Goal: Task Accomplishment & Management: Use online tool/utility

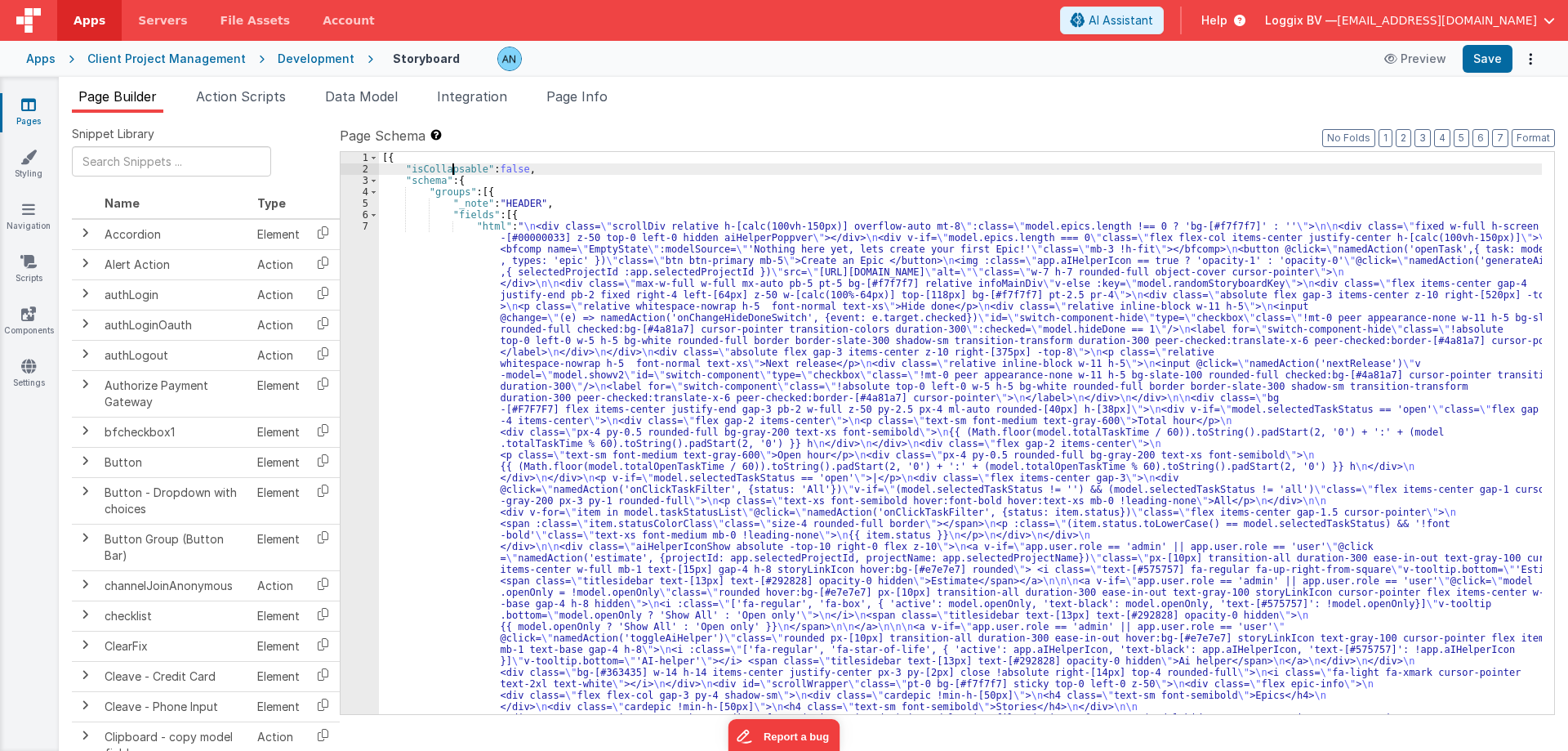
click at [440, 186] on div "[{ "isCollapsable" : false , "schema" : { "groups" : [{ "_note" : "HEADER" , "f…" at bounding box center [960, 433] width 1164 height 563
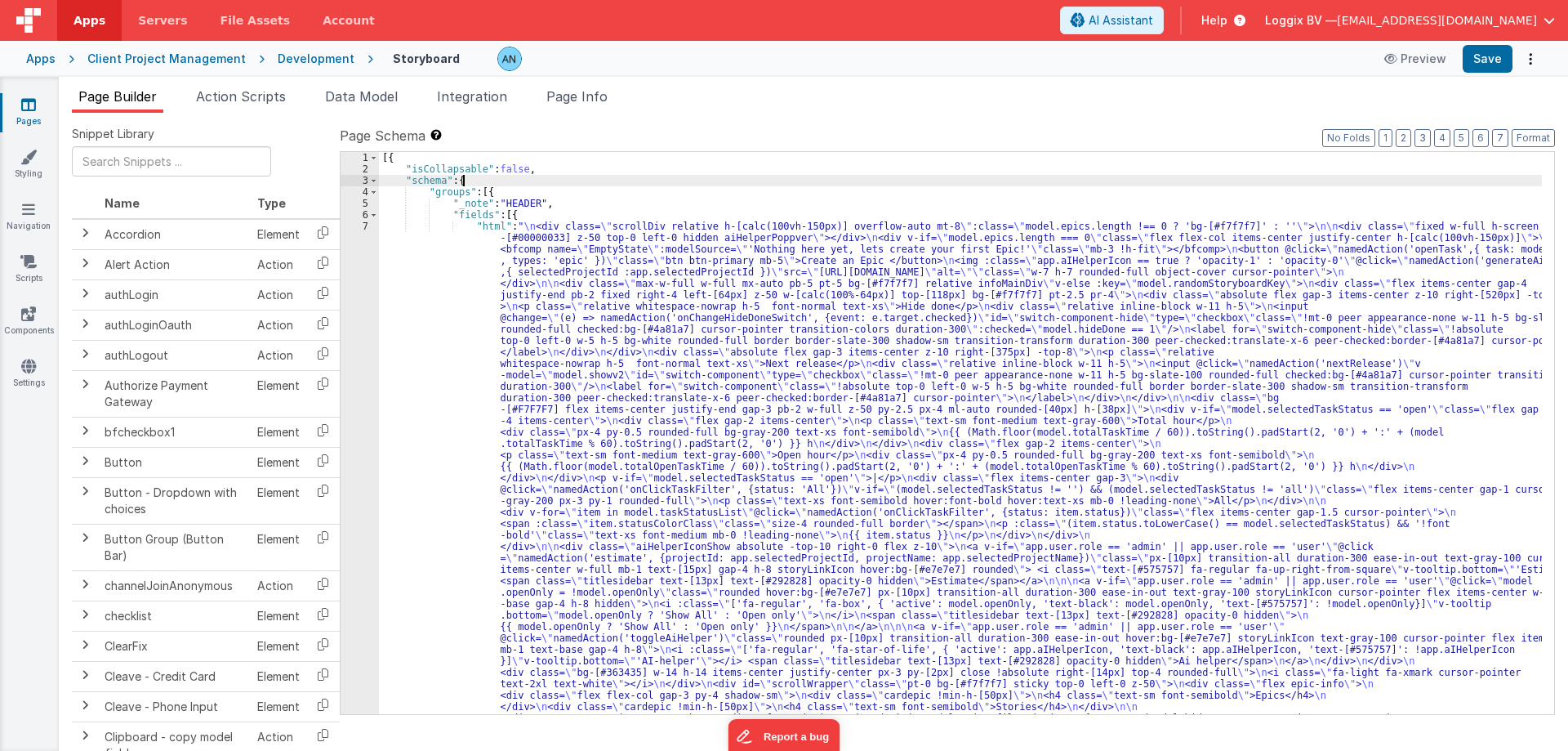
drag, startPoint x: 535, startPoint y: 170, endPoint x: 399, endPoint y: 166, distance: 136.1
drag, startPoint x: 396, startPoint y: 170, endPoint x: 538, endPoint y: 168, distance: 142.0
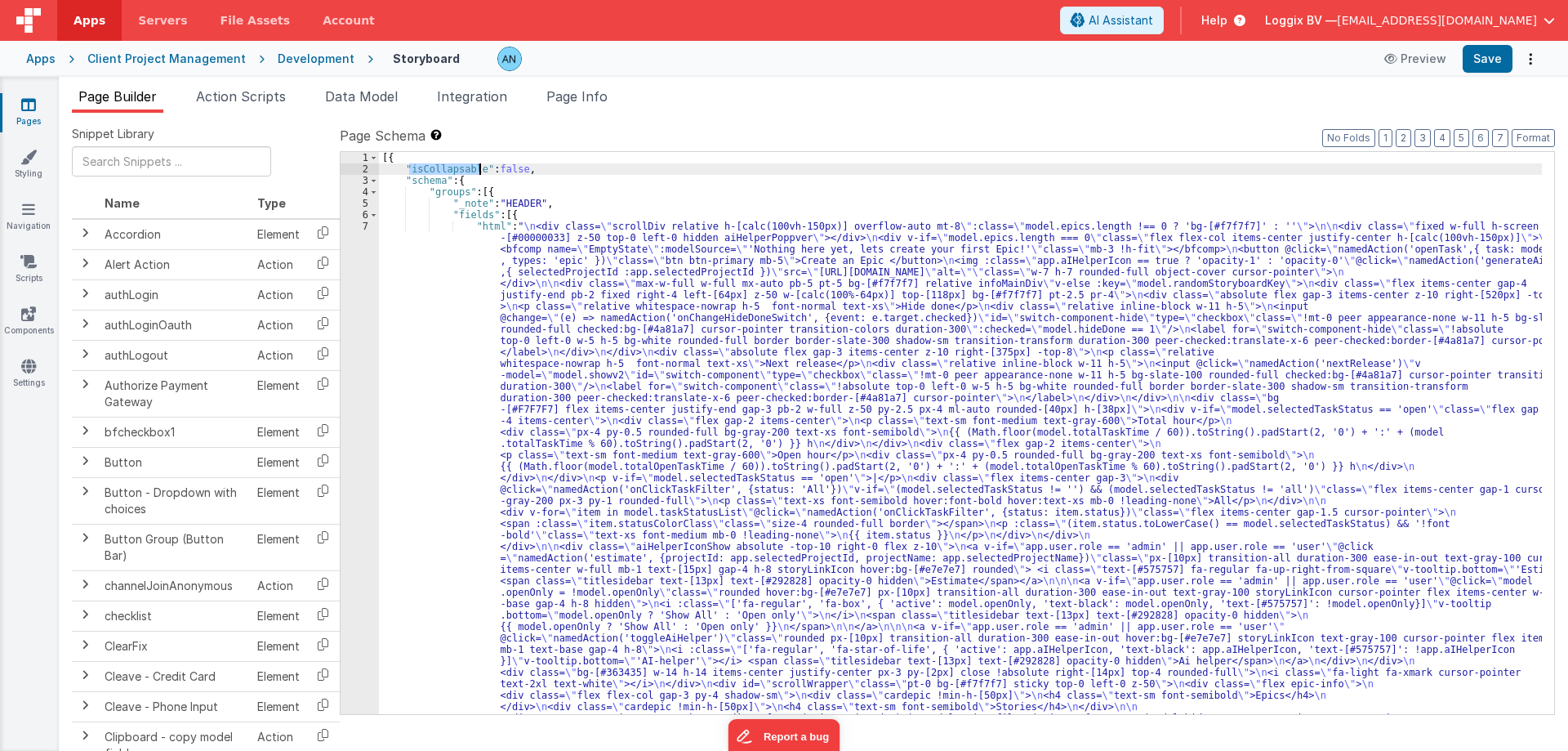
click at [424, 174] on div "[{ "isCollapsable" : false , "schema" : { "groups" : [{ "_note" : "HEADER" , "f…" at bounding box center [960, 433] width 1164 height 563
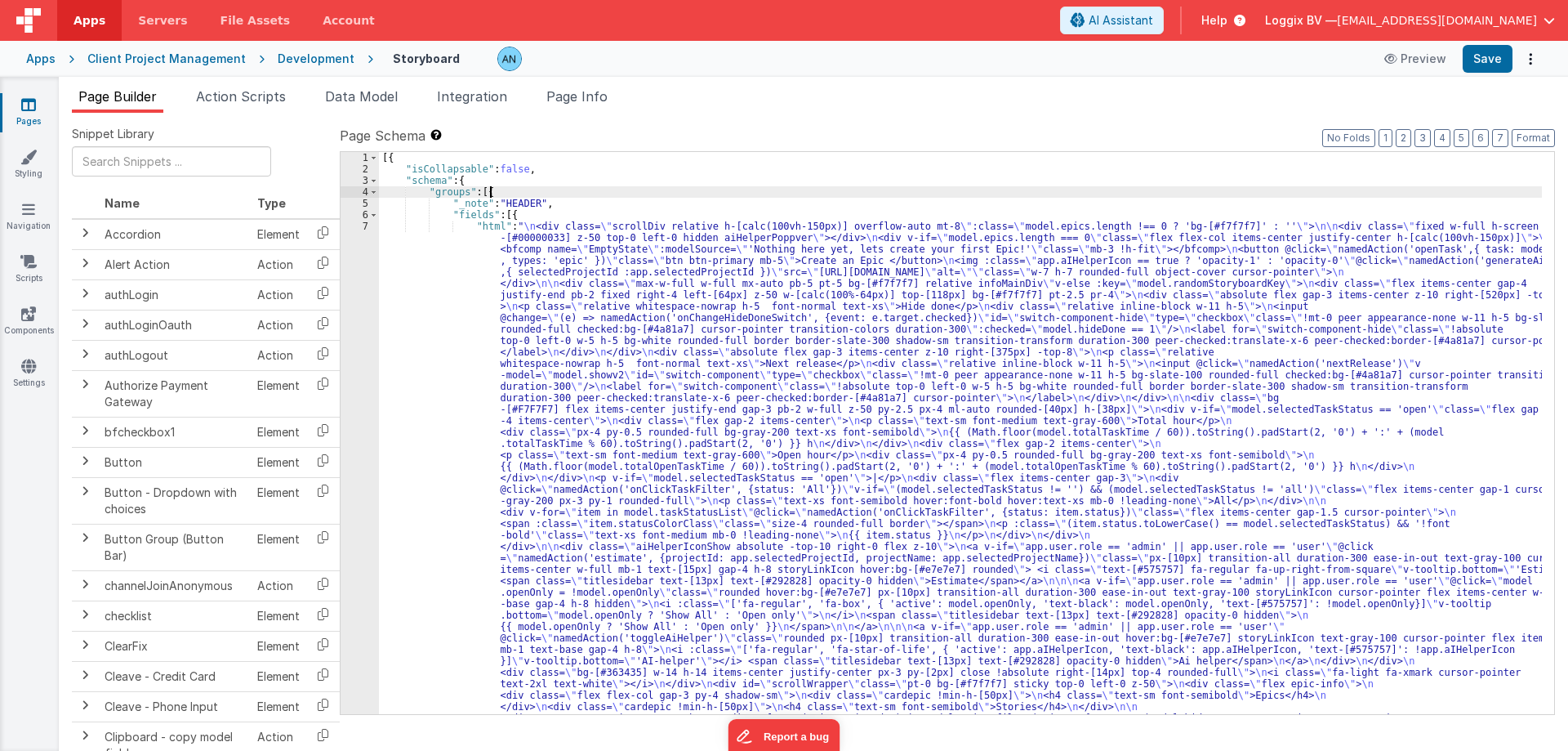
drag, startPoint x: 528, startPoint y: 170, endPoint x: 519, endPoint y: 172, distance: 9.2
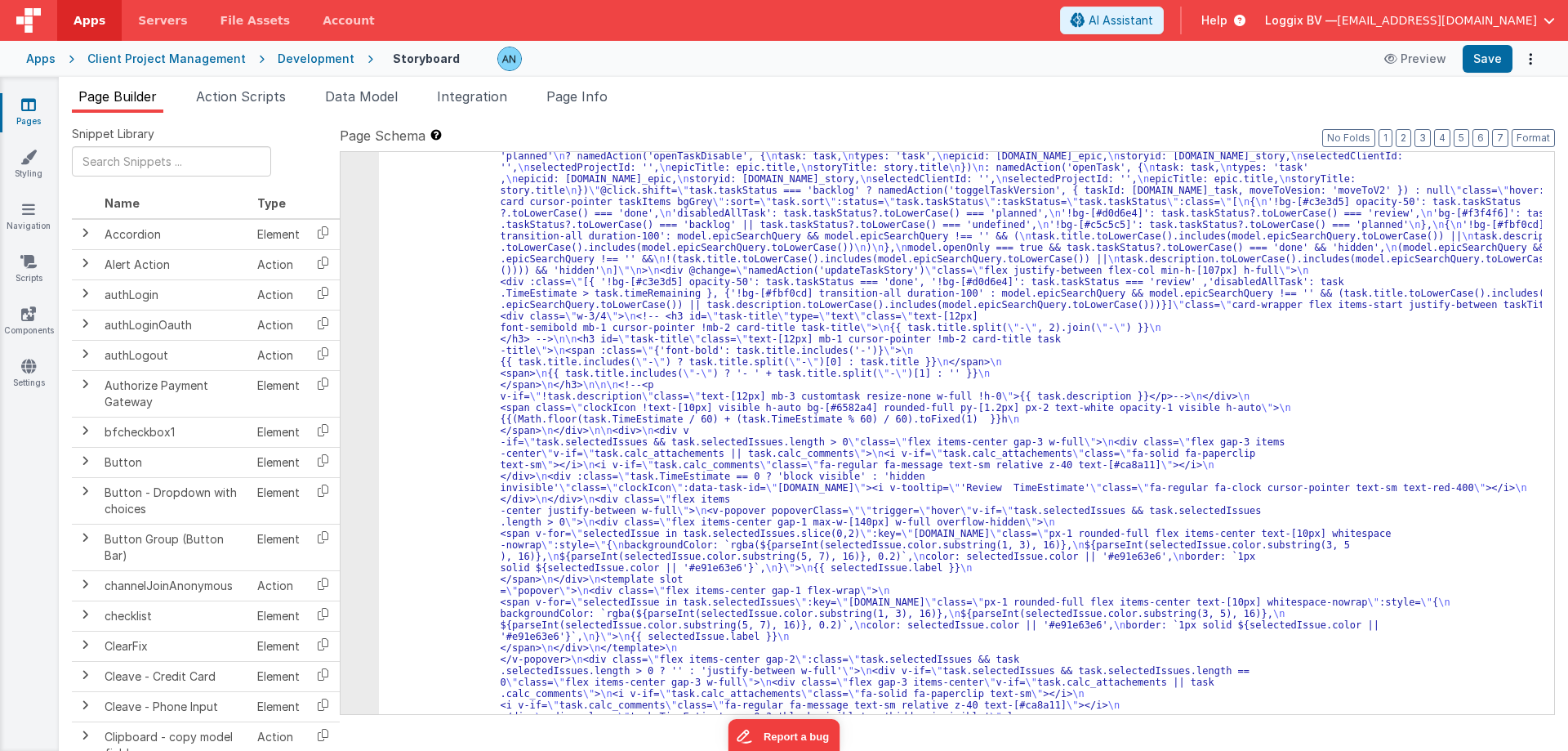
scroll to position [2059, 0]
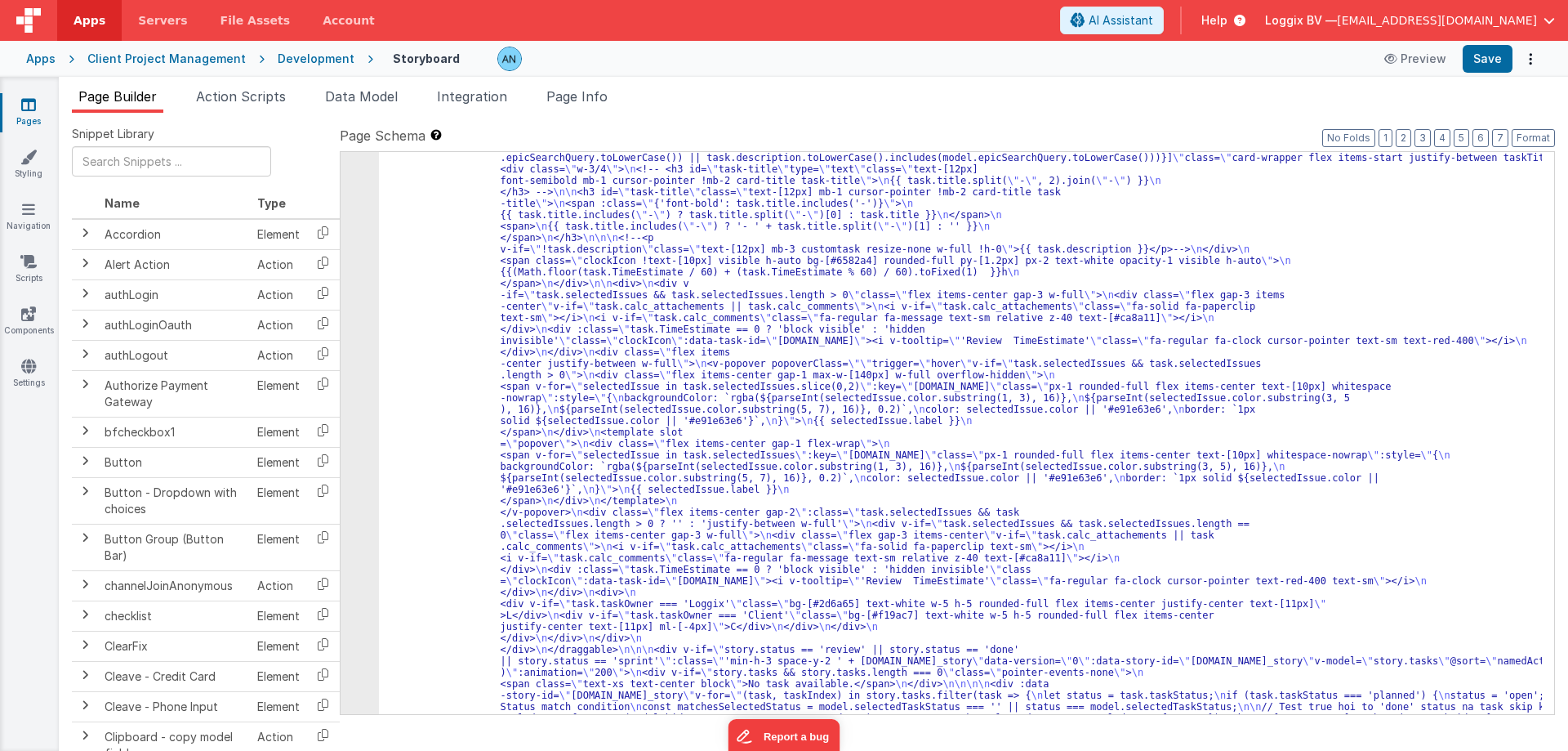
click at [312, 60] on div "Development" at bounding box center [315, 58] width 77 height 16
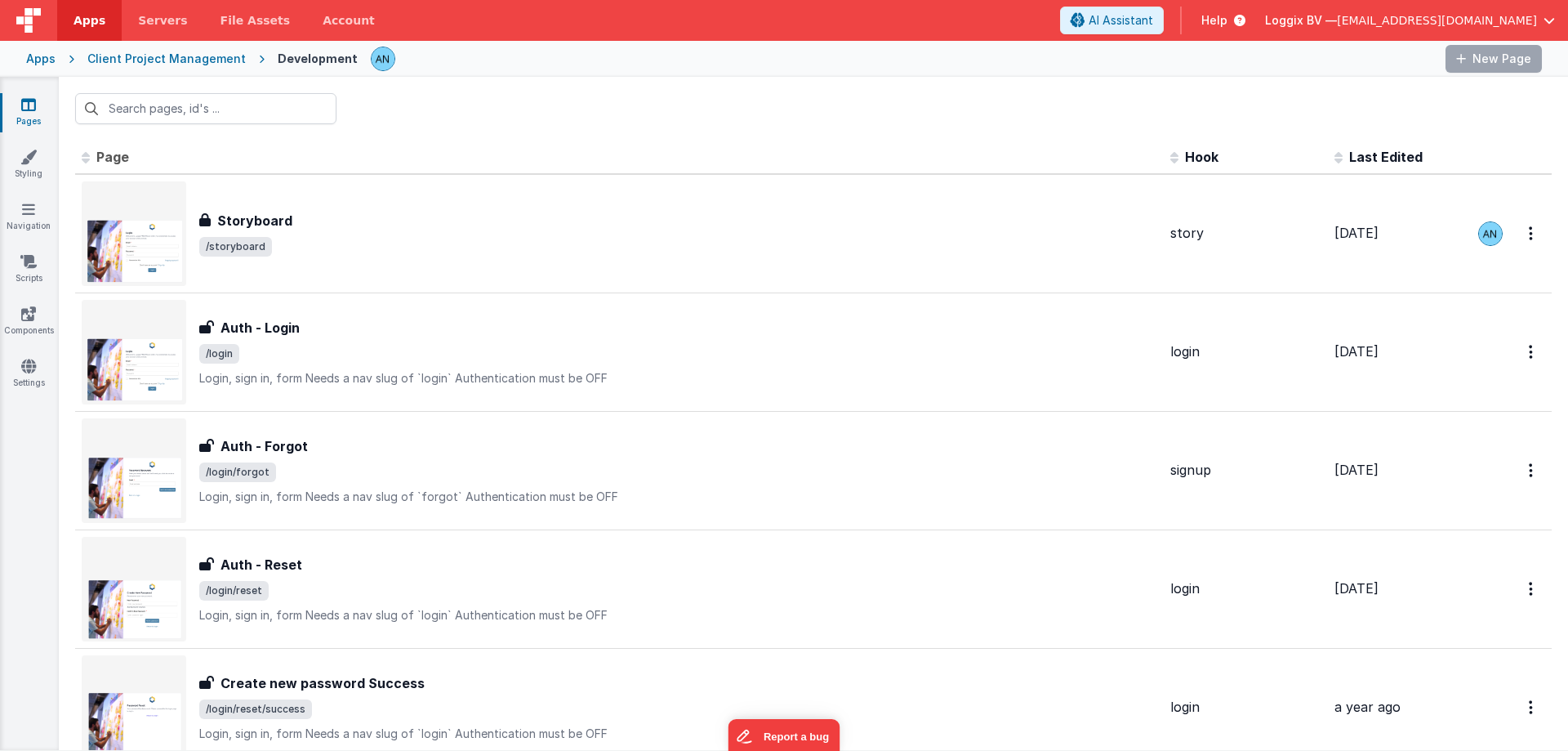
click at [161, 100] on input "text" at bounding box center [205, 108] width 261 height 31
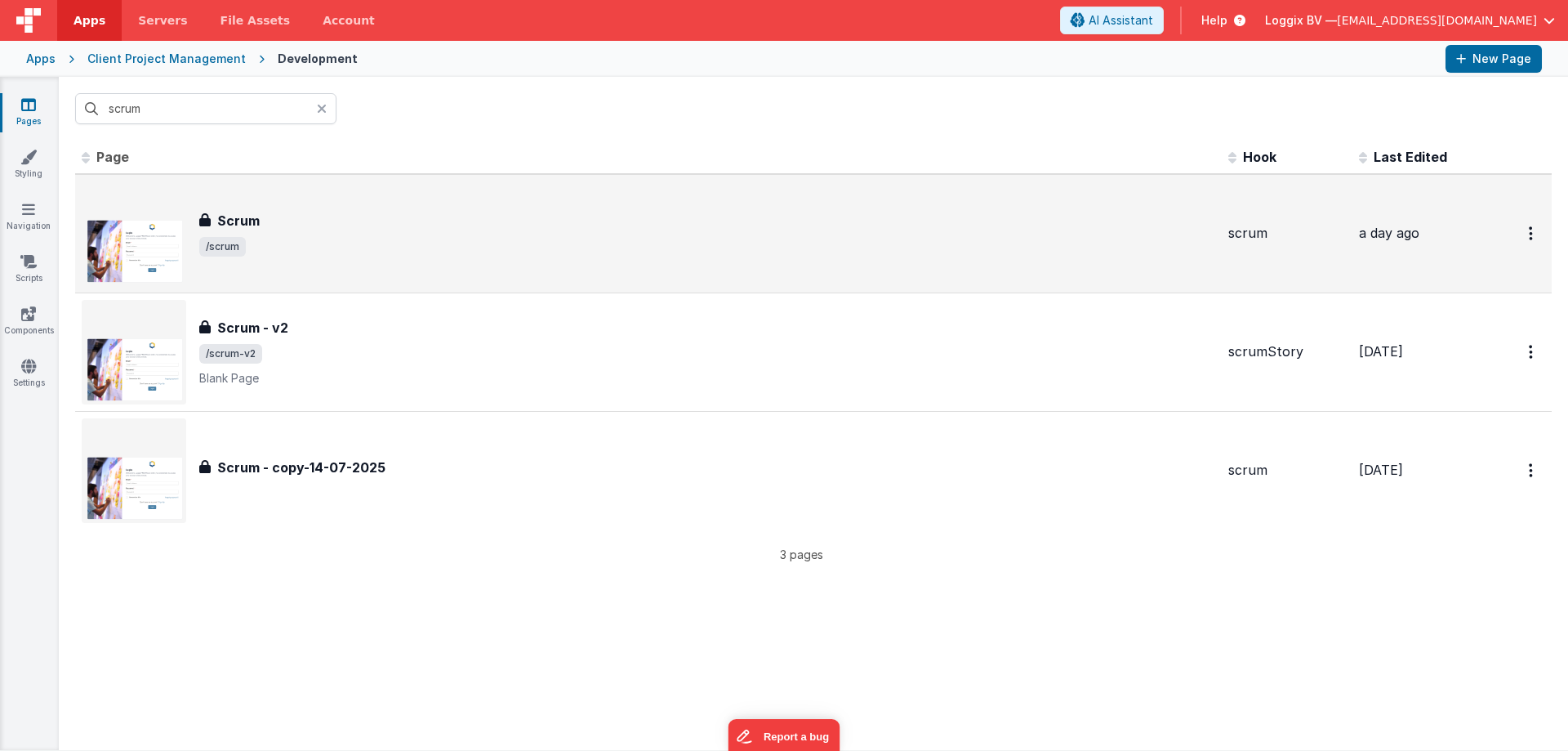
type input "scrum"
click at [377, 232] on div "Scrum Scrum /scrum" at bounding box center [707, 234] width 1016 height 45
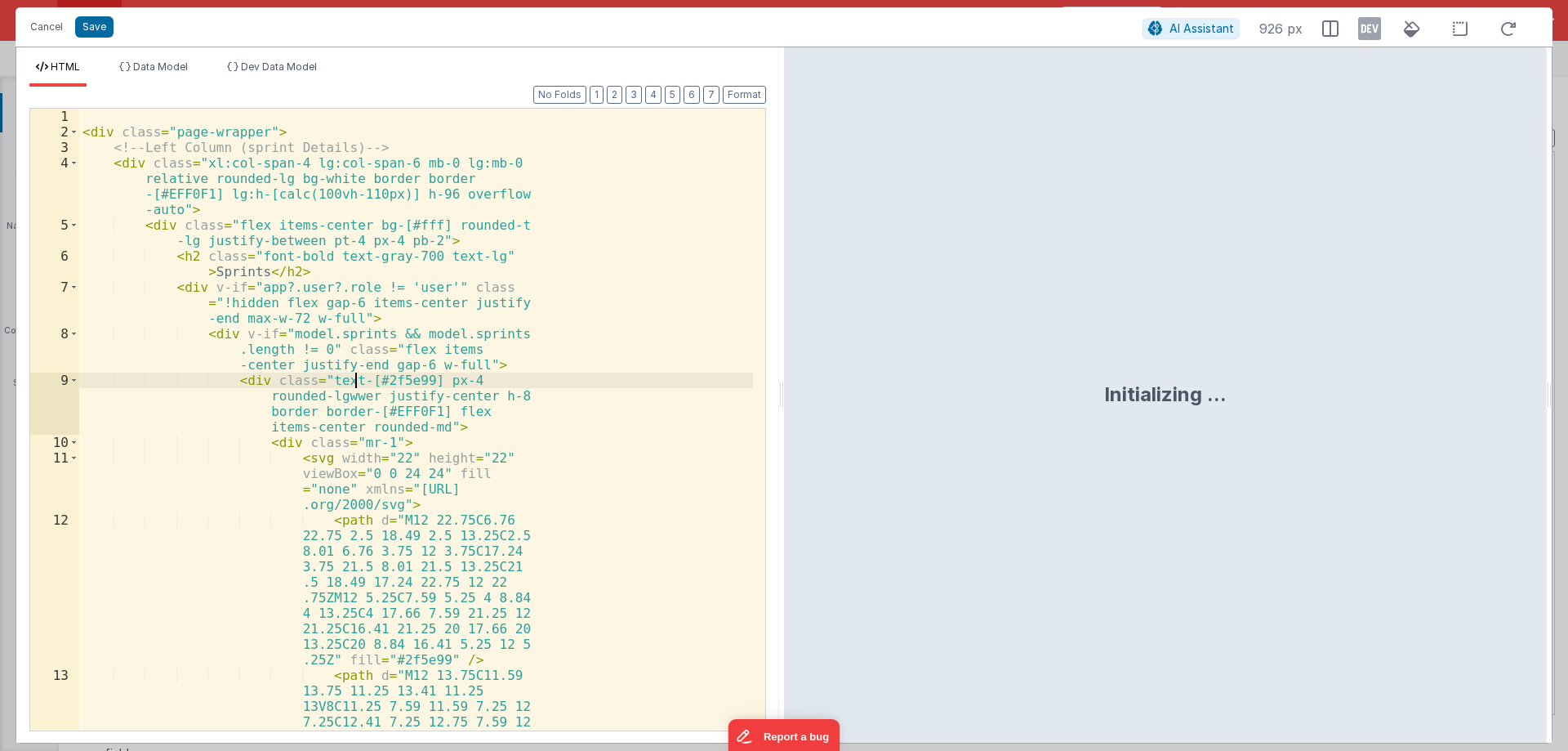
scroll to position [593, 0]
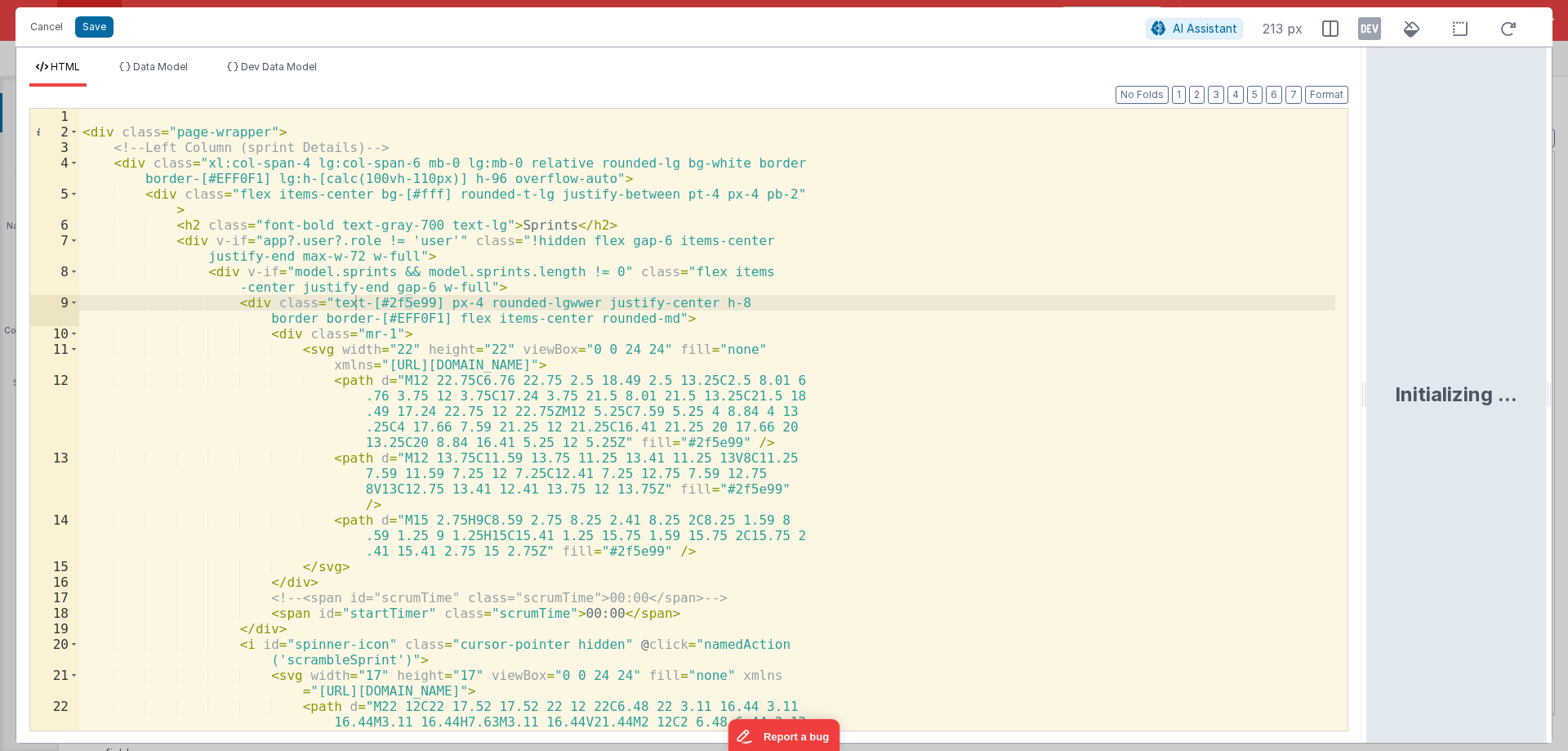
drag, startPoint x: 781, startPoint y: 392, endPoint x: 1536, endPoint y: 387, distance: 755.0
click at [1536, 387] on html "Cancel Save AI Assistant 213 px HTML Data Model Dev Data Model Format 7 6 5 4 3…" at bounding box center [784, 375] width 1568 height 751
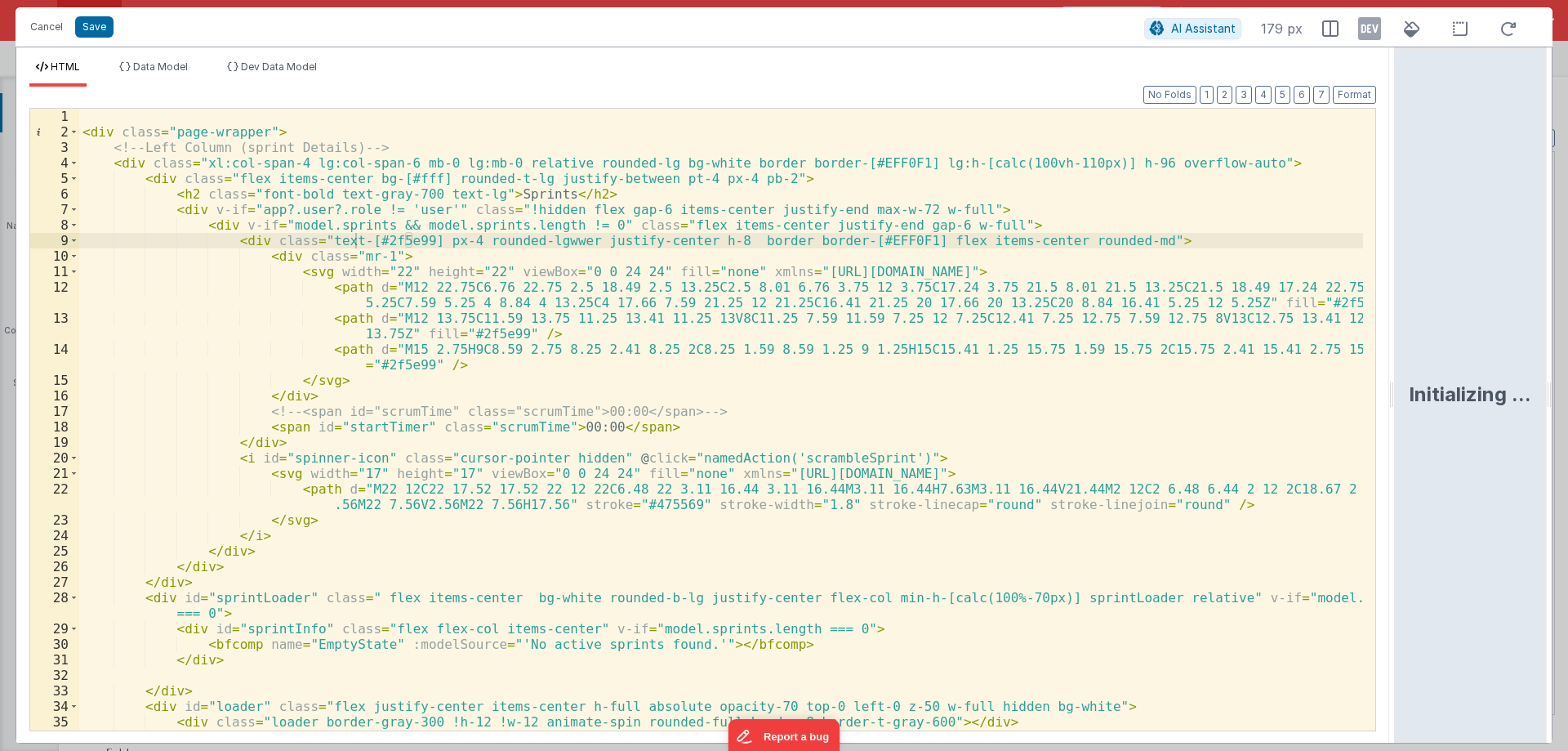
click at [892, 392] on div "< div class = "page-wrapper" > <!-- Left Column (sprint Details) --> < div clas…" at bounding box center [722, 443] width 1284 height 669
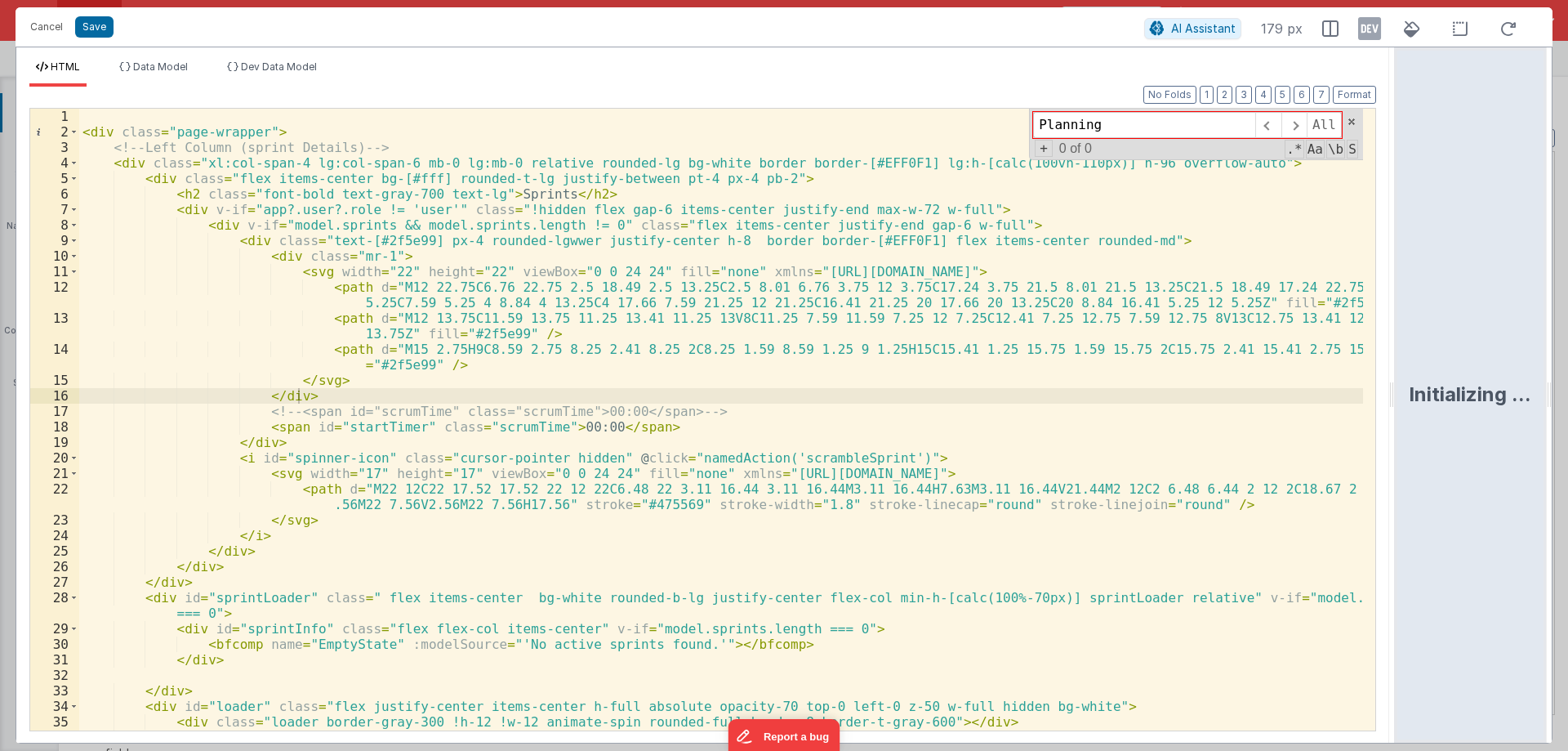
type input "Planning"
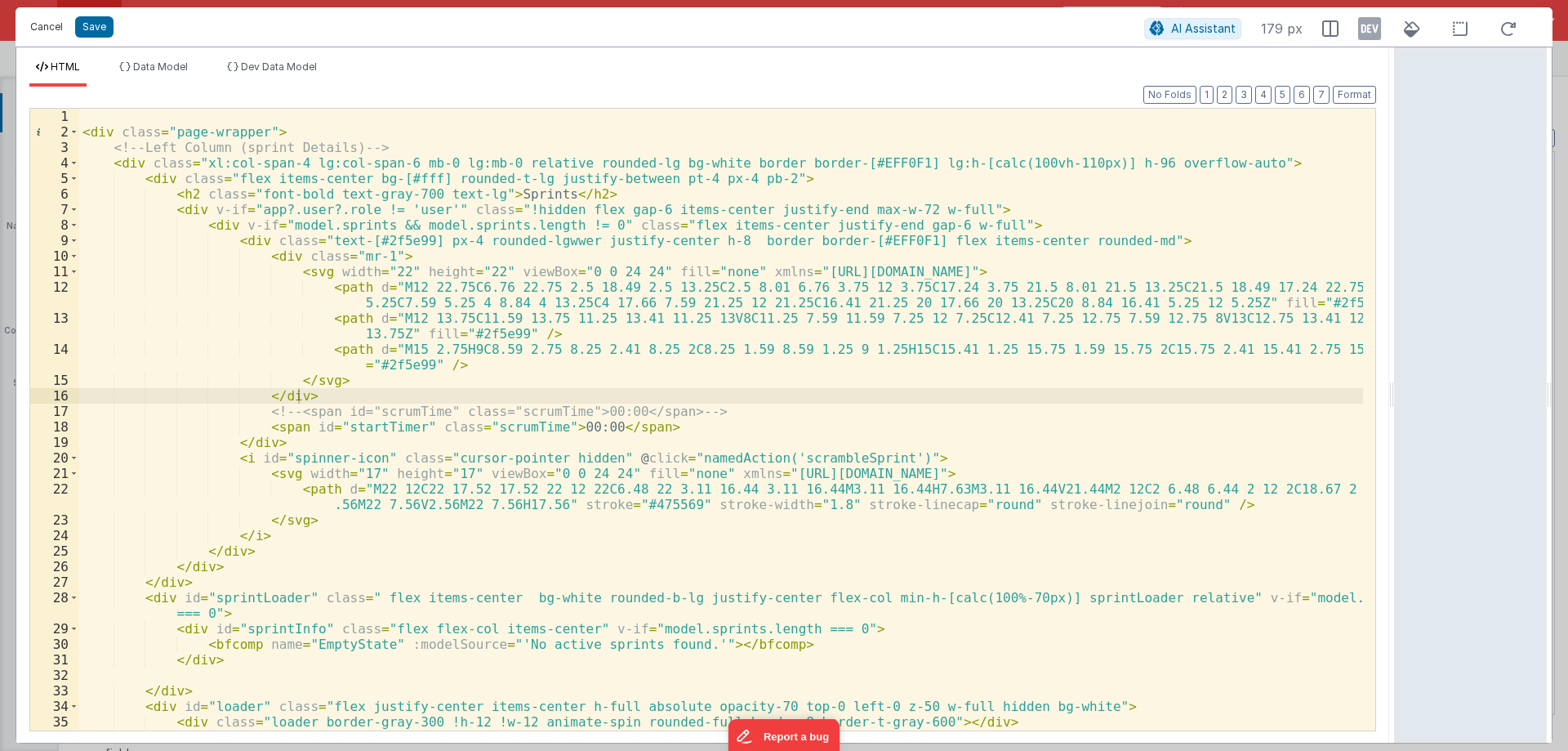
click at [48, 21] on button "Cancel" at bounding box center [46, 27] width 49 height 23
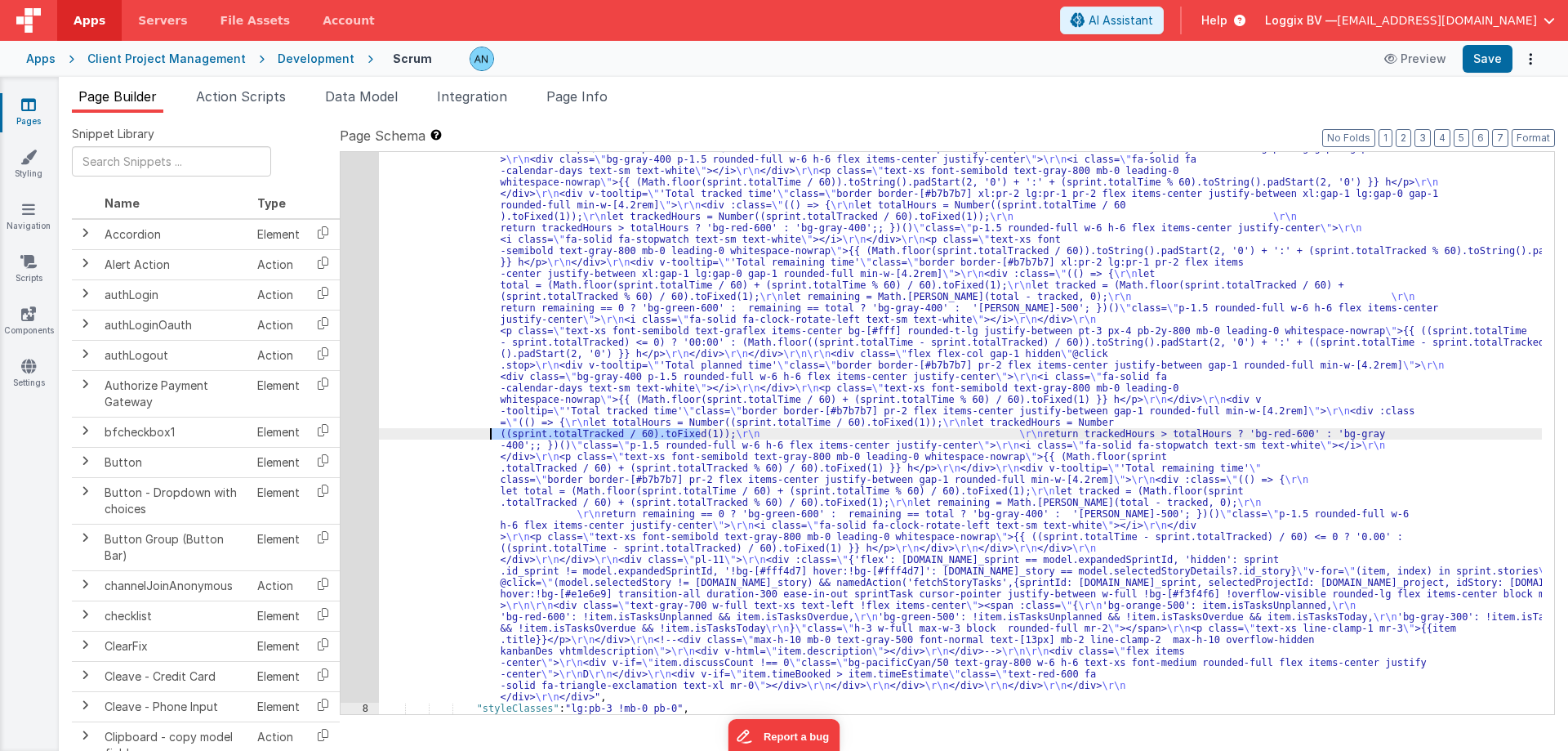
click at [445, 432] on div ""html" : " \r\n <div class= \" page-wrapper \" > \r\n <!-- Left Column (sprint …" at bounding box center [960, 452] width 1164 height 1649
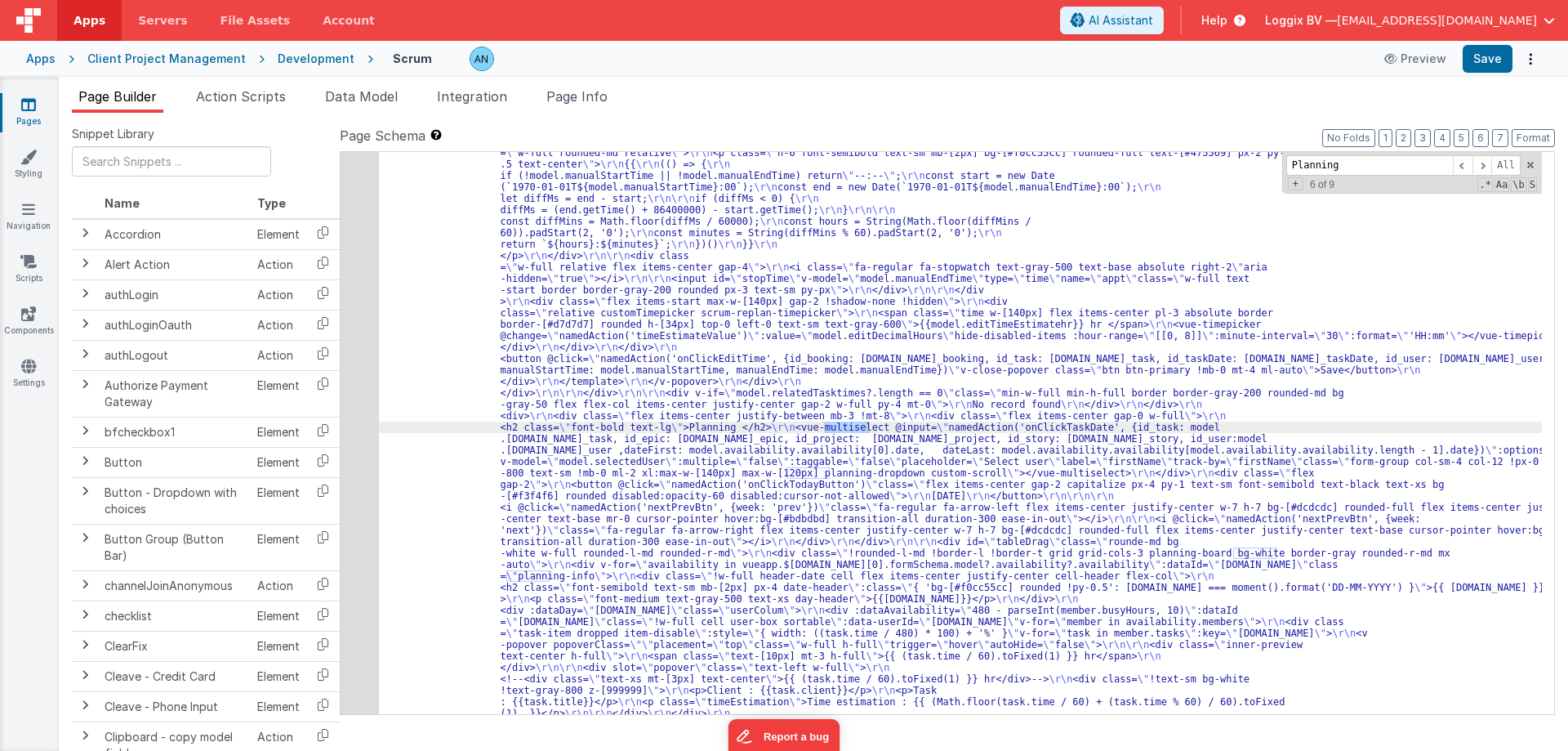
scroll to position [5701, 0]
type input "Planning"
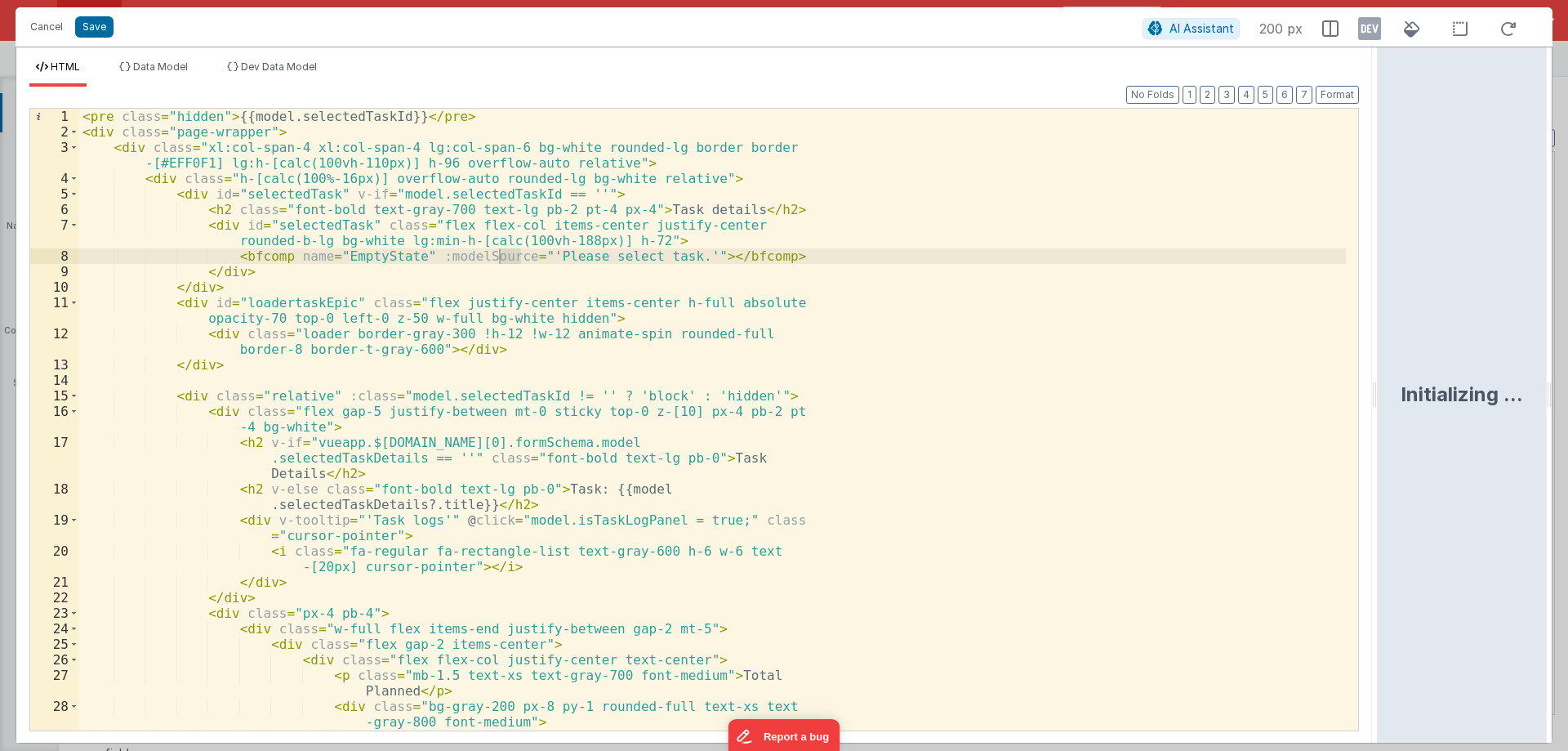
drag, startPoint x: 782, startPoint y: 396, endPoint x: 1499, endPoint y: 432, distance: 717.9
click at [1500, 432] on html "Cancel Save AI Assistant 200 px HTML Data Model Dev Data Model Format 7 6 5 4 3…" at bounding box center [784, 375] width 1568 height 751
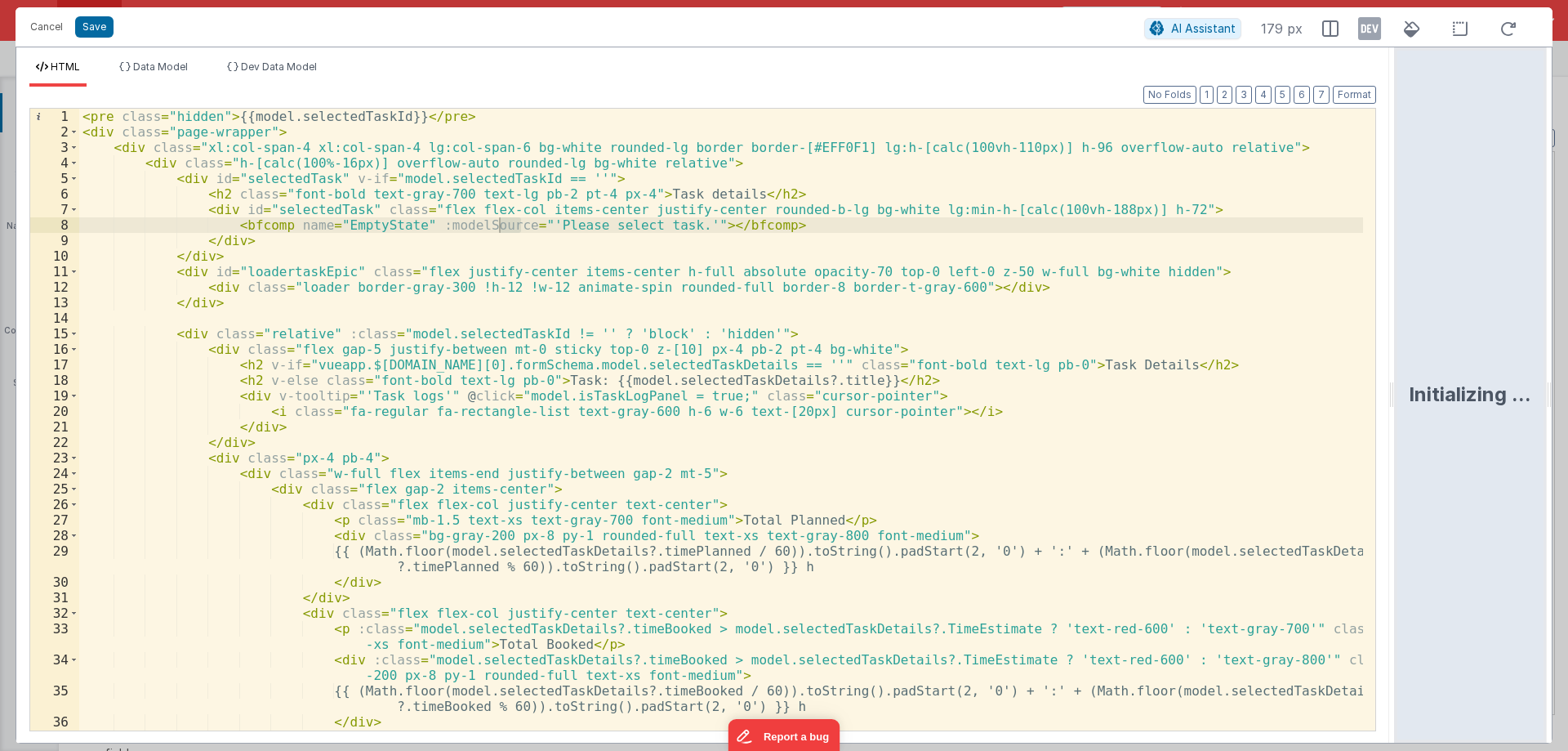
click at [570, 439] on div "< pre class = "hidden" > {{model.selectedTaskId}} </ pre > < div class = "page-…" at bounding box center [722, 435] width 1284 height 653
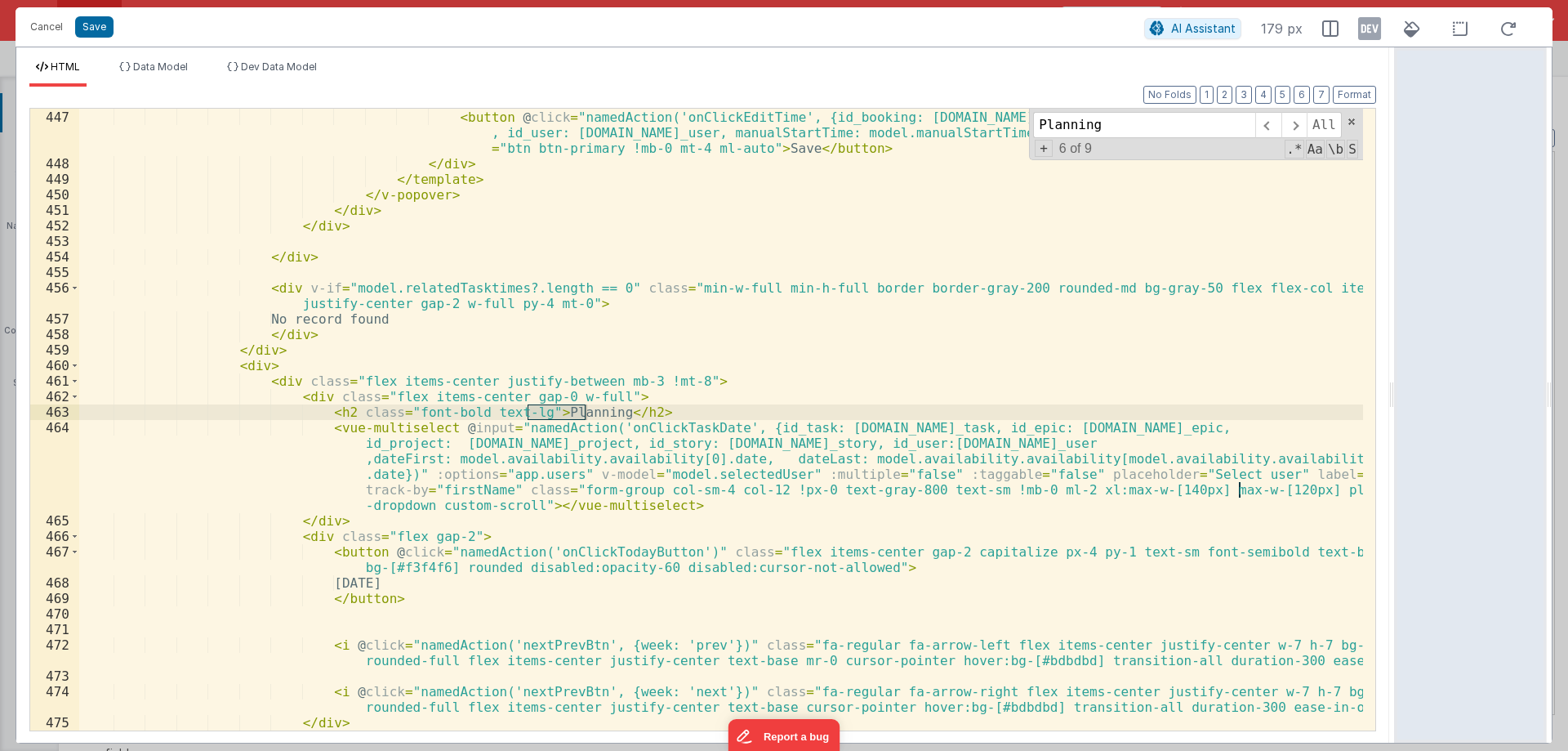
scroll to position [7684, 0]
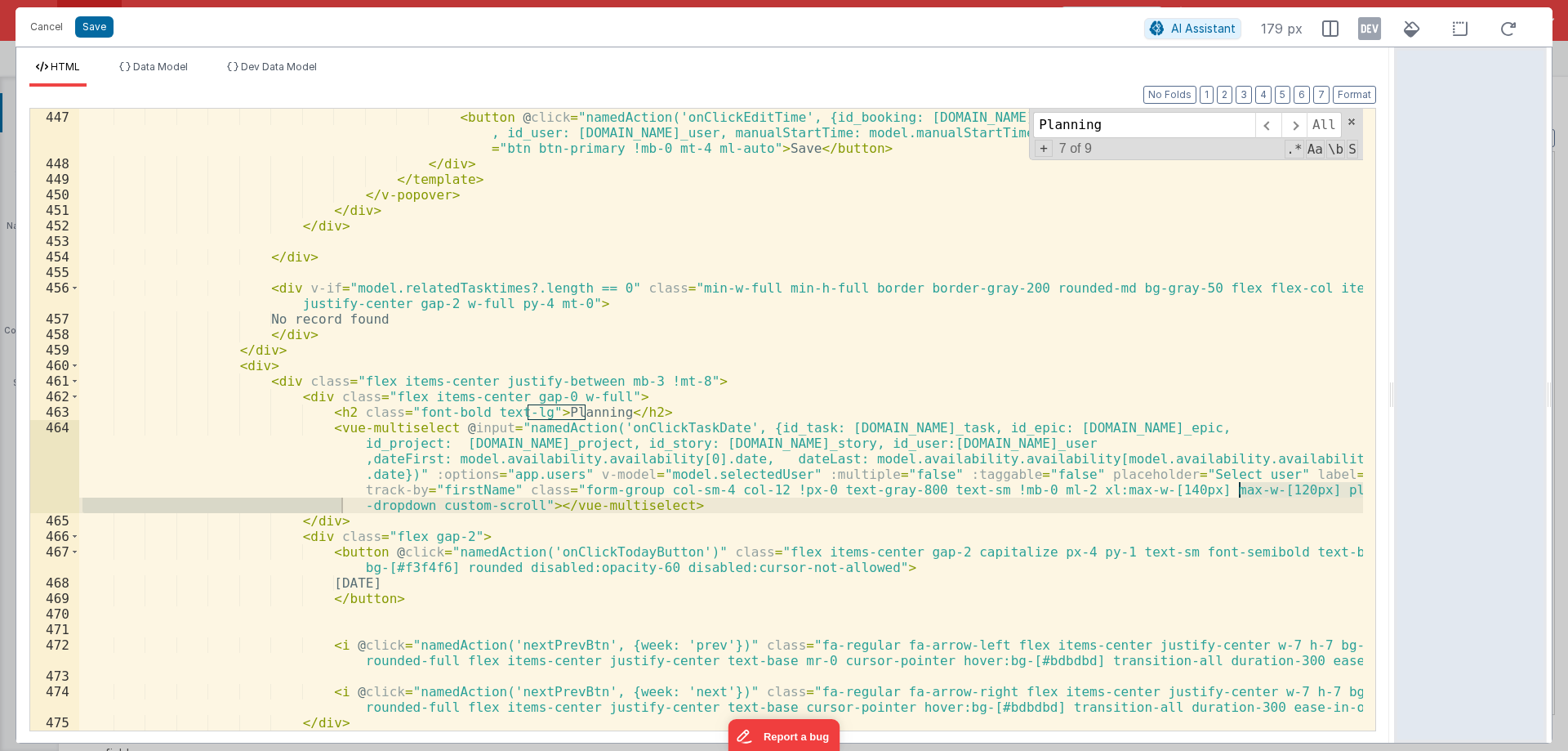
type input "Planning"
click at [518, 472] on div "</ div > < button @ click = "namedAction('onClickEditTime', {id_booking: item.i…" at bounding box center [722, 420] width 1284 height 653
click at [530, 474] on div "</ div > < button @ click = "namedAction('onClickEditTime', {id_booking: item.i…" at bounding box center [722, 420] width 1284 height 622
click at [530, 474] on div "</ div > < button @ click = "namedAction('onClickEditTime', {id_booking: item.i…" at bounding box center [722, 420] width 1284 height 653
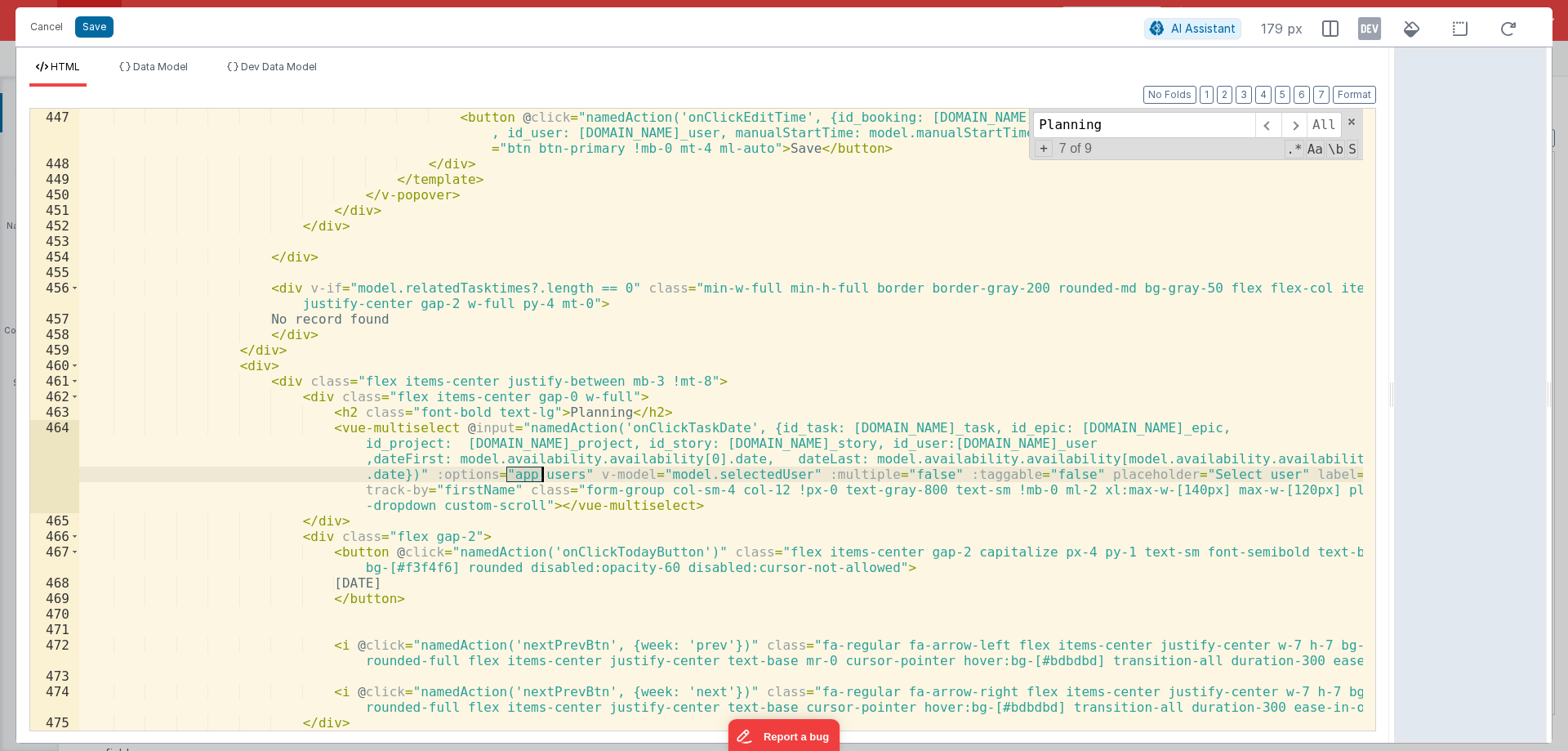
click at [431, 474] on div "</ div > < button @ click = "namedAction('onClickEditTime', {id_booking: item.i…" at bounding box center [722, 420] width 1284 height 653
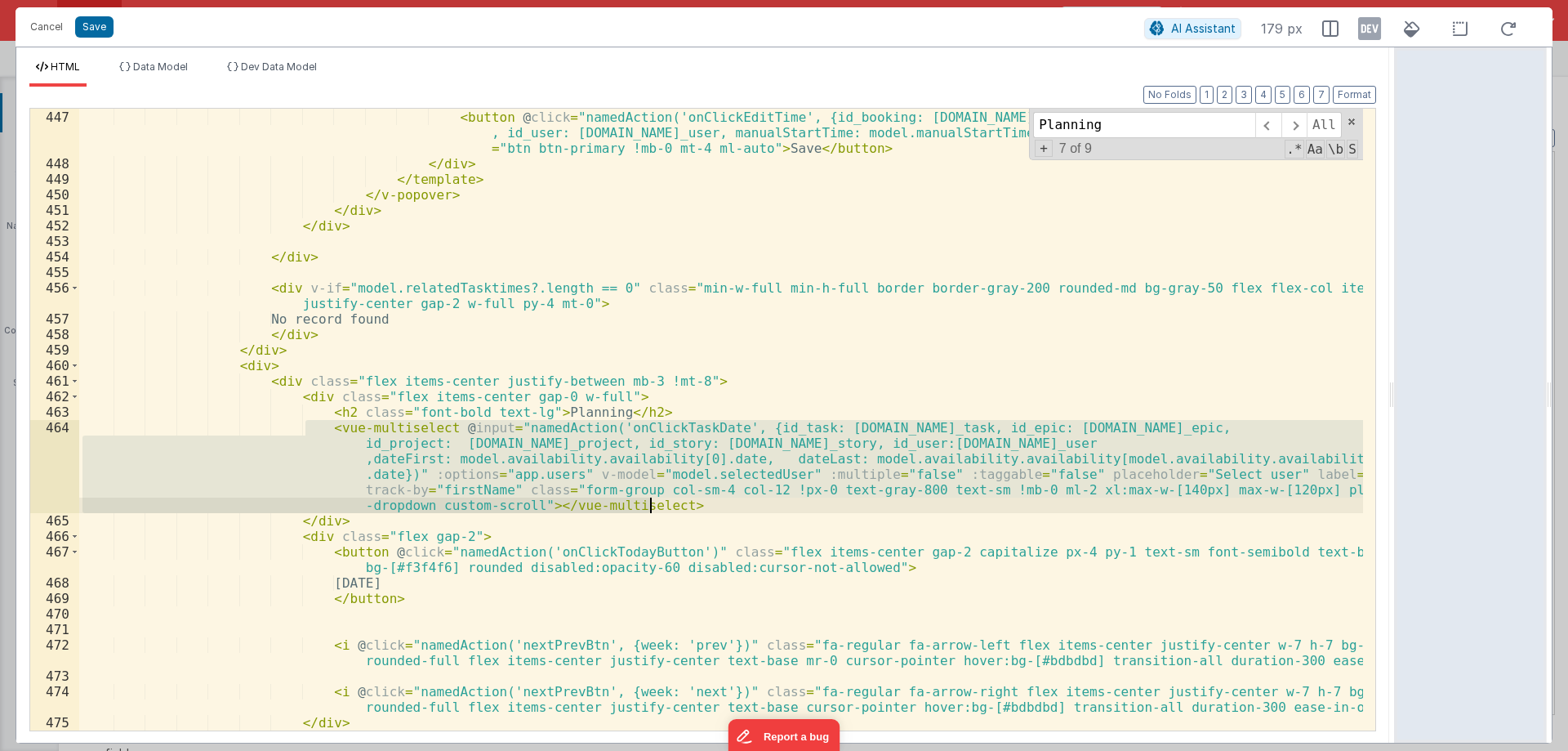
drag, startPoint x: 306, startPoint y: 425, endPoint x: 657, endPoint y: 503, distance: 359.6
click at [657, 503] on div "</ div > < button @ click = "namedAction('onClickEditTime', {id_booking: item.i…" at bounding box center [722, 420] width 1284 height 653
click at [635, 402] on div "</ div > < button @ click = "namedAction('onClickEditTime', {id_booking: item.i…" at bounding box center [722, 420] width 1284 height 653
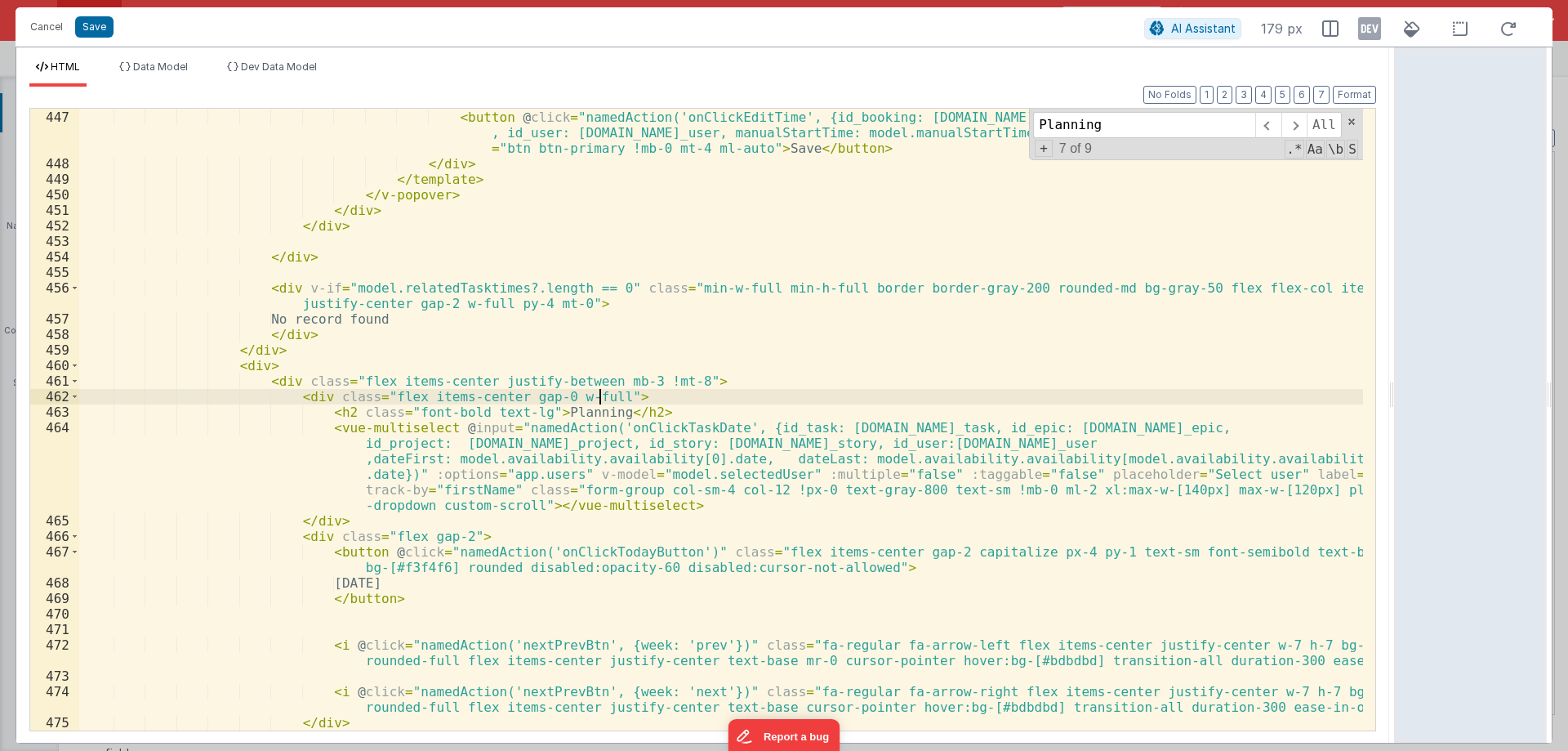
click at [634, 411] on div "</ div > < button @ click = "namedAction('onClickEditTime', {id_booking: item.i…" at bounding box center [722, 420] width 1284 height 653
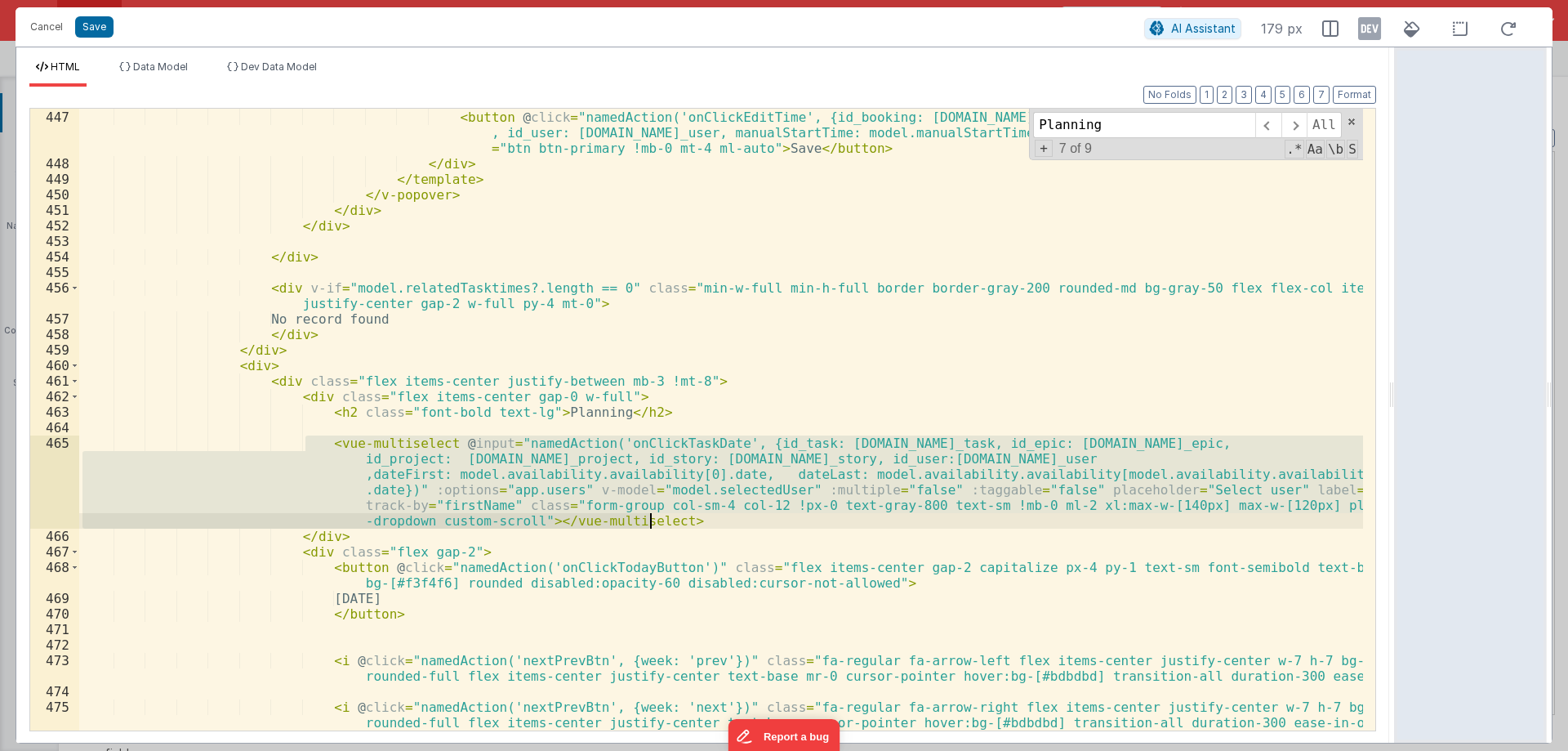
drag, startPoint x: 309, startPoint y: 445, endPoint x: 655, endPoint y: 521, distance: 354.2
click at [655, 521] on div "</ div > < button @ click = "namedAction('onClickEditTime', {id_booking: item.i…" at bounding box center [722, 420] width 1284 height 653
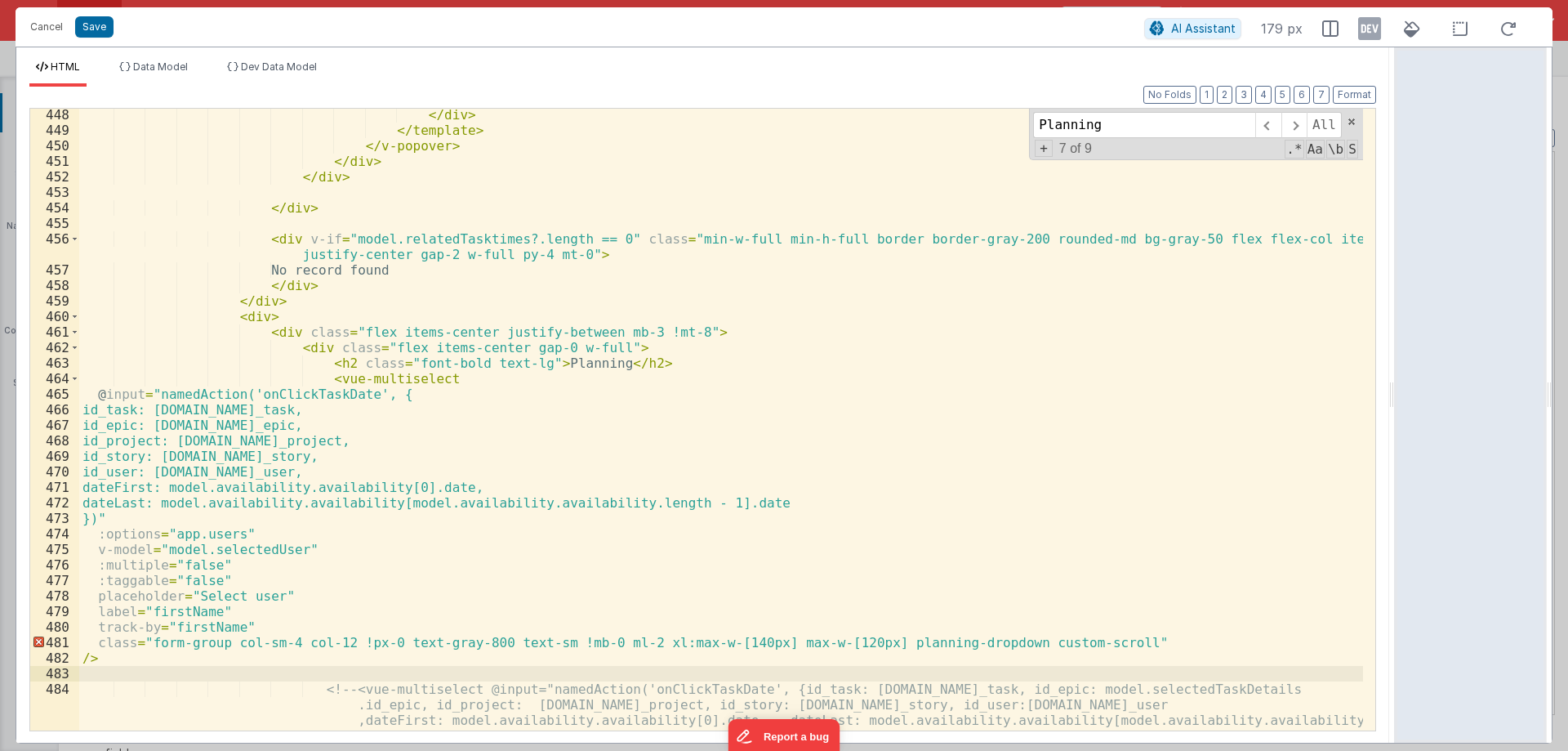
scroll to position [7831, 0]
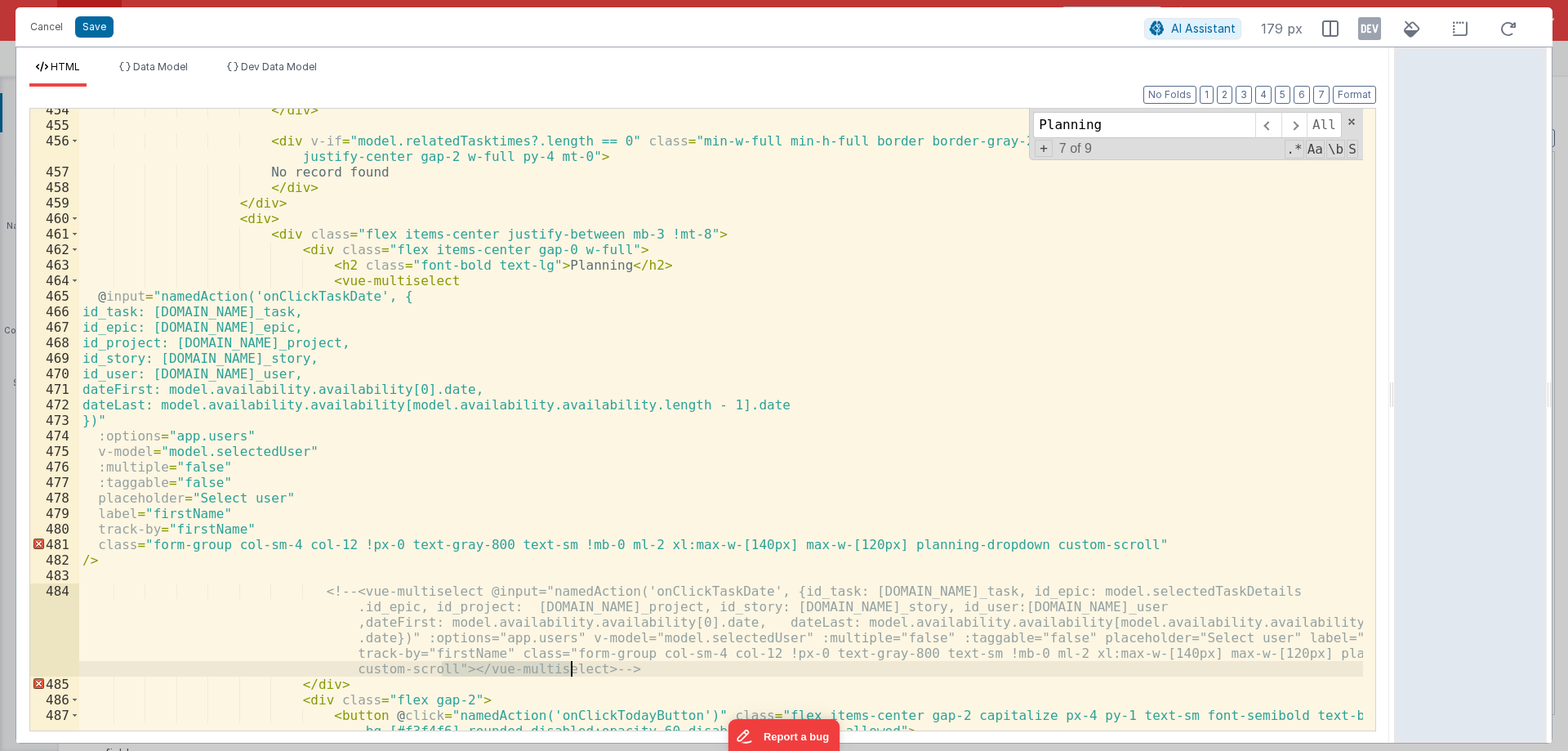
drag, startPoint x: 441, startPoint y: 667, endPoint x: 570, endPoint y: 668, distance: 129.0
click at [570, 668] on div "</ div > < div v-if = "model.relatedTasktimes?.length == 0" class = "min-w-full…" at bounding box center [722, 428] width 1284 height 653
click at [92, 561] on div "</ div > < div v-if = "model.relatedTasktimes?.length == 0" class = "min-w-full…" at bounding box center [722, 428] width 1284 height 653
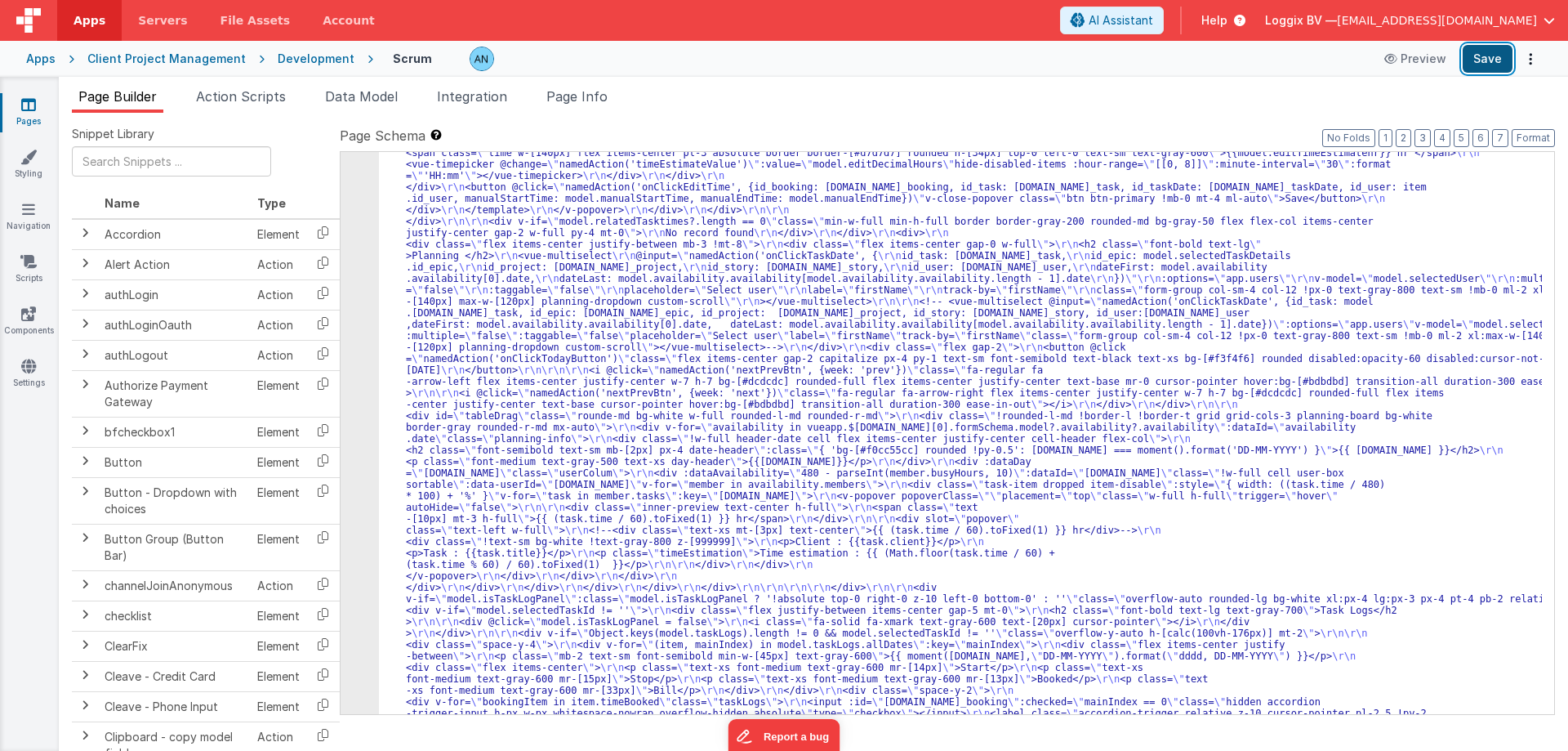
click at [1488, 61] on button "Save" at bounding box center [1488, 58] width 50 height 27
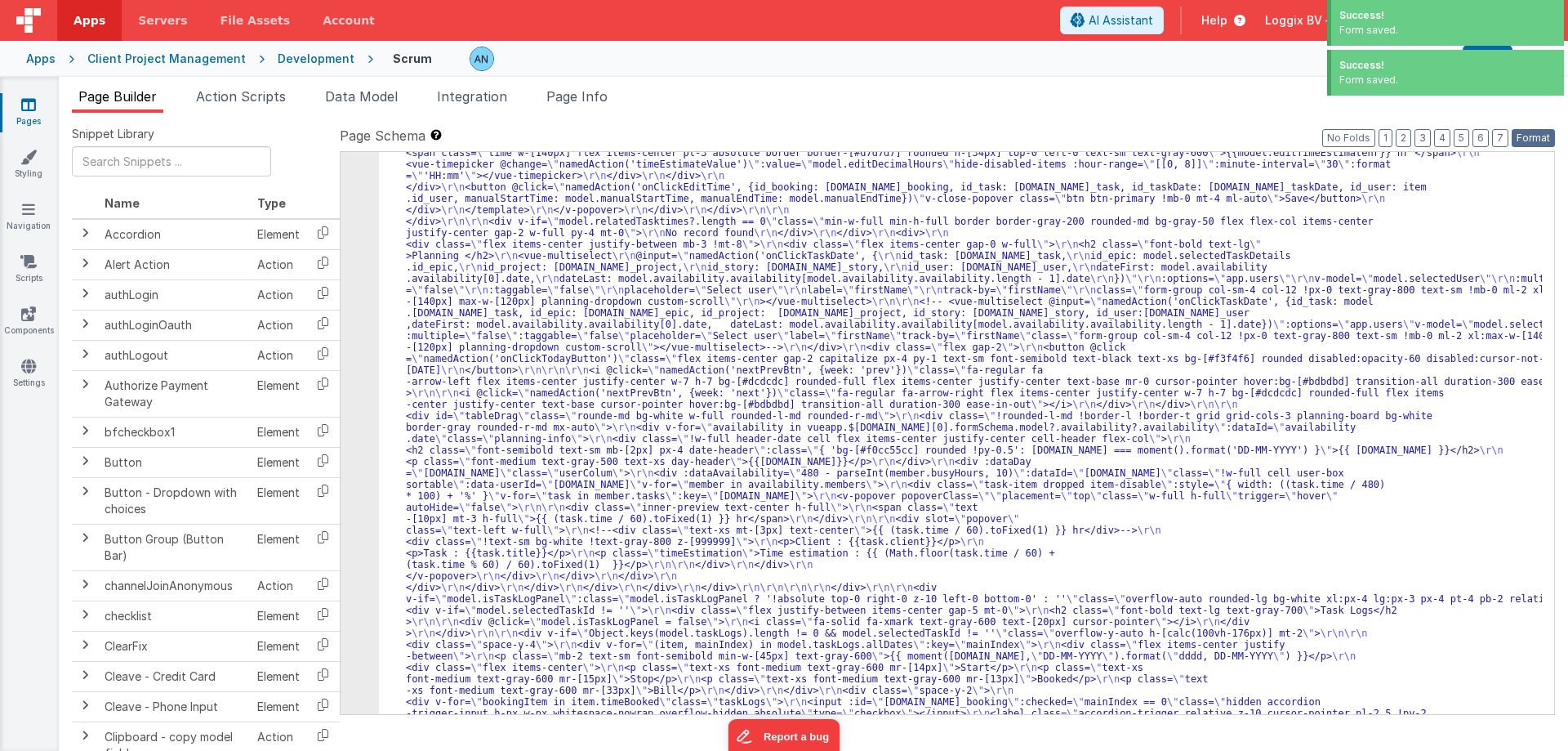
click at [1525, 134] on button "Format" at bounding box center [1534, 137] width 44 height 18
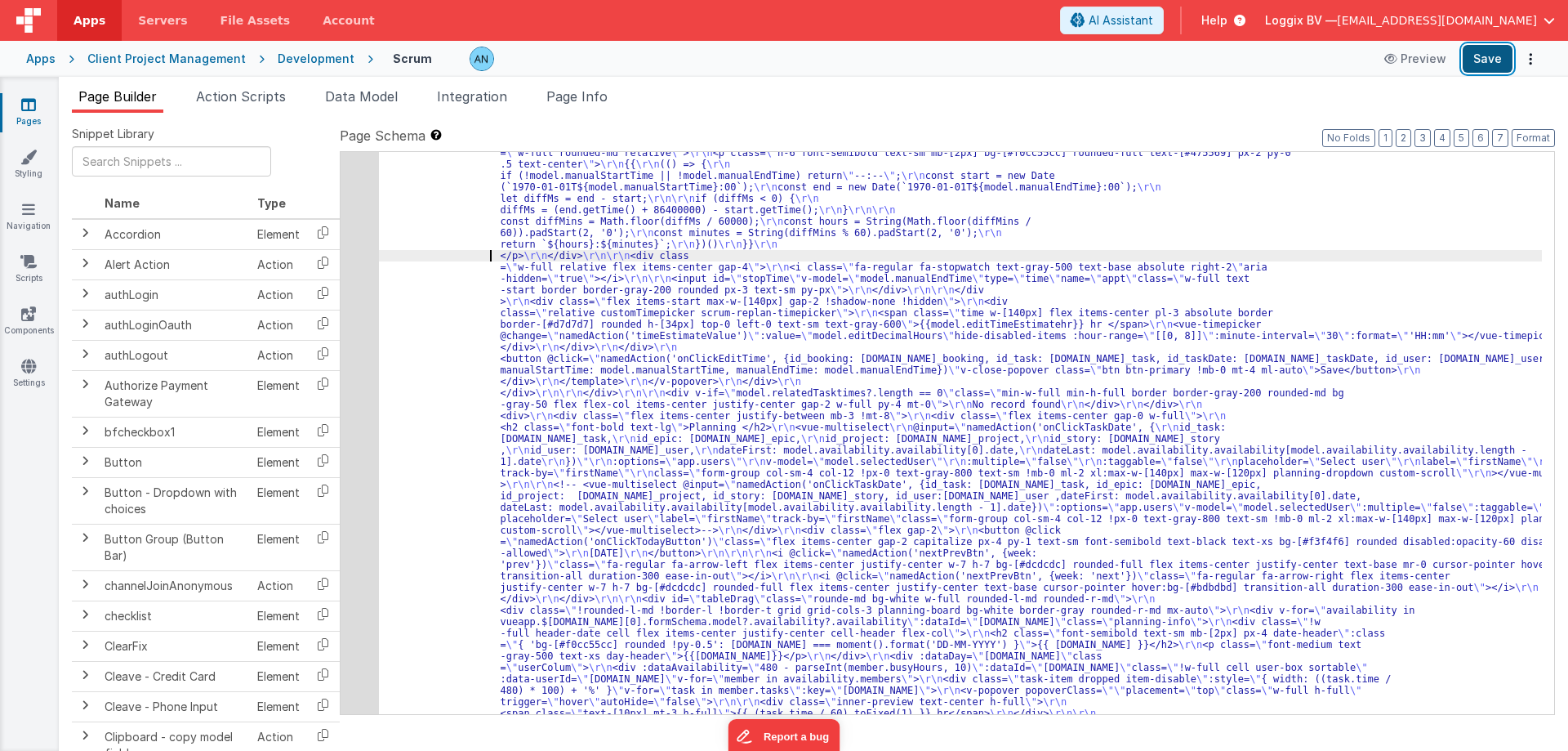
click at [1503, 58] on button "Save" at bounding box center [1488, 58] width 50 height 27
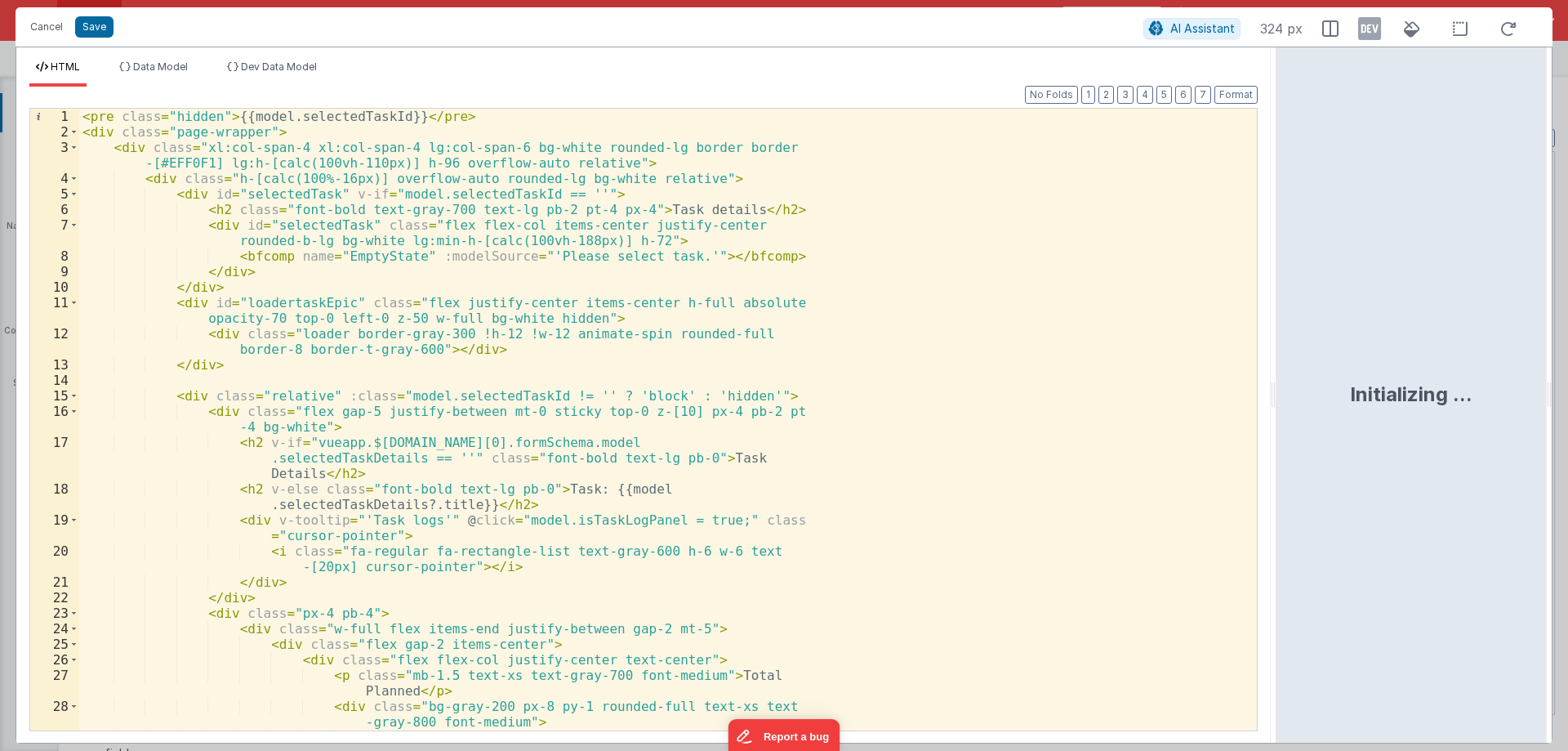
drag, startPoint x: 779, startPoint y: 388, endPoint x: 1397, endPoint y: 409, distance: 618.4
click at [1401, 408] on html "Cancel Save AI Assistant 324 px HTML Data Model Dev Data Model Format 7 6 5 4 3…" at bounding box center [784, 375] width 1568 height 751
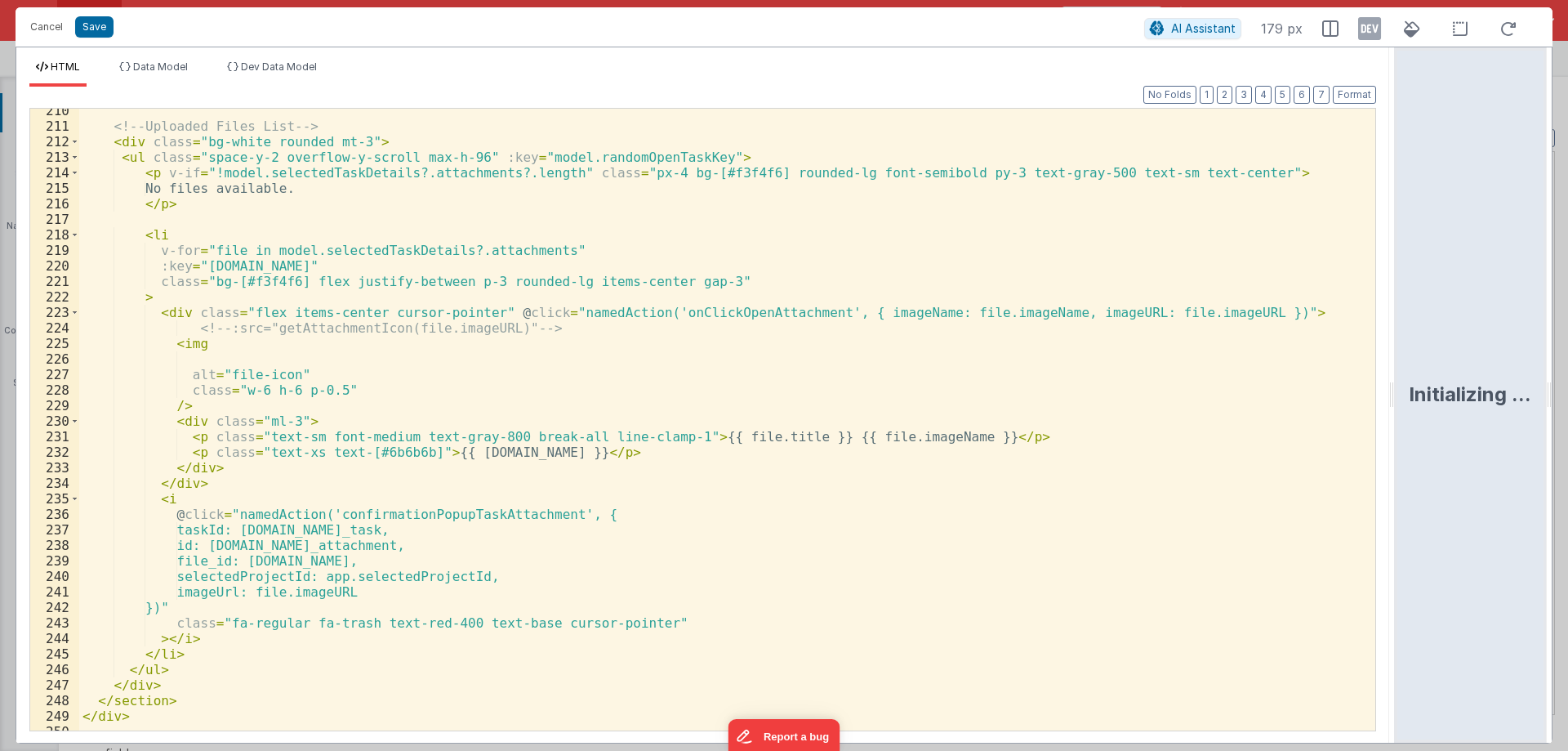
scroll to position [3579, 0]
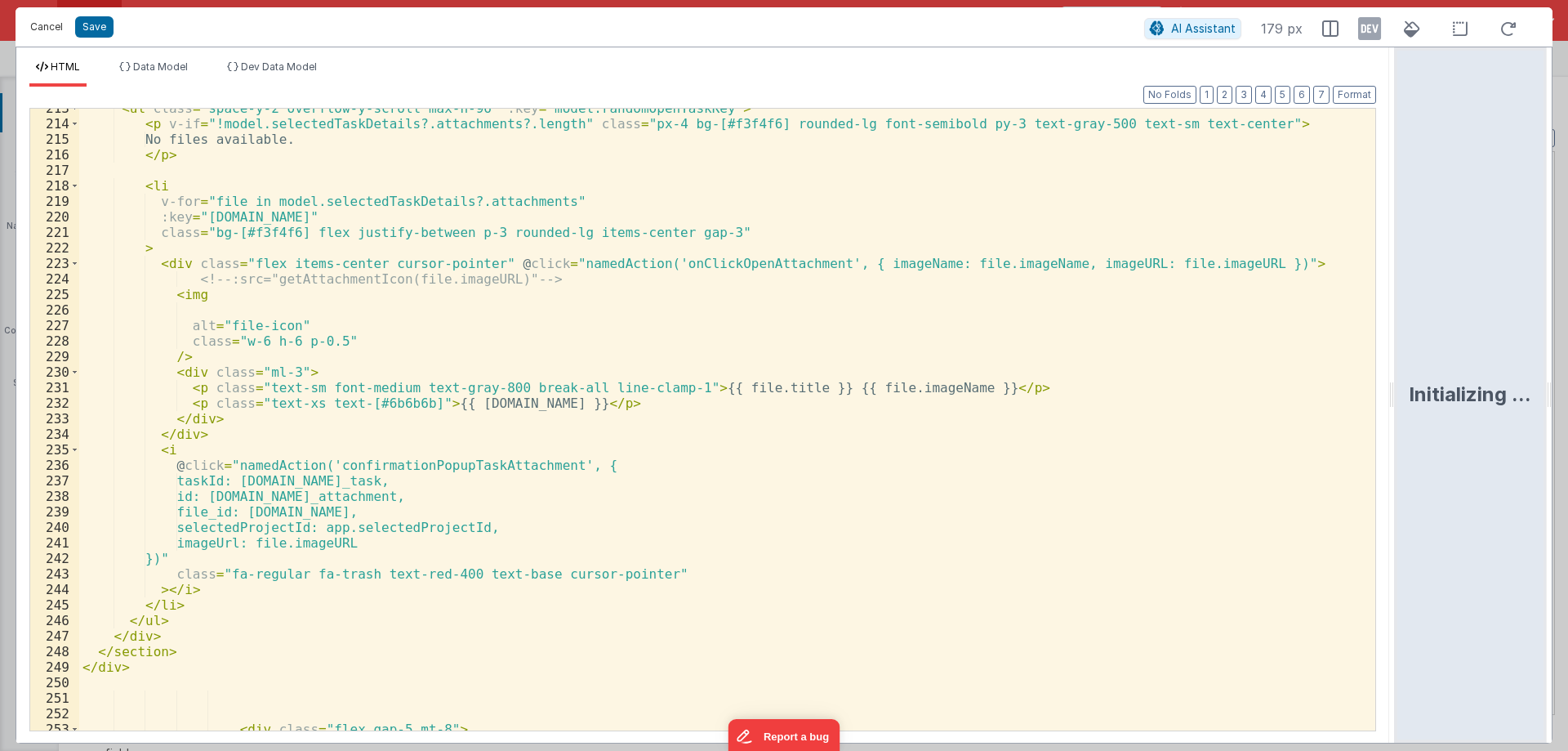
click at [52, 17] on button "Cancel" at bounding box center [46, 27] width 49 height 23
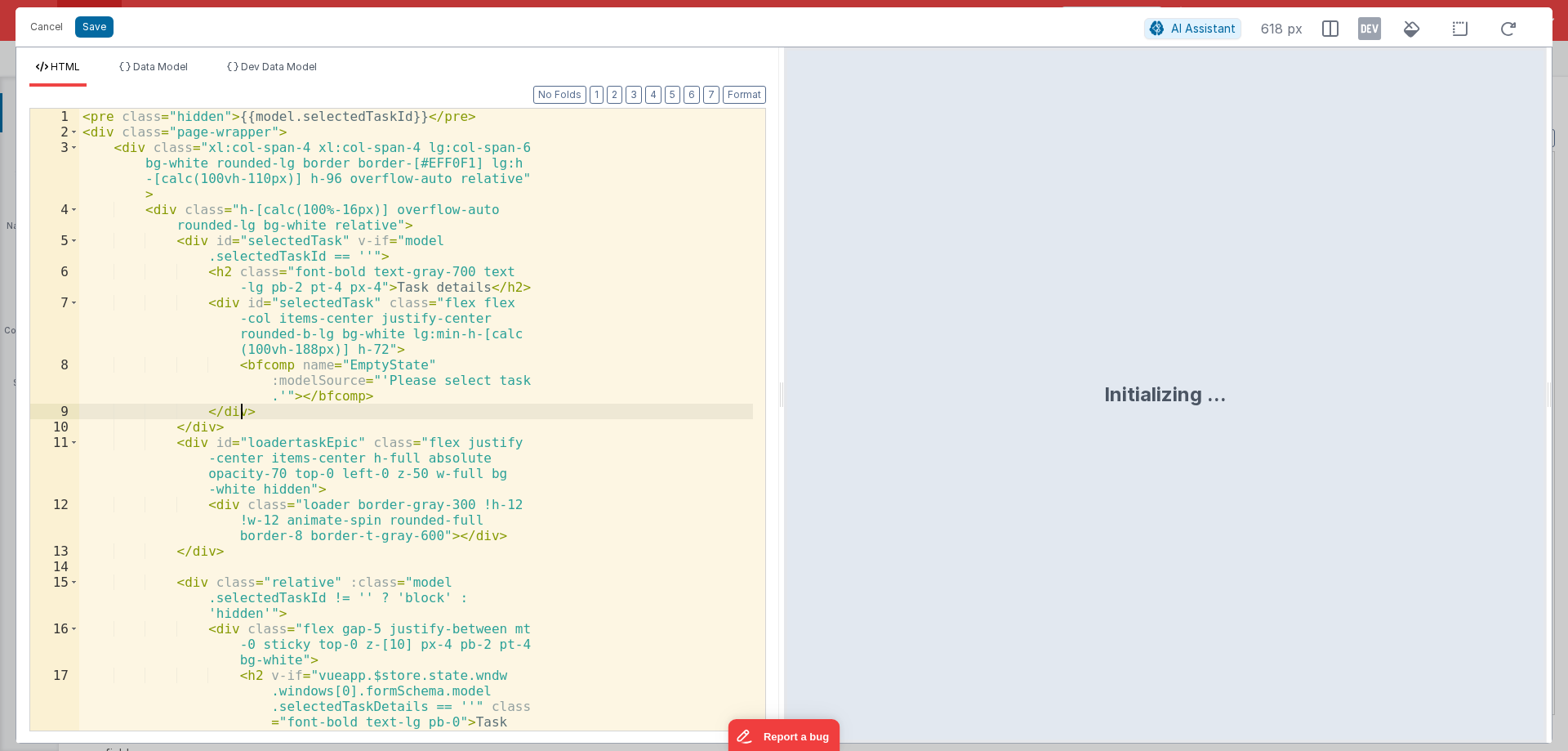
click at [359, 388] on div "< pre class = "hidden" > {{model.selectedTaskId}} </ pre > < div class = "page-…" at bounding box center [417, 458] width 674 height 699
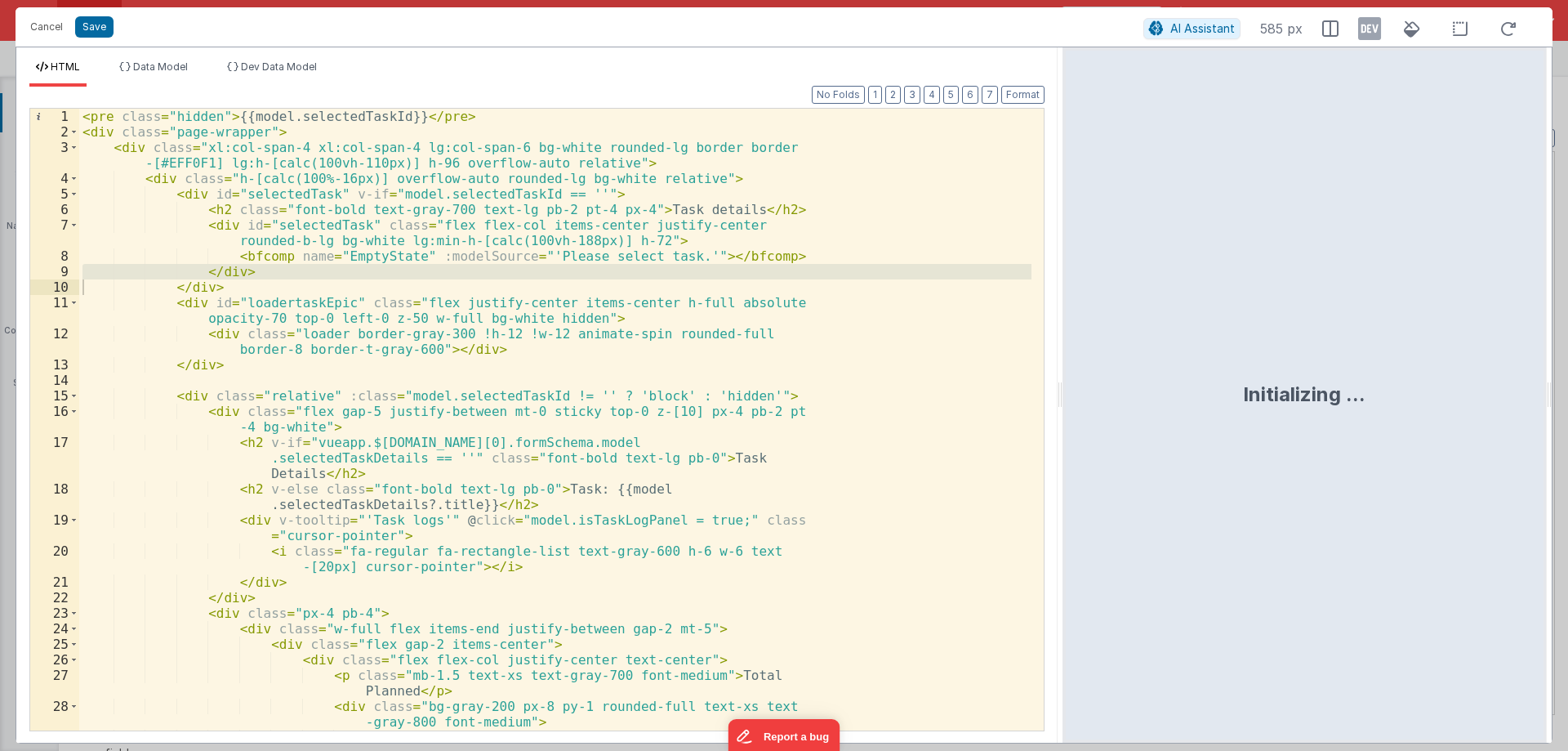
drag, startPoint x: 781, startPoint y: 389, endPoint x: 1231, endPoint y: 369, distance: 450.4
click at [1231, 369] on html "Cancel Save AI Assistant 585 px HTML Data Model Dev Data Model Format 7 6 5 4 3…" at bounding box center [784, 375] width 1568 height 751
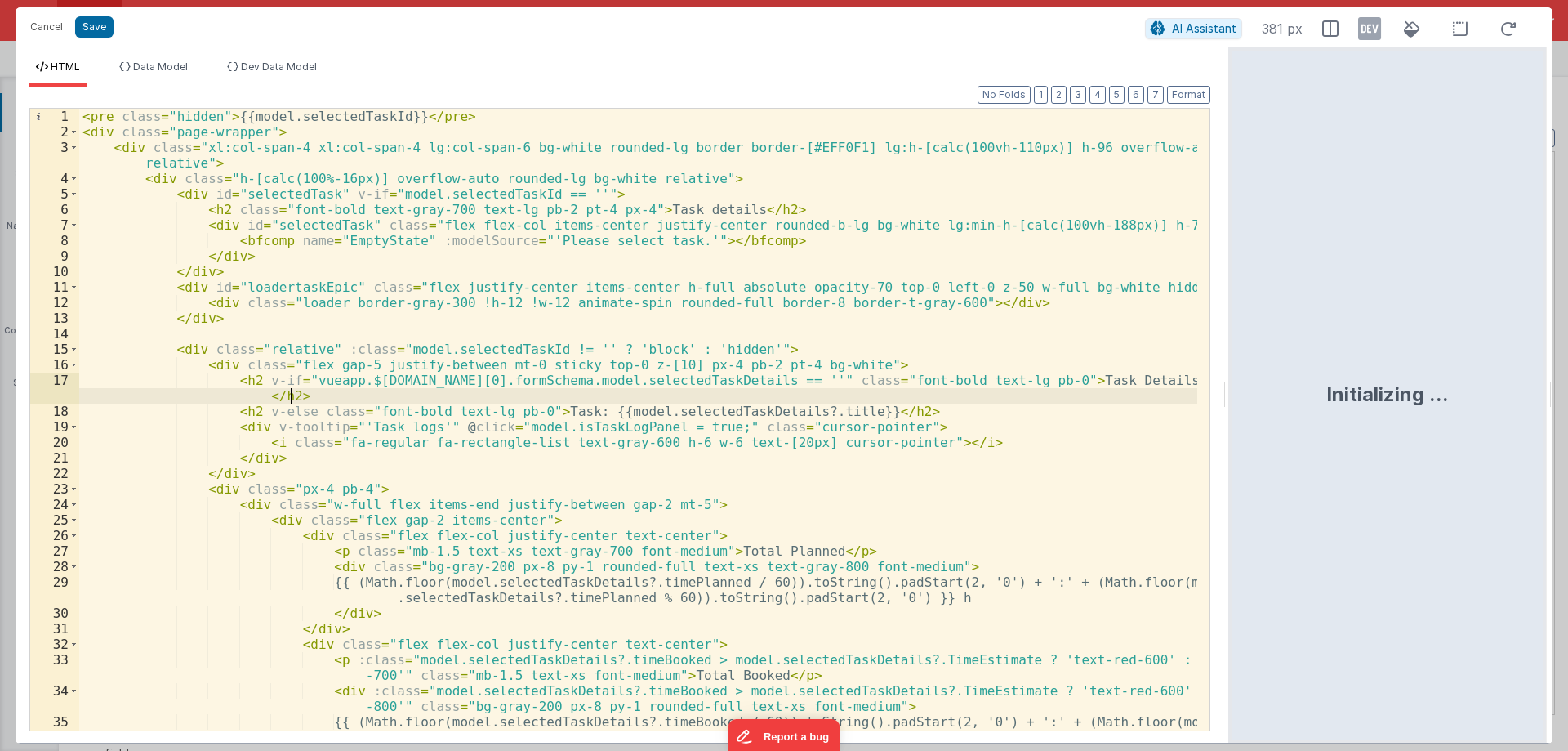
click at [612, 397] on div "< pre class = "hidden" > {{model.selectedTaskId}} </ pre > < div class = "page-…" at bounding box center [638, 435] width 1118 height 653
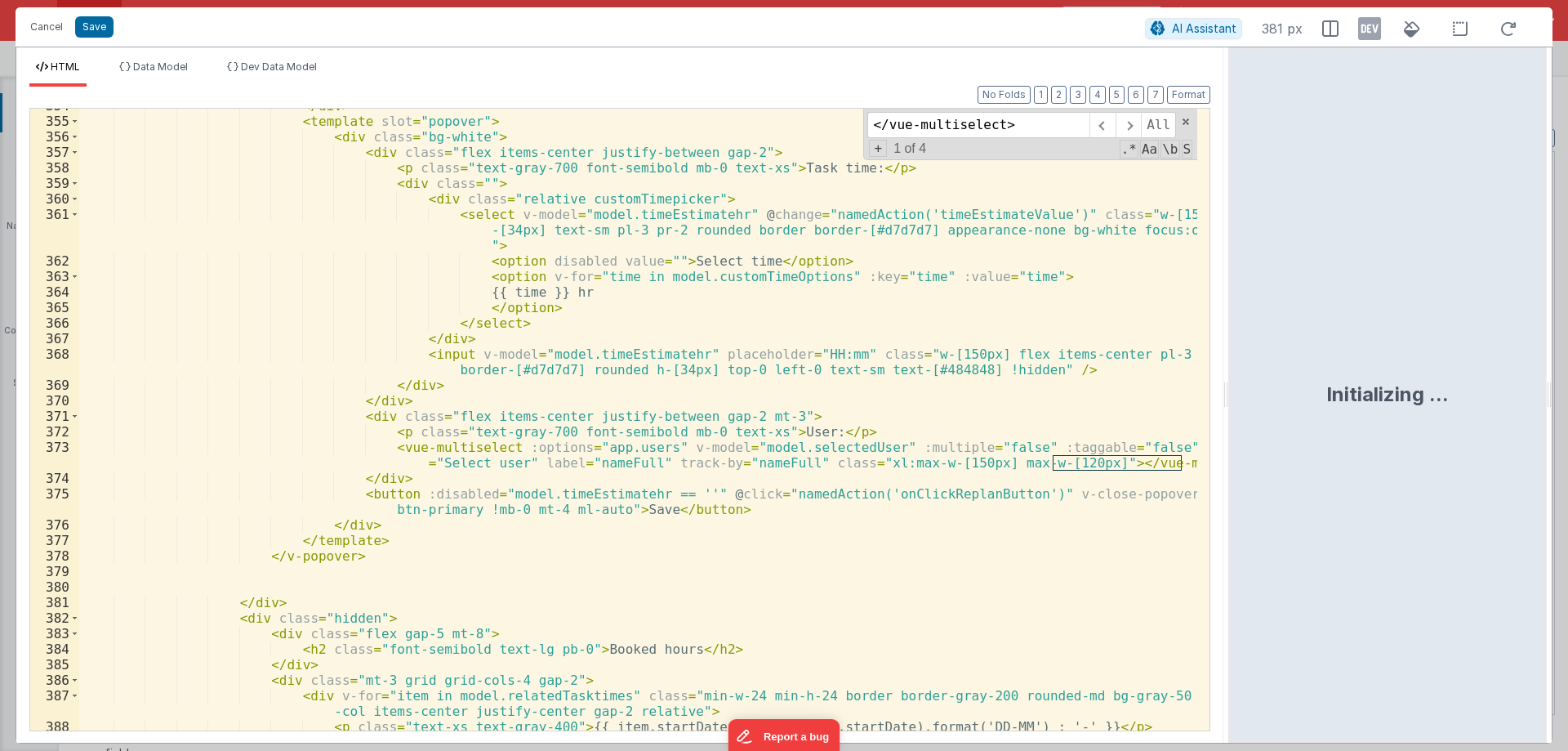
scroll to position [6358, 0]
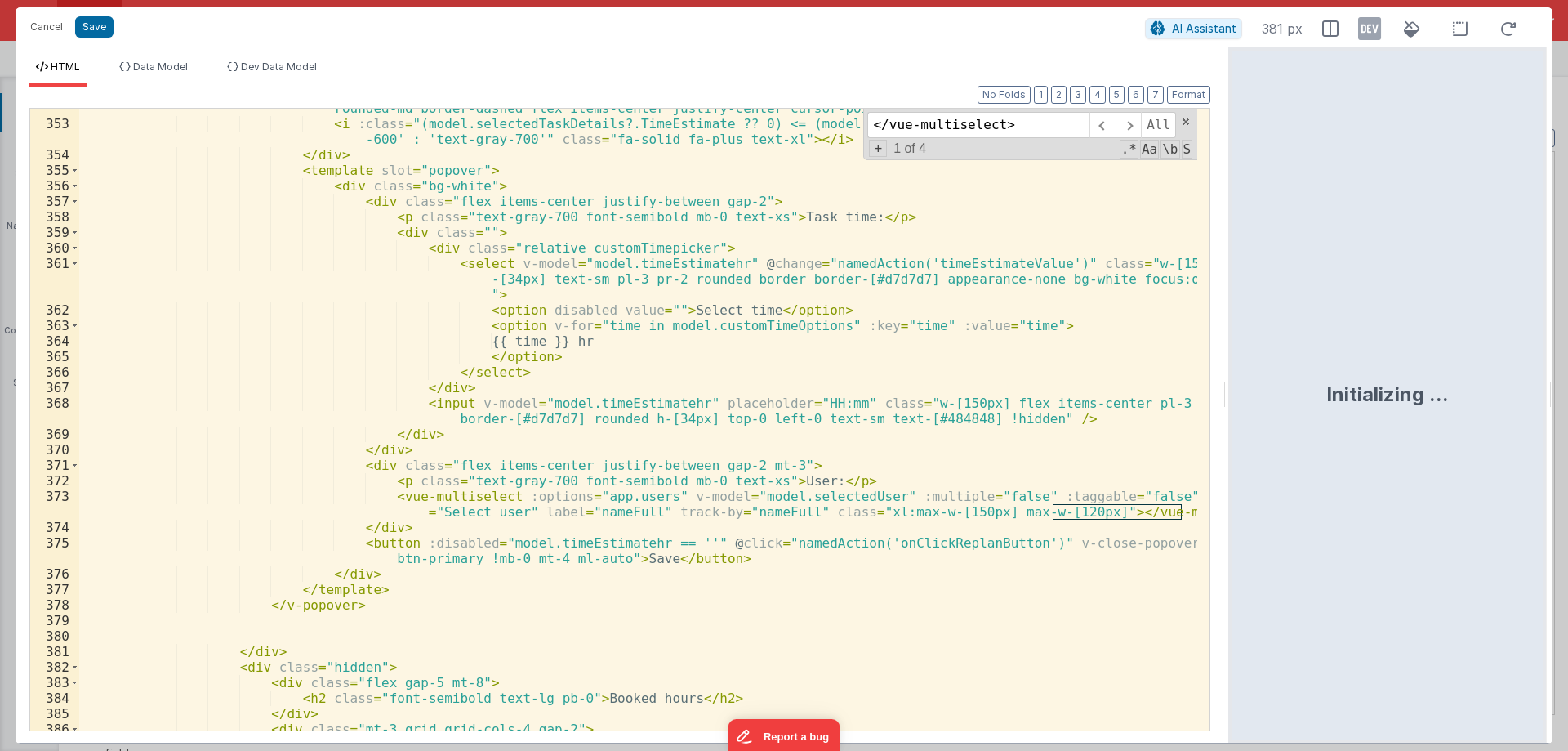
type input "</vue-multiselect>"
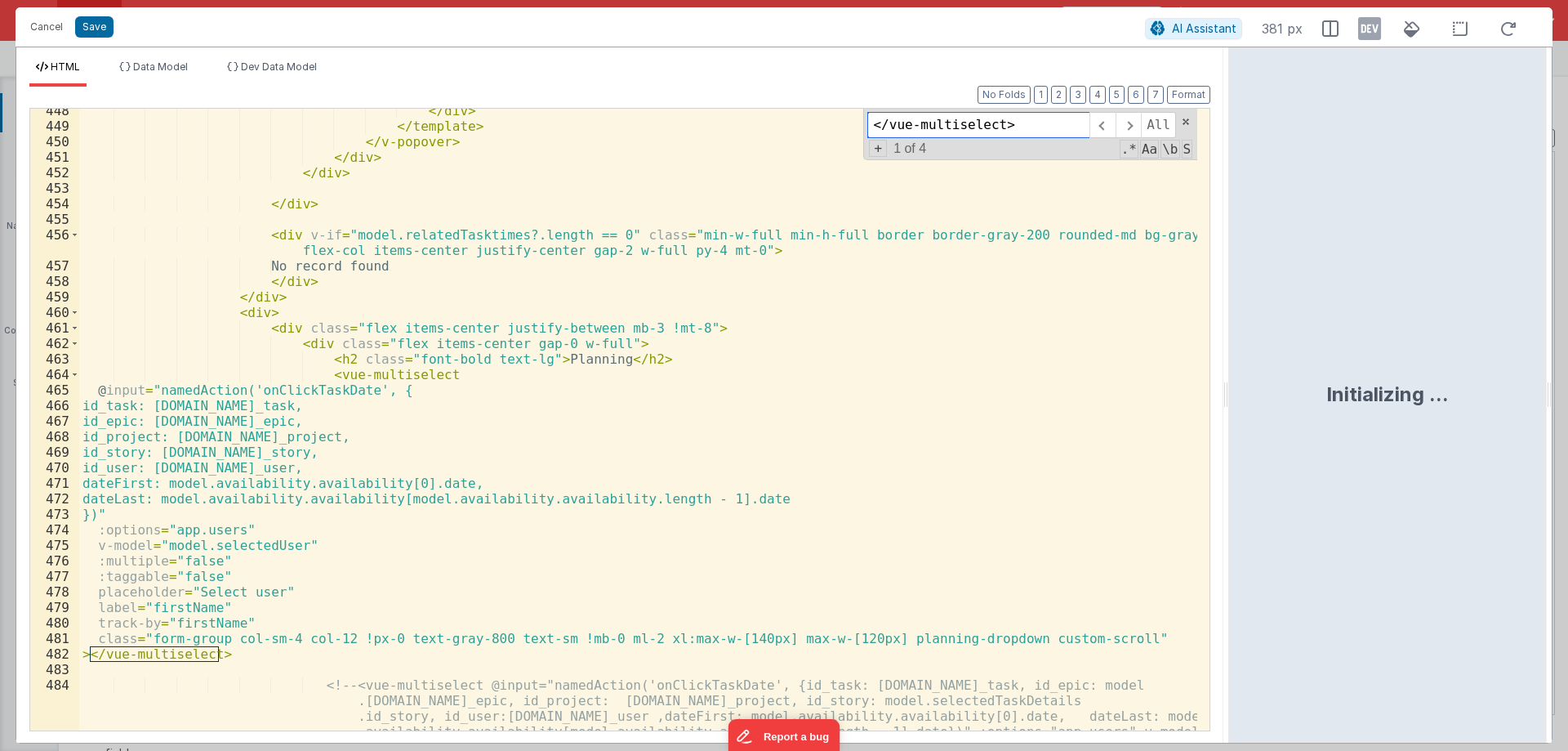
scroll to position [8172, 0]
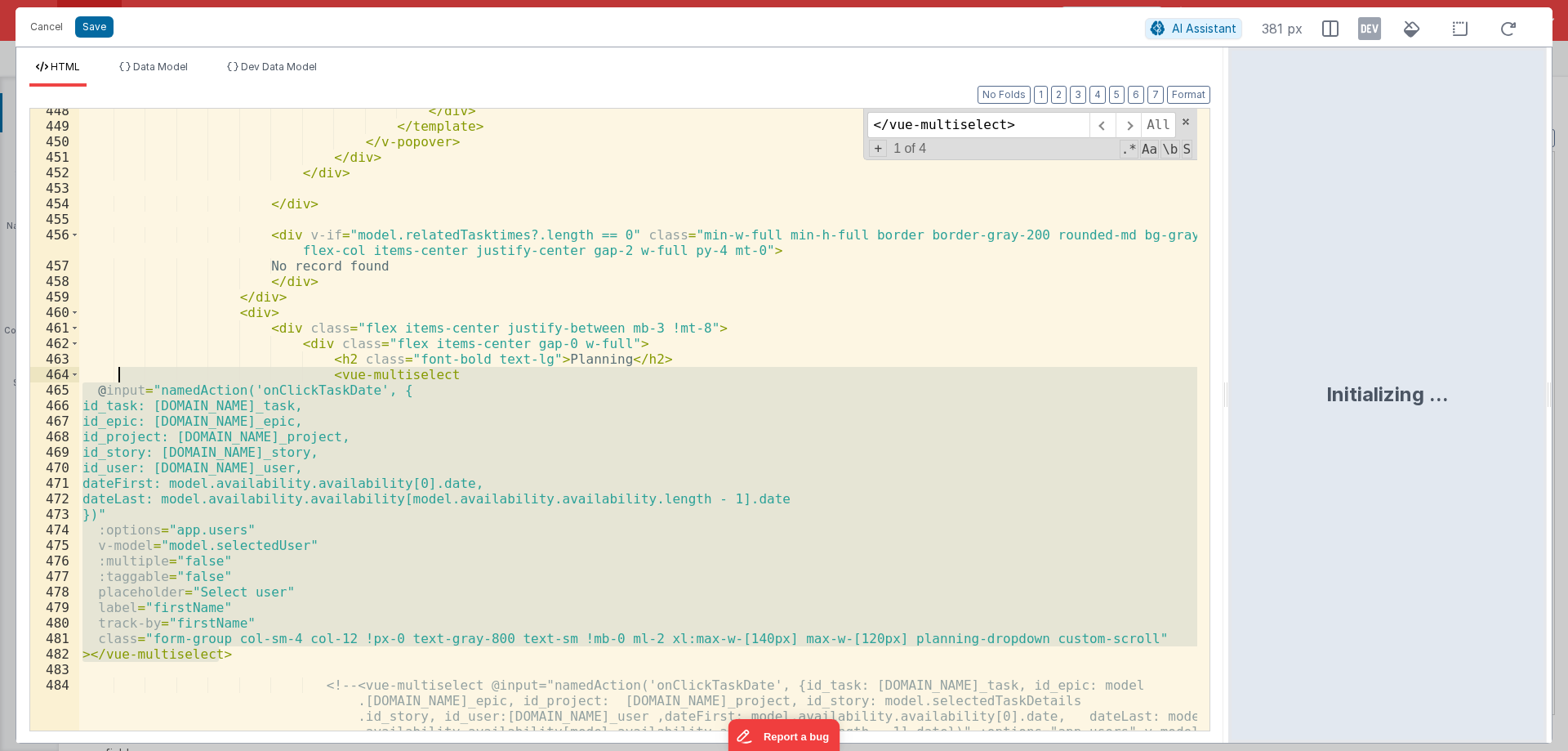
drag, startPoint x: 241, startPoint y: 647, endPoint x: 122, endPoint y: 379, distance: 293.2
click at [122, 379] on div "</ div > </ template > </ v-popover > </ div > </ div > </ div > < div v-if = "…" at bounding box center [638, 476] width 1118 height 746
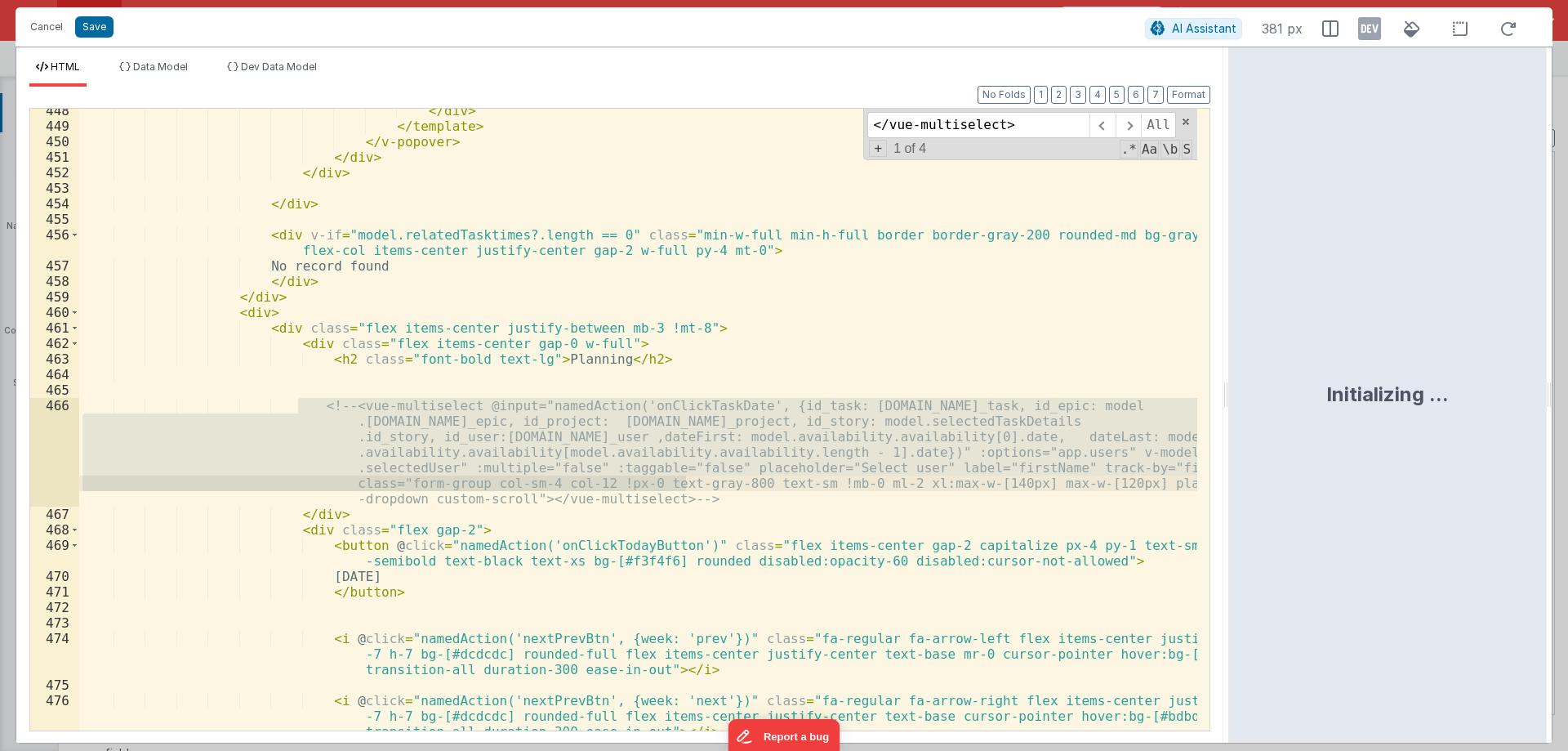
drag, startPoint x: 299, startPoint y: 405, endPoint x: 684, endPoint y: 491, distance: 394.5
click at [684, 491] on div "</ div > </ template > </ v-popover > </ div > </ div > </ div > < div v-if = "…" at bounding box center [638, 429] width 1118 height 653
click at [704, 528] on div "</ div > </ template > </ v-popover > </ div > </ div > </ div > < div v-if = "…" at bounding box center [638, 429] width 1118 height 653
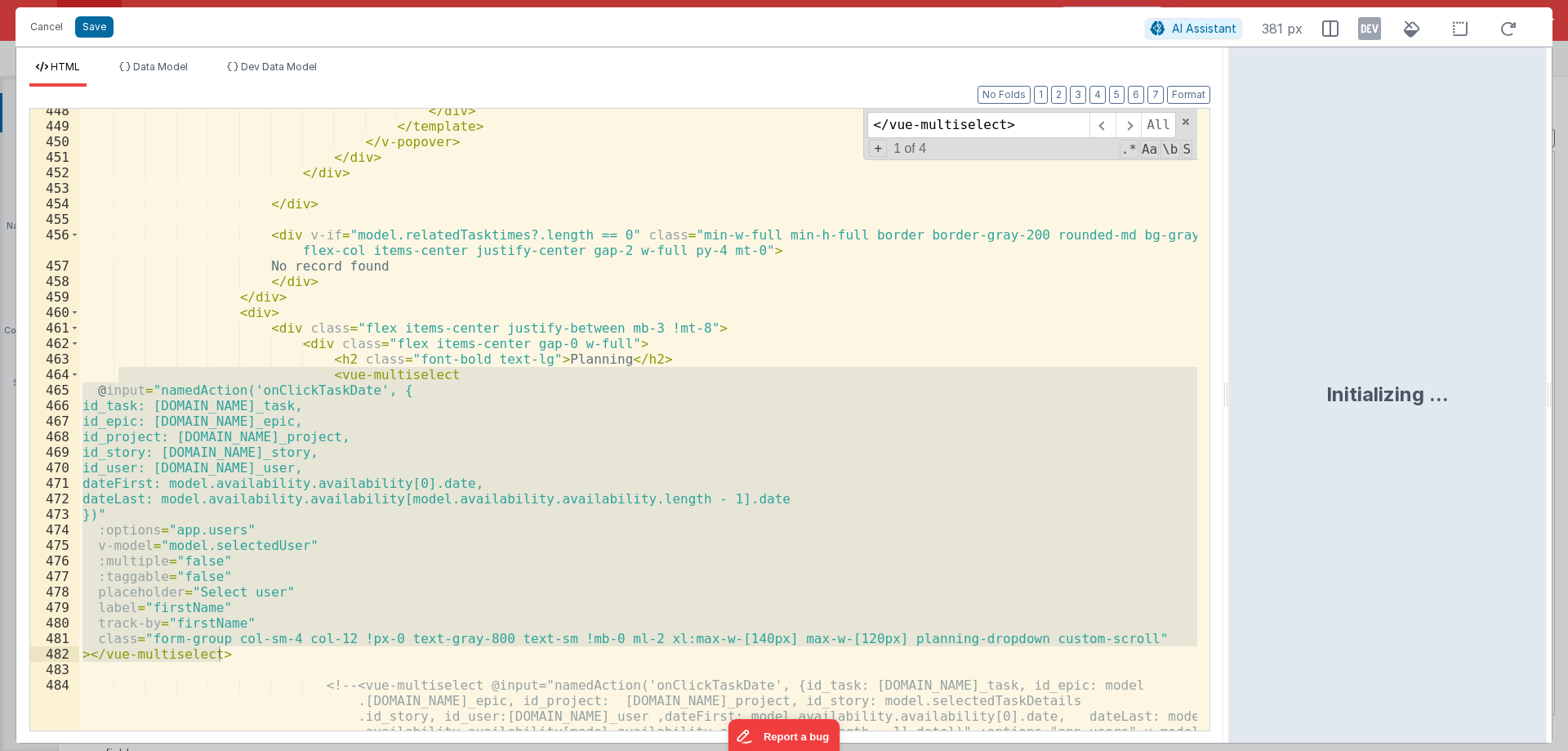
click at [138, 520] on div "</ div > </ template > </ v-popover > </ div > </ div > </ div > < div v-if = "…" at bounding box center [638, 420] width 1118 height 622
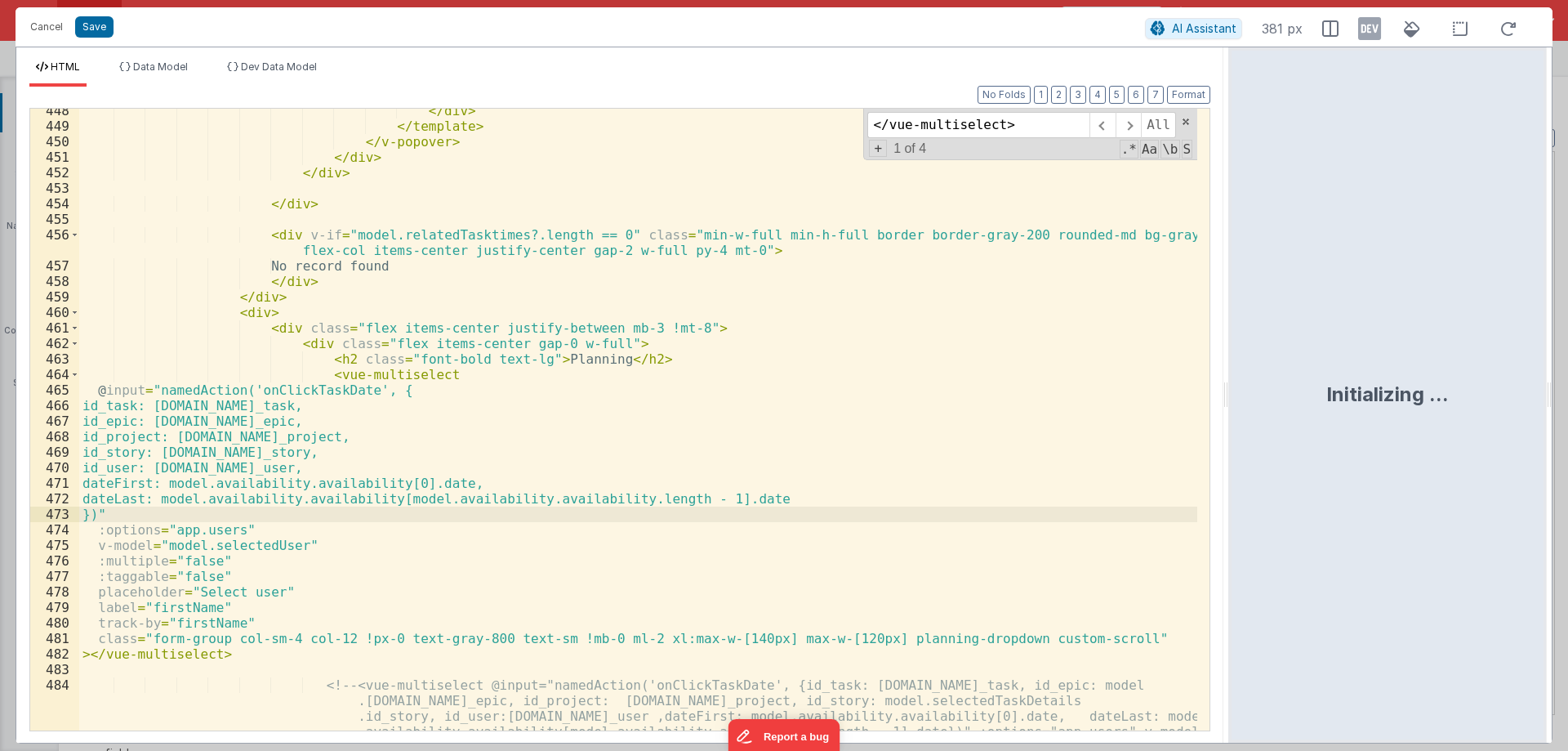
click at [645, 352] on div "</ div > </ template > </ v-popover > </ div > </ div > </ div > < div v-if = "…" at bounding box center [638, 476] width 1118 height 746
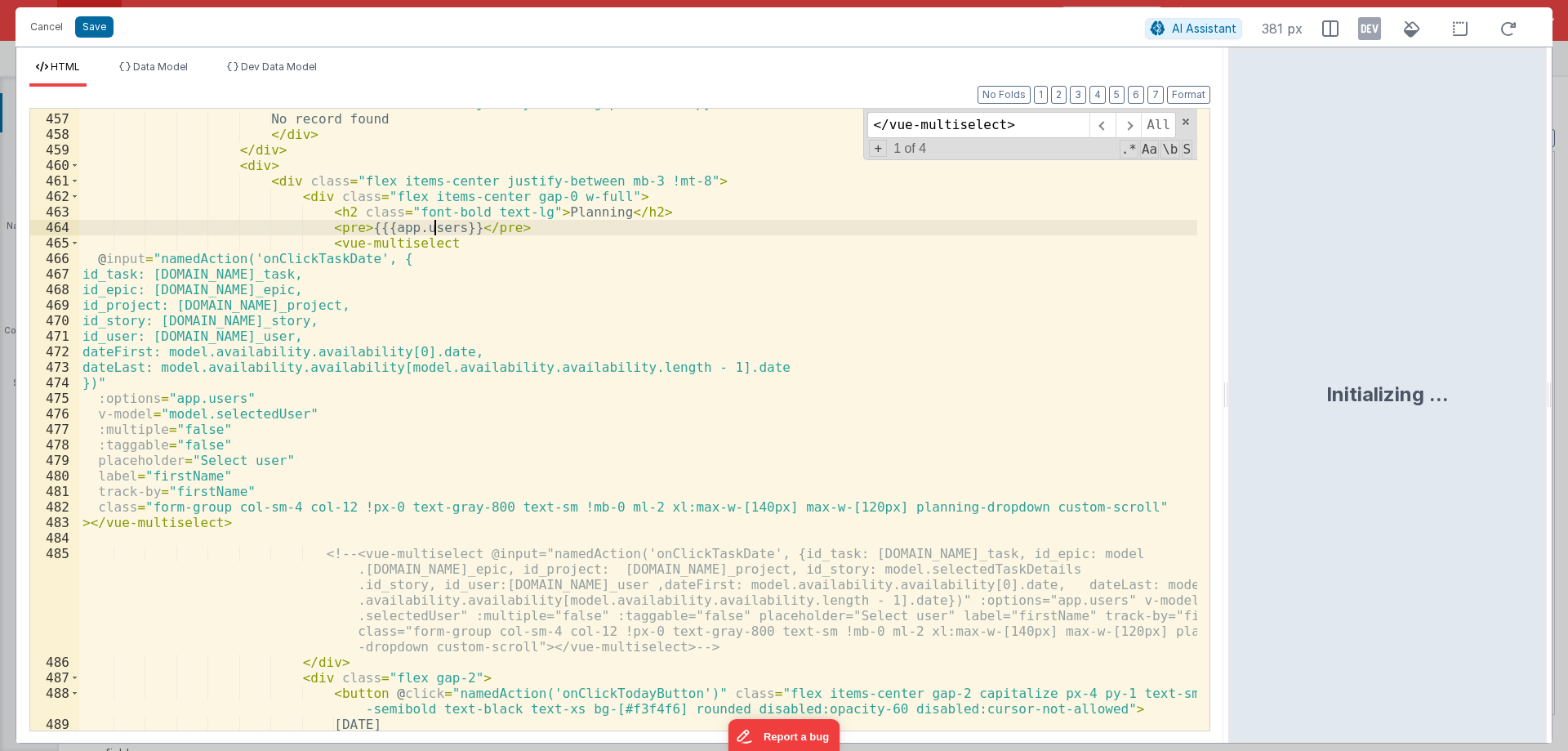
scroll to position [8319, 0]
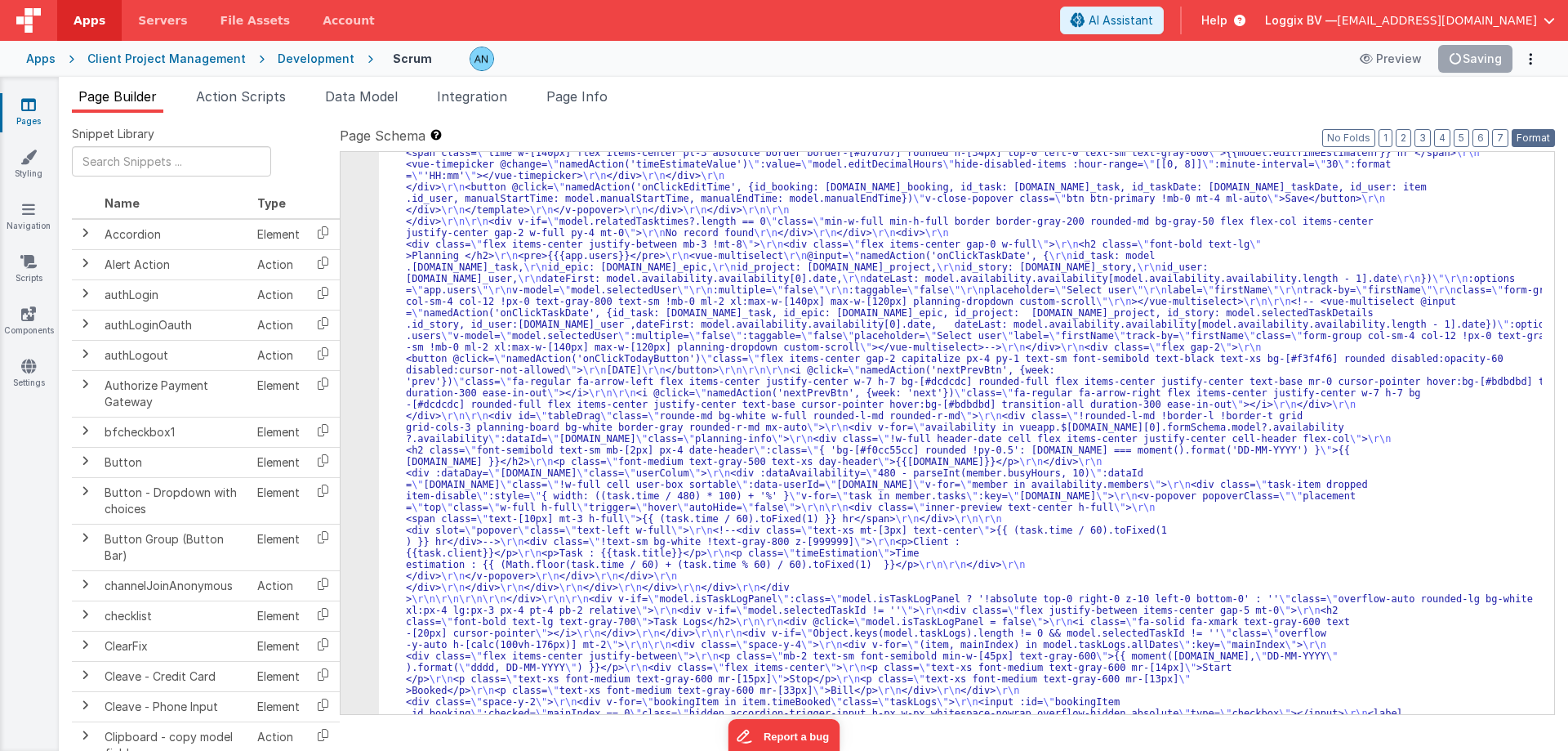
click at [1533, 135] on button "Format" at bounding box center [1534, 137] width 44 height 18
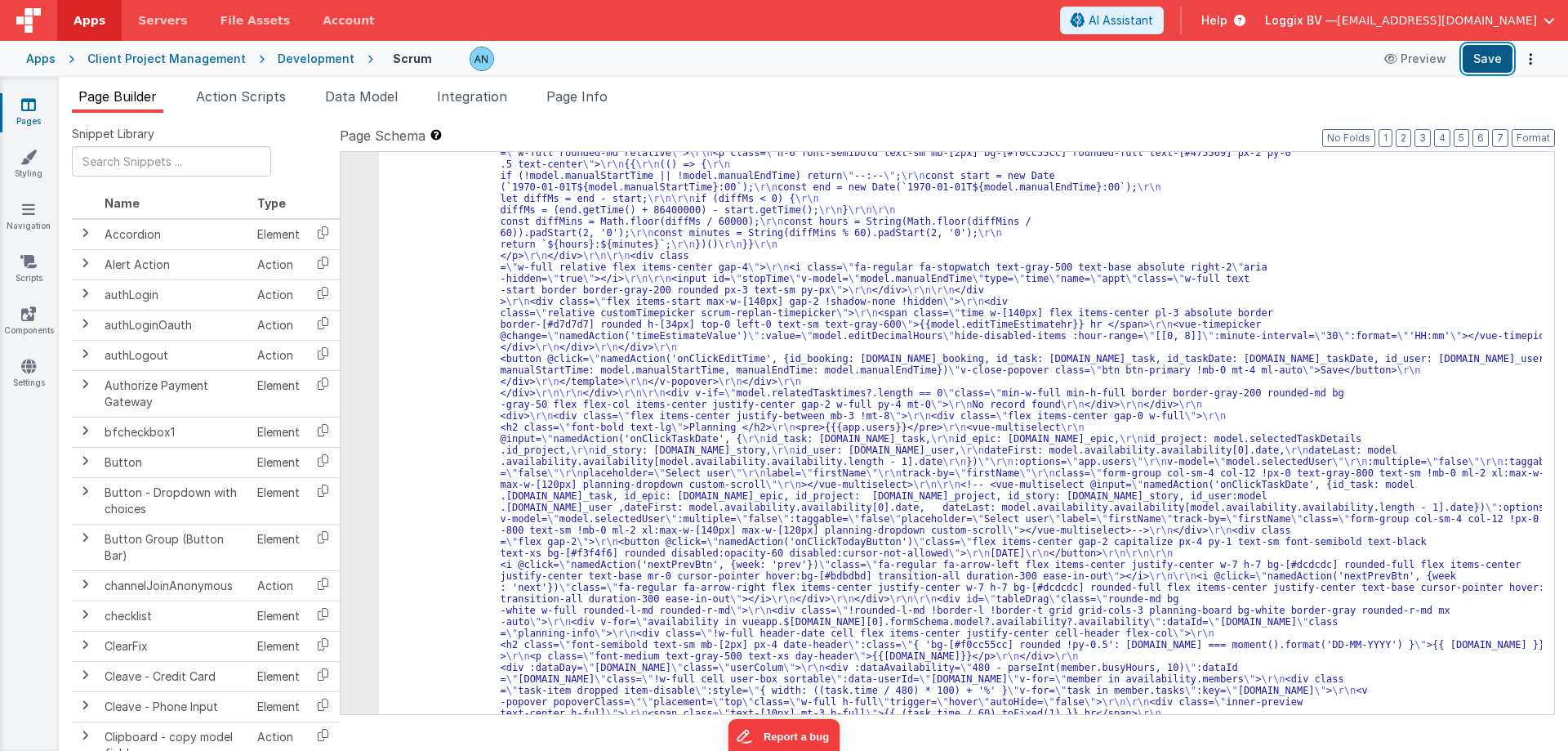
click at [1485, 45] on button "Save" at bounding box center [1488, 58] width 50 height 27
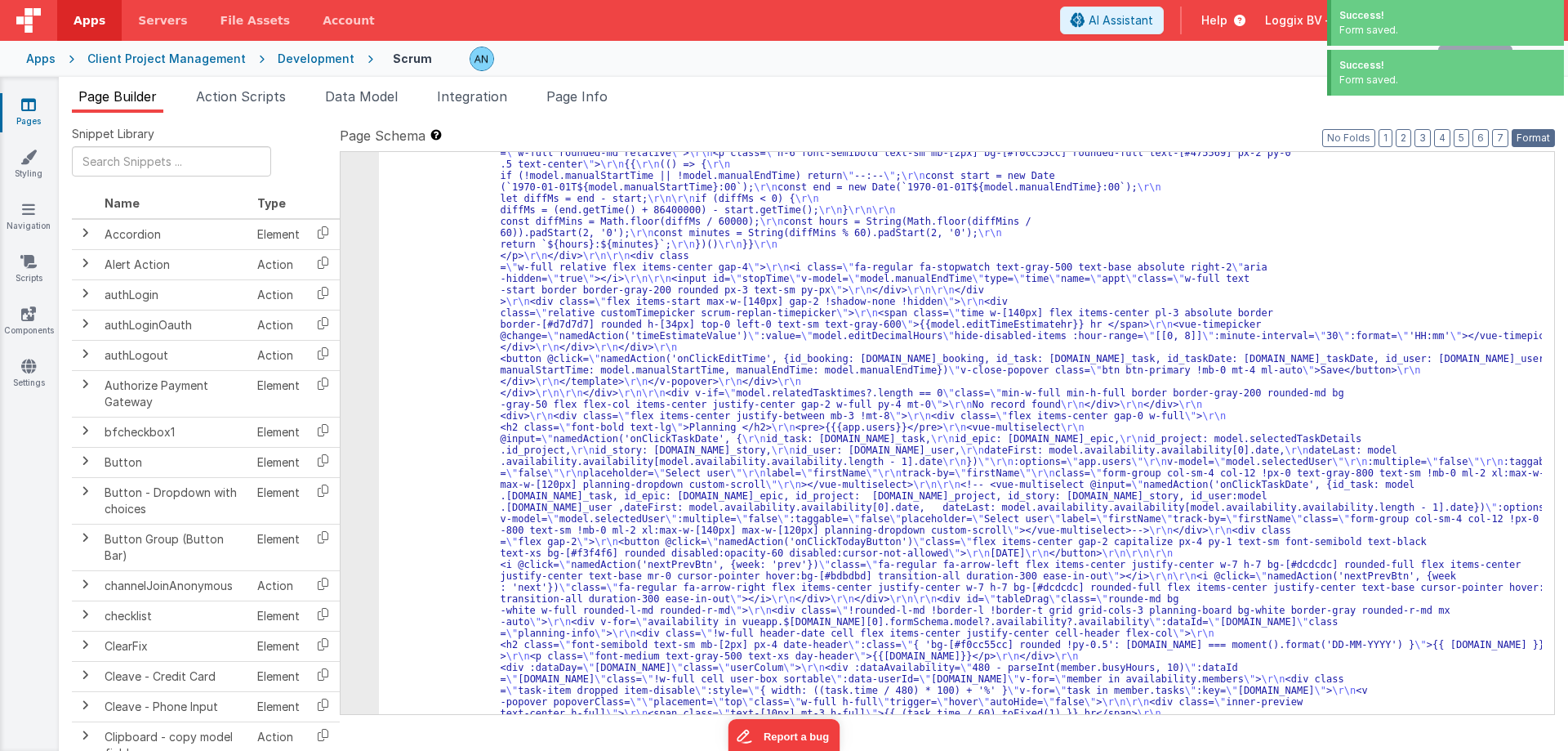
click at [1531, 134] on button "Format" at bounding box center [1534, 137] width 44 height 18
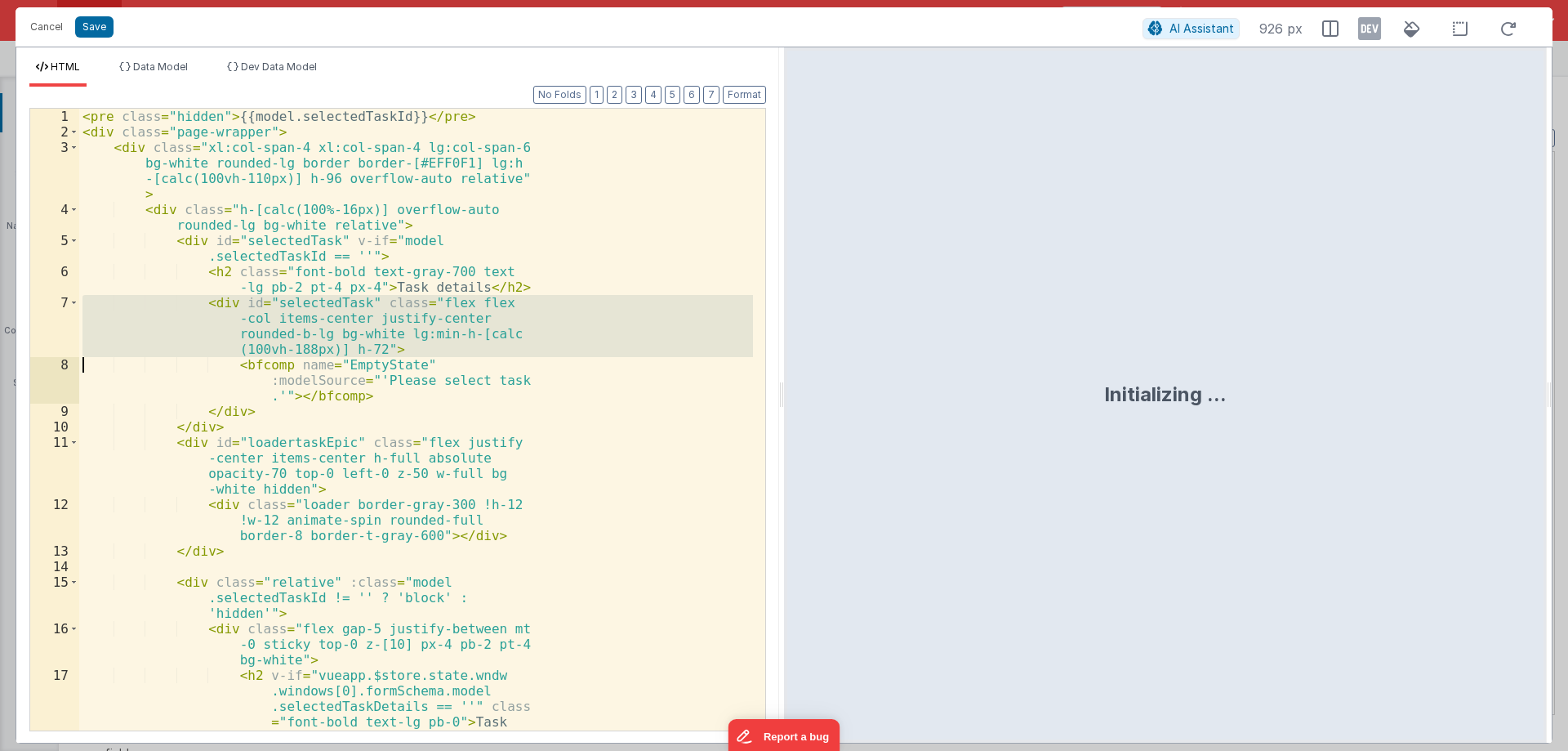
scroll to position [6609, 0]
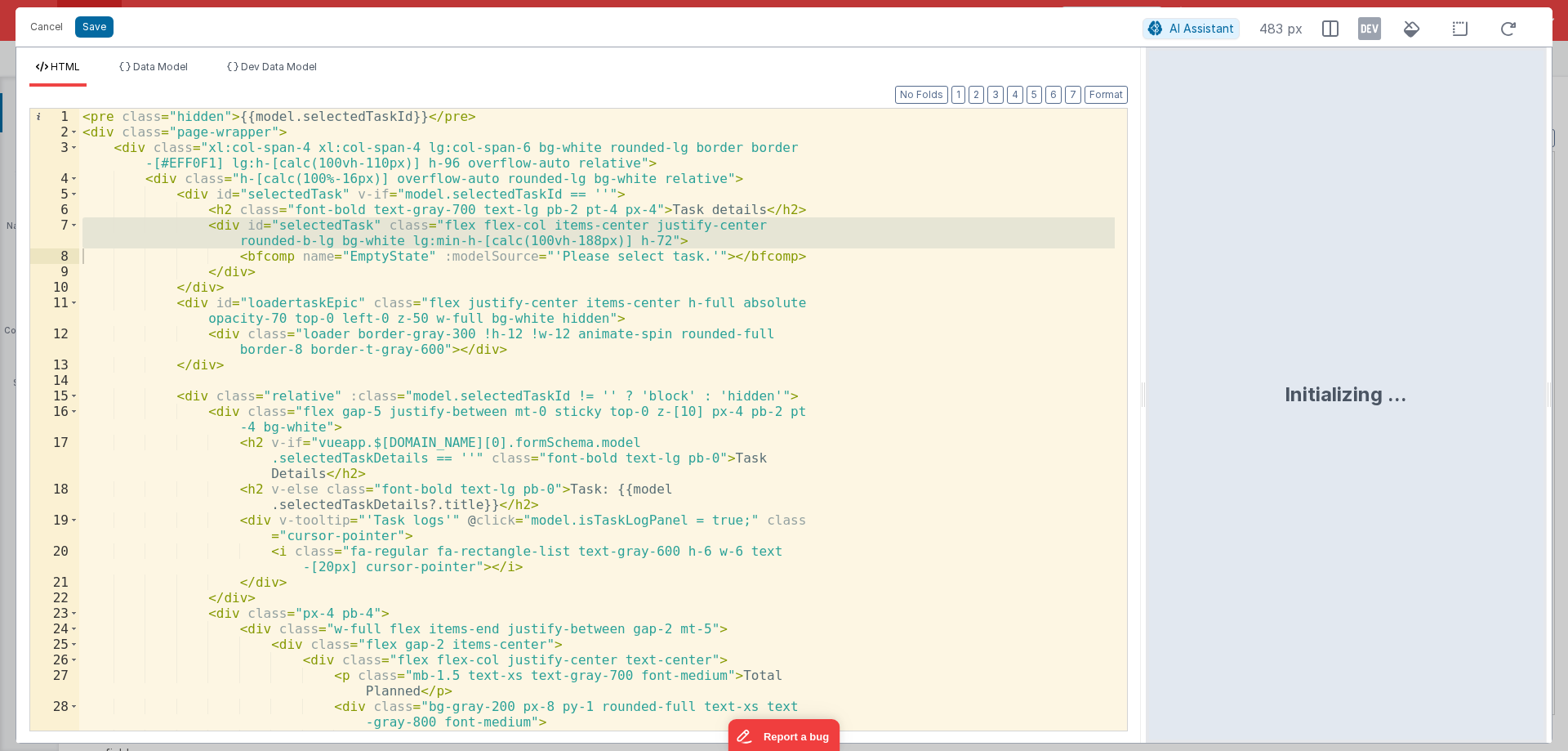
drag, startPoint x: 781, startPoint y: 390, endPoint x: 1226, endPoint y: 303, distance: 453.4
click at [1430, 360] on html "Cancel Save AI Assistant 483 px HTML Data Model Dev Data Model Format 7 6 5 4 3…" at bounding box center [784, 375] width 1568 height 751
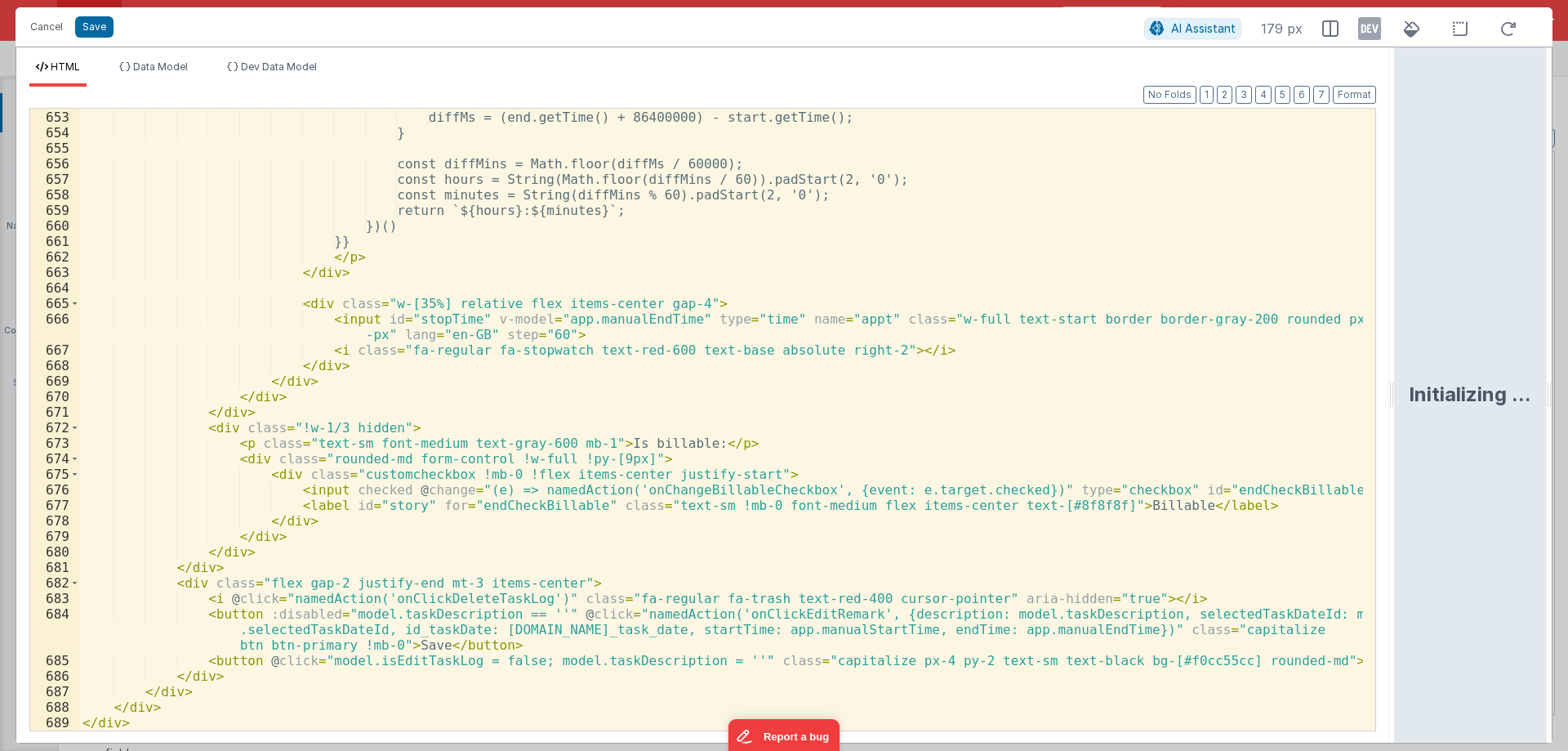
scroll to position [11378, 0]
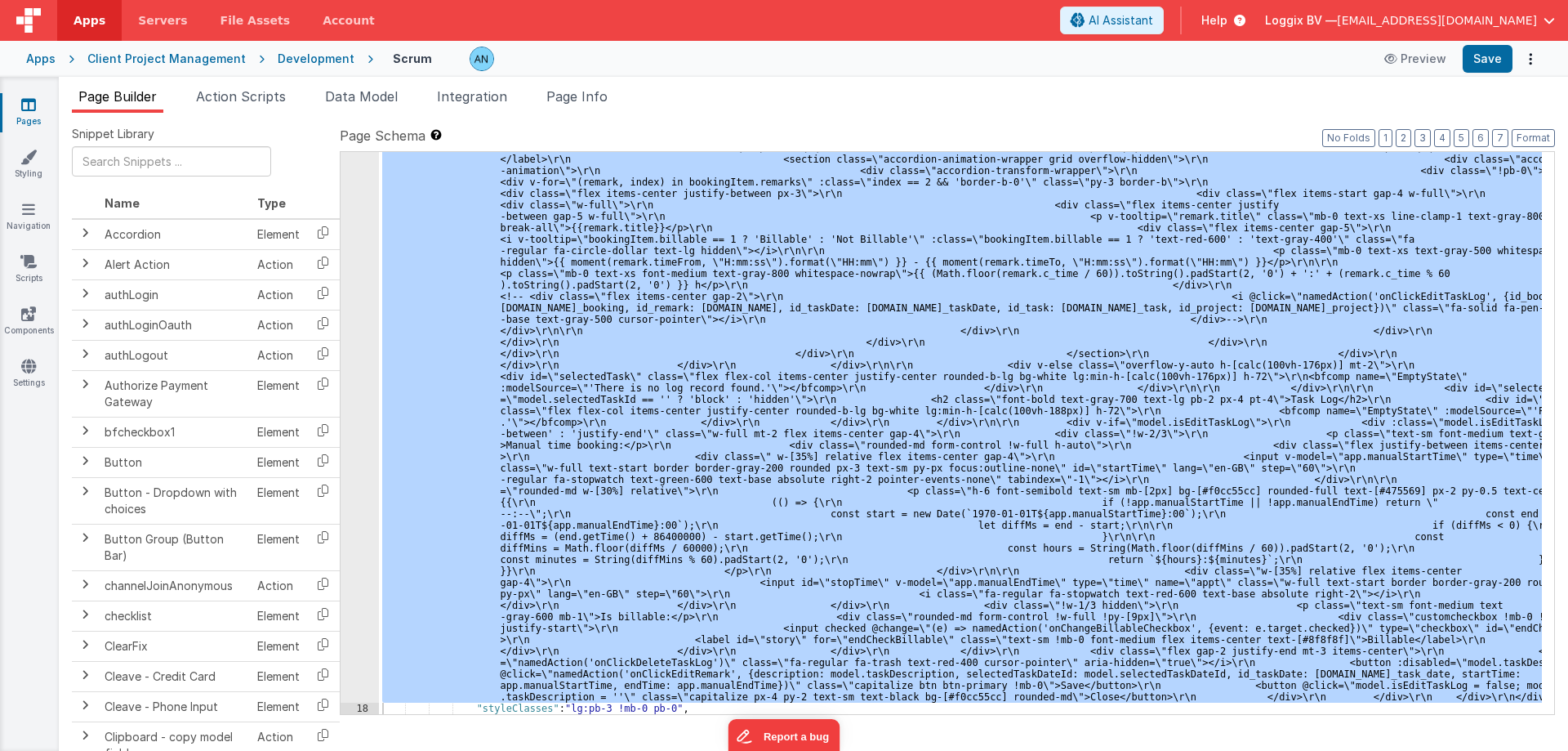
click at [468, 339] on div "Format 7 6 5 4 3 2 1 No Folds" at bounding box center [703, 402] width 1347 height 623
click at [468, 339] on div ""html" : "<pre class= \" hidden \" >{{model.selectedTaskId}}</pre> \r\n <div cl…" at bounding box center [960, 433] width 1164 height 563
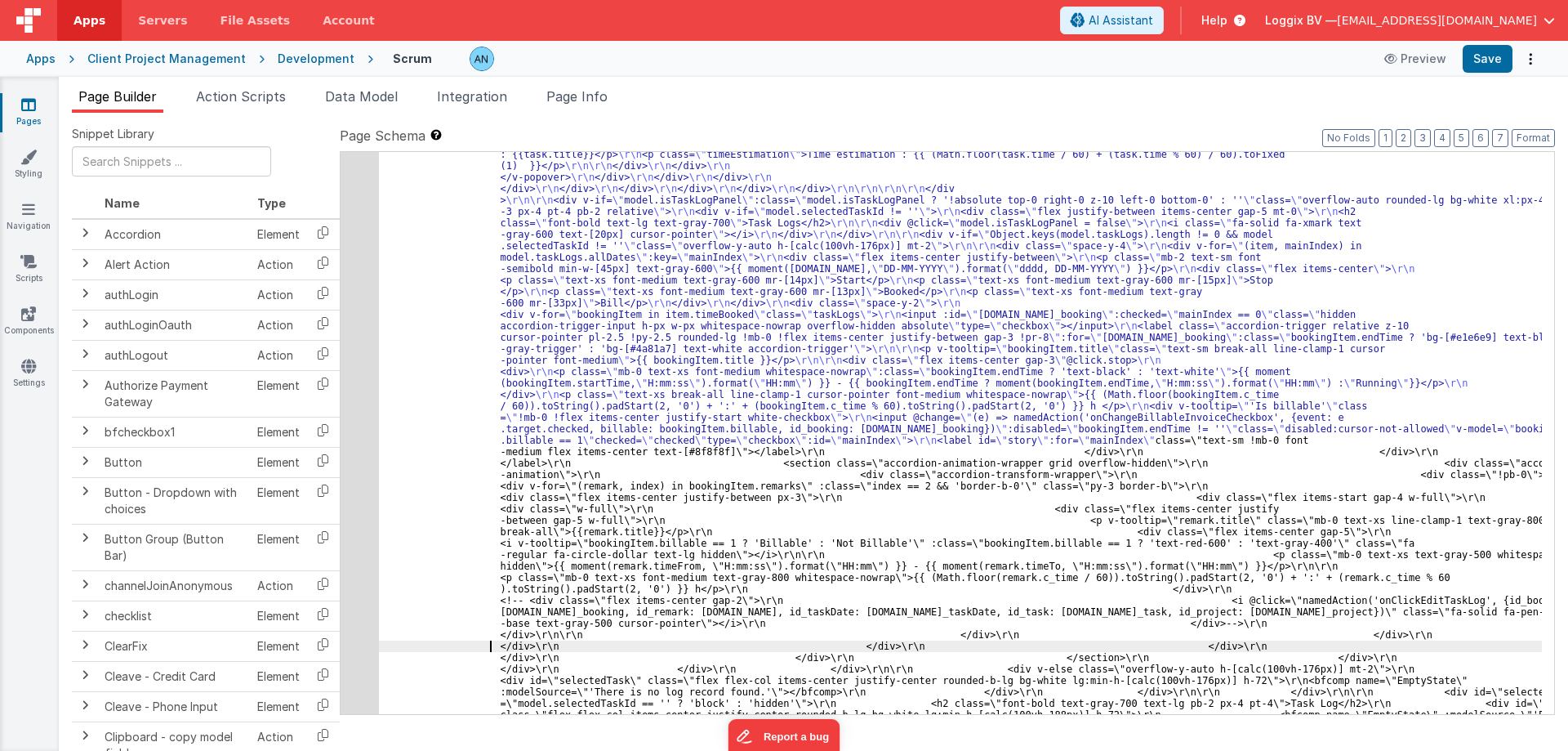
scroll to position [6306, 0]
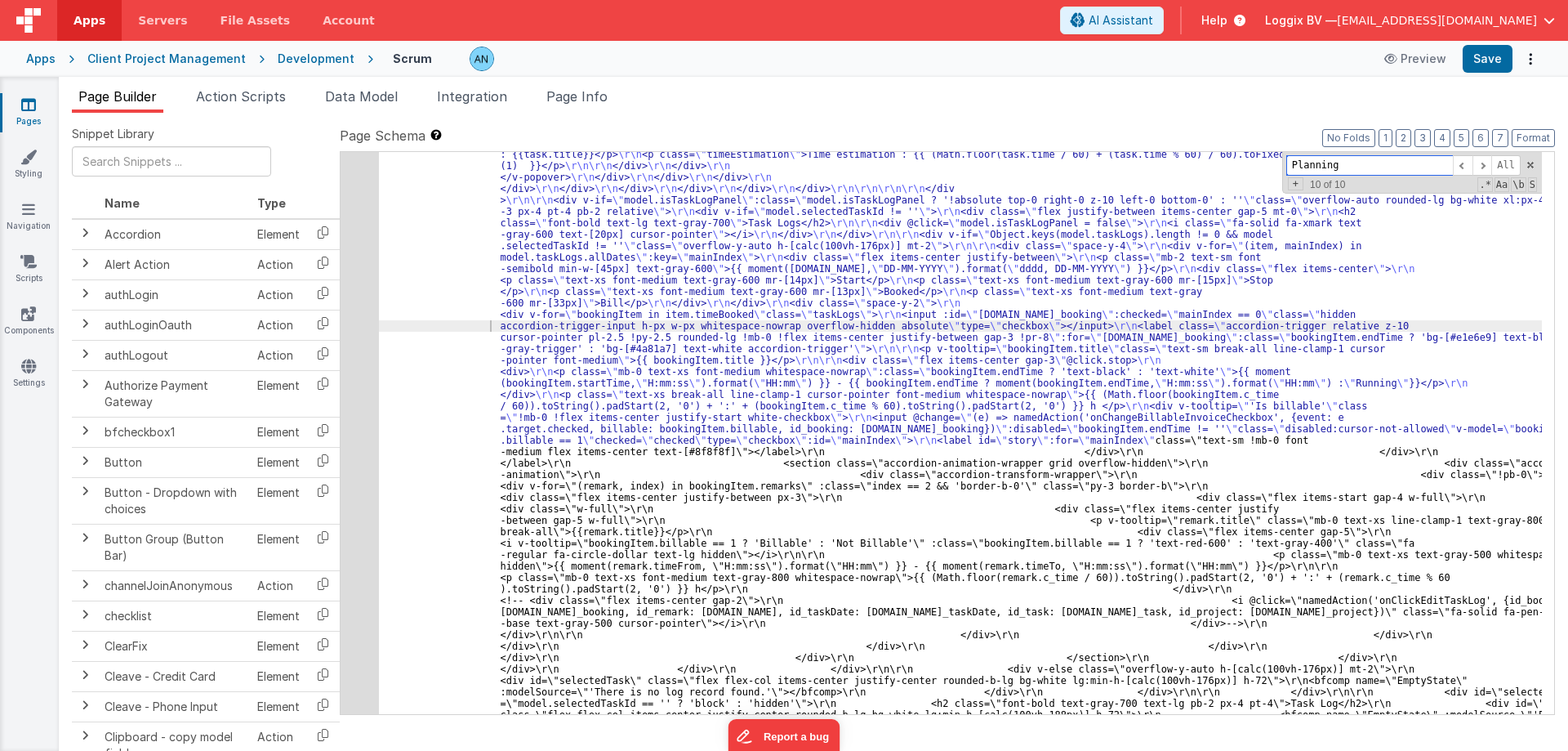
paste input "</vue-multiselect>"
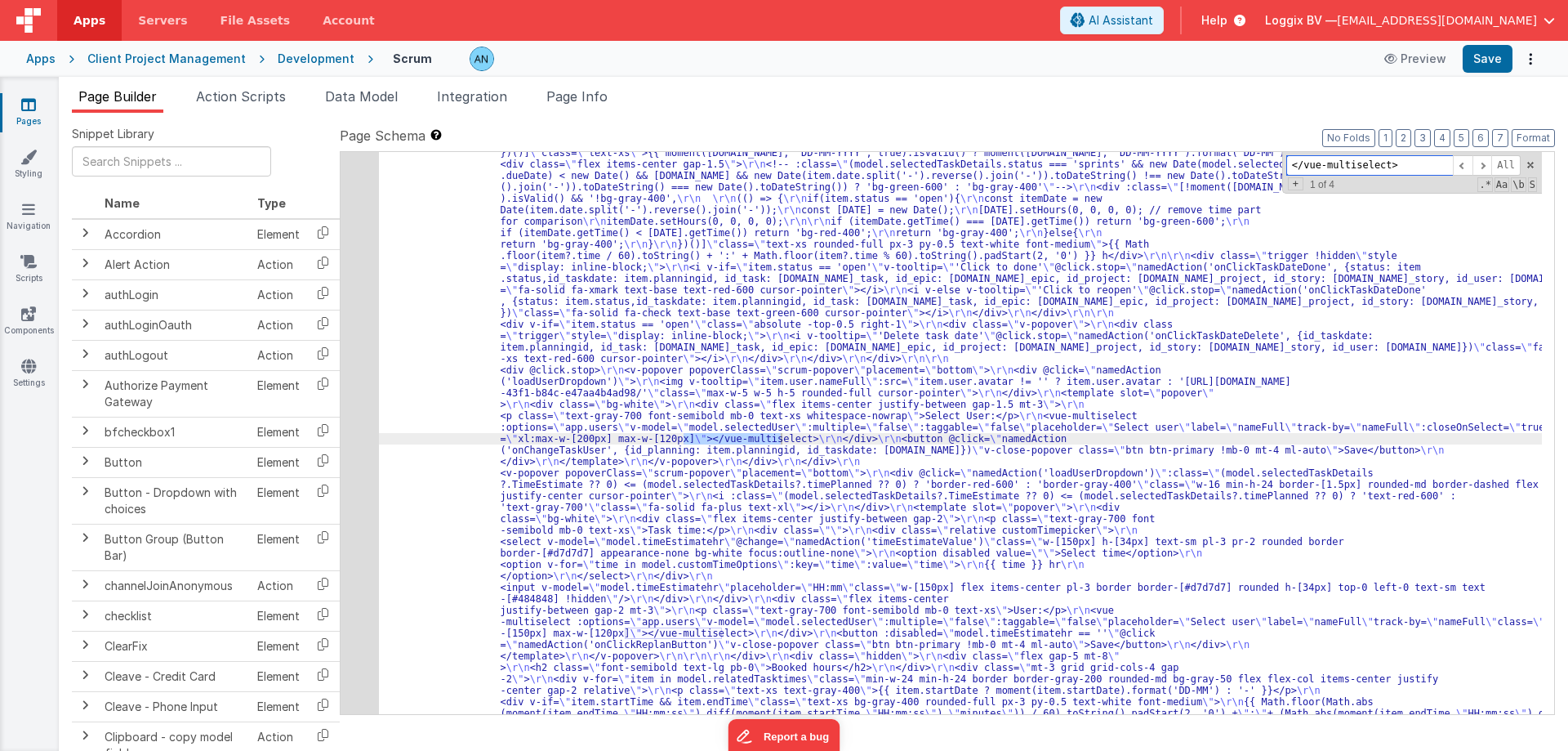
scroll to position [5003, 0]
type input "</vue-multiselect>"
click at [347, 367] on div "17" at bounding box center [360, 599] width 39 height 3420
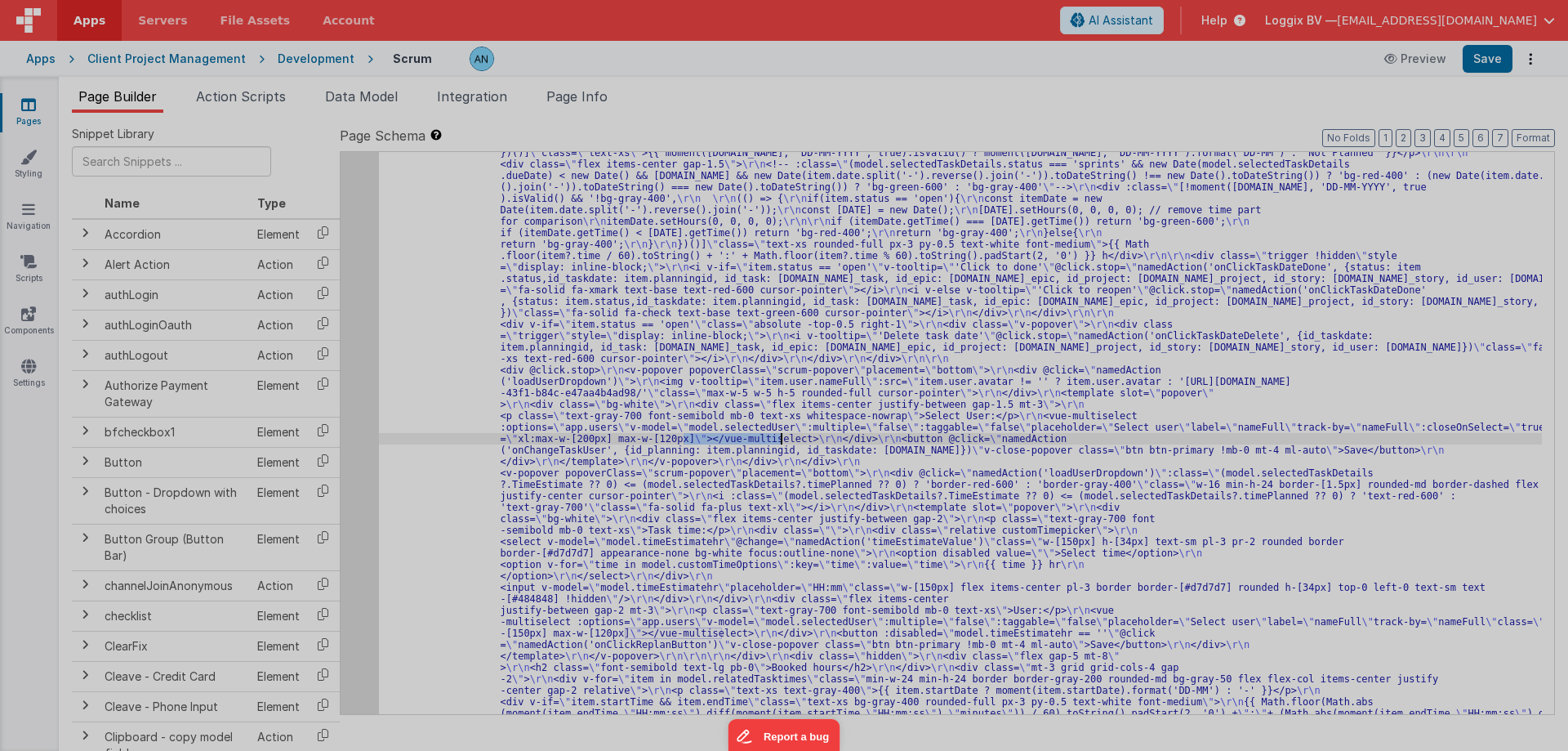
click at [347, 367] on div at bounding box center [784, 375] width 1568 height 751
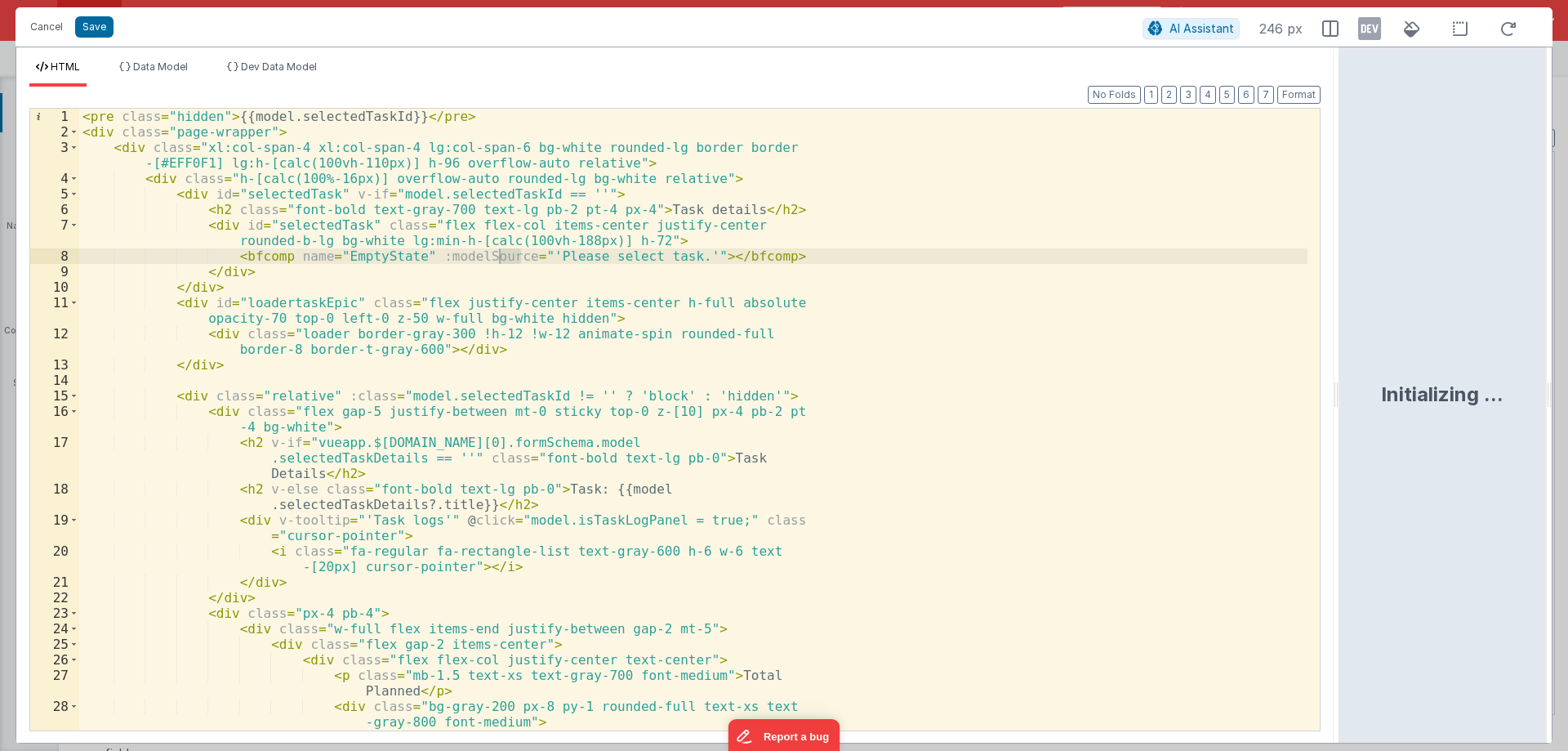
drag, startPoint x: 783, startPoint y: 390, endPoint x: 1438, endPoint y: 437, distance: 656.7
click at [1534, 401] on html "Cancel Save AI Assistant 246 px HTML Data Model Dev Data Model Format 7 6 5 4 3…" at bounding box center [784, 375] width 1568 height 751
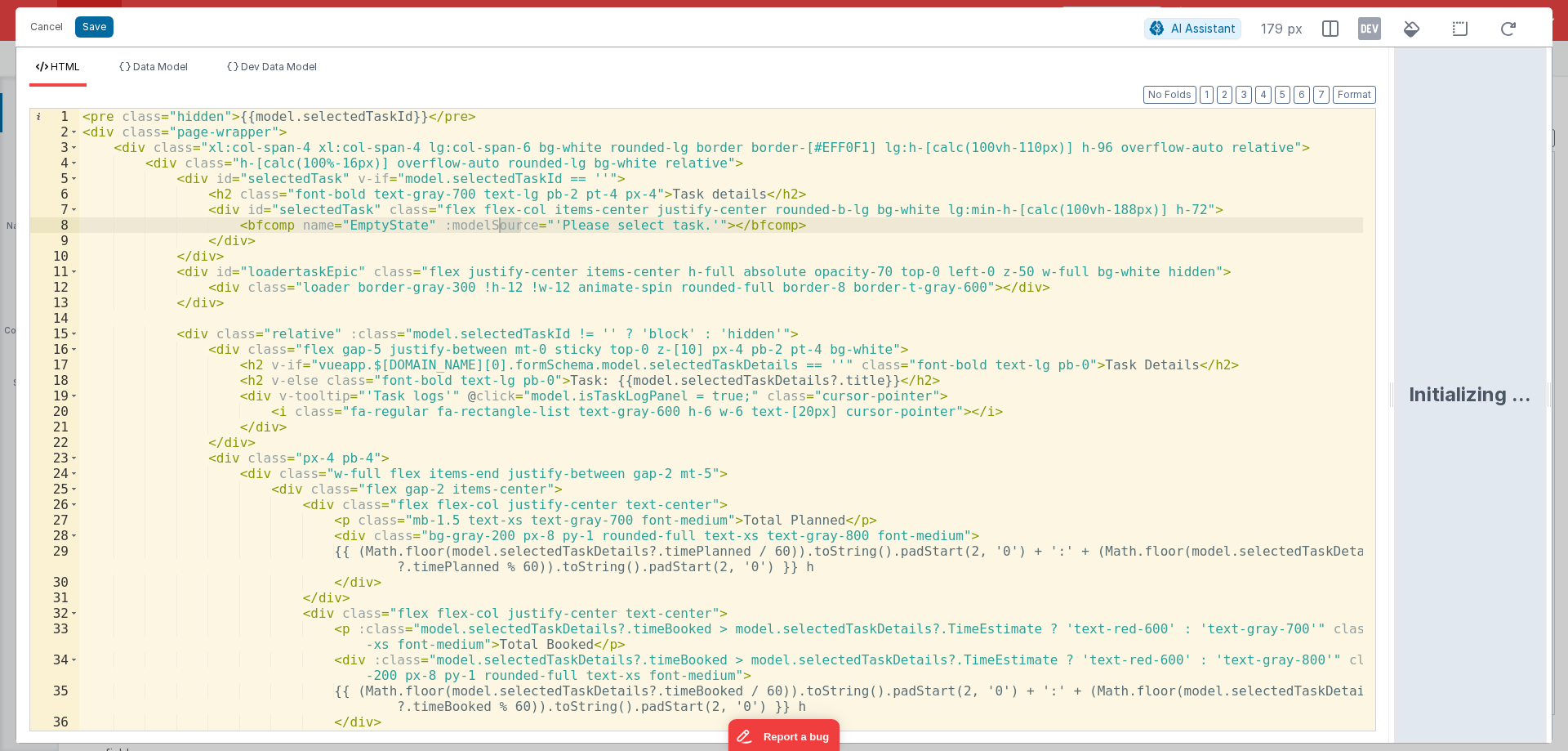
click at [776, 449] on div "< pre class = "hidden" > {{model.selectedTaskId}} </ pre > < div class = "page-…" at bounding box center [722, 435] width 1284 height 653
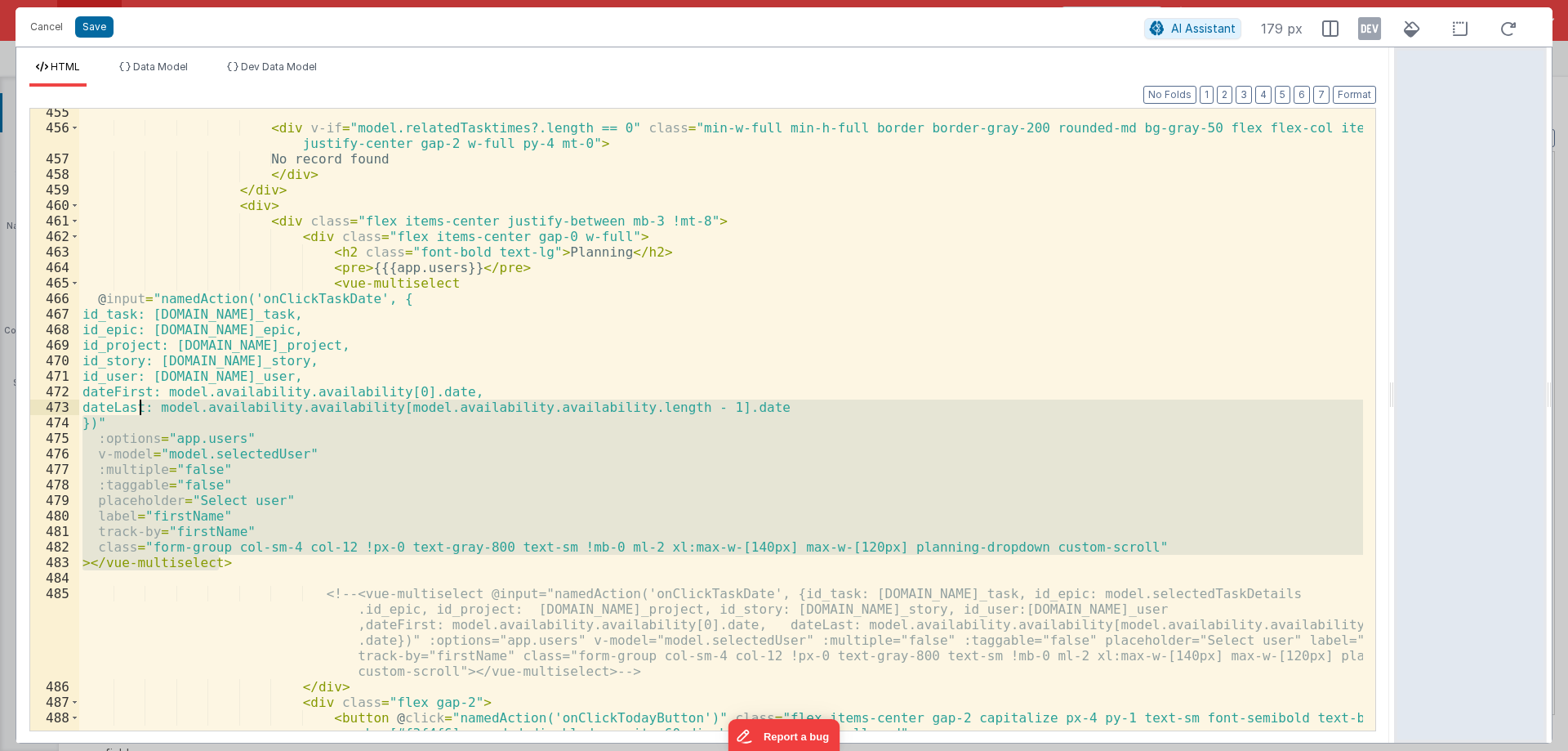
scroll to position [7843, 0]
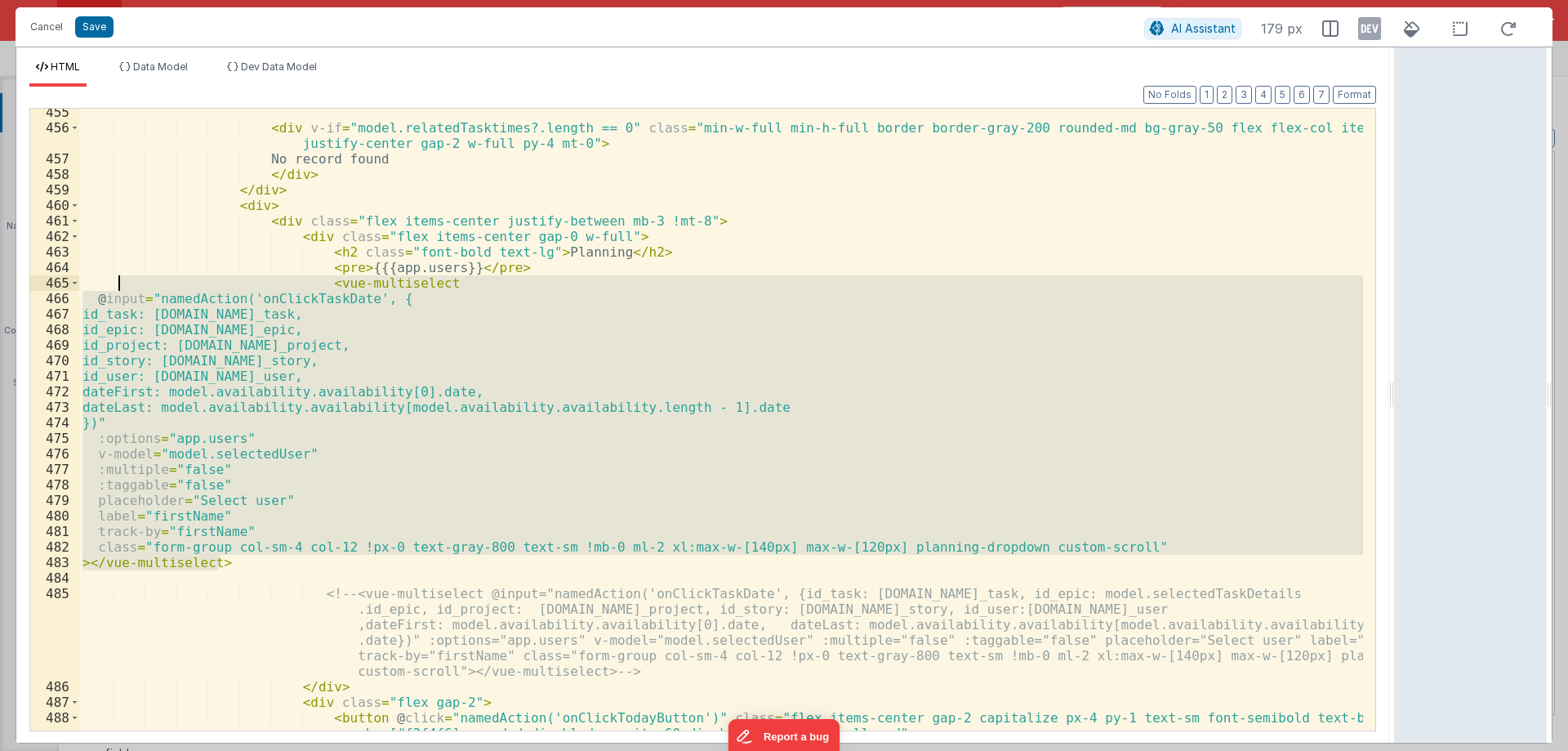
drag, startPoint x: 227, startPoint y: 363, endPoint x: 116, endPoint y: 284, distance: 136.2
click at [116, 284] on div "< div v-if = "model.relatedTasktimes?.length == 0" class = "min-w-full min-h-fu…" at bounding box center [722, 430] width 1284 height 653
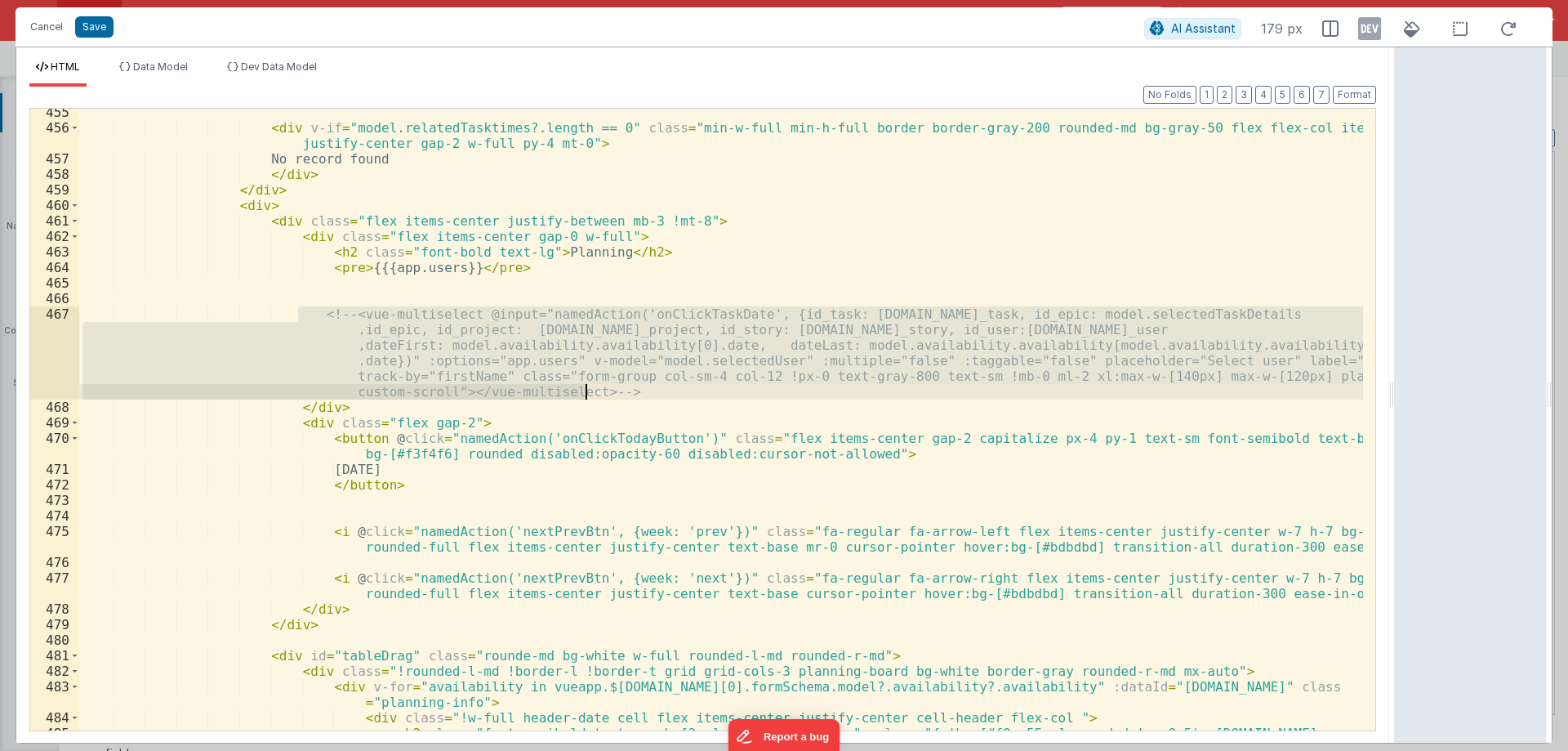
drag, startPoint x: 295, startPoint y: 310, endPoint x: 604, endPoint y: 395, distance: 320.5
click at [604, 395] on div "< div v-if = "model.relatedTasktimes?.length == 0" class = "min-w-full min-h-fu…" at bounding box center [722, 438] width 1284 height 669
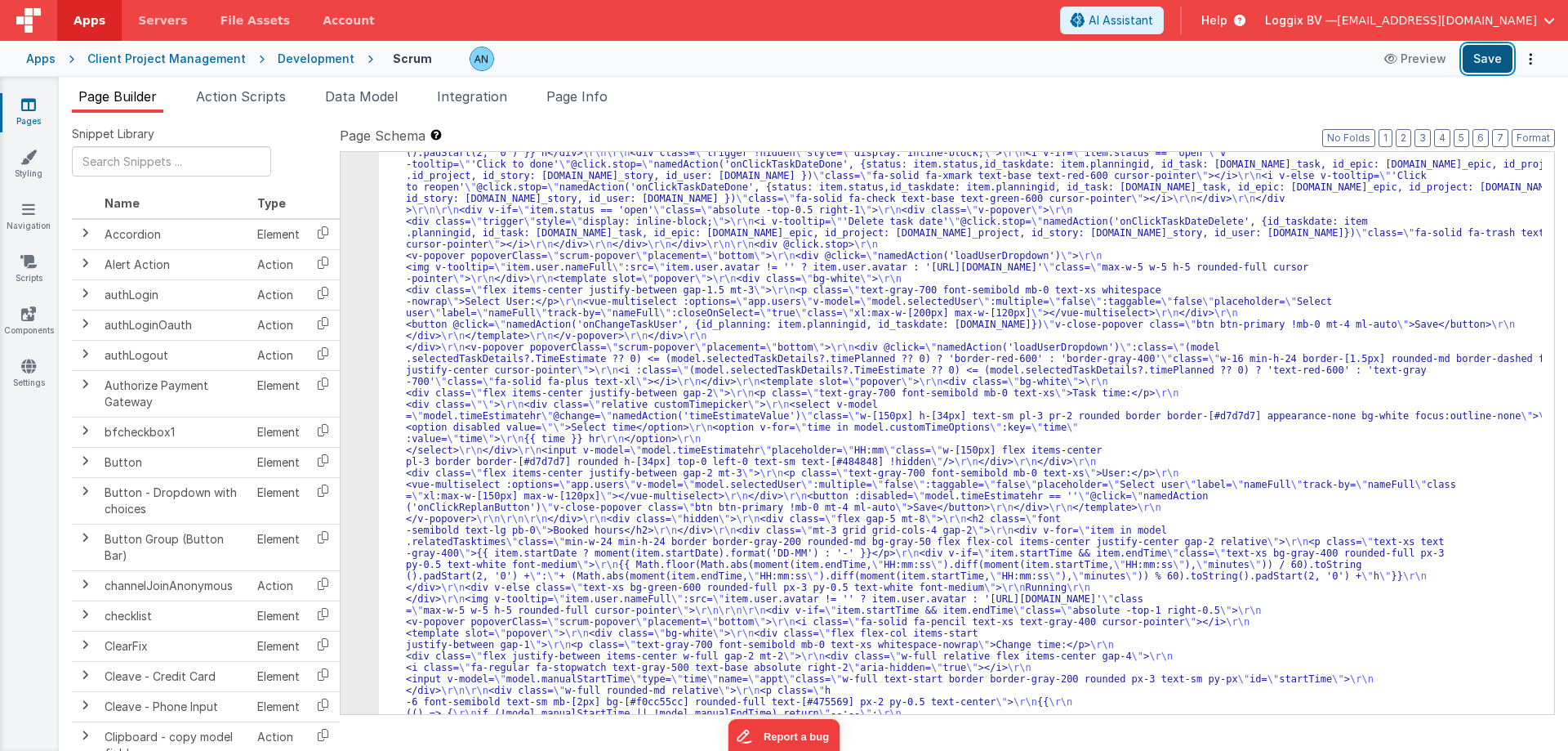
click at [1498, 57] on button "Save" at bounding box center [1488, 58] width 50 height 27
click at [1528, 135] on button "Format" at bounding box center [1534, 137] width 44 height 18
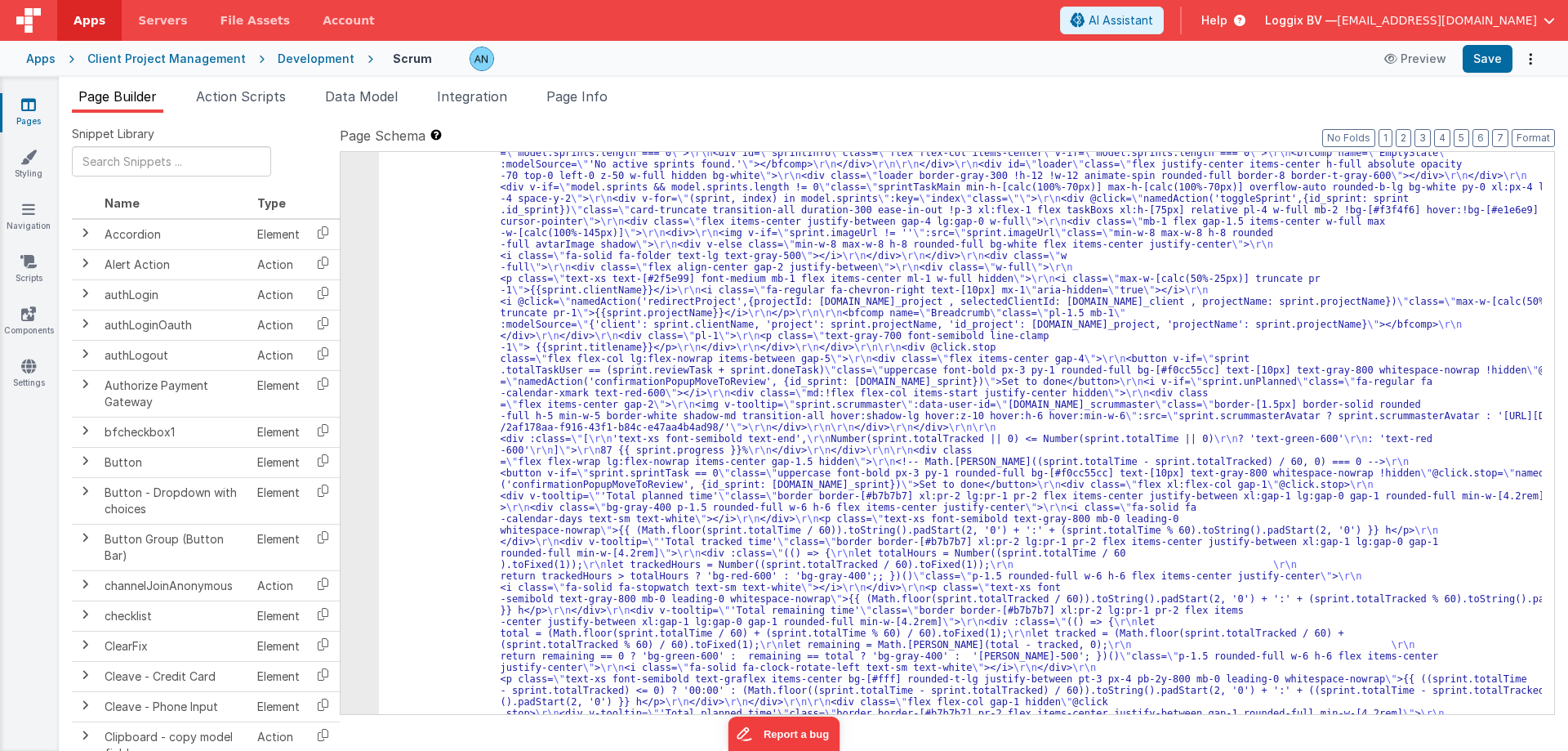
scroll to position [245, 0]
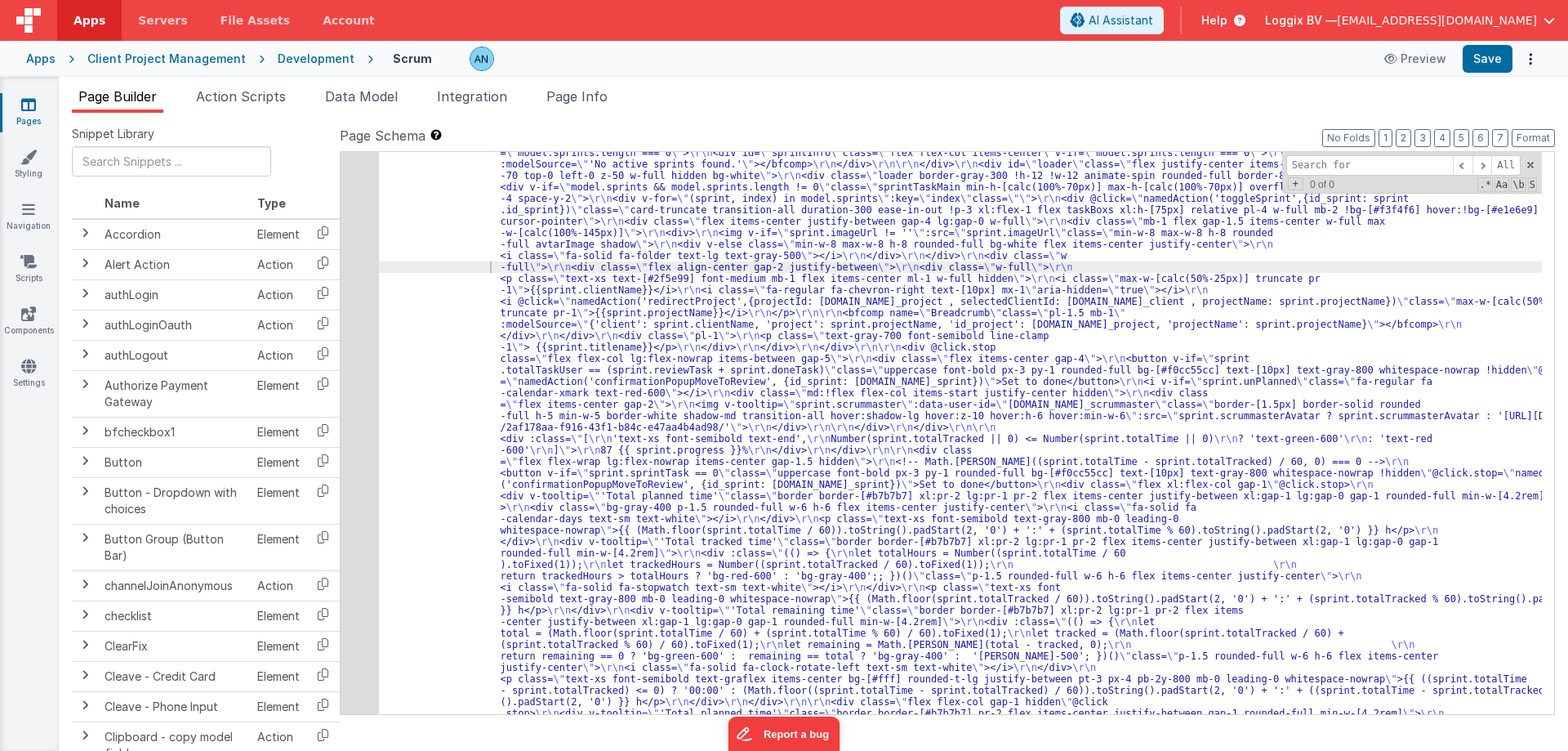
type input "</vue-multiselect>"
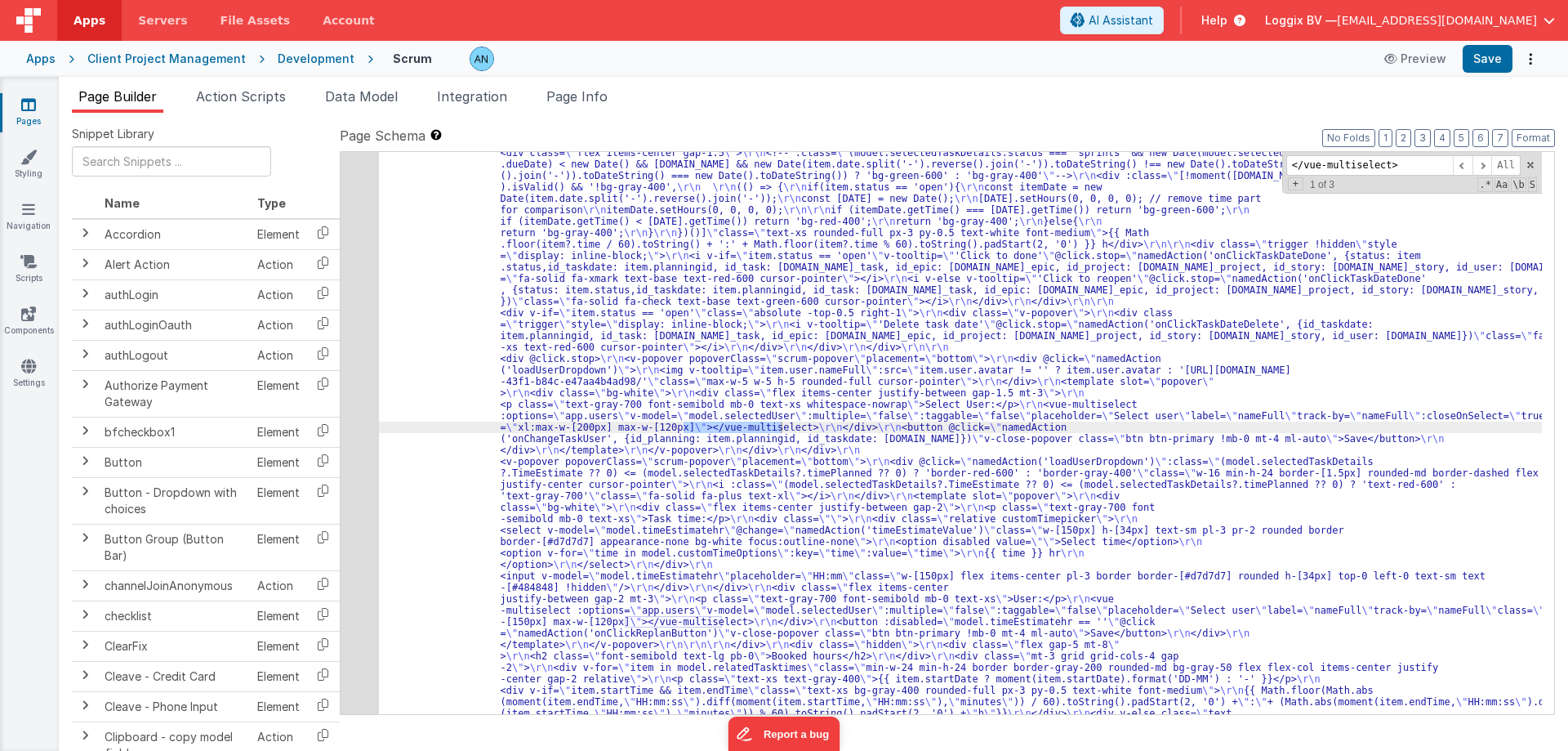
click at [363, 357] on div "17" at bounding box center [360, 564] width 39 height 3374
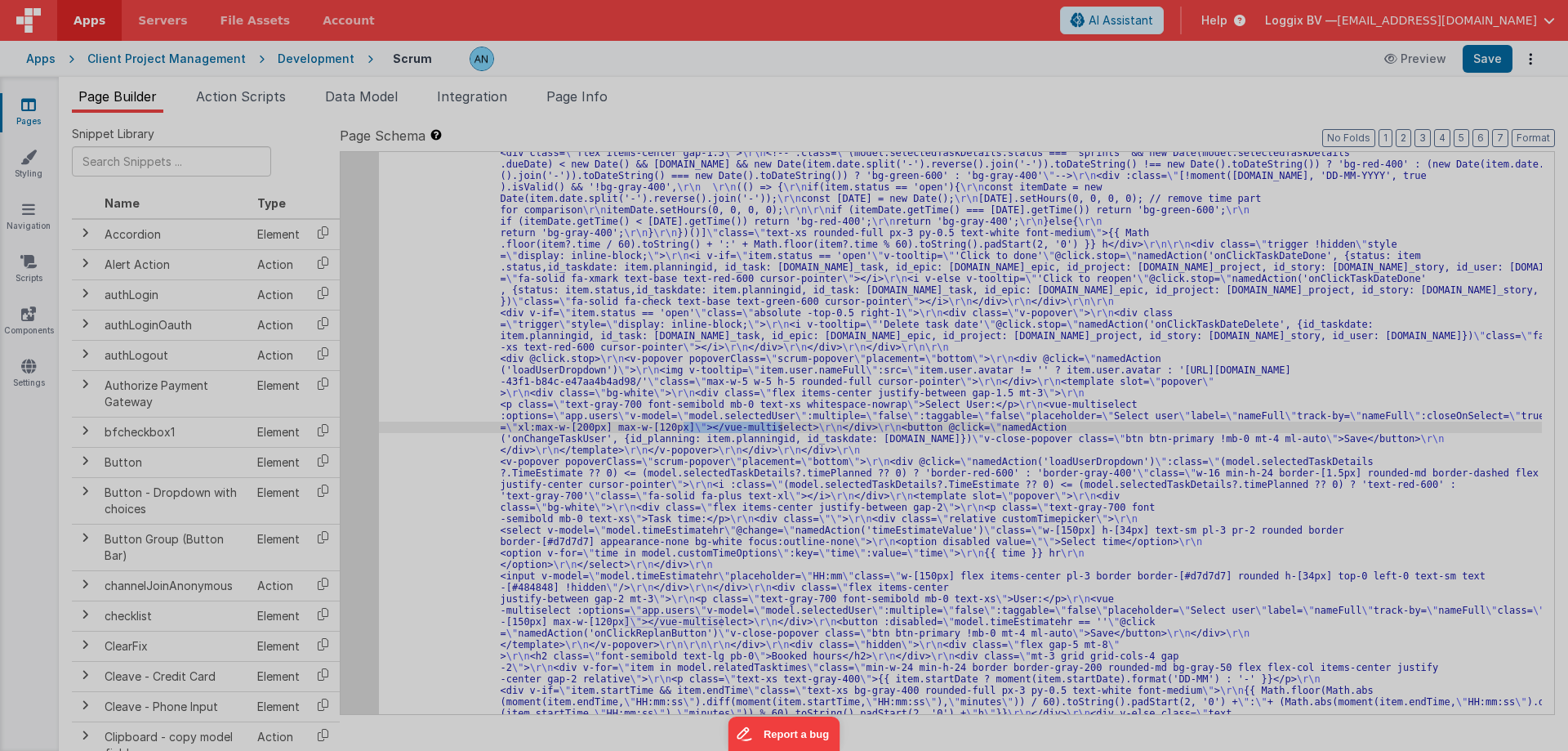
click at [363, 357] on div at bounding box center [784, 375] width 1568 height 751
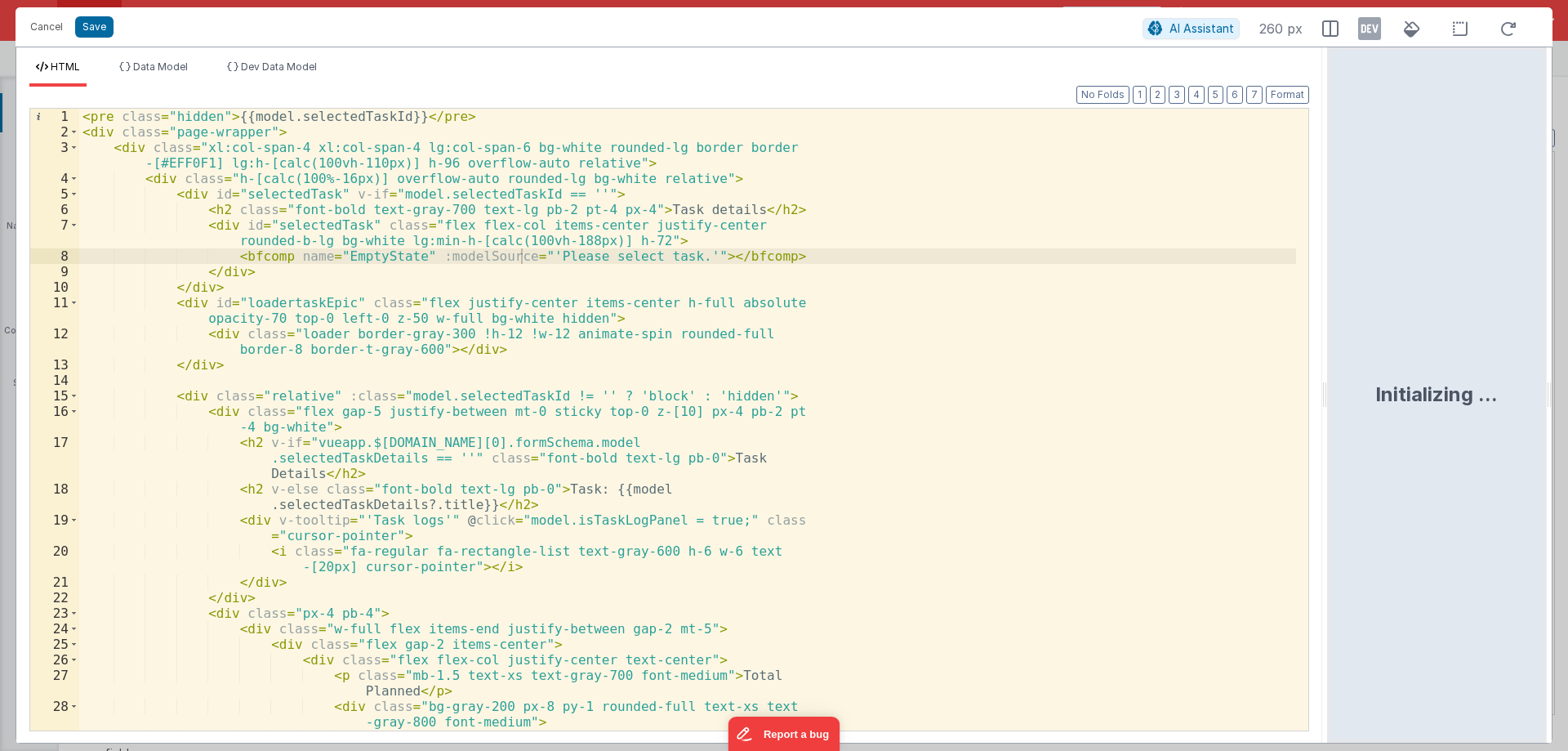
drag, startPoint x: 781, startPoint y: 404, endPoint x: 1367, endPoint y: 454, distance: 588.1
click at [1379, 453] on html "Cancel Save AI Assistant 260 px HTML Data Model Dev Data Model Format 7 6 5 4 3…" at bounding box center [784, 375] width 1568 height 751
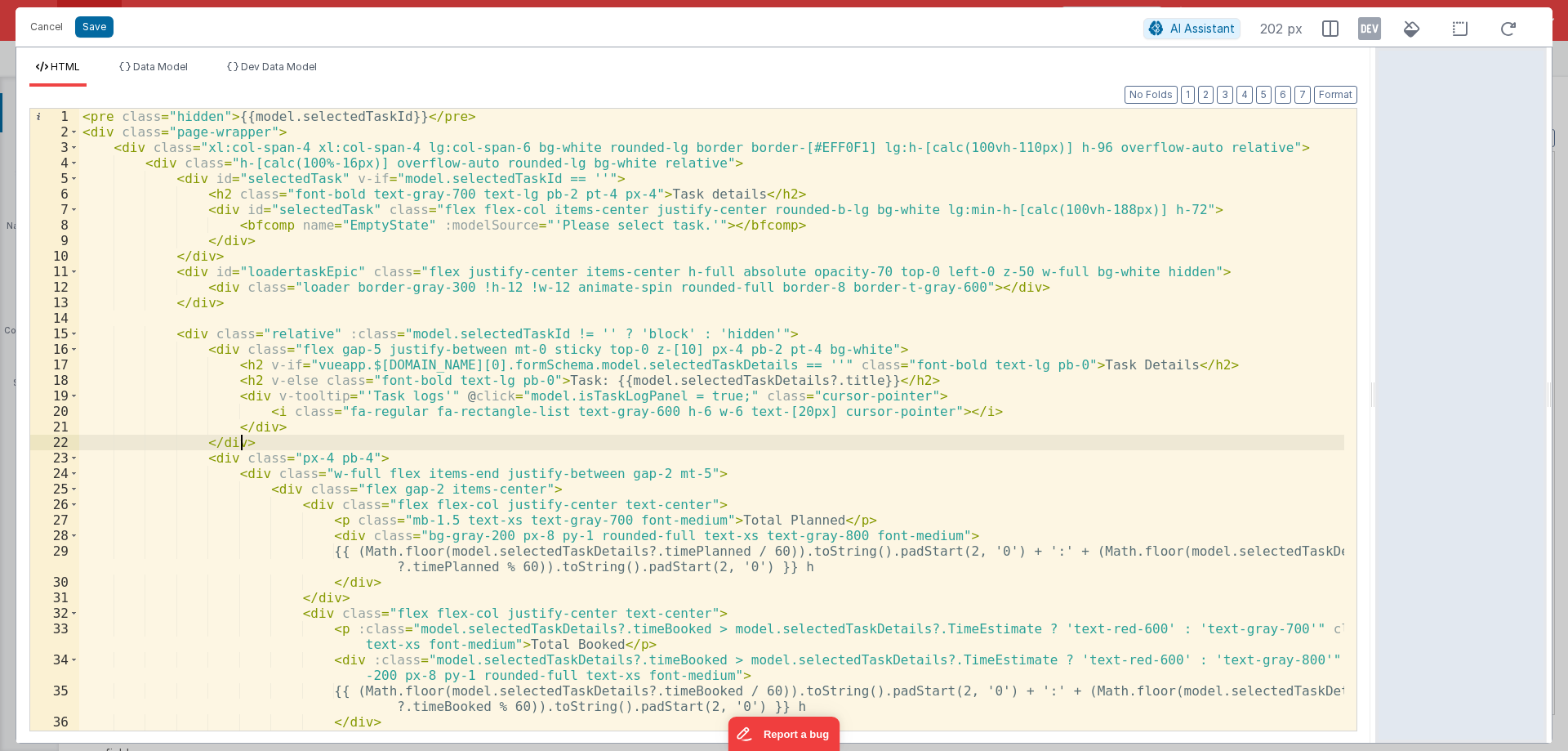
click at [678, 420] on div "< pre class = "hidden" > {{model.selectedTaskId}} </ pre > < div class = "page-…" at bounding box center [712, 435] width 1265 height 653
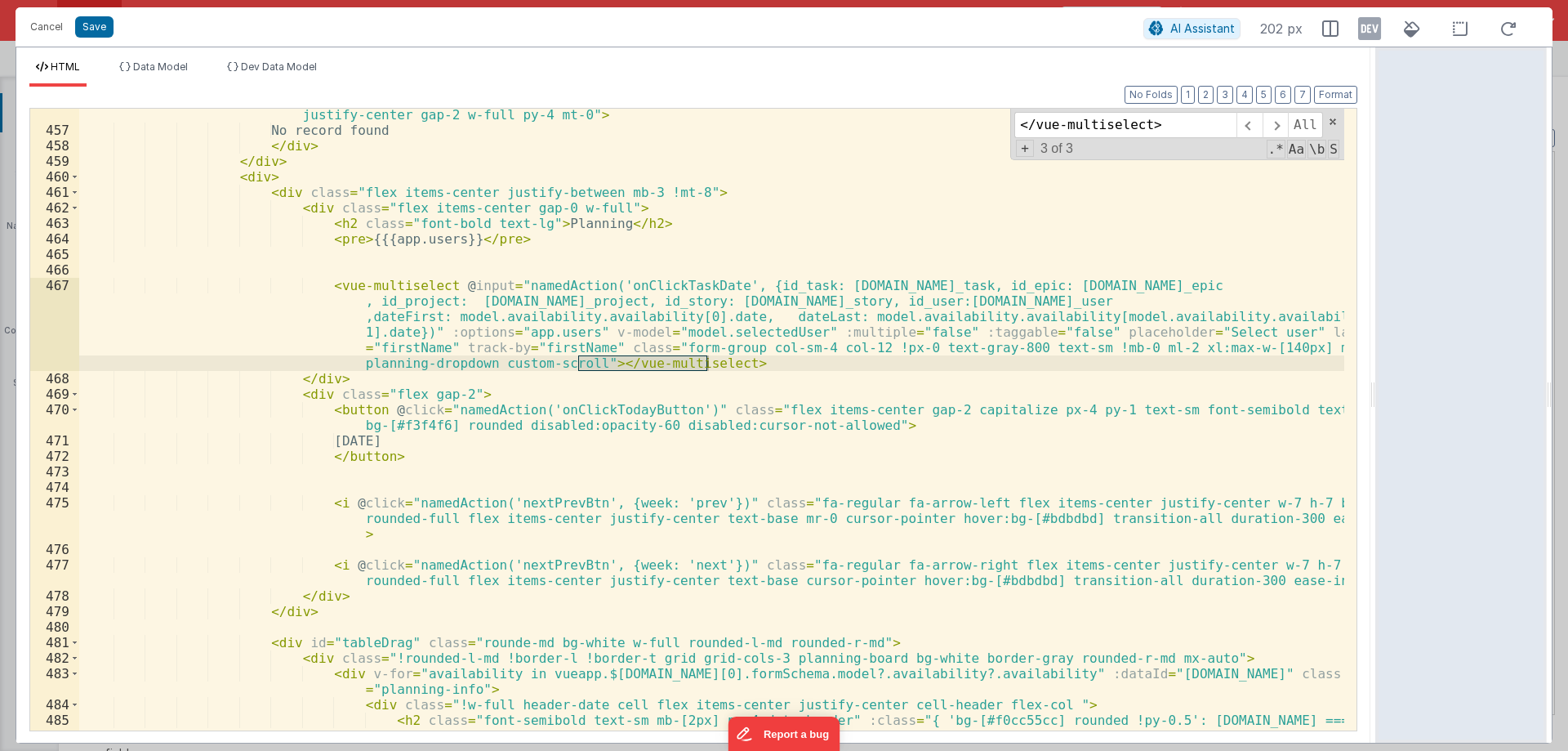
scroll to position [7889, 0]
type input "</vue-multiselect>"
click at [327, 237] on div "< div v-if = "model.relatedTasktimes?.length == 0" class = "min-w-full min-h-fu…" at bounding box center [712, 426] width 1265 height 669
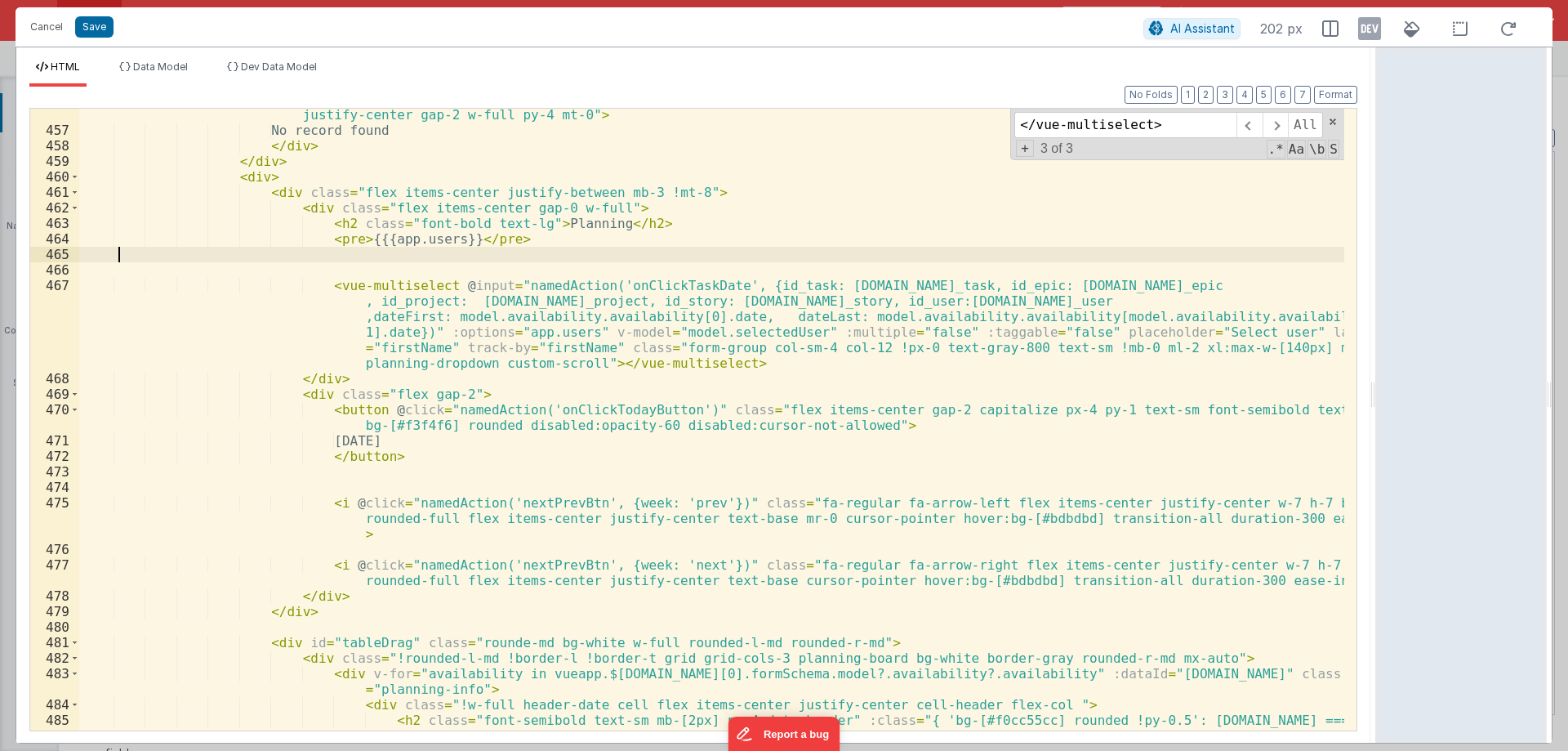
click at [327, 237] on div "< div v-if = "model.relatedTasktimes?.length == 0" class = "min-w-full min-h-fu…" at bounding box center [712, 426] width 1265 height 669
click at [328, 240] on div "< div v-if = "model.relatedTasktimes?.length == 0" class = "min-w-full min-h-fu…" at bounding box center [712, 420] width 1265 height 622
click at [328, 240] on div "< div v-if = "model.relatedTasktimes?.length == 0" class = "min-w-full min-h-fu…" at bounding box center [712, 426] width 1265 height 669
click at [330, 222] on div "< div v-if = "model.relatedTasktimes?.length == 0" class = "min-w-full min-h-fu…" at bounding box center [712, 426] width 1265 height 669
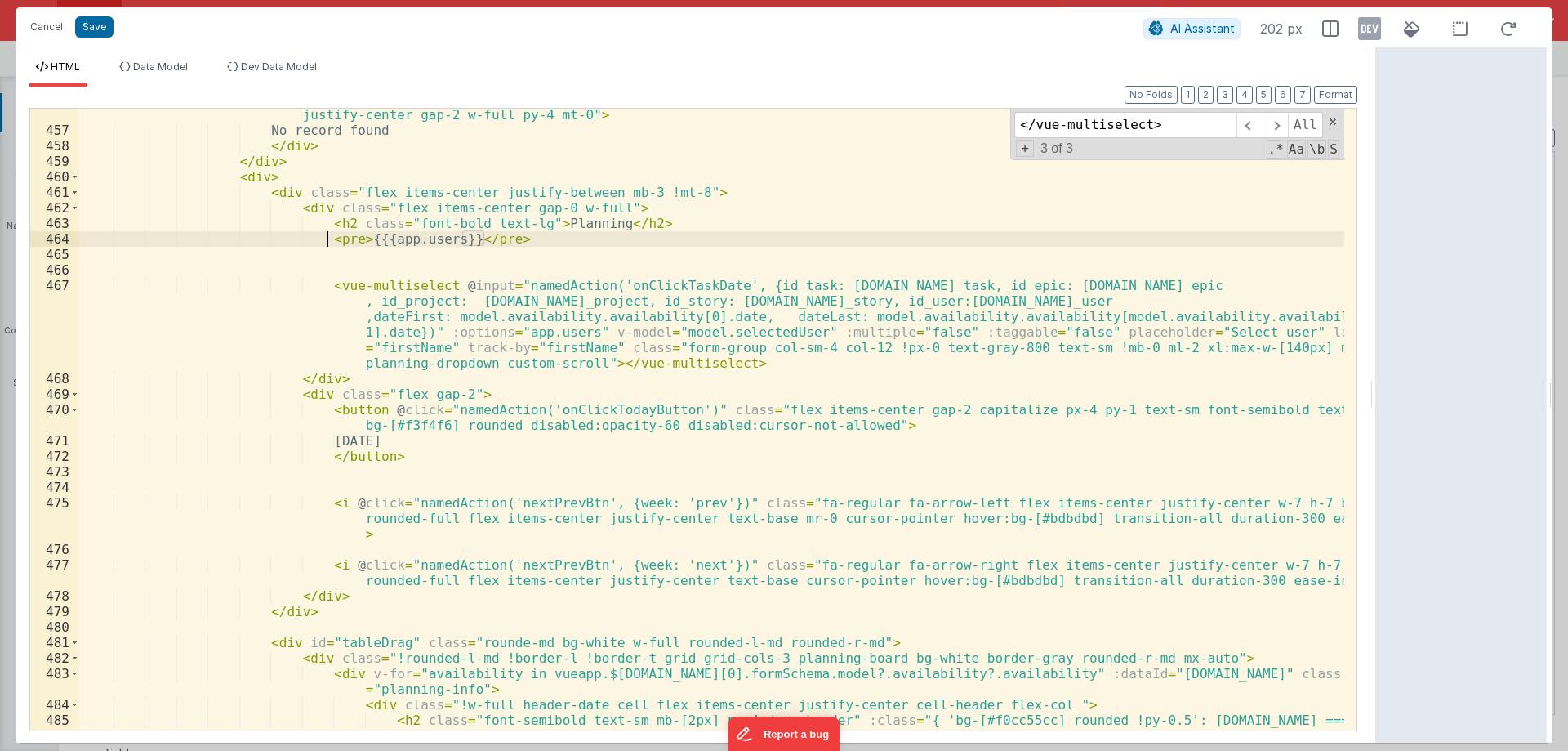
click at [330, 222] on div "< div v-if = "model.relatedTasktimes?.length == 0" class = "min-w-full min-h-fu…" at bounding box center [712, 426] width 1265 height 669
click at [343, 236] on div "< div v-if = "model.relatedTasktimes?.length == 0" class = "min-w-full min-h-fu…" at bounding box center [712, 426] width 1265 height 669
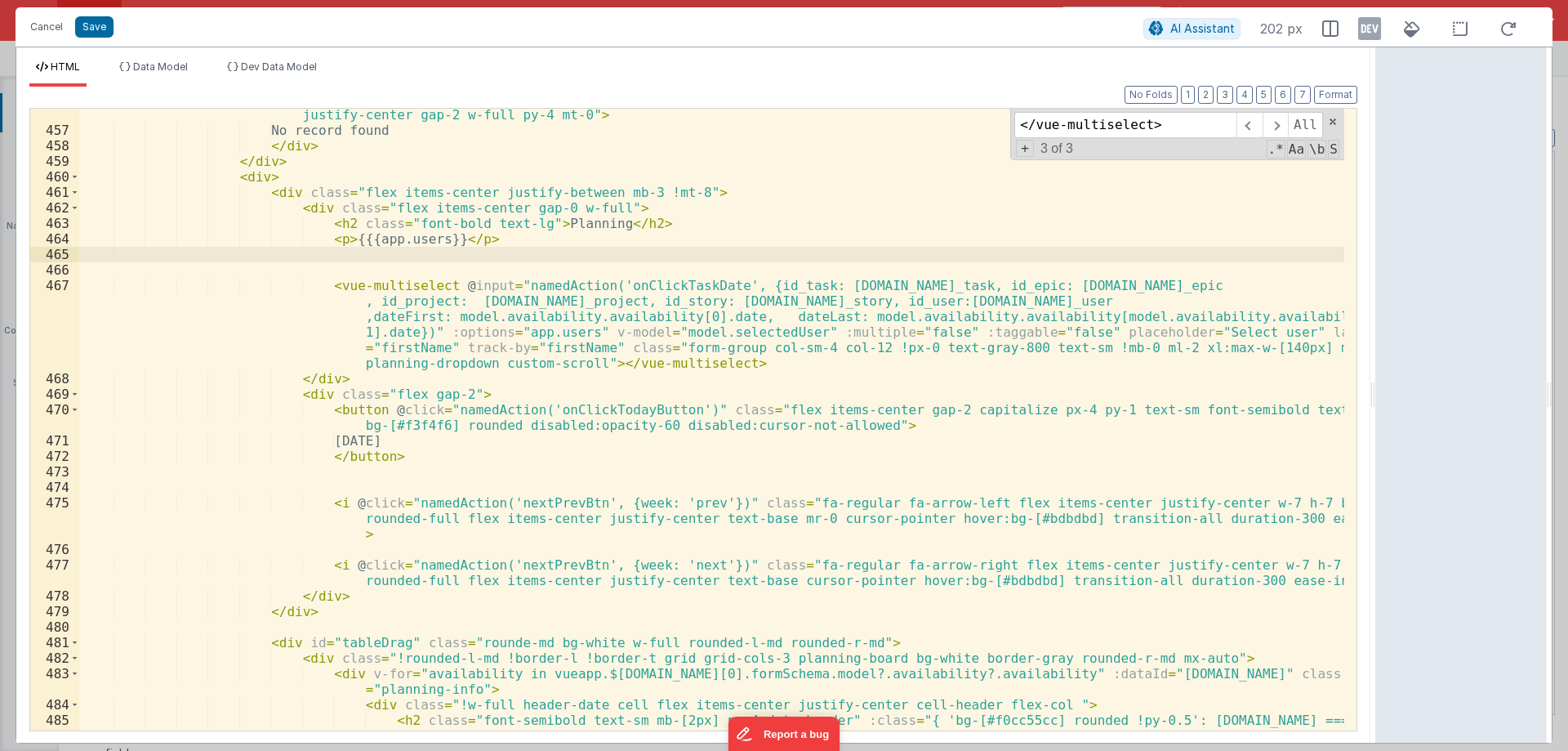
click at [342, 239] on div "< div v-if = "model.relatedTasktimes?.length == 0" class = "min-w-full min-h-fu…" at bounding box center [712, 426] width 1265 height 669
click at [354, 237] on div "< div v-if = "model.relatedTasktimes?.length == 0" class = "min-w-full min-h-fu…" at bounding box center [712, 426] width 1265 height 669
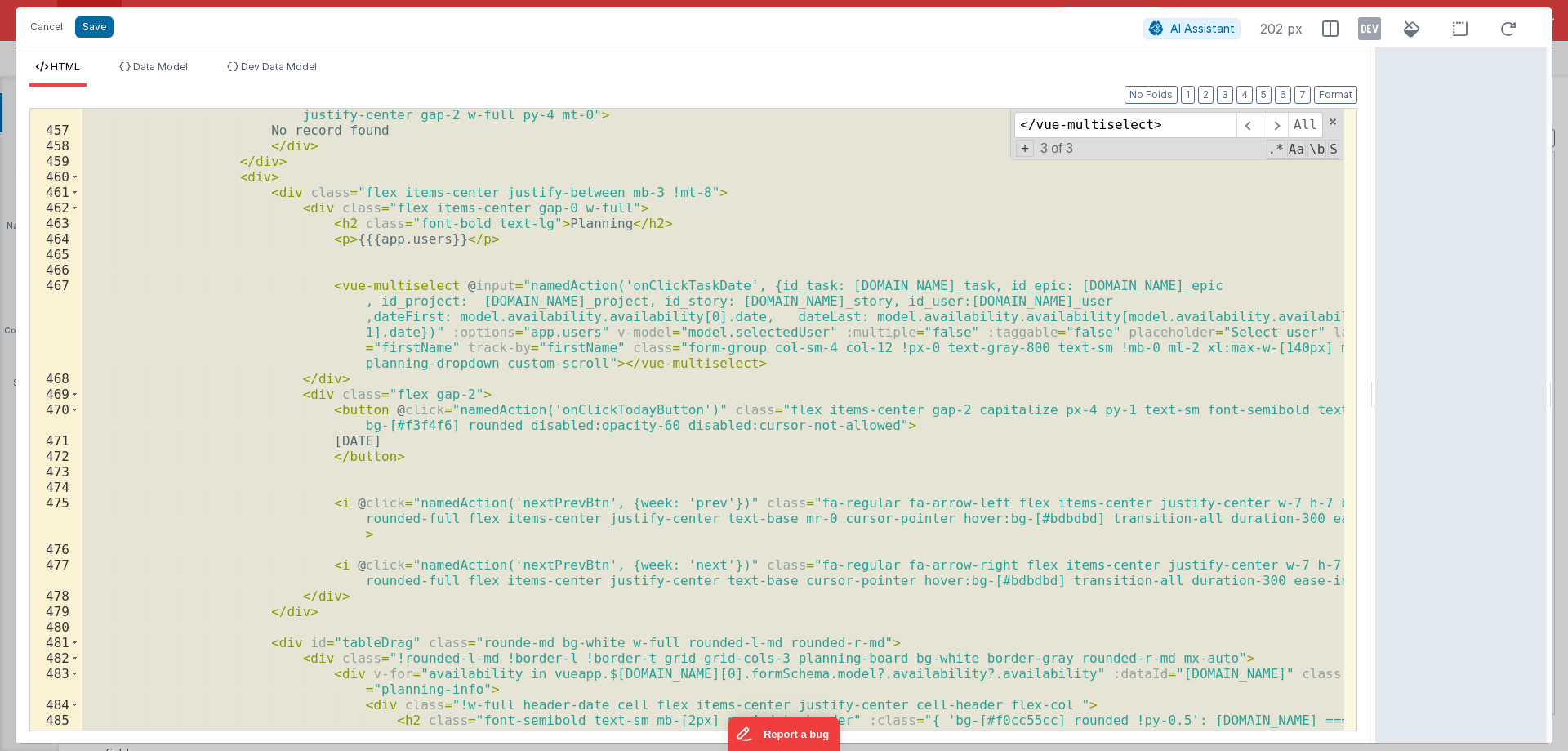
click at [354, 237] on div "< div v-if = "model.relatedTasktimes?.length == 0" class = "min-w-full min-h-fu…" at bounding box center [712, 426] width 1265 height 669
click at [347, 242] on div "< div v-if = "model.relatedTasktimes?.length == 0" class = "min-w-full min-h-fu…" at bounding box center [712, 420] width 1265 height 622
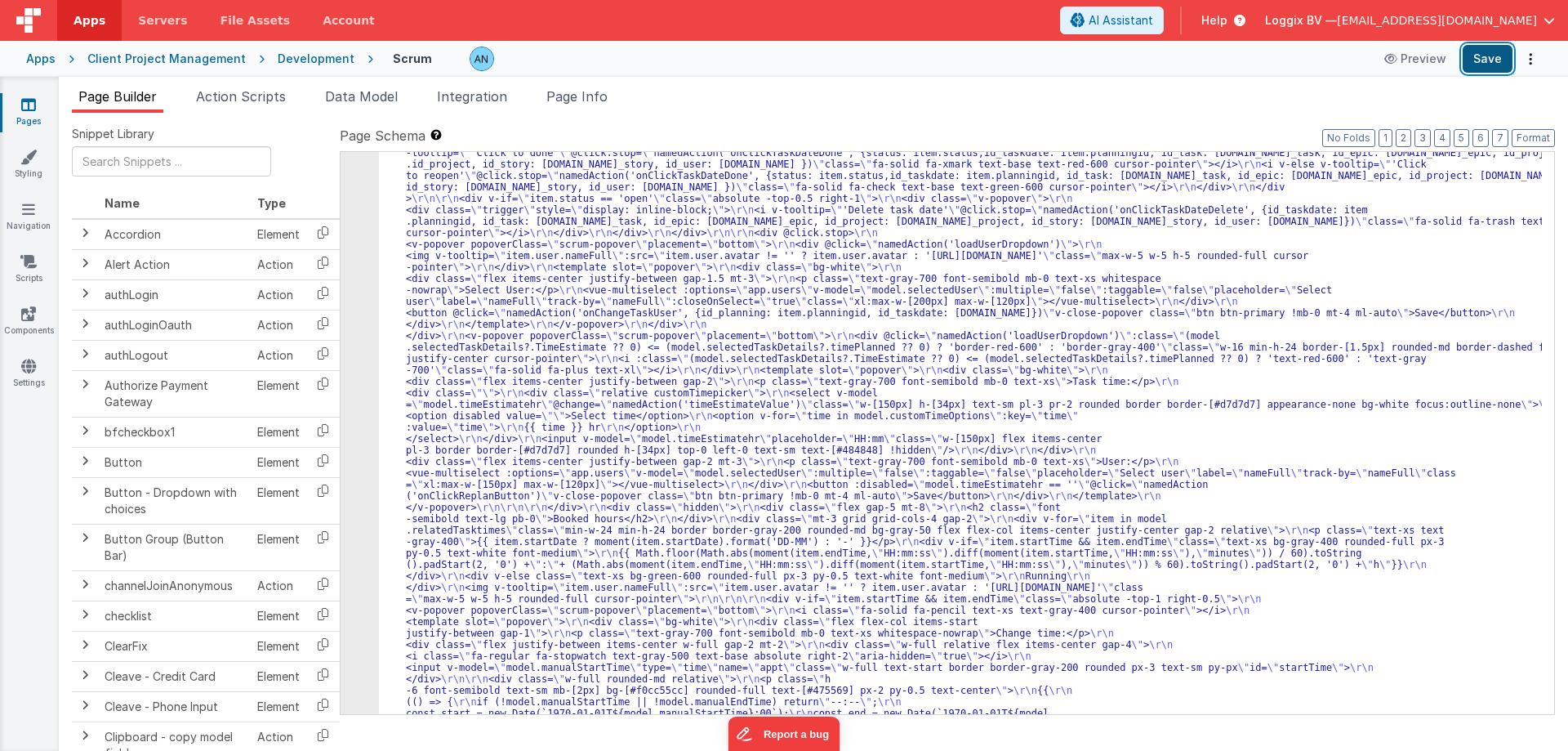
click at [1489, 59] on button "Save" at bounding box center [1488, 58] width 50 height 27
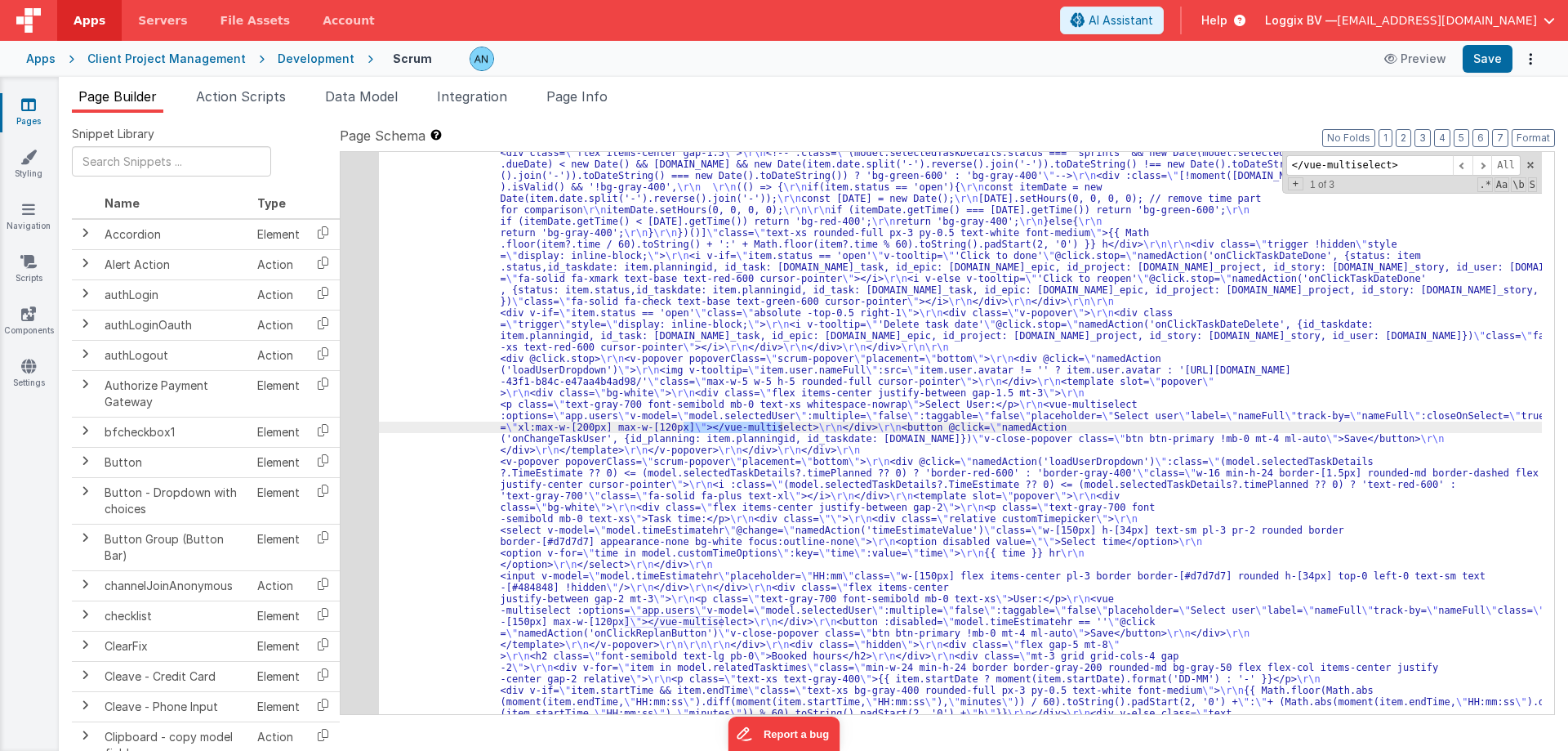
scroll to position [5015, 0]
type input "</vue-multiselect>"
click at [360, 340] on div "17" at bounding box center [360, 564] width 39 height 3374
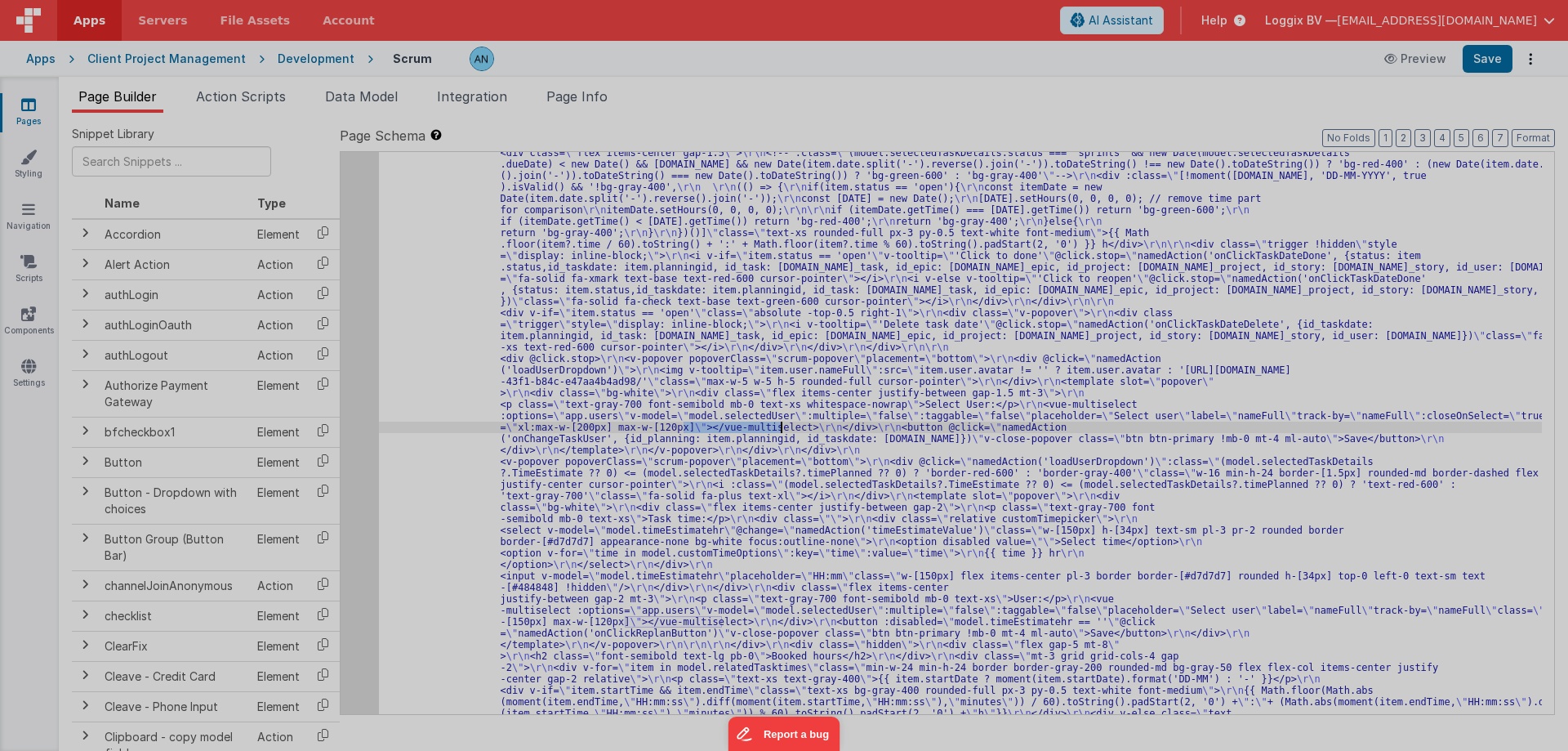
click at [359, 340] on div at bounding box center [784, 375] width 1568 height 751
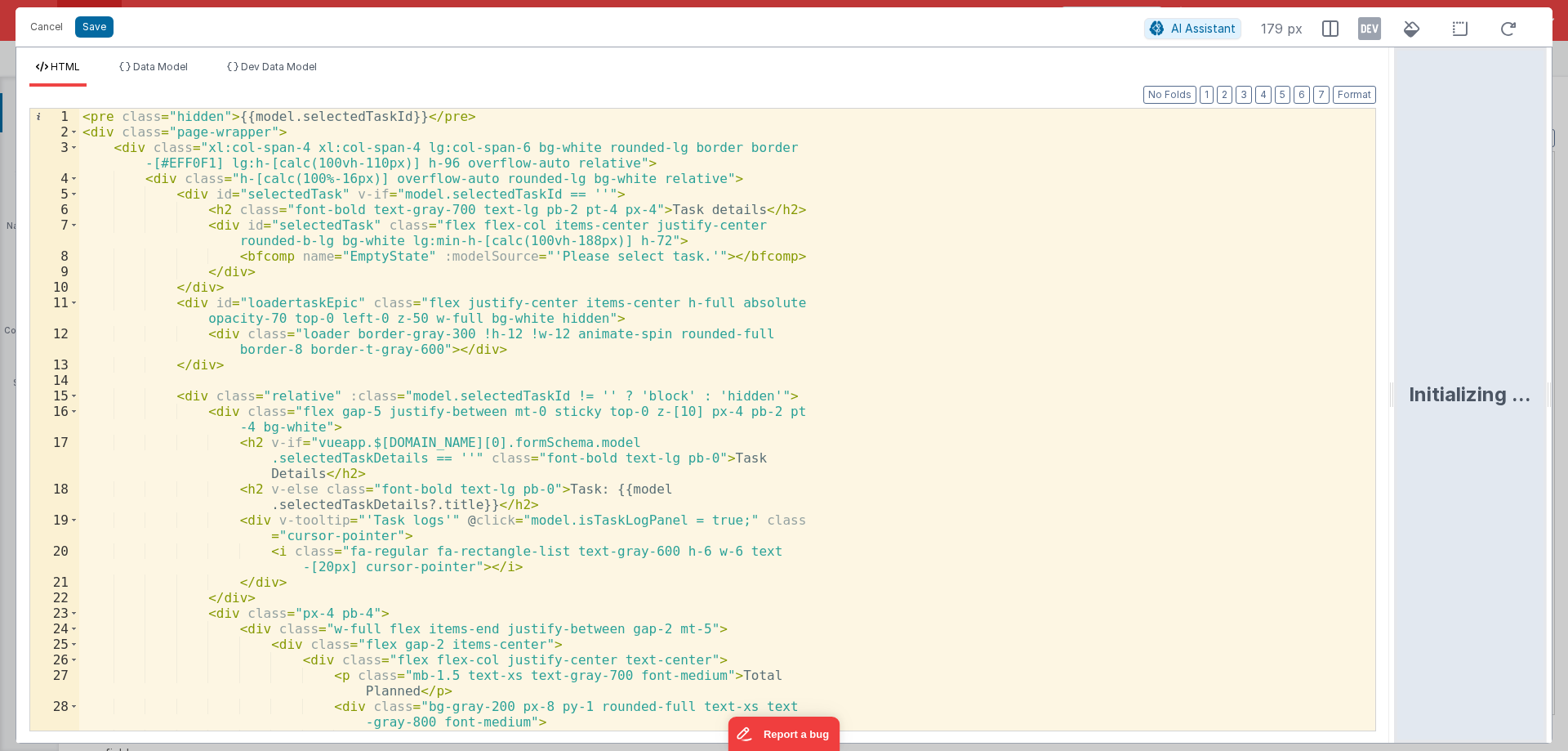
drag, startPoint x: 778, startPoint y: 393, endPoint x: 1247, endPoint y: 453, distance: 472.8
click at [1538, 386] on html "Cancel Save AI Assistant 179 px HTML Data Model Dev Data Model Format 7 6 5 4 3…" at bounding box center [784, 375] width 1568 height 751
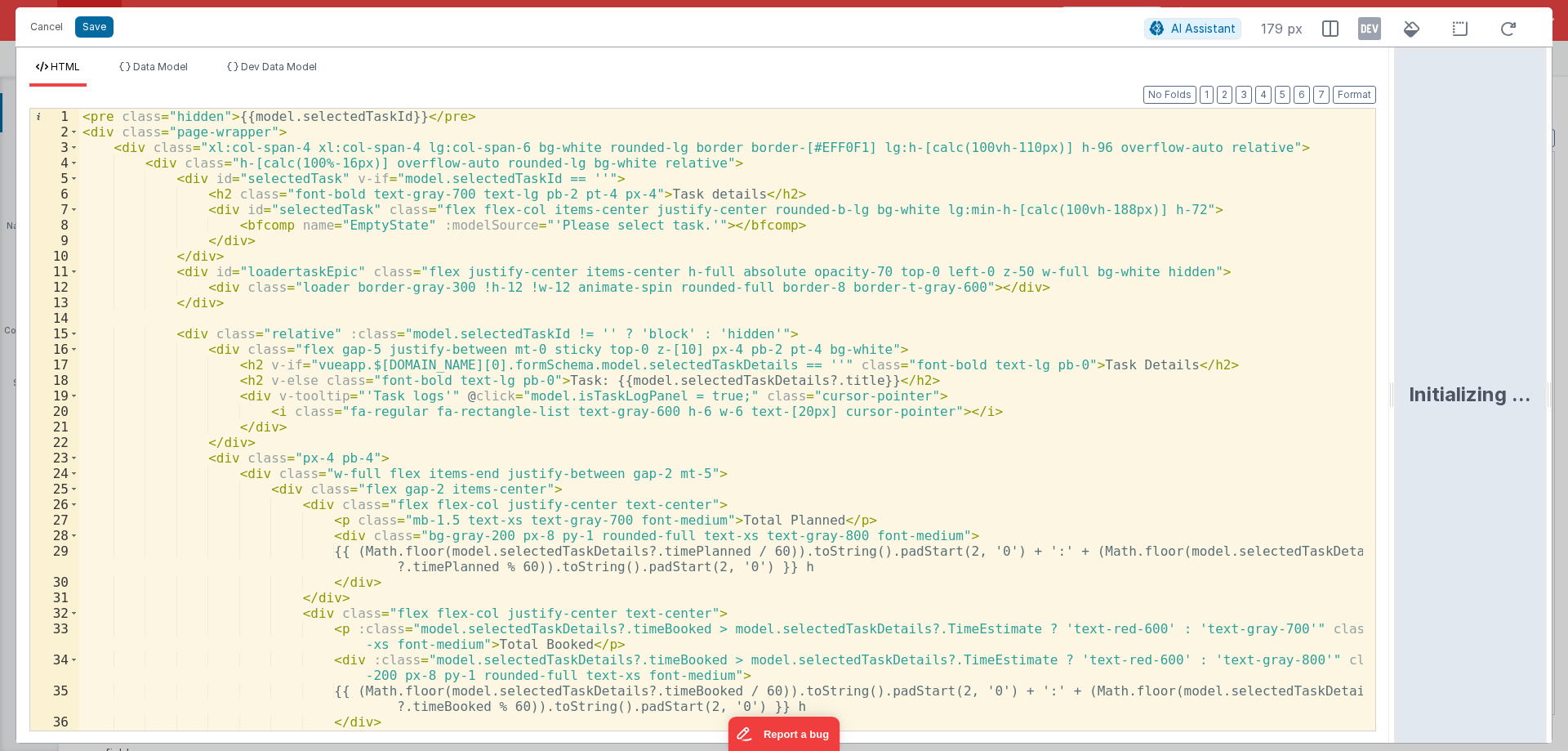
click at [939, 454] on div "< pre class = "hidden" > {{model.selectedTaskId}} </ pre > < div class = "page-…" at bounding box center [722, 435] width 1284 height 653
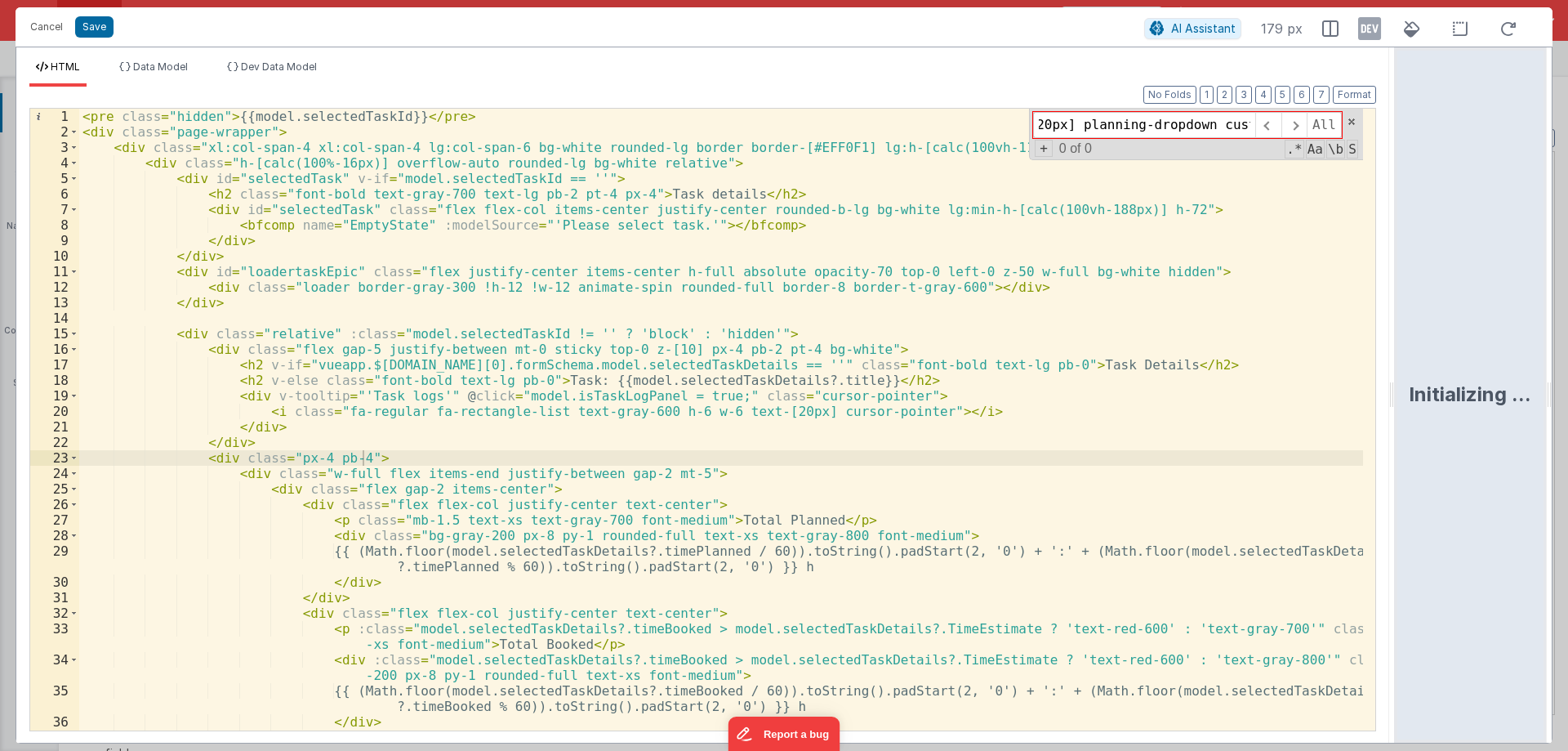
drag, startPoint x: 1138, startPoint y: 122, endPoint x: 1243, endPoint y: 121, distance: 105.0
click at [1243, 121] on input "<vue-multiselect options="[object Object],[object Object],[object Object],[obje…" at bounding box center [1144, 125] width 223 height 27
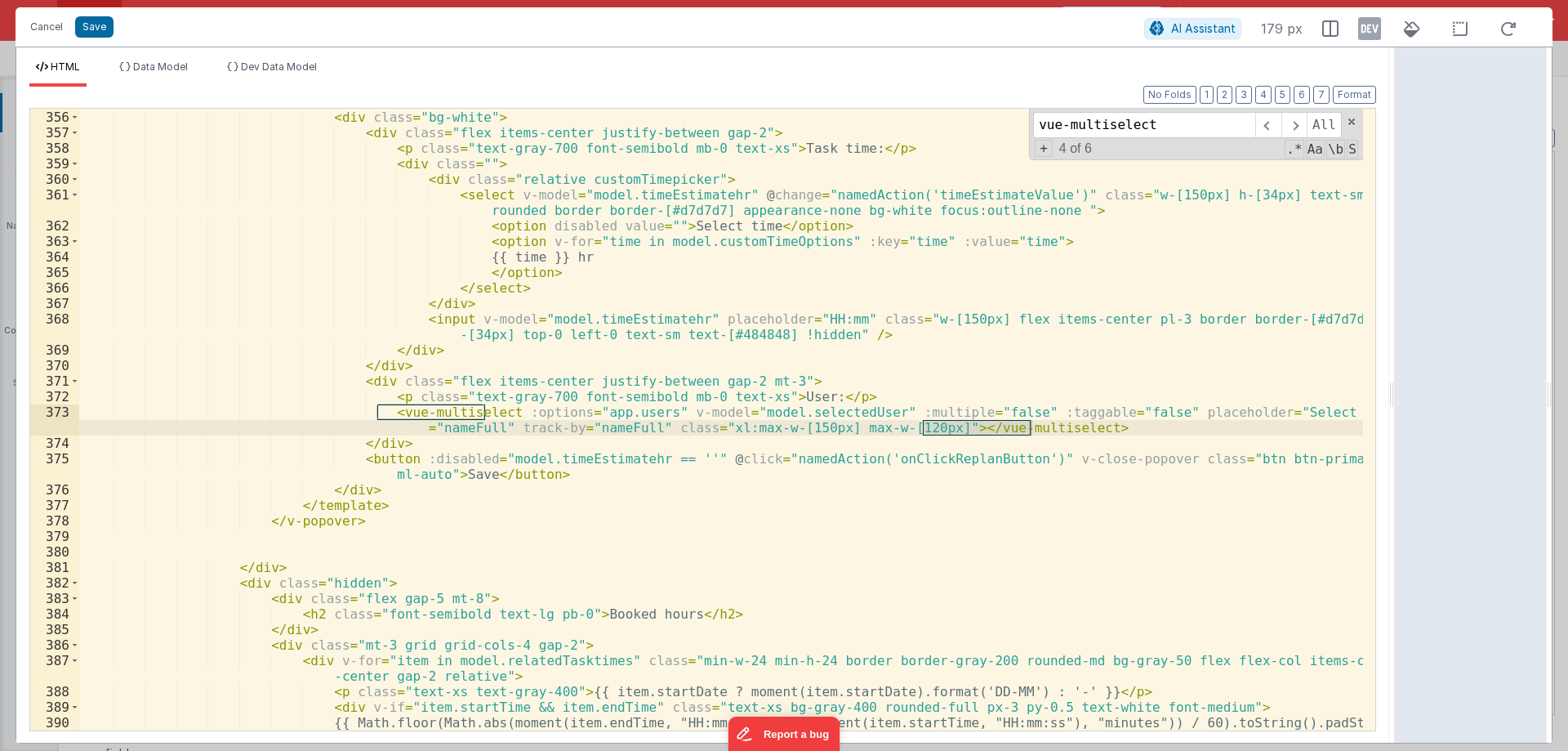
scroll to position [7746, 0]
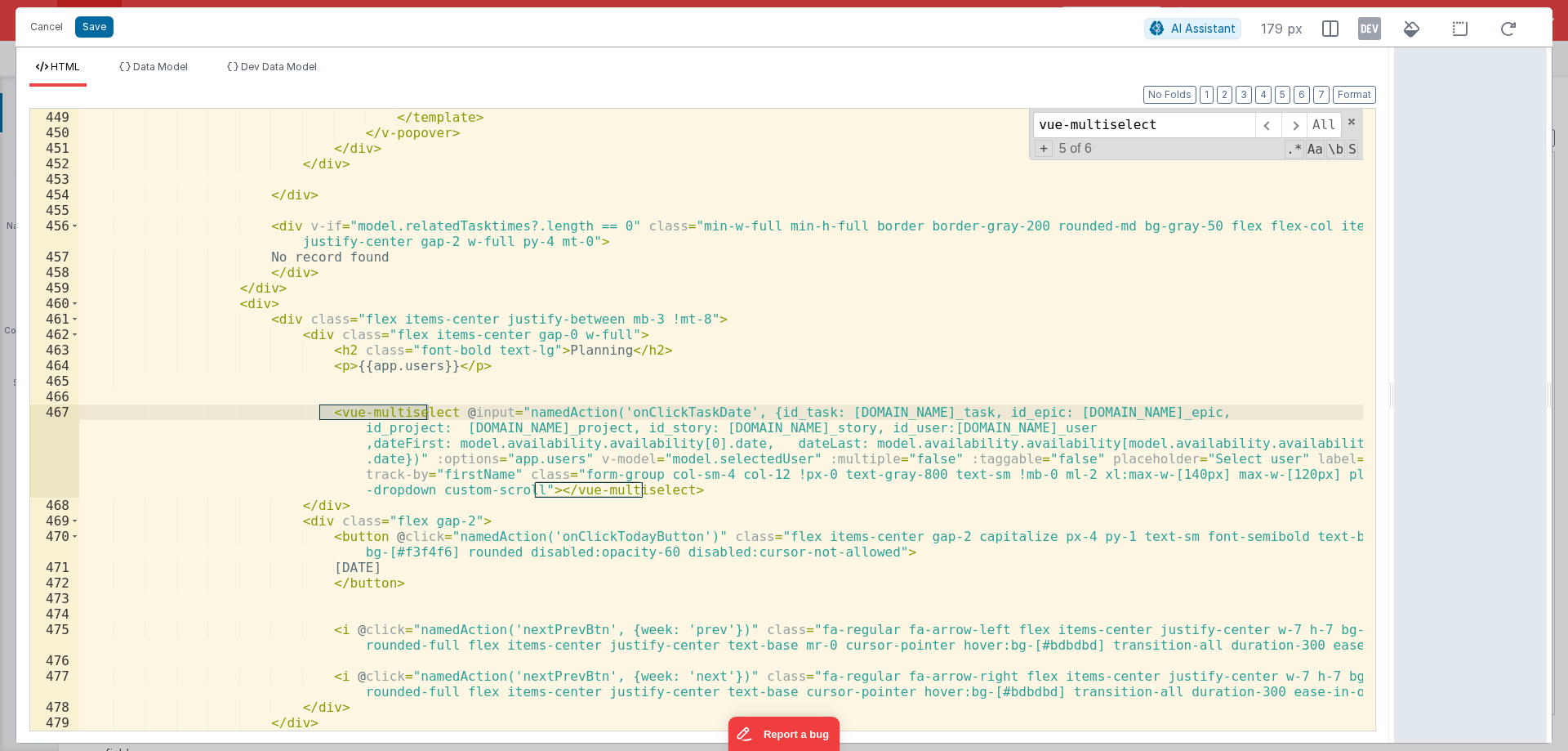
type input "vue-multiselect"
click at [415, 363] on div "</ div > </ template > </ v-popover > </ div > </ div > </ div > < div v-if = "…" at bounding box center [722, 420] width 1284 height 653
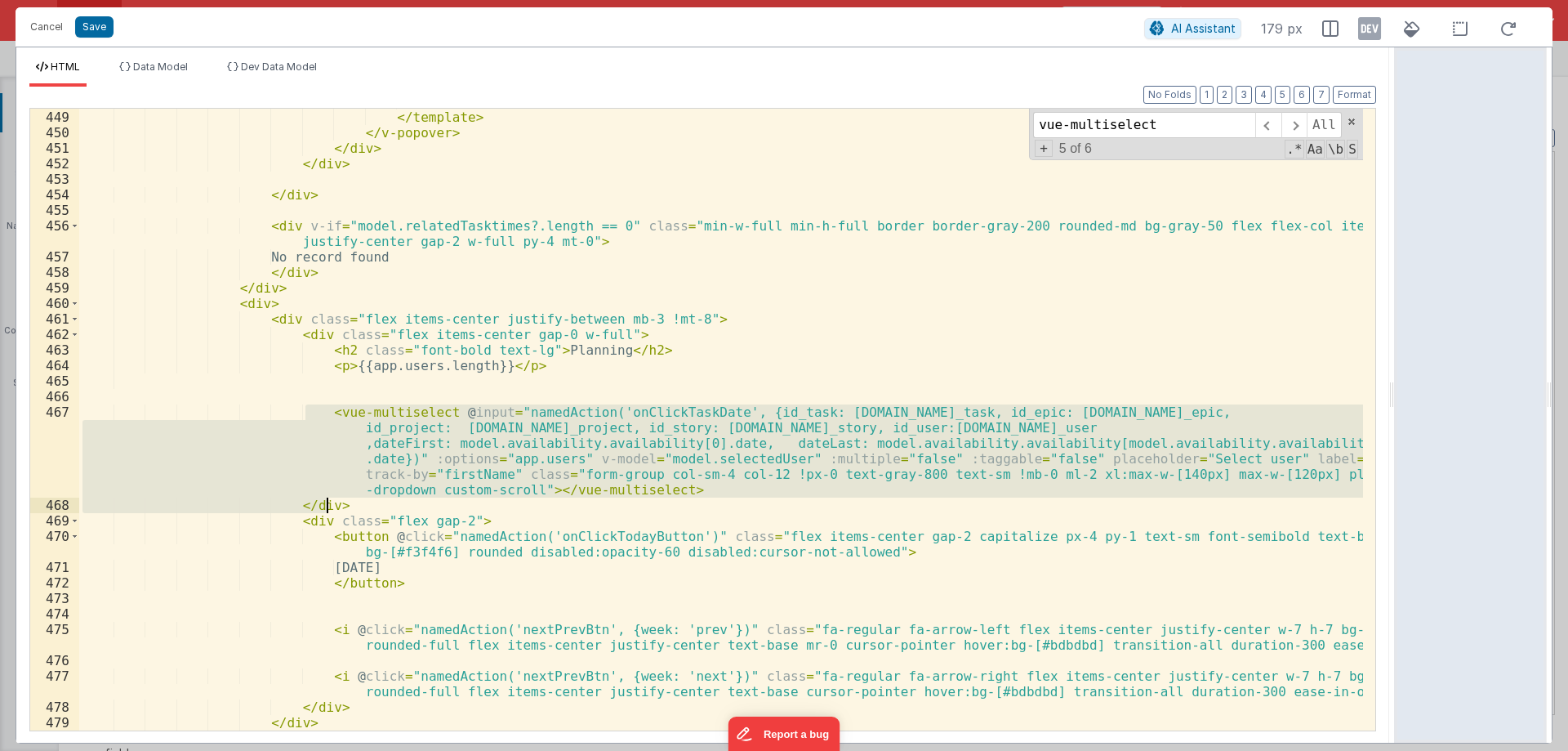
drag, startPoint x: 309, startPoint y: 412, endPoint x: 687, endPoint y: 497, distance: 387.4
click at [687, 497] on div "</ div > </ template > </ v-popover > </ div > </ div > </ div > < div v-if = "…" at bounding box center [722, 420] width 1284 height 653
click at [664, 489] on div "</ div > </ template > </ v-popover > </ div > </ div > </ div > < div v-if = "…" at bounding box center [722, 420] width 1284 height 622
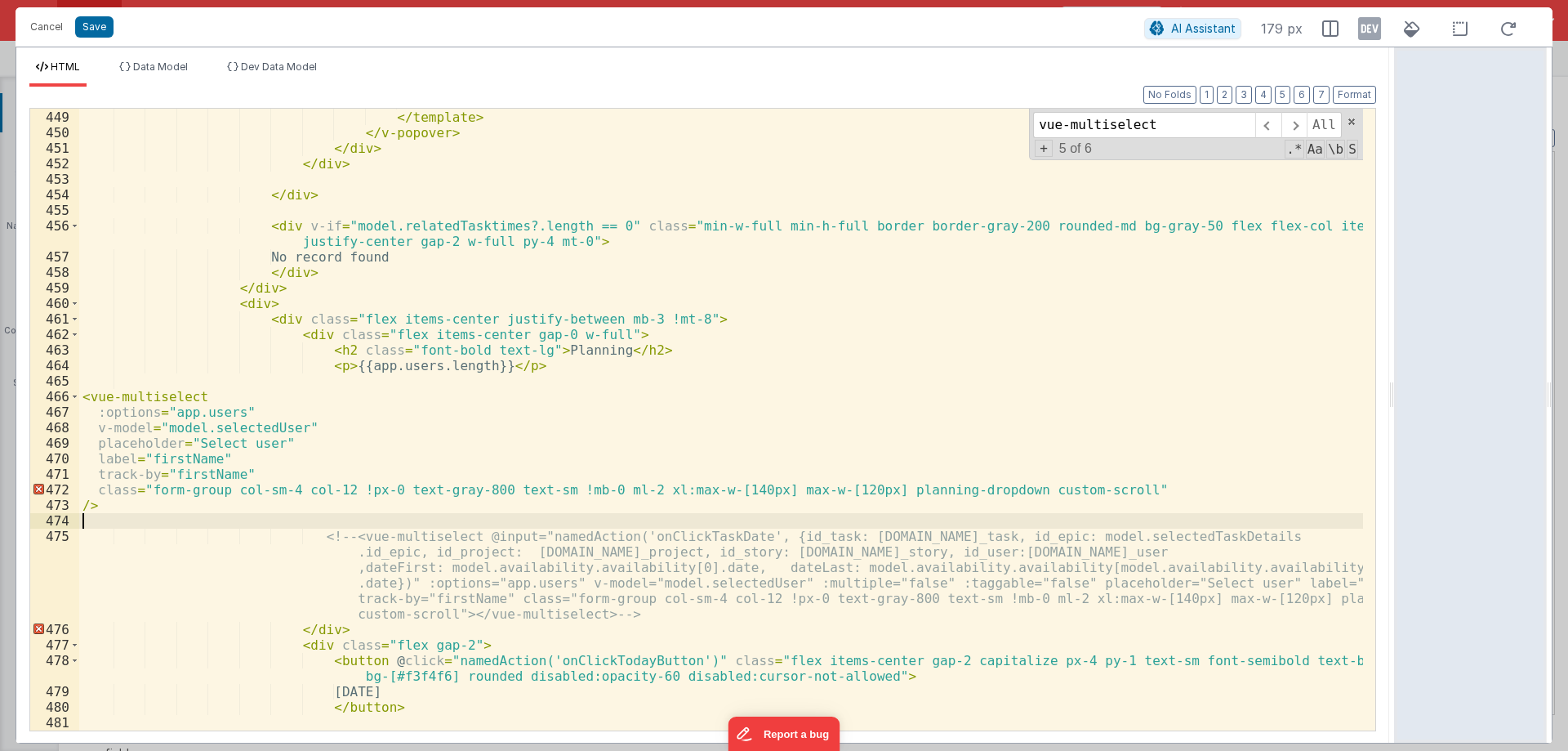
click at [224, 425] on div "</ div > </ template > </ v-popover > </ div > </ div > </ div > < div v-if = "…" at bounding box center [722, 420] width 1284 height 653
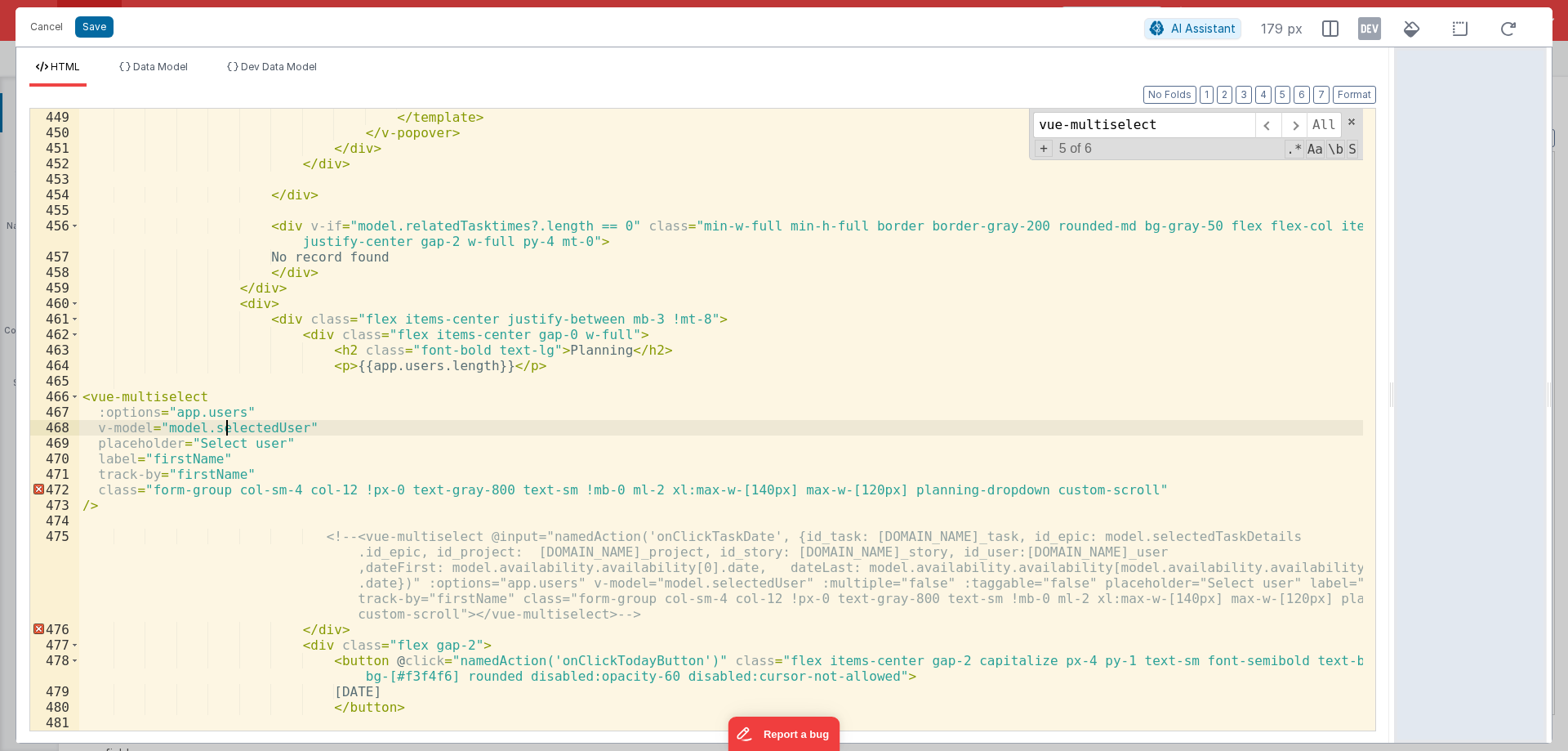
click at [224, 425] on div "</ div > </ template > </ v-popover > </ div > </ div > </ div > < div v-if = "…" at bounding box center [722, 420] width 1284 height 653
click at [130, 503] on div "</ div > </ template > </ v-popover > </ div > </ div > </ div > < div v-if = "…" at bounding box center [722, 420] width 1284 height 653
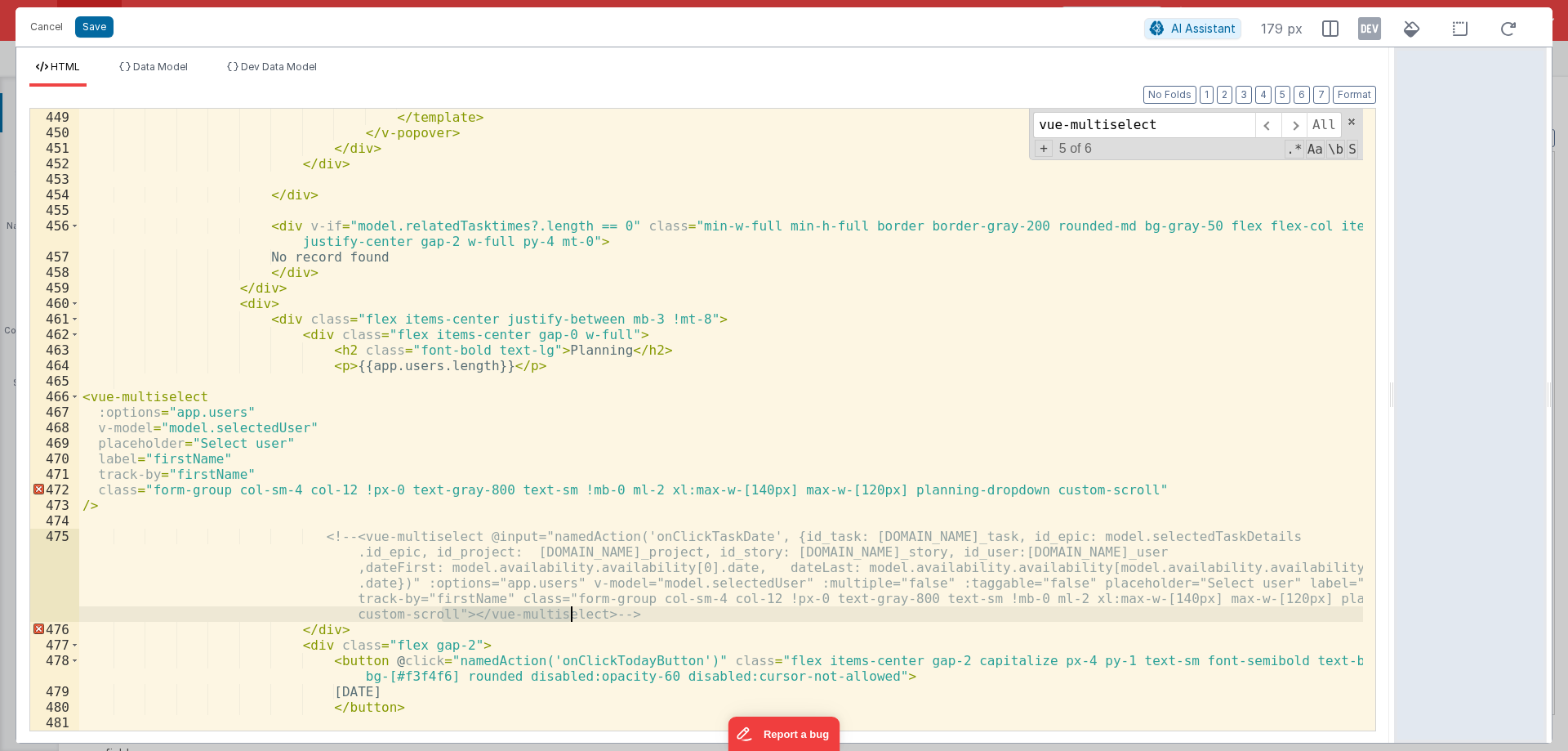
drag, startPoint x: 443, startPoint y: 612, endPoint x: 572, endPoint y: 610, distance: 129.0
click at [572, 610] on div "</ div > </ template > </ v-popover > </ div > </ div > </ div > < div v-if = "…" at bounding box center [722, 420] width 1284 height 653
click at [87, 503] on div "</ div > </ template > </ v-popover > </ div > </ div > </ div > < div v-if = "…" at bounding box center [722, 420] width 1284 height 653
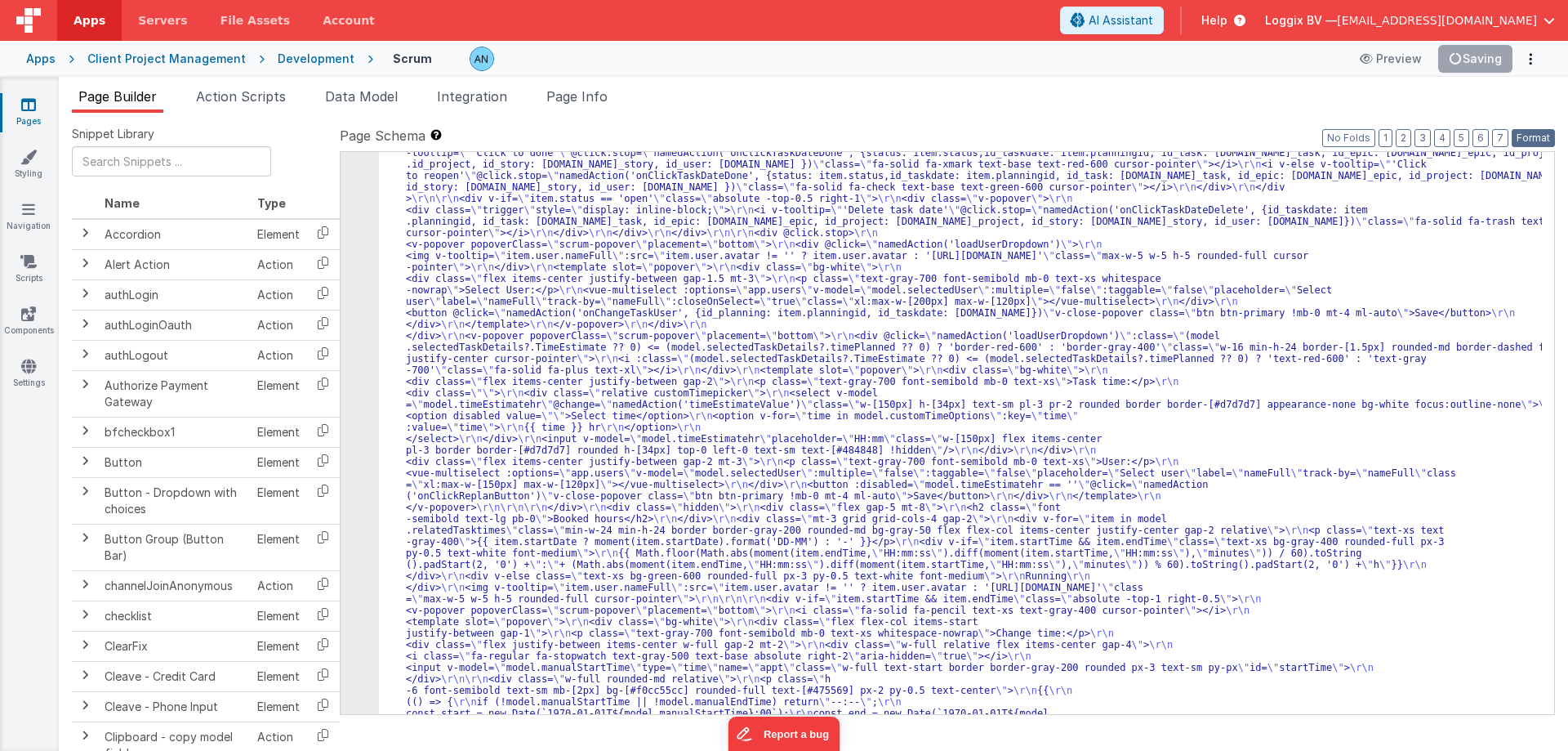
click at [1528, 134] on button "Format" at bounding box center [1534, 137] width 44 height 18
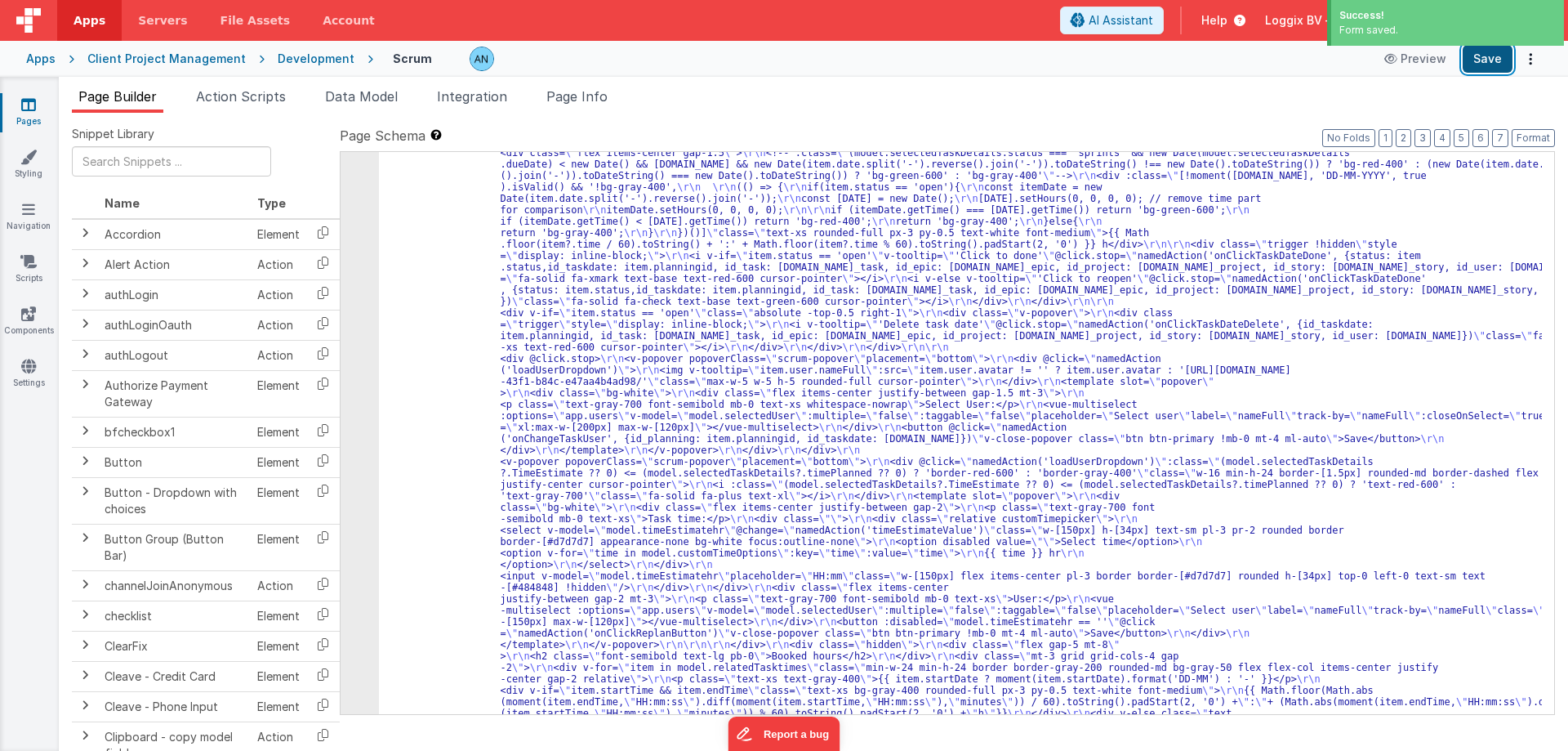
click at [1486, 63] on button "Save" at bounding box center [1488, 58] width 50 height 27
click at [1523, 143] on button "Format" at bounding box center [1534, 137] width 44 height 18
click at [383, 97] on span "Data Model" at bounding box center [361, 96] width 73 height 16
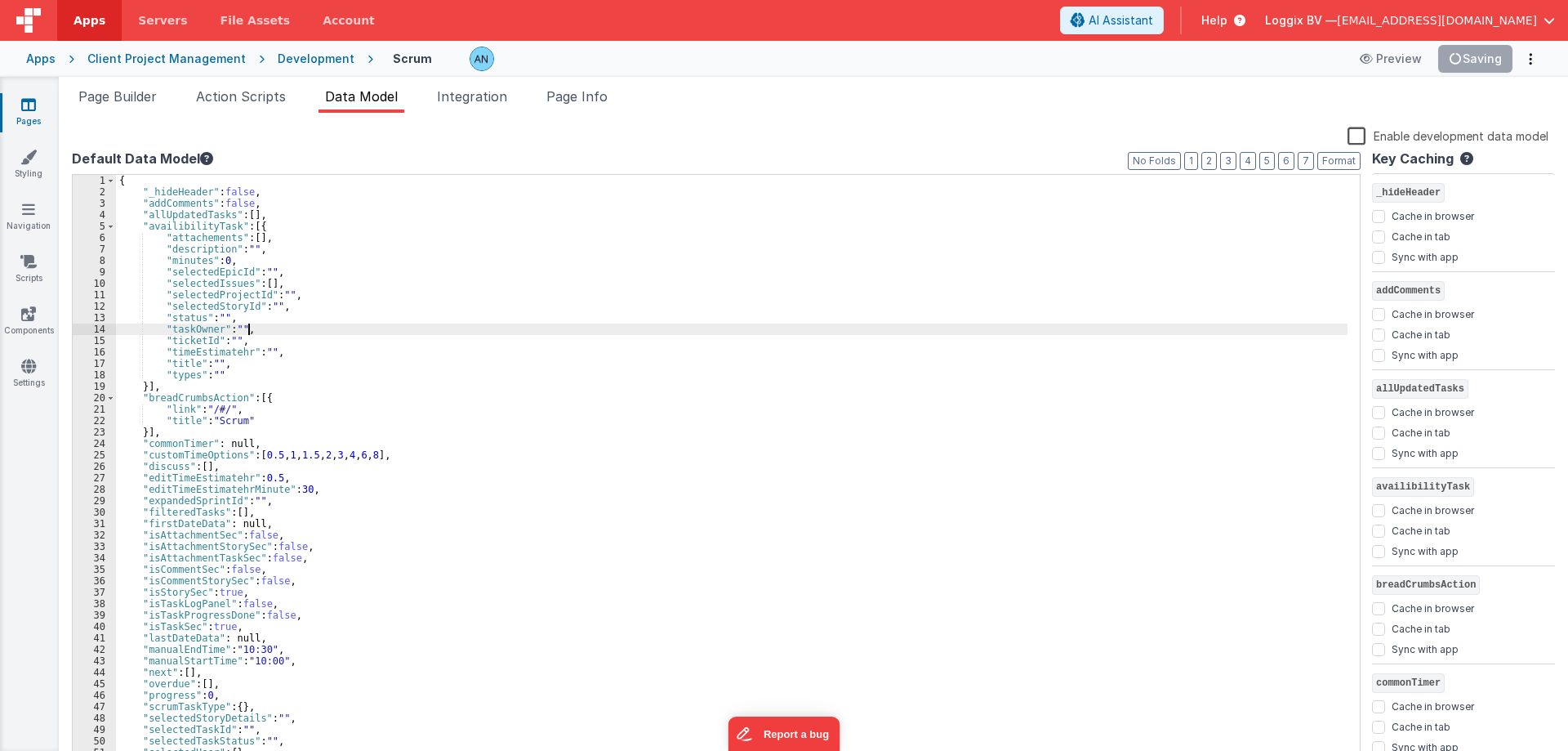
click at [320, 325] on div "{ "_hideHeader" : false , "addComments" : false , "allUpdatedTasks" : [ ] , "av…" at bounding box center [732, 481] width 1232 height 613
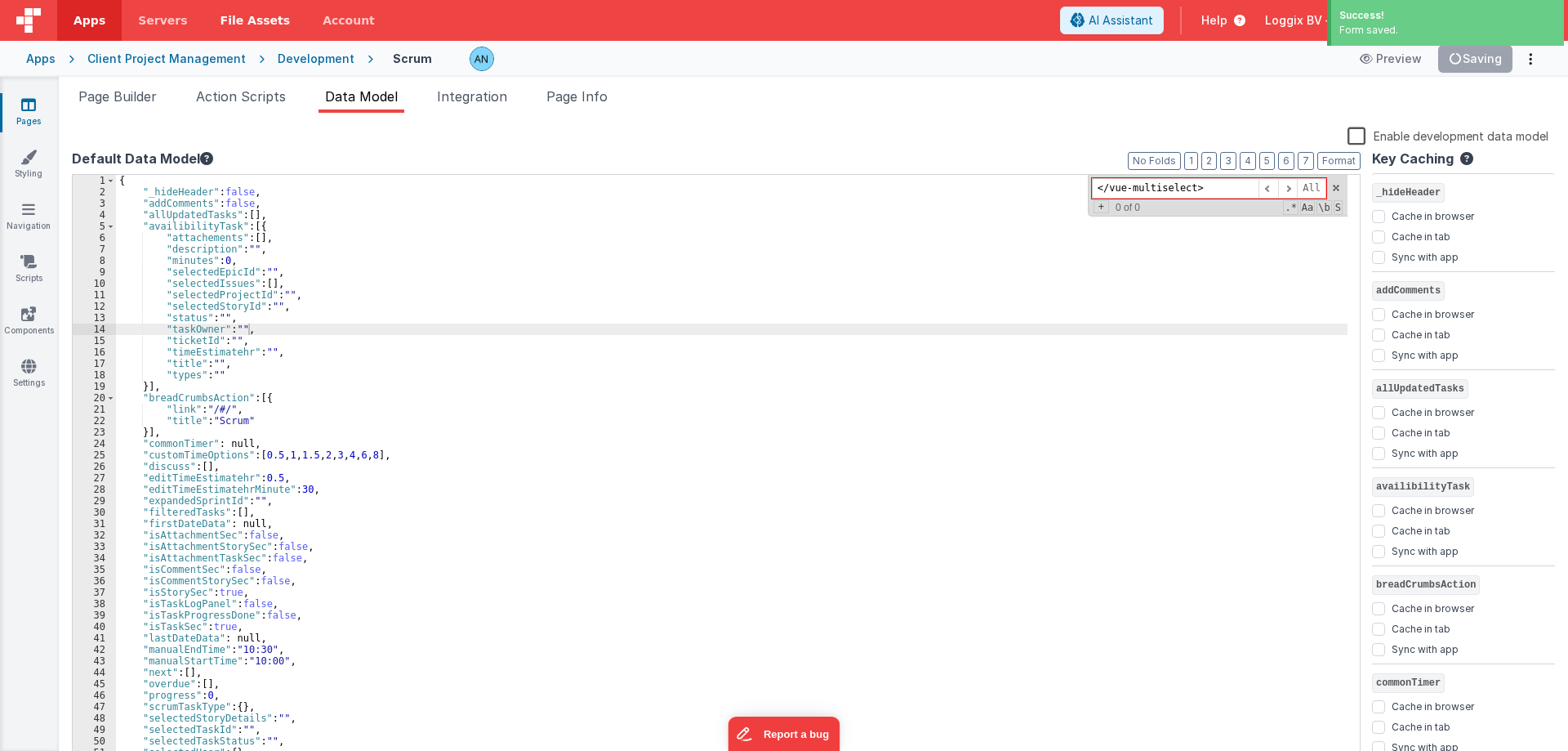
type input "</vue-multiselect>"
click at [1336, 185] on span at bounding box center [1336, 188] width 11 height 11
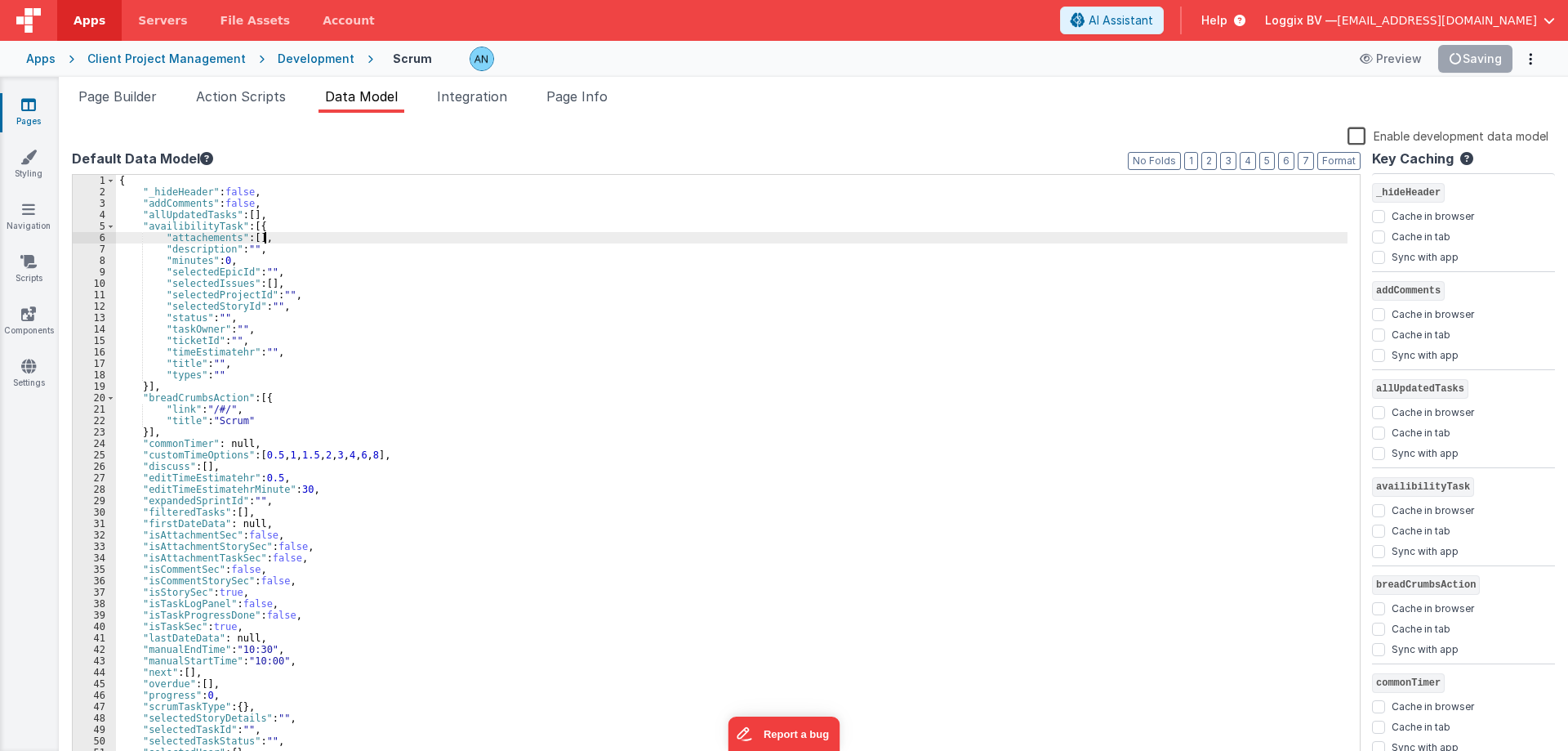
click at [1215, 232] on div "{ "_hideHeader" : false , "addComments" : false , "allUpdatedTasks" : [ ] , "av…" at bounding box center [732, 481] width 1232 height 613
click at [1488, 59] on button "Save" at bounding box center [1488, 58] width 50 height 27
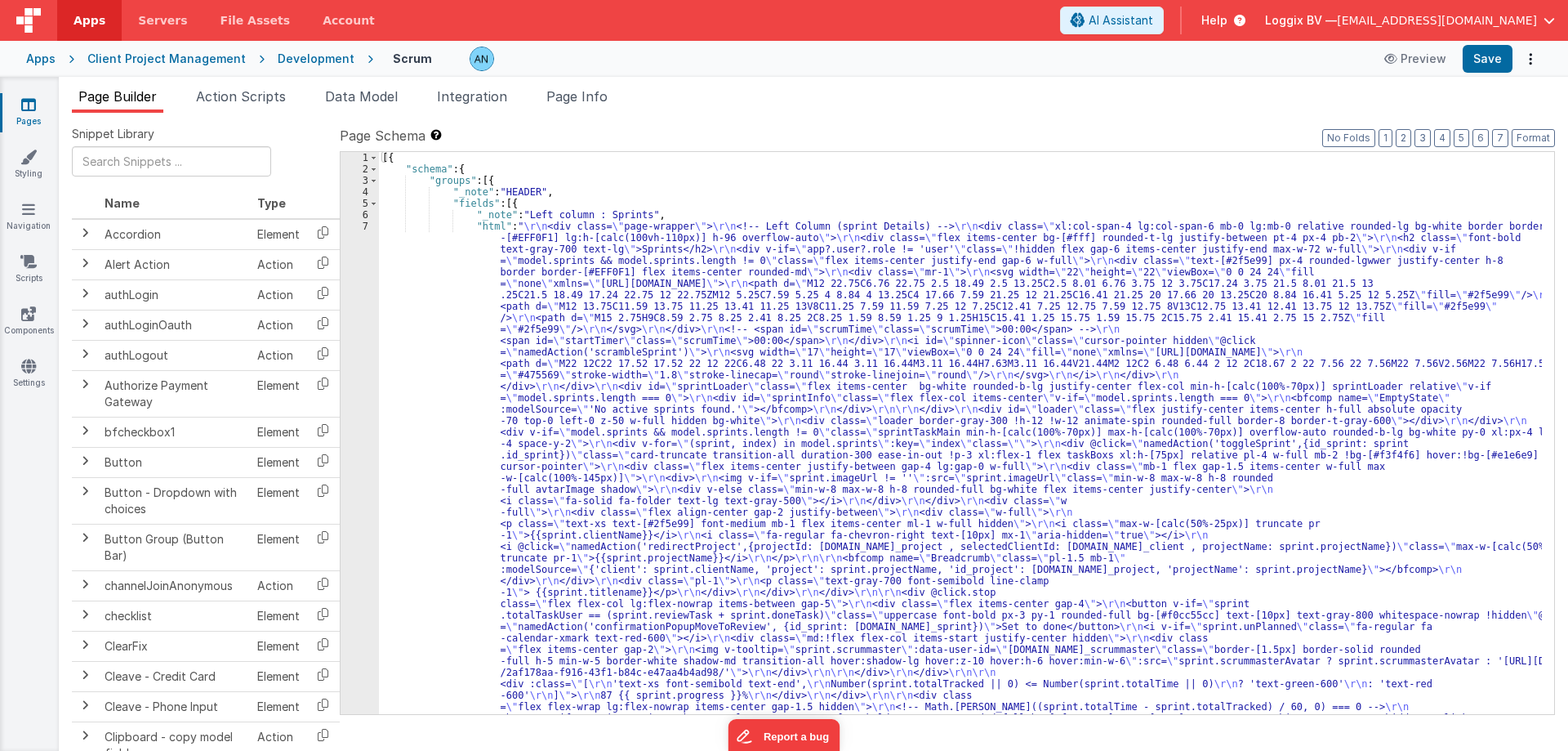
scroll to position [245, 0]
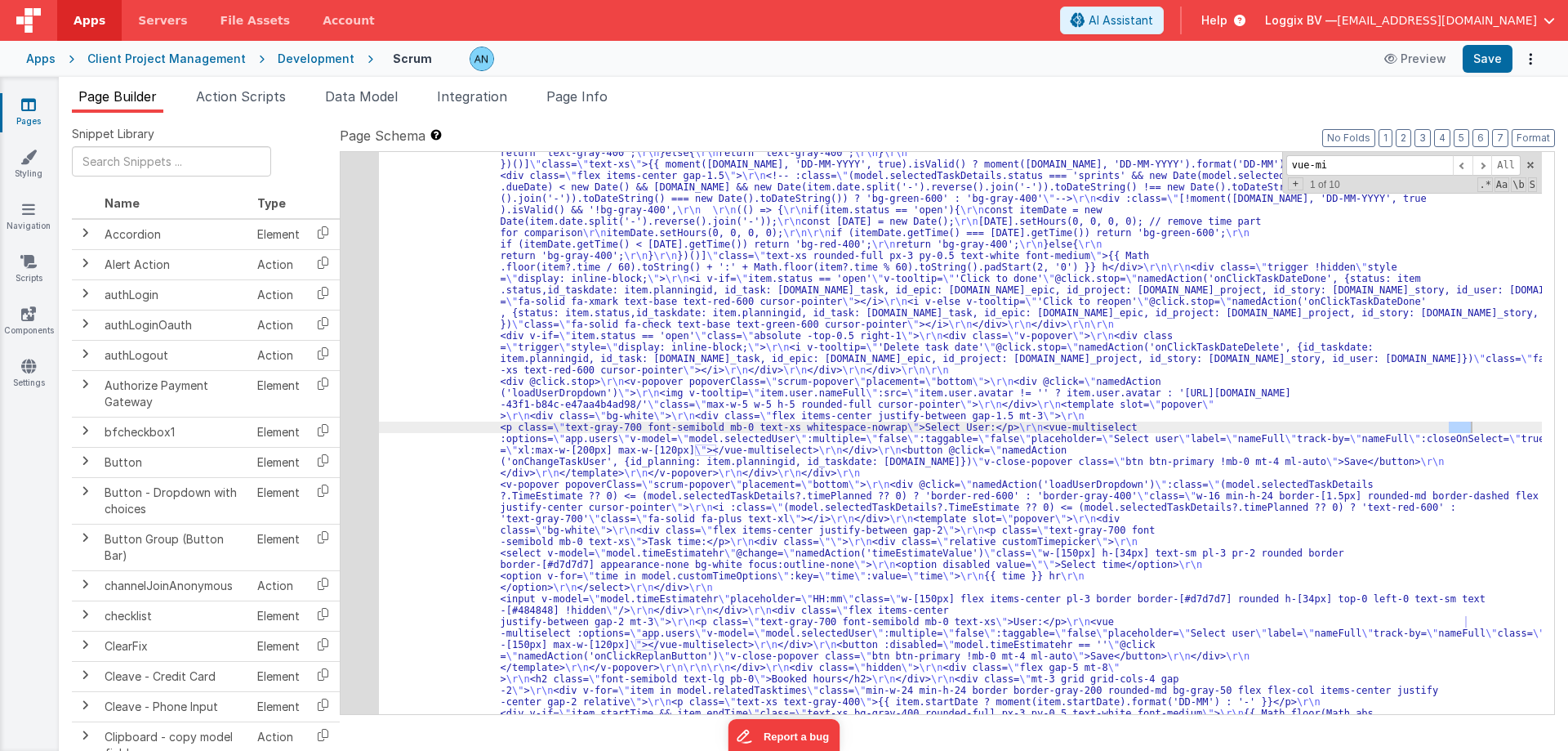
scroll to position [4992, 0]
type input "vue-mul"
click at [353, 318] on div "17" at bounding box center [360, 599] width 39 height 3397
click at [353, 318] on div at bounding box center [784, 375] width 1568 height 751
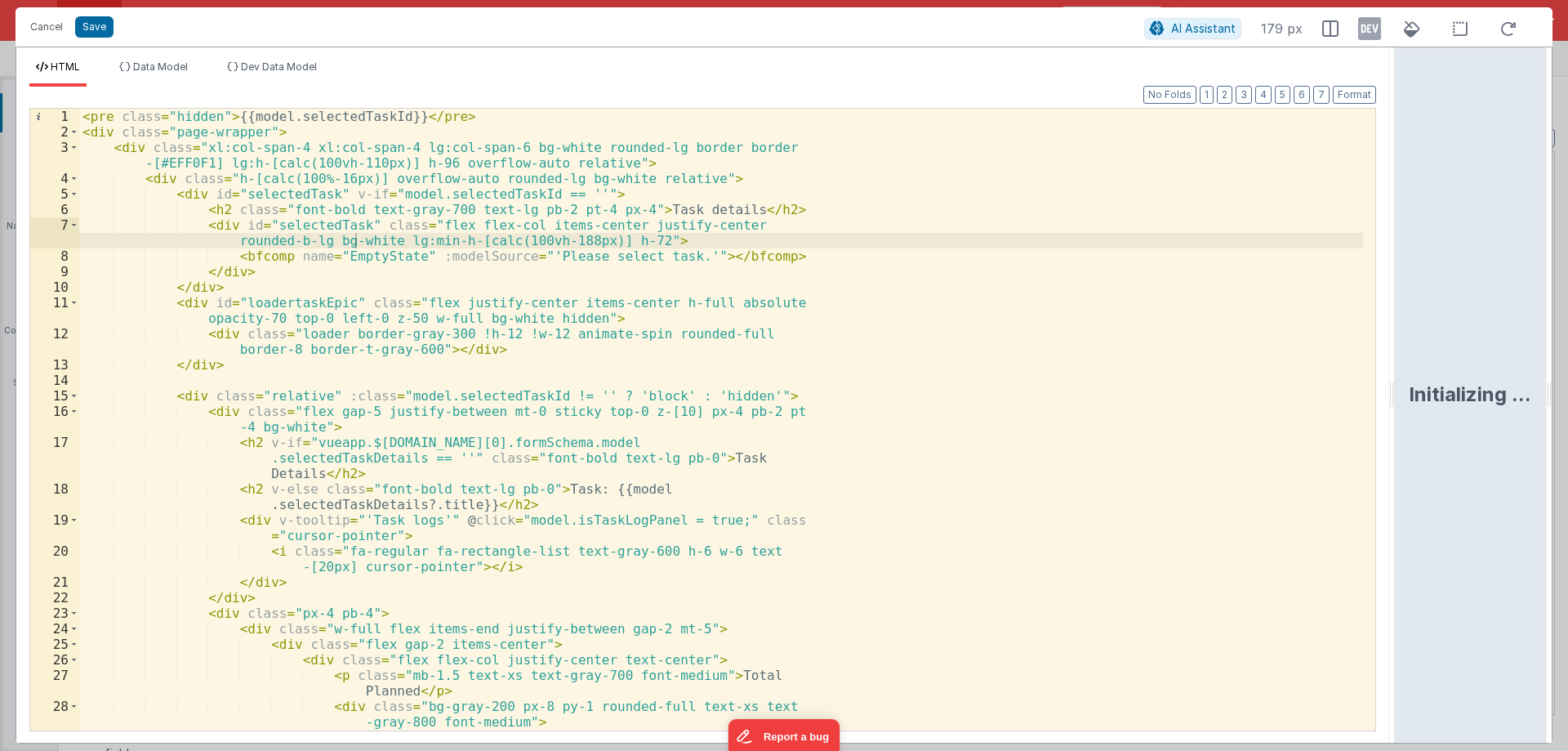
drag, startPoint x: 782, startPoint y: 391, endPoint x: 1568, endPoint y: 396, distance: 786.0
click at [1568, 396] on html "Cancel Save AI Assistant 179 px HTML Data Model Dev Data Model Format 7 6 5 4 3…" at bounding box center [784, 375] width 1568 height 751
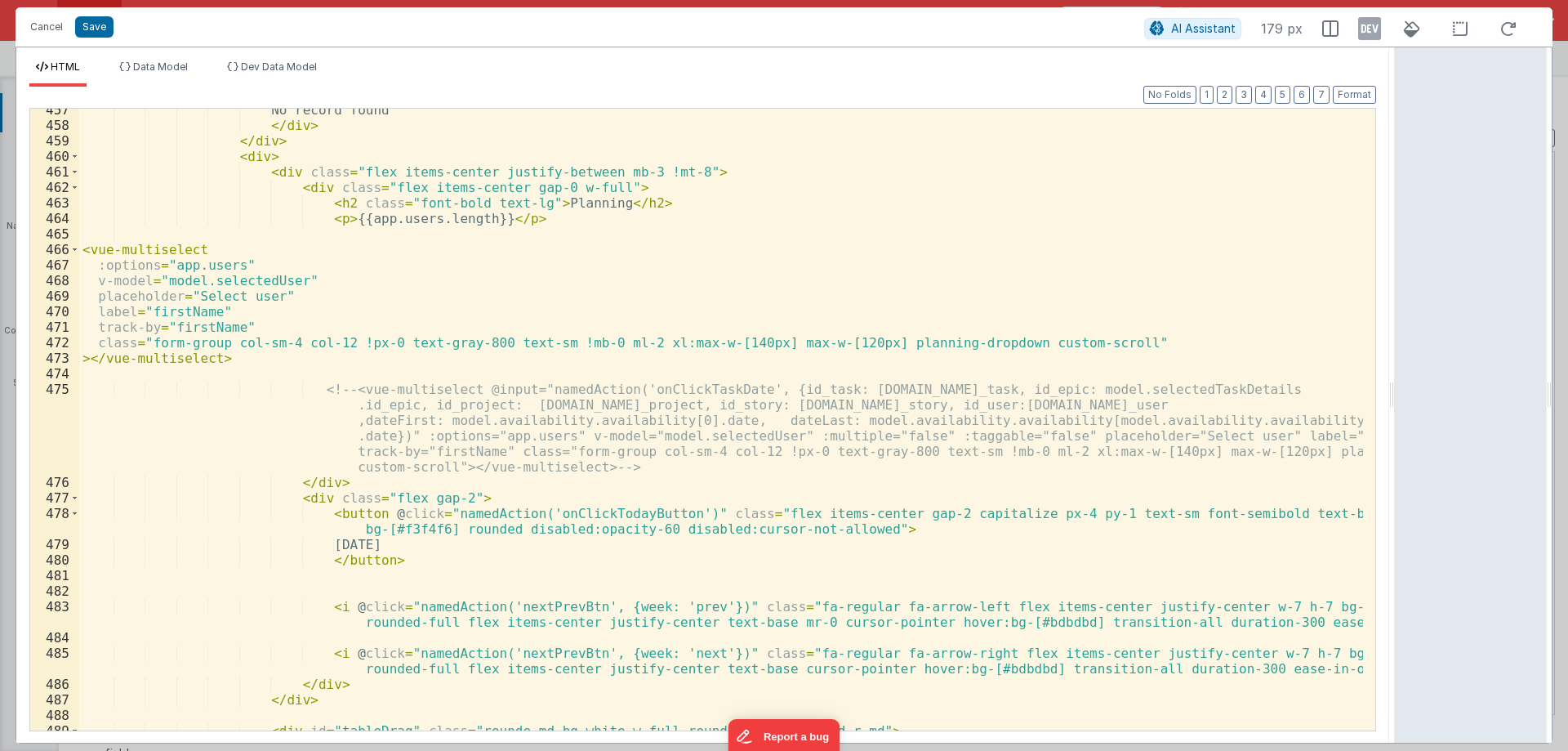
scroll to position [7893, 0]
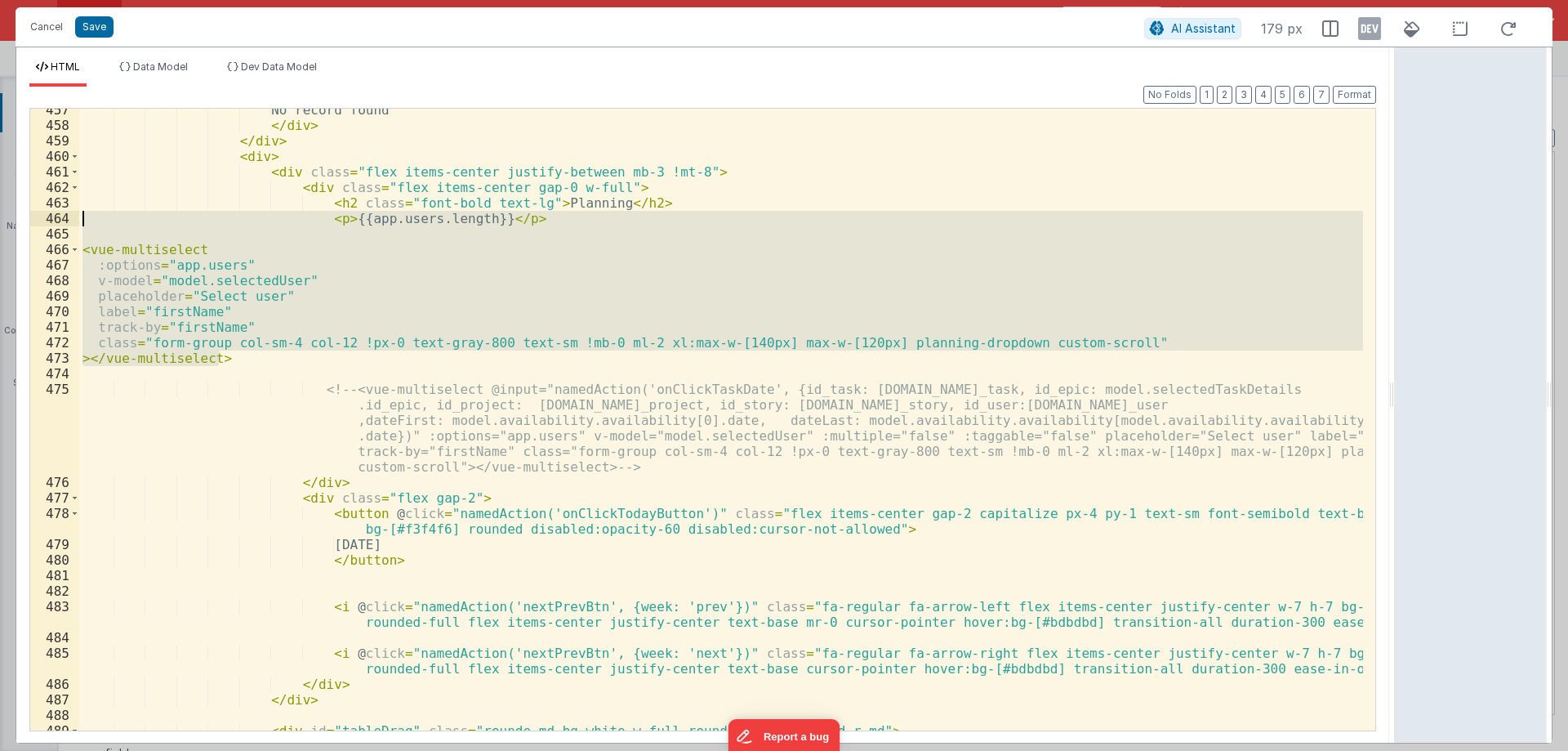
drag, startPoint x: 229, startPoint y: 354, endPoint x: 83, endPoint y: 218, distance: 199.5
click at [83, 218] on div "No record found </ div > </ div > < div > < div class = "flex items-center just…" at bounding box center [722, 428] width 1284 height 653
click at [235, 355] on div "No record found </ div > </ div > < div > < div class = "flex items-center just…" at bounding box center [722, 420] width 1284 height 622
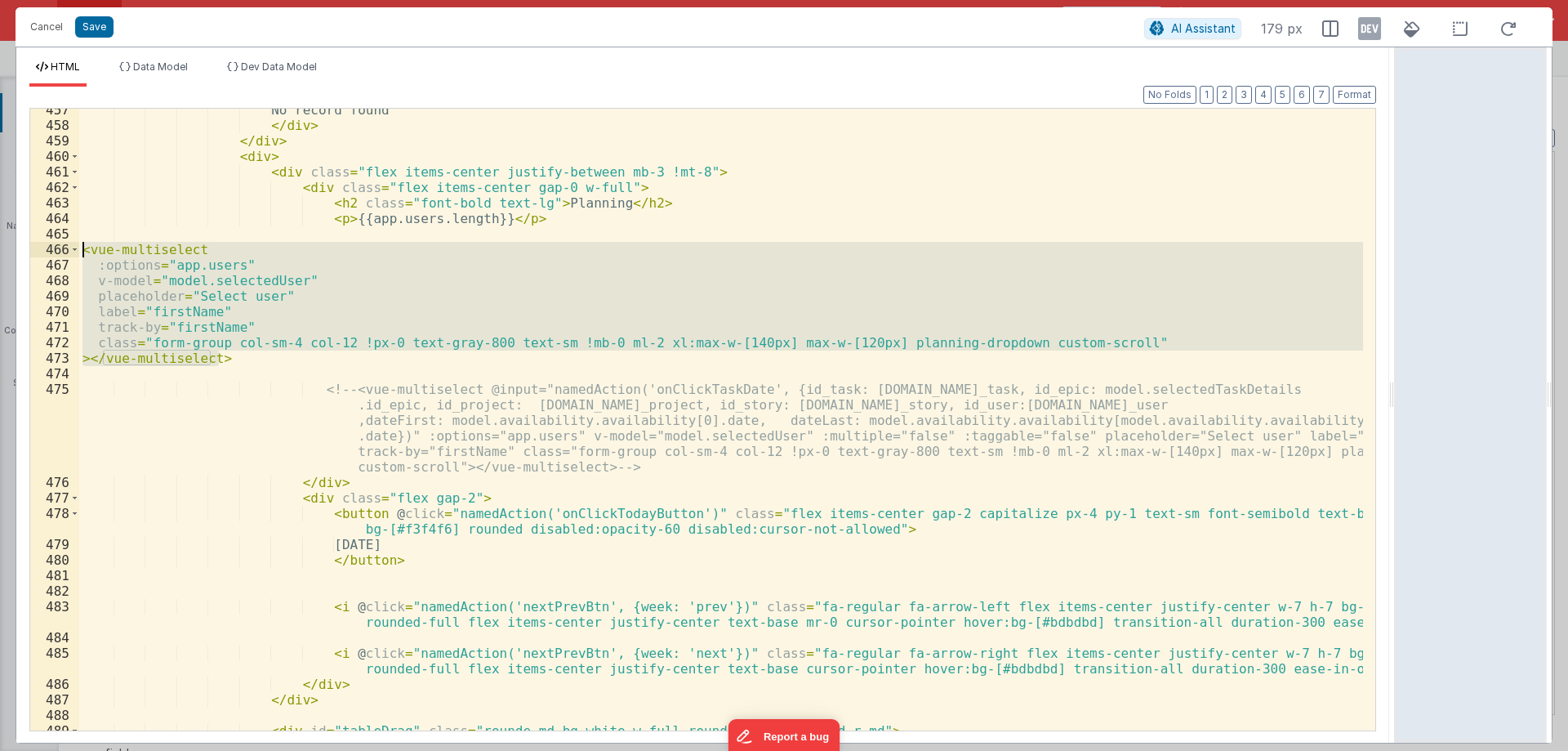
drag, startPoint x: 239, startPoint y: 360, endPoint x: 65, endPoint y: 251, distance: 205.3
click at [65, 251] on div "457 458 459 460 461 462 463 464 465 466 467 468 469 470 471 472 473 474 475 476…" at bounding box center [703, 420] width 1347 height 623
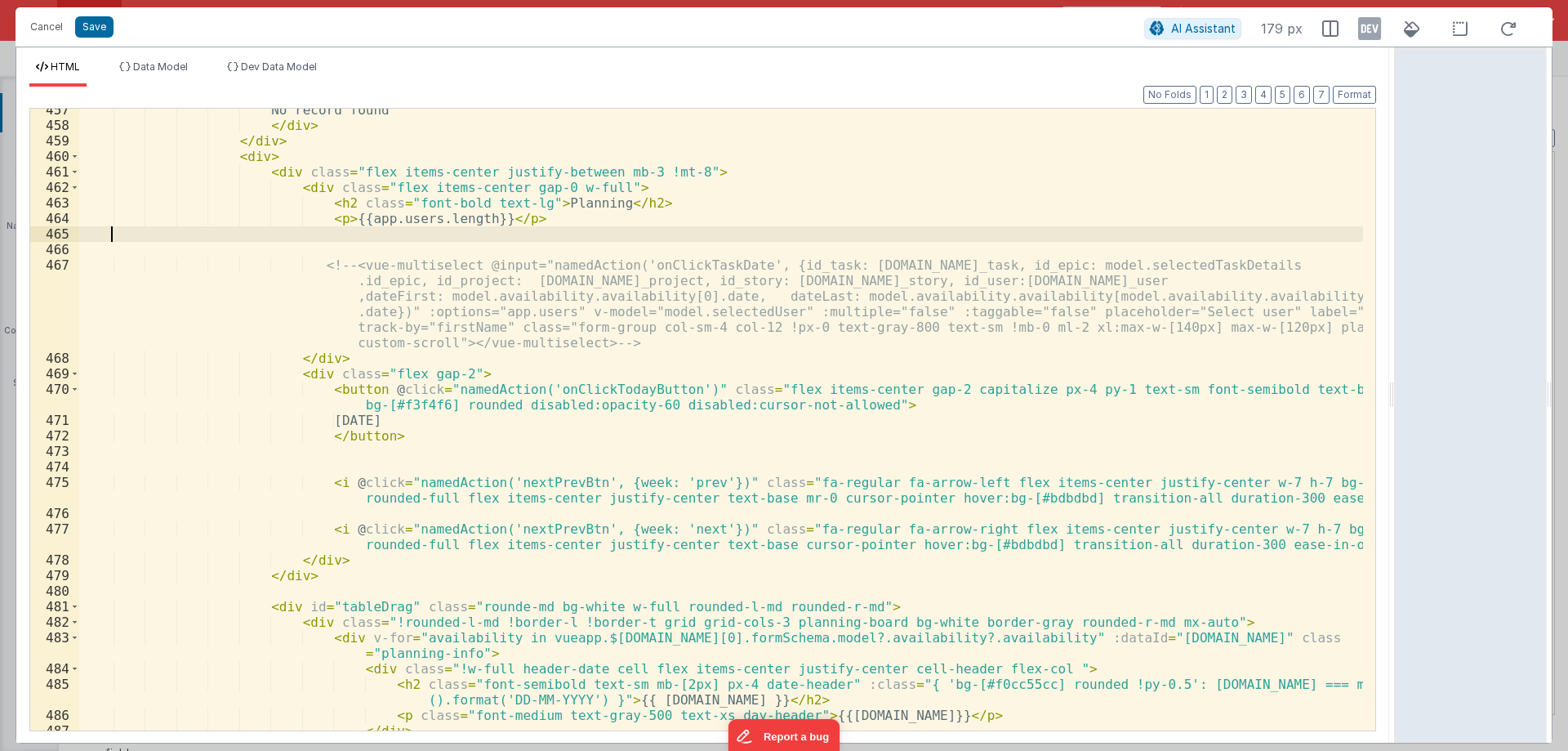
click at [88, 246] on div "No record found </ div > </ div > < div > < div class = "flex items-center just…" at bounding box center [722, 428] width 1284 height 653
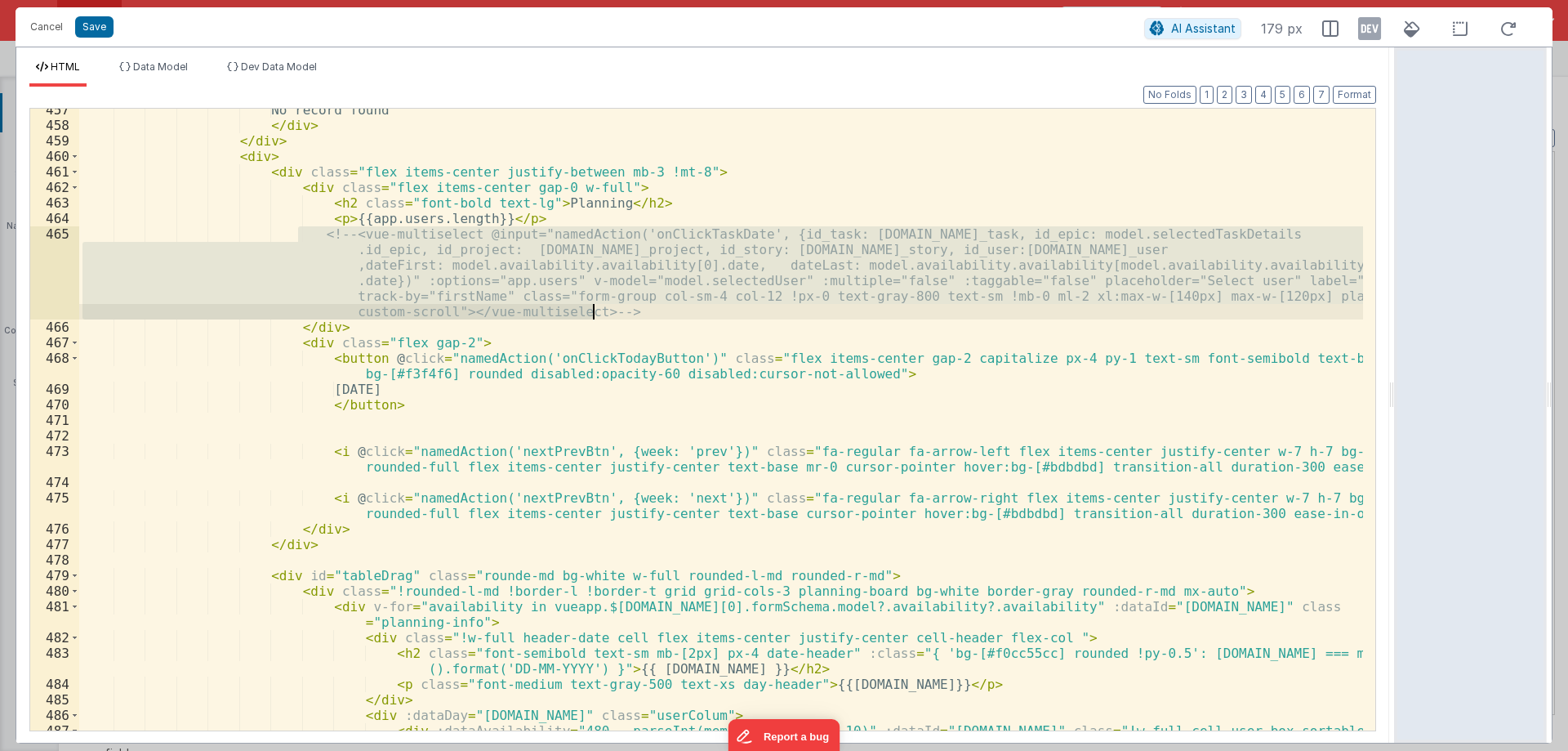
drag, startPoint x: 301, startPoint y: 232, endPoint x: 615, endPoint y: 307, distance: 322.8
click at [615, 307] on div "No record found </ div > </ div > < div > < div class = "flex items-center just…" at bounding box center [722, 437] width 1284 height 669
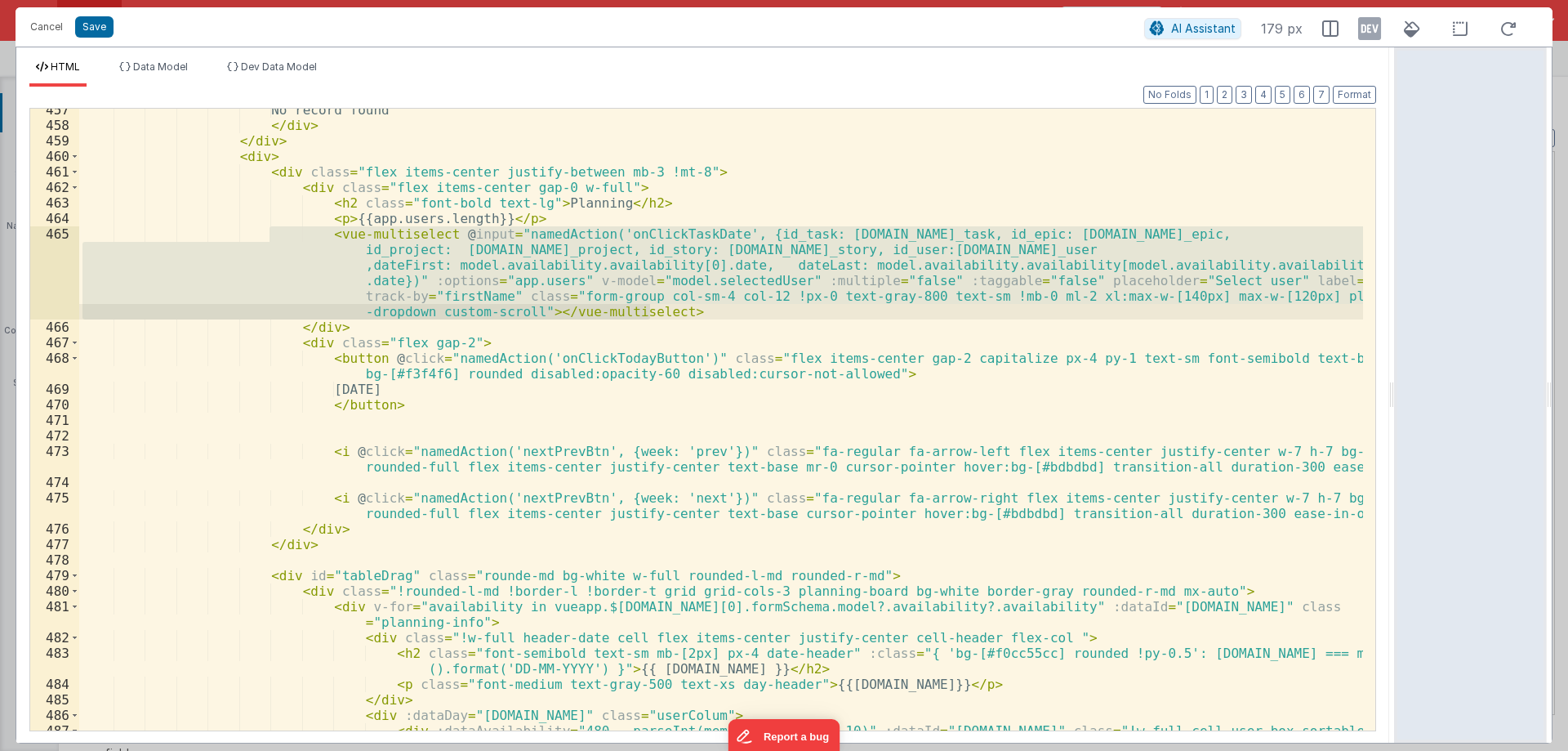
click at [743, 329] on div "No record found </ div > </ div > < div > < div class = "flex items-center just…" at bounding box center [722, 437] width 1284 height 669
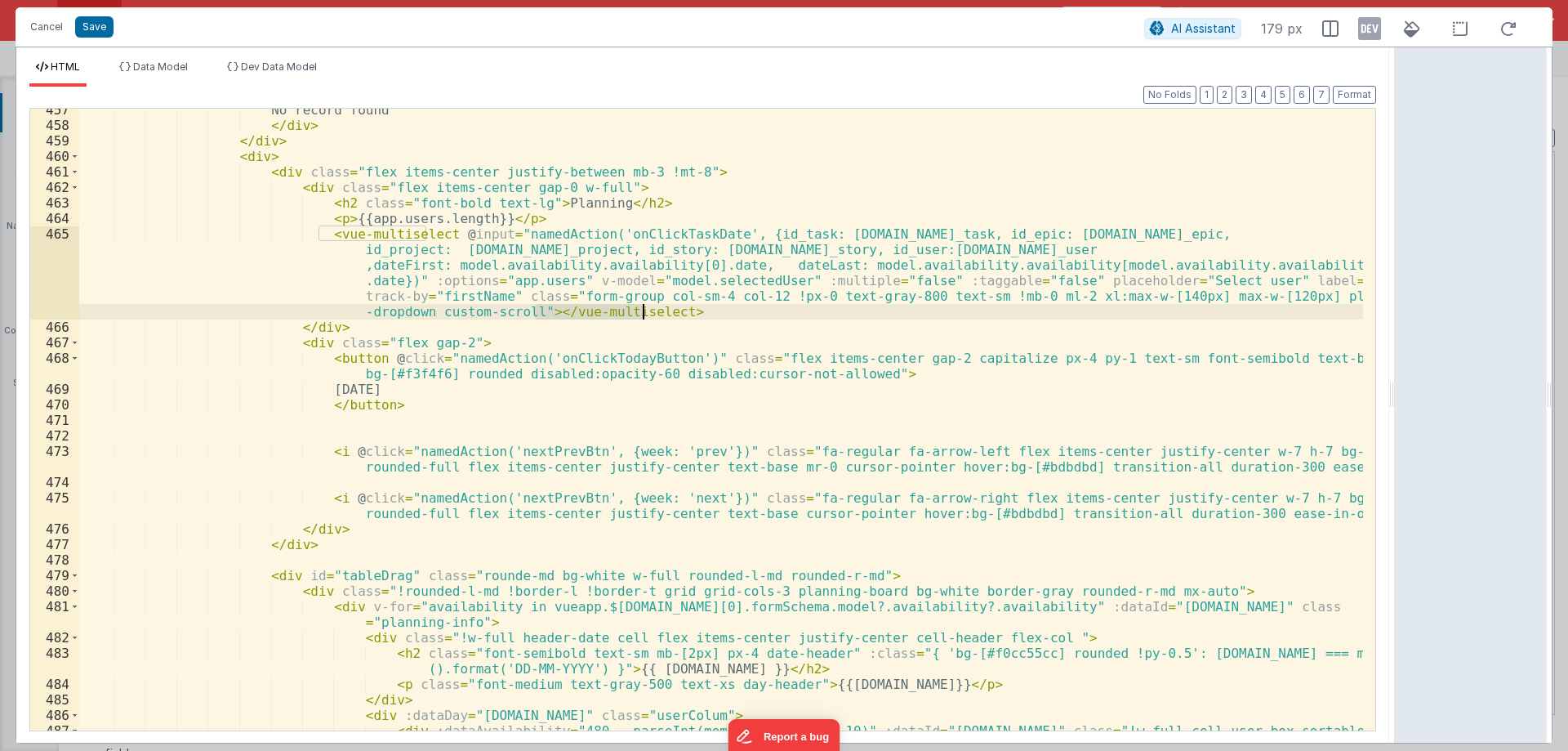
drag, startPoint x: 537, startPoint y: 310, endPoint x: 641, endPoint y: 313, distance: 104.0
click at [641, 313] on div "No record found </ div > </ div > < div > < div class = "flex items-center just…" at bounding box center [722, 437] width 1284 height 669
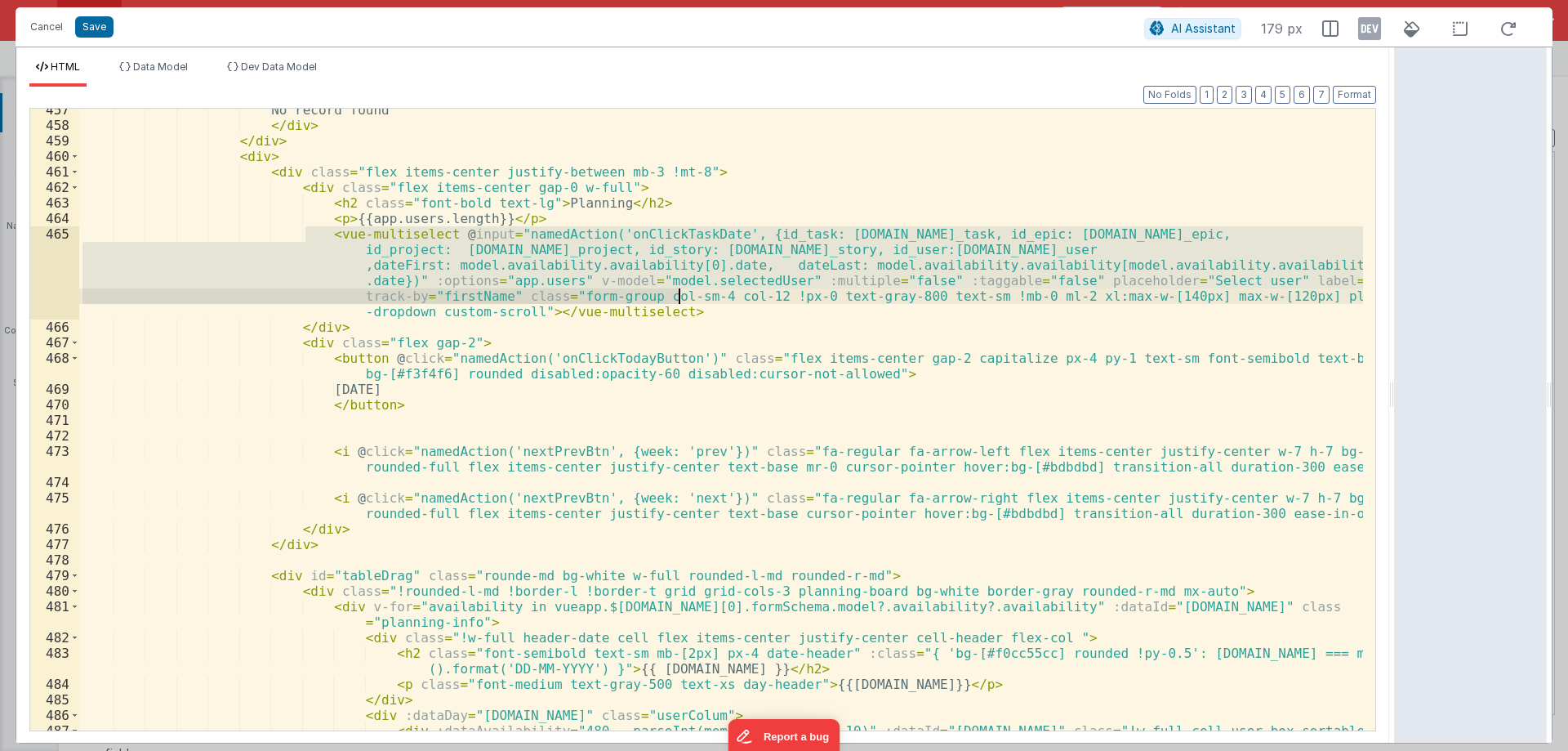
drag, startPoint x: 303, startPoint y: 229, endPoint x: 682, endPoint y: 303, distance: 386.2
click at [682, 303] on div "No record found </ div > </ div > < div > < div class = "flex items-center just…" at bounding box center [722, 437] width 1284 height 669
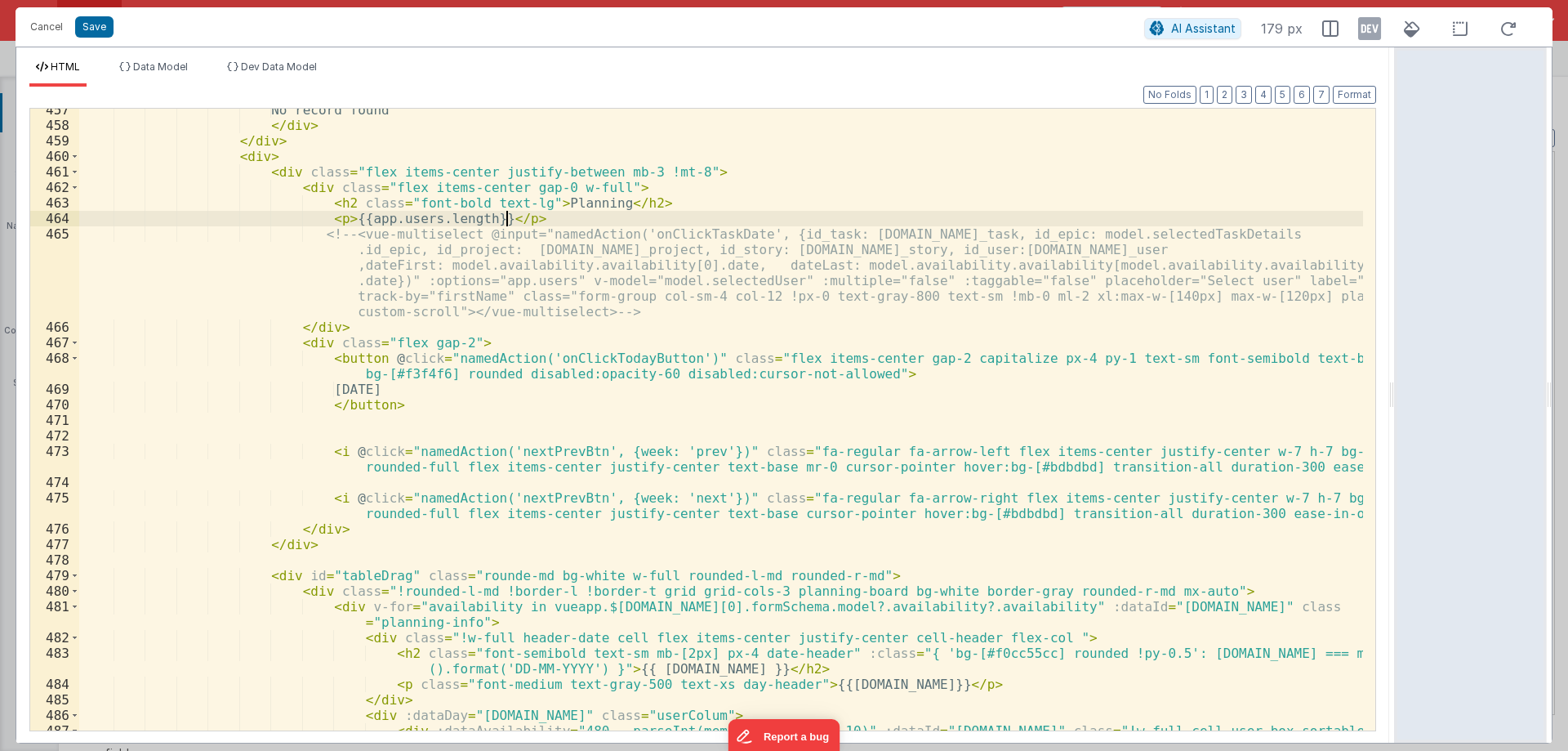
click at [522, 218] on div "No record found </ div > </ div > < div > < div class = "flex items-center just…" at bounding box center [722, 437] width 1284 height 669
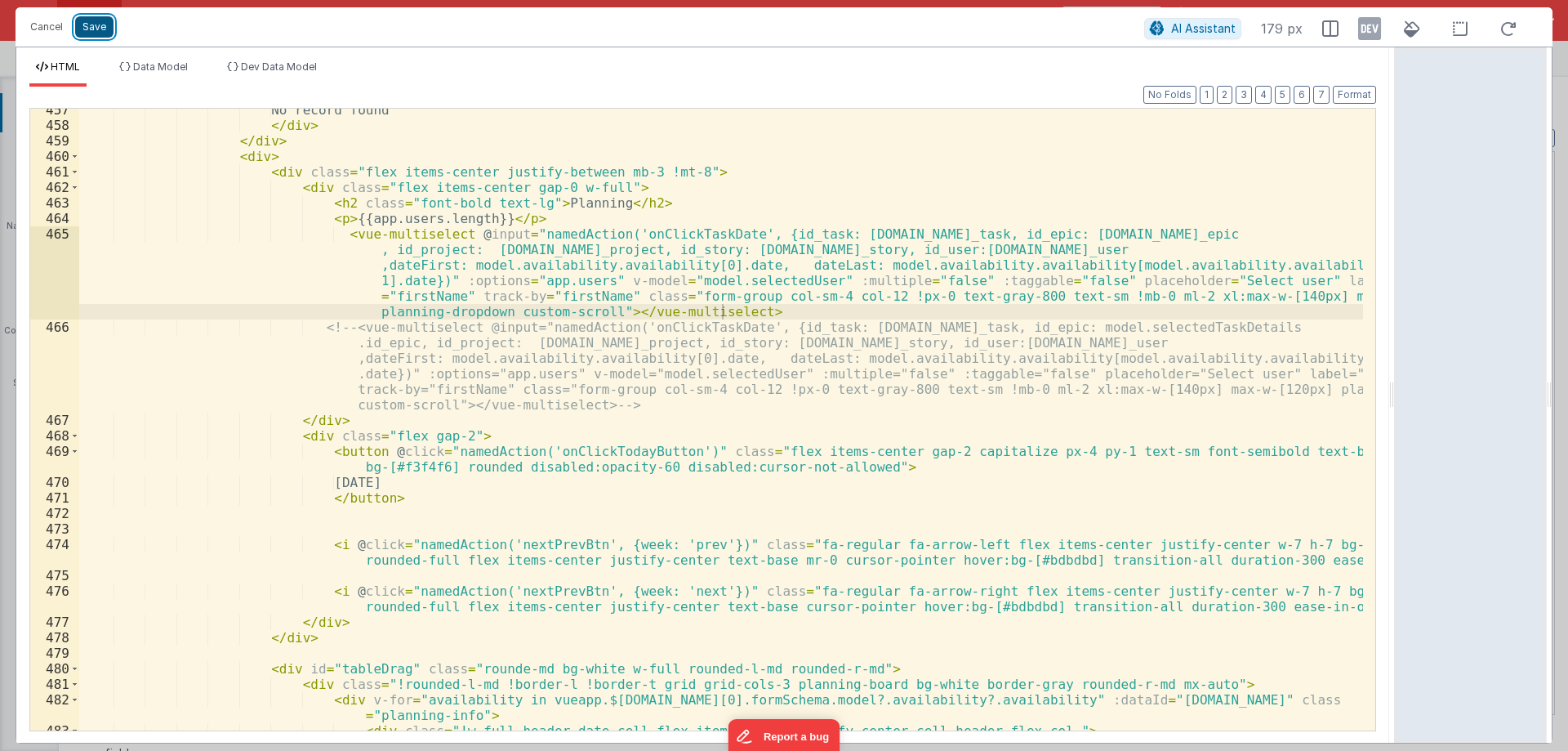
click at [80, 21] on button "Save" at bounding box center [94, 27] width 39 height 21
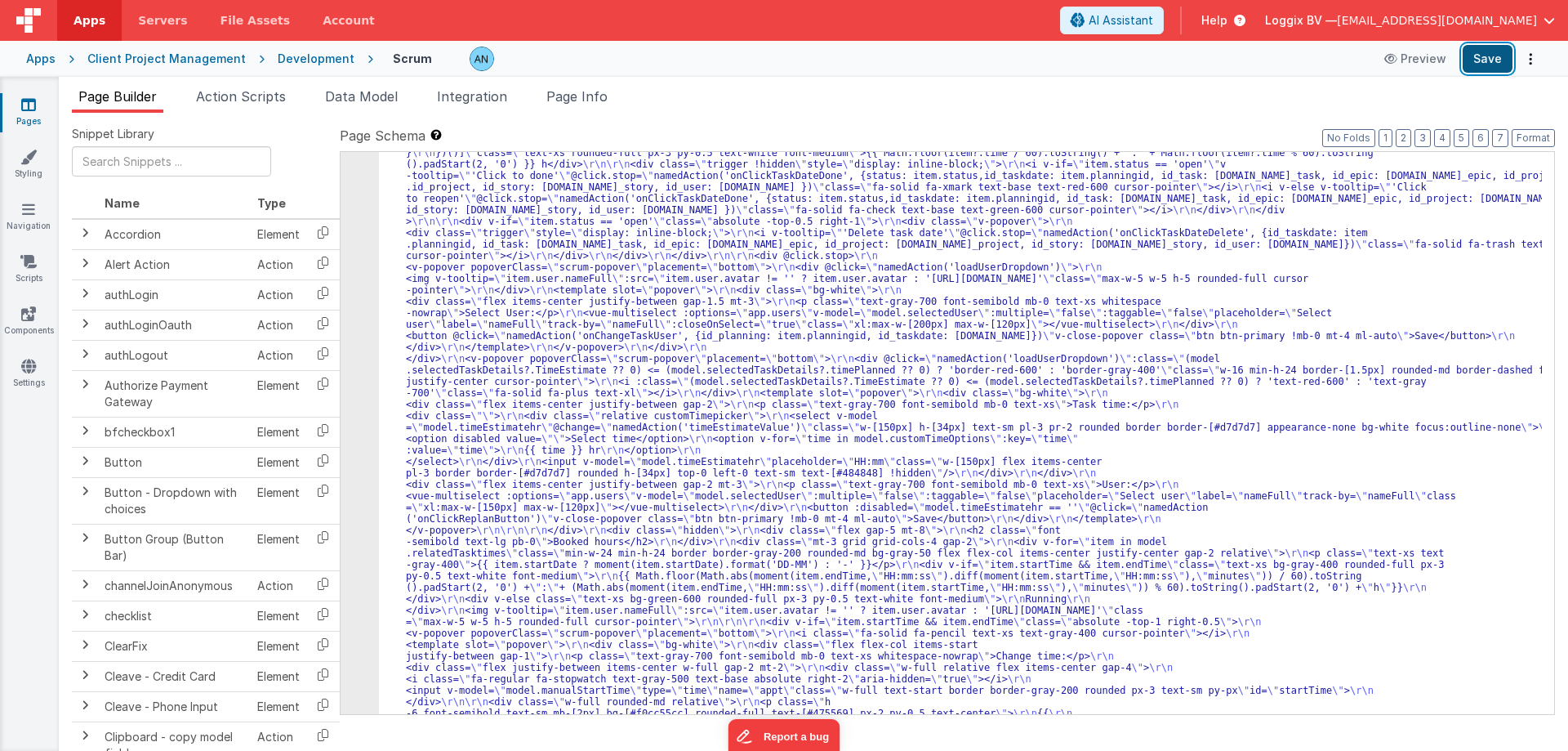
click at [1494, 59] on button "Save" at bounding box center [1488, 58] width 50 height 27
click at [1484, 55] on button "Save" at bounding box center [1488, 58] width 50 height 27
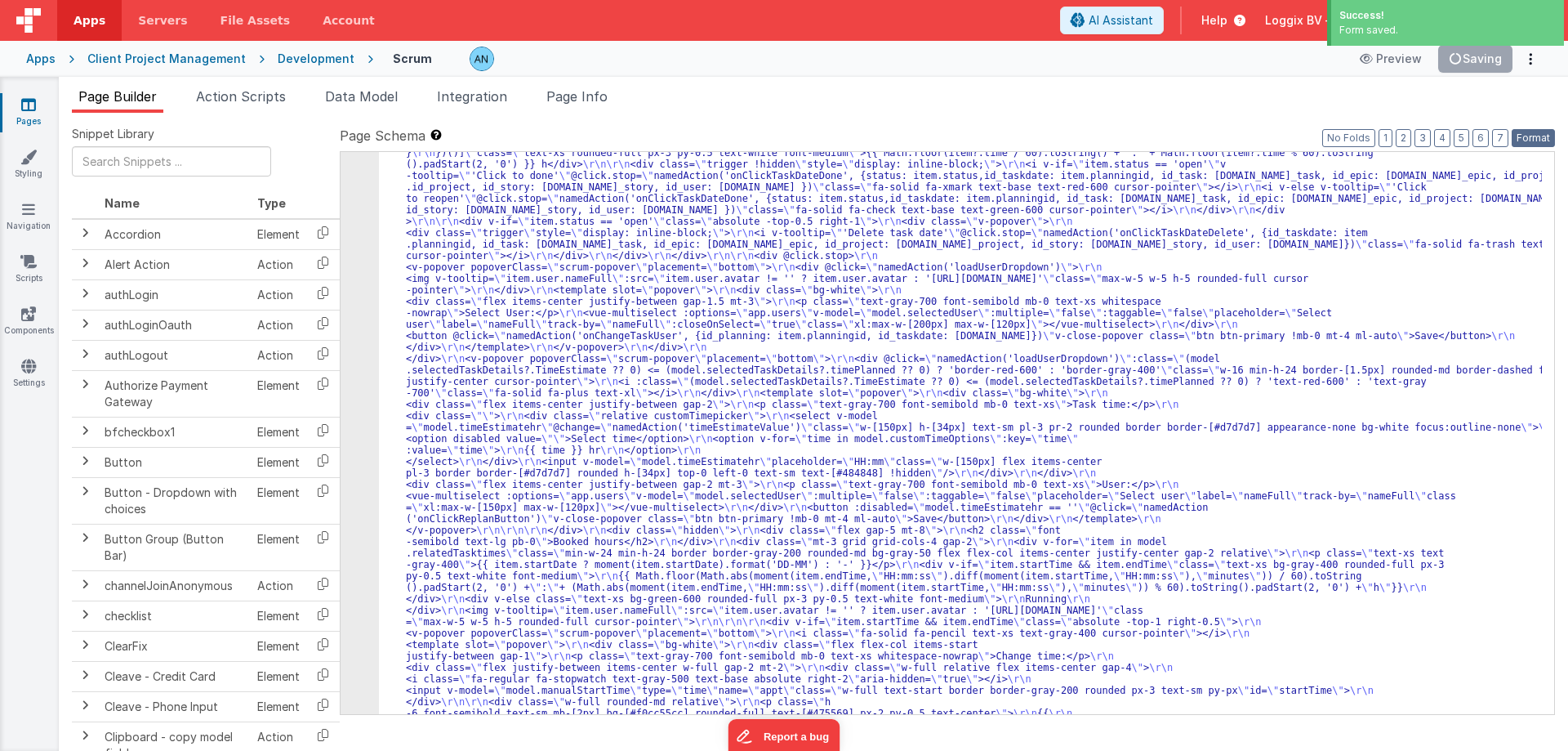
click at [1535, 135] on button "Format" at bounding box center [1534, 137] width 44 height 18
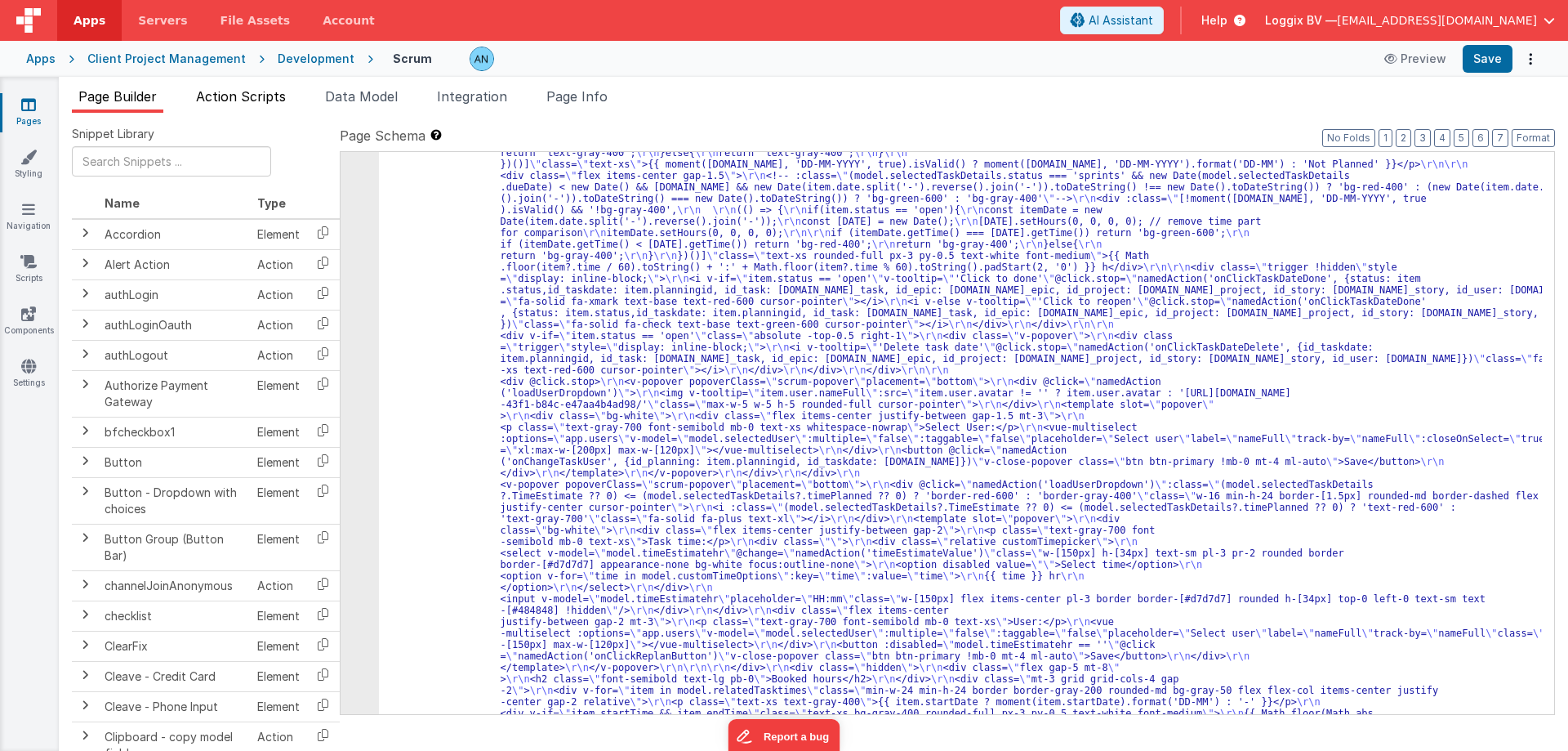
click at [248, 97] on span "Action Scripts" at bounding box center [241, 96] width 90 height 16
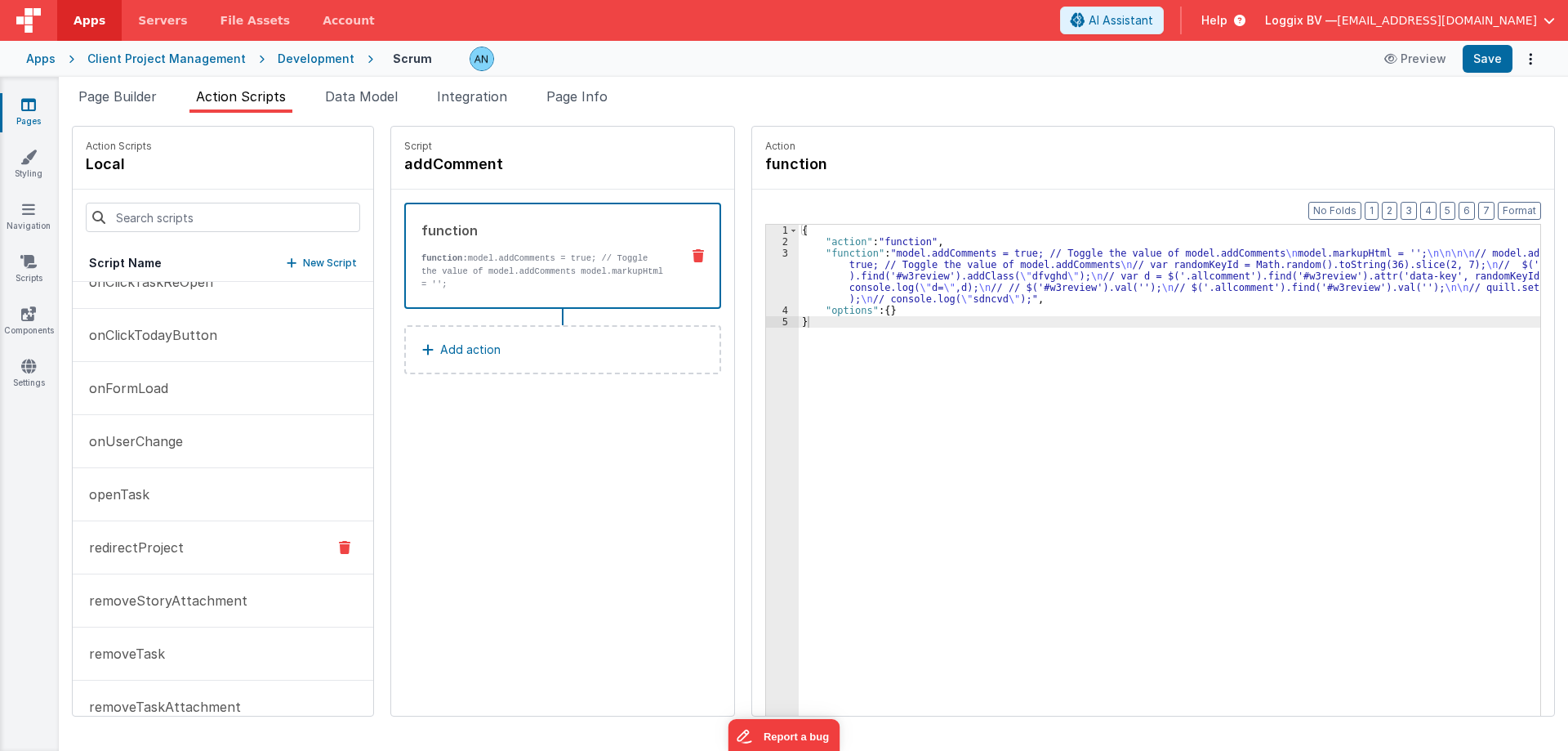
scroll to position [3023, 0]
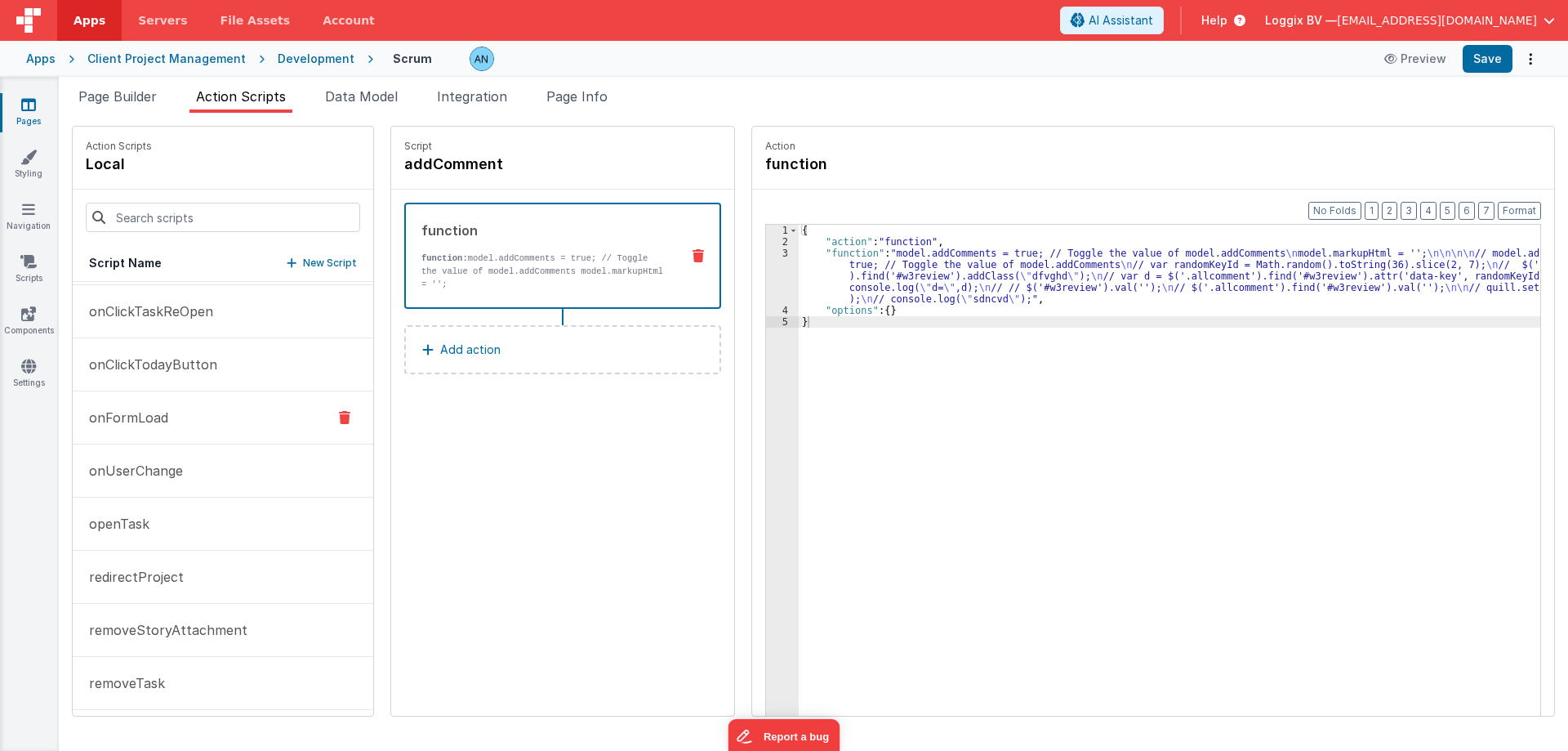
click at [136, 415] on p "onFormLoad" at bounding box center [124, 417] width 89 height 20
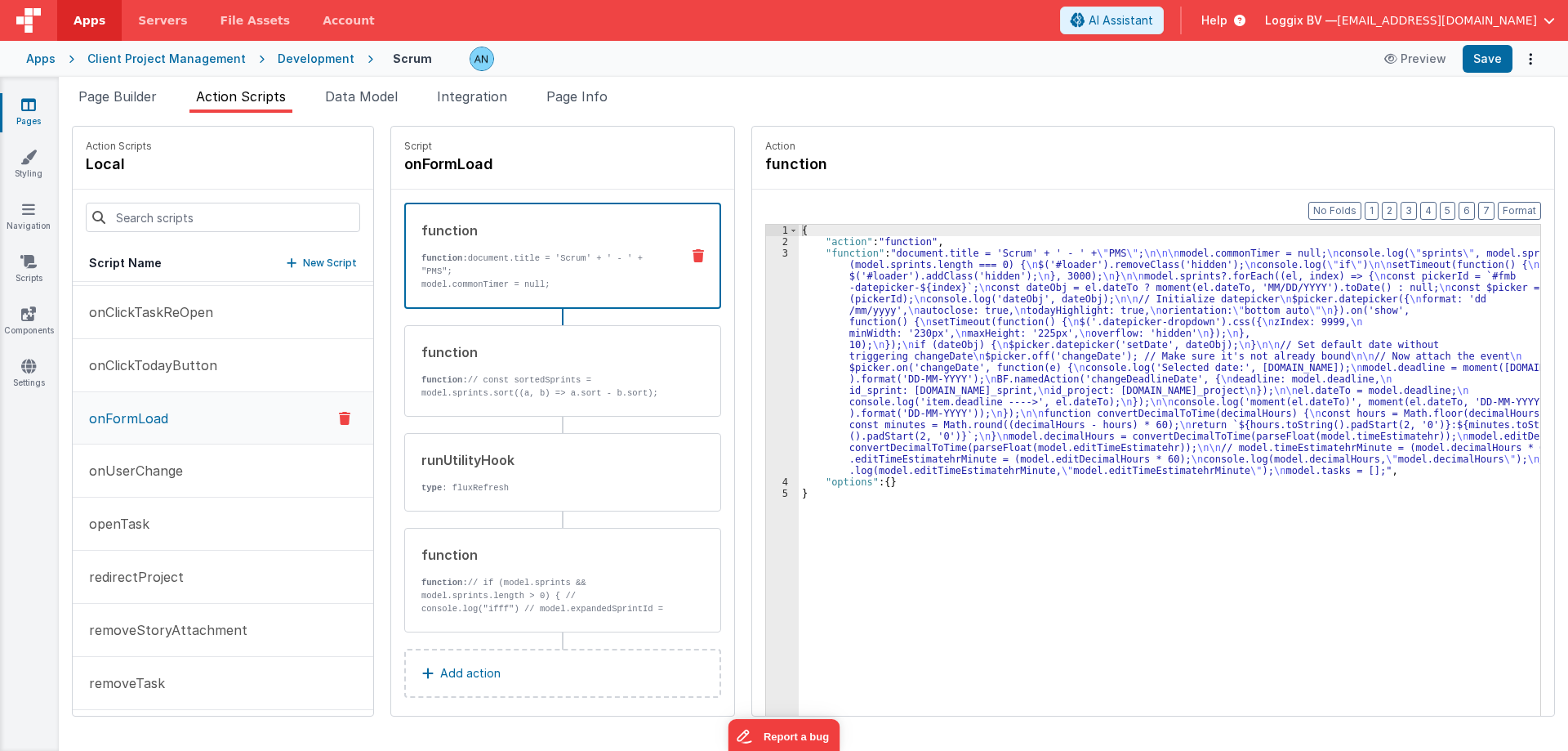
scroll to position [3024, 0]
click at [766, 295] on div "3" at bounding box center [782, 362] width 33 height 229
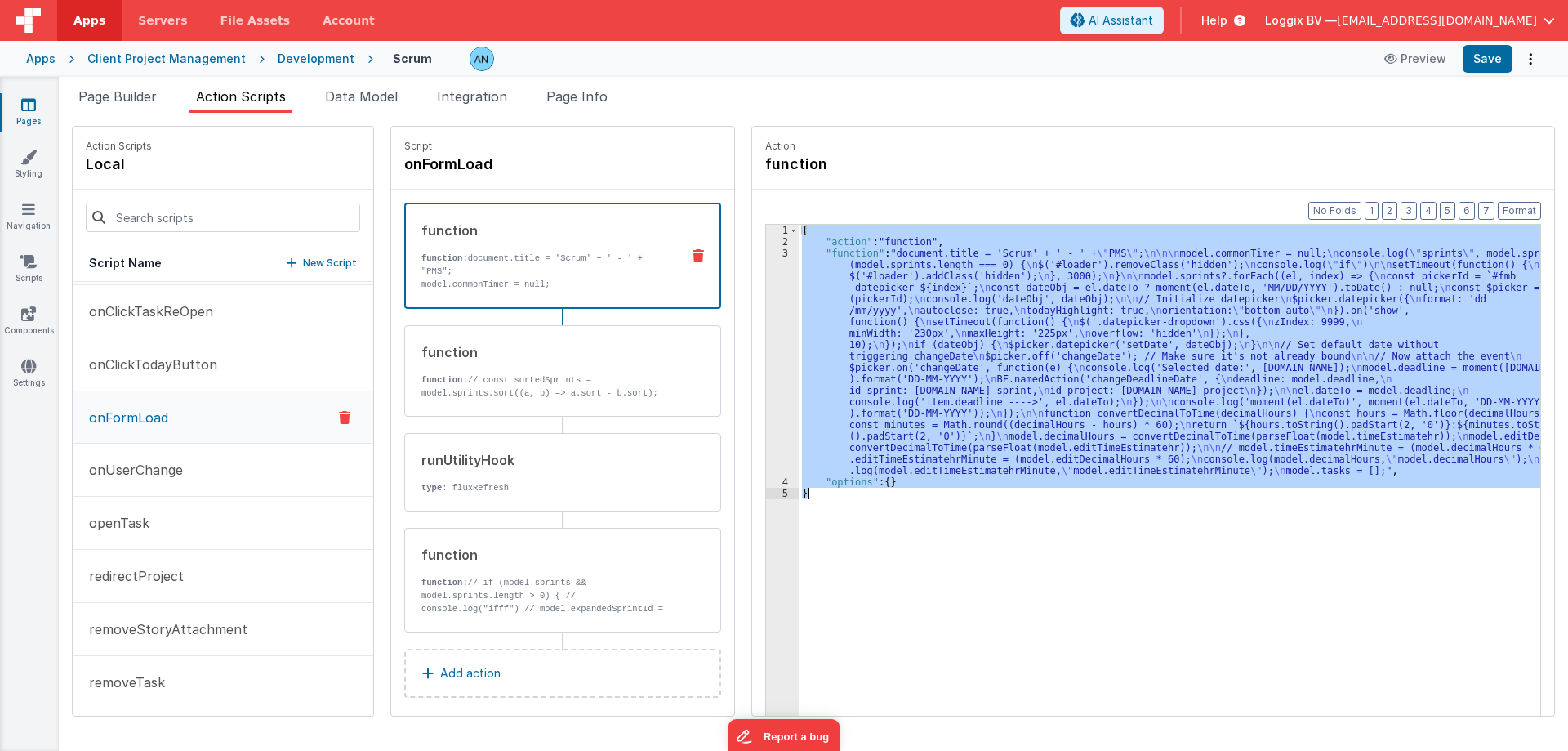
click at [766, 295] on div "3" at bounding box center [782, 362] width 33 height 229
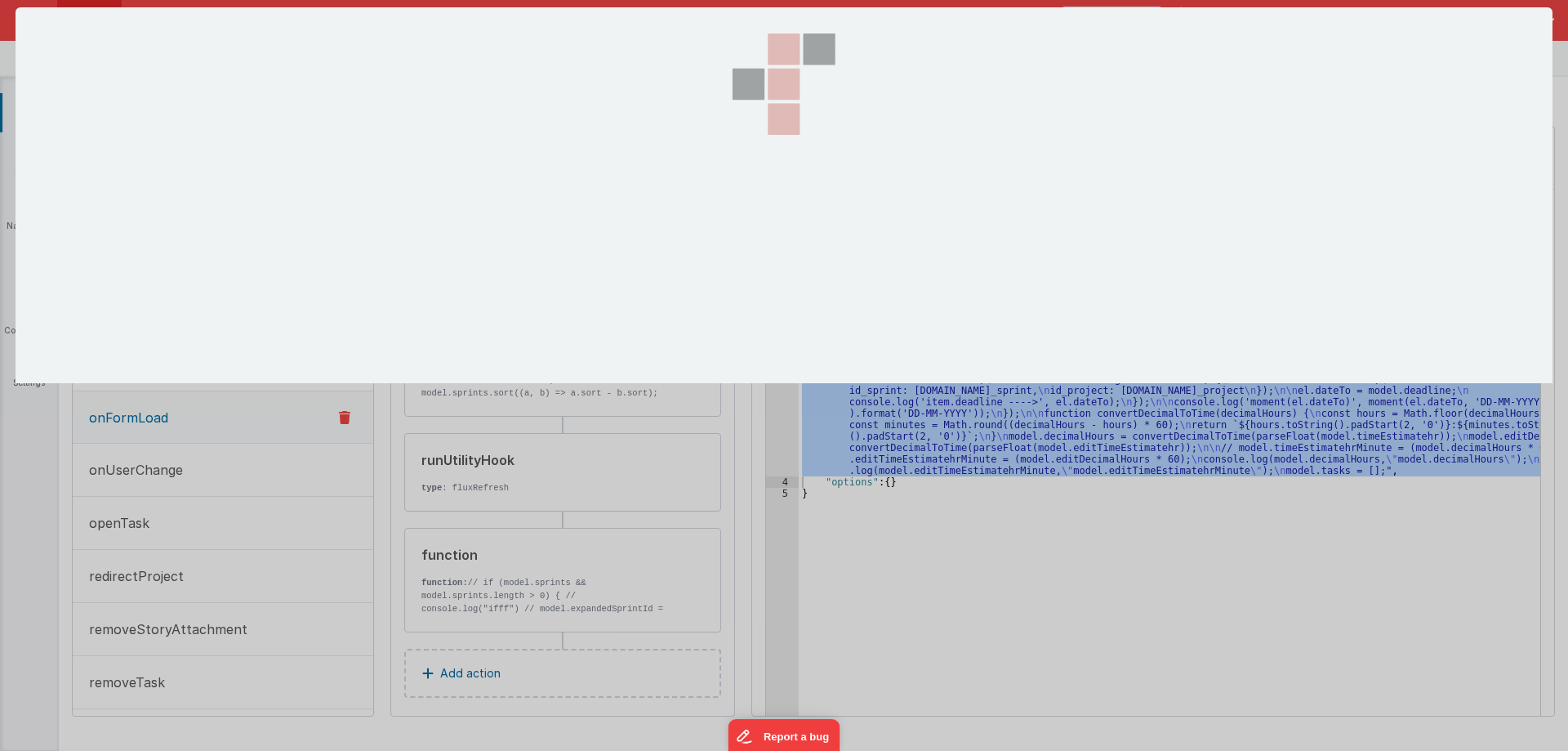
click at [760, 295] on div at bounding box center [784, 375] width 1568 height 751
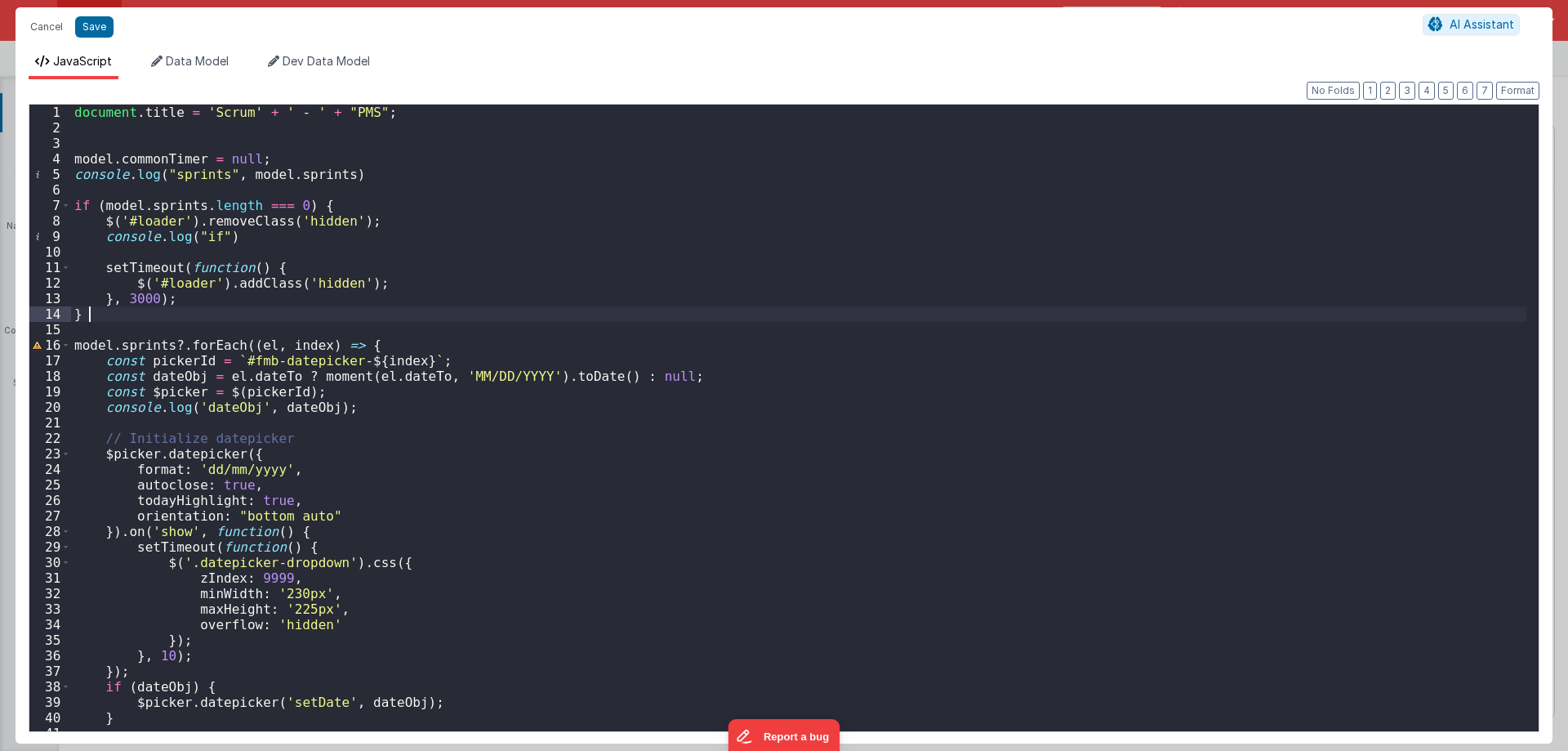
click at [410, 309] on div "document . title = 'Scrum' + ' - ' + "PMS" ; model . commonTimer = null ; conso…" at bounding box center [798, 433] width 1455 height 657
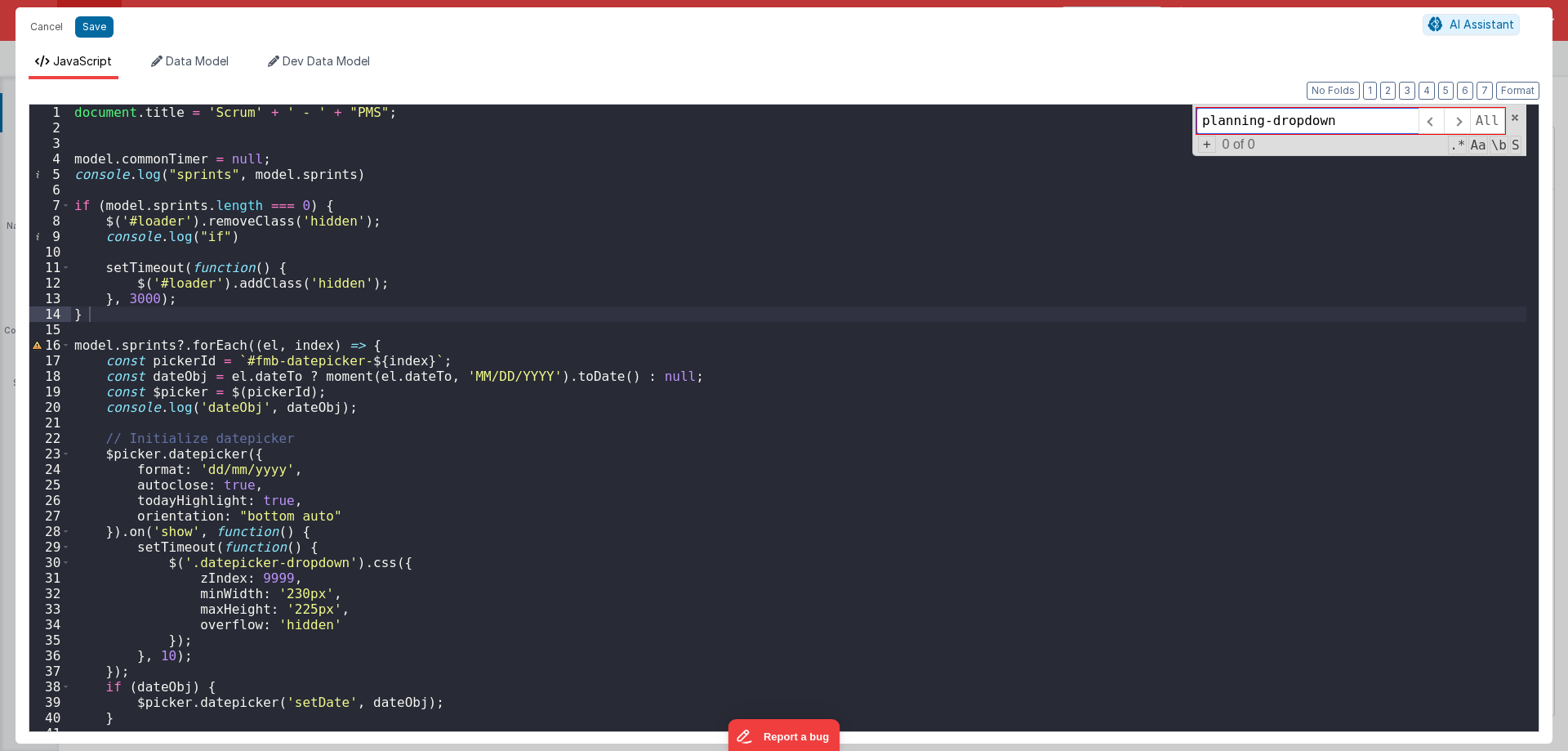
drag, startPoint x: 1334, startPoint y: 115, endPoint x: 1134, endPoint y: 133, distance: 200.8
click at [1134, 133] on div "document . title = 'Scrum' + ' - ' + "PMS" ; model . commonTimer = null ; conso…" at bounding box center [798, 418] width 1455 height 627
paste input "custom-scroll"
type input "custom-scroll"
click at [50, 22] on button "Cancel" at bounding box center [46, 27] width 49 height 23
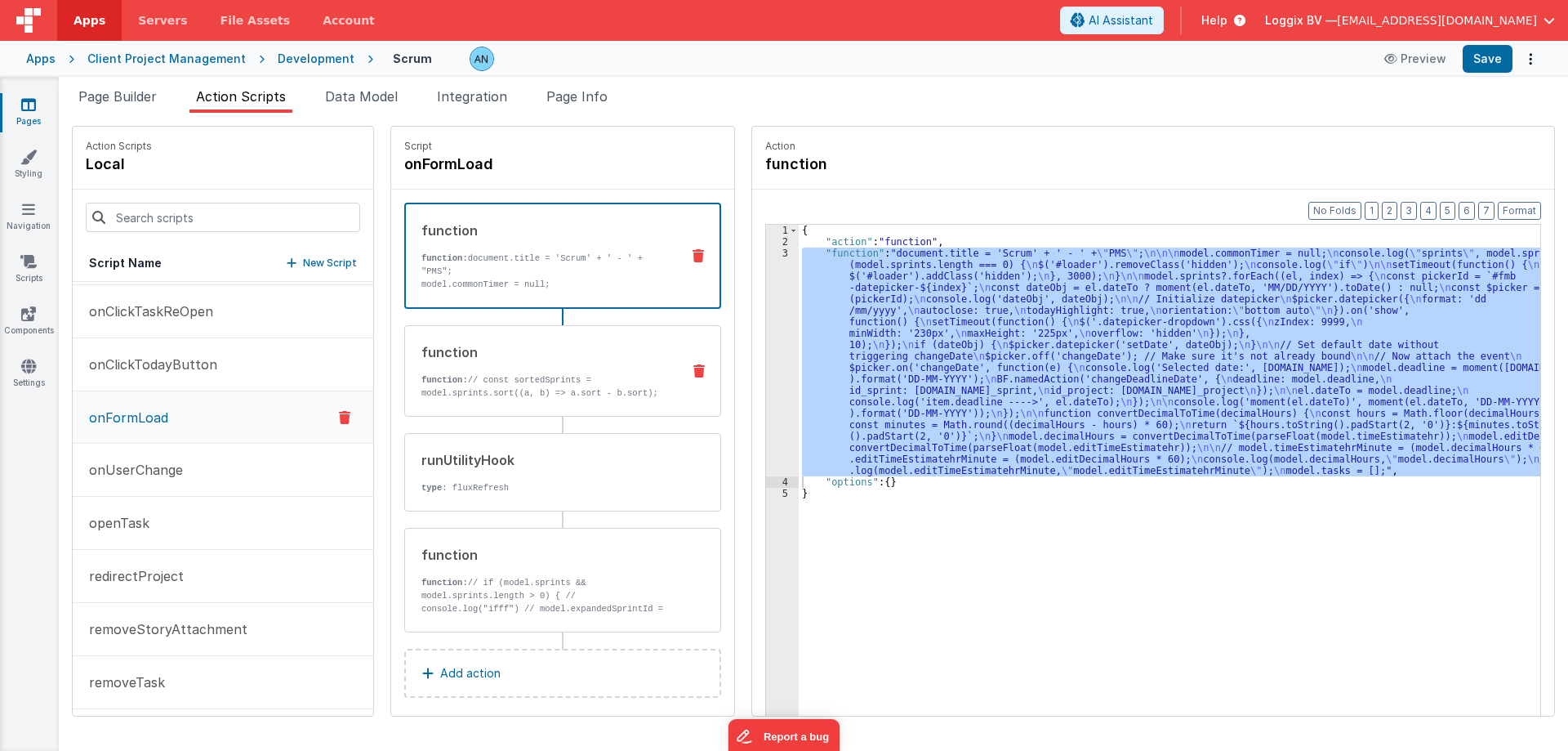
click at [518, 382] on p "function: // const sortedSprints = model.sprints.sort((a, b) => a.sort - b.sort…" at bounding box center [544, 386] width 247 height 27
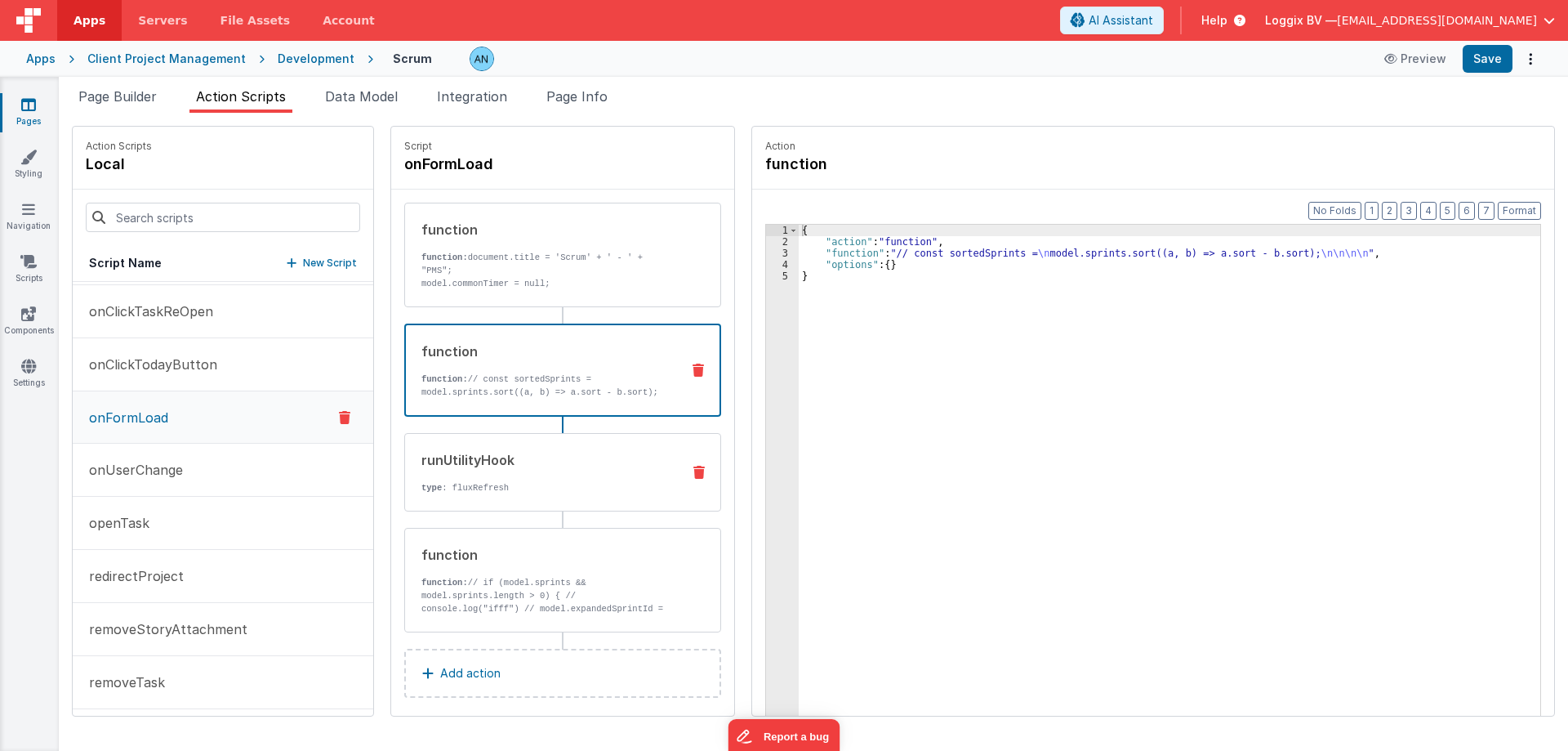
click at [472, 479] on div "runUtilityHook type : fluxRefresh" at bounding box center [537, 472] width 263 height 45
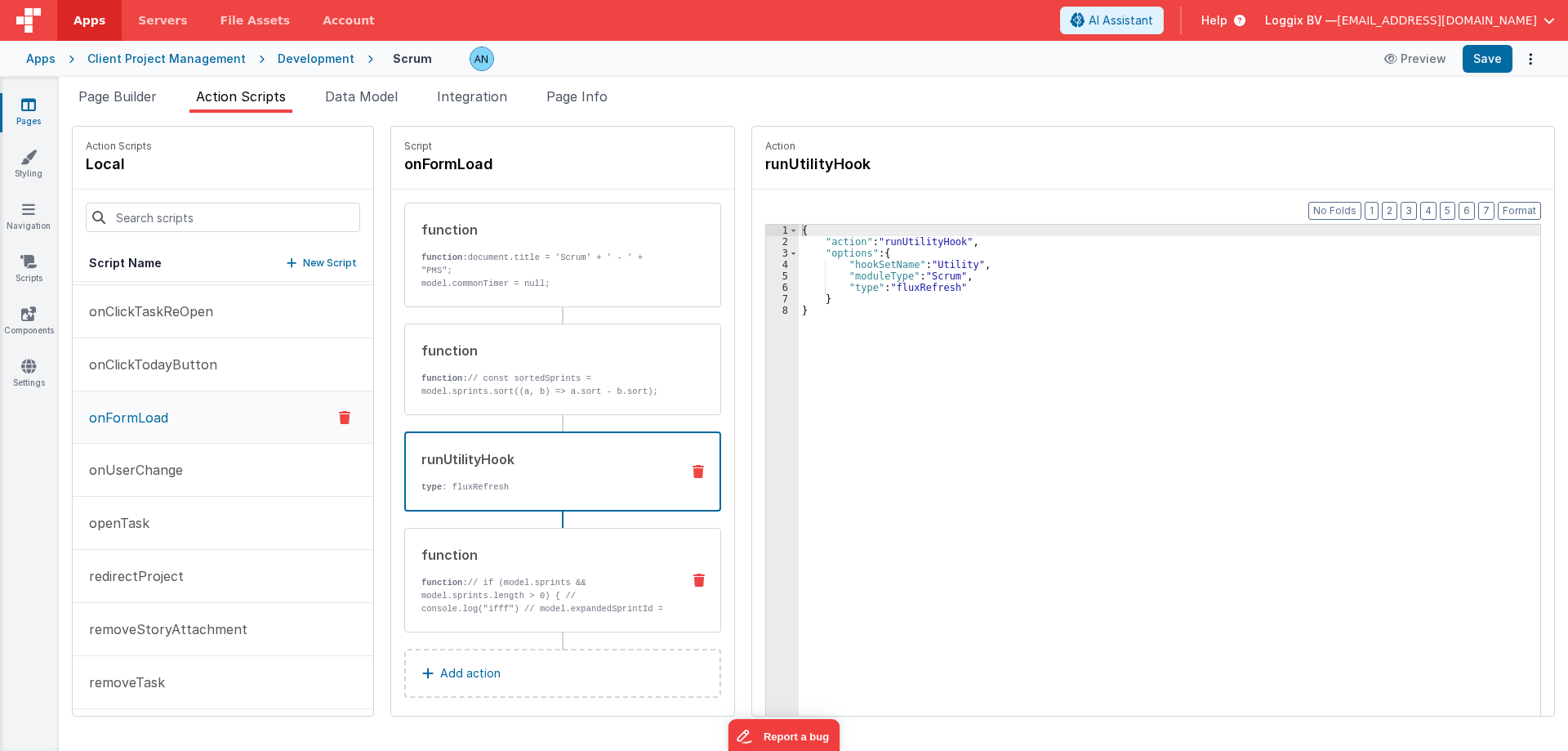
click at [476, 536] on div "function function: // if (model.sprints && model.sprints.length > 0) { // conso…" at bounding box center [562, 580] width 317 height 104
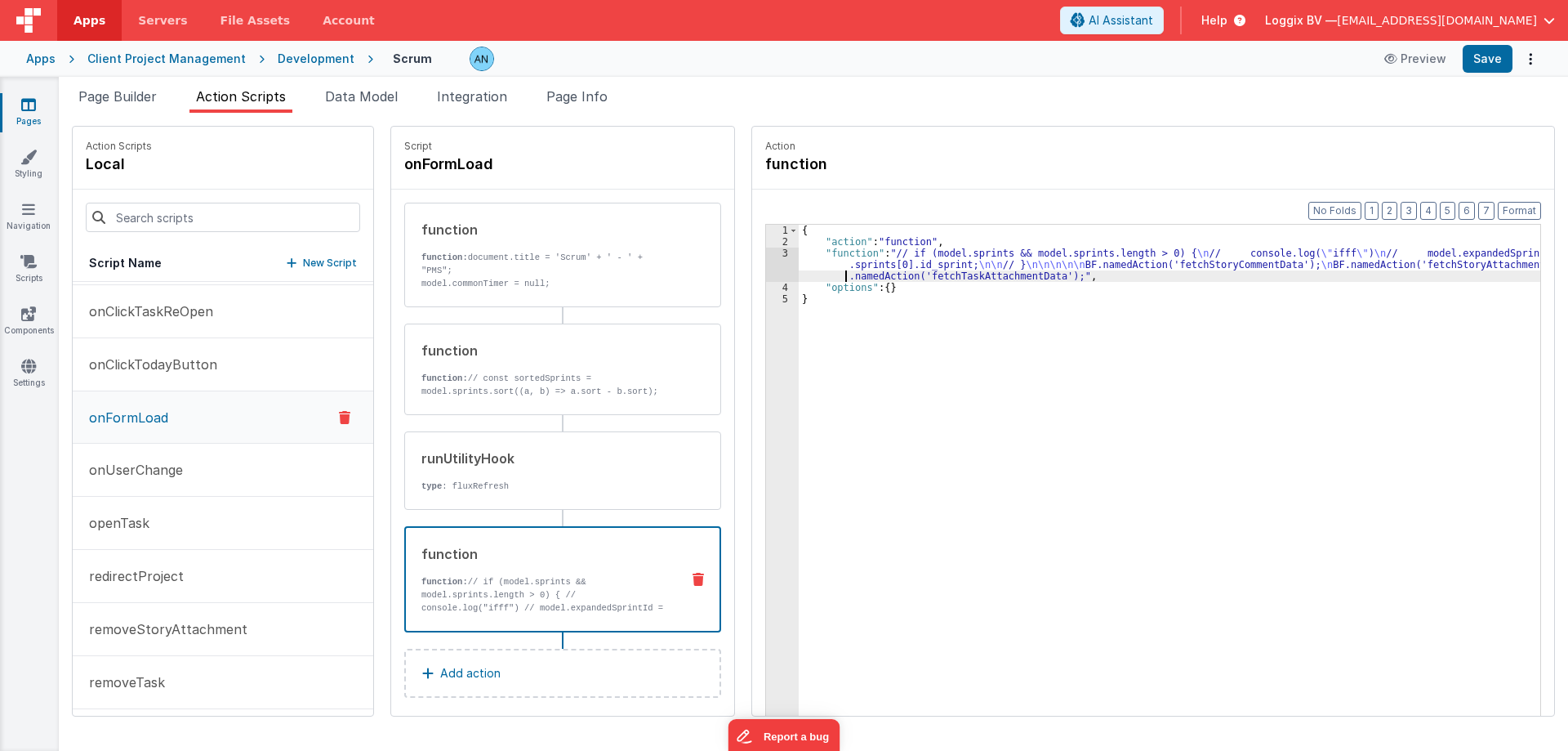
click at [804, 277] on div "{ "action" : "function" , "function" : "// if (model.sprints && model.sprints.l…" at bounding box center [1176, 507] width 755 height 564
click at [766, 263] on div "3" at bounding box center [782, 264] width 33 height 34
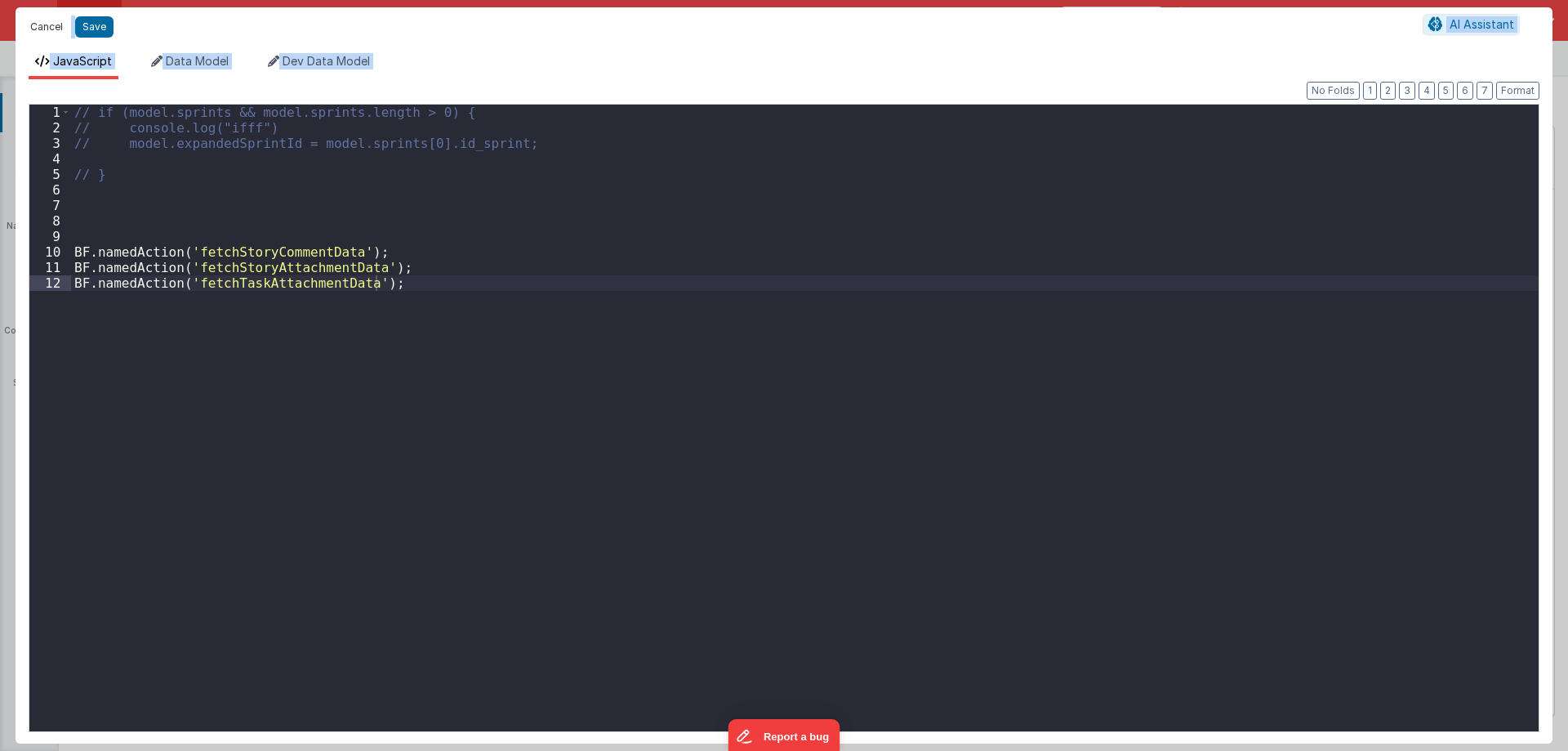
click at [40, 21] on button "Cancel" at bounding box center [46, 27] width 49 height 23
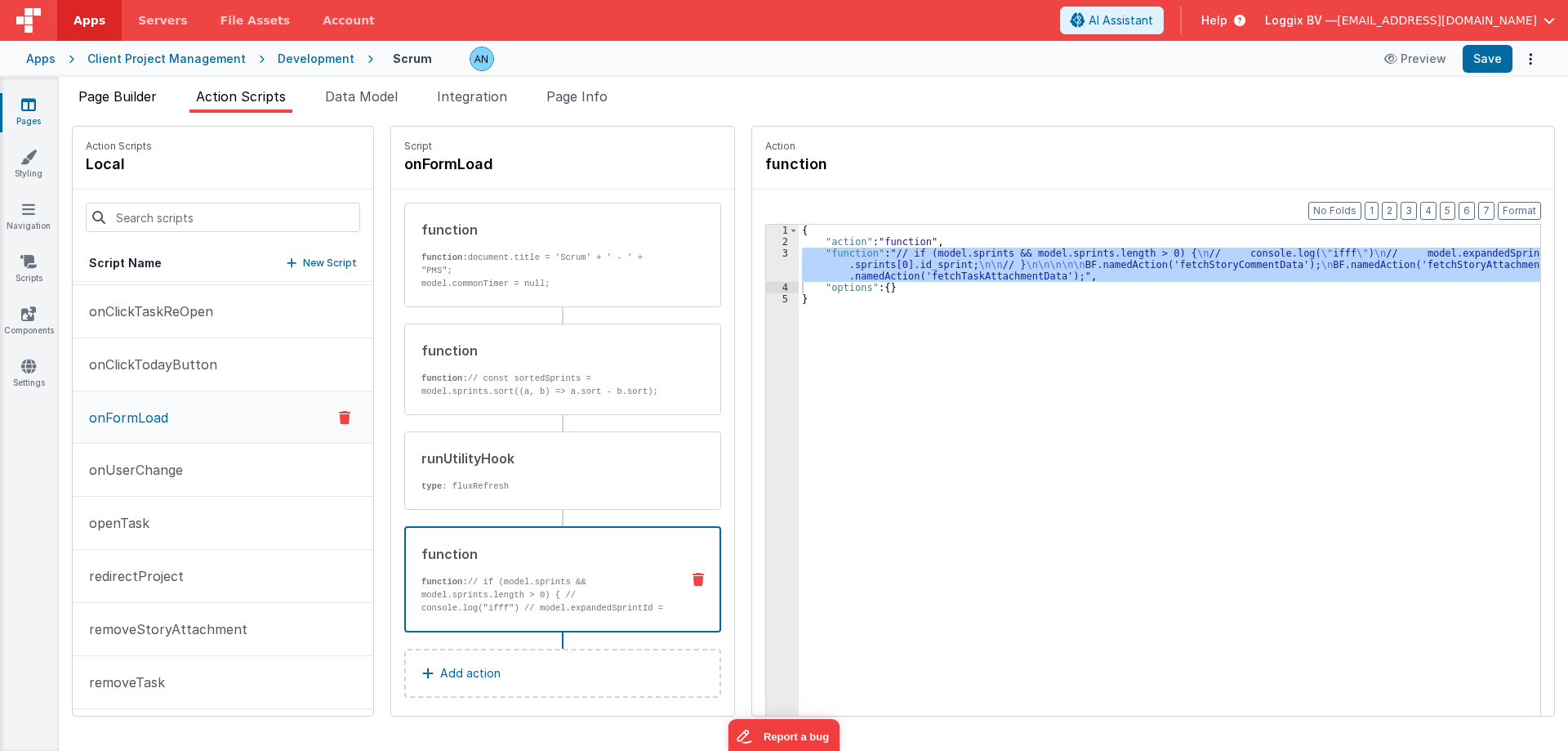
click at [126, 108] on li "Page Builder" at bounding box center [117, 99] width 92 height 27
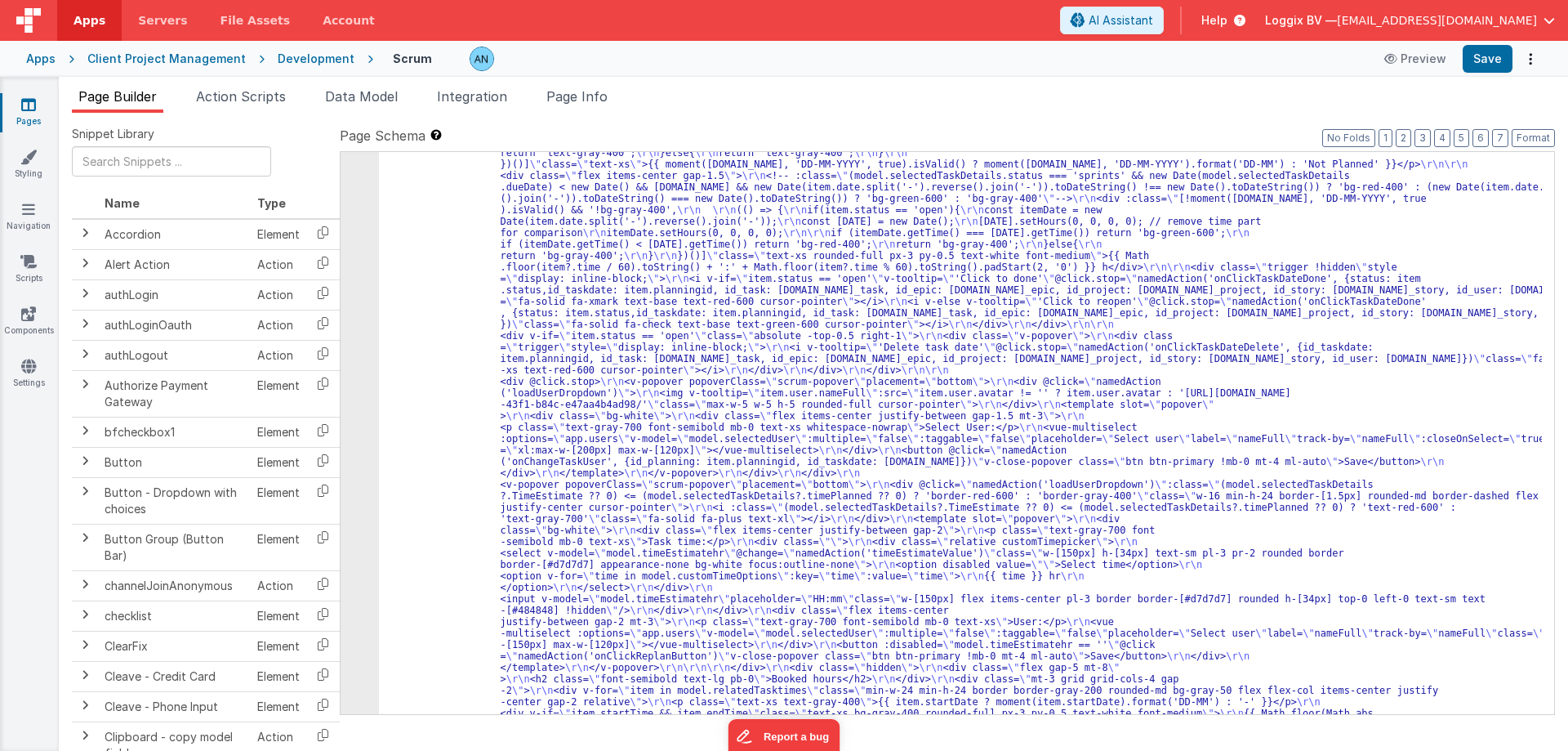
click at [348, 280] on div "17" at bounding box center [360, 610] width 39 height 3420
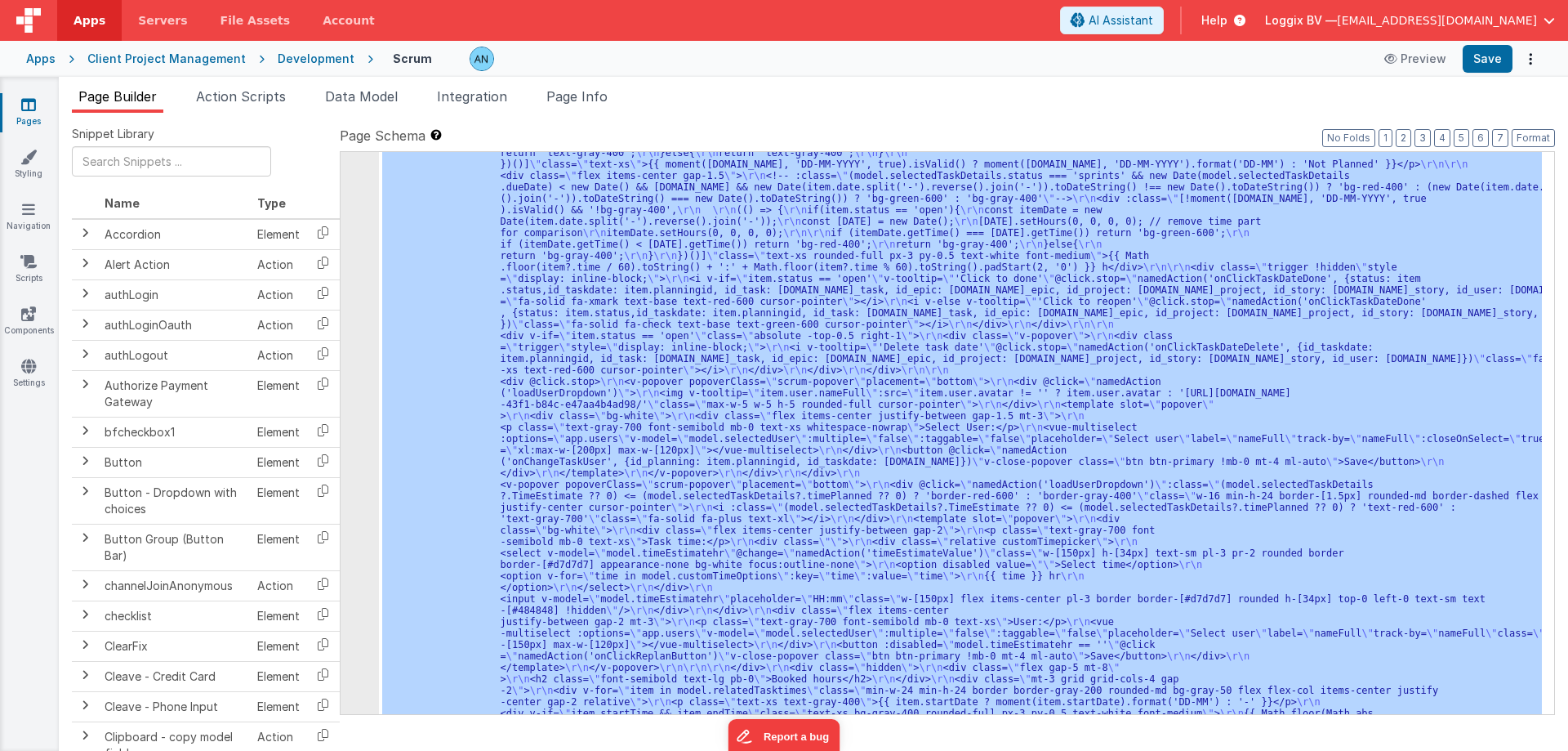
click at [348, 280] on div "17" at bounding box center [360, 610] width 39 height 3420
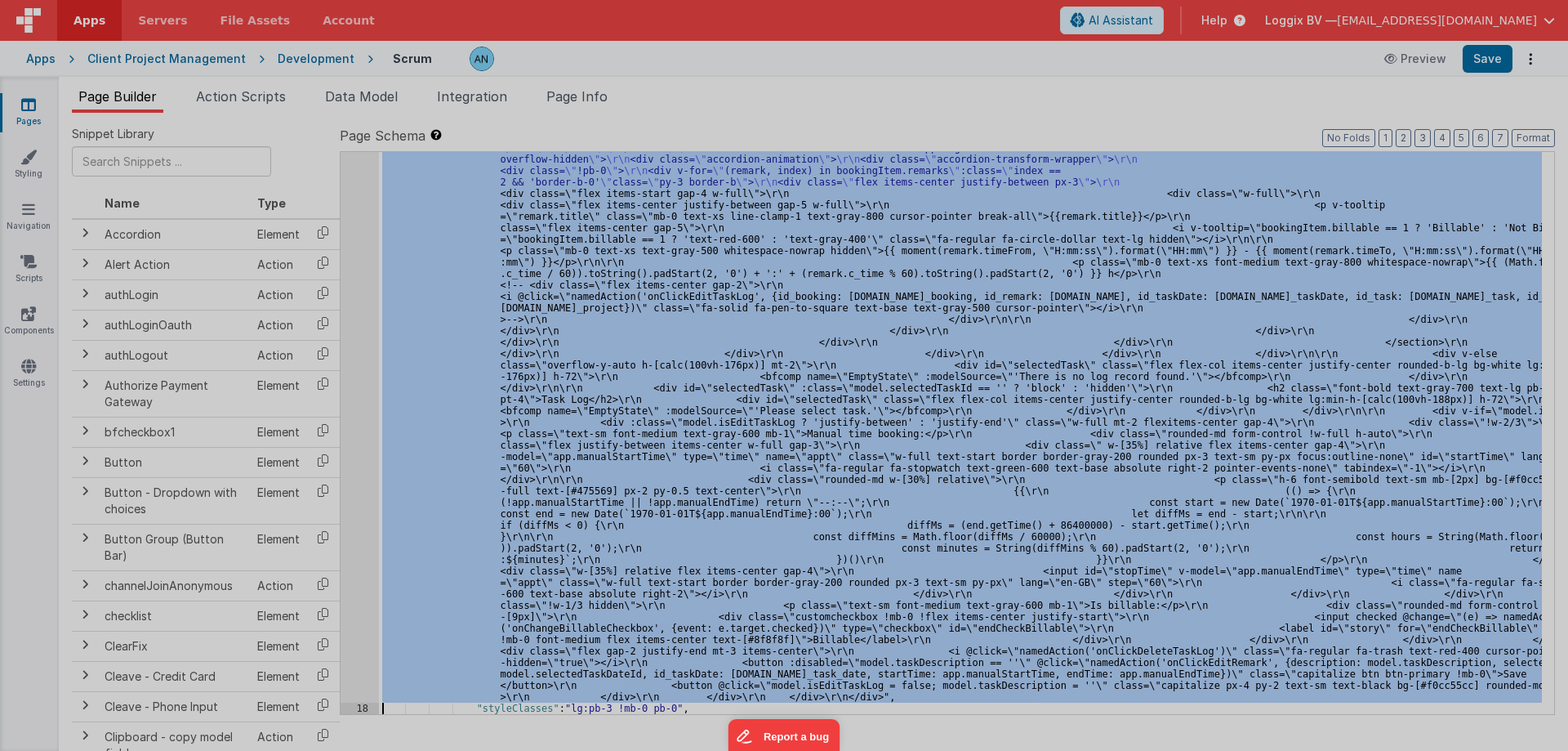
click at [348, 280] on div at bounding box center [784, 375] width 1568 height 751
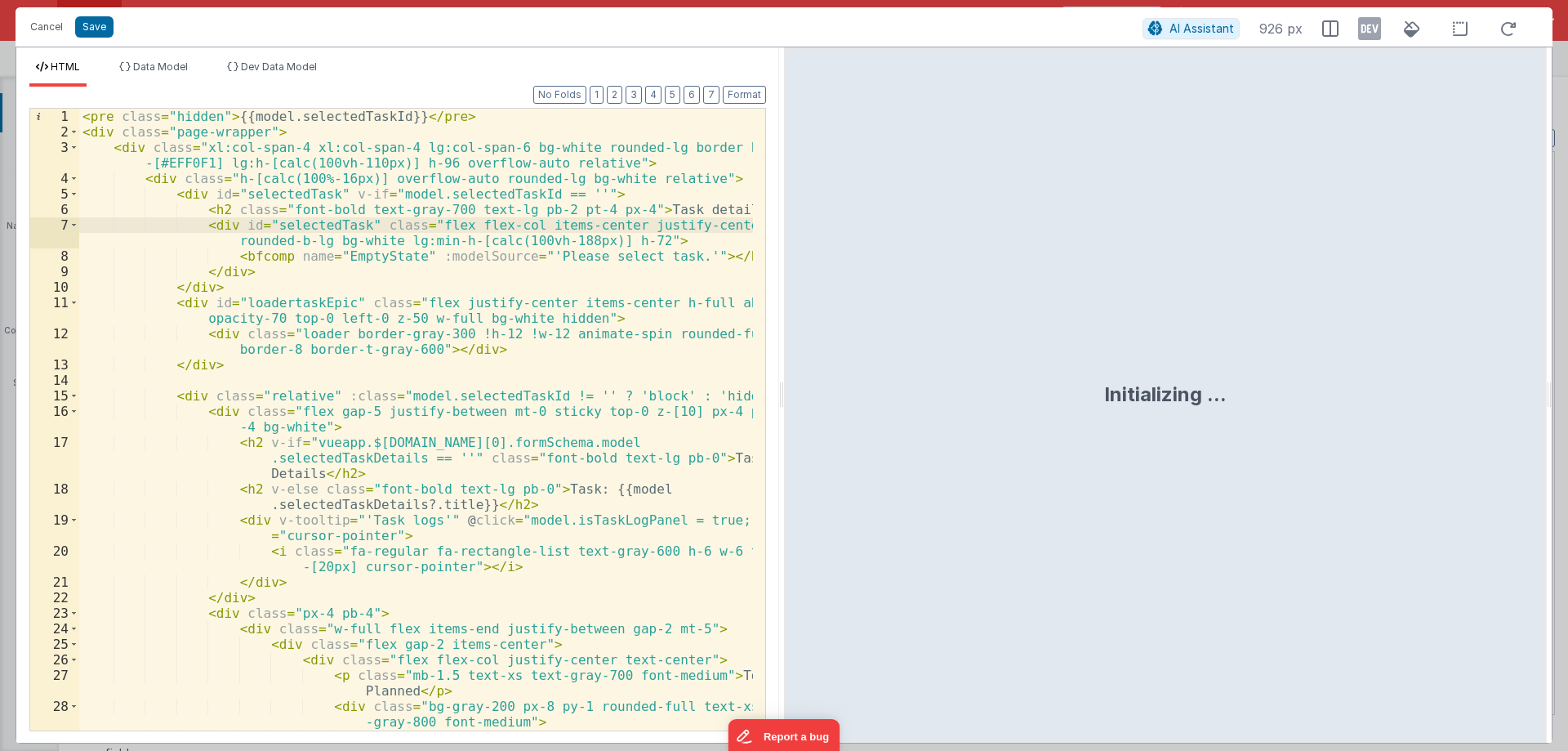
drag, startPoint x: 779, startPoint y: 390, endPoint x: 1241, endPoint y: 327, distance: 466.3
click at [1568, 429] on html "Cancel Save AI Assistant 926 px HTML Data Model Dev Data Model Format 7 6 5 4 3…" at bounding box center [784, 375] width 1568 height 751
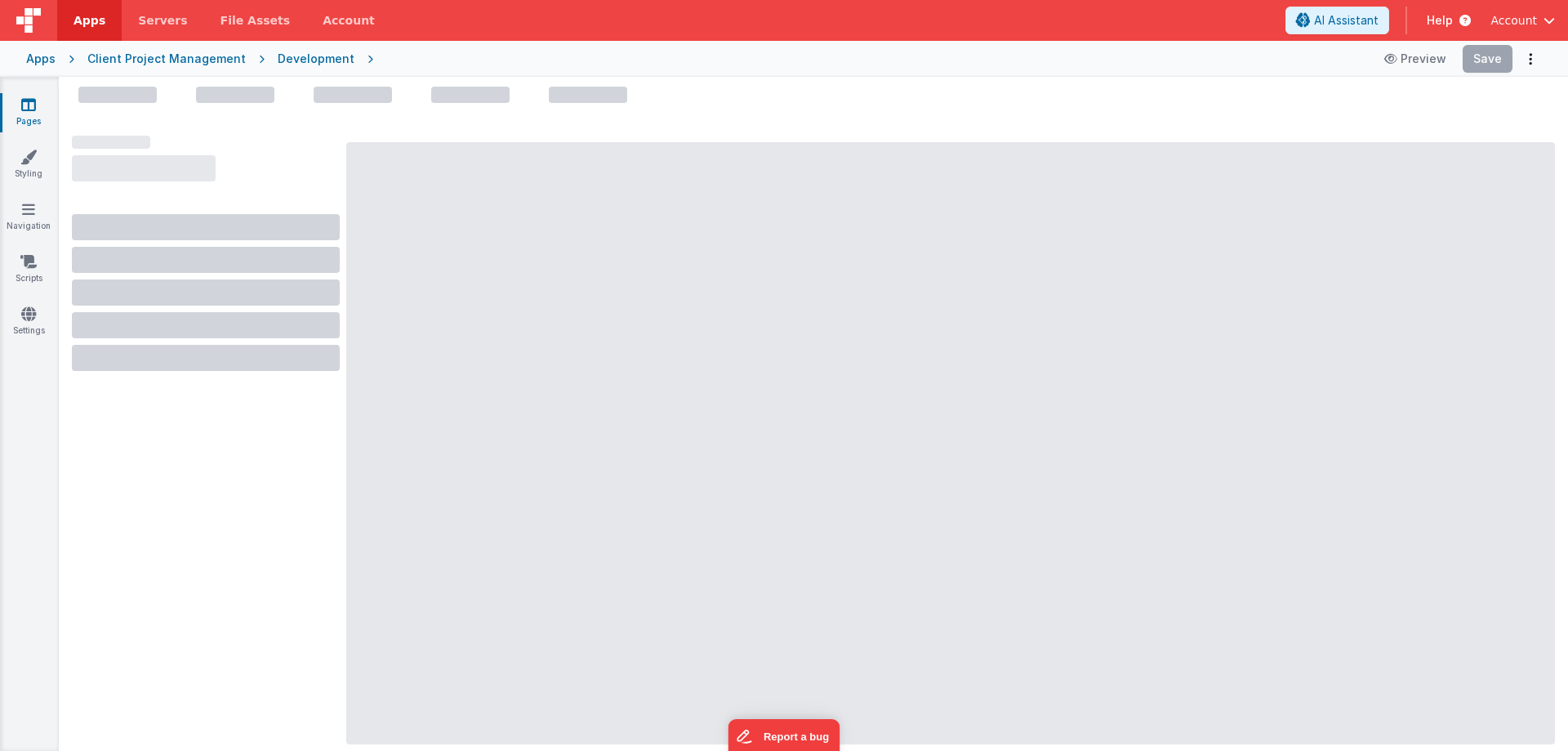
click at [81, 17] on span "Apps" at bounding box center [90, 20] width 32 height 16
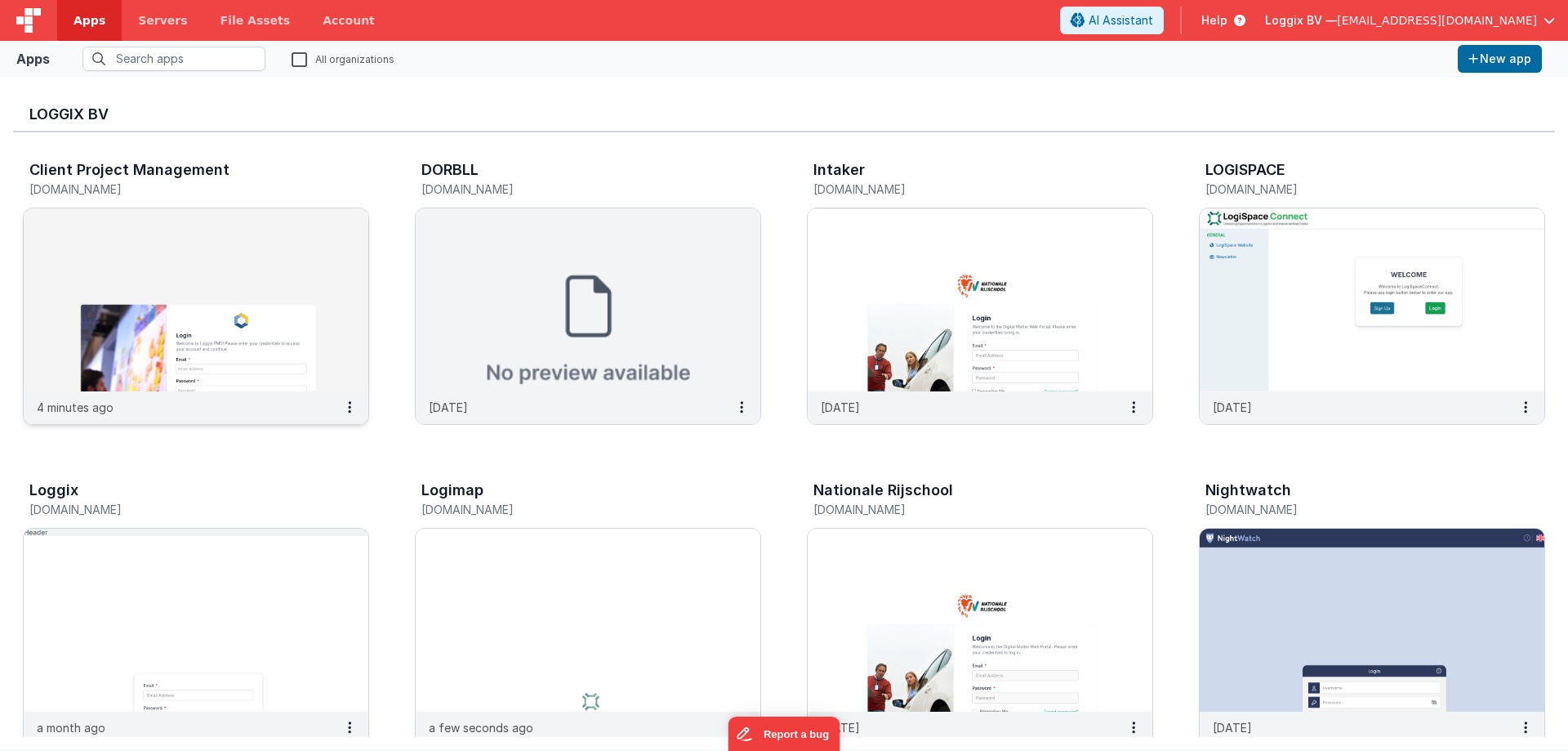
click at [169, 252] on img at bounding box center [196, 299] width 345 height 183
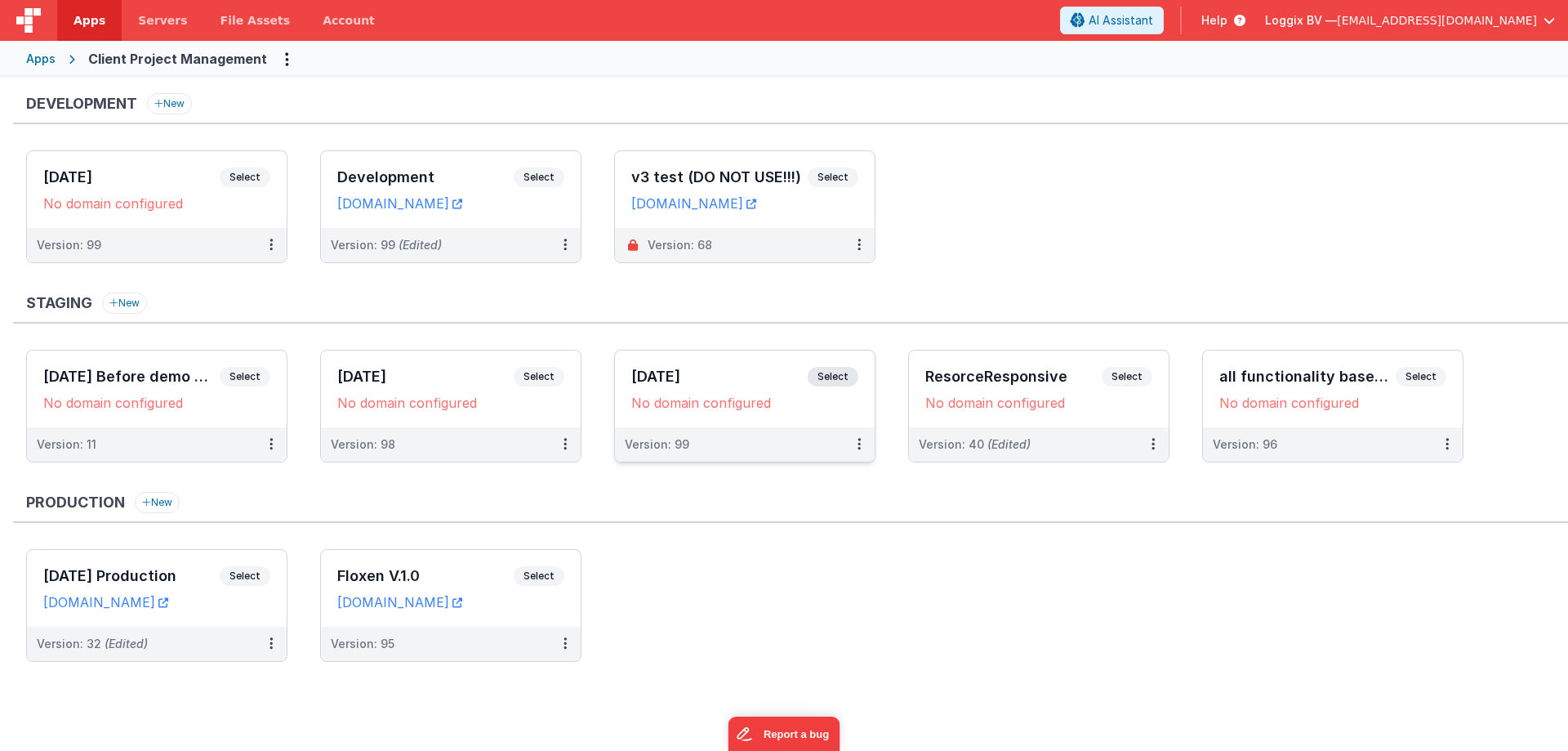
click at [687, 377] on h3 "[DATE]" at bounding box center [720, 376] width 176 height 16
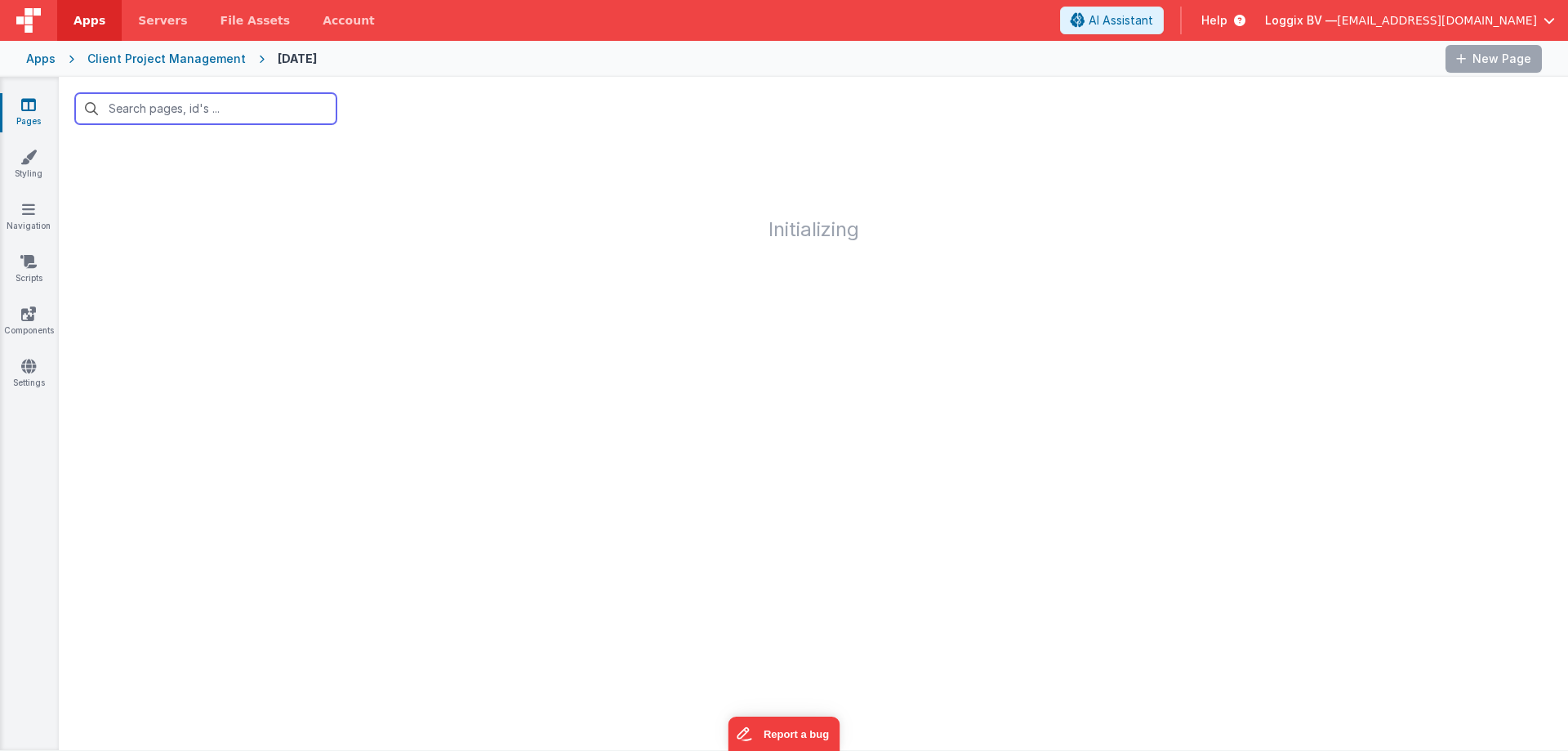
click at [145, 107] on input "text" at bounding box center [205, 108] width 261 height 31
type input "scrum"
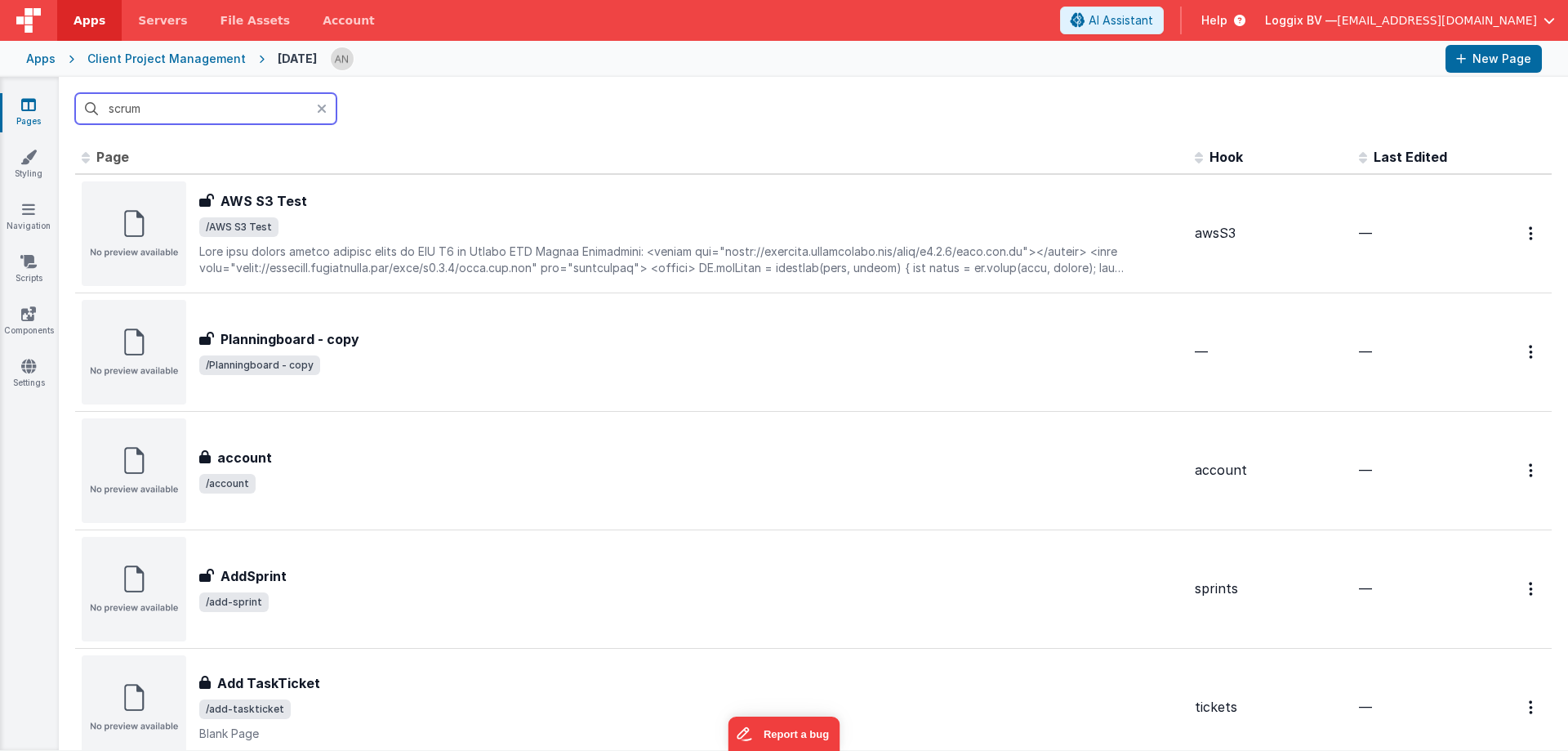
click at [137, 95] on input "scrum" at bounding box center [205, 108] width 261 height 31
click at [182, 106] on input "scrum" at bounding box center [205, 108] width 261 height 31
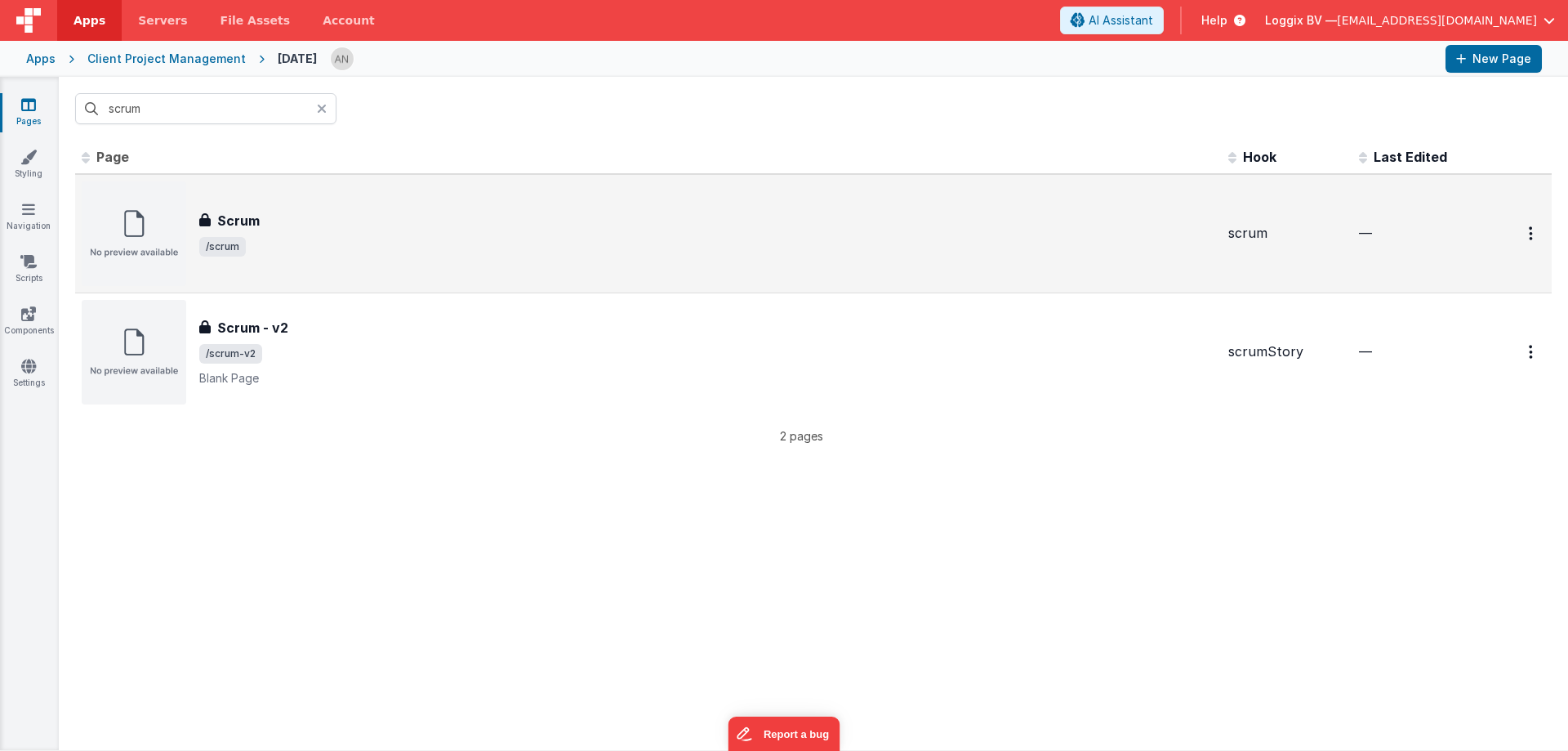
click at [337, 234] on div "Scrum Scrum /scrum" at bounding box center [707, 234] width 1016 height 45
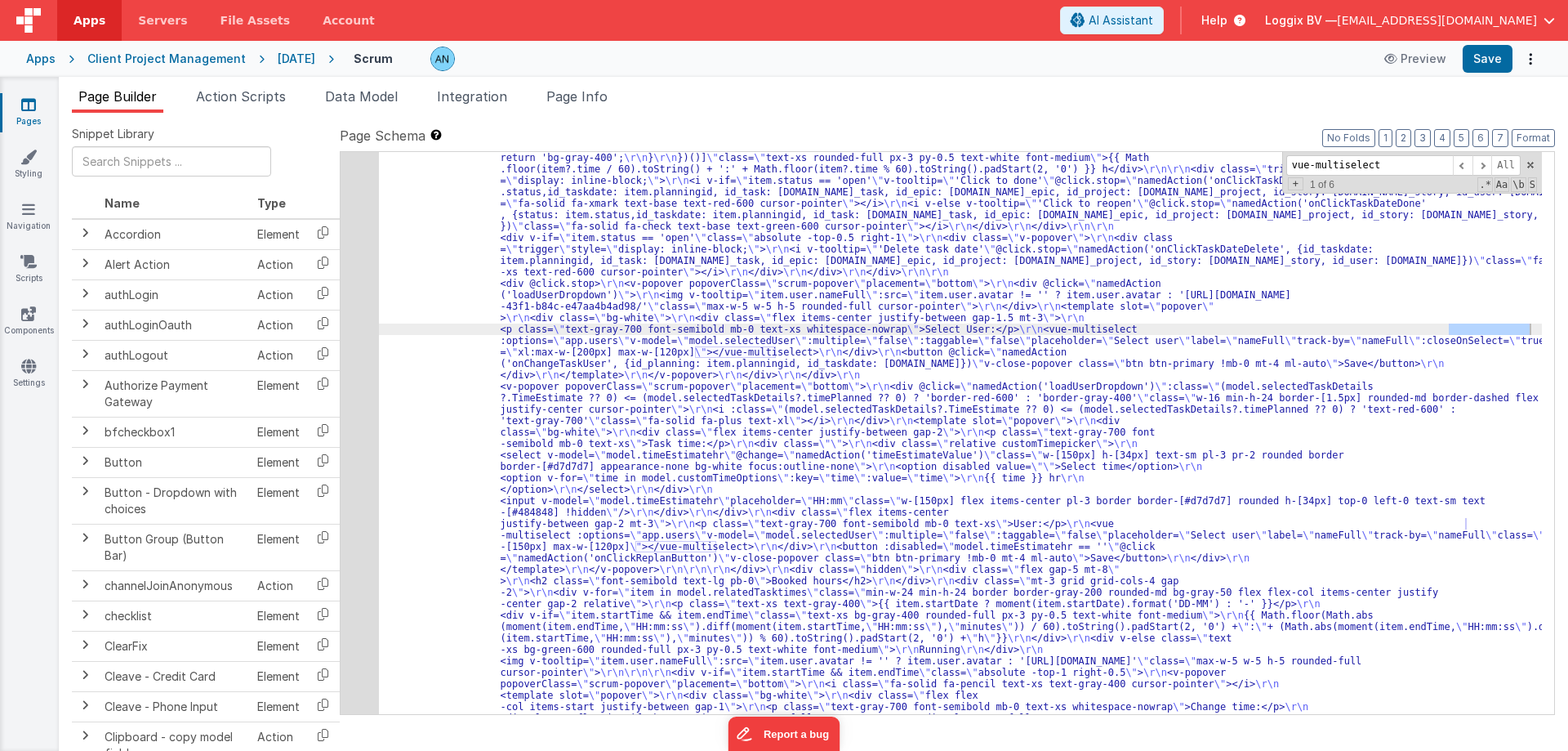
scroll to position [5140, 0]
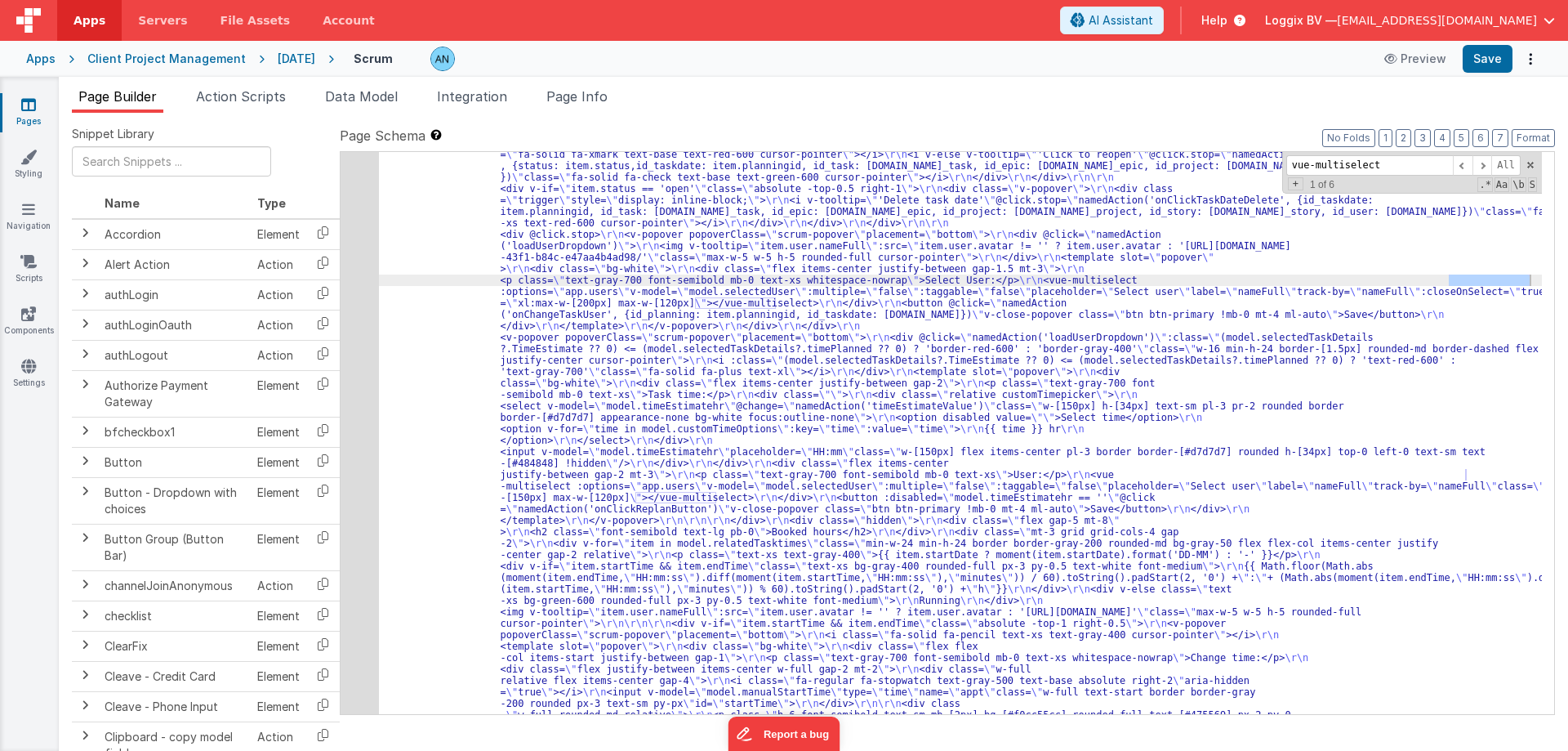
type input "vue-multiselect"
click at [356, 306] on div "17" at bounding box center [360, 434] width 39 height 3363
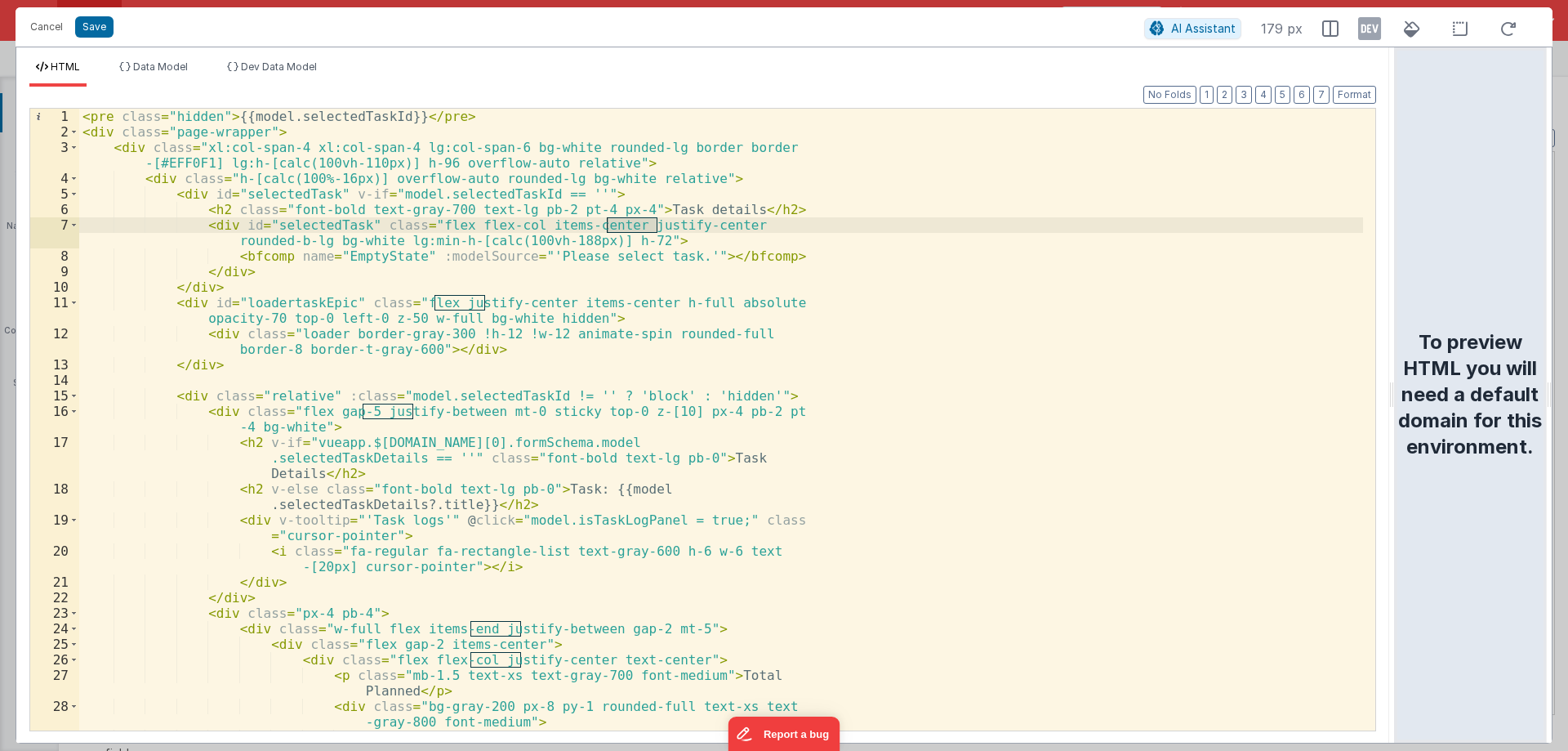
drag, startPoint x: 783, startPoint y: 391, endPoint x: 1568, endPoint y: 438, distance: 786.4
click at [1568, 438] on html "Cancel Save AI Assistant 179 px HTML Data Model Dev Data Model Format 7 6 5 4 3…" at bounding box center [784, 375] width 1568 height 751
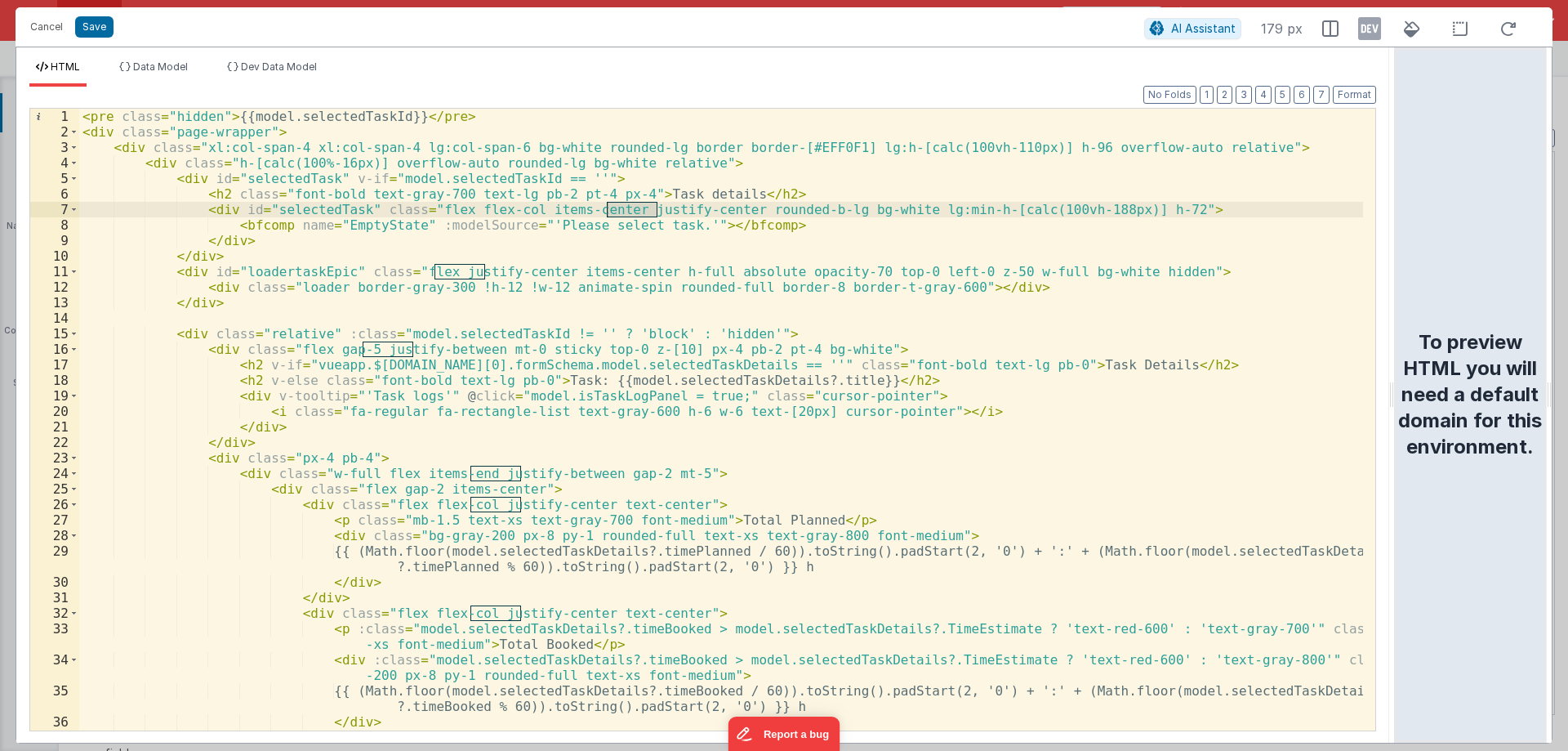
click at [883, 503] on div "< pre class = "hidden" > {{model.selectedTaskId}} </ pre > < div class = "page-…" at bounding box center [722, 435] width 1284 height 653
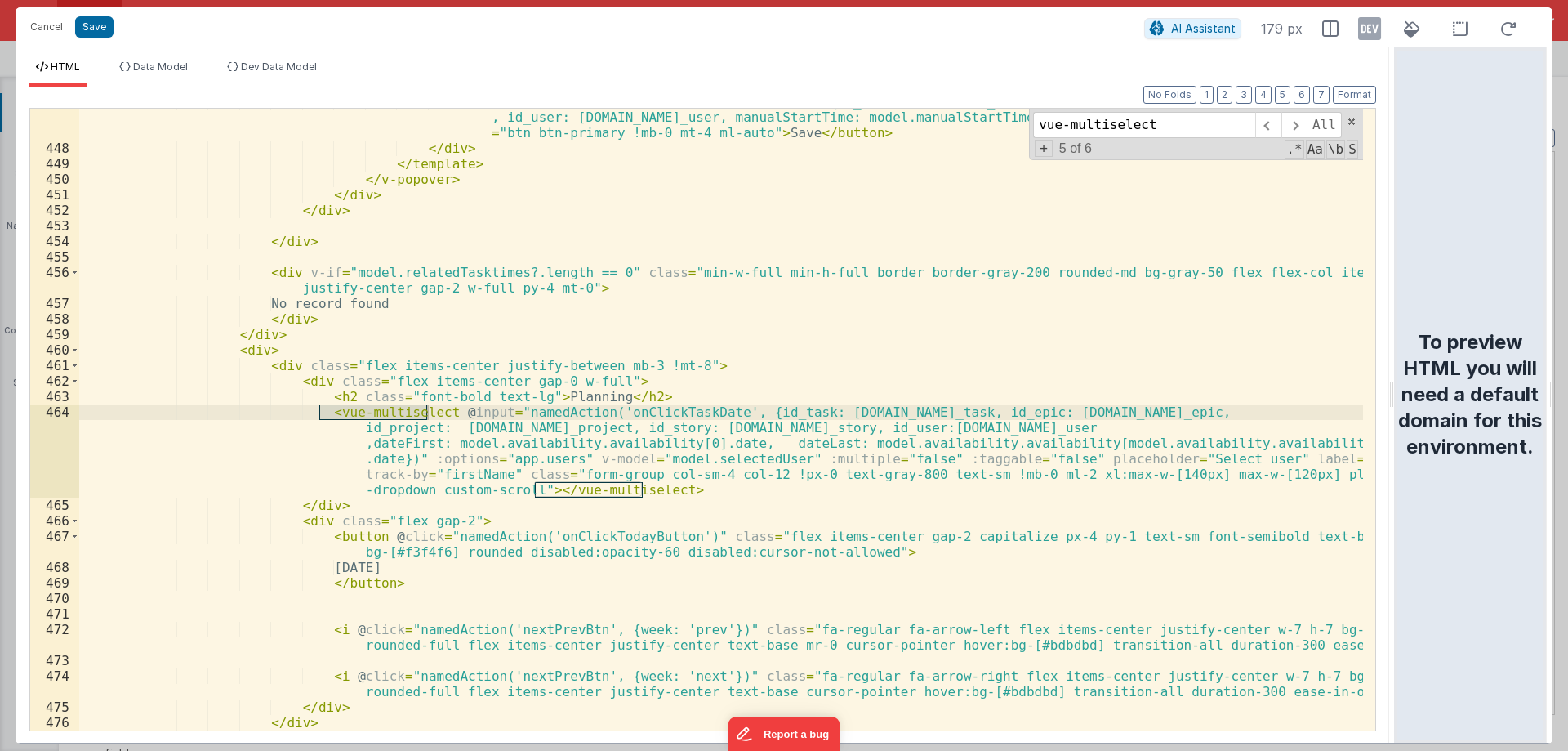
scroll to position [7699, 0]
type input "vue-multiselect"
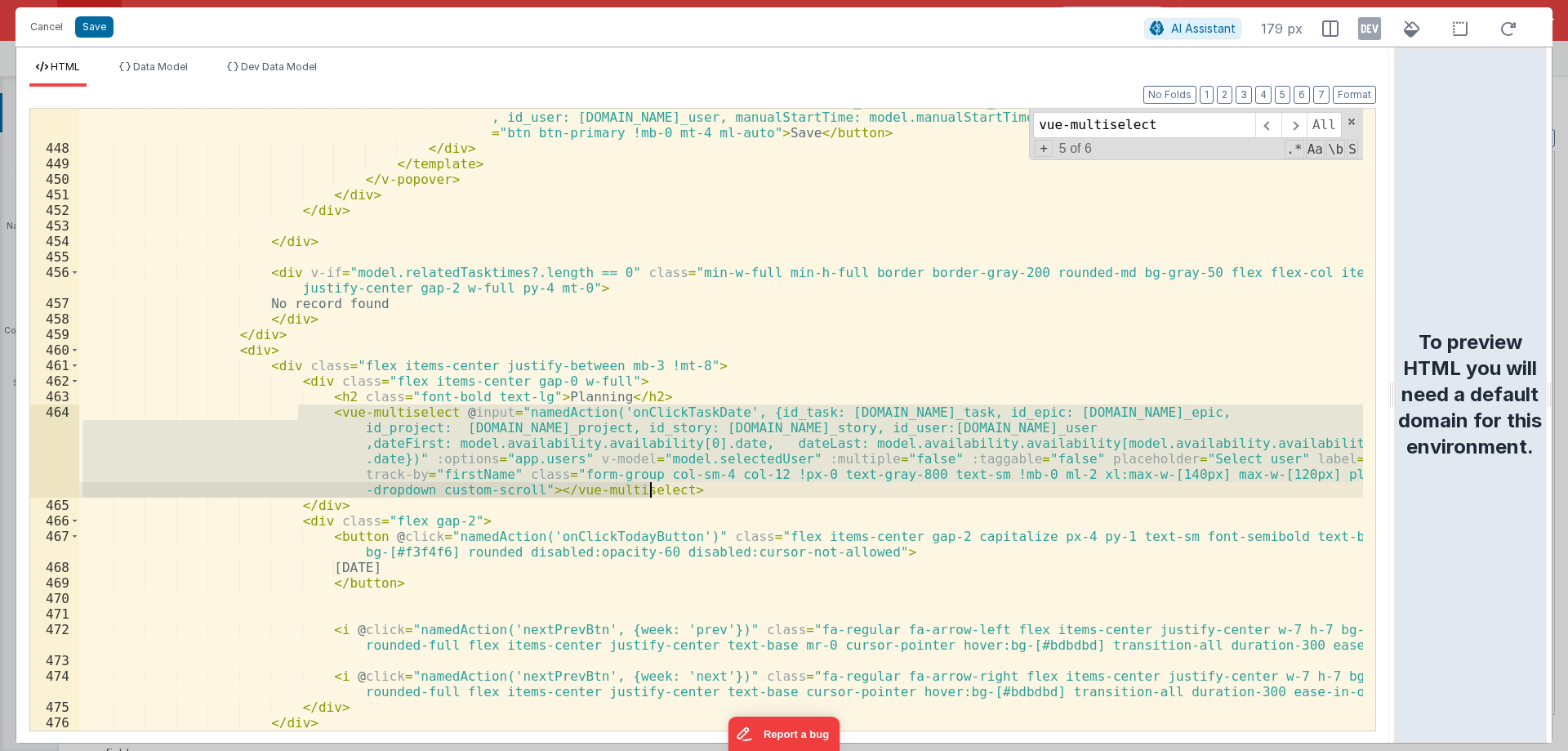
drag, startPoint x: 300, startPoint y: 411, endPoint x: 666, endPoint y: 485, distance: 373.4
click at [666, 485] on div "< button @ click = "namedAction('onClickEditTime', {id_booking: [DOMAIN_NAME]_b…" at bounding box center [722, 436] width 1284 height 684
click at [688, 460] on div "< button @ click = "namedAction('onClickEditTime', {id_booking: [DOMAIN_NAME]_b…" at bounding box center [722, 420] width 1284 height 622
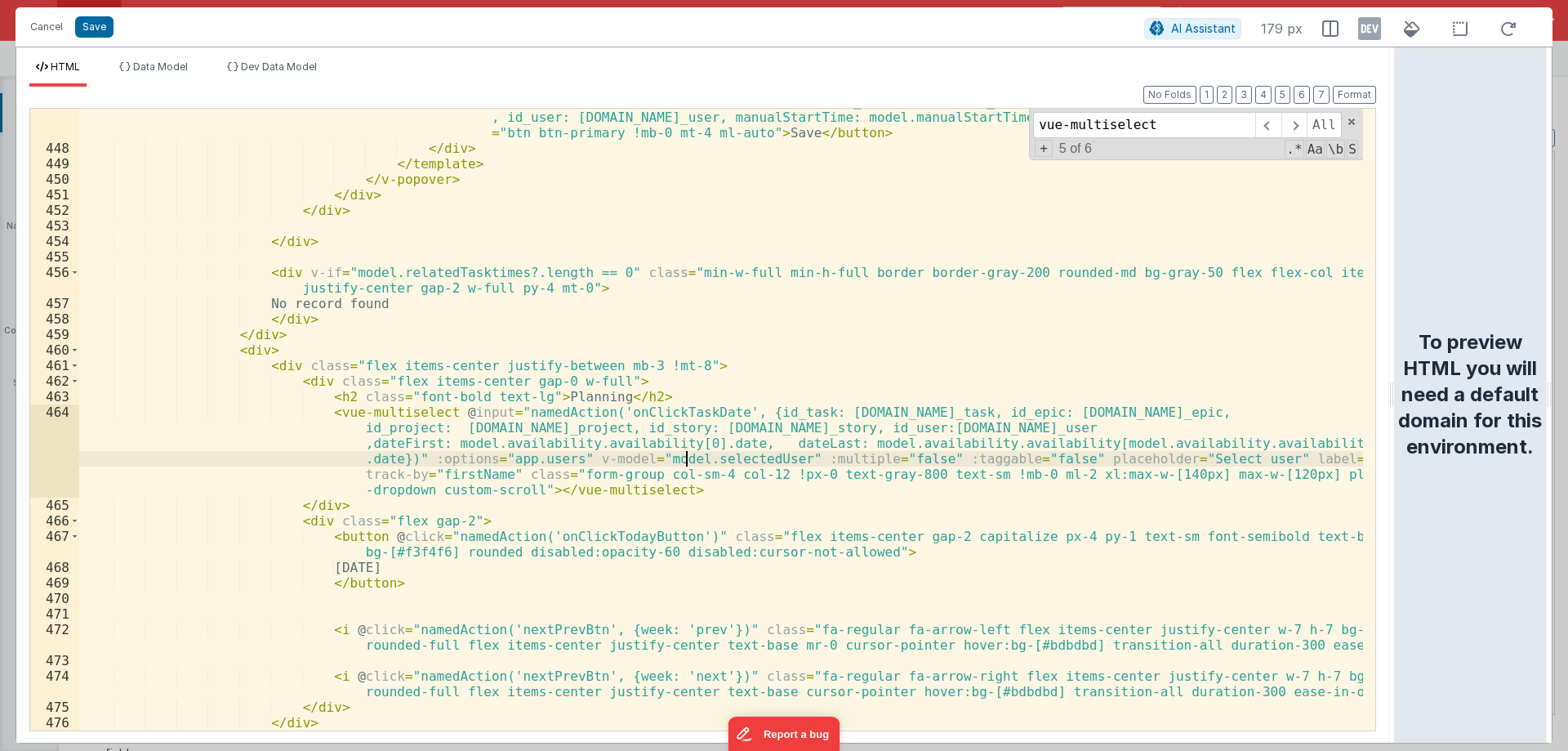
click at [688, 460] on div "< button @ click = "namedAction('onClickEditTime', {id_booking: [DOMAIN_NAME]_b…" at bounding box center [722, 436] width 1284 height 684
click at [151, 68] on span "Data Model" at bounding box center [161, 66] width 55 height 12
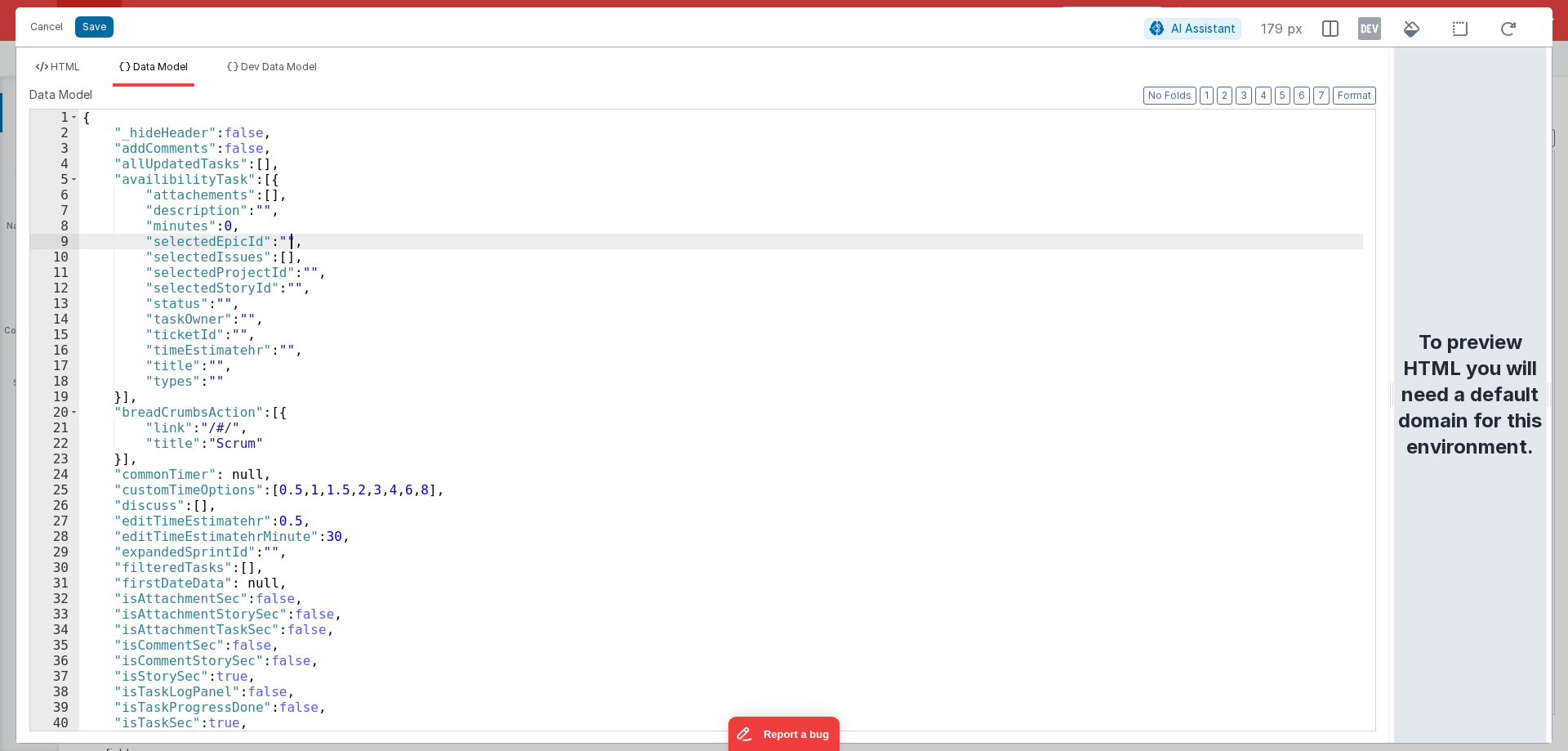
click at [462, 236] on div "{ "_hideHeader" : false , "addComments" : false , "allUpdatedTasks" : [ ] , "av…" at bounding box center [722, 436] width 1284 height 652
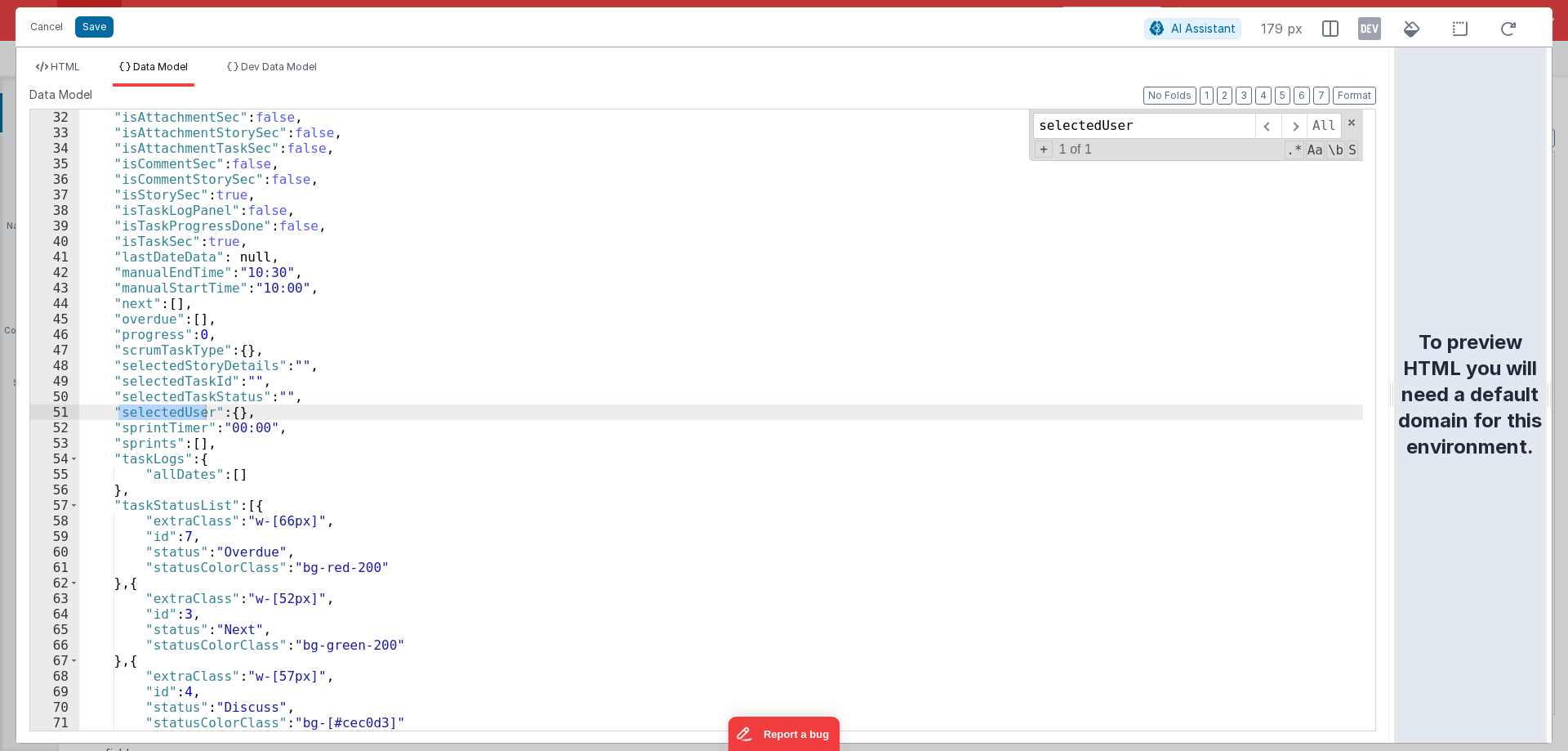
type input "selectedUser"
click at [0, 31] on div "Cancel Save AI Assistant 179 px HTML Data Model Dev Data Model Format 7 6 5 4 3…" at bounding box center [784, 375] width 1568 height 751
click at [34, 24] on button "Cancel" at bounding box center [46, 27] width 49 height 23
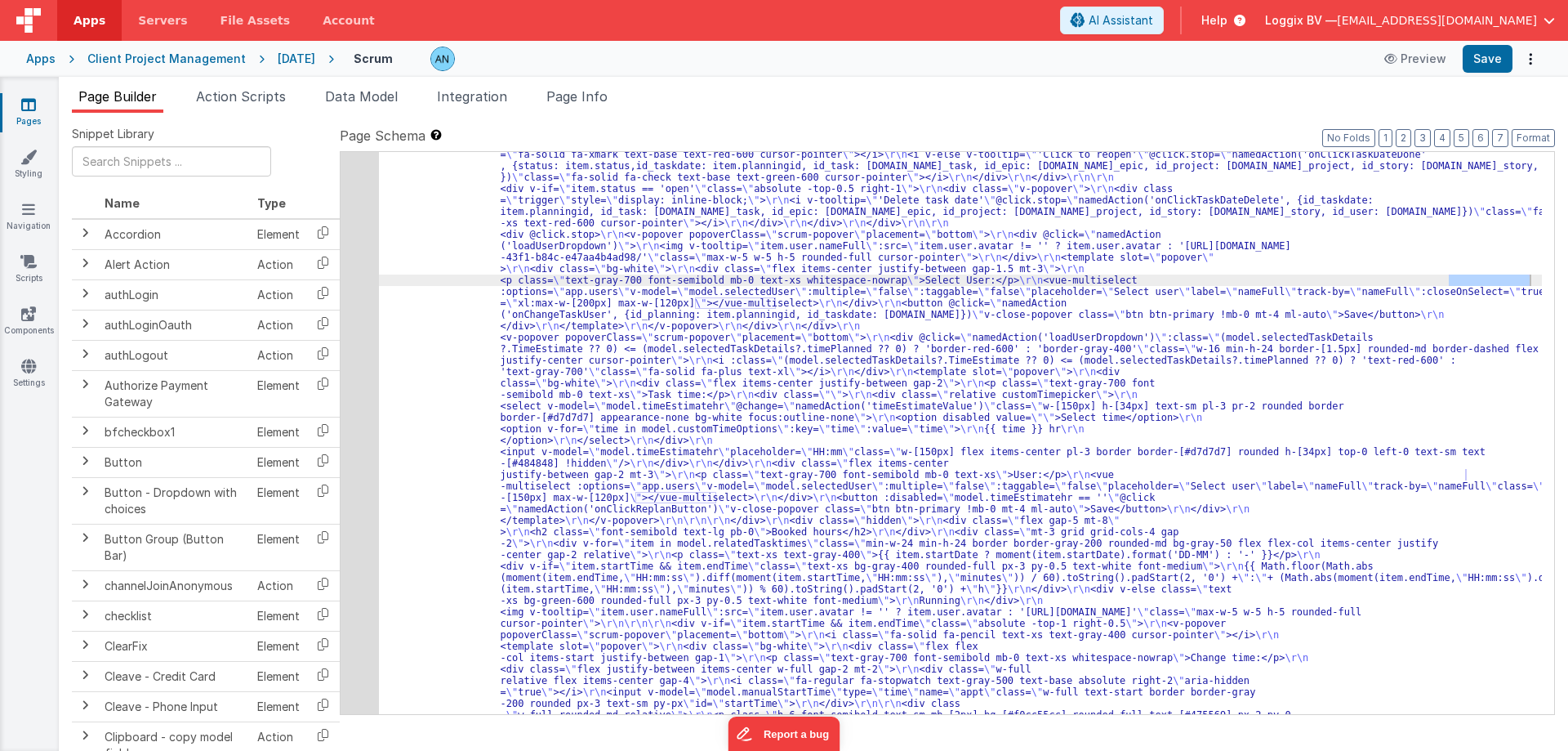
click at [217, 61] on div "Client Project Management" at bounding box center [166, 58] width 158 height 16
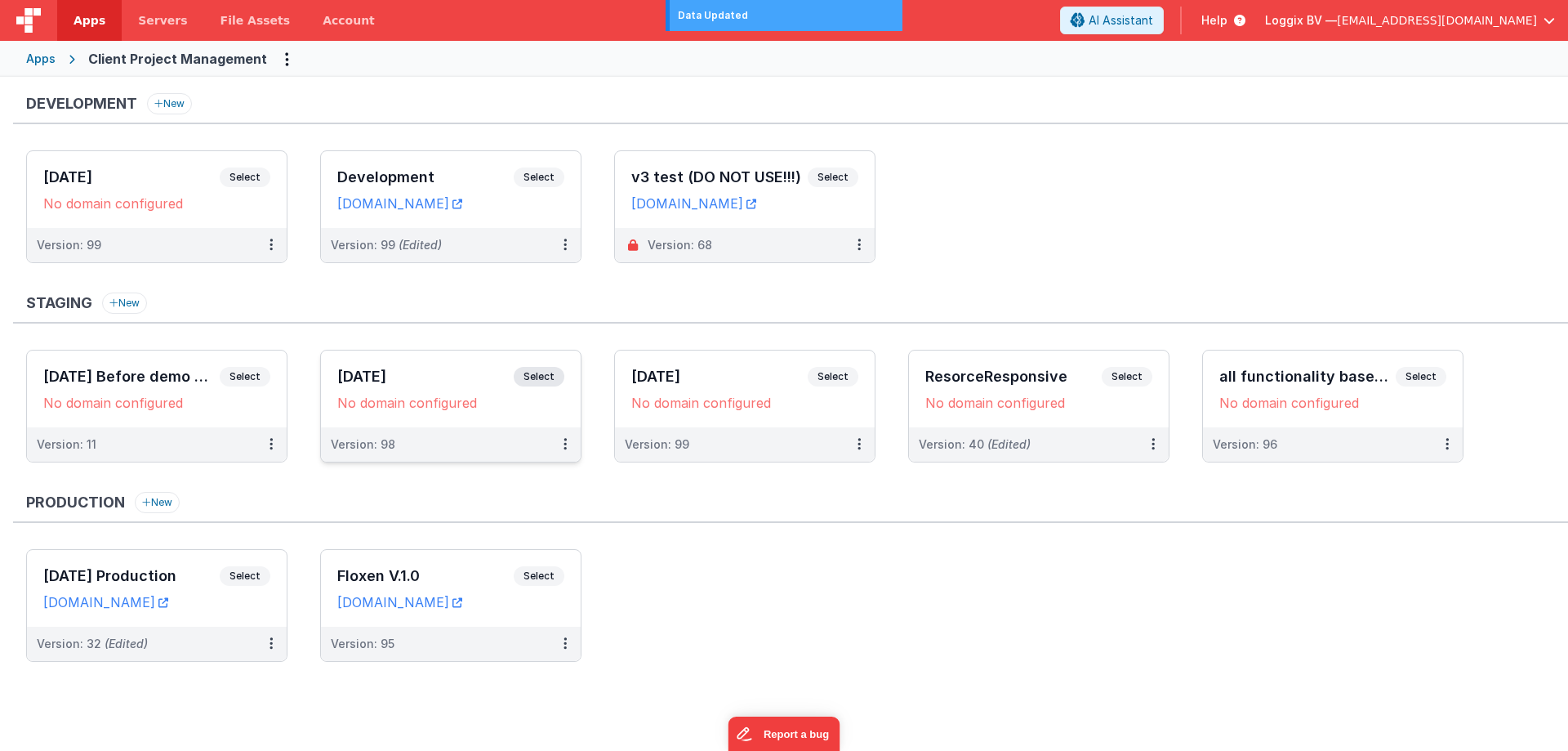
click at [412, 374] on h3 "16-7-20" at bounding box center [425, 376] width 176 height 16
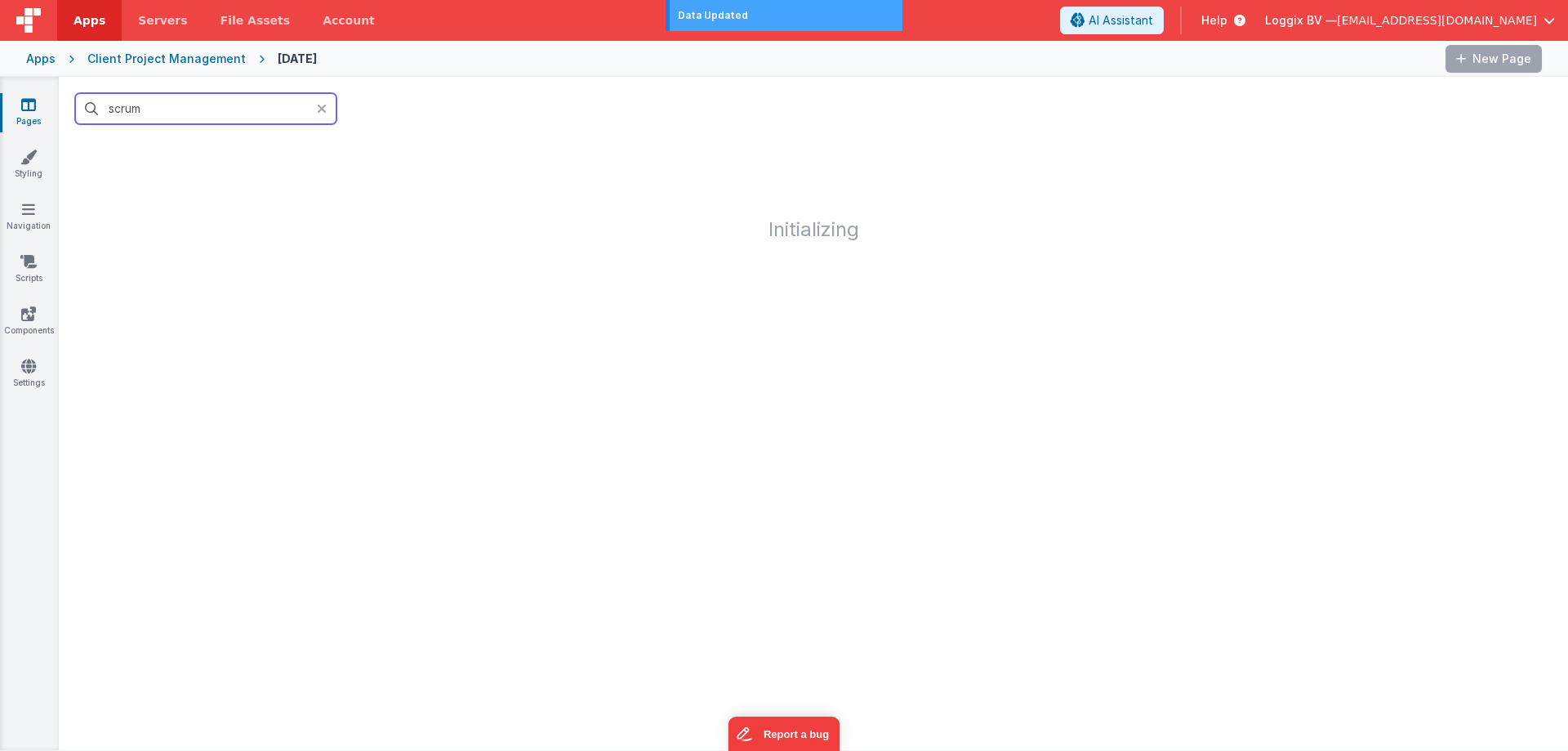
click at [210, 115] on input "scrum" at bounding box center [205, 108] width 261 height 31
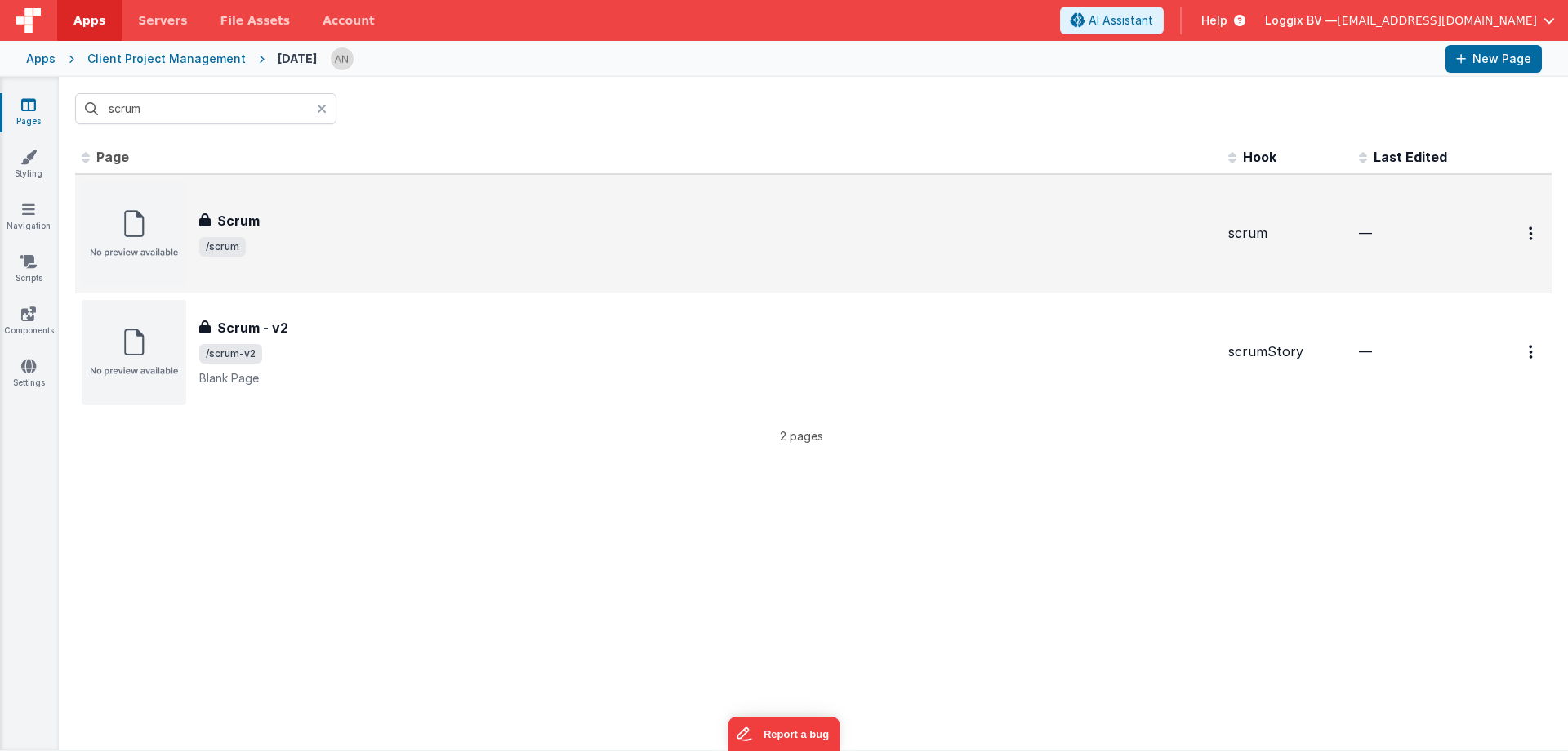
click at [280, 217] on div "Scrum" at bounding box center [707, 221] width 1016 height 20
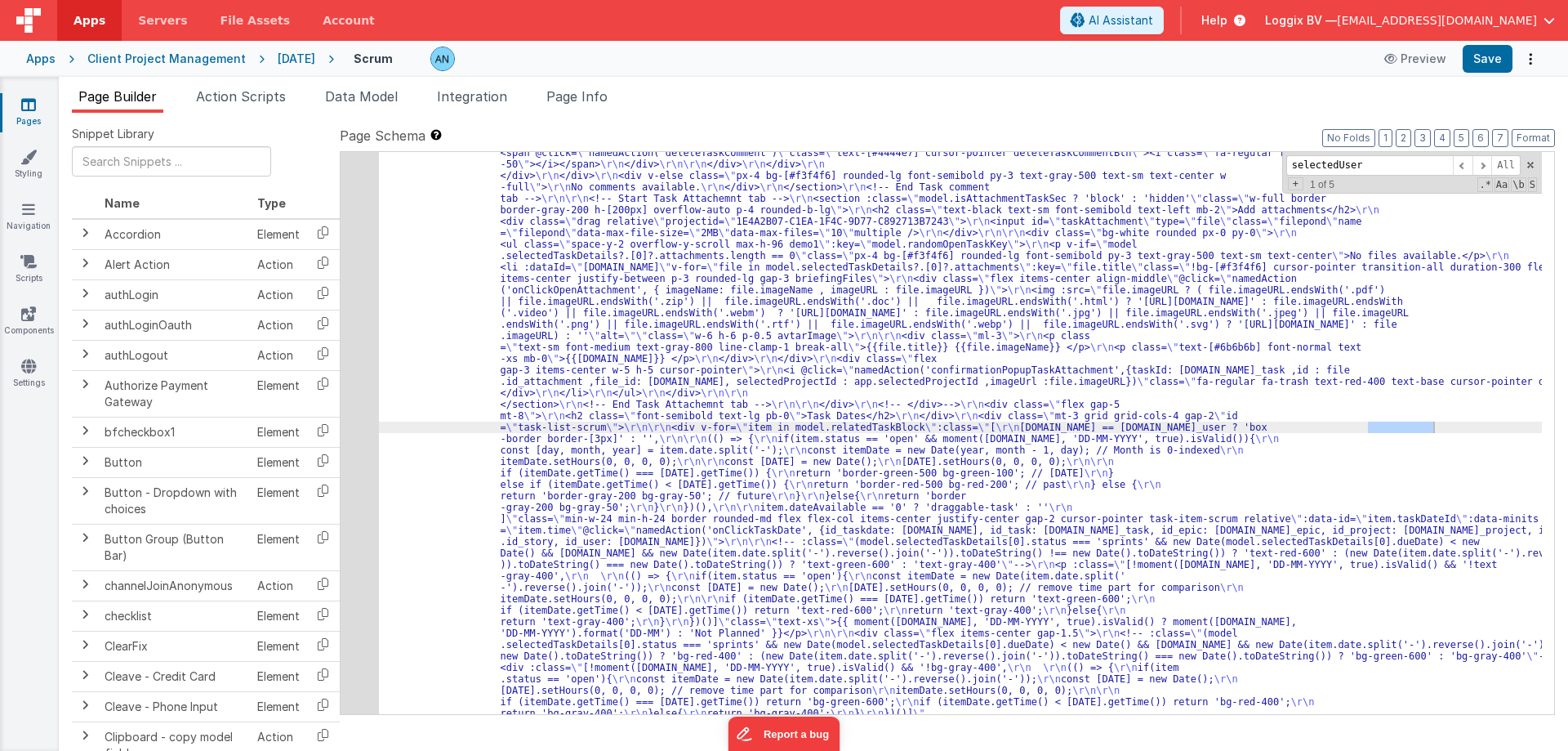
scroll to position [4615, 0]
type input "selectedUser"
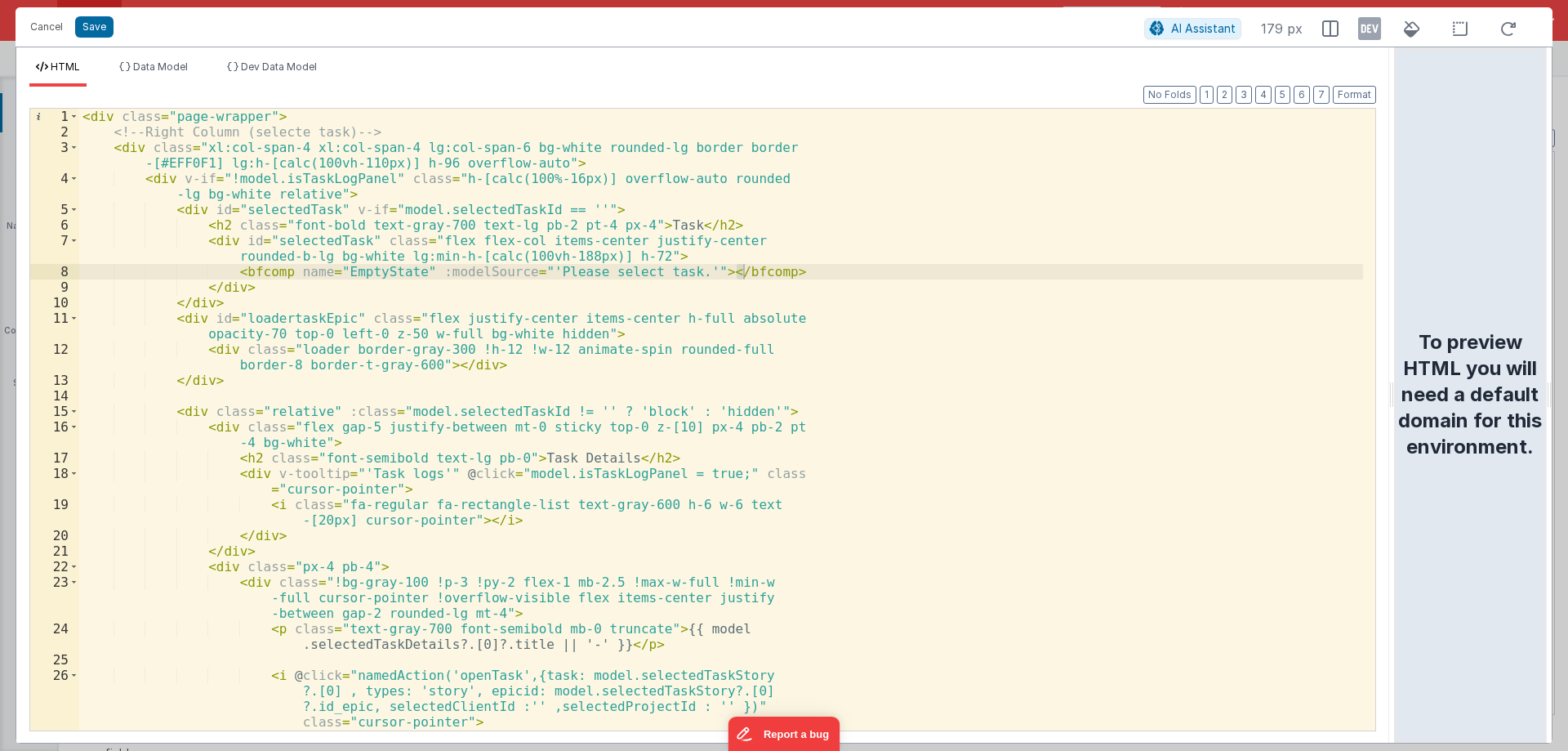
drag, startPoint x: 777, startPoint y: 391, endPoint x: 993, endPoint y: 479, distance: 233.2
click at [1560, 455] on html "Cancel Save AI Assistant 179 px HTML Data Model Dev Data Model Format 7 6 5 4 3…" at bounding box center [784, 375] width 1568 height 751
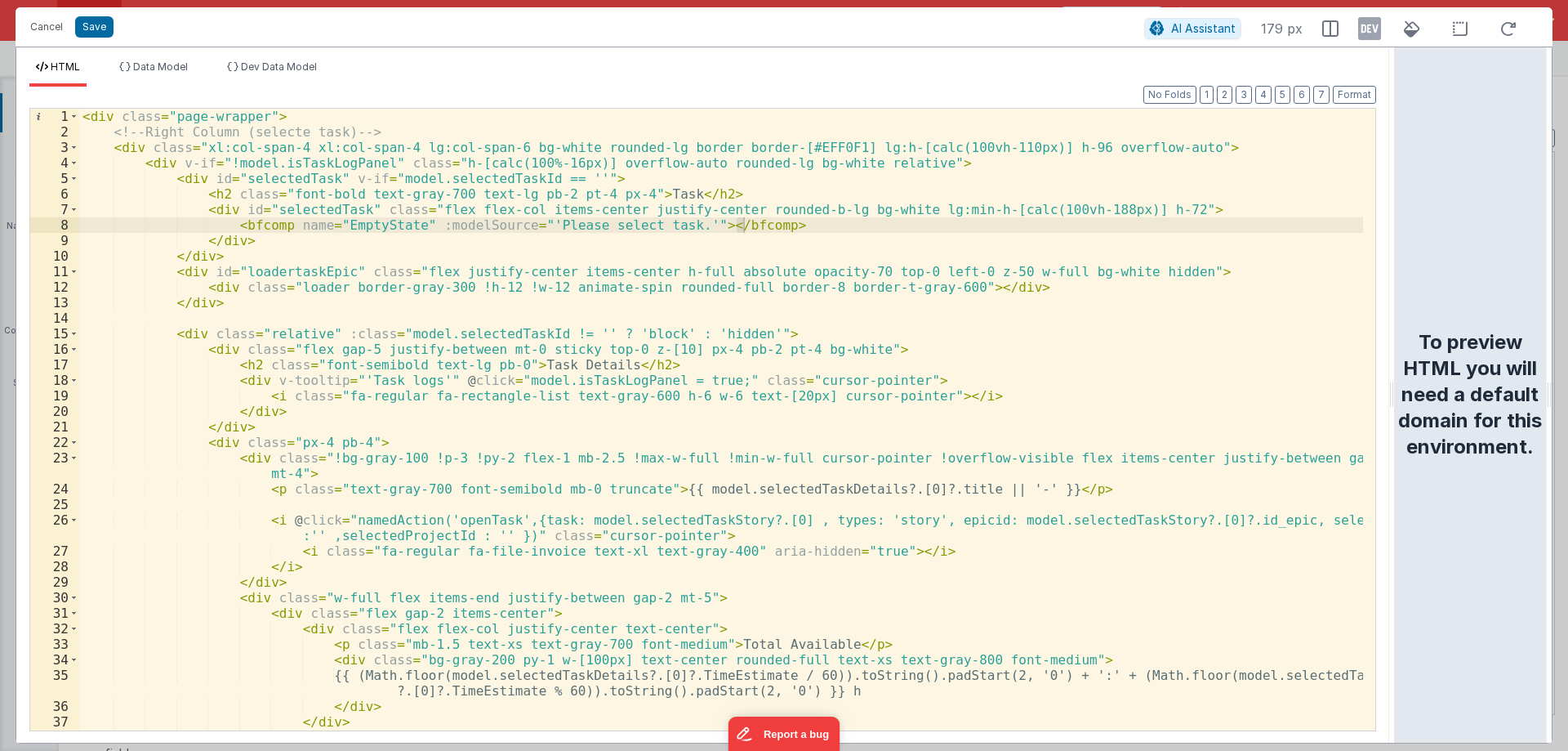
click at [740, 482] on div "< div class = "page-wrapper" > <!-- Right Column (selecte task) --> < div class…" at bounding box center [722, 435] width 1284 height 653
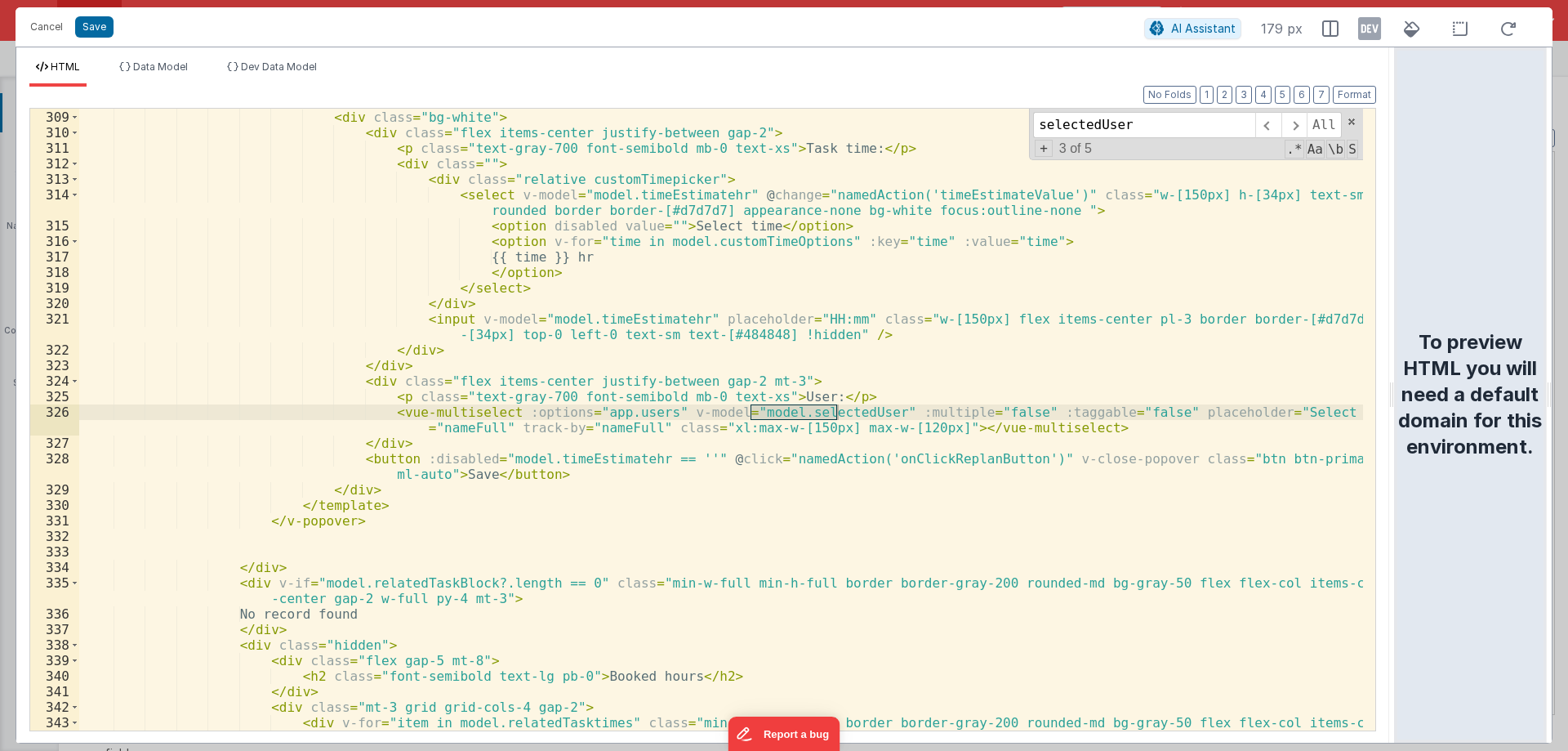
scroll to position [7560, 0]
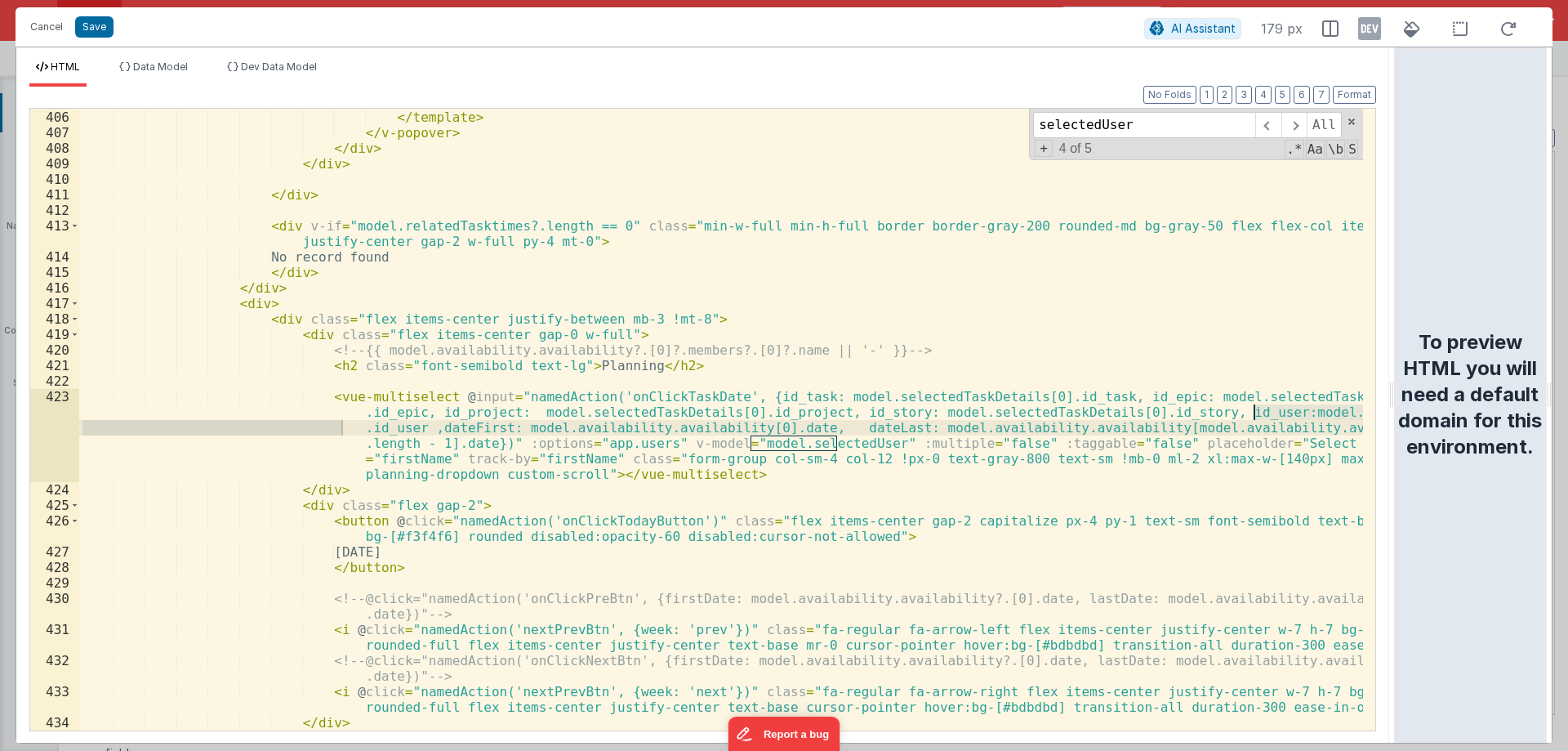
type input "selectedUser"
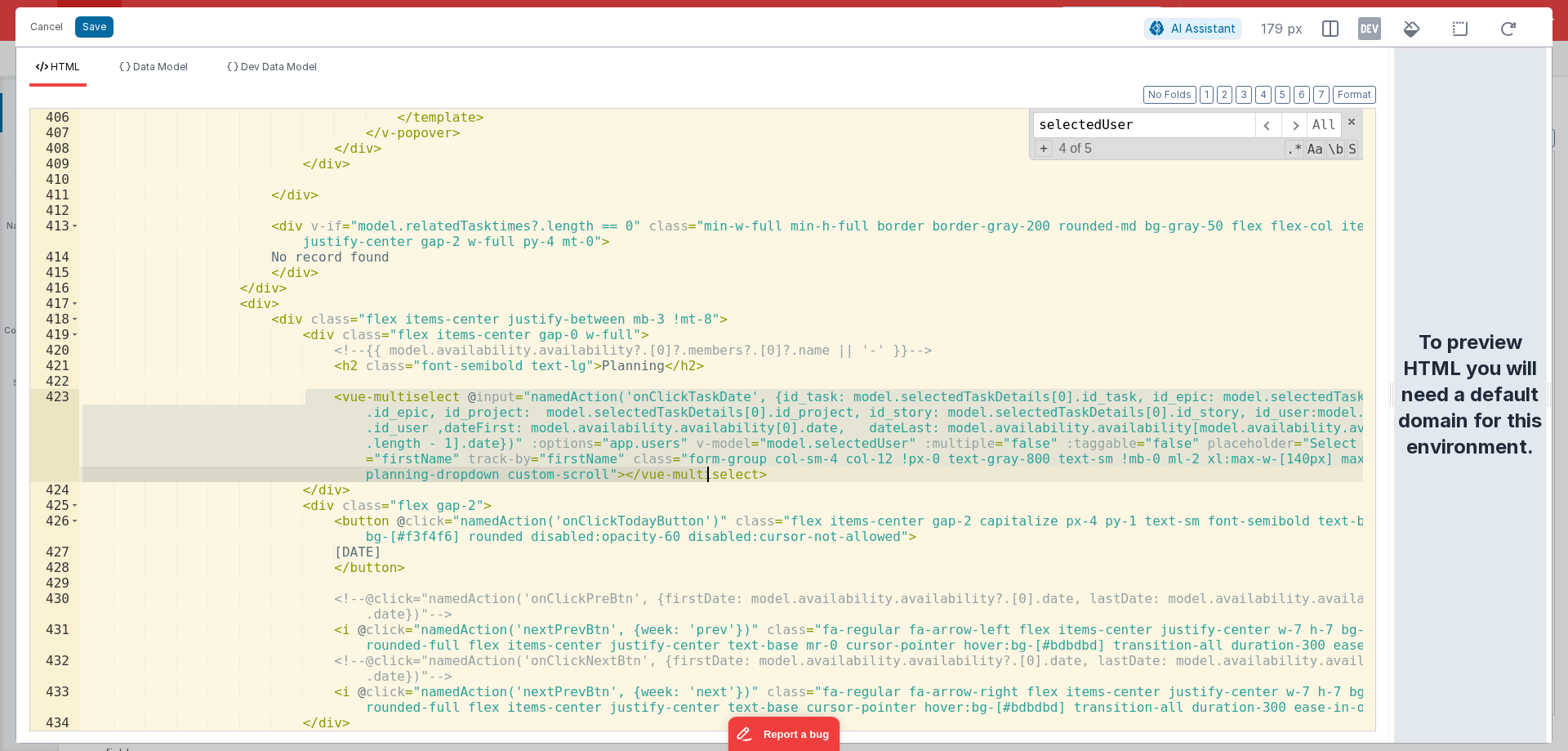
drag, startPoint x: 306, startPoint y: 397, endPoint x: 797, endPoint y: 474, distance: 497.0
click at [797, 474] on div "</ div > </ template > </ v-popover > </ div > </ div > </ div > < div v-if = "…" at bounding box center [722, 420] width 1284 height 653
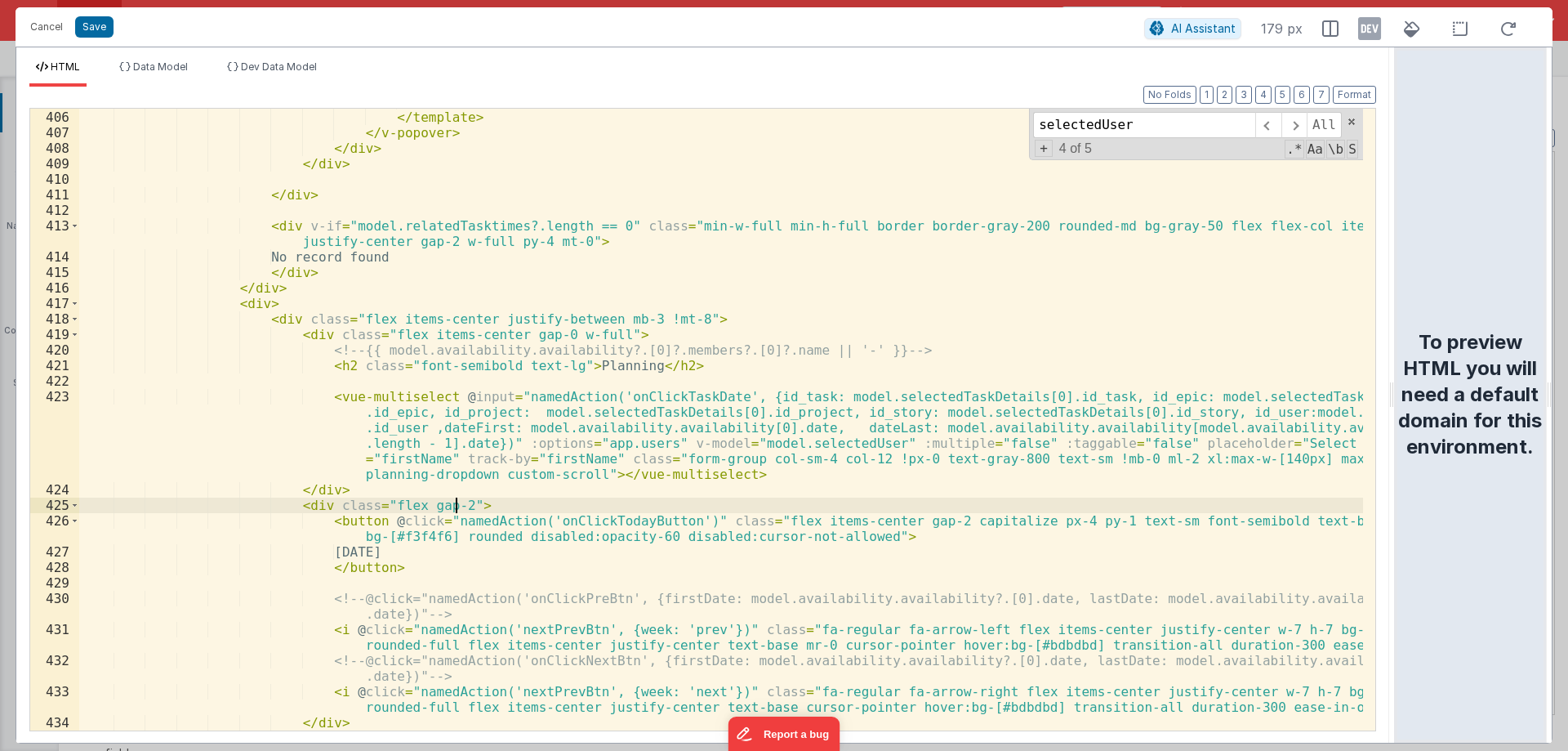
click at [493, 508] on div "</ div > </ template > </ v-popover > </ div > </ div > </ div > < div v-if = "…" at bounding box center [722, 420] width 1284 height 653
click at [37, 27] on button "Cancel" at bounding box center [46, 27] width 49 height 23
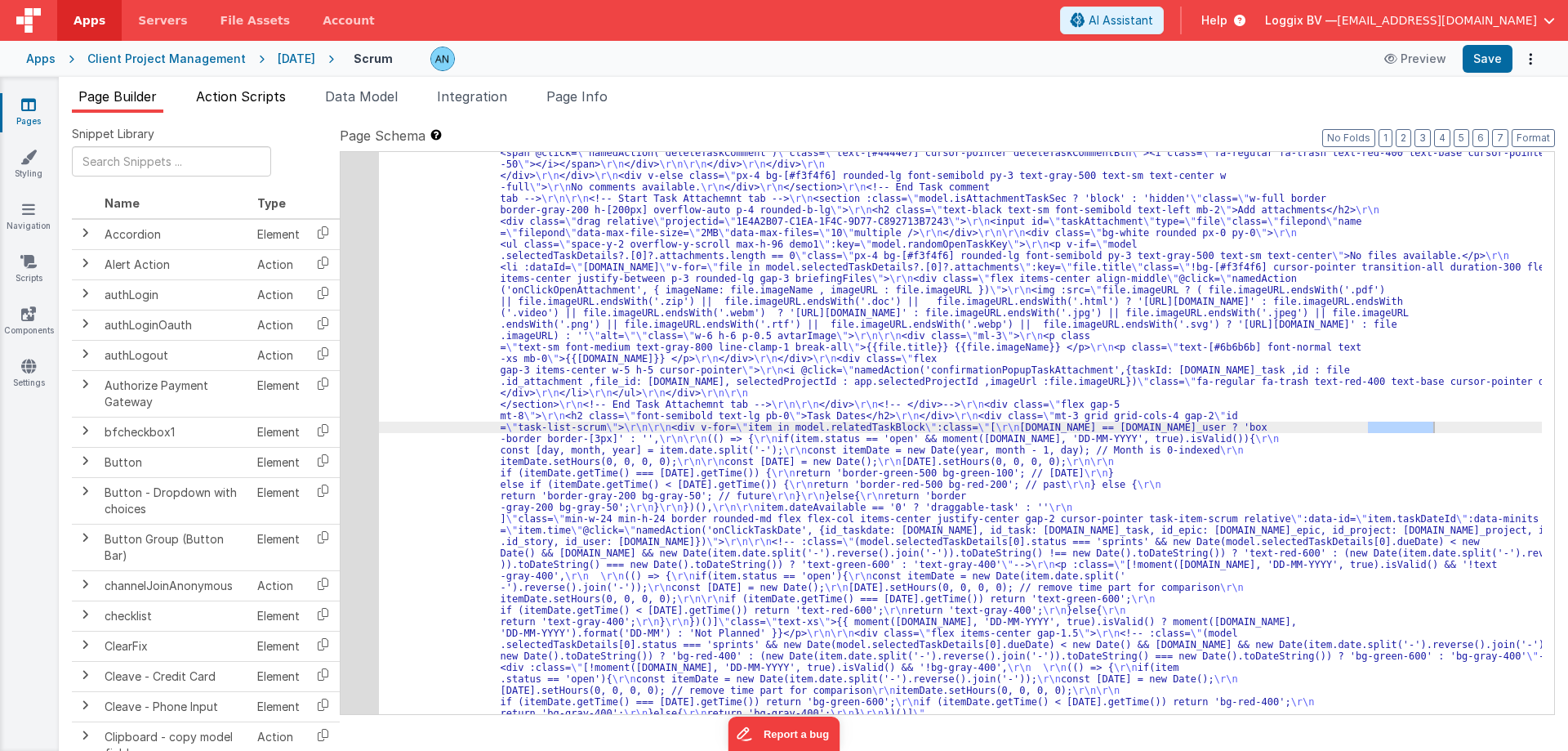
click at [267, 95] on span "Action Scripts" at bounding box center [241, 96] width 90 height 16
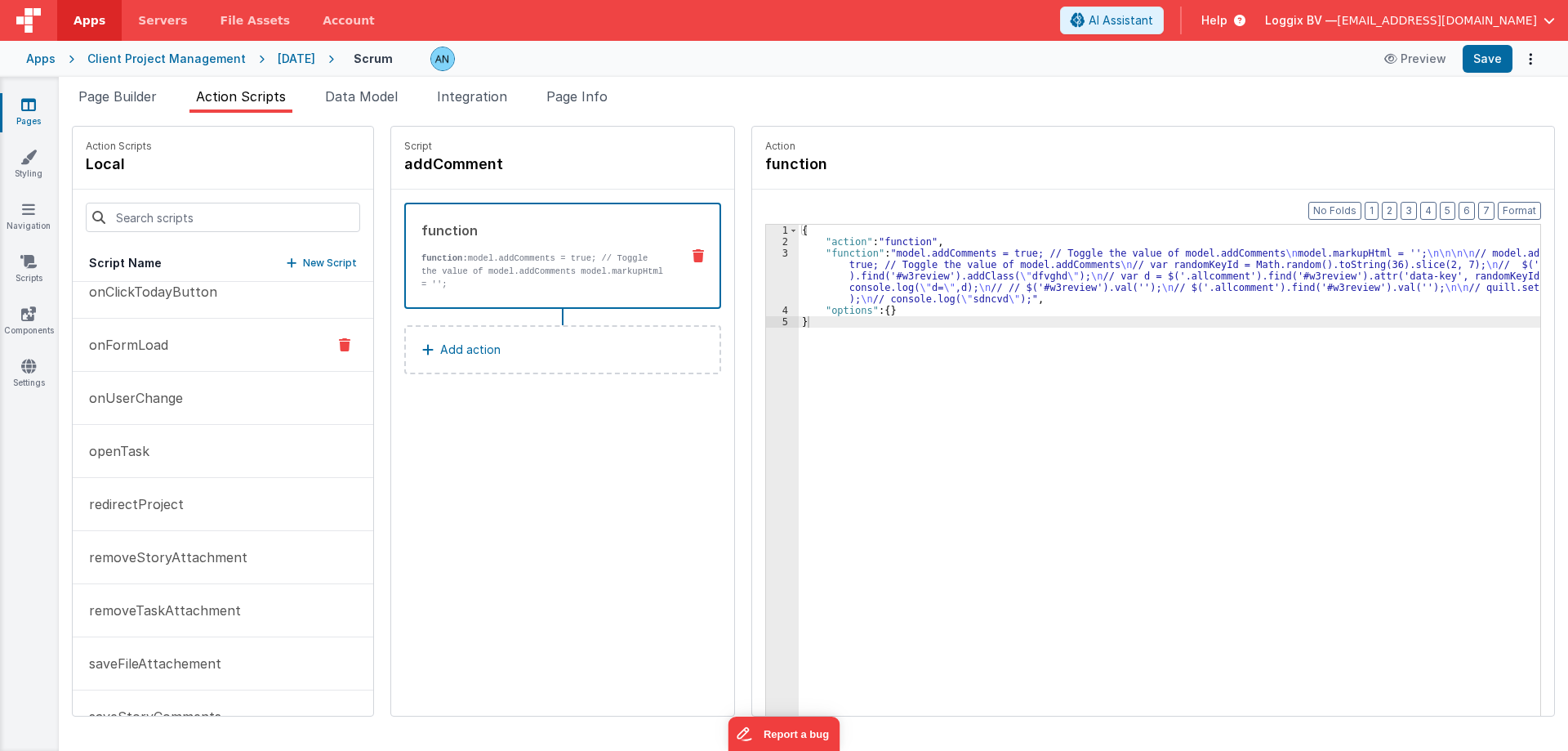
scroll to position [2860, 0]
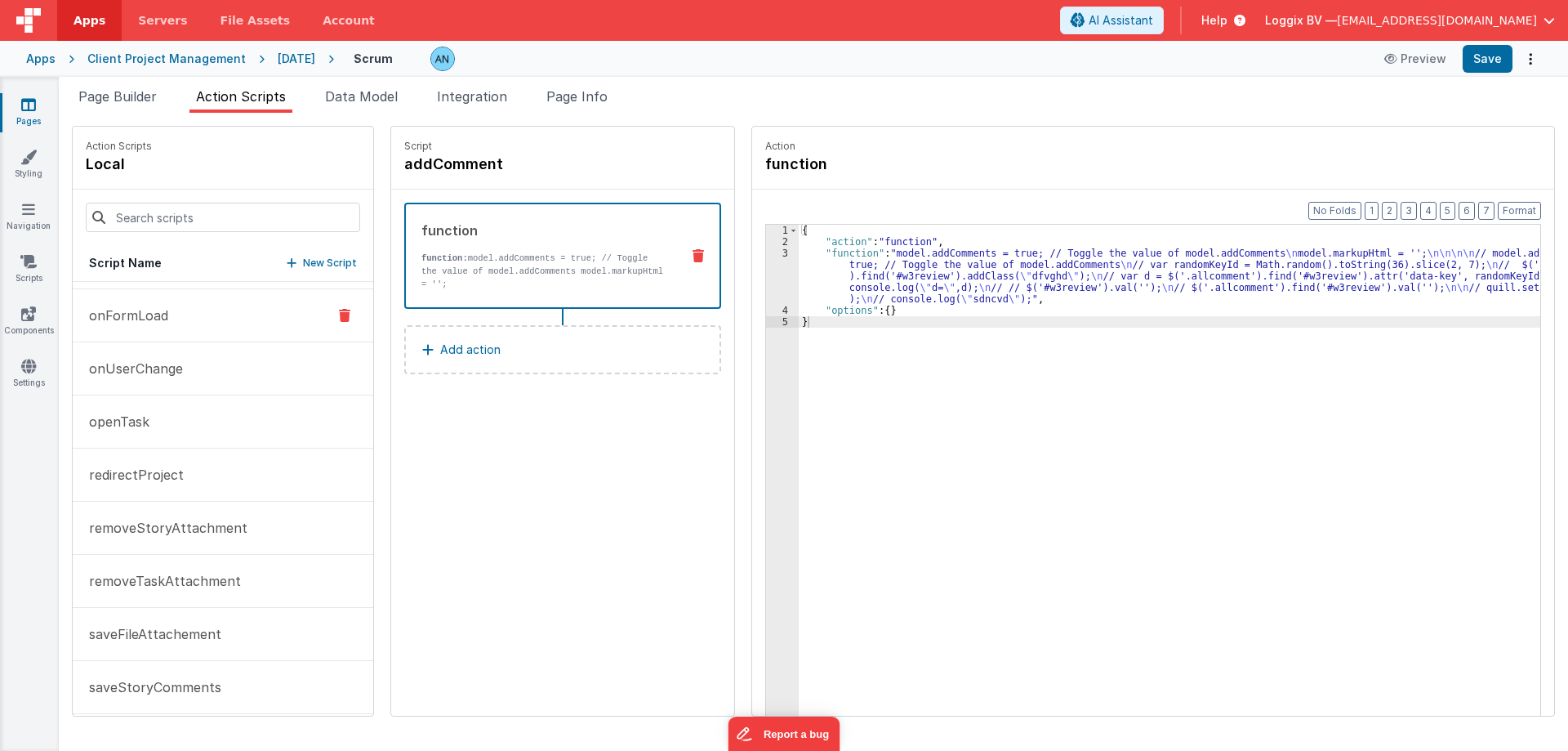
click at [134, 313] on p "onFormLoad" at bounding box center [124, 315] width 89 height 20
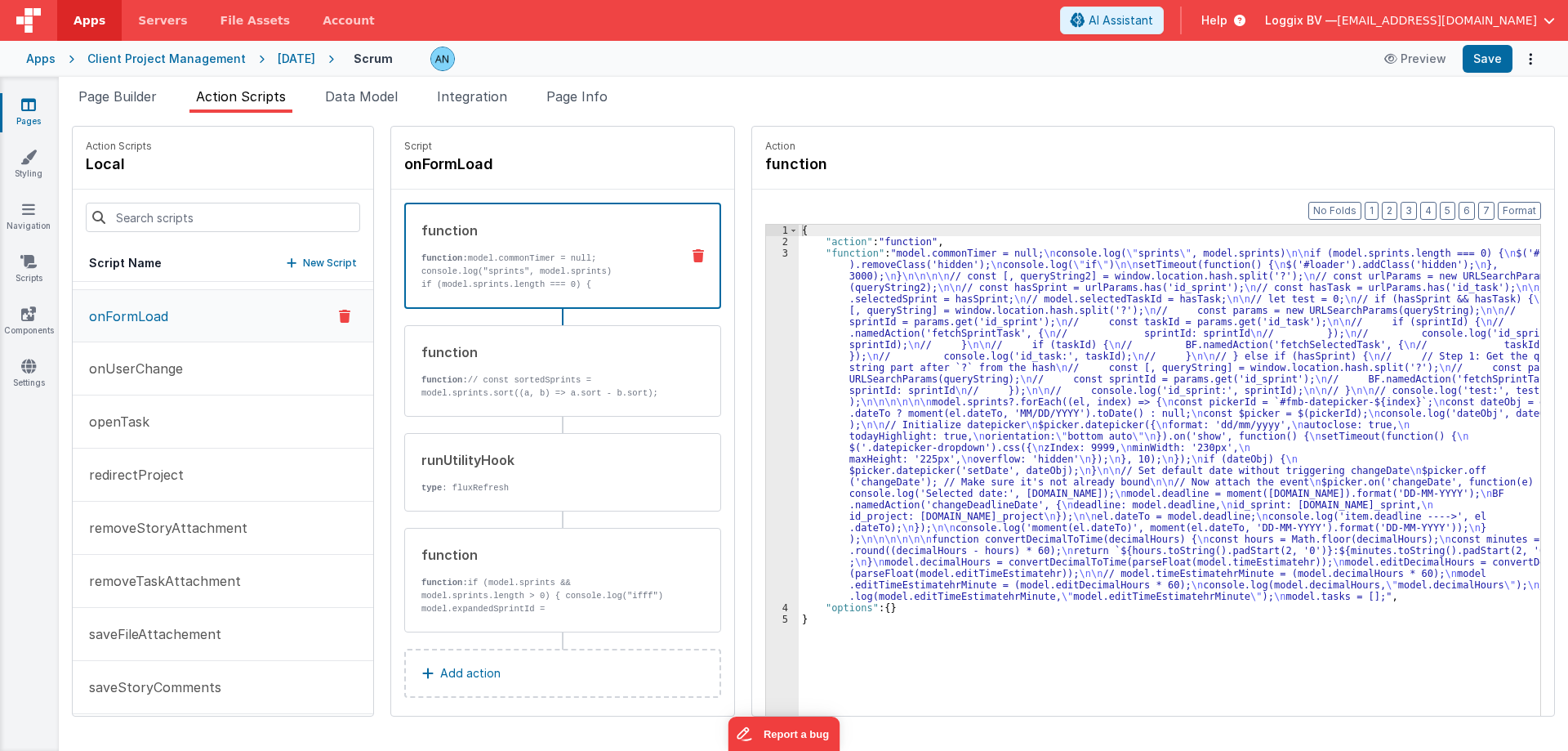
scroll to position [2860, 0]
click at [799, 313] on div "{ "action" : "function" , "function" : "model.commonTimer = null; \n console.lo…" at bounding box center [1176, 507] width 755 height 564
click at [766, 304] on div "3" at bounding box center [782, 424] width 33 height 354
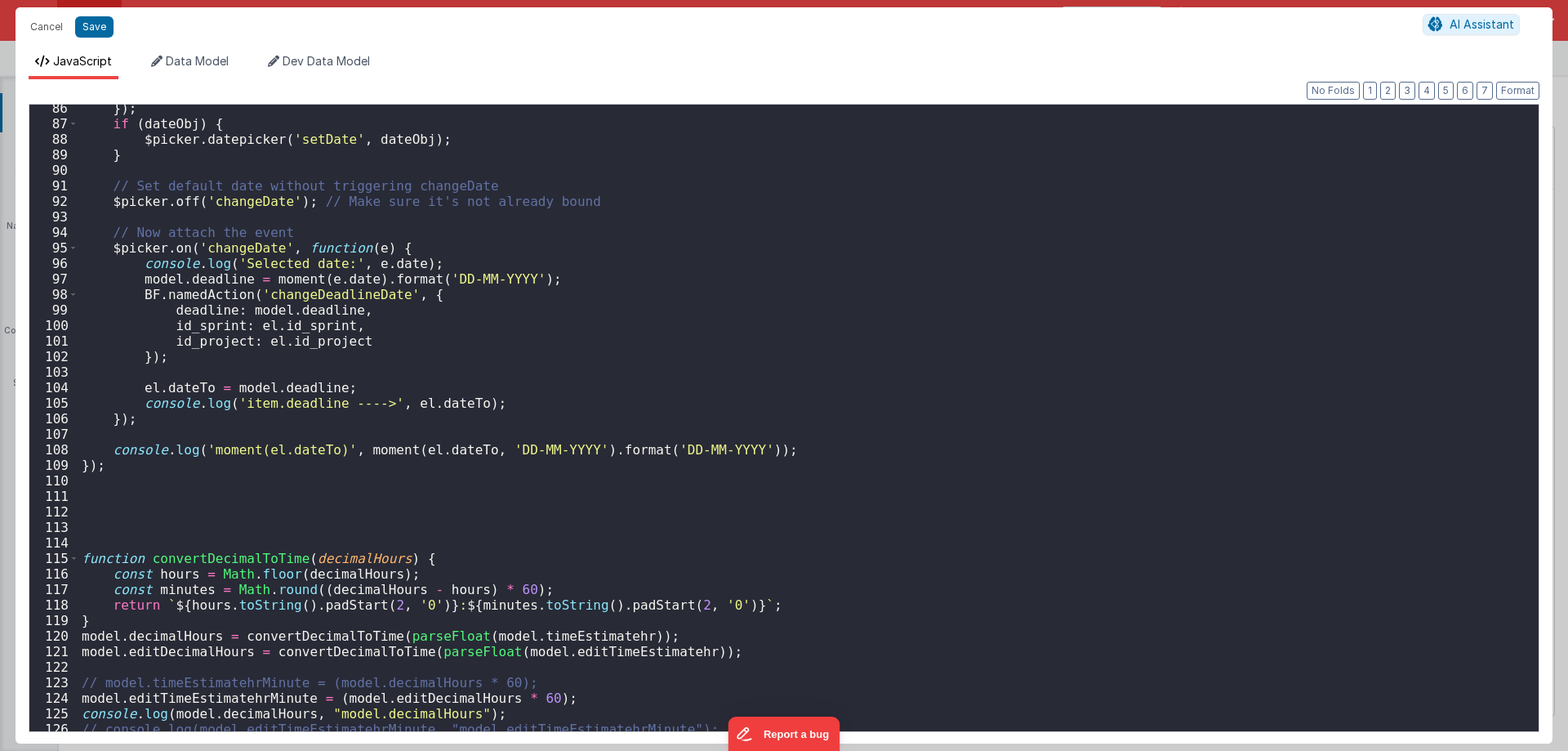
scroll to position [1345, 0]
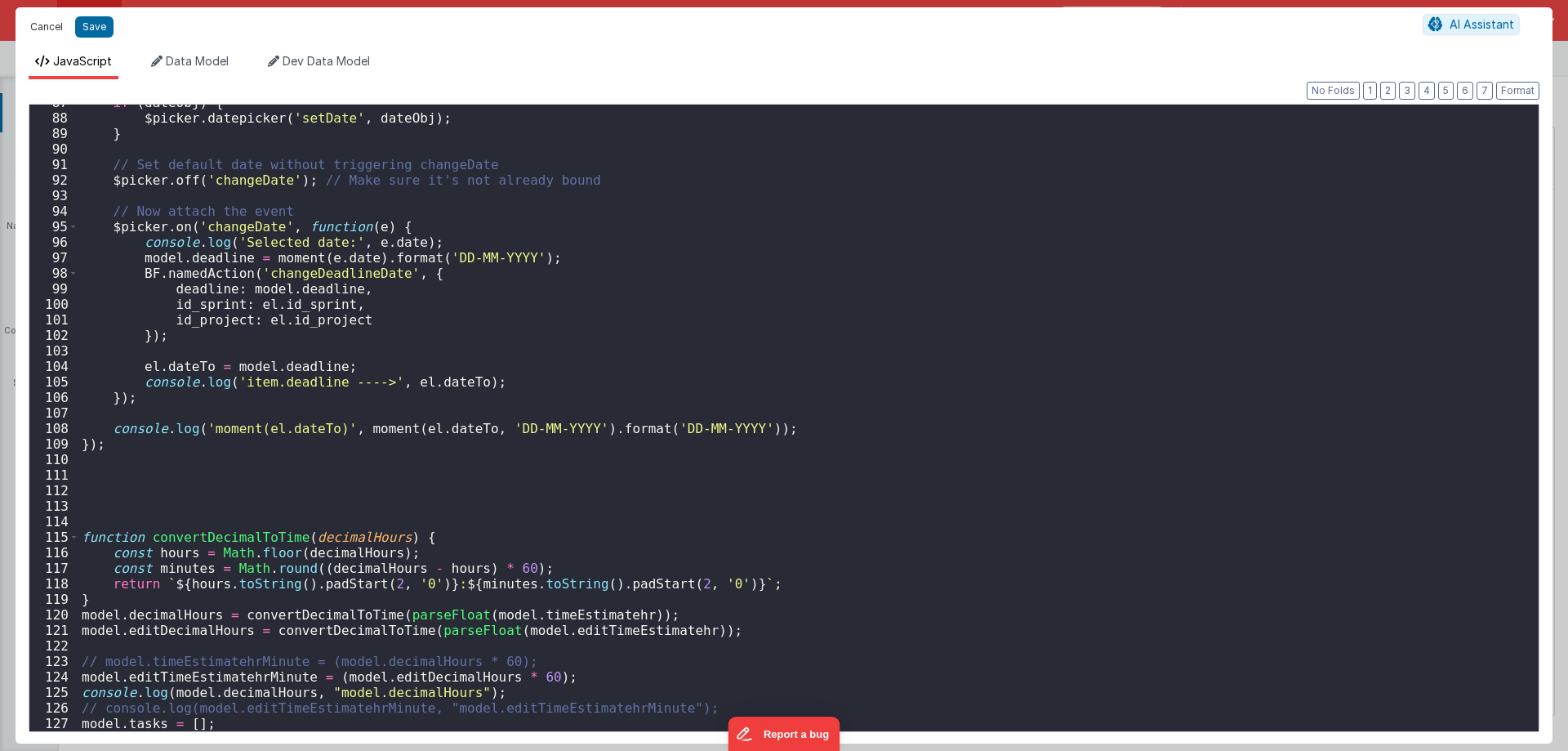
click at [39, 27] on button "Cancel" at bounding box center [46, 27] width 49 height 23
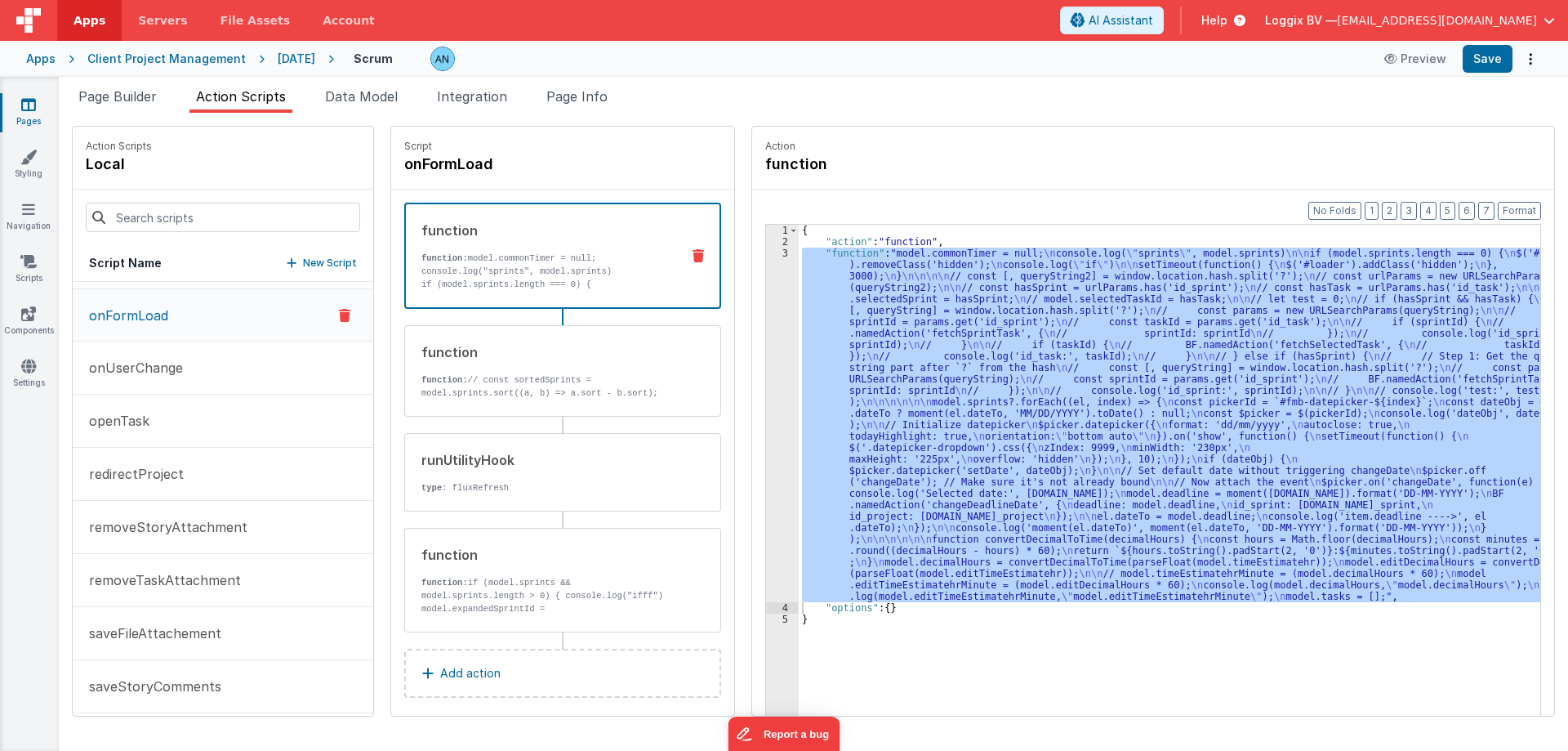
click at [456, 338] on div "function function: // const sortedSprints = model.sprints.sort((a, b) => a.sort…" at bounding box center [562, 370] width 317 height 92
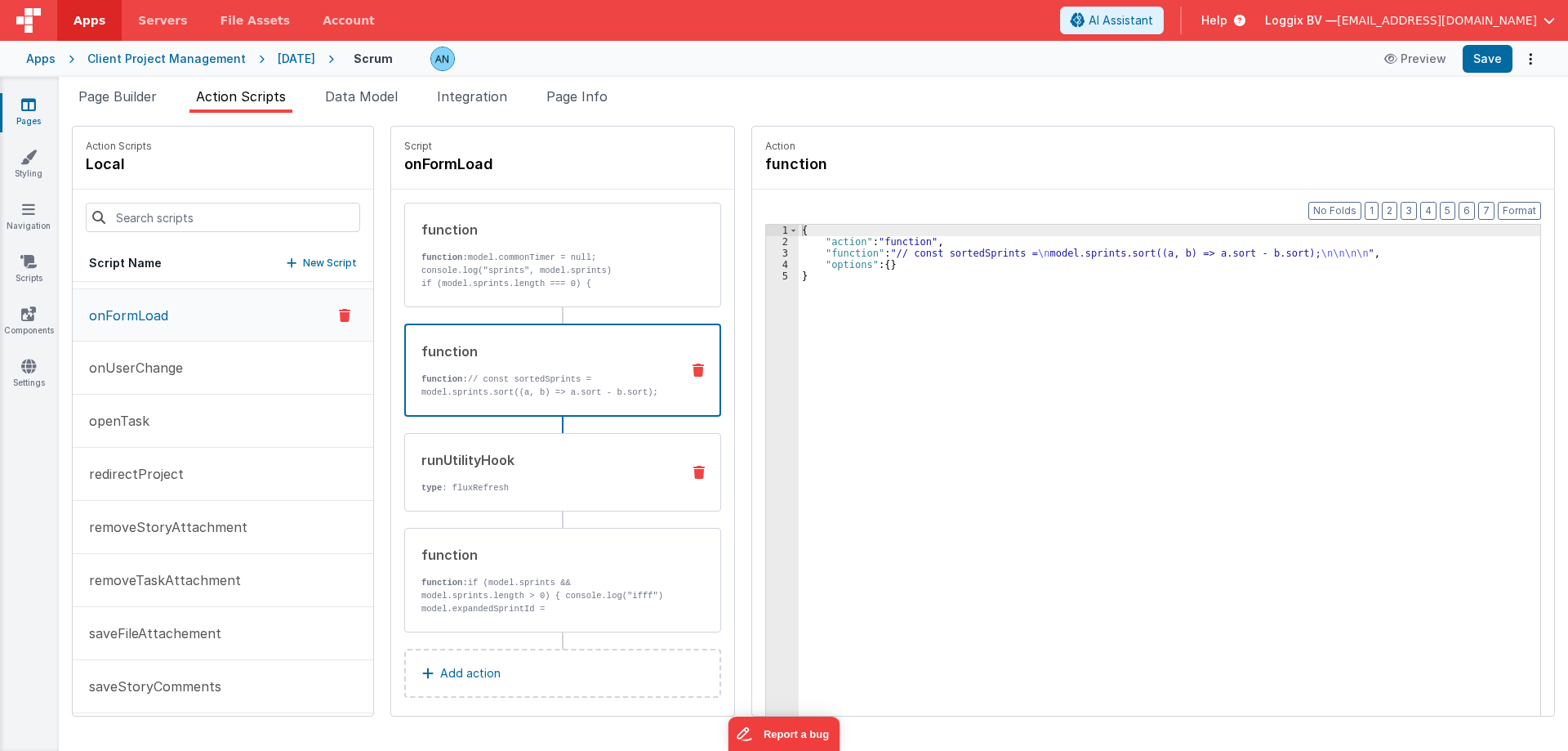
click at [485, 467] on div "runUtilityHook" at bounding box center [544, 459] width 247 height 20
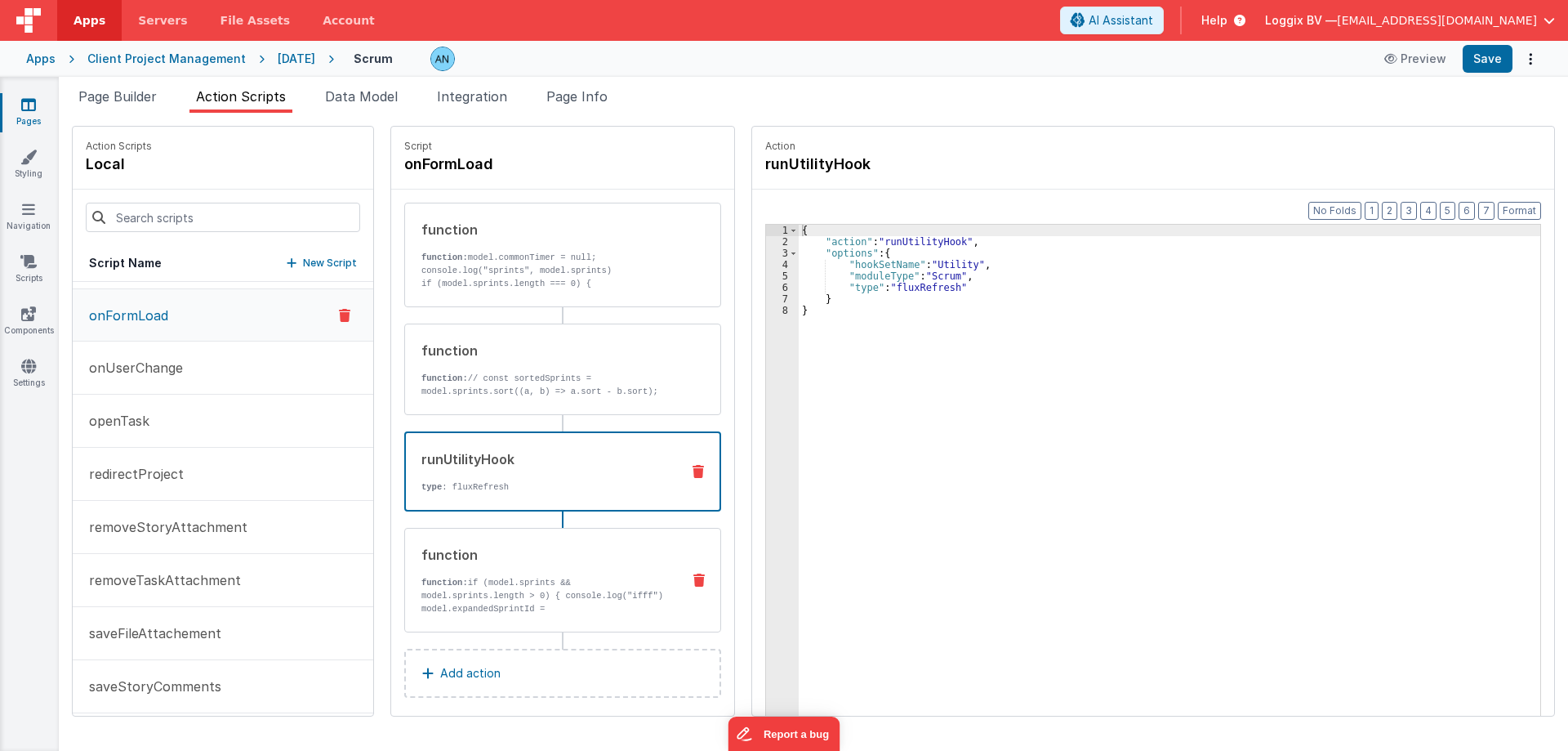
click at [487, 586] on p "function: if (model.sprints && model.sprints.length > 0) { console.log("ifff") …" at bounding box center [544, 601] width 247 height 52
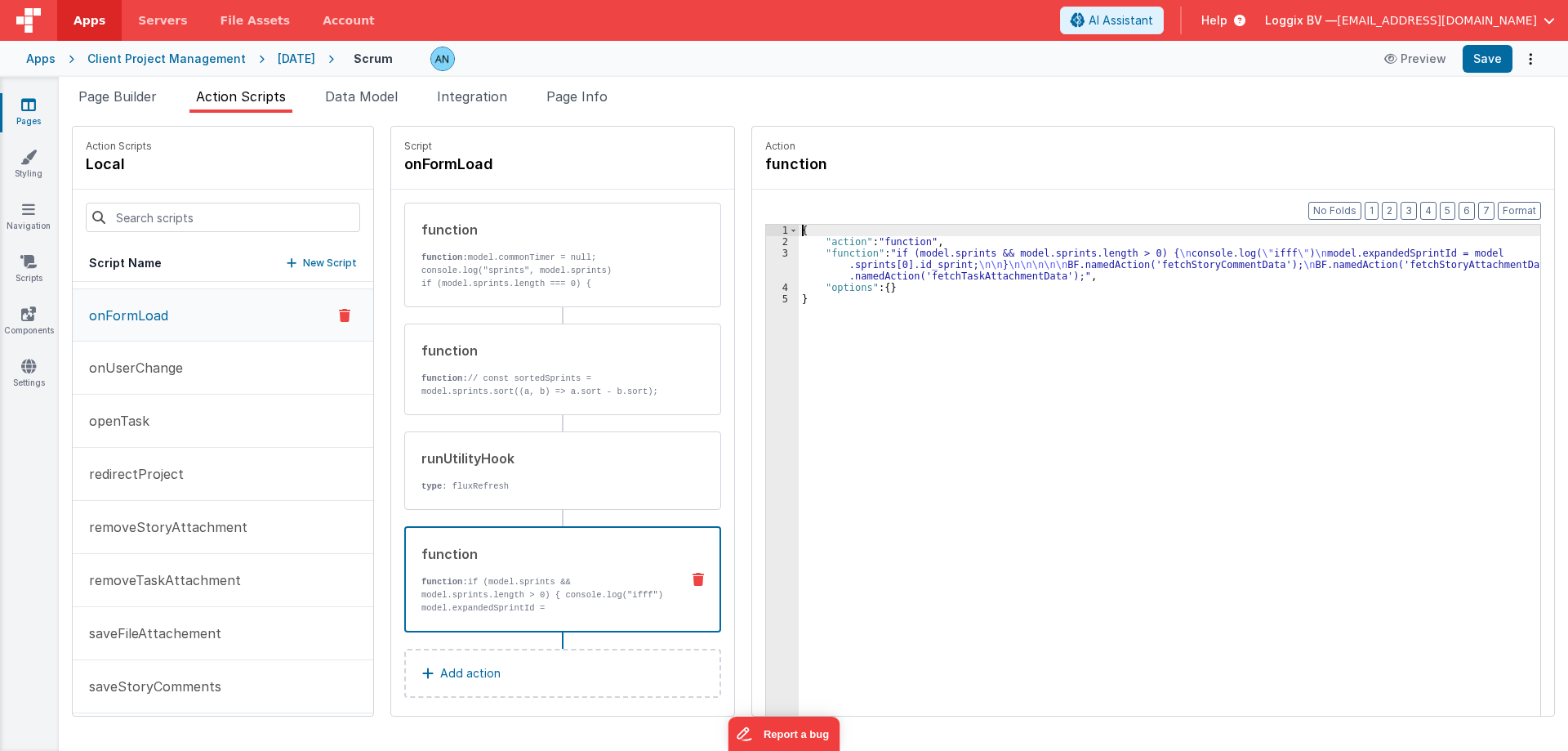
click at [782, 272] on div "3" at bounding box center [782, 264] width 33 height 34
click at [766, 261] on div "3" at bounding box center [782, 264] width 33 height 34
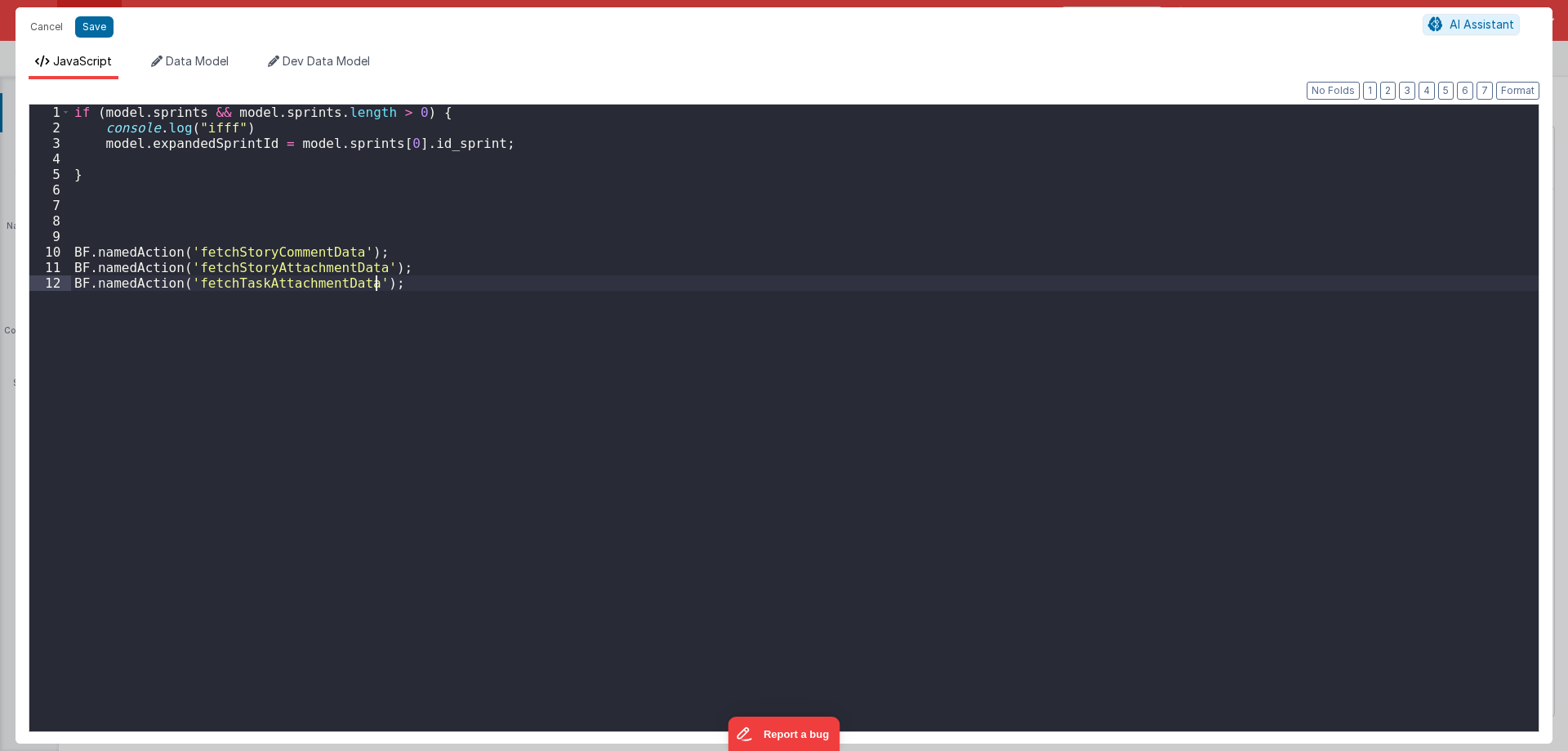
click at [765, 261] on div "if ( model . sprints && model . sprints . length > 0 ) { console . log ( "ifff"…" at bounding box center [805, 433] width 1468 height 657
click at [34, 23] on button "Cancel" at bounding box center [46, 27] width 49 height 23
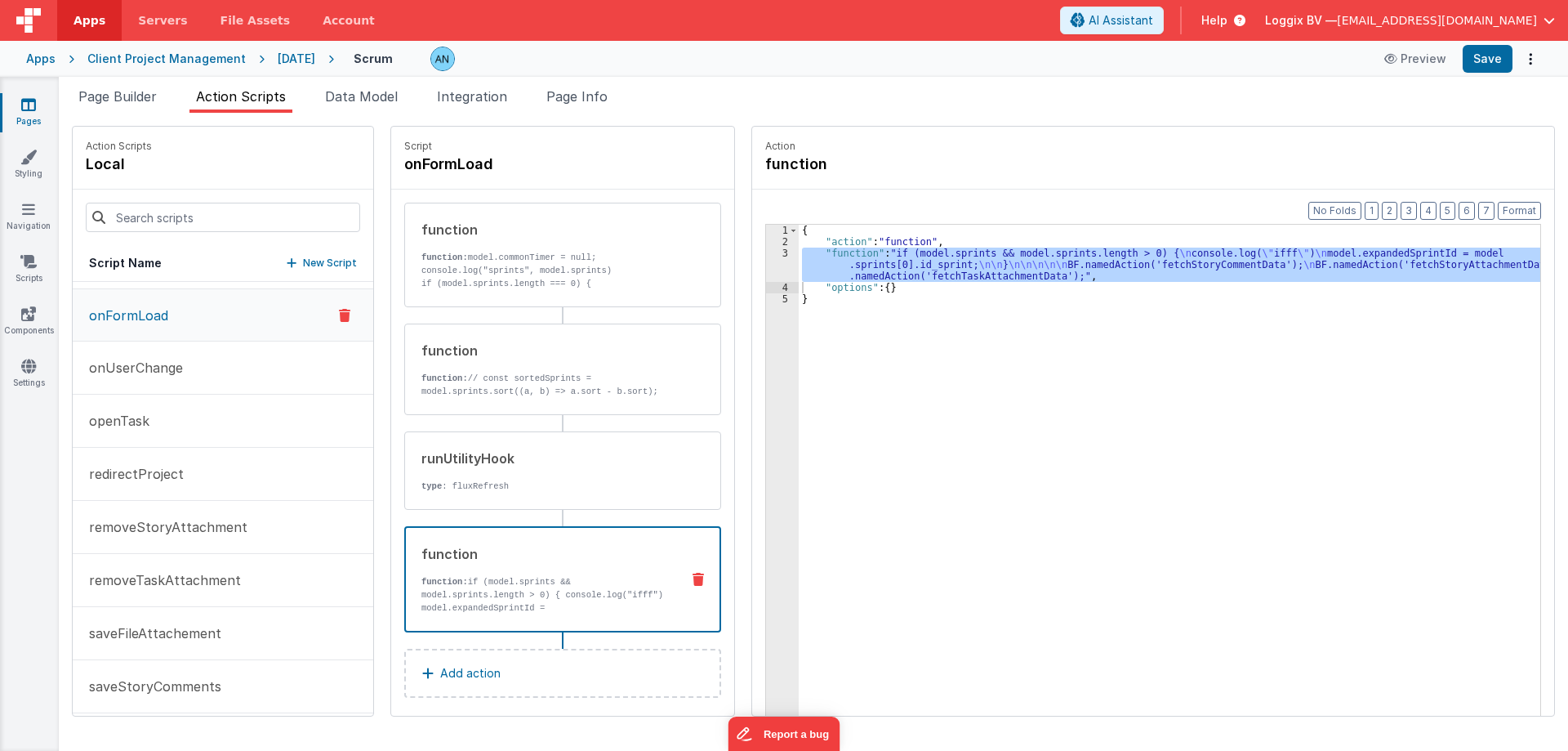
click at [211, 60] on div "Client Project Management" at bounding box center [166, 58] width 158 height 16
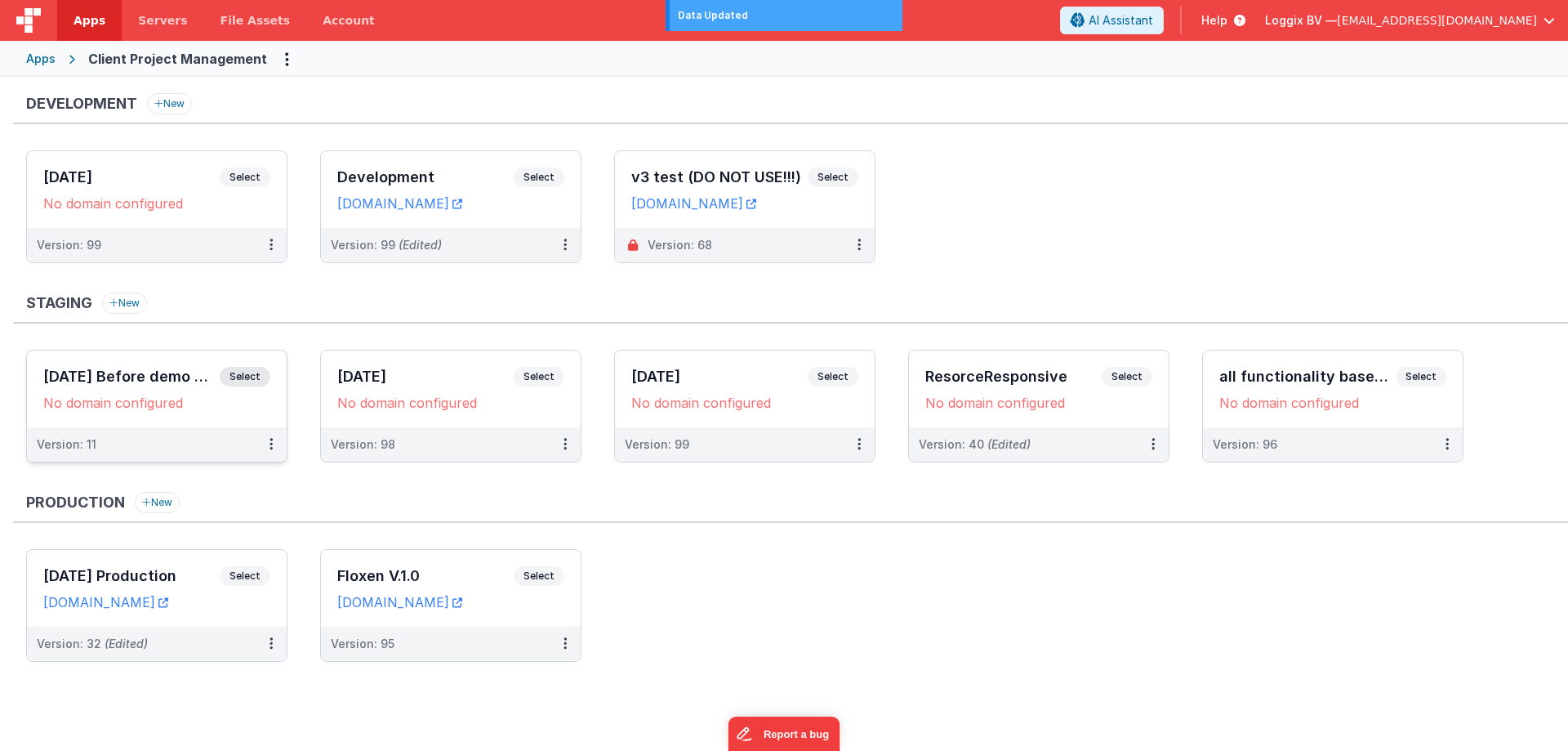
click at [140, 387] on div "06-06-2025 Before demo version Select" at bounding box center [157, 380] width 227 height 27
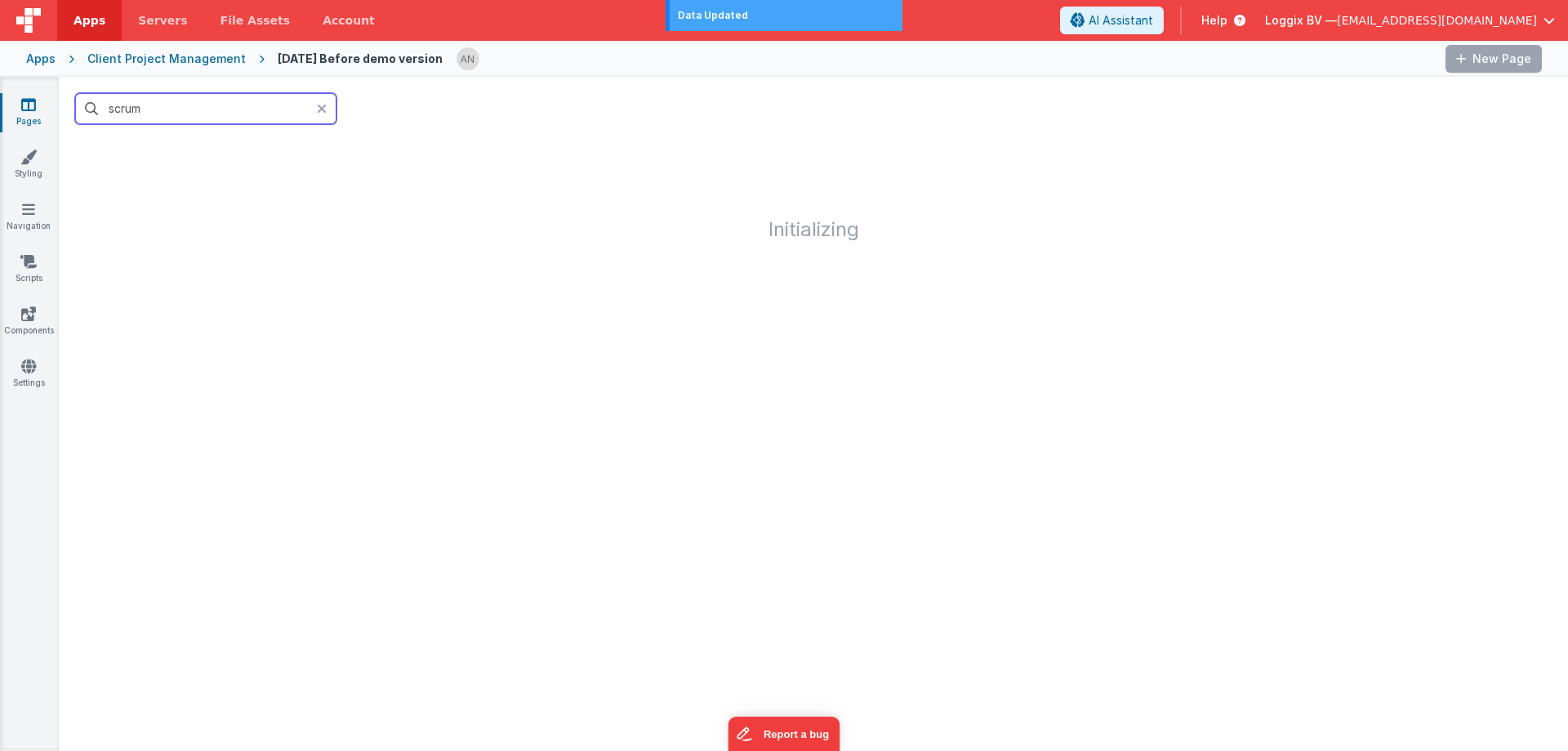
click at [163, 106] on input "scrum" at bounding box center [205, 108] width 261 height 31
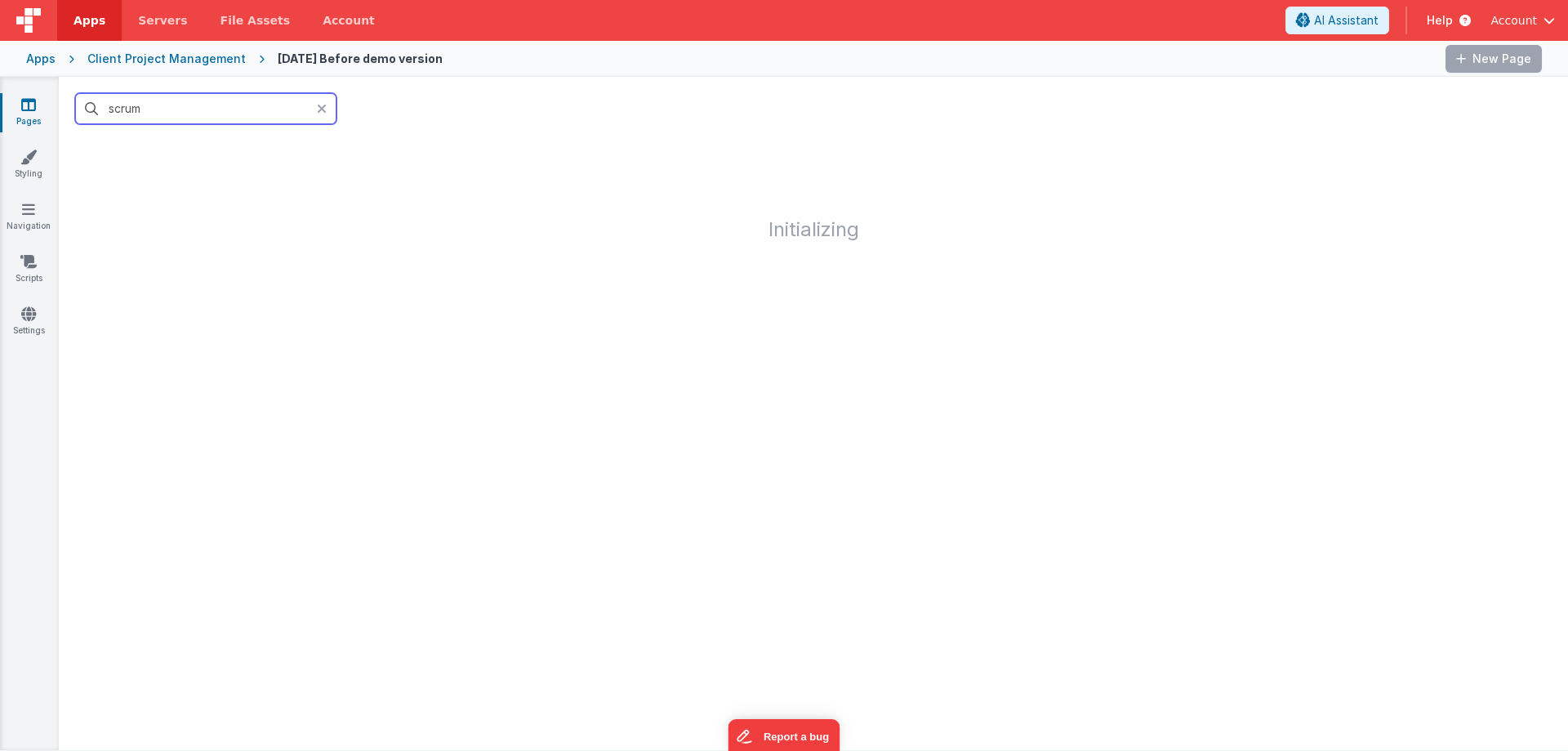
click at [194, 108] on input "scrum" at bounding box center [205, 108] width 261 height 31
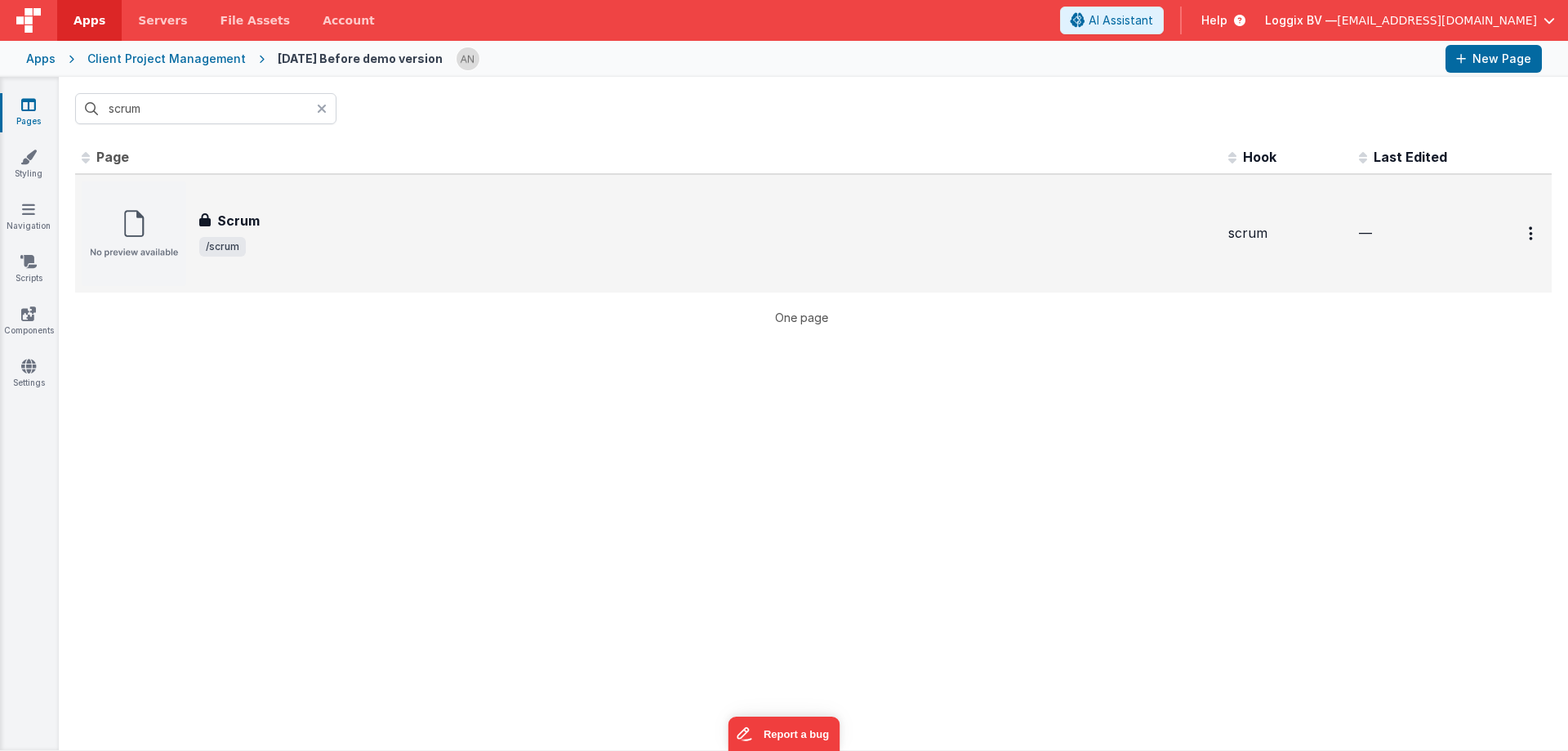
click at [342, 190] on div "Scrum Scrum /scrum" at bounding box center [648, 234] width 1133 height 104
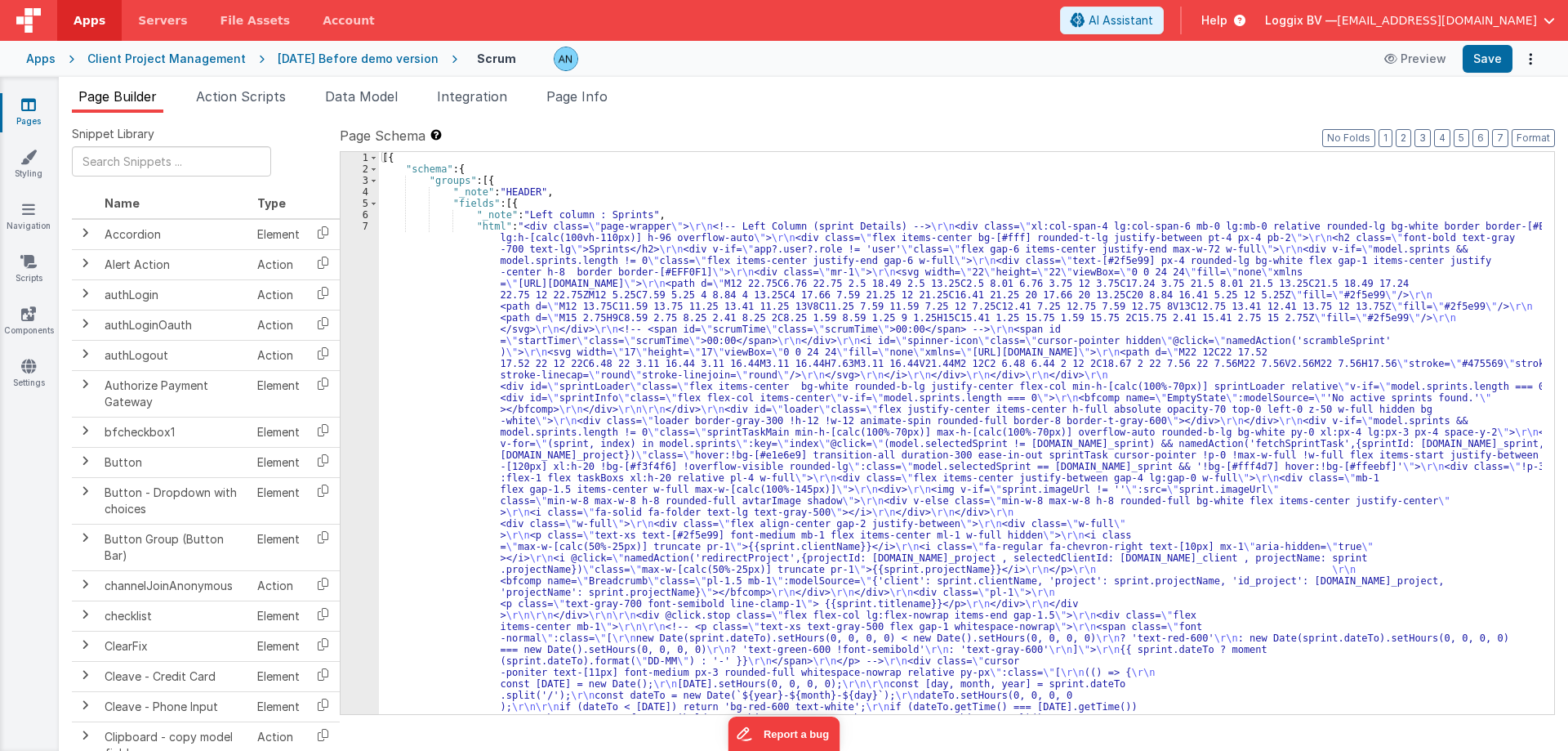
scroll to position [245, 0]
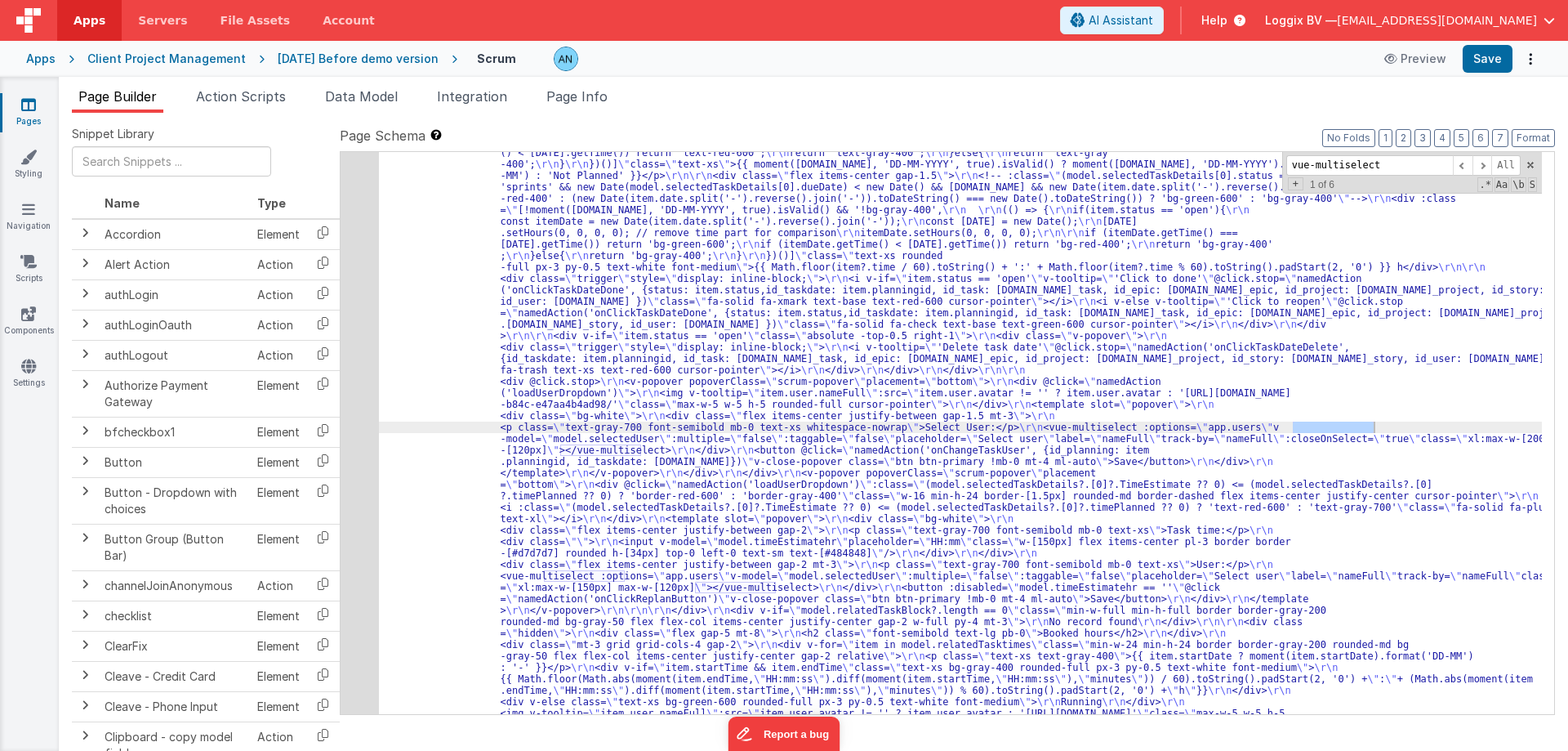
scroll to position [5244, 0]
type input "vue-multiselect"
click at [345, 415] on div "17" at bounding box center [360, 399] width 39 height 2996
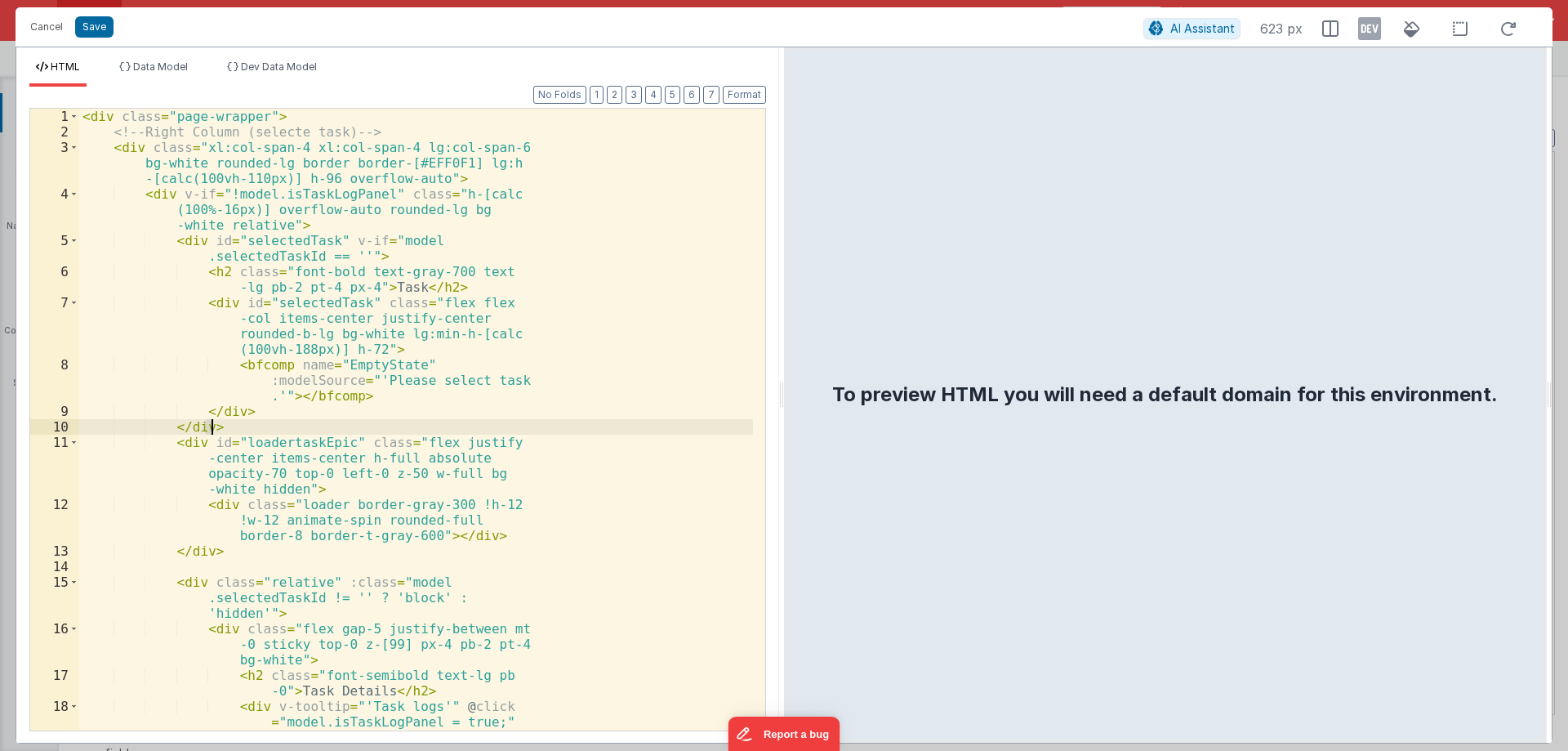
click at [397, 409] on div "< div class = "page-wrapper" > <!-- Right Column (selecte task) --> < div class…" at bounding box center [417, 420] width 674 height 622
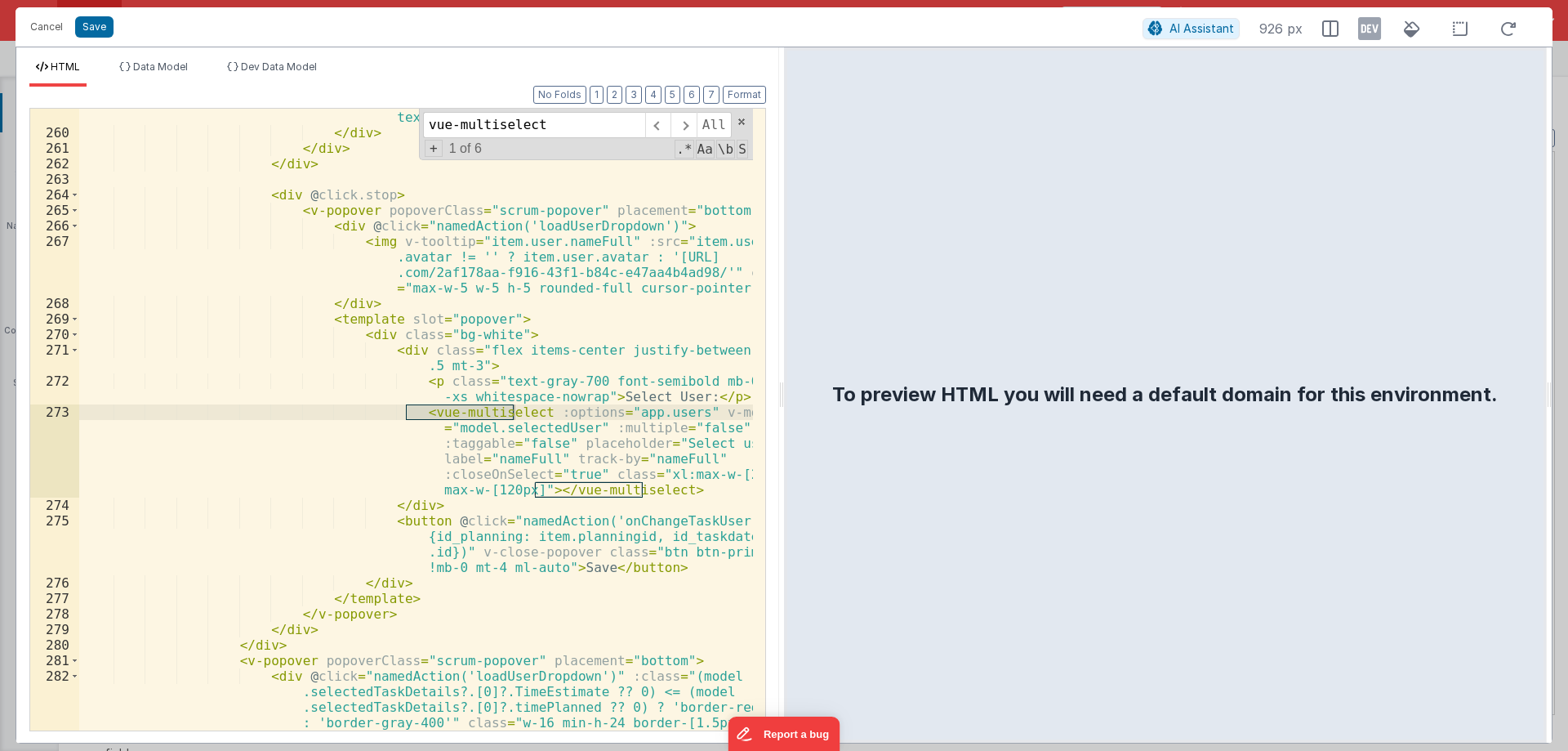
scroll to position [7250, 0]
type input "vue-multiselect"
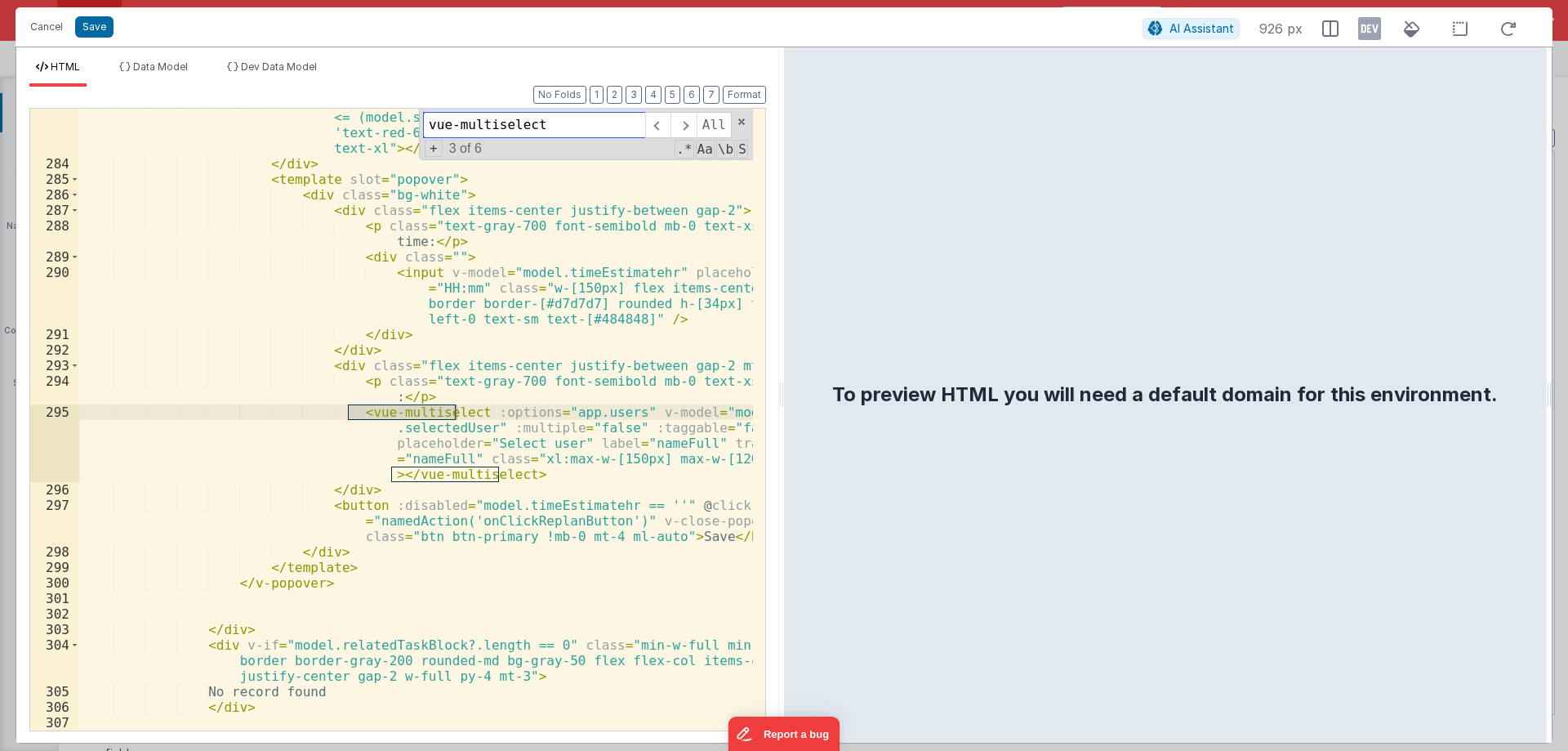
scroll to position [7917, 0]
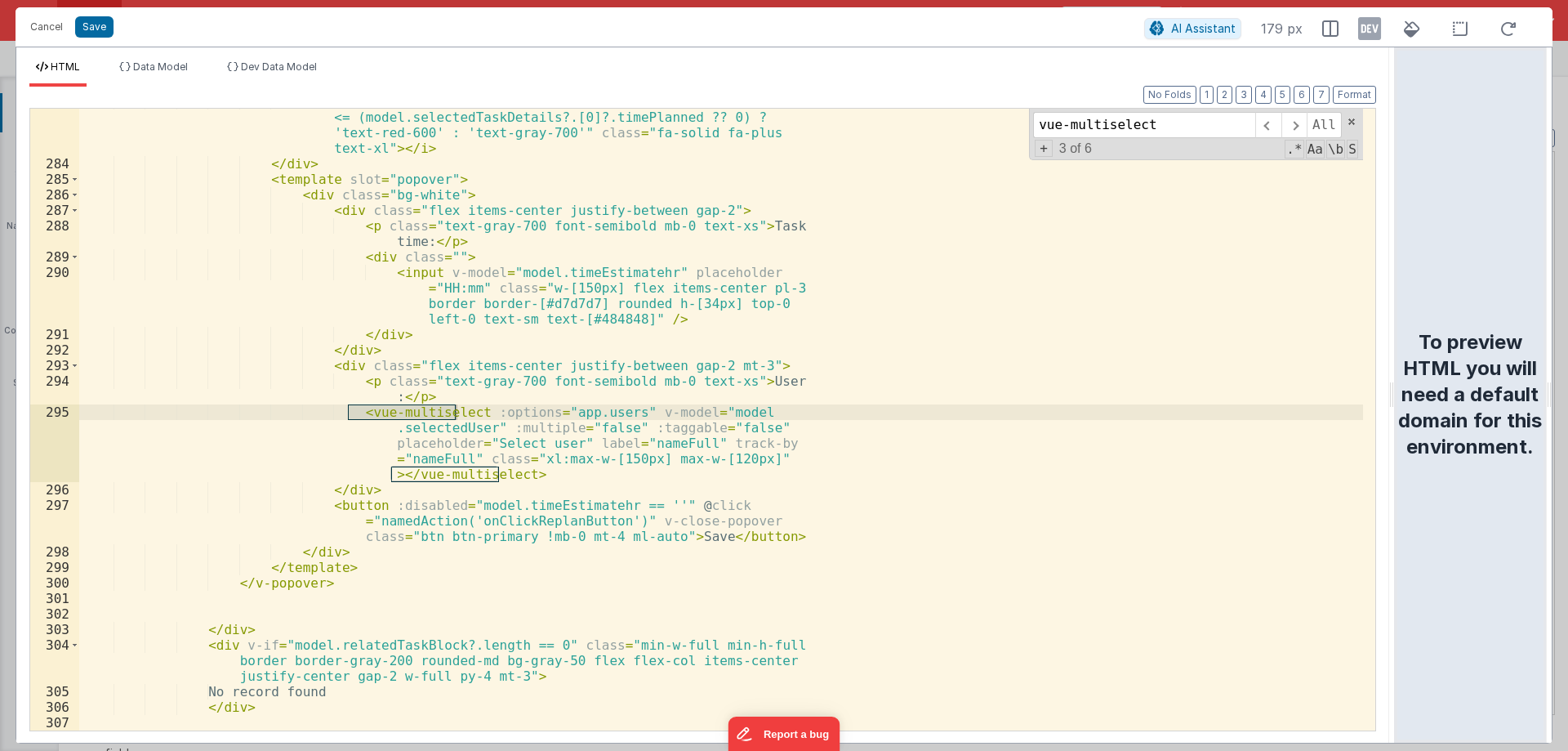
drag, startPoint x: 778, startPoint y: 390, endPoint x: 1555, endPoint y: 421, distance: 777.6
click at [1555, 421] on html "Cancel Save AI Assistant 179 px HTML Data Model Dev Data Model Format 7 6 5 4 3…" at bounding box center [784, 375] width 1568 height 751
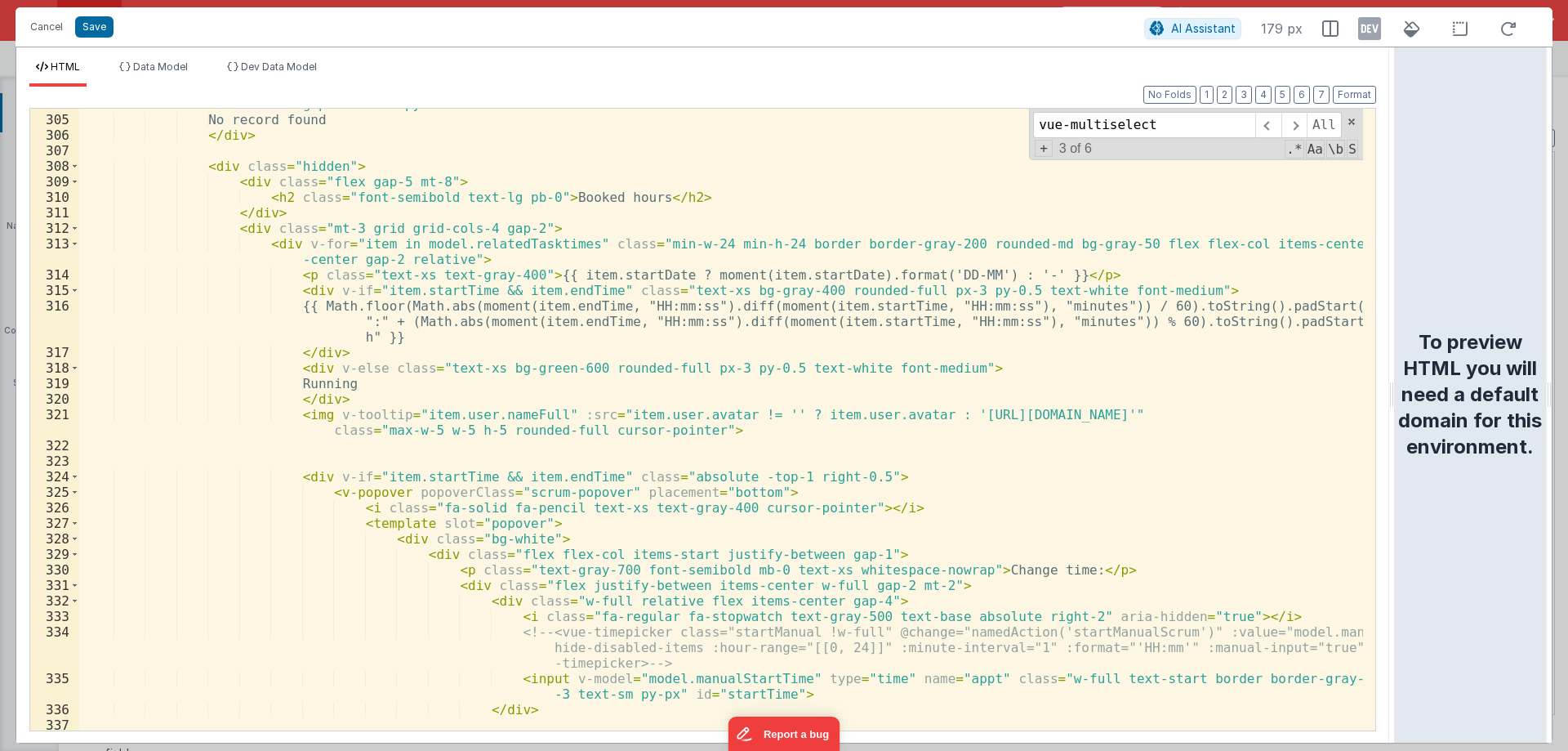
scroll to position [5584, 0]
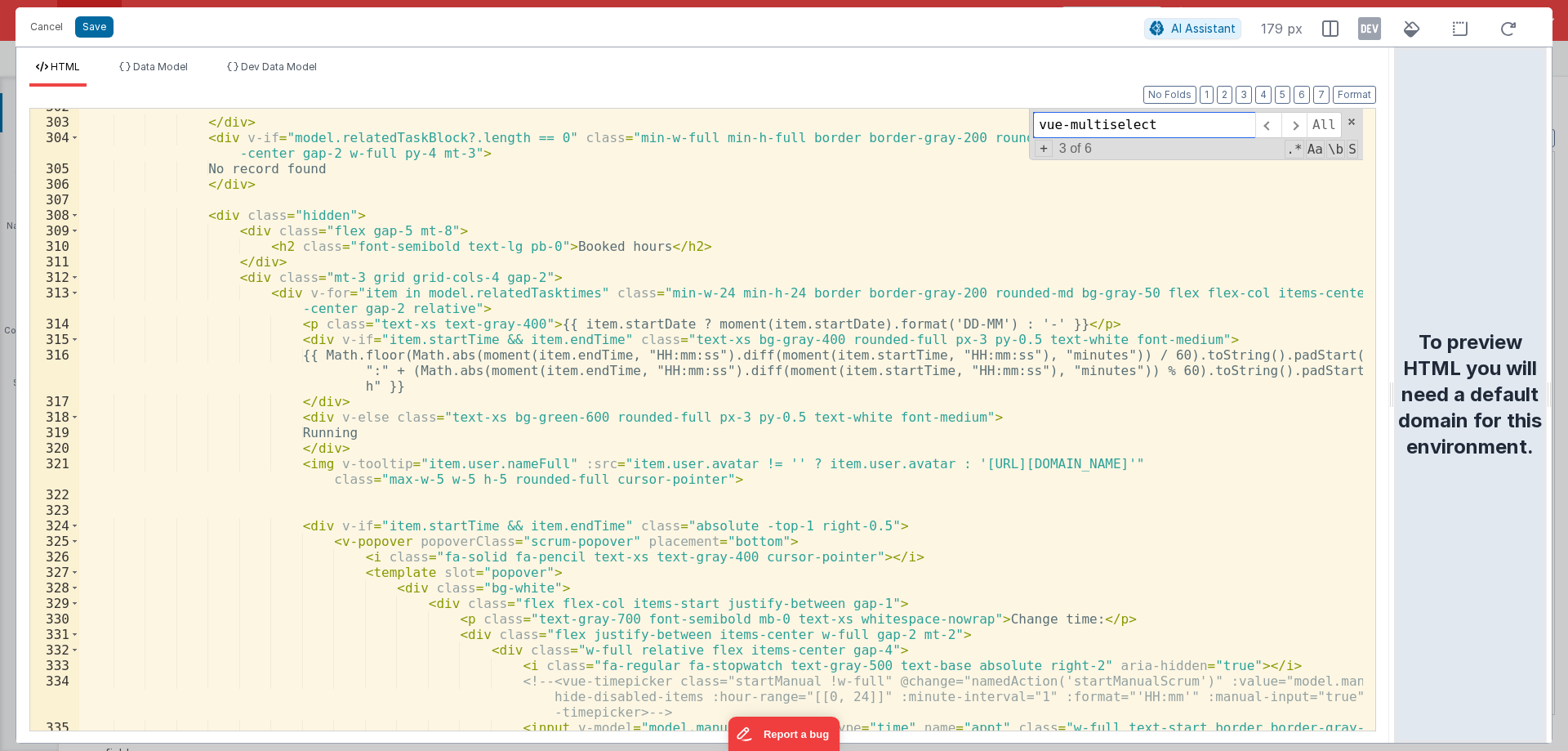
click at [1161, 124] on input "vue-multiselect" at bounding box center [1144, 125] width 223 height 27
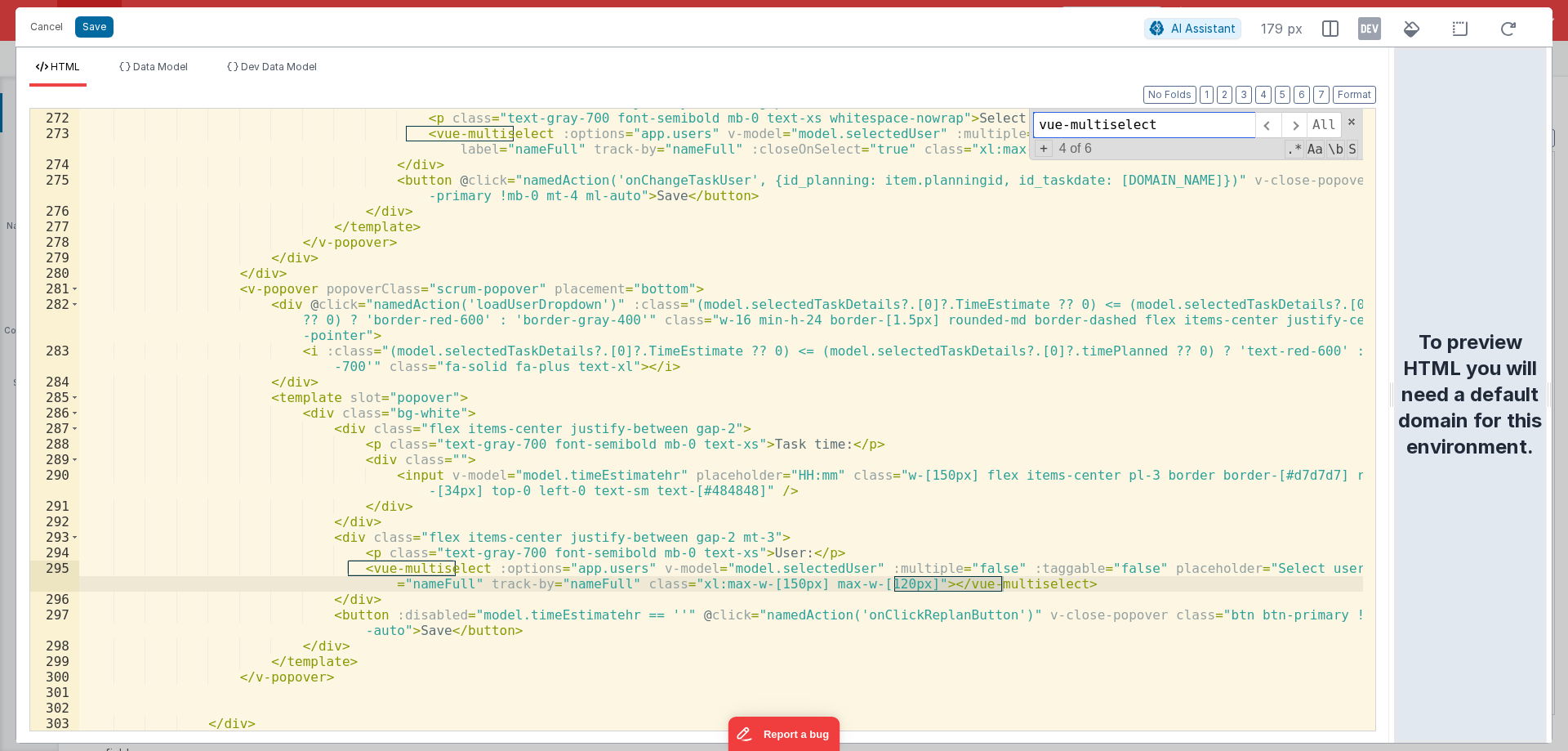
scroll to position [6955, 0]
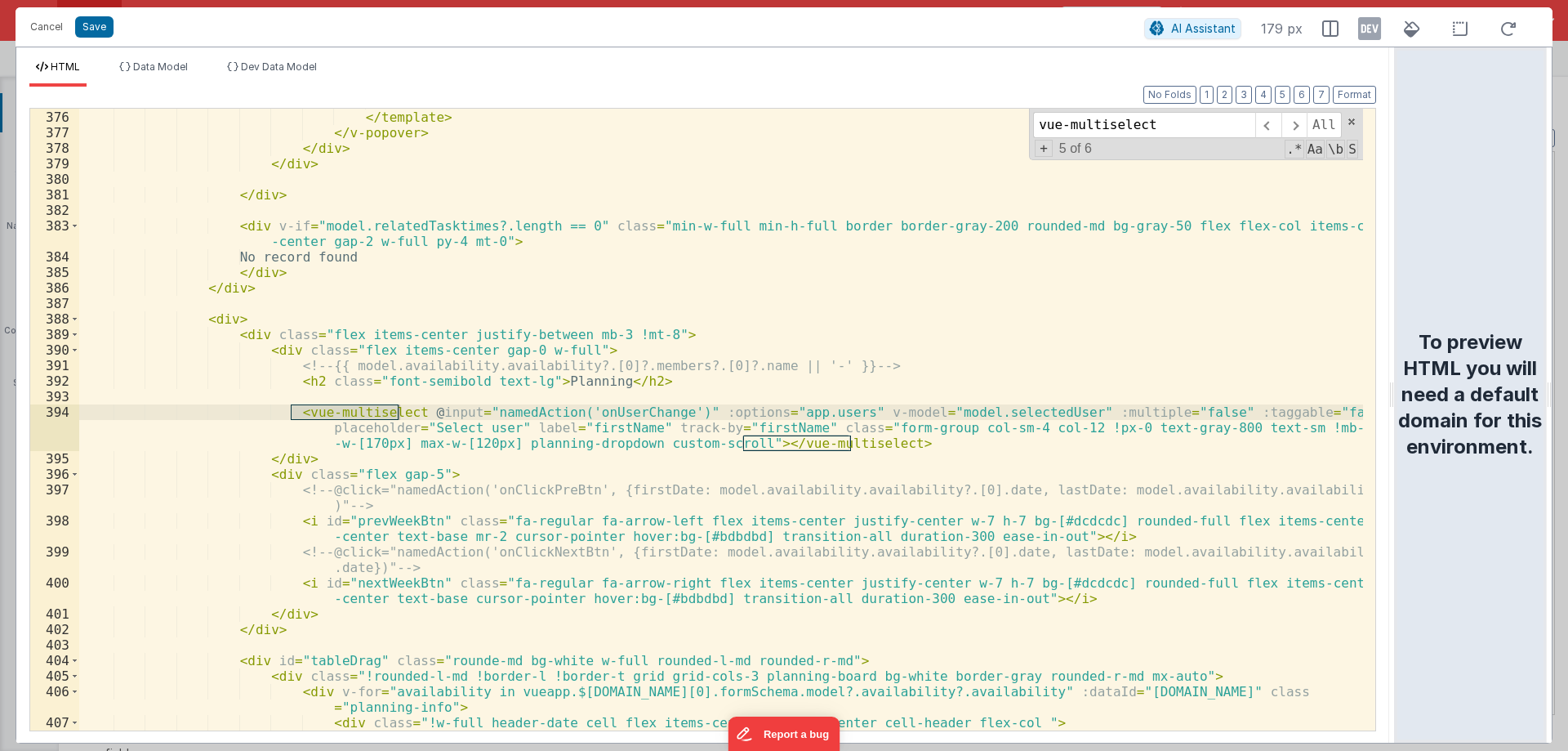
click at [271, 406] on div "</ div > </ template > </ v-popover > </ div > </ div > </ div > < div v-if = "…" at bounding box center [722, 420] width 1284 height 653
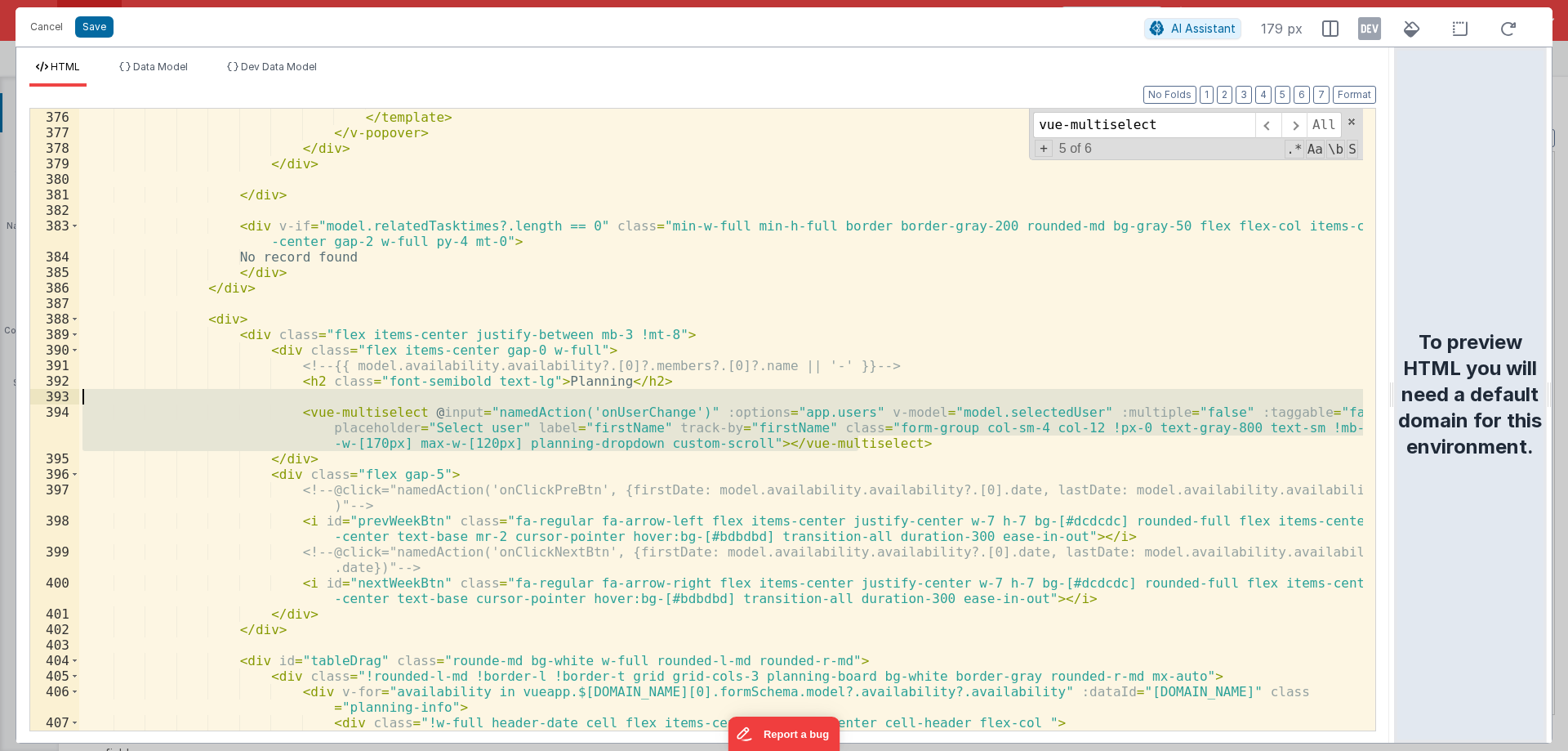
drag, startPoint x: 863, startPoint y: 448, endPoint x: 205, endPoint y: 404, distance: 659.5
click at [205, 404] on div "</ div > </ template > </ v-popover > </ div > </ div > </ div > < div v-if = "…" at bounding box center [722, 420] width 1284 height 653
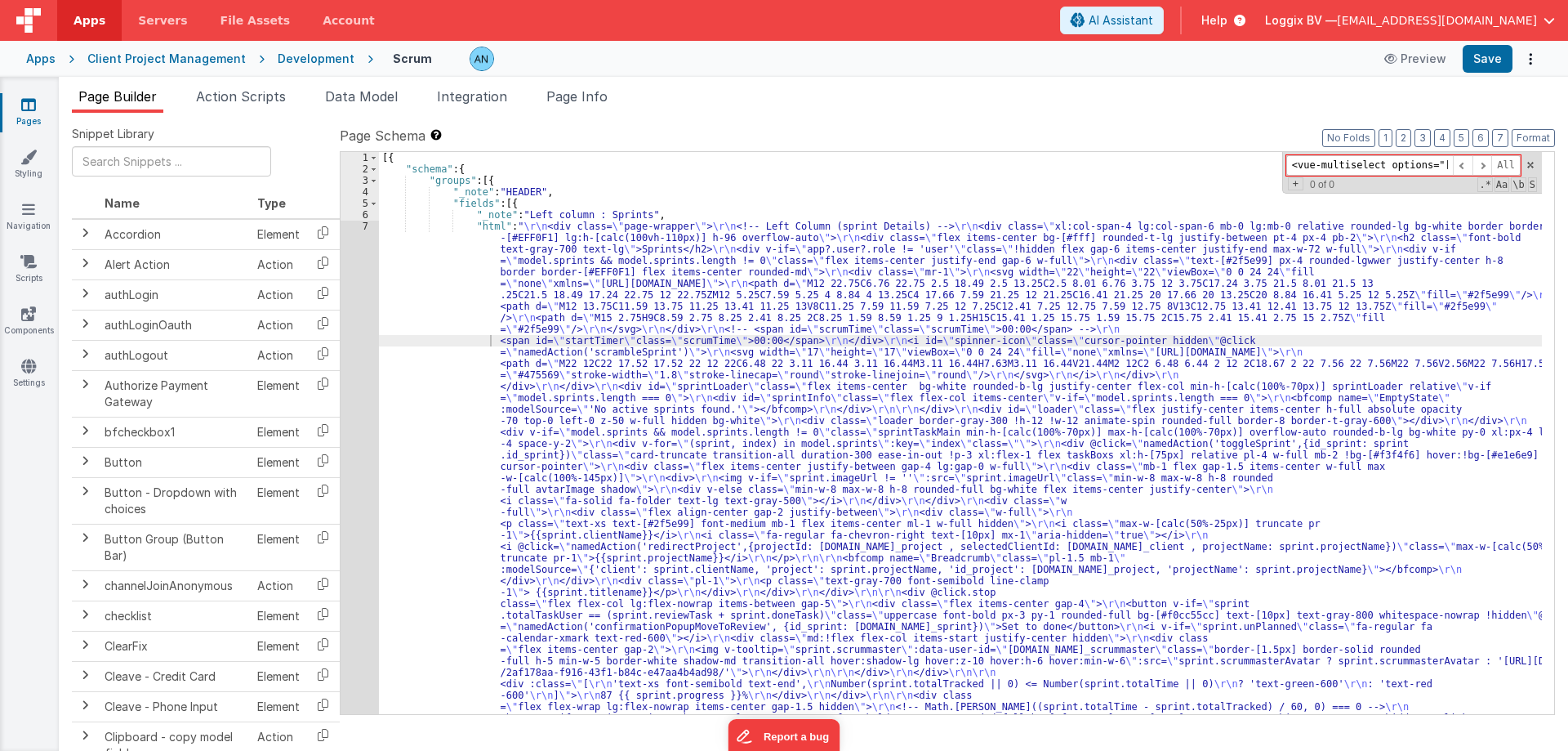
scroll to position [0, 1693]
drag, startPoint x: 1363, startPoint y: 163, endPoint x: 1568, endPoint y: 182, distance: 205.9
click at [1442, 165] on input "<vue-multiselect options="[object Object],[object Object],[object Object],[obje…" at bounding box center [1370, 166] width 167 height 21
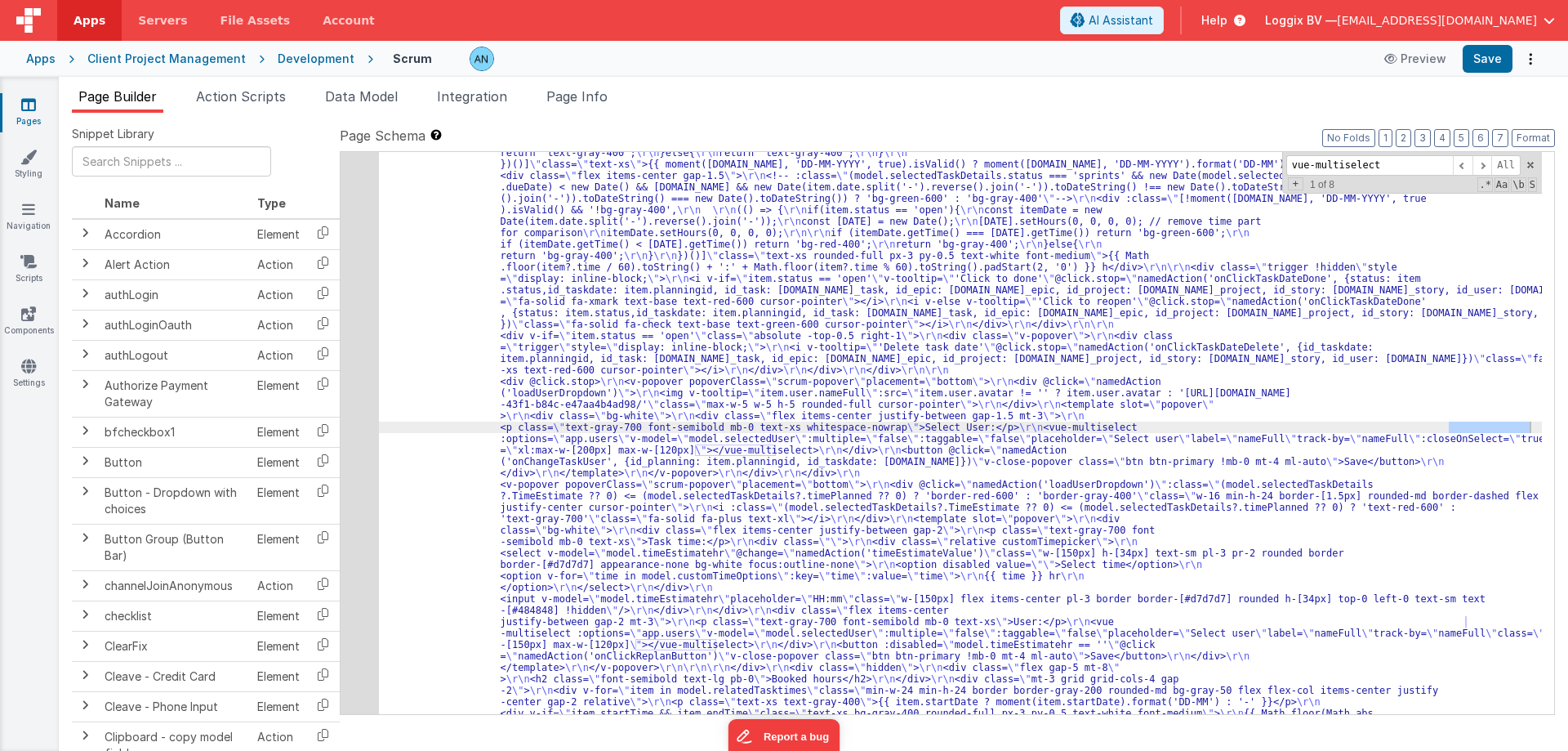
scroll to position [4992, 0]
type input "vue-multiselect"
click at [355, 277] on div "17" at bounding box center [360, 610] width 39 height 3420
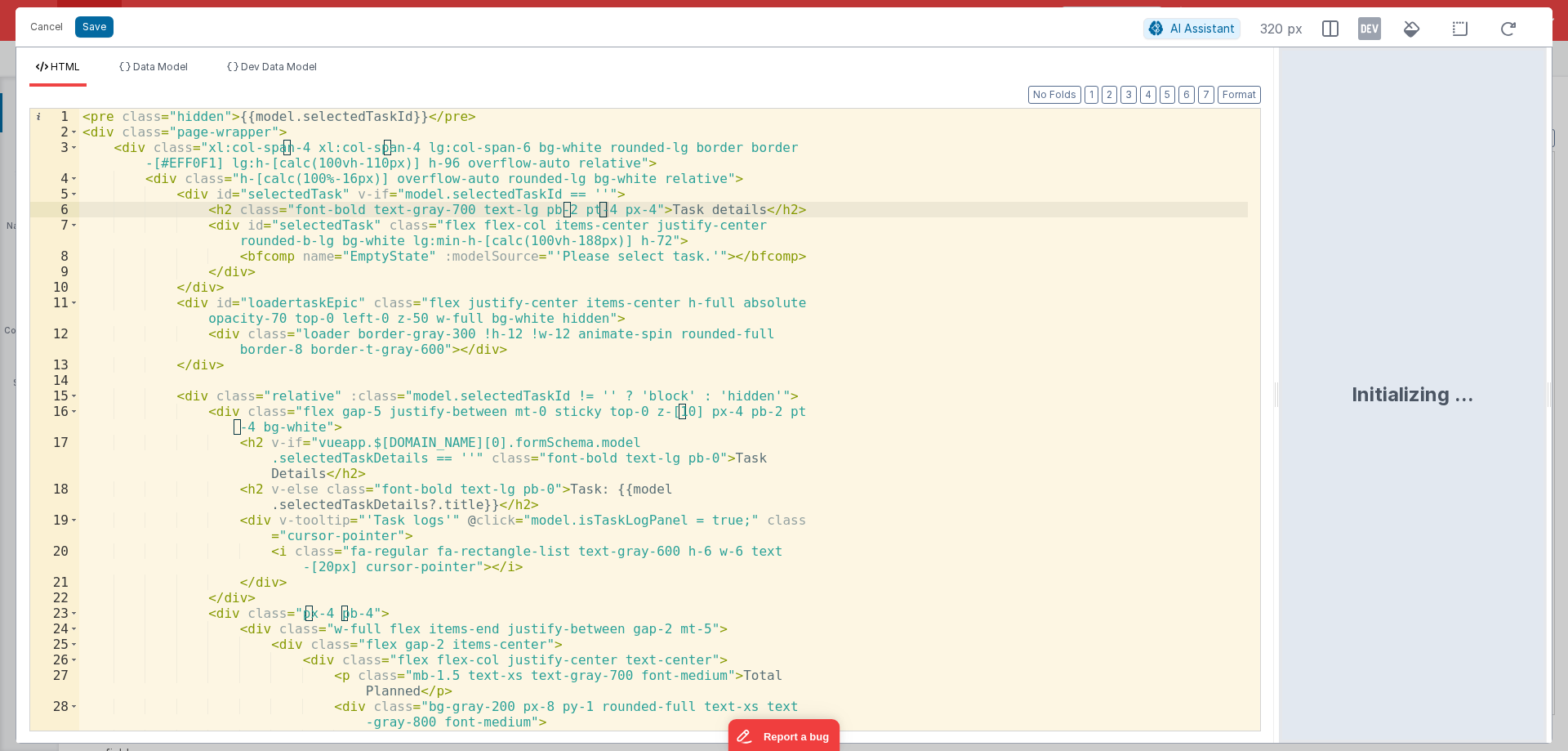
drag, startPoint x: 782, startPoint y: 393, endPoint x: 1513, endPoint y: 362, distance: 731.7
click at [1535, 363] on html "Cancel Save AI Assistant 320 px HTML Data Model Dev Data Model Format 7 6 5 4 3…" at bounding box center [784, 375] width 1568 height 751
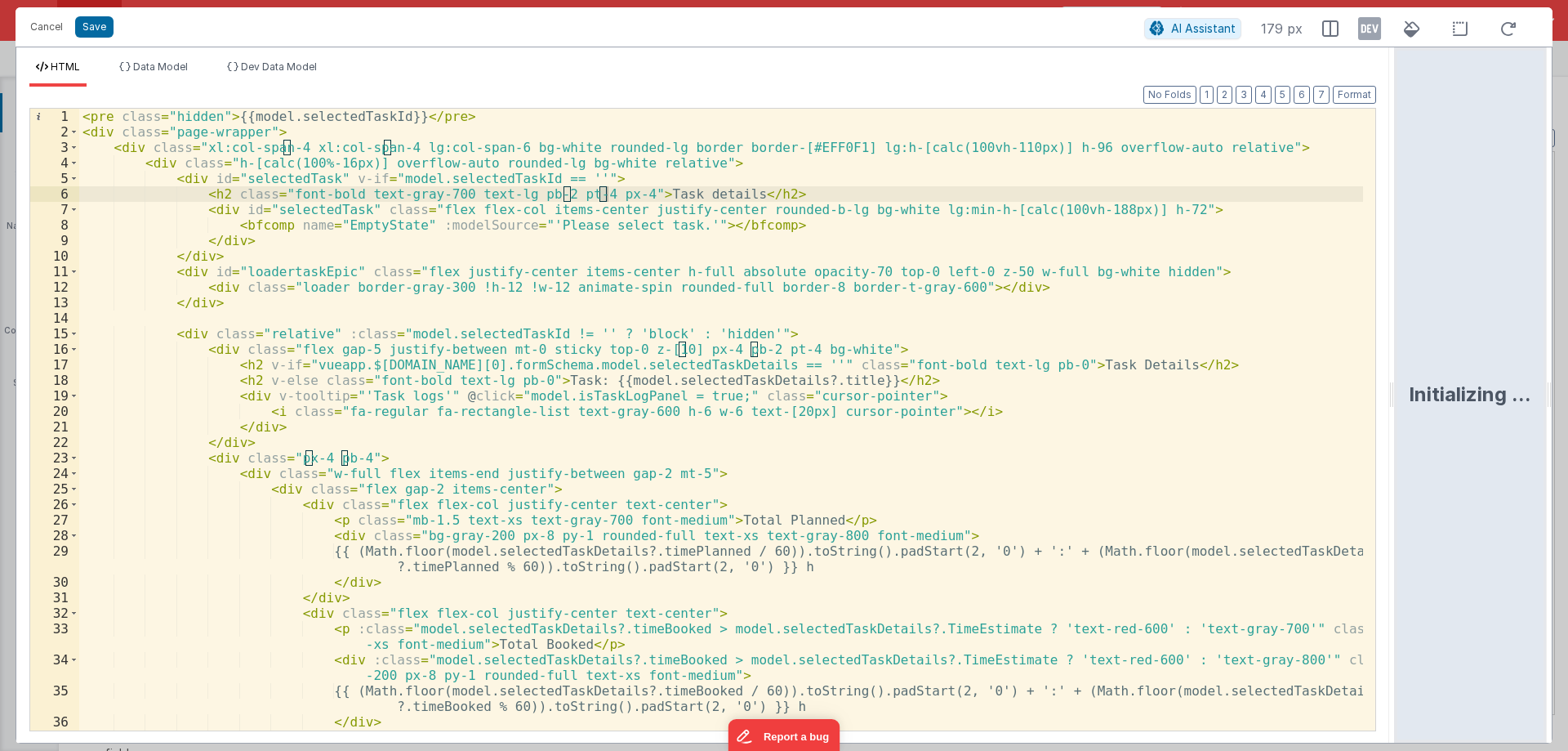
click at [745, 332] on div "< pre class = "hidden" > {{model.selectedTaskId}} </ pre > < div class = "page-…" at bounding box center [722, 435] width 1284 height 653
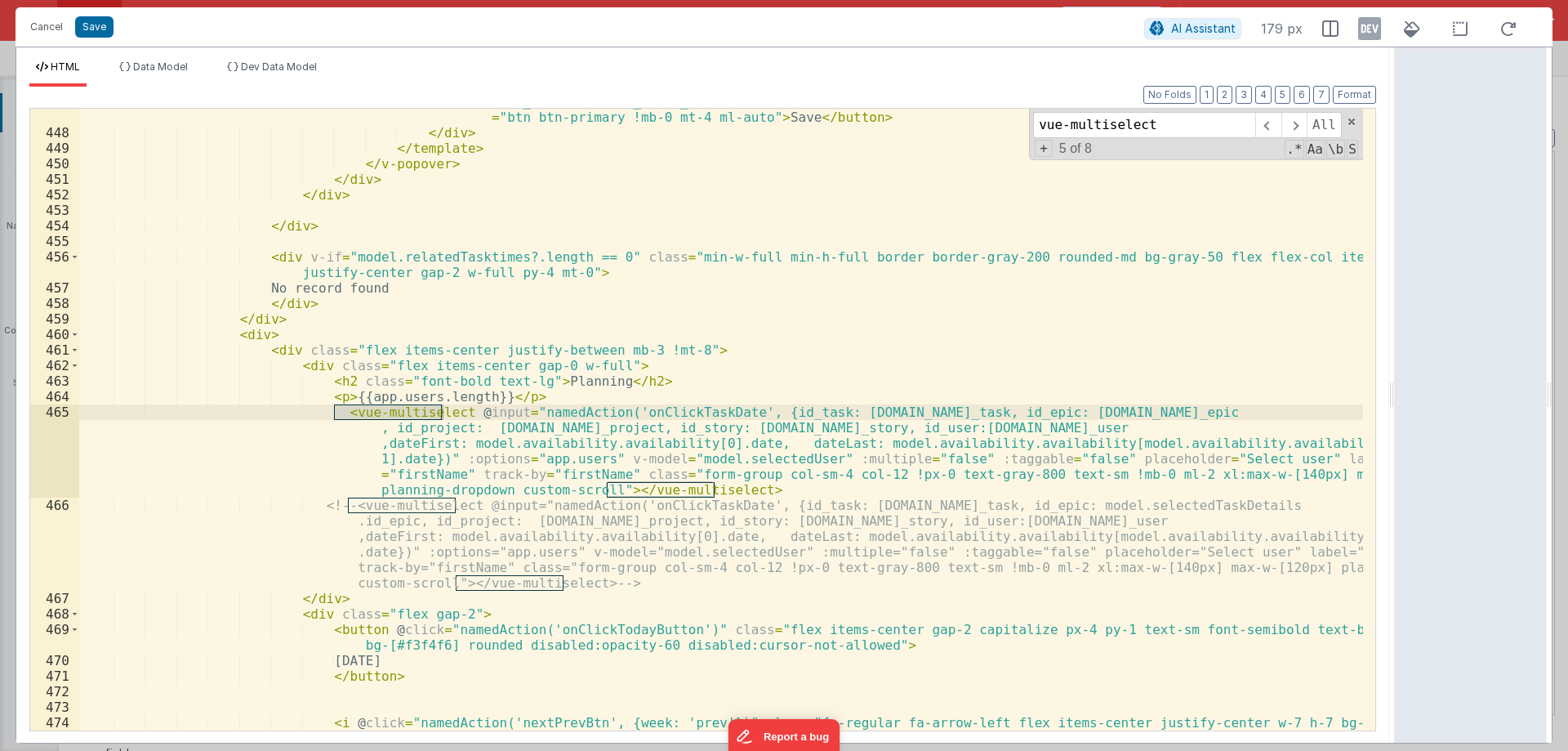
scroll to position [7716, 0]
type input "vue-multiselect"
click at [308, 410] on div "< button @ click = "namedAction('onClickEditTime', {id_booking: item.id_booking…" at bounding box center [722, 428] width 1284 height 699
click at [734, 485] on div "< button @ click = "namedAction('onClickEditTime', {id_booking: item.id_booking…" at bounding box center [722, 428] width 1284 height 699
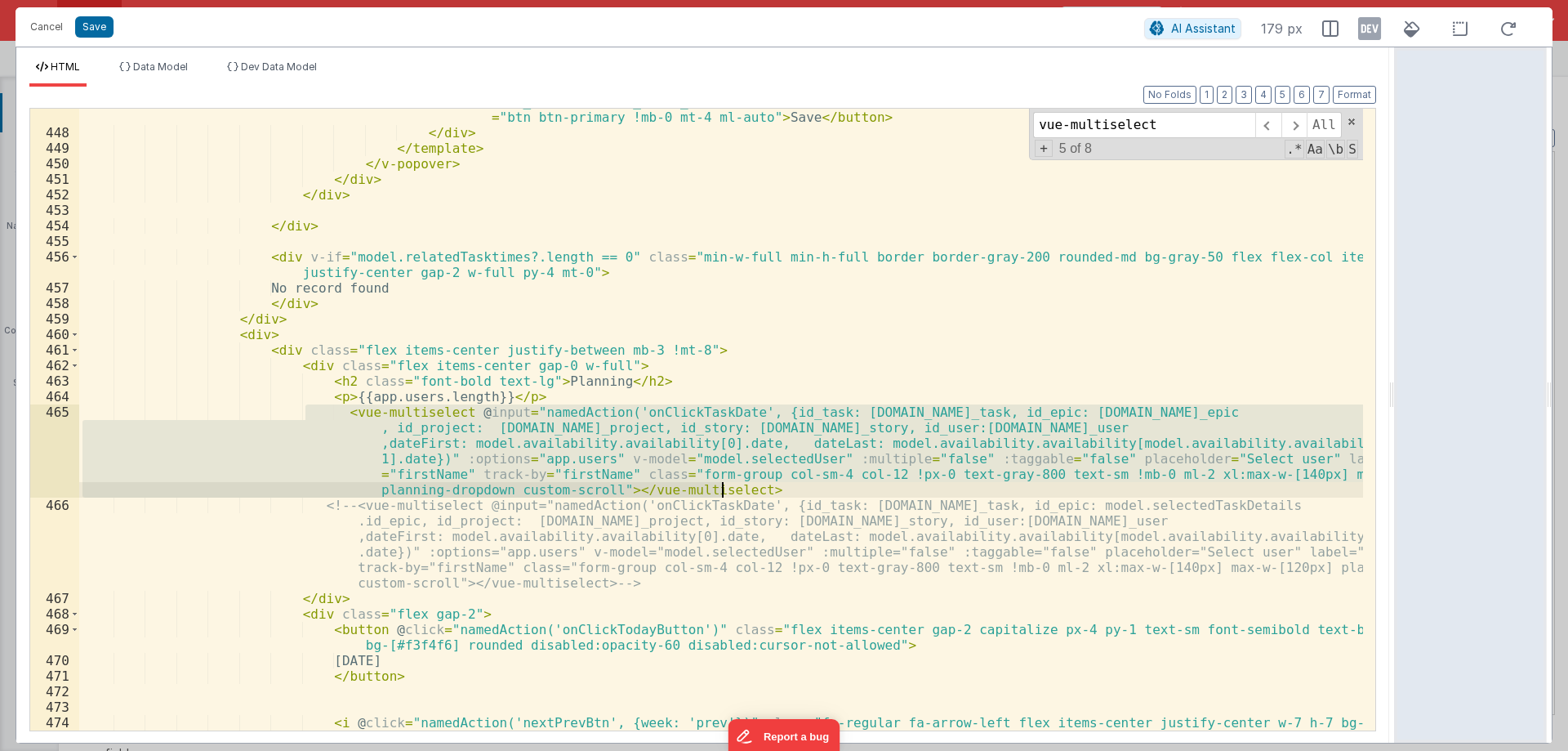
click at [747, 488] on div "< button @ click = "namedAction('onClickEditTime', {id_booking: item.id_booking…" at bounding box center [722, 420] width 1284 height 622
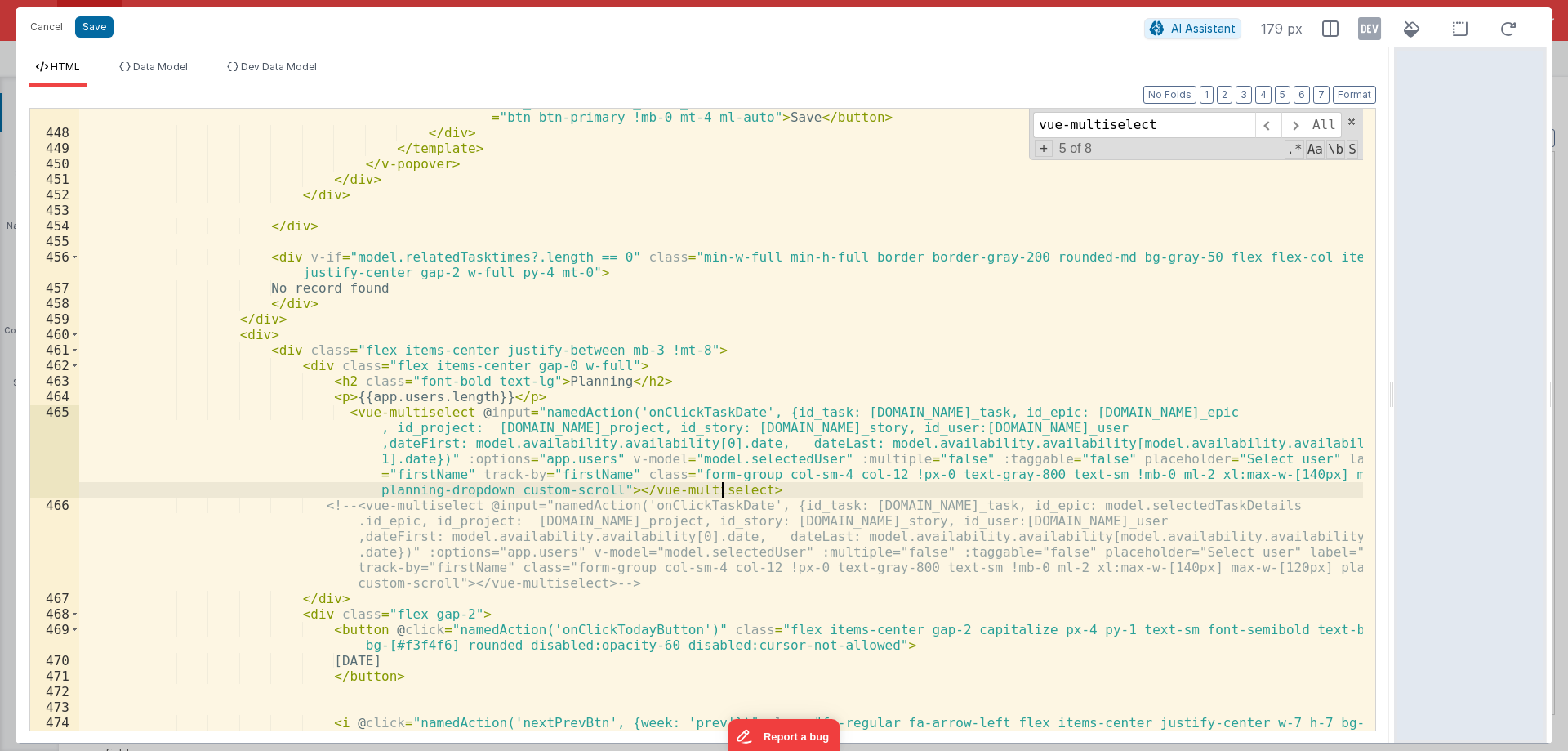
paste textarea
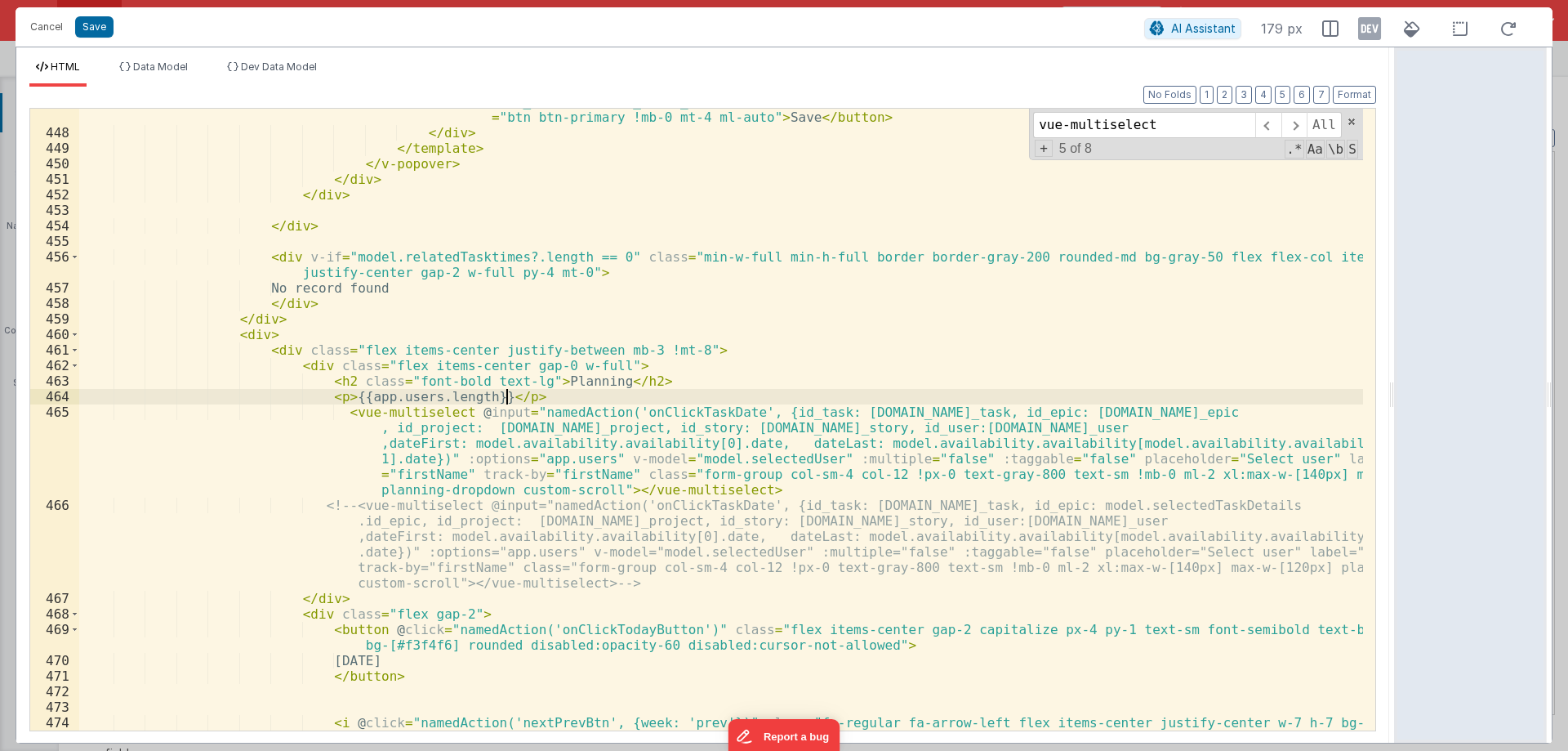
click at [515, 393] on div "< button @ click = "namedAction('onClickEditTime', {id_booking: [DOMAIN_NAME]_b…" at bounding box center [722, 428] width 1284 height 699
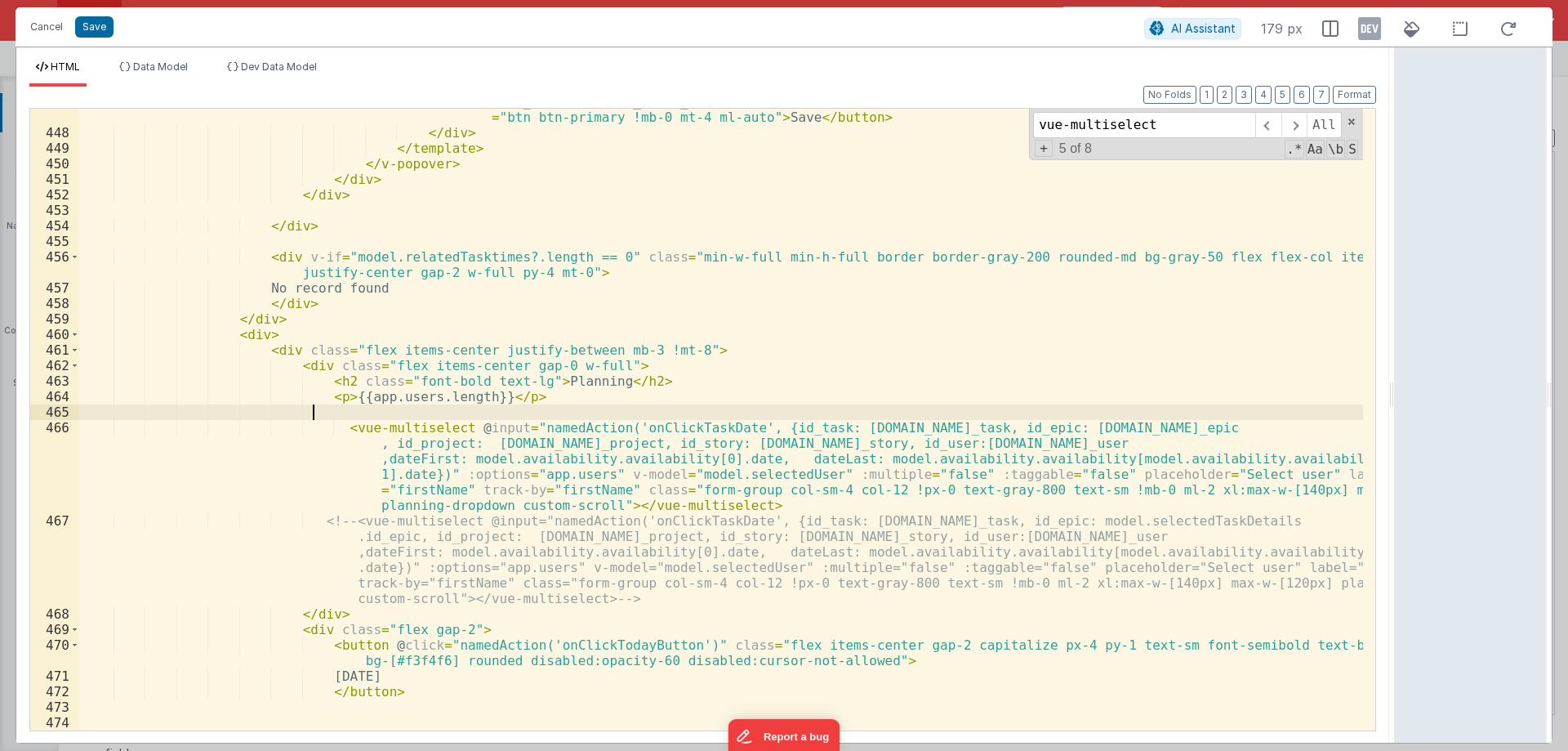
click at [722, 476] on div "< button @ click = "namedAction('onClickEditTime', {id_booking: [DOMAIN_NAME]_b…" at bounding box center [722, 428] width 1284 height 699
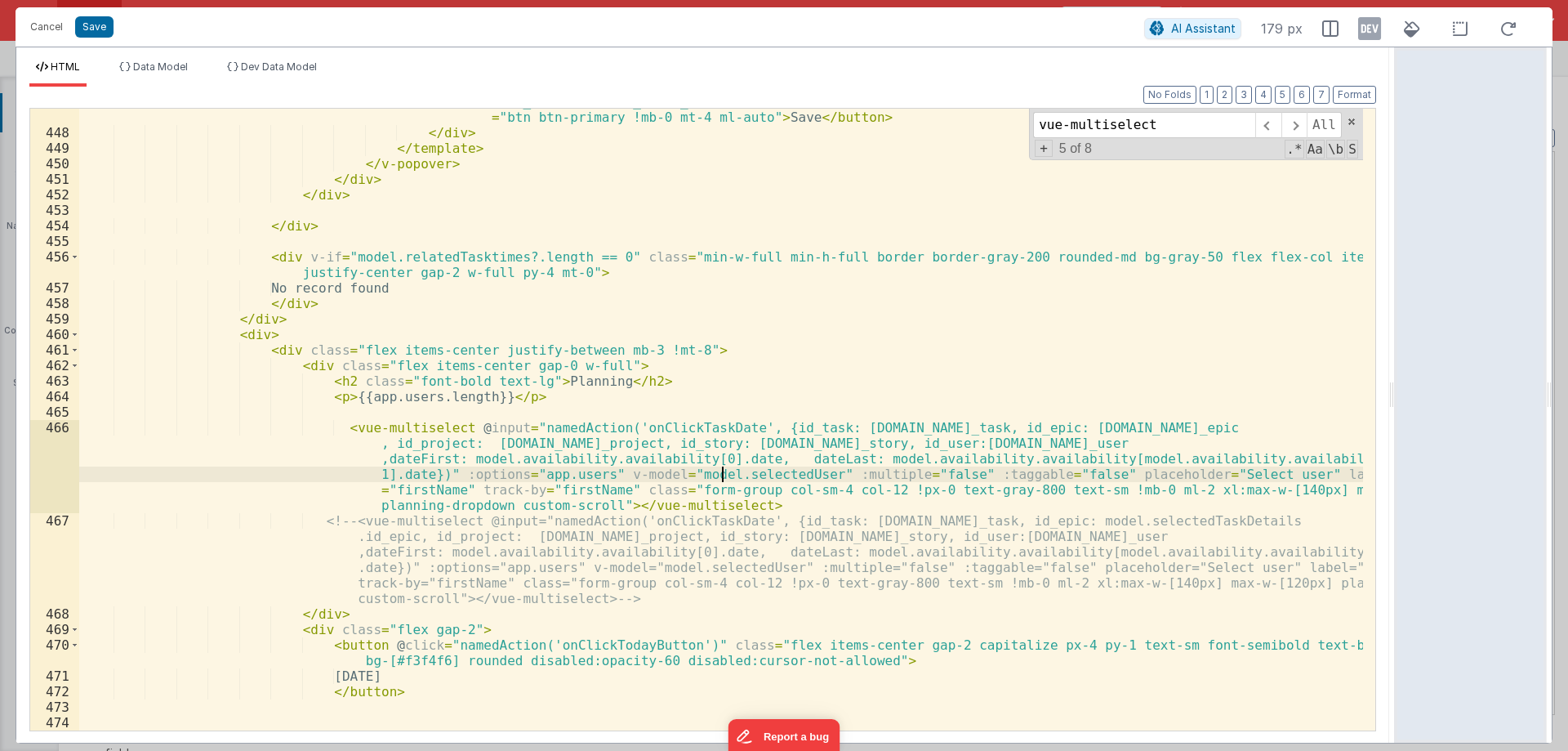
click at [722, 476] on div "< button @ click = "namedAction('onClickEditTime', {id_booking: [DOMAIN_NAME]_b…" at bounding box center [722, 428] width 1284 height 699
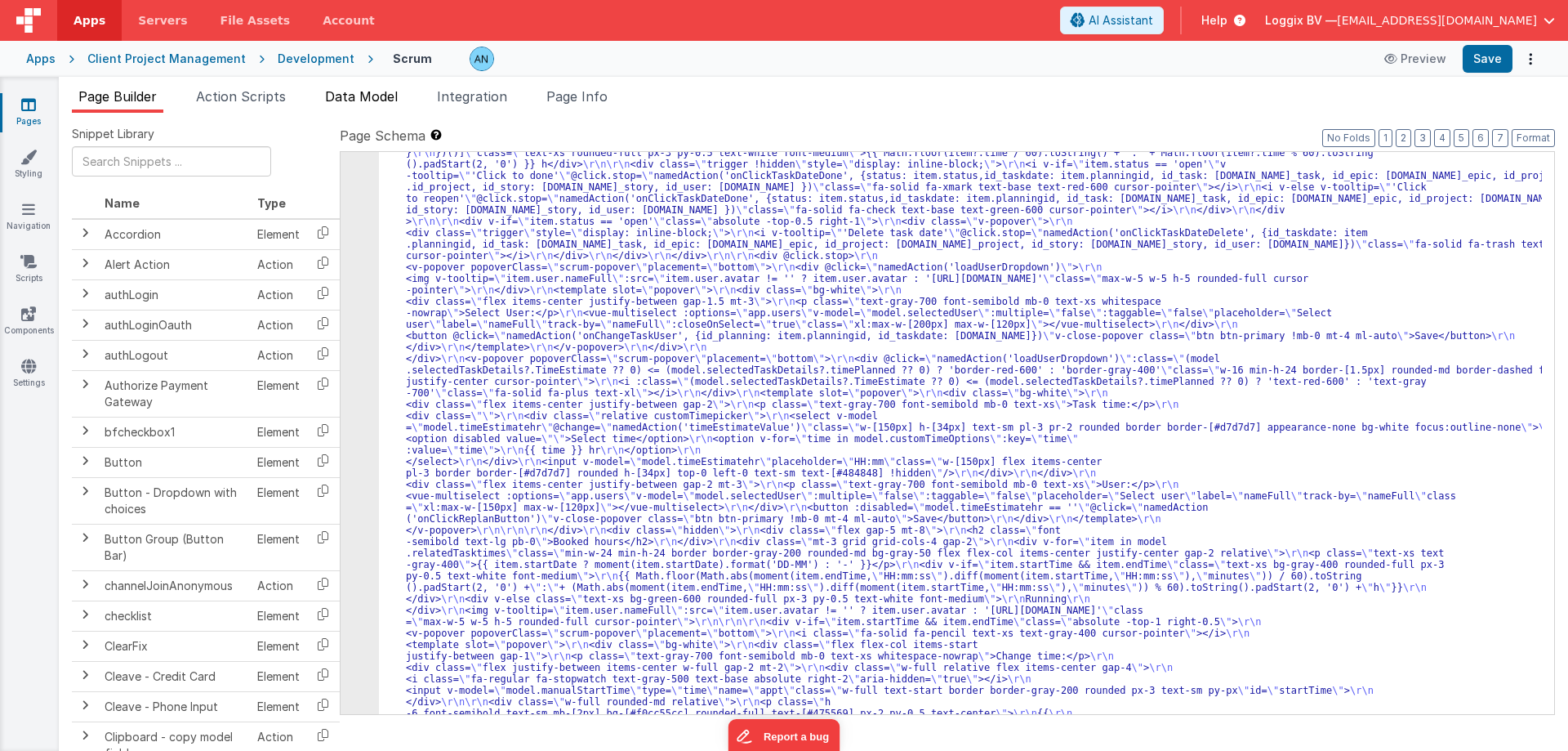
click at [358, 99] on span "Data Model" at bounding box center [361, 96] width 73 height 16
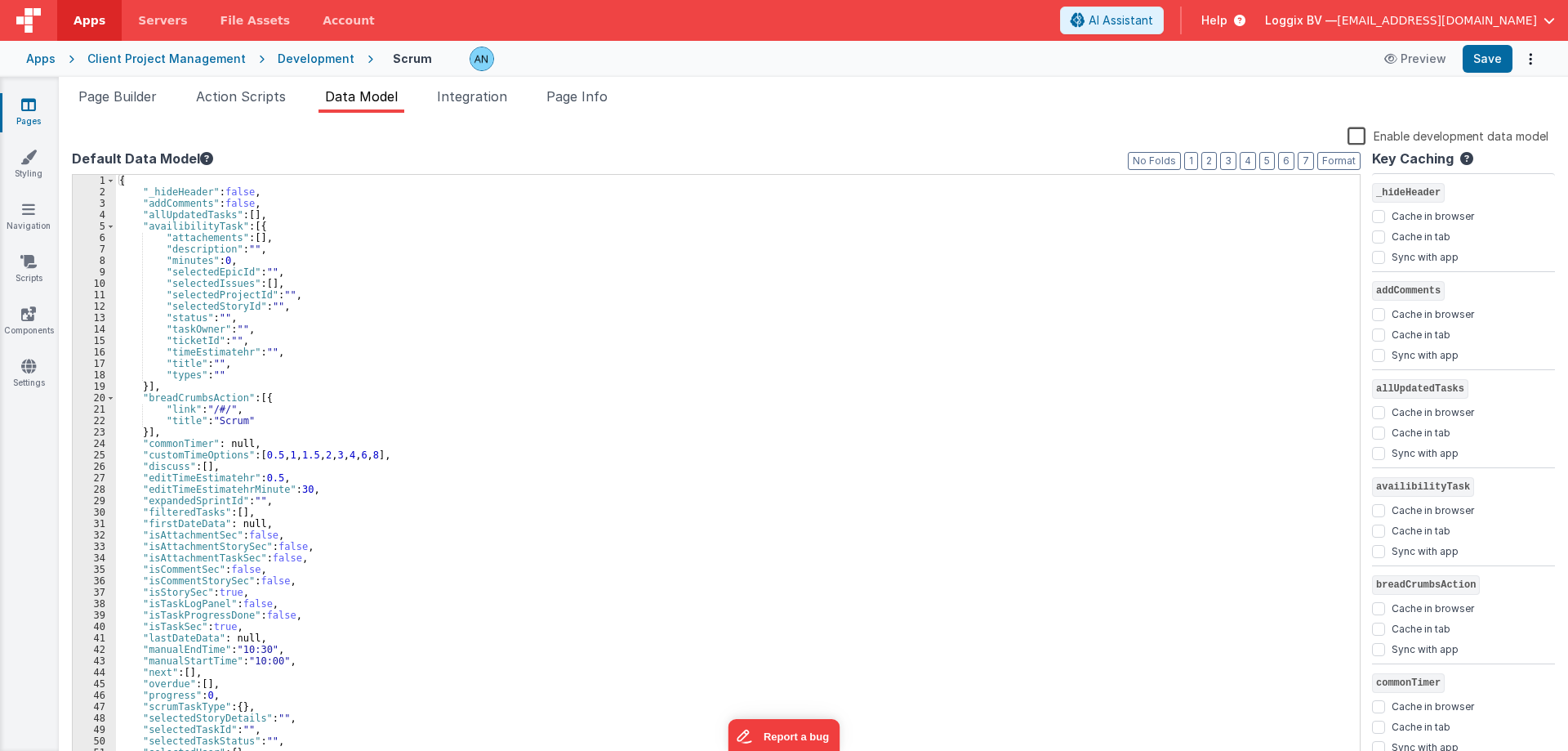
click at [350, 249] on div "{ "_hideHeader" : false , "addComments" : false , "allUpdatedTasks" : [ ] , "av…" at bounding box center [732, 481] width 1232 height 613
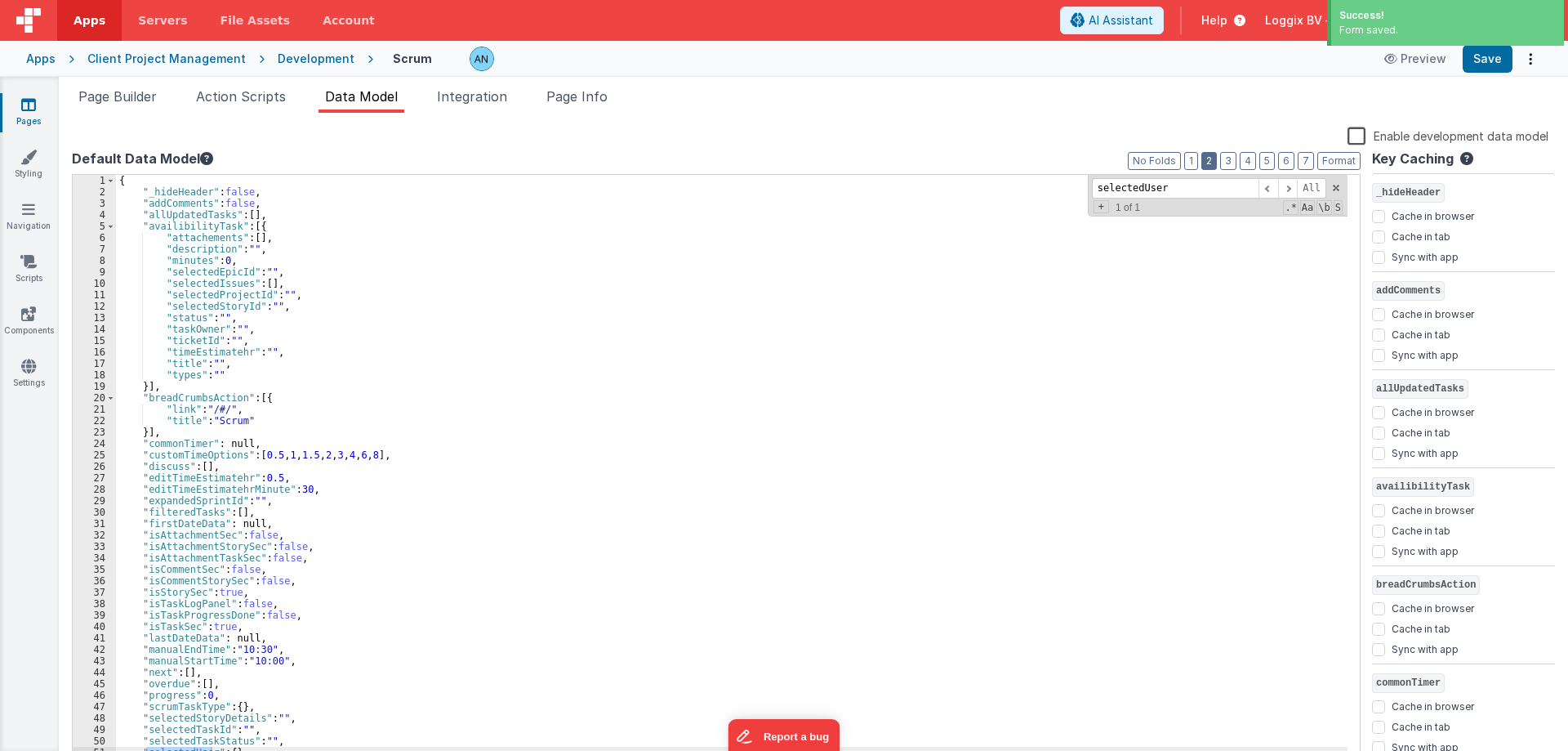
type input "selectedUser"
click at [1216, 159] on button "2" at bounding box center [1209, 160] width 15 height 18
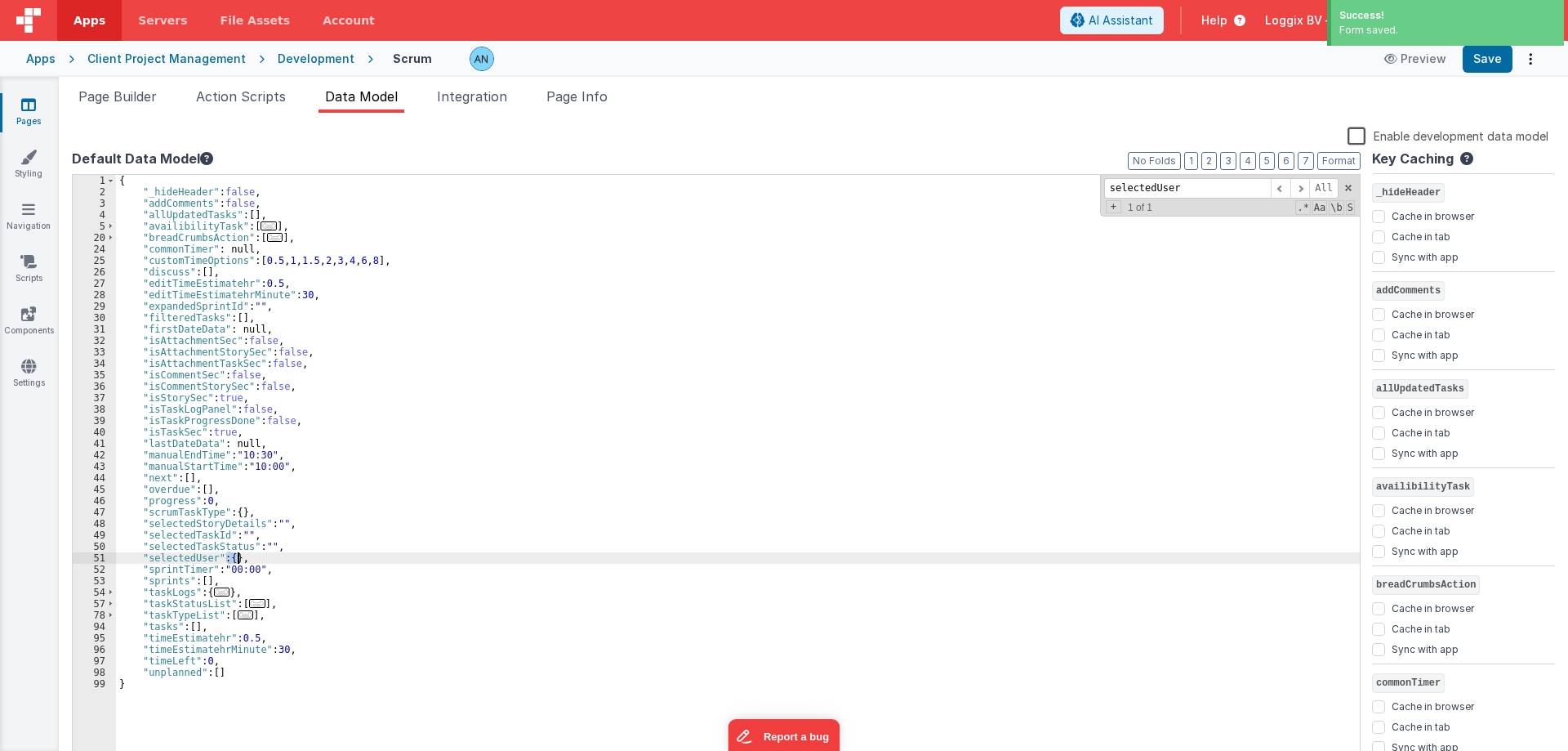
drag, startPoint x: 225, startPoint y: 556, endPoint x: 240, endPoint y: 556, distance: 15.0
click at [240, 556] on div "{ "_hideHeader" : false , "addComments" : false , "allUpdatedTasks" : [ ] , "av…" at bounding box center [739, 481] width 1244 height 613
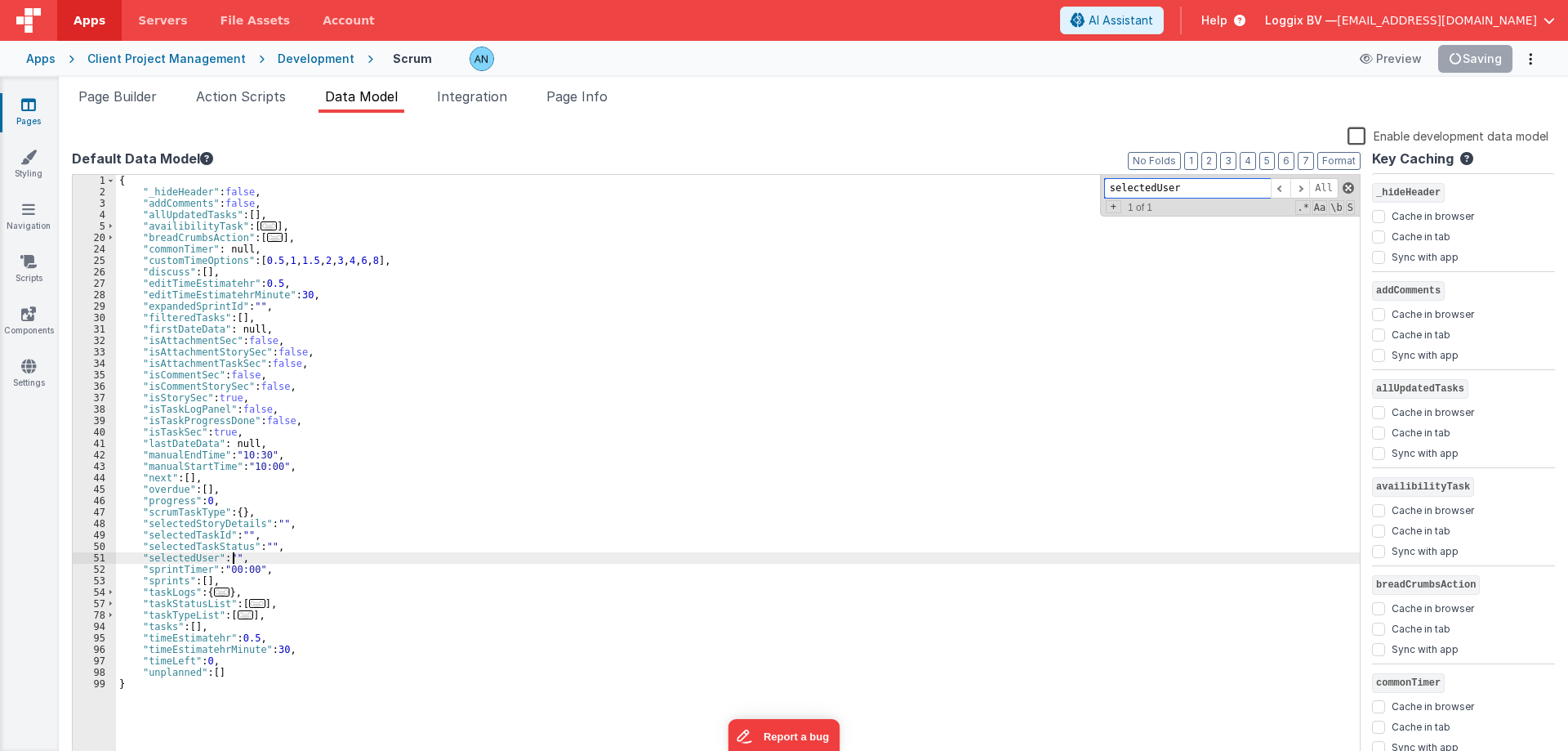
click at [1347, 187] on span at bounding box center [1348, 188] width 11 height 11
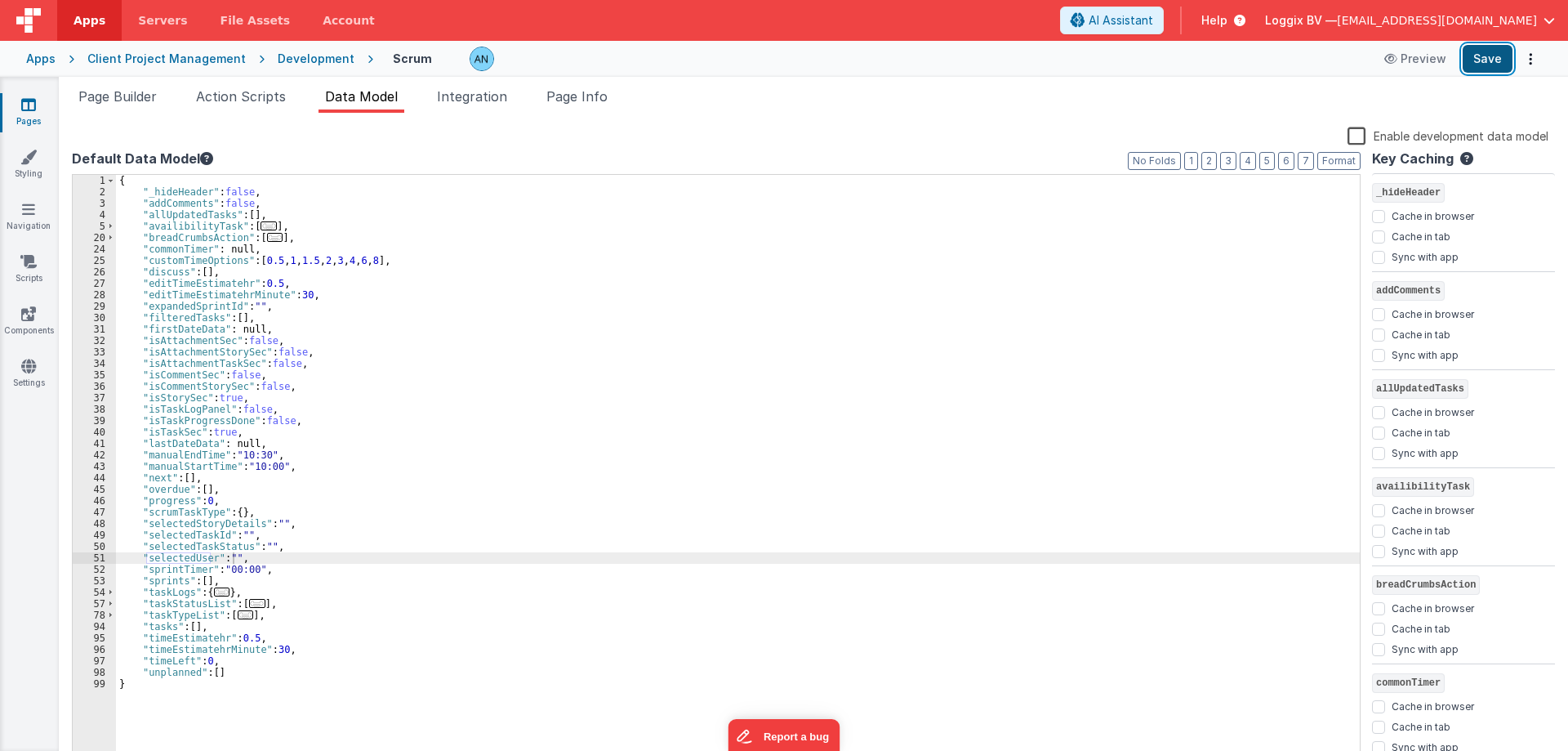
click at [1473, 57] on button "Save" at bounding box center [1488, 58] width 50 height 27
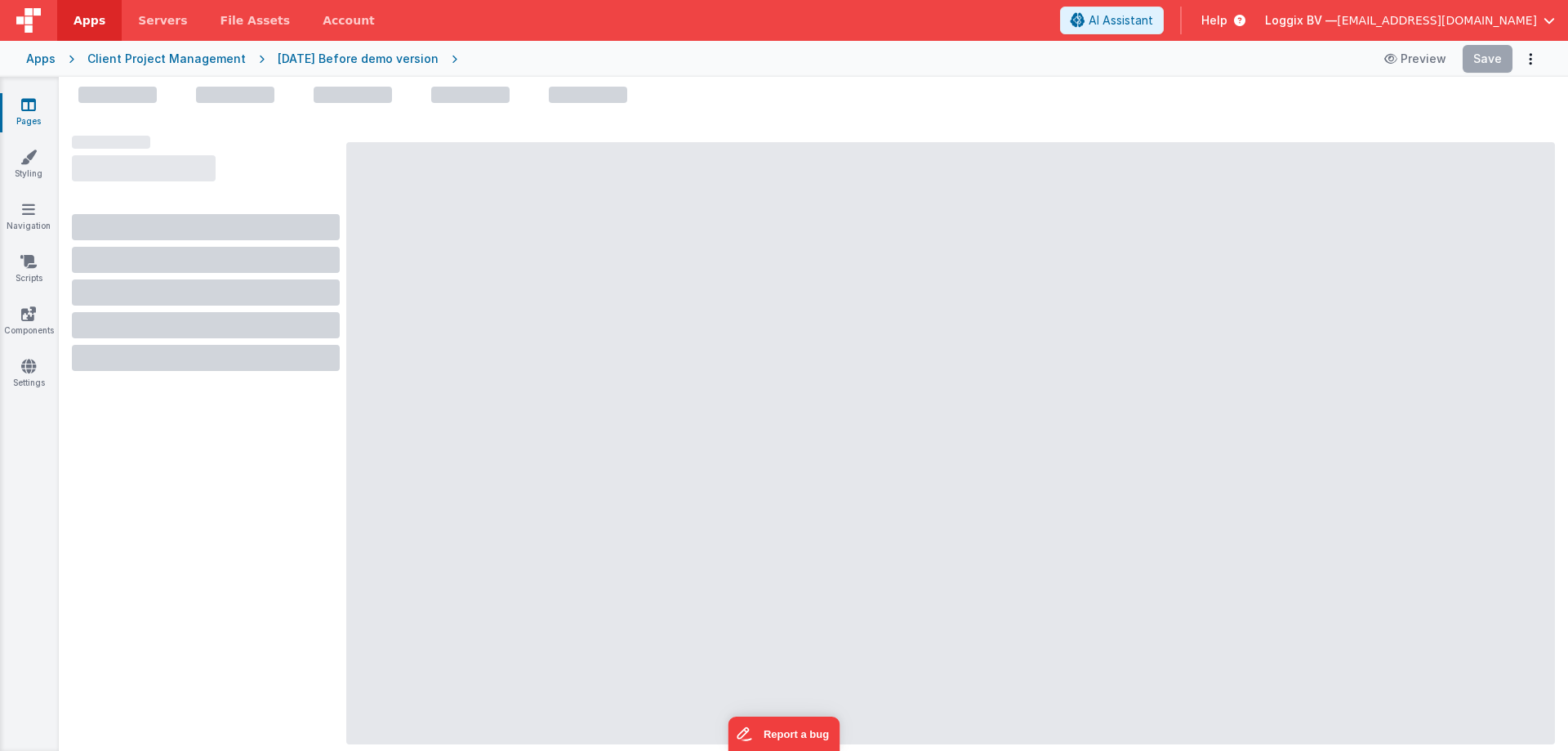
click at [87, 28] on link "Apps" at bounding box center [89, 20] width 64 height 41
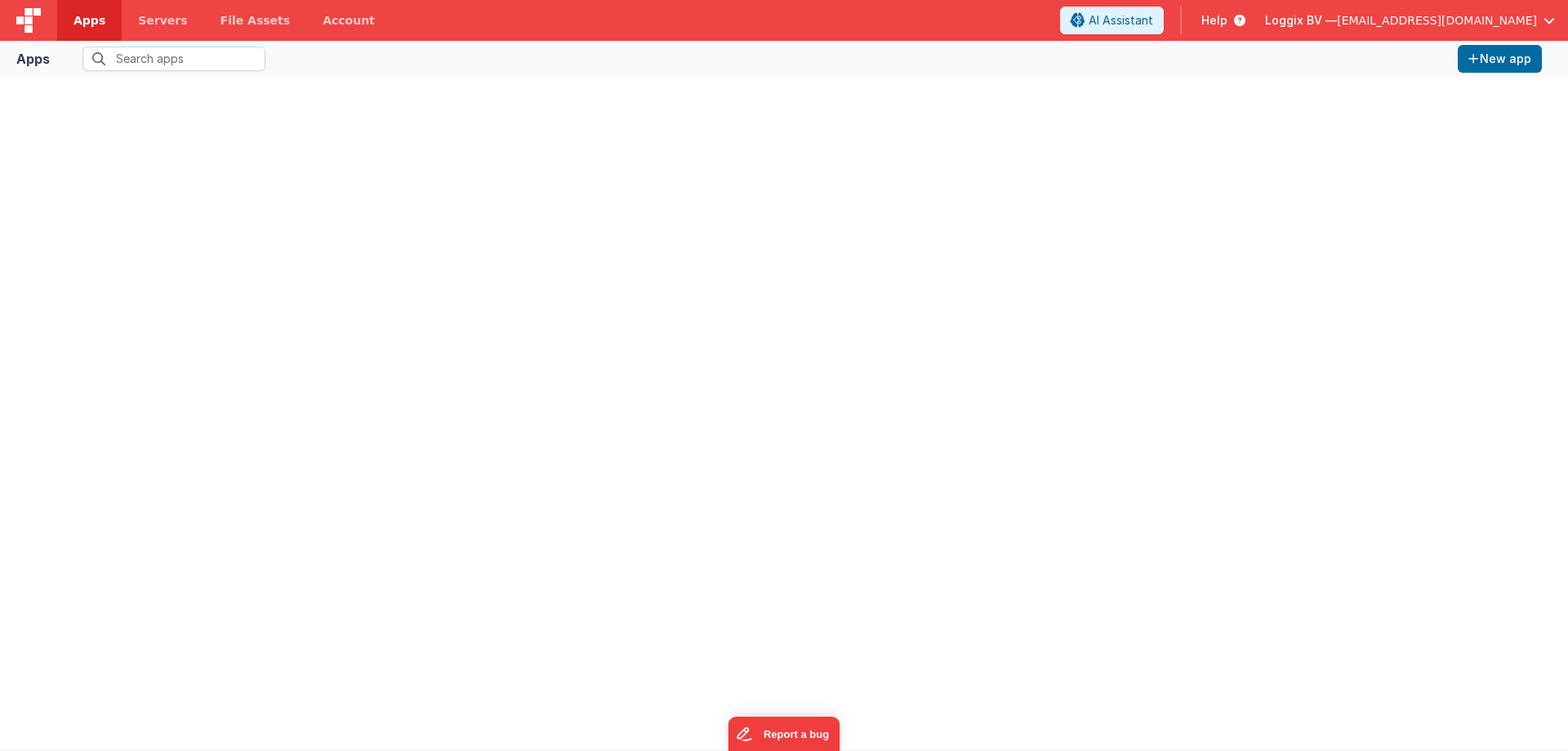
click at [80, 9] on link "Apps" at bounding box center [89, 20] width 64 height 41
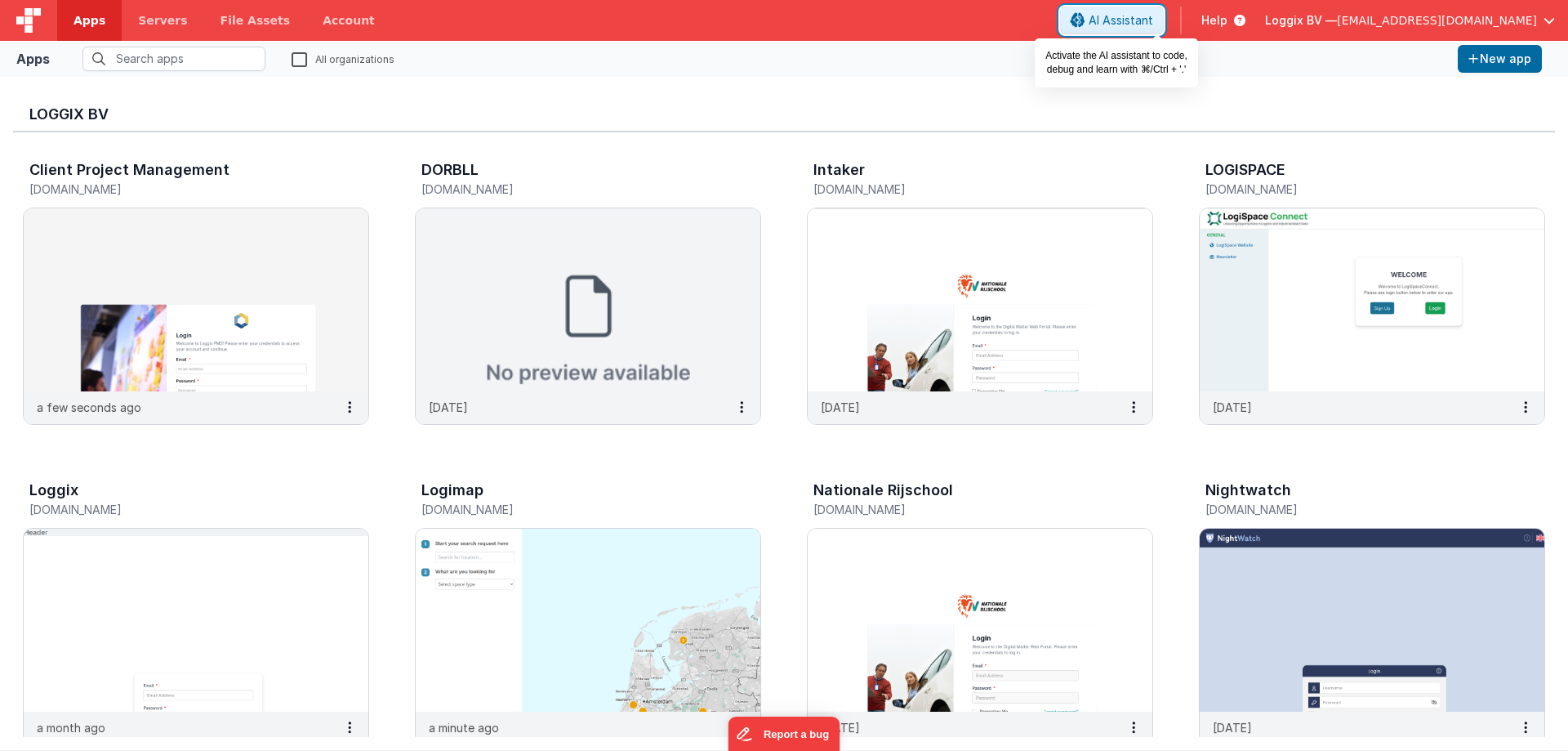
click at [1153, 19] on span "AI Assistant" at bounding box center [1121, 20] width 64 height 16
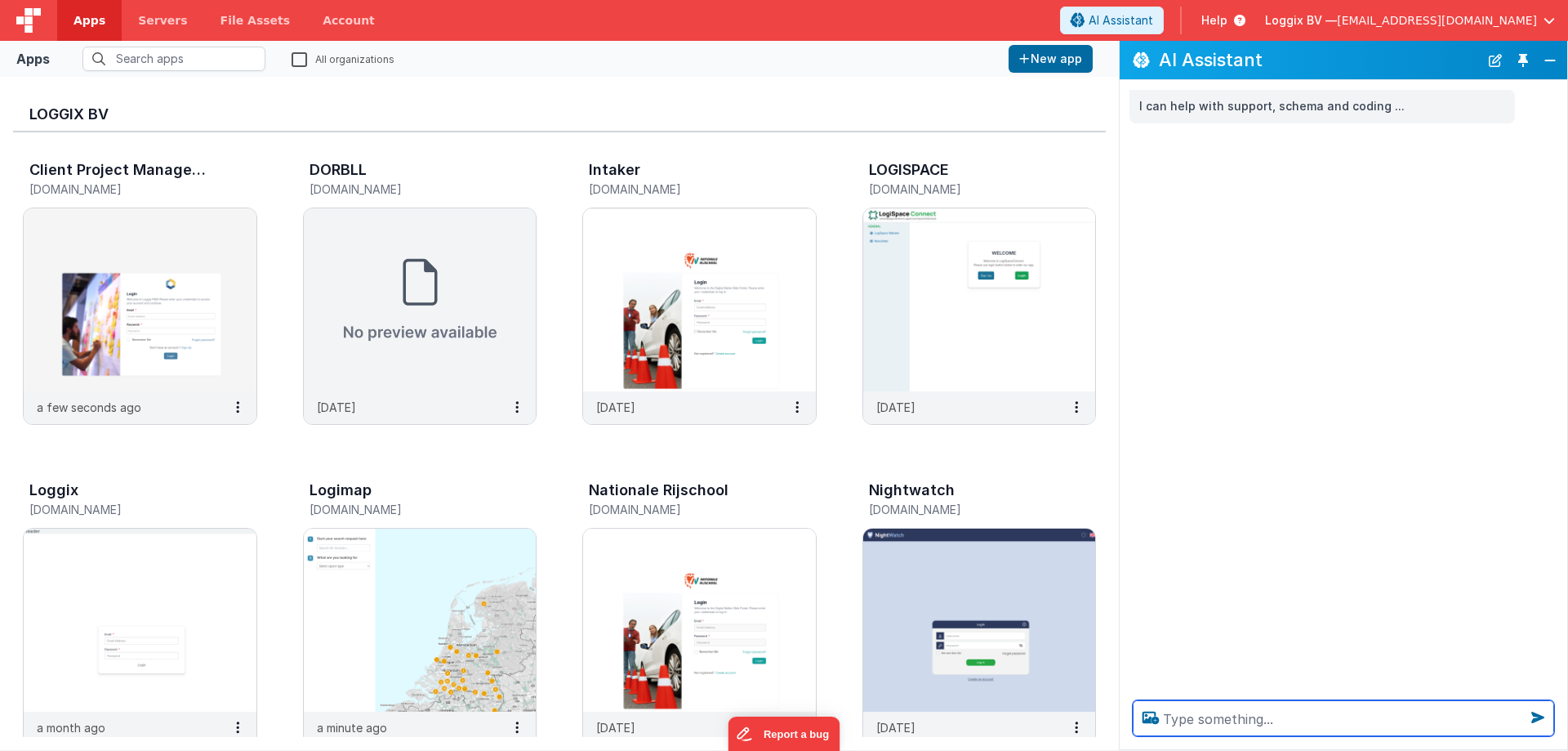
click at [1174, 715] on textarea at bounding box center [1344, 718] width 421 height 36
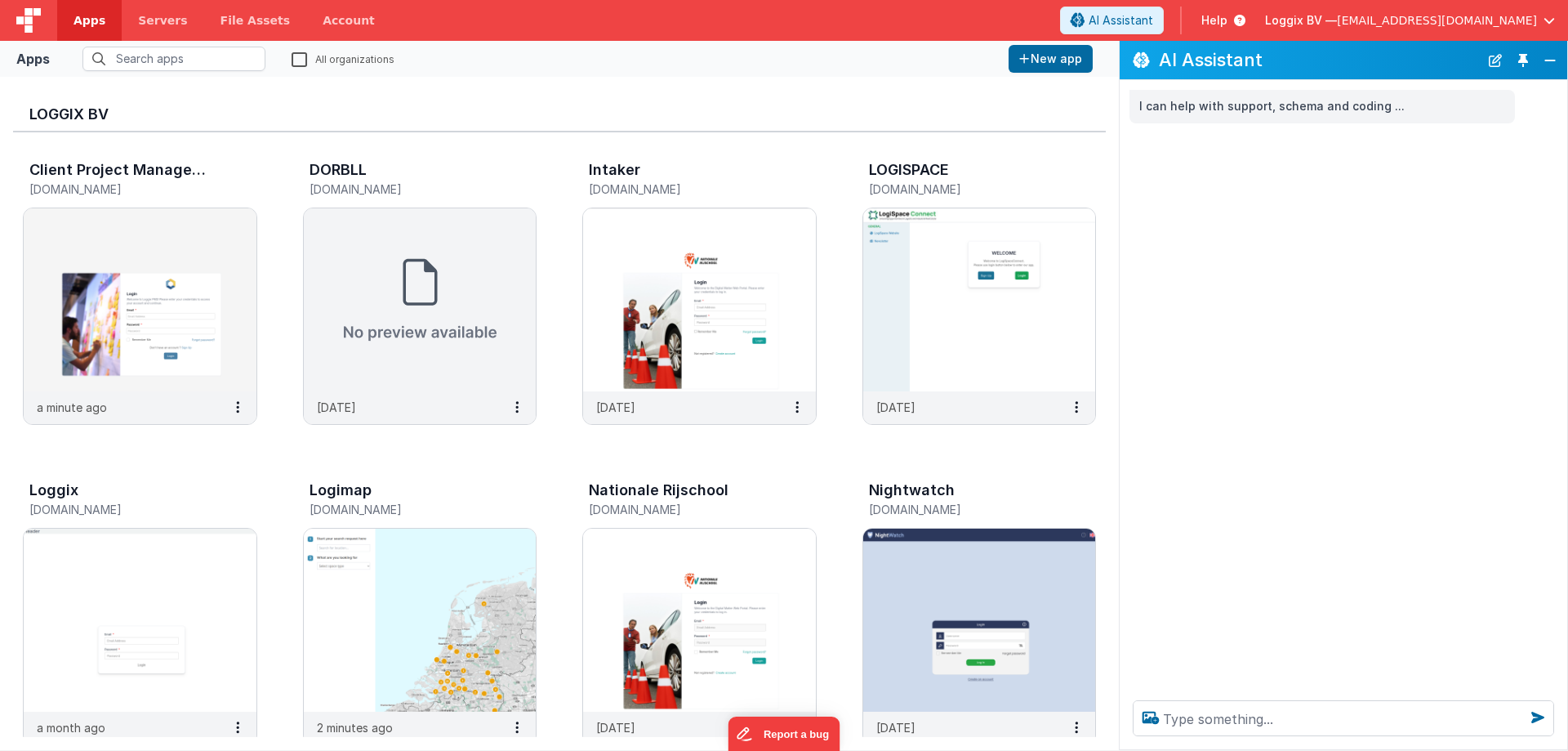
click at [1233, 234] on div "I can help with support, schema and coding ..." at bounding box center [1344, 384] width 448 height 607
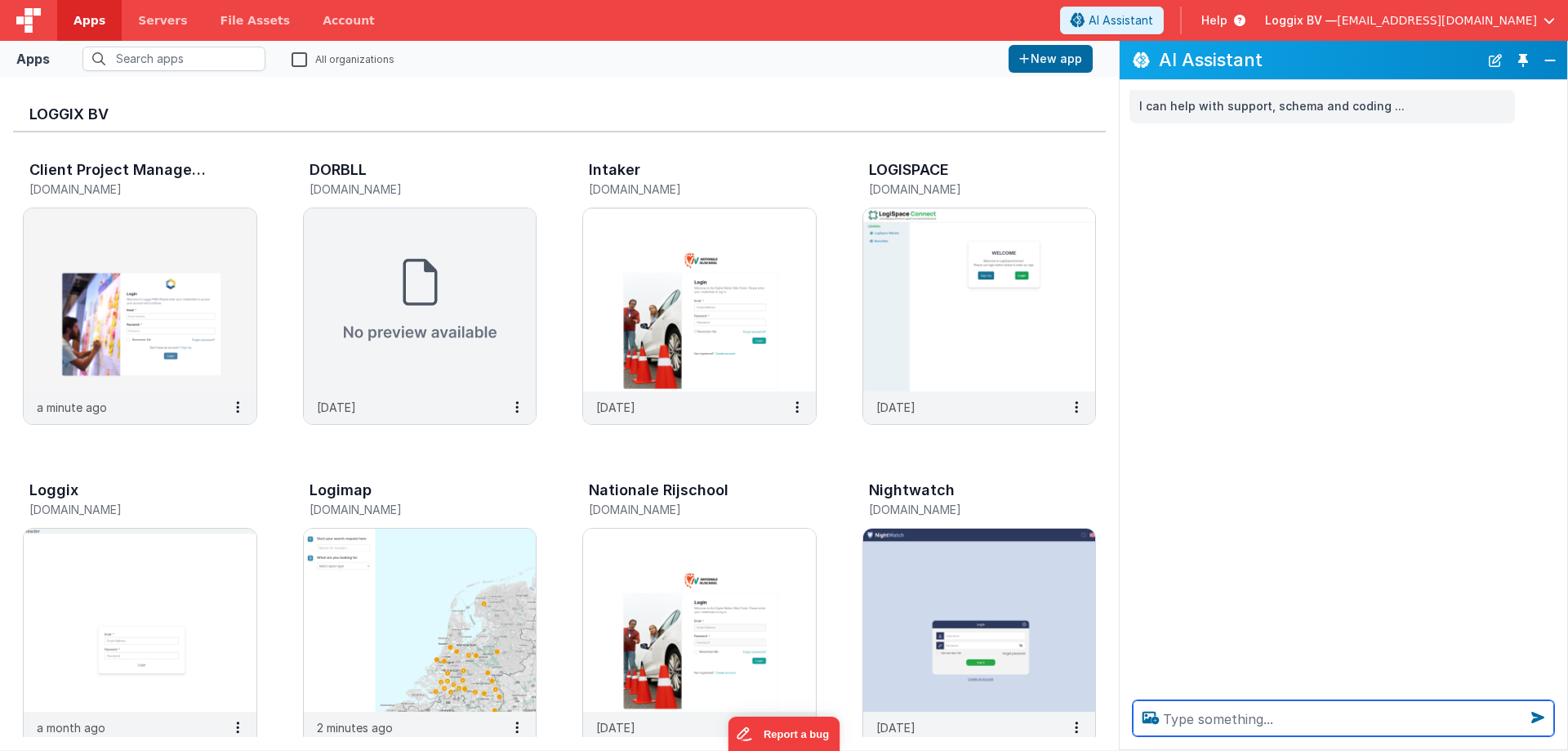
click at [1179, 714] on textarea at bounding box center [1344, 718] width 421 height 36
click at [1199, 706] on textarea at bounding box center [1344, 718] width 421 height 36
paste textarea "<p>{{app.users.length}}</p> <vue-multiselect @input="namedAction('onClickTaskDa…"
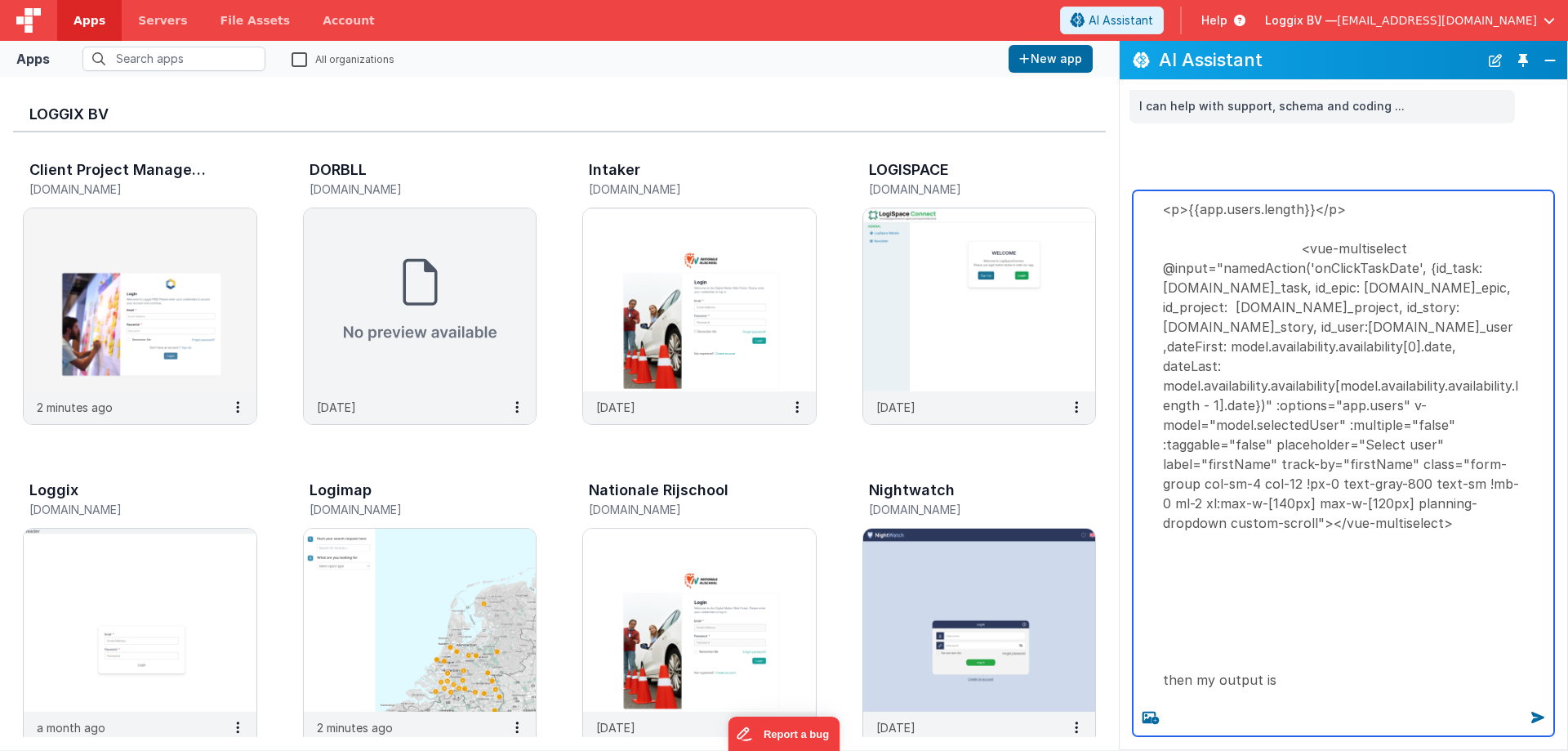
paste textarea "<vue-multiselect options="[object Object],[object Object],[object Object],[obje…"
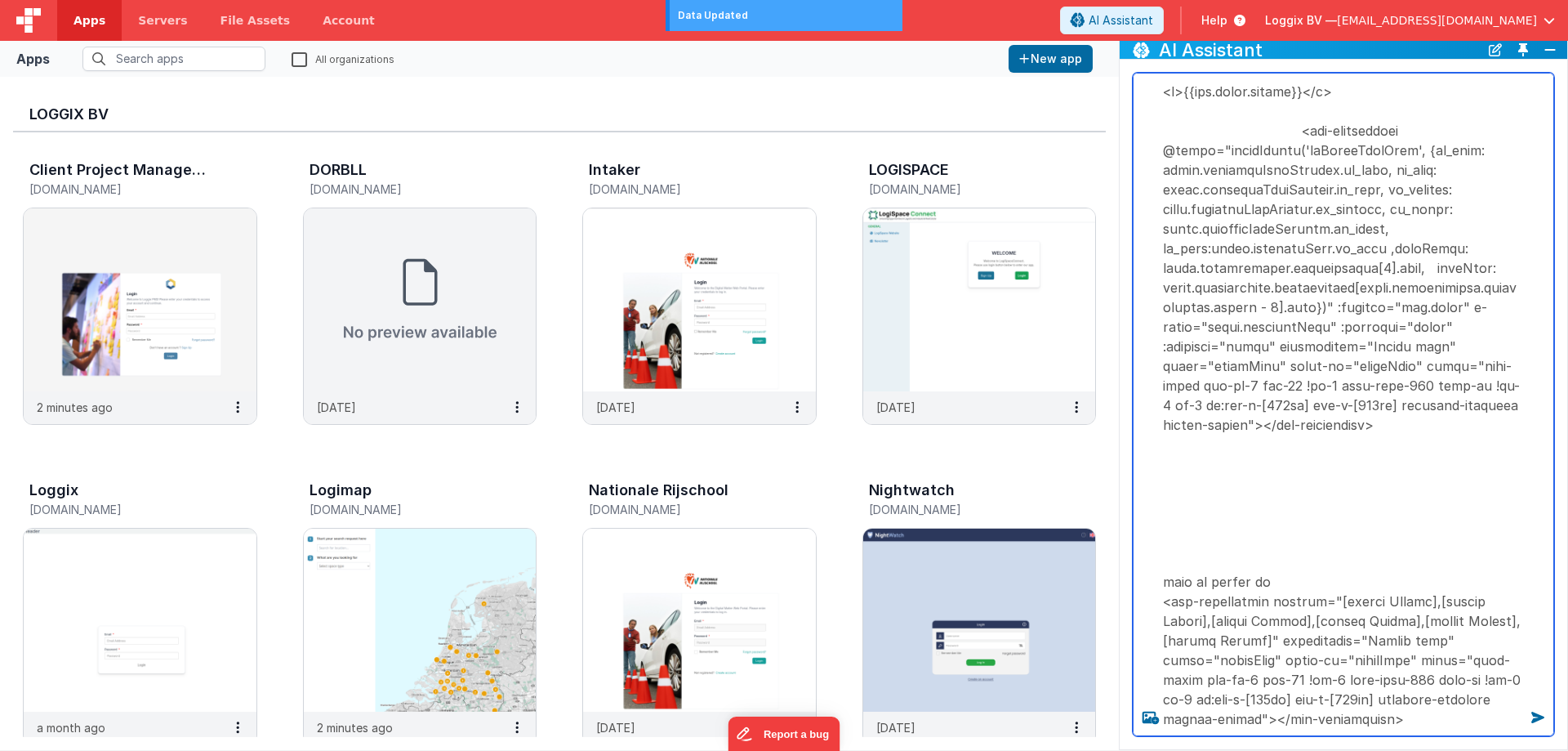
type textarea "<p>{{app.users.length}}</p> <vue-multiselect @input="namedAction('onClickTaskDa…"
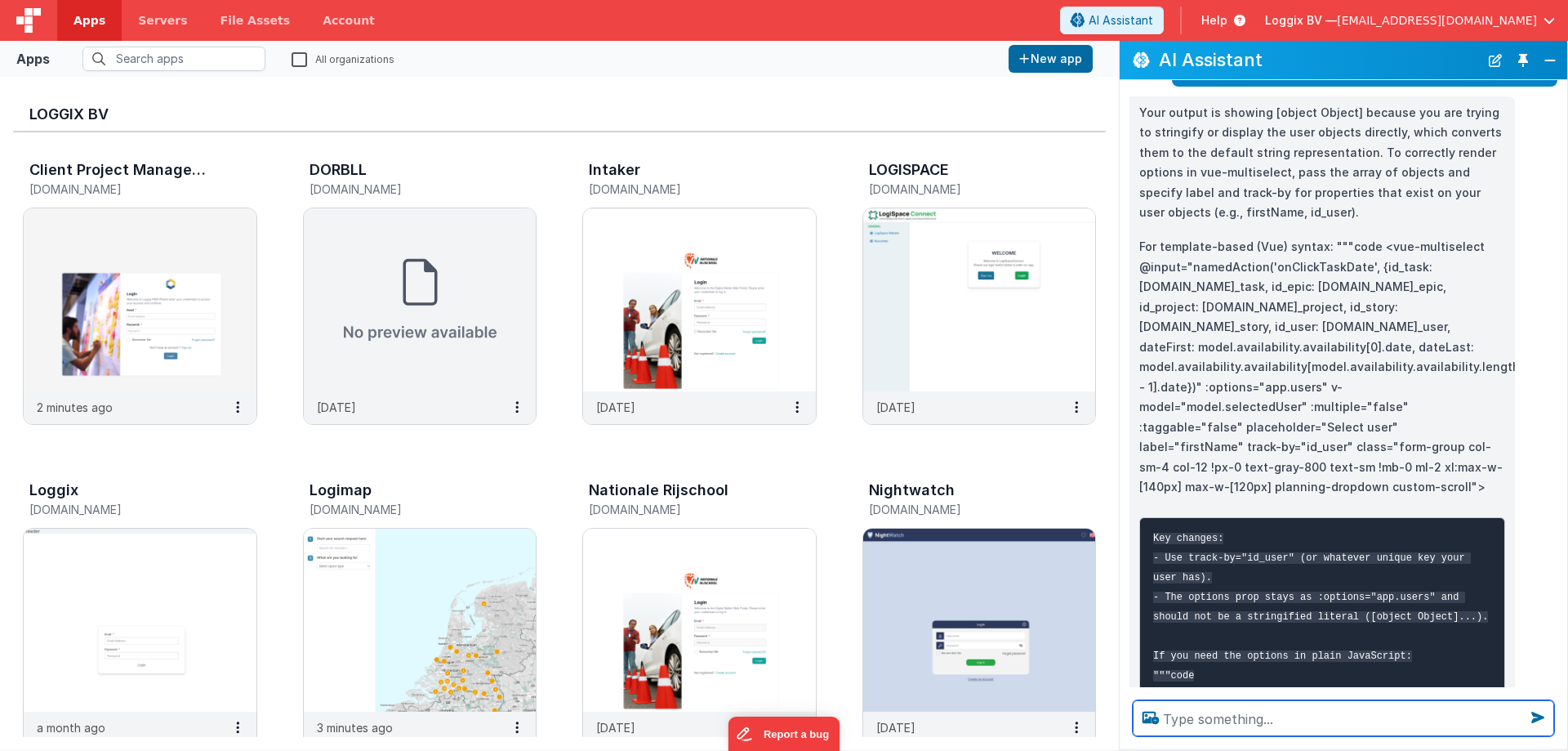
scroll to position [380, 0]
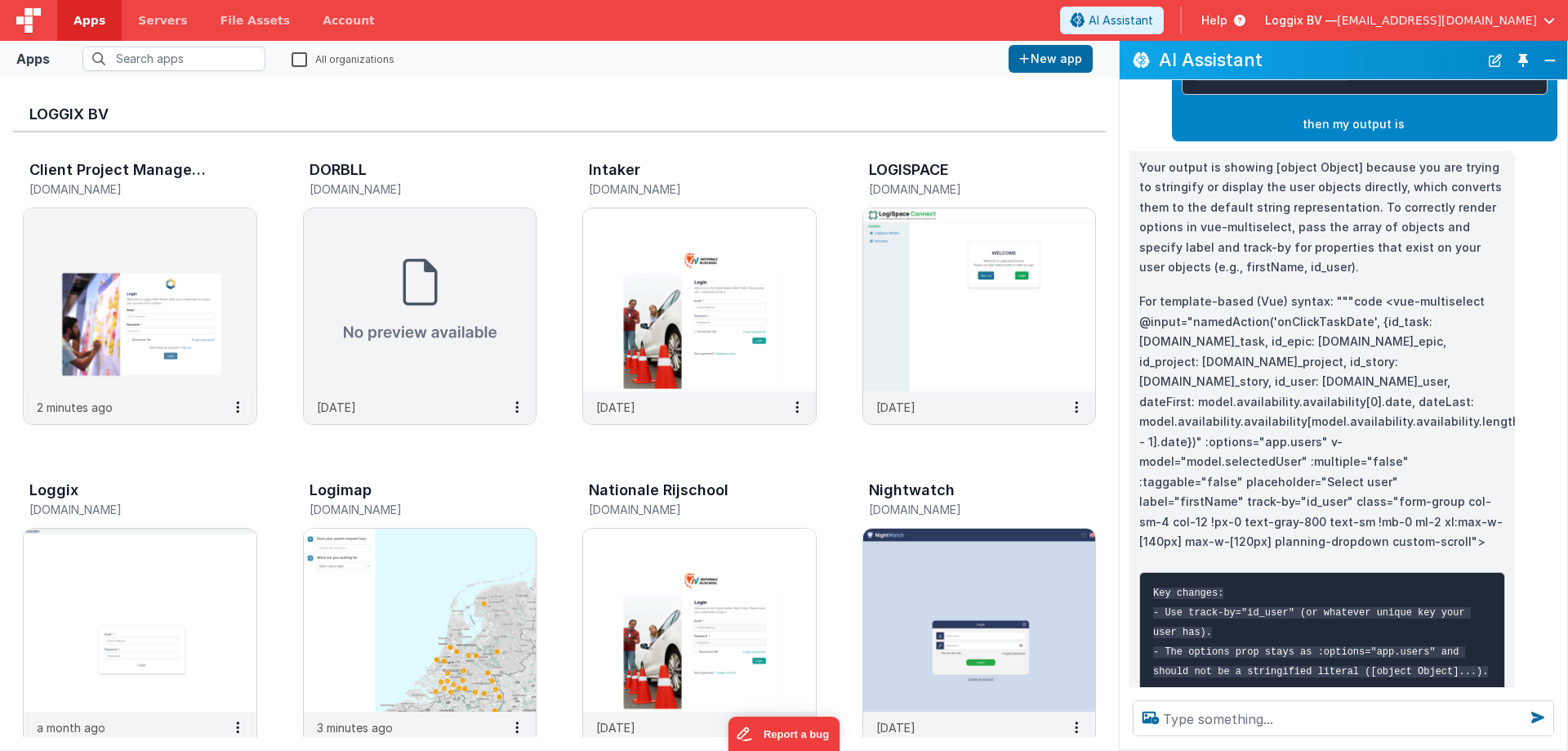
drag, startPoint x: 1429, startPoint y: 581, endPoint x: 1373, endPoint y: 320, distance: 266.9
click at [1373, 320] on p "For template-based (Vue) syntax: """code <vue-multiselect @input="namedAction('…" at bounding box center [1323, 421] width 366 height 260
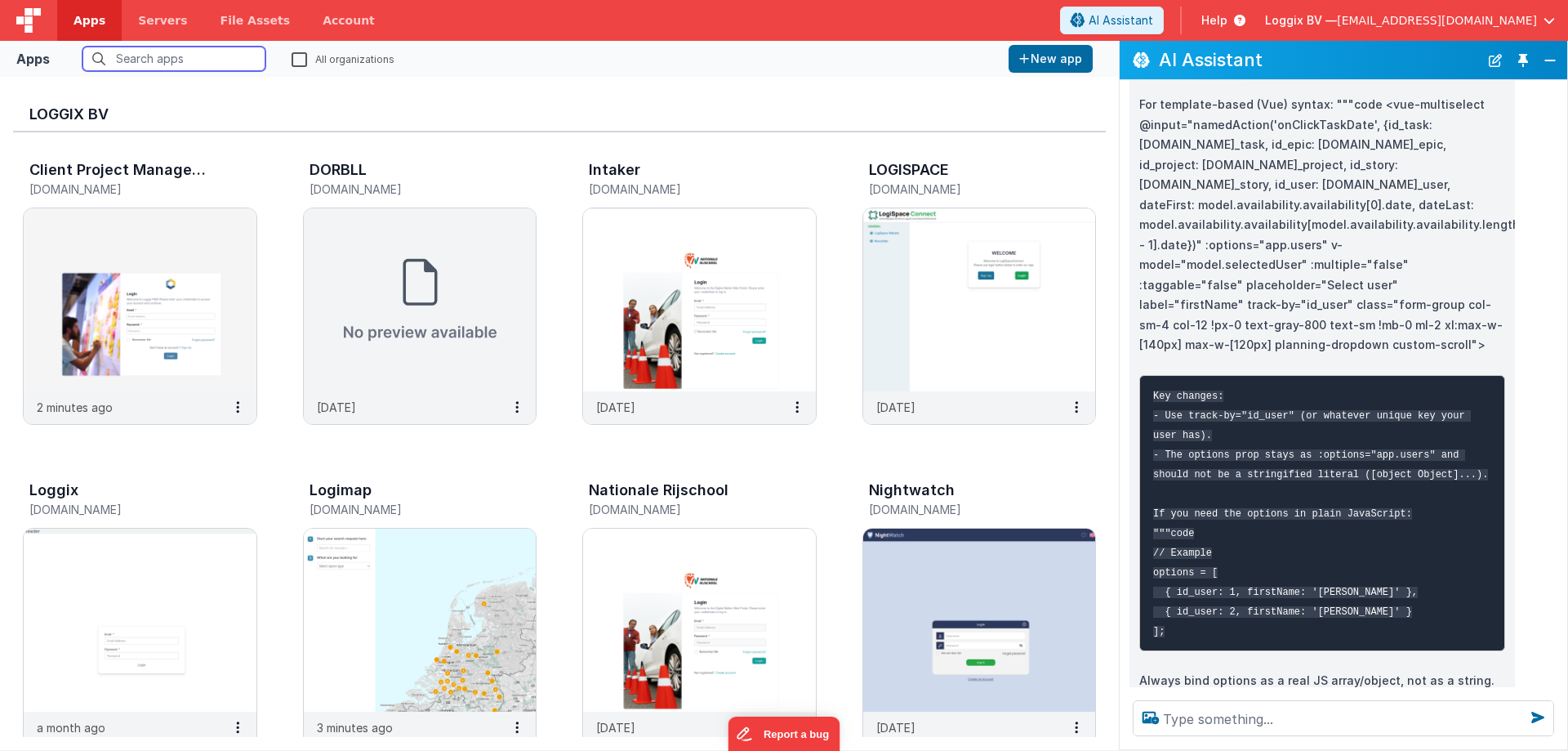
scroll to position [711, 0]
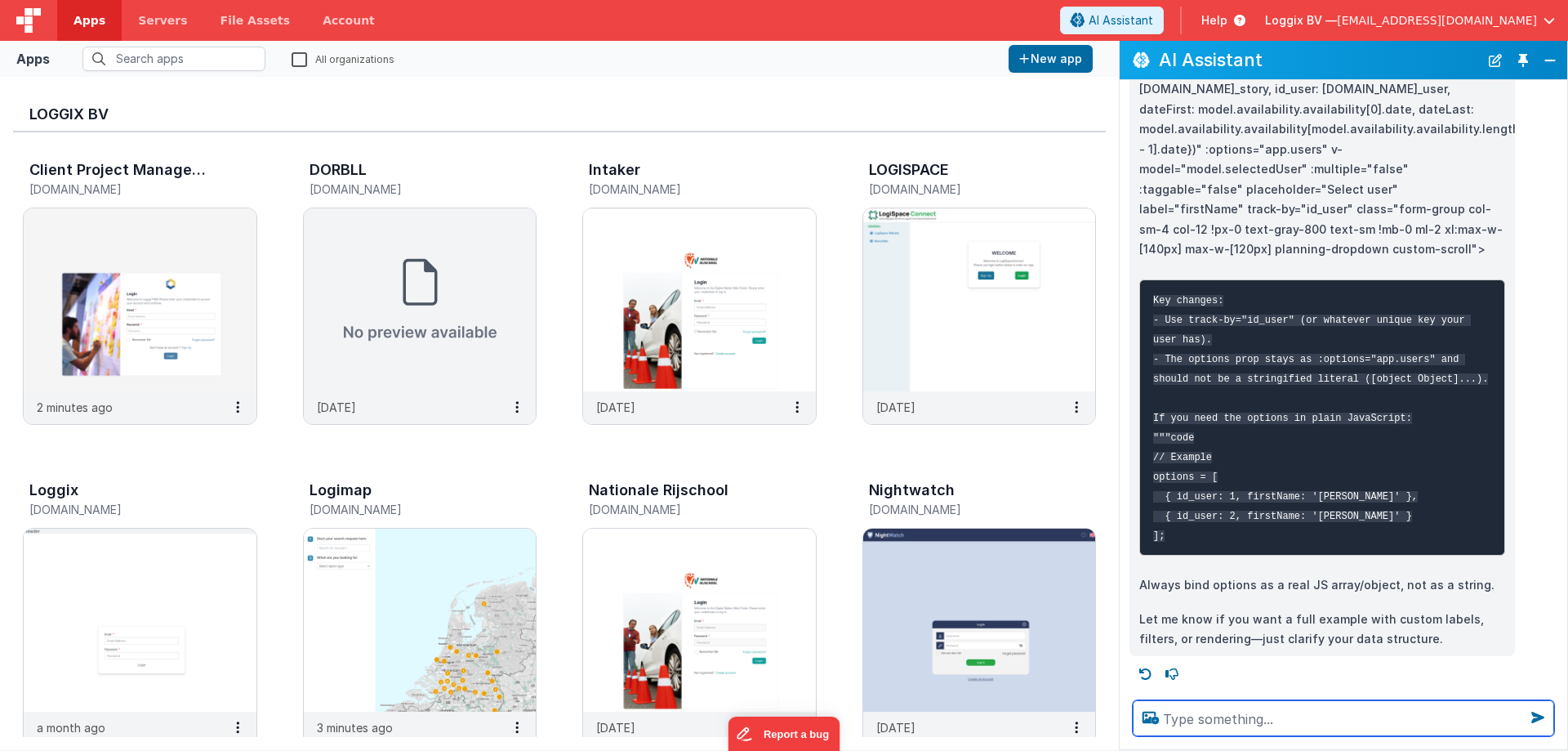
click at [1187, 701] on textarea at bounding box center [1344, 718] width 421 height 36
type textarea "give me code"
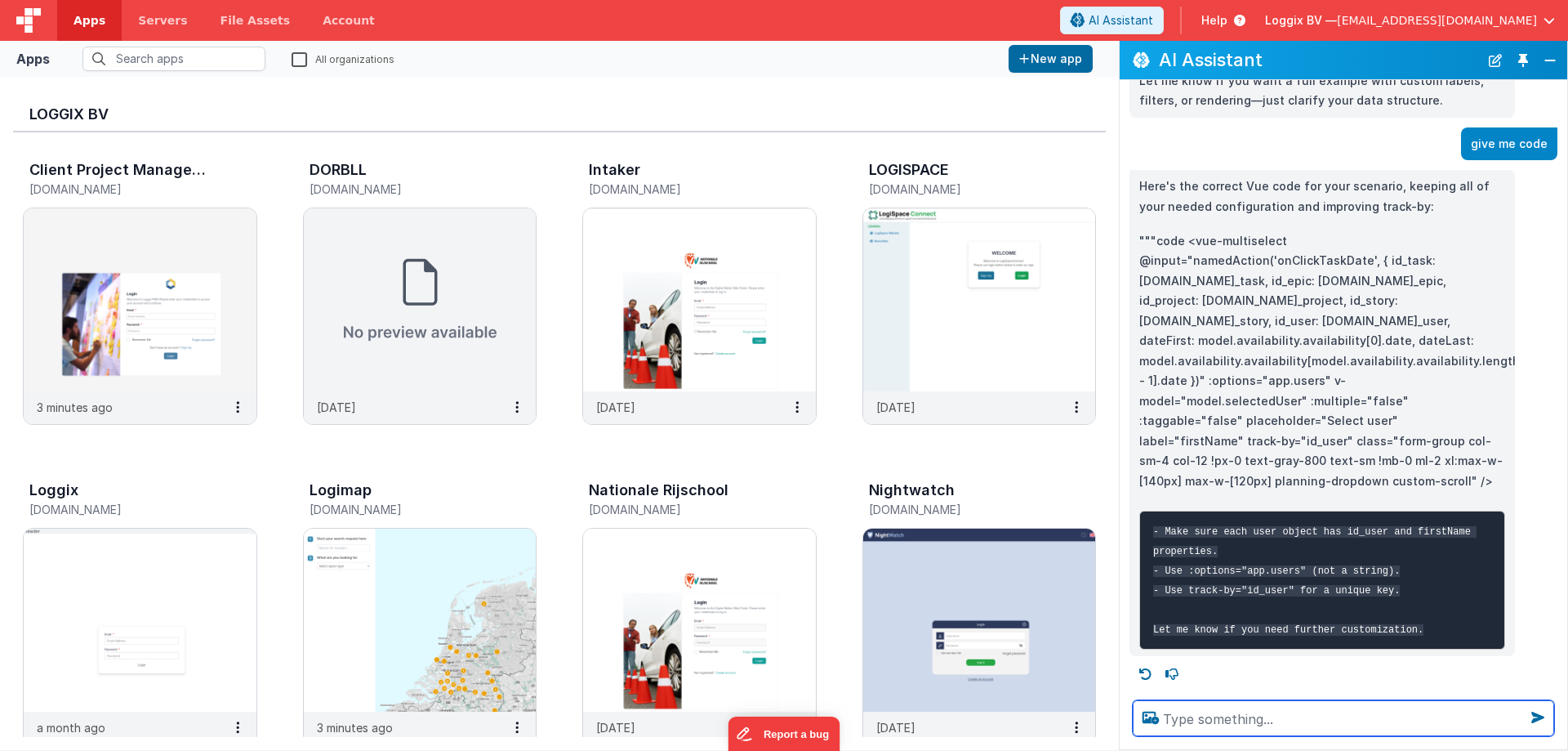
scroll to position [1208, 0]
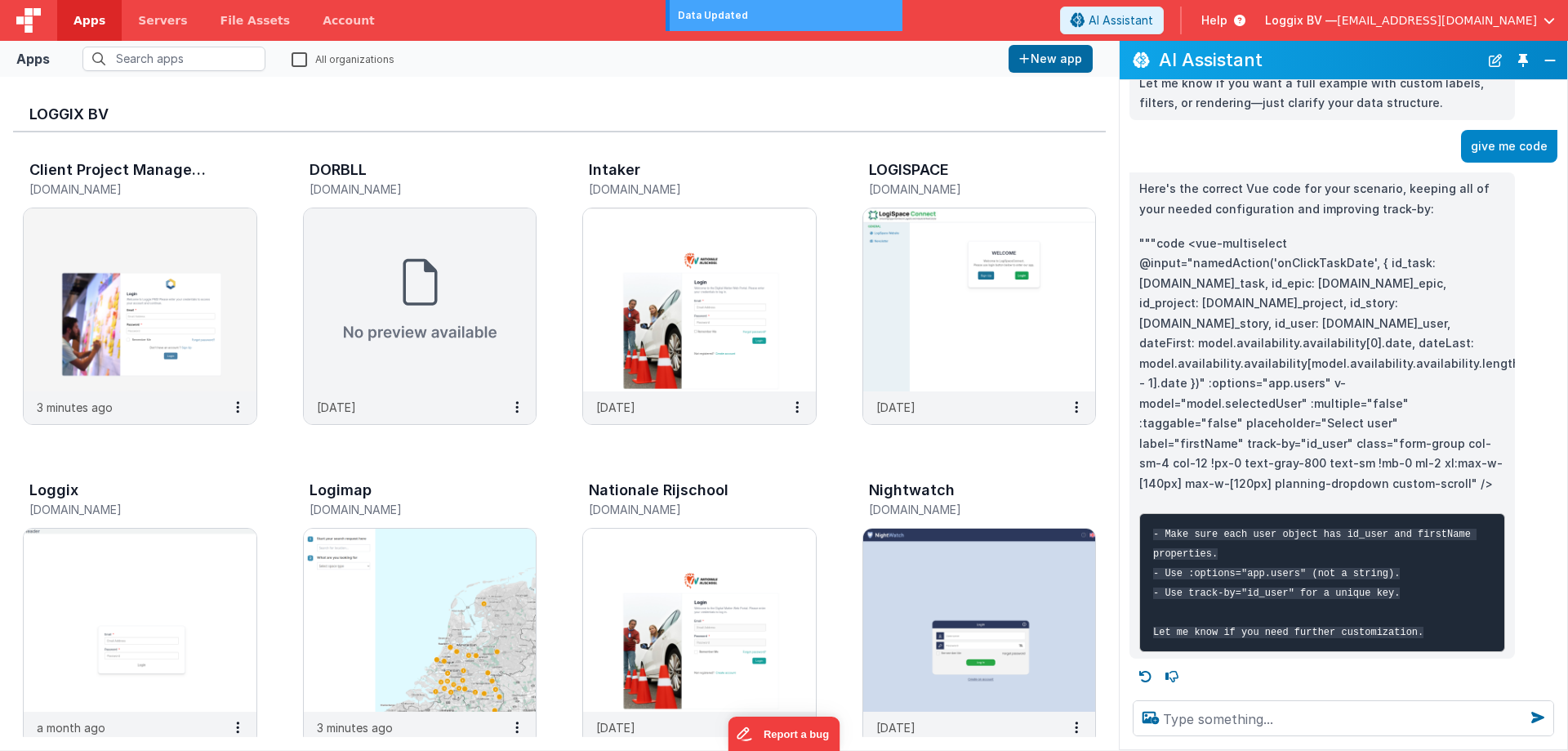
drag, startPoint x: 1187, startPoint y: 282, endPoint x: 1447, endPoint y: 539, distance: 365.6
click at [1447, 494] on p """"code <vue-multiselect @input="namedAction('onClickTaskDate', { id_task: [DOM…" at bounding box center [1323, 364] width 366 height 260
drag, startPoint x: 1184, startPoint y: 283, endPoint x: 1439, endPoint y: 539, distance: 361.3
click at [1439, 494] on p """"code <vue-multiselect @input="namedAction('onClickTaskDate', { id_task: [DOM…" at bounding box center [1323, 364] width 366 height 260
drag, startPoint x: 1189, startPoint y: 285, endPoint x: 1452, endPoint y: 549, distance: 372.6
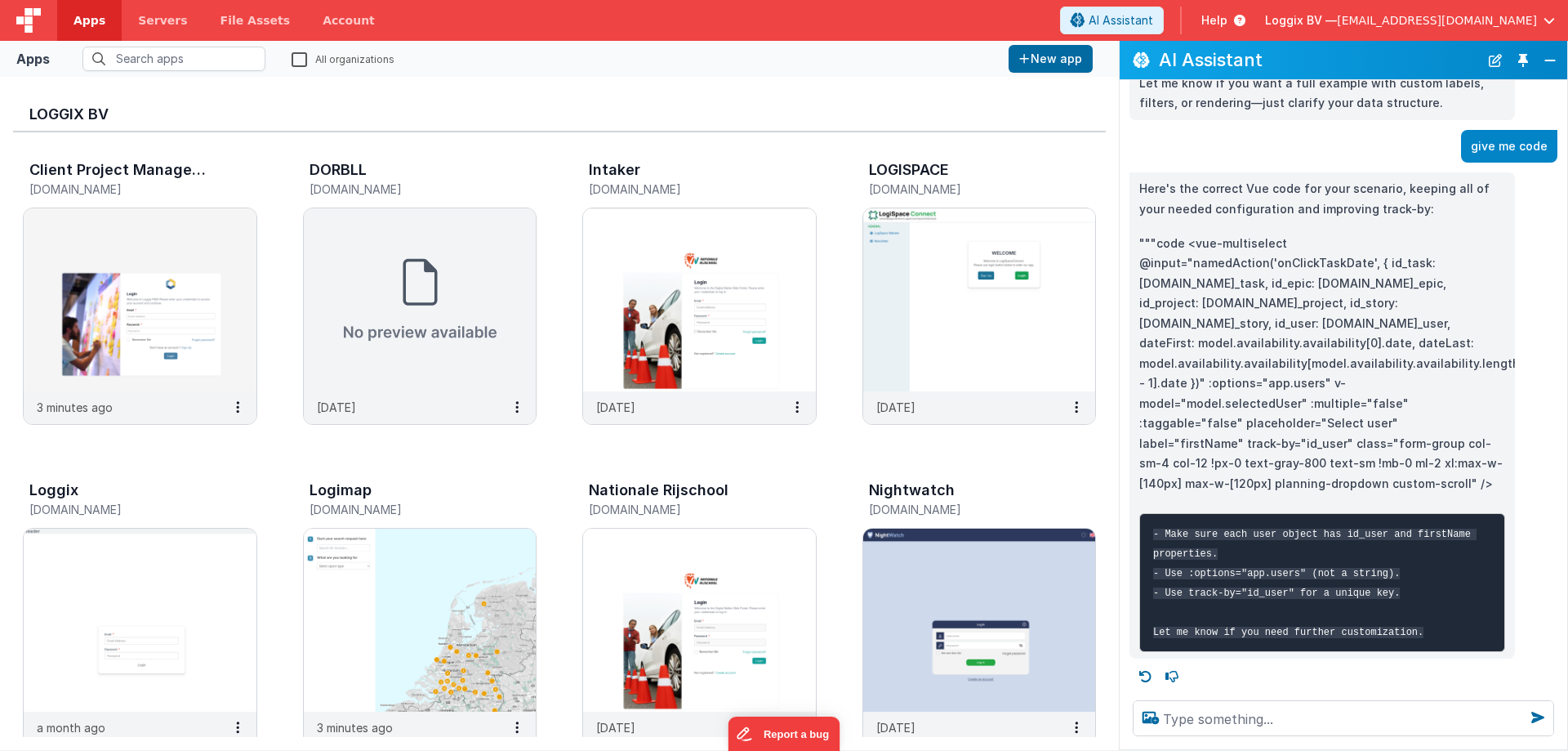
click at [1452, 494] on p """"code <vue-multiselect @input="namedAction('onClickTaskDate', { id_task: [DOM…" at bounding box center [1323, 364] width 366 height 260
copy p "<vue-multiselect @input="namedAction('onClickTaskDate', { id_task: [DOMAIN_NAME…"
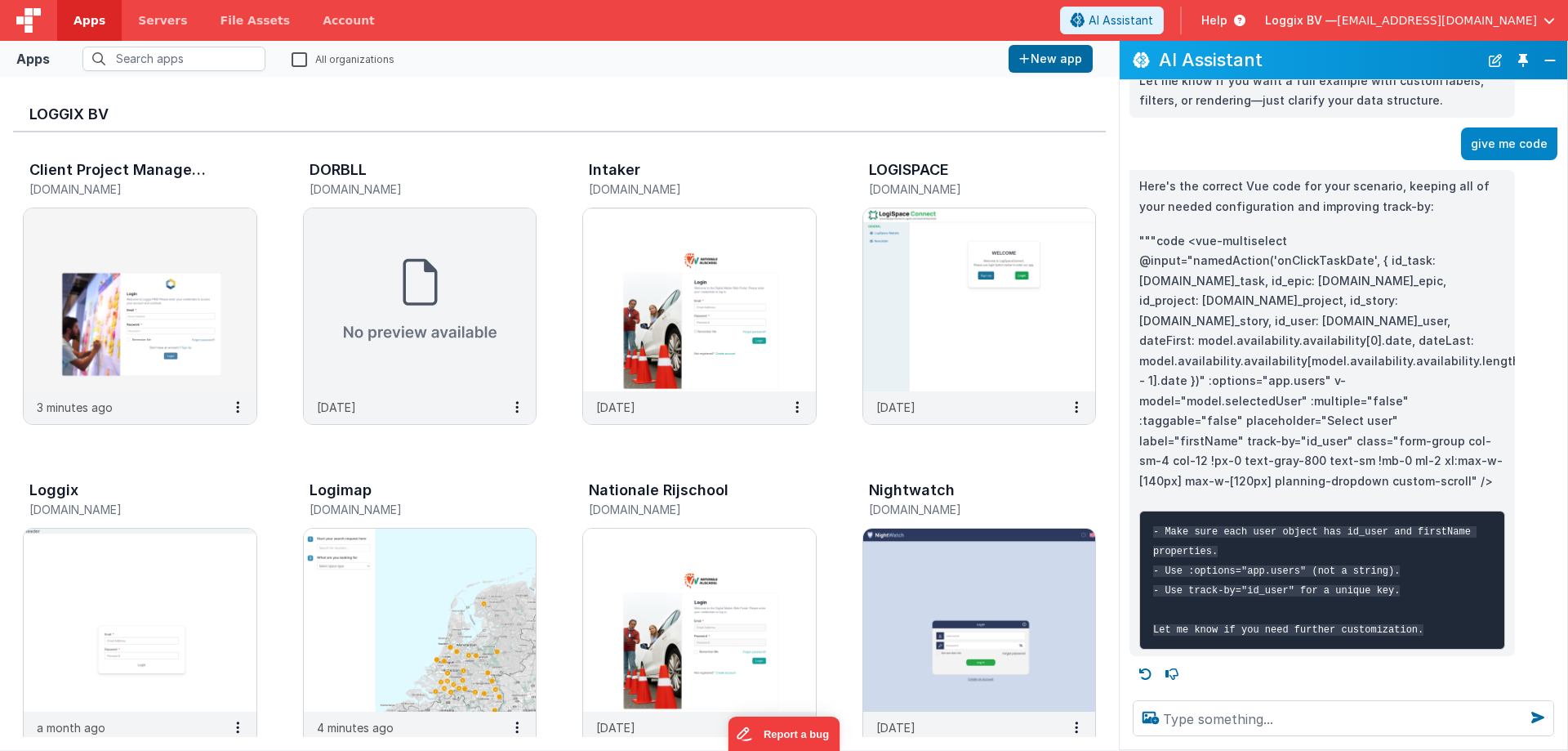
scroll to position [1290, 0]
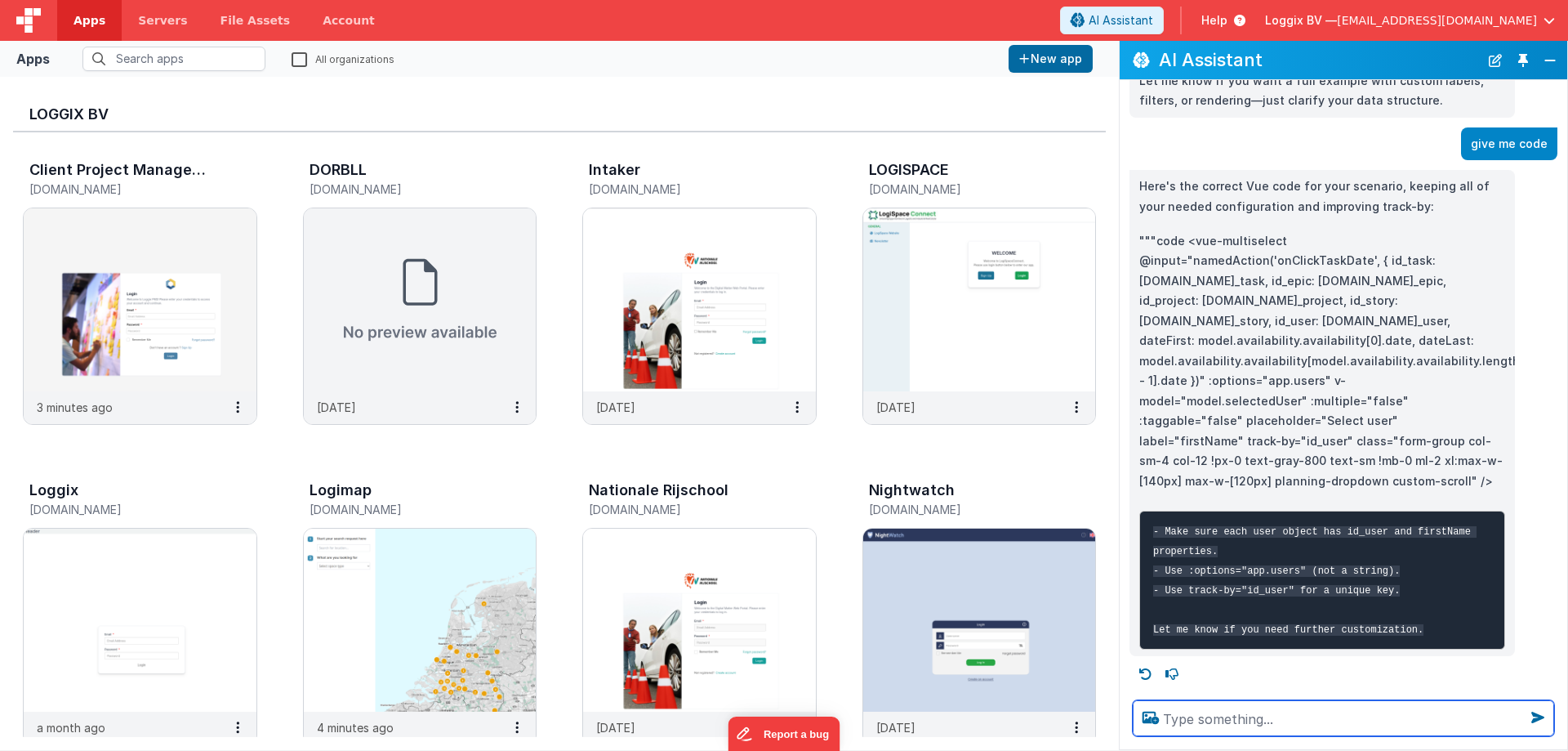
click at [1196, 719] on textarea at bounding box center [1344, 718] width 421 height 36
click at [1195, 720] on textarea at bounding box center [1344, 718] width 421 height 36
paste textarea "<vue-multiselect @input="namedAction('onClickTaskDate', { id_task: [DOMAIN_NAME…"
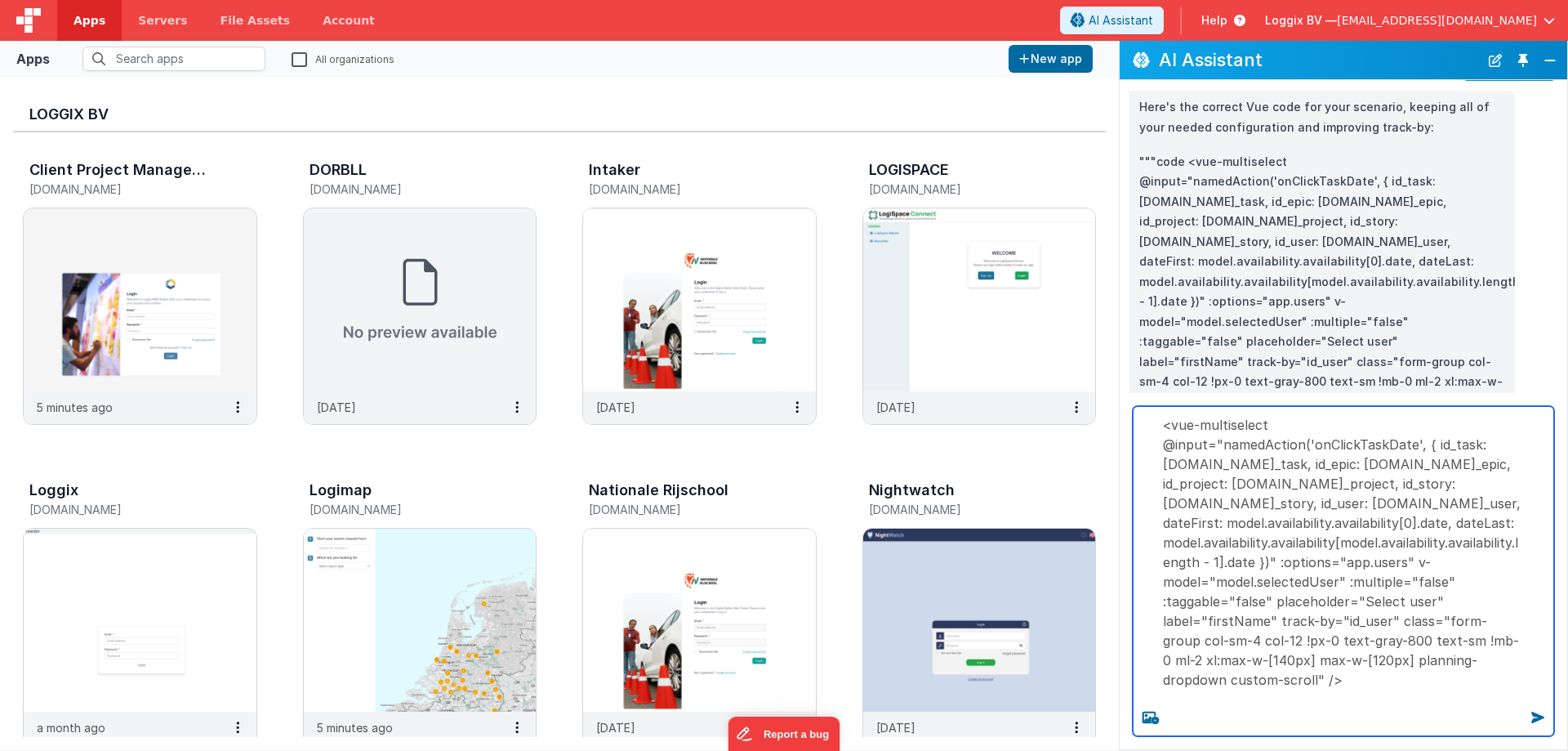
scroll to position [2, 0]
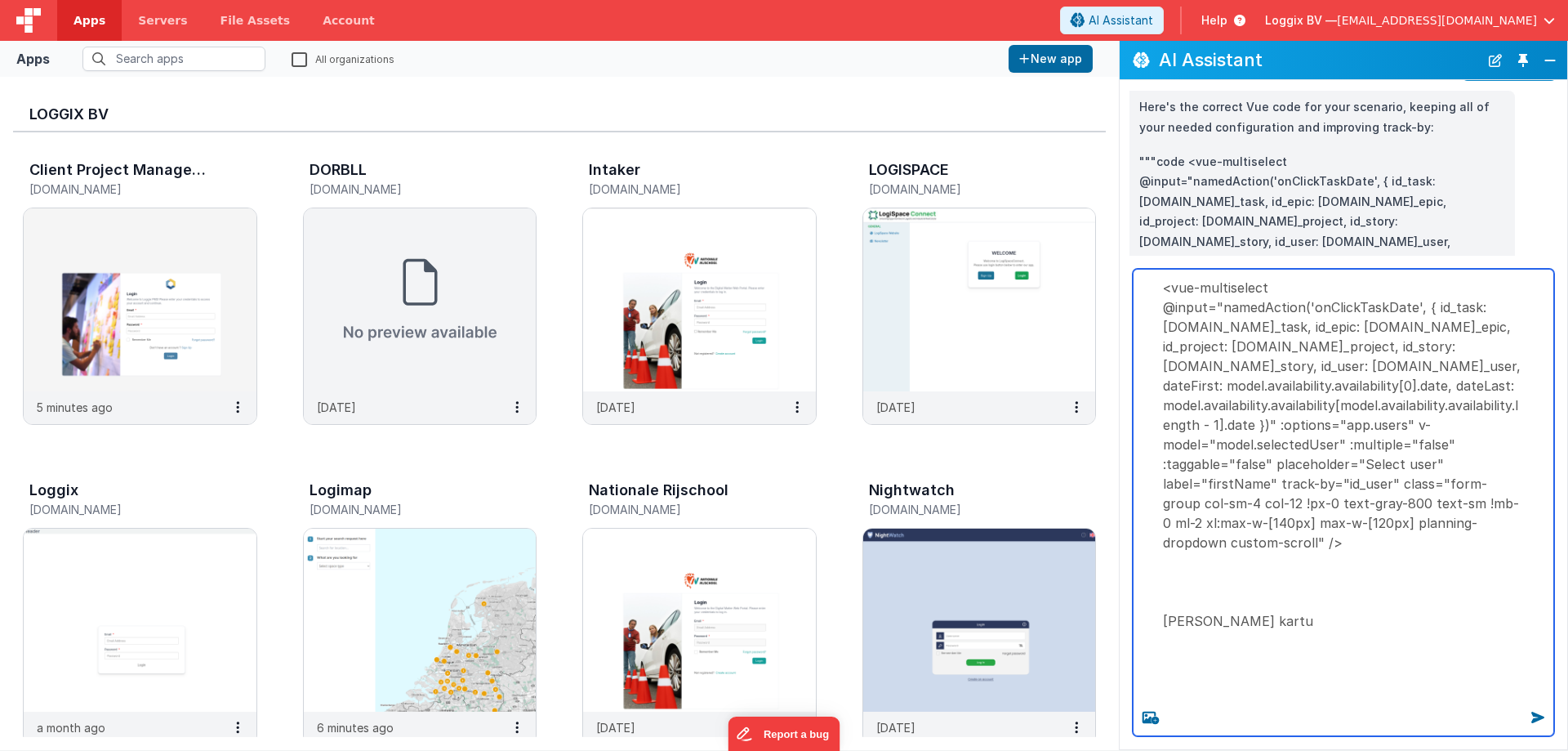
paste textarea "<vue-multiselect options="[object Object],[object Object],[object Object],[obje…"
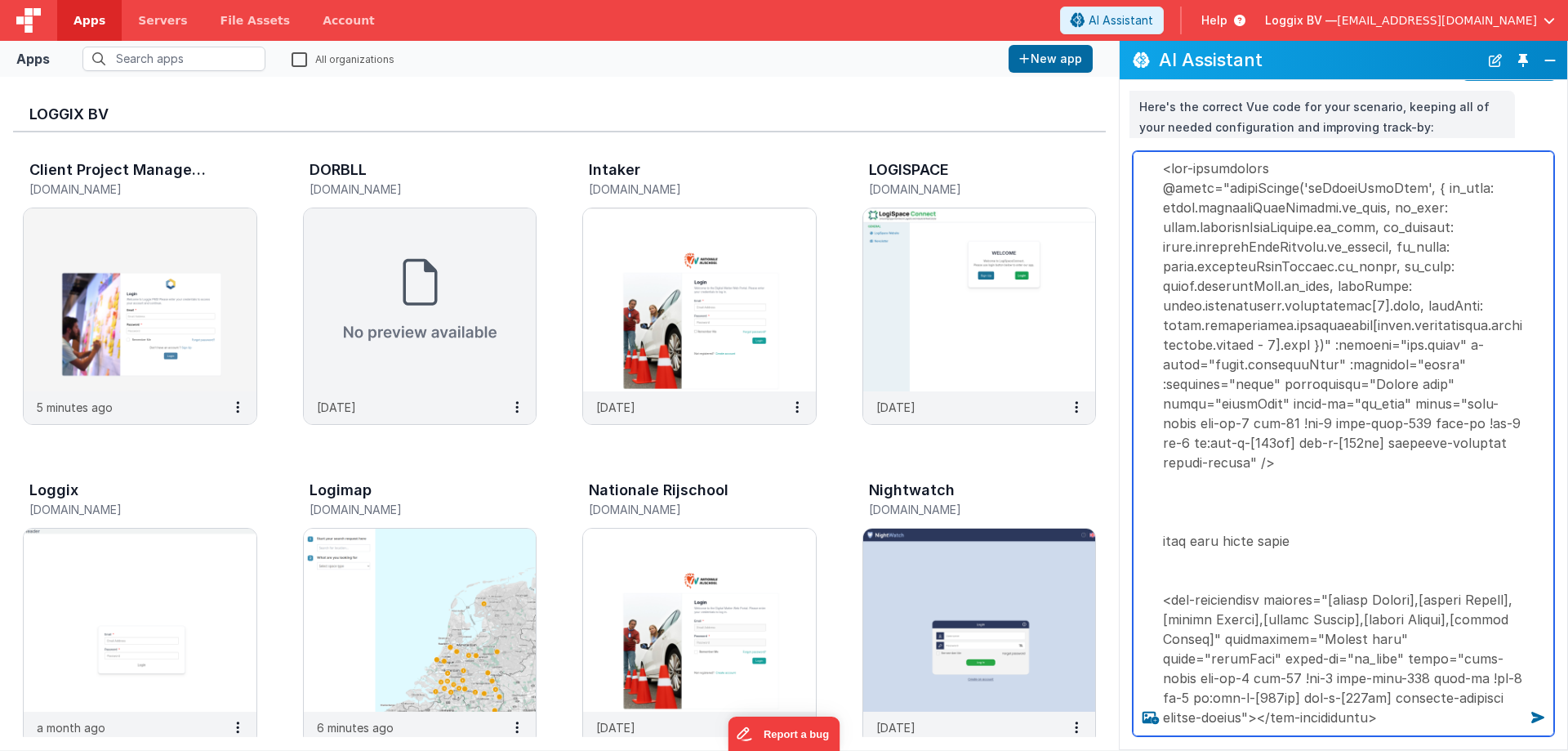
type textarea "<vue-multiselect @input="namedAction('onClickTaskDate', { id_task: [DOMAIN_NAME…"
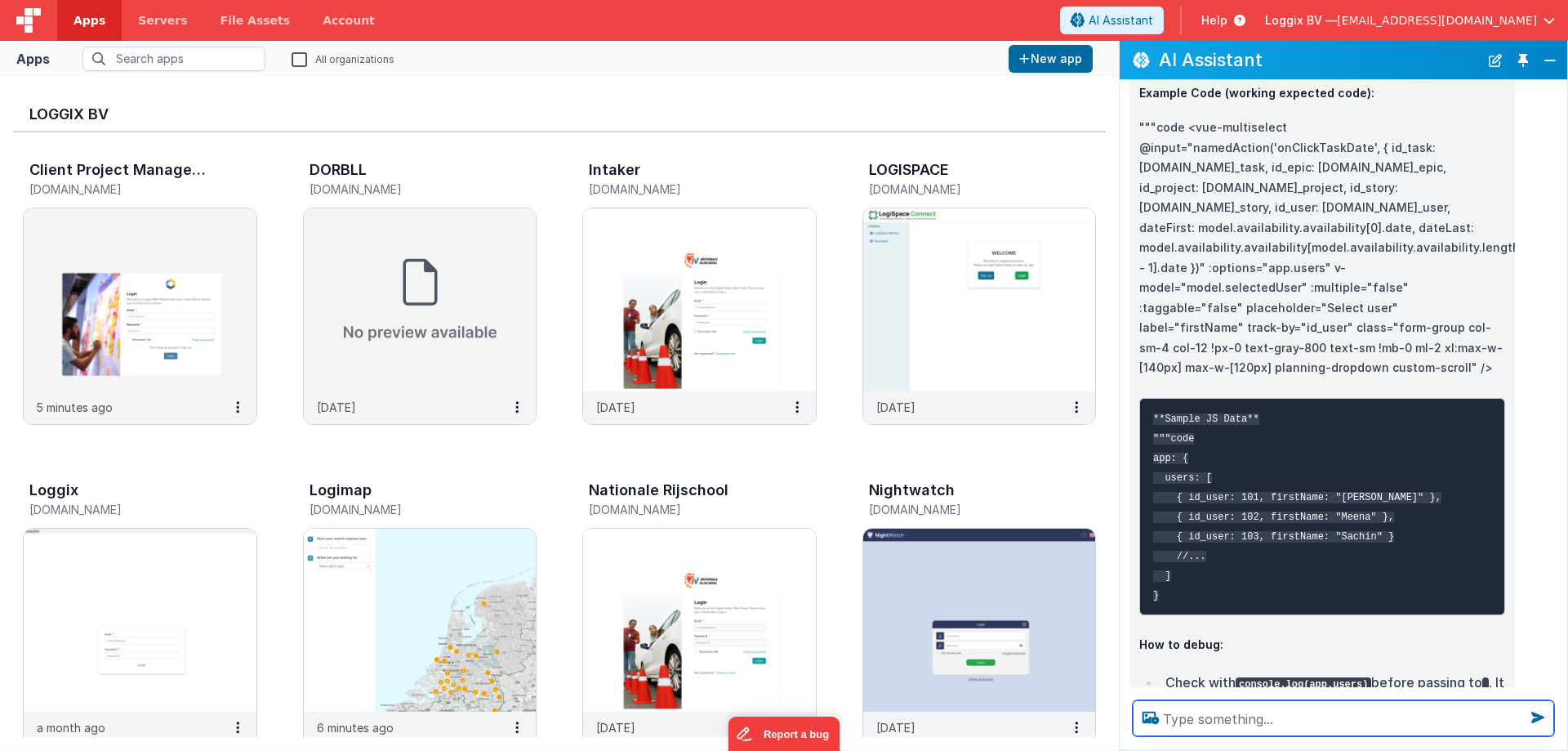
scroll to position [2286, 0]
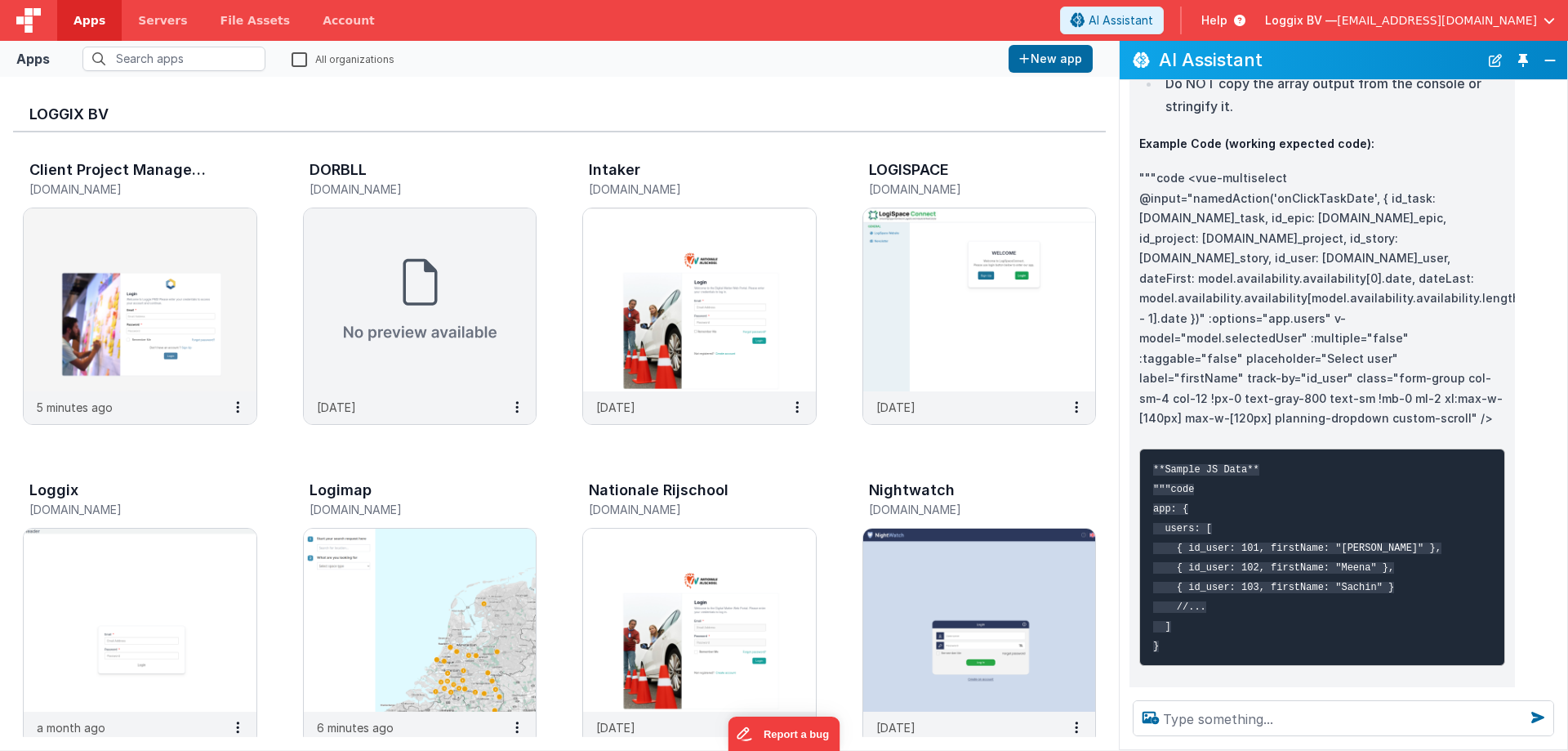
drag, startPoint x: 1182, startPoint y: 276, endPoint x: 1455, endPoint y: 538, distance: 378.4
click at [1455, 429] on p """"code <vue-multiselect @input="namedAction('onClickTaskDate', { id_task: [DOM…" at bounding box center [1323, 298] width 366 height 260
copy p "<vue-multiselect @input="namedAction('onClickTaskDate', { id_task: [DOMAIN_NAME…"
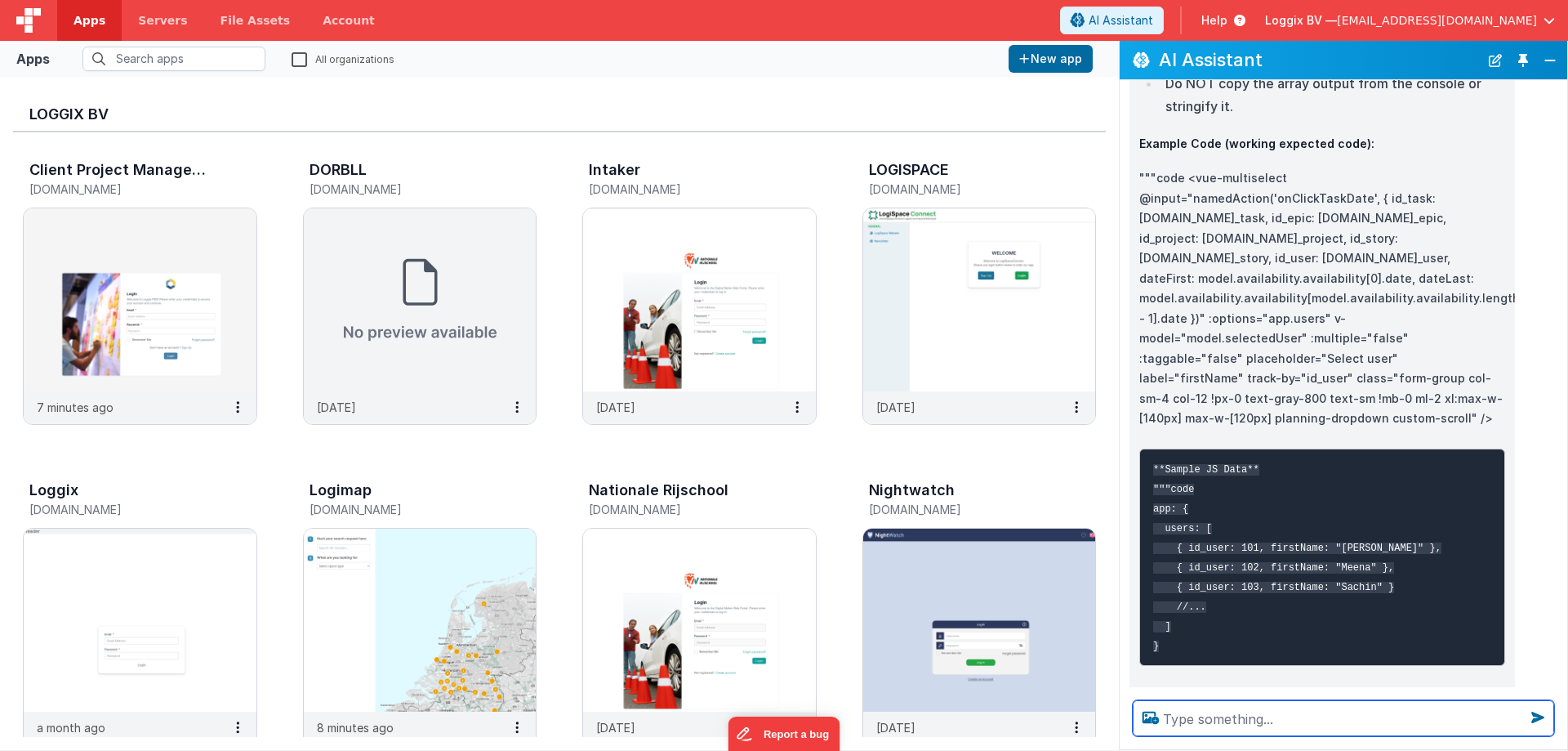
click at [1178, 709] on textarea at bounding box center [1344, 718] width 421 height 36
paste textarea ""users": [{ "address": "", "avatar": "[URL][DOMAIN_NAME]", "emailId": "[EMAIL_A…"
type textarea ""users": [{ "address": "", "avatar": "[URL][DOMAIN_NAME]", "emailId": "[EMAIL_A…"
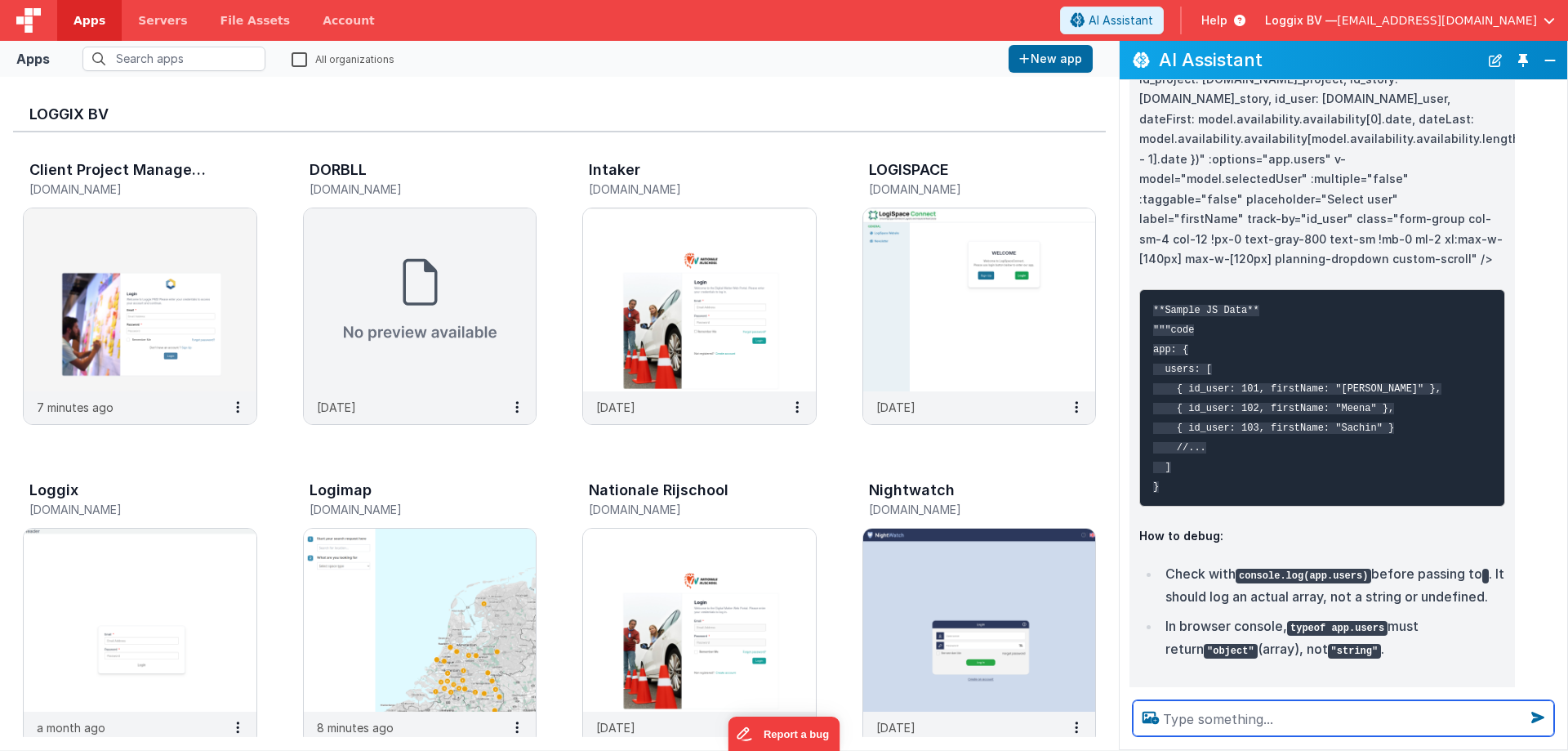
scroll to position [2449, 0]
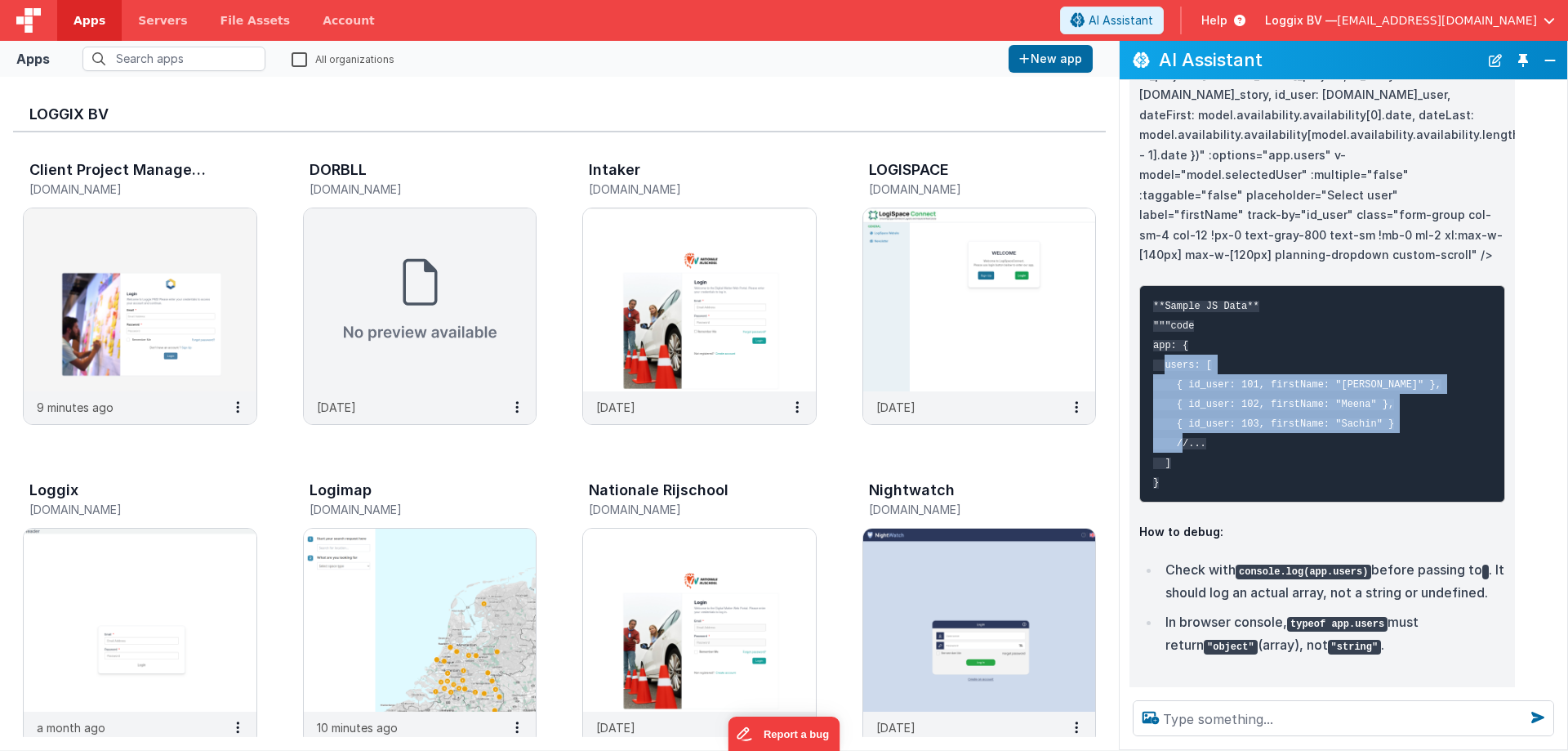
drag, startPoint x: 1160, startPoint y: 501, endPoint x: 1205, endPoint y: 596, distance: 105.1
click at [1205, 503] on pre "**Sample JS Data** """code app: { users: [ { id_user: 101, firstName: "Amit" },…" at bounding box center [1323, 393] width 366 height 217
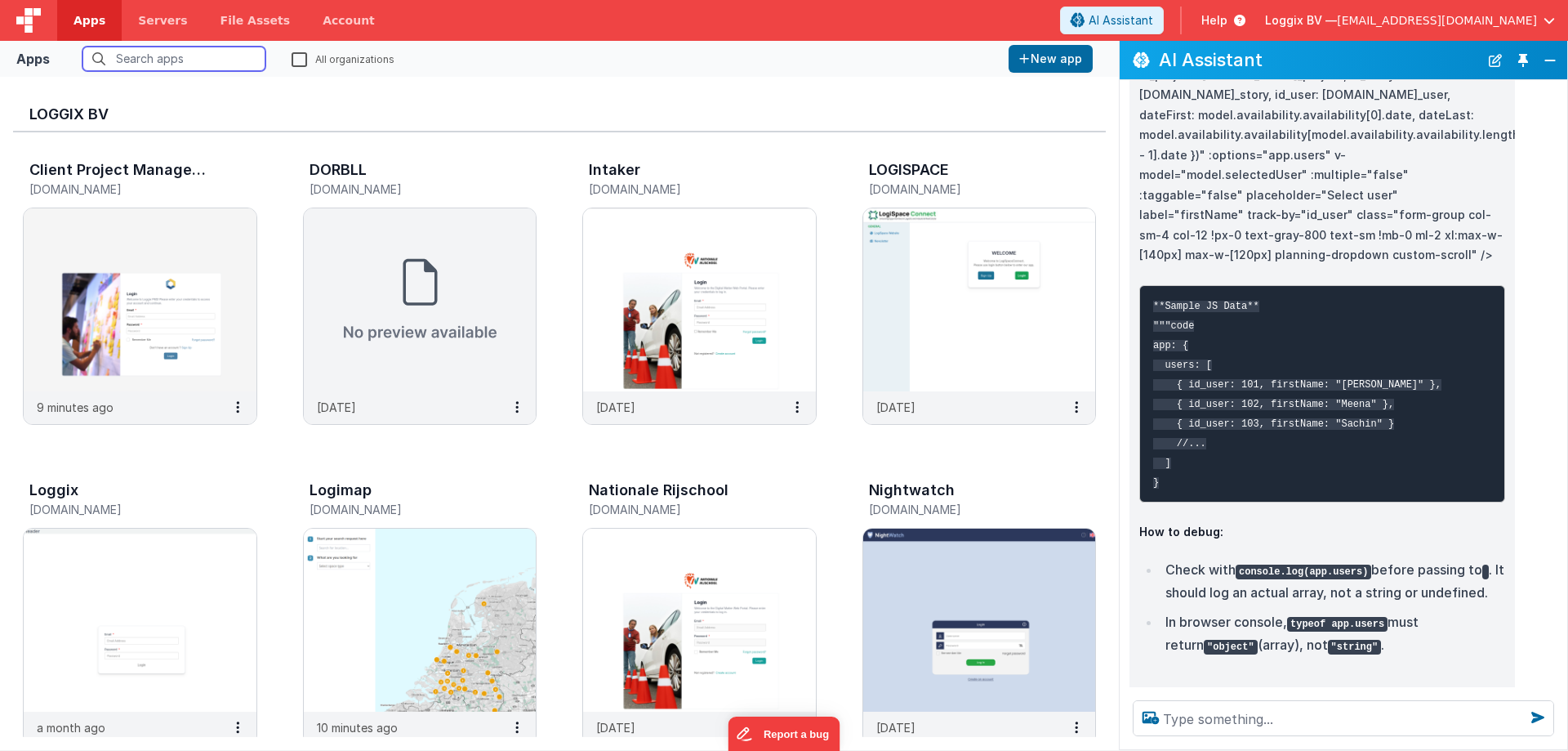
drag, startPoint x: 1161, startPoint y: 499, endPoint x: 1196, endPoint y: 595, distance: 102.2
click at [1196, 503] on pre "**Sample JS Data** """code app: { users: [ { id_user: 101, firstName: "Amit" },…" at bounding box center [1323, 393] width 366 height 217
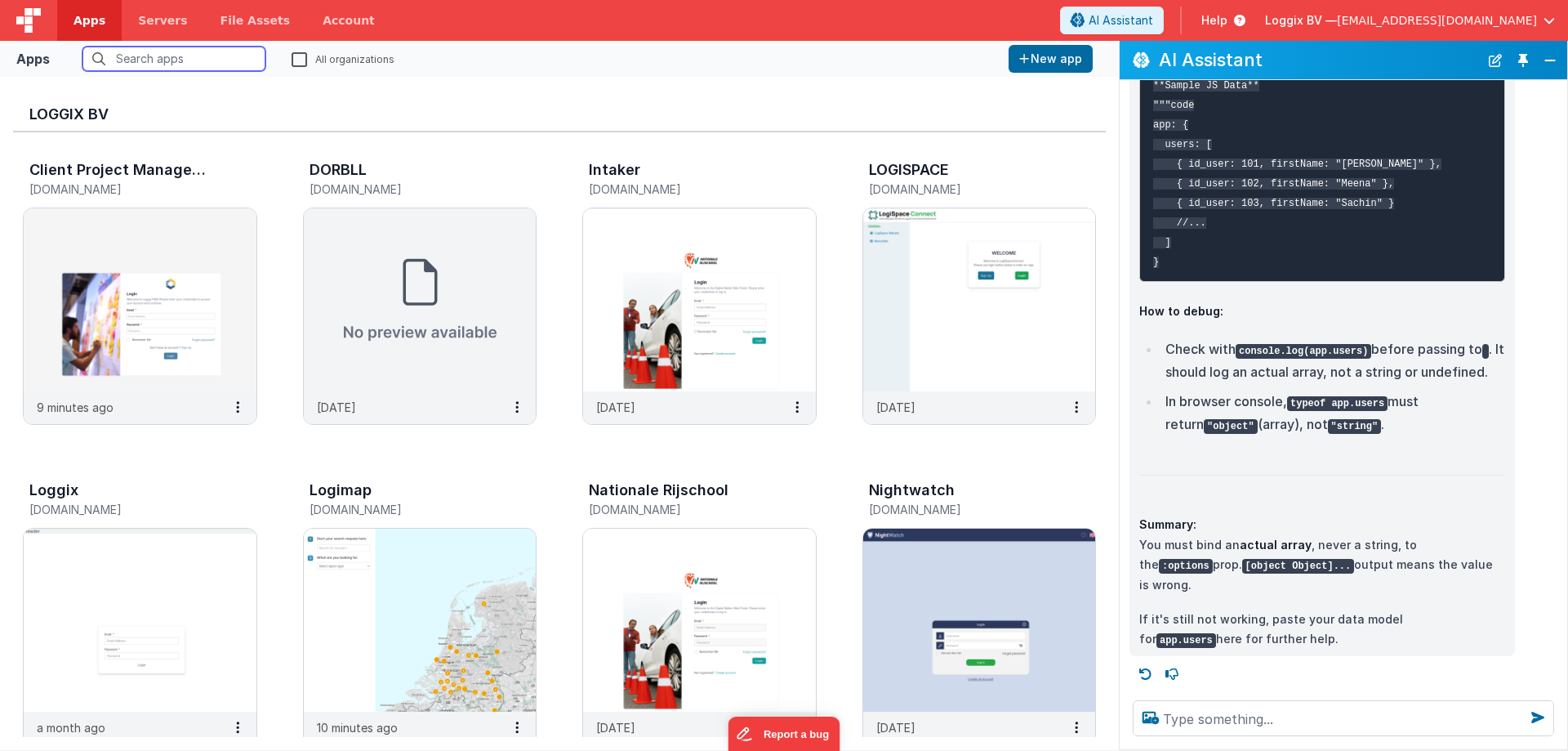
scroll to position [2788, 0]
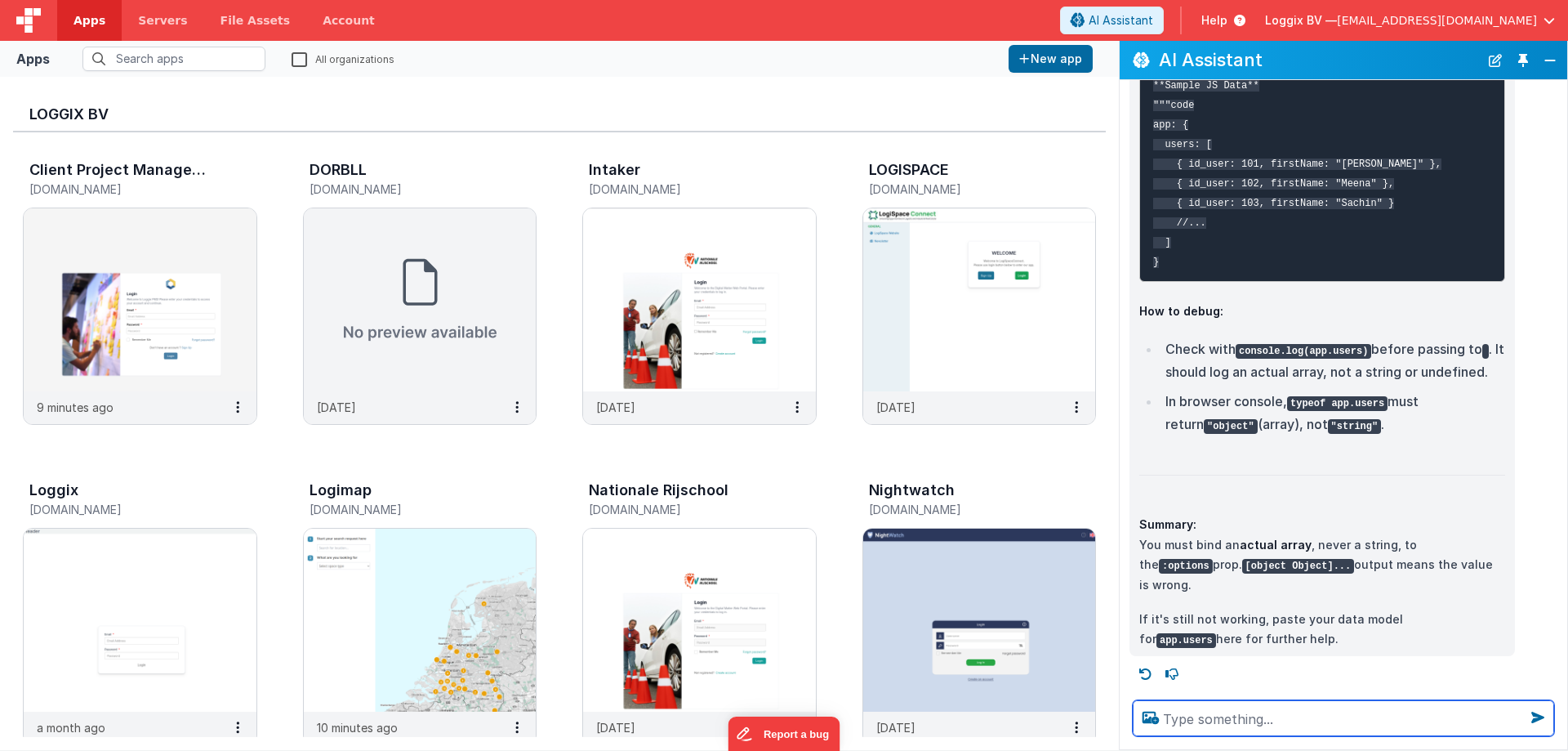
click at [1208, 711] on textarea at bounding box center [1344, 718] width 421 height 36
paste textarea ""users": [{ "address": "", "avatar": "https://bfpms.s3.eu-north-1.amazonaws.com…"
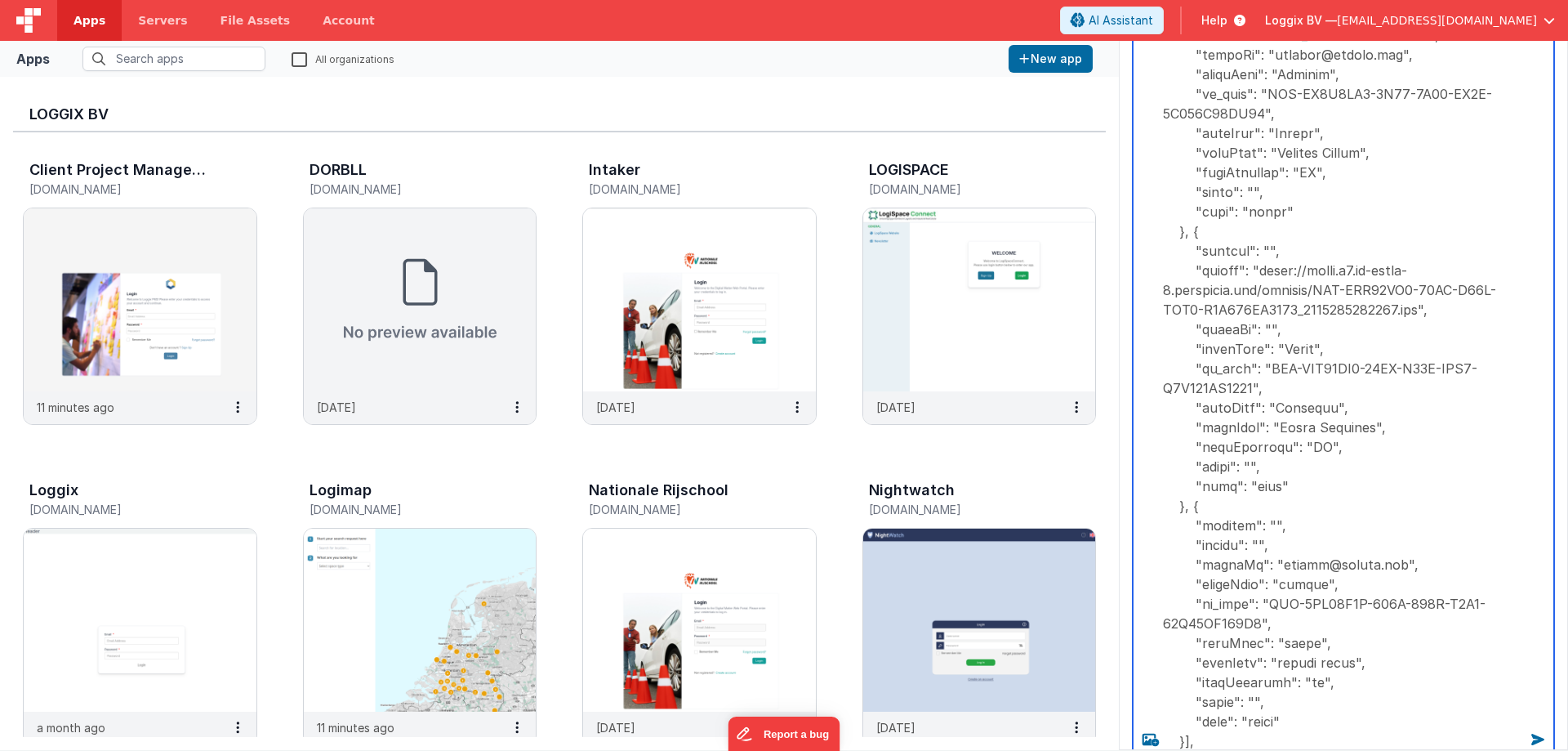
type textarea ""users": [{ "address": "", "avatar": "https://bfpms.s3.eu-north-1.amazonaws.com…"
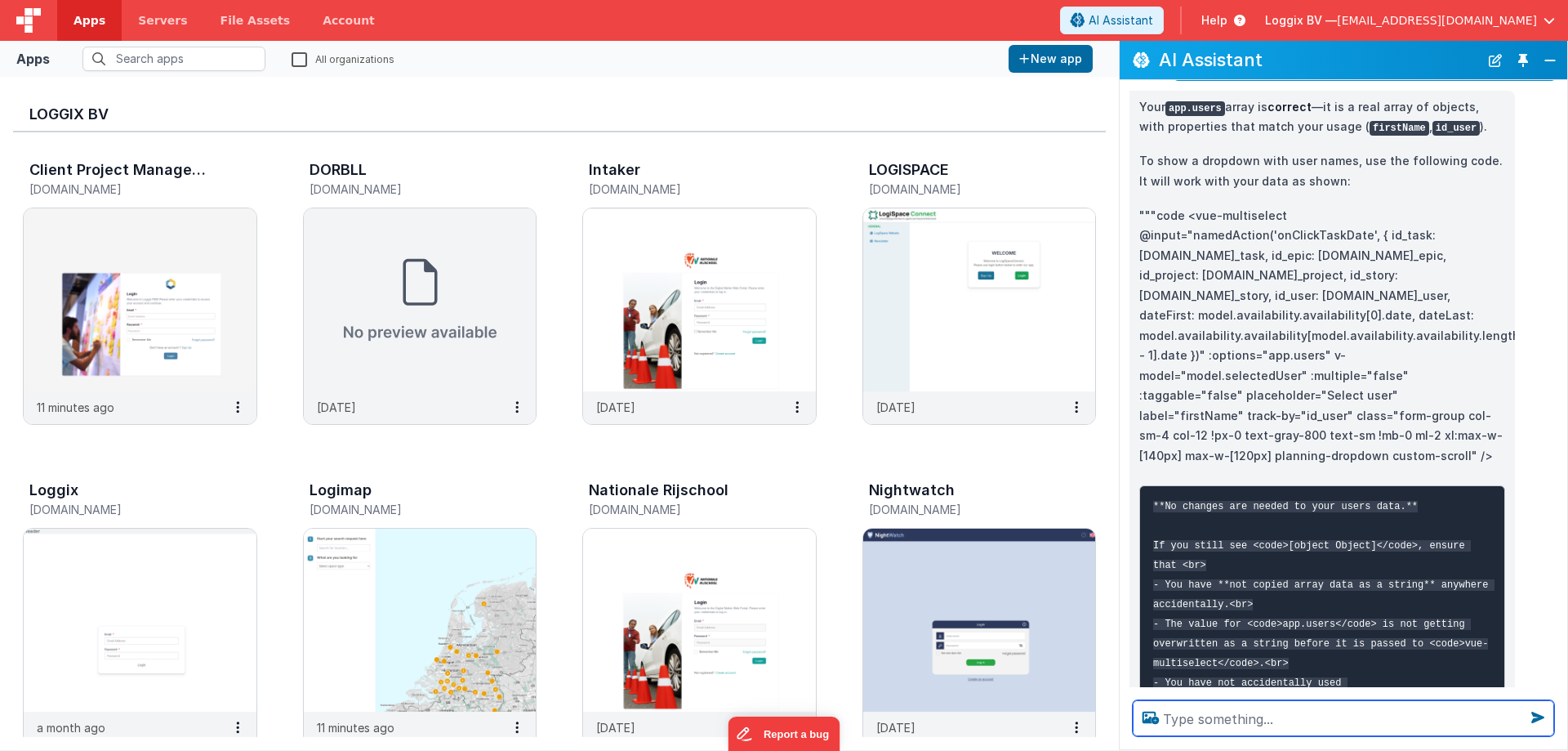
scroll to position [3991, 0]
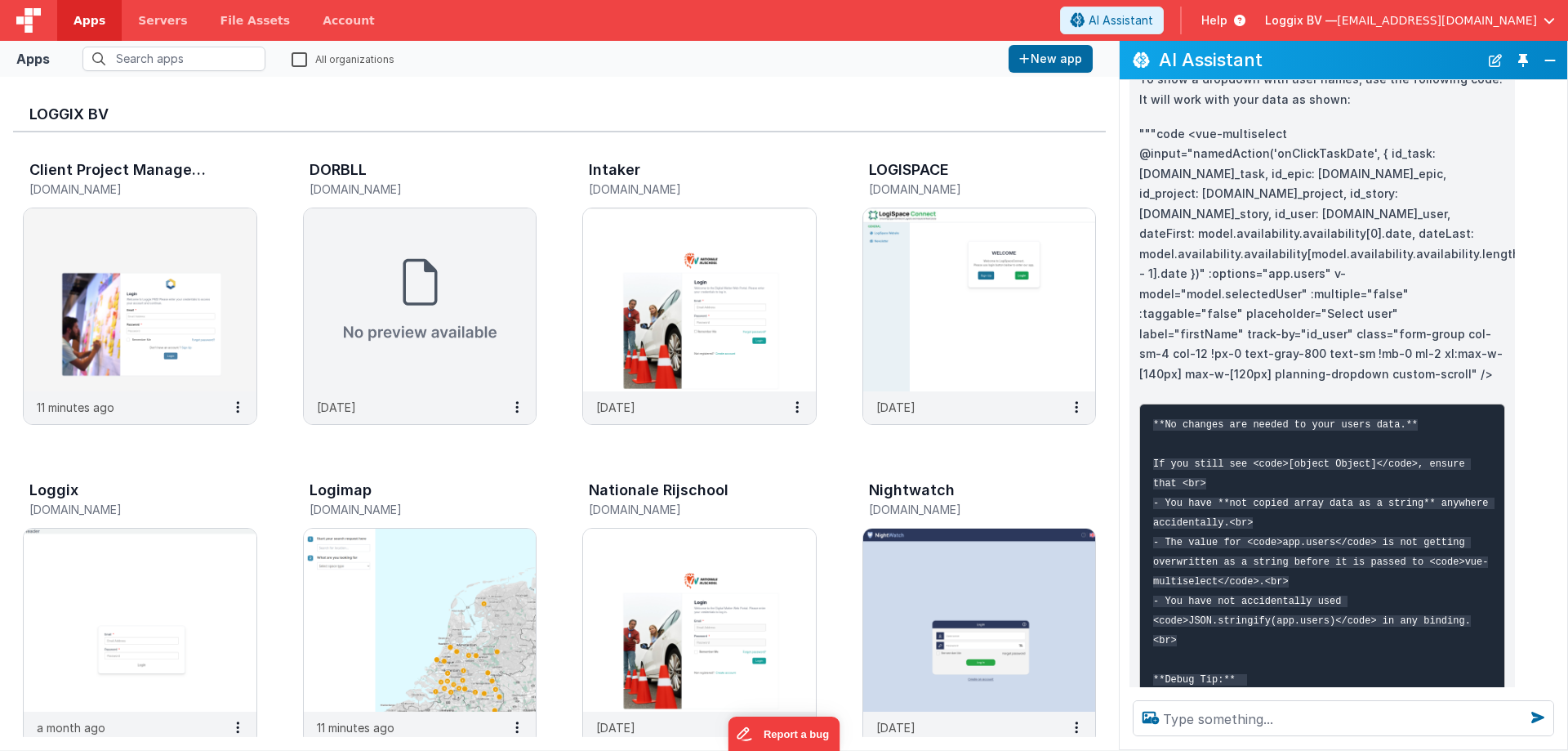
drag, startPoint x: 1187, startPoint y: 370, endPoint x: 1439, endPoint y: 635, distance: 365.7
click at [1439, 384] on p """"code <vue-multiselect @input="namedAction('onClickTaskDate', { id_task: mode…" at bounding box center [1323, 254] width 366 height 260
copy p "<vue-multiselect @input="namedAction('onClickTaskDate', { id_task: model.select…"
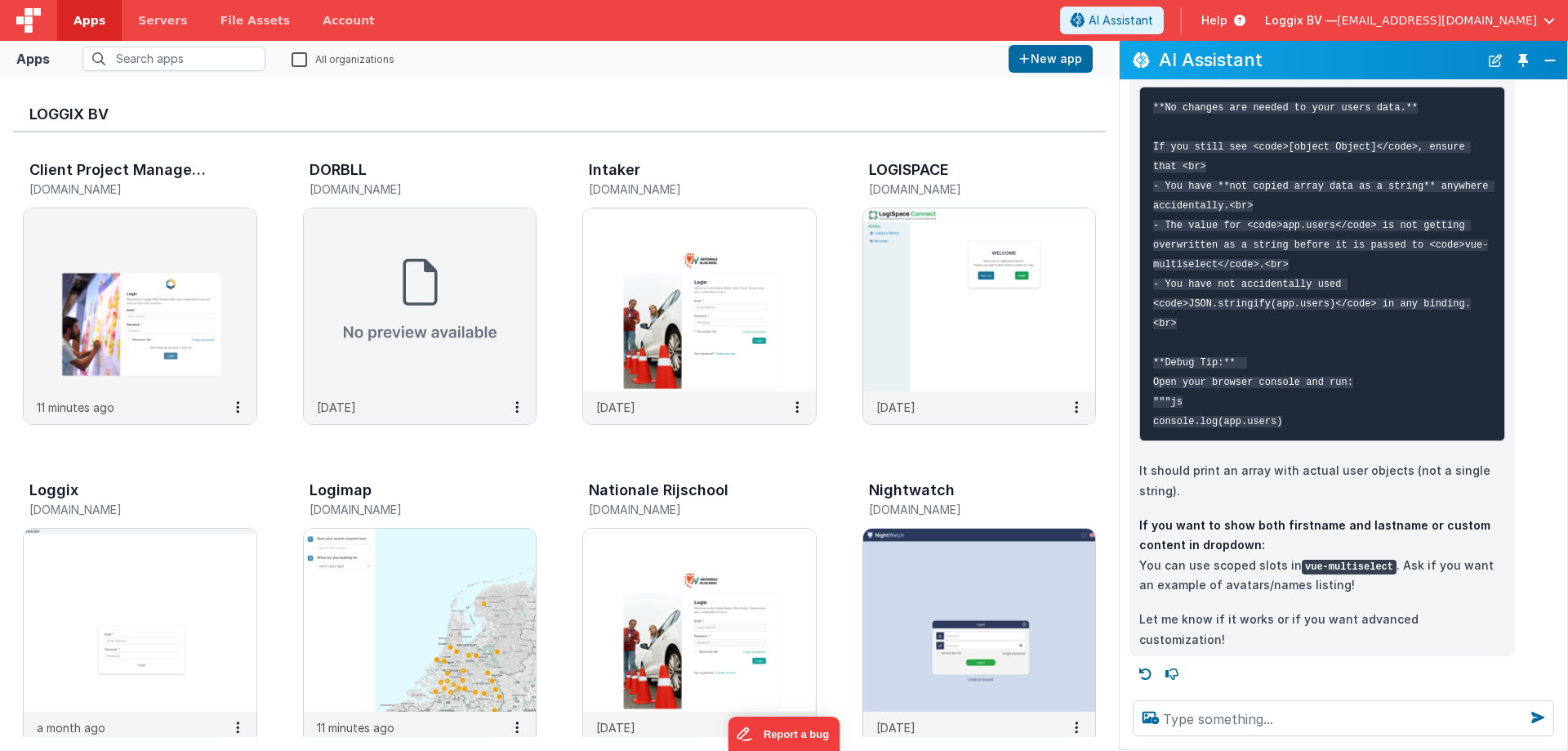
scroll to position [4547, 0]
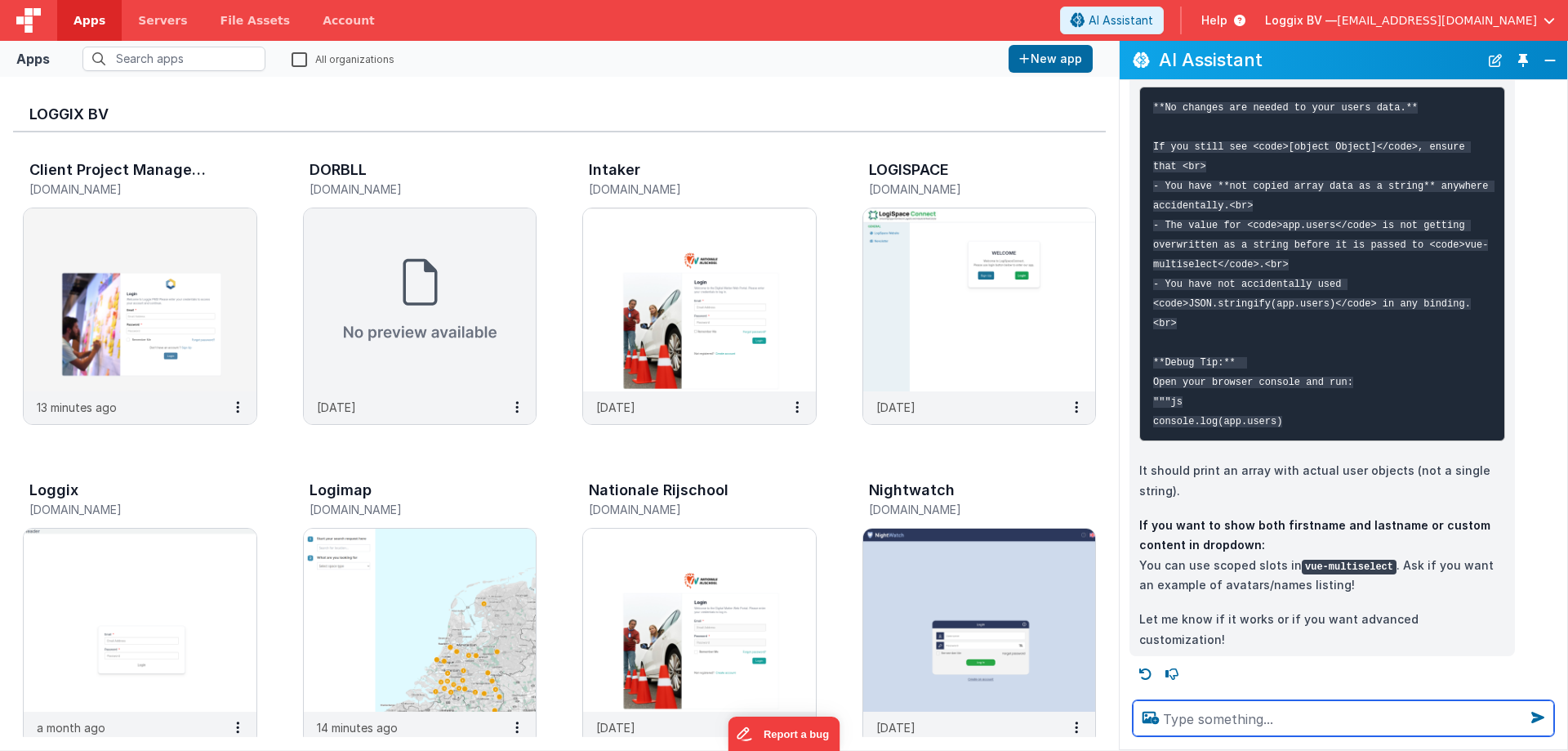
click at [1201, 722] on textarea at bounding box center [1344, 718] width 421 height 36
paste textarea "<vue-multiselect options="[object Object],[object Object],[object Object],[obje…"
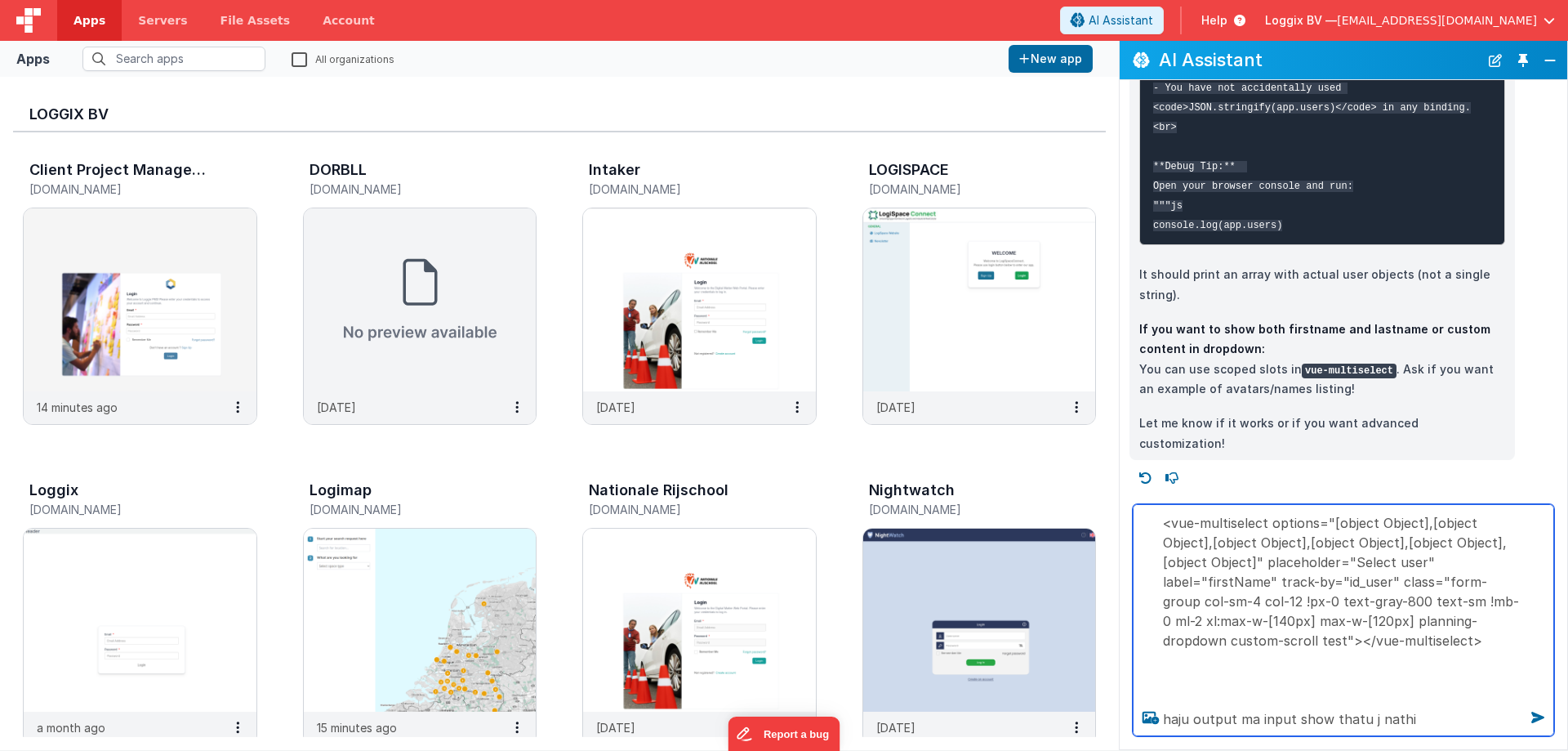
type textarea "<vue-multiselect options="[object Object],[object Object],[object Object],[obje…"
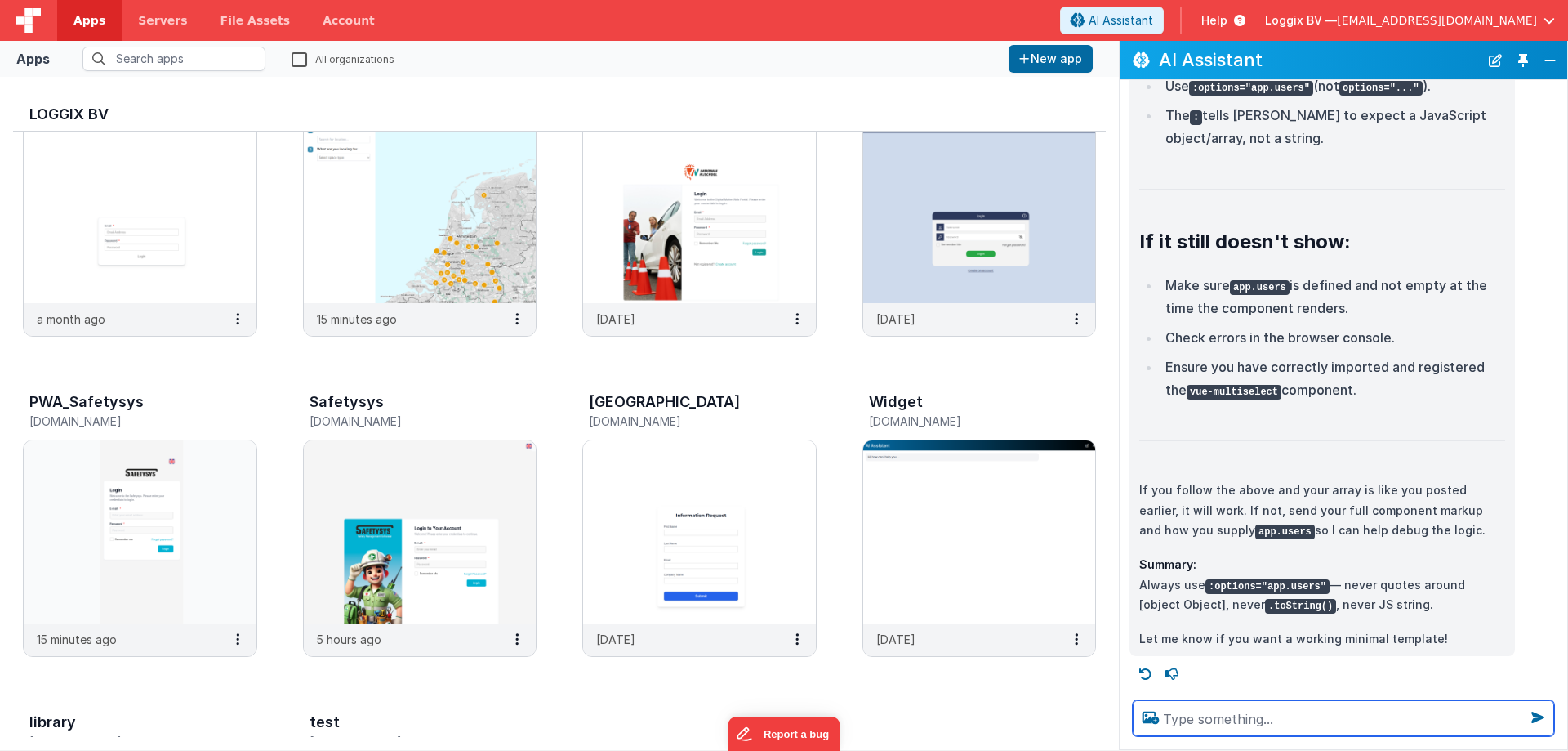
scroll to position [5928, 0]
click at [1213, 727] on textarea at bounding box center [1344, 718] width 421 height 36
type textarea "tme proper codew apo ner"
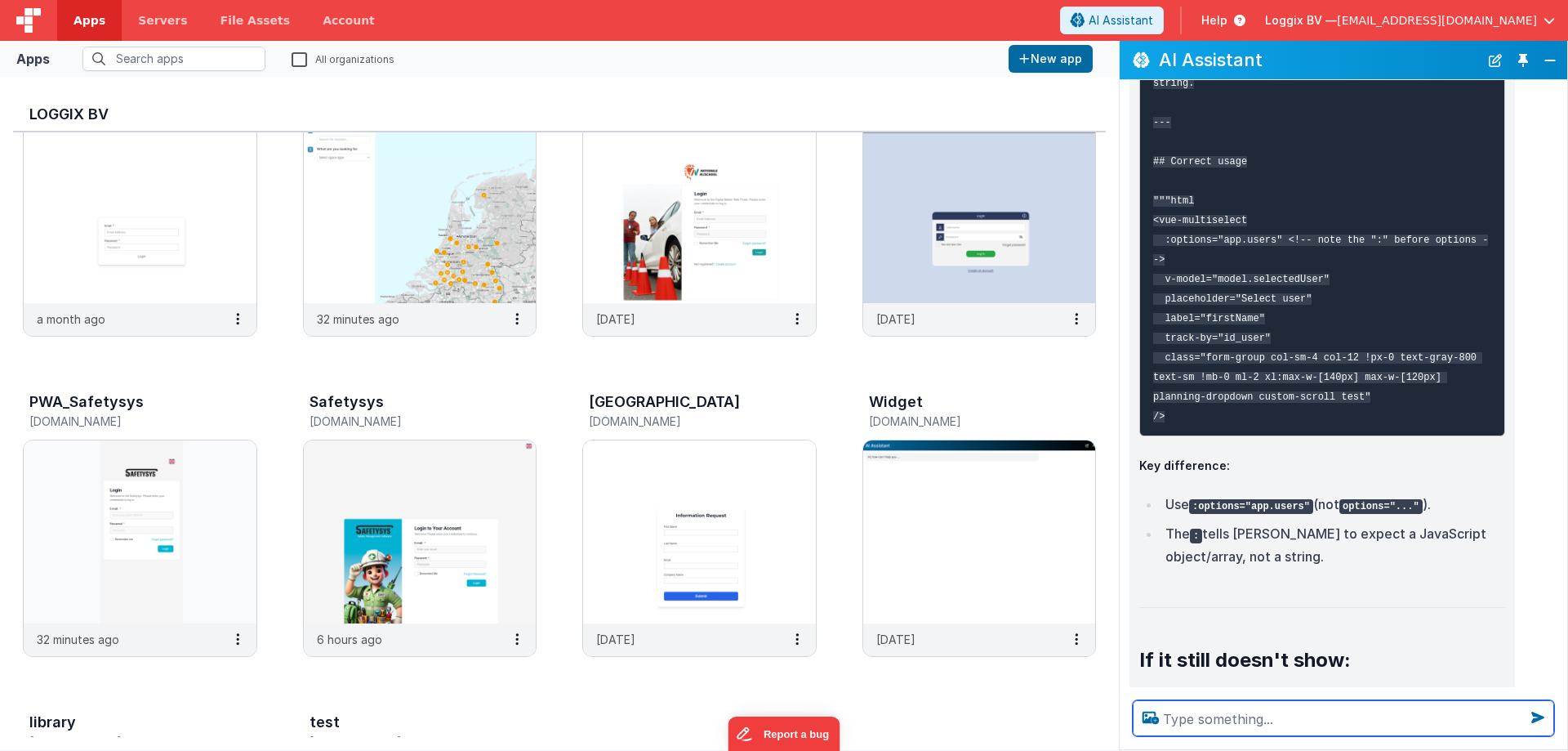
scroll to position [0, 0]
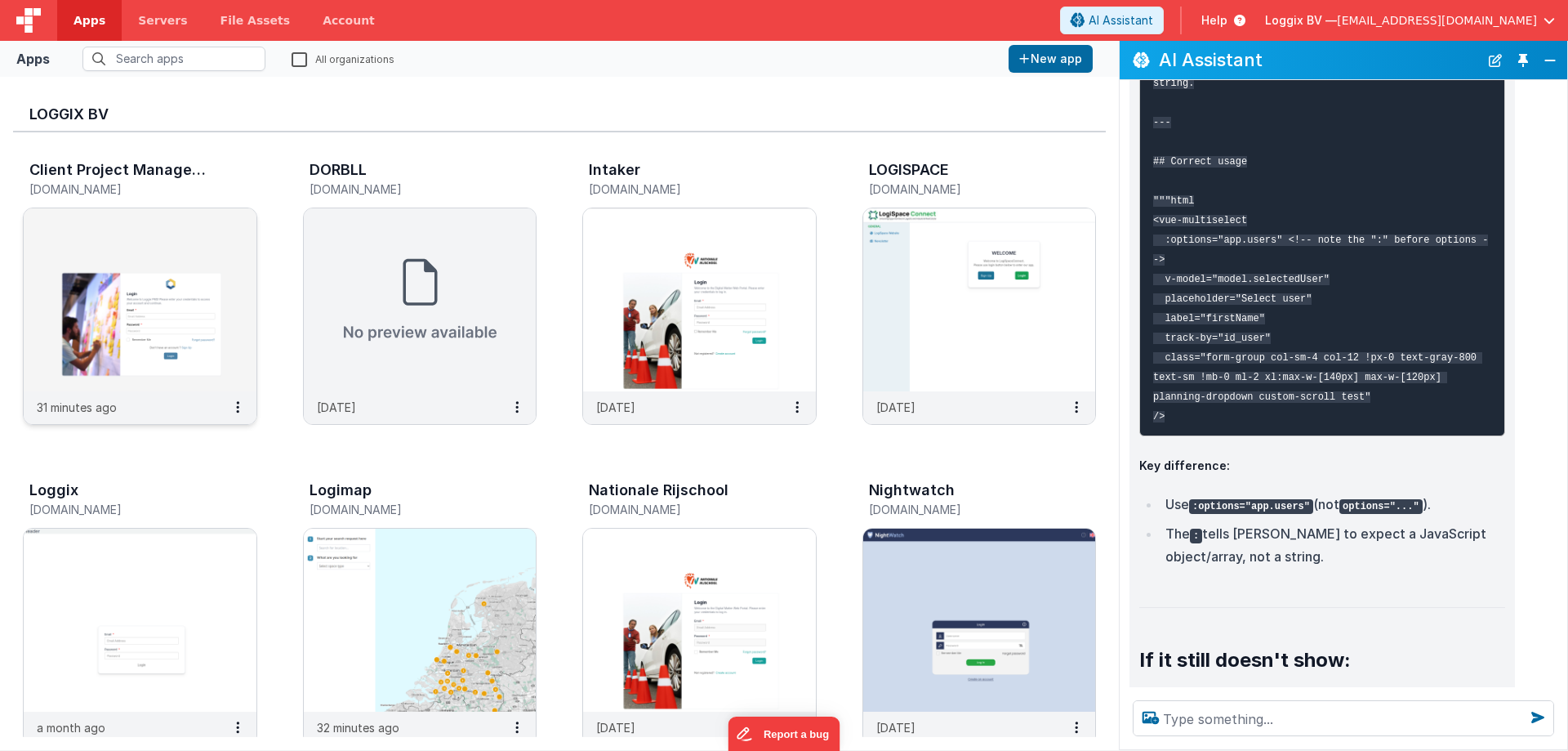
click at [133, 374] on img at bounding box center [140, 299] width 233 height 183
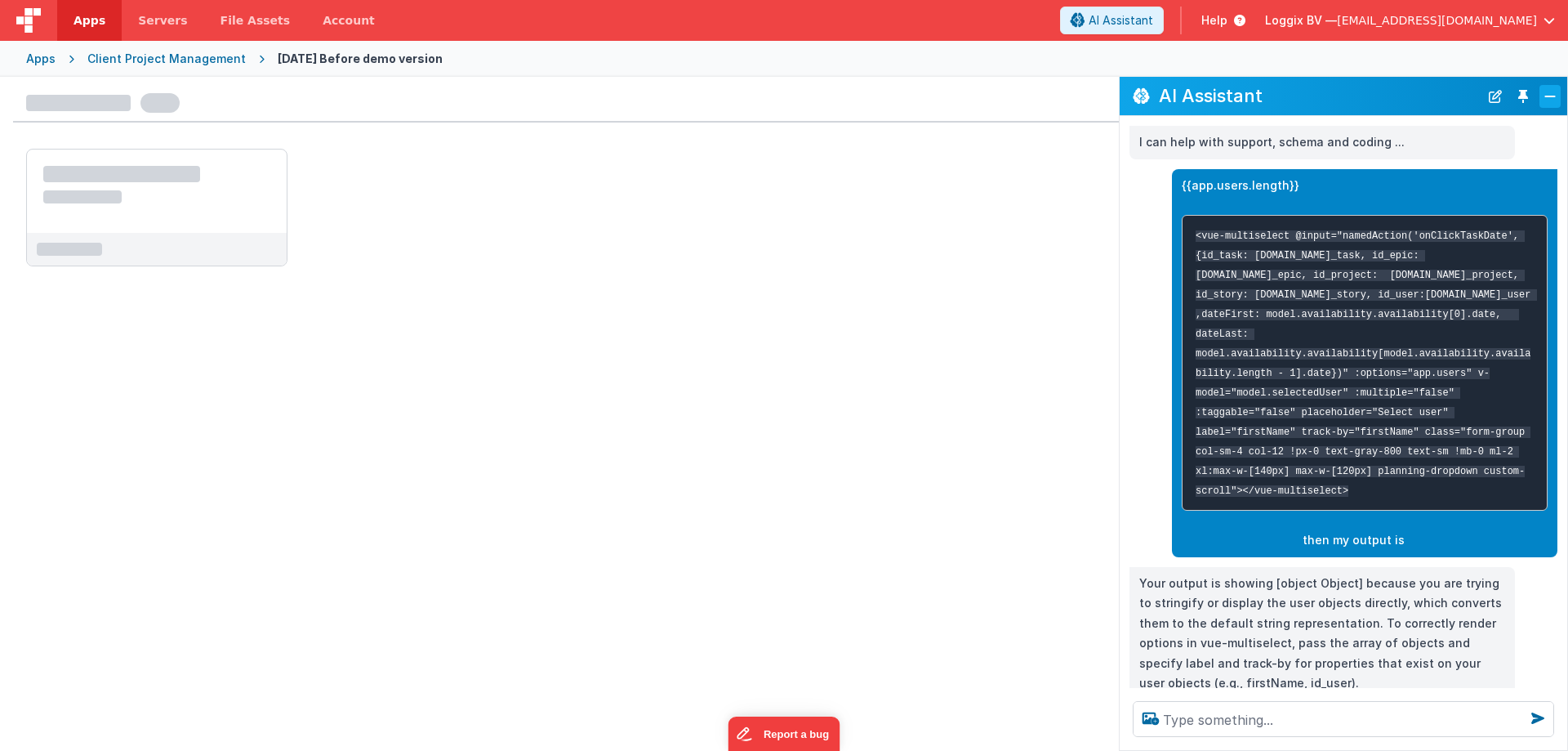
click at [1559, 92] on button "Close" at bounding box center [1550, 97] width 21 height 23
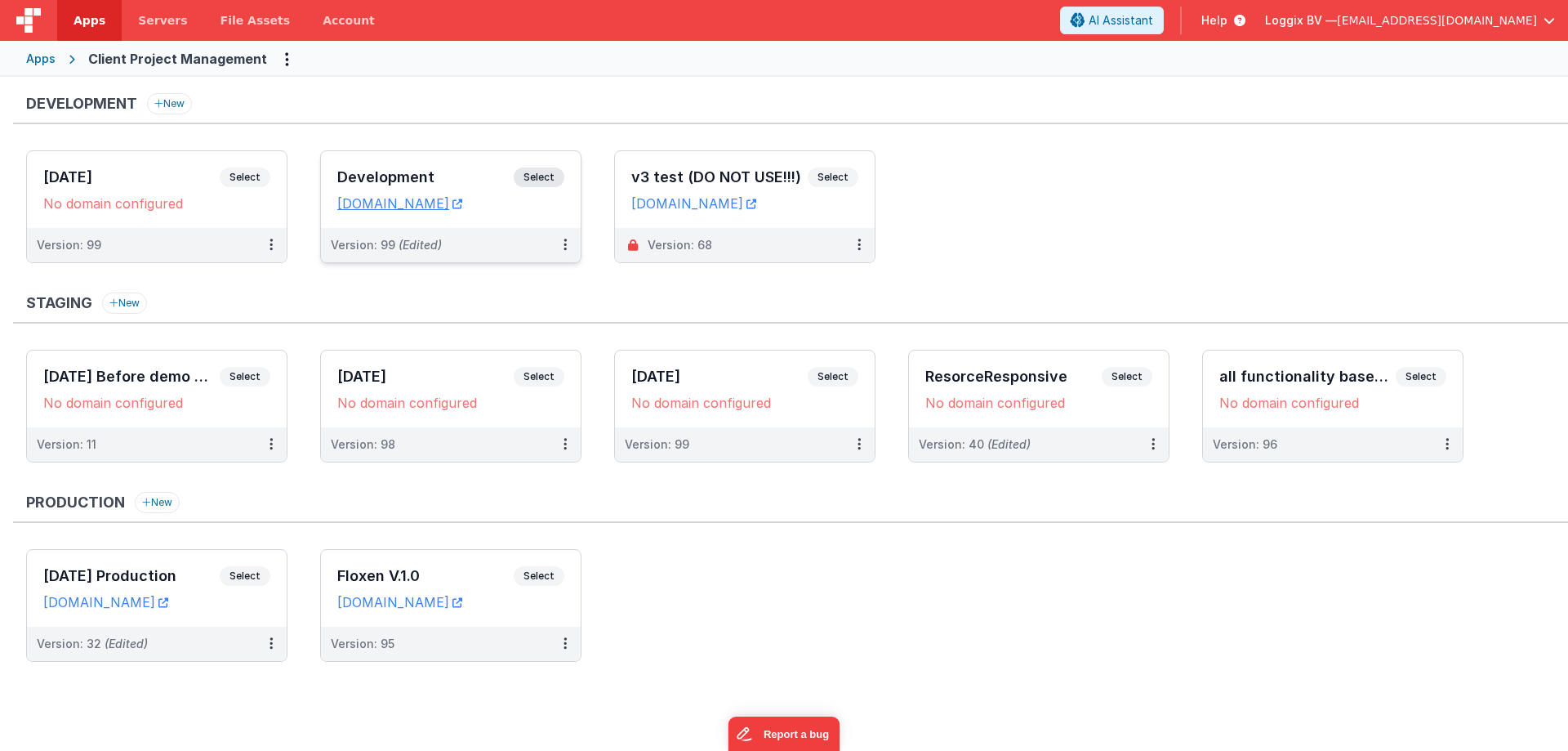
click at [377, 160] on div "Development Select URLs client-pms.fmbetterforms.com" at bounding box center [451, 189] width 259 height 77
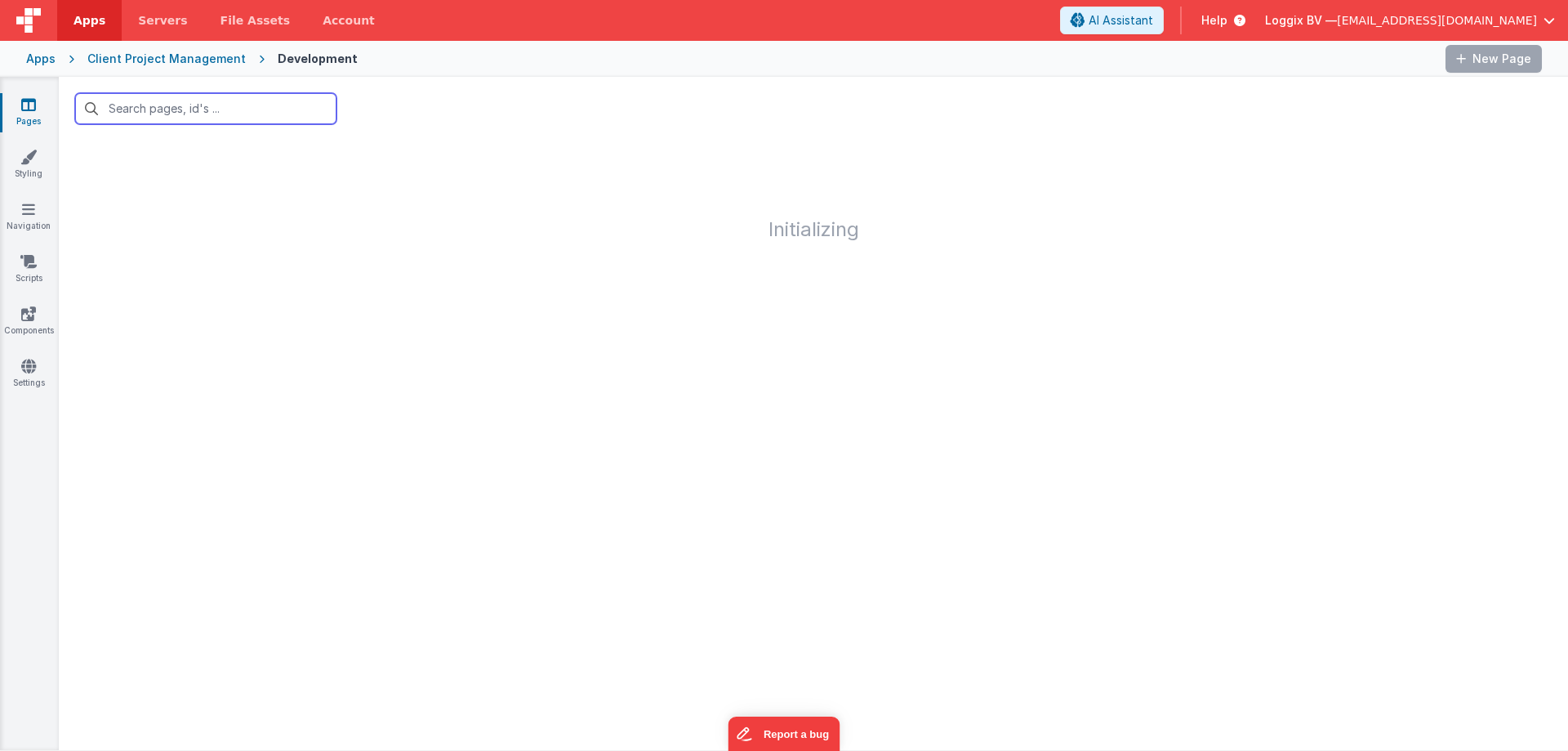
click at [151, 115] on input "text" at bounding box center [205, 108] width 261 height 31
click at [122, 107] on input "res" at bounding box center [205, 108] width 261 height 31
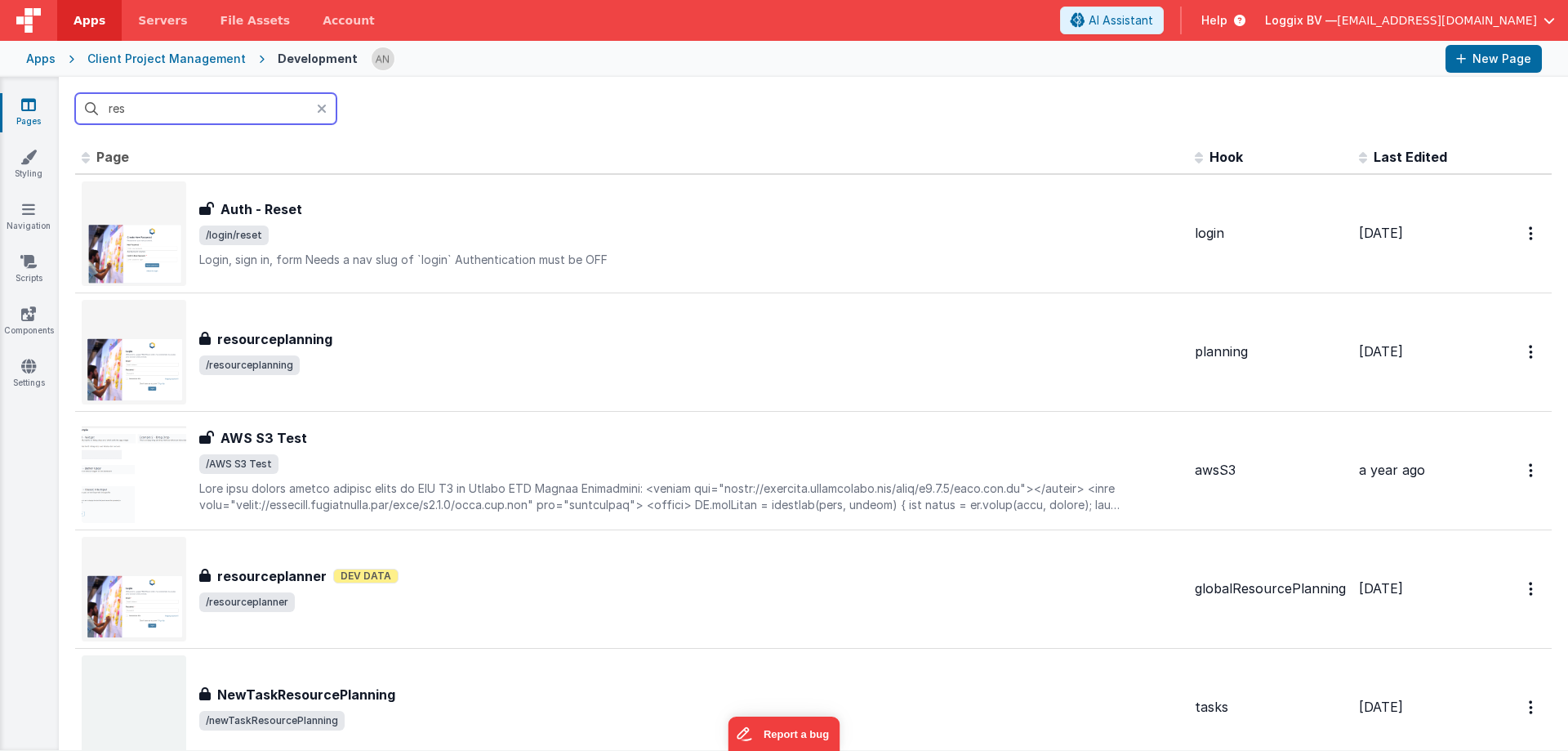
click at [122, 107] on input "res" at bounding box center [205, 108] width 261 height 31
click at [155, 110] on input "res" at bounding box center [205, 108] width 261 height 31
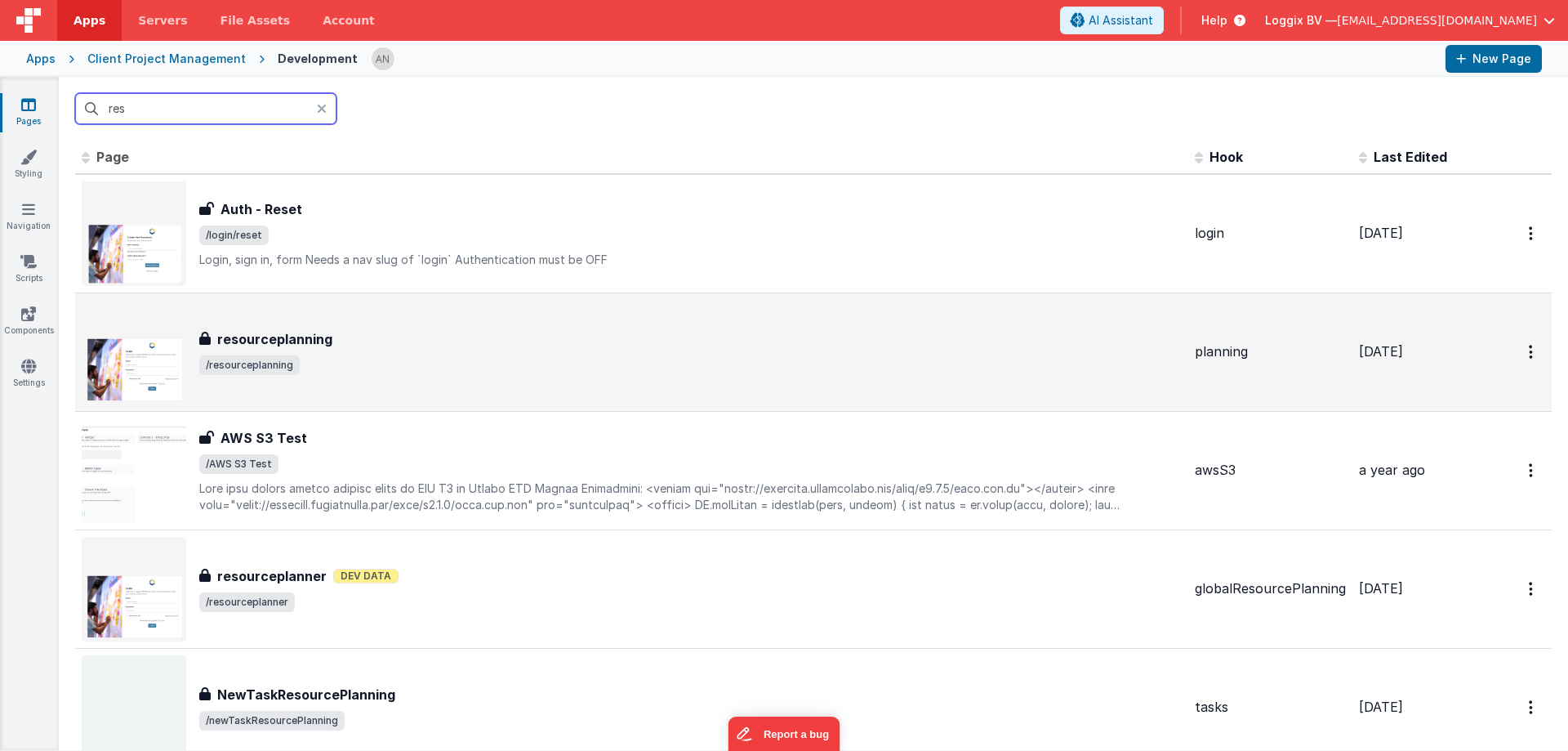
type input "res"
click at [320, 344] on h3 "resourceplanning" at bounding box center [275, 339] width 116 height 20
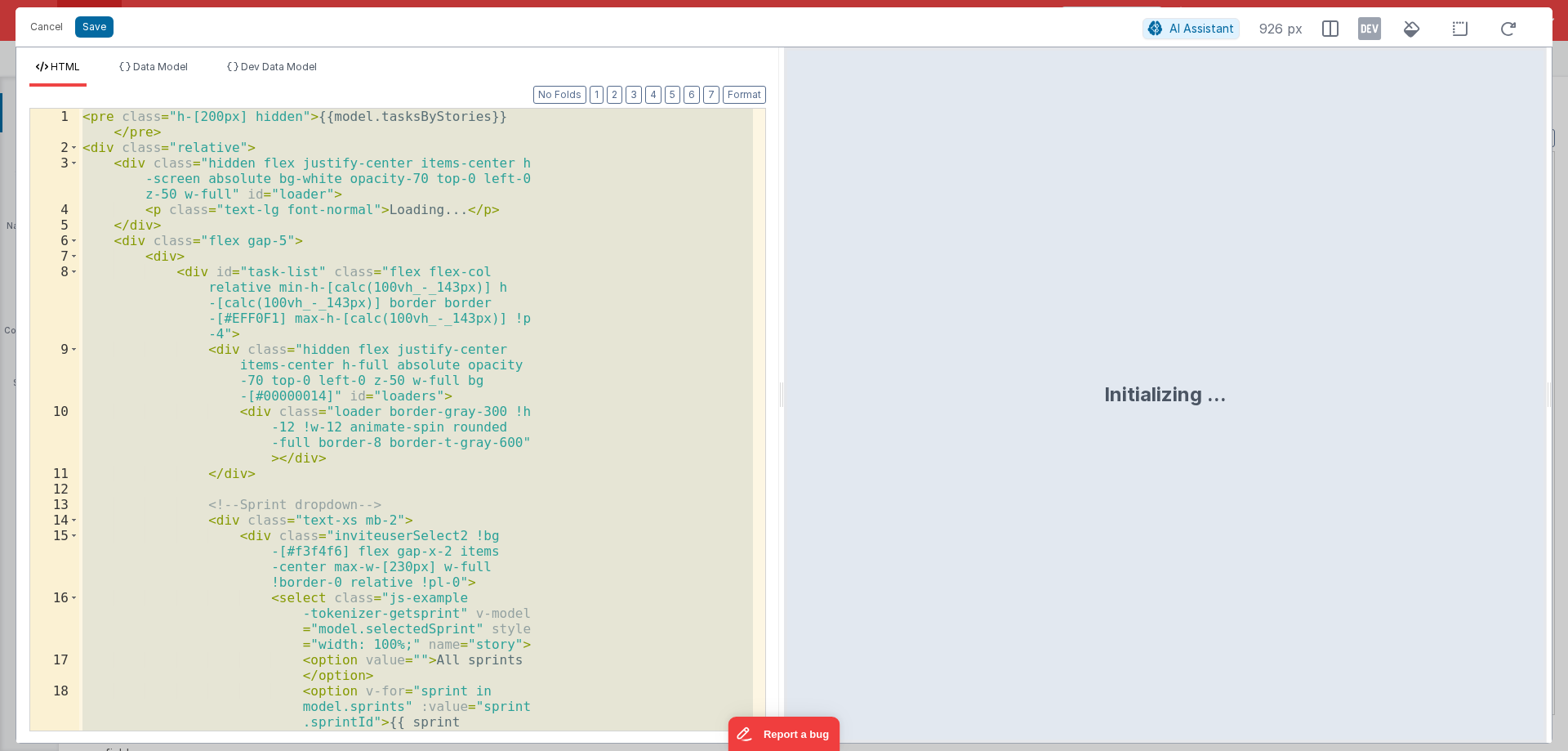
scroll to position [730, 0]
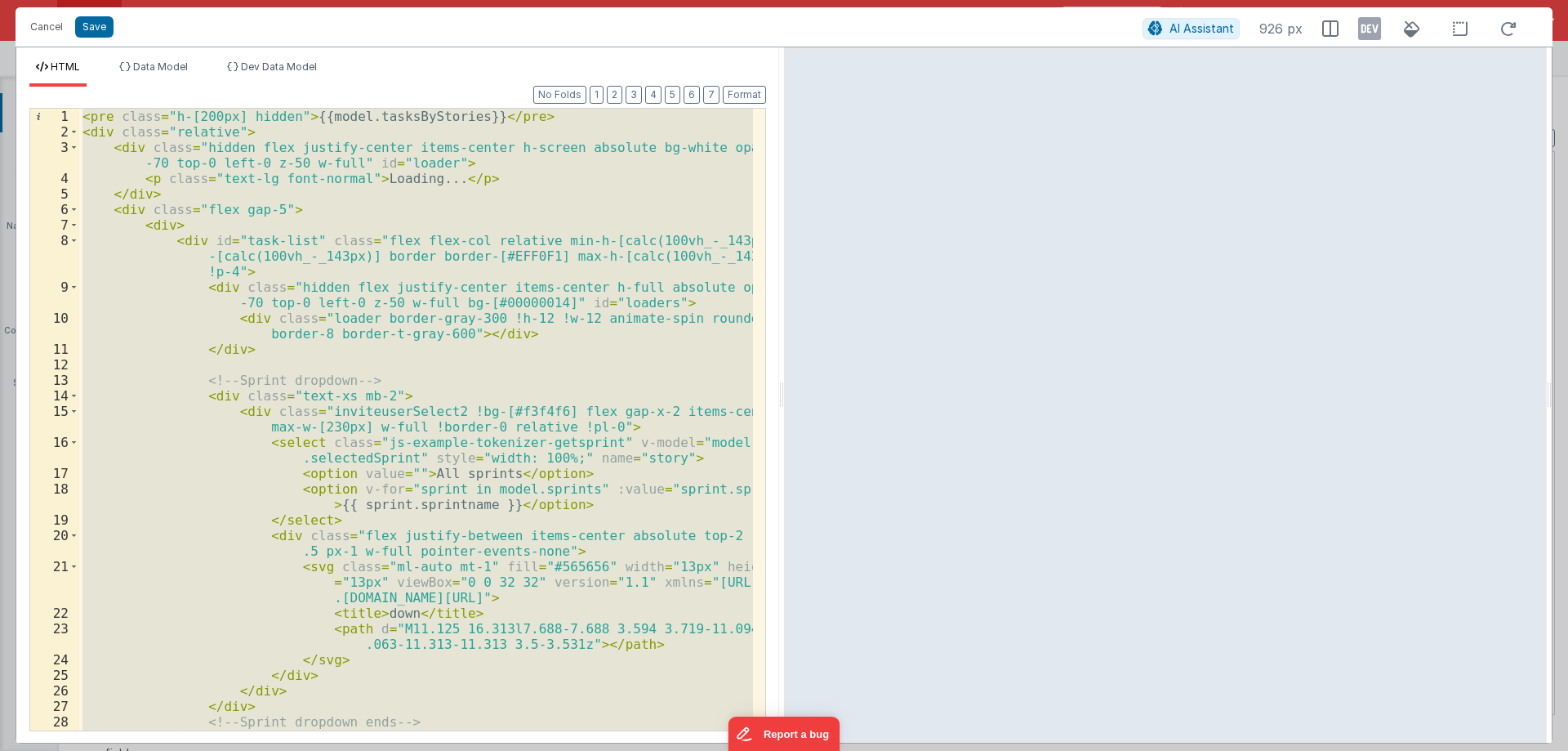
click at [594, 349] on div "< pre class = "h-[200px] hidden" > {{model.tasksByStories}} </ pre > < div clas…" at bounding box center [417, 420] width 674 height 622
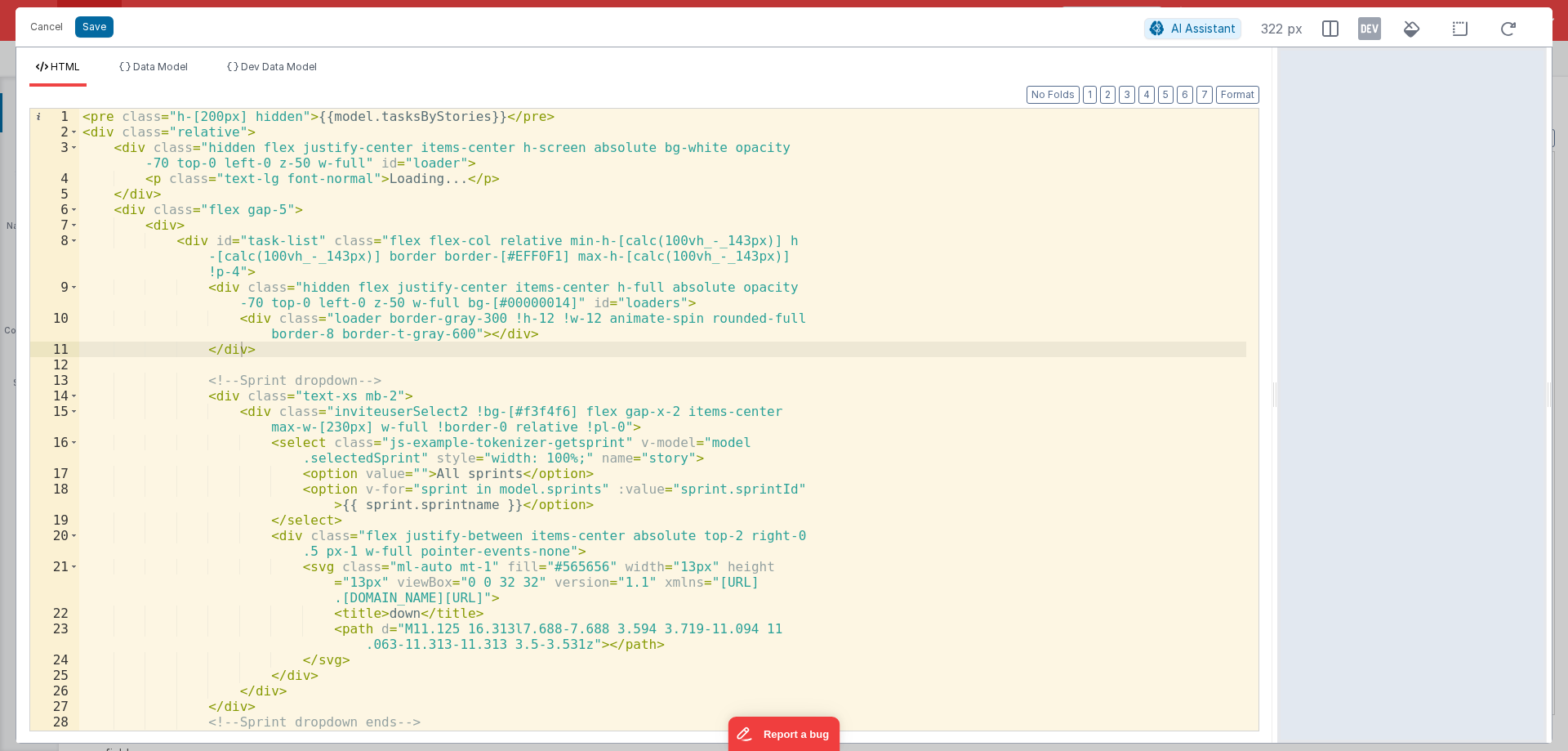
drag, startPoint x: 781, startPoint y: 394, endPoint x: 1006, endPoint y: 402, distance: 225.1
click at [1282, 393] on html "Cancel Save AI Assistant 322 px HTML Data Model Dev Data Model Format 7 6 5 4 3…" at bounding box center [784, 375] width 1568 height 751
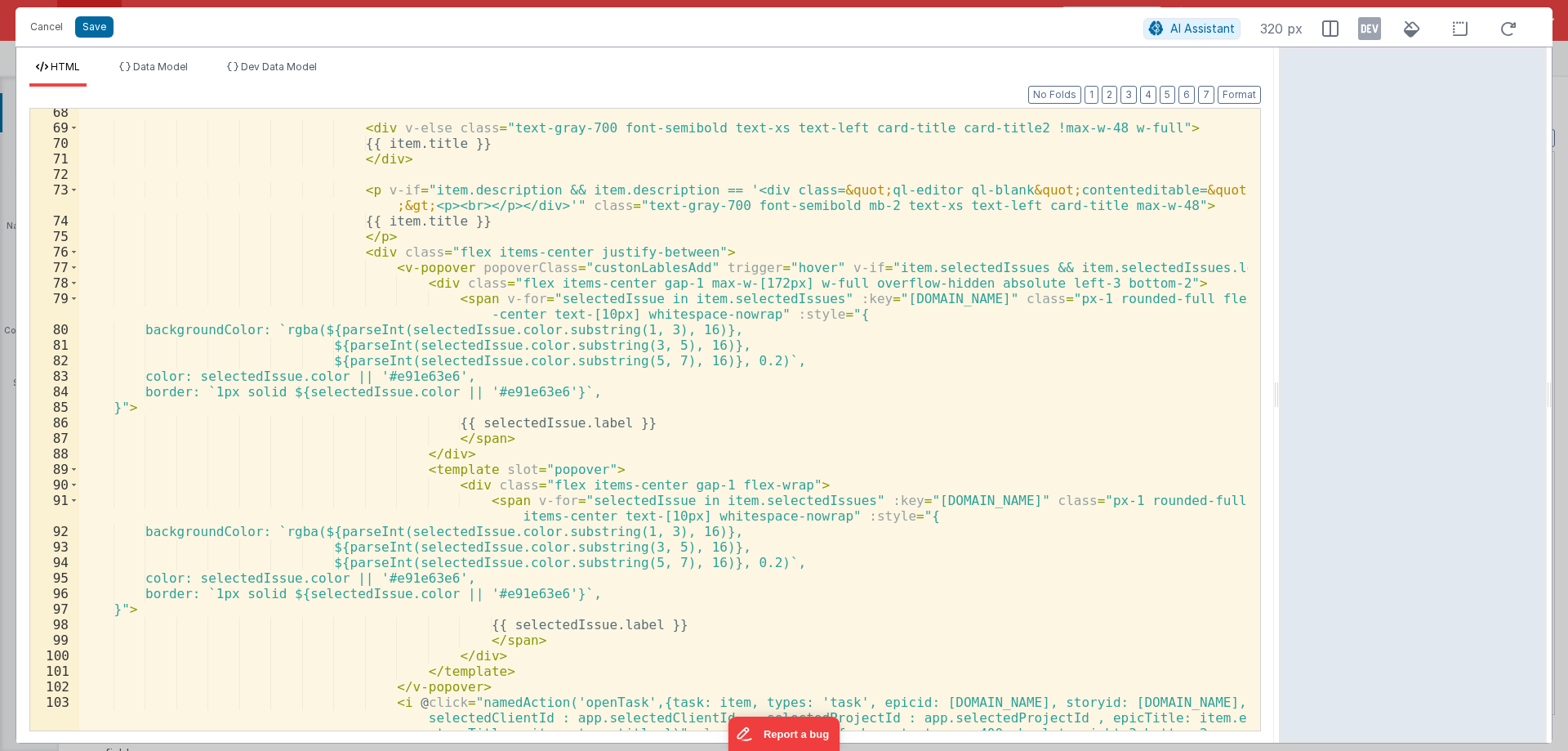
scroll to position [1324, 0]
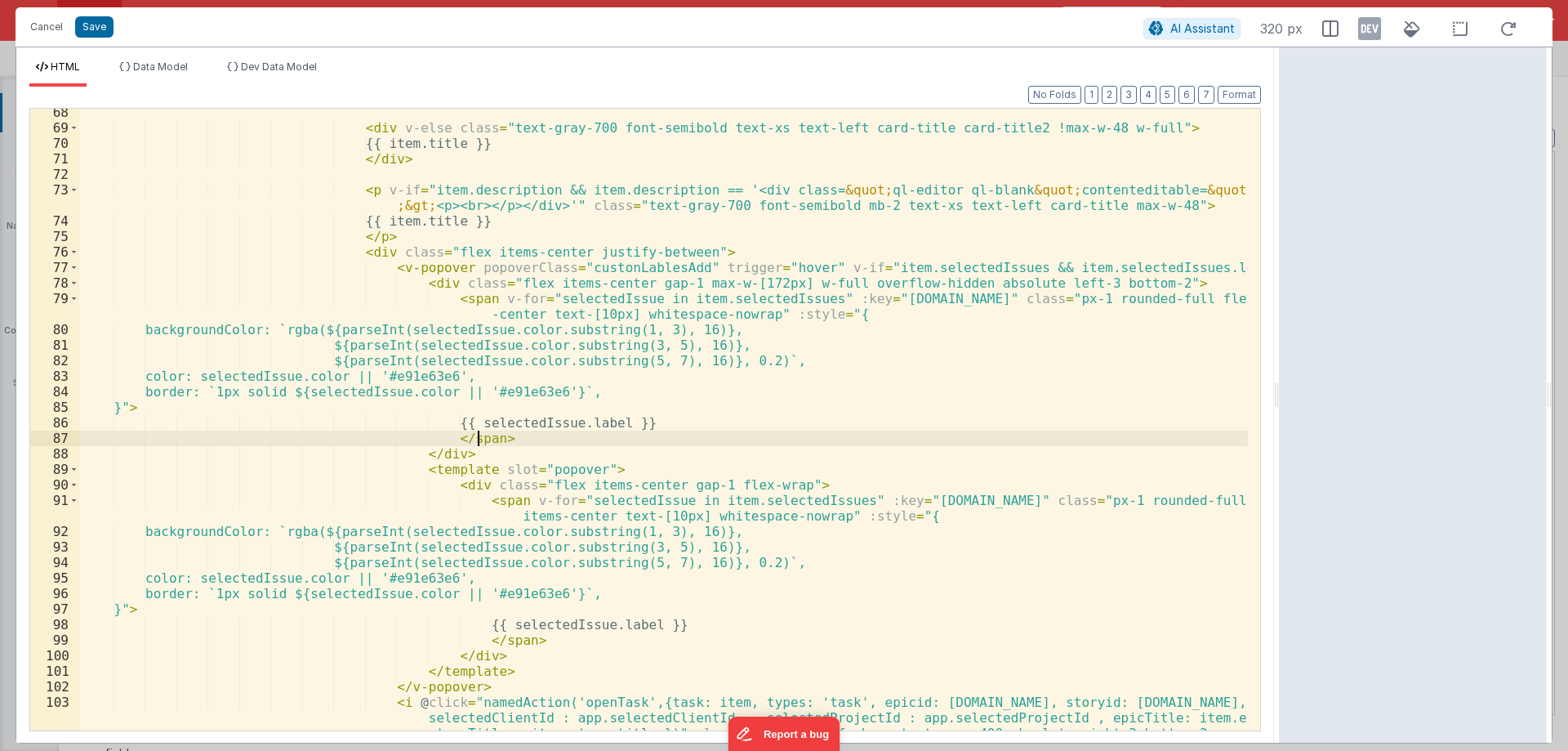
click at [949, 443] on div "< div v-else class = "text-gray-700 font-semibold text-xs text-left card-title …" at bounding box center [664, 454] width 1169 height 699
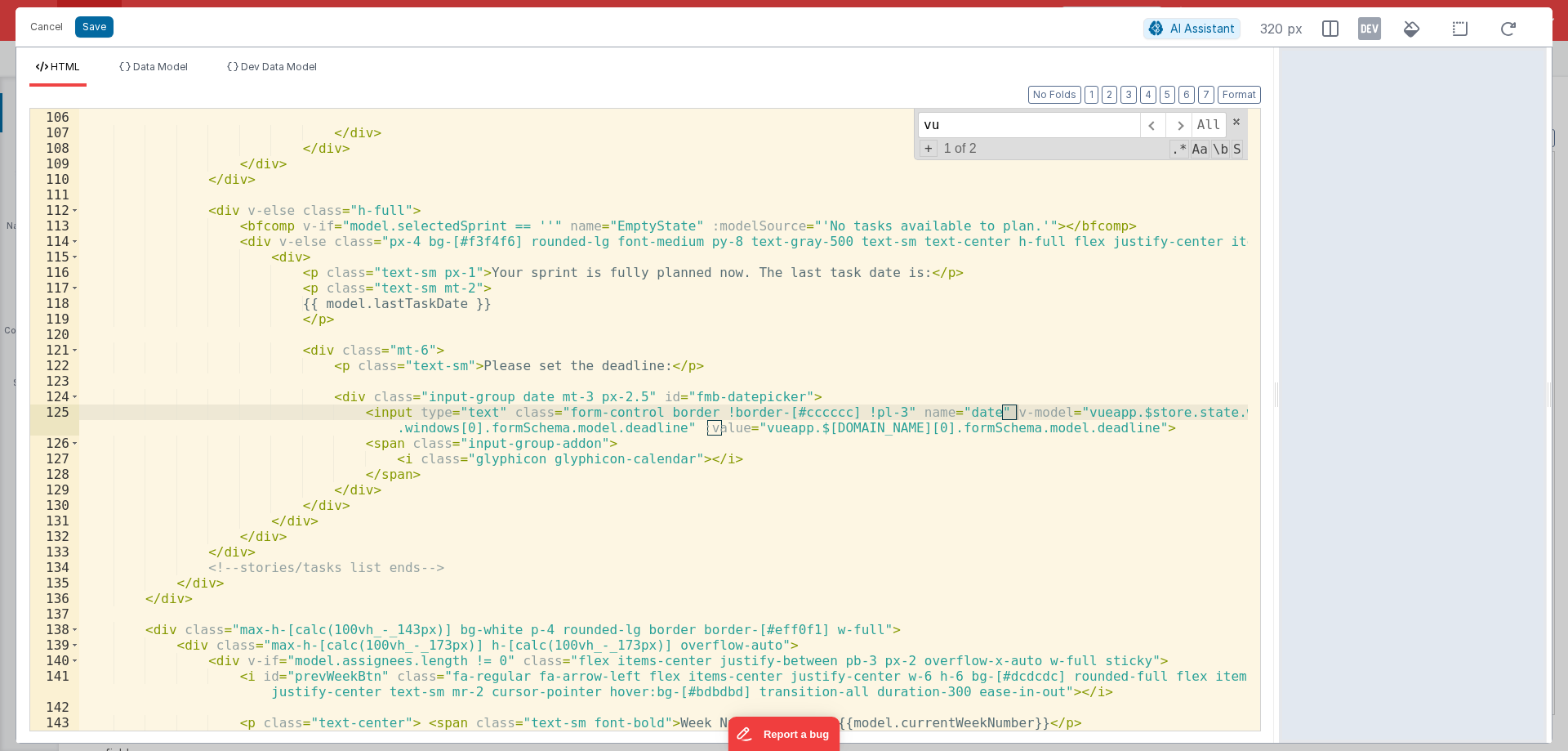
scroll to position [2003, 0]
type input "vue"
click at [36, 25] on button "Cancel" at bounding box center [46, 27] width 49 height 23
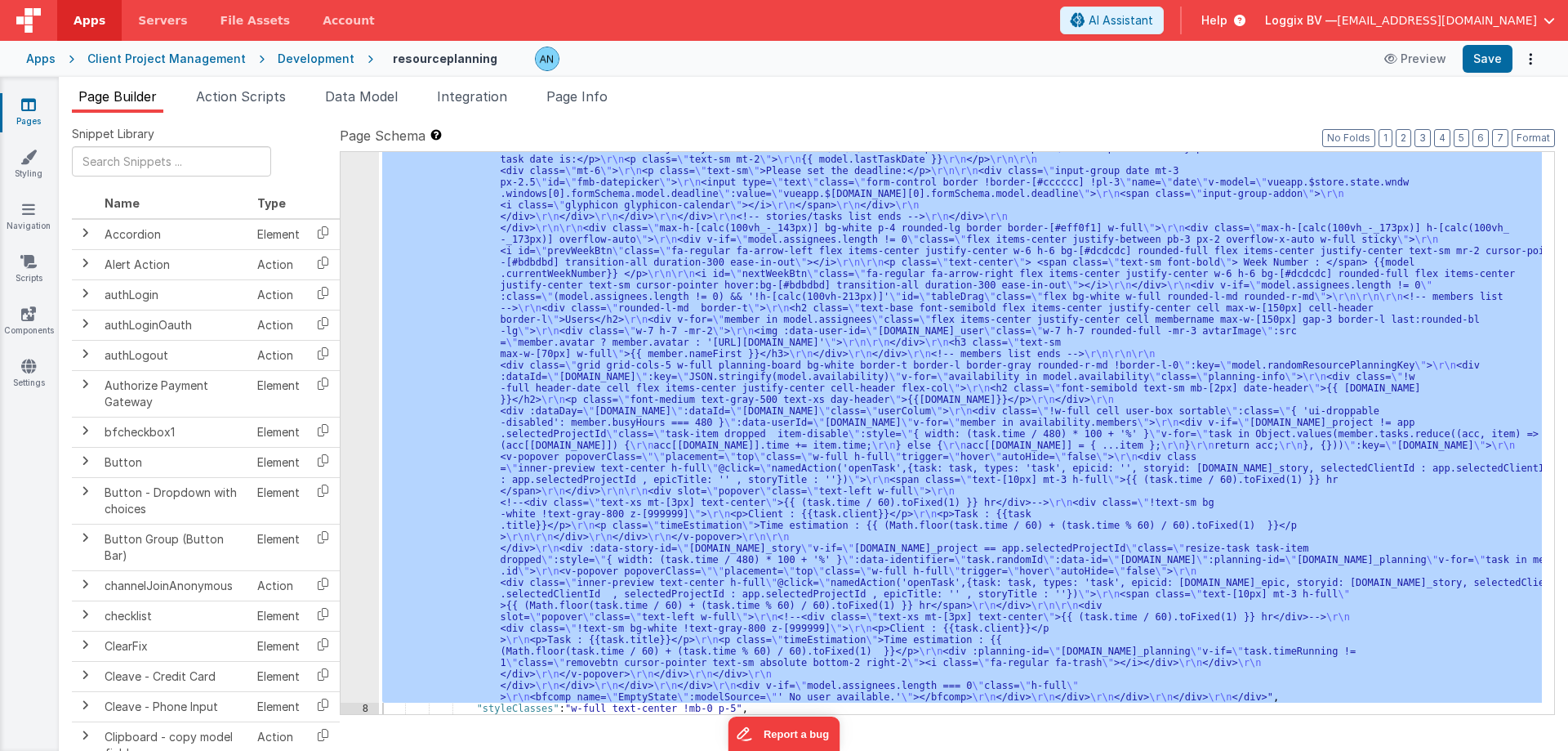
click at [353, 231] on div "7" at bounding box center [360, 97] width 39 height 1212
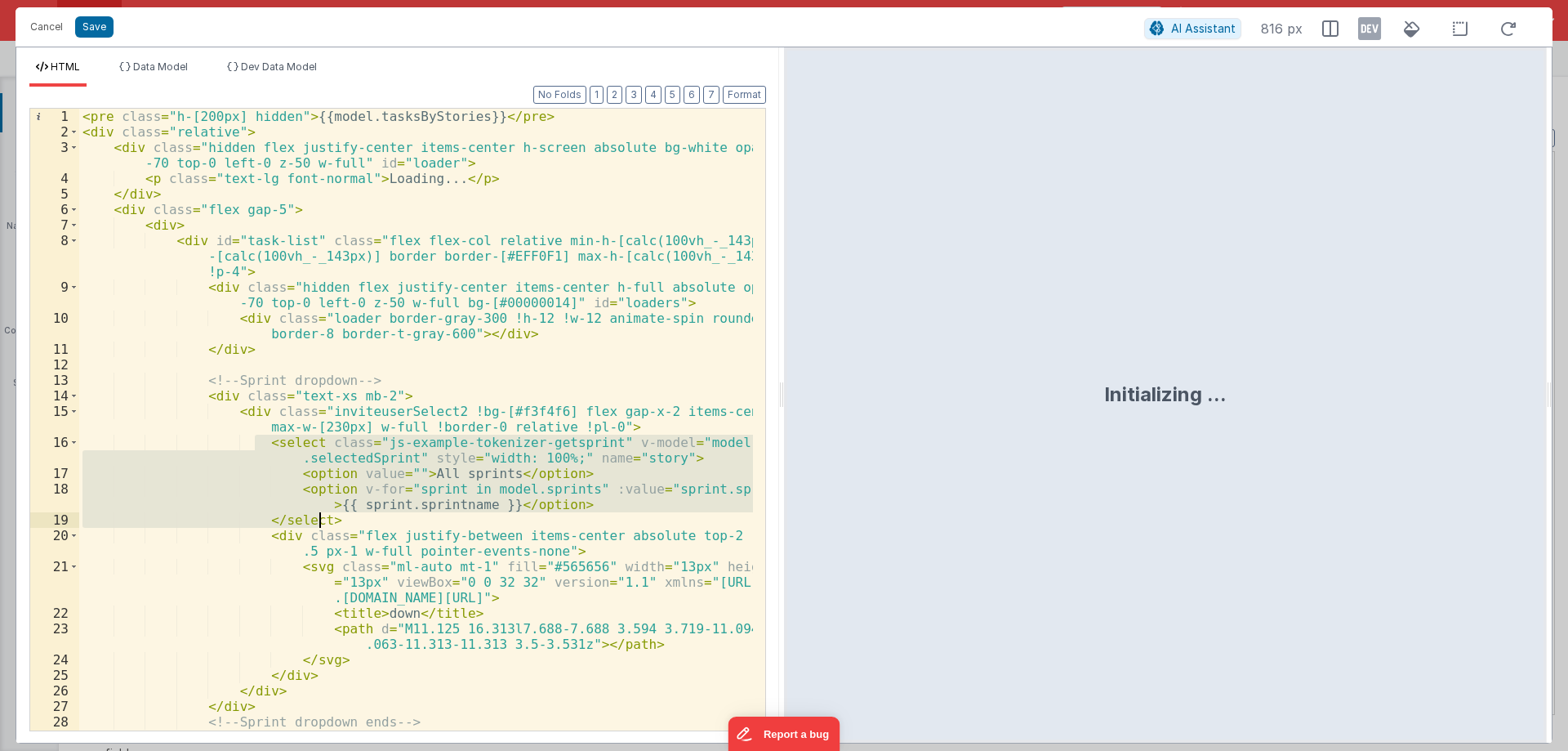
drag, startPoint x: 253, startPoint y: 444, endPoint x: 426, endPoint y: 521, distance: 189.4
click at [426, 521] on div "< pre class = "h-[200px] hidden" > {{model.tasksByStories}} </ pre > < div clas…" at bounding box center [417, 435] width 674 height 653
click at [43, 30] on button "Cancel" at bounding box center [46, 27] width 49 height 23
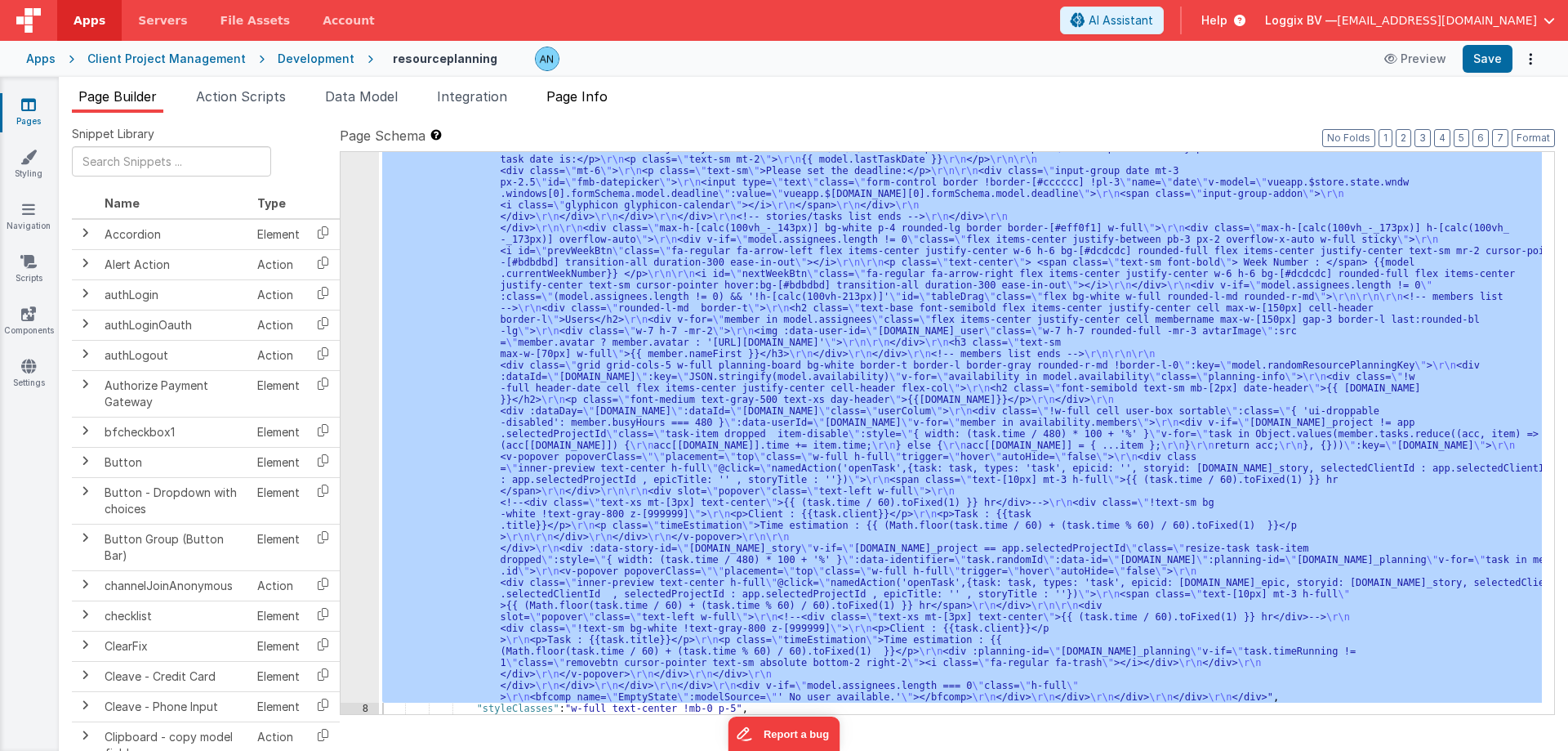
click at [591, 98] on span "Page Info" at bounding box center [577, 96] width 62 height 16
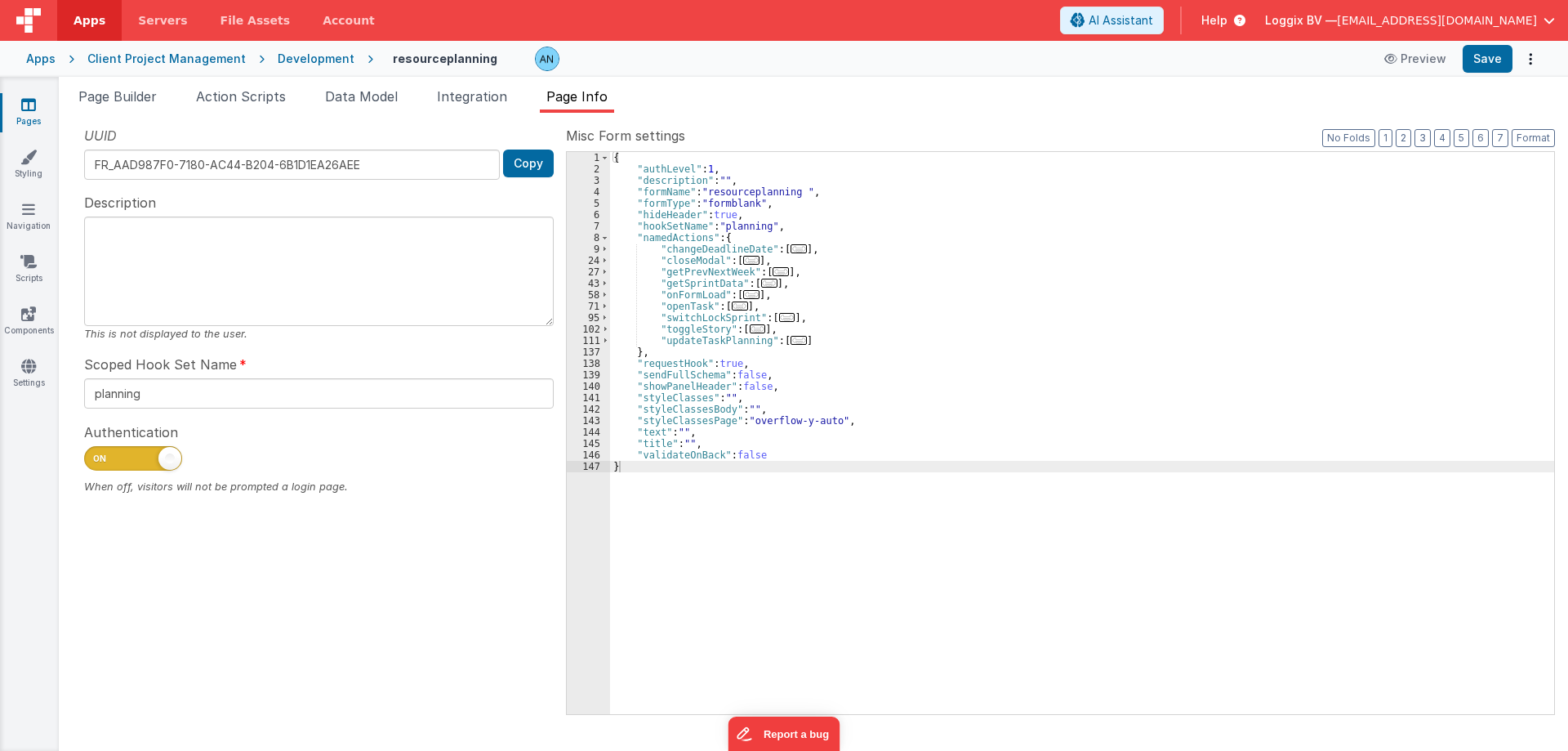
click at [820, 194] on div "{ "authLevel" : 1 , "description" : "" , "formName" : "resourceplanning " , "fo…" at bounding box center [1081, 444] width 944 height 585
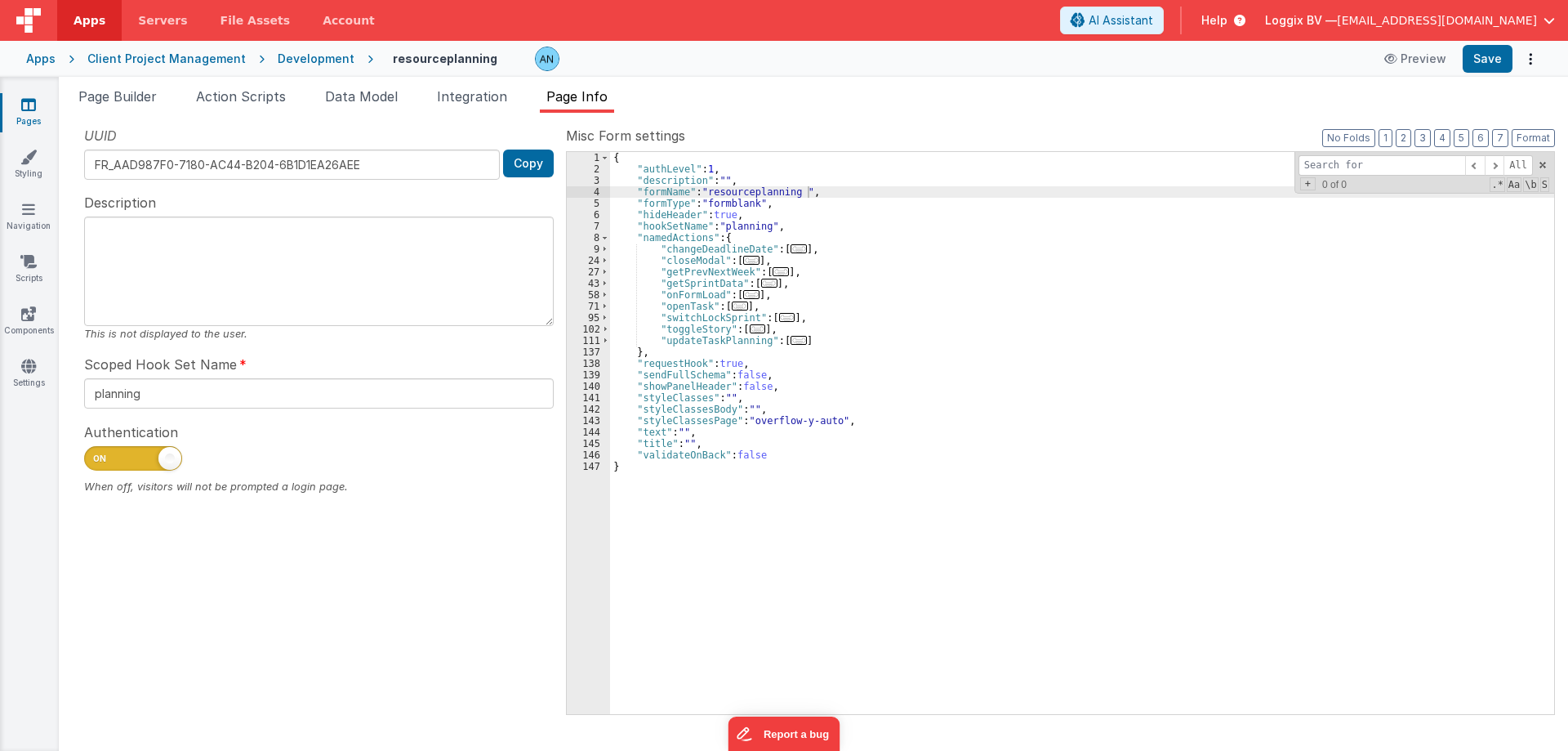
type input "js-example-tokenizer-getsprint"
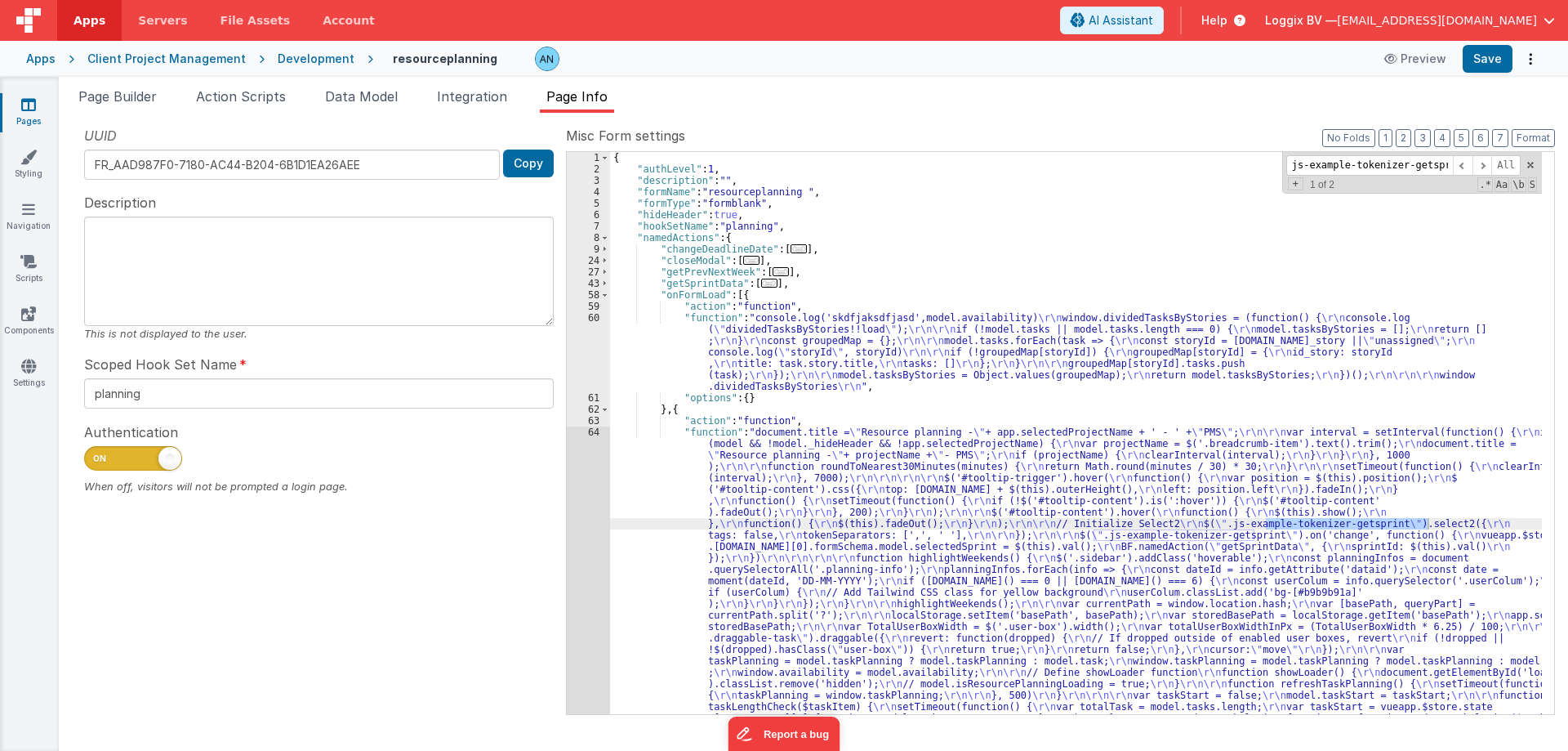
scroll to position [0, 5]
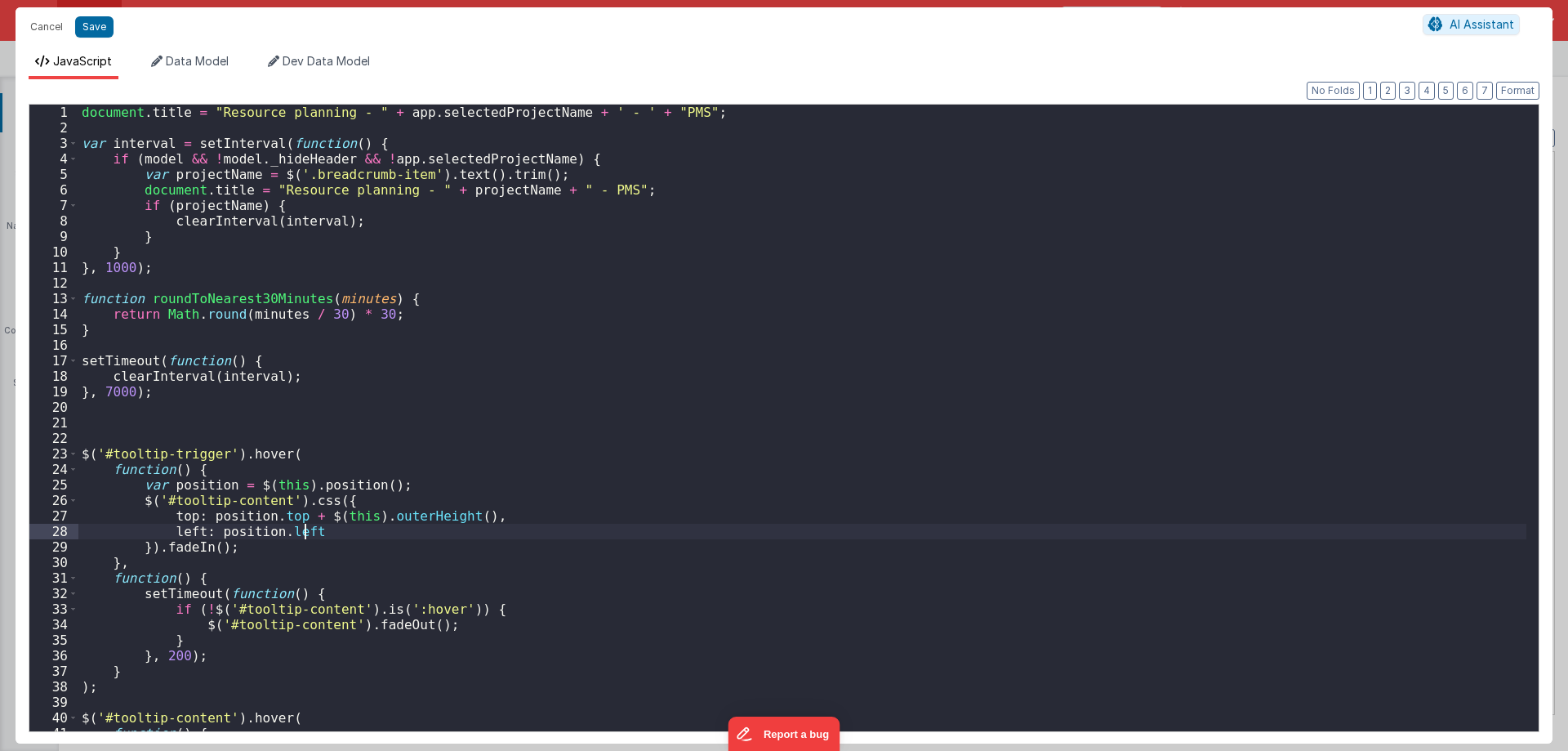
scroll to position [0, 0]
click at [602, 500] on div "document . title = "Resource planning - " + app . selectedProjectName + ' - ' +…" at bounding box center [803, 433] width 1449 height 657
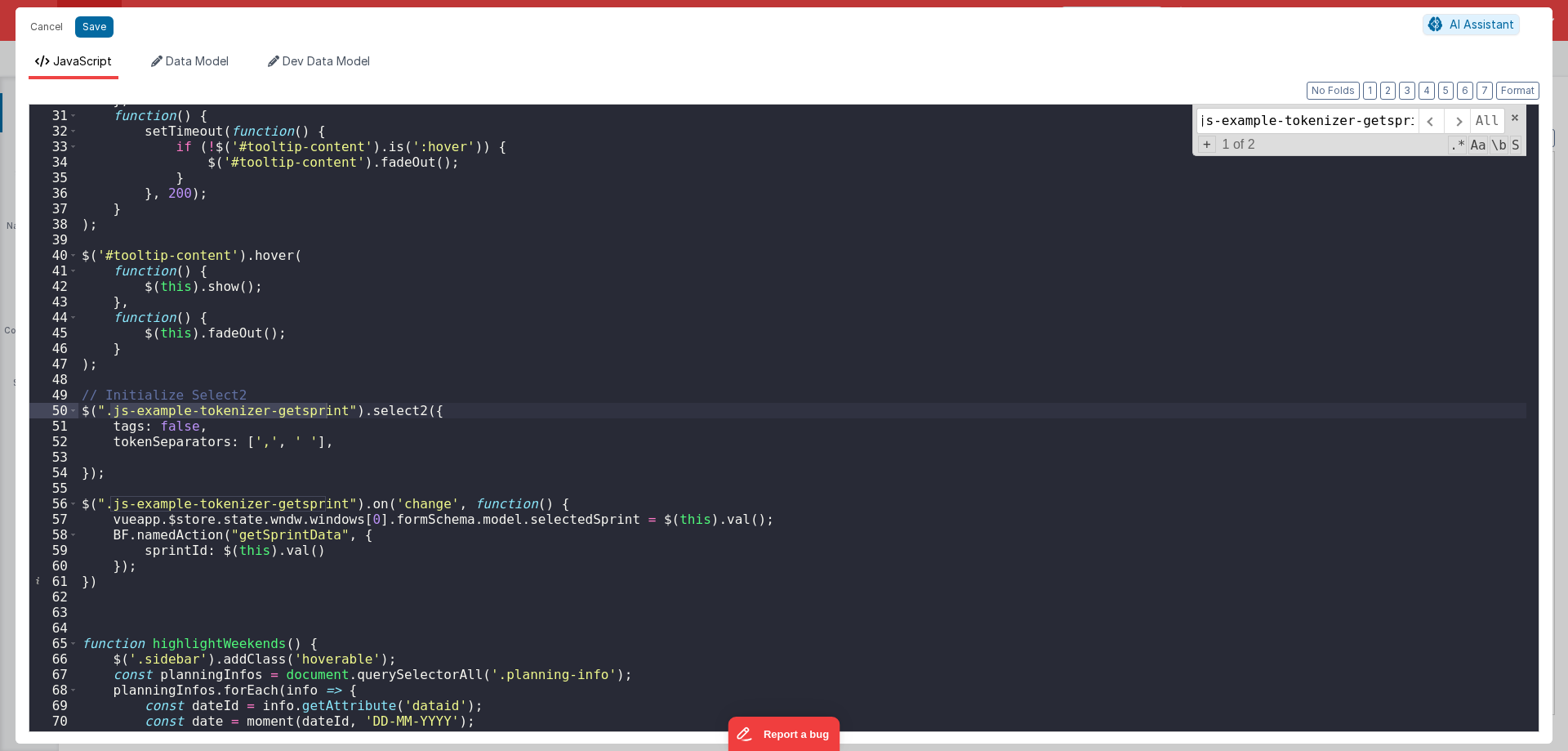
scroll to position [463, 0]
type input "js-example-tokenizer-getsprint"
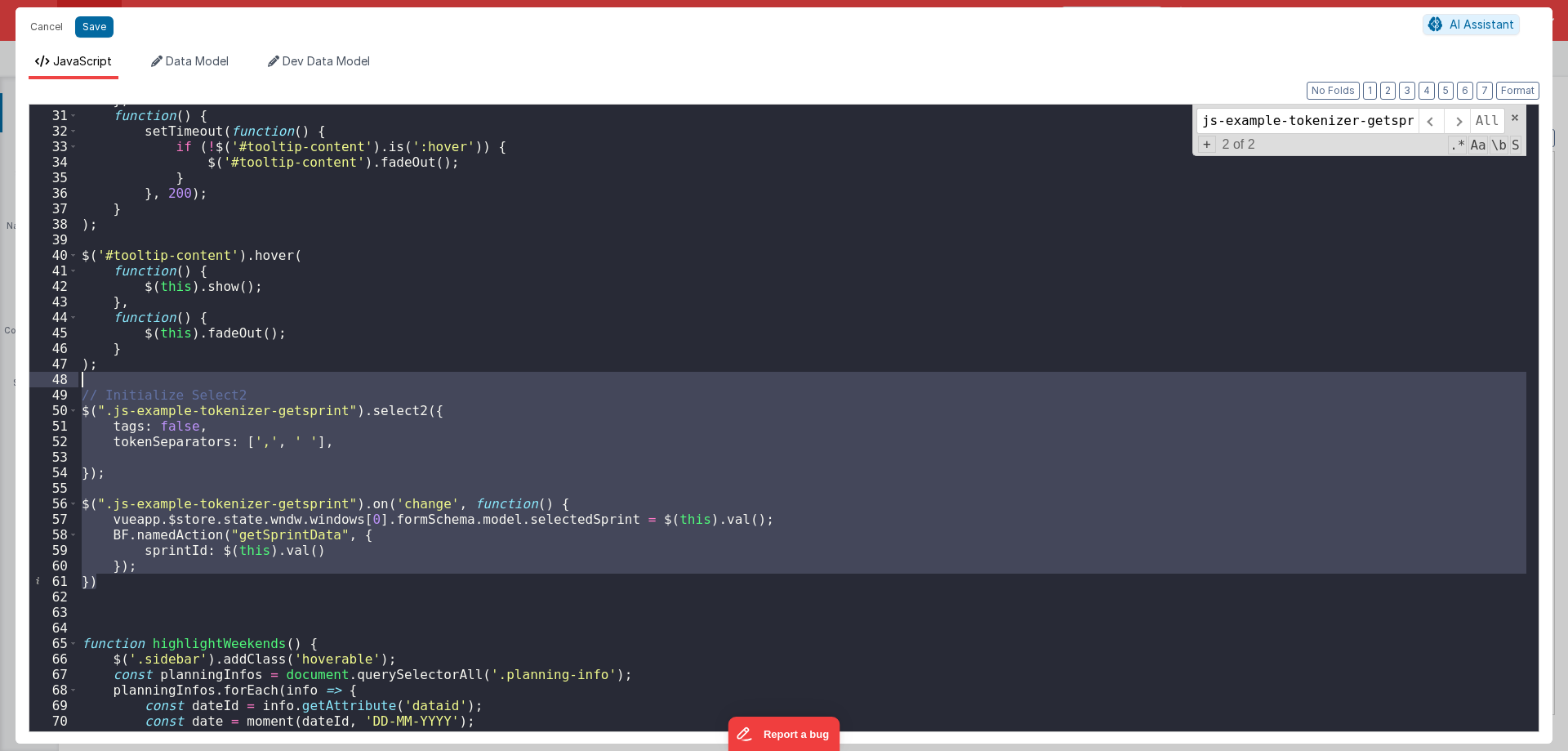
drag, startPoint x: 105, startPoint y: 581, endPoint x: 38, endPoint y: 384, distance: 208.1
click at [38, 384] on div "30 31 32 33 34 35 36 37 38 39 40 41 42 43 44 45 46 47 48 49 50 51 52 53 54 55 5…" at bounding box center [784, 418] width 1511 height 628
click at [50, 19] on button "Cancel" at bounding box center [46, 27] width 49 height 23
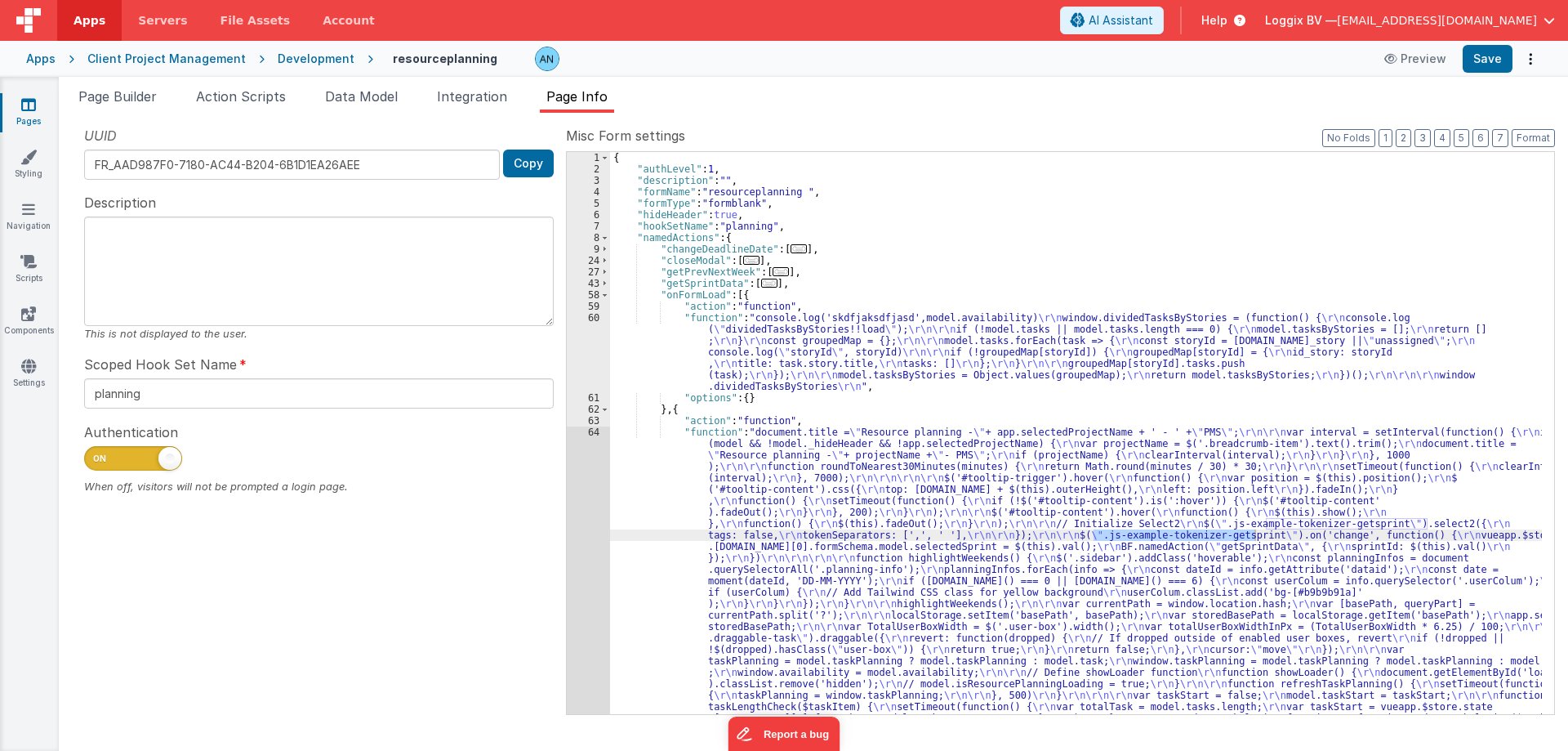
click at [100, 16] on span "Apps" at bounding box center [90, 20] width 32 height 16
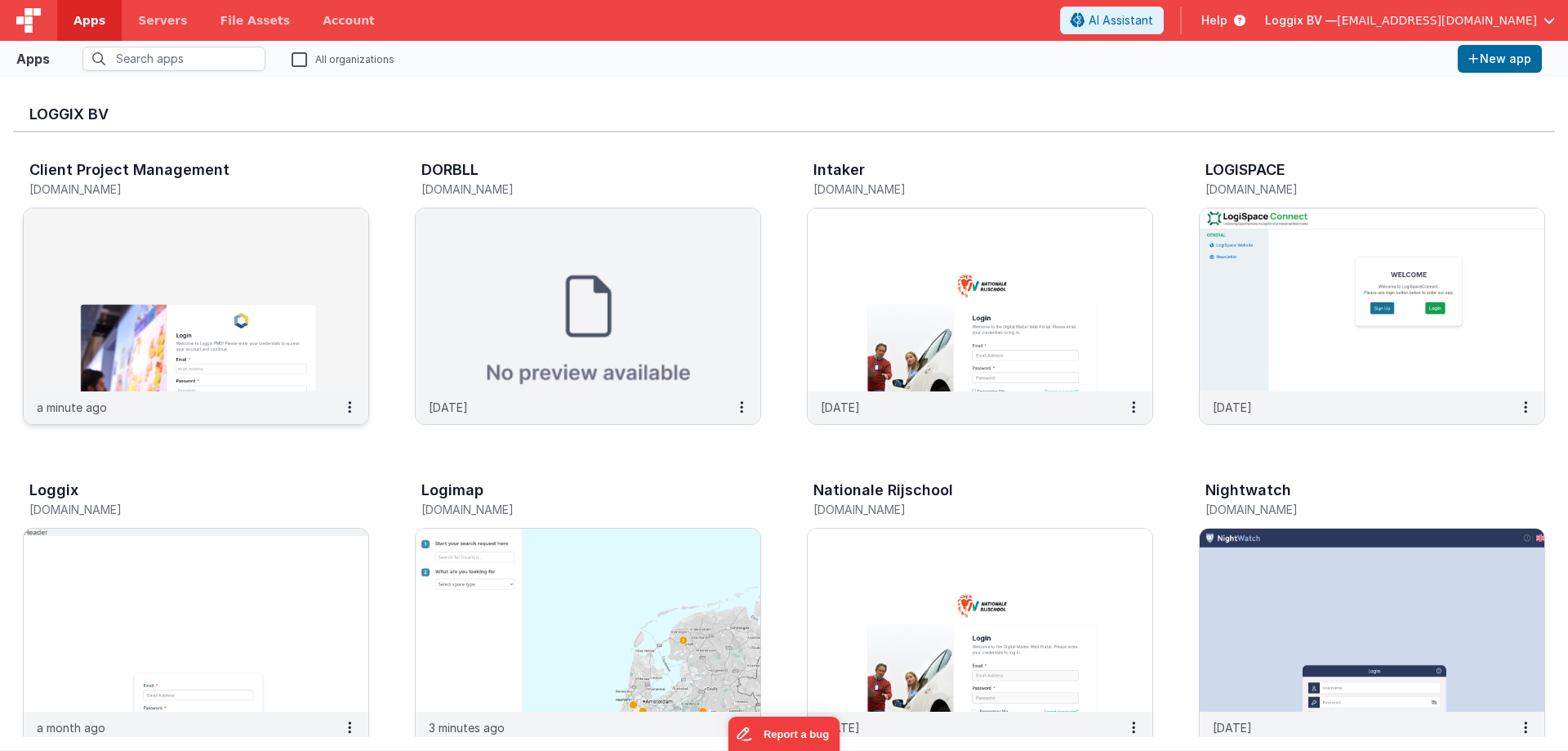
click at [300, 342] on img at bounding box center [196, 299] width 345 height 183
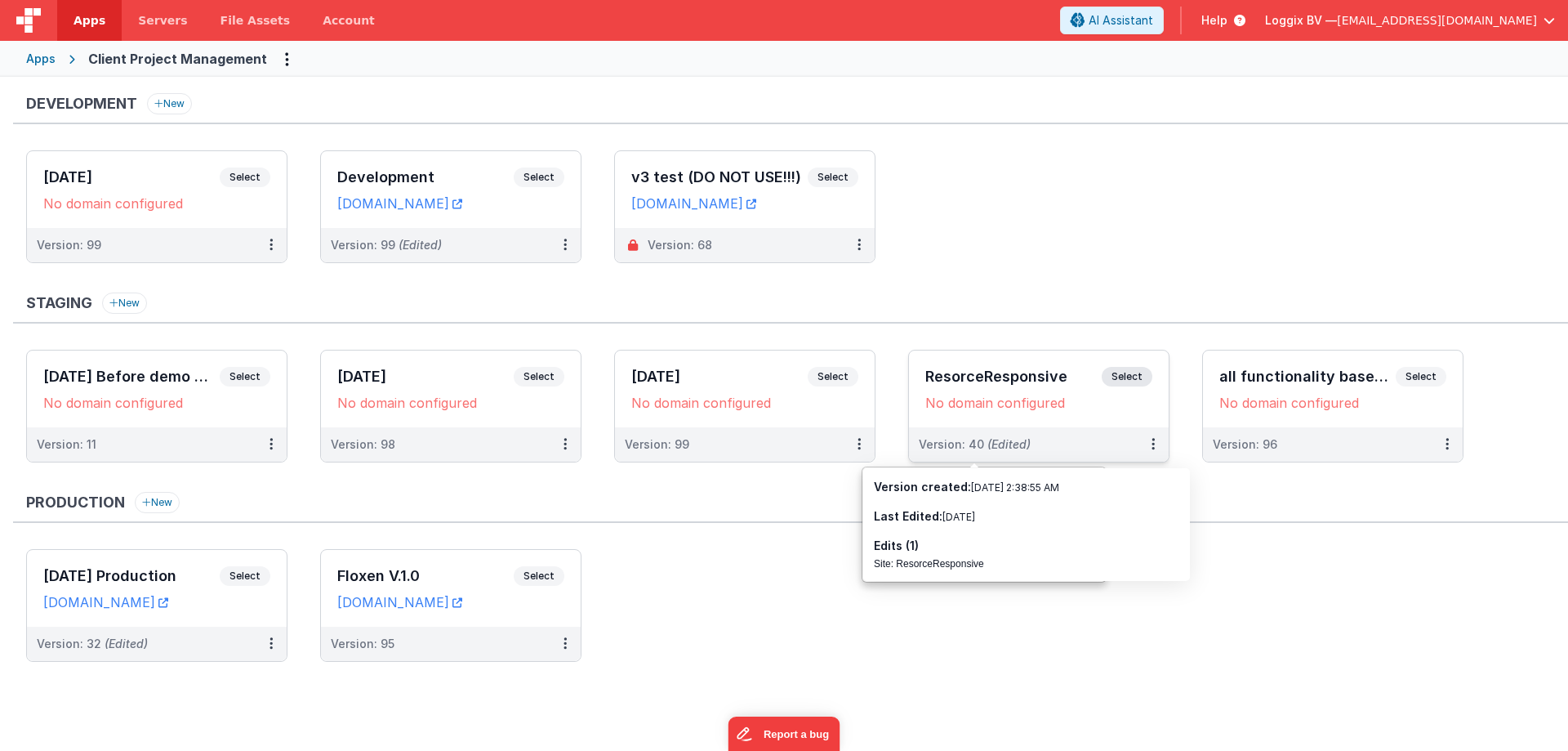
click at [1011, 375] on h3 "ResorceResponsive" at bounding box center [1013, 376] width 176 height 16
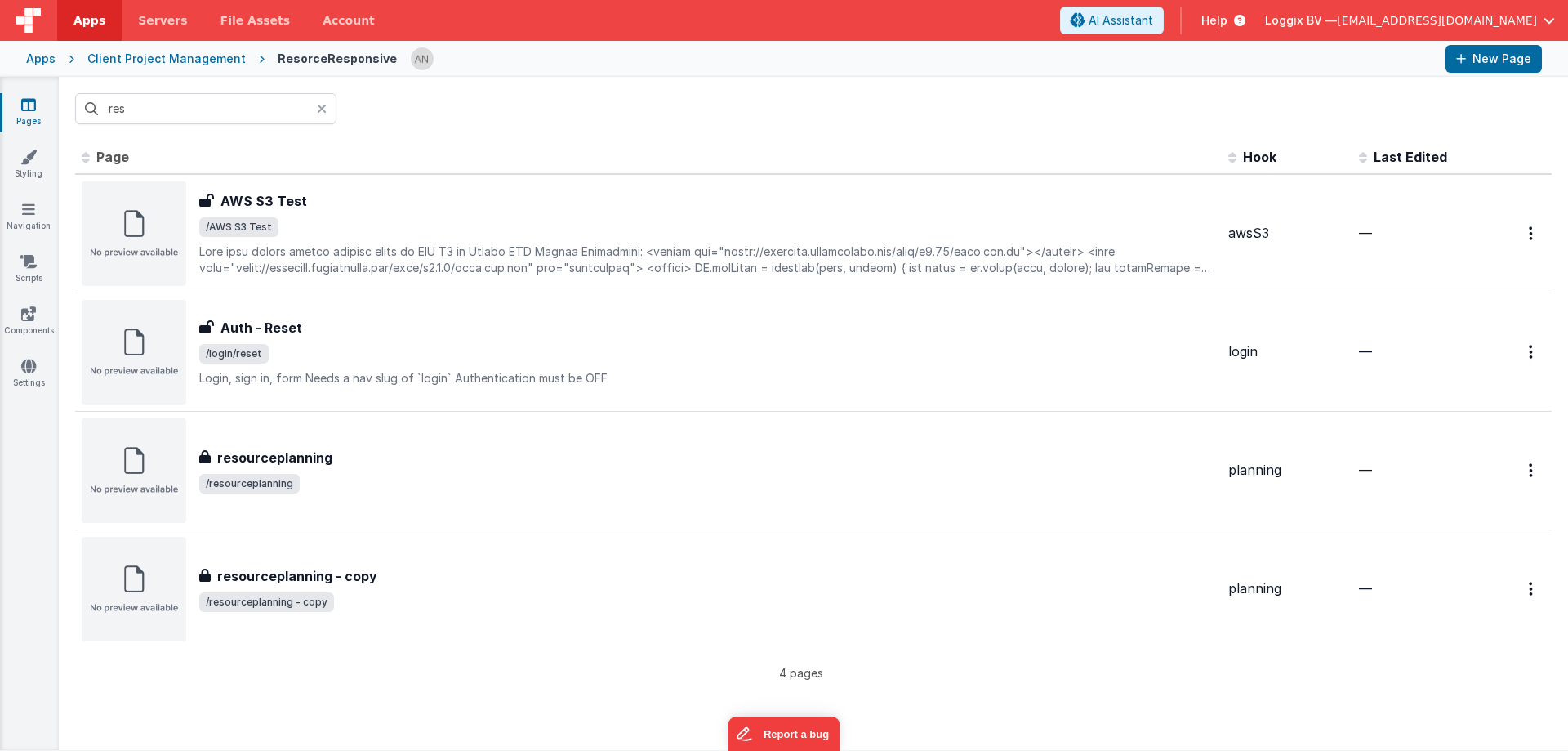
click at [83, 20] on span "Apps" at bounding box center [90, 20] width 32 height 16
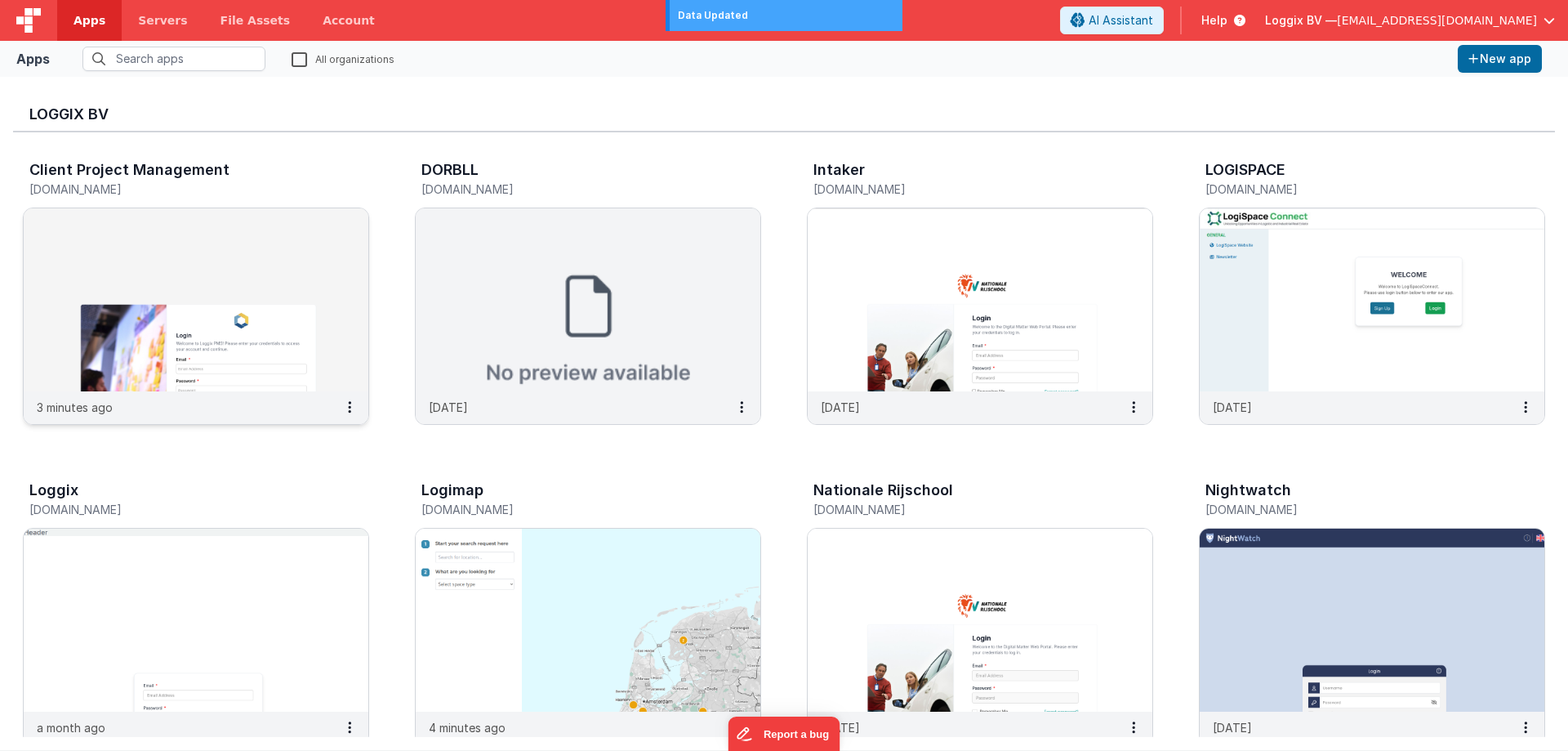
click at [312, 303] on img at bounding box center [196, 299] width 345 height 183
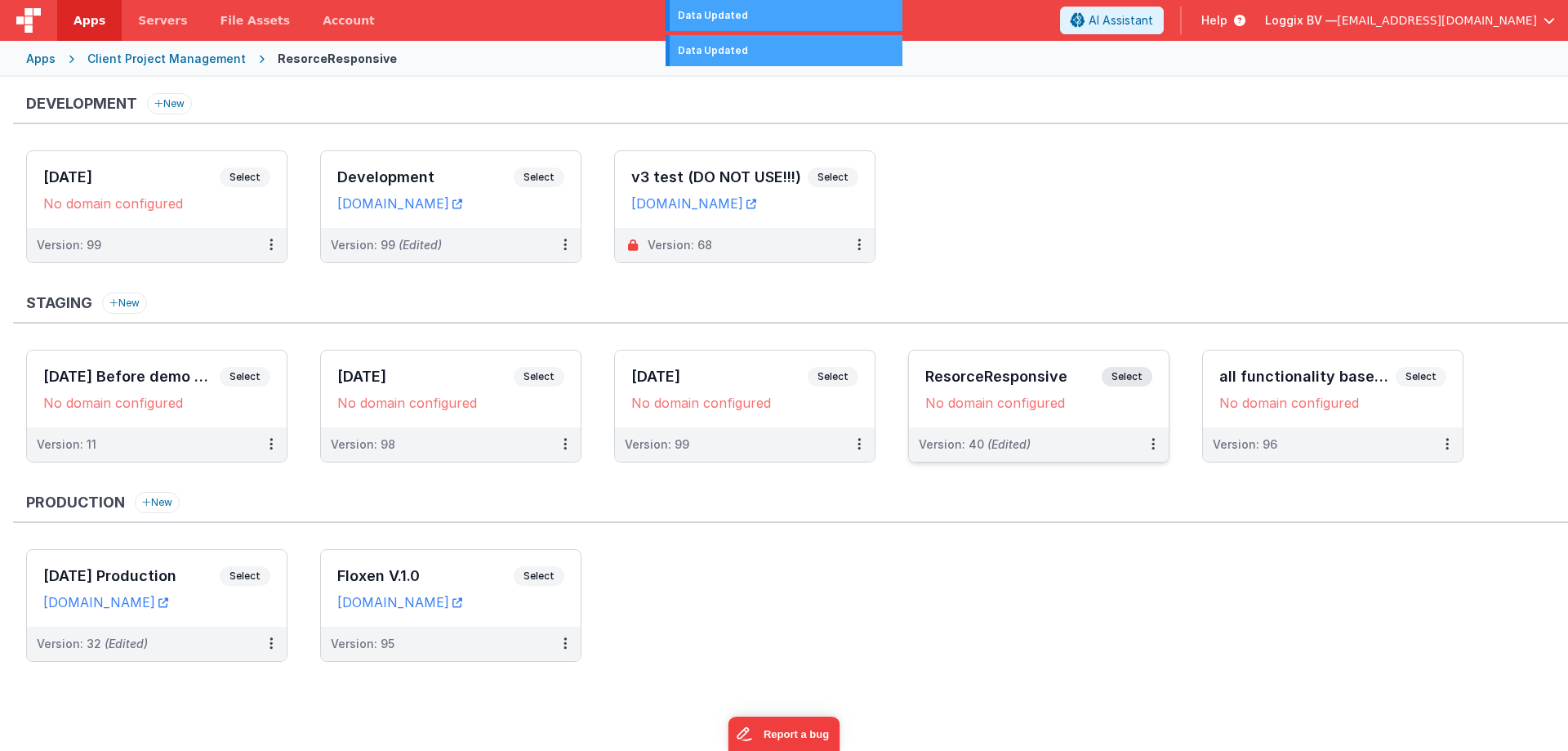
click at [1031, 372] on h3 "ResorceResponsive" at bounding box center [1013, 376] width 176 height 16
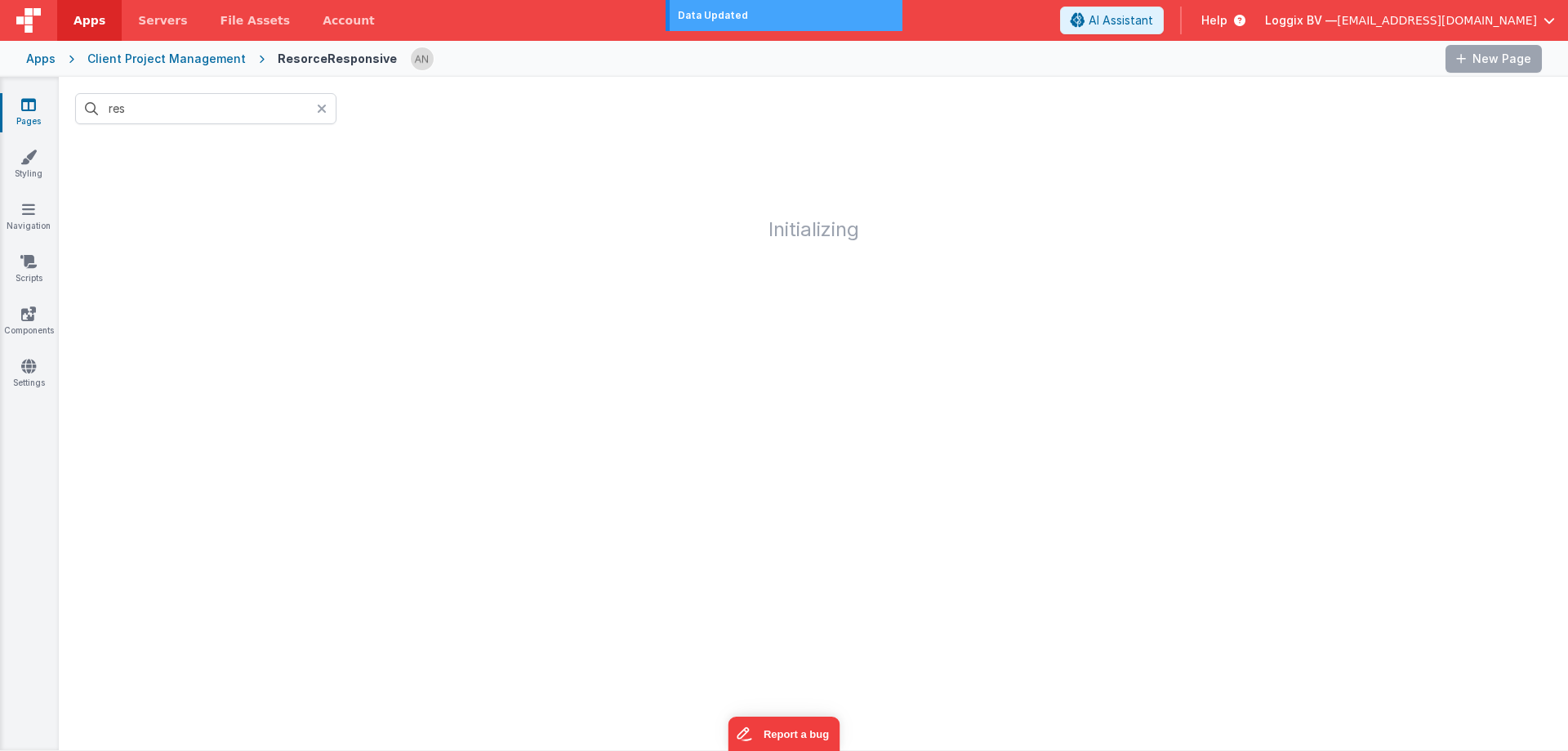
click at [327, 107] on div at bounding box center [327, 108] width 20 height 31
click at [221, 111] on input "text" at bounding box center [205, 108] width 261 height 31
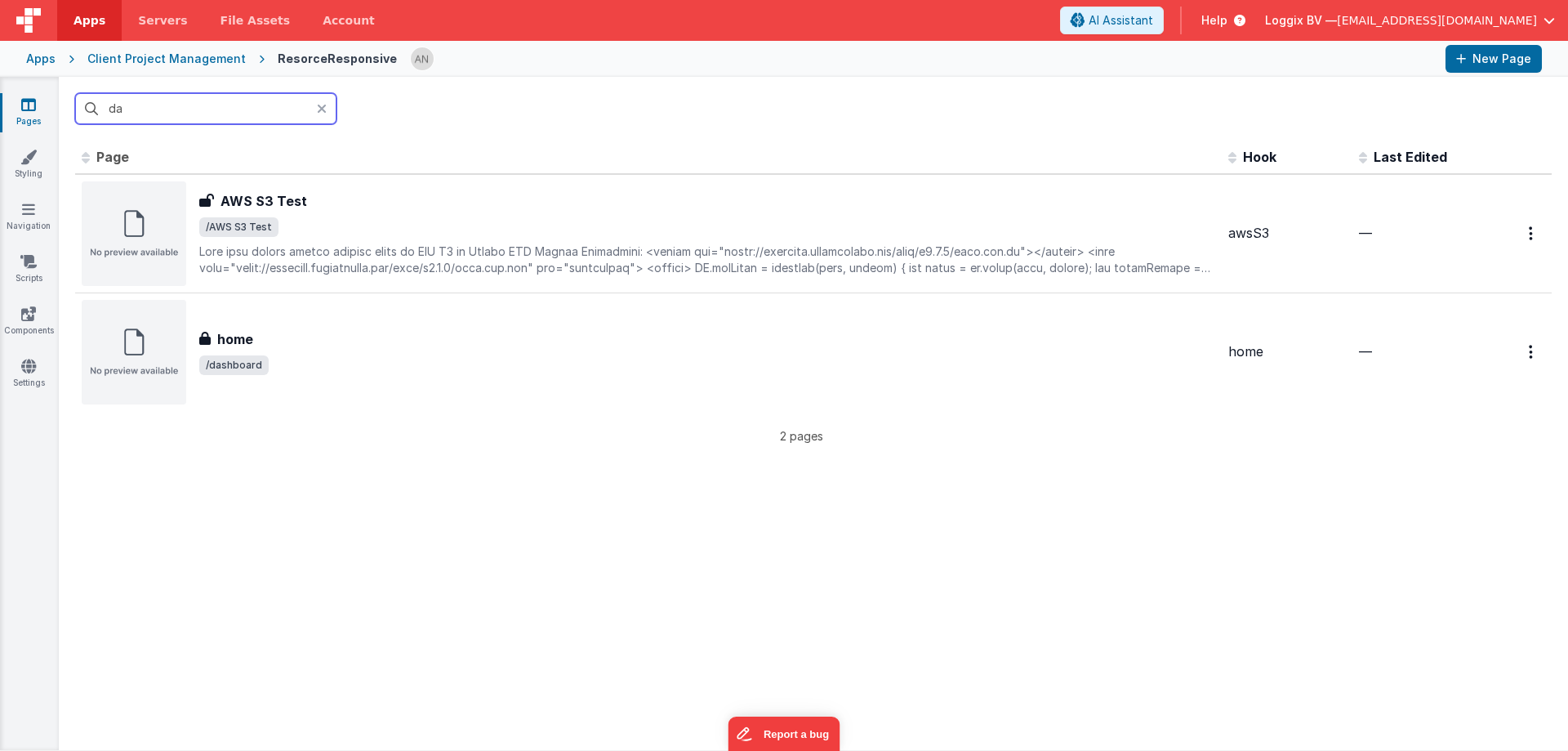
click at [168, 106] on input "da" at bounding box center [205, 108] width 261 height 31
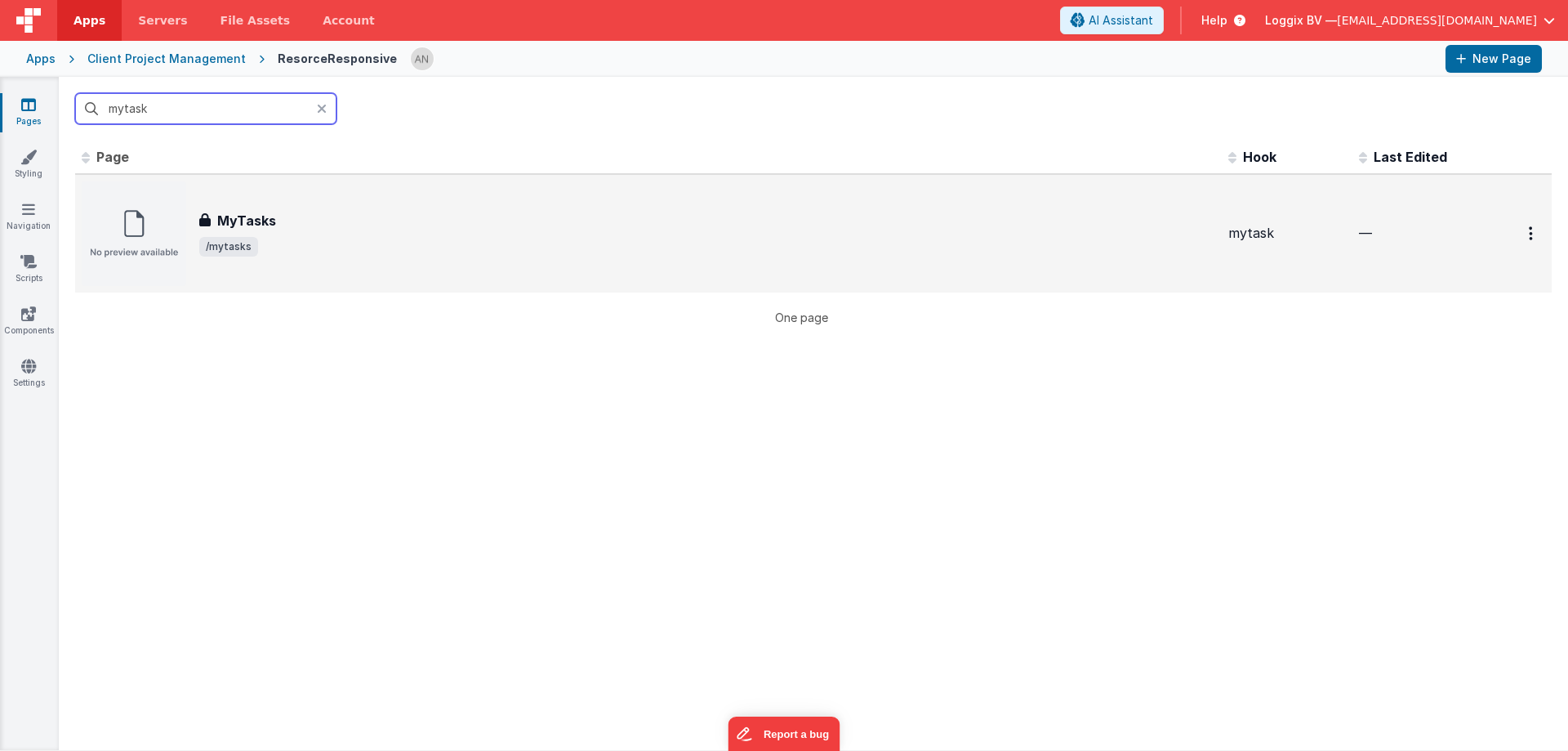
type input "mytask"
click at [295, 238] on span "/mytasks" at bounding box center [707, 246] width 1016 height 20
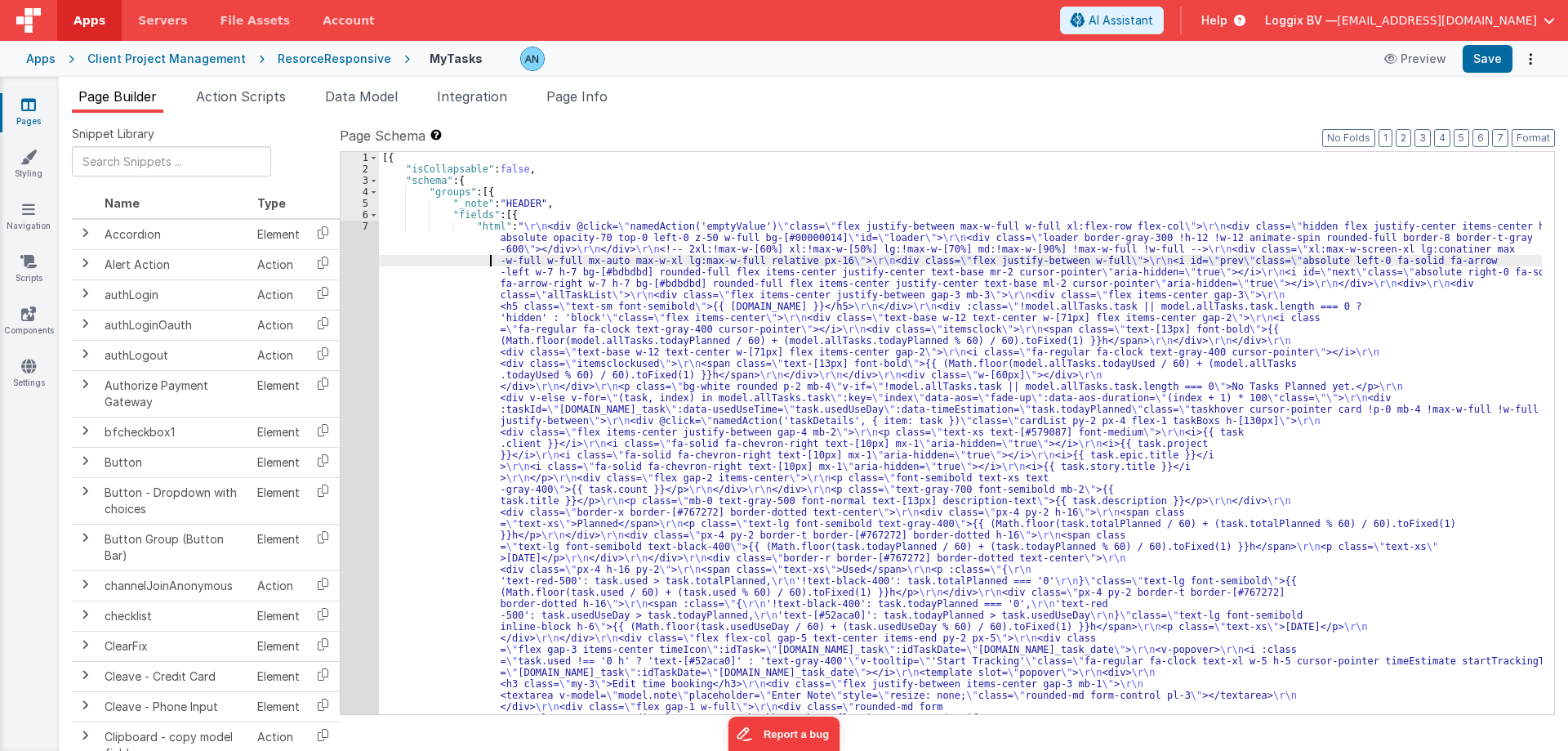
type input "vue-multiselect"
click at [343, 50] on div "Apps Client Project Management ResorceResponsive MyTasks Preview Save" at bounding box center [784, 59] width 1568 height 36
click at [337, 70] on div "Apps Client Project Management ResorceResponsive MyTasks Preview Save" at bounding box center [784, 59] width 1568 height 36
click at [348, 59] on div "ResorceResponsive" at bounding box center [334, 58] width 114 height 16
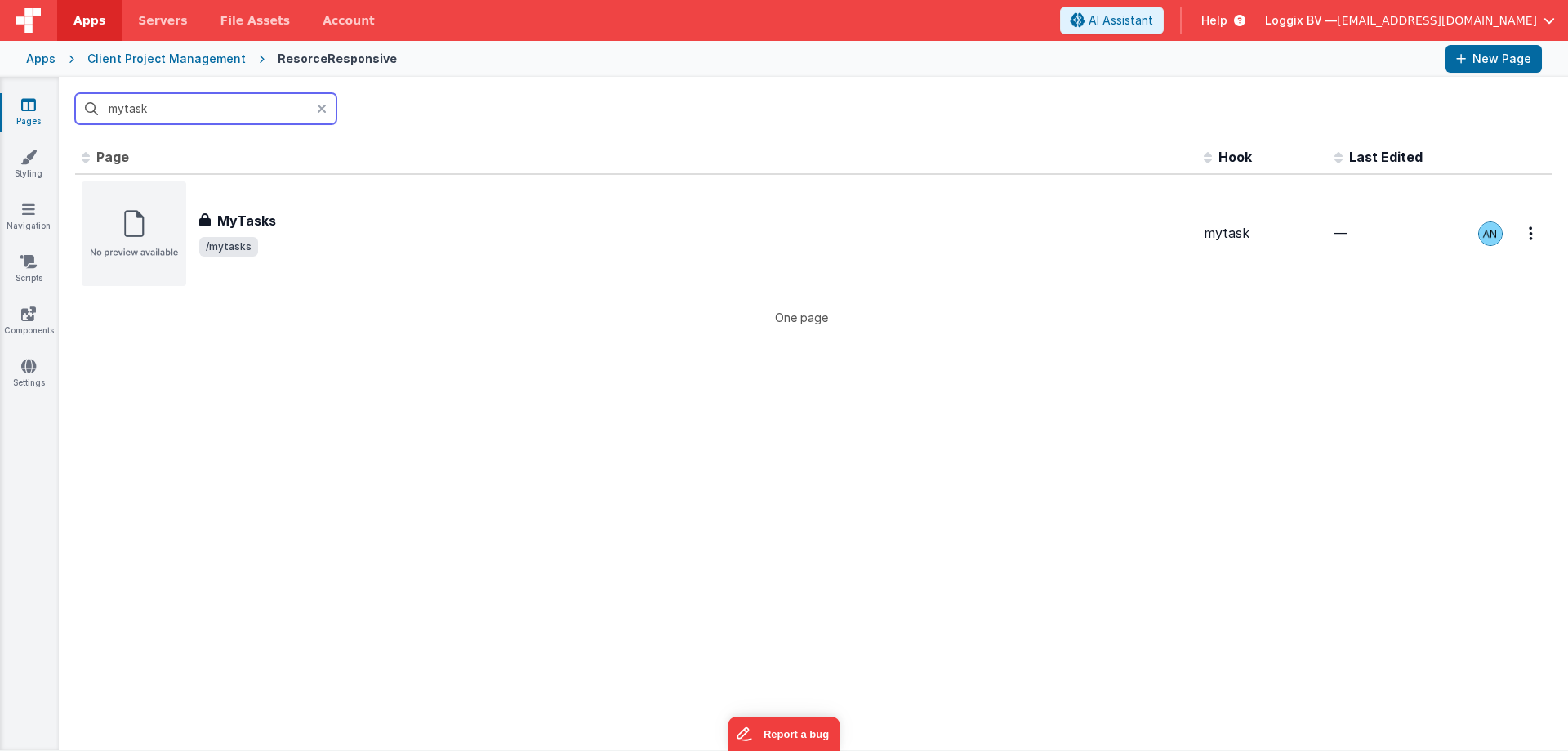
click at [225, 111] on input "mytask" at bounding box center [205, 108] width 261 height 31
click at [223, 108] on input "mytask" at bounding box center [205, 108] width 261 height 31
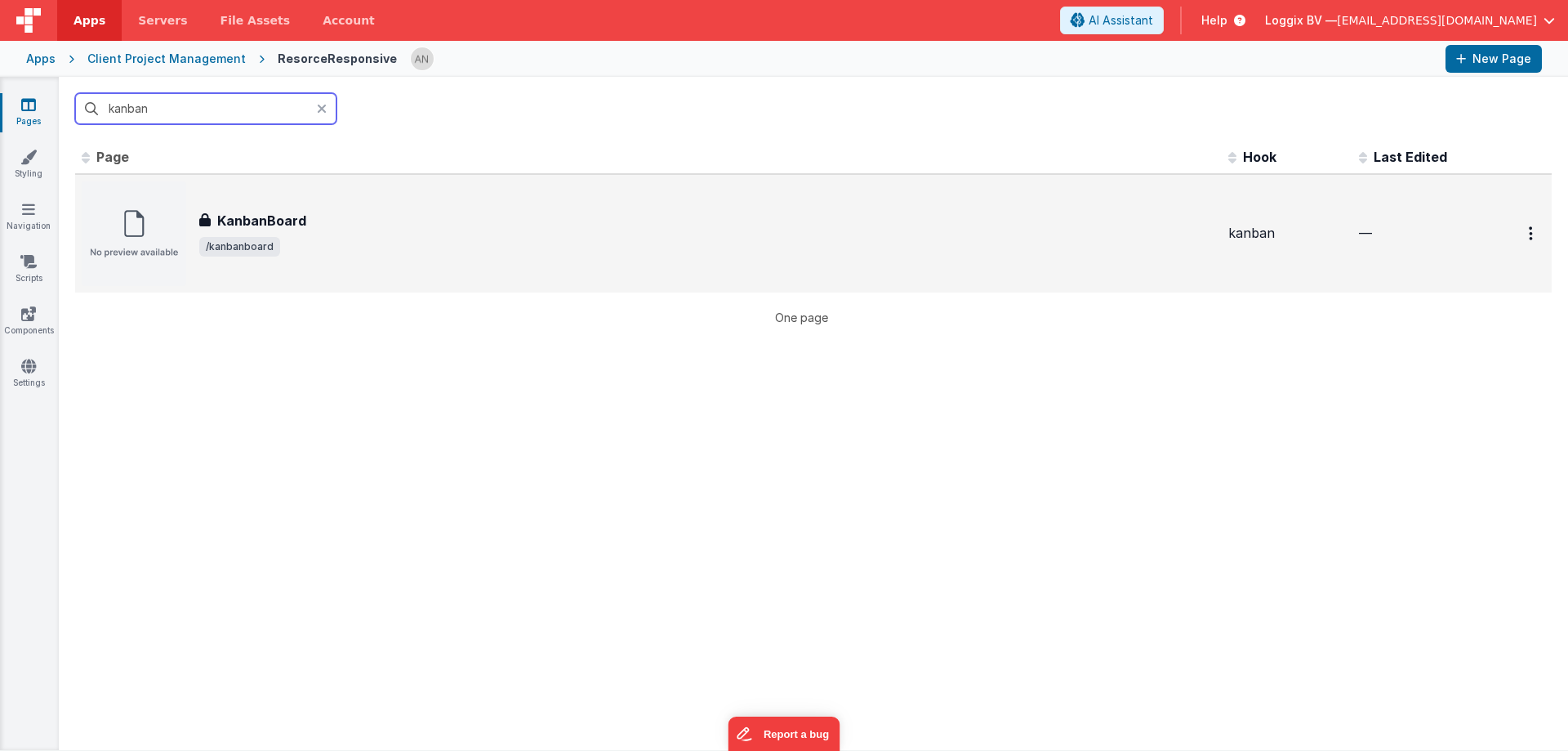
type input "kanban"
click at [314, 190] on div "KanbanBoard KanbanBoard /kanbanboard" at bounding box center [648, 234] width 1133 height 104
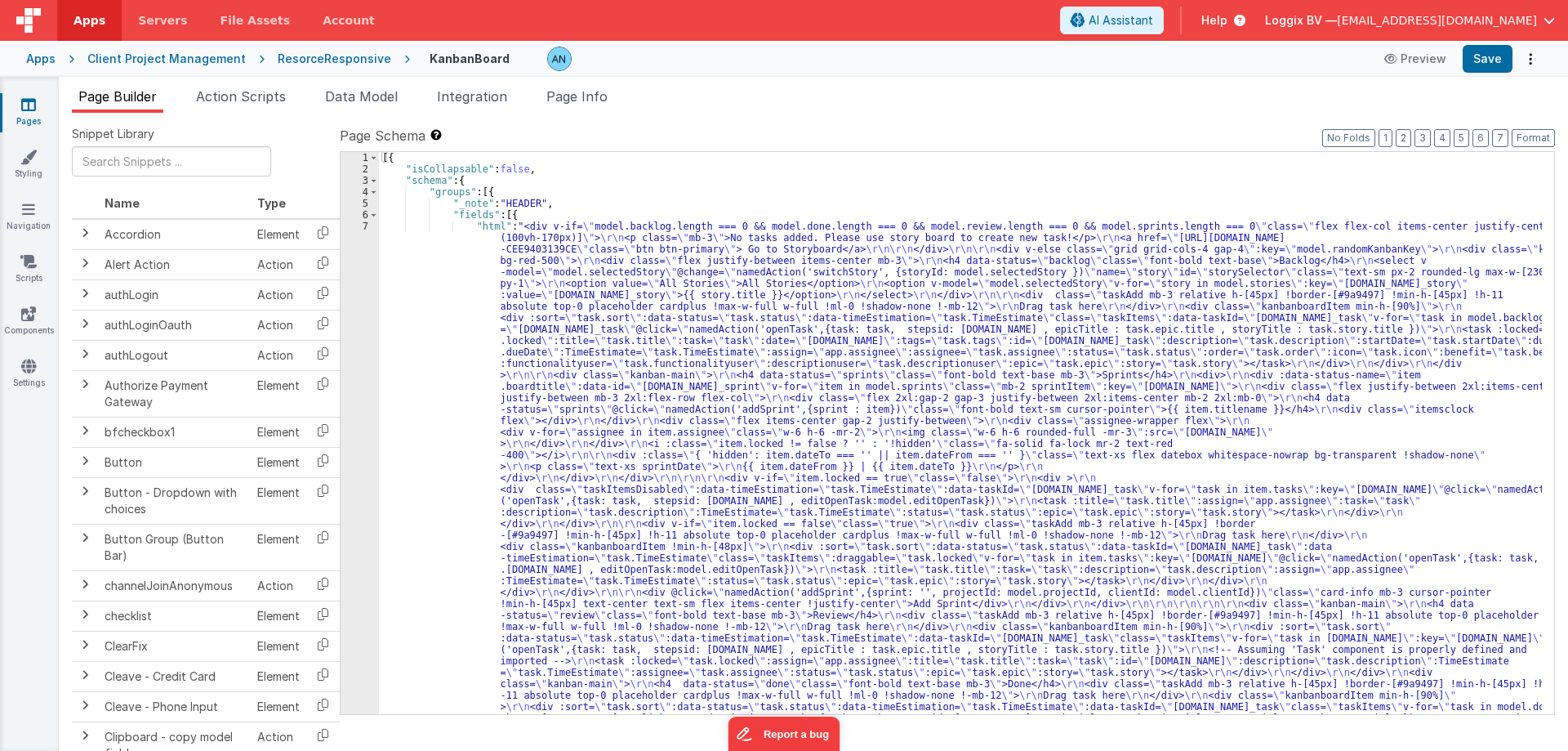
click at [767, 196] on div "[{ "isCollapsable" : false , "schema" : { "groups" : [{ "_note" : "HEADER" , "f…" at bounding box center [960, 712] width 1164 height 1122
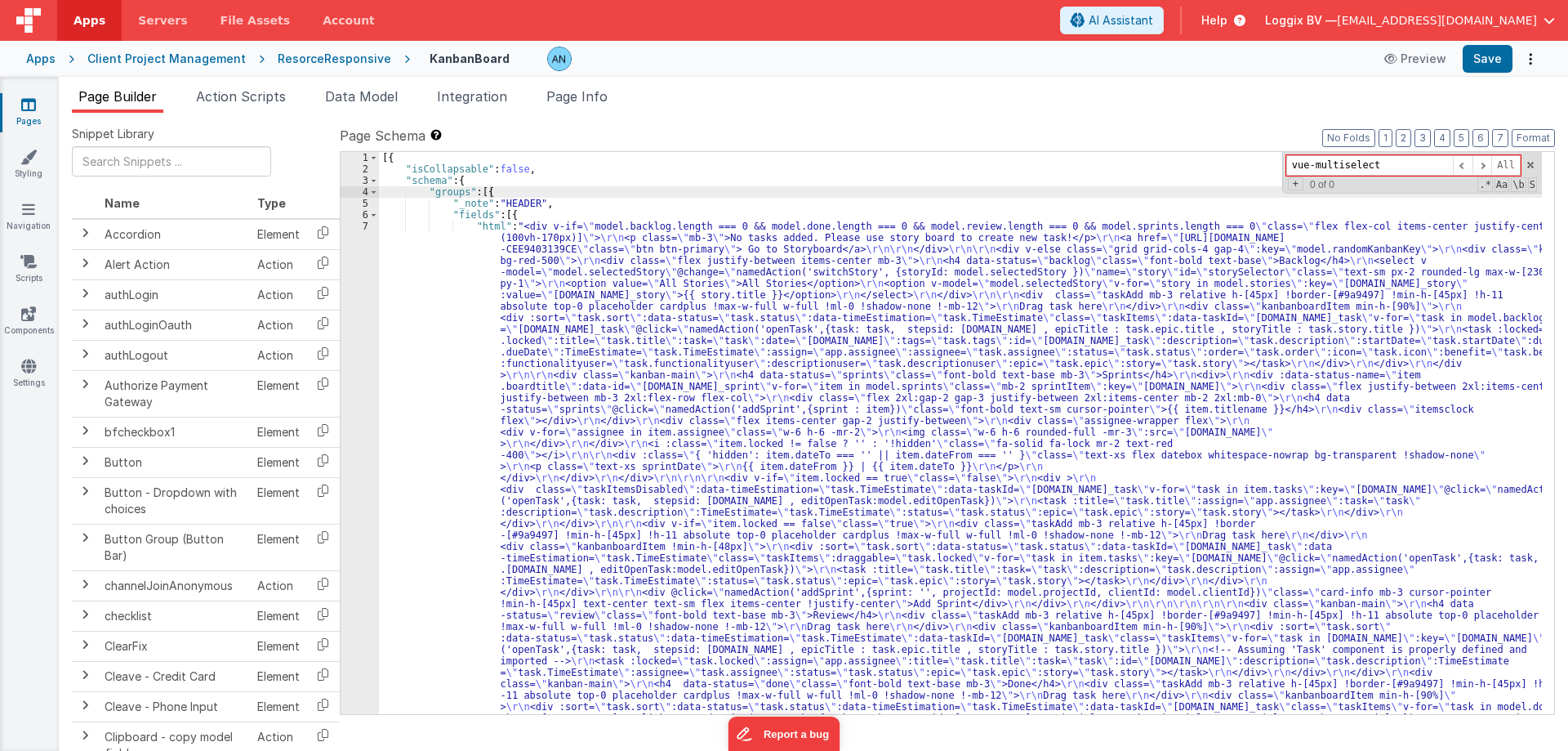
type input "vue-multiselect"
click at [315, 55] on div "ResorceResponsive" at bounding box center [334, 58] width 114 height 16
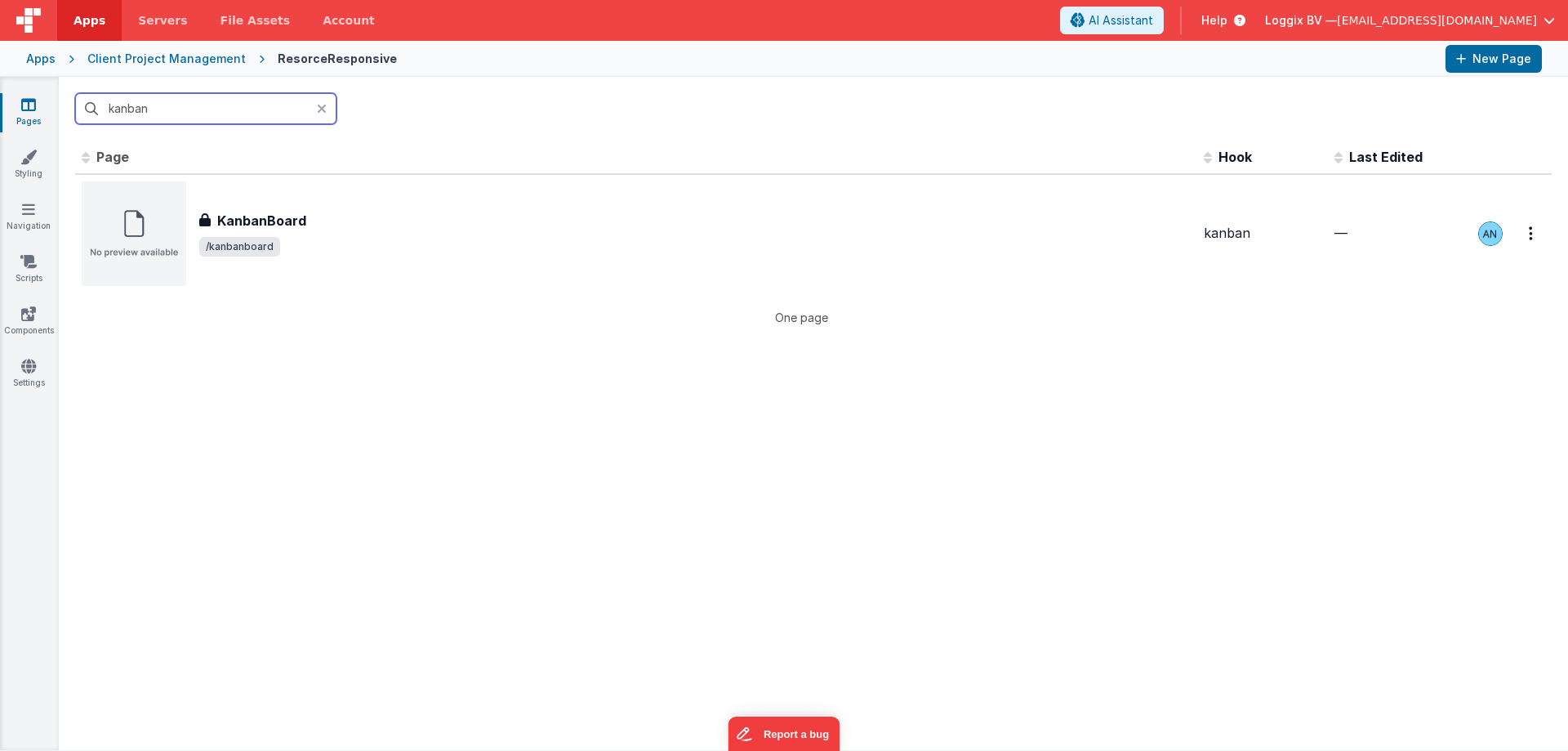
click at [190, 113] on input "kanban" at bounding box center [205, 108] width 261 height 31
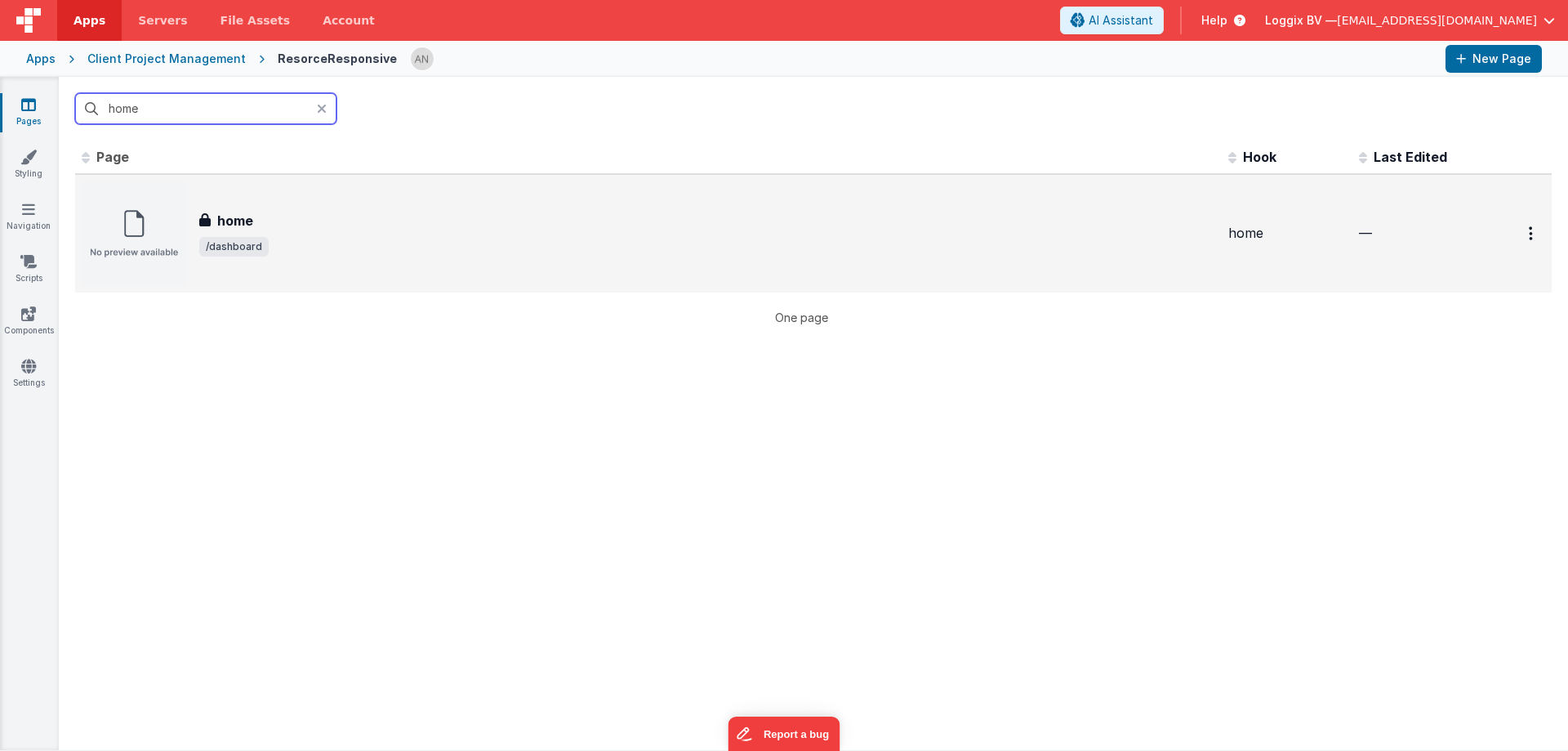
type input "home"
click at [303, 221] on div "home" at bounding box center [707, 221] width 1016 height 20
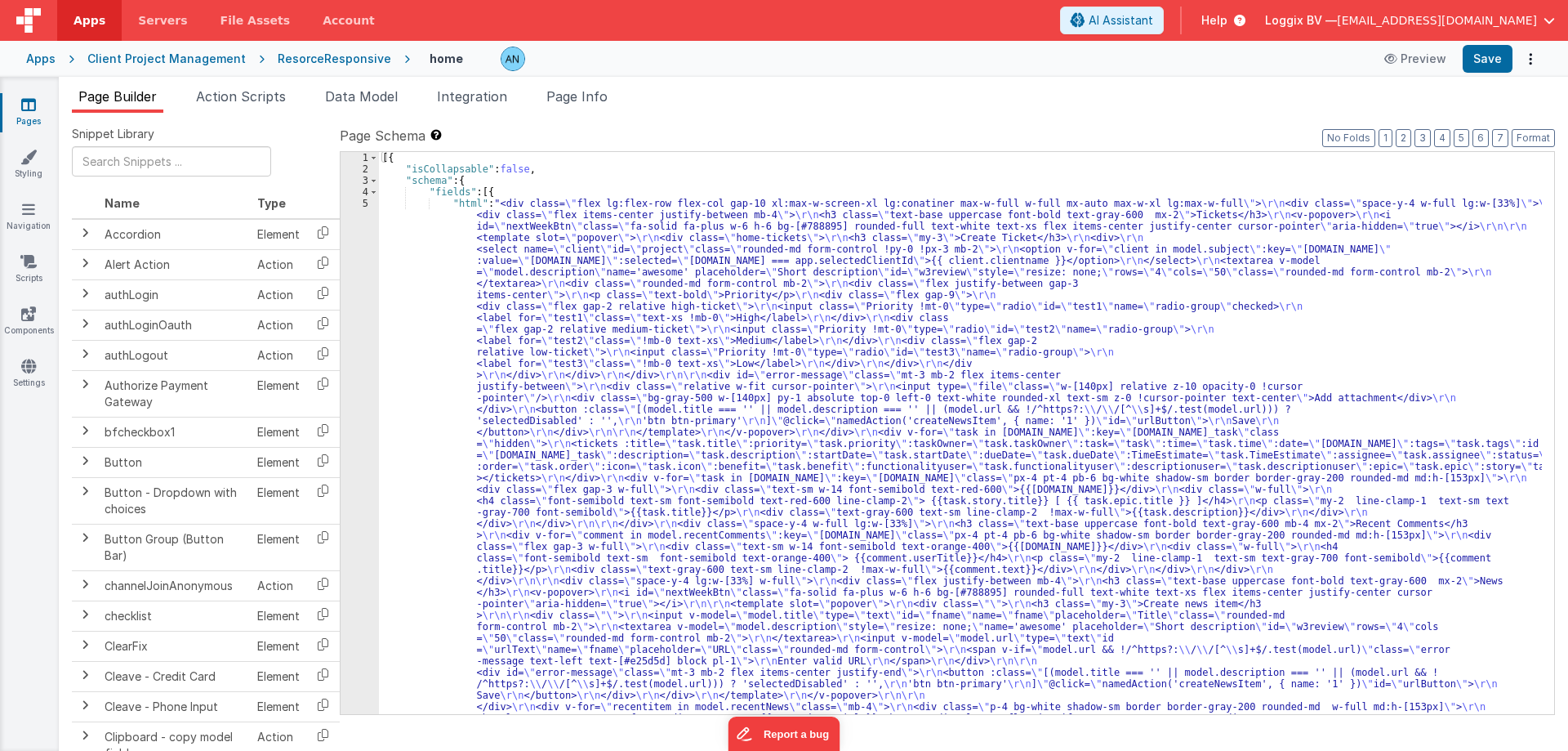
click at [446, 277] on div "[{ "isCollapsable" : false , "schema" : { "fields" : [{ "html" : "<div class= \…" at bounding box center [960, 718] width 1164 height 1134
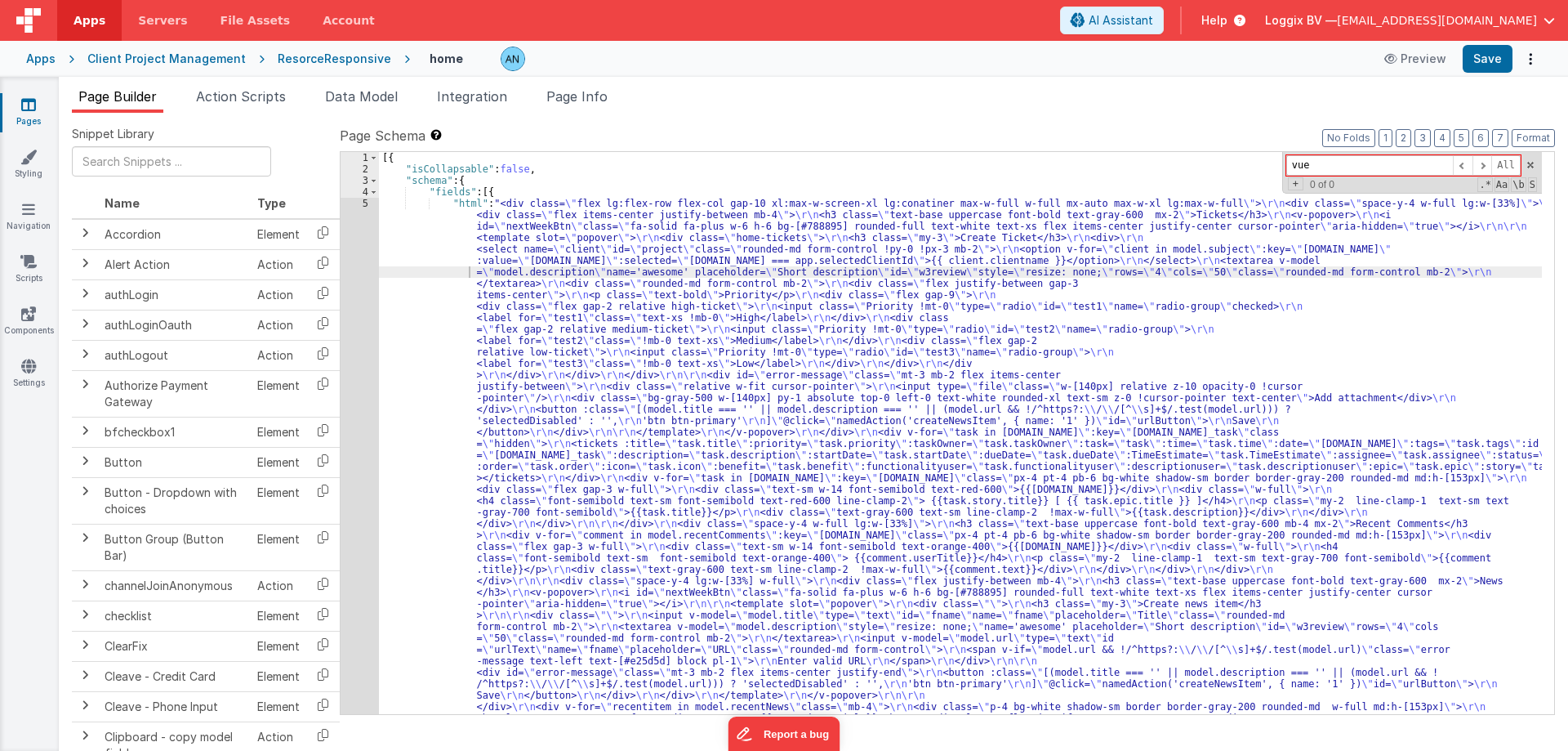
type input "vue"
click at [169, 54] on div "Client Project Management" at bounding box center [166, 58] width 158 height 16
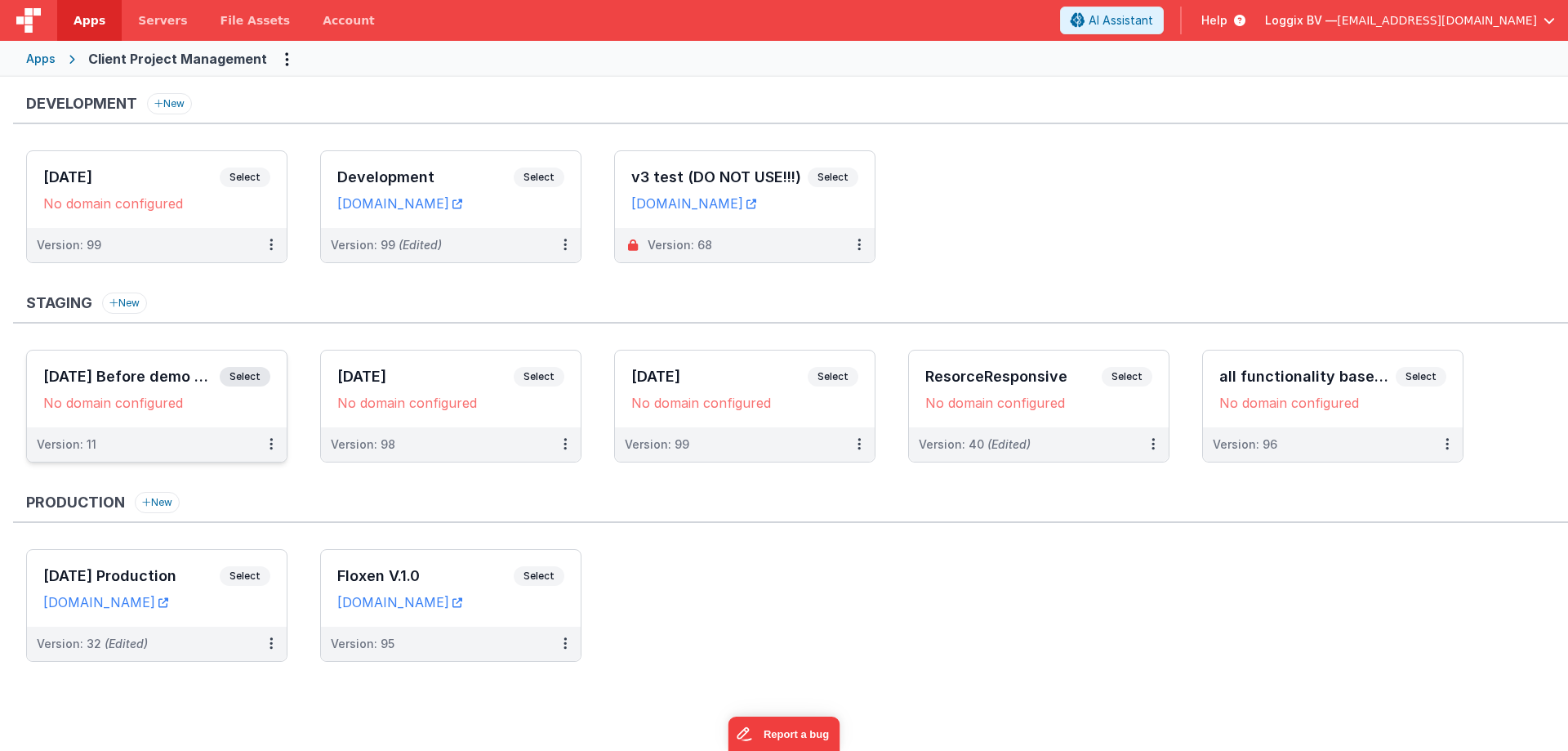
click at [131, 365] on div "06-06-2025 Before demo version Select URLs No domain configured" at bounding box center [156, 388] width 259 height 77
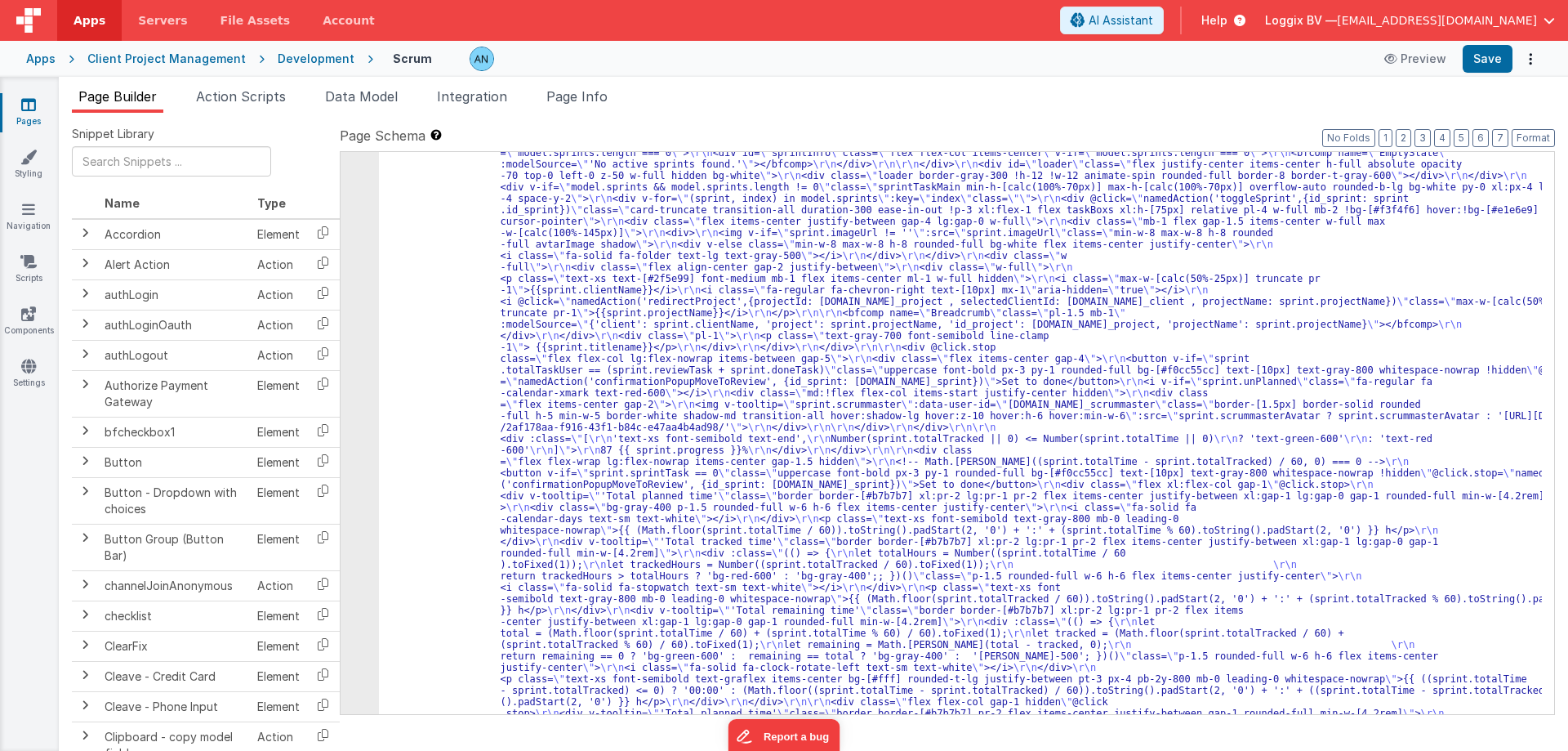
scroll to position [245, 0]
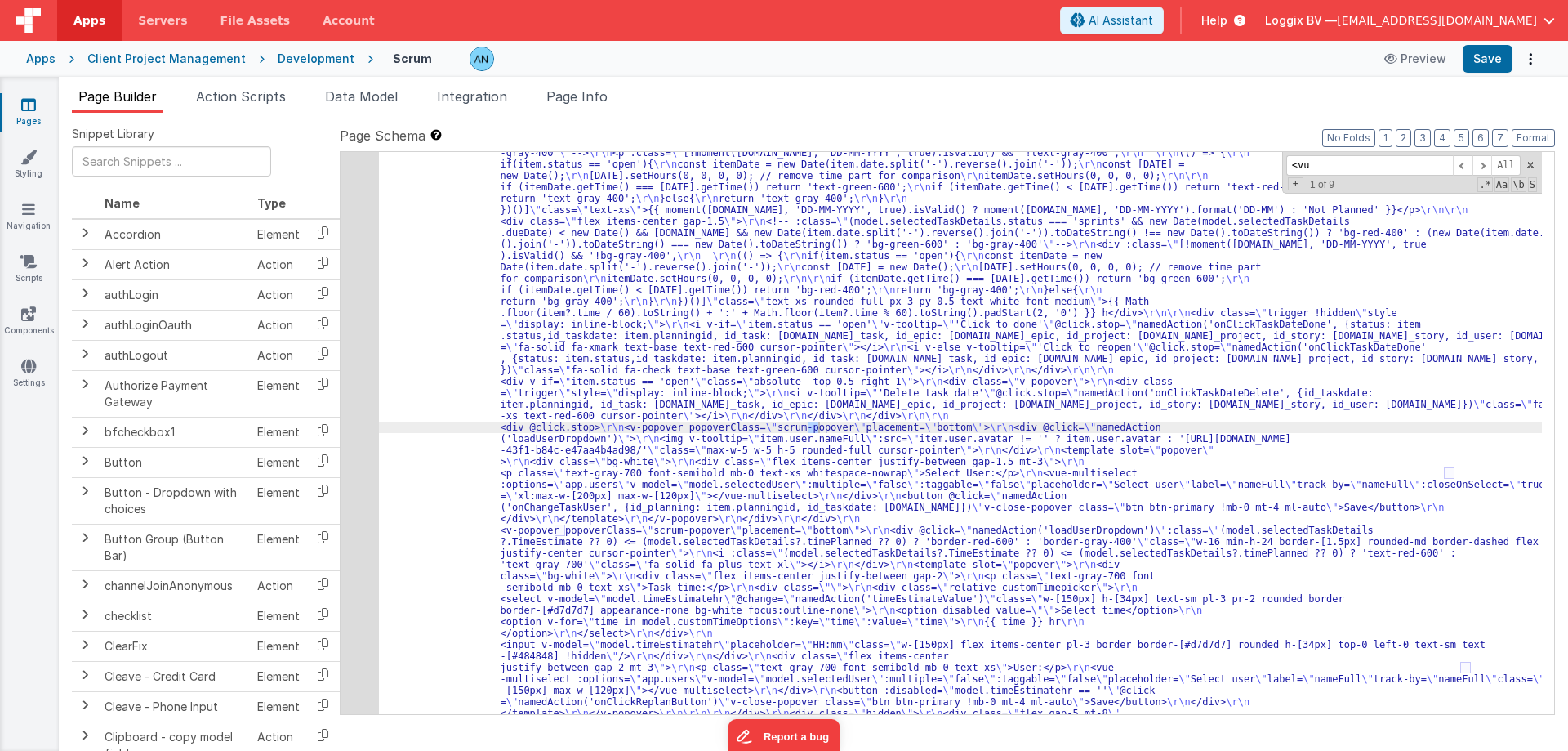
scroll to position [4946, 0]
type input "<vue-mul"
click at [348, 308] on div "17" at bounding box center [360, 655] width 39 height 3420
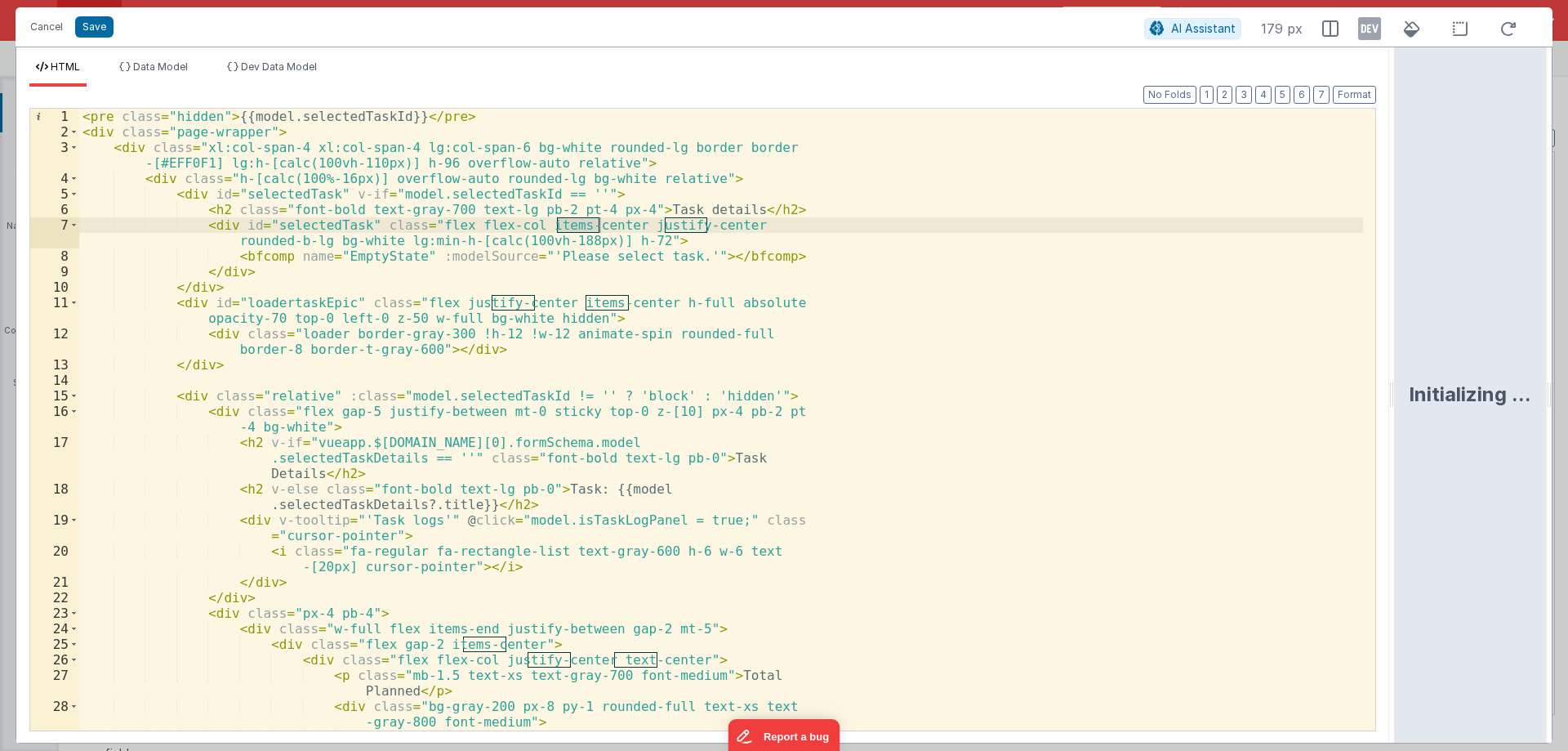
drag, startPoint x: 780, startPoint y: 390, endPoint x: 927, endPoint y: 438, distance: 154.6
click at [1568, 411] on html "Cancel Save AI Assistant 179 px HTML Data Model Dev Data Model Format 7 6 5 4 3…" at bounding box center [784, 375] width 1568 height 751
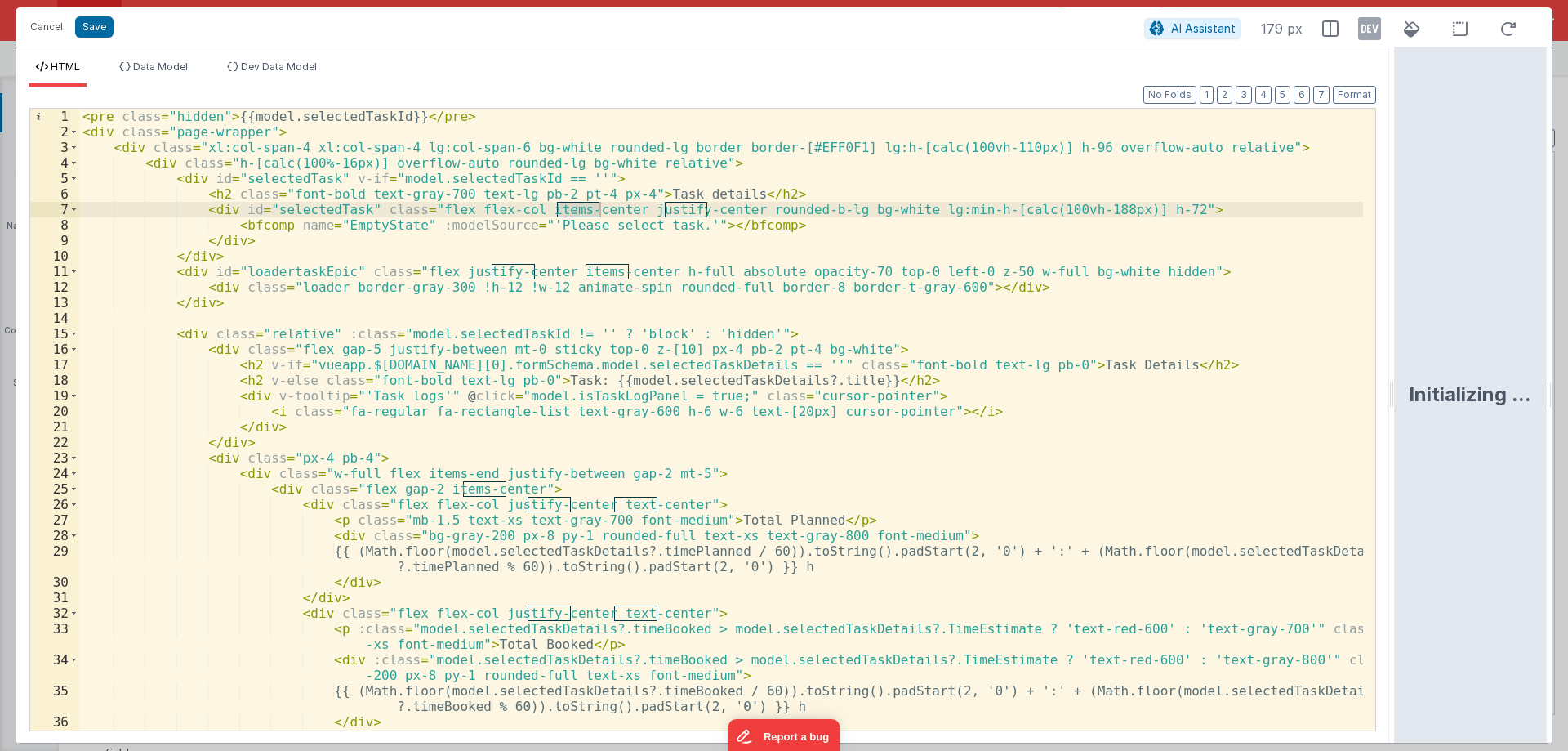
click at [700, 456] on div "< pre class = "hidden" > {{model.selectedTaskId}} </ pre > < div class = "page-…" at bounding box center [722, 435] width 1284 height 653
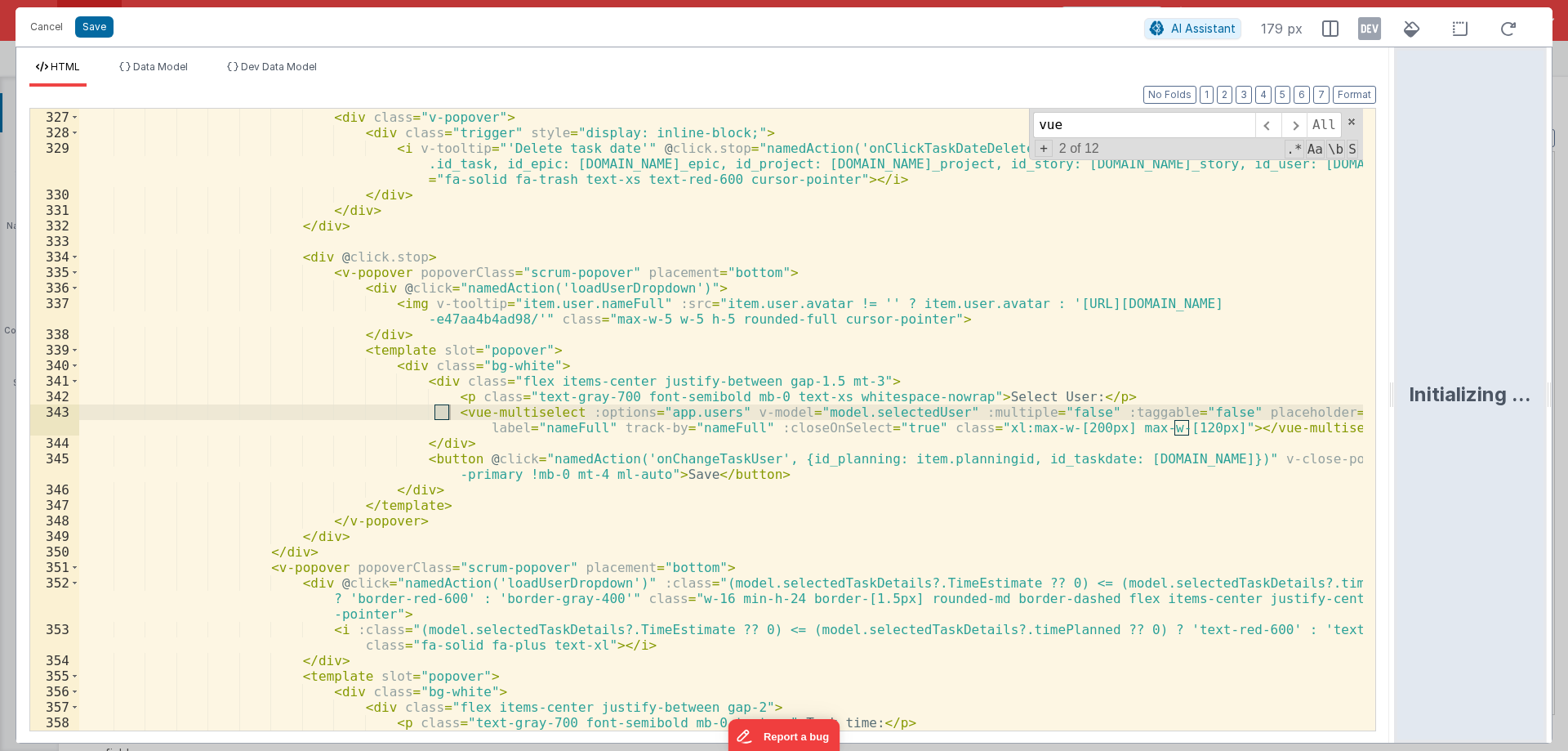
scroll to position [5511, 0]
type input "vue-mul"
click at [1227, 467] on div "< div v-if = "item.status == 'open'" class = "absolute -top-0.5 right-1" > < di…" at bounding box center [722, 420] width 1284 height 653
drag, startPoint x: 1175, startPoint y: 427, endPoint x: 1283, endPoint y: 429, distance: 108.0
click at [1283, 429] on div "< div v-if = "item.status == 'open'" class = "absolute -top-0.5 right-1" > < di…" at bounding box center [722, 420] width 1284 height 653
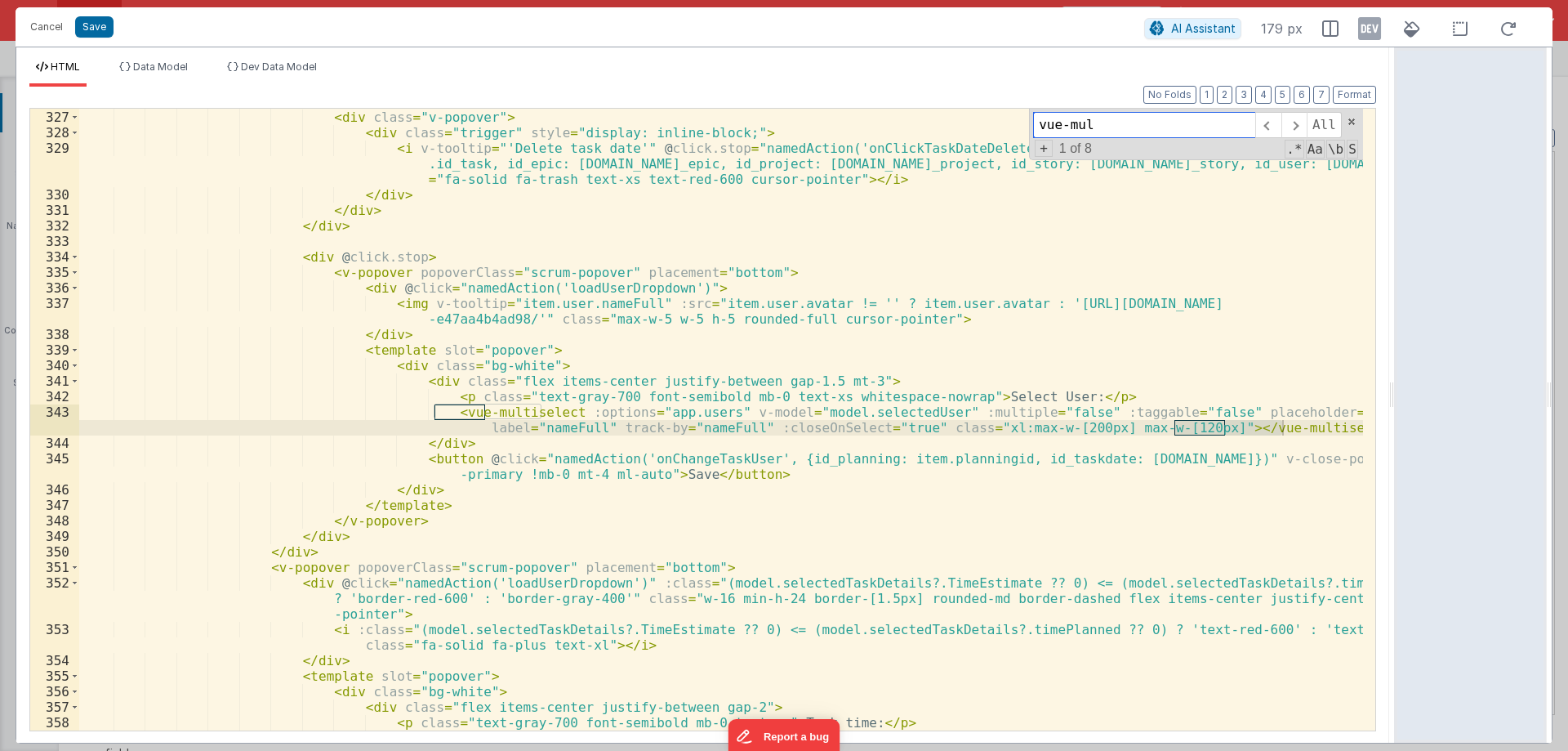
click at [1114, 126] on input "vue-mul" at bounding box center [1144, 125] width 223 height 27
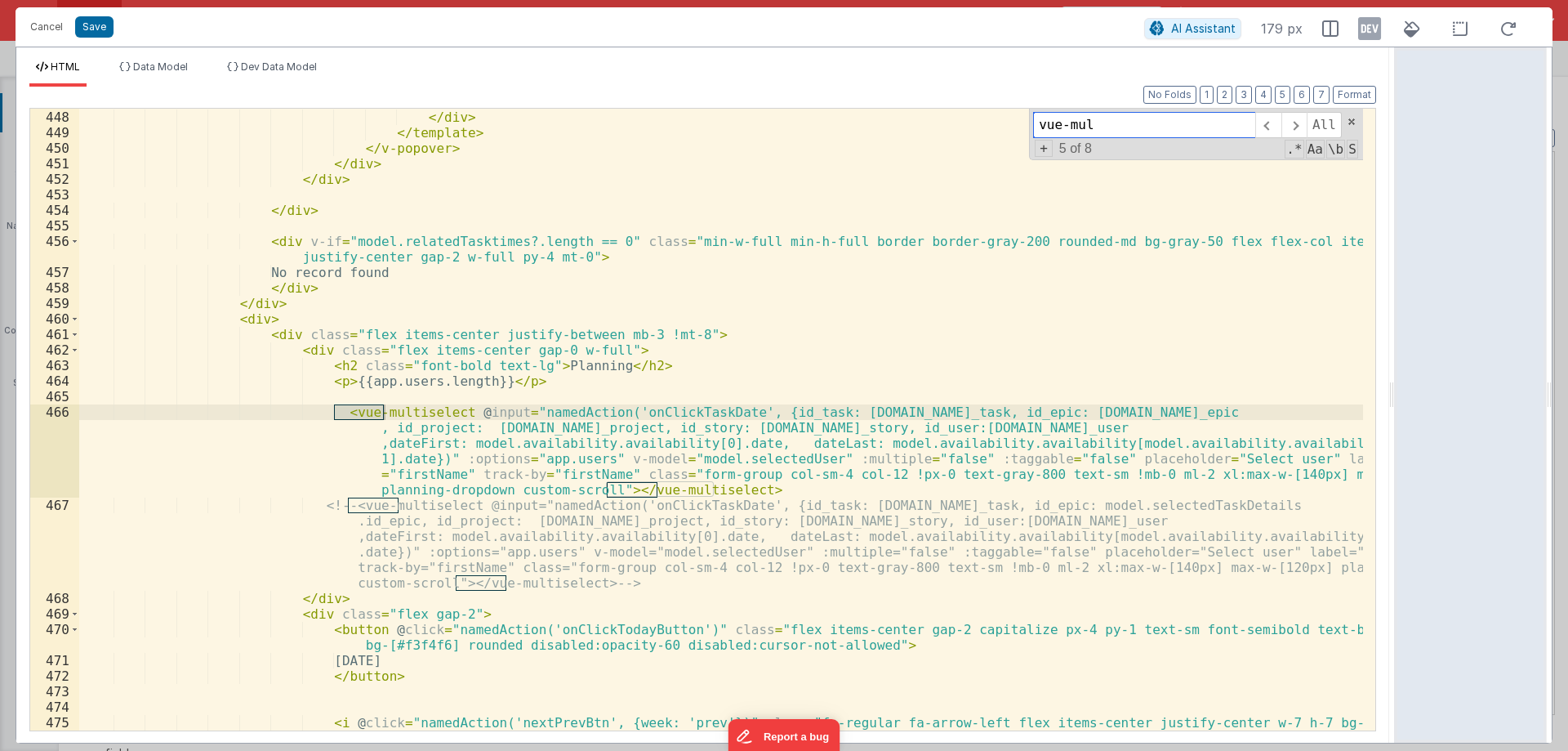
scroll to position [7731, 0]
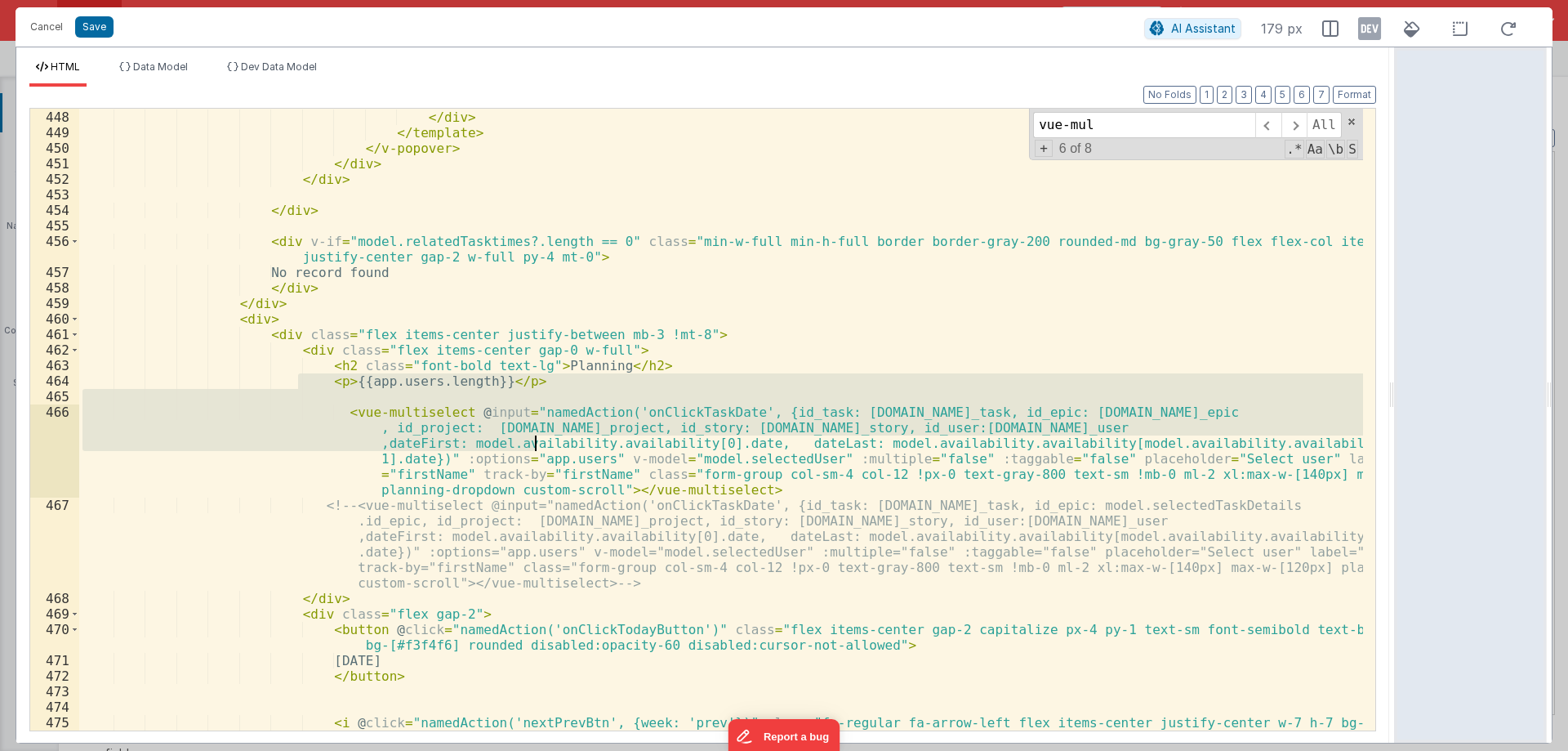
drag, startPoint x: 299, startPoint y: 378, endPoint x: 541, endPoint y: 448, distance: 251.9
click at [541, 448] on div "< button @ click = "namedAction('onClickEditTime', {id_booking: [DOMAIN_NAME]_b…" at bounding box center [722, 412] width 1284 height 699
click at [742, 491] on div "< button @ click = "namedAction('onClickEditTime', {id_booking: [DOMAIN_NAME]_b…" at bounding box center [722, 412] width 1284 height 699
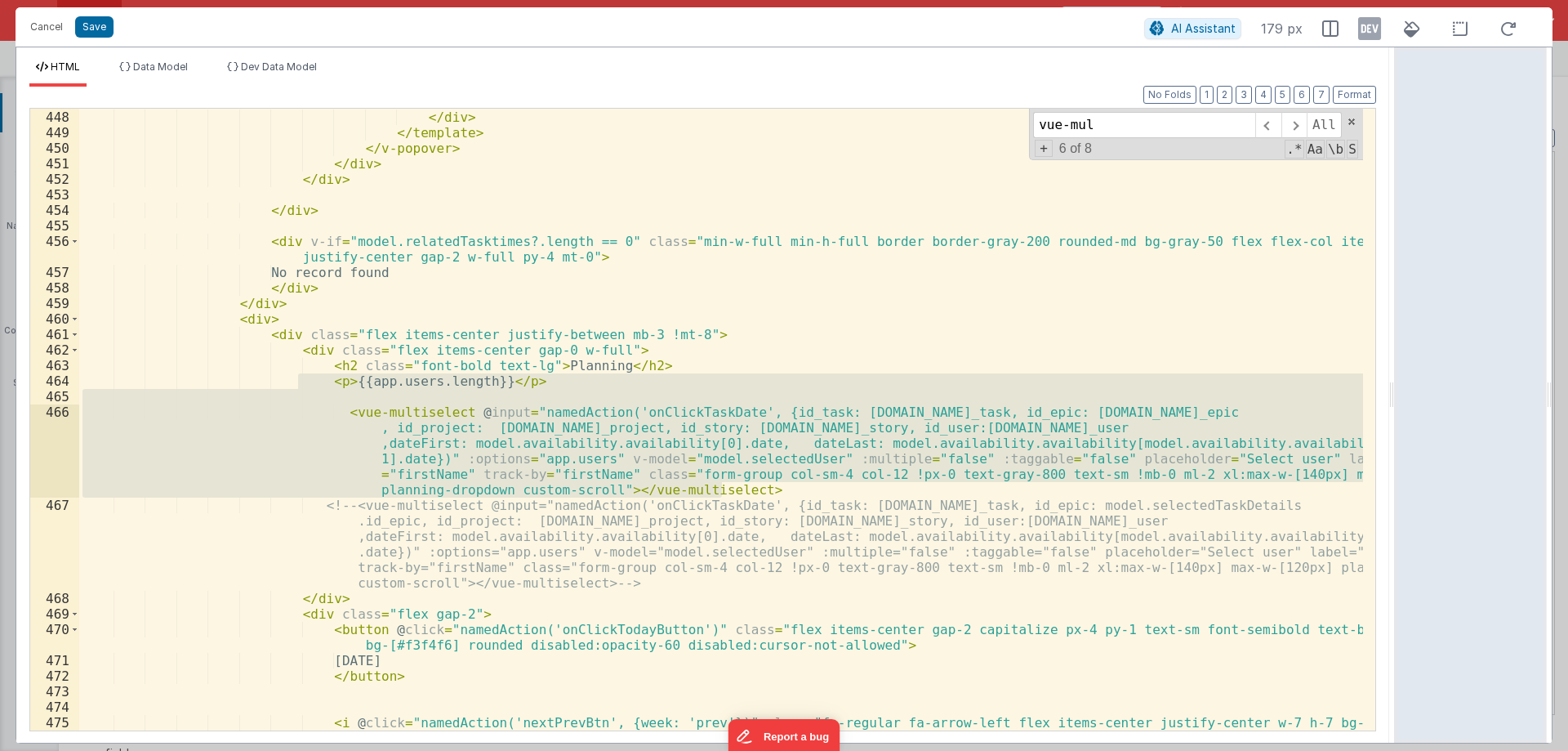
click at [323, 474] on div "< button @ click = "namedAction('onClickEditTime', {id_booking: [DOMAIN_NAME]_b…" at bounding box center [722, 420] width 1284 height 622
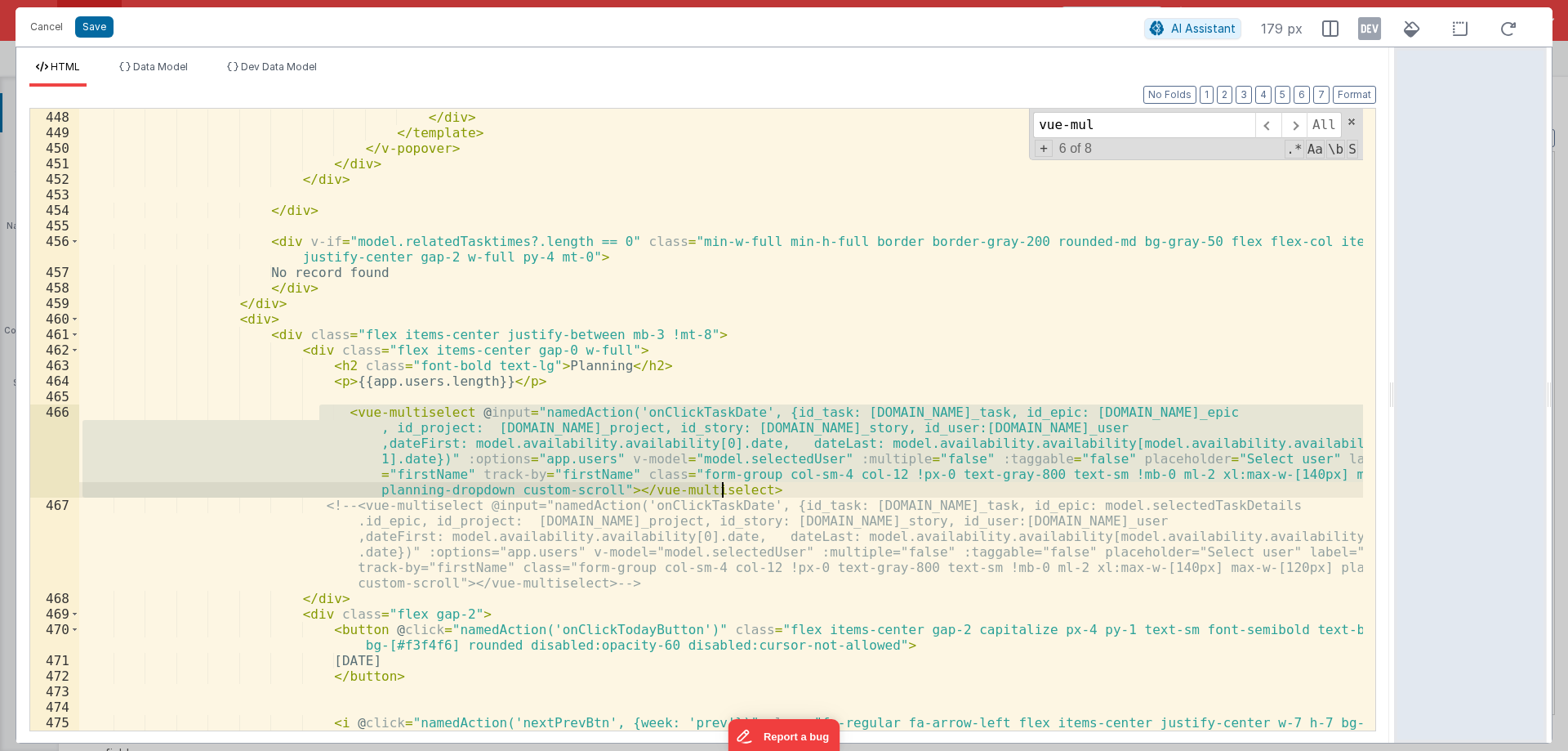
drag, startPoint x: 317, startPoint y: 407, endPoint x: 741, endPoint y: 488, distance: 431.7
click at [741, 488] on div "< button @ click = "namedAction('onClickEditTime', {id_booking: [DOMAIN_NAME]_b…" at bounding box center [722, 412] width 1284 height 699
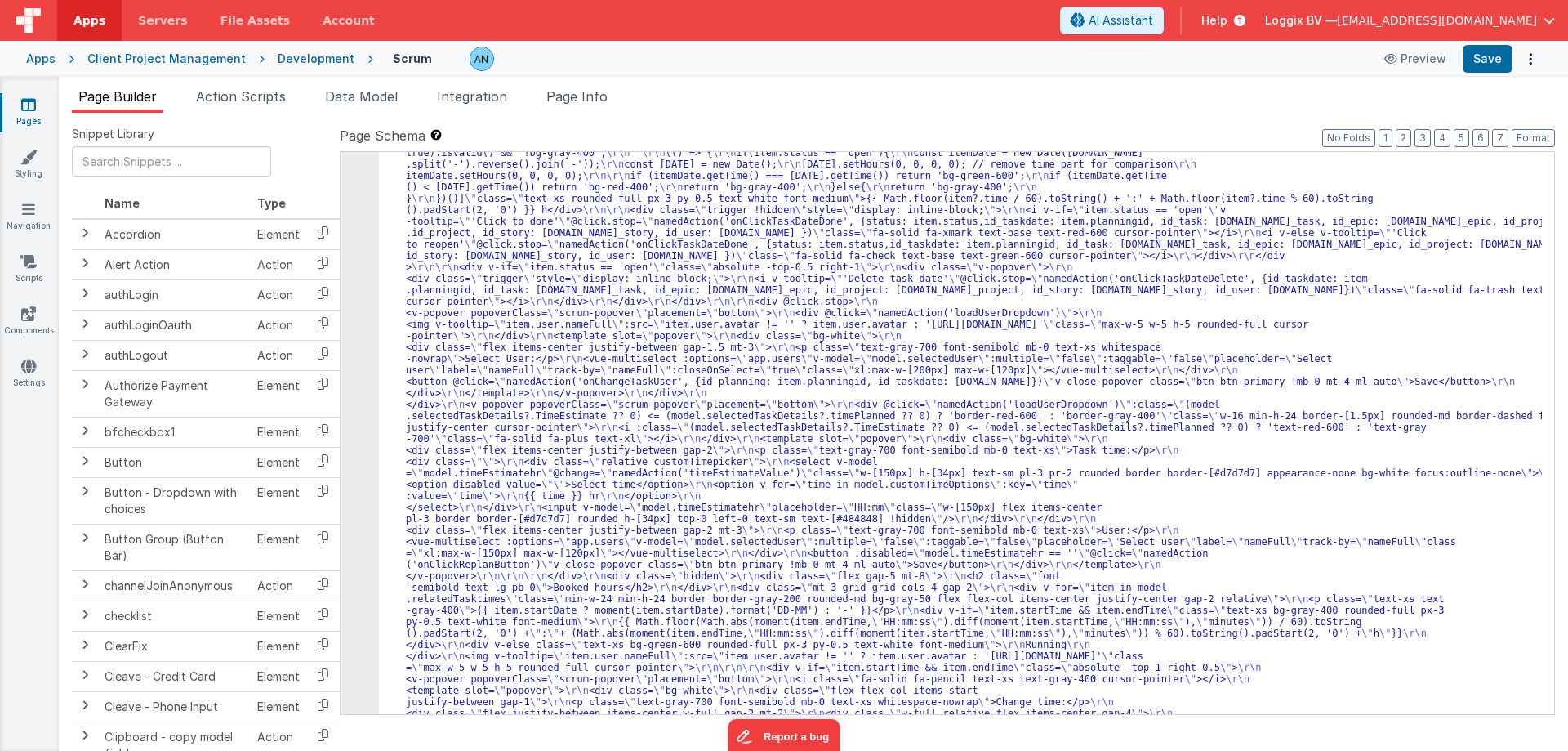
click at [1477, 53] on div "Cancel Save AI Assistant 179 px HTML Data Model Dev Data Model Format 7 6 5 4 3…" at bounding box center [784, 375] width 1568 height 751
click at [1477, 53] on button "Save" at bounding box center [1488, 58] width 50 height 27
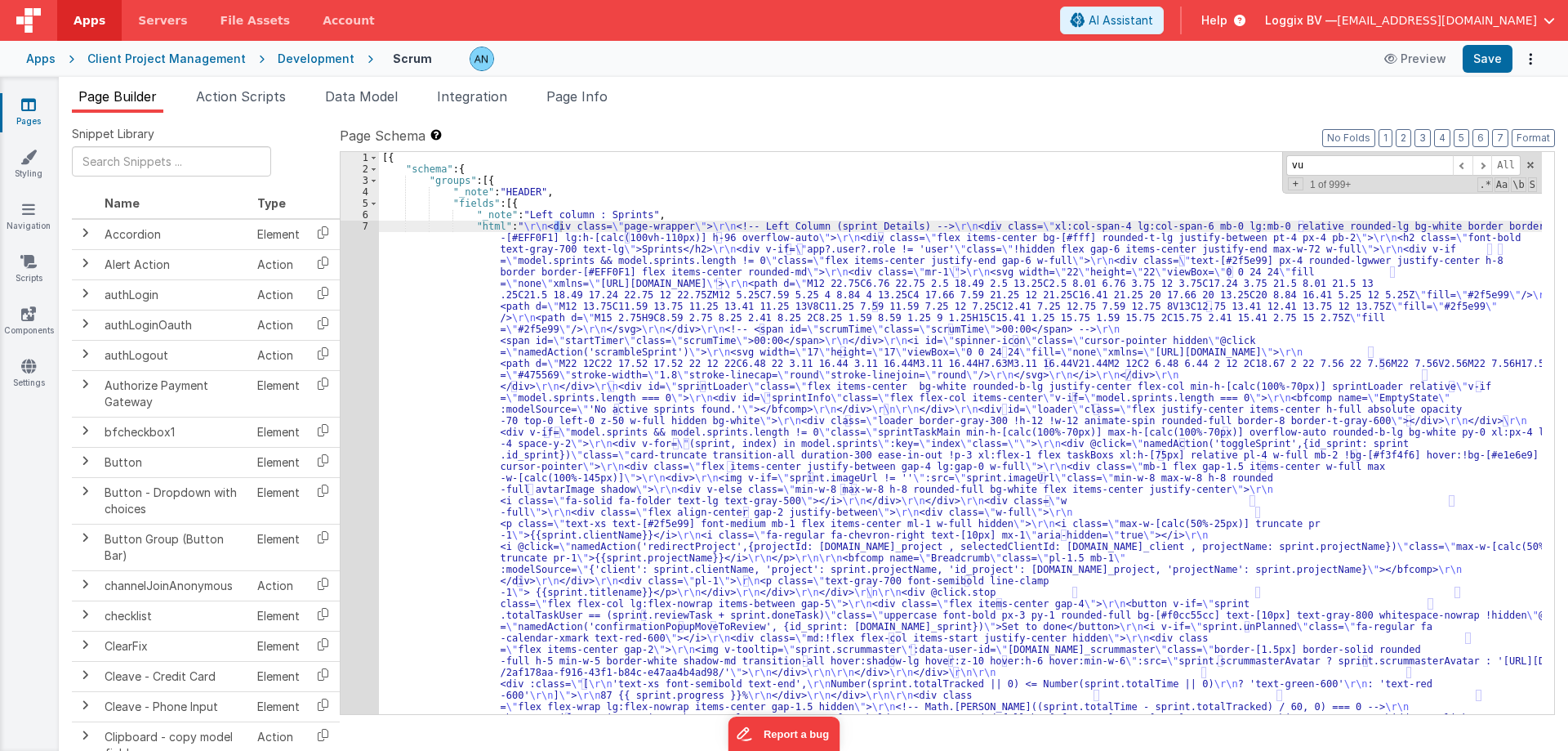
type input "vue"
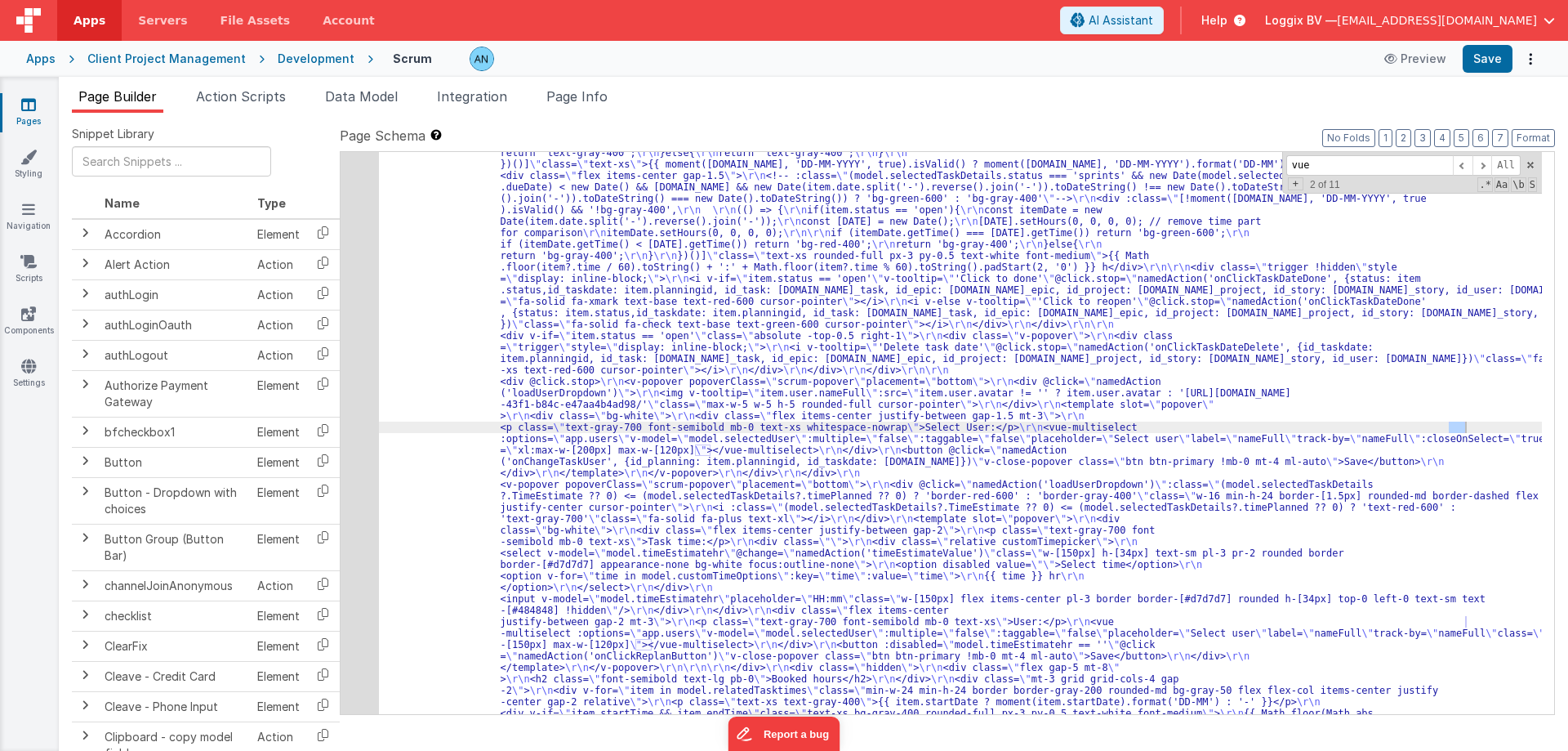
scroll to position [4992, 0]
click at [354, 425] on div "17" at bounding box center [360, 610] width 39 height 3420
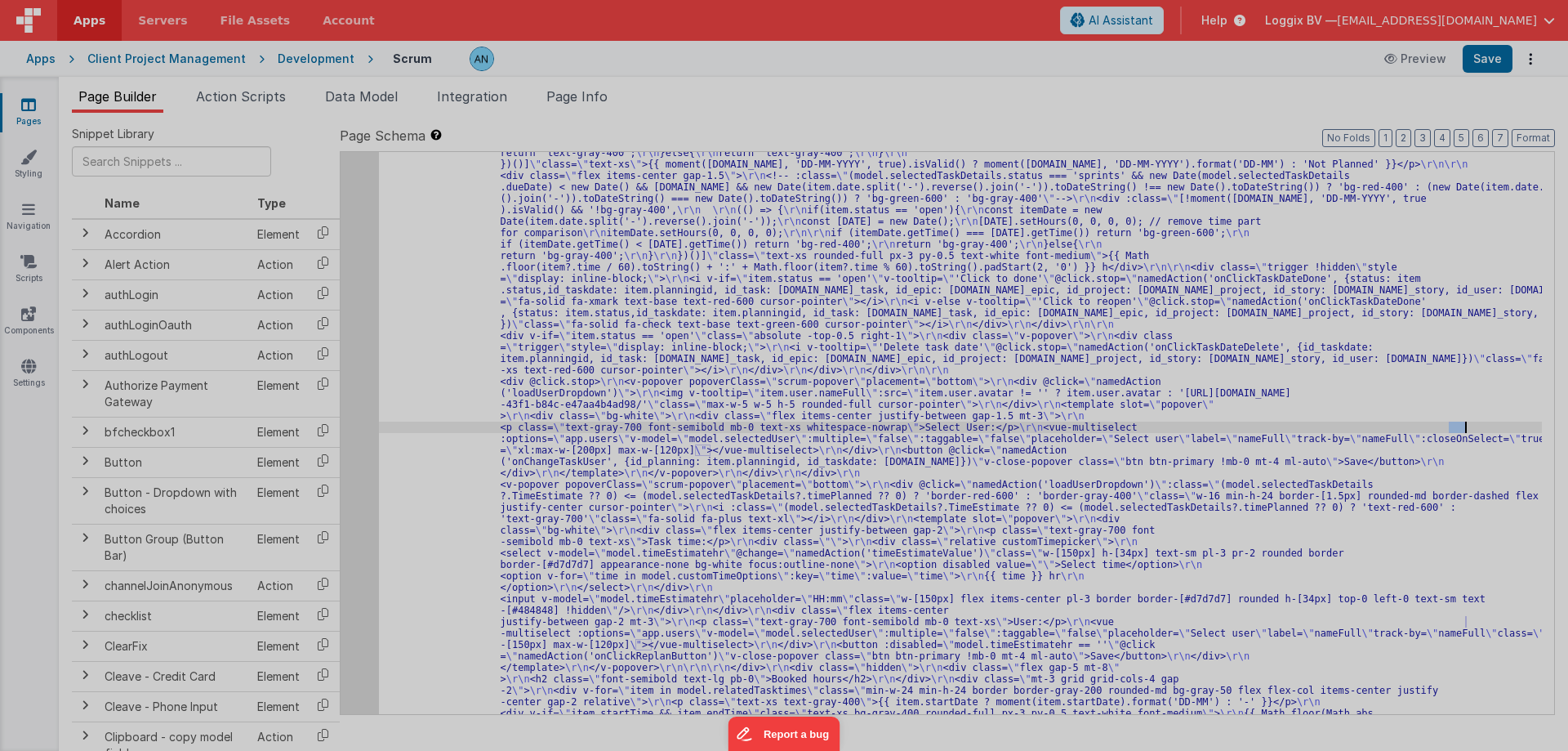
click at [354, 425] on div at bounding box center [784, 375] width 1568 height 751
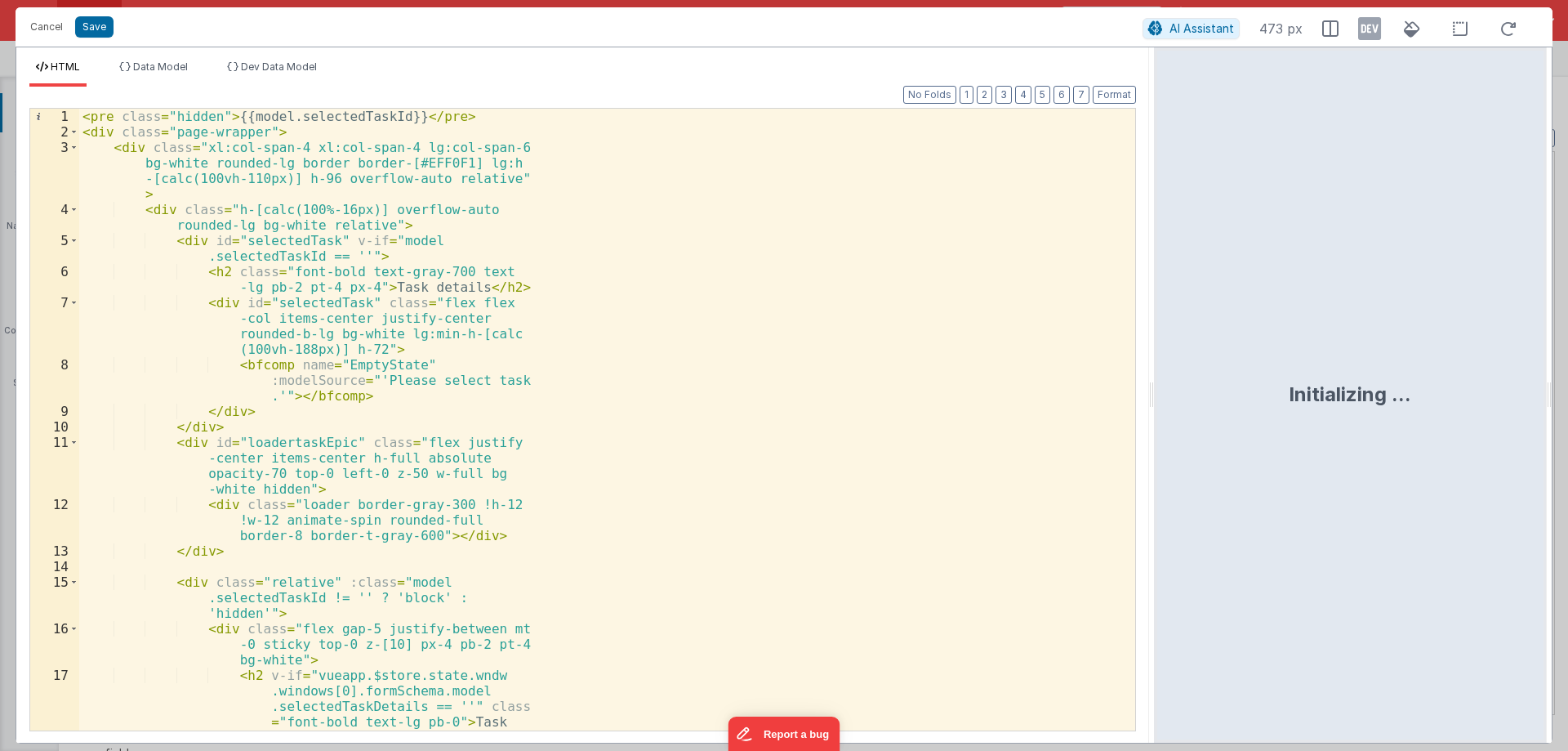
drag, startPoint x: 779, startPoint y: 396, endPoint x: 782, endPoint y: 241, distance: 155.0
click at [1556, 443] on html "Cancel Save AI Assistant 473 px HTML Data Model Dev Data Model Format 7 6 5 4 3…" at bounding box center [784, 375] width 1568 height 751
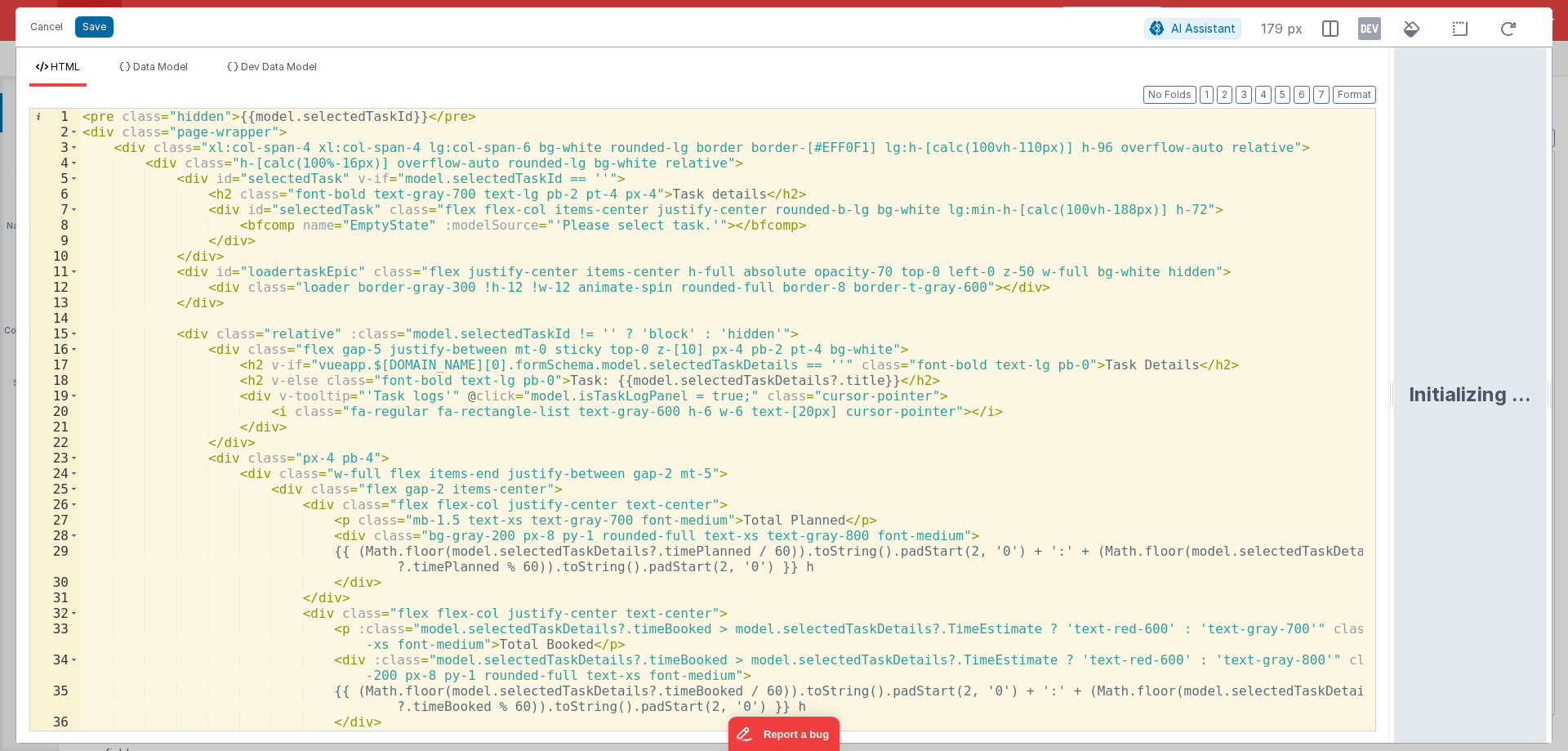
click at [311, 260] on div "< pre class = "hidden" > {{model.selectedTaskId}} </ pre > < div class = "page-…" at bounding box center [722, 435] width 1284 height 653
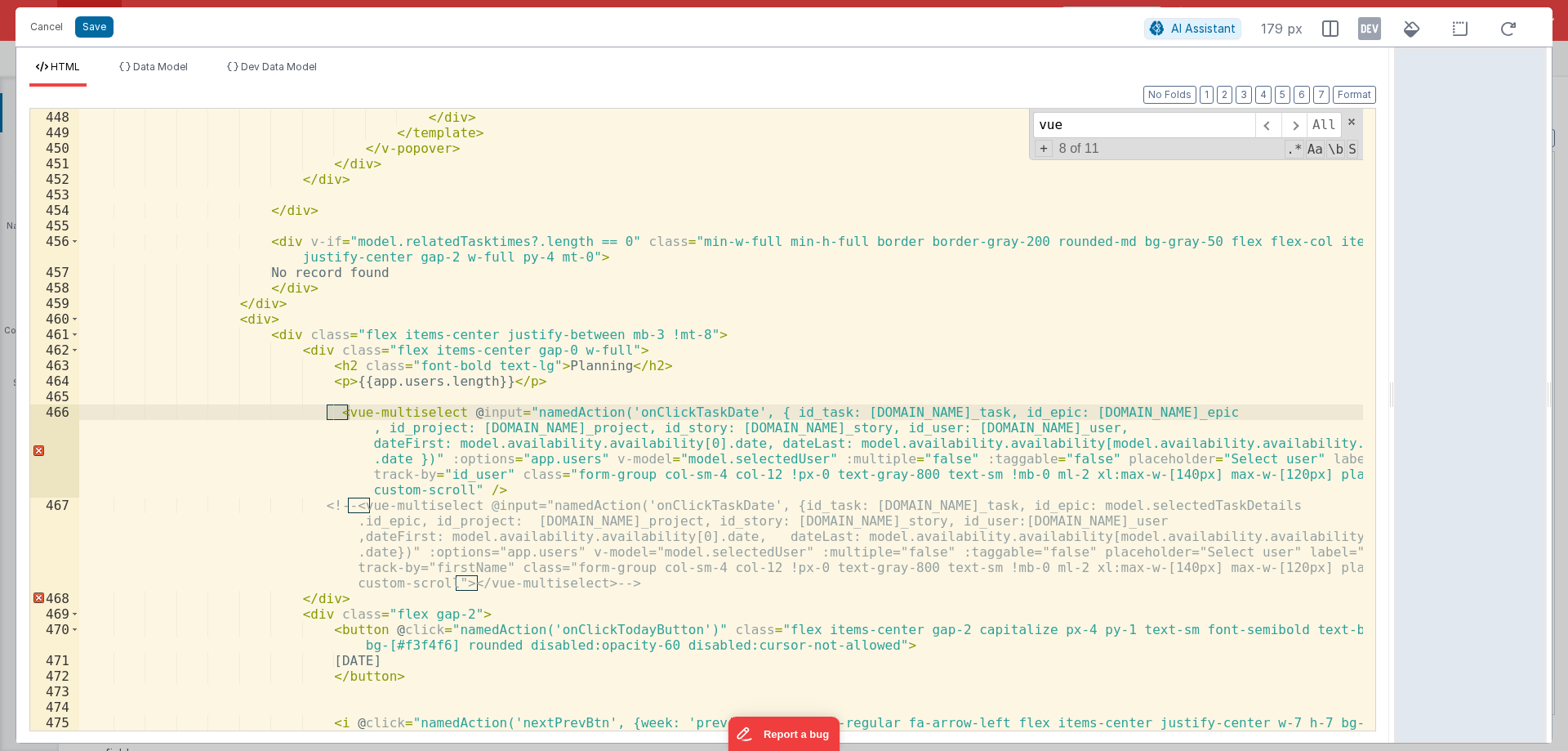
scroll to position [7731, 0]
type input "vue"
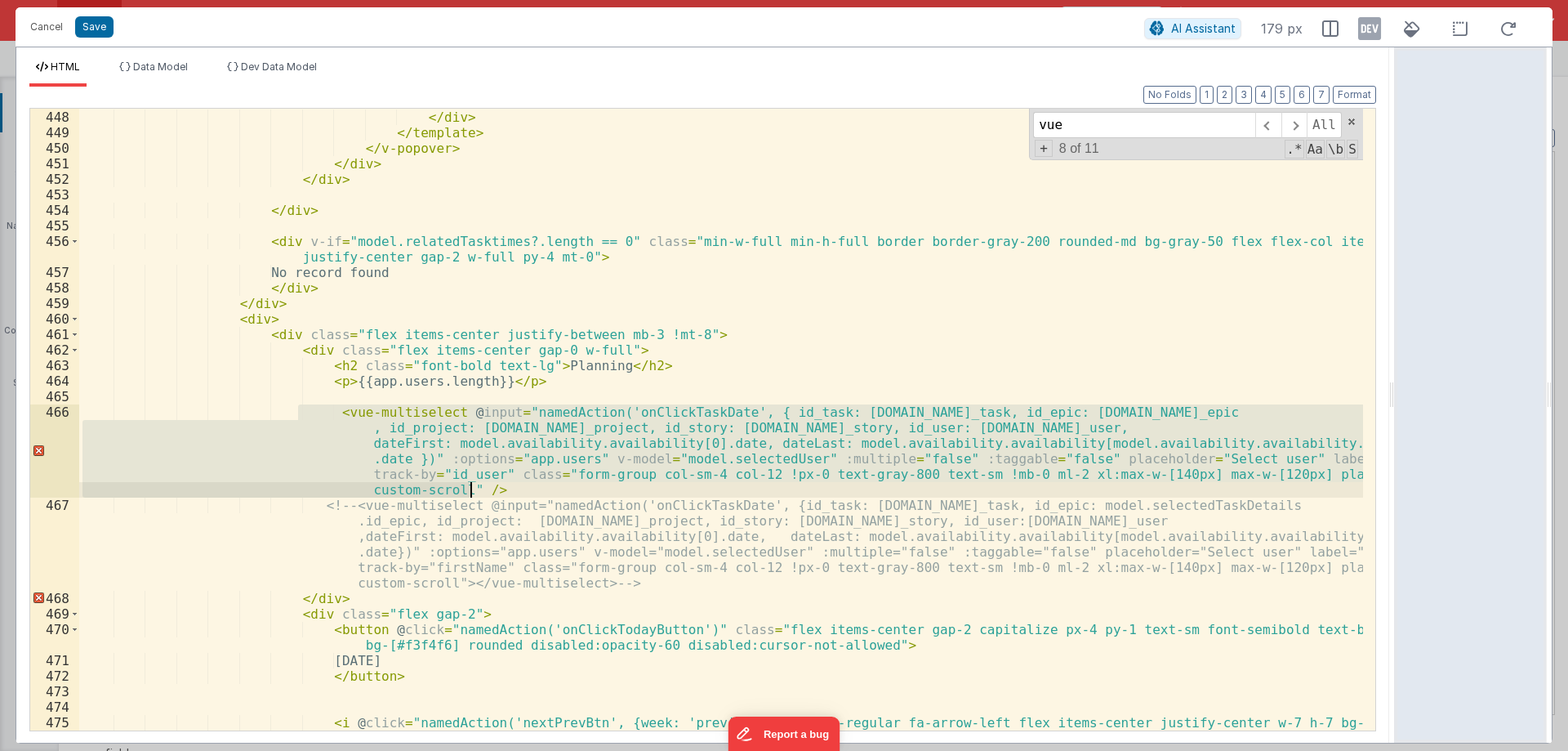
drag, startPoint x: 300, startPoint y: 409, endPoint x: 492, endPoint y: 489, distance: 208.0
click at [492, 489] on div "< button @ click = "namedAction('onClickEditTime', {id_booking: [DOMAIN_NAME]_b…" at bounding box center [722, 412] width 1284 height 699
click at [294, 437] on div "< button @ click = "namedAction('onClickEditTime', {id_booking: [DOMAIN_NAME]_b…" at bounding box center [722, 420] width 1284 height 622
drag, startPoint x: 314, startPoint y: 411, endPoint x: 486, endPoint y: 485, distance: 187.2
click at [486, 485] on div "< button @ click = "namedAction('onClickEditTime', {id_booking: [DOMAIN_NAME]_b…" at bounding box center [722, 412] width 1284 height 699
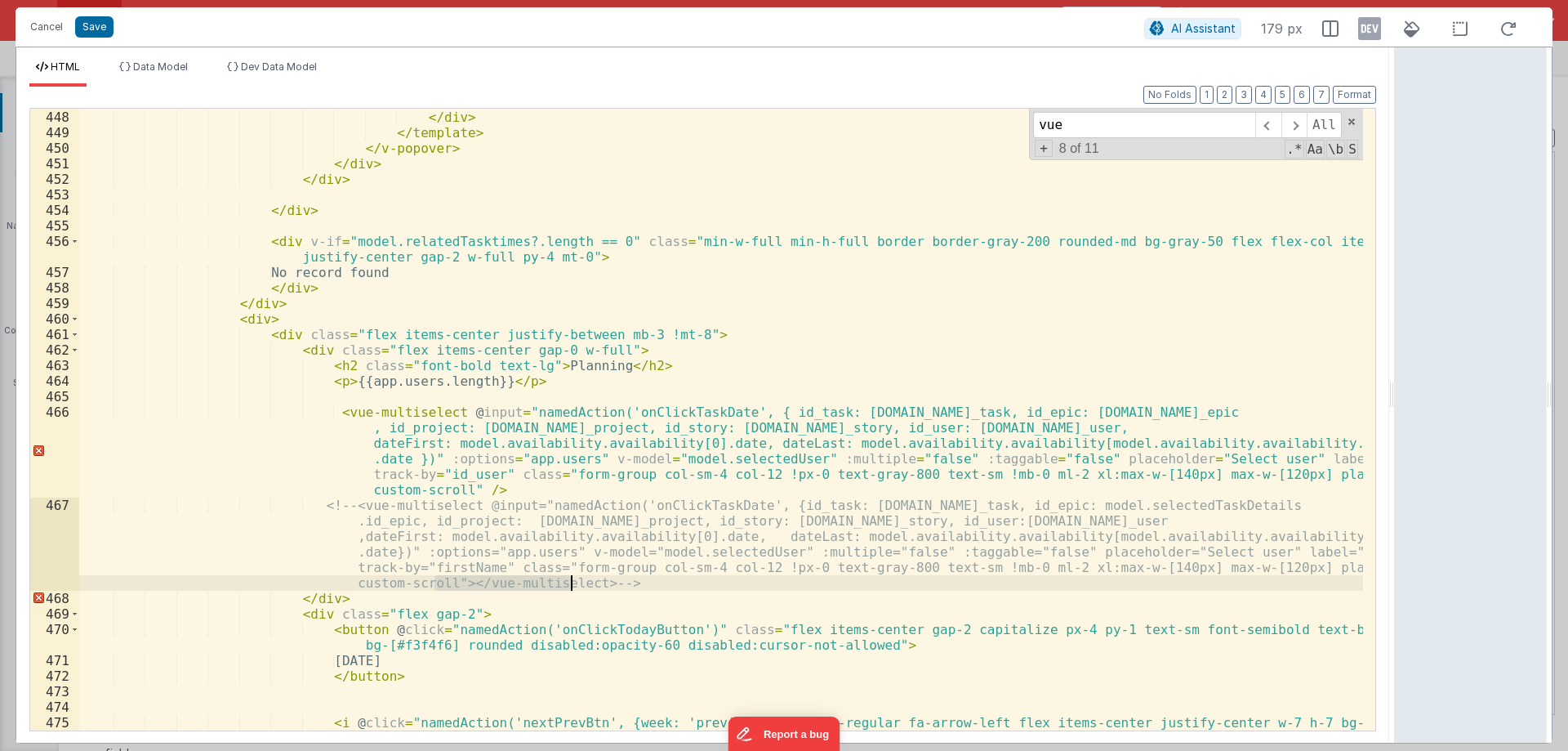
drag, startPoint x: 437, startPoint y: 585, endPoint x: 571, endPoint y: 586, distance: 134.0
click at [571, 586] on div "< button @ click = "namedAction('onClickEditTime', {id_booking: [DOMAIN_NAME]_b…" at bounding box center [722, 412] width 1284 height 699
click at [459, 485] on div "< button @ click = "namedAction('onClickEditTime', {id_booking: [DOMAIN_NAME]_b…" at bounding box center [722, 412] width 1284 height 699
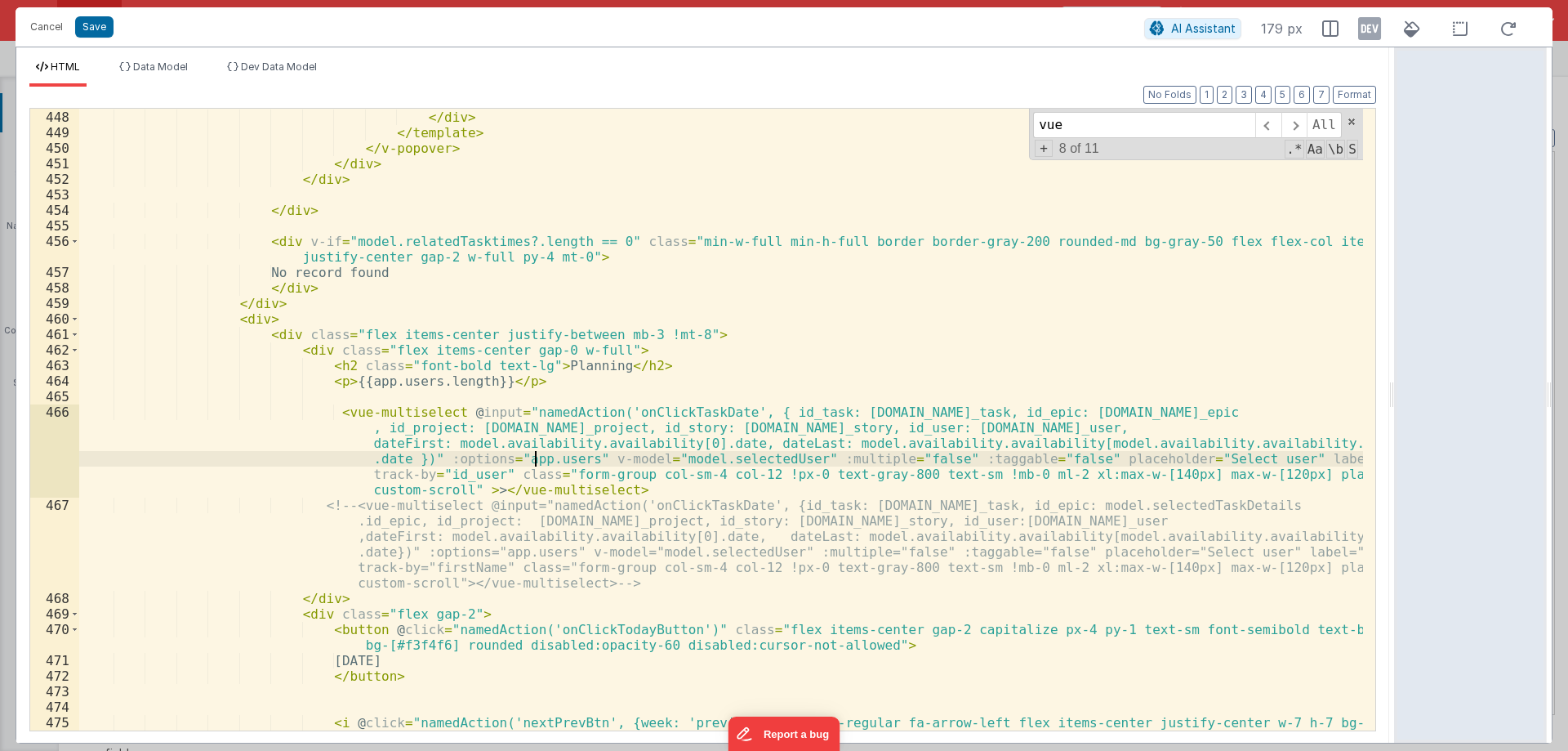
click at [533, 461] on div "< button @ click = "namedAction('onClickEditTime', {id_booking: [DOMAIN_NAME]_b…" at bounding box center [722, 412] width 1284 height 699
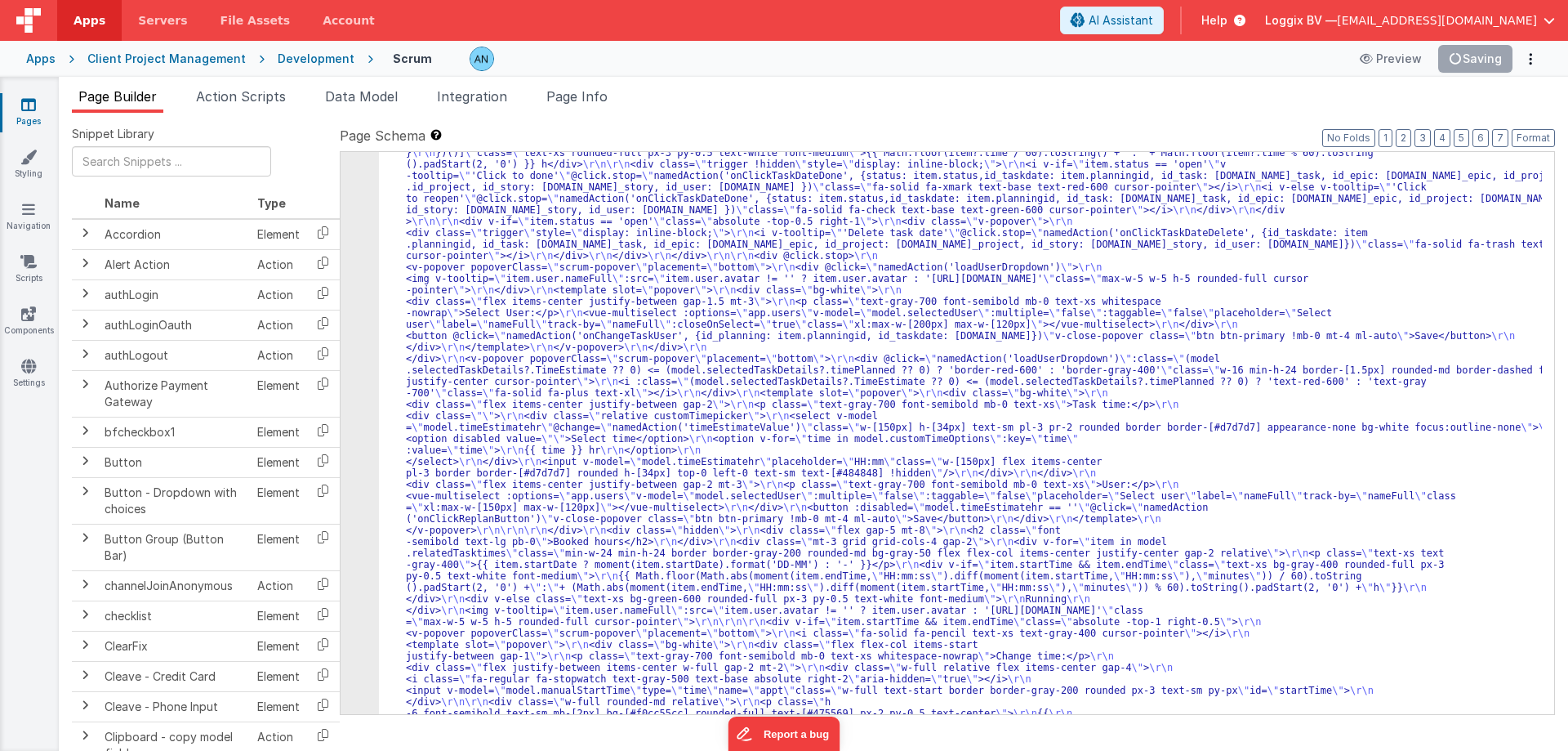
click at [1462, 49] on div "Preview Saving" at bounding box center [1447, 58] width 193 height 27
click at [1465, 58] on button "Save" at bounding box center [1488, 58] width 50 height 27
click at [1539, 143] on button "Format" at bounding box center [1534, 137] width 44 height 18
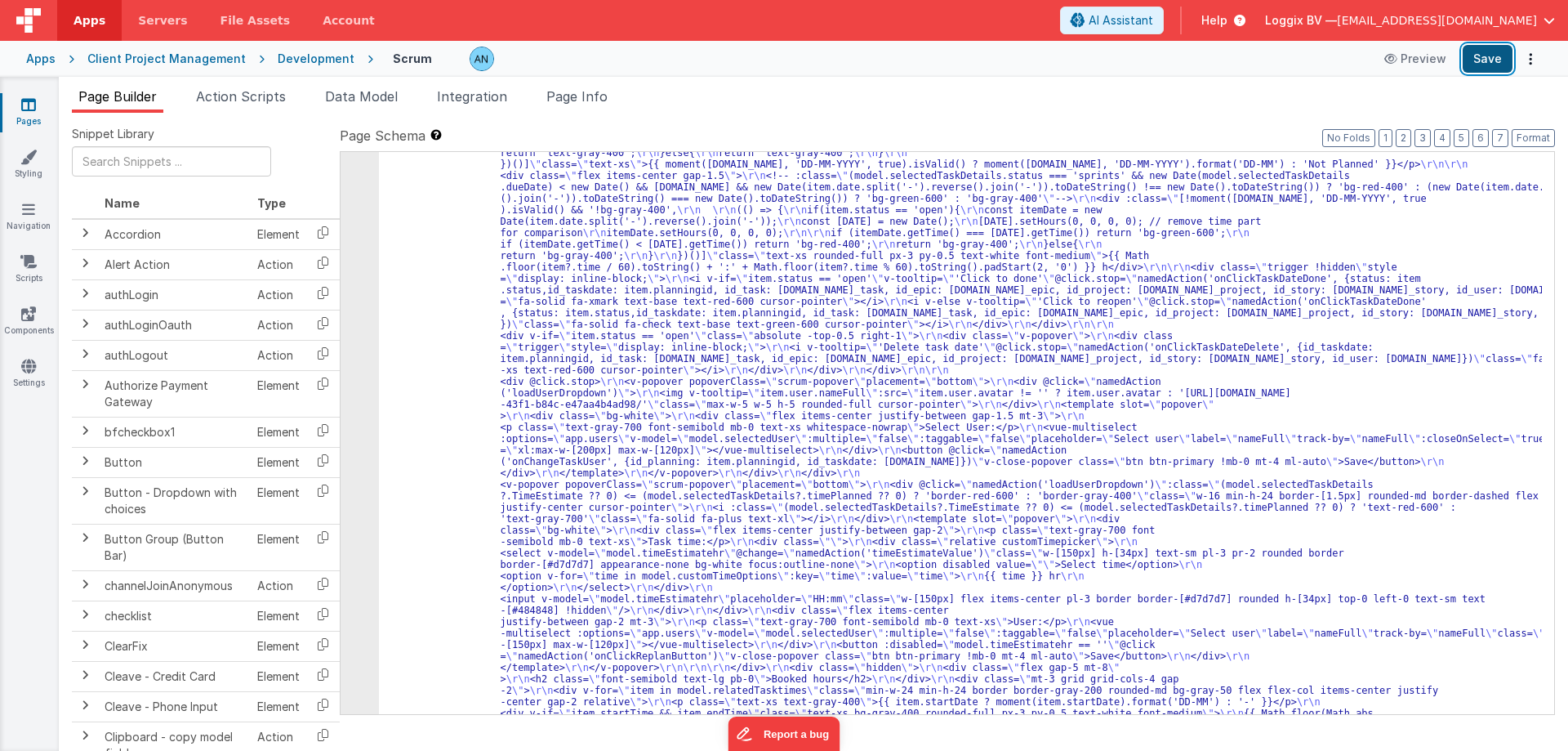
click at [1477, 64] on button "Save" at bounding box center [1488, 58] width 50 height 27
click at [1526, 140] on button "Format" at bounding box center [1534, 137] width 44 height 18
click at [344, 85] on div "Page Builder Action Scripts Data Model Integration Page Info Snippet Library Na…" at bounding box center [813, 414] width 1509 height 674
click at [347, 94] on span "Data Model" at bounding box center [361, 96] width 73 height 16
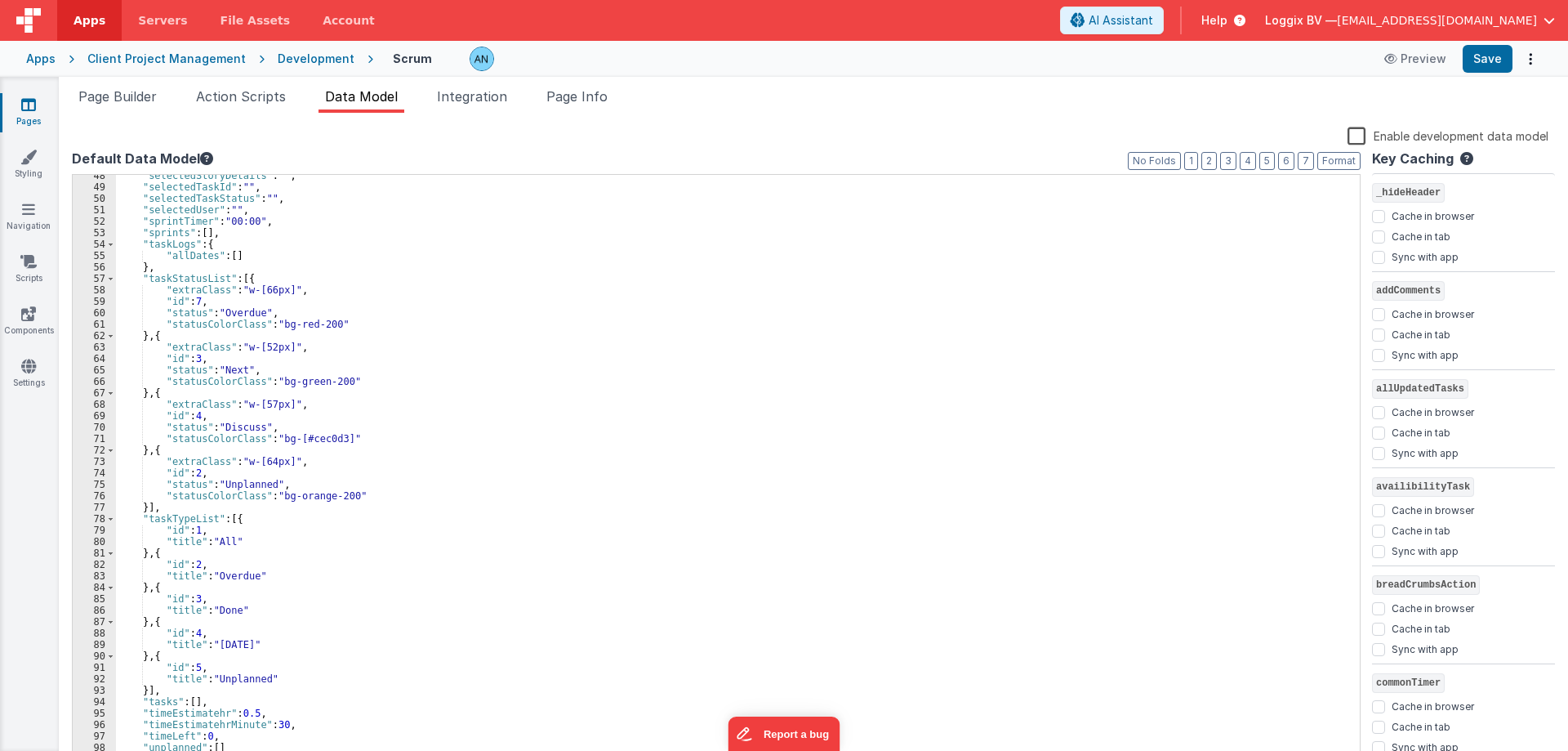
scroll to position [543, 0]
click at [225, 746] on div ""selectedStoryDetails" : "" , "selectedTaskId" : "" , "selectedTaskStatus" : ""…" at bounding box center [732, 475] width 1232 height 613
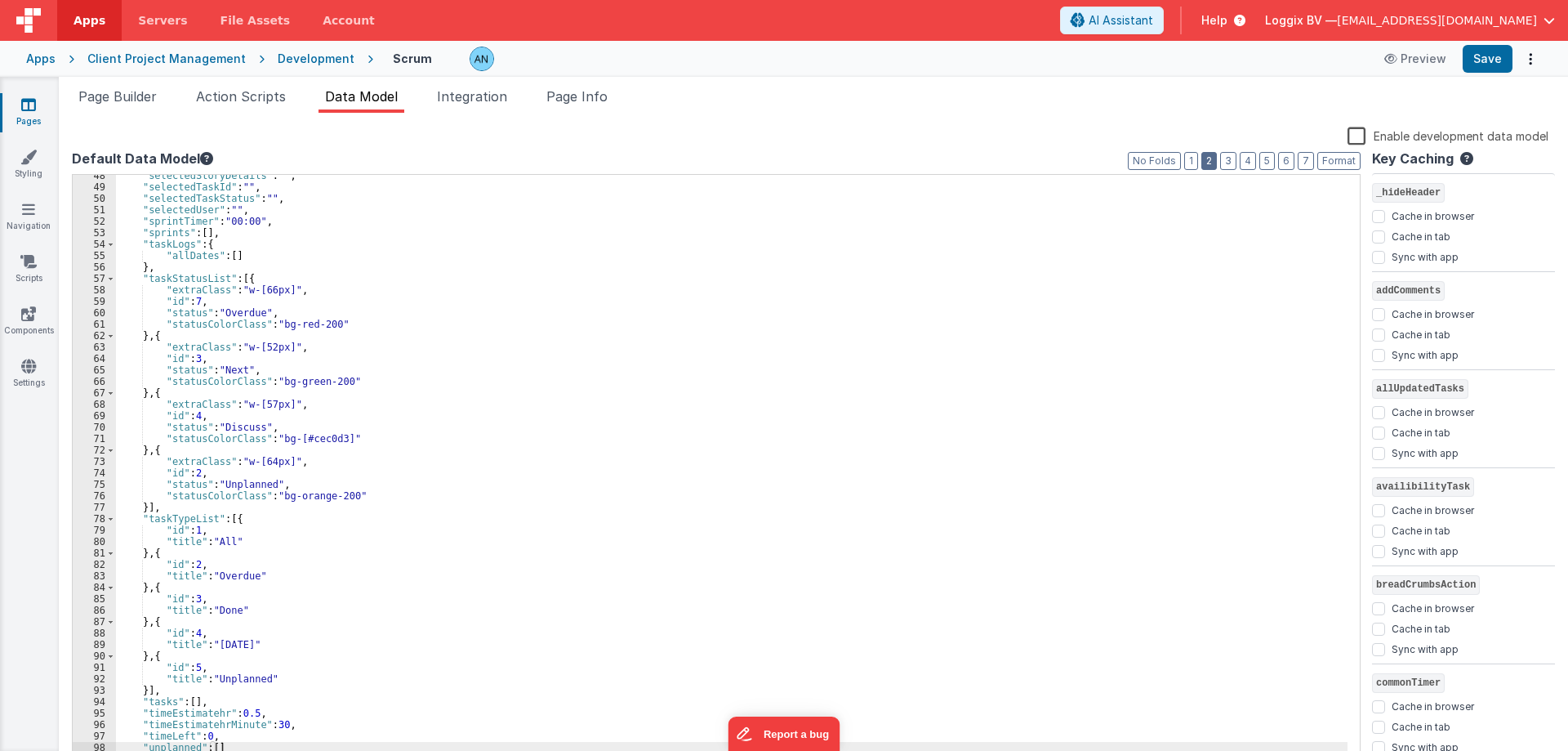
click at [1217, 162] on button "2" at bounding box center [1209, 160] width 15 height 18
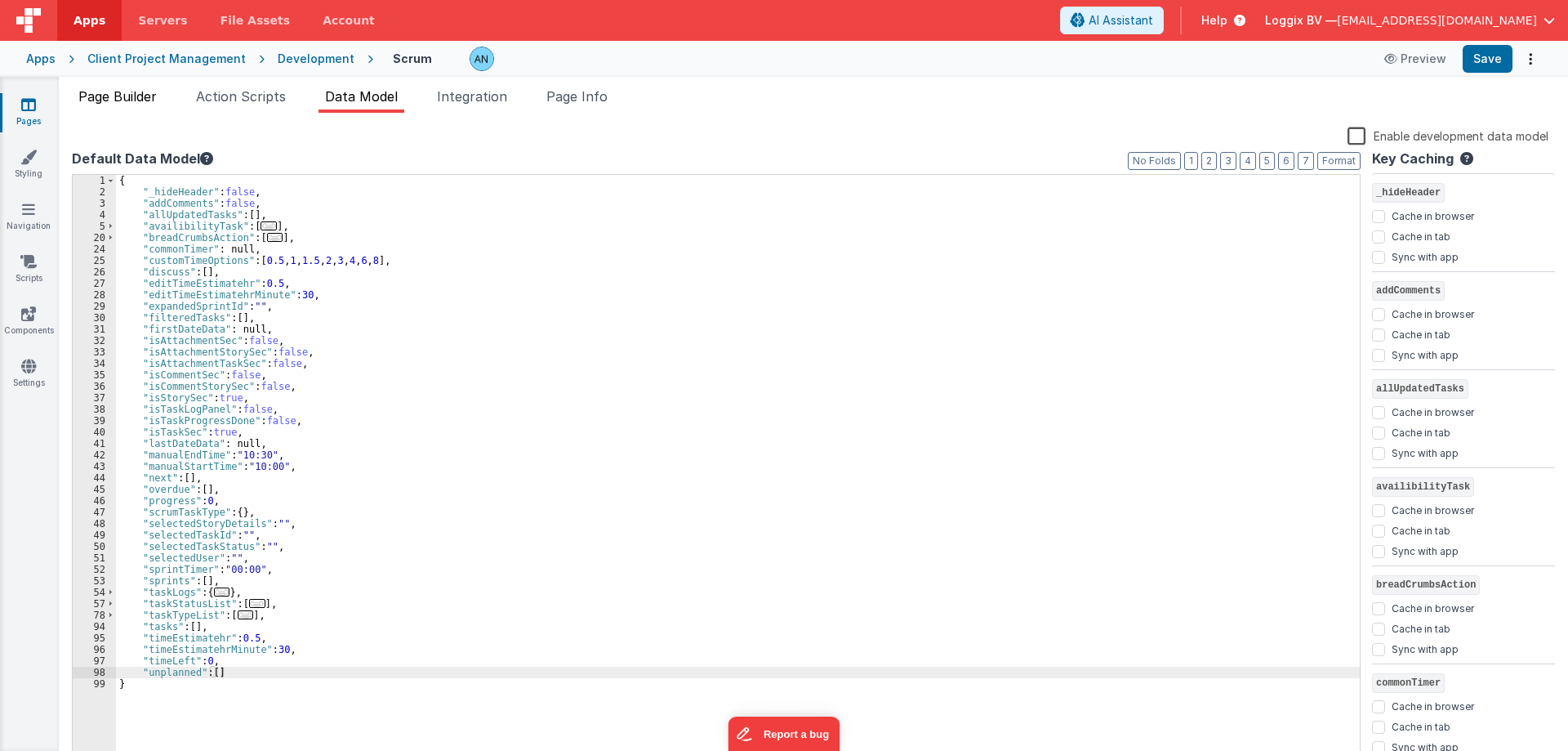
click at [140, 103] on span "Page Builder" at bounding box center [117, 96] width 79 height 16
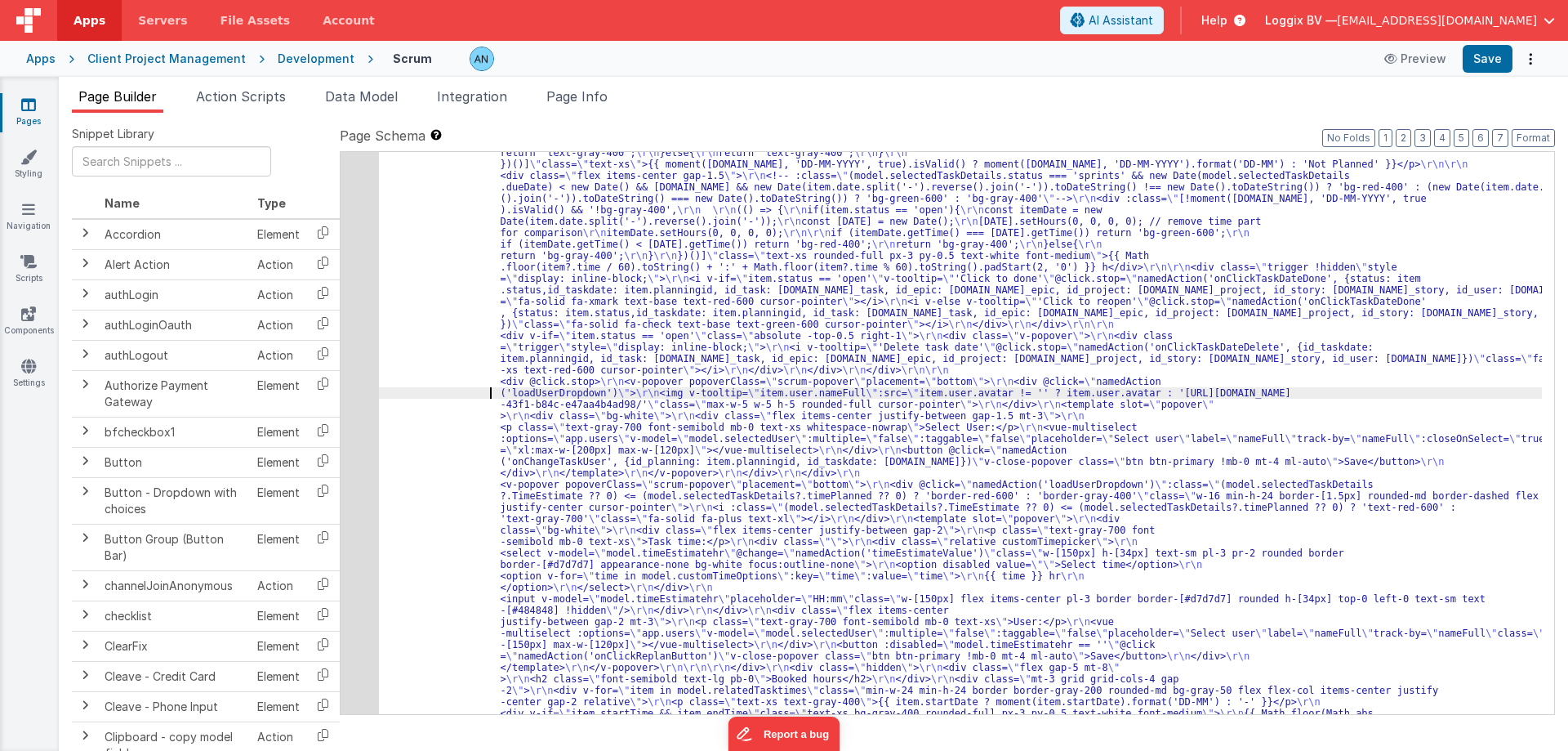
click at [357, 333] on div "17" at bounding box center [360, 610] width 39 height 3420
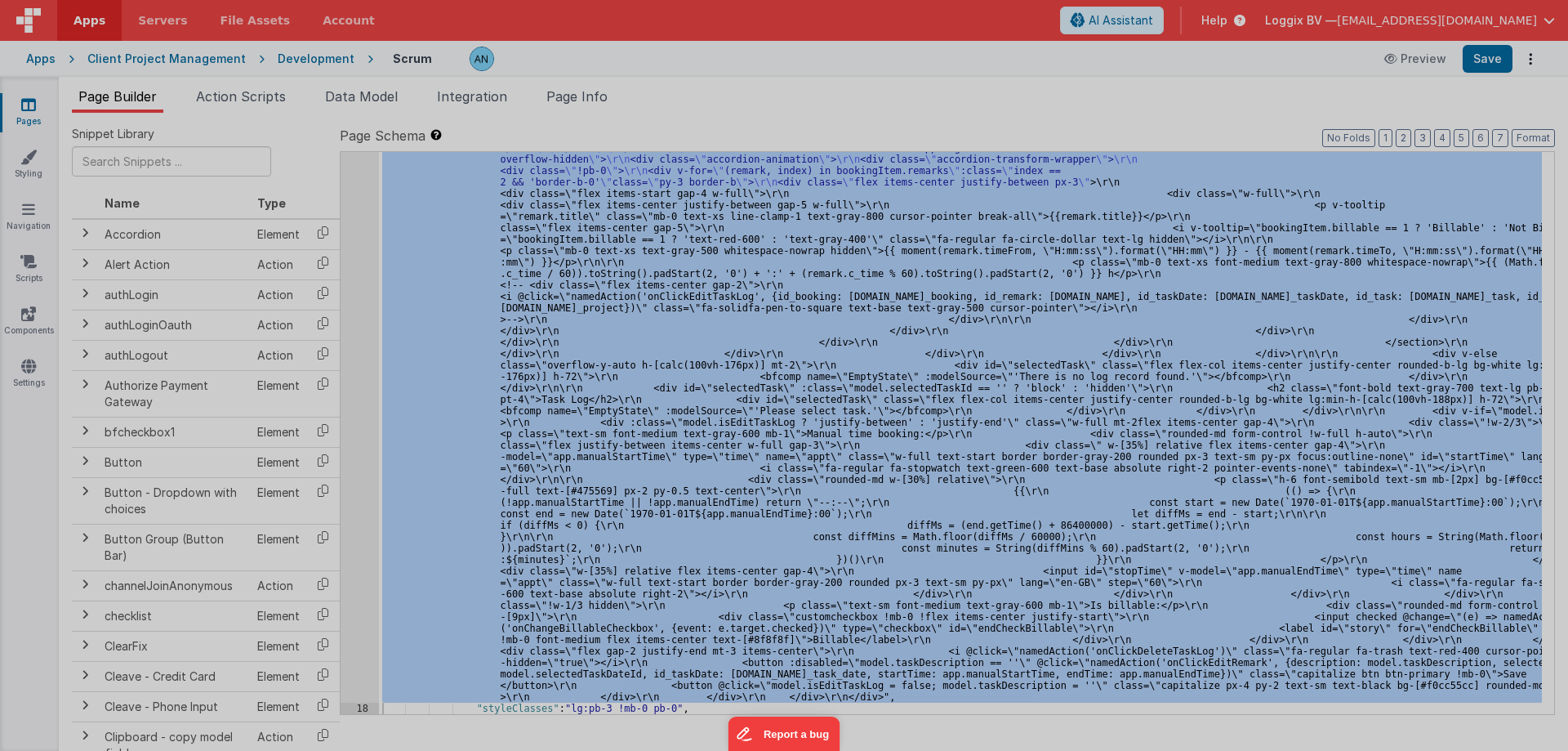
click at [357, 333] on div at bounding box center [784, 375] width 1568 height 751
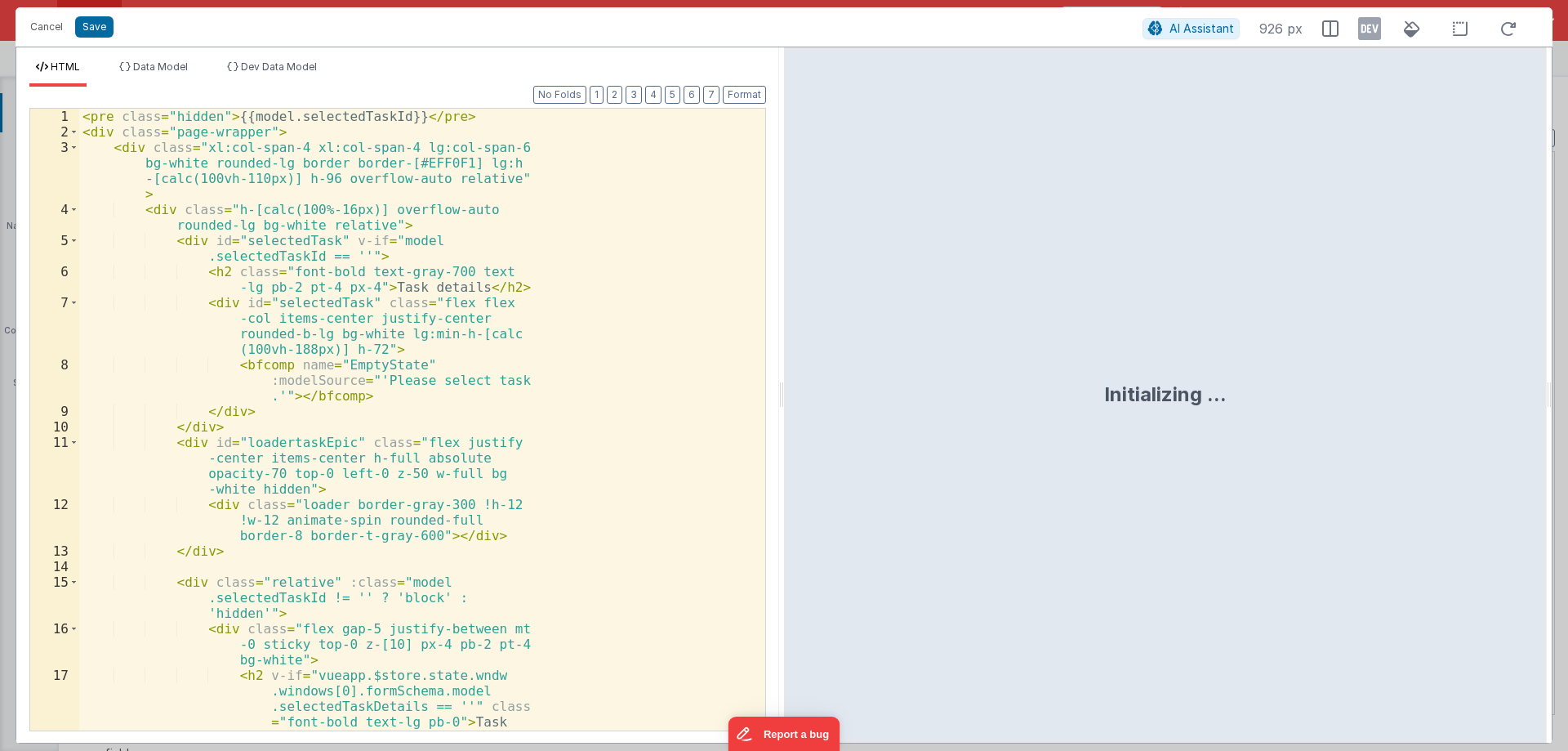
scroll to position [6609, 0]
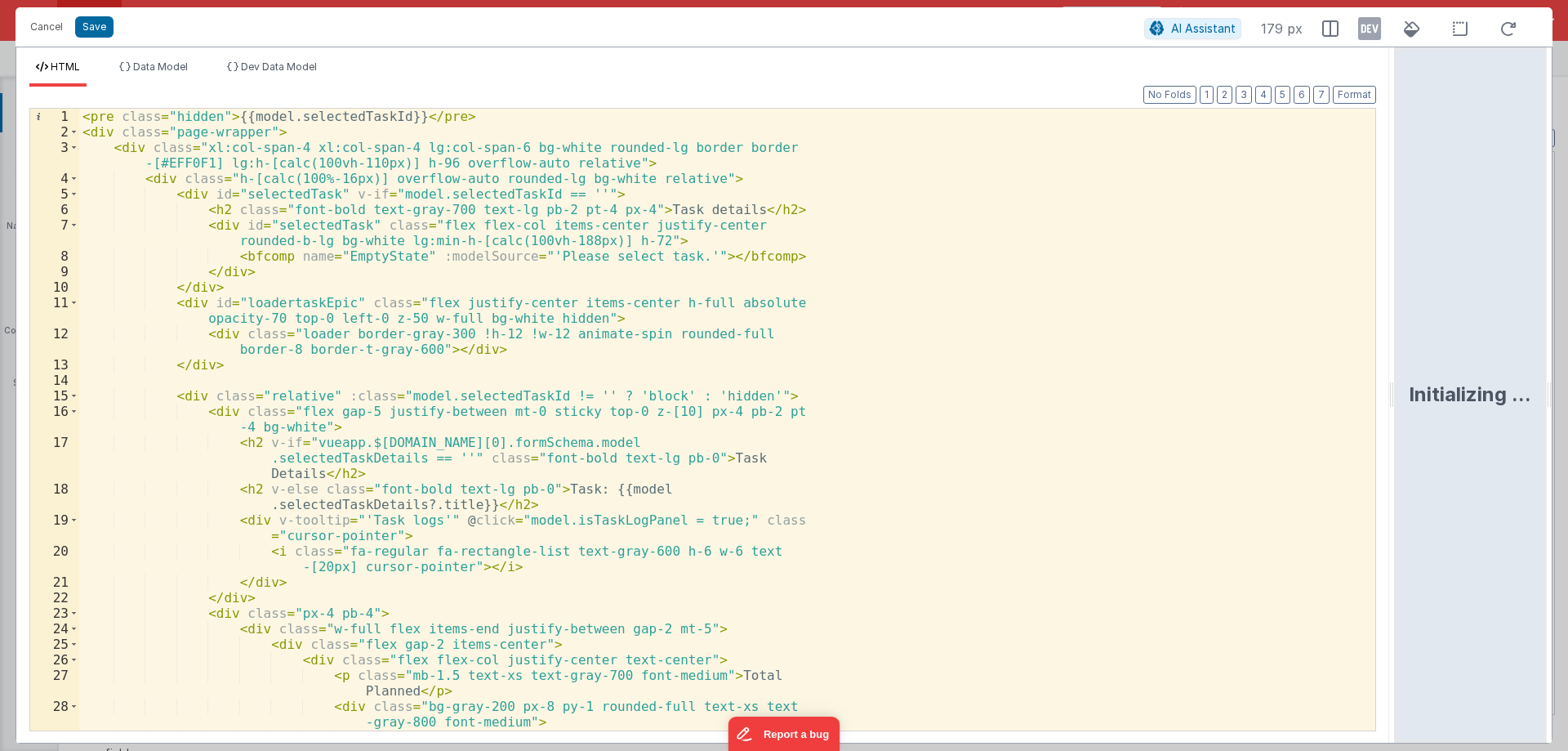
drag, startPoint x: 782, startPoint y: 402, endPoint x: 933, endPoint y: 518, distance: 190.4
click at [1556, 479] on html "Cancel Save AI Assistant 179 px HTML Data Model Dev Data Model Format 7 6 5 4 3…" at bounding box center [784, 375] width 1568 height 751
click at [925, 517] on div "< pre class = "hidden" > {{model.selectedTaskId}} </ pre > < div class = "page-…" at bounding box center [722, 458] width 1284 height 699
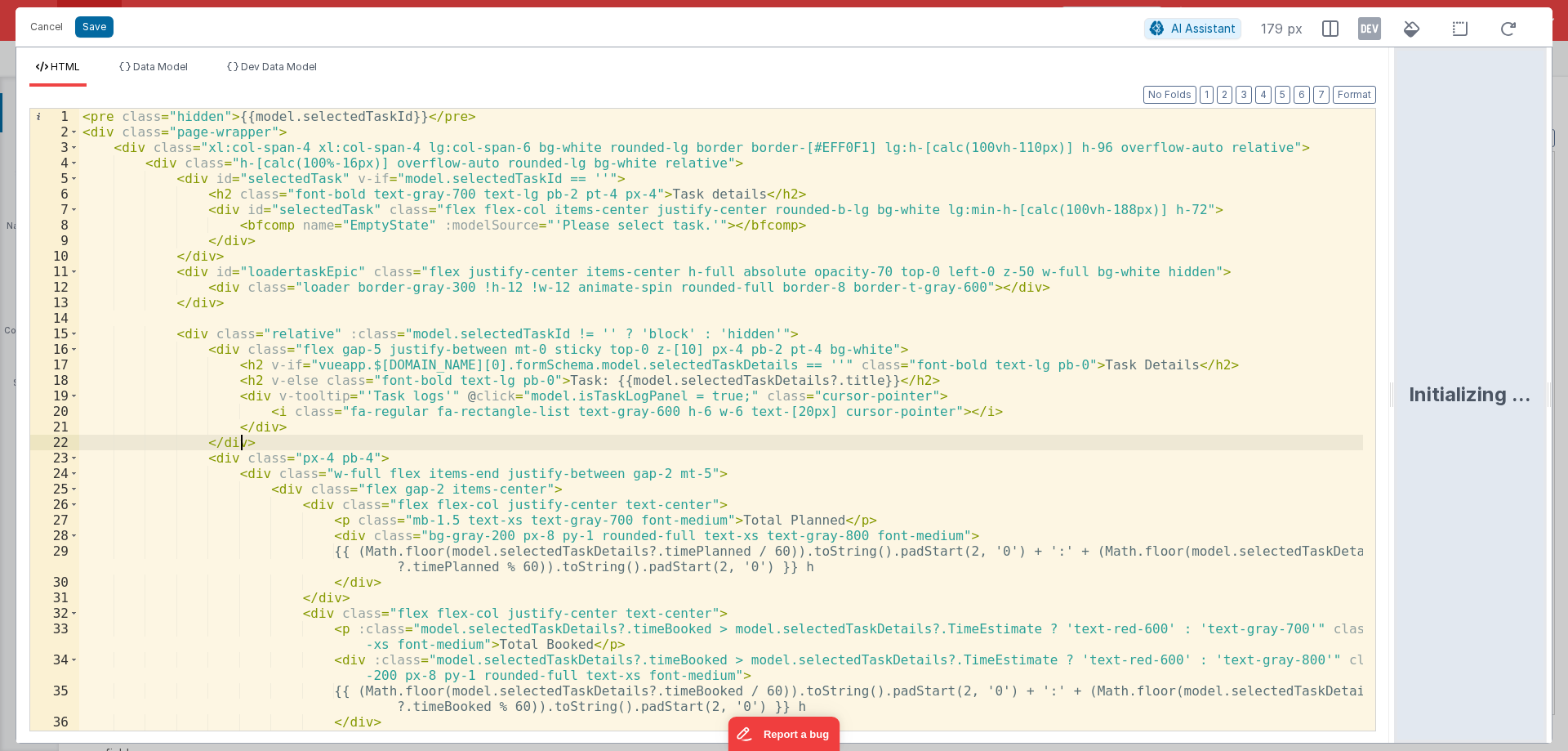
click at [623, 438] on div "< pre class = "hidden" > {{model.selectedTaskId}} </ pre > < div class = "page-…" at bounding box center [722, 435] width 1284 height 653
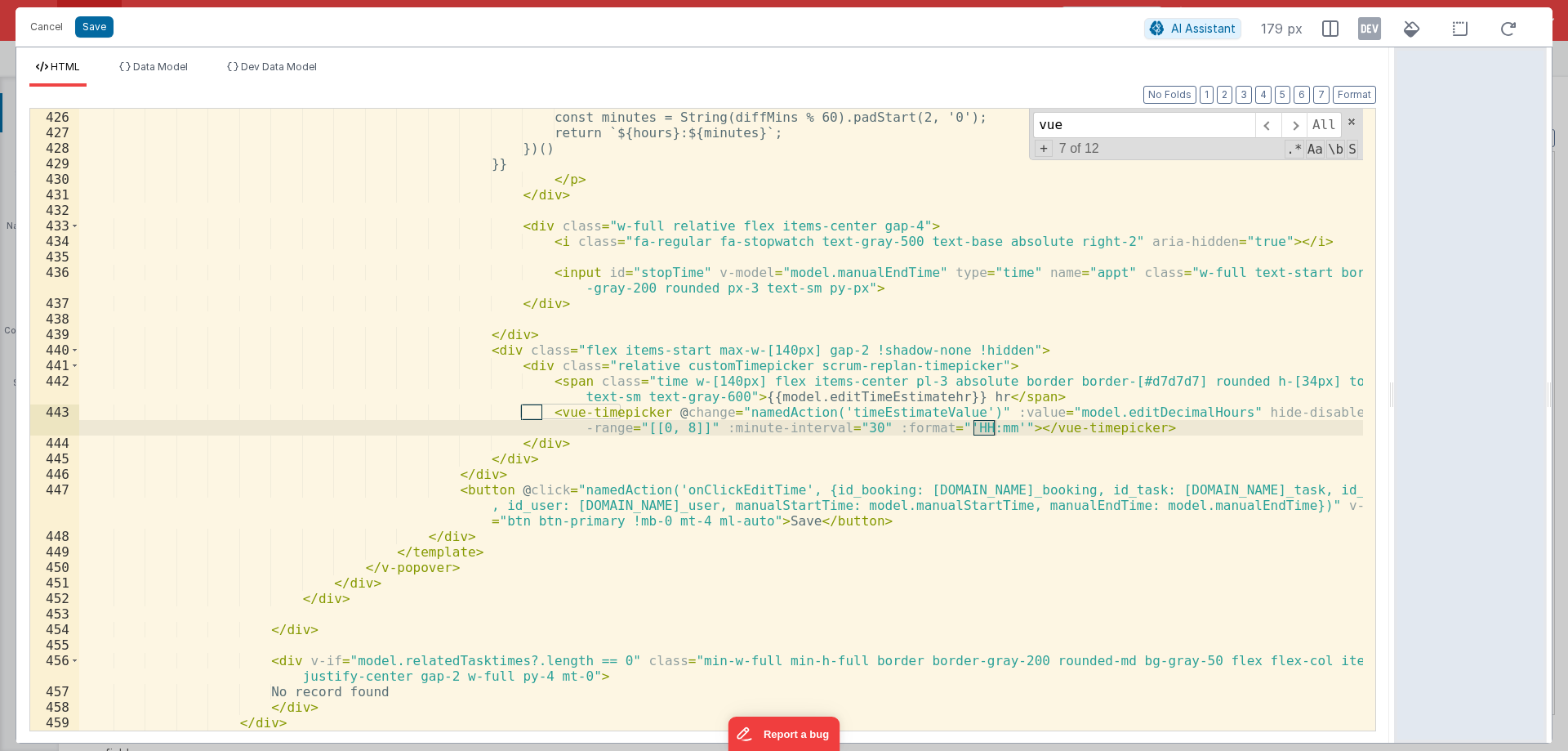
scroll to position [7731, 0]
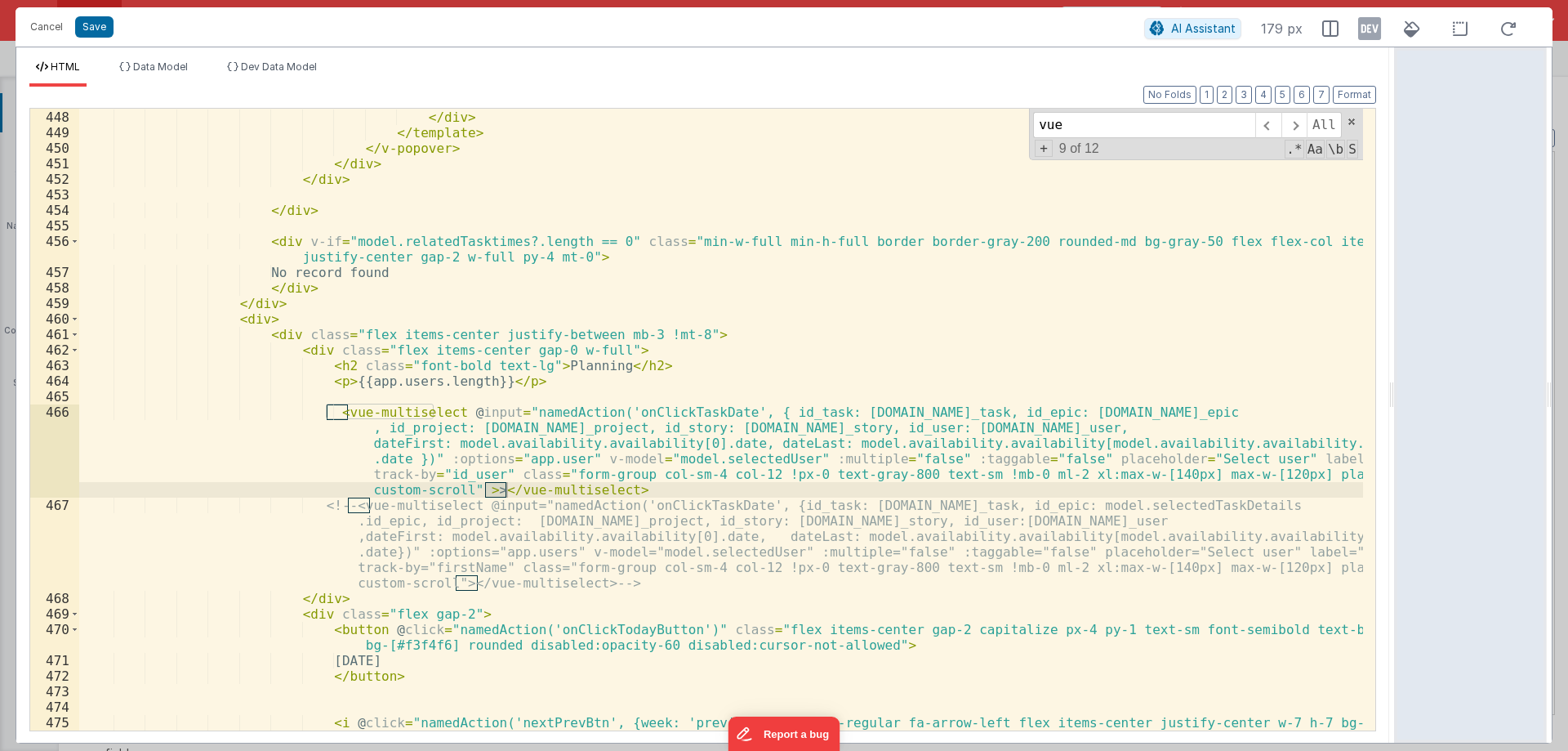
type input "vue"
click at [467, 487] on div "< button @ click = "namedAction('onClickEditTime', {id_booking: [DOMAIN_NAME]_b…" at bounding box center [722, 412] width 1284 height 699
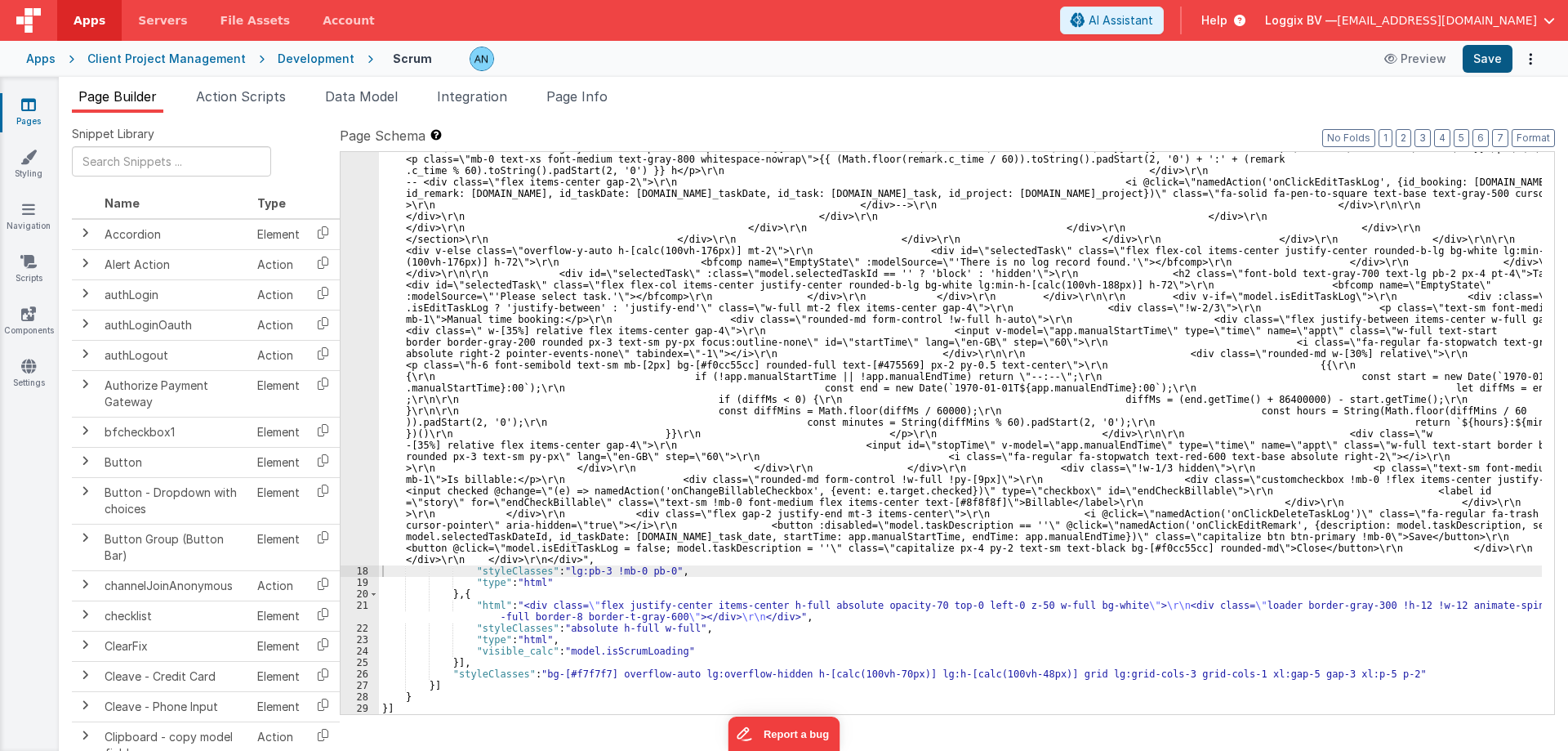
scroll to position [6484, 0]
click at [1500, 61] on button "Save" at bounding box center [1488, 58] width 50 height 27
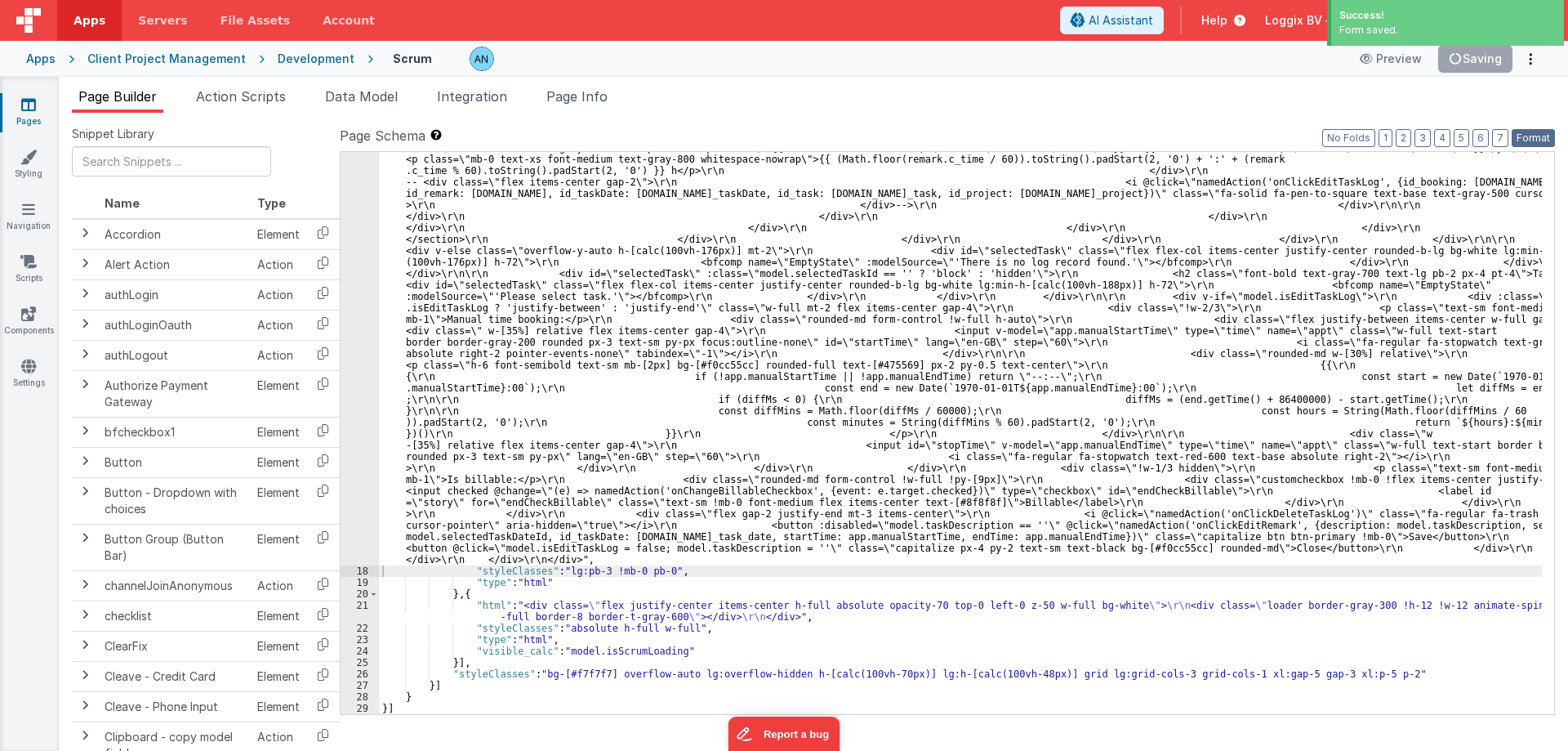
click at [1537, 137] on button "Format" at bounding box center [1534, 137] width 44 height 18
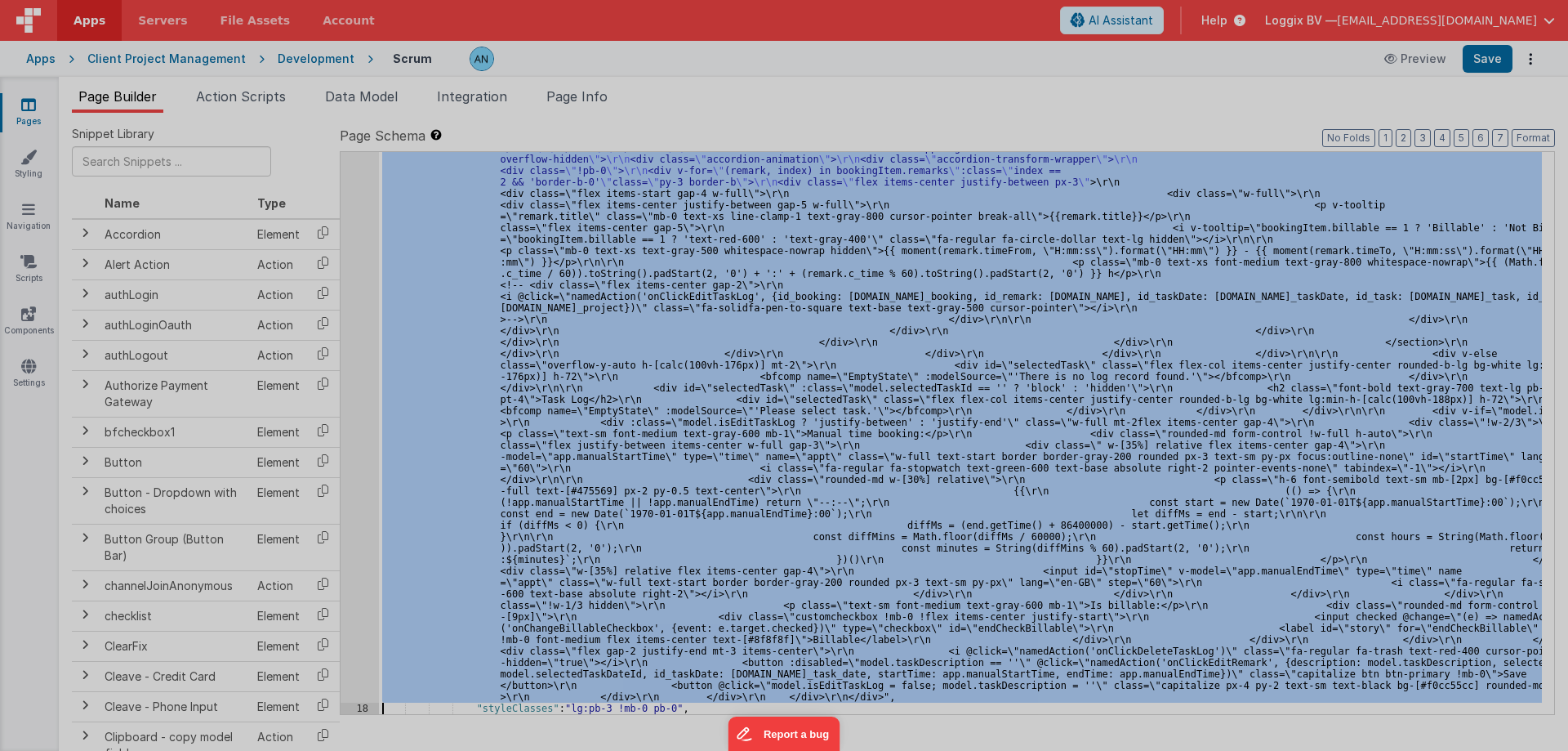
click at [356, 247] on div at bounding box center [784, 375] width 1568 height 751
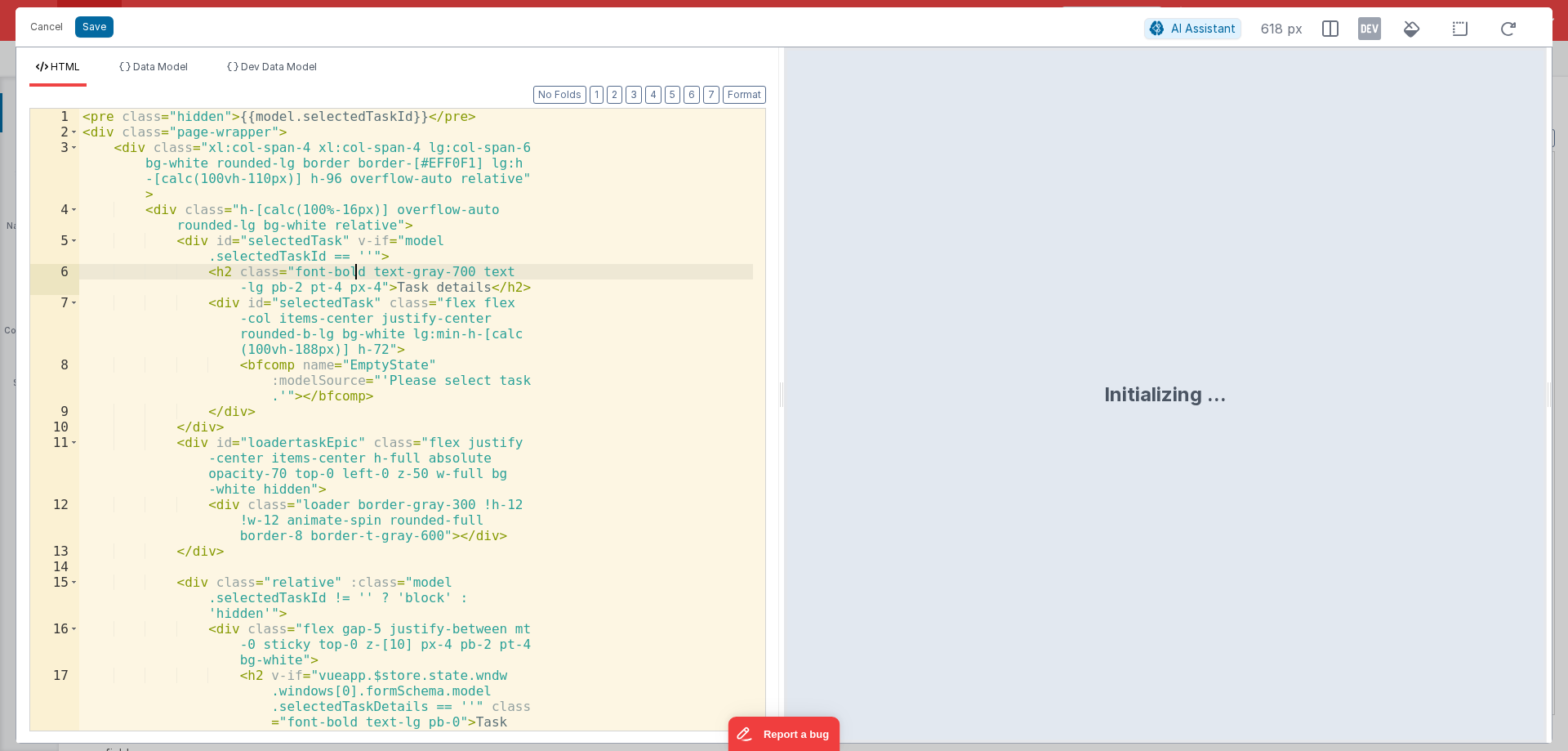
scroll to position [6609, 0]
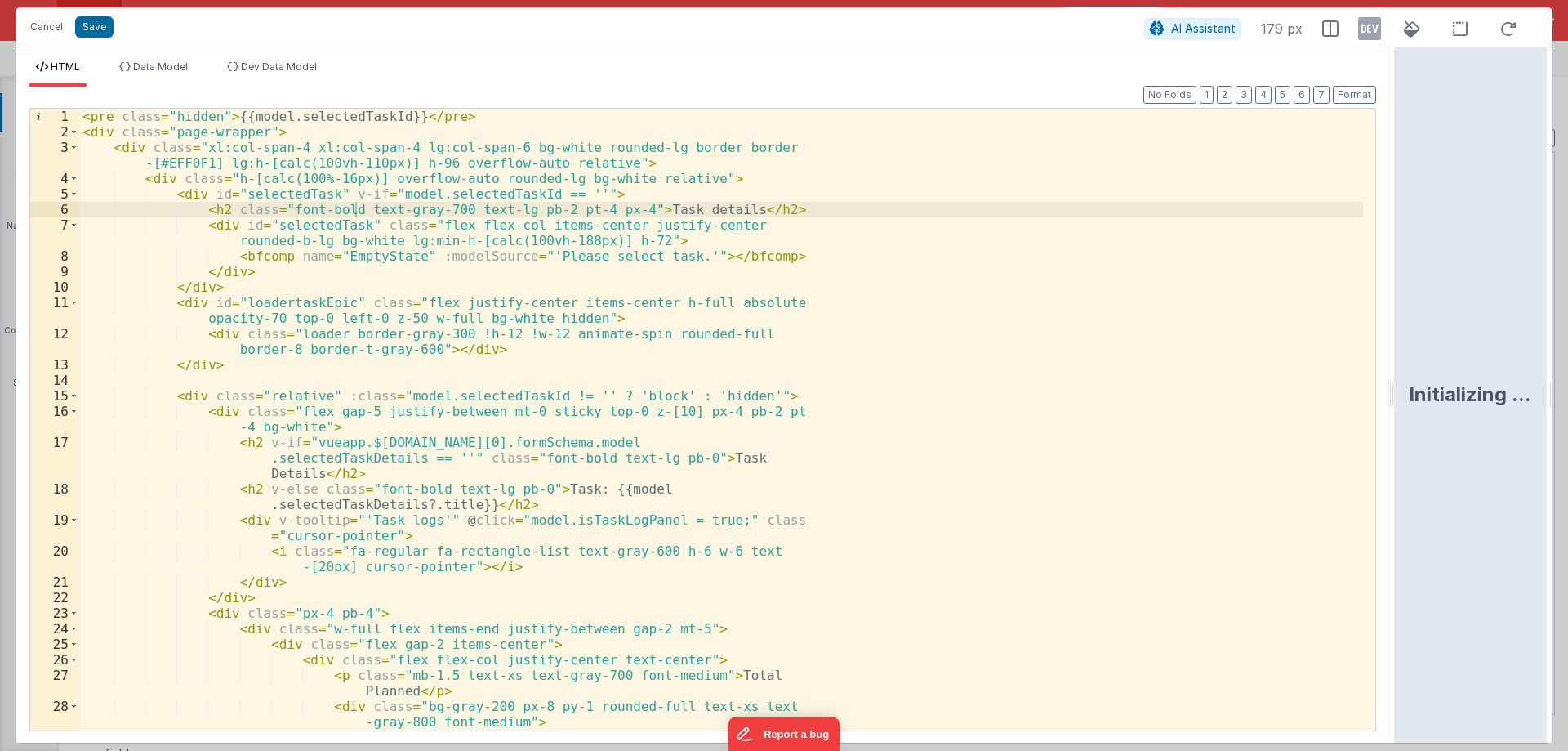
drag, startPoint x: 1152, startPoint y: 444, endPoint x: 1568, endPoint y: 448, distance: 416.0
click at [1568, 448] on html "Cancel Save AI Assistant 179 px HTML Data Model Dev Data Model Format 7 6 5 4 3…" at bounding box center [784, 375] width 1568 height 751
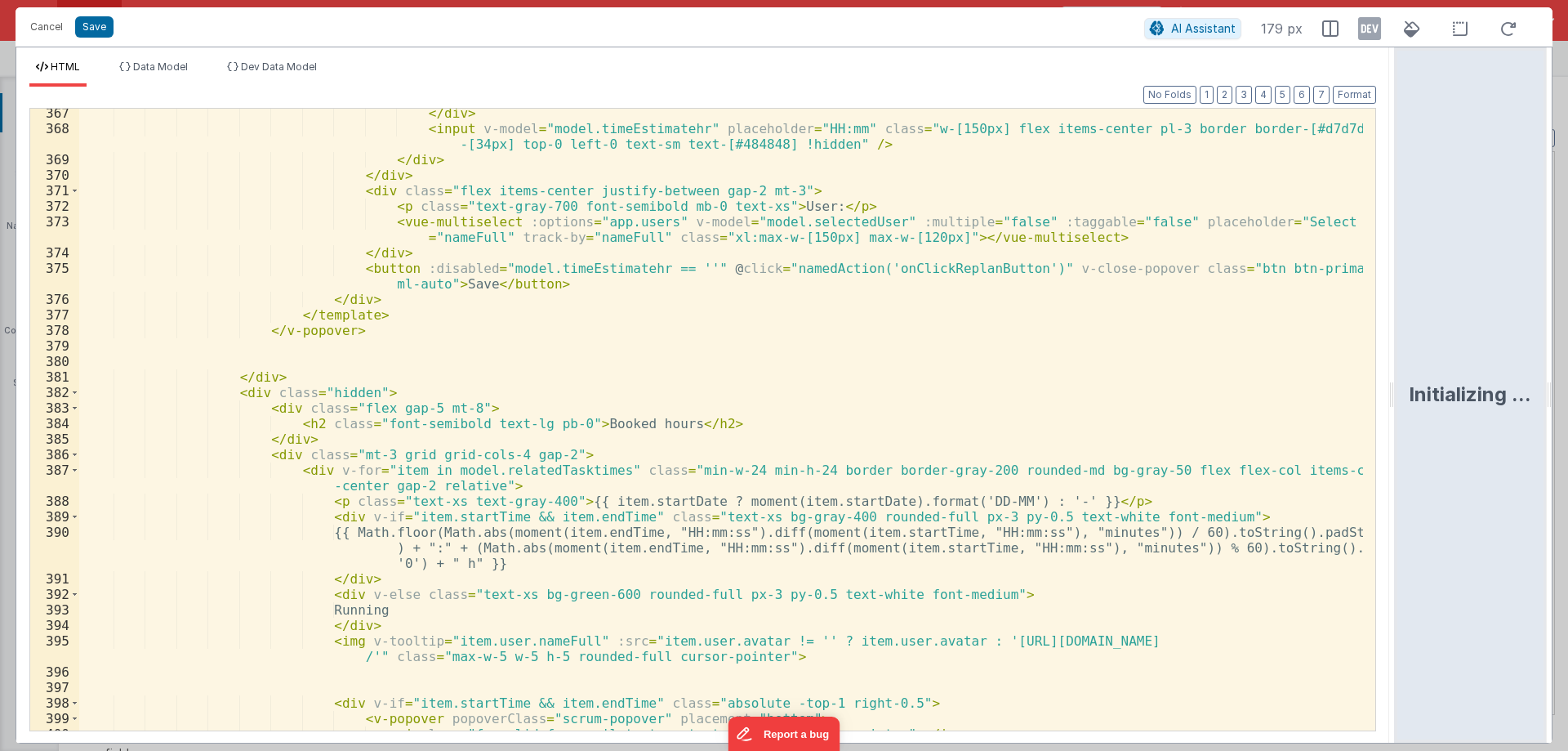
scroll to position [6275, 0]
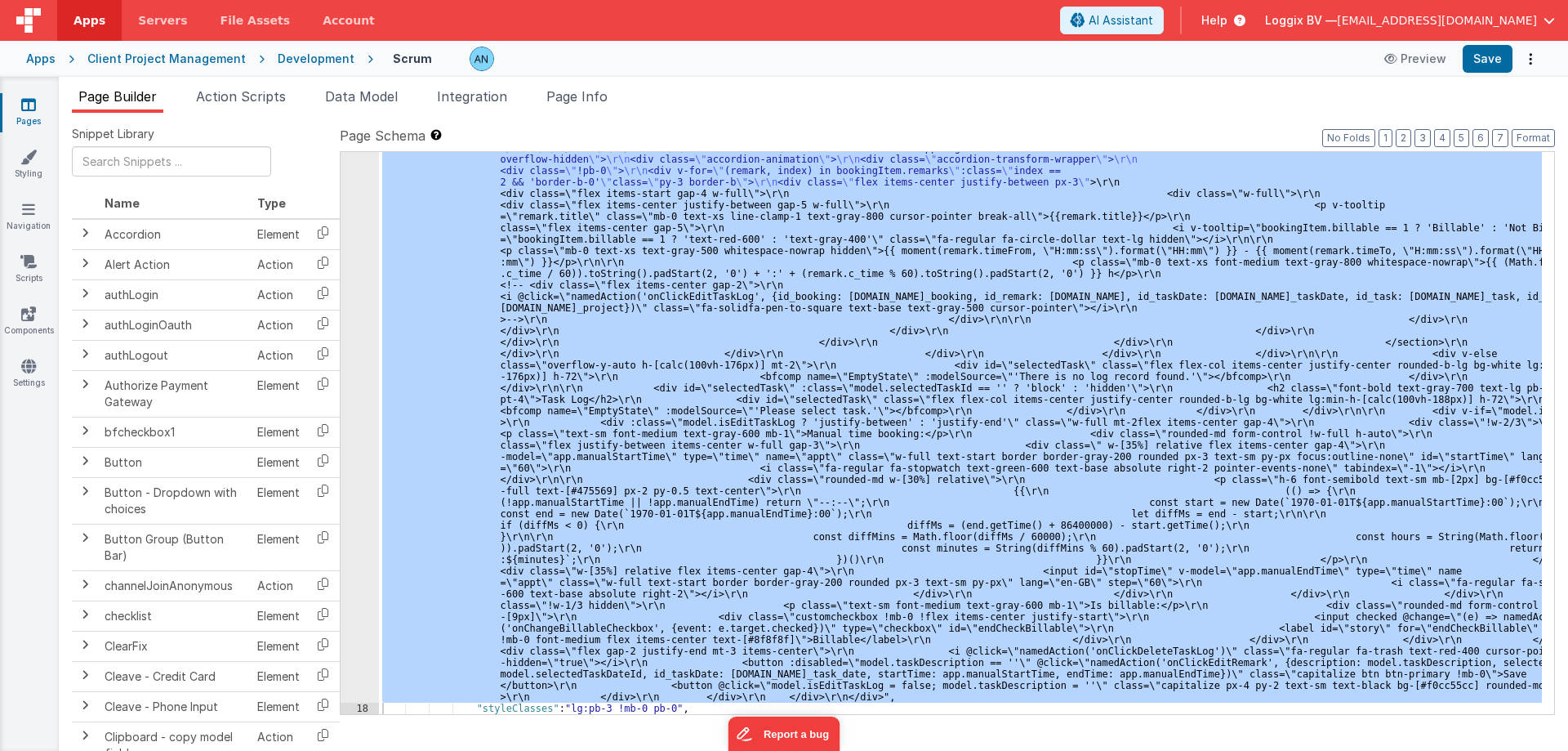
click at [425, 340] on div ""html" : "<pre class= \" hidden \" >{{model.selectedTaskId}}</pre> \r\n <div cl…" at bounding box center [960, 433] width 1164 height 563
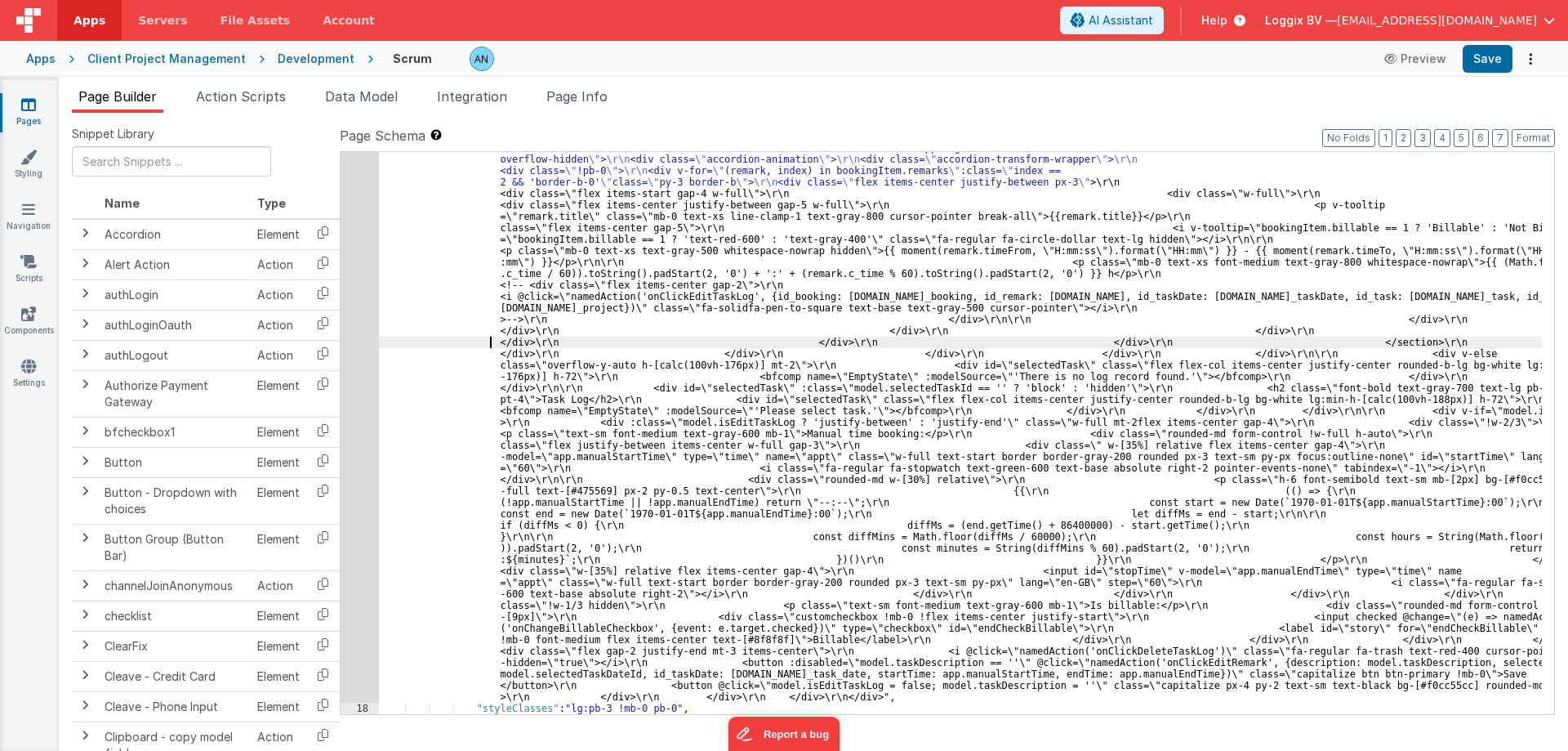
click at [425, 340] on div ""html" : "<pre class= \" hidden \" >{{model.selectedTaskId}}</pre> \r\n <div cl…" at bounding box center [960, 433] width 1164 height 563
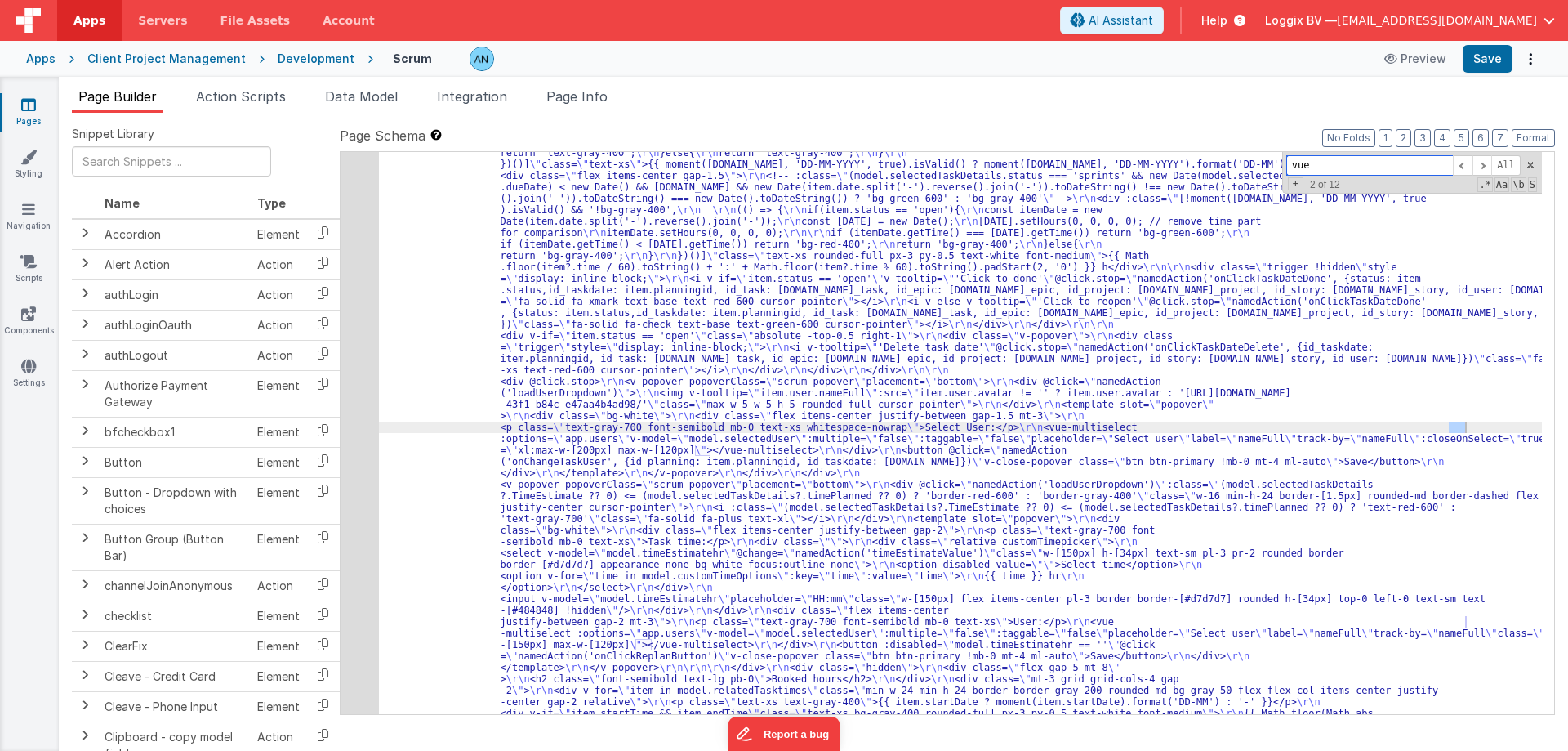
scroll to position [4992, 0]
click at [355, 247] on div "17" at bounding box center [360, 610] width 39 height 3420
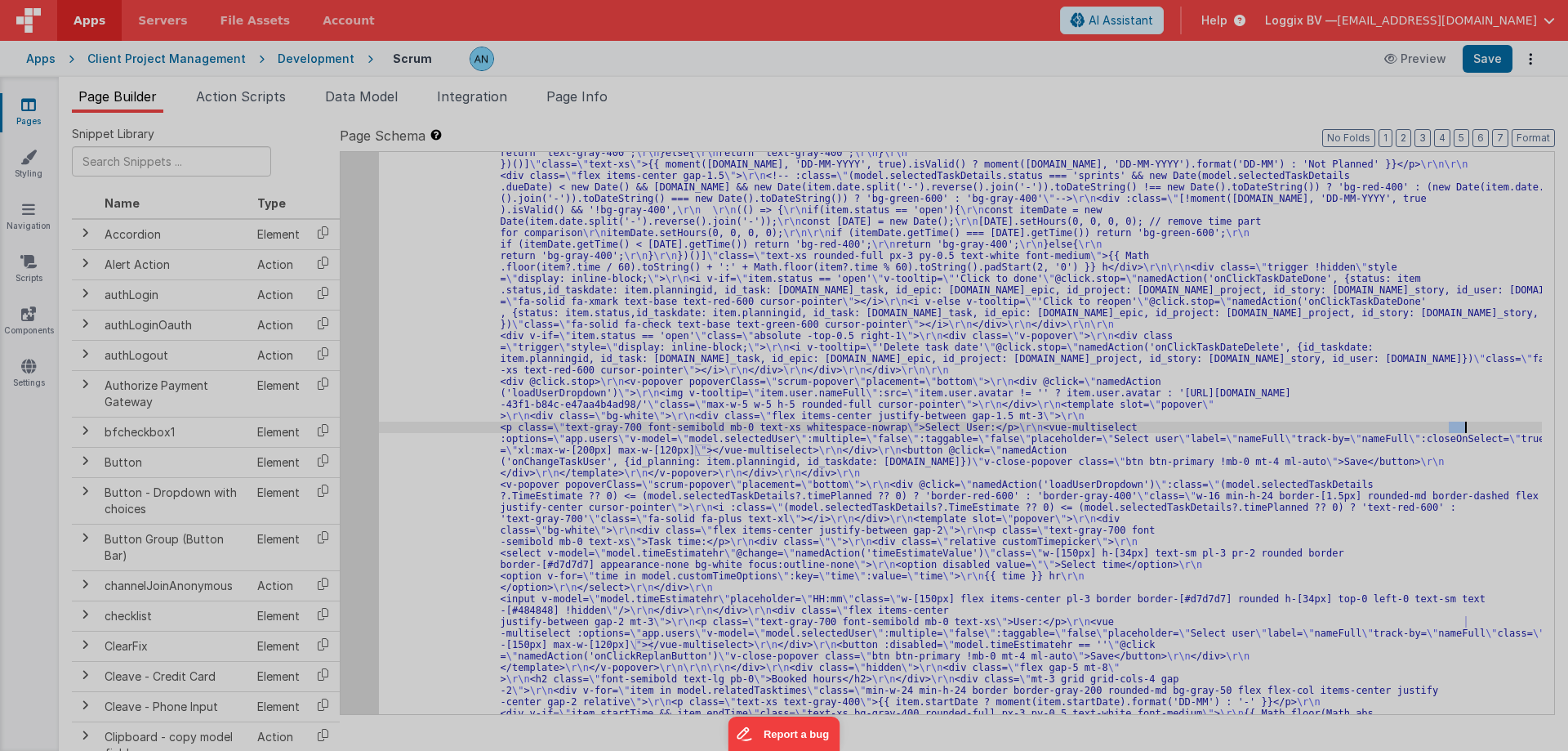
click at [355, 247] on div at bounding box center [784, 375] width 1568 height 751
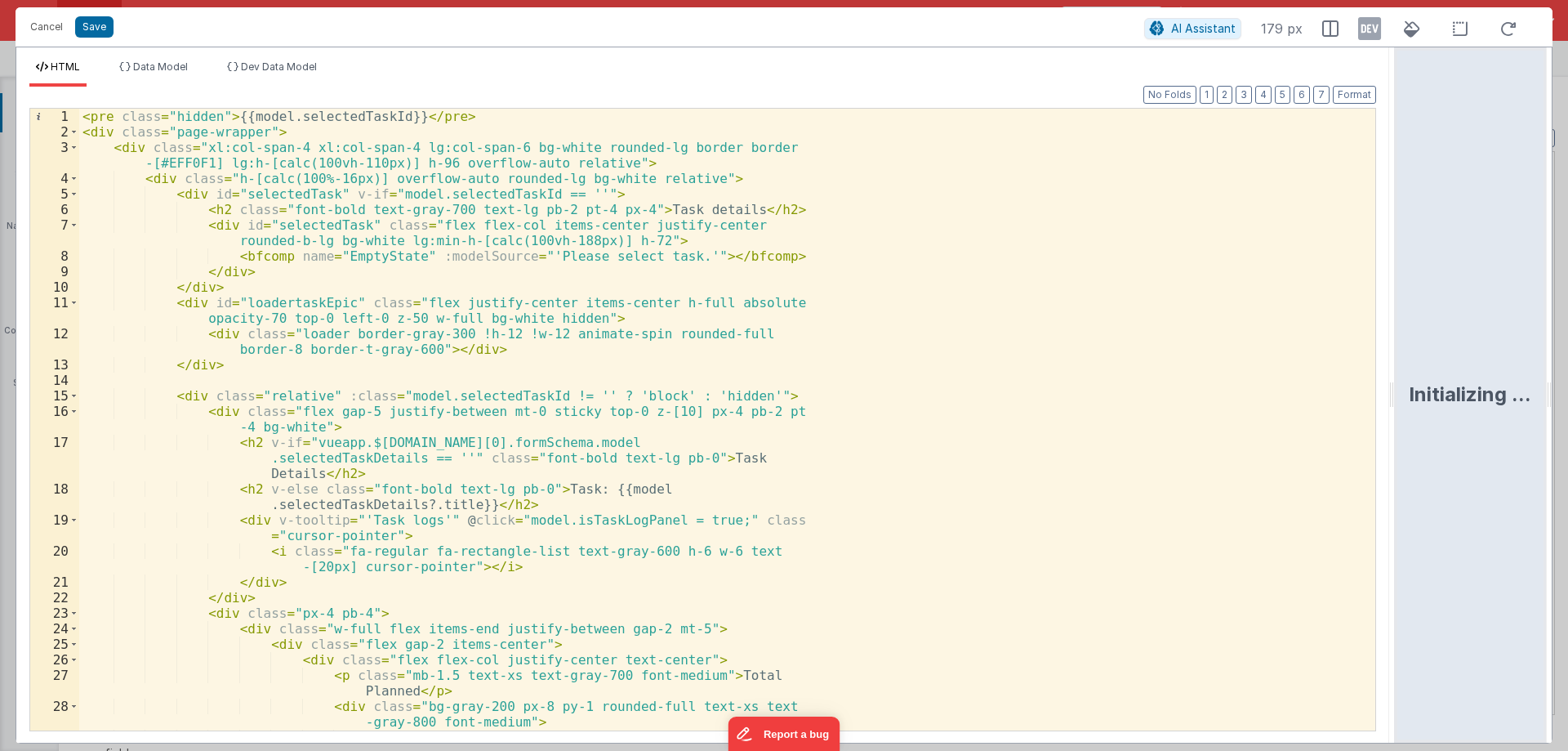
drag, startPoint x: 782, startPoint y: 390, endPoint x: 1440, endPoint y: 435, distance: 659.5
click at [1455, 432] on html "Cancel Save AI Assistant 179 px HTML Data Model Dev Data Model Format 7 6 5 4 3…" at bounding box center [784, 375] width 1568 height 751
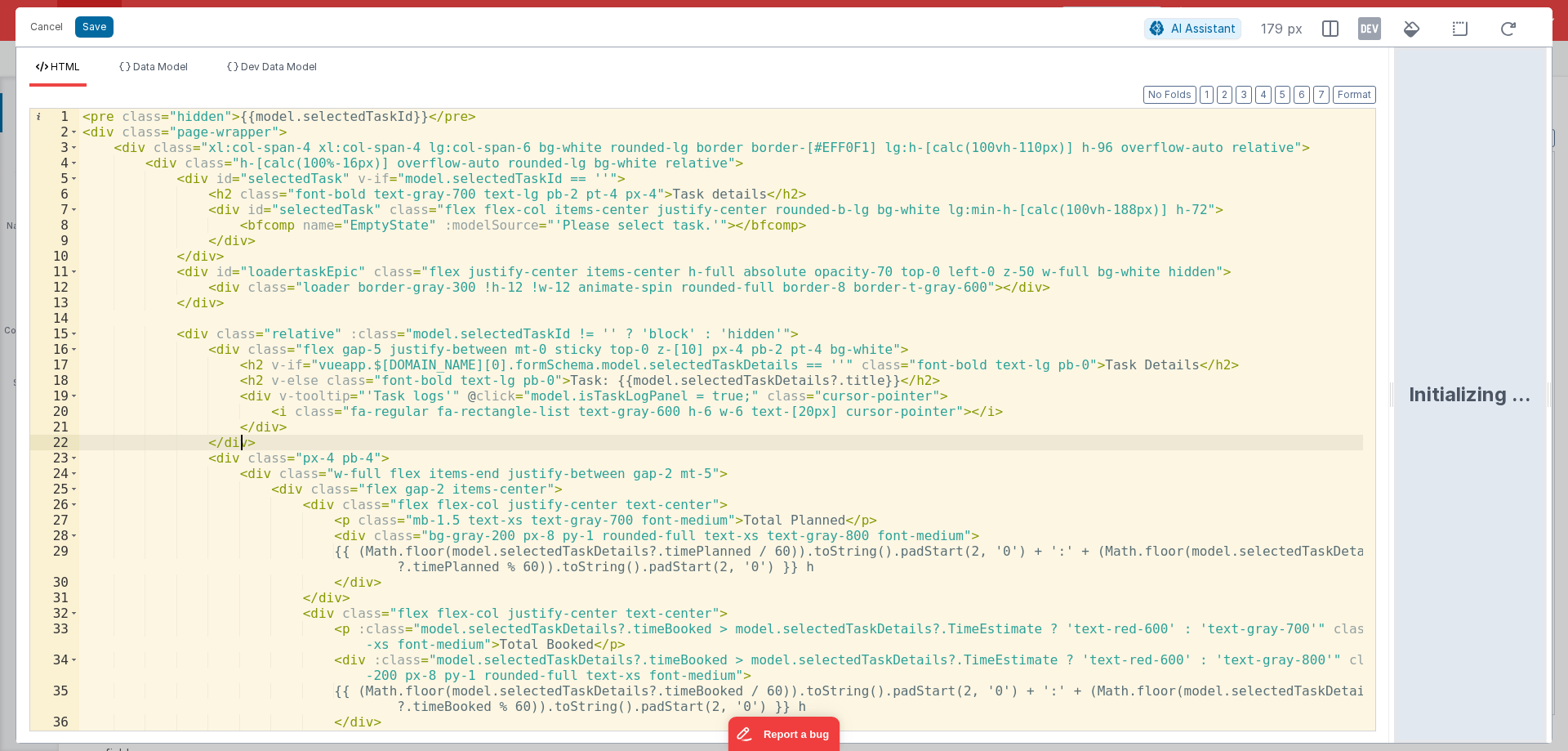
click at [953, 439] on div "< pre class = "hidden" > {{model.selectedTaskId}} </ pre > < div class = "page-…" at bounding box center [722, 435] width 1284 height 653
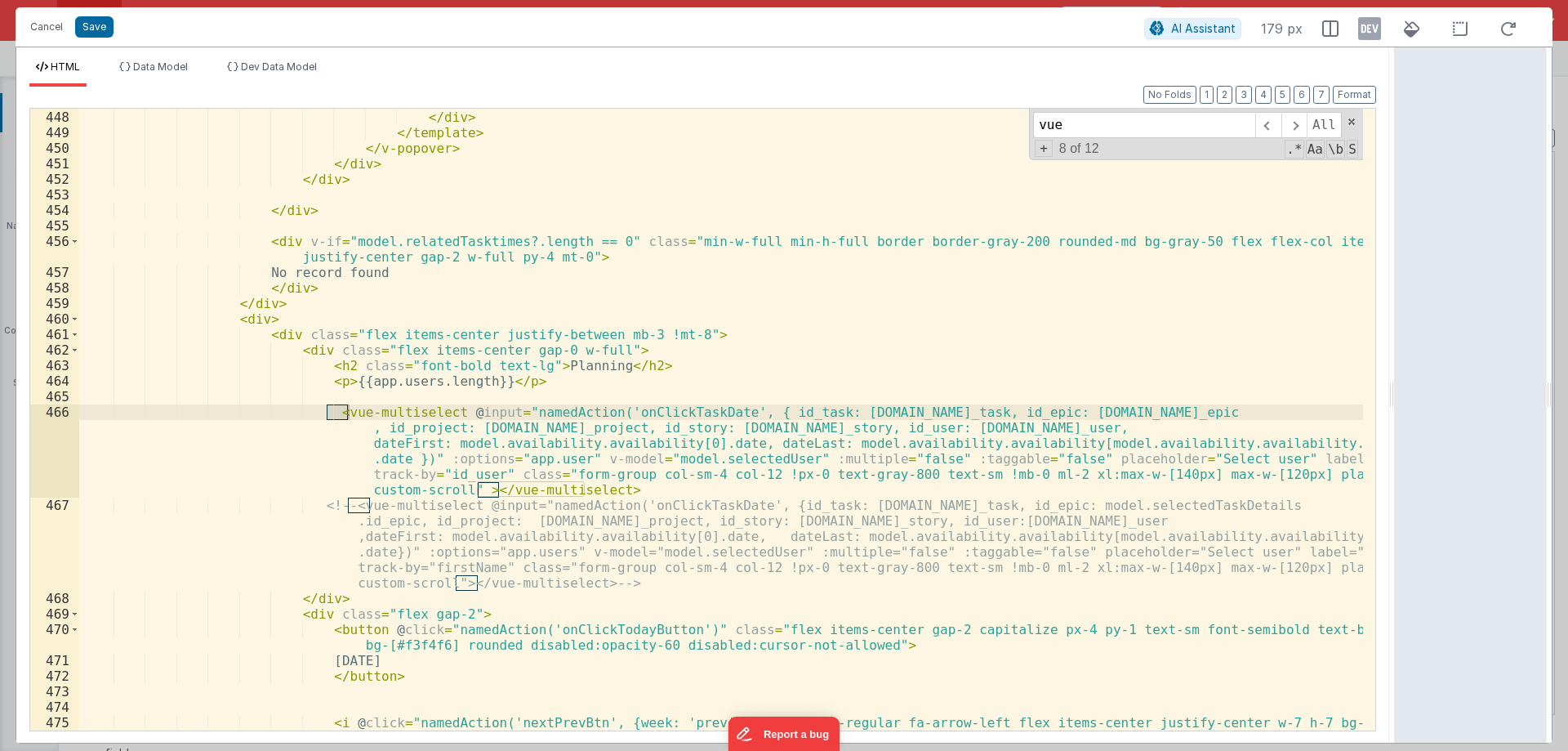
scroll to position [7731, 0]
type input "vue"
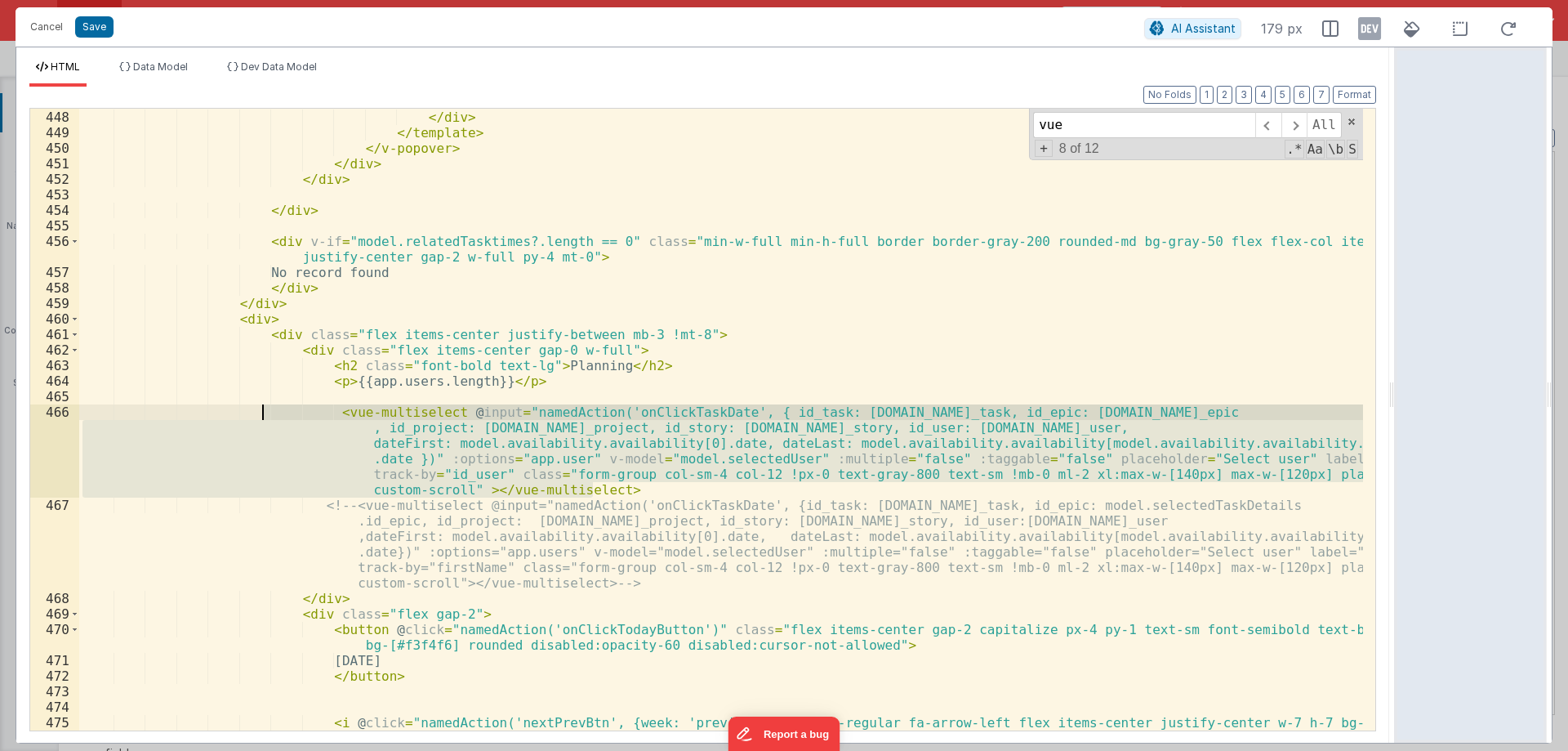
drag, startPoint x: 610, startPoint y: 487, endPoint x: 265, endPoint y: 410, distance: 353.5
click at [265, 410] on div "< button @ click = "namedAction('onClickEditTime', {id_booking: [DOMAIN_NAME]_b…" at bounding box center [722, 412] width 1284 height 699
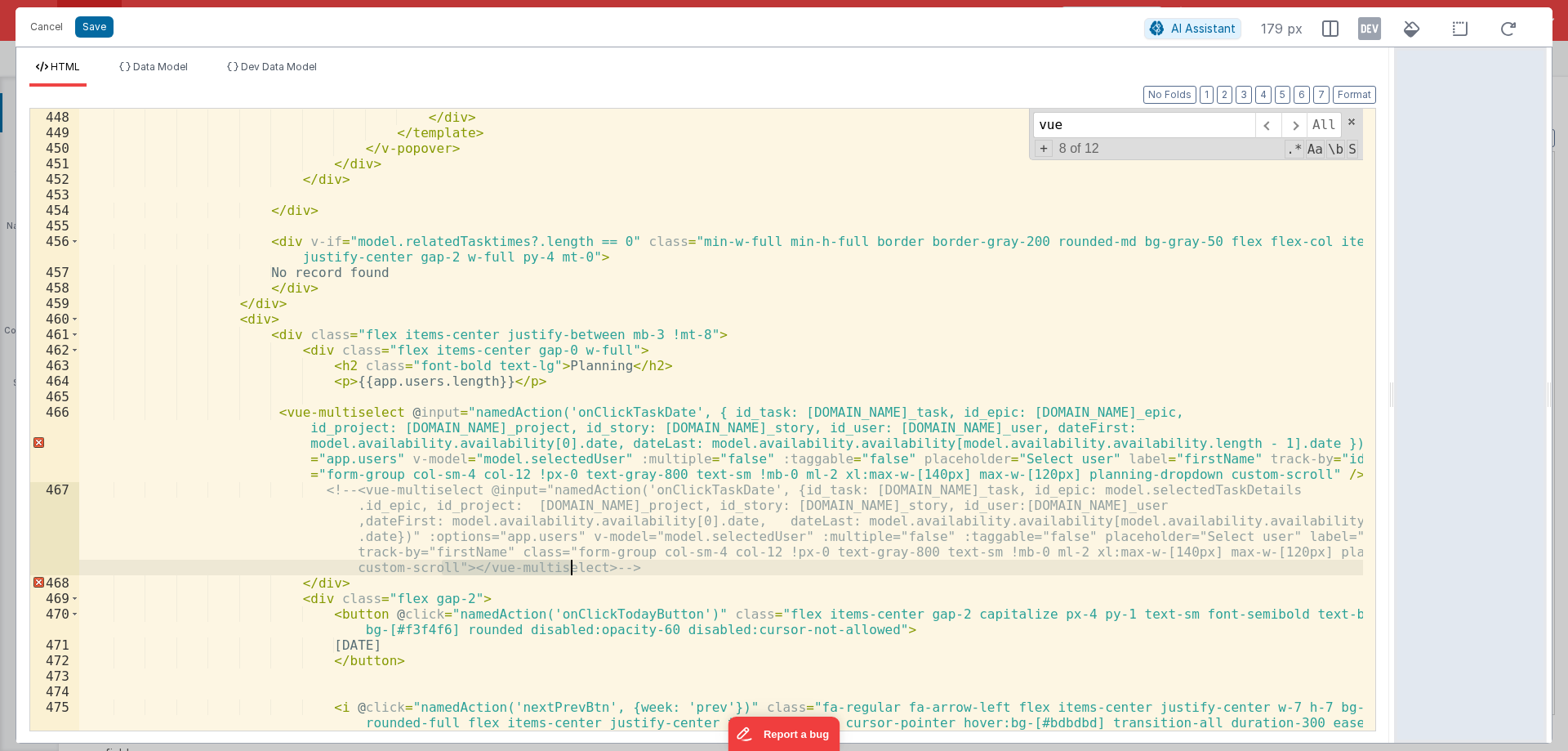
drag, startPoint x: 443, startPoint y: 566, endPoint x: 573, endPoint y: 566, distance: 130.0
click at [573, 566] on div "< button @ click = "namedAction('onClickEditTime', {id_booking: [DOMAIN_NAME]_b…" at bounding box center [722, 404] width 1284 height 684
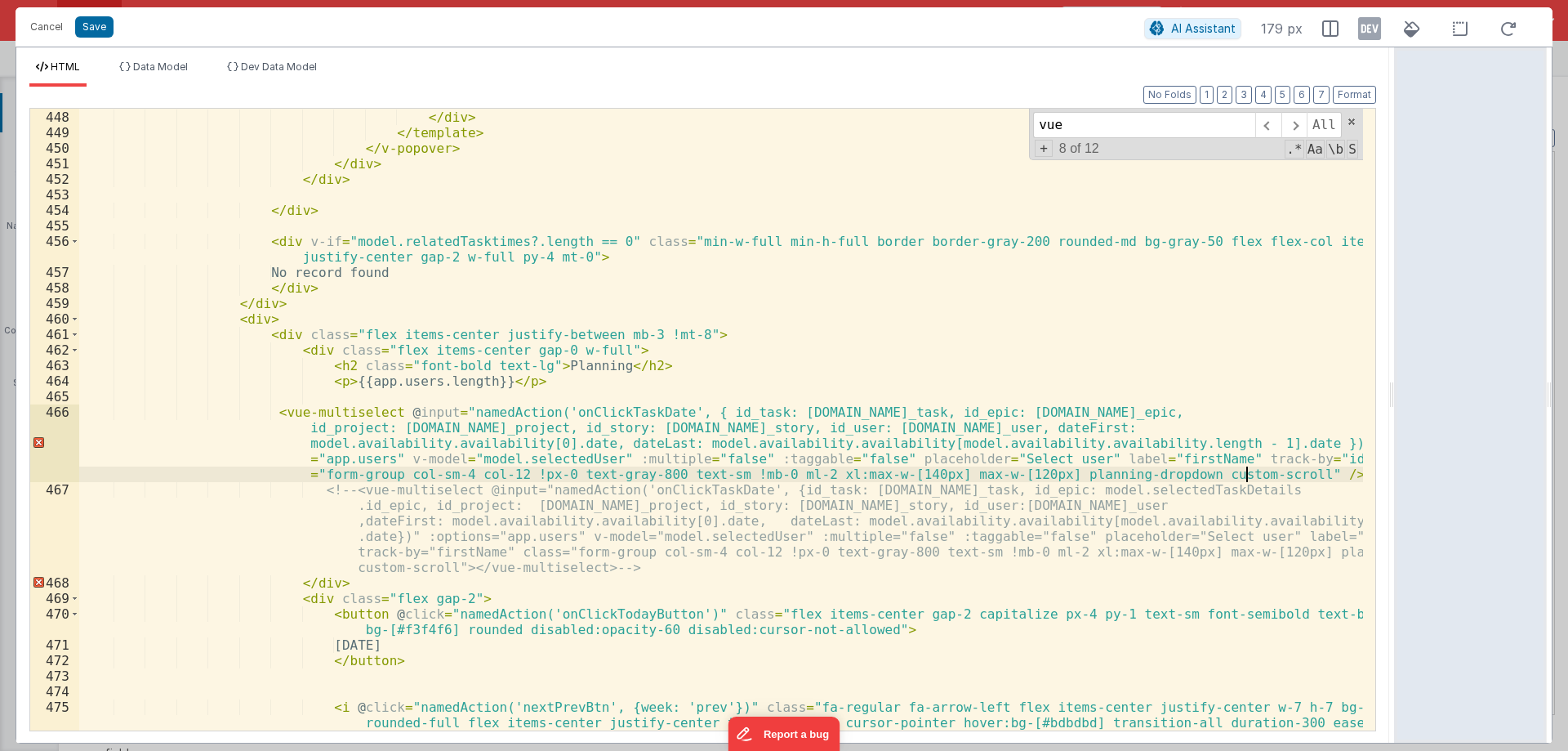
click at [1249, 469] on div "< button @ click = "namedAction('onClickEditTime', {id_booking: [DOMAIN_NAME]_b…" at bounding box center [722, 404] width 1284 height 684
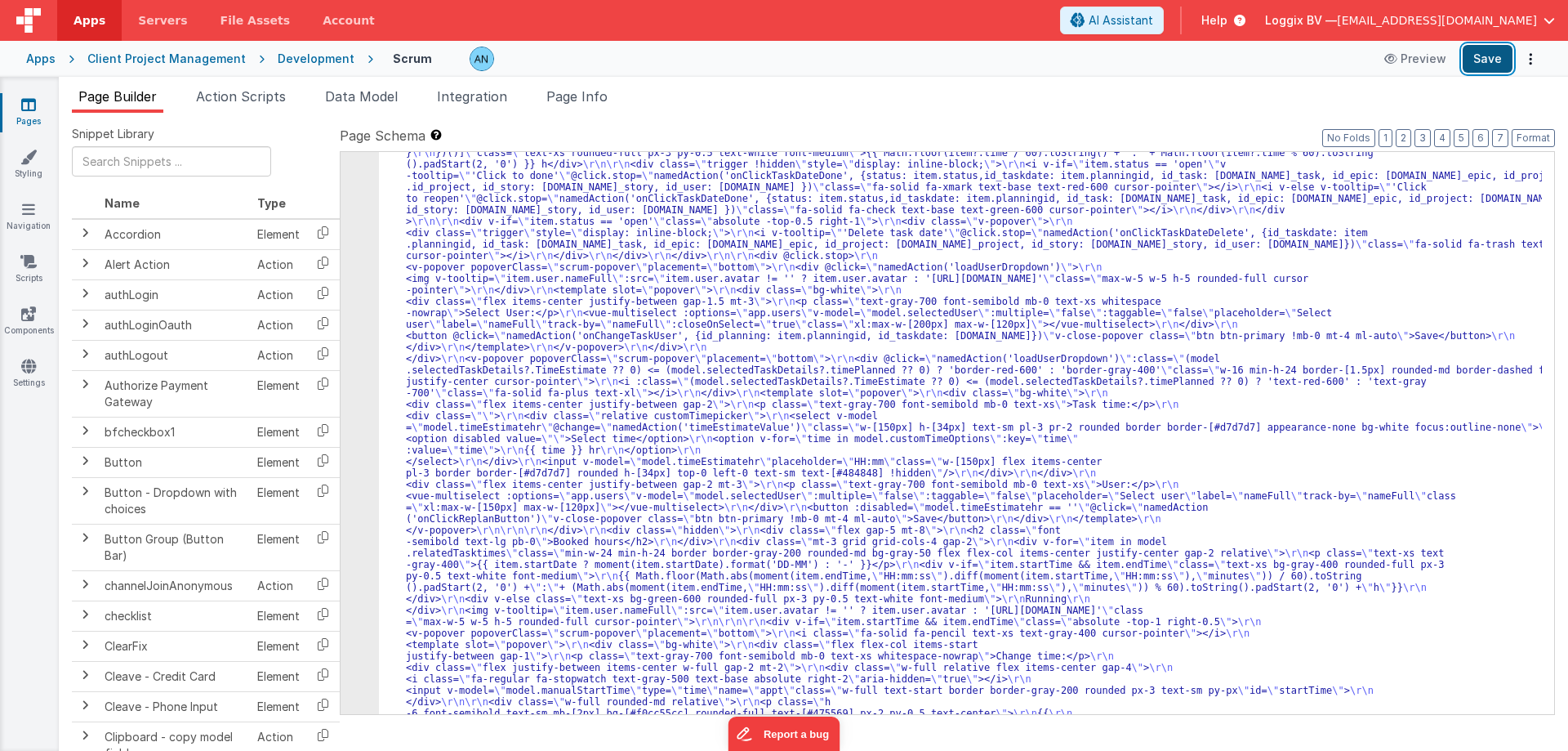
click at [1479, 57] on button "Save" at bounding box center [1488, 58] width 50 height 27
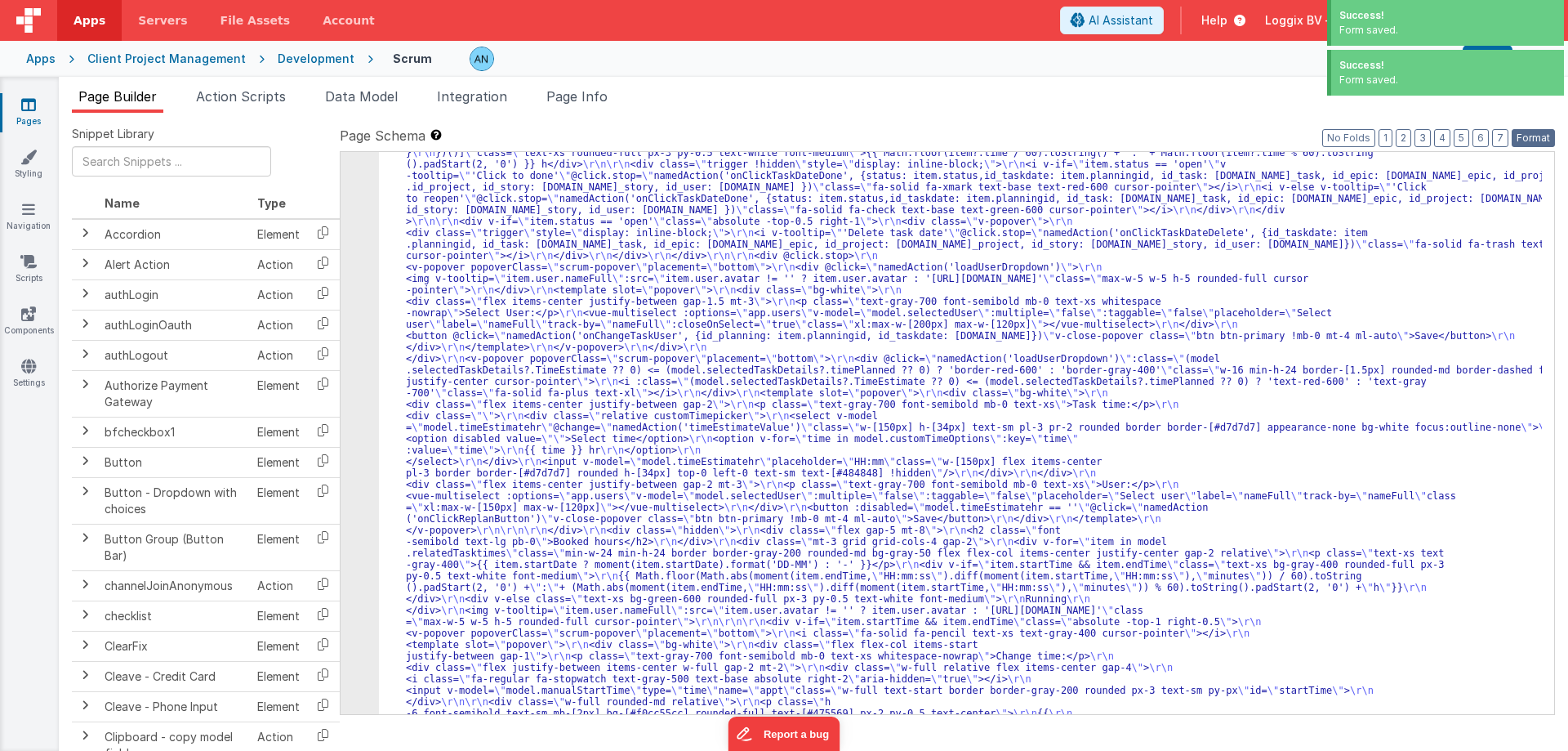
click at [1530, 139] on button "Format" at bounding box center [1534, 137] width 44 height 18
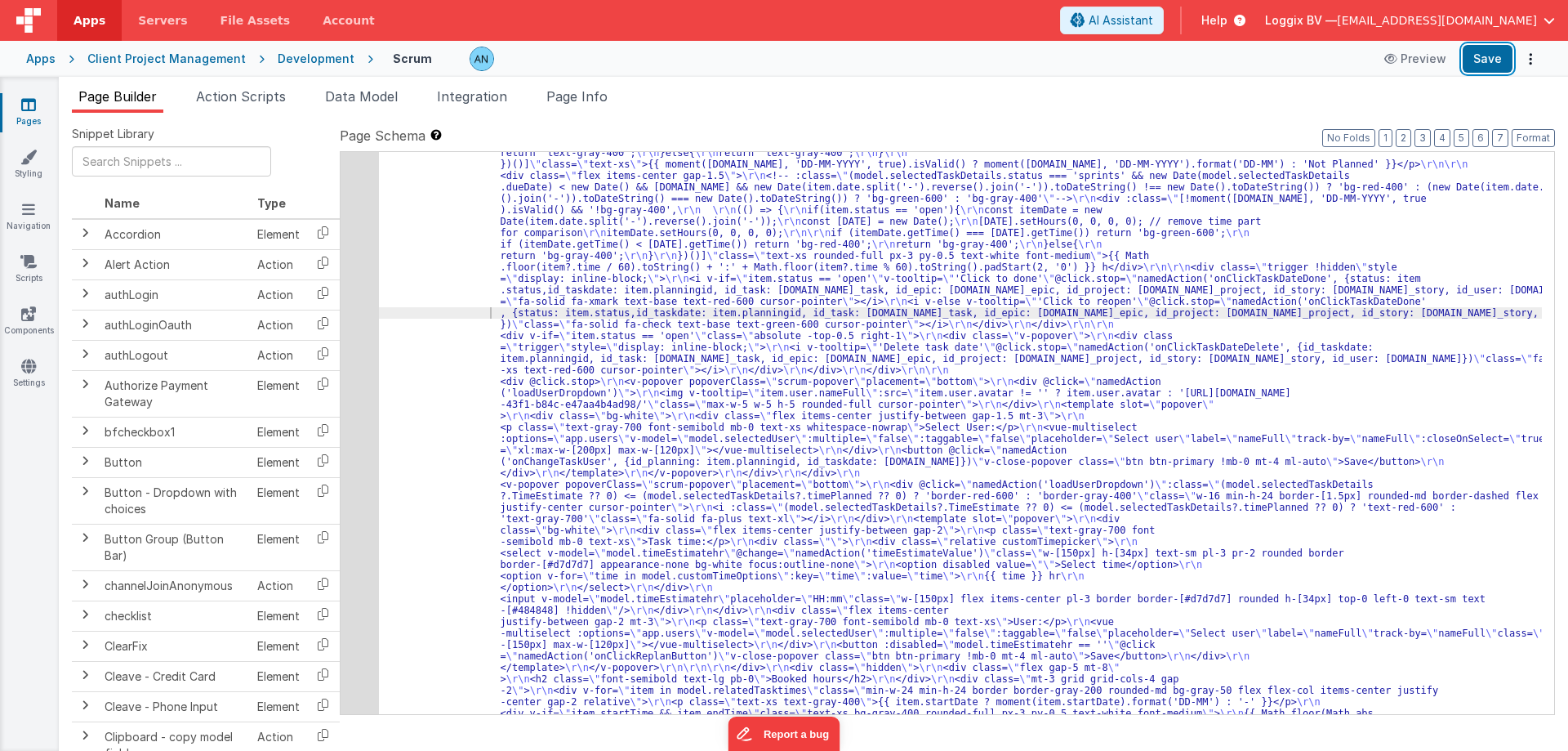
click at [1489, 60] on button "Save" at bounding box center [1488, 58] width 50 height 27
click at [348, 243] on div "17" at bounding box center [360, 610] width 39 height 3420
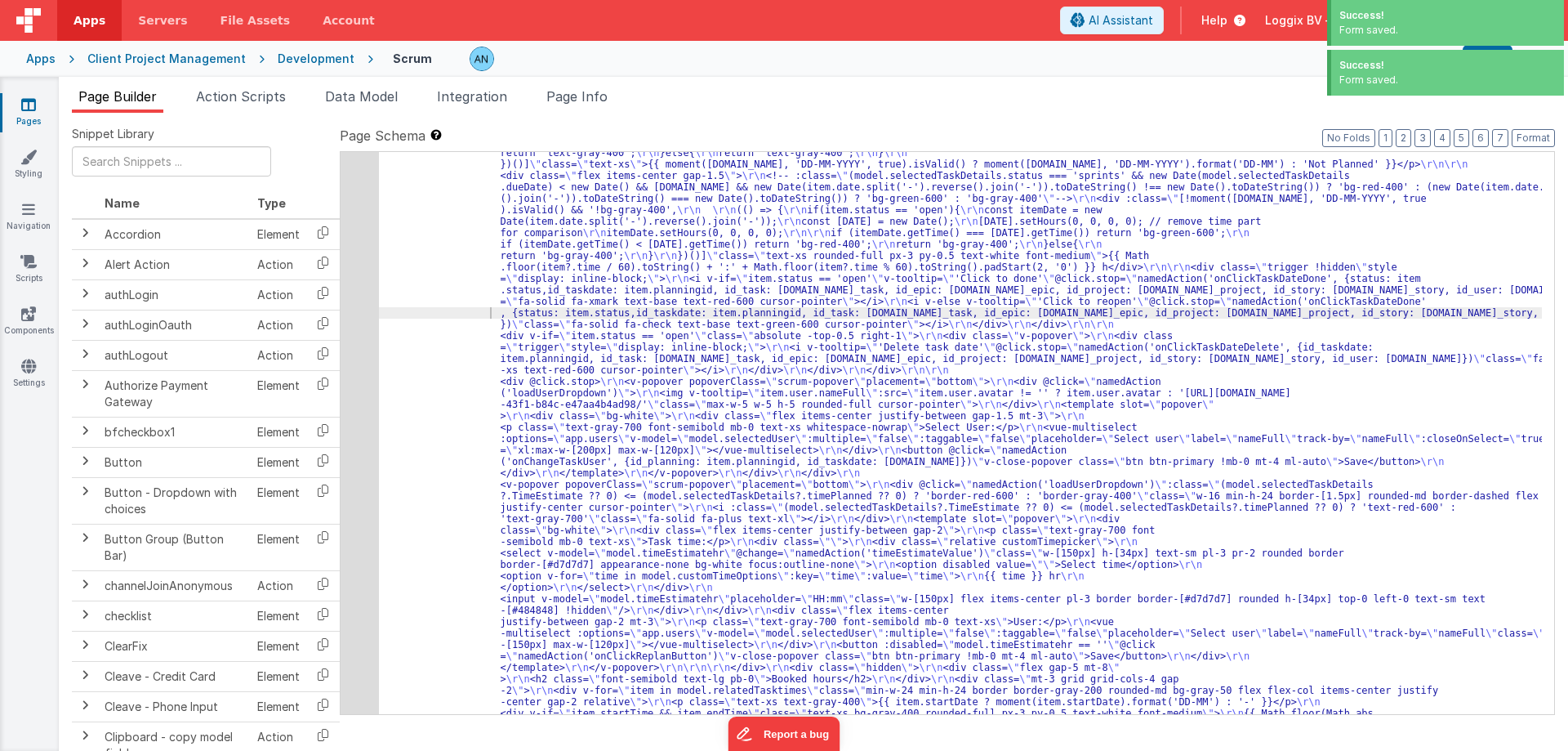
click at [348, 243] on div at bounding box center [784, 375] width 1568 height 751
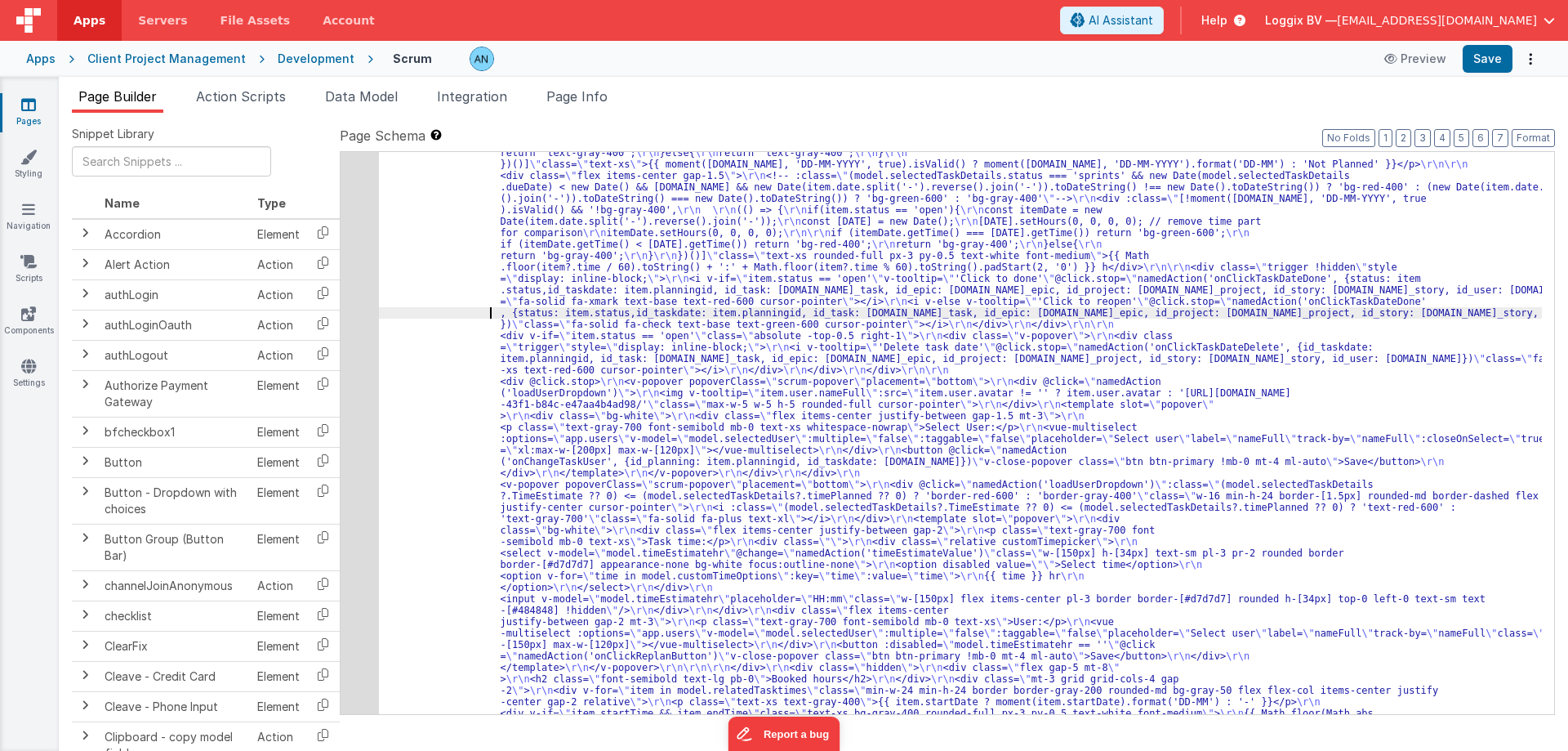
click at [342, 259] on div "17" at bounding box center [360, 610] width 39 height 3420
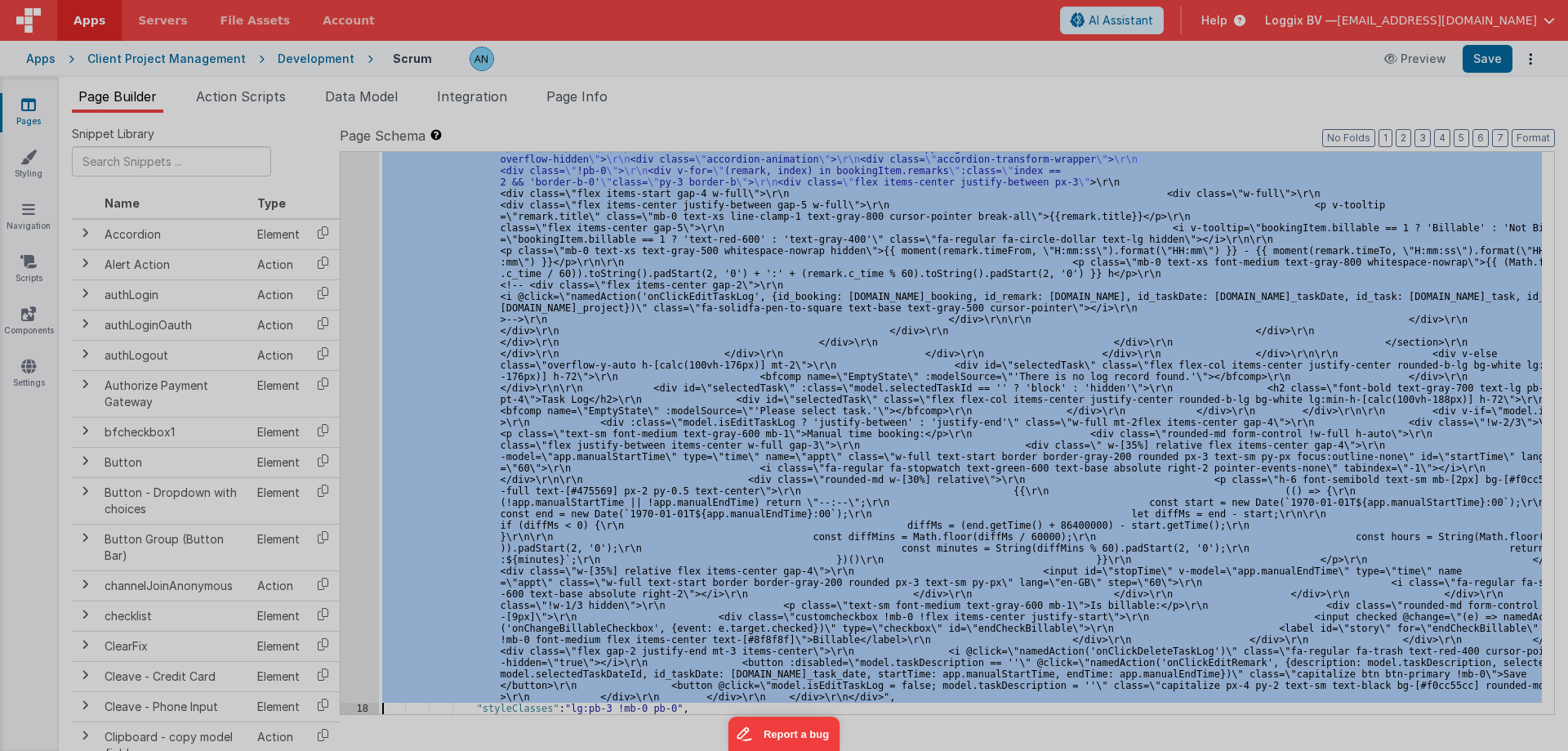
click at [354, 253] on div at bounding box center [784, 375] width 1568 height 751
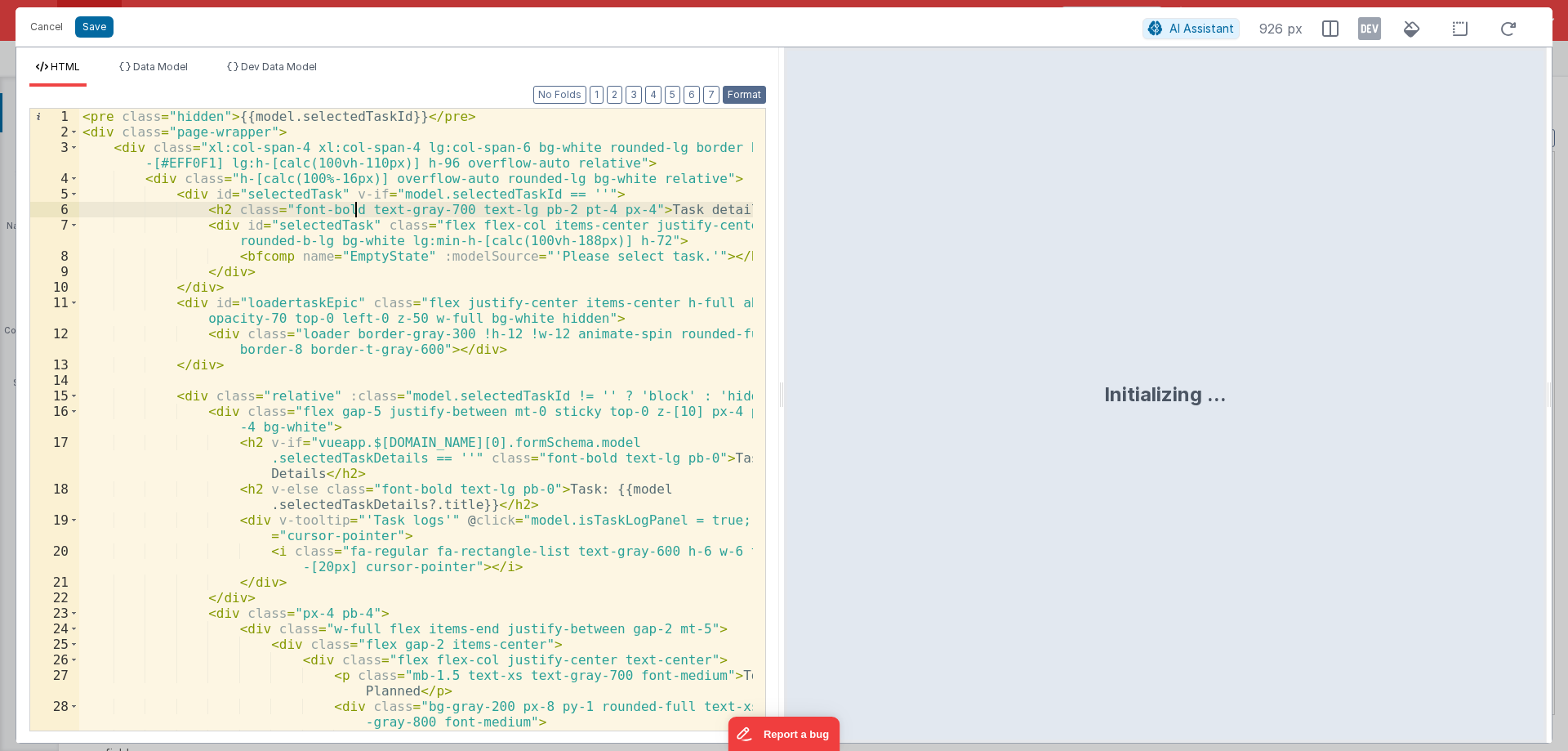
click at [755, 93] on button "Format" at bounding box center [745, 95] width 44 height 18
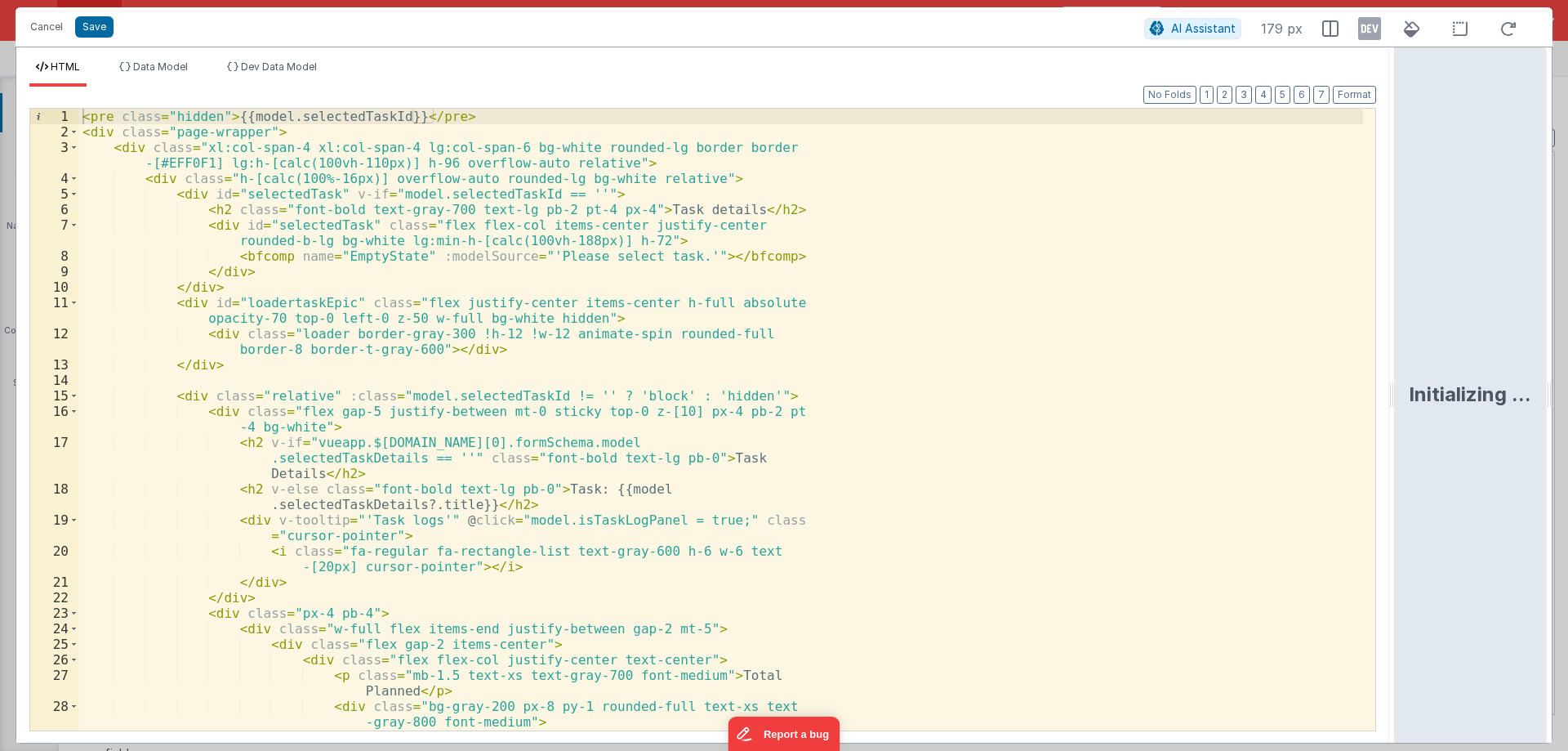
drag, startPoint x: 782, startPoint y: 390, endPoint x: 1519, endPoint y: 453, distance: 739.7
click at [1568, 432] on html "Cancel Save AI Assistant 179 px HTML Data Model Dev Data Model Format 7 6 5 4 3…" at bounding box center [784, 375] width 1568 height 751
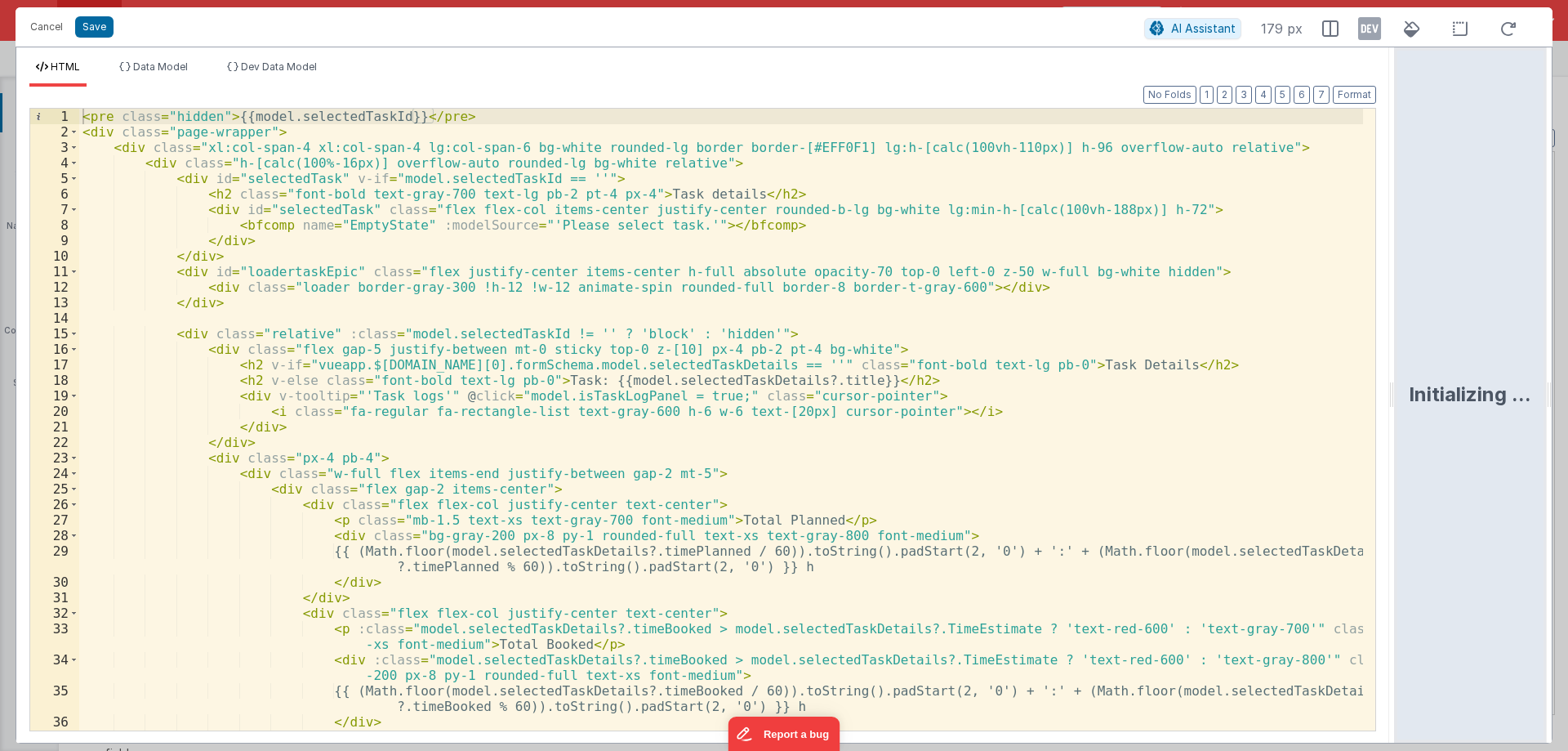
click at [960, 420] on div "< pre class = "hidden" > {{model.selectedTaskId}} </ pre > < div class = "page-…" at bounding box center [722, 435] width 1284 height 653
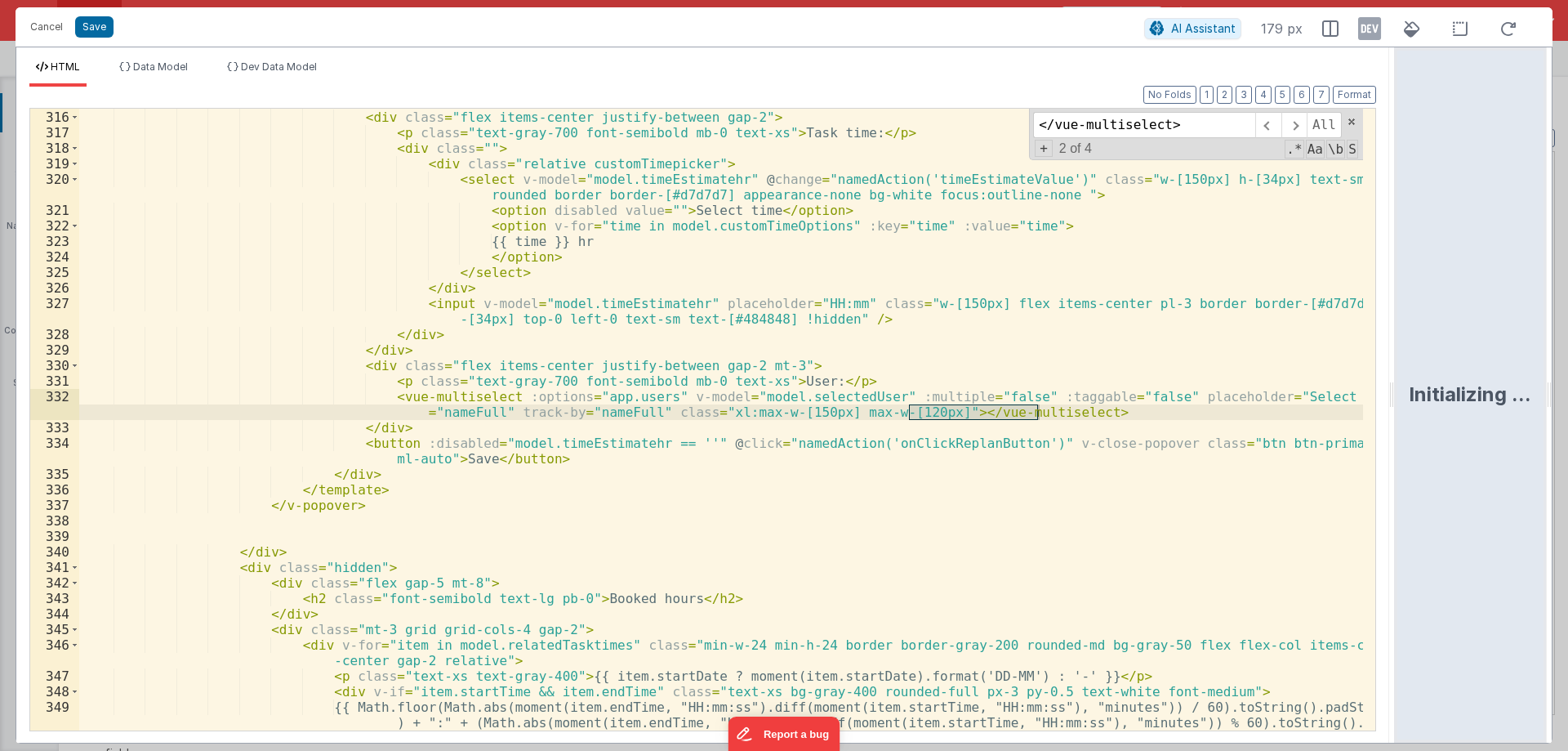
scroll to position [7312, 0]
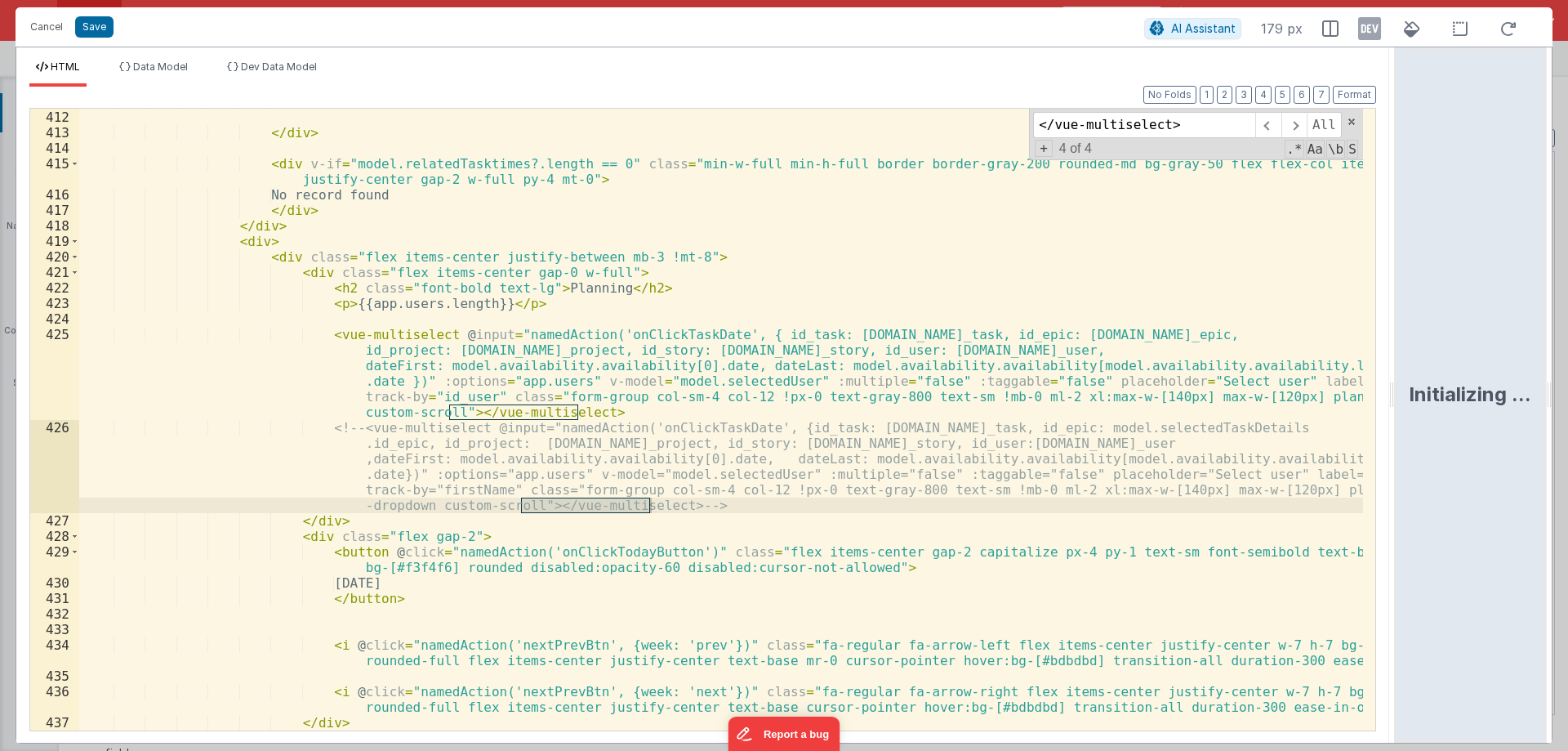
type input "</vue-multiselect>"
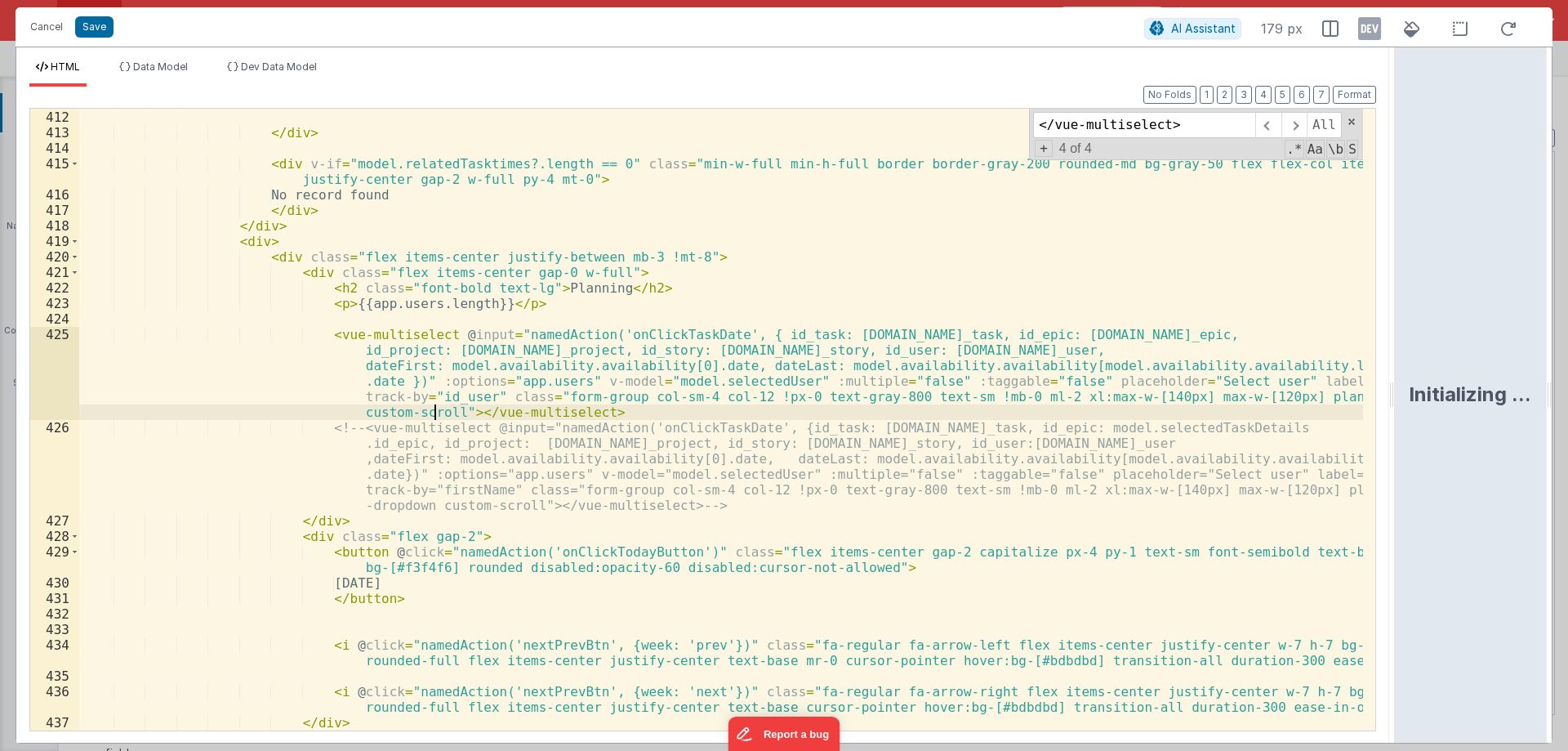
click at [432, 410] on div "</ div > </ div > < div v-if = "model.relatedTasktimes?.length == 0" class = "m…" at bounding box center [722, 420] width 1284 height 653
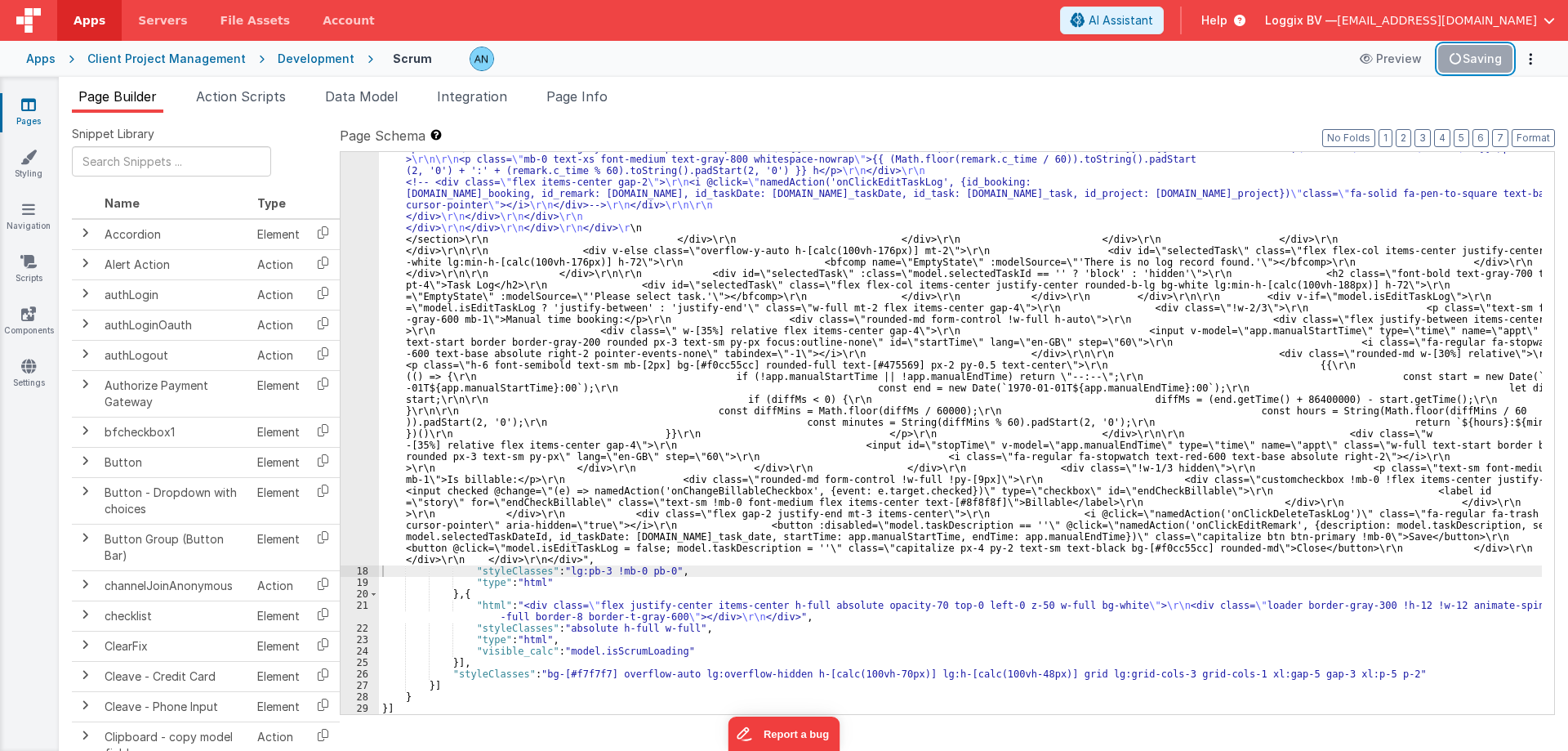
click at [1493, 57] on button "Saving" at bounding box center [1475, 58] width 75 height 27
click at [1541, 132] on button "Format" at bounding box center [1534, 137] width 44 height 18
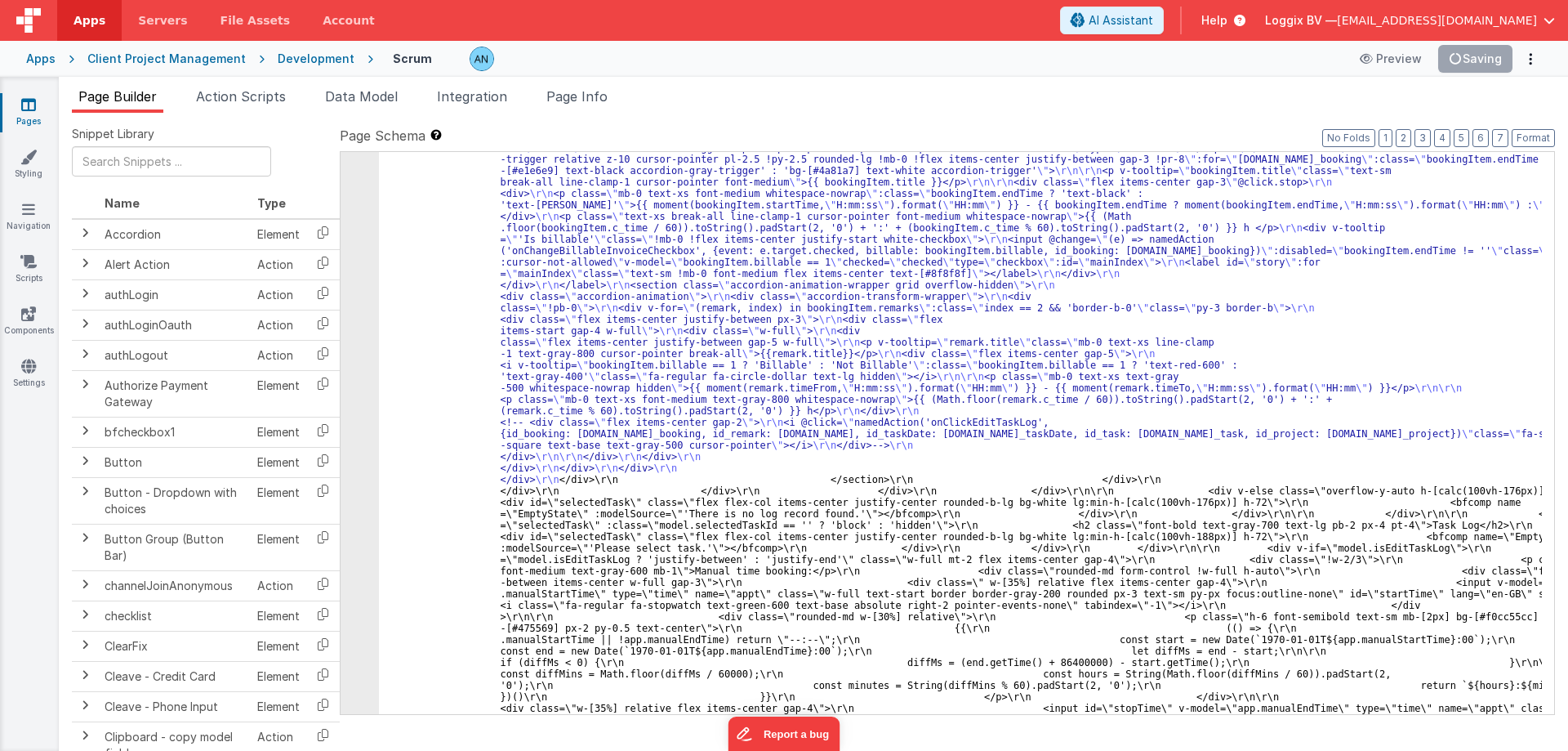
click at [1541, 127] on label "Page Schema Shortcuts: Find: command-f Fold: command-option-L Unfold: command-o…" at bounding box center [948, 135] width 1216 height 20
click at [1539, 133] on button "Format" at bounding box center [1534, 137] width 44 height 18
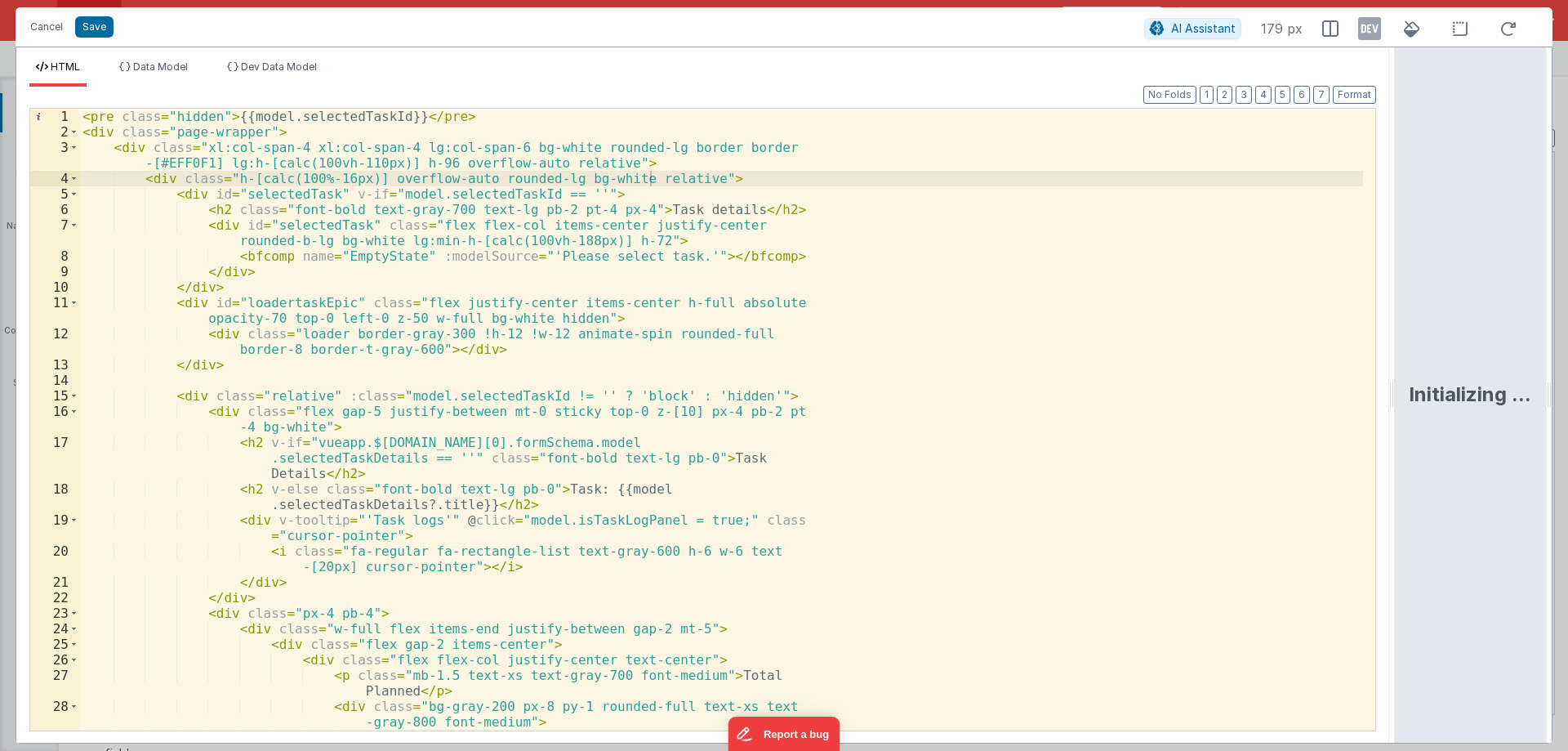
drag, startPoint x: 781, startPoint y: 387, endPoint x: 1032, endPoint y: 417, distance: 252.8
click at [1559, 388] on html "Cancel Save AI Assistant 179 px HTML Data Model Dev Data Model Format 7 6 5 4 3…" at bounding box center [784, 375] width 1568 height 751
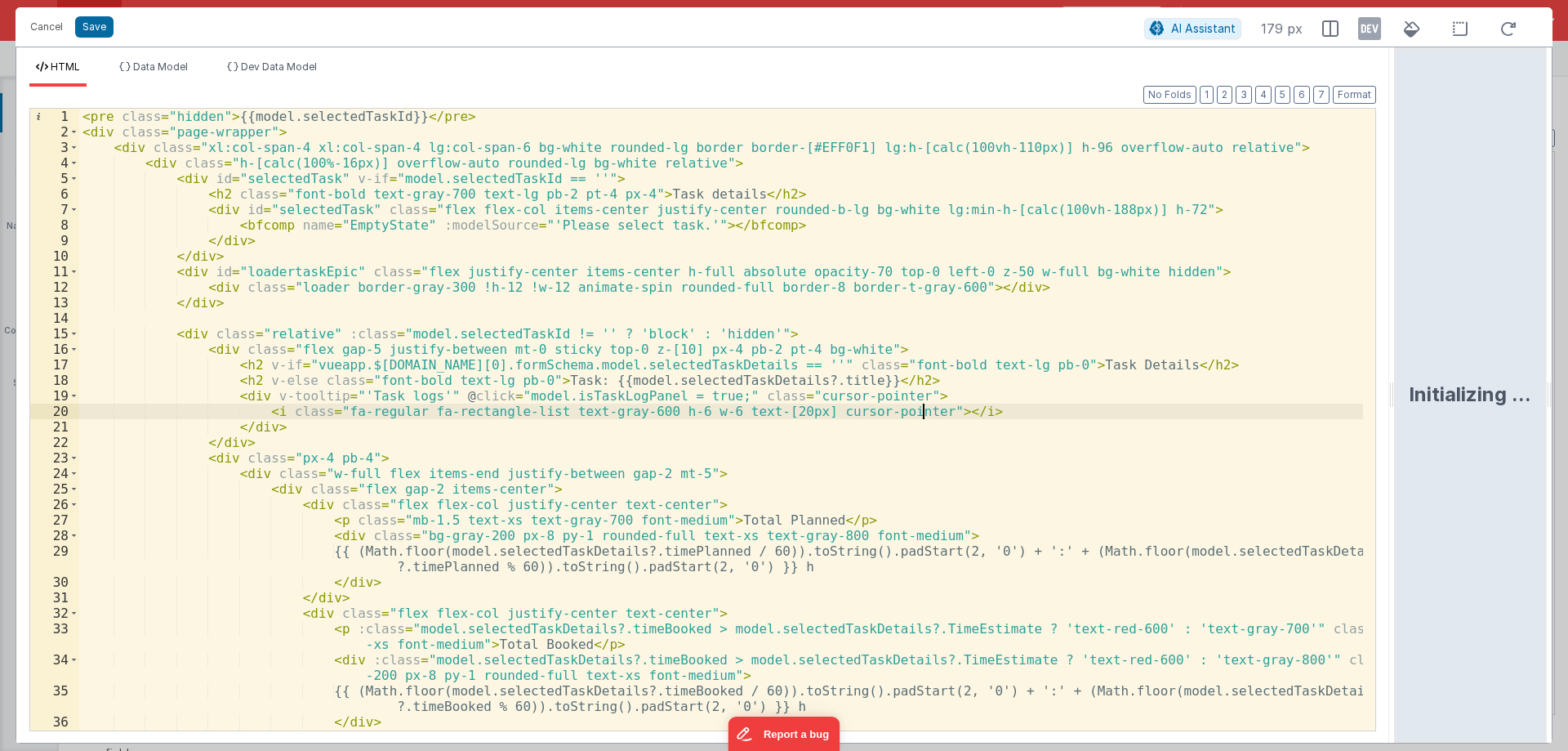
click at [965, 409] on div "< pre class = "hidden" > {{model.selectedTaskId}} </ pre > < div class = "page-…" at bounding box center [722, 435] width 1284 height 653
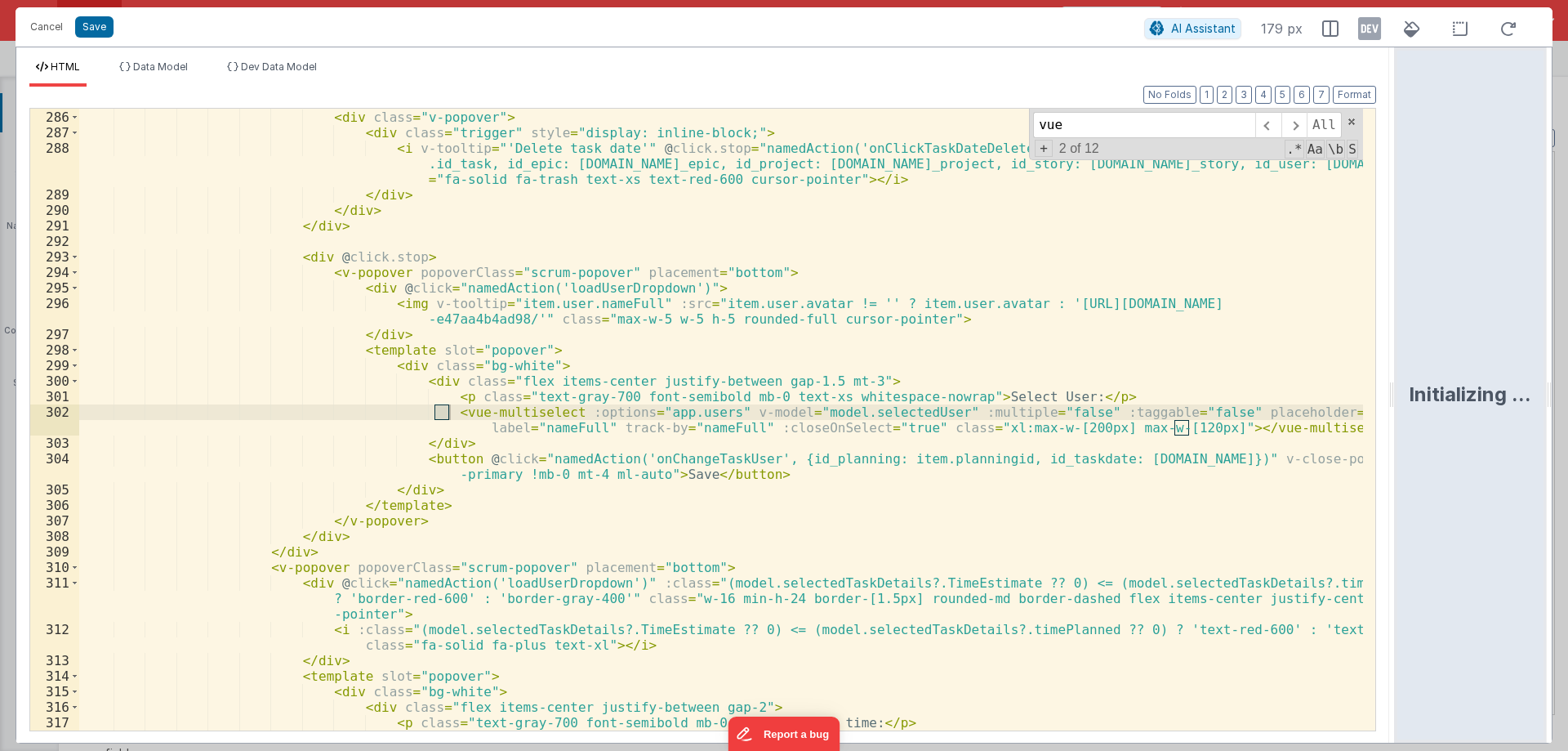
scroll to position [5015, 0]
type input "vue"
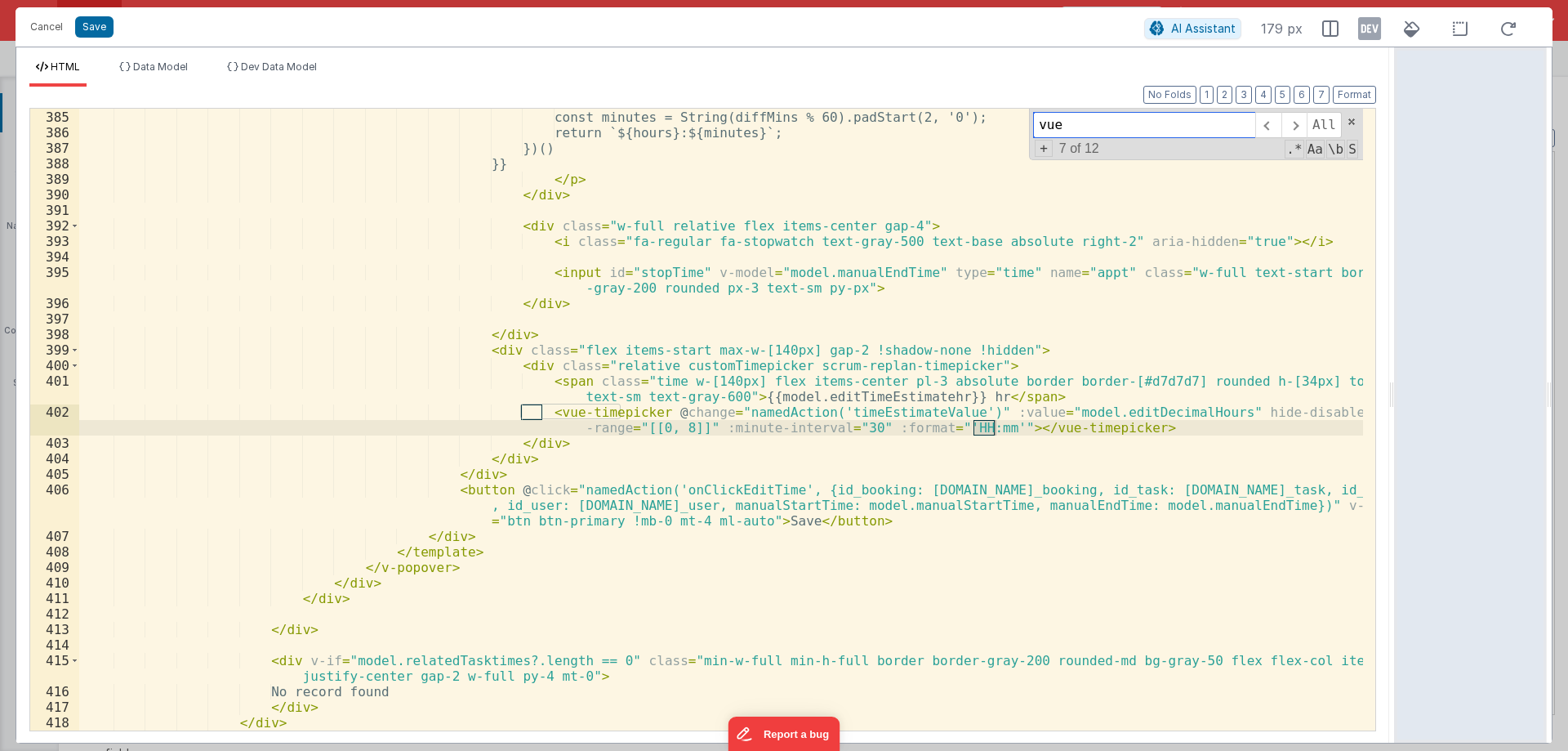
scroll to position [7234, 0]
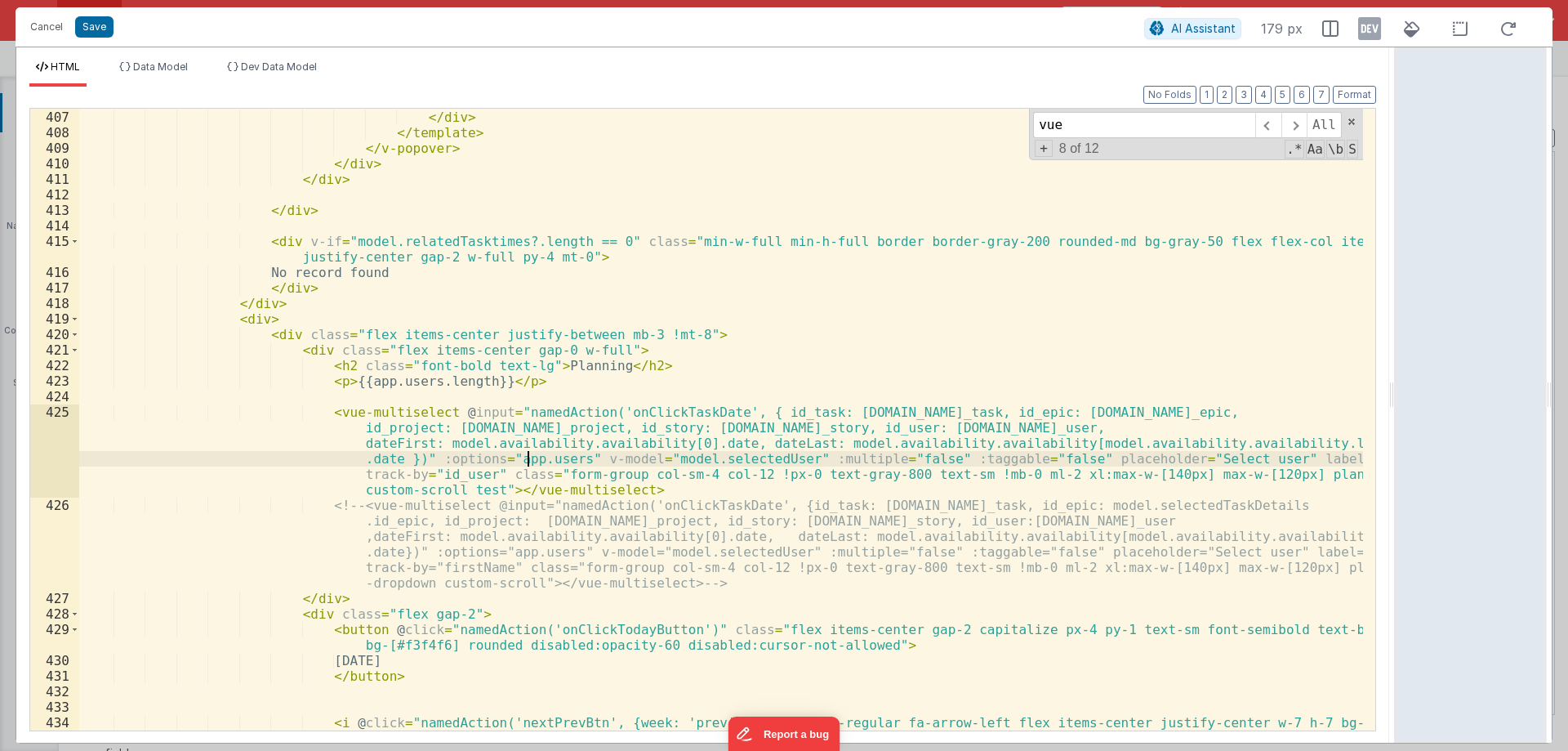
click at [527, 465] on div "< button @ click = "namedAction('onClickEditTime', {id_booking: [DOMAIN_NAME]_b…" at bounding box center [722, 412] width 1284 height 699
click at [527, 465] on div "< button @ click = "namedAction('onClickEditTime', {id_booking: item.id_booking…" at bounding box center [722, 412] width 1284 height 699
click at [686, 460] on div "< button @ click = "namedAction('onClickEditTime', {id_booking: item.id_booking…" at bounding box center [722, 412] width 1284 height 699
click at [686, 460] on div "< button @ click = "namedAction('onClickEditTime', {id_booking: item.id_booking…" at bounding box center [722, 412] width 1284 height 699
click at [683, 366] on div "< button @ click = "namedAction('onClickEditTime', {id_booking: item.id_booking…" at bounding box center [722, 412] width 1284 height 699
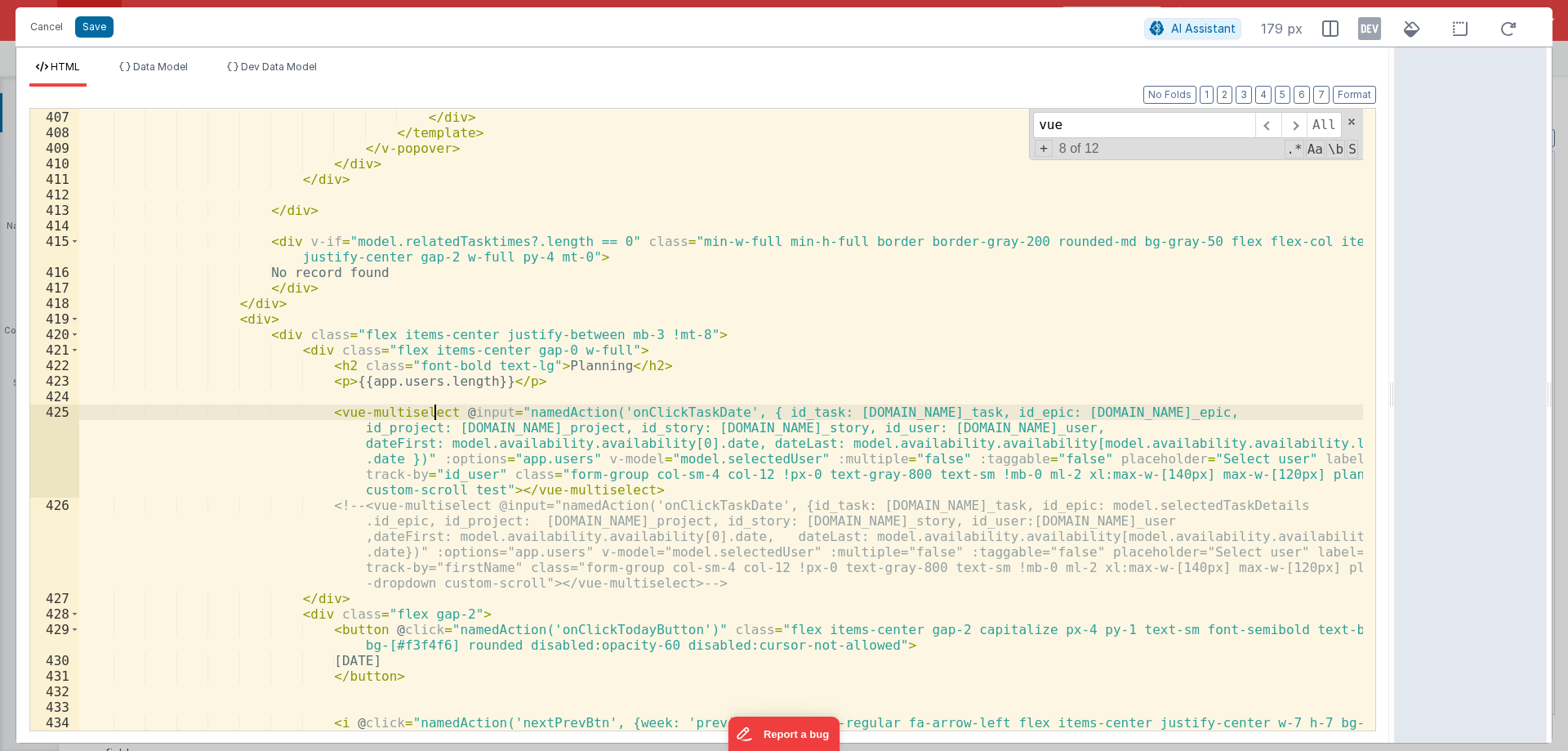
click at [435, 416] on div "< button @ click = "namedAction('onClickEditTime', {id_booking: item.id_booking…" at bounding box center [722, 412] width 1284 height 699
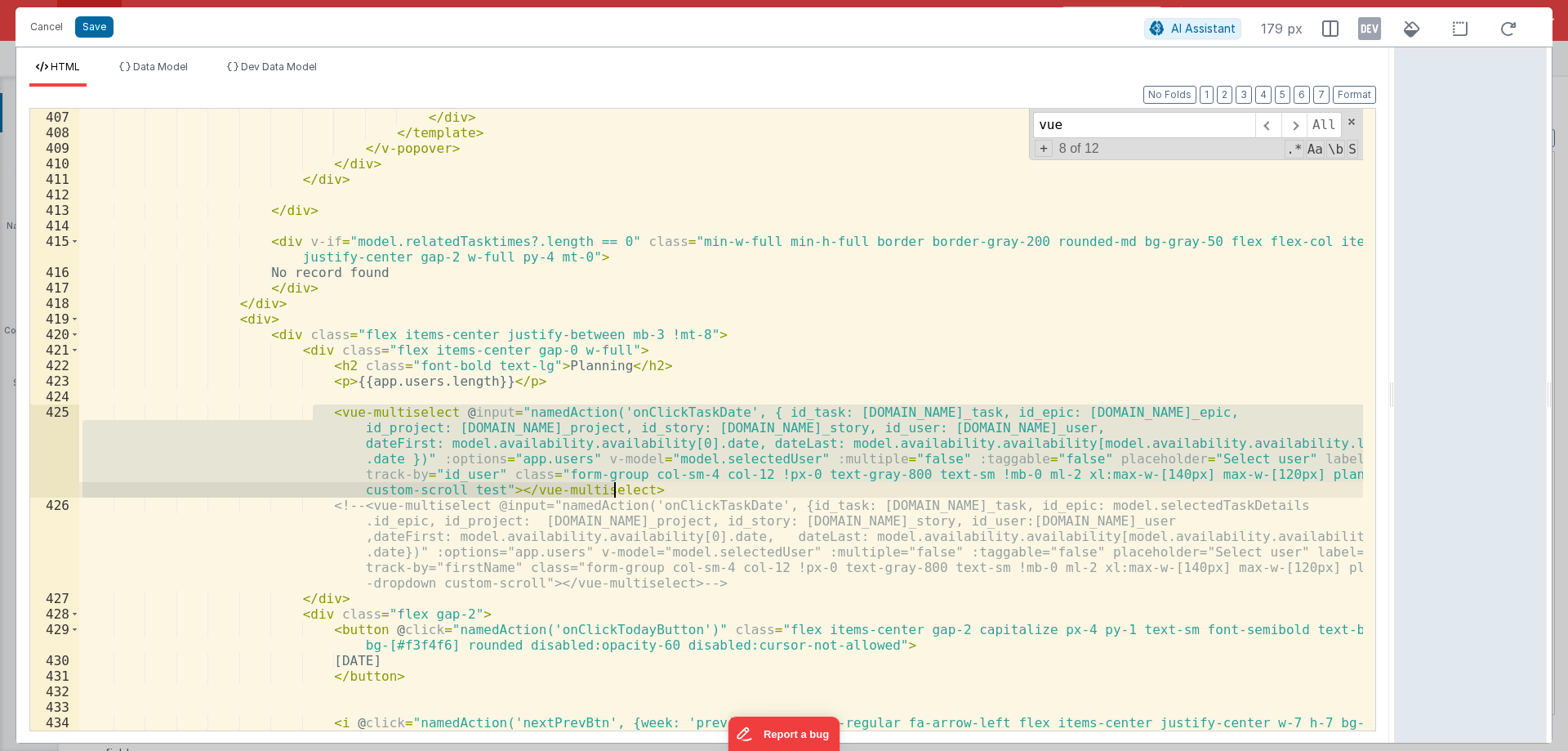
drag, startPoint x: 311, startPoint y: 414, endPoint x: 640, endPoint y: 485, distance: 336.6
click at [640, 485] on div "< button @ click = "namedAction('onClickEditTime', {id_booking: item.id_booking…" at bounding box center [722, 412] width 1284 height 699
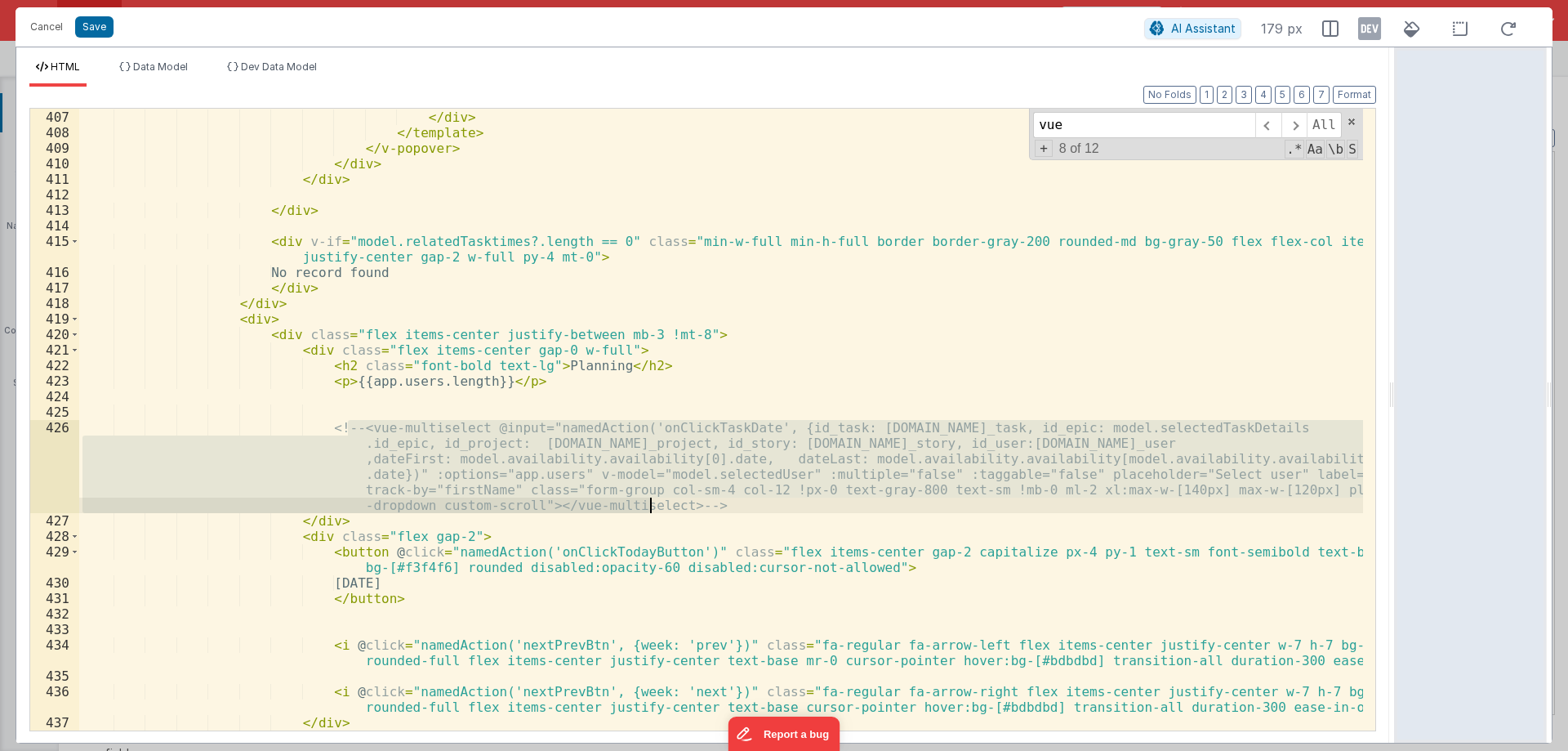
drag, startPoint x: 347, startPoint y: 425, endPoint x: 651, endPoint y: 500, distance: 313.1
click at [651, 500] on div "< button @ click = "namedAction('onClickEditTime', {id_booking: item.id_booking…" at bounding box center [722, 404] width 1284 height 684
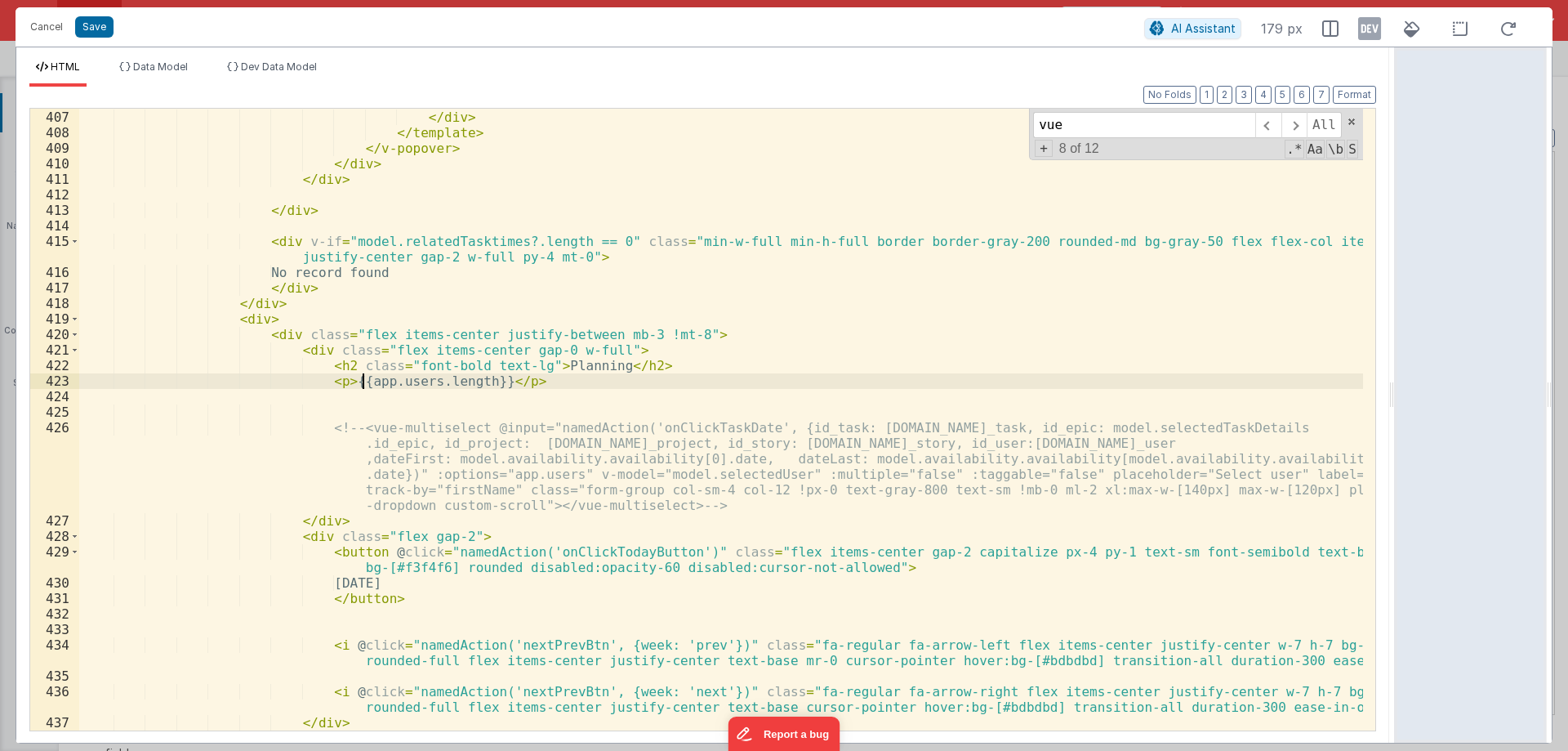
click at [360, 388] on div "< button @ click = "namedAction('onClickEditTime', {id_booking: item.id_booking…" at bounding box center [722, 404] width 1284 height 684
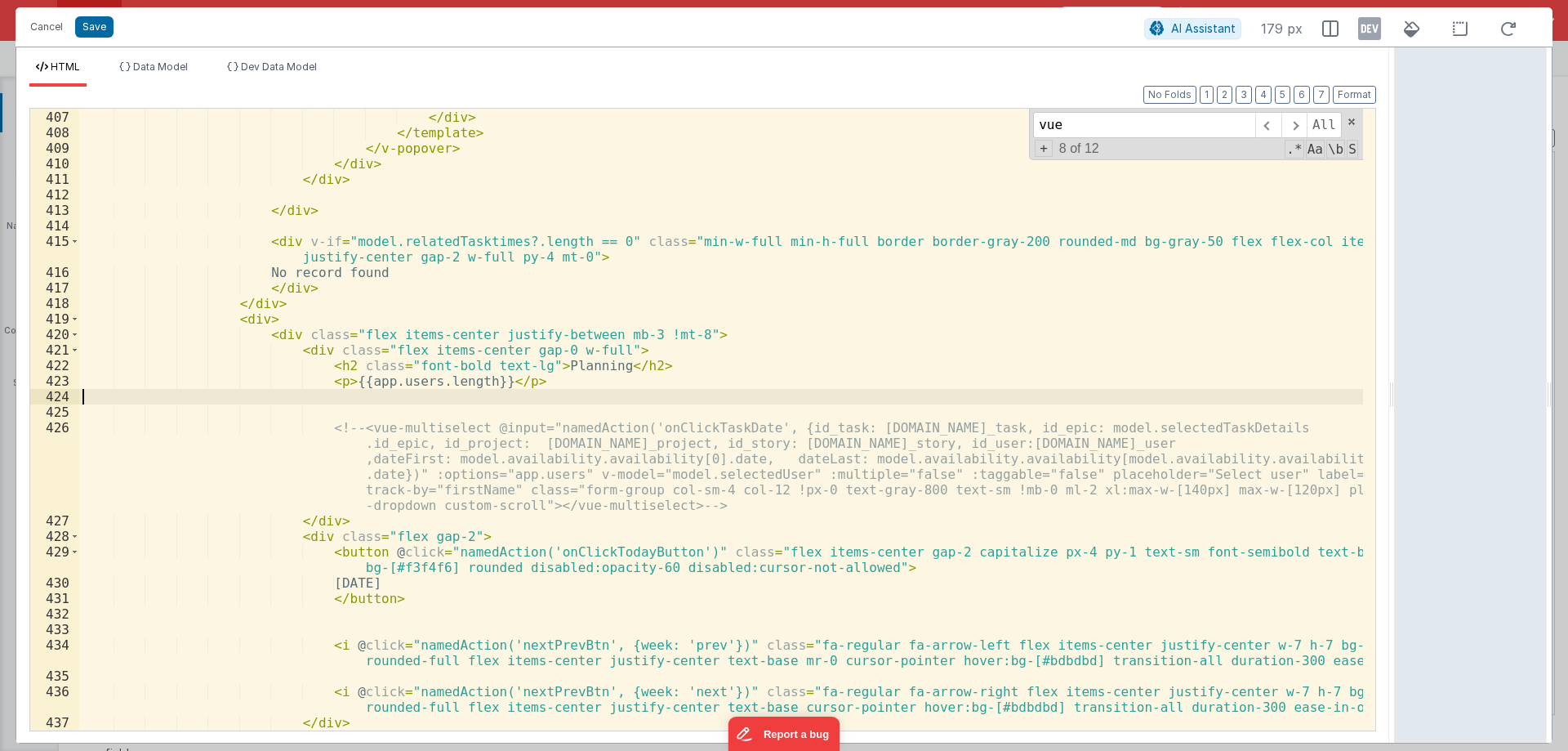
click at [354, 397] on div "< button @ click = "namedAction('onClickEditTime', {id_booking: item.id_booking…" at bounding box center [722, 404] width 1284 height 684
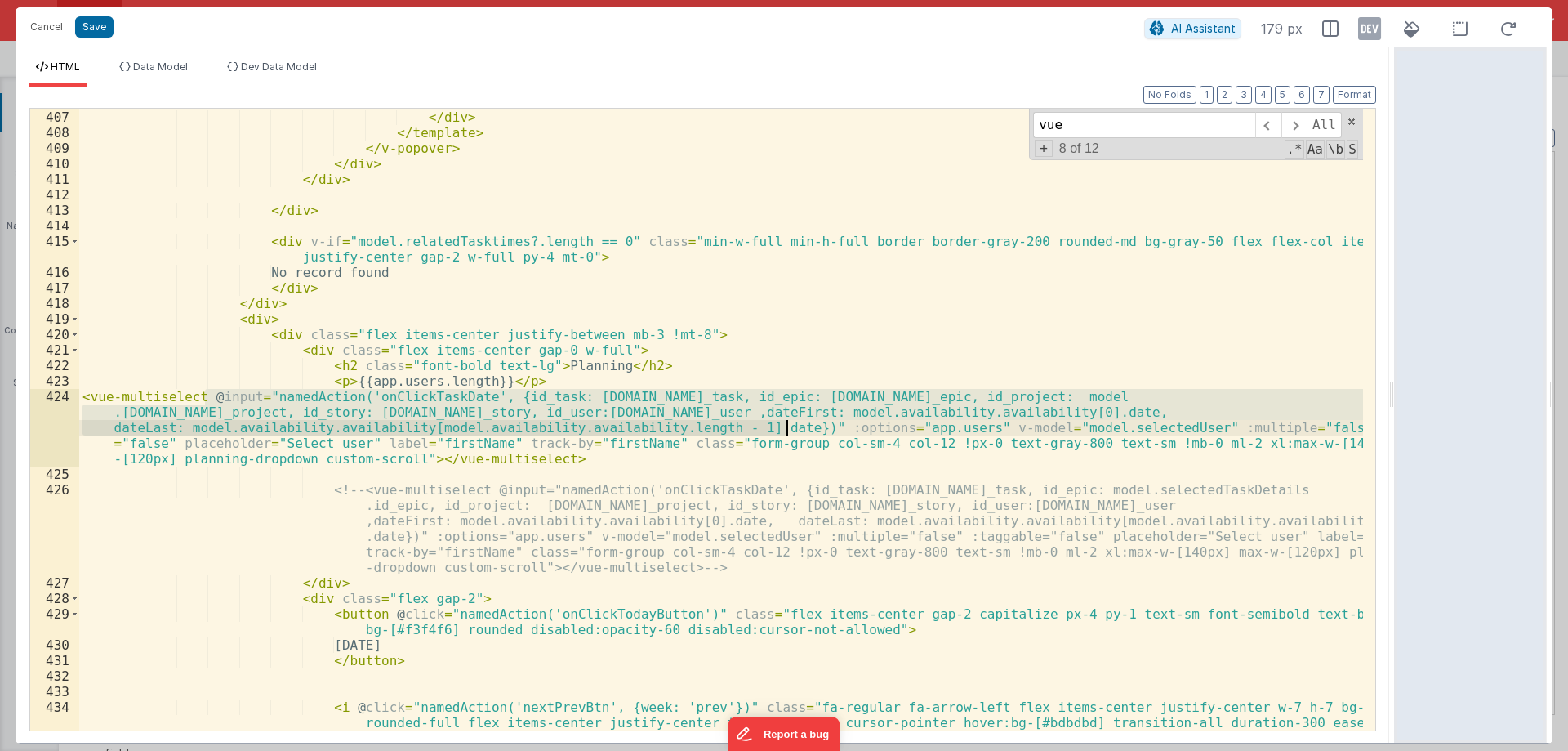
drag, startPoint x: 205, startPoint y: 400, endPoint x: 787, endPoint y: 427, distance: 582.6
click at [787, 427] on div "< button @ click = "namedAction('onClickEditTime', {id_booking: item.id_booking…" at bounding box center [722, 404] width 1284 height 684
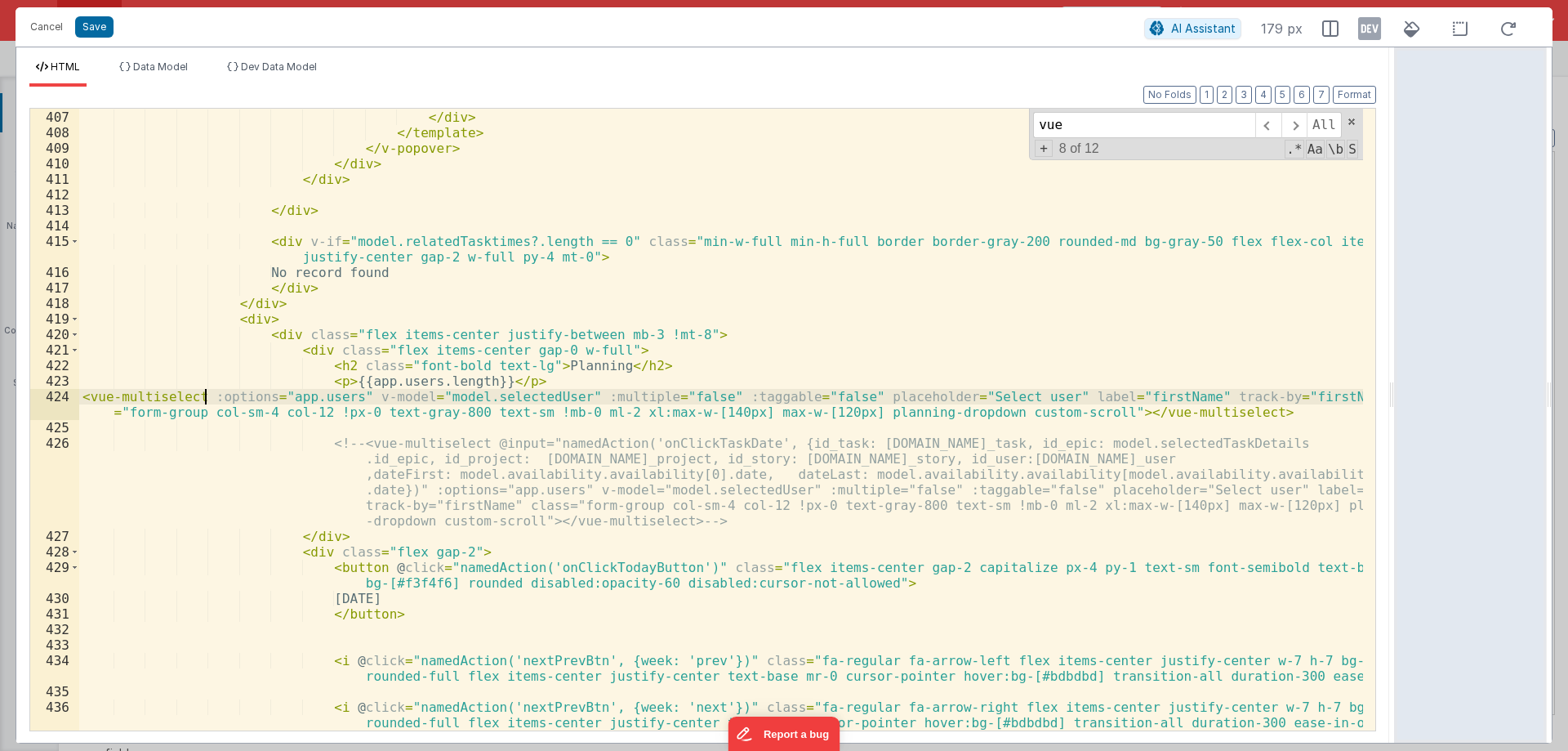
click at [1071, 398] on div "< button @ click = "namedAction('onClickEditTime', {id_booking: item.id_booking…" at bounding box center [722, 404] width 1284 height 684
click at [1081, 394] on div "< button @ click = "namedAction('onClickEditTime', {id_booking: item.id_booking…" at bounding box center [722, 420] width 1284 height 622
click at [1081, 394] on div "< button @ click = "namedAction('onClickEditTime', {id_booking: item.id_booking…" at bounding box center [722, 404] width 1284 height 684
click at [1252, 393] on div "< button @ click = "namedAction('onClickEditTime', {id_booking: item.id_booking…" at bounding box center [722, 404] width 1284 height 684
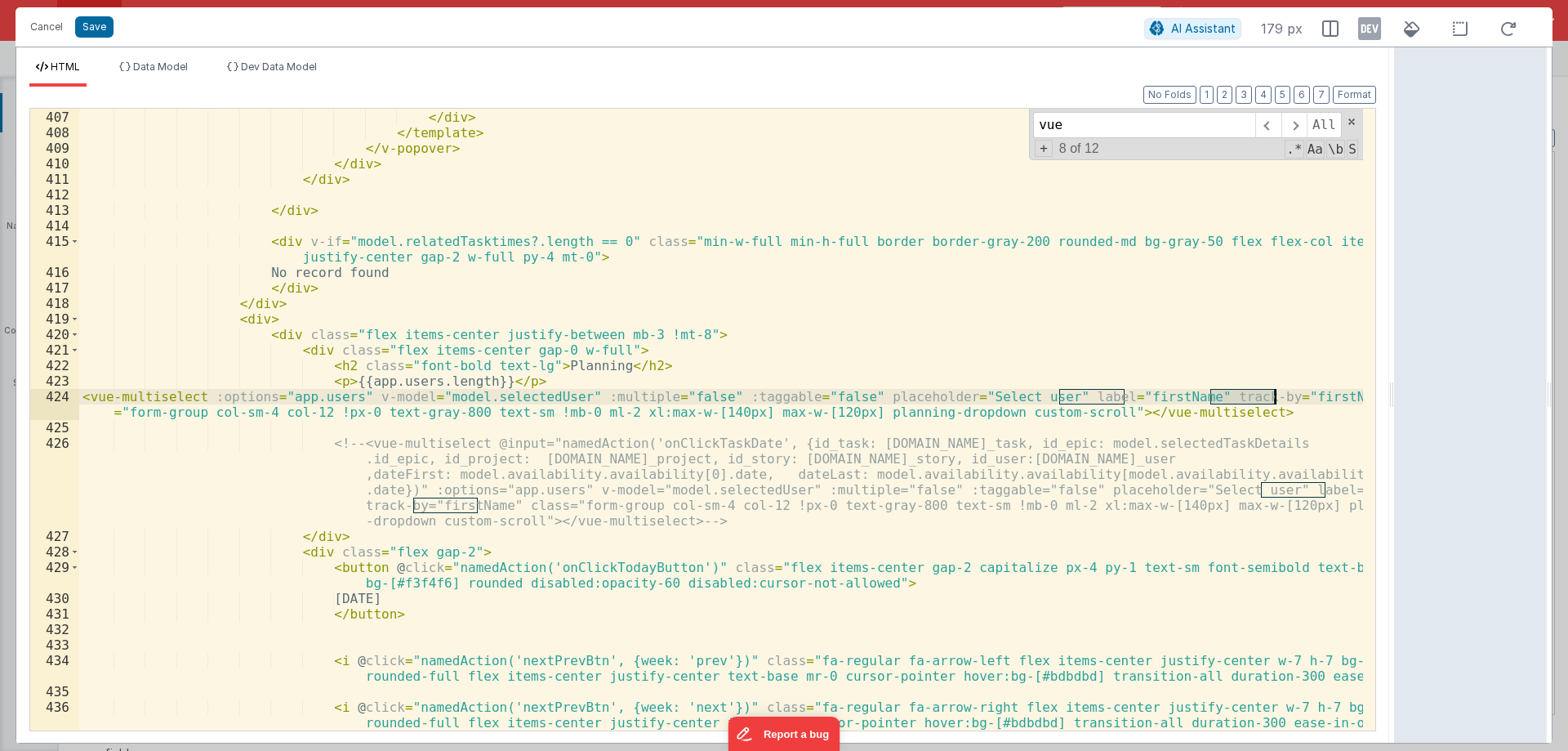
click at [1252, 393] on div "< button @ click = "namedAction('onClickEditTime', {id_booking: item.id_booking…" at bounding box center [722, 404] width 1284 height 684
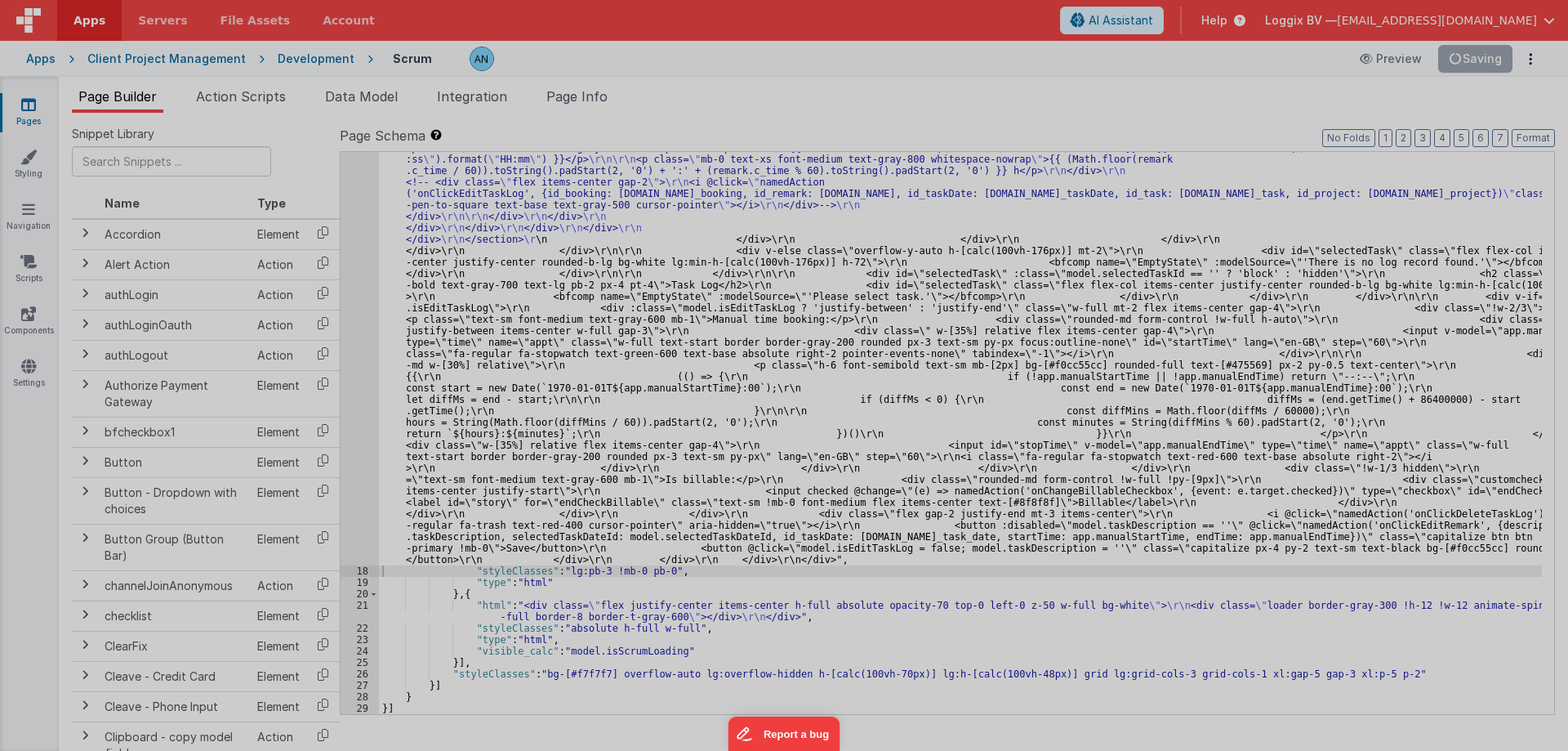
click at [1484, 59] on div "Cancel Save AI Assistant 179 px HTML Data Model Dev Data Model Format 7 6 5 4 3…" at bounding box center [784, 375] width 1568 height 751
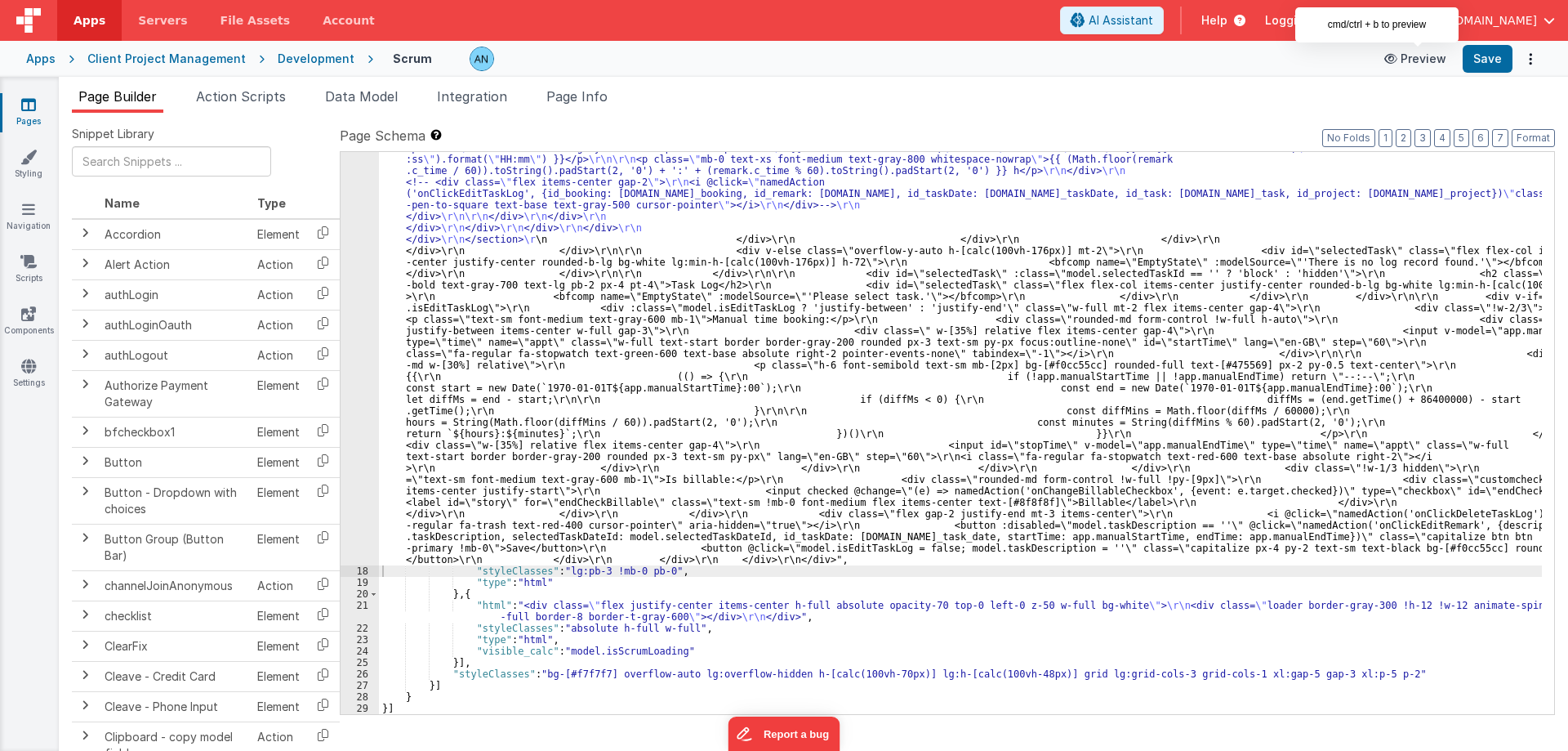
scroll to position [6564, 0]
click at [1494, 63] on button "Save" at bounding box center [1488, 58] width 50 height 27
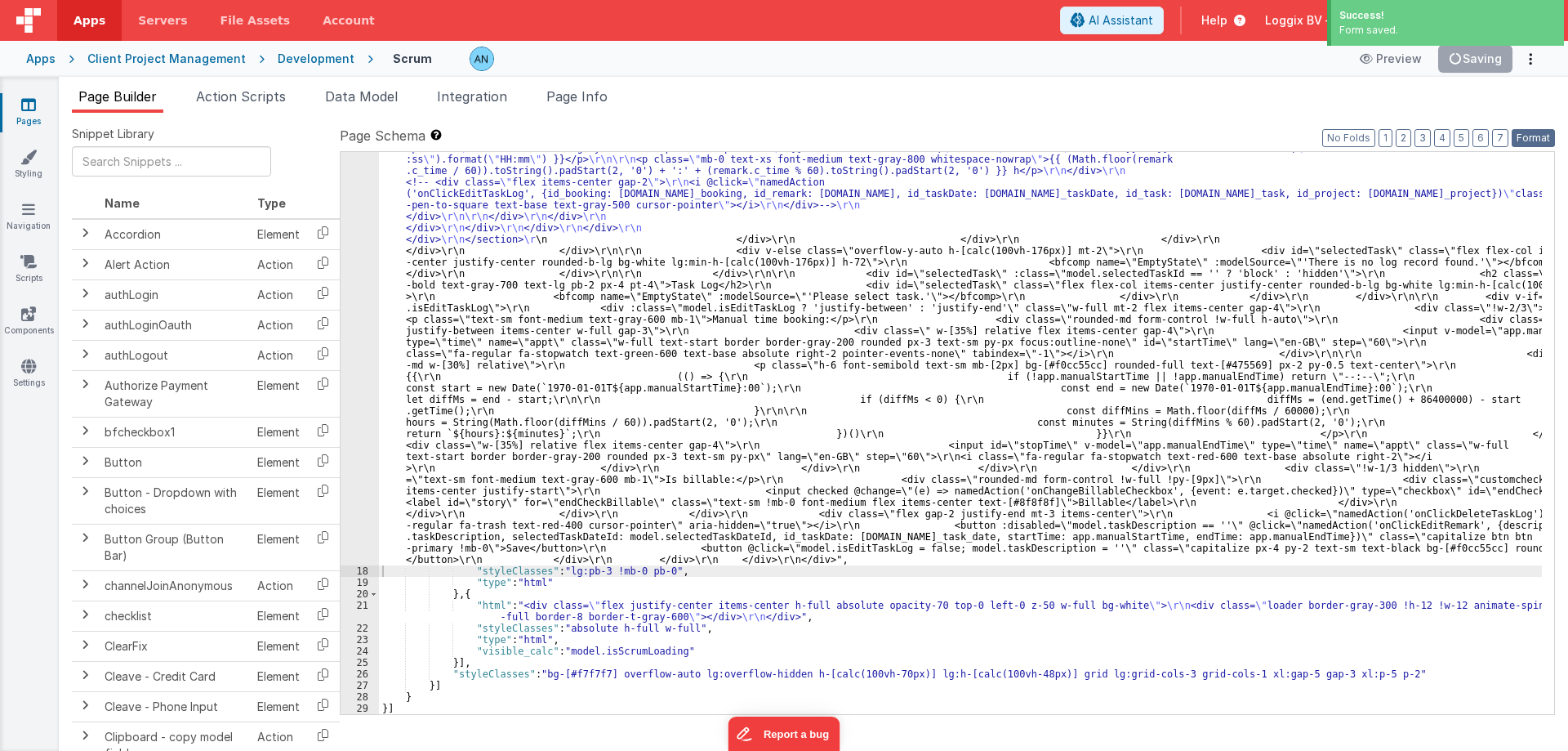
click at [1524, 135] on button "Format" at bounding box center [1534, 137] width 44 height 18
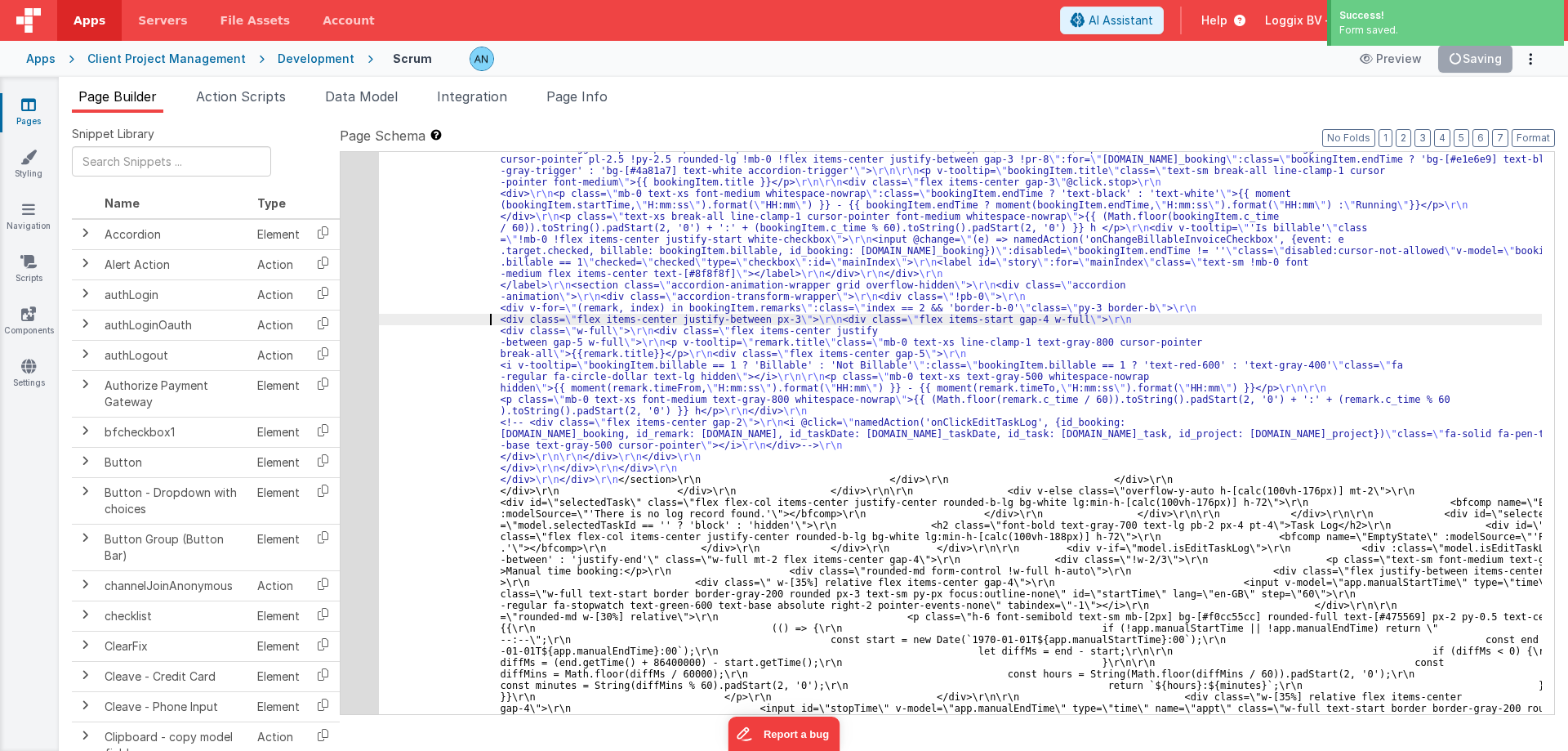
click at [327, 295] on icon at bounding box center [323, 293] width 33 height 26
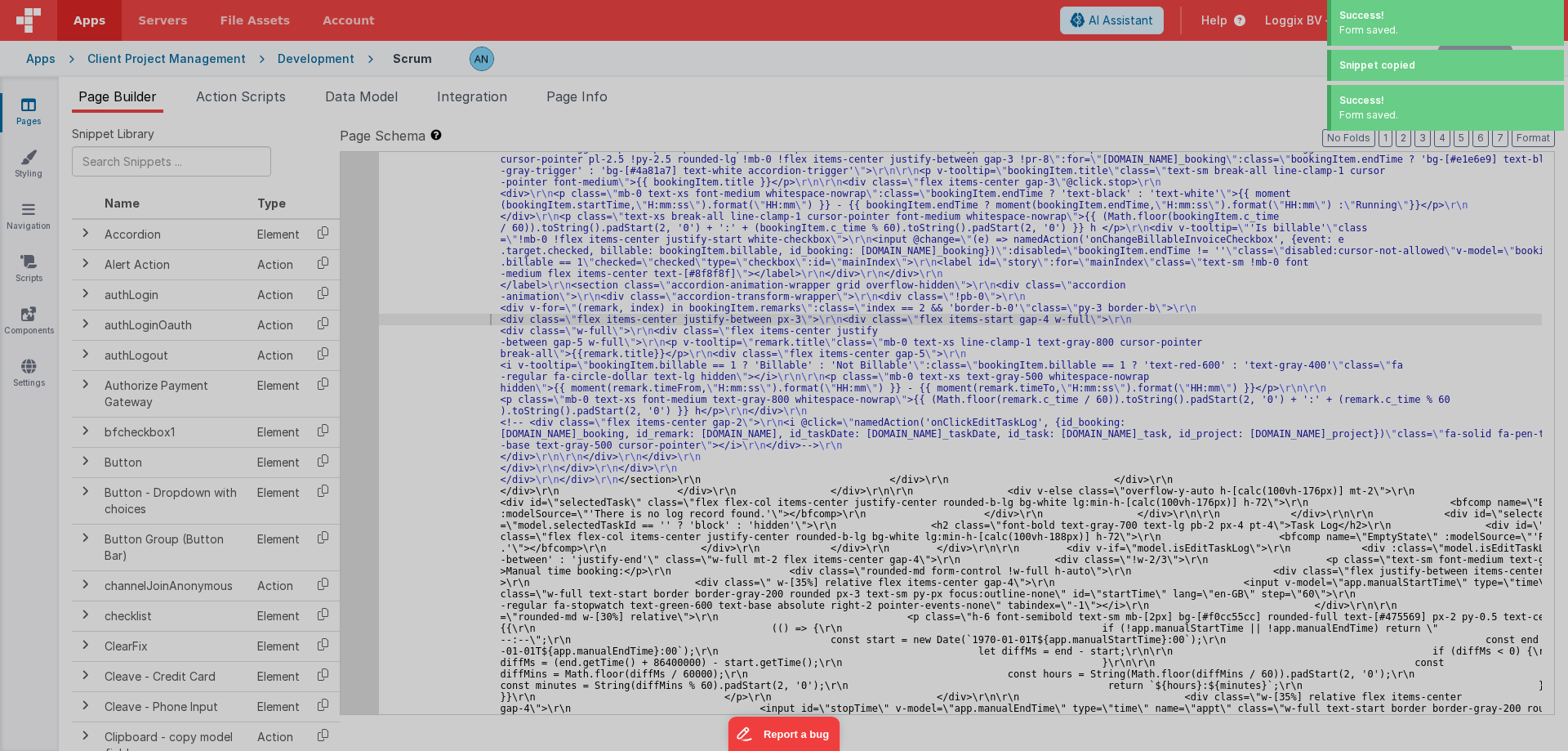
click at [347, 289] on div at bounding box center [784, 375] width 1568 height 751
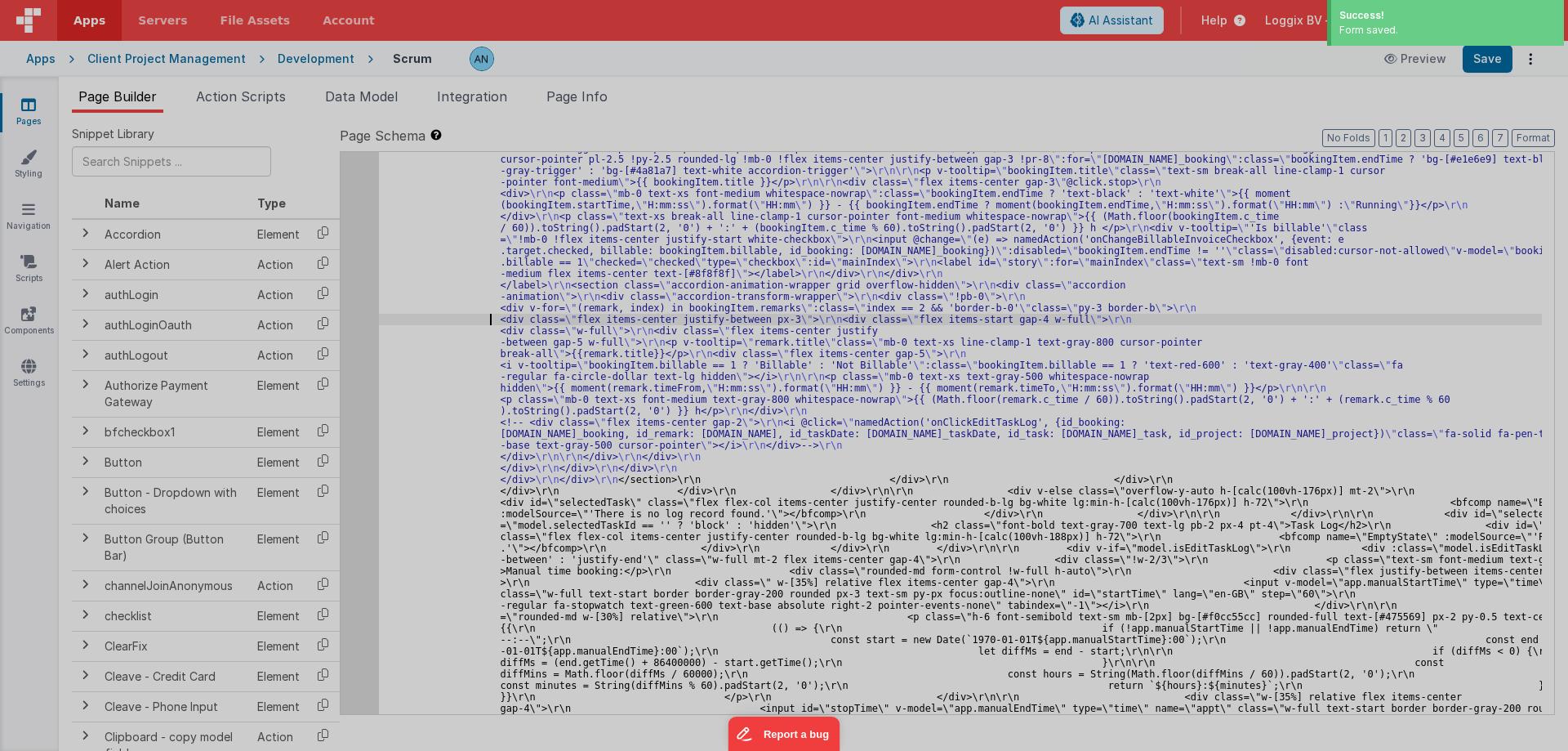
click at [358, 309] on div at bounding box center [784, 375] width 1568 height 751
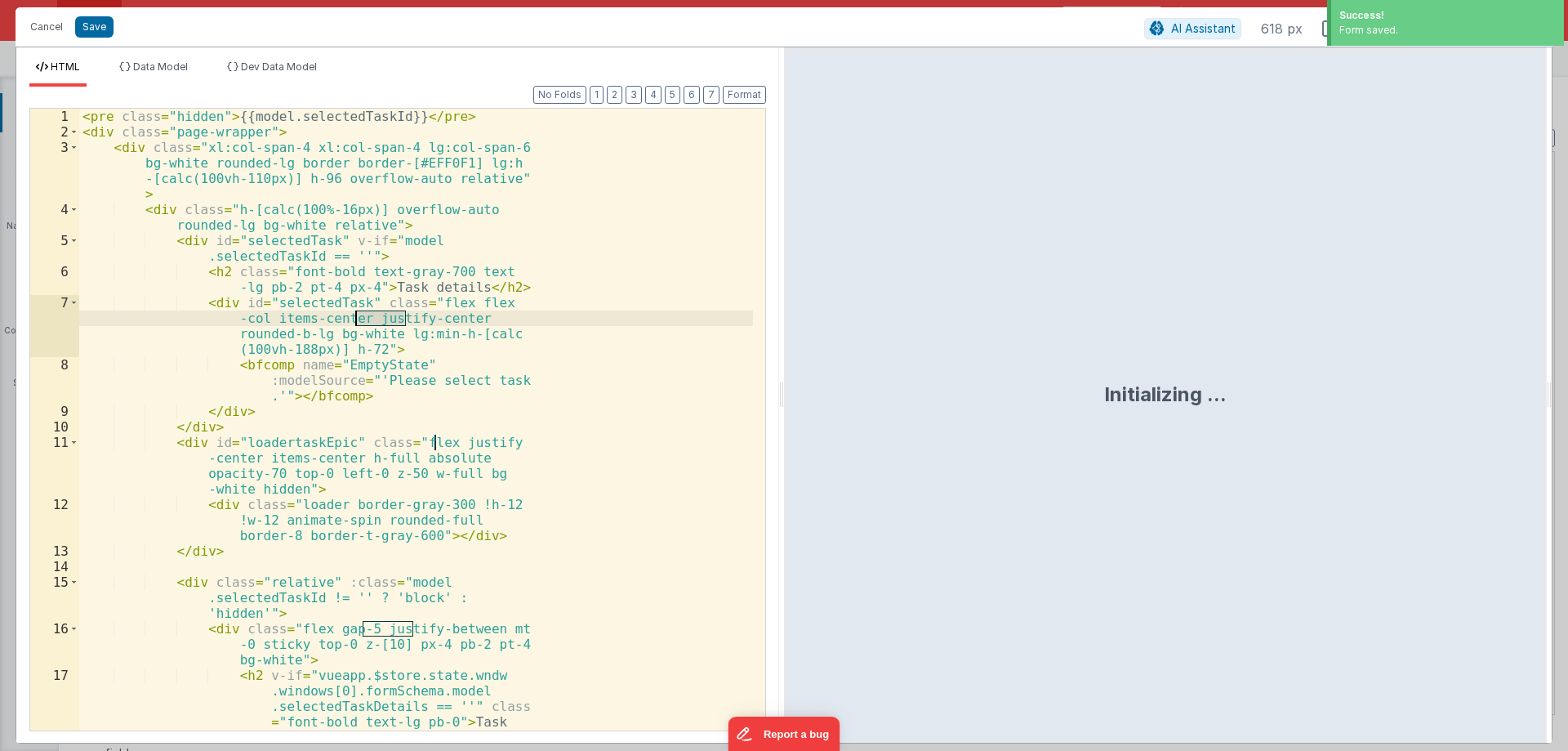
scroll to position [6690, 0]
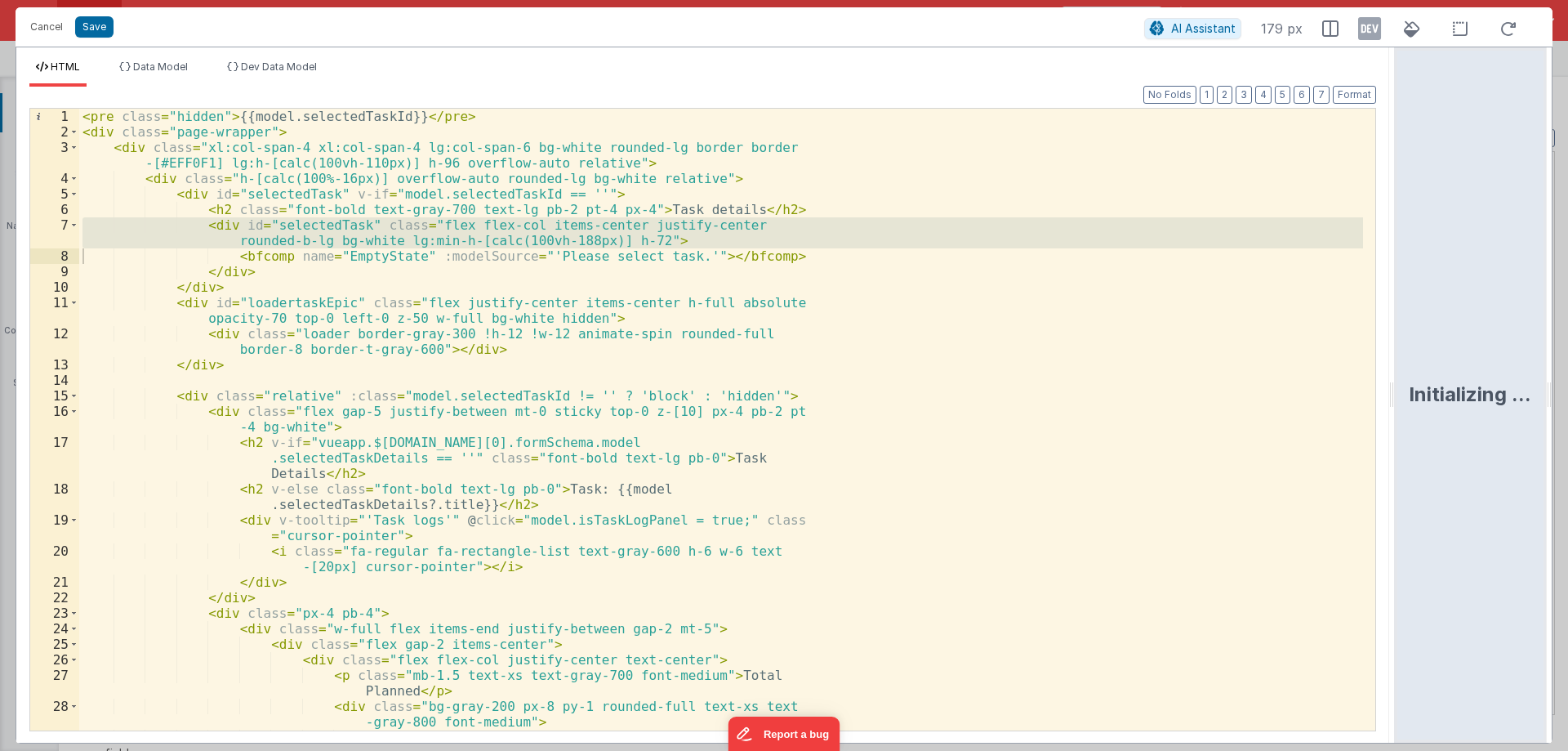
drag, startPoint x: 780, startPoint y: 390, endPoint x: 1558, endPoint y: 415, distance: 778.4
click at [1568, 409] on html "Cancel Save AI Assistant 179 px HTML Data Model Dev Data Model Format 7 6 5 4 3…" at bounding box center [784, 375] width 1568 height 751
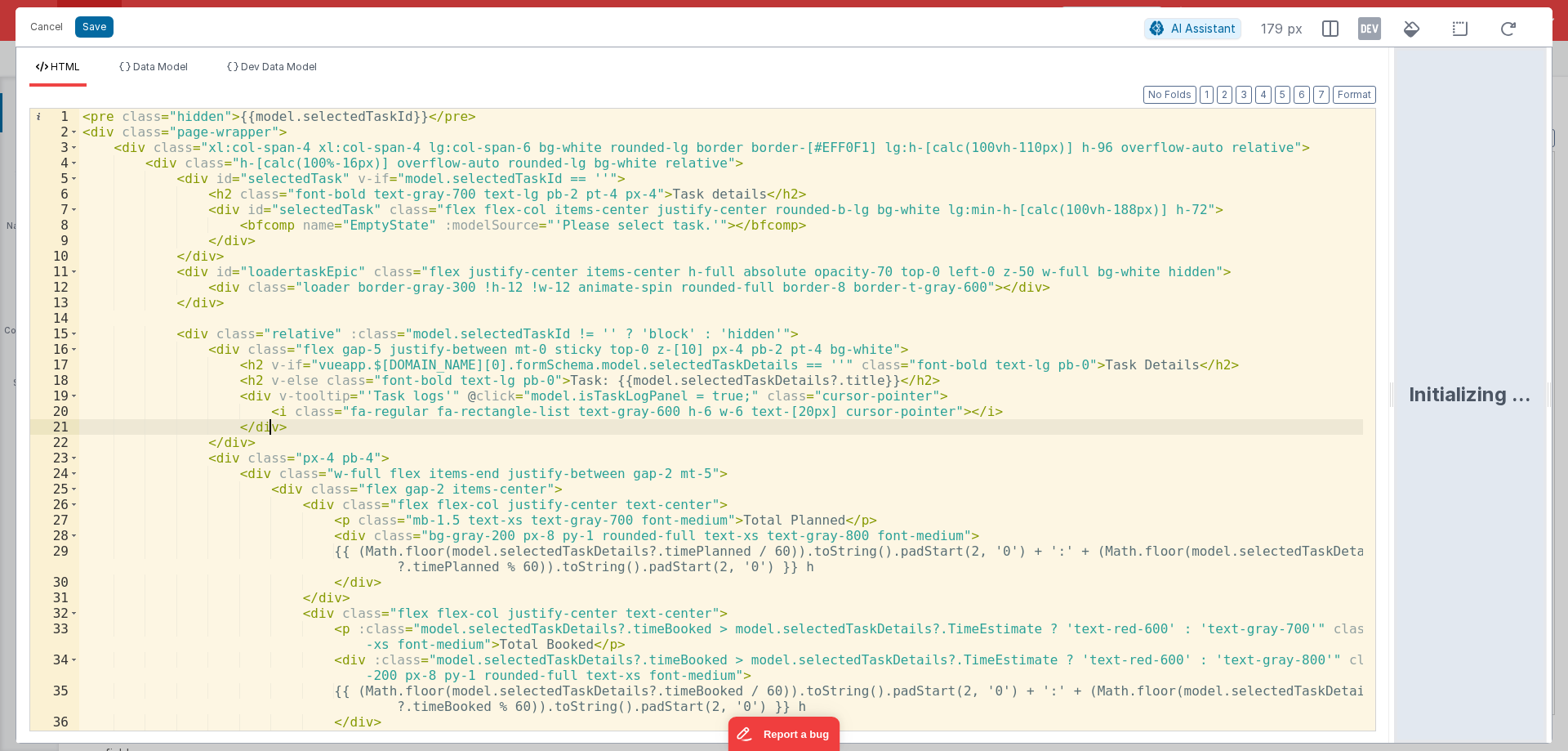
click at [298, 426] on div "< pre class = "hidden" > {{model.selectedTaskId}} </ pre > < div class = "page-…" at bounding box center [722, 435] width 1284 height 653
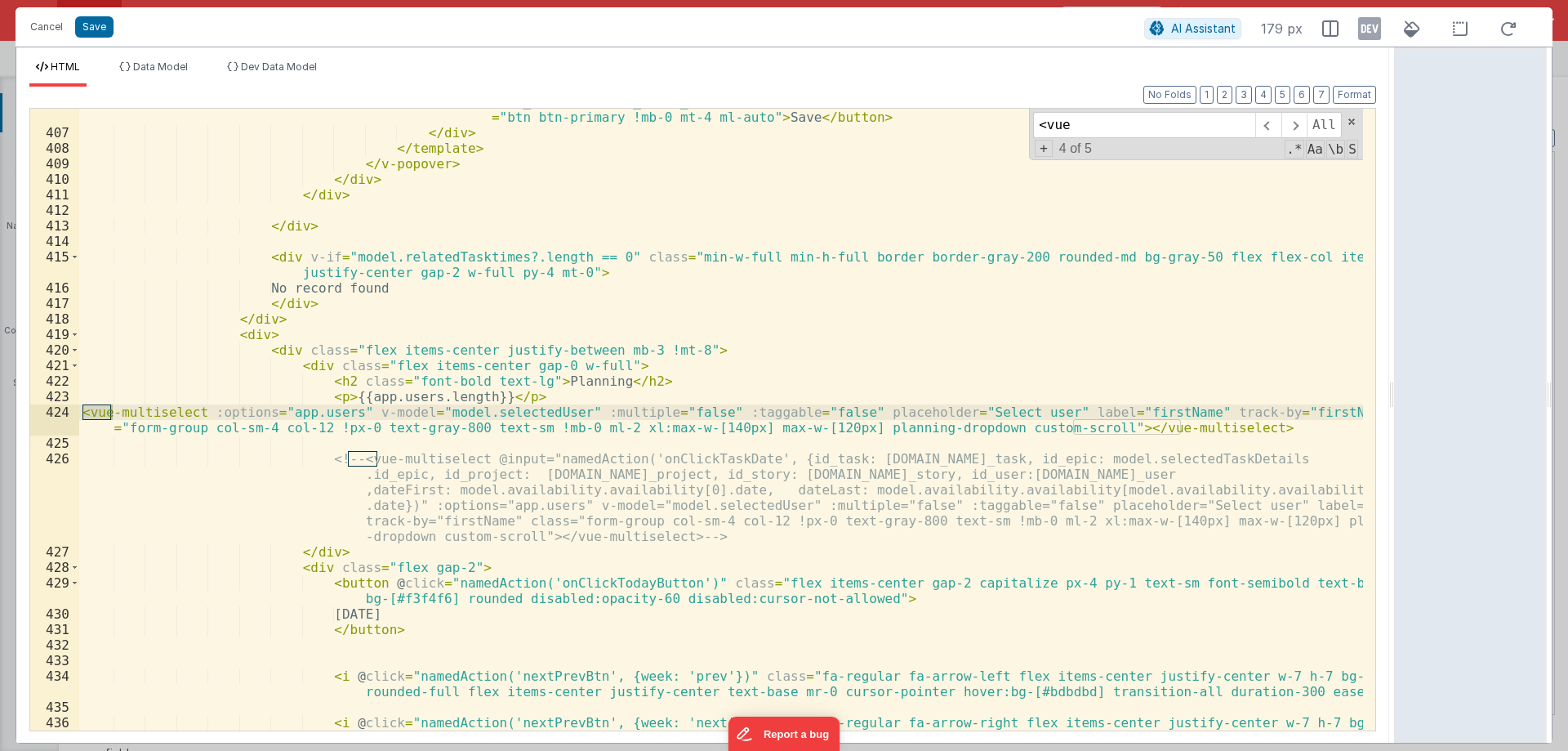
scroll to position [7218, 0]
type input "<vue"
drag, startPoint x: 357, startPoint y: 412, endPoint x: 557, endPoint y: 410, distance: 200.0
click at [557, 410] on div "< button @ click = "namedAction('onClickEditTime', {id_booking: item.id_booking…" at bounding box center [722, 428] width 1284 height 699
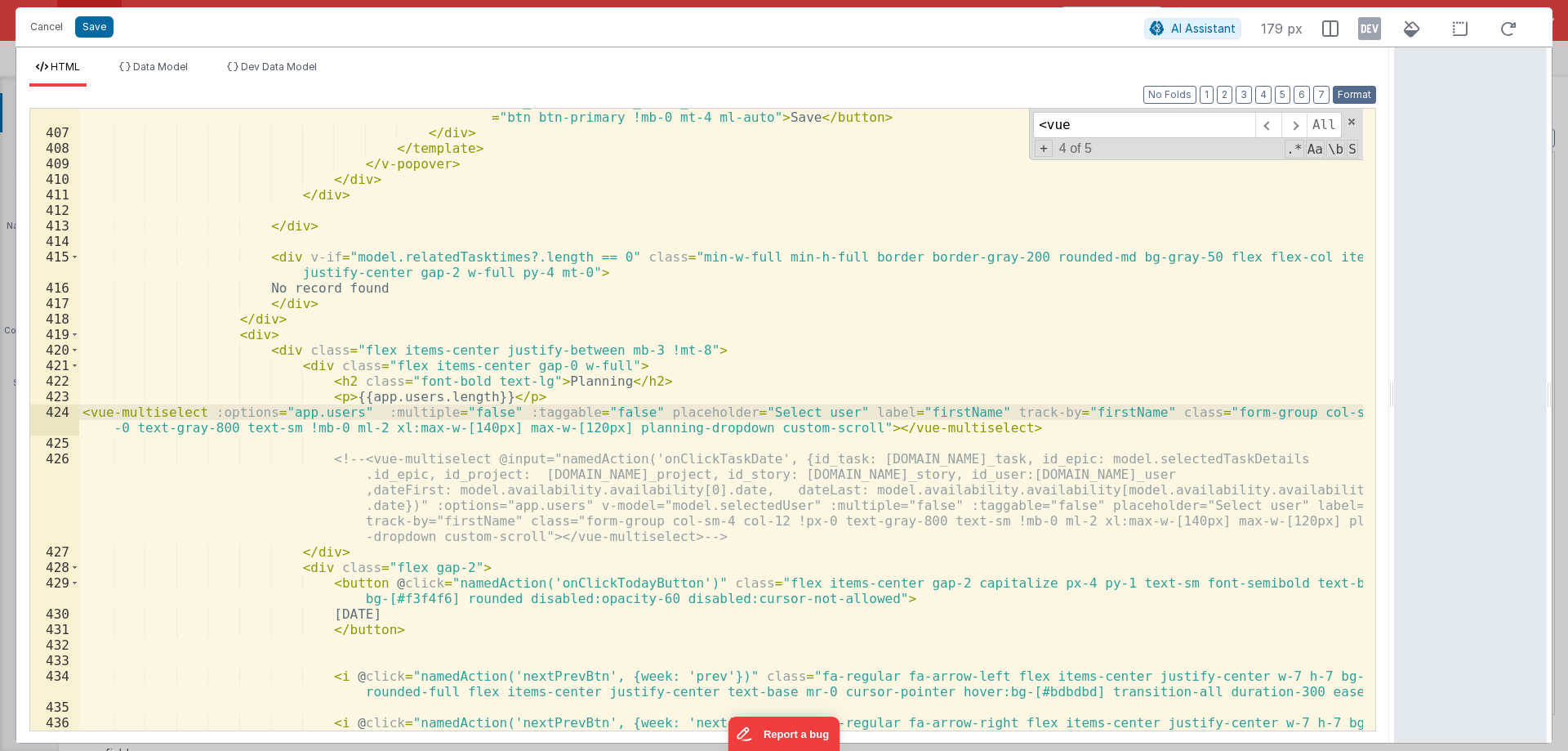
click at [1361, 92] on button "Format" at bounding box center [1355, 95] width 44 height 18
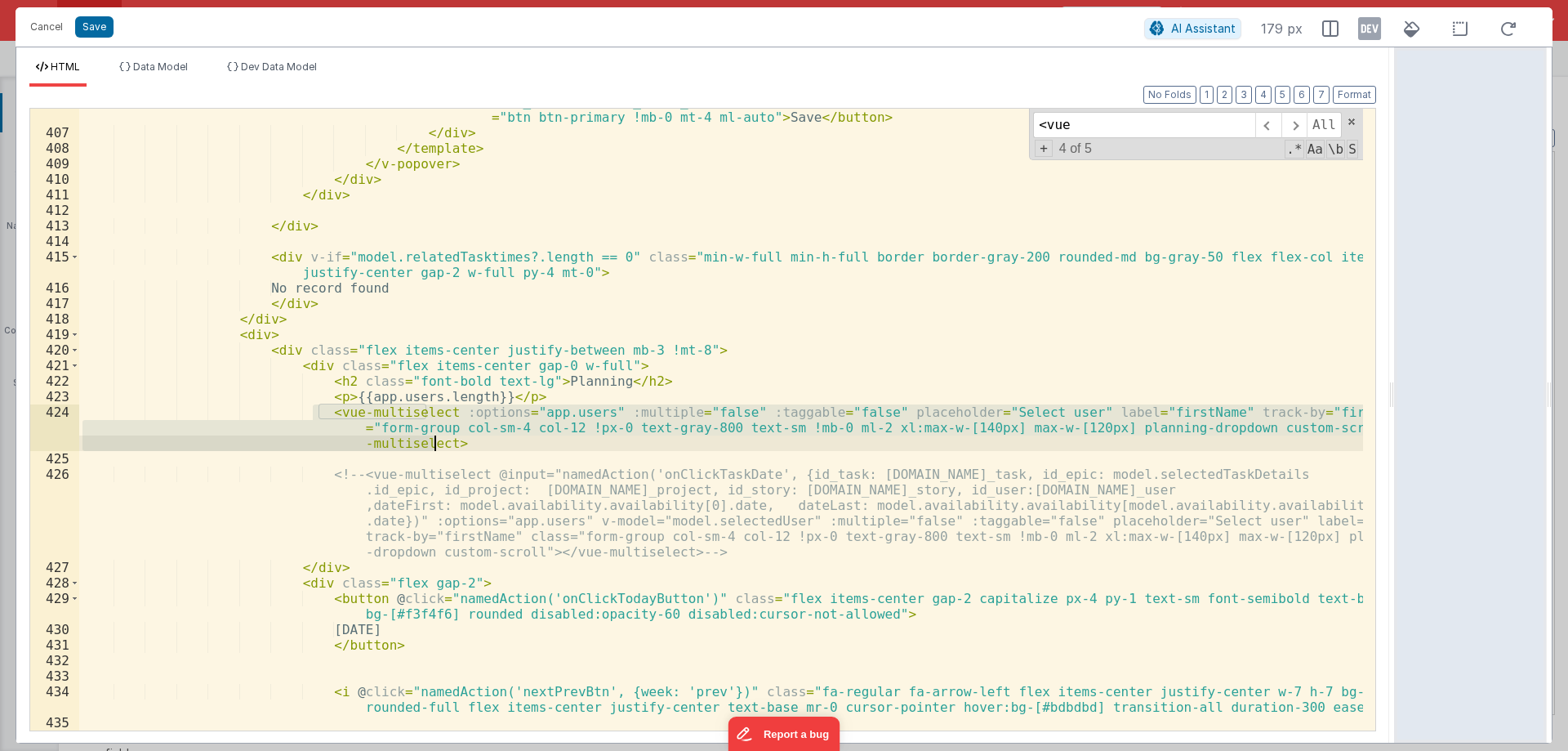
drag, startPoint x: 310, startPoint y: 413, endPoint x: 445, endPoint y: 447, distance: 139.2
click at [445, 447] on div "< button @ click = "namedAction('onClickEditTime', {id_booking: item.id_booking…" at bounding box center [722, 428] width 1284 height 699
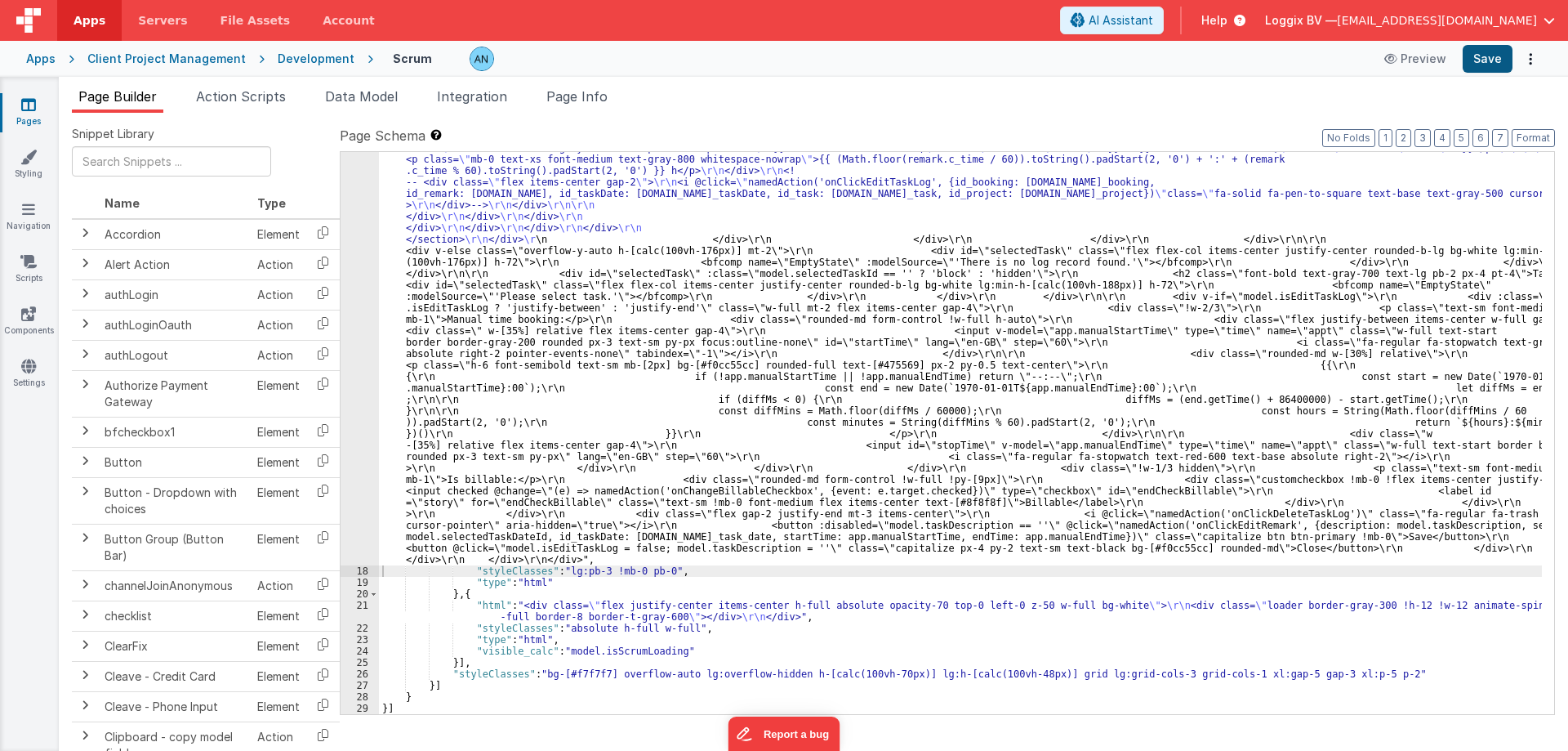
scroll to position [6564, 0]
click at [1497, 60] on button "Save" at bounding box center [1488, 58] width 50 height 27
drag, startPoint x: 1549, startPoint y: 134, endPoint x: 1498, endPoint y: 198, distance: 81.8
click at [1549, 134] on button "Format" at bounding box center [1534, 137] width 44 height 18
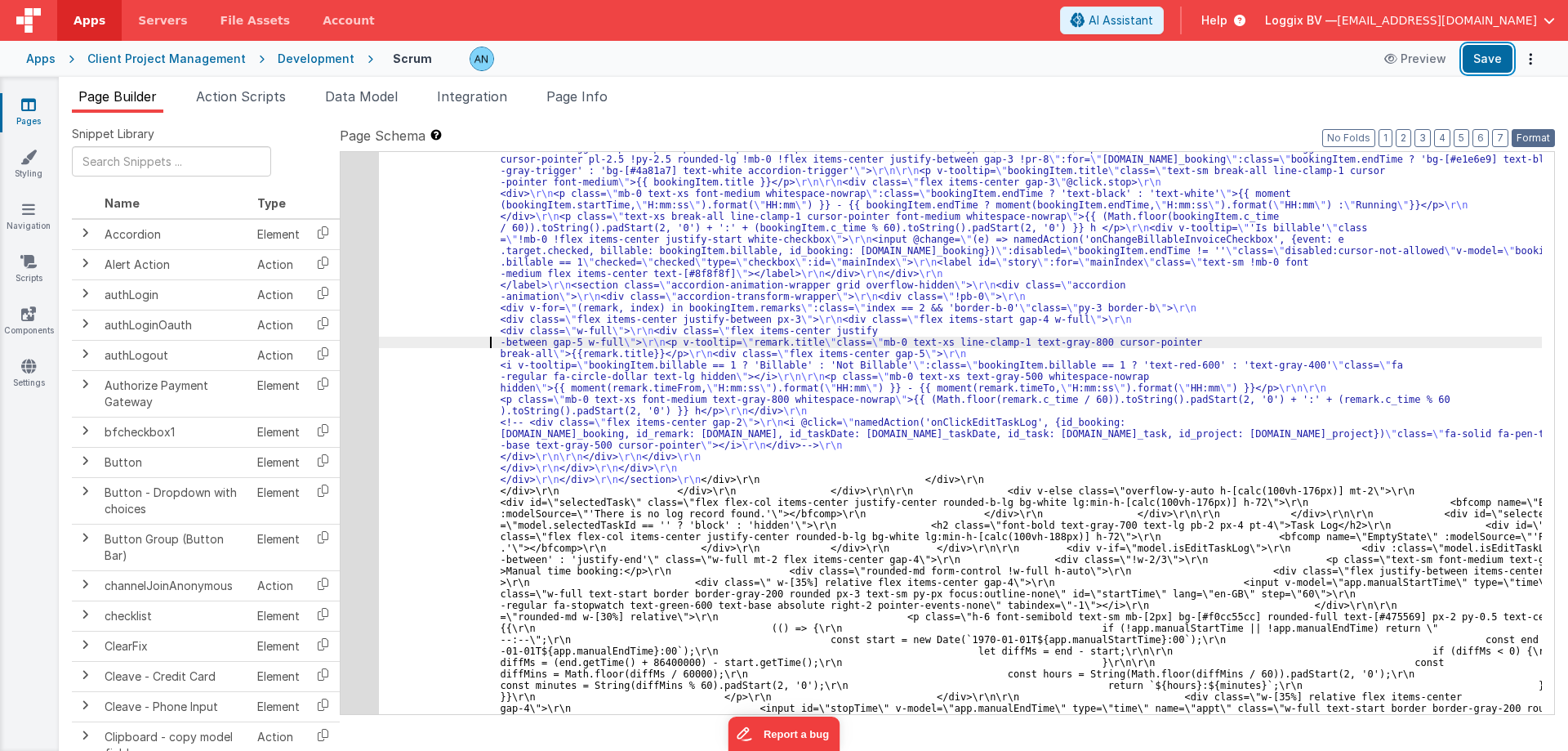
click at [1491, 65] on button "Save" at bounding box center [1488, 58] width 50 height 27
click at [1550, 140] on button "Format" at bounding box center [1534, 137] width 44 height 18
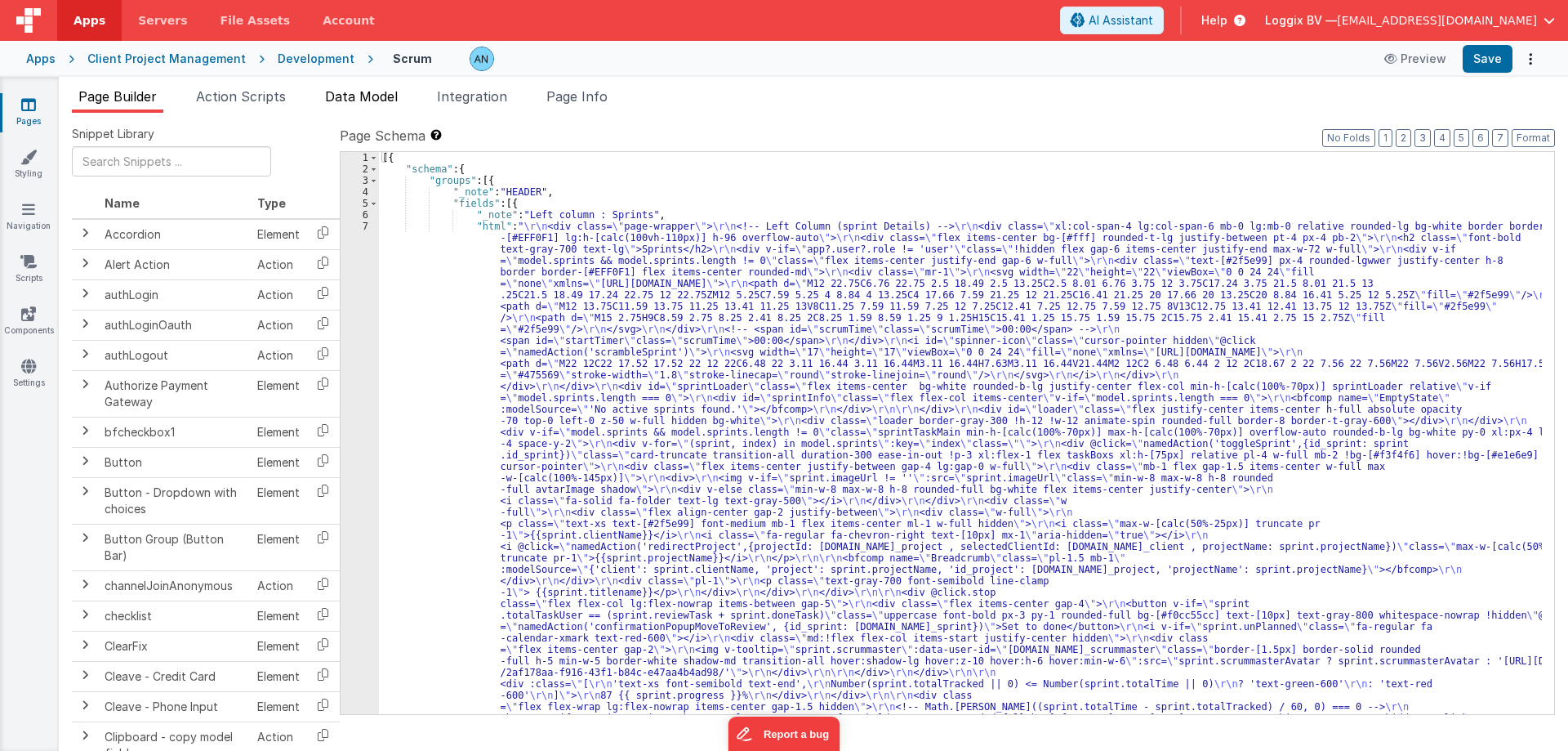
click at [350, 88] on span "Data Model" at bounding box center [361, 96] width 73 height 16
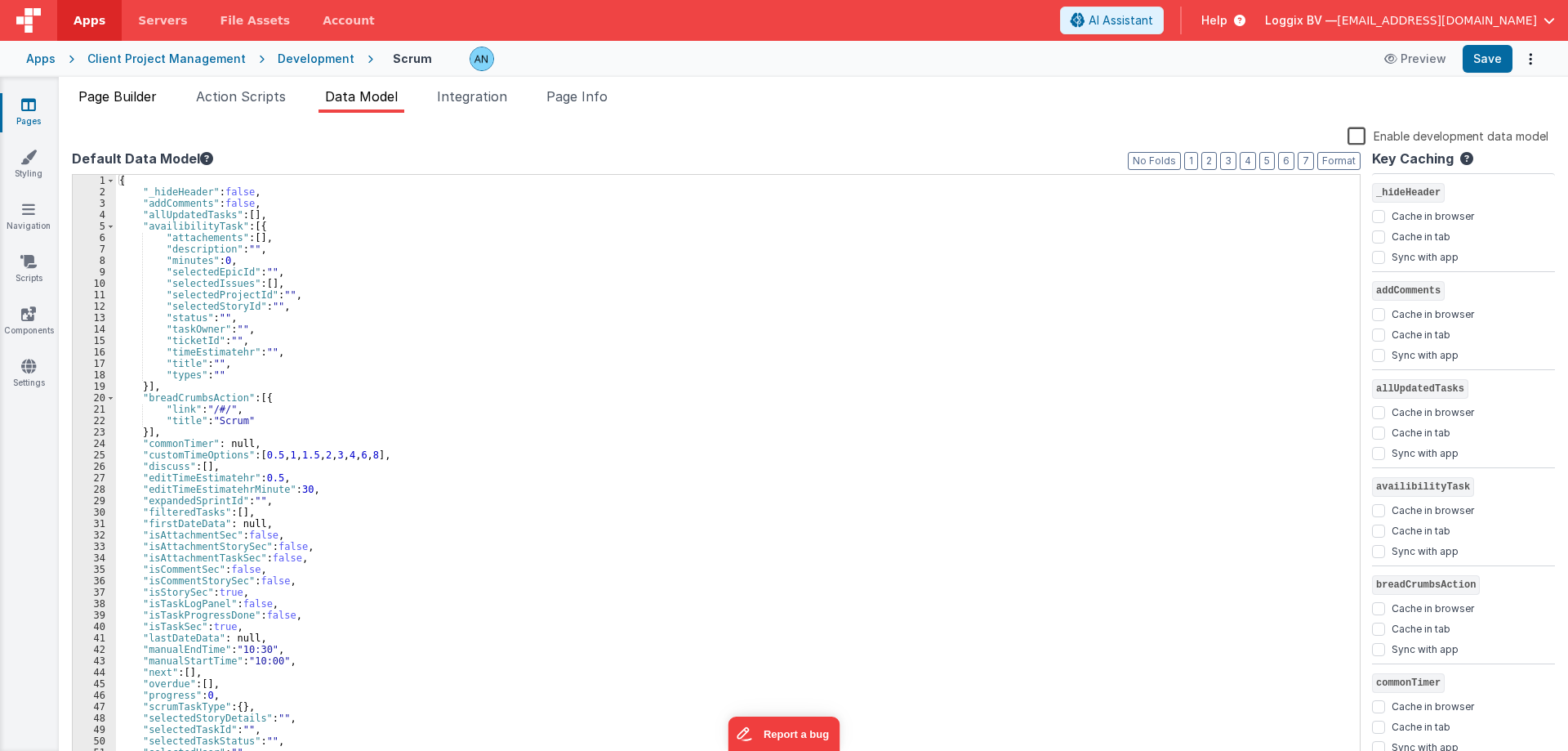
click at [134, 92] on span "Page Builder" at bounding box center [117, 96] width 79 height 16
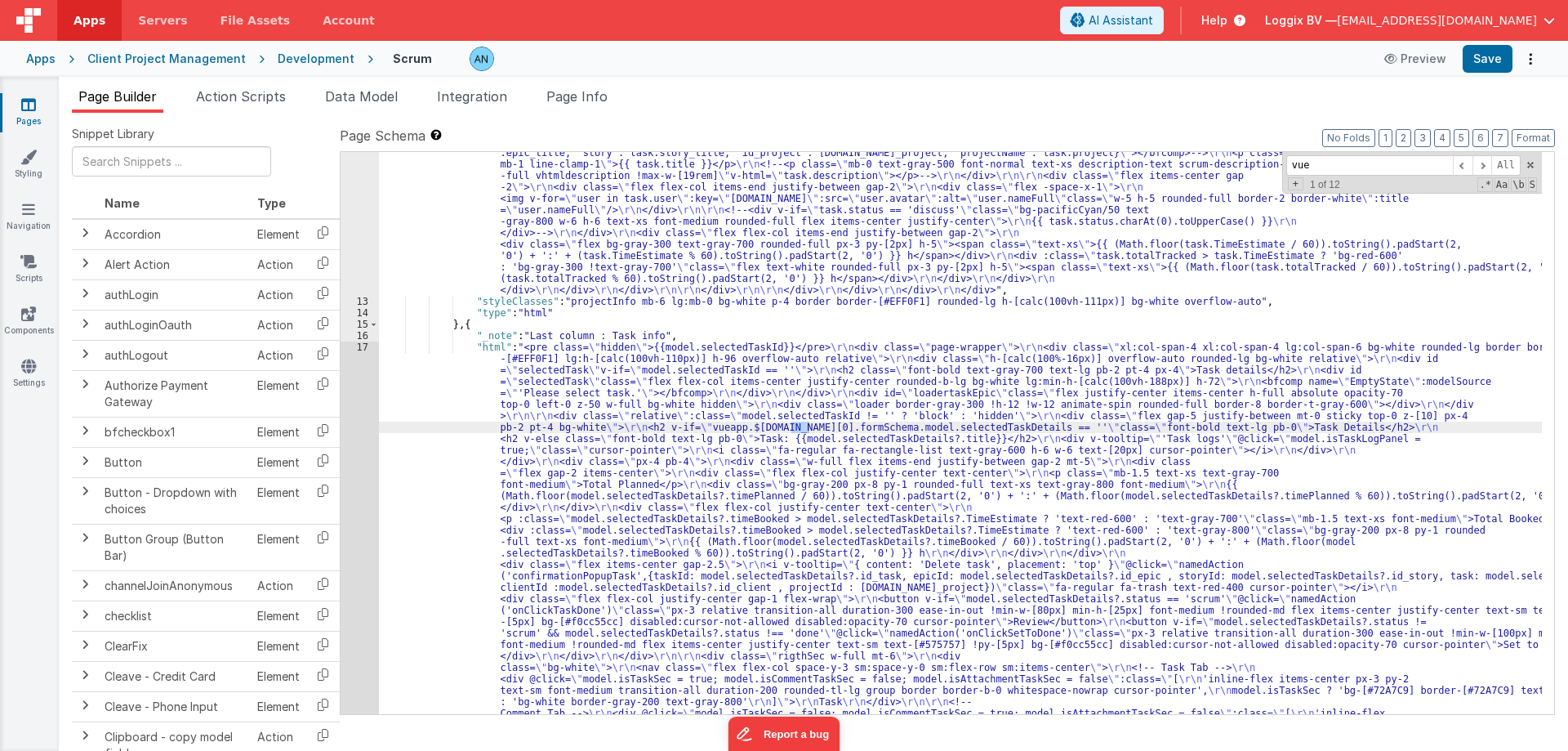
scroll to position [5106, 0]
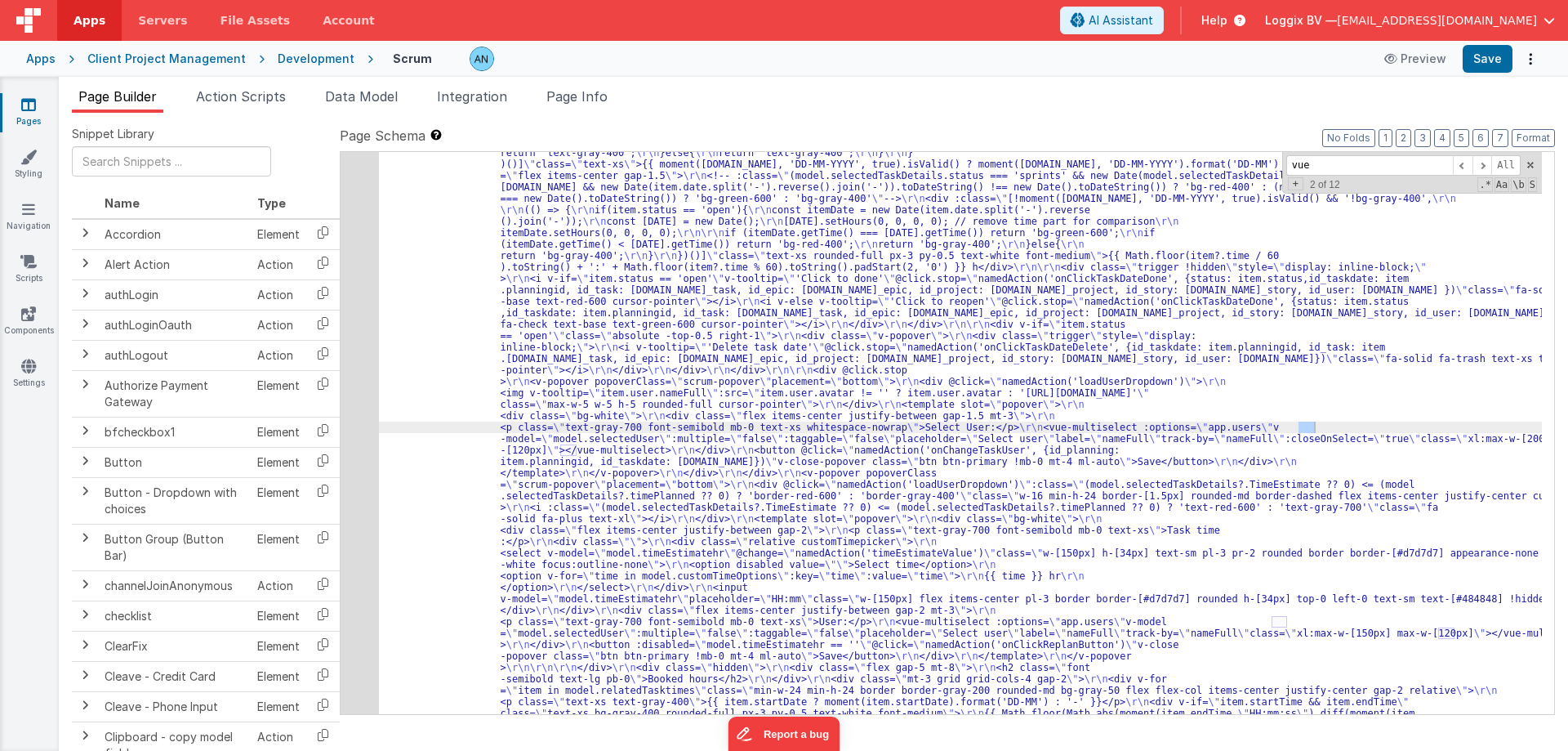
type input "vue"
click at [358, 314] on div "17" at bounding box center [360, 536] width 39 height 3500
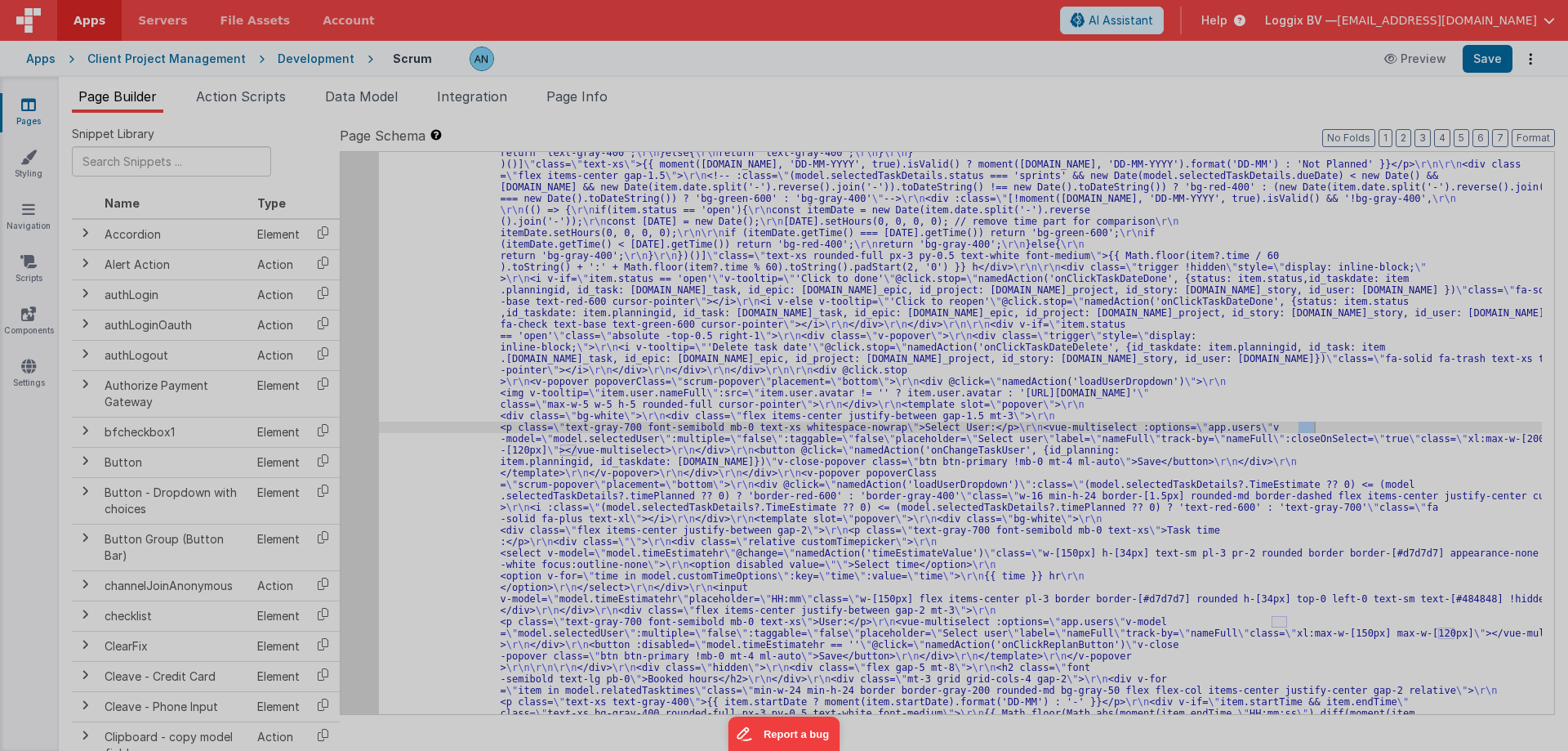
click at [357, 313] on div at bounding box center [784, 375] width 1568 height 751
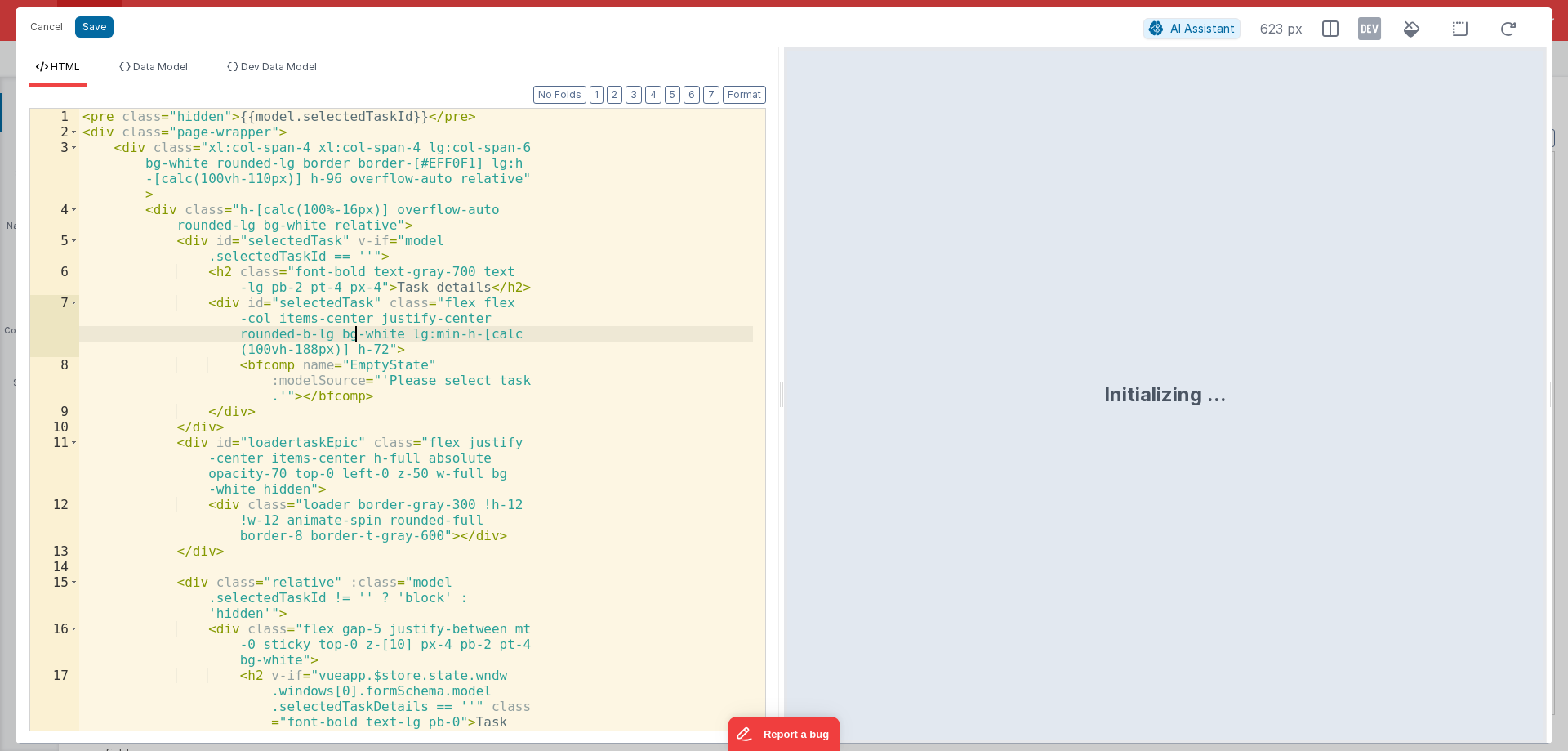
click at [356, 313] on div "< pre class = "hidden" > {{model.selectedTaskId}} </ pre > < div class = "page-…" at bounding box center [417, 461] width 674 height 706
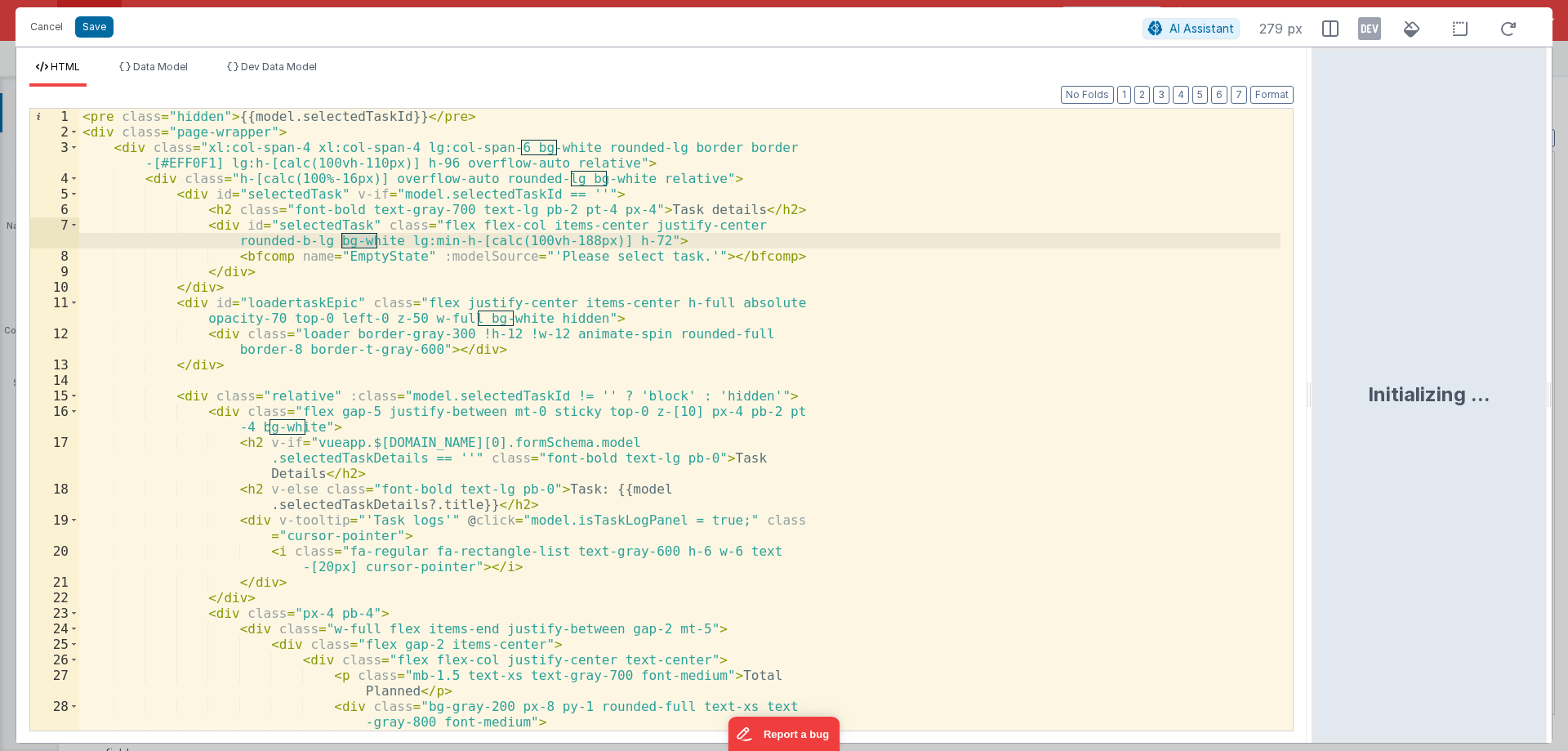
drag, startPoint x: 781, startPoint y: 390, endPoint x: 1132, endPoint y: 448, distance: 355.8
click at [1567, 378] on html "Cancel Save AI Assistant 279 px HTML Data Model Dev Data Model Format 7 6 5 4 3…" at bounding box center [784, 375] width 1568 height 751
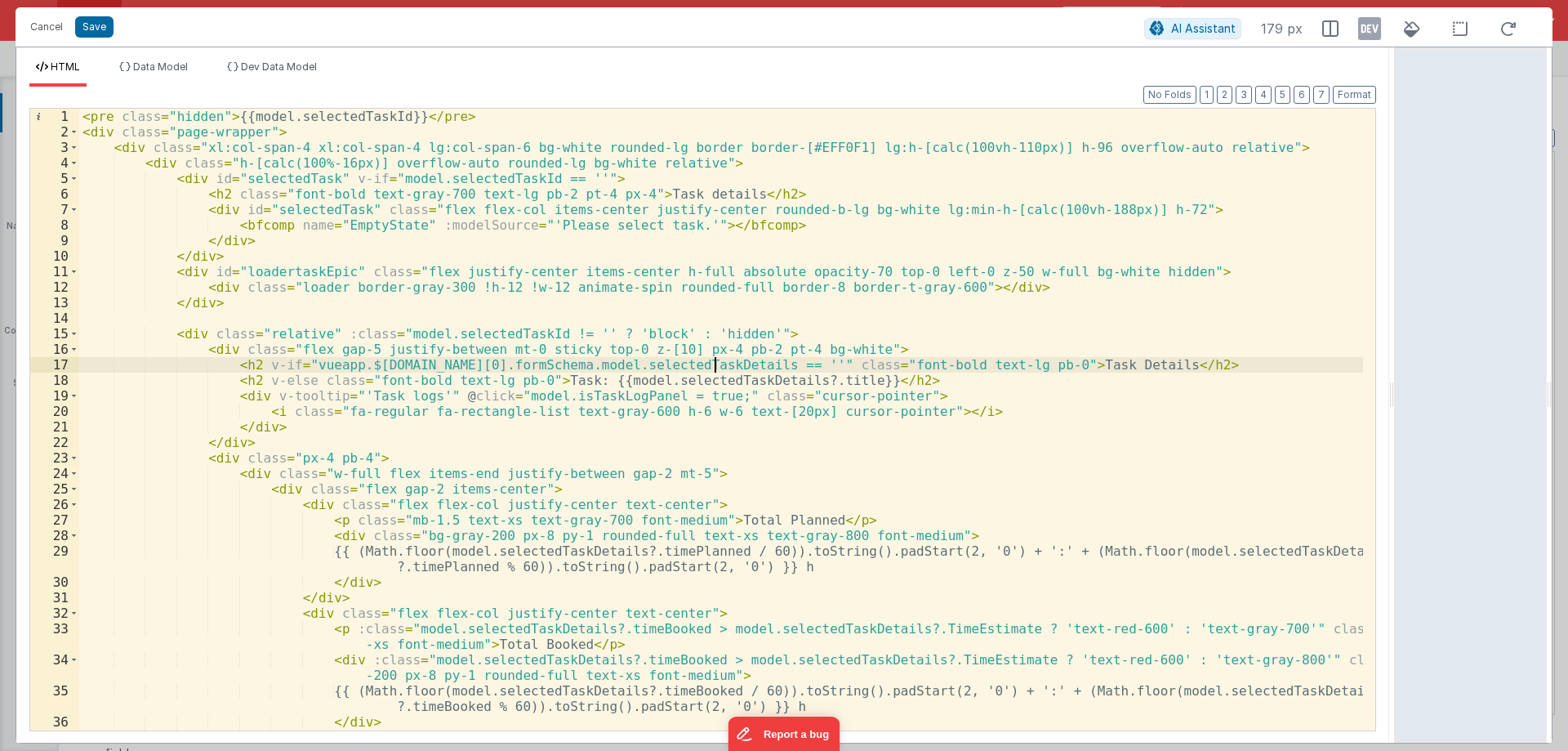
click at [716, 364] on div "< pre class = "hidden" > {{model.selectedTaskId}} </ pre > < div class = "page-…" at bounding box center [722, 435] width 1284 height 653
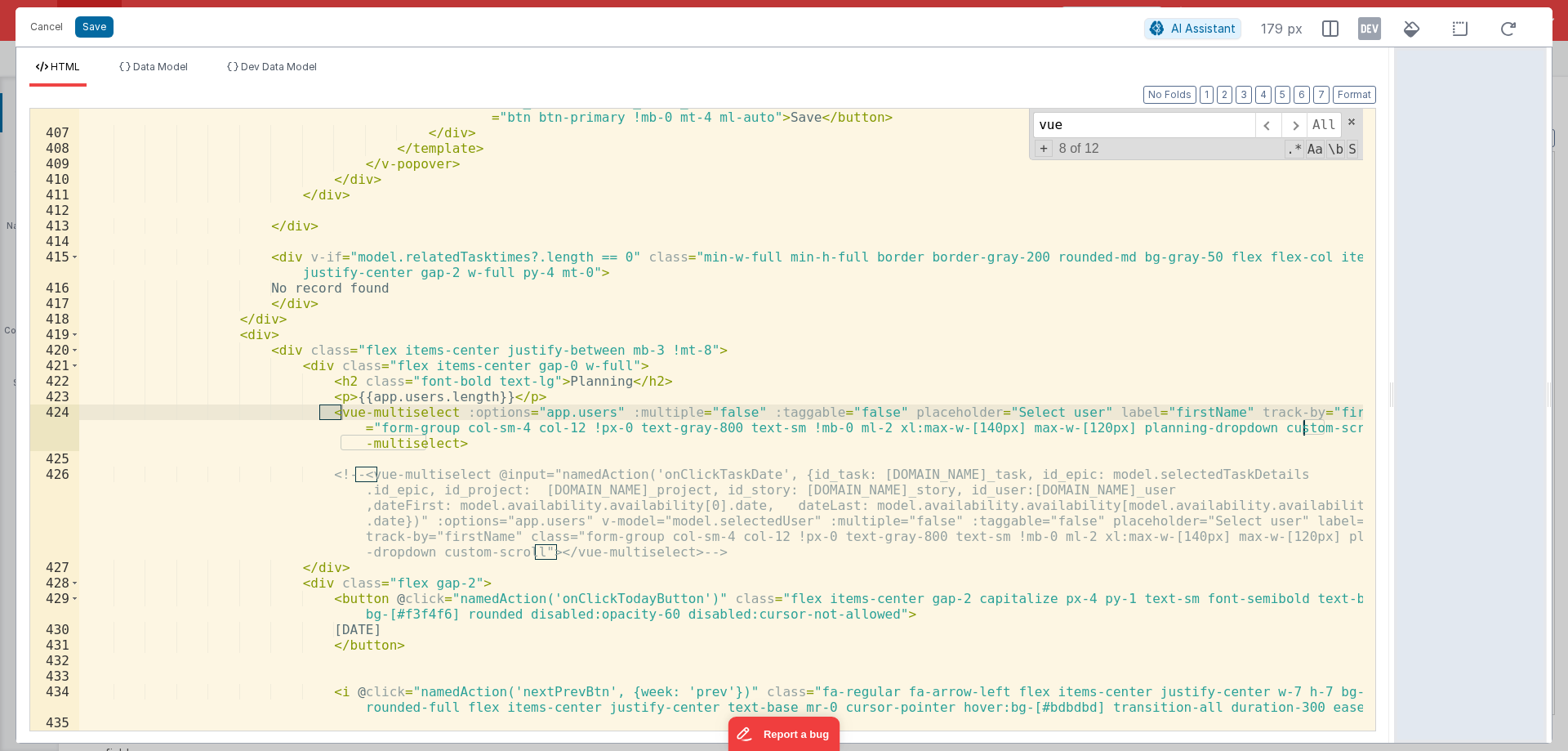
scroll to position [7218, 0]
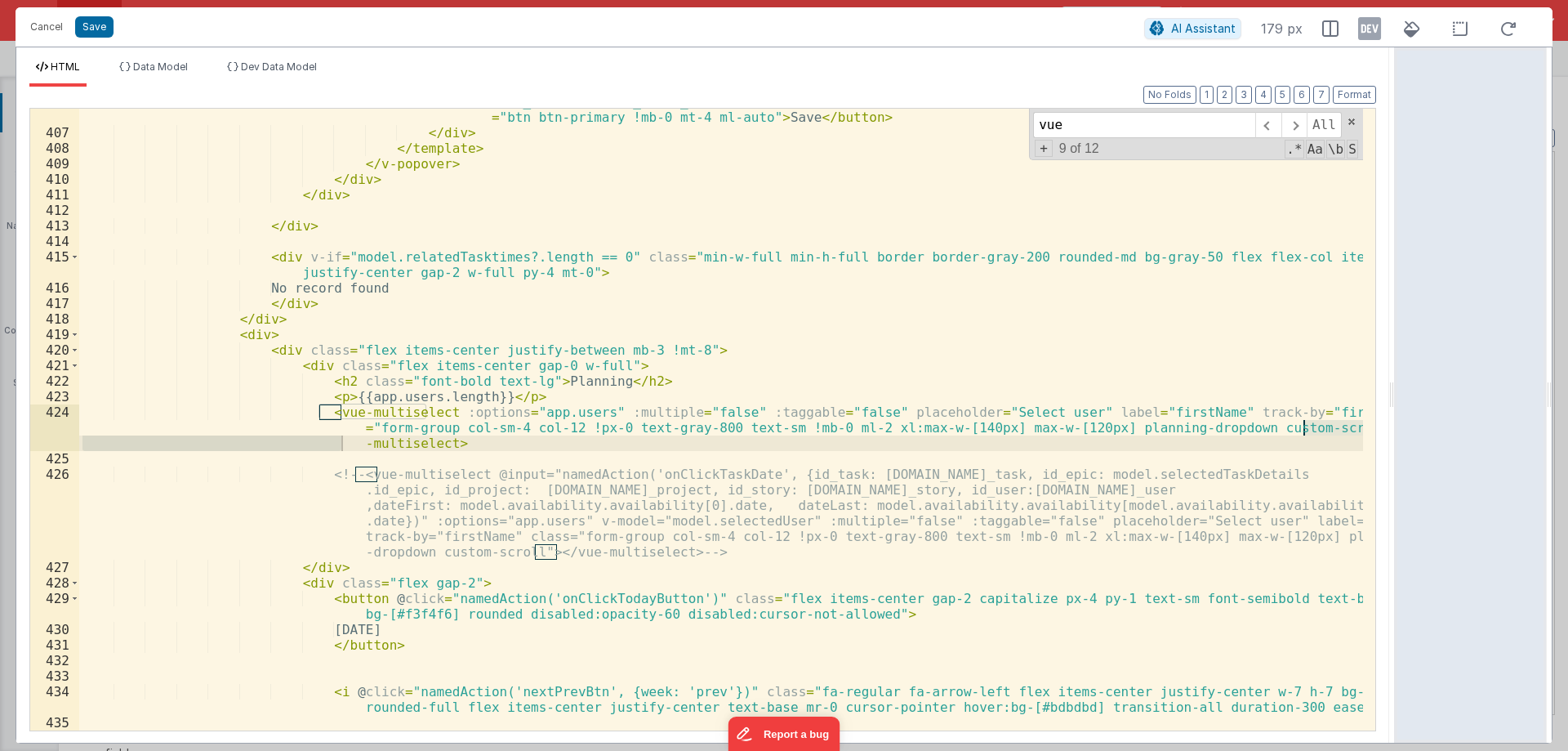
type input "vue"
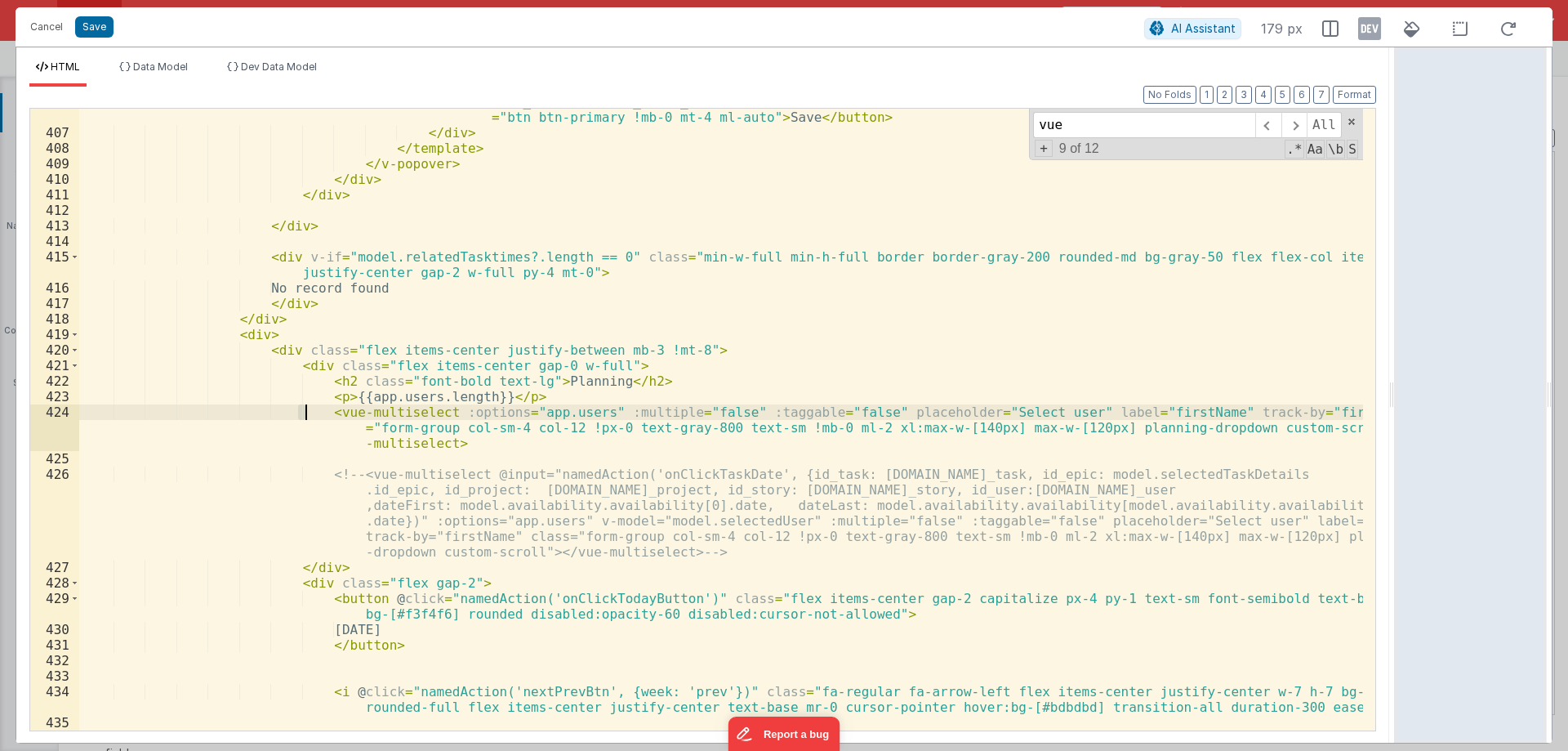
click at [306, 412] on div "< button @ click = "namedAction('onClickEditTime', {id_booking: [DOMAIN_NAME]_b…" at bounding box center [722, 428] width 1284 height 699
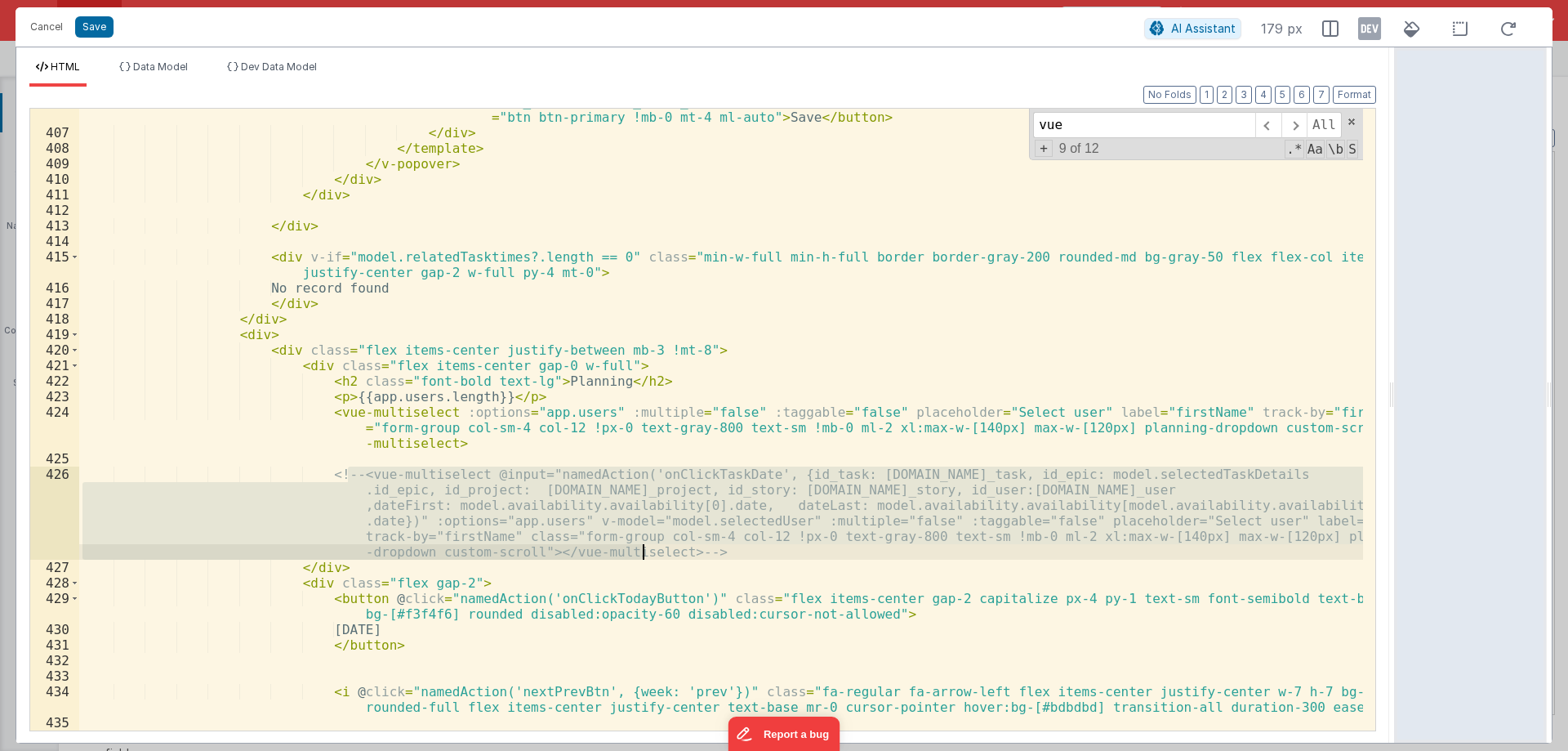
drag, startPoint x: 349, startPoint y: 473, endPoint x: 651, endPoint y: 550, distance: 311.7
click at [651, 550] on div "< button @ click = "namedAction('onClickEditTime', {id_booking: [DOMAIN_NAME]_b…" at bounding box center [722, 428] width 1284 height 699
click at [741, 518] on div "< button @ click = "namedAction('onClickEditTime', {id_booking: [DOMAIN_NAME]_b…" at bounding box center [722, 420] width 1284 height 622
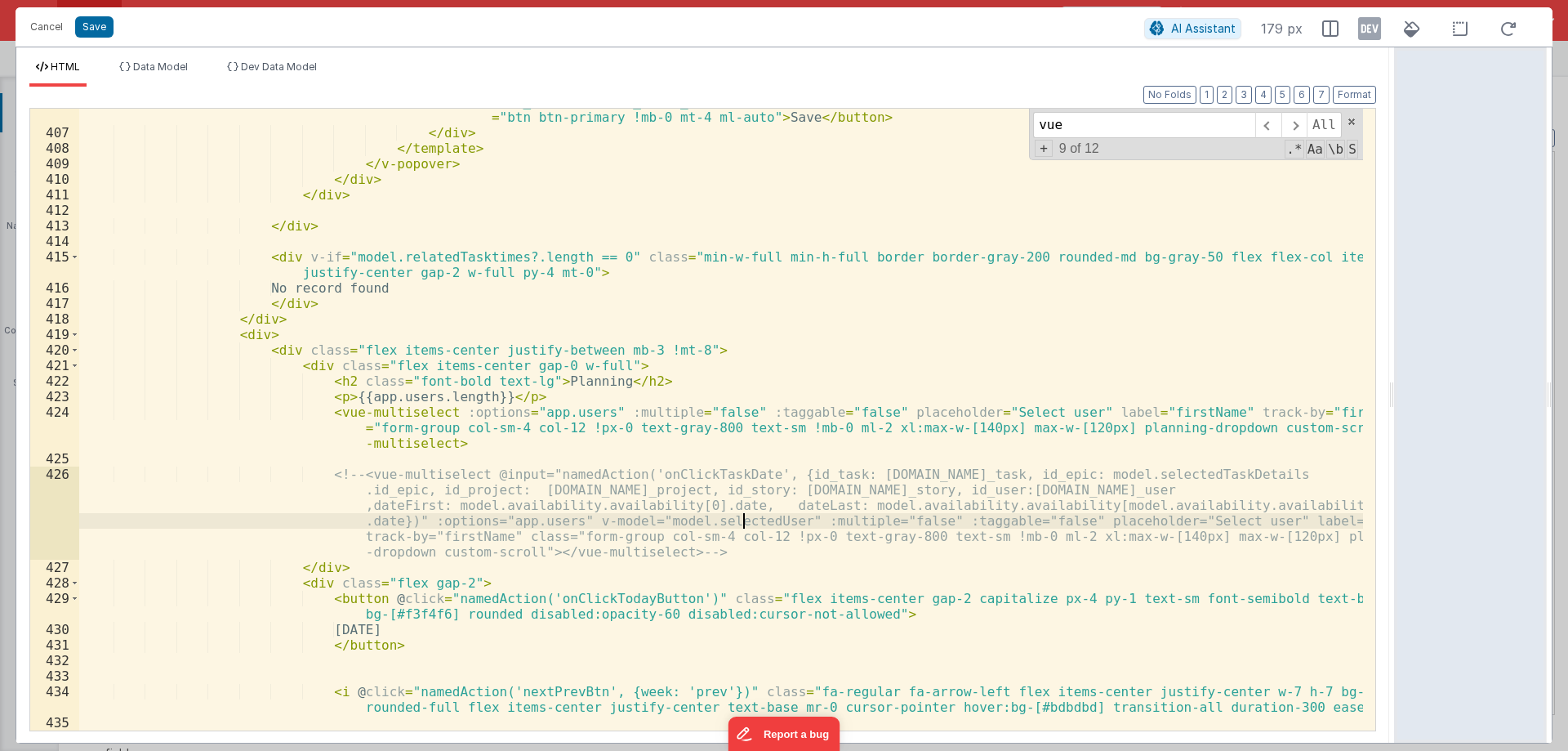
click at [741, 518] on div "< button @ click = "namedAction('onClickEditTime', {id_booking: [DOMAIN_NAME]_b…" at bounding box center [722, 428] width 1284 height 699
click at [33, 12] on div "Cancel Save AI Assistant 179 px" at bounding box center [784, 27] width 1538 height 39
click at [36, 22] on button "Cancel" at bounding box center [46, 27] width 49 height 23
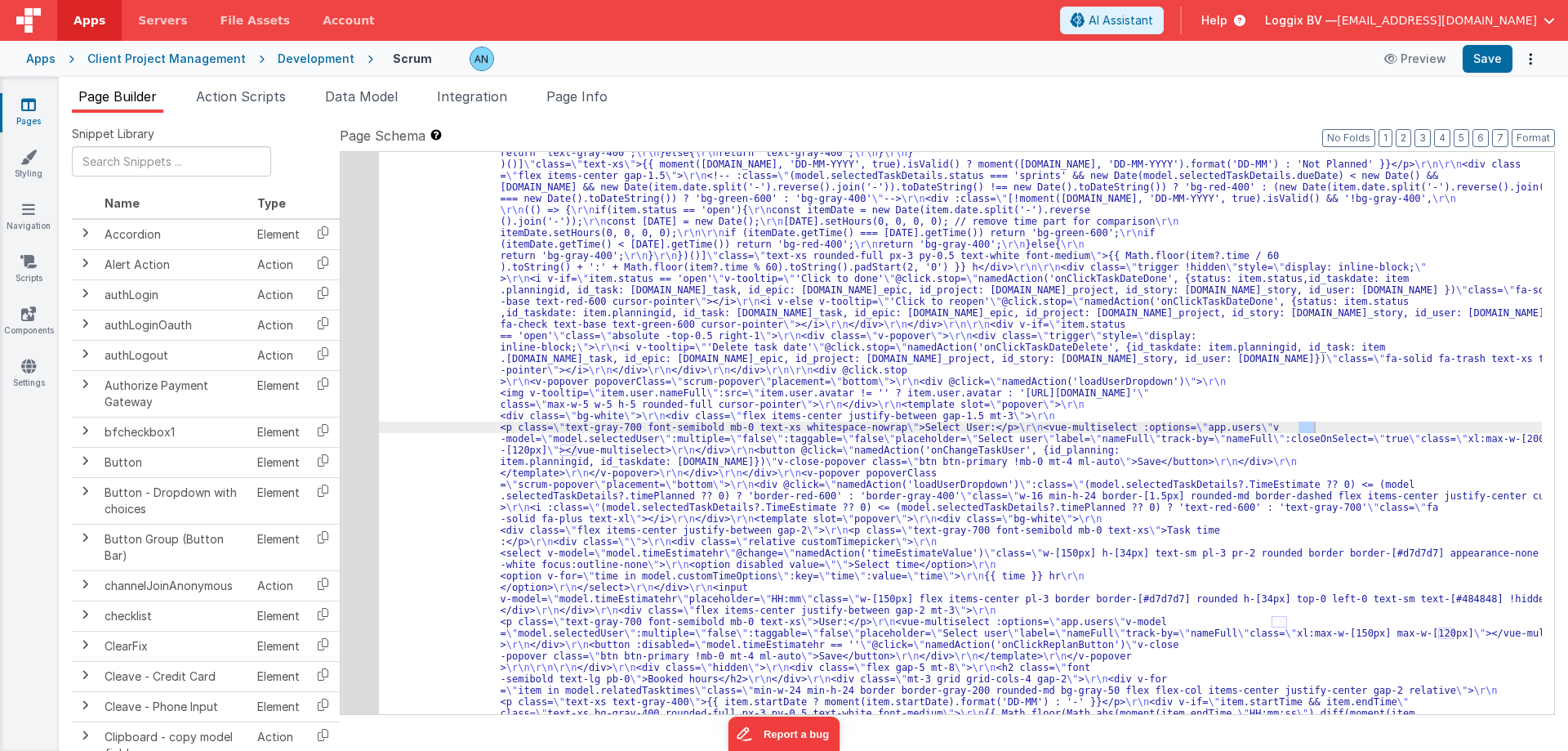
click at [370, 89] on div at bounding box center [784, 375] width 1568 height 751
click at [368, 95] on span "Data Model" at bounding box center [361, 96] width 73 height 16
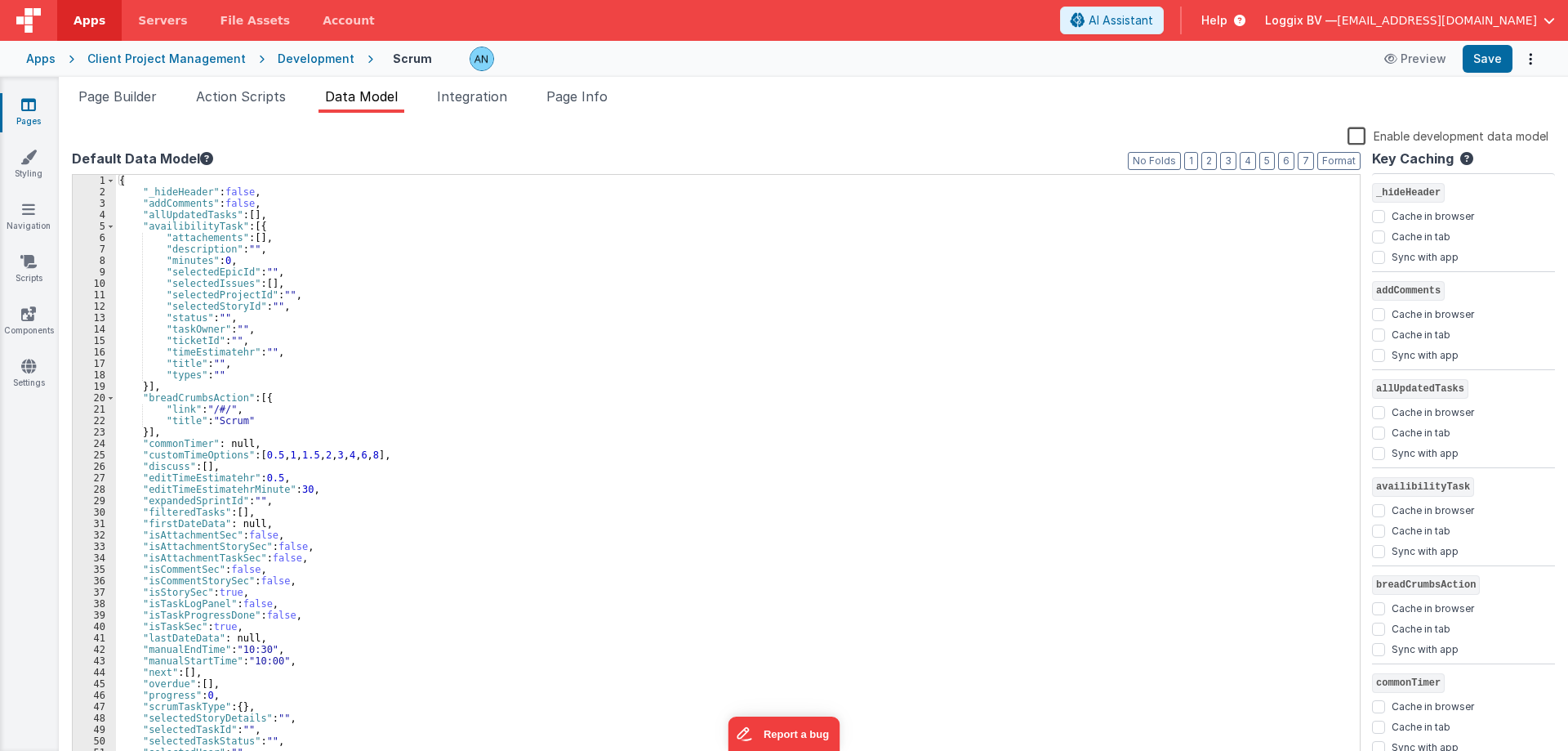
click at [1221, 159] on label "Default Data Model" at bounding box center [716, 158] width 1289 height 20
click at [1213, 159] on button "2" at bounding box center [1209, 160] width 15 height 18
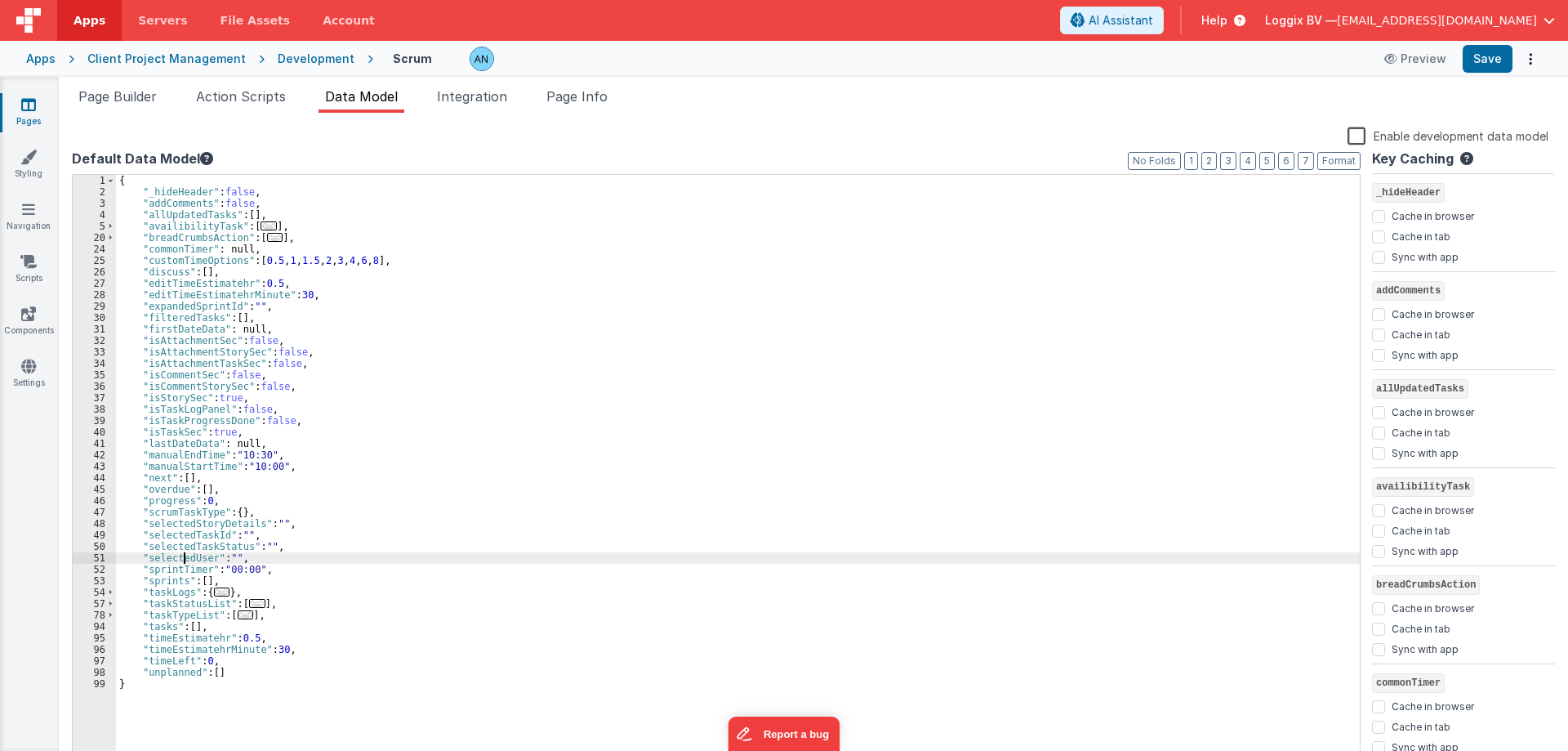
click at [186, 557] on div "{ "_hideHeader" : false , "addComments" : false , "allUpdatedTasks" : [ ] , "av…" at bounding box center [739, 481] width 1244 height 613
click at [132, 555] on div "{ "_hideHeader" : false , "addComments" : false , "allUpdatedTasks" : [ ] , "av…" at bounding box center [739, 481] width 1244 height 613
click at [272, 557] on div "{ "_hideHeader" : false , "addComments" : false , "allUpdatedTasks" : [ ] , "av…" at bounding box center [739, 481] width 1244 height 613
paste textarea
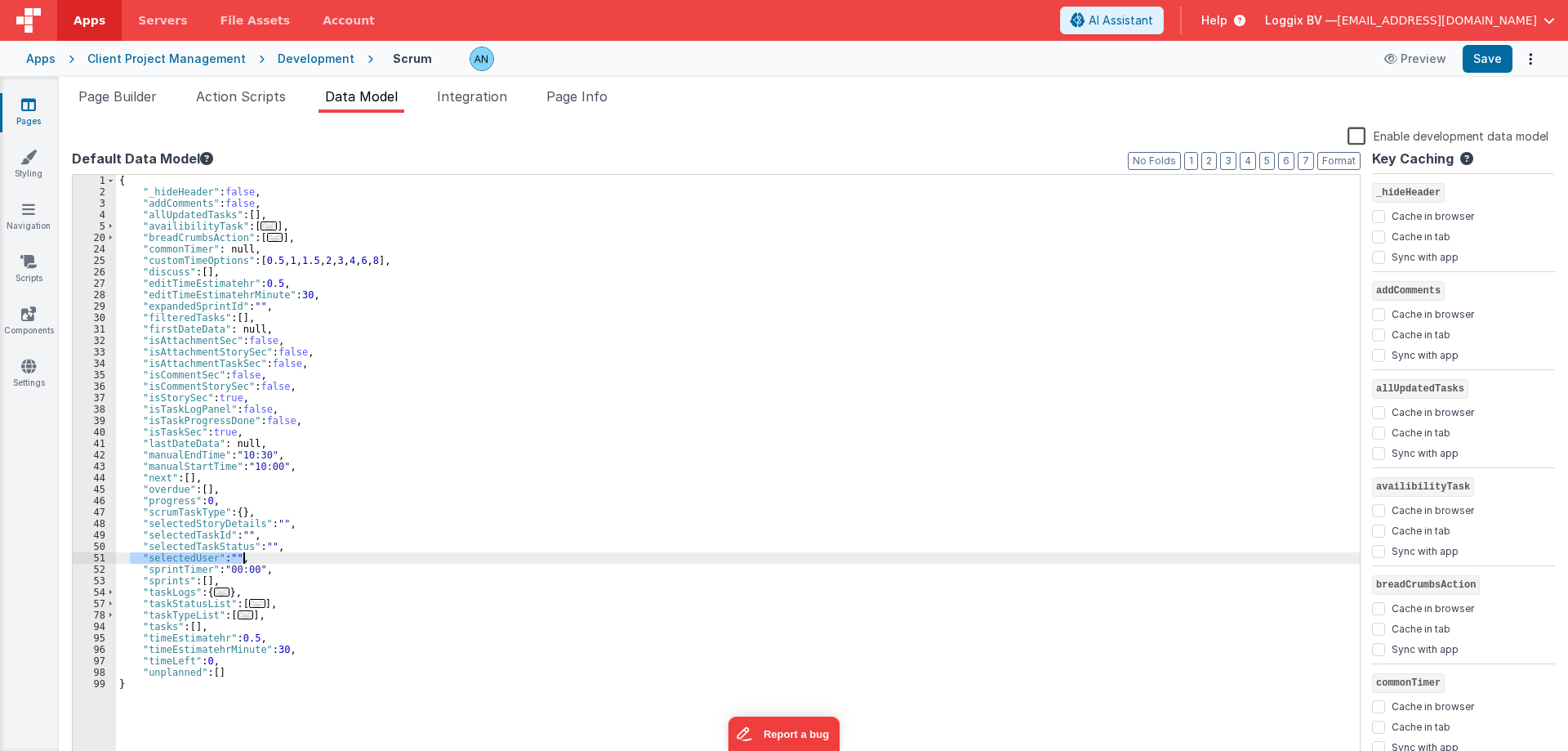
checkbox input "true"
checkbox input "false"
click at [165, 560] on div "{ "_hideHeader" : false , "addComments" : false , "allUpdatedTasks" : [ ] , "av…" at bounding box center [739, 481] width 1244 height 613
checkbox input "false"
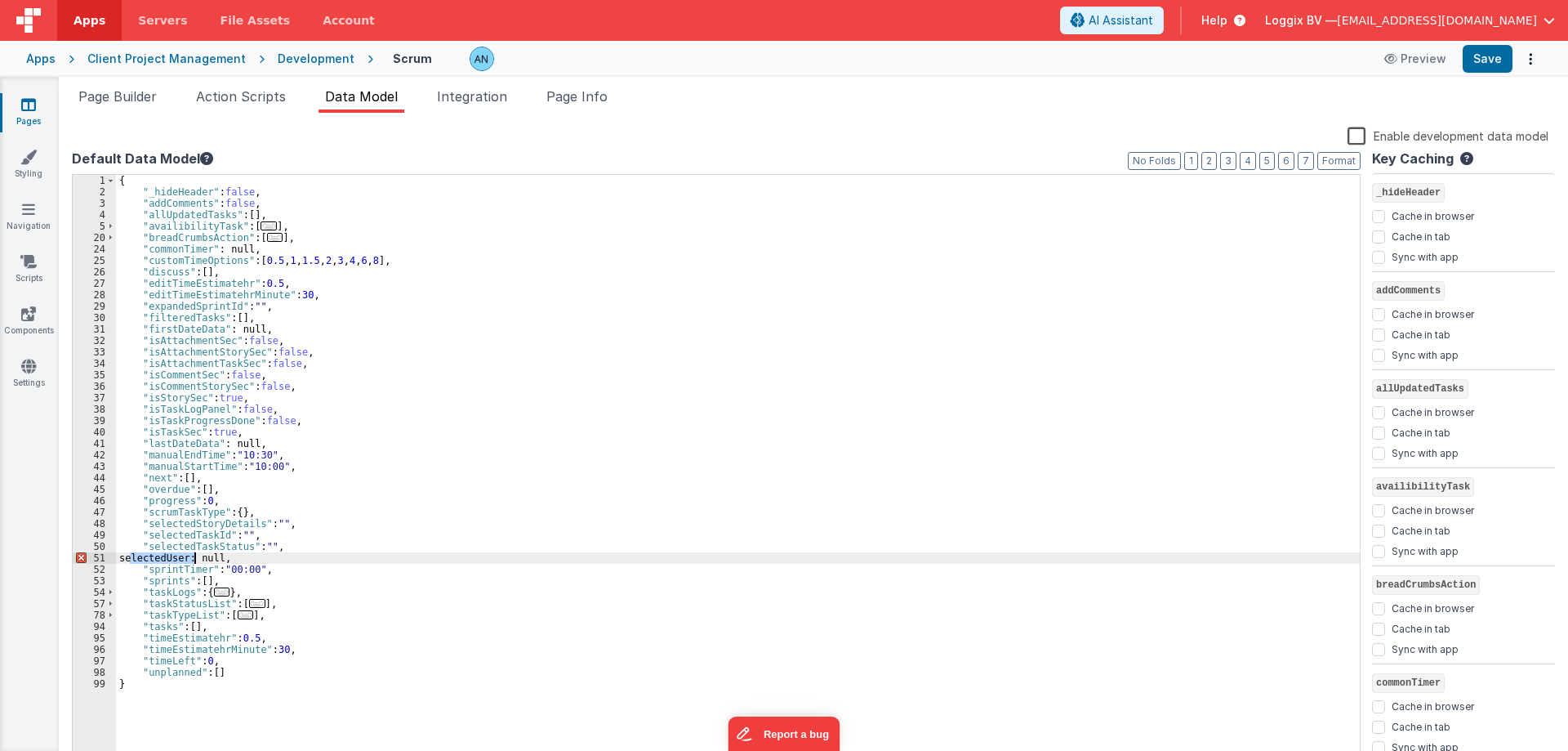
checkbox input "true"
click at [1471, 64] on button "Save" at bounding box center [1488, 58] width 50 height 27
click at [1340, 164] on button "Format" at bounding box center [1340, 160] width 44 height 18
click at [1345, 163] on button "Format" at bounding box center [1340, 160] width 44 height 18
drag, startPoint x: 1506, startPoint y: 50, endPoint x: 765, endPoint y: 11, distance: 742.0
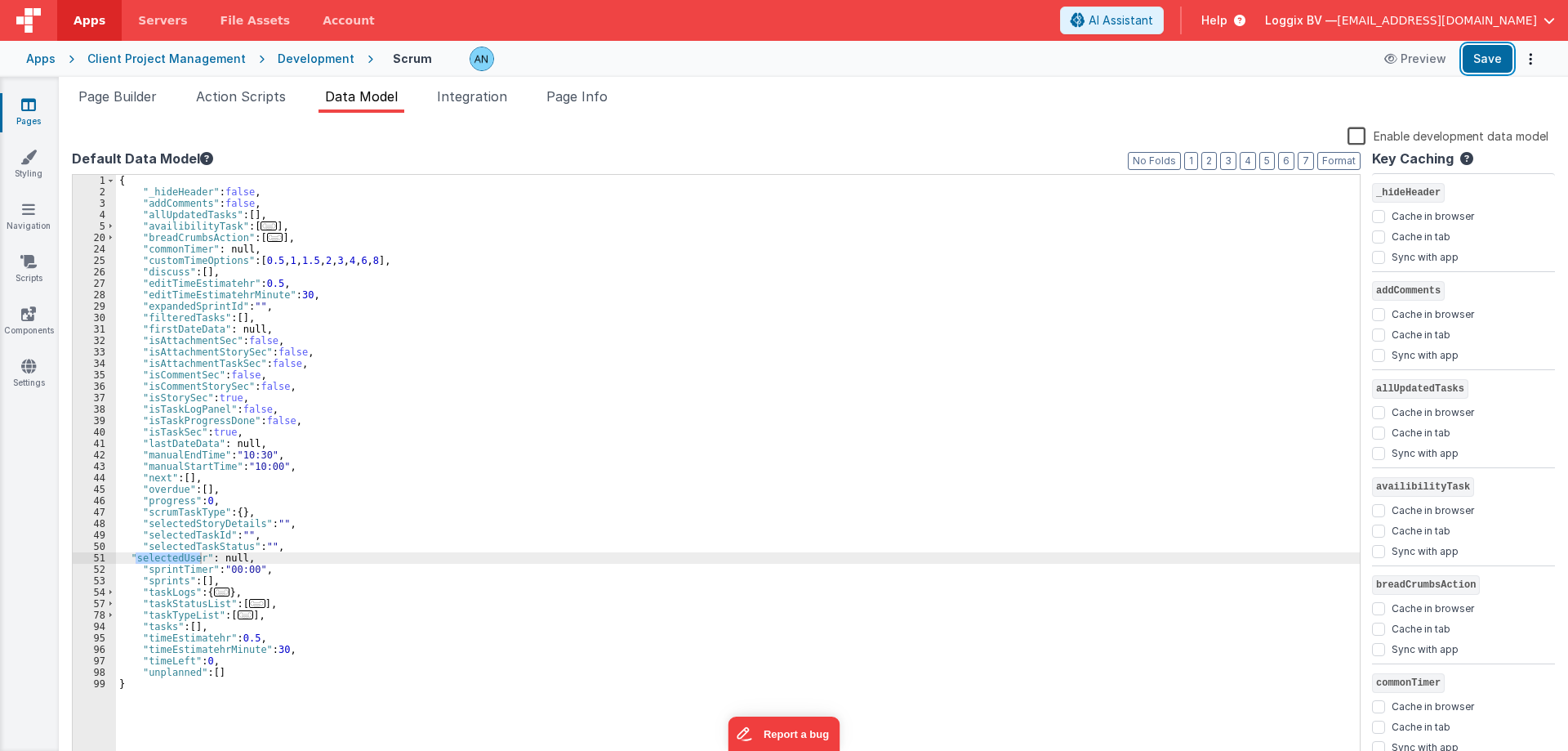
click at [1505, 50] on button "Save" at bounding box center [1488, 58] width 50 height 27
click at [1345, 159] on button "Format" at bounding box center [1340, 160] width 44 height 18
click at [145, 97] on span "Page Builder" at bounding box center [117, 96] width 79 height 16
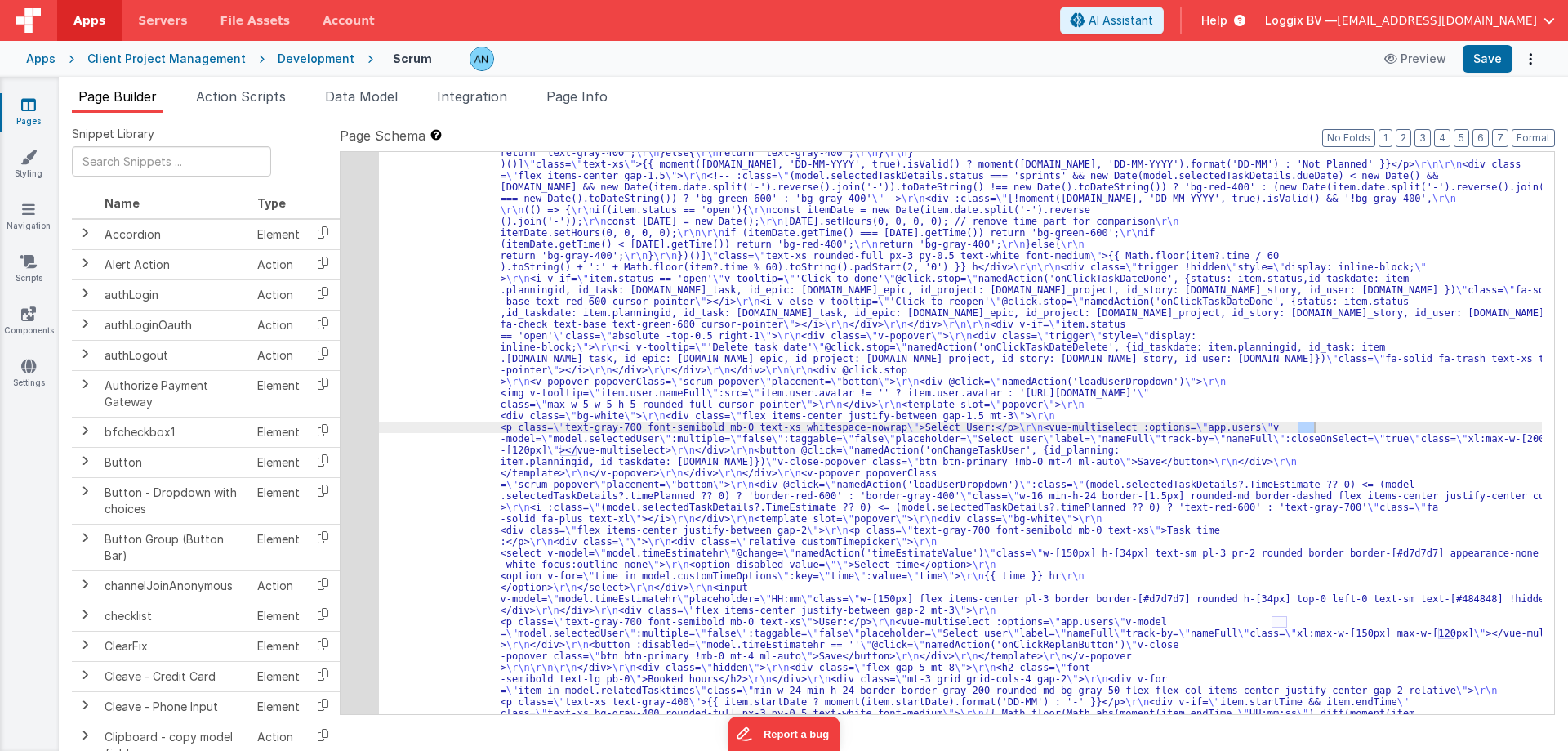
click at [358, 316] on div "17" at bounding box center [360, 536] width 39 height 3500
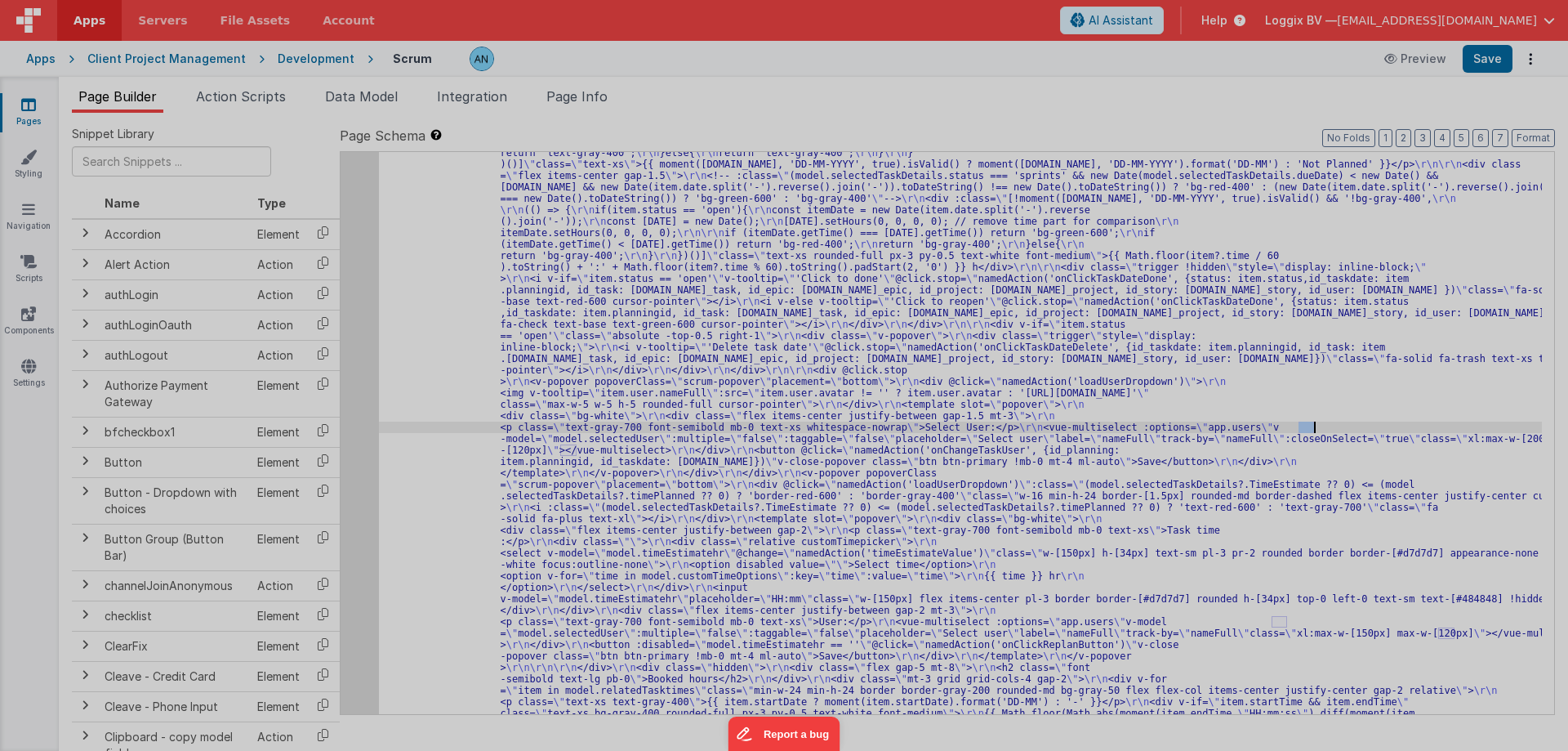
click at [358, 316] on div at bounding box center [784, 375] width 1568 height 751
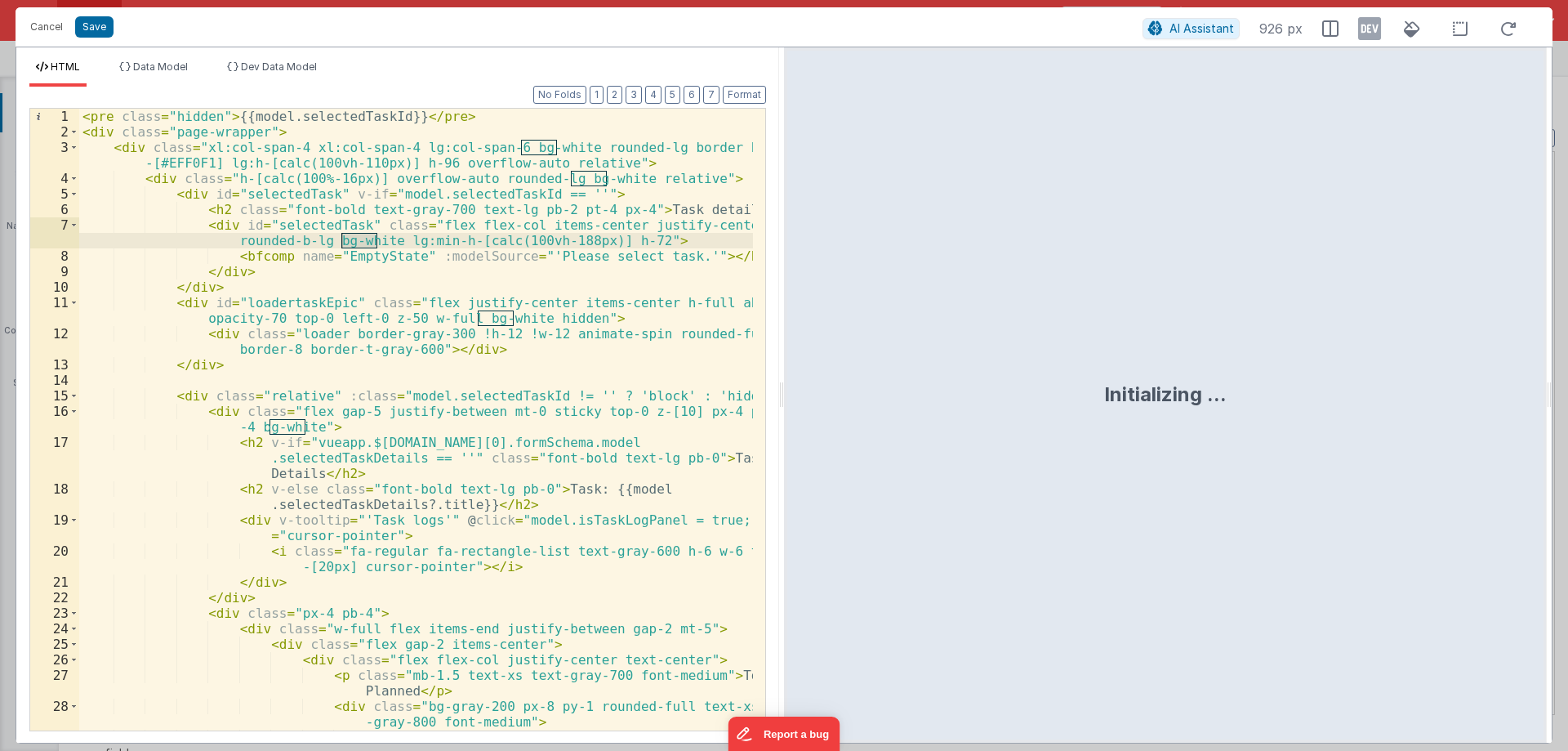
drag, startPoint x: 779, startPoint y: 388, endPoint x: 1407, endPoint y: 415, distance: 628.6
click at [1444, 415] on html "Cancel Save AI Assistant 926 px HTML Data Model Dev Data Model Format 7 6 5 4 3…" at bounding box center [784, 375] width 1568 height 751
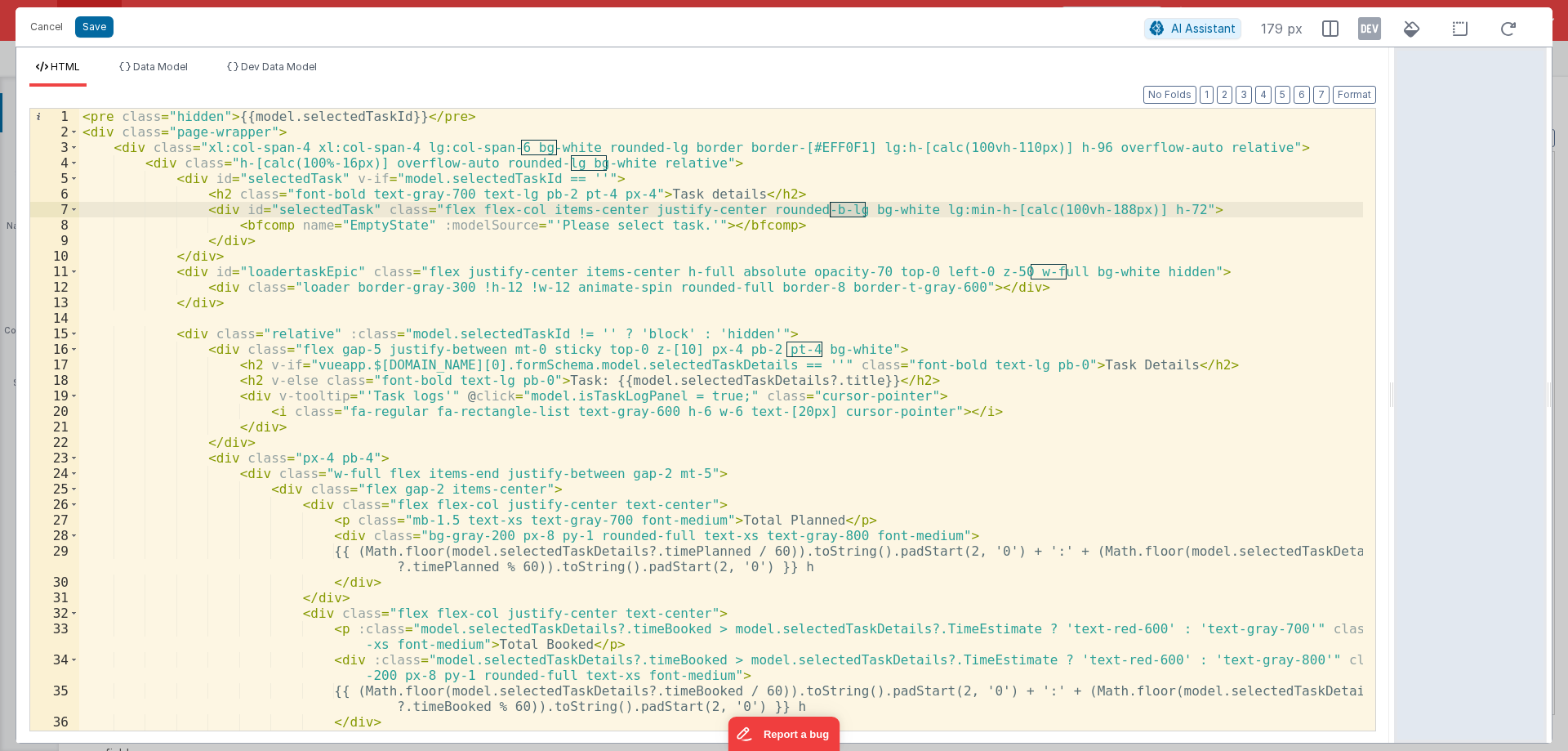
click at [366, 431] on div "< pre class = "hidden" > {{model.selectedTaskId}} </ pre > < div class = "page-…" at bounding box center [722, 435] width 1284 height 653
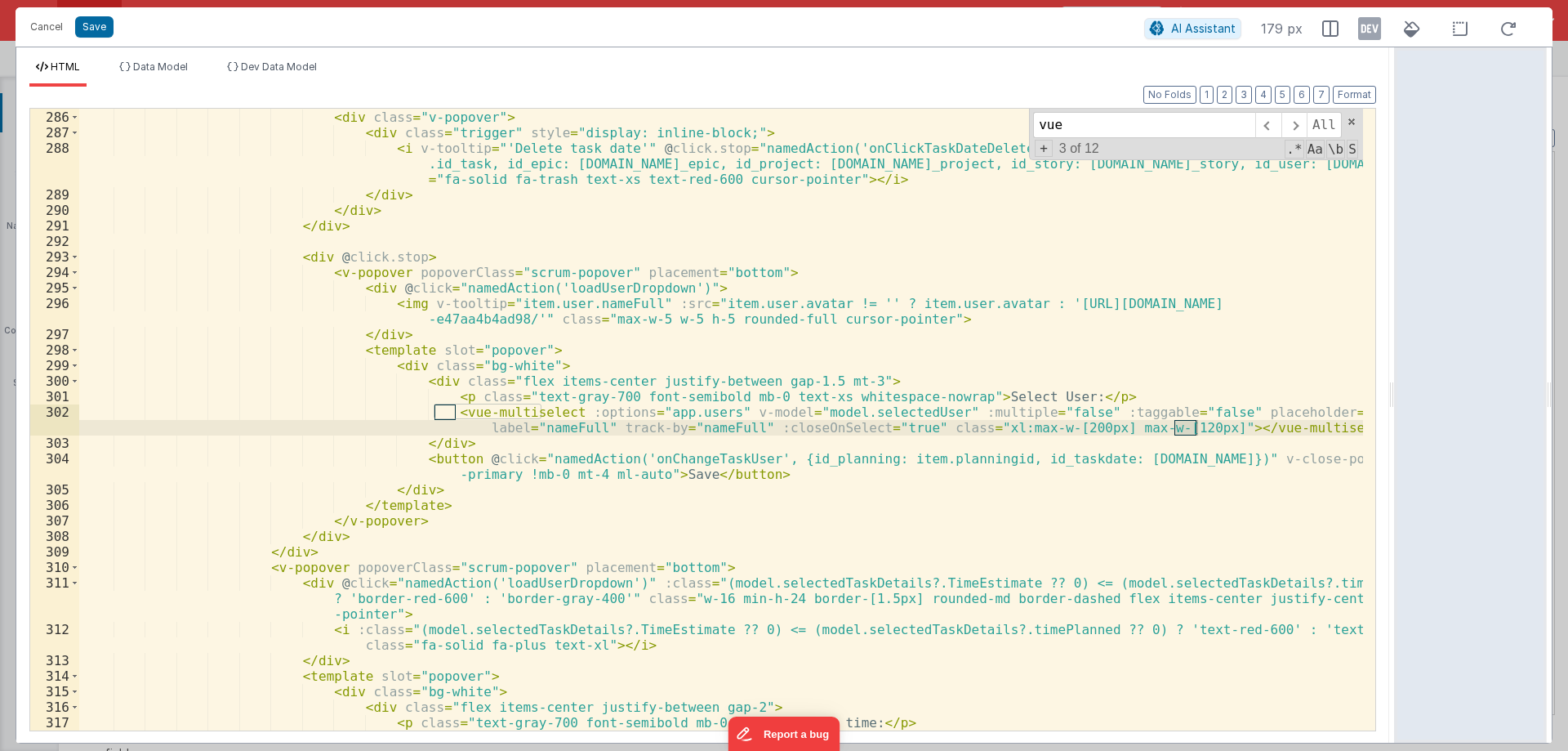
scroll to position [5588, 0]
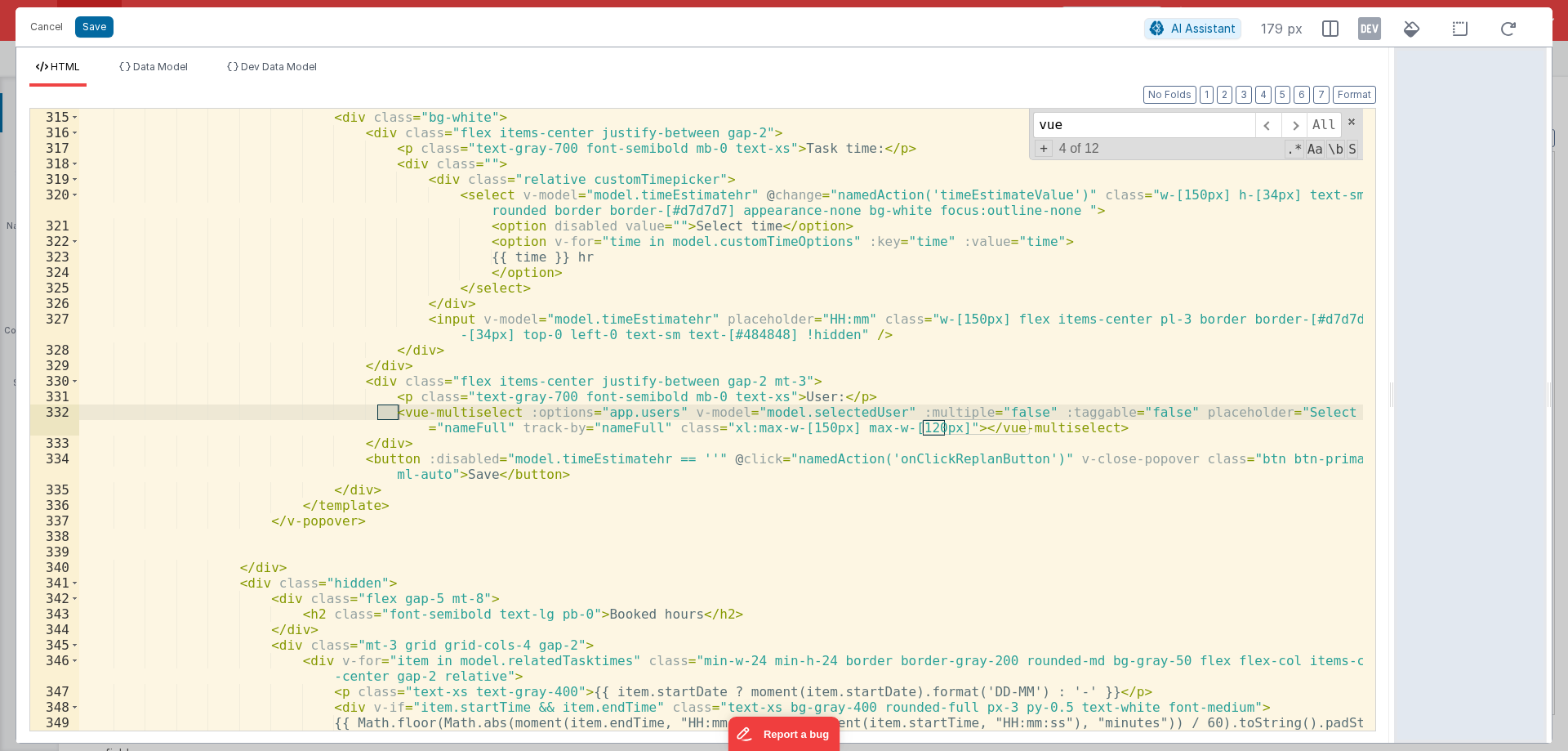
type input "vue"
click at [421, 409] on div "< template slot = "popover" > < div class = "bg-white" > < div class = "flex it…" at bounding box center [722, 436] width 1284 height 684
drag, startPoint x: 360, startPoint y: 413, endPoint x: 640, endPoint y: 412, distance: 280.0
click at [640, 412] on div "< template slot = "popover" > < div class = "bg-white" > < div class = "flex it…" at bounding box center [722, 436] width 1284 height 684
click at [1056, 424] on div "< template slot = "popover" > < div class = "bg-white" > < div class = "flex it…" at bounding box center [722, 436] width 1284 height 684
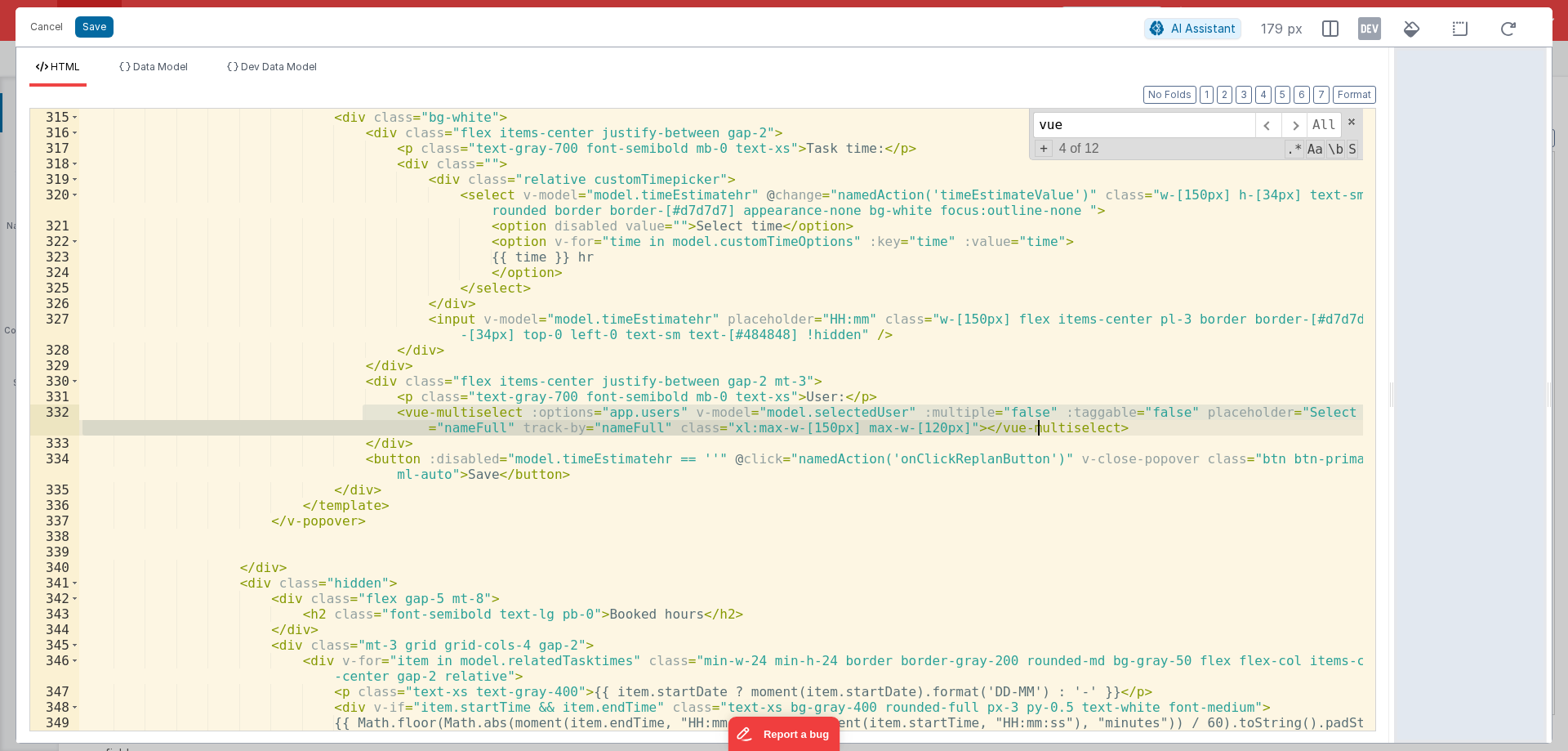
click at [377, 409] on div "< template slot = "popover" > < div class = "bg-white" > < div class = "flex it…" at bounding box center [722, 420] width 1284 height 622
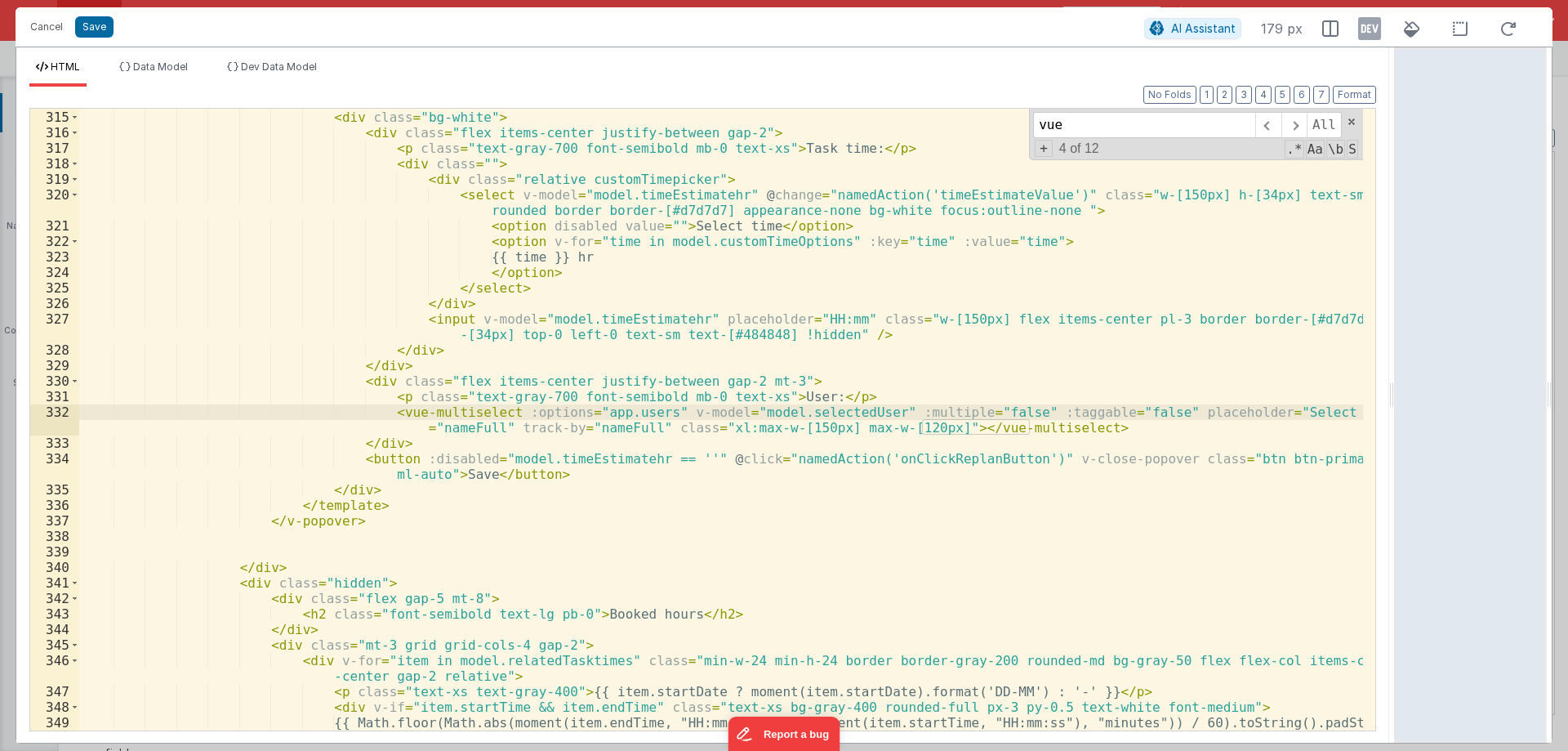
click at [485, 414] on div "< template slot = "popover" > < div class = "bg-white" > < div class = "flex it…" at bounding box center [722, 436] width 1284 height 684
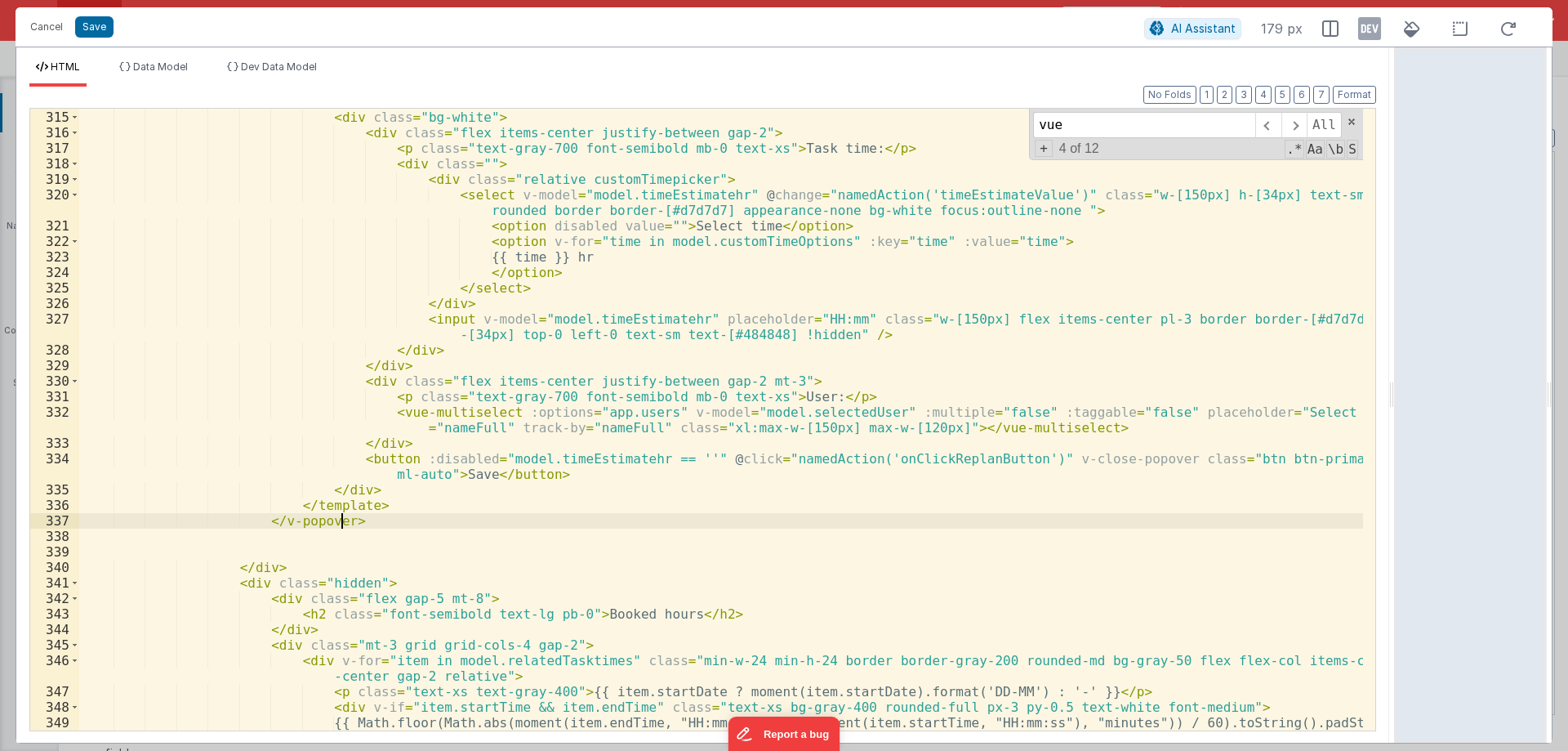
click at [548, 527] on div "< template slot = "popover" > < div class = "bg-white" > < div class = "flex it…" at bounding box center [722, 436] width 1284 height 684
click at [1075, 122] on input "vue" at bounding box center [1144, 125] width 223 height 27
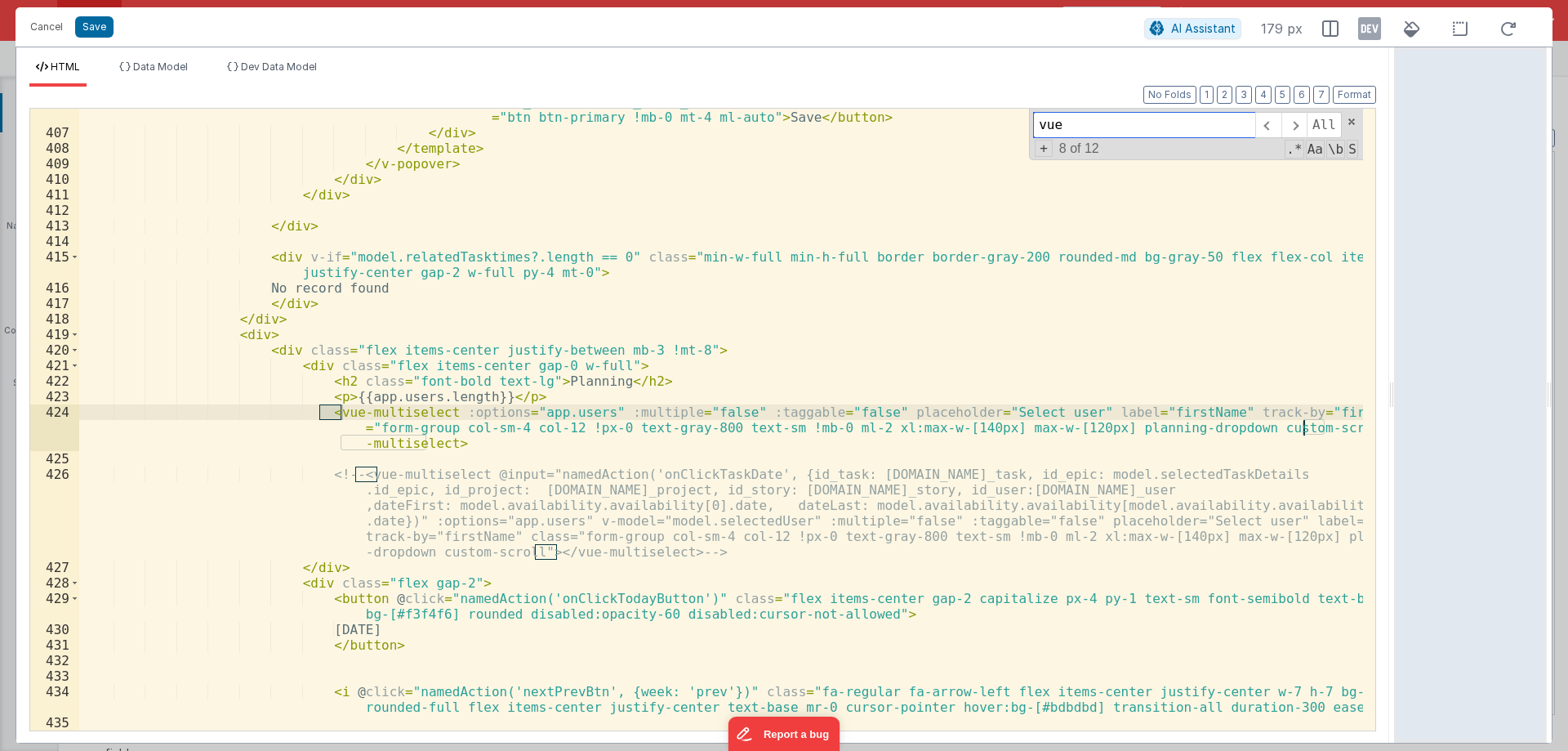
scroll to position [7218, 0]
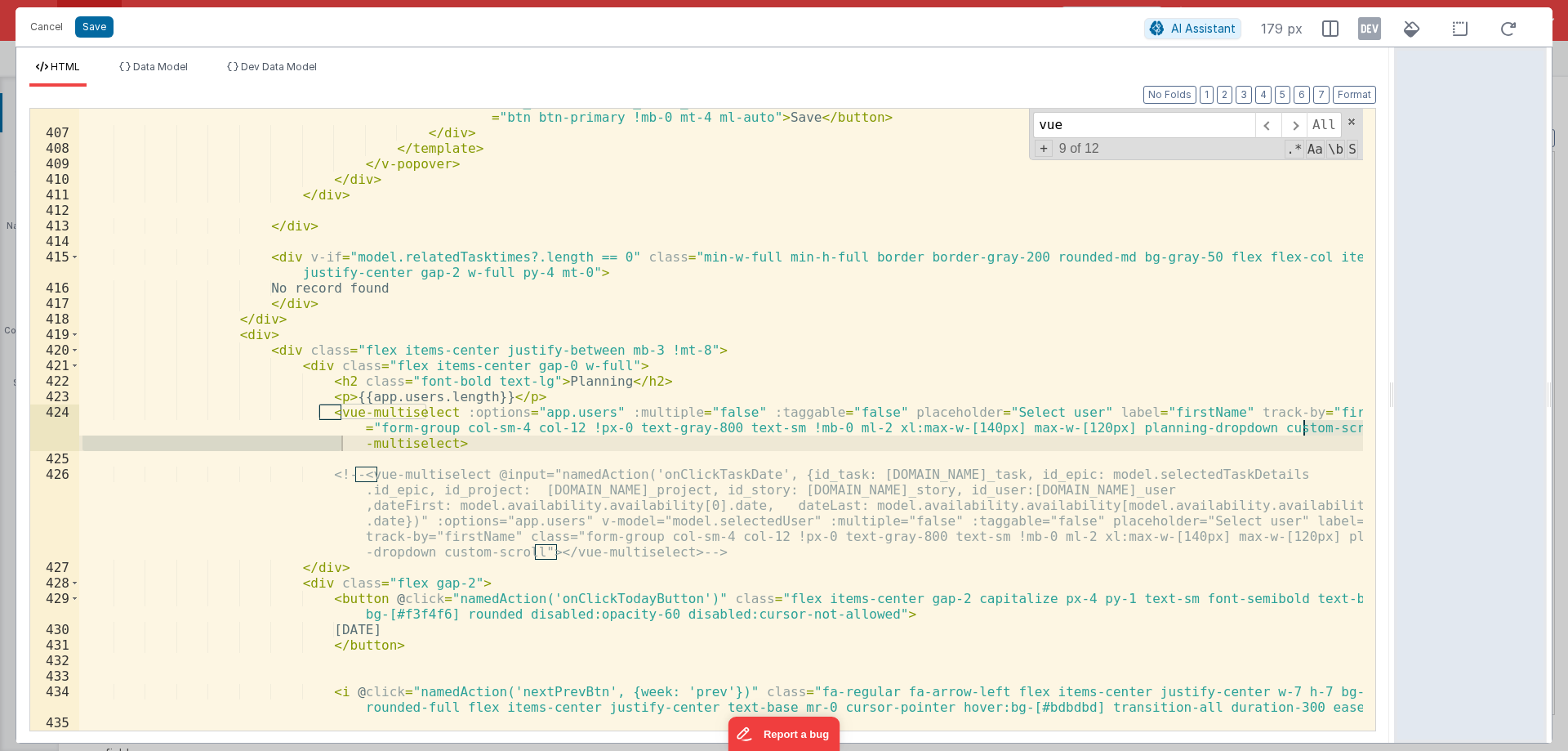
click at [515, 393] on div "< button @ click = "namedAction('onClickEditTime', {id_booking: [DOMAIN_NAME]_b…" at bounding box center [722, 428] width 1284 height 699
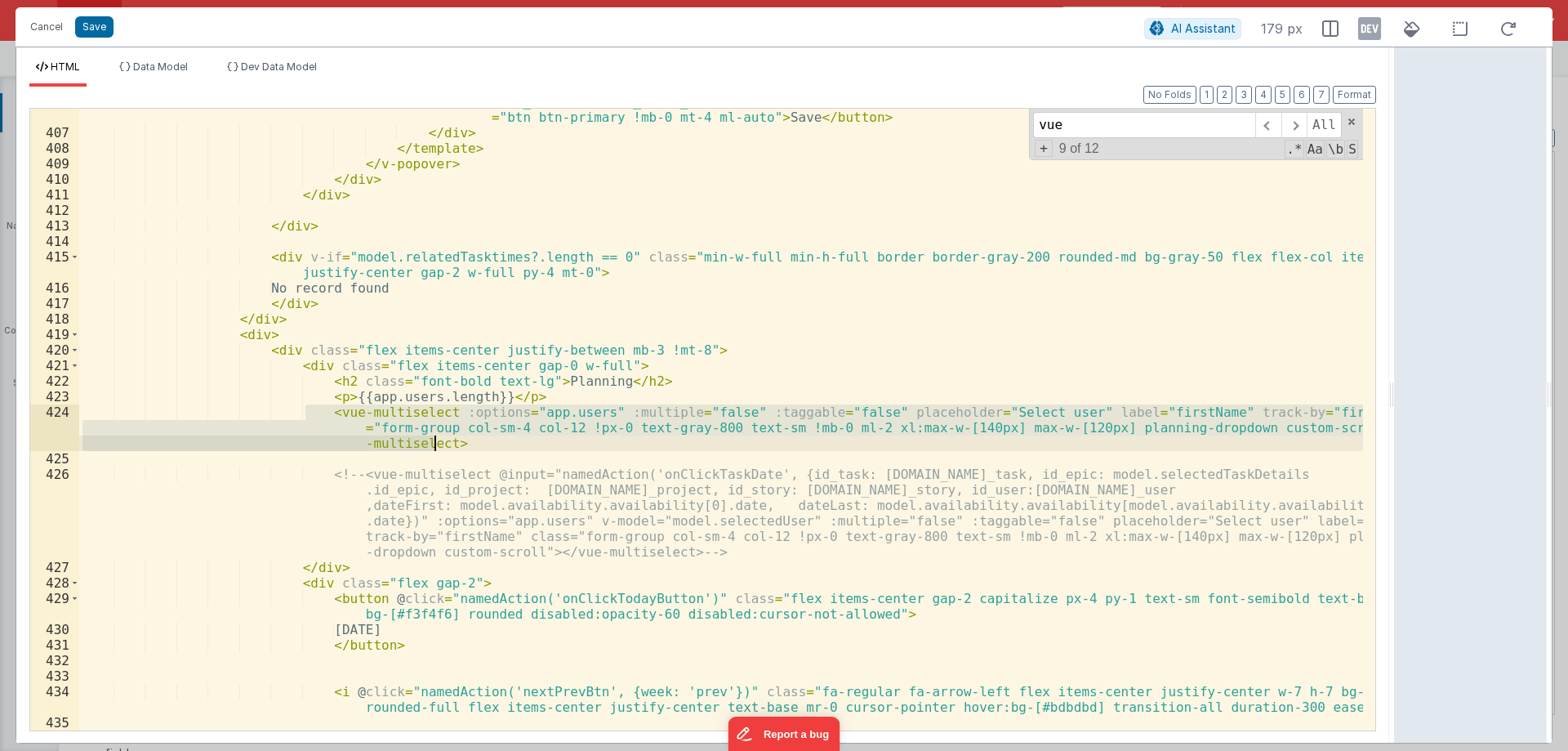
drag, startPoint x: 307, startPoint y: 408, endPoint x: 443, endPoint y: 440, distance: 139.7
click at [443, 440] on div "< button @ click = "namedAction('onClickEditTime', {id_booking: [DOMAIN_NAME]_b…" at bounding box center [722, 428] width 1284 height 699
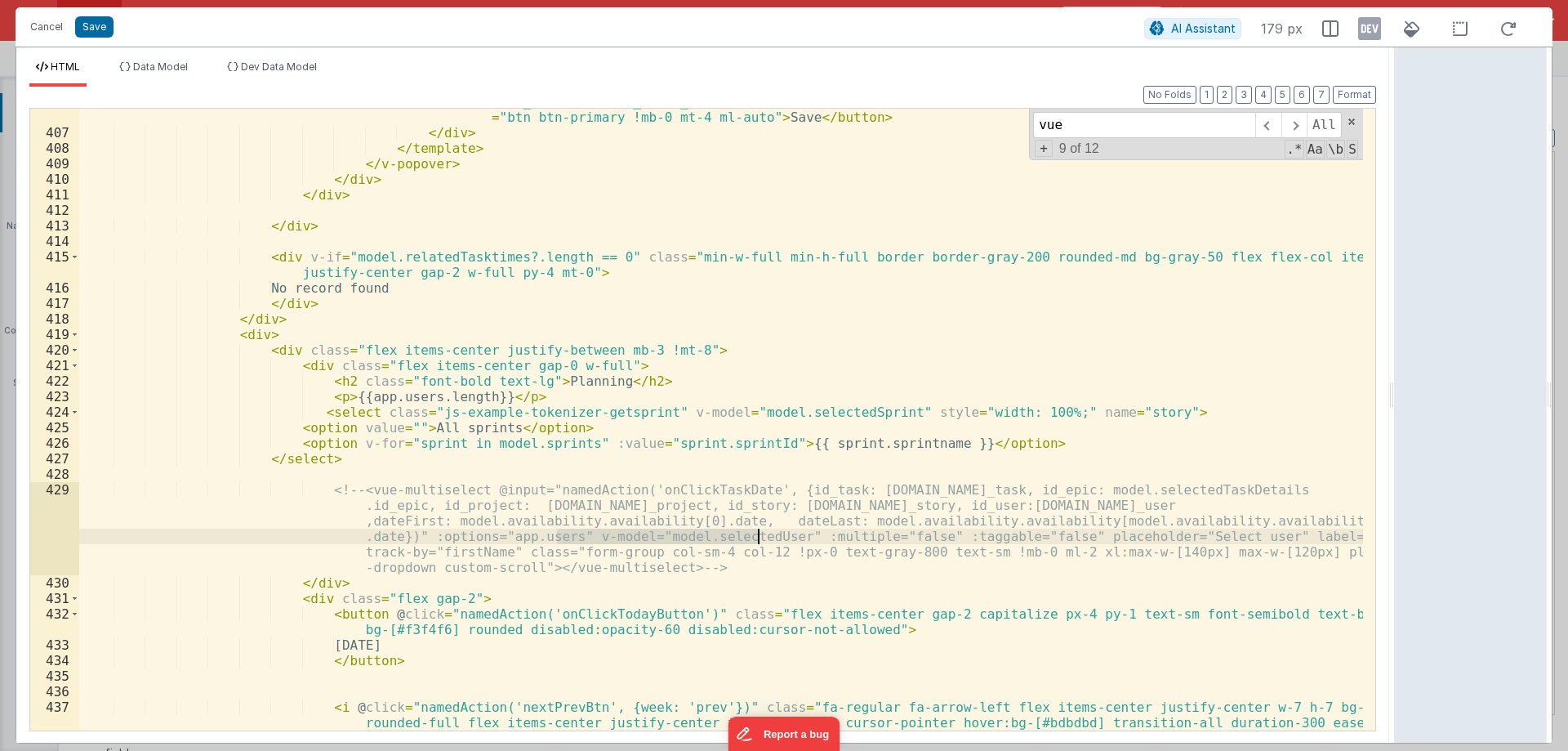
drag, startPoint x: 557, startPoint y: 532, endPoint x: 758, endPoint y: 534, distance: 201.0
click at [758, 534] on div "< button @ click = "namedAction('onClickEditTime', {id_booking: [DOMAIN_NAME]_b…" at bounding box center [722, 420] width 1284 height 684
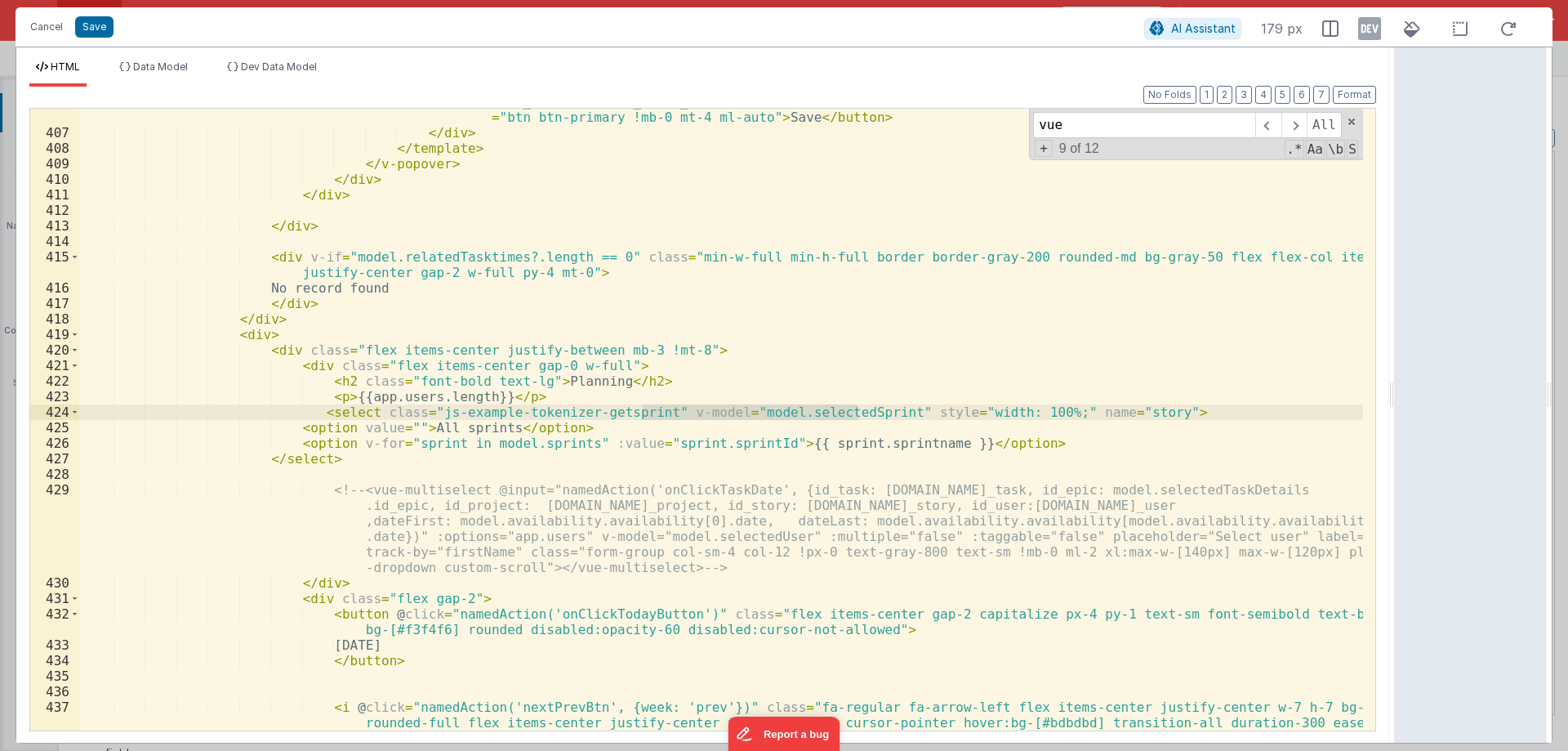
drag, startPoint x: 643, startPoint y: 408, endPoint x: 859, endPoint y: 410, distance: 216.0
click at [859, 410] on div "< button @ click = "namedAction('onClickEditTime', {id_booking: [DOMAIN_NAME]_b…" at bounding box center [722, 420] width 1284 height 684
paste textarea
click at [483, 445] on div "< button @ click = "namedAction('onClickEditTime', {id_booking: [DOMAIN_NAME]_b…" at bounding box center [722, 420] width 1284 height 684
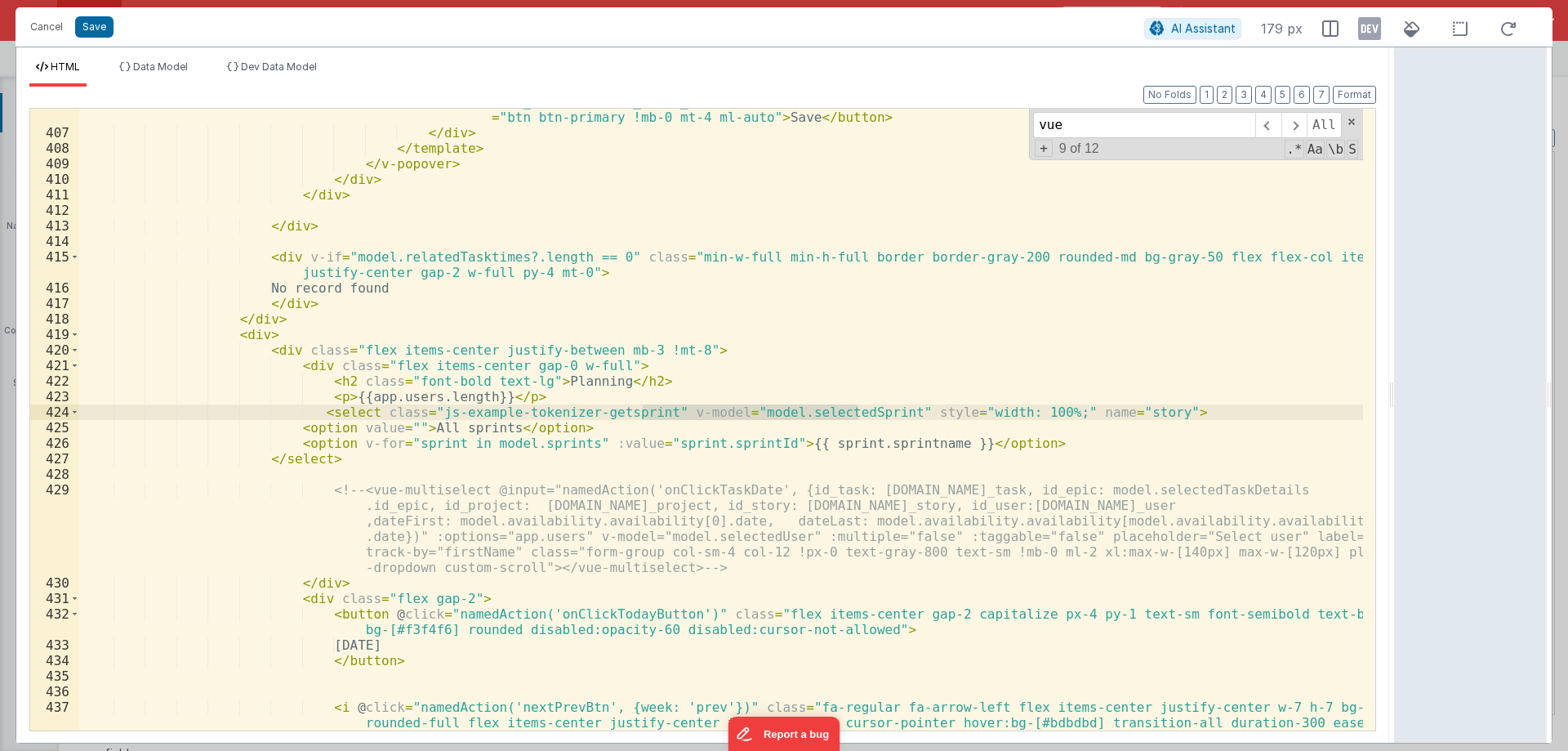
click at [483, 445] on div "< button @ click = "namedAction('onClickEditTime', {id_booking: [DOMAIN_NAME]_b…" at bounding box center [722, 420] width 1284 height 684
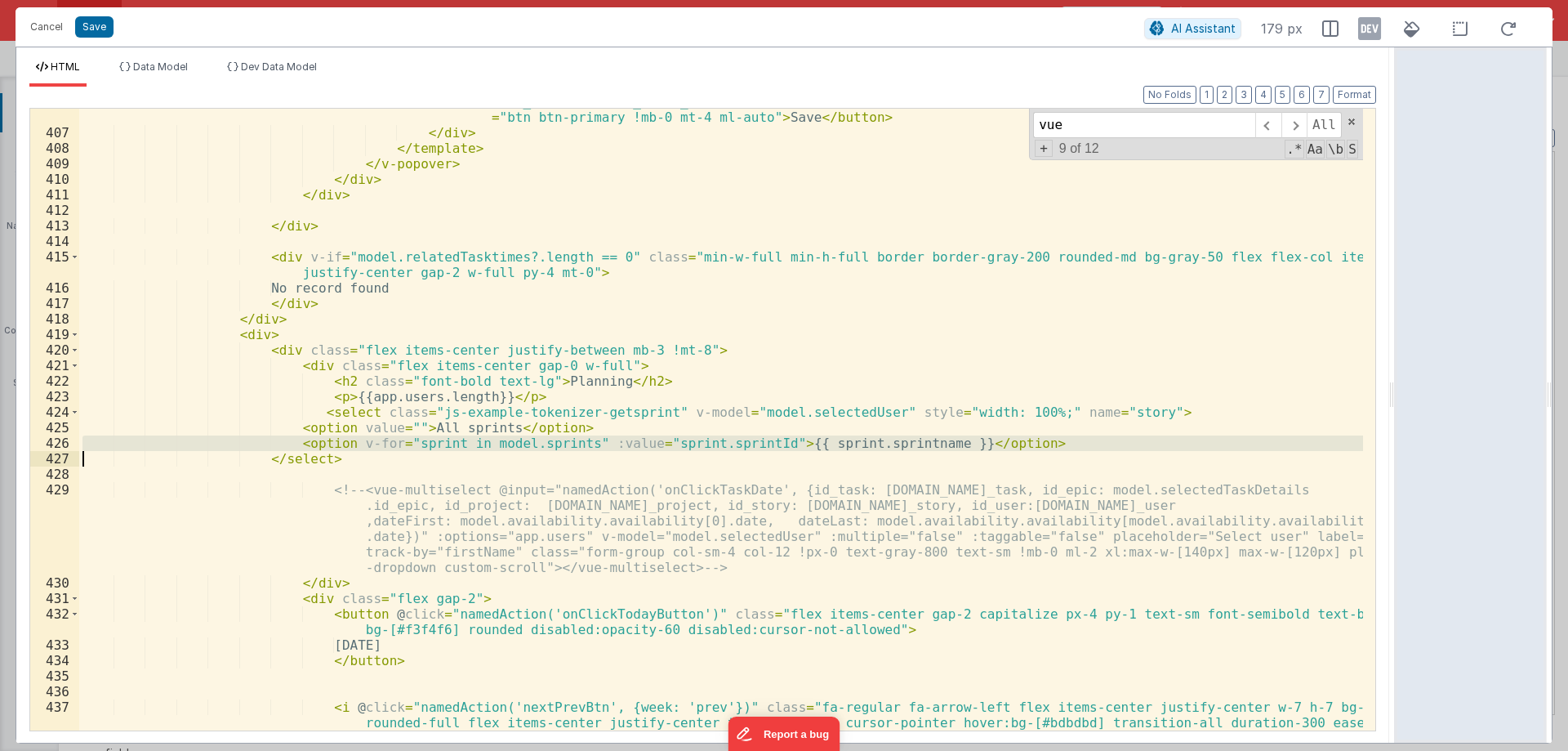
click at [483, 445] on div "< button @ click = "namedAction('onClickEditTime', {id_booking: [DOMAIN_NAME]_b…" at bounding box center [722, 420] width 1284 height 684
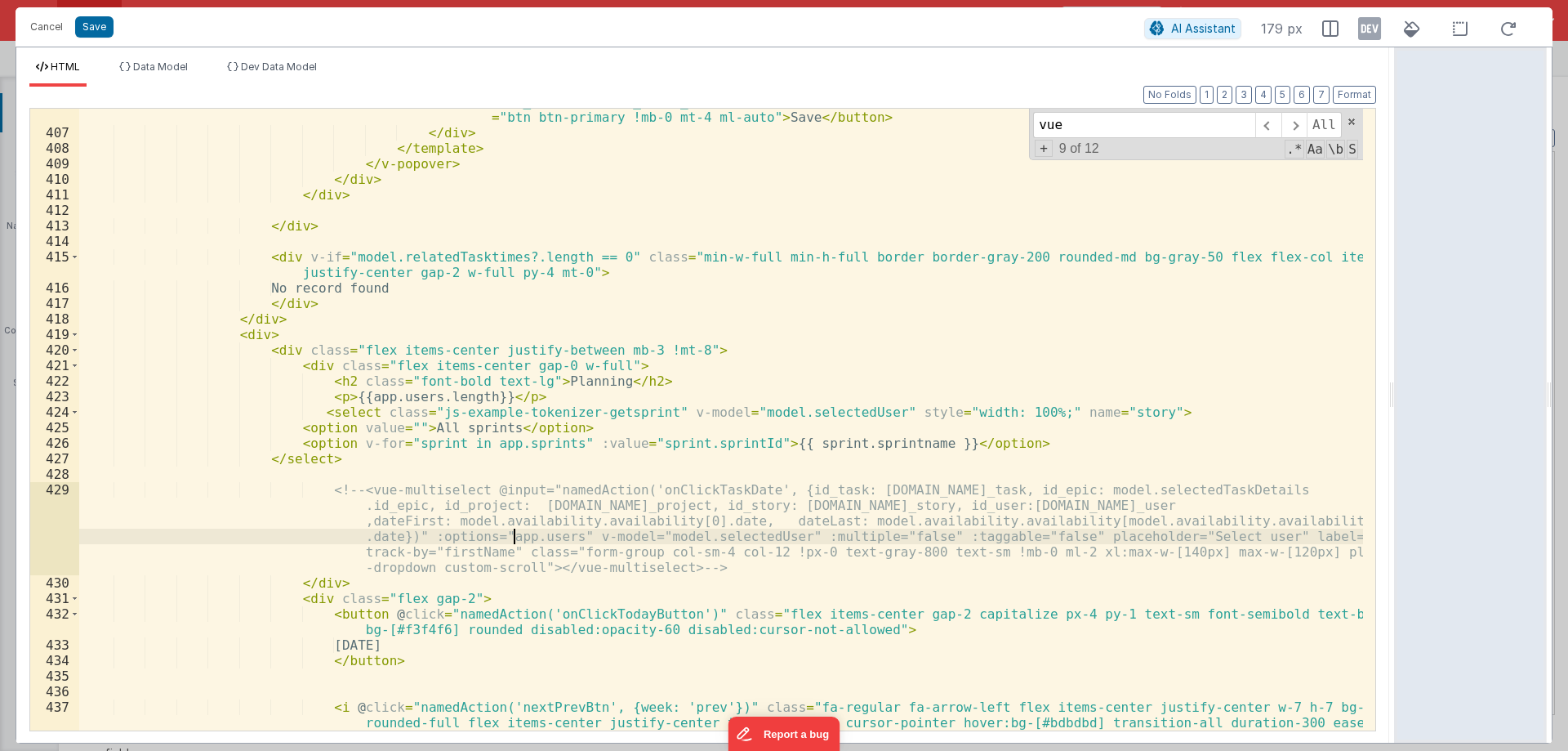
click at [517, 536] on div "< button @ click = "namedAction('onClickEditTime', {id_booking: [DOMAIN_NAME]_b…" at bounding box center [722, 420] width 1284 height 684
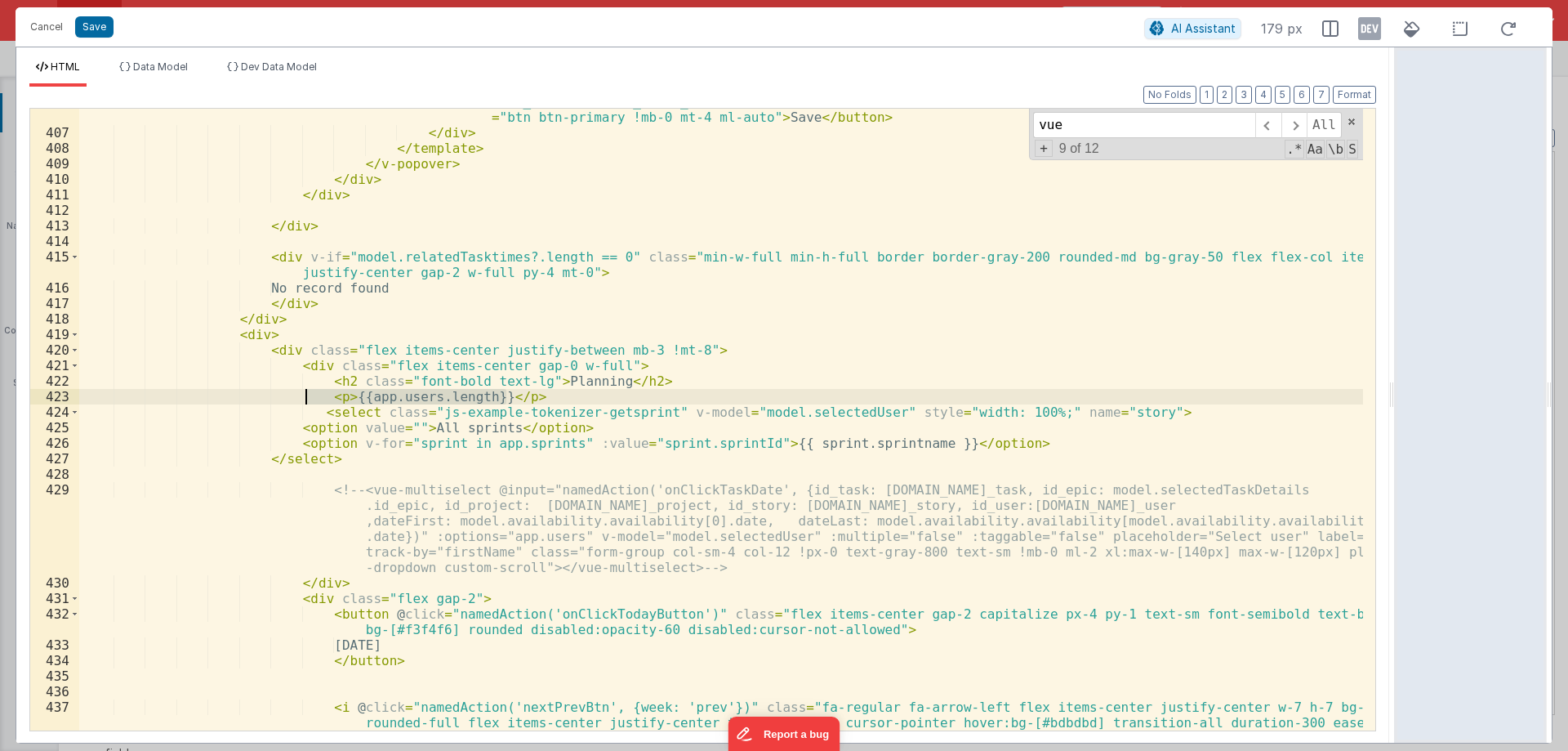
drag, startPoint x: 515, startPoint y: 396, endPoint x: 303, endPoint y: 399, distance: 212.0
click at [303, 399] on div "< button @ click = "namedAction('onClickEditTime', {id_booking: [DOMAIN_NAME]_b…" at bounding box center [722, 420] width 1284 height 684
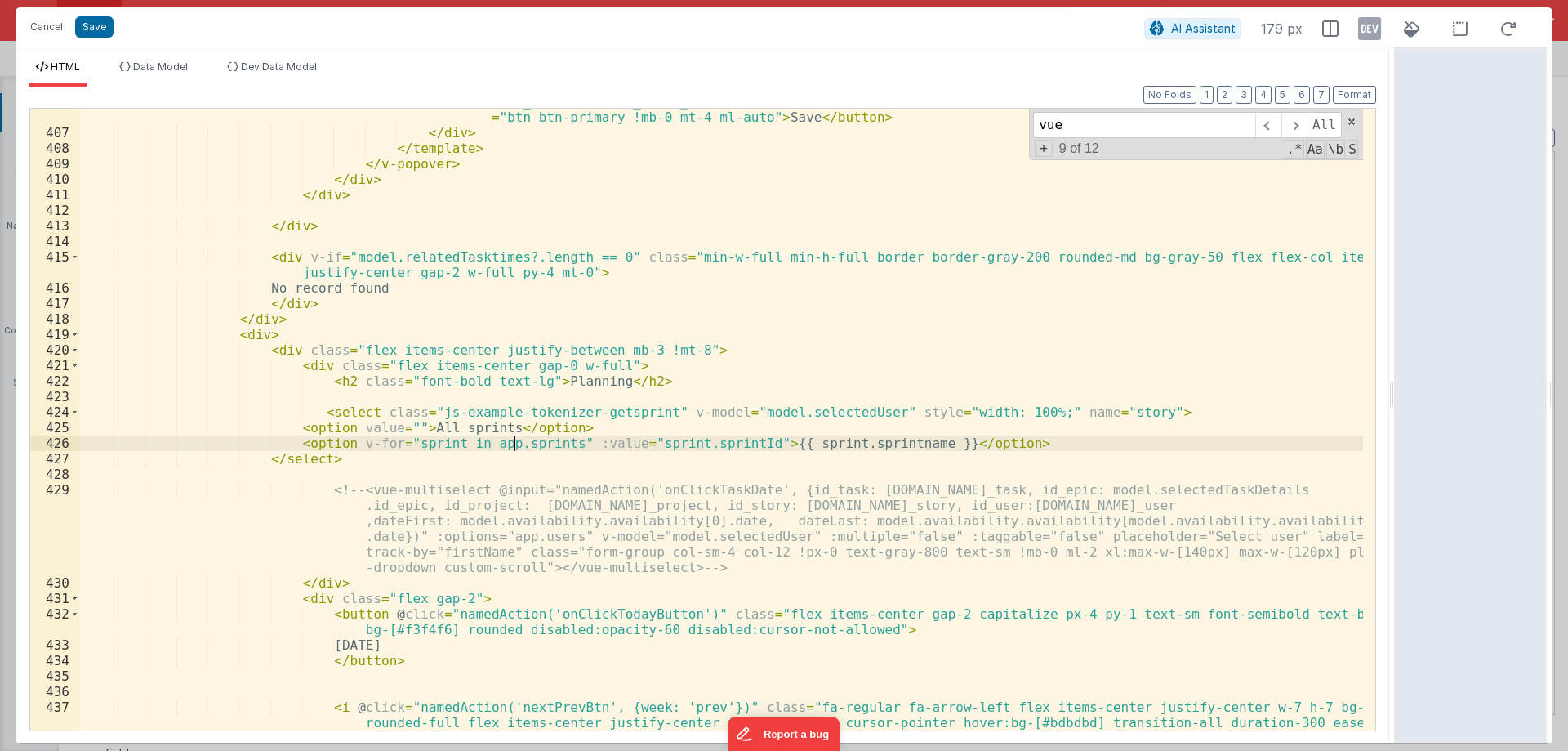
click at [515, 443] on div "< button @ click = "namedAction('onClickEditTime', {id_booking: [DOMAIN_NAME]_b…" at bounding box center [722, 420] width 1284 height 684
click at [516, 443] on div "< button @ click = "namedAction('onClickEditTime', {id_booking: [DOMAIN_NAME]_b…" at bounding box center [722, 420] width 1284 height 684
click at [405, 443] on div "< button @ click = "namedAction('onClickEditTime', {id_booking: [DOMAIN_NAME]_b…" at bounding box center [722, 420] width 1284 height 684
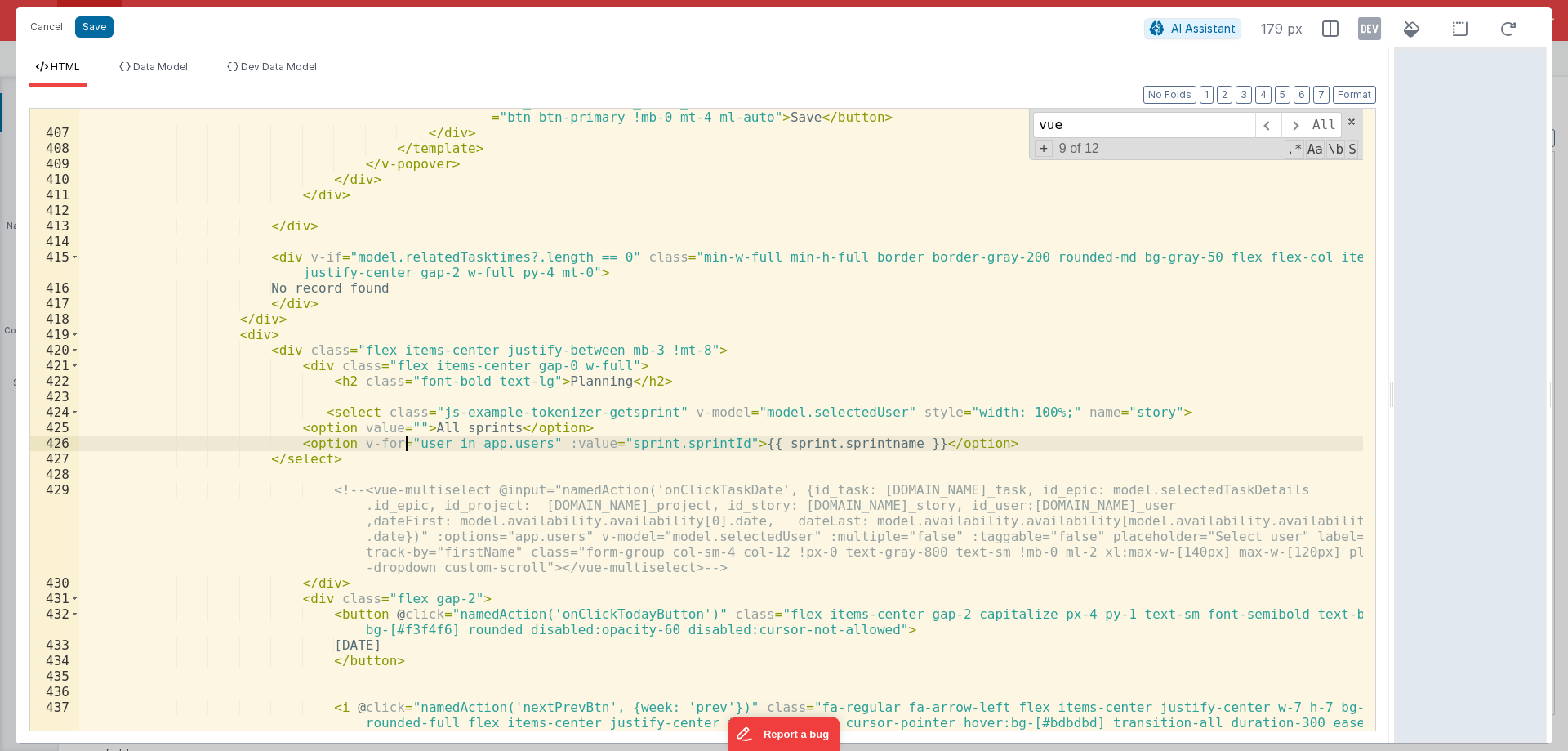
click at [405, 443] on div "< button @ click = "namedAction('onClickEditTime', {id_booking: [DOMAIN_NAME]_b…" at bounding box center [722, 420] width 1284 height 684
click at [757, 443] on div "< button @ click = "namedAction('onClickEditTime', {id_booking: [DOMAIN_NAME]_b…" at bounding box center [722, 420] width 1284 height 684
click at [1272, 536] on div "< button @ click = "namedAction('onClickEditTime', {id_booking: [DOMAIN_NAME]_b…" at bounding box center [722, 420] width 1284 height 684
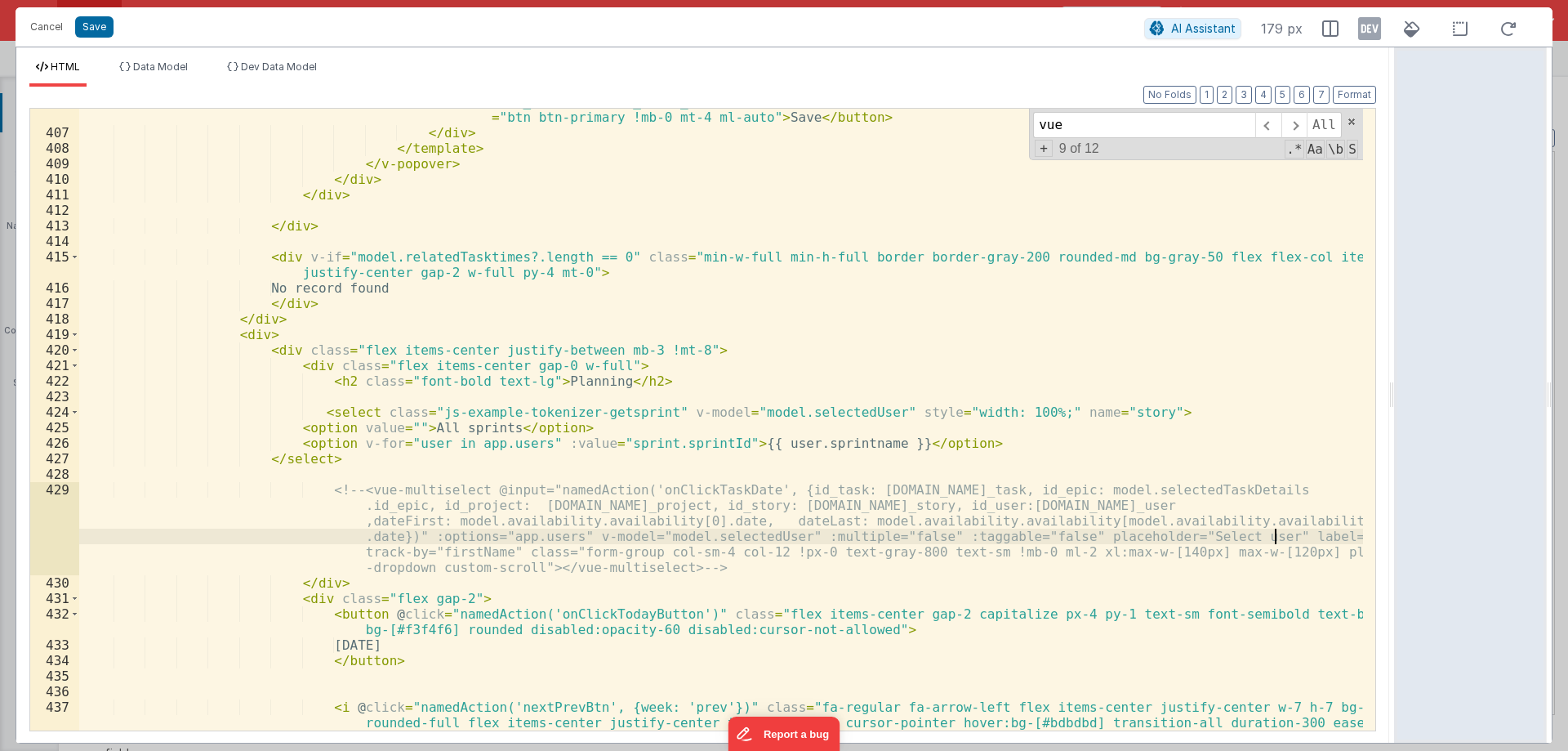
click at [1272, 536] on div "< button @ click = "namedAction('onClickEditTime', {id_booking: [DOMAIN_NAME]_b…" at bounding box center [722, 420] width 1284 height 684
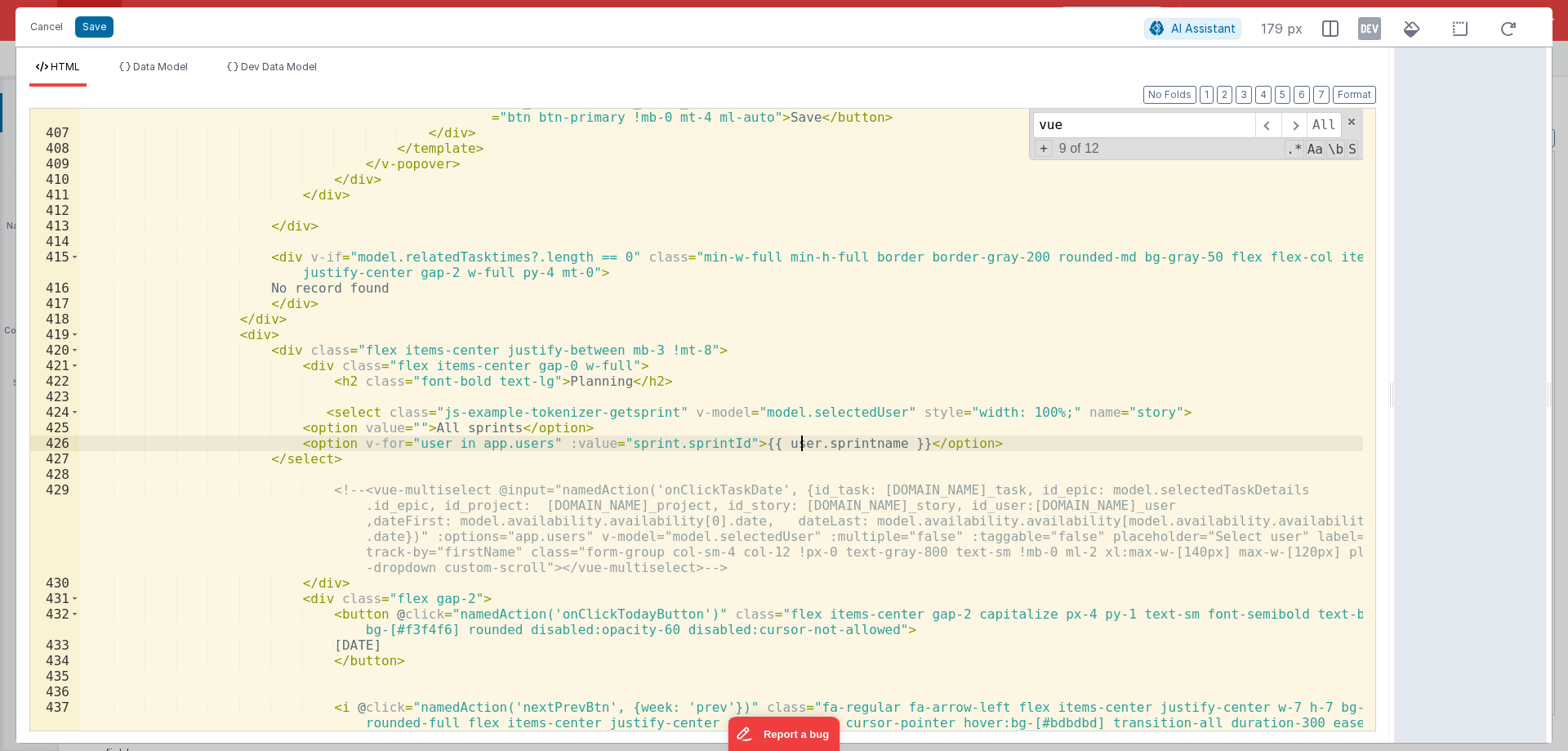
click at [802, 441] on div "< button @ click = "namedAction('onClickEditTime', {id_booking: [DOMAIN_NAME]_b…" at bounding box center [722, 420] width 1284 height 684
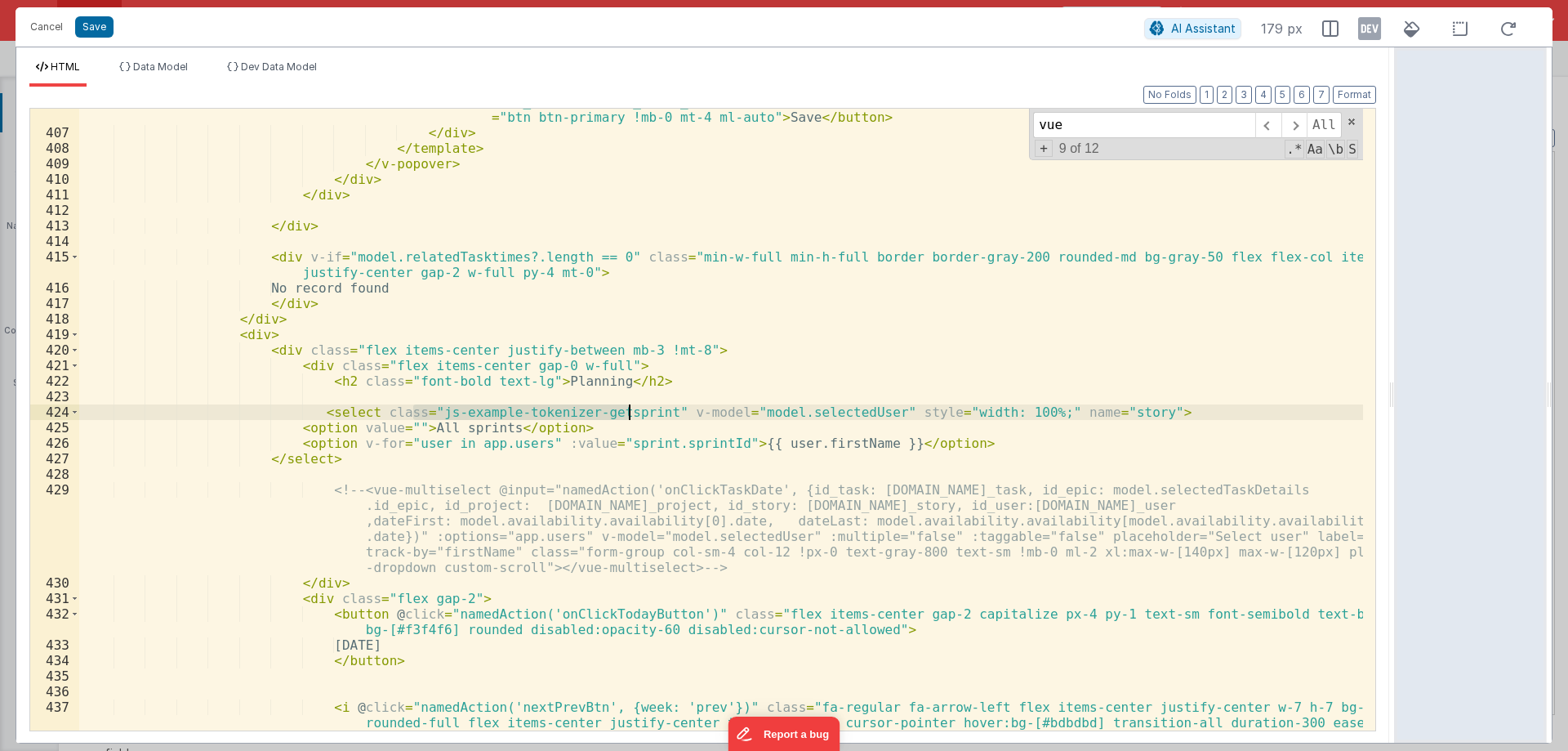
drag, startPoint x: 414, startPoint y: 412, endPoint x: 628, endPoint y: 414, distance: 214.0
click at [628, 414] on div "< button @ click = "namedAction('onClickEditTime', {id_booking: [DOMAIN_NAME]_b…" at bounding box center [722, 420] width 1284 height 684
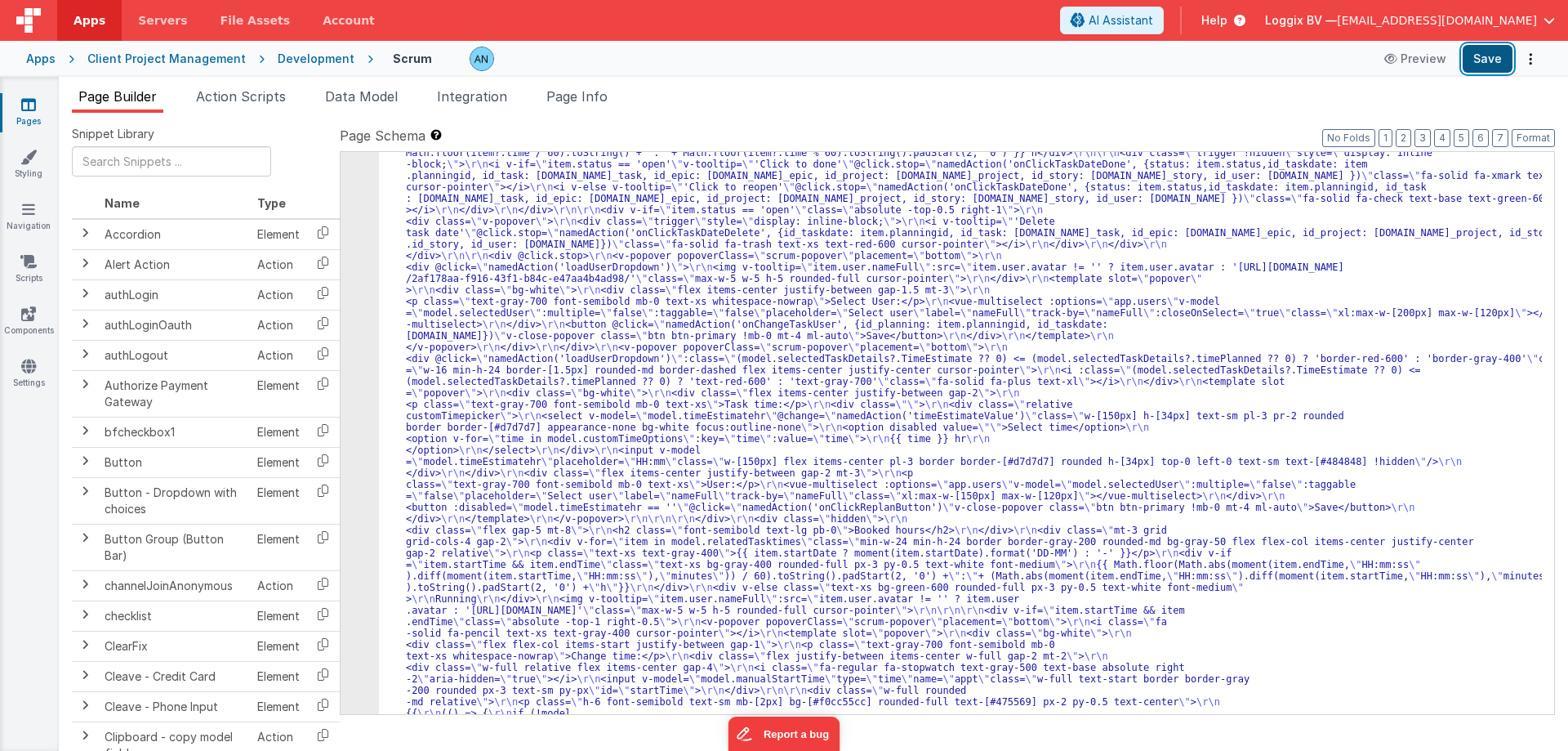
click at [1490, 57] on button "Save" at bounding box center [1488, 58] width 50 height 27
click at [1530, 141] on button "Format" at bounding box center [1534, 137] width 44 height 18
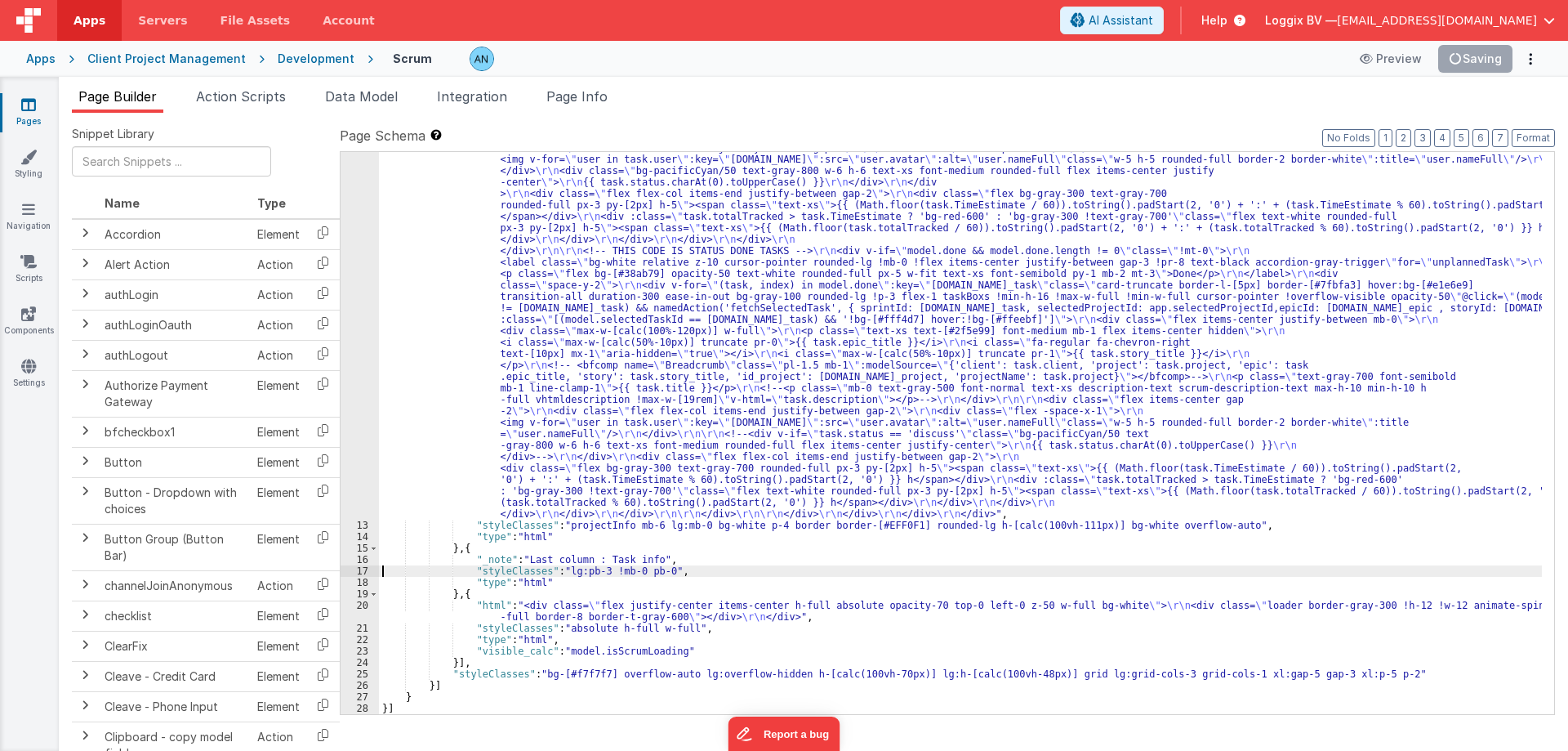
scroll to position [3327, 0]
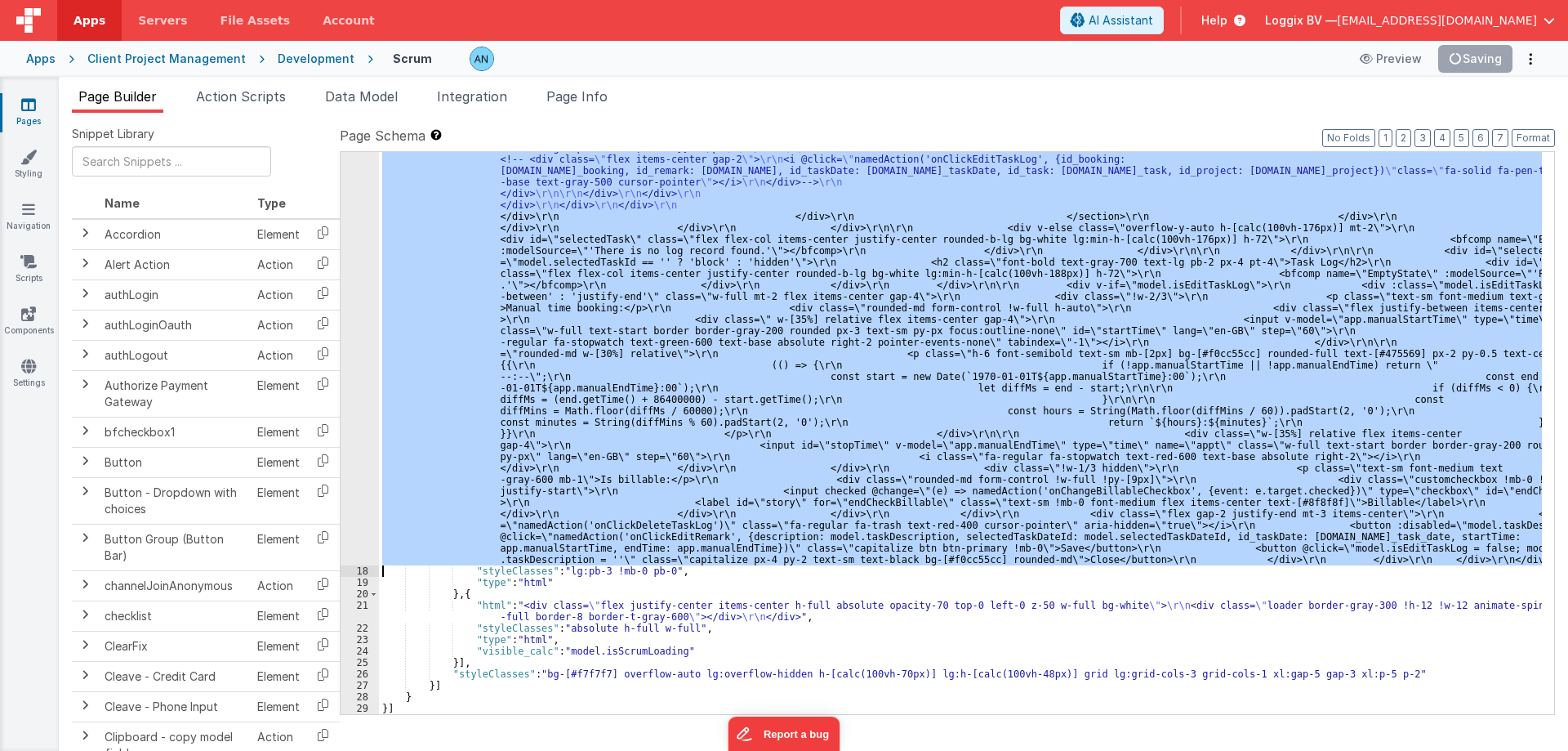
scroll to position [6827, 0]
click at [450, 255] on div ""html" : "<pre class= \" hidden \" >{{model.selectedTaskId}}</pre> \r\n <div cl…" at bounding box center [960, 433] width 1164 height 563
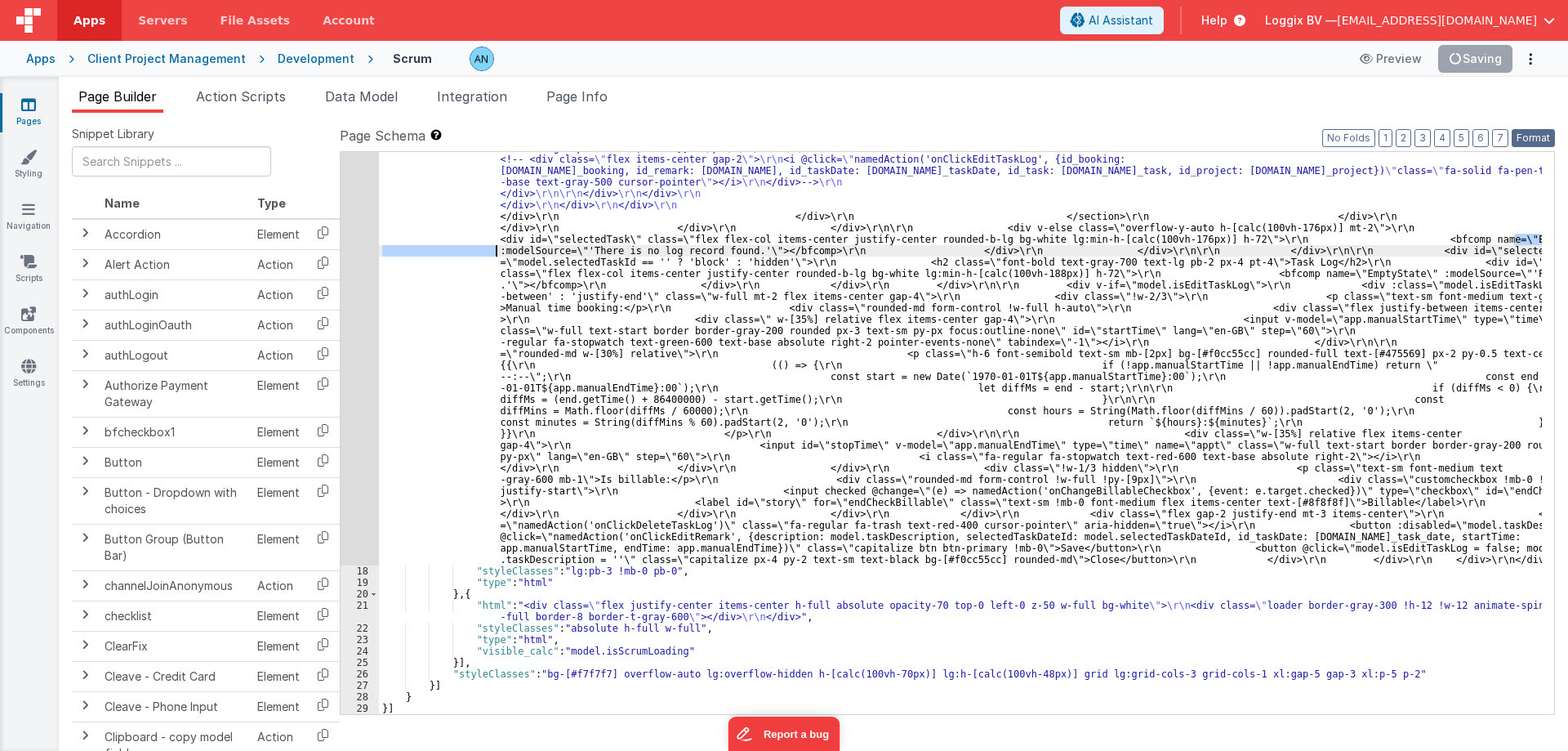
click at [1528, 141] on button "Format" at bounding box center [1534, 137] width 44 height 18
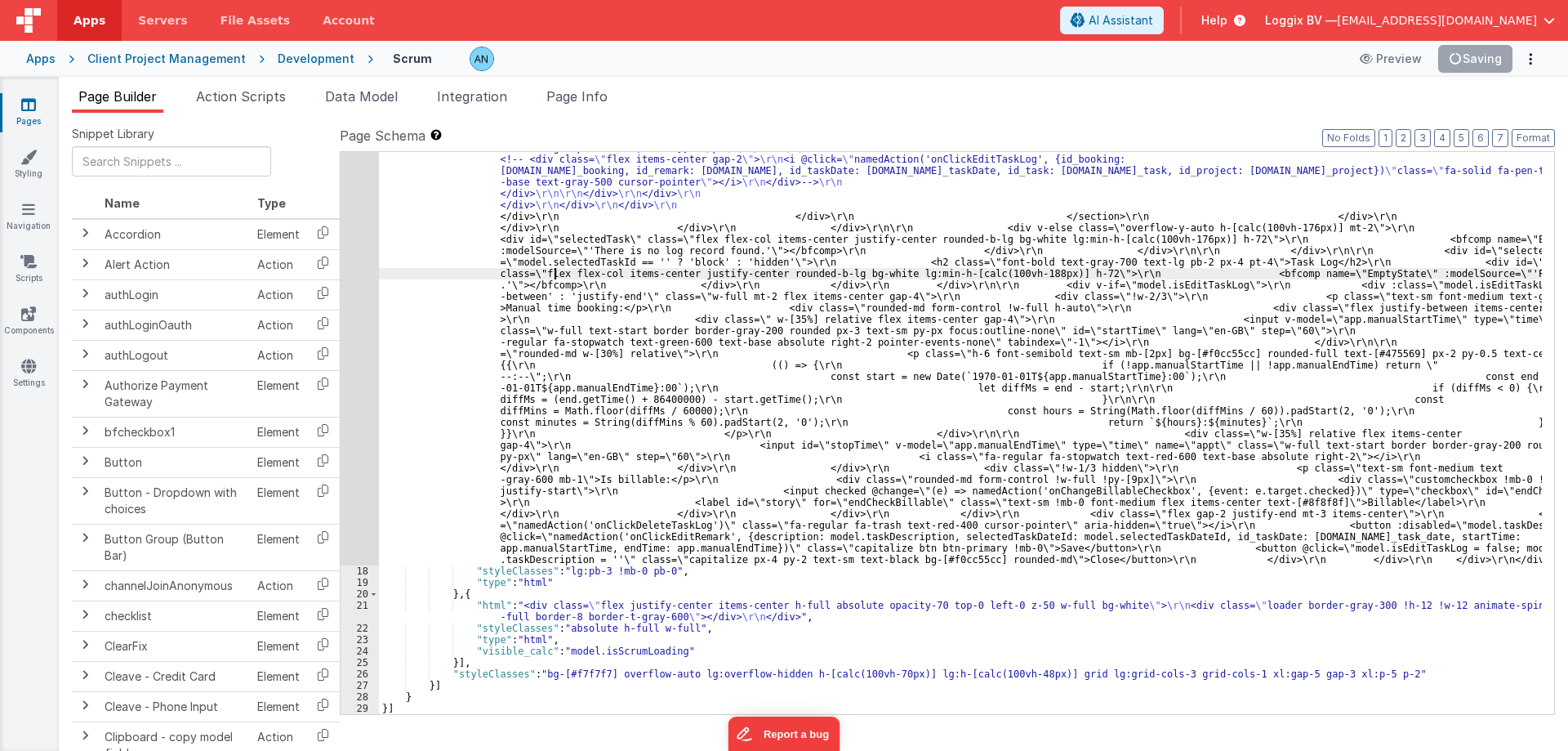
click at [1521, 134] on button "Format" at bounding box center [1534, 137] width 44 height 18
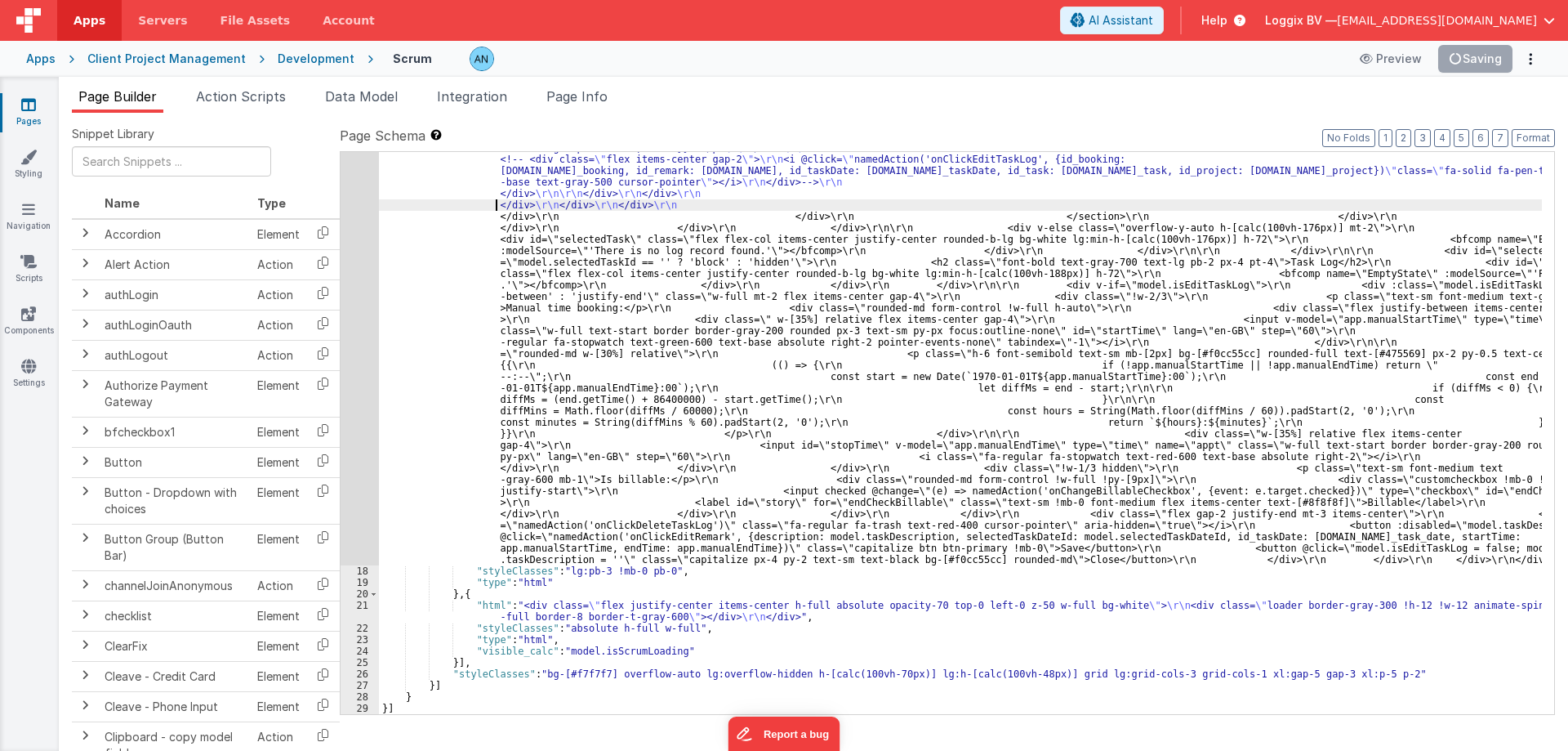
click at [1498, 49] on div "Apps Servers File Assets Account Some FUTURE Slot AI Assistant Help Loggix BV —…" at bounding box center [784, 375] width 1568 height 751
click at [229, 92] on span "Action Scripts" at bounding box center [241, 96] width 90 height 16
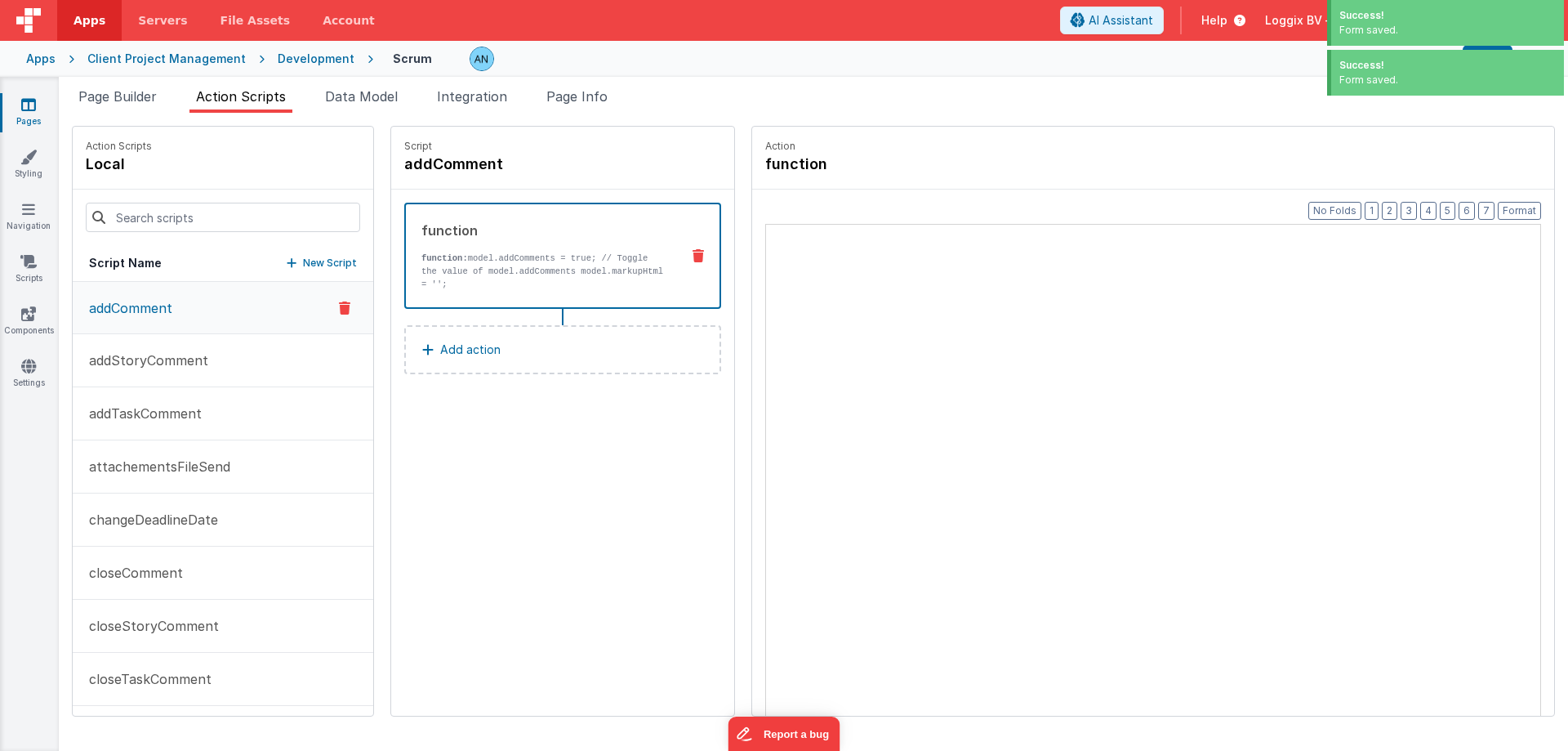
click at [219, 102] on span "Action Scripts" at bounding box center [241, 96] width 90 height 16
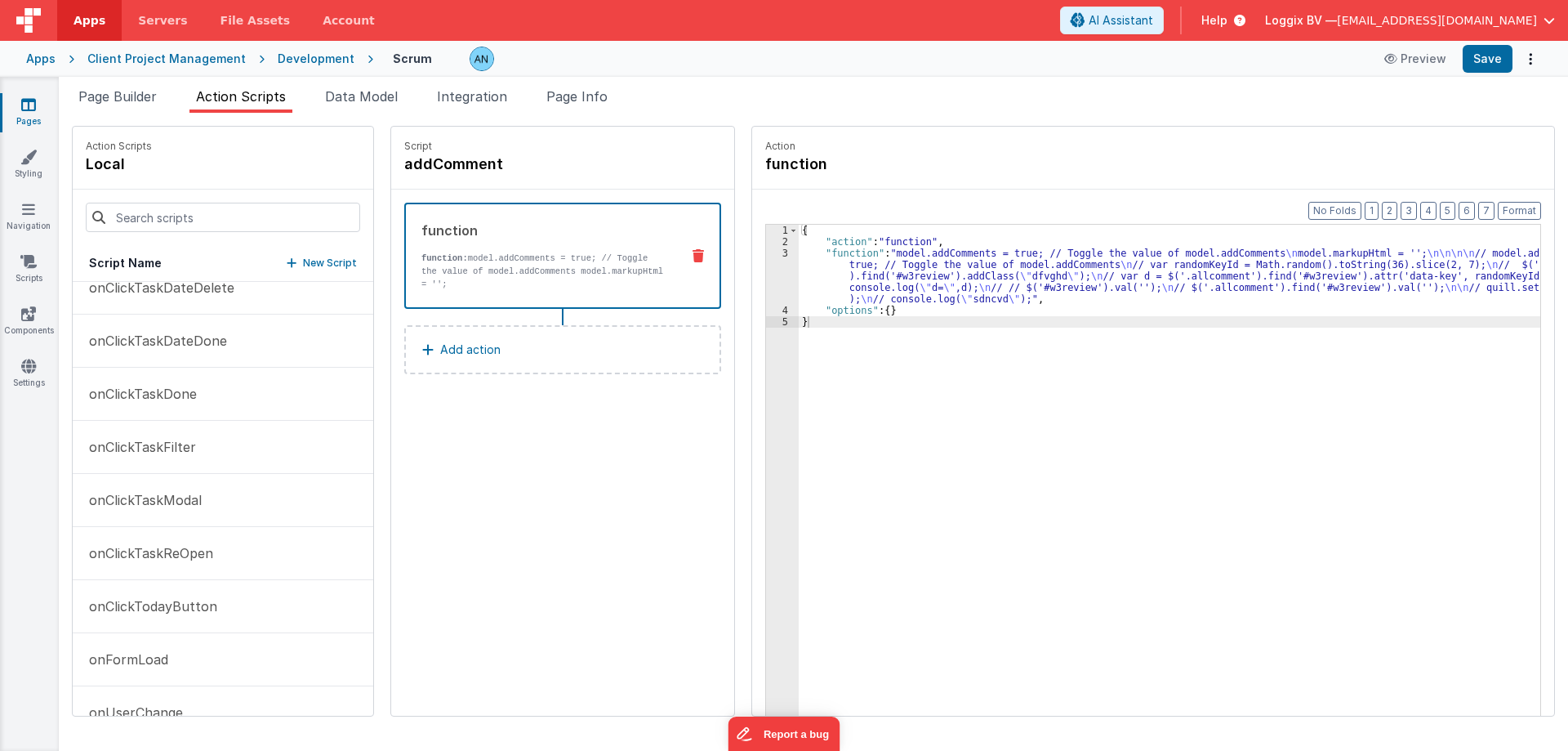
scroll to position [2941, 0]
click at [146, 515] on button "onFormLoad" at bounding box center [223, 500] width 300 height 53
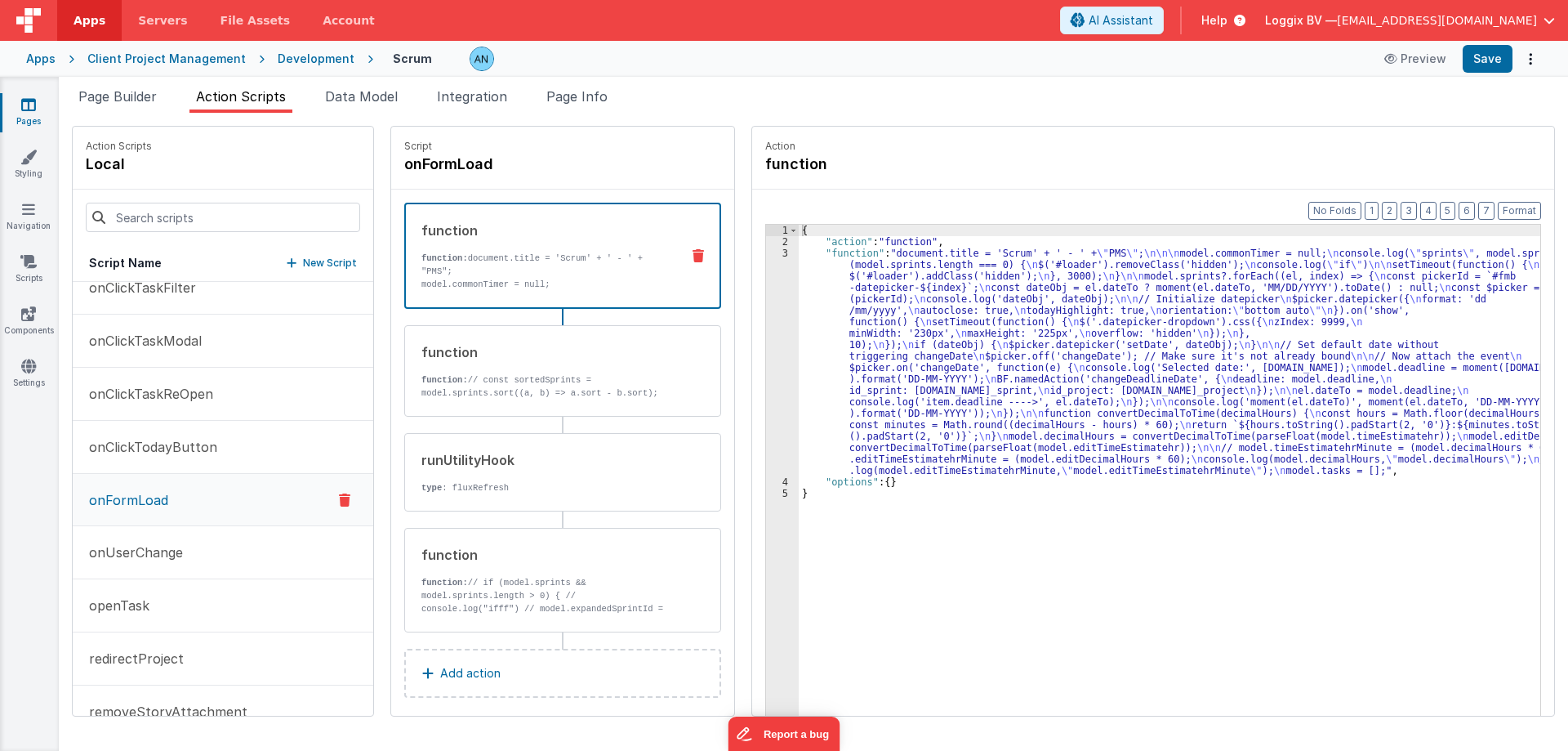
scroll to position [2942, 0]
click at [766, 279] on div "3" at bounding box center [782, 362] width 33 height 229
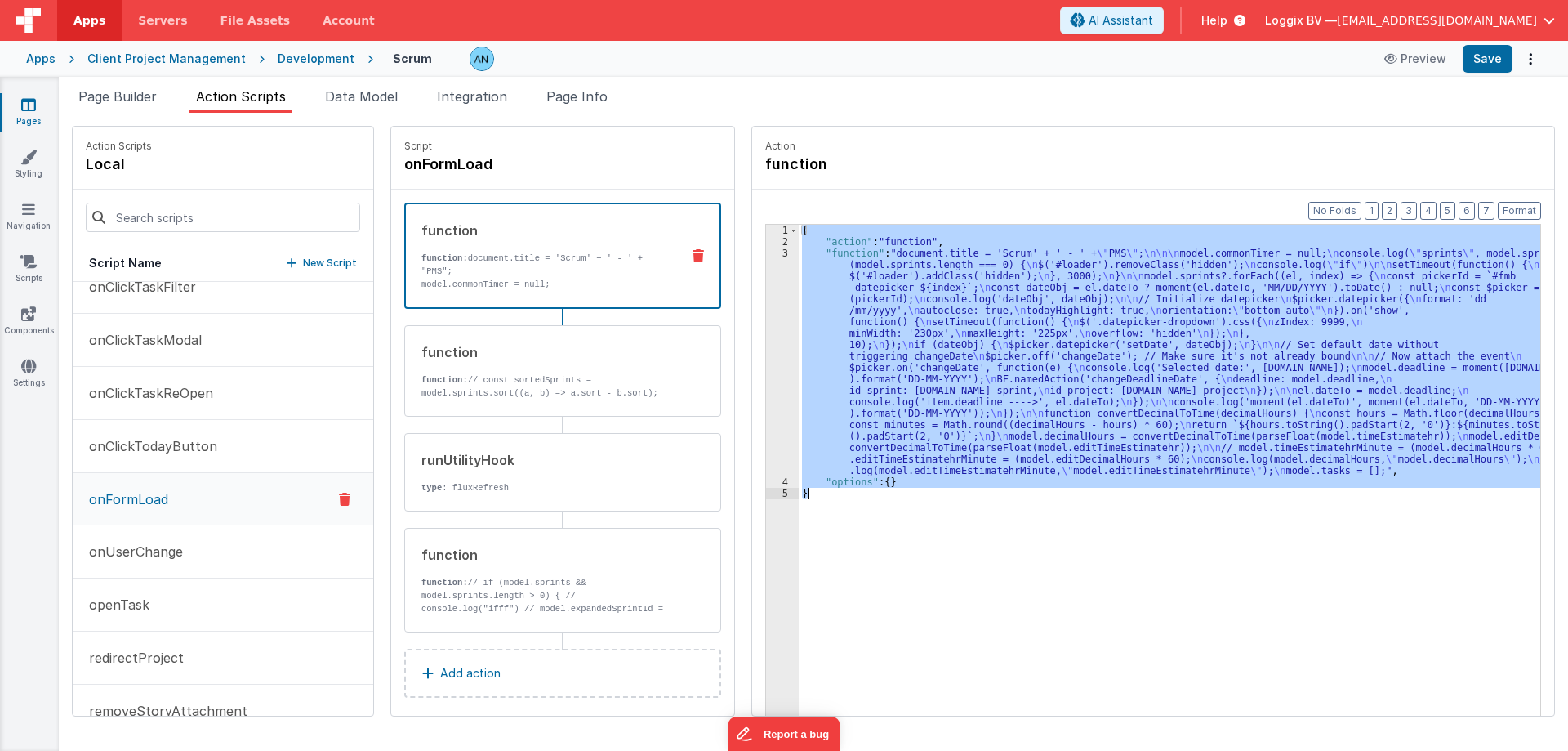
click at [766, 279] on div "3" at bounding box center [782, 362] width 33 height 229
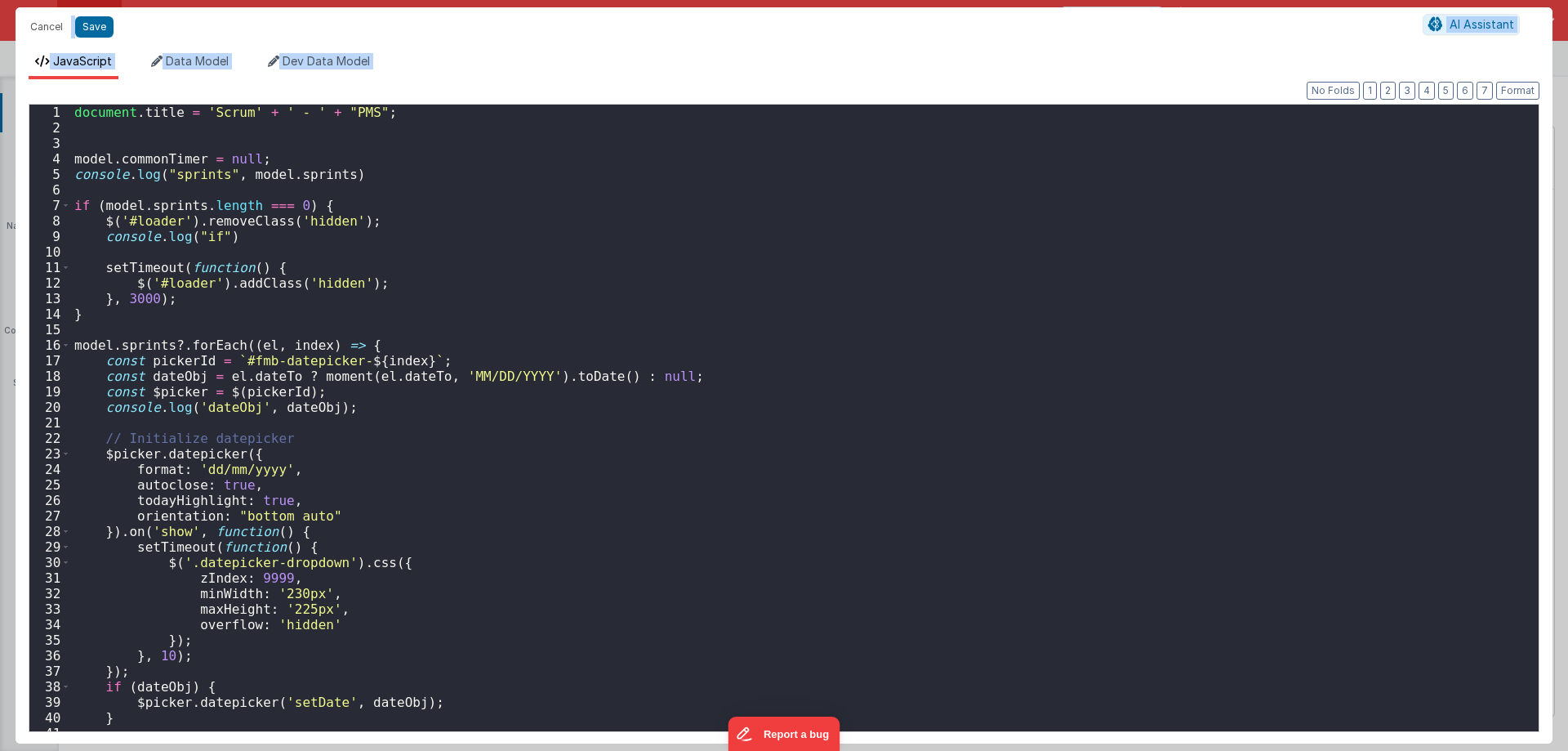
click at [92, 134] on div "document . title = 'Scrum' + ' - ' + "PMS" ; model . commonTimer = null ; conso…" at bounding box center [798, 433] width 1455 height 657
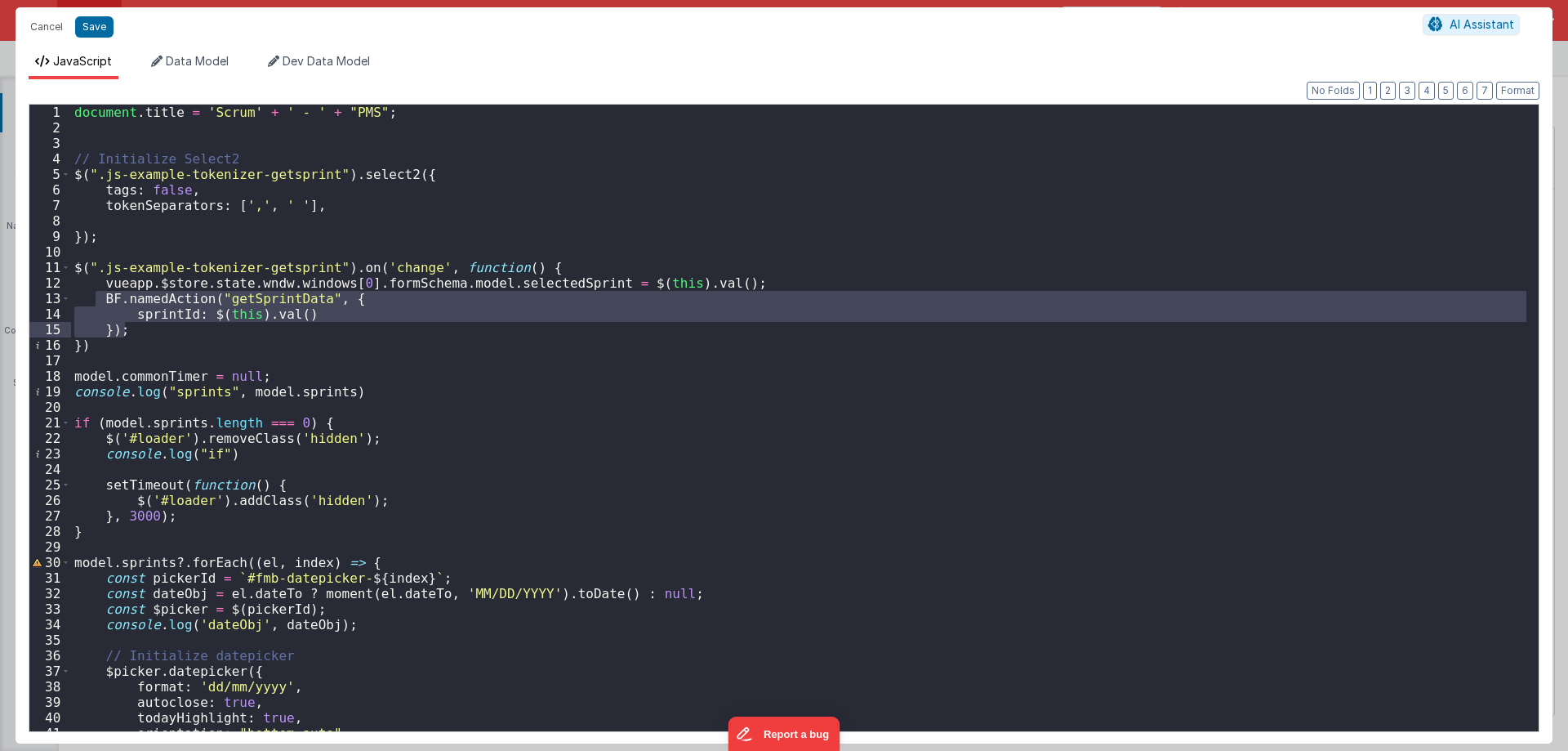
drag, startPoint x: 98, startPoint y: 296, endPoint x: 126, endPoint y: 331, distance: 44.8
click at [126, 331] on div "document . title = 'Scrum' + ' - ' + "PMS" ; // Initialize Select2 $ ( ".js-exa…" at bounding box center [798, 433] width 1455 height 657
click at [97, 347] on div "document . title = 'Scrum' + ' - ' + "PMS" ; // Initialize Select2 $ ( ".js-exa…" at bounding box center [798, 433] width 1455 height 657
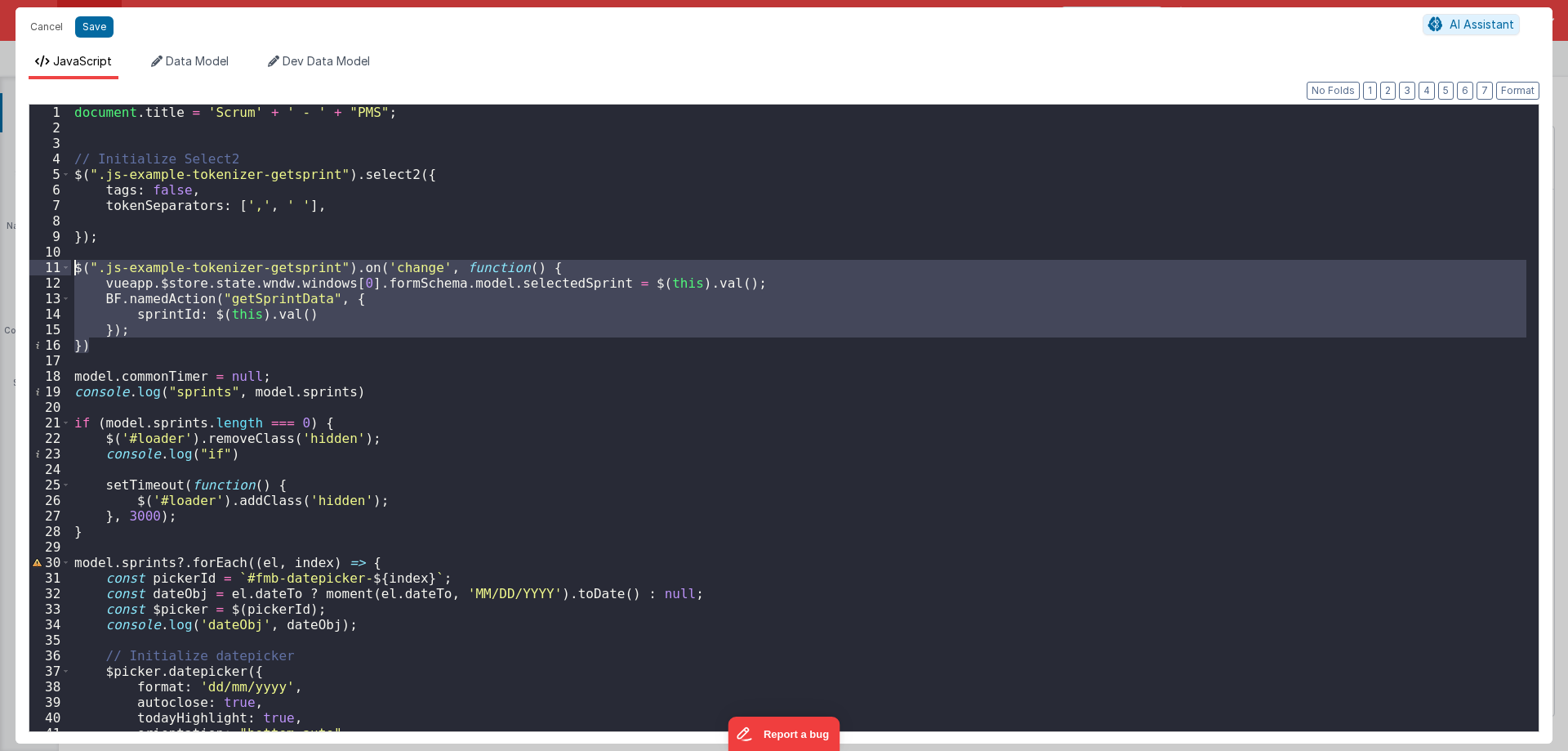
drag, startPoint x: 97, startPoint y: 347, endPoint x: 61, endPoint y: 266, distance: 88.6
click at [61, 266] on div "1 2 3 4 5 6 7 8 9 10 11 12 13 14 15 16 17 18 19 20 21 22 23 24 25 26 27 28 29 3…" at bounding box center [784, 418] width 1511 height 628
click at [164, 307] on div "document . title = 'Scrum' + ' - ' + "PMS" ; // Initialize Select2 $ ( ".js-exa…" at bounding box center [798, 418] width 1455 height 627
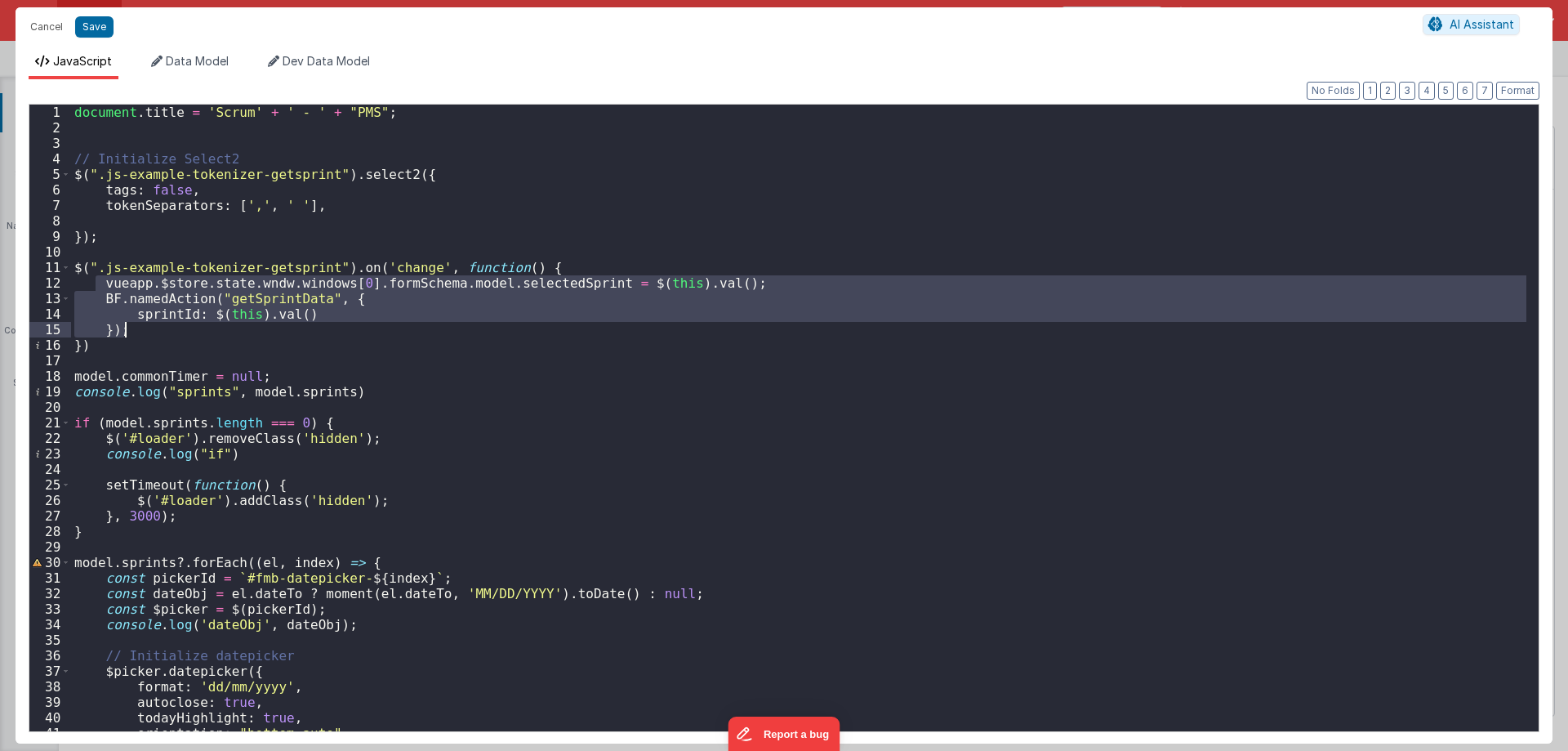
drag, startPoint x: 98, startPoint y: 285, endPoint x: 132, endPoint y: 322, distance: 50.2
click at [132, 322] on div "document . title = 'Scrum' + ' - ' + "PMS" ; // Initialize Select2 $ ( ".js-exa…" at bounding box center [798, 433] width 1455 height 657
click at [132, 332] on div "document . title = 'Scrum' + ' - ' + "PMS" ; // Initialize Select2 $ ( ".js-exa…" at bounding box center [798, 418] width 1455 height 627
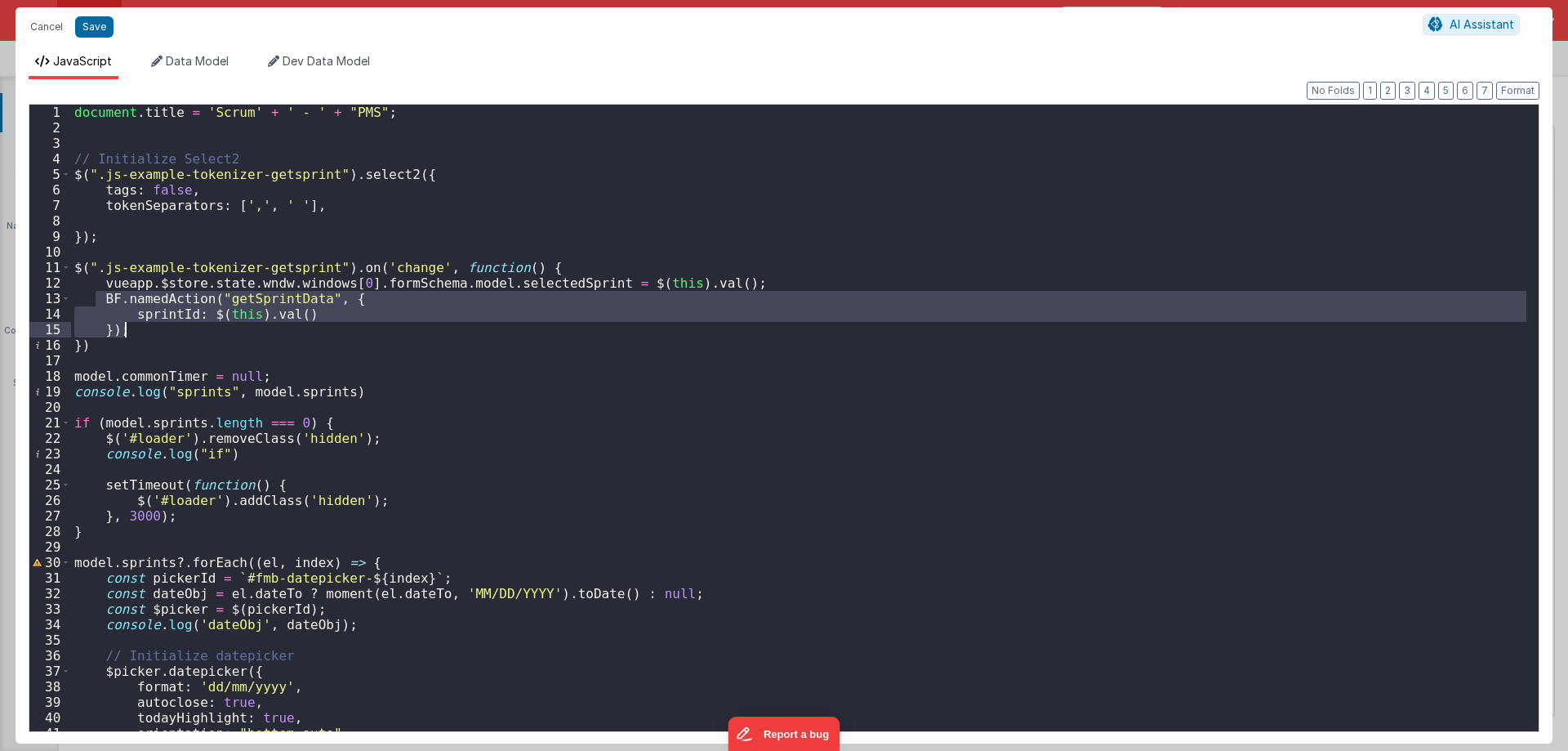
drag, startPoint x: 96, startPoint y: 295, endPoint x: 132, endPoint y: 326, distance: 47.5
click at [132, 326] on div "document . title = 'Scrum' + ' - ' + "PMS" ; // Initialize Select2 $ ( ".js-exa…" at bounding box center [798, 433] width 1455 height 657
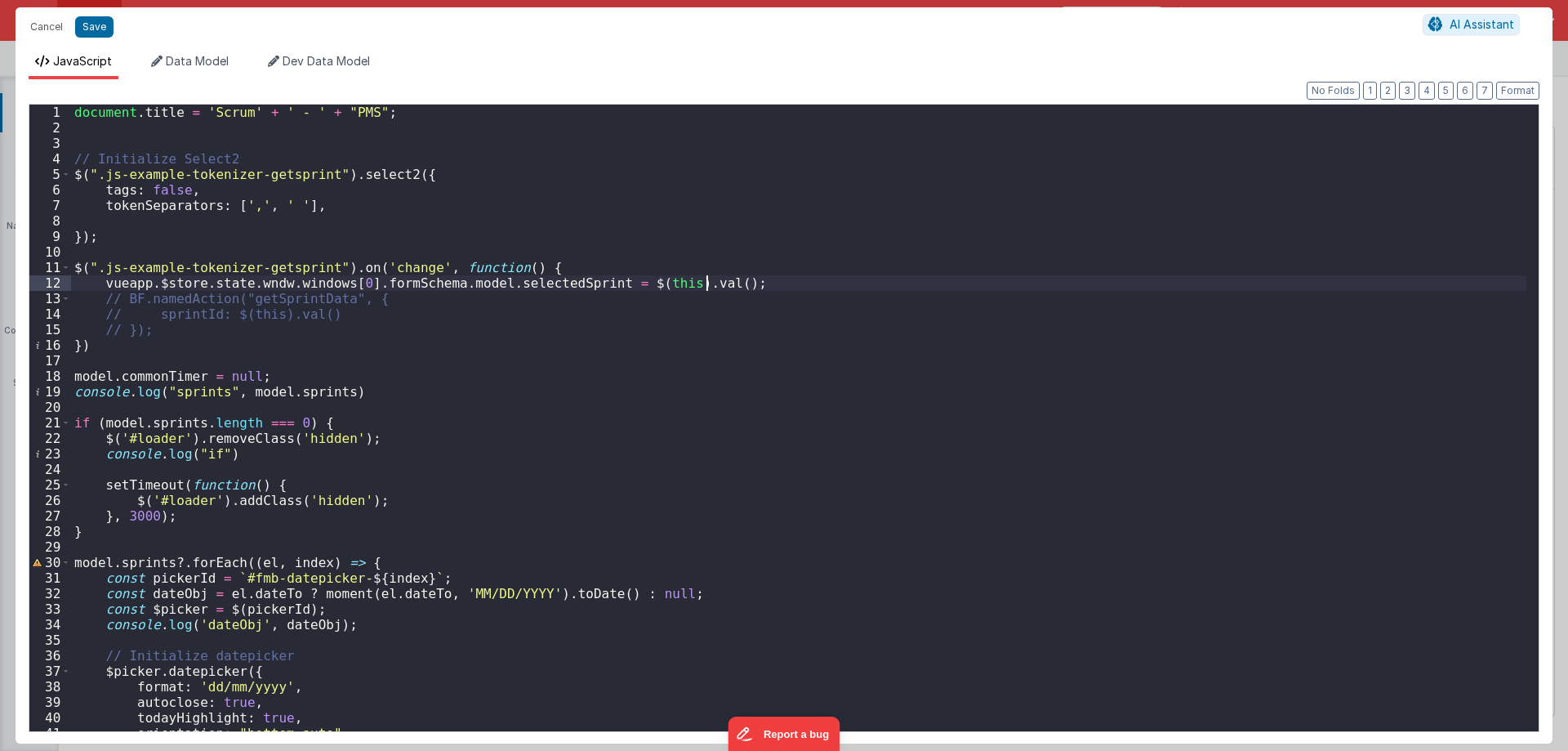
click at [733, 283] on div "document . title = 'Scrum' + ' - ' + "PMS" ; // Initialize Select2 $ ( ".js-exa…" at bounding box center [798, 433] width 1455 height 657
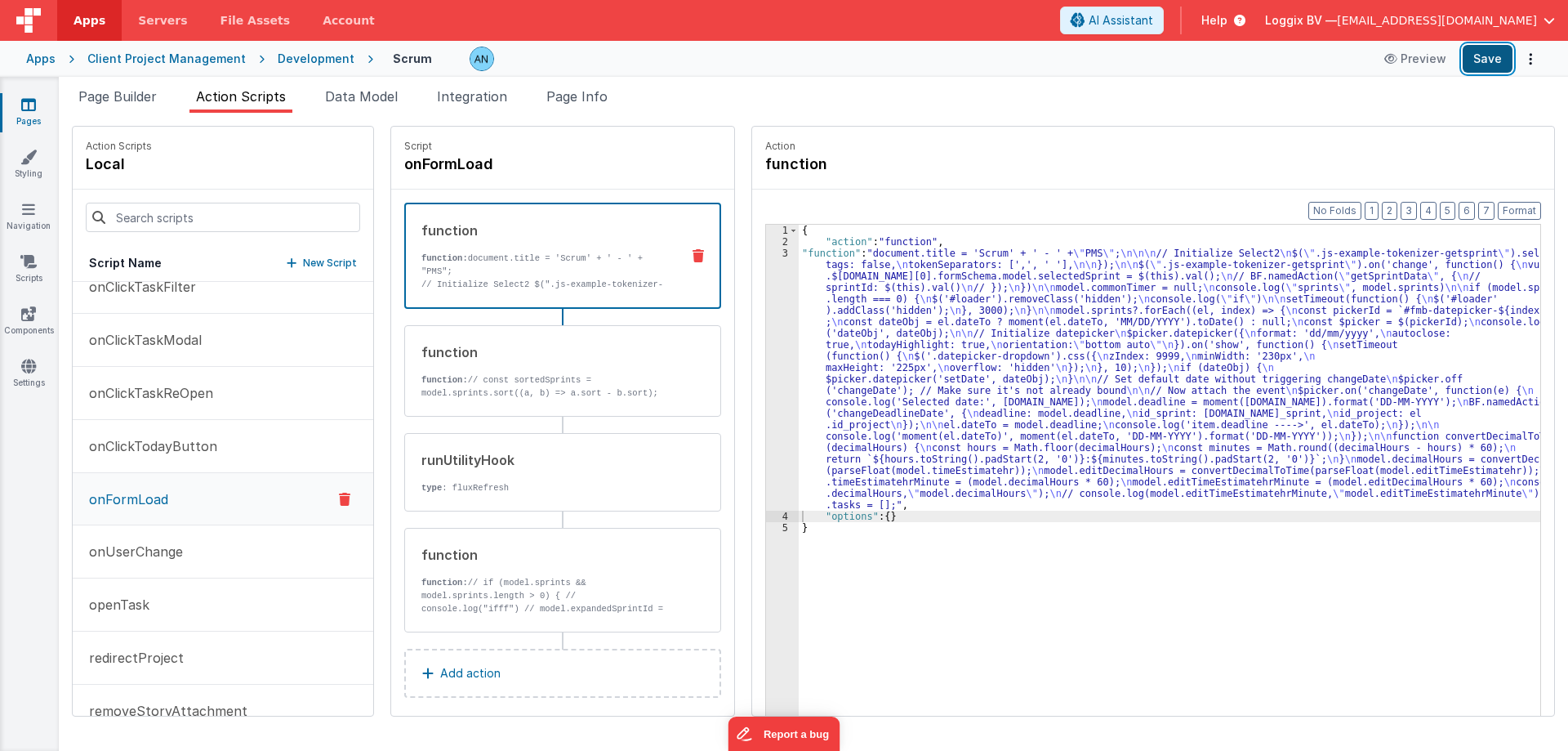
click at [1488, 61] on button "Save" at bounding box center [1488, 58] width 50 height 27
click at [1525, 206] on button "Format" at bounding box center [1520, 210] width 44 height 18
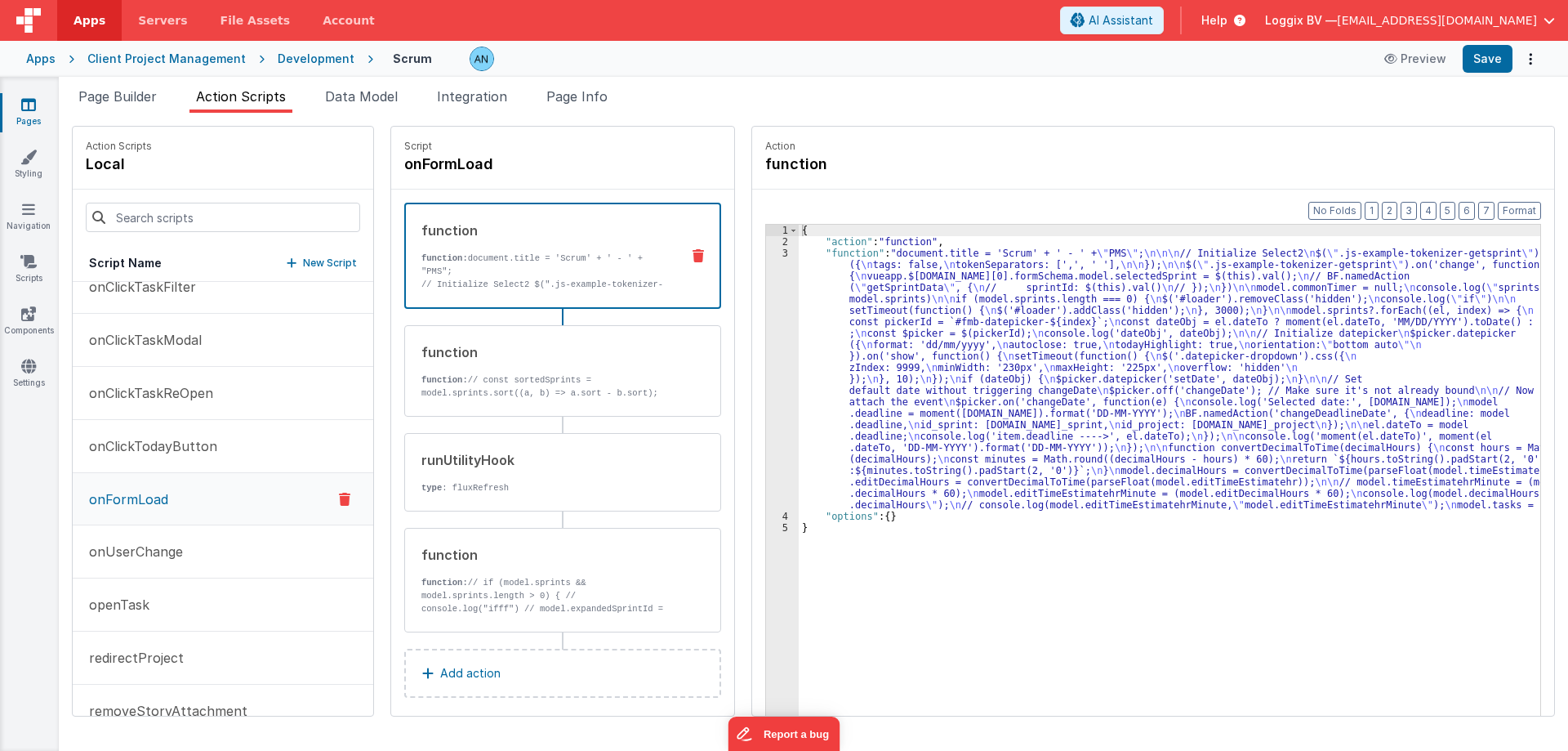
click at [157, 57] on div "Client Project Management" at bounding box center [166, 58] width 158 height 16
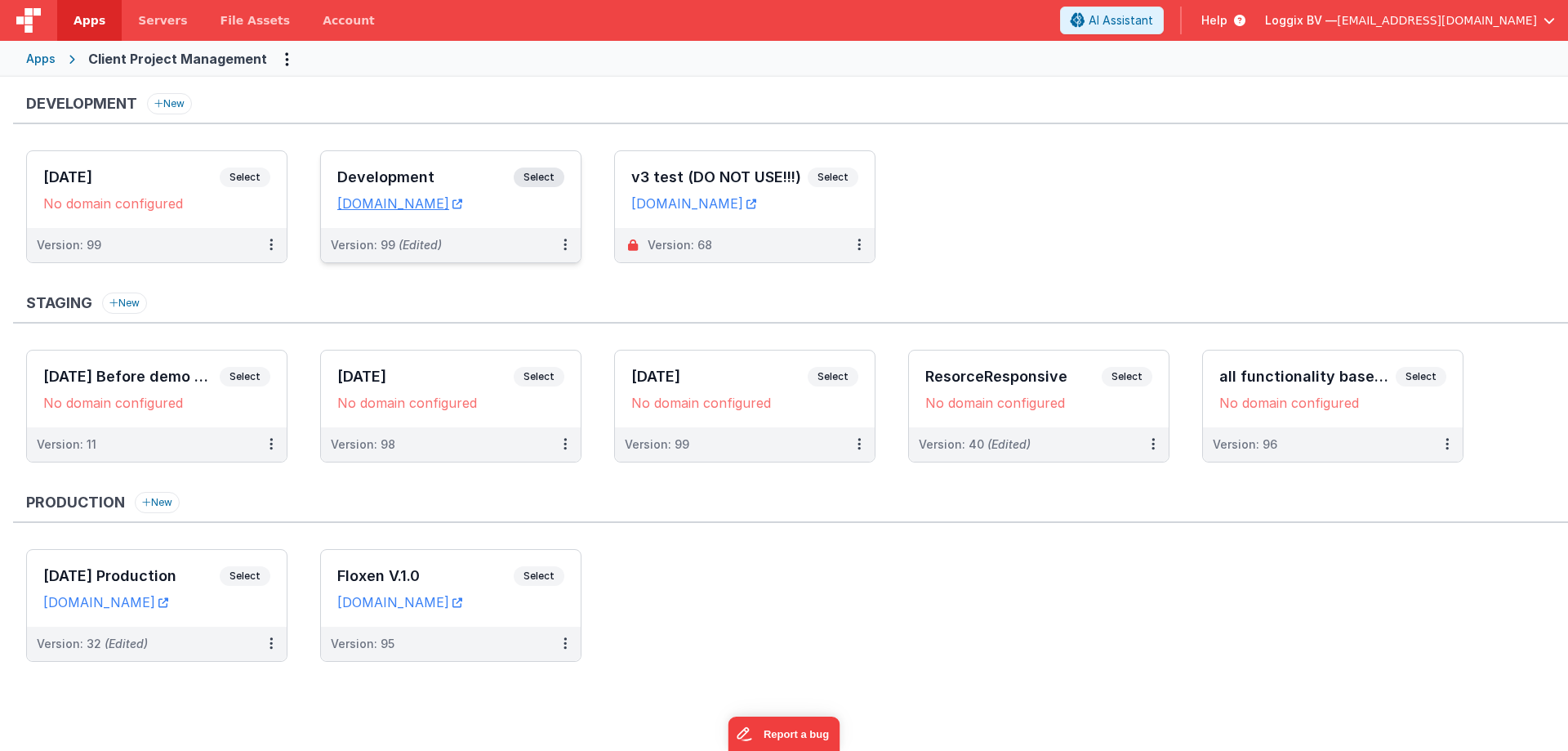
click at [359, 170] on h3 "Development" at bounding box center [425, 177] width 176 height 16
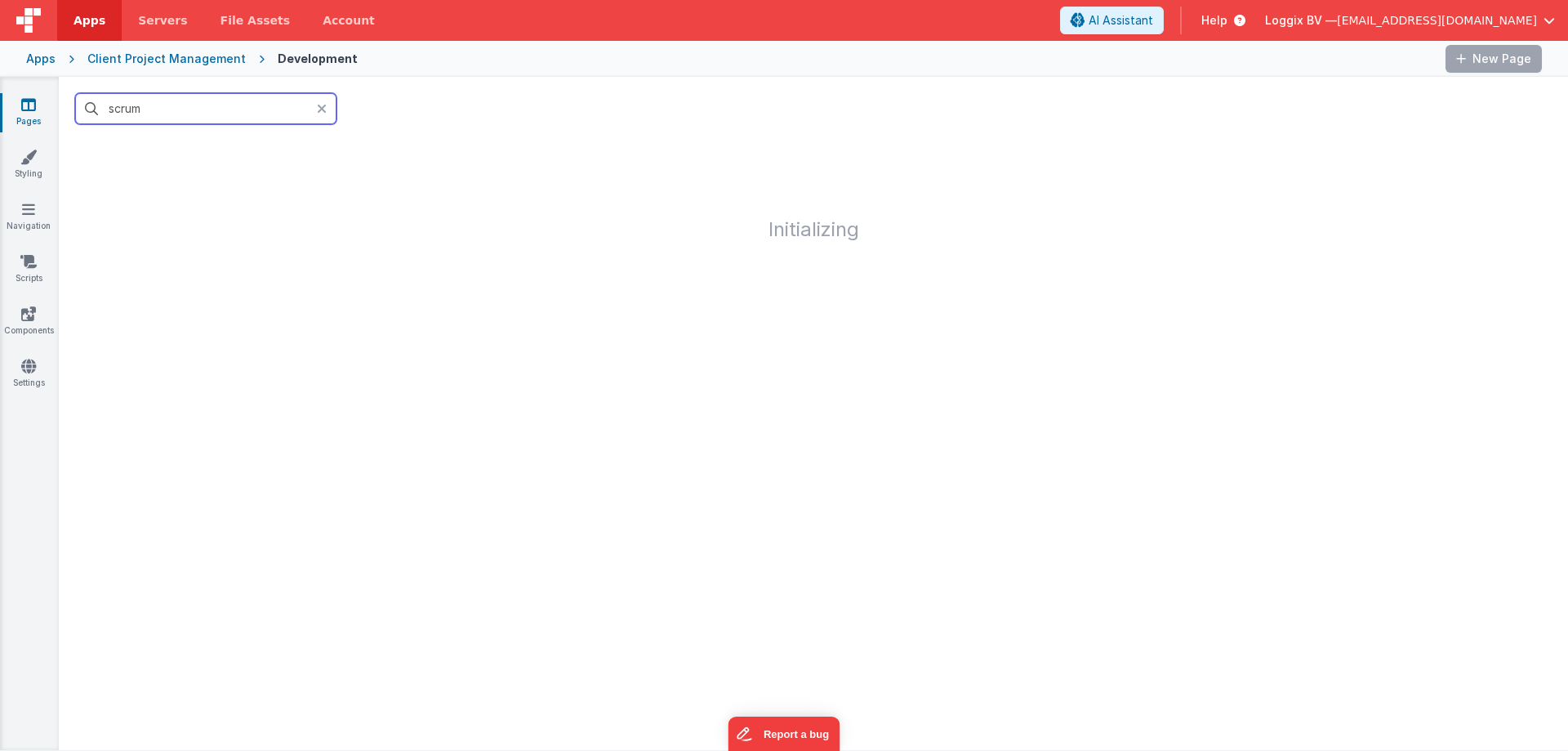
click at [171, 107] on input "scrum" at bounding box center [205, 108] width 261 height 31
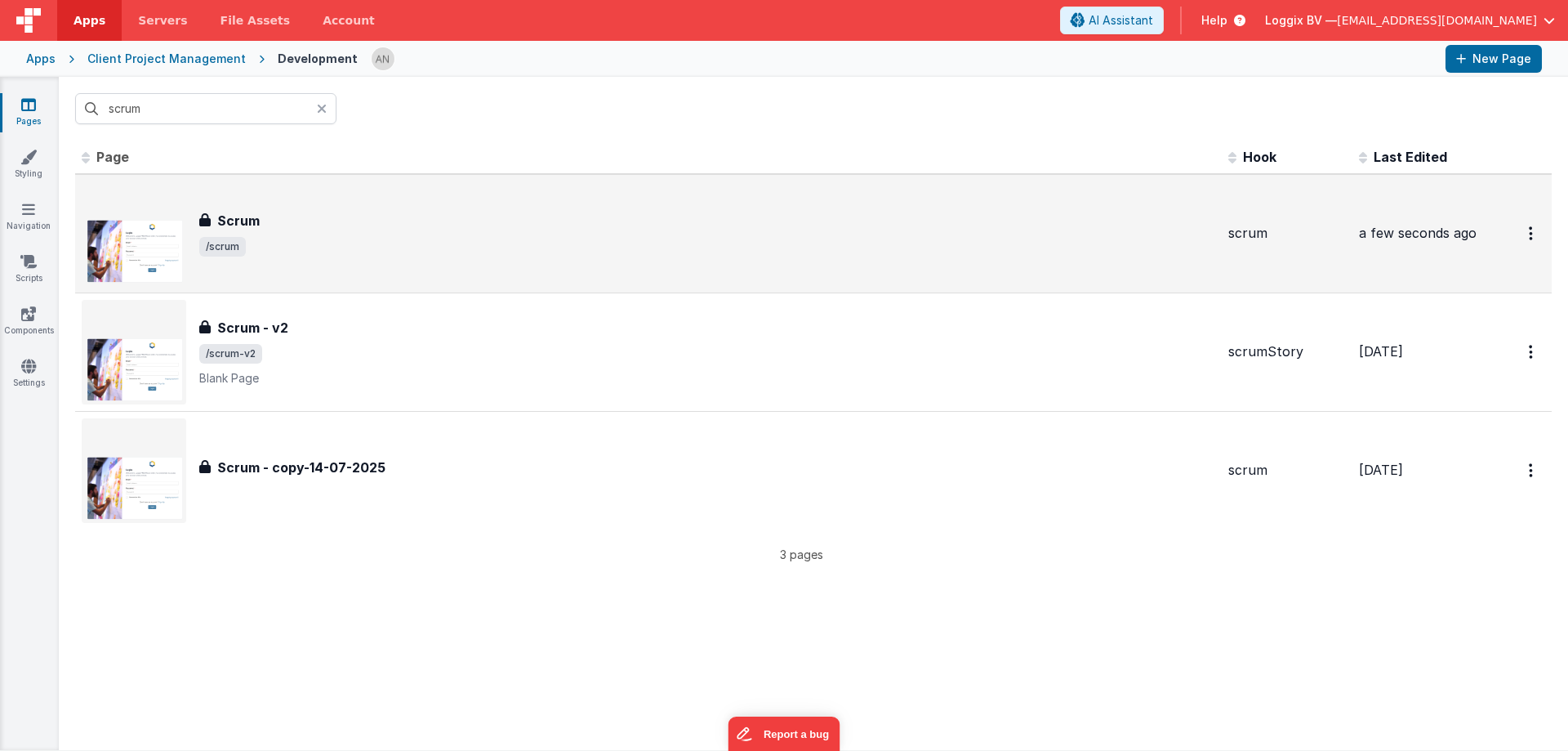
click at [292, 202] on div "Scrum Scrum /scrum" at bounding box center [648, 234] width 1133 height 104
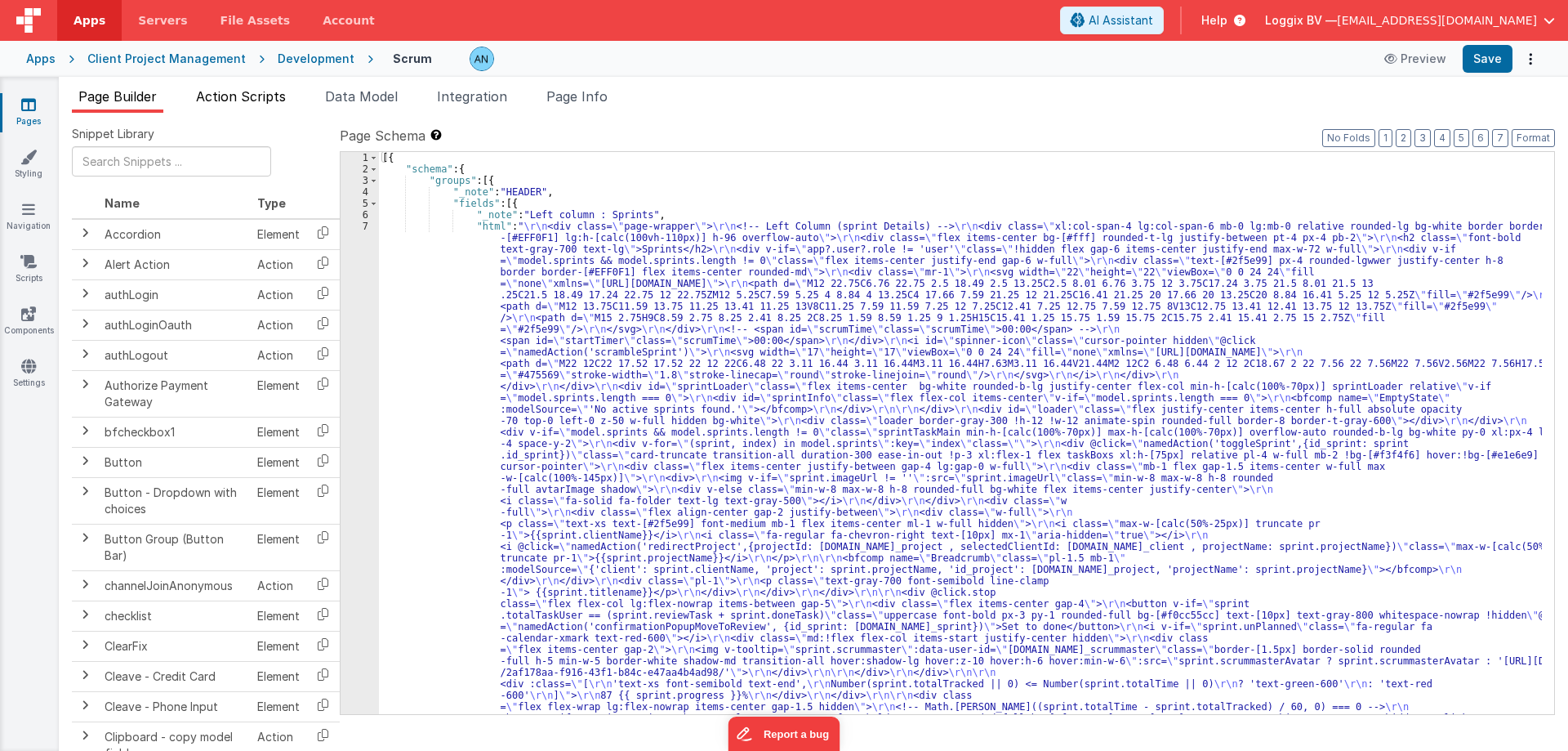
click at [249, 97] on span "Action Scripts" at bounding box center [241, 96] width 90 height 16
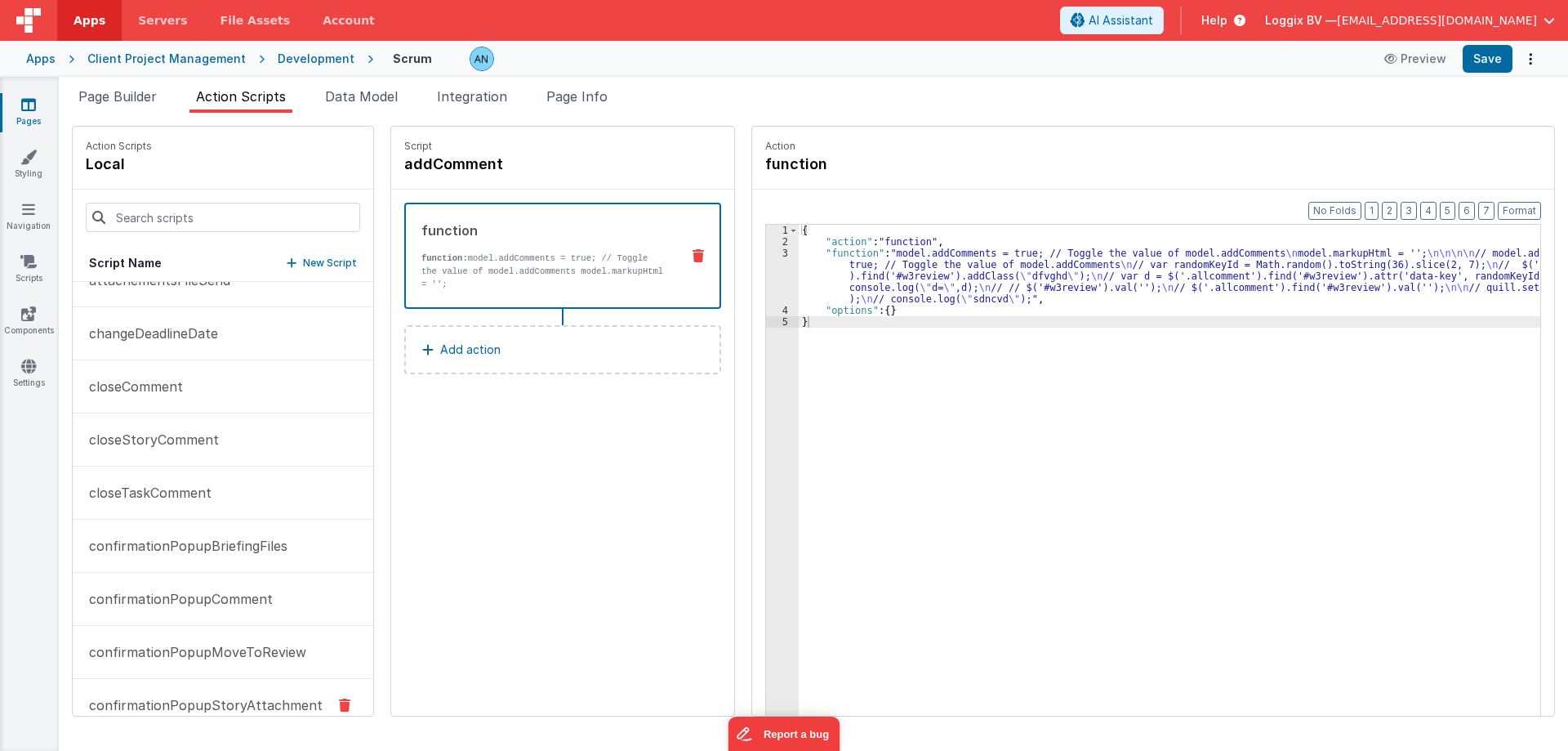
scroll to position [408, 0]
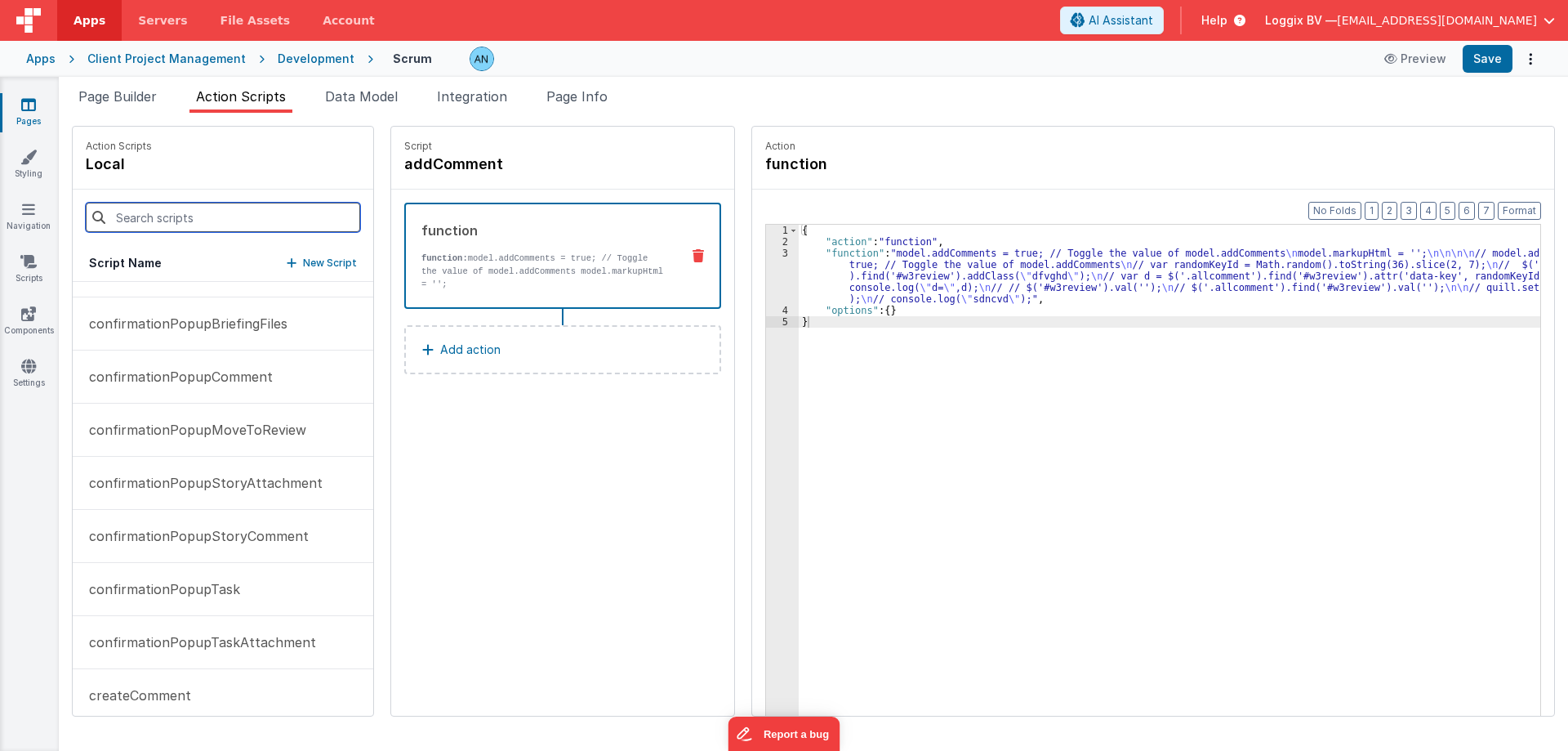
click at [165, 214] on input at bounding box center [223, 217] width 275 height 29
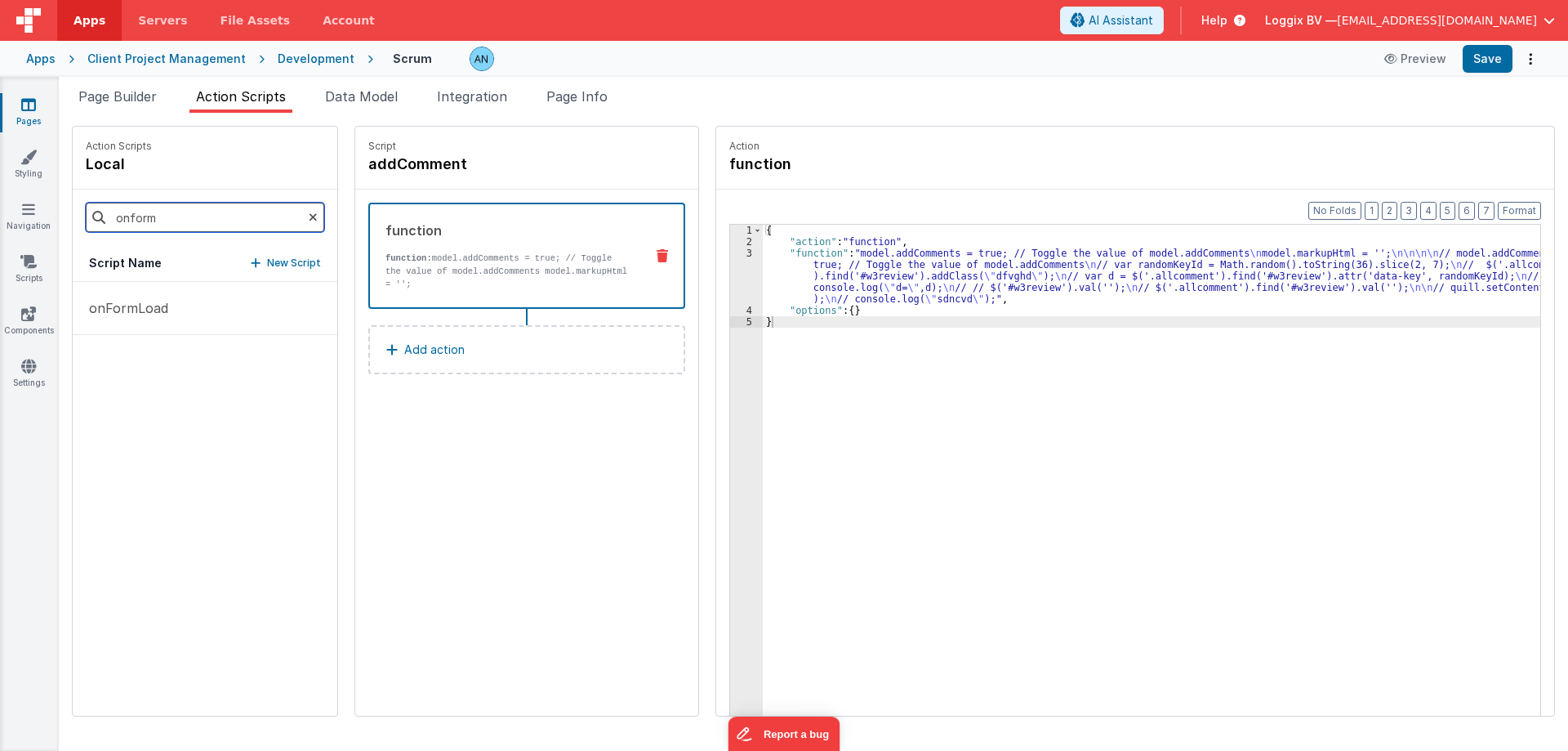
scroll to position [0, 0]
type input "onform"
click at [117, 300] on p "onFormLoad" at bounding box center [124, 308] width 89 height 20
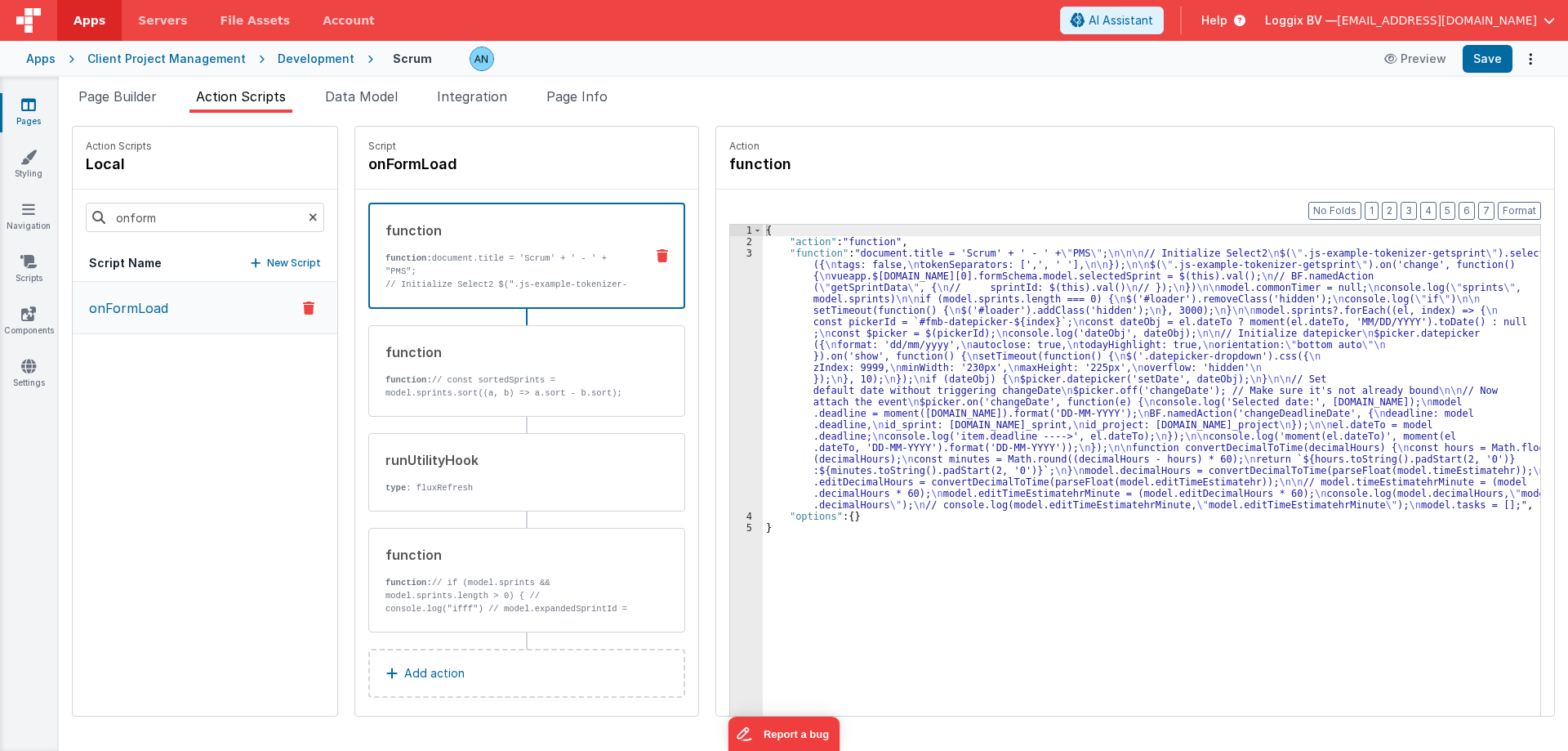
click at [730, 295] on div "3" at bounding box center [746, 379] width 33 height 263
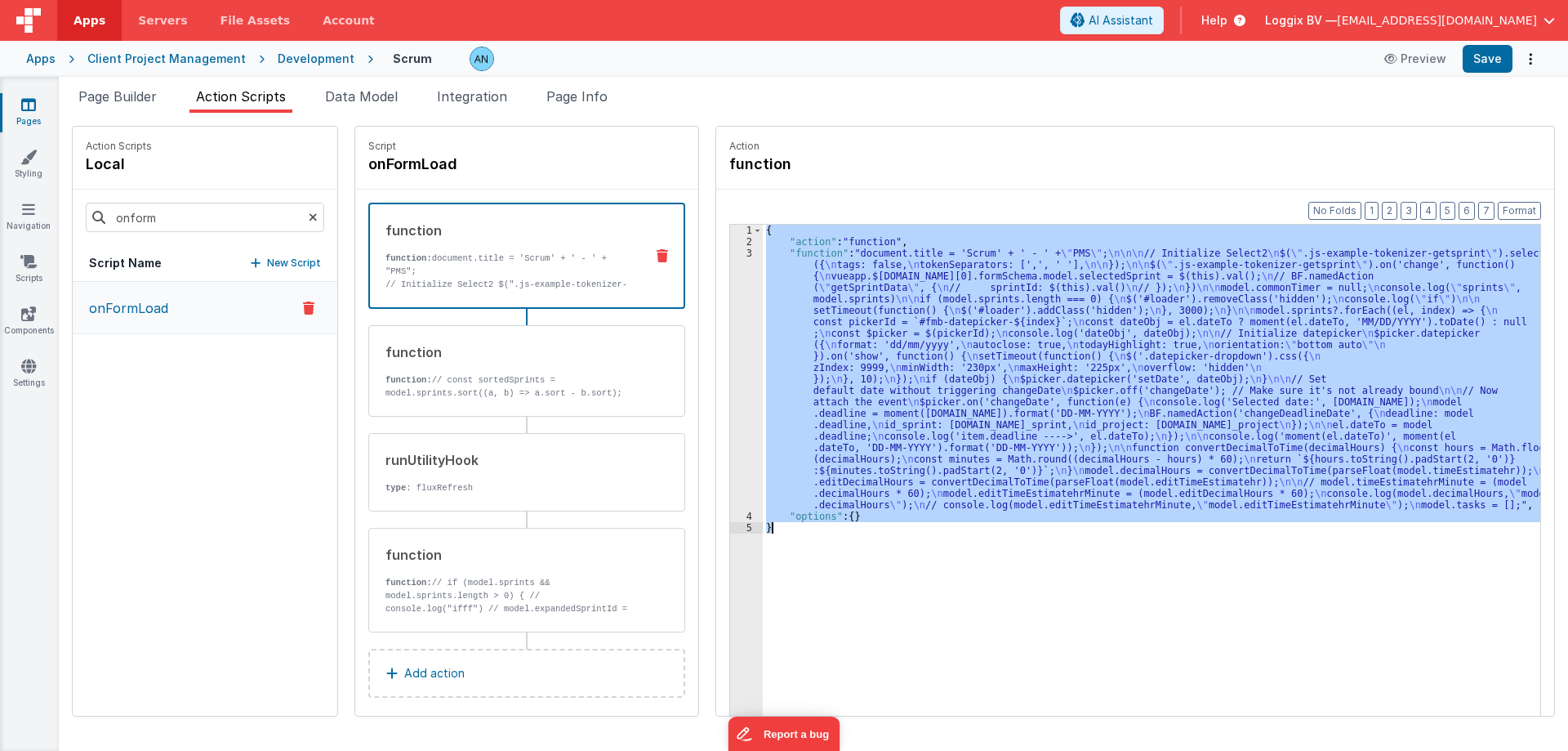
click at [730, 295] on div "3" at bounding box center [746, 379] width 33 height 263
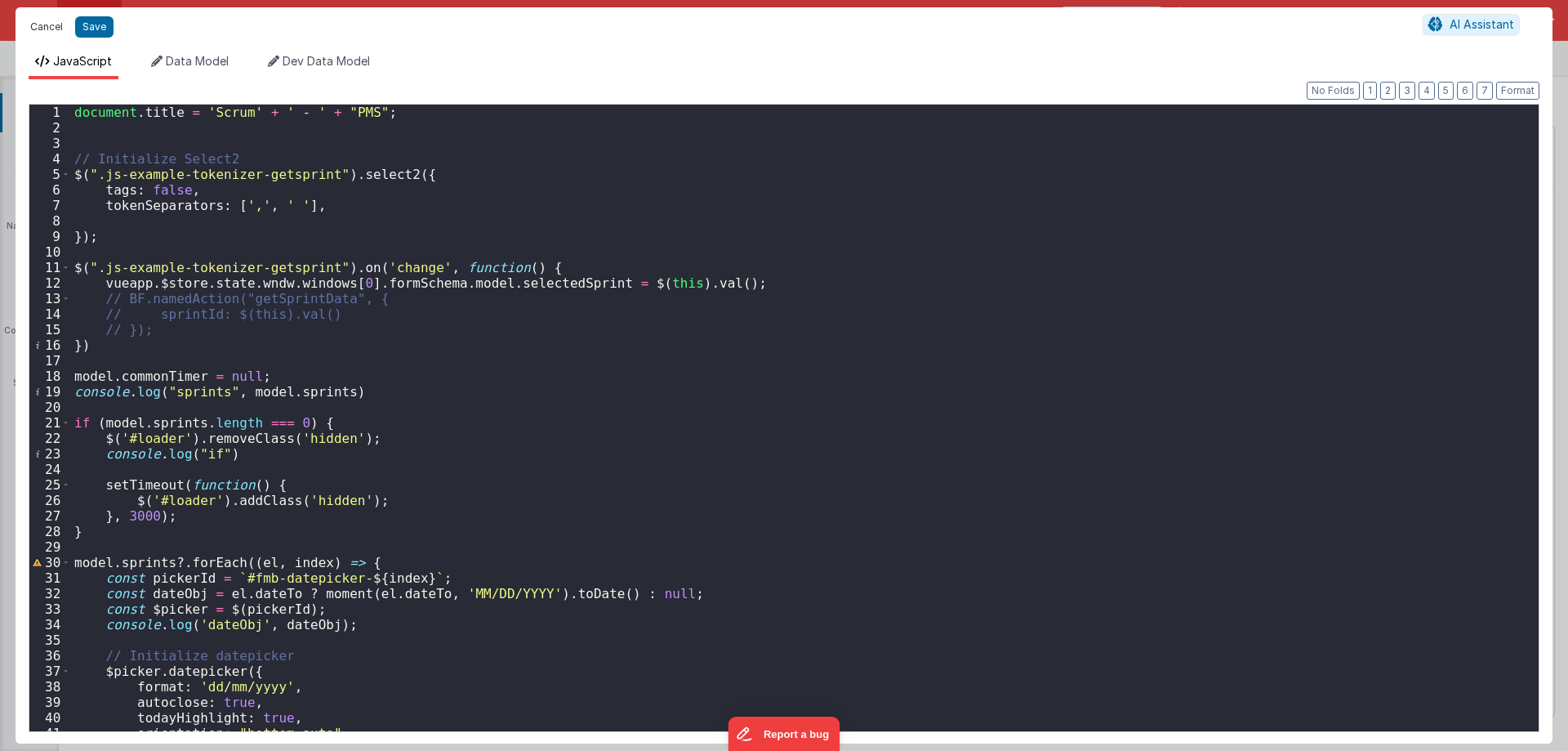
click at [53, 33] on button "Cancel" at bounding box center [46, 27] width 49 height 23
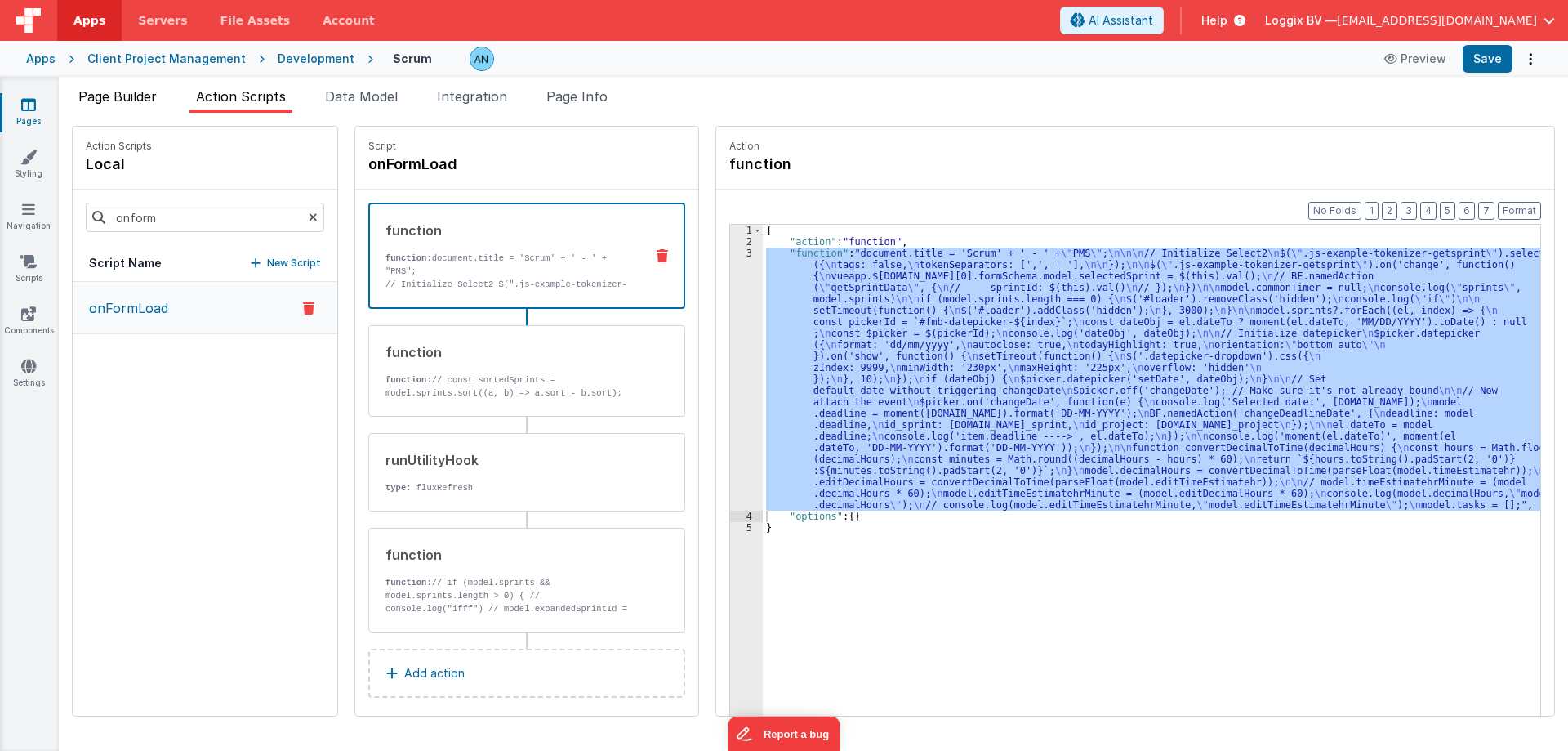
click at [155, 98] on span "Page Builder" at bounding box center [117, 96] width 79 height 16
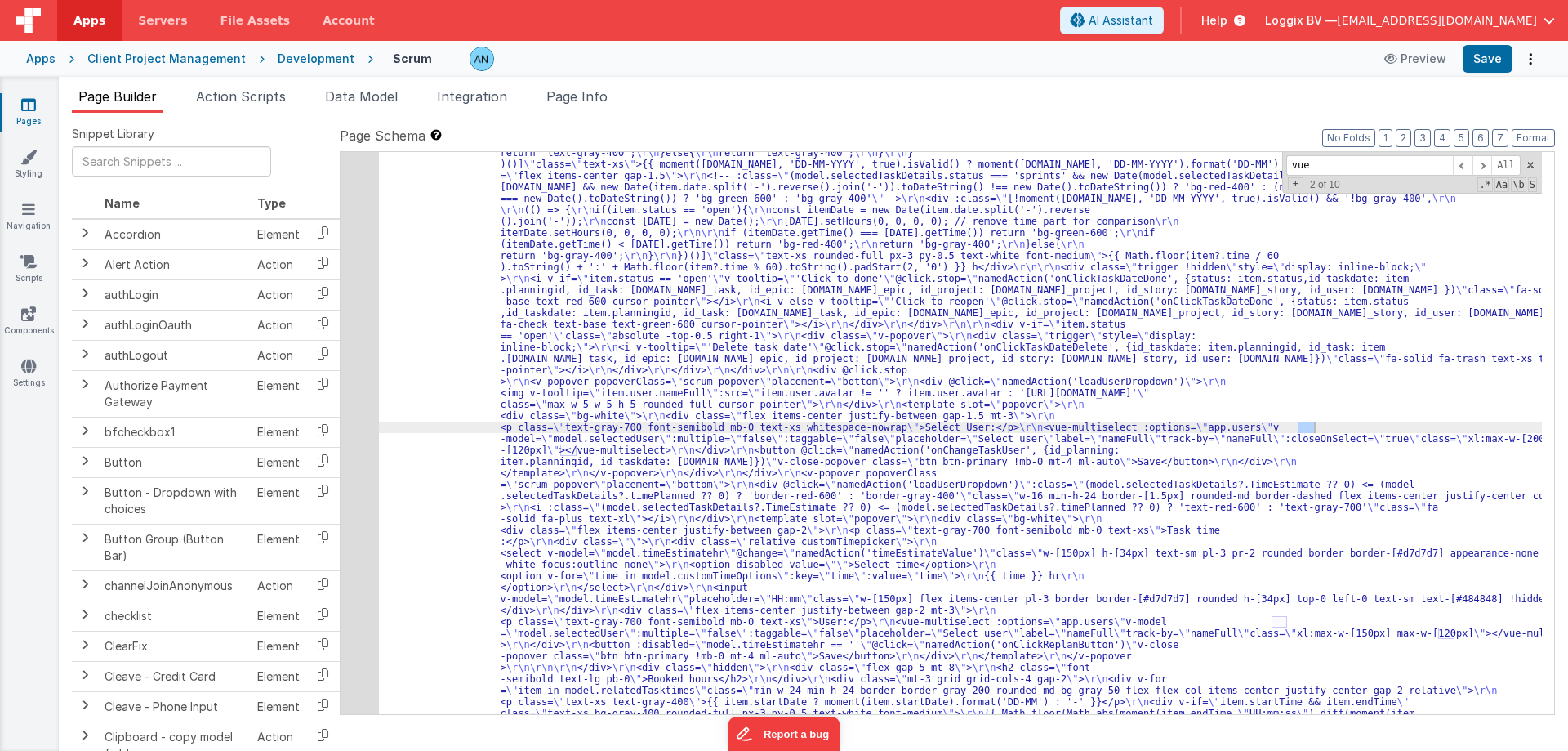
scroll to position [5106, 0]
type input "vue"
click at [352, 360] on div "17" at bounding box center [360, 536] width 39 height 3500
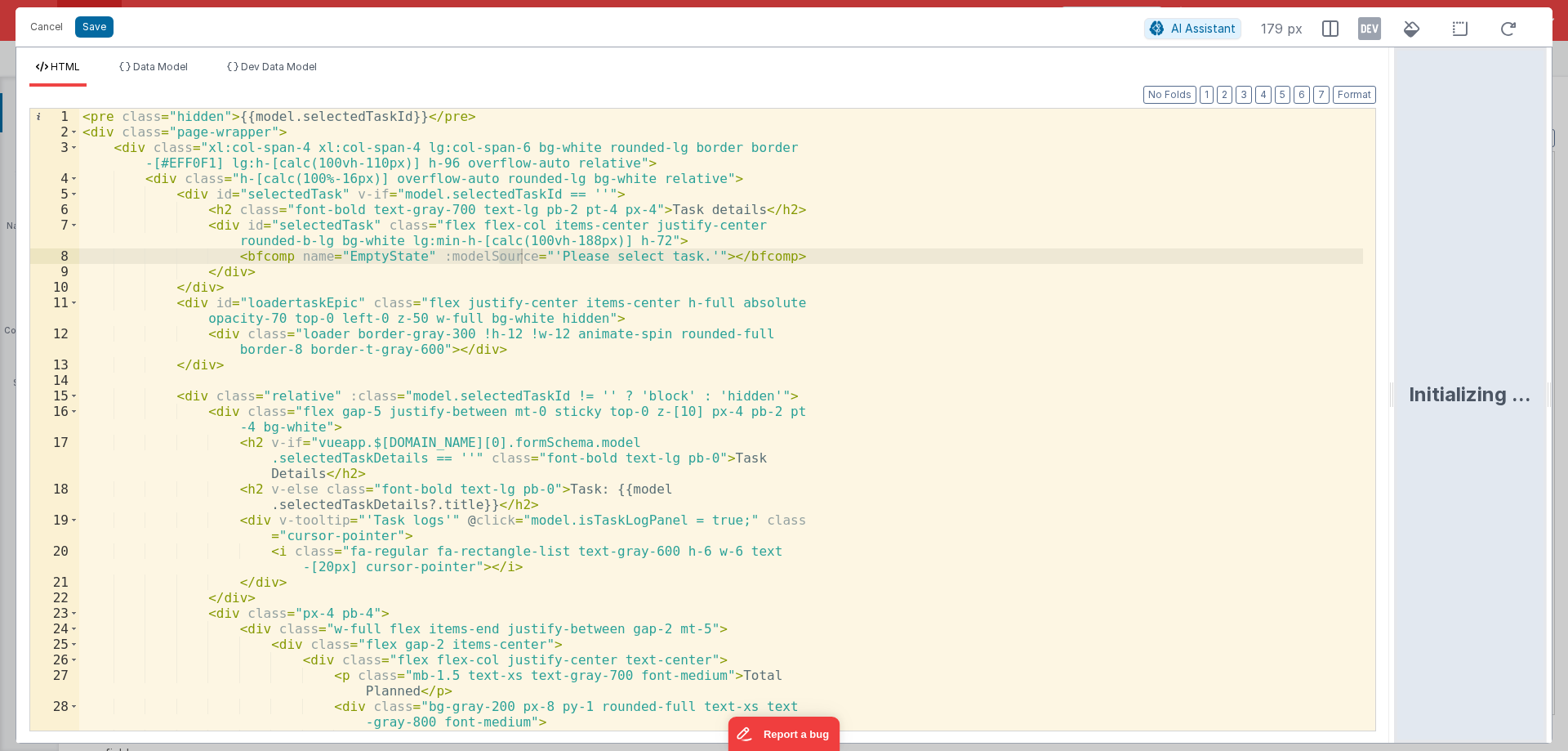
drag, startPoint x: 780, startPoint y: 396, endPoint x: 1406, endPoint y: 406, distance: 626.1
click at [1406, 406] on html "Cancel Save AI Assistant 179 px HTML Data Model Dev Data Model Format 7 6 5 4 3…" at bounding box center [784, 375] width 1568 height 751
click at [952, 461] on div "< pre class = "hidden" > {{model.selectedTaskId}} </ pre > < div class = "page-…" at bounding box center [722, 458] width 1284 height 699
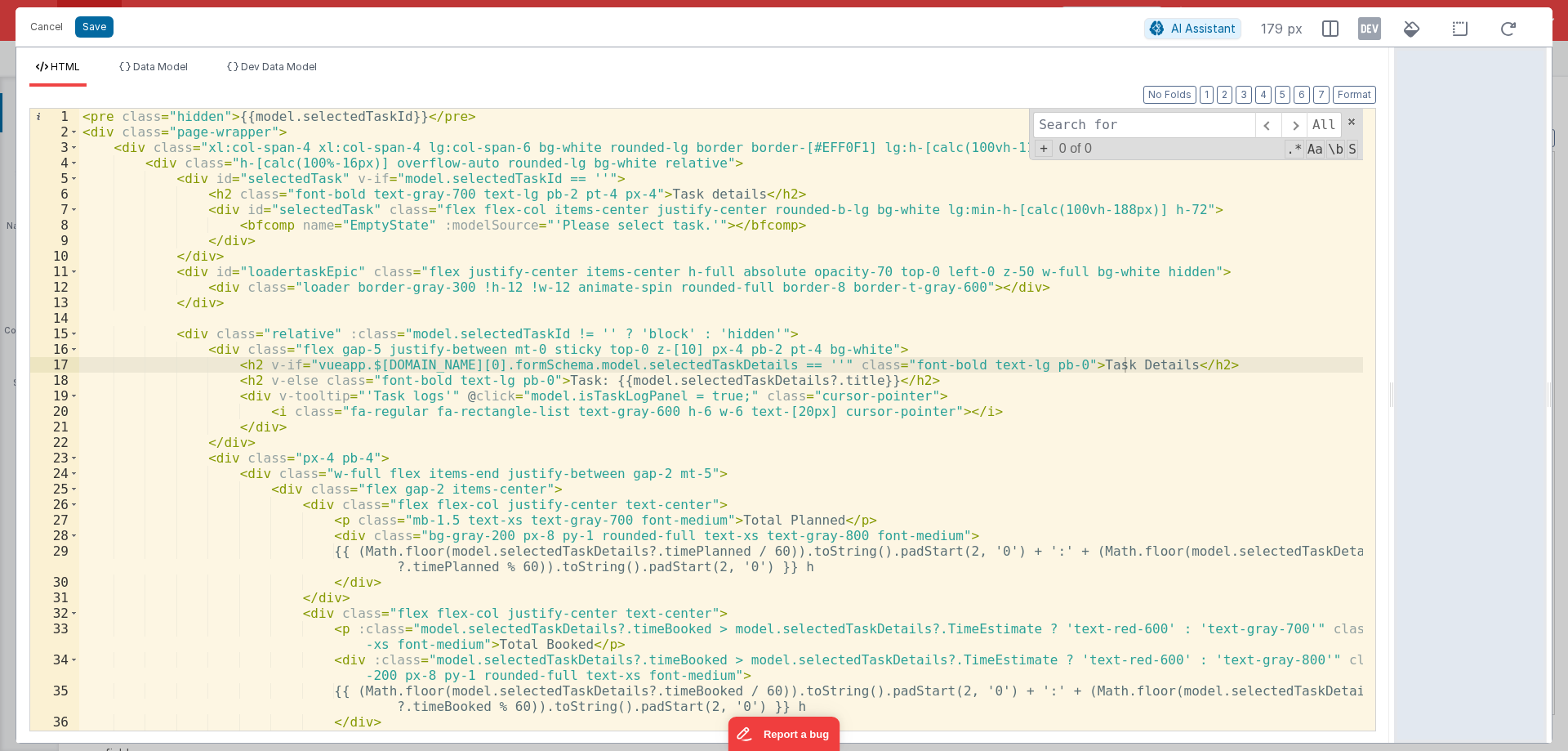
click at [556, 376] on div "< pre class = "hidden" > {{model.selectedTaskId}} </ pre > < div class = "page-…" at bounding box center [722, 435] width 1284 height 653
paste input "sprint"
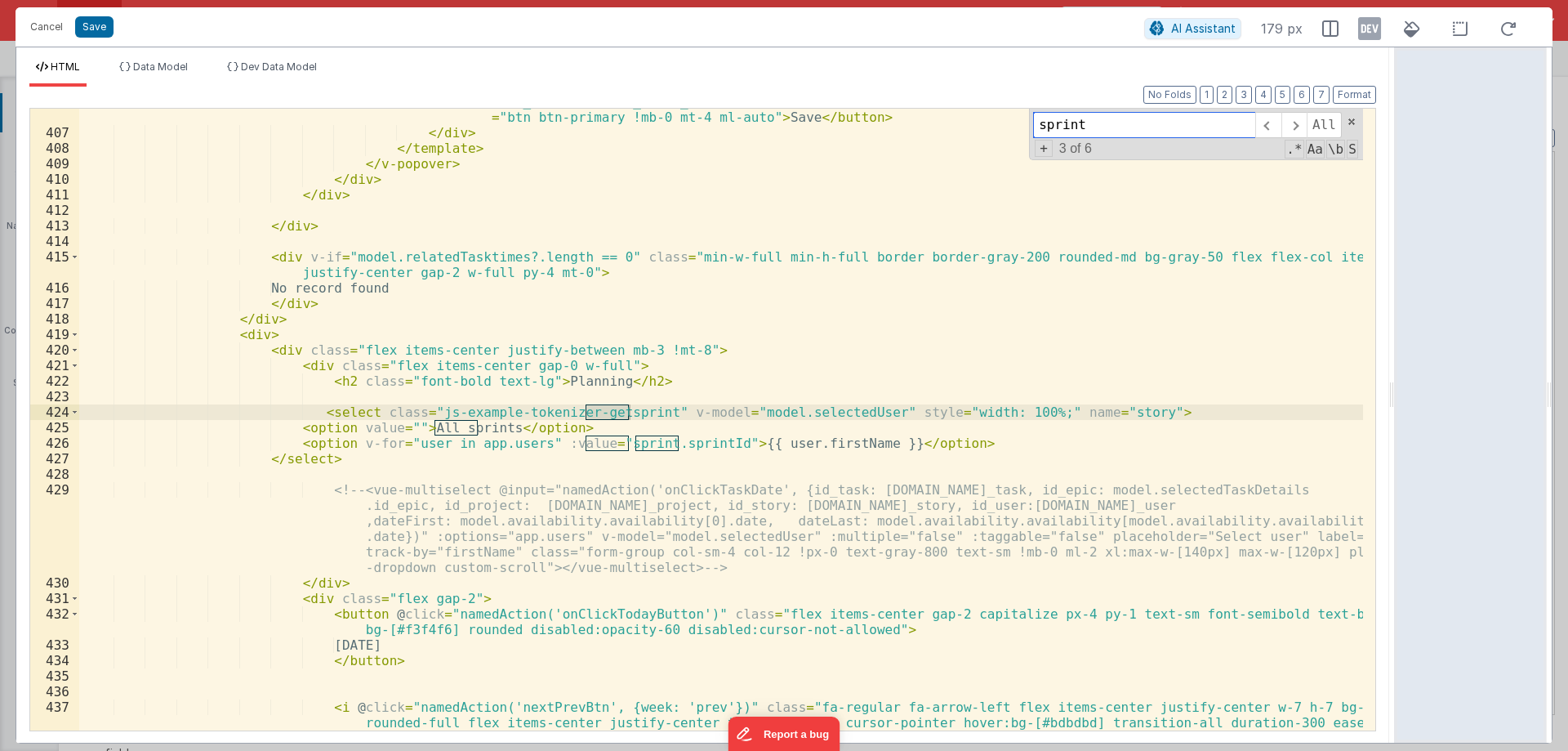
scroll to position [7218, 0]
click at [454, 306] on div "< button @ click = "namedAction('onClickEditTime', {id_booking: item.id_booking…" at bounding box center [722, 420] width 1284 height 684
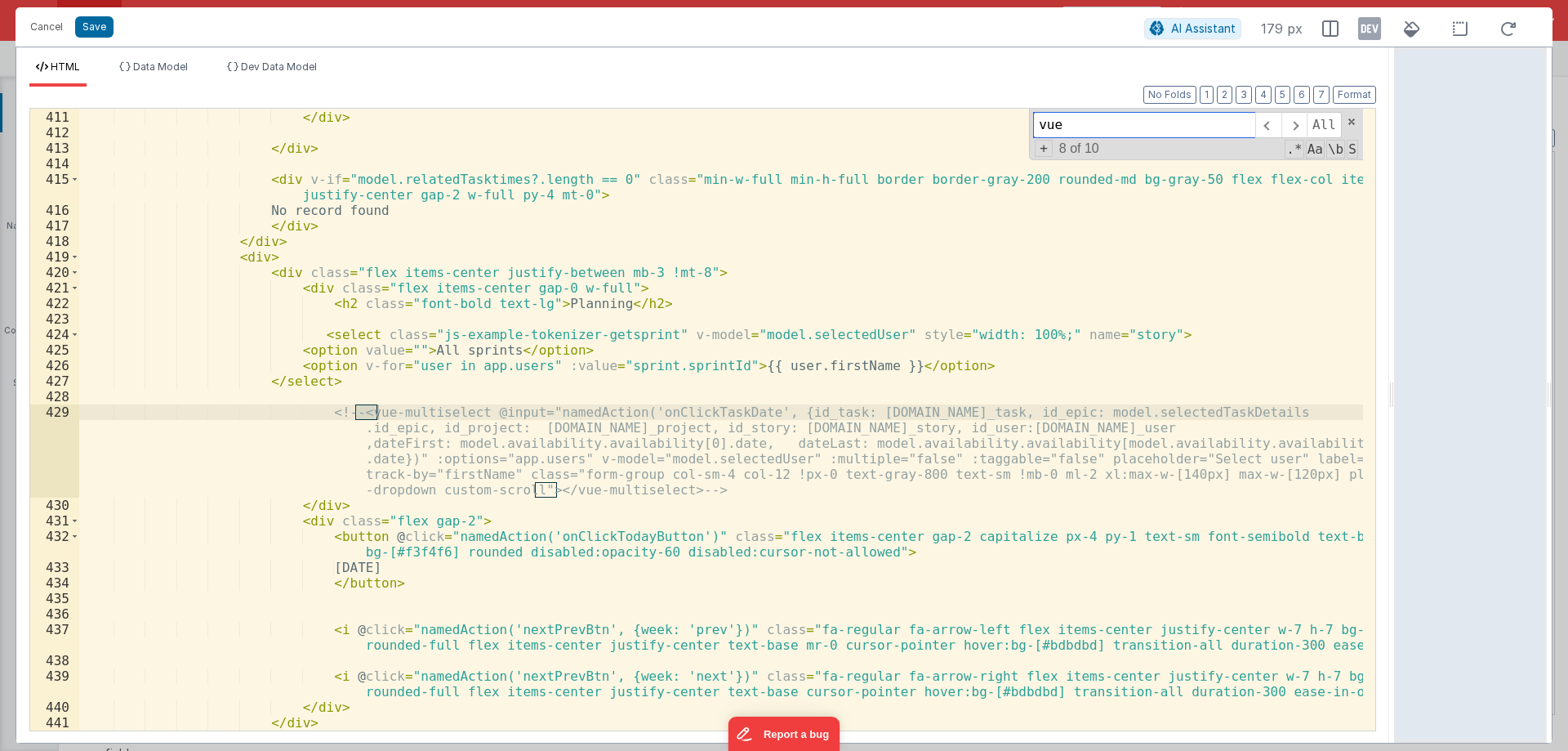
scroll to position [7296, 0]
type input "vue"
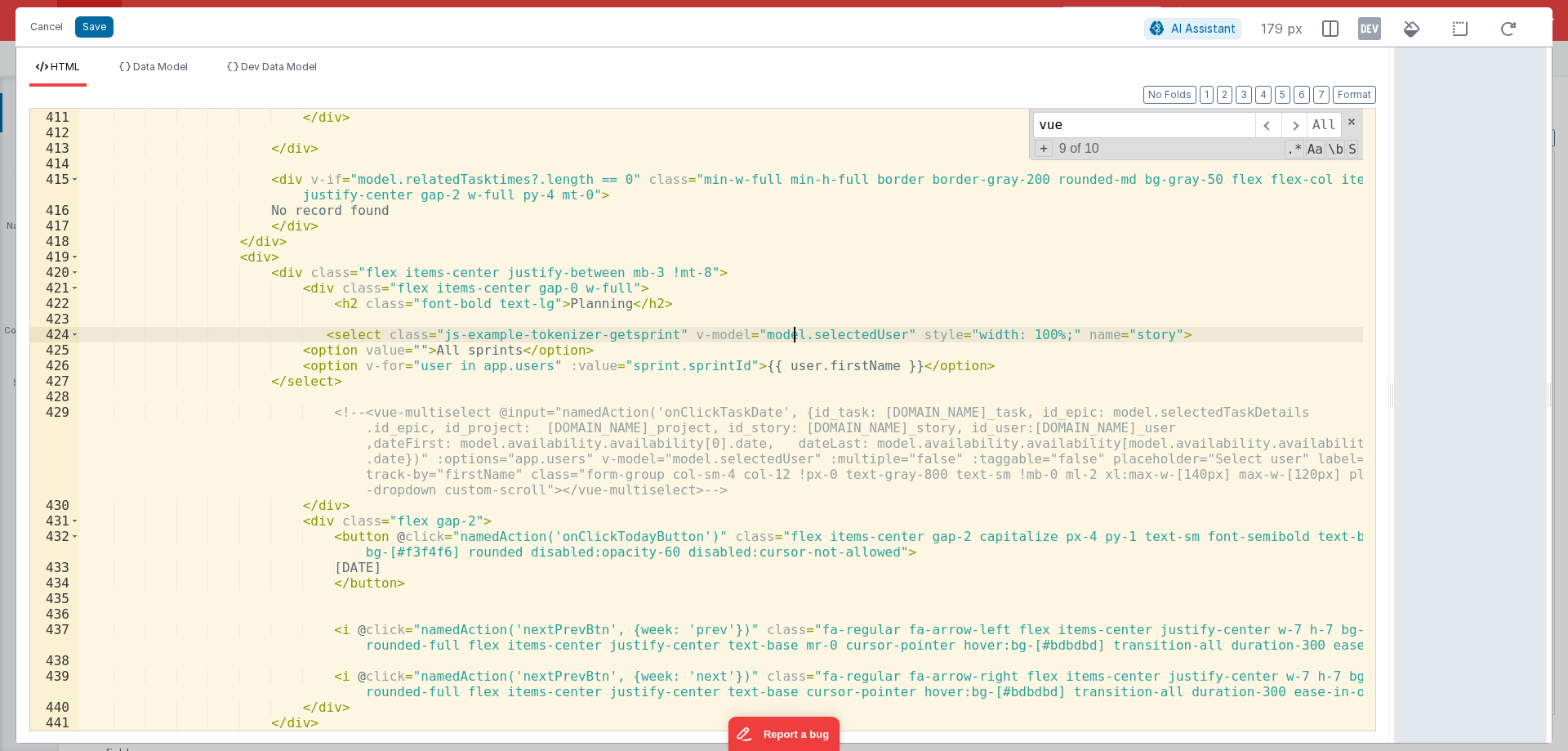
click at [794, 336] on div "</ div > </ div > </ div > < div v-if = "model.relatedTasktimes?.length == 0" c…" at bounding box center [722, 420] width 1284 height 653
click at [336, 384] on div "</ div > </ div > </ div > < div v-if = "model.relatedTasktimes?.length == 0" c…" at bounding box center [722, 420] width 1284 height 653
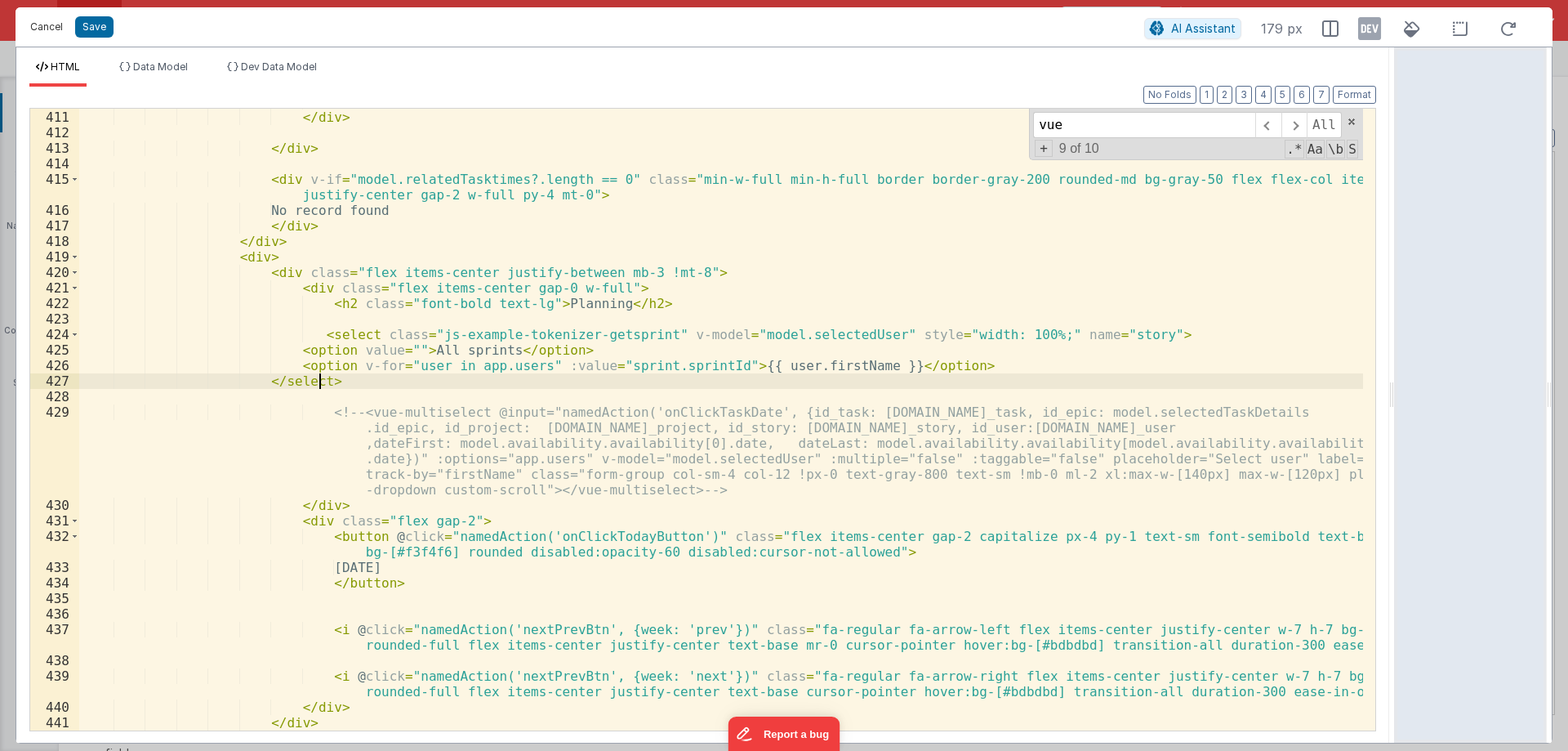
click at [54, 30] on button "Cancel" at bounding box center [46, 27] width 49 height 23
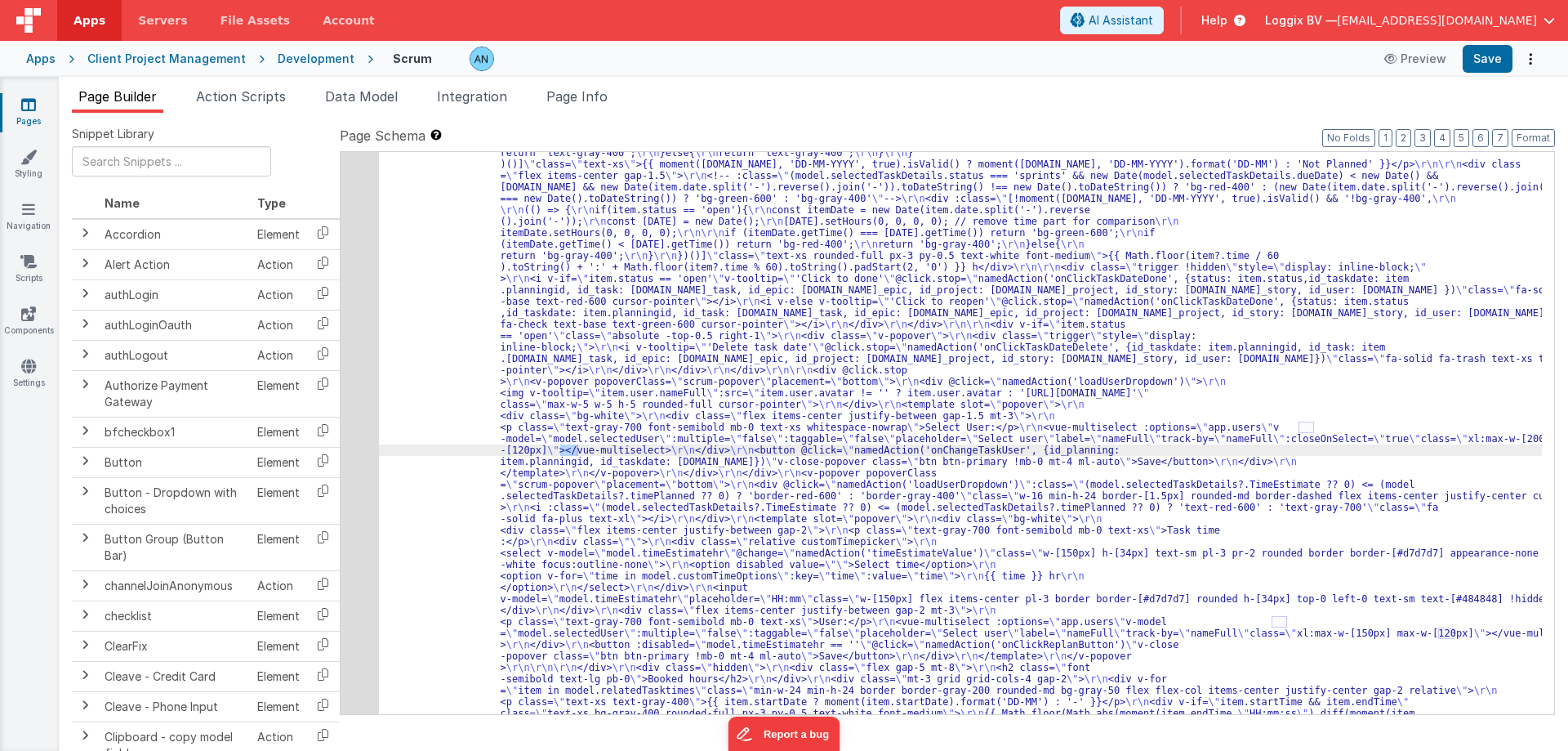
click at [230, 96] on span "Action Scripts" at bounding box center [241, 96] width 90 height 16
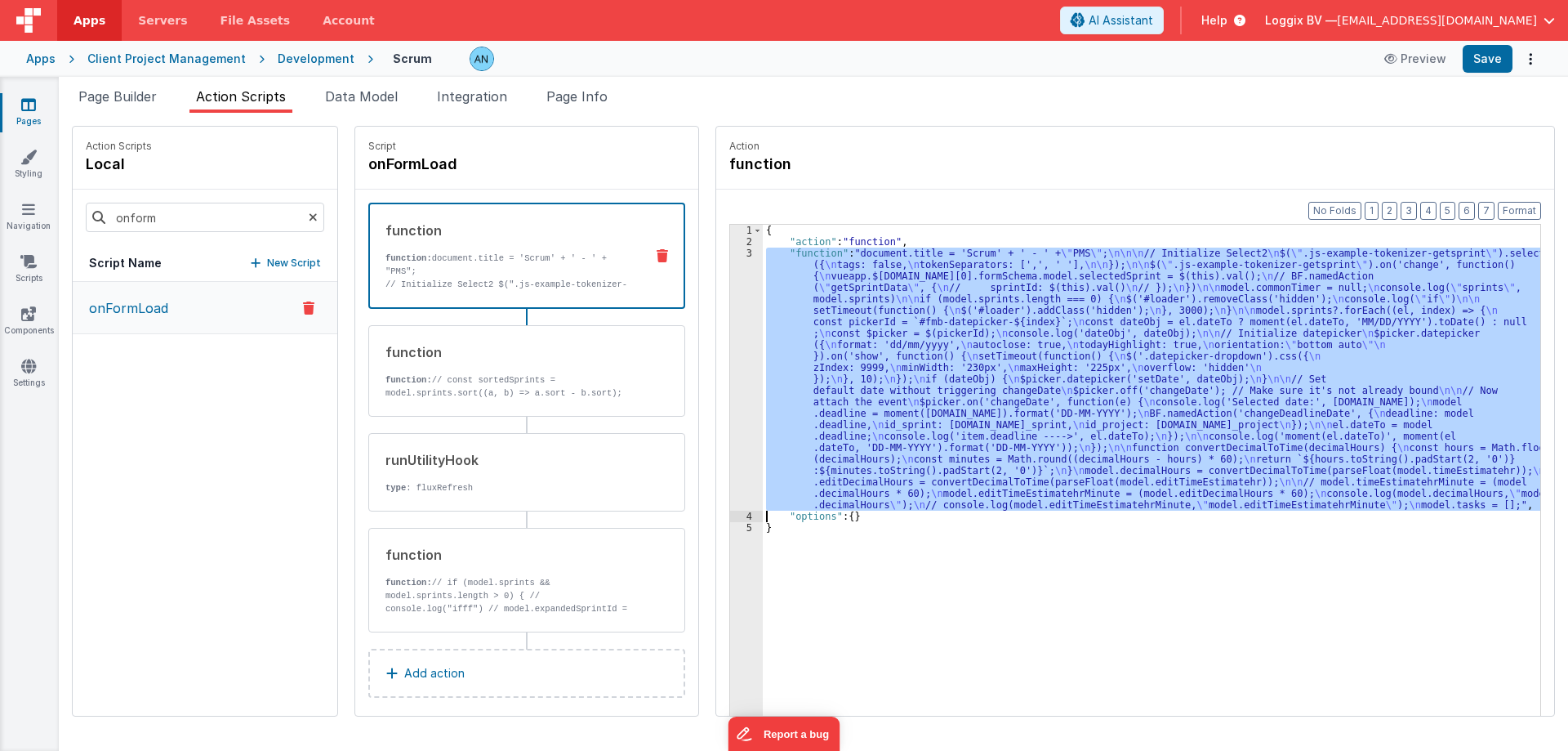
click at [730, 349] on div "3" at bounding box center [746, 379] width 33 height 263
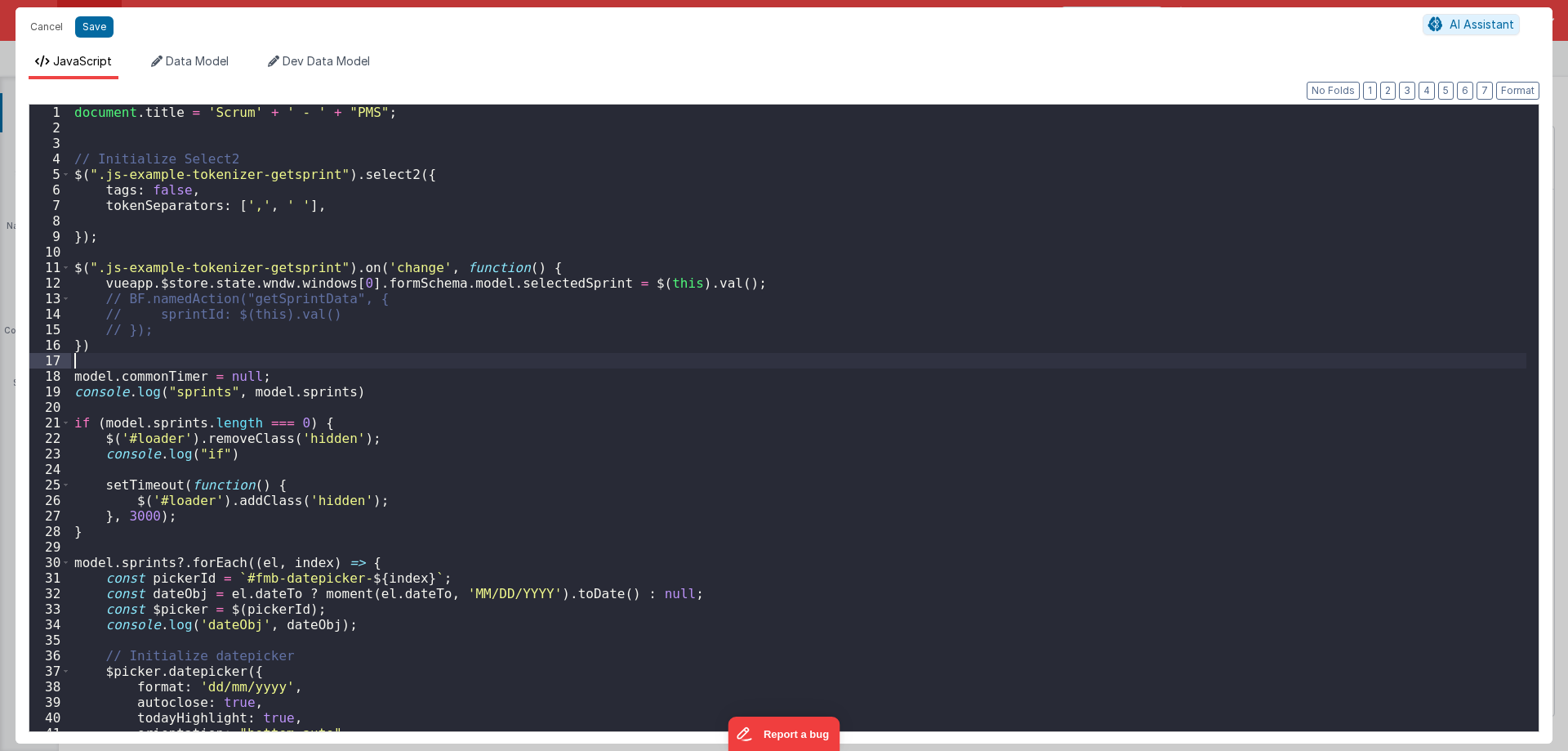
click at [730, 349] on div "document . title = 'Scrum' + ' - ' + "PMS" ; // Initialize Select2 $ ( ".js-exa…" at bounding box center [798, 433] width 1455 height 657
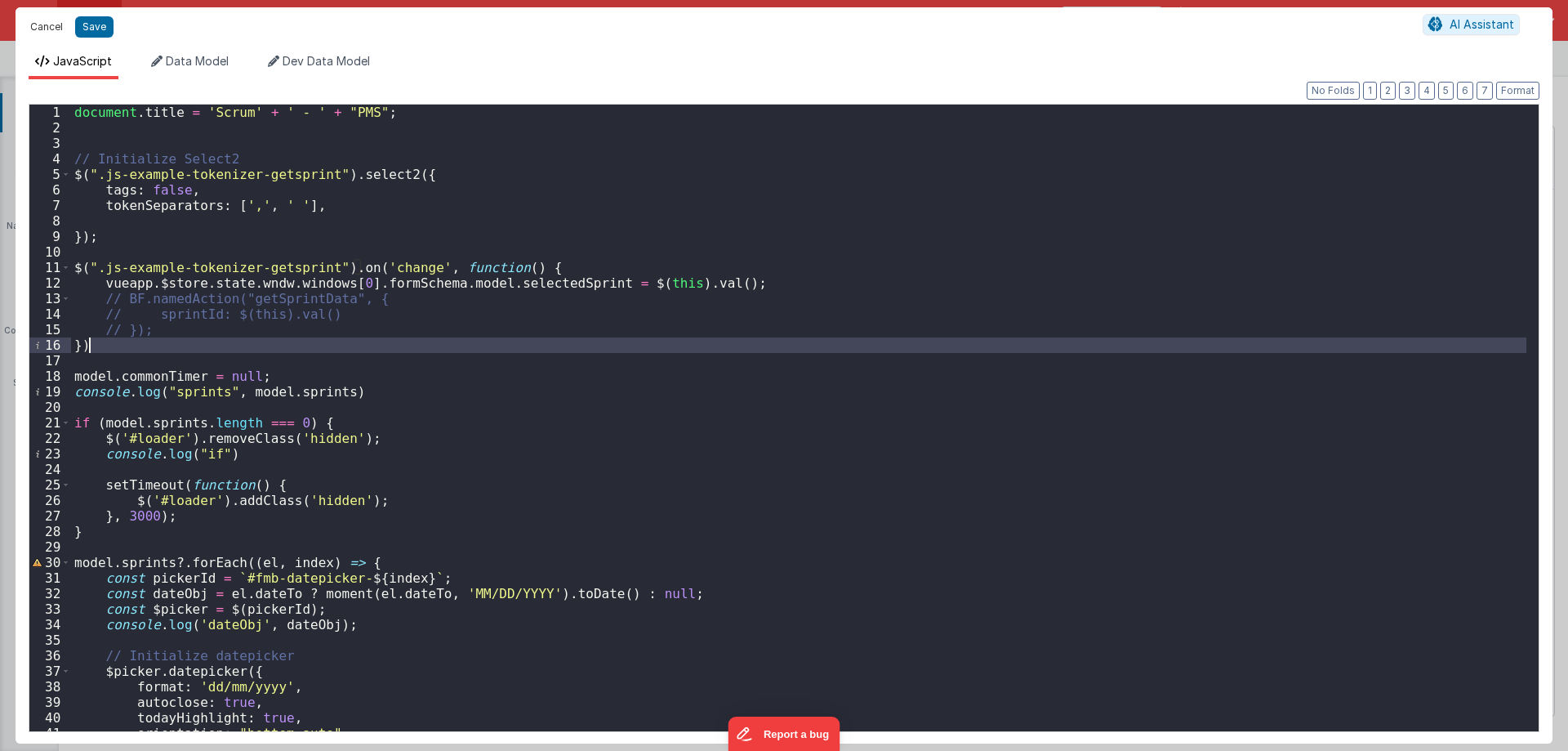
click at [52, 27] on button "Cancel" at bounding box center [46, 27] width 49 height 23
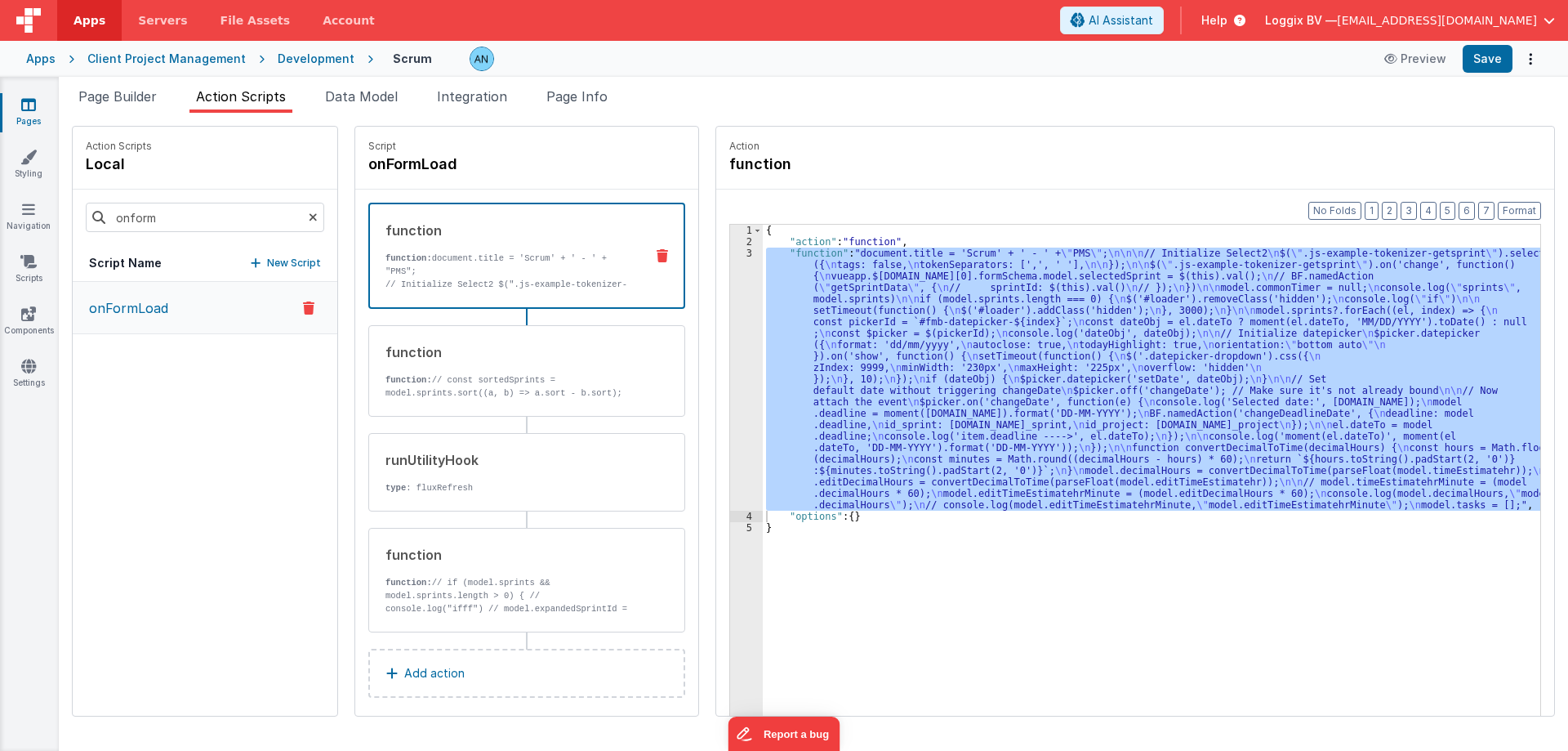
click at [134, 89] on div "Format 7 6 5 4 3 2 1 No Folds" at bounding box center [784, 400] width 1511 height 628
click at [133, 95] on span "Page Builder" at bounding box center [117, 96] width 79 height 16
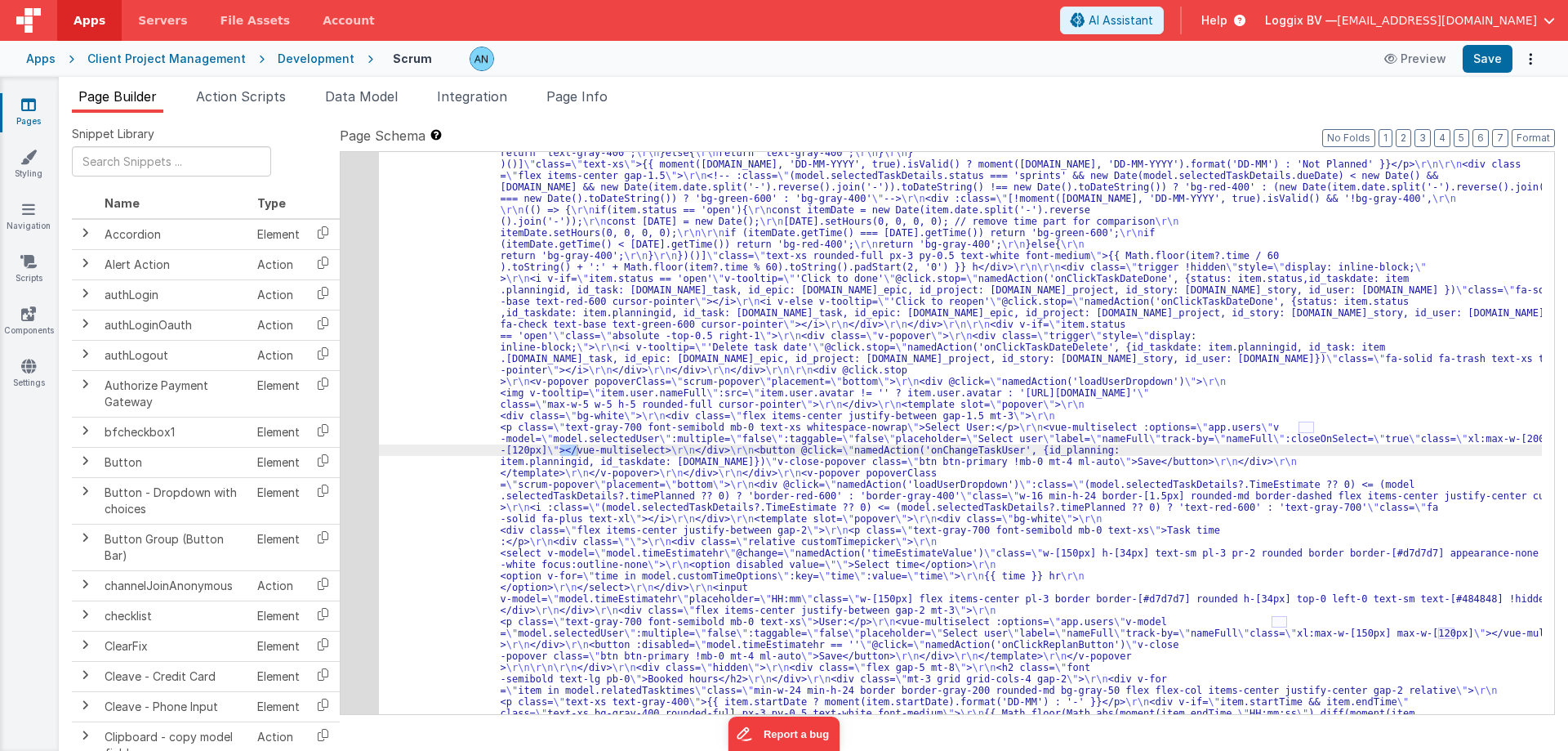
click at [348, 254] on div "17" at bounding box center [360, 536] width 39 height 3500
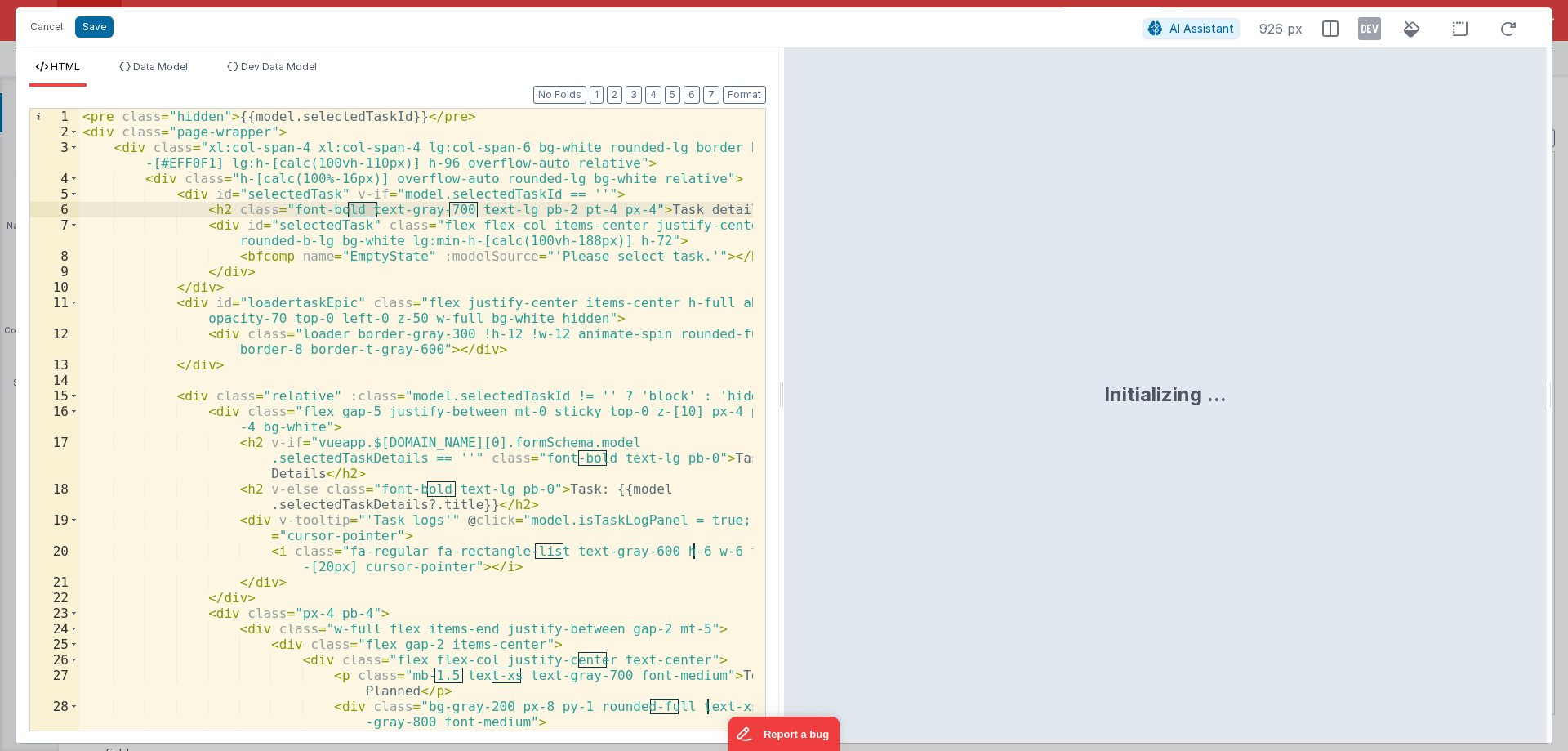
drag, startPoint x: 784, startPoint y: 391, endPoint x: 1218, endPoint y: 384, distance: 434.1
click at [1247, 384] on div "Initializing ..." at bounding box center [1166, 395] width 763 height 695
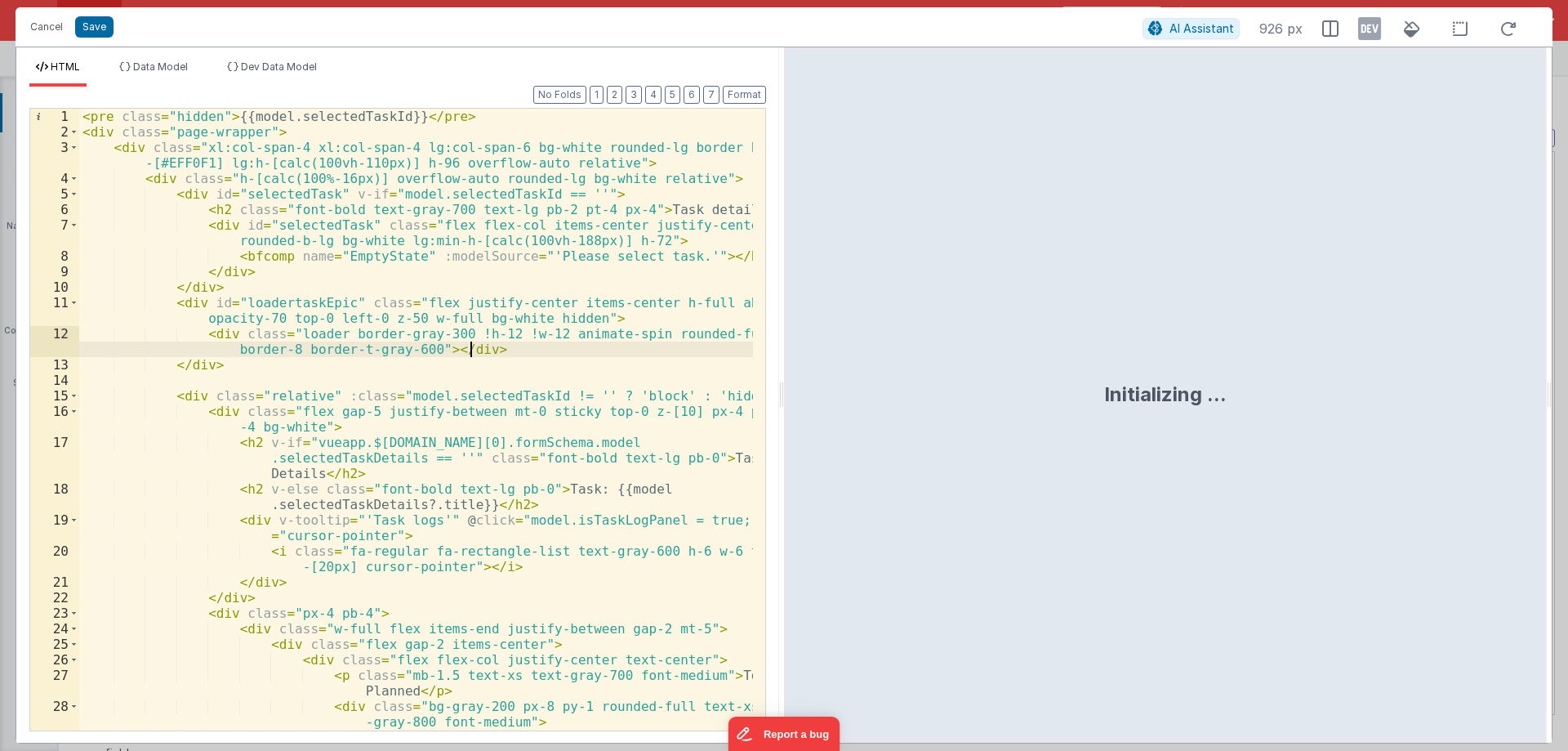
click at [604, 345] on div "< pre class = "hidden" > {{model.selectedTaskId}} </ pre > < div class = "page-…" at bounding box center [417, 458] width 674 height 699
drag, startPoint x: 777, startPoint y: 392, endPoint x: 1306, endPoint y: 151, distance: 581.3
click at [1323, 350] on html "Cancel Save AI Assistant 926 px HTML Data Model Dev Data Model Format 7 6 5 4 3…" at bounding box center [784, 375] width 1568 height 751
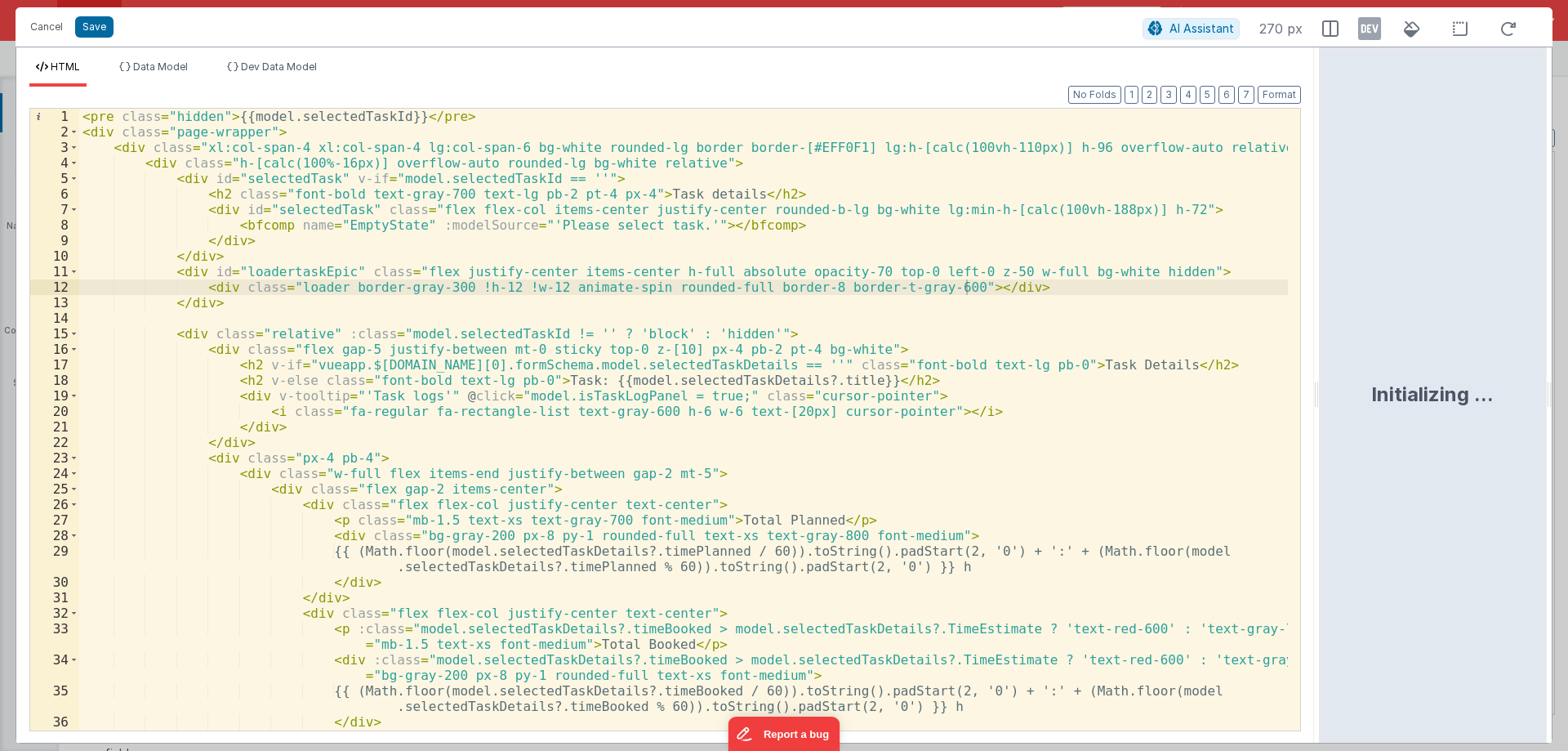
click at [1025, 235] on div "< pre class = "hidden" > {{model.selectedTaskId}} </ pre > < div class = "page-…" at bounding box center [684, 435] width 1209 height 653
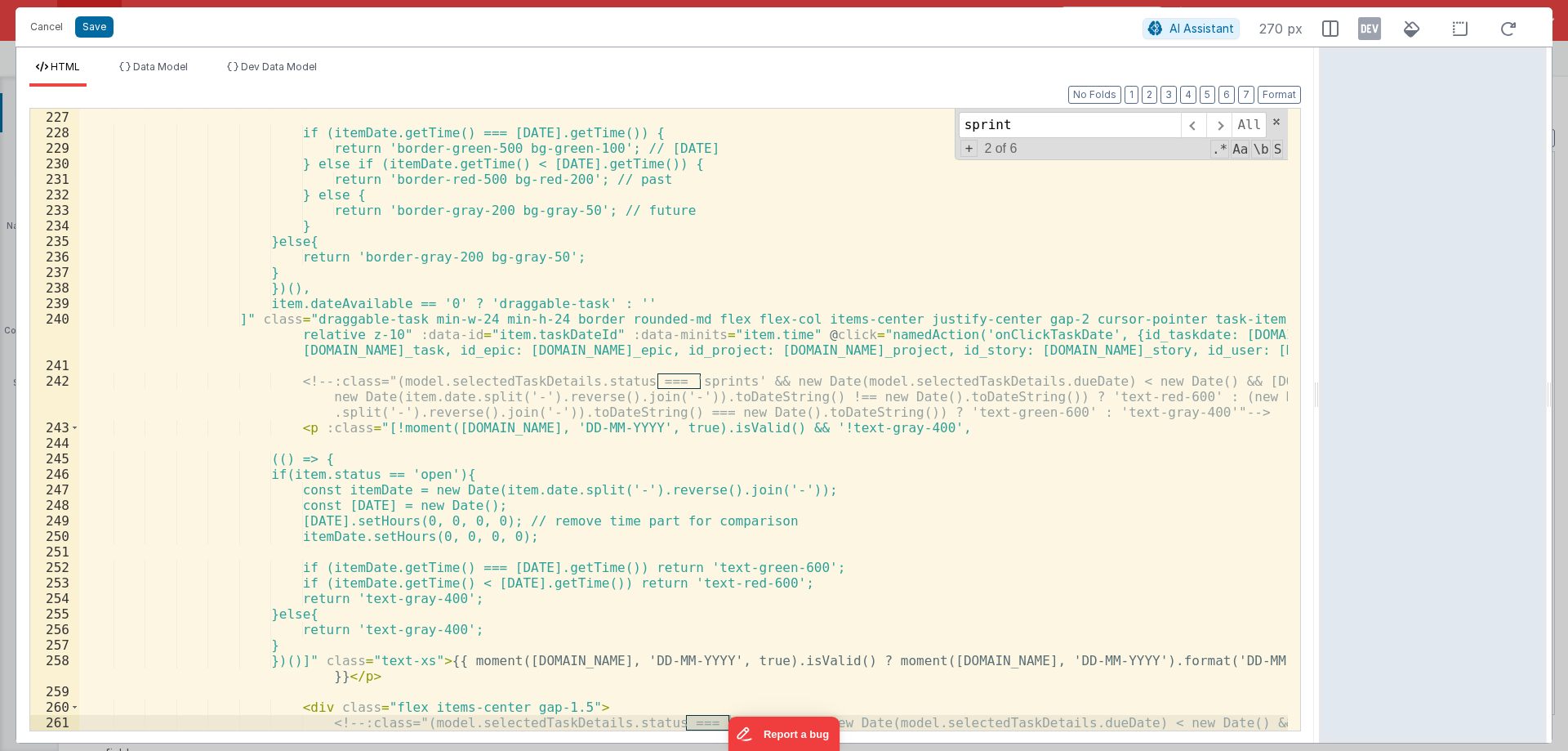
scroll to position [7312, 0]
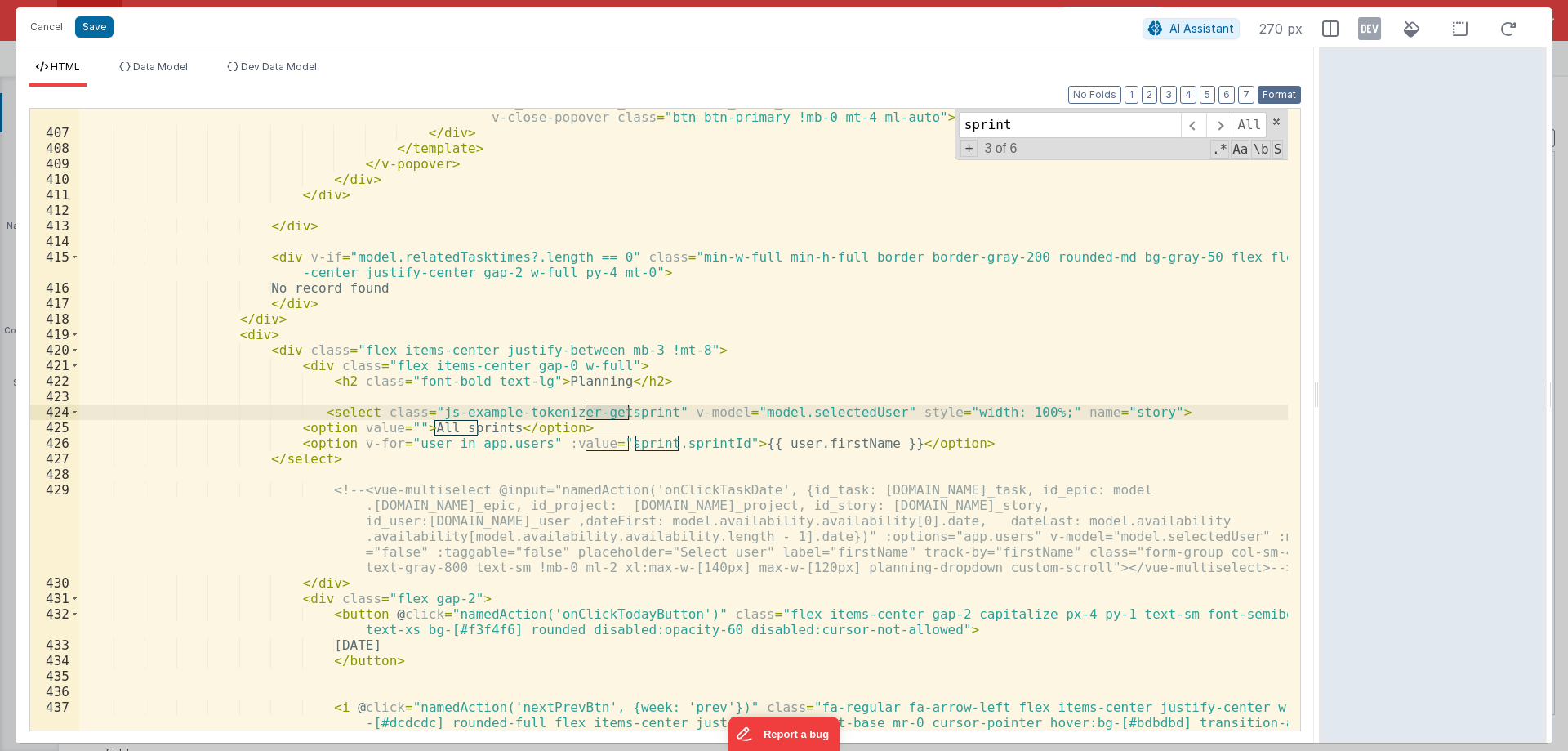
type input "sprint"
click at [1282, 93] on button "Format" at bounding box center [1280, 95] width 44 height 18
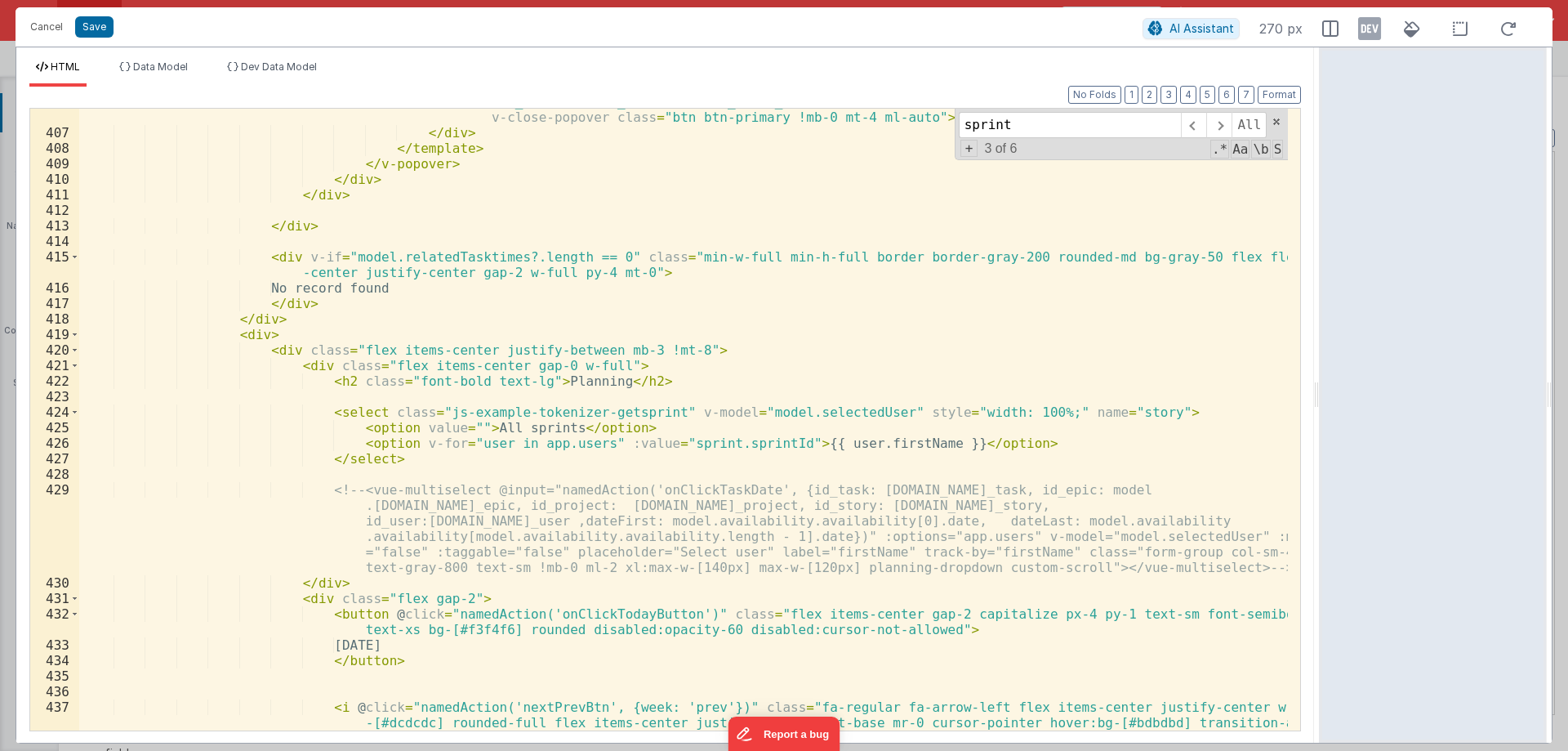
click at [460, 443] on div "< button @ click = "namedAction('onClickEditTime', {id_booking: item.id_booking…" at bounding box center [684, 436] width 1209 height 715
click at [650, 444] on div "< button @ click = "namedAction('onClickEditTime', {id_booking: item.id_booking…" at bounding box center [684, 436] width 1209 height 715
click at [818, 447] on div "< button @ click = "namedAction('onClickEditTime', {id_booking: item.id_booking…" at bounding box center [684, 436] width 1209 height 715
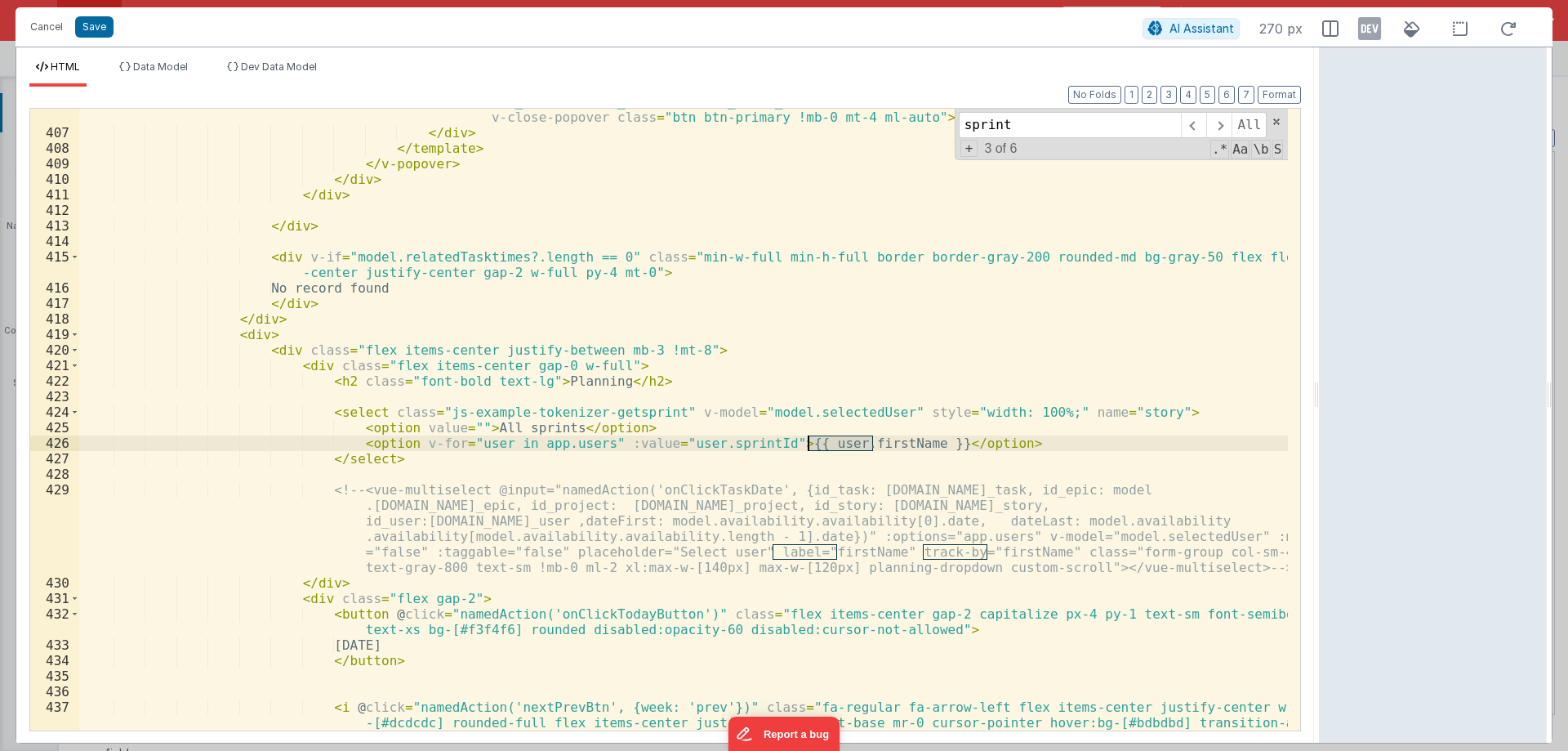
click at [818, 447] on div "< button @ click = "namedAction('onClickEditTime', {id_booking: item.id_booking…" at bounding box center [684, 436] width 1209 height 715
click at [701, 441] on div "< button @ click = "namedAction('onClickEditTime', {id_booking: item.id_booking…" at bounding box center [684, 436] width 1209 height 715
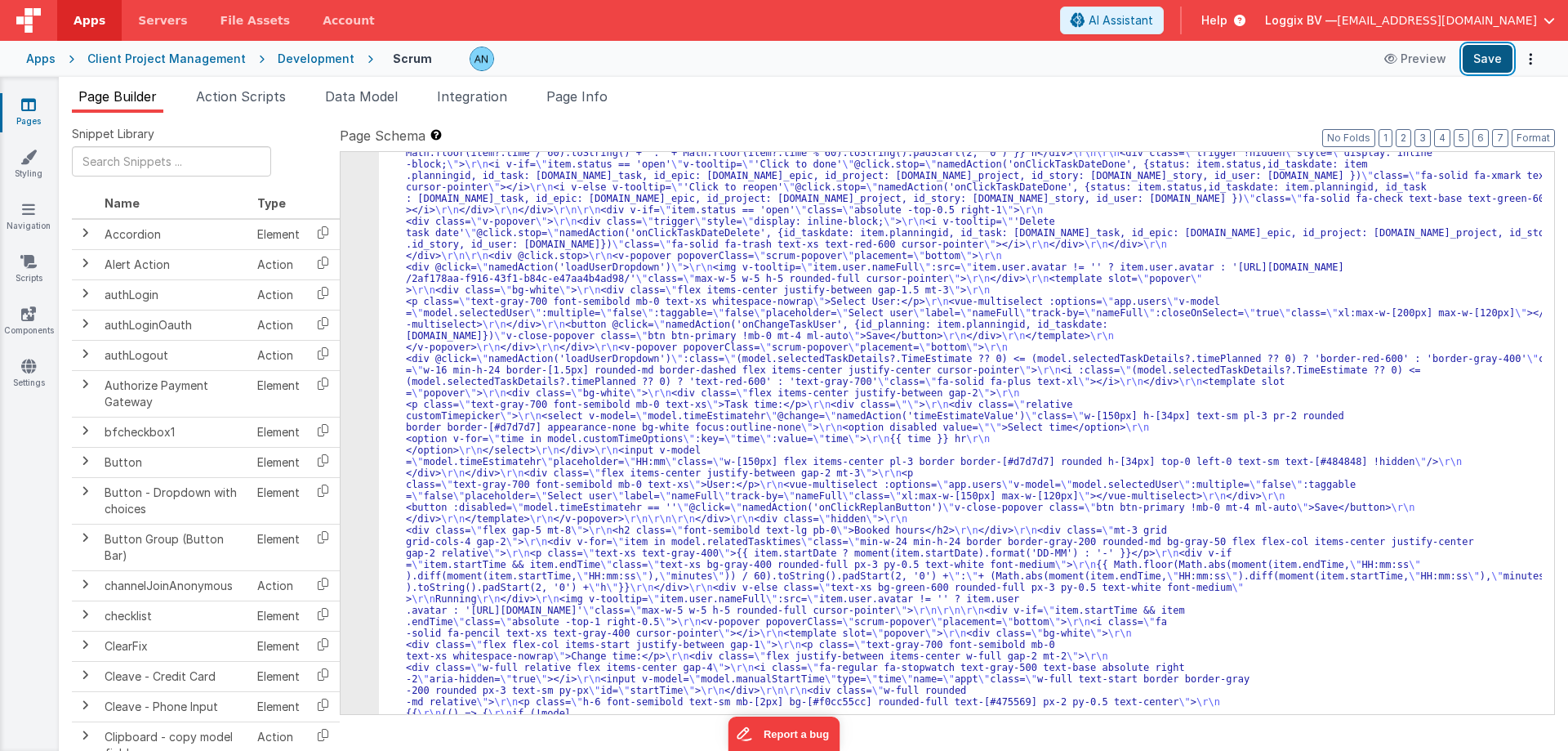
click at [1471, 57] on button "Save" at bounding box center [1488, 58] width 50 height 27
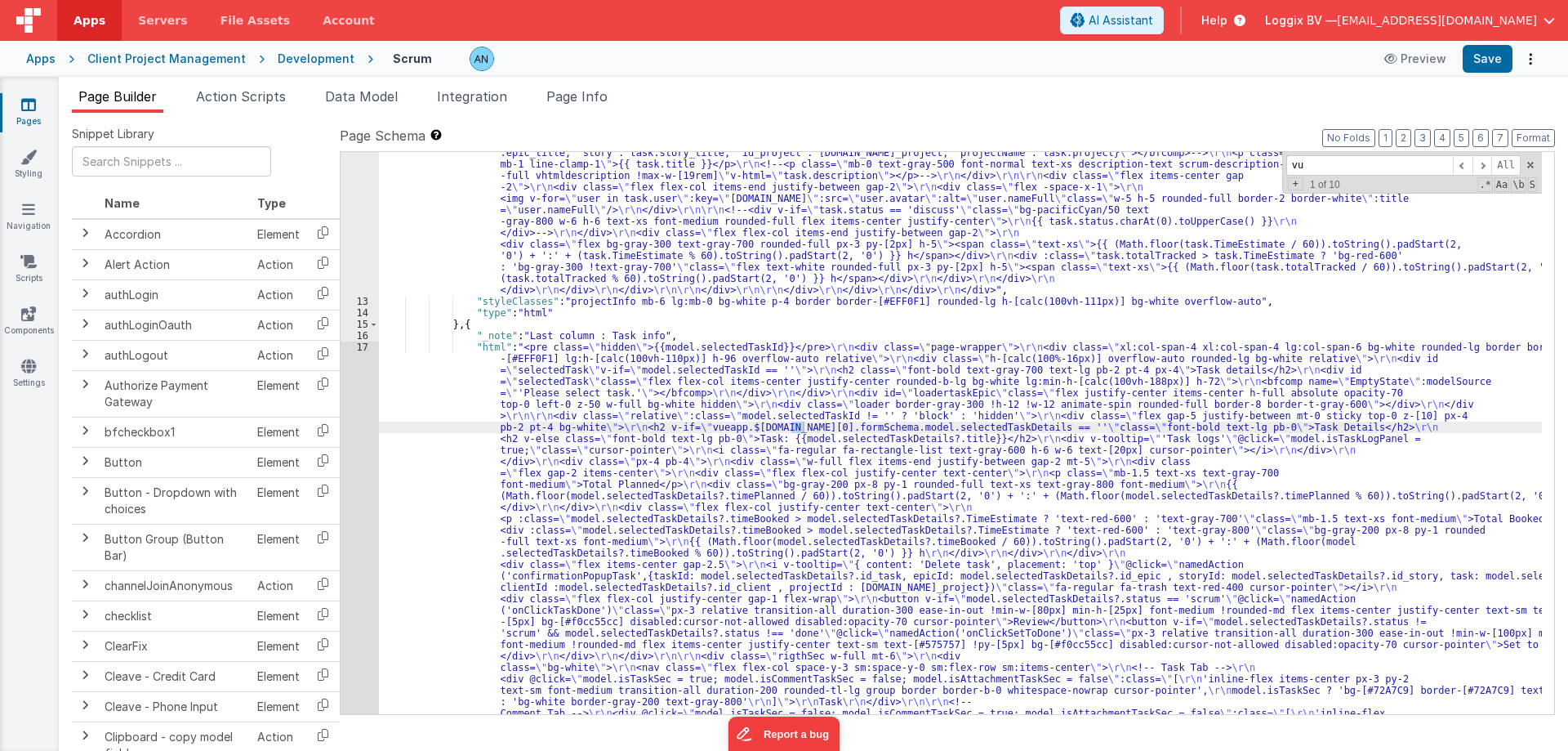
type input "vue"
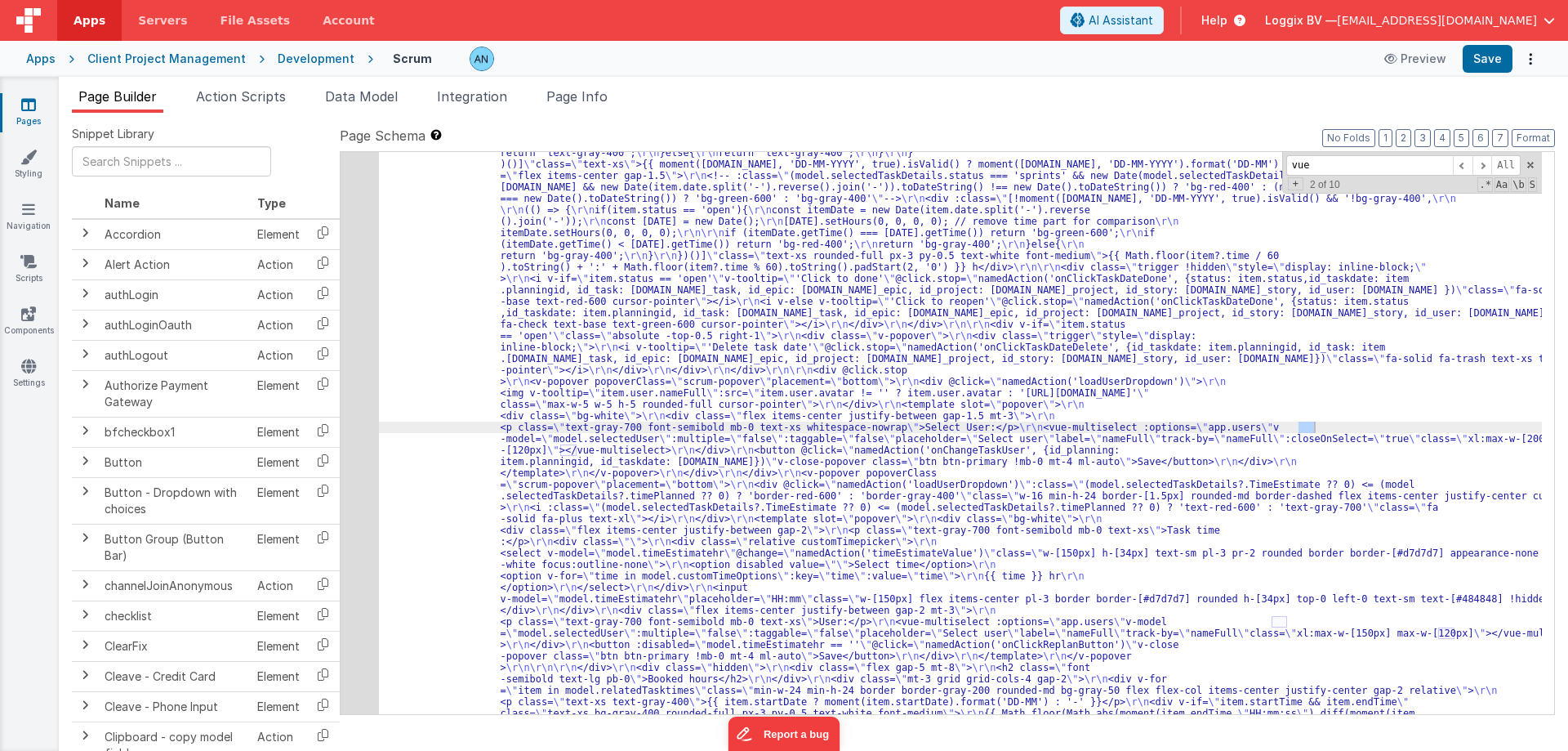
click at [356, 355] on div "17" at bounding box center [360, 536] width 39 height 3500
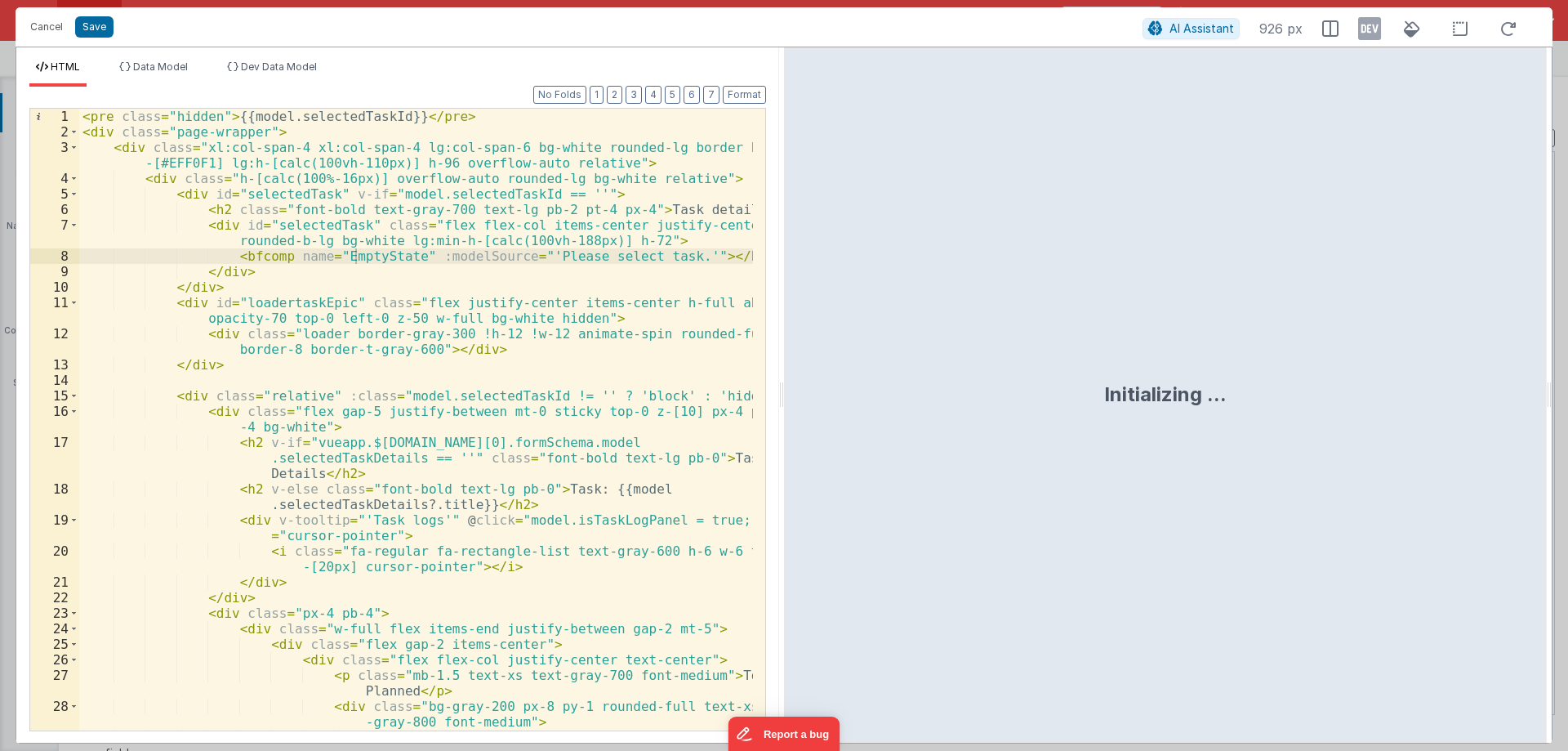
drag, startPoint x: 779, startPoint y: 387, endPoint x: 1465, endPoint y: 395, distance: 686.0
click at [1465, 395] on div "HTML Data Model Dev Data Model Format 7 6 5 4 3 2 1 No Folds 1 2 3 4 5 6 7 8 9 …" at bounding box center [784, 395] width 1538 height 697
drag, startPoint x: 1568, startPoint y: 403, endPoint x: 1286, endPoint y: 421, distance: 282.6
click at [1568, 405] on html "Cancel Save AI Assistant 926 px HTML Data Model Dev Data Model Format 7 6 5 4 3…" at bounding box center [784, 375] width 1568 height 751
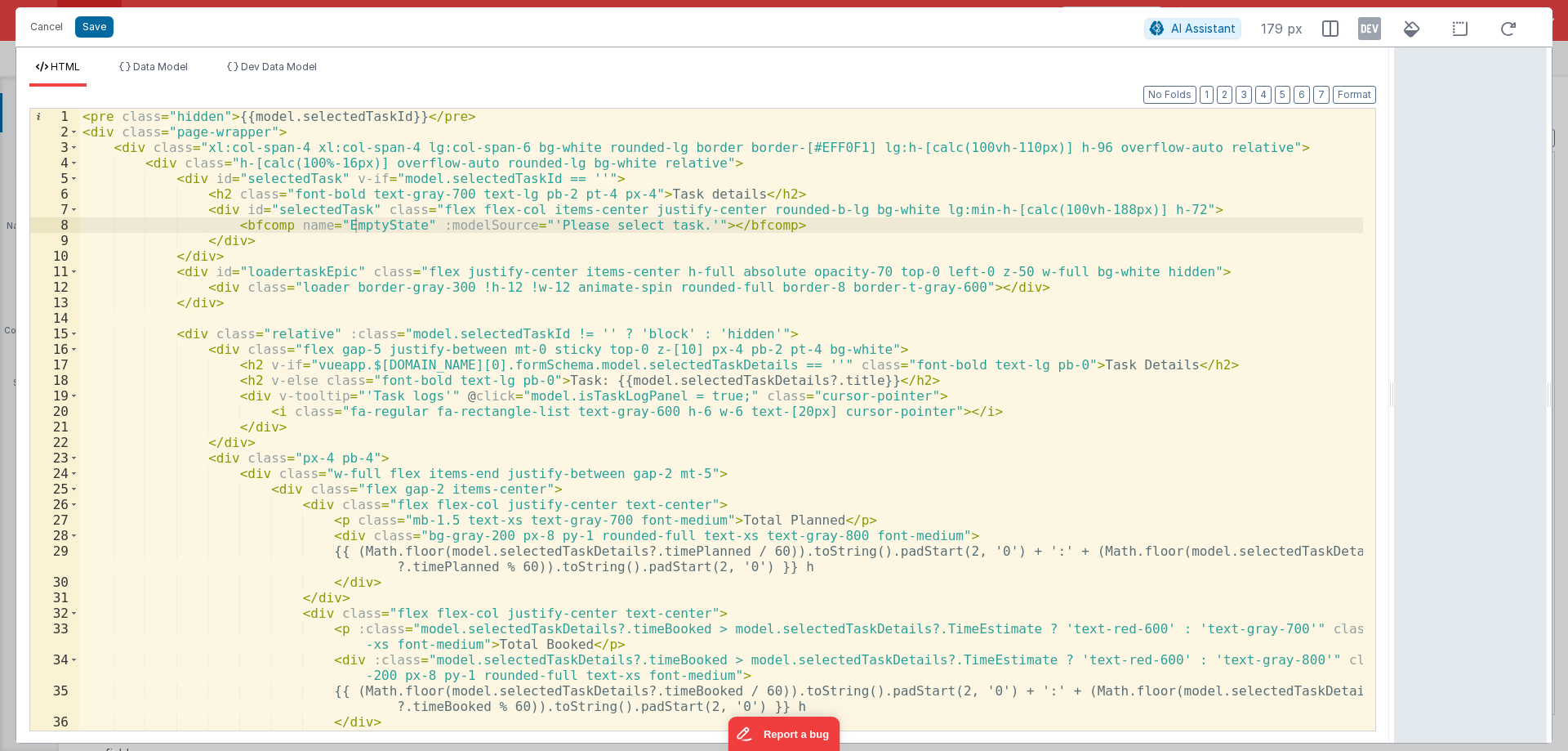
click at [512, 299] on div "< pre class = "hidden" > {{model.selectedTaskId}} </ pre > < div class = "page-…" at bounding box center [722, 435] width 1284 height 653
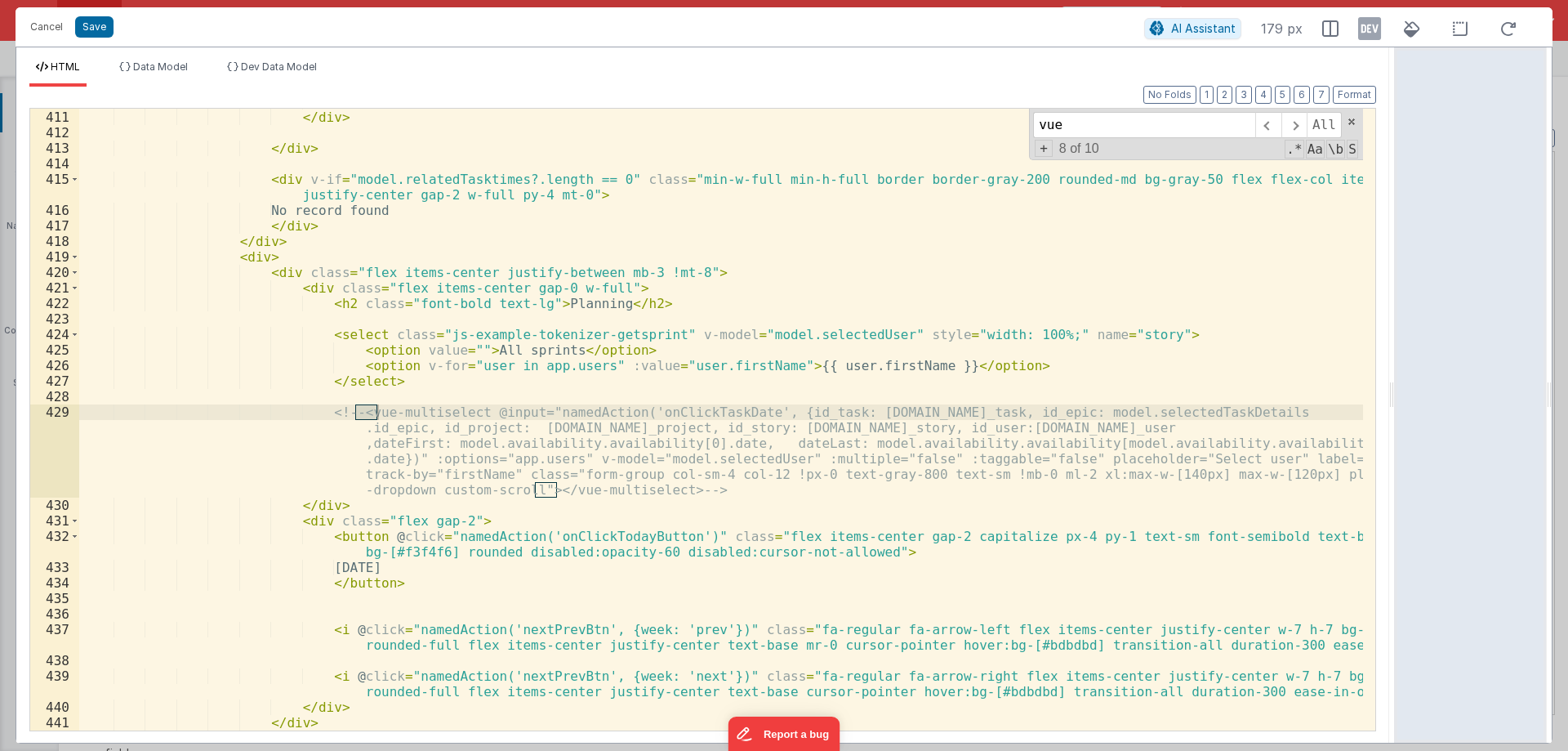
scroll to position [7296, 0]
type input "vue"
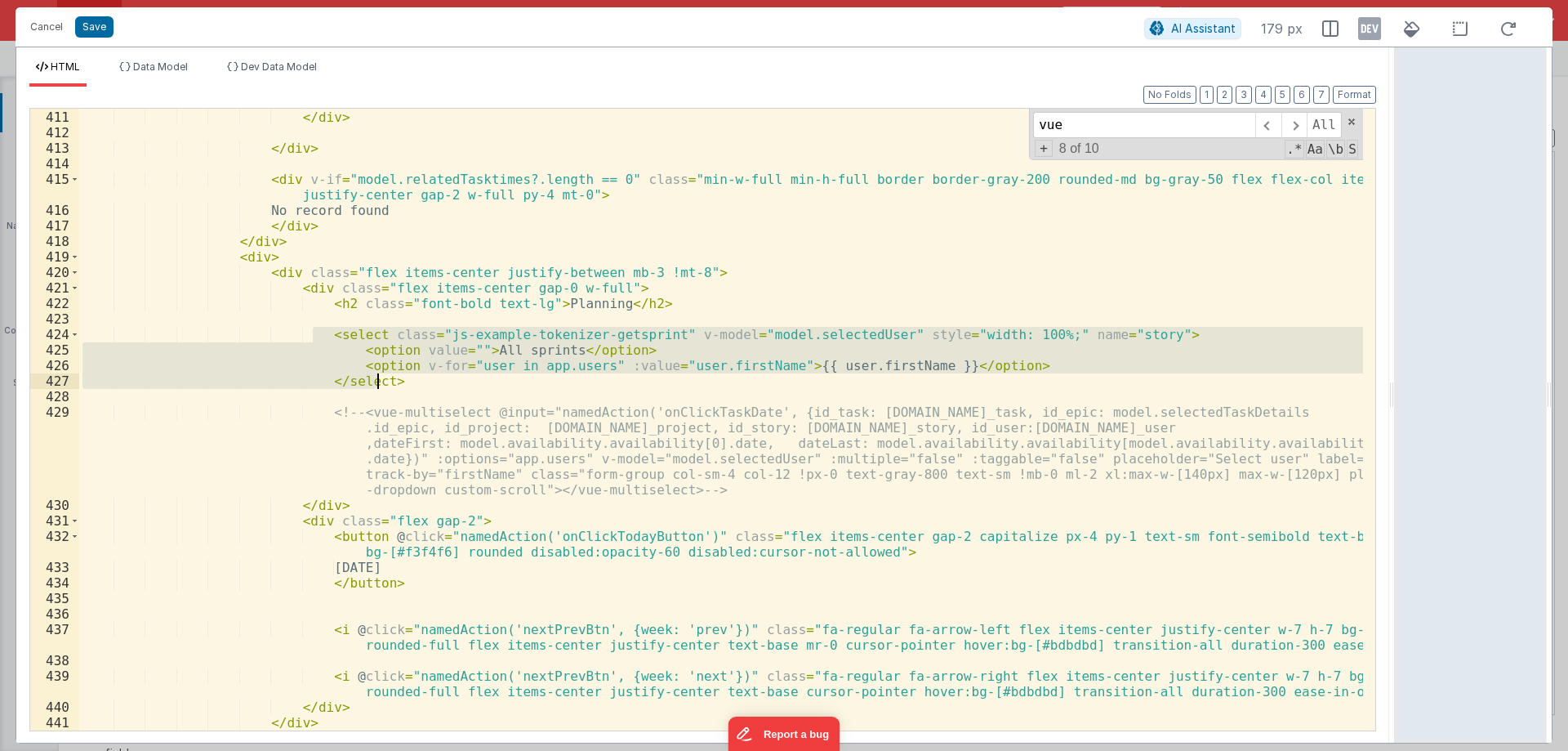
drag, startPoint x: 311, startPoint y: 331, endPoint x: 383, endPoint y: 382, distance: 88.2
click at [383, 382] on div "</ div > </ div > </ div > < div v-if = "model.relatedTasktimes?.length == 0" c…" at bounding box center [722, 420] width 1284 height 653
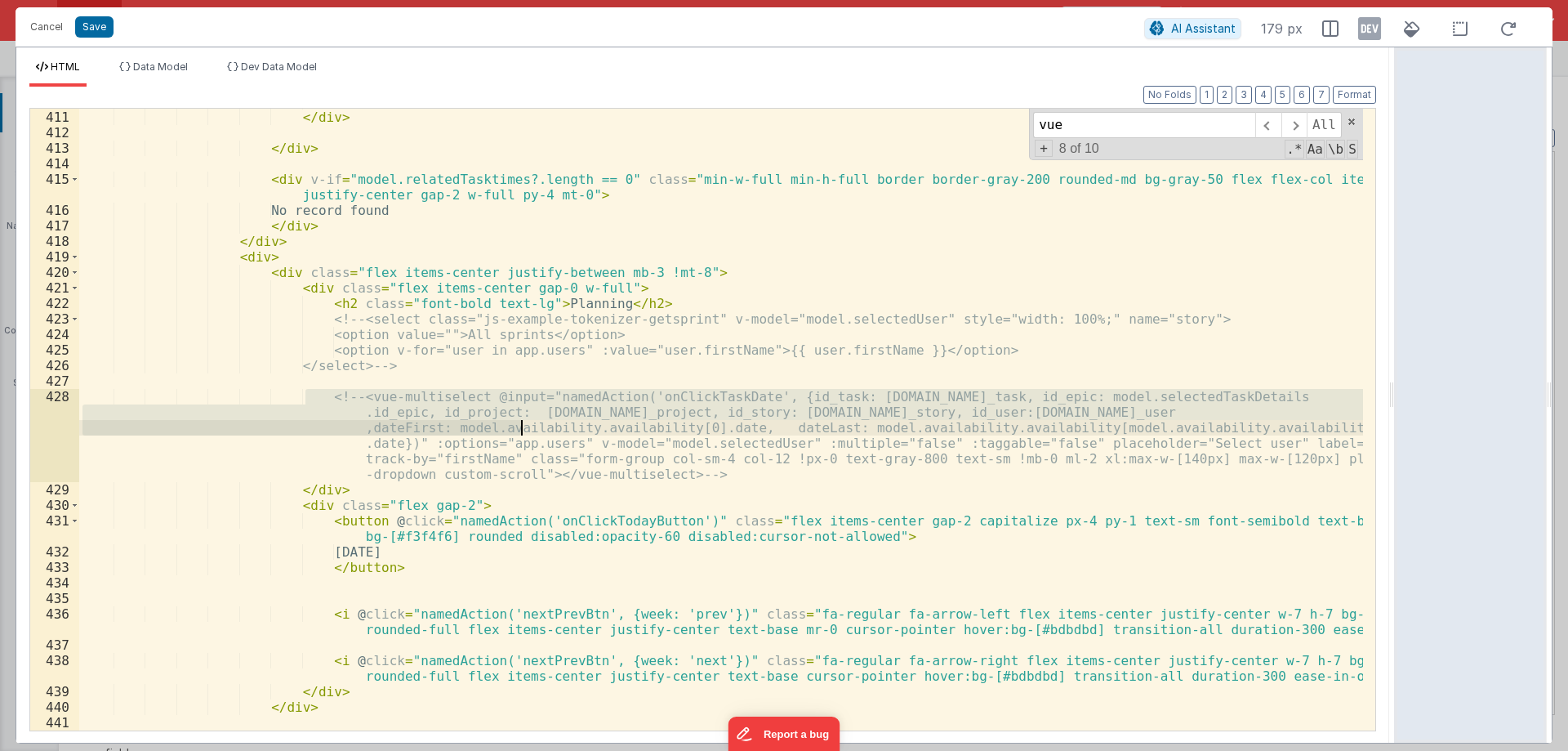
drag, startPoint x: 308, startPoint y: 393, endPoint x: 523, endPoint y: 432, distance: 218.5
click at [523, 432] on div "</ div > </ div > </ div > < div v-if = "model.relatedTasktimes?.length == 0" c…" at bounding box center [722, 420] width 1284 height 653
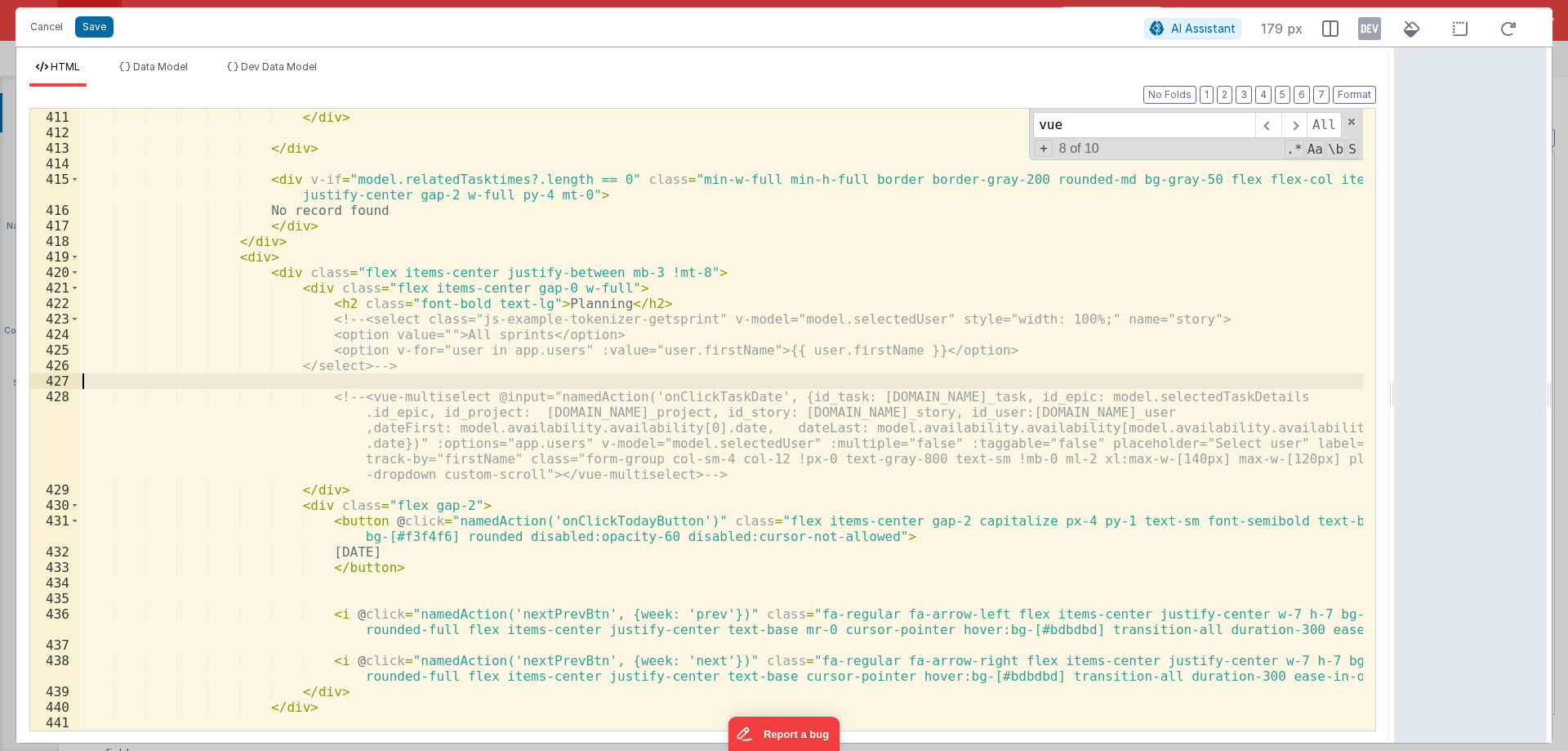
click at [378, 386] on div "</ div > </ div > </ div > < div v-if = "model.relatedTasktimes?.length == 0" c…" at bounding box center [722, 420] width 1284 height 653
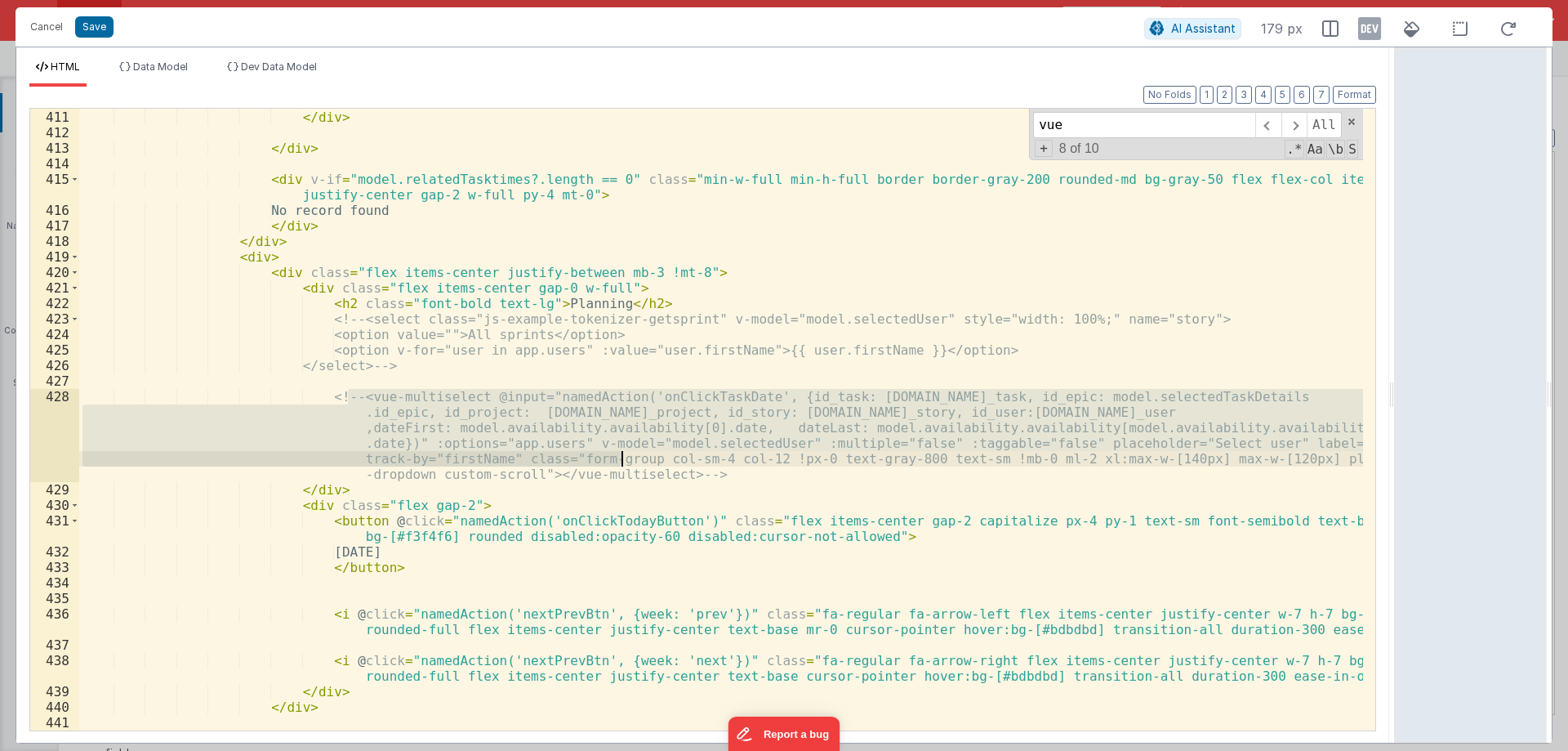
drag, startPoint x: 350, startPoint y: 394, endPoint x: 624, endPoint y: 458, distance: 281.4
click at [624, 458] on div "</ div > </ div > </ div > < div v-if = "model.relatedTasktimes?.length == 0" c…" at bounding box center [722, 420] width 1284 height 653
click at [413, 399] on div "</ div > </ div > </ div > < div v-if = "model.relatedTasktimes?.length == 0" c…" at bounding box center [722, 420] width 1284 height 622
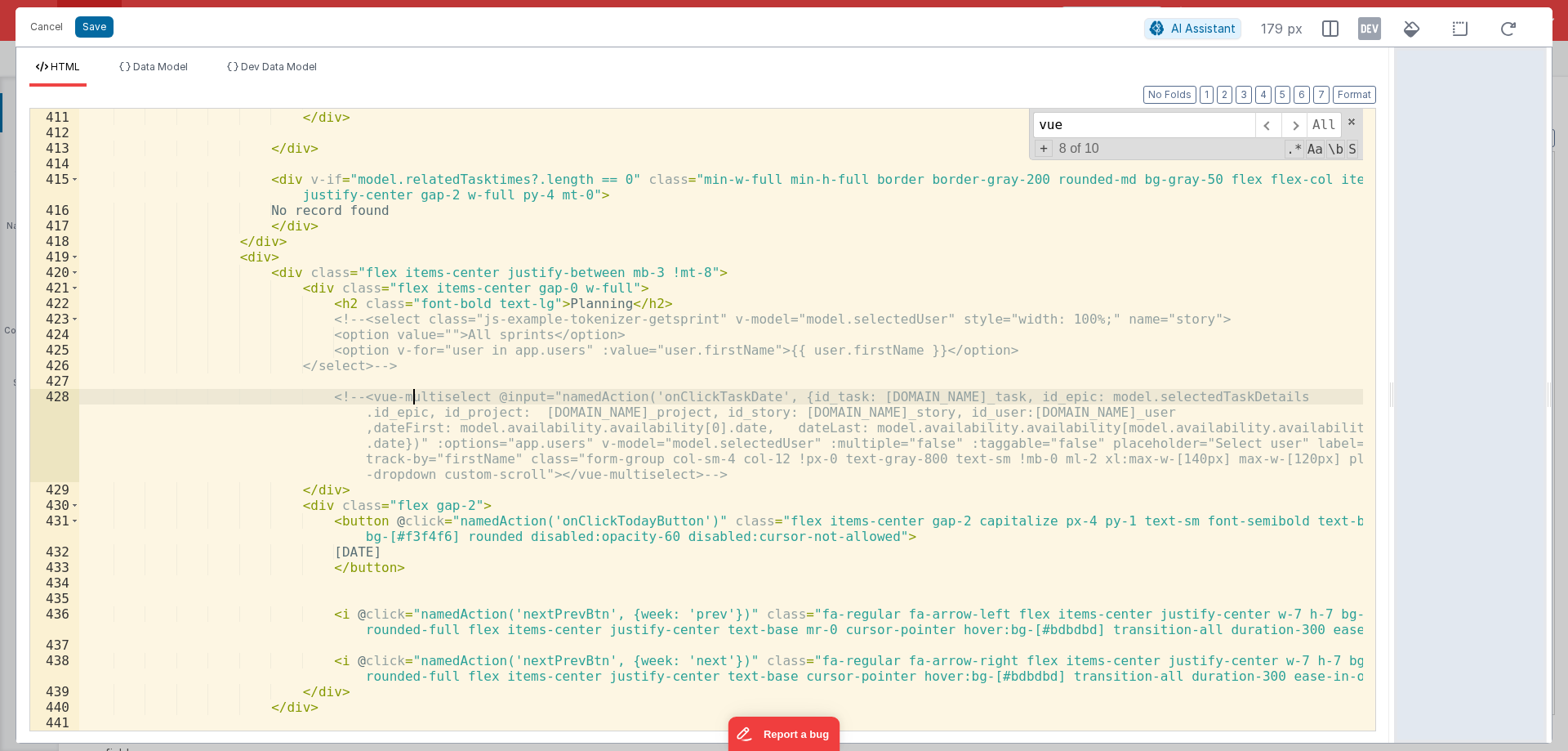
click at [413, 399] on div "</ div > </ div > </ div > < div v-if = "model.relatedTasktimes?.length == 0" c…" at bounding box center [722, 420] width 1284 height 653
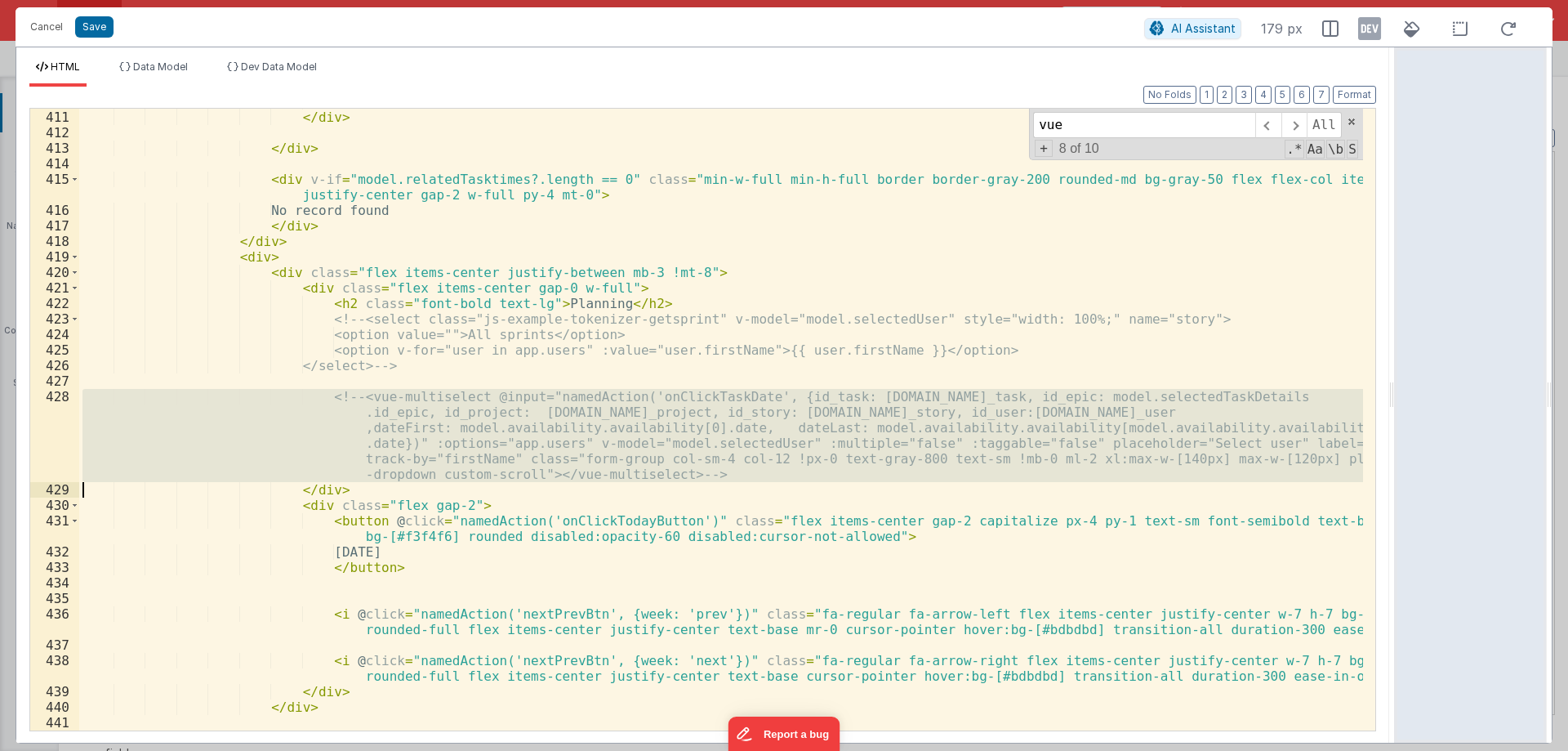
click at [354, 399] on div "</ div > </ div > </ div > < div v-if = "model.relatedTasktimes?.length == 0" c…" at bounding box center [722, 420] width 1284 height 622
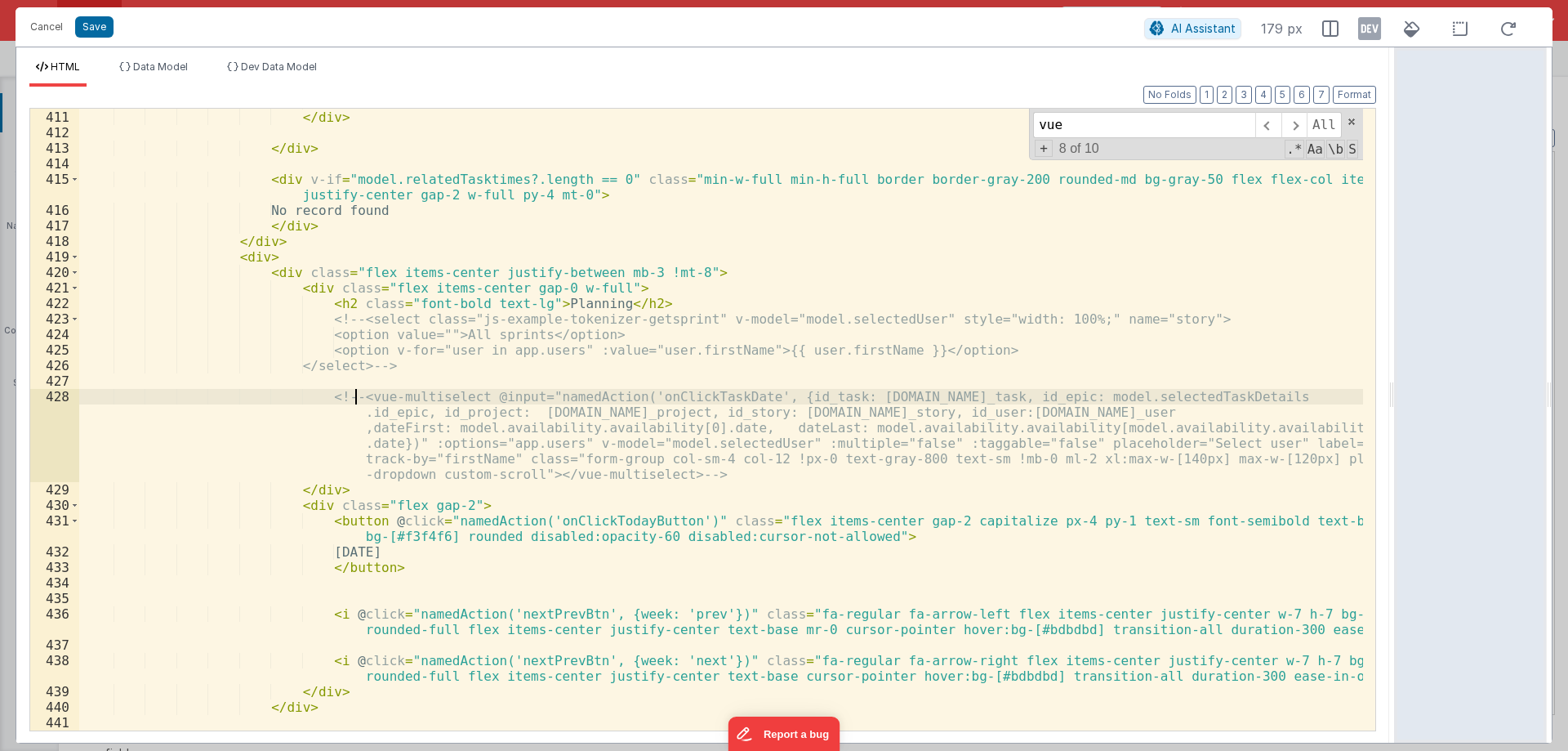
drag, startPoint x: 356, startPoint y: 398, endPoint x: 375, endPoint y: 396, distance: 19.1
click at [375, 396] on div "</ div > </ div > </ div > < div v-if = "model.relatedTasktimes?.length == 0" c…" at bounding box center [722, 420] width 1284 height 653
click at [463, 396] on div "</ div > </ div > </ div > < div v-if = "model.relatedTasktimes?.length == 0" c…" at bounding box center [722, 420] width 1284 height 653
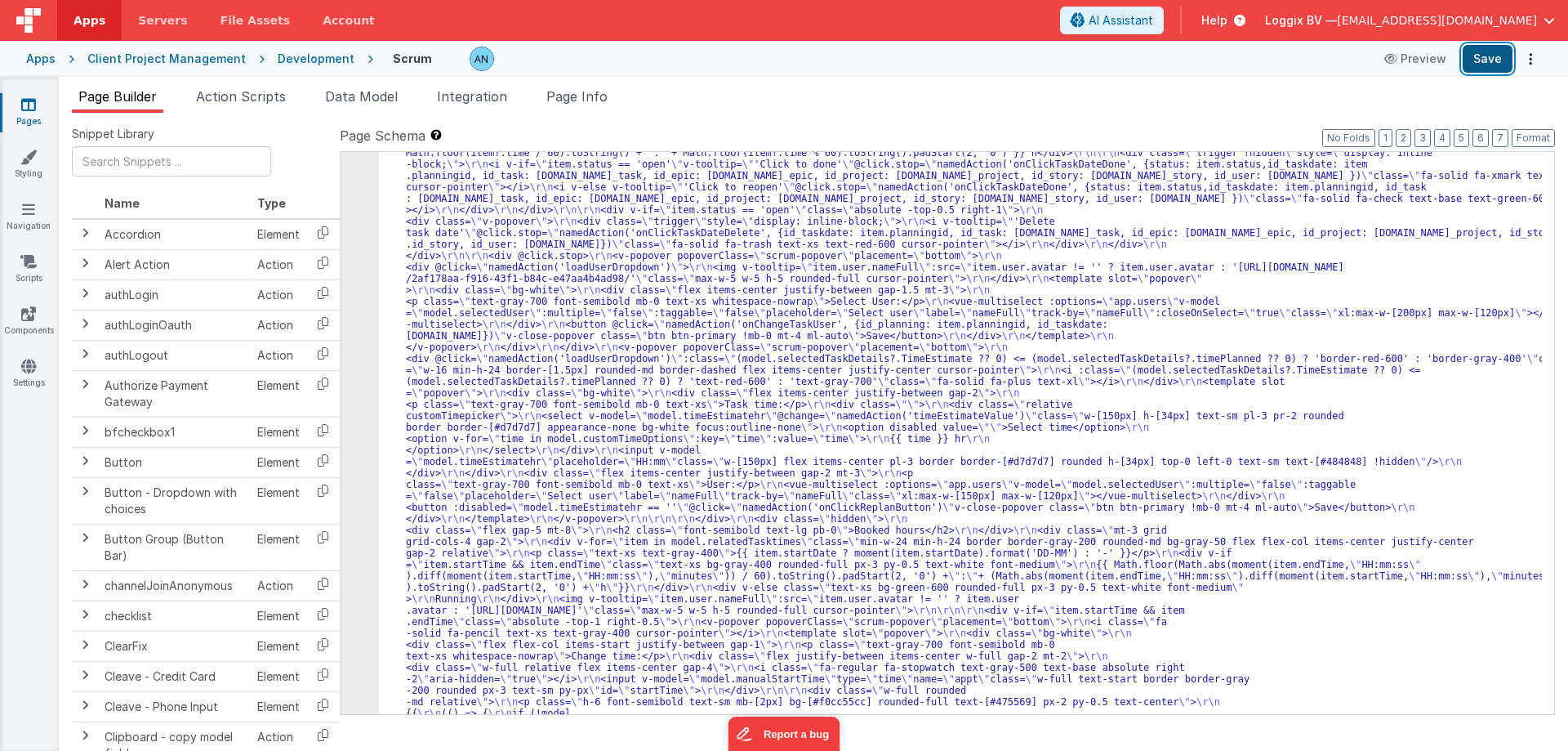
click at [1489, 57] on button "Save" at bounding box center [1488, 58] width 50 height 27
click at [344, 286] on div "17" at bounding box center [360, 404] width 39 height 3237
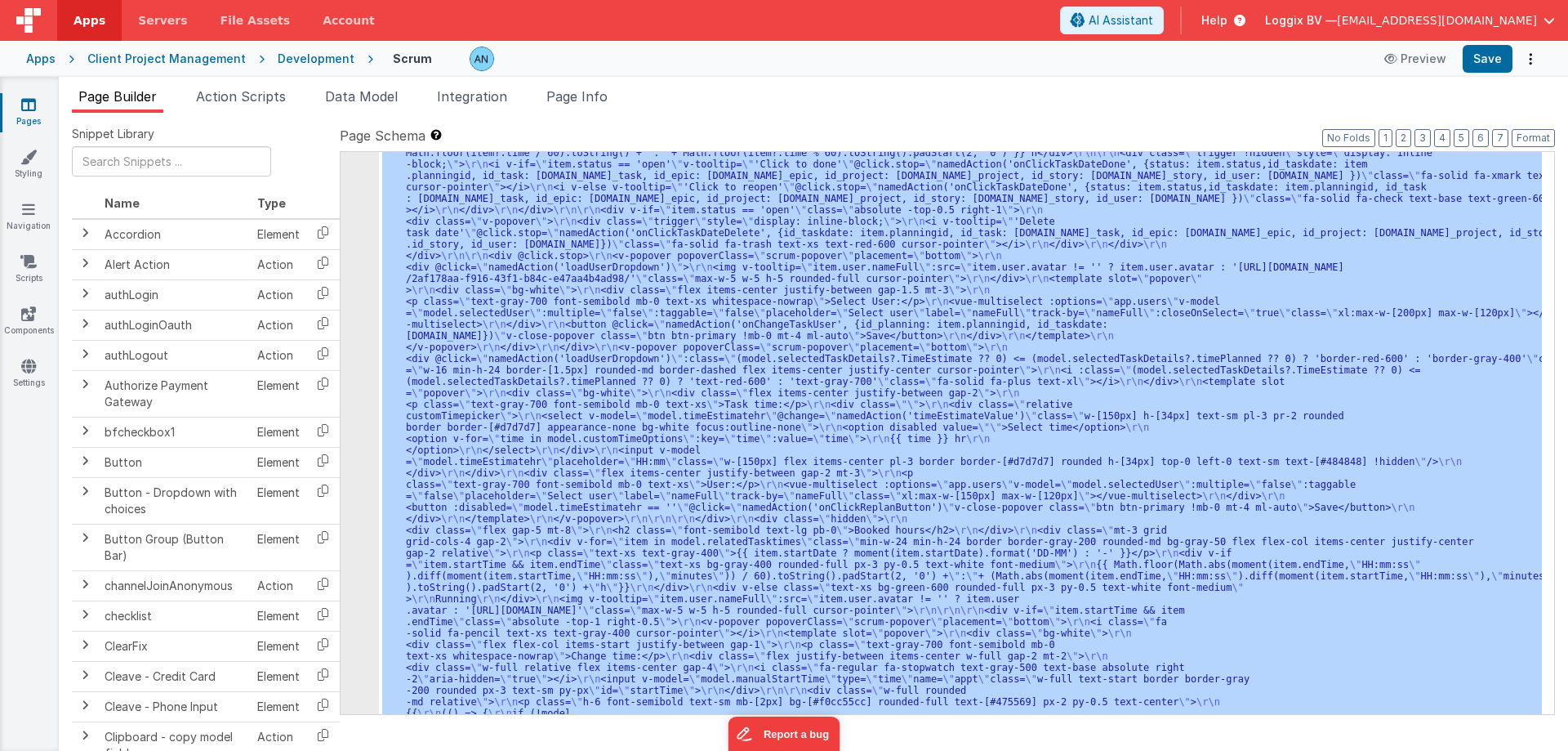
click at [346, 286] on div "17" at bounding box center [360, 404] width 39 height 3237
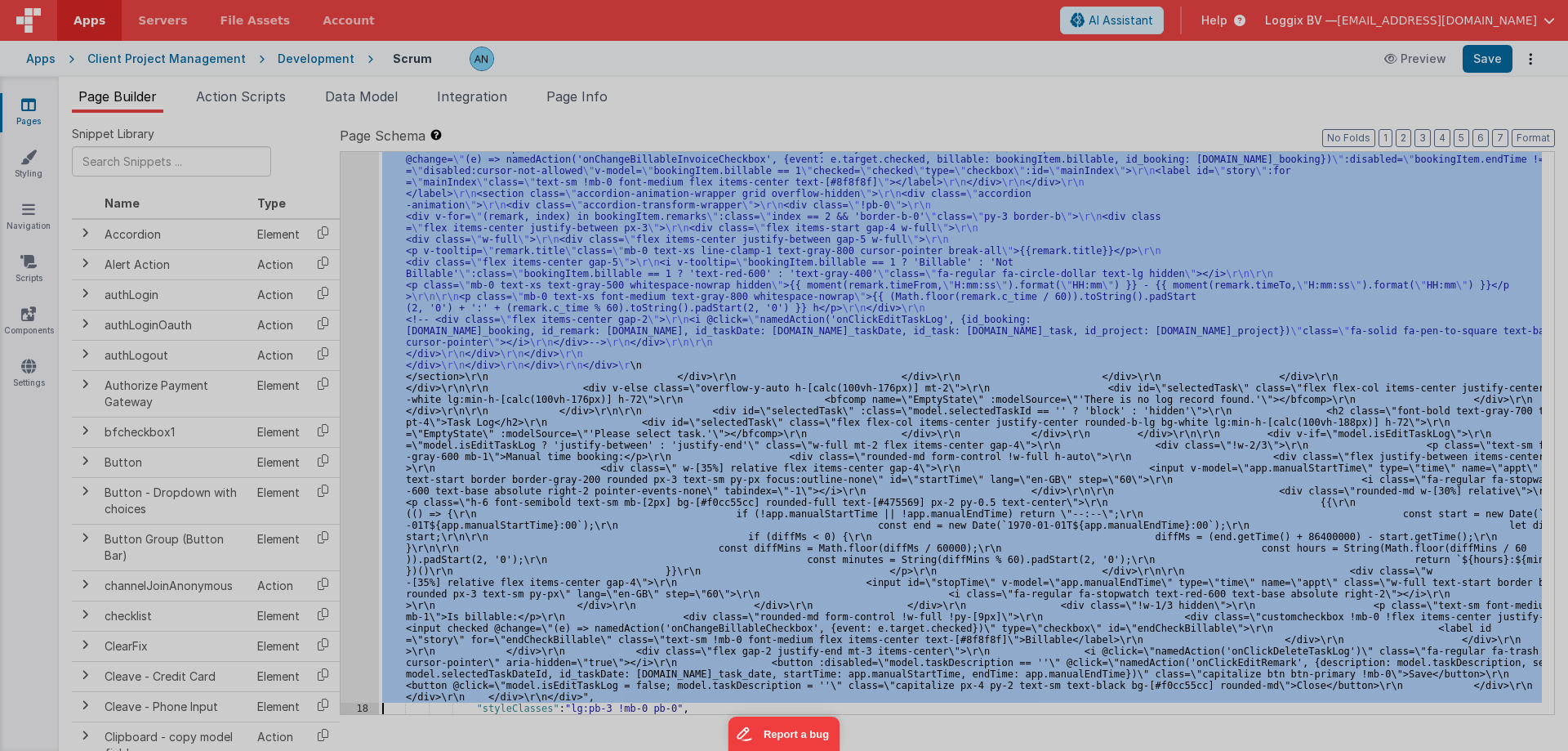
click at [346, 286] on div at bounding box center [784, 375] width 1568 height 751
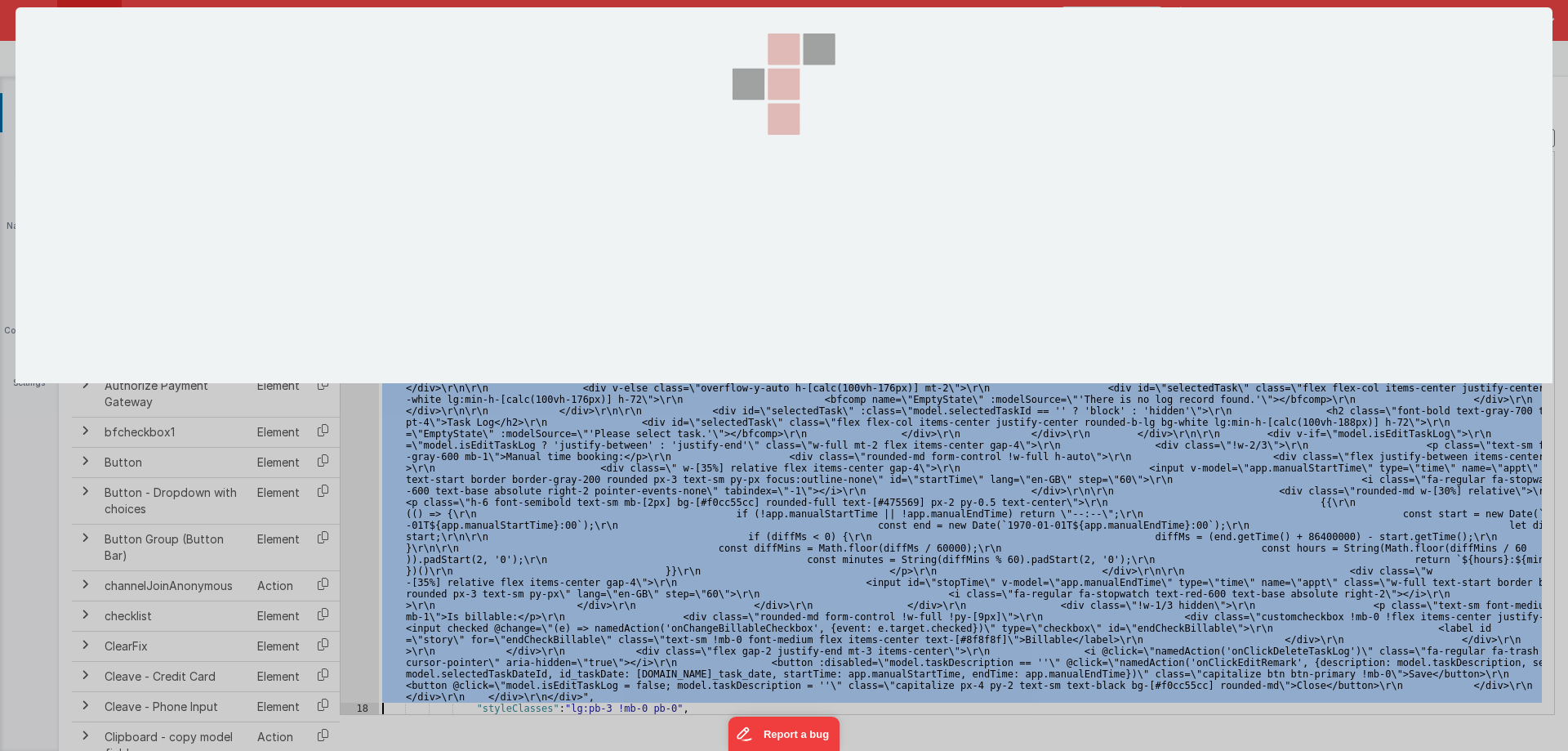
scroll to position [6427, 0]
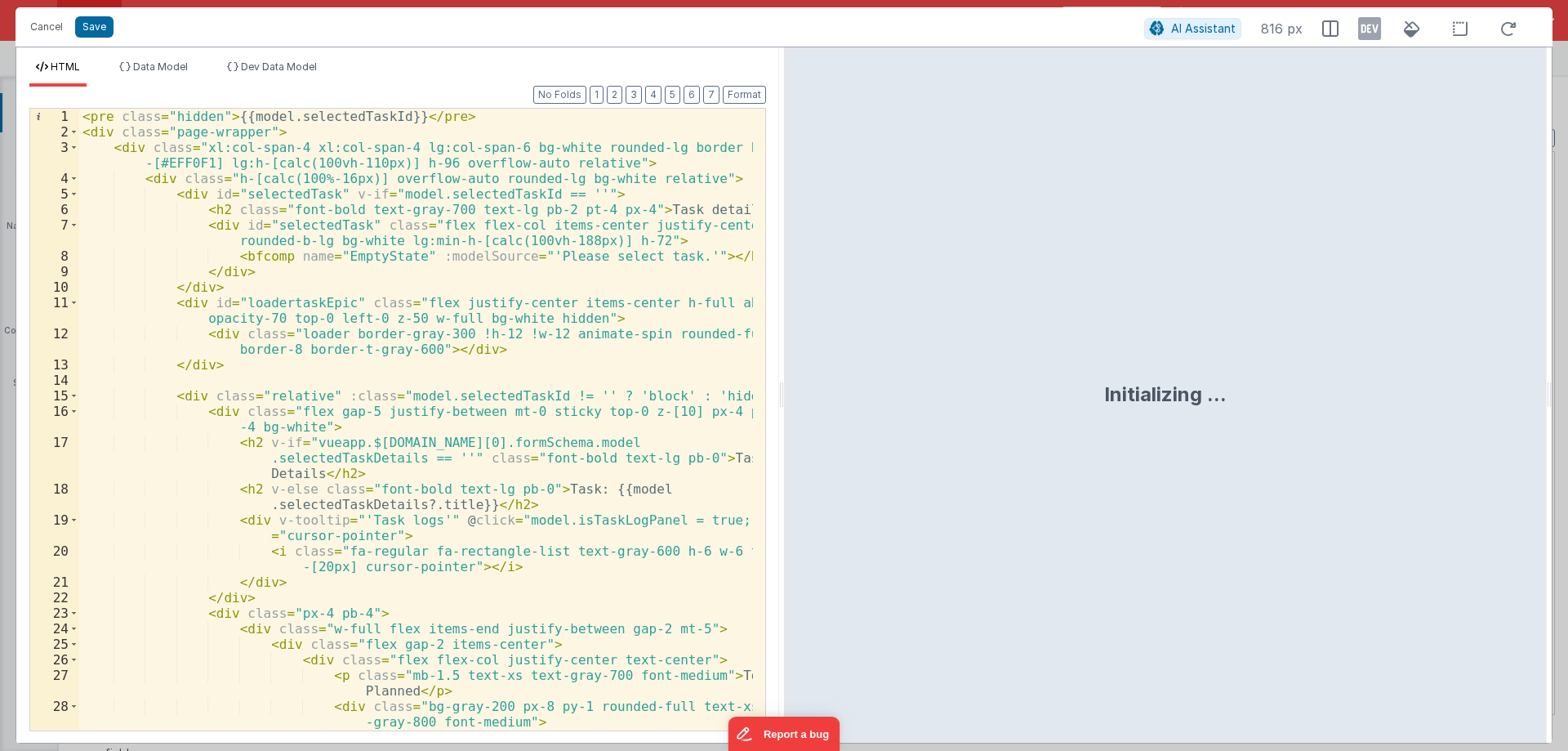
drag, startPoint x: 782, startPoint y: 396, endPoint x: 1014, endPoint y: 460, distance: 240.7
click at [1480, 395] on html "Cancel Save AI Assistant 816 px HTML Data Model Dev Data Model Format 7 6 5 4 3…" at bounding box center [784, 375] width 1568 height 751
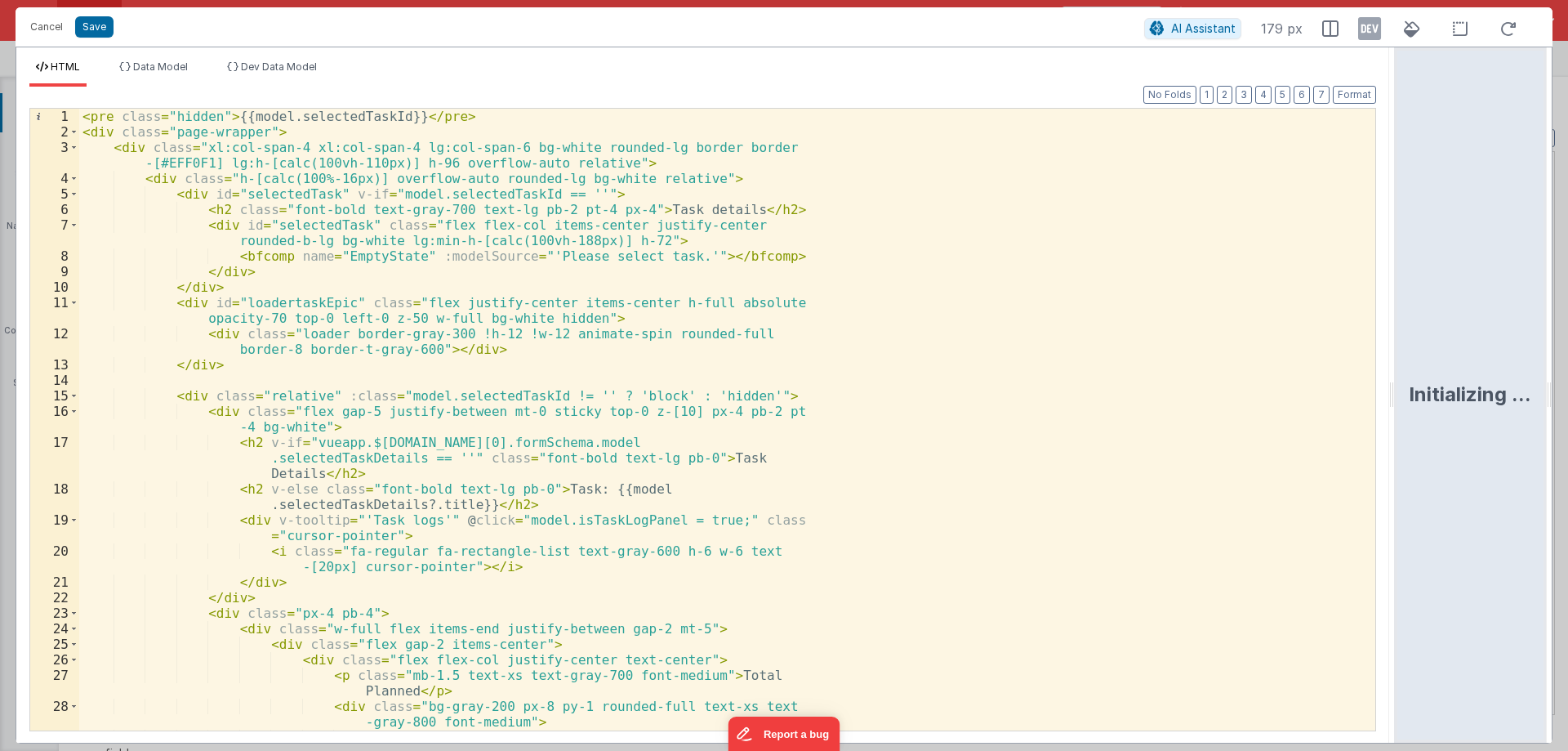
click at [896, 460] on div "< pre class = "hidden" > {{model.selectedTaskId}} </ pre > < div class = "page-…" at bounding box center [722, 458] width 1284 height 699
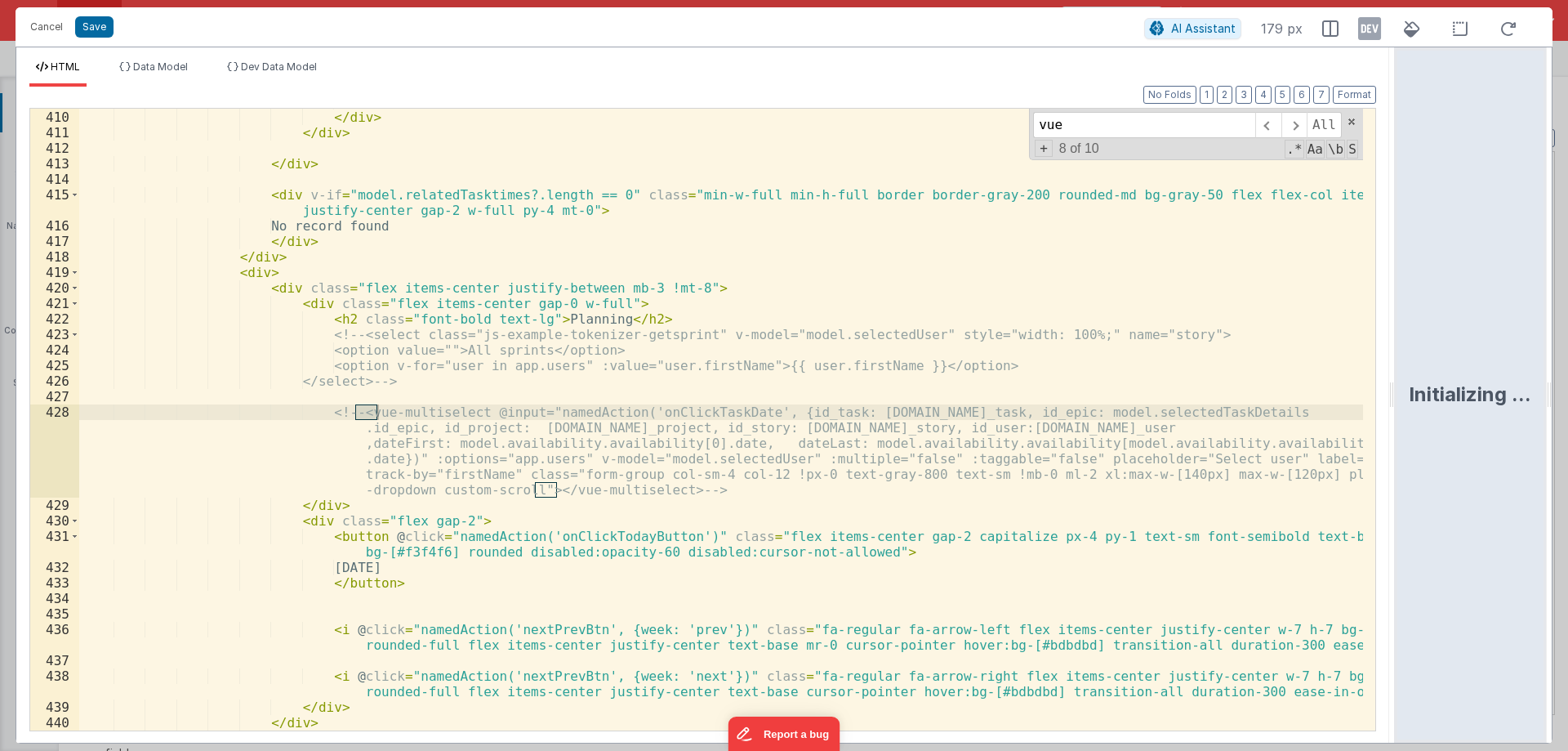
scroll to position [7281, 0]
type input "vue"
click at [434, 390] on div "</ v-popover > </ div > </ div > </ div > < div v-if = "model.relatedTasktimes?…" at bounding box center [722, 420] width 1284 height 653
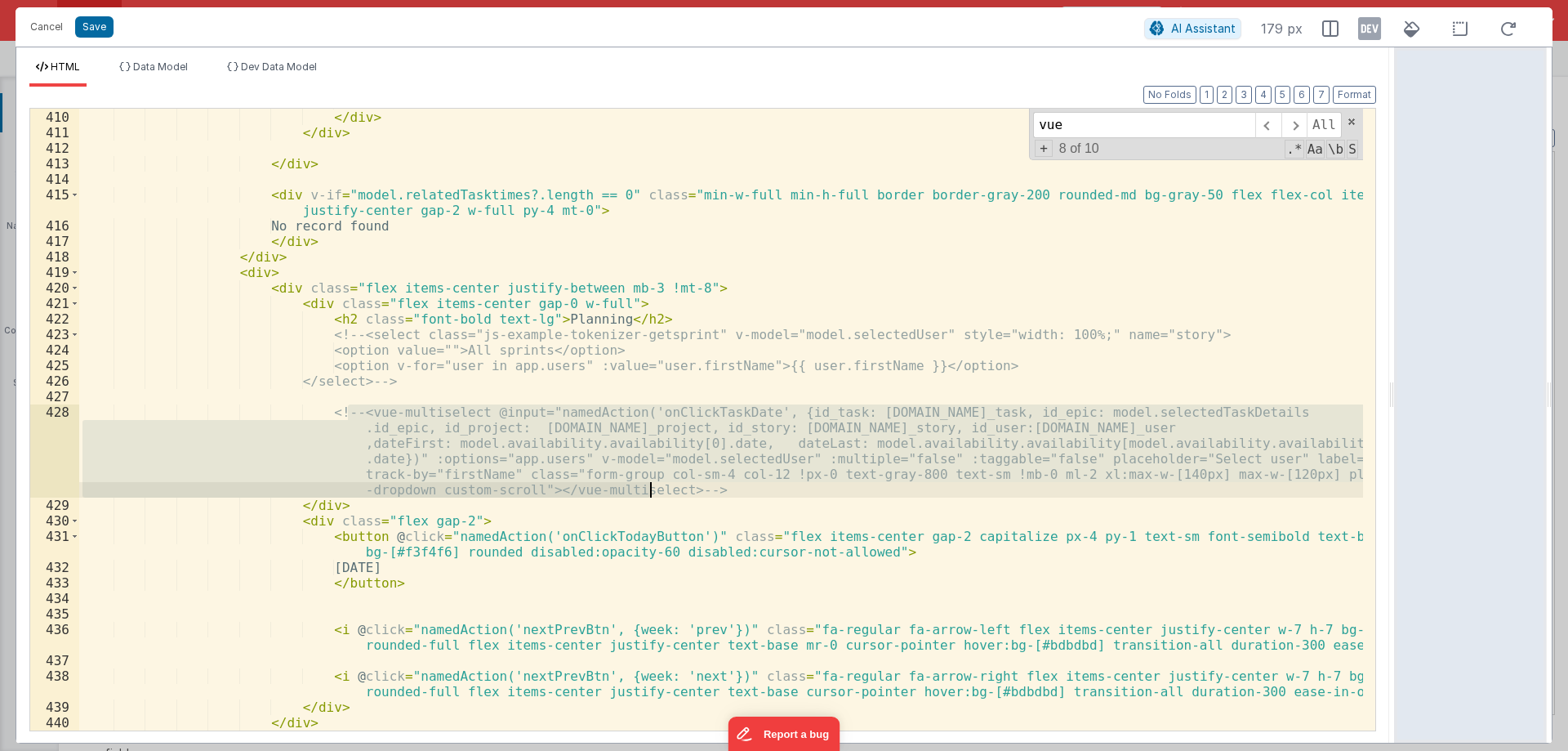
drag, startPoint x: 348, startPoint y: 410, endPoint x: 650, endPoint y: 486, distance: 311.4
click at [650, 486] on div "</ v-popover > </ div > </ div > </ div > < div v-if = "model.relatedTasktimes?…" at bounding box center [722, 420] width 1284 height 653
click at [719, 485] on div "</ v-popover > </ div > </ div > </ div > < div v-if = "model.relatedTasktimes?…" at bounding box center [722, 420] width 1284 height 653
drag, startPoint x: 704, startPoint y: 485, endPoint x: 312, endPoint y: 414, distance: 398.4
click at [312, 414] on div "</ v-popover > </ div > </ div > </ div > < div v-if = "model.relatedTasktimes?…" at bounding box center [722, 420] width 1284 height 653
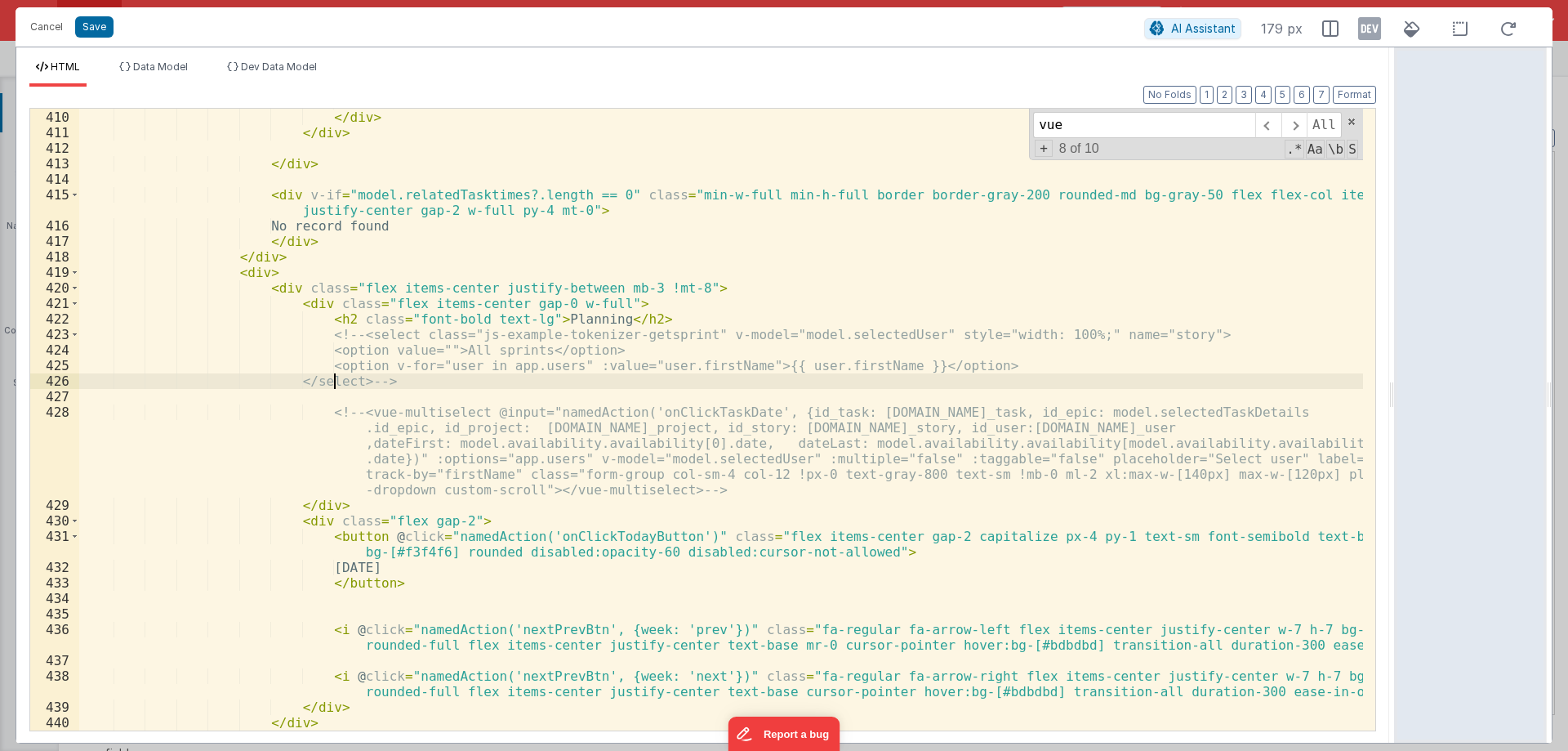
click at [333, 385] on div "</ v-popover > </ div > </ div > </ div > < div v-if = "model.relatedTasktimes?…" at bounding box center [722, 420] width 1284 height 653
click at [333, 391] on div "</ v-popover > </ div > </ div > </ div > < div v-if = "model.relatedTasktimes?…" at bounding box center [722, 420] width 1284 height 653
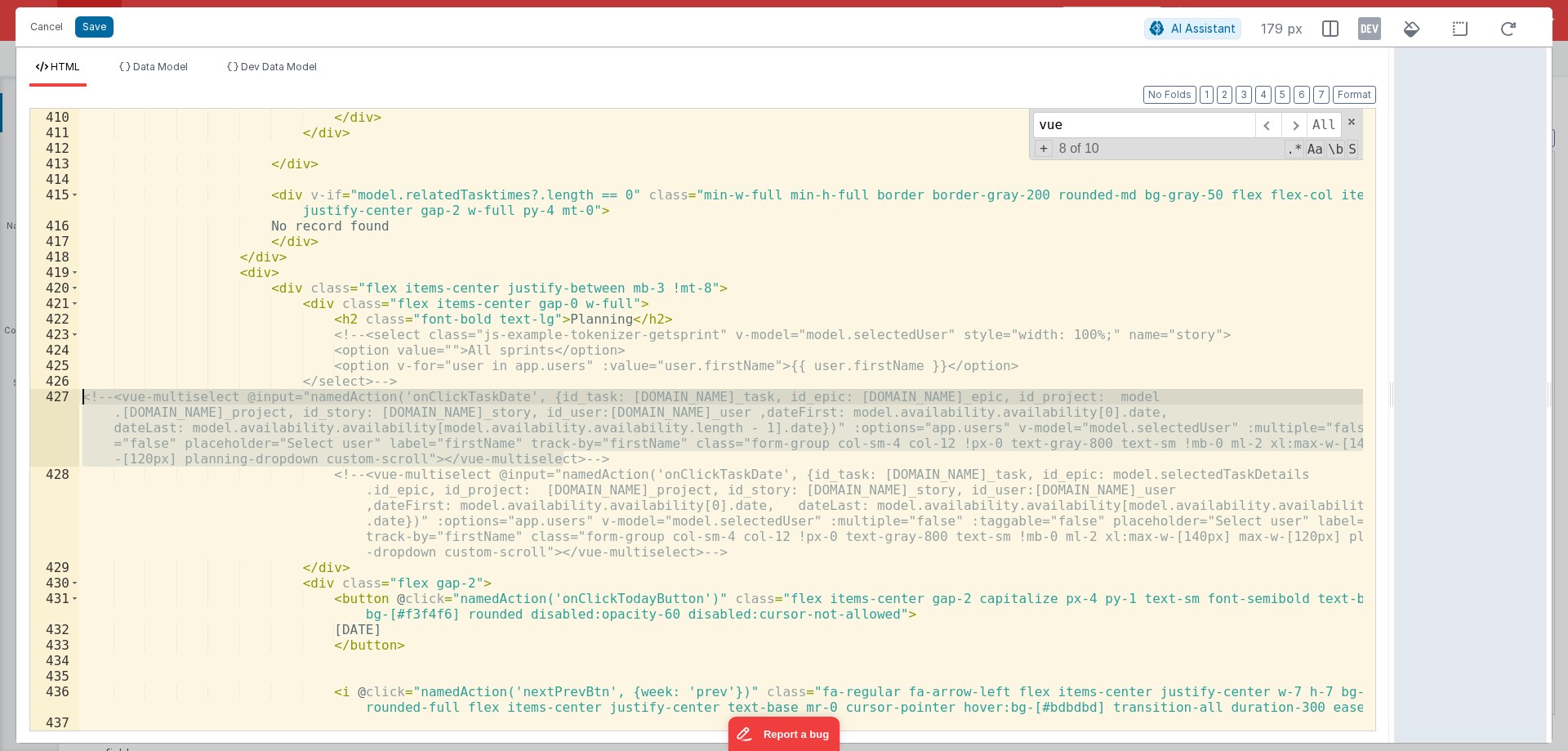
click at [82, 393] on div "</ v-popover > </ div > </ div > </ div > < div v-if = "model.relatedTasktimes?…" at bounding box center [722, 428] width 1284 height 669
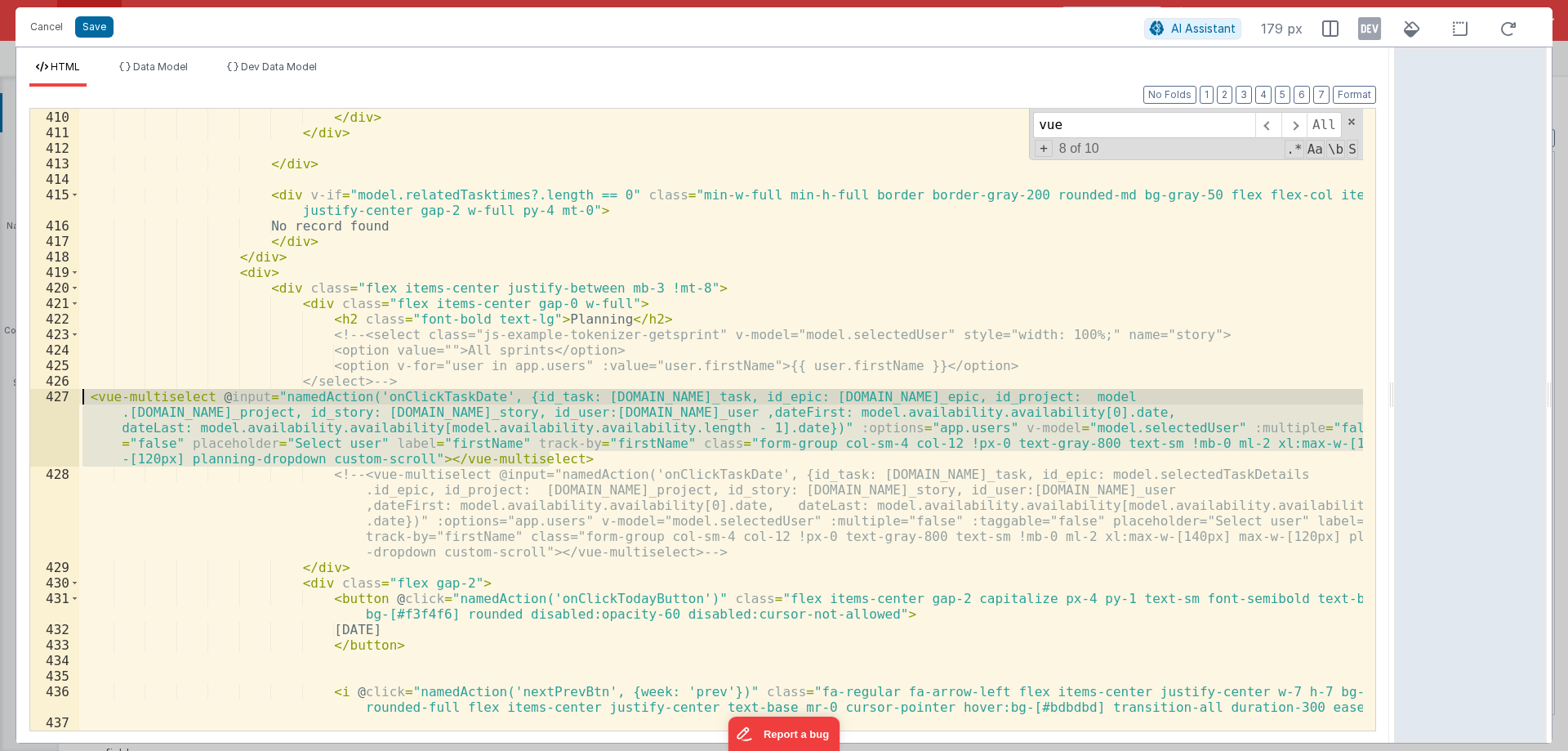
click at [594, 461] on div "</ v-popover > </ div > </ div > </ div > < div v-if = "model.relatedTasktimes?…" at bounding box center [722, 420] width 1284 height 622
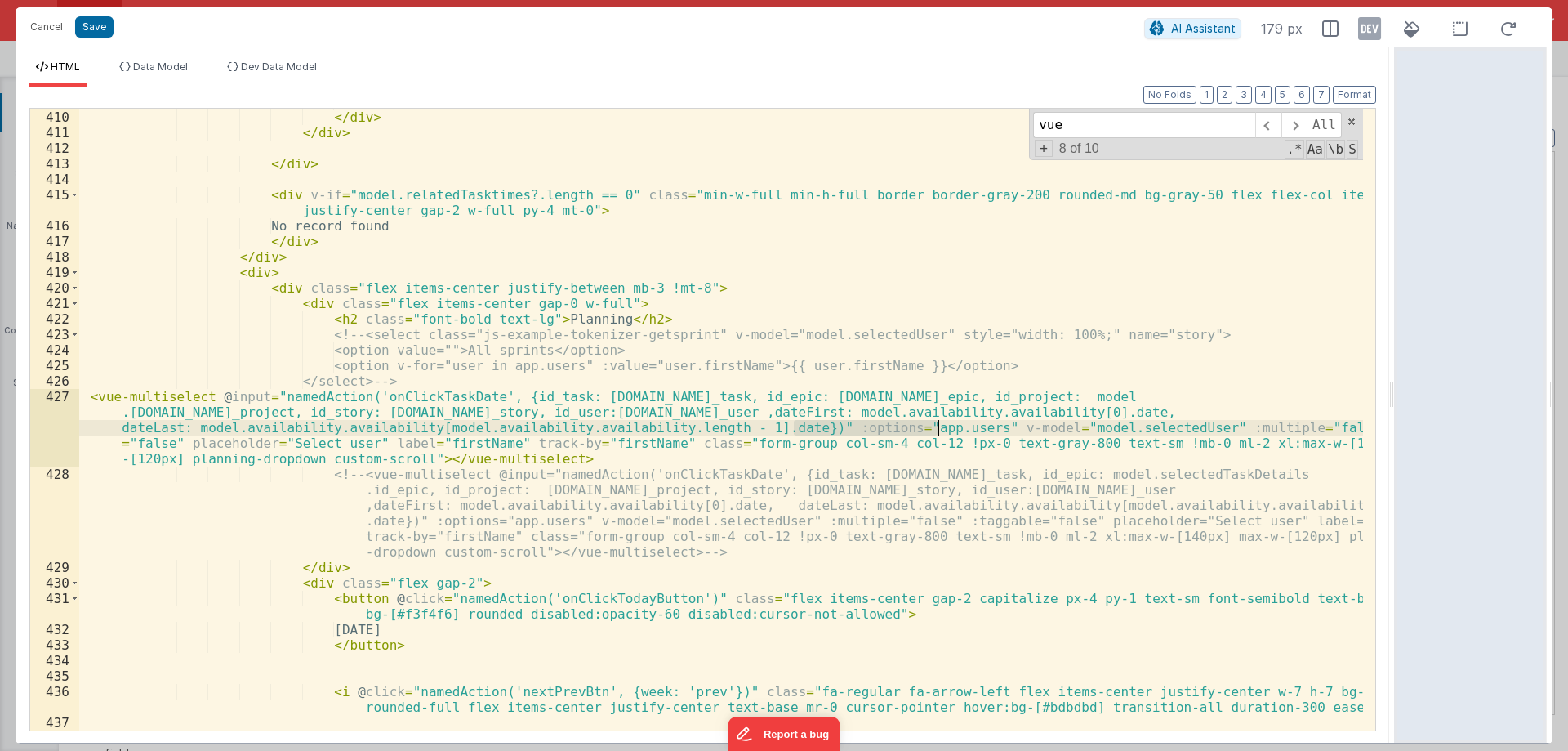
drag, startPoint x: 793, startPoint y: 428, endPoint x: 939, endPoint y: 428, distance: 146.0
click at [939, 428] on div "</ v-popover > </ div > </ div > </ div > < div v-if = "model.relatedTasktimes?…" at bounding box center [722, 428] width 1284 height 669
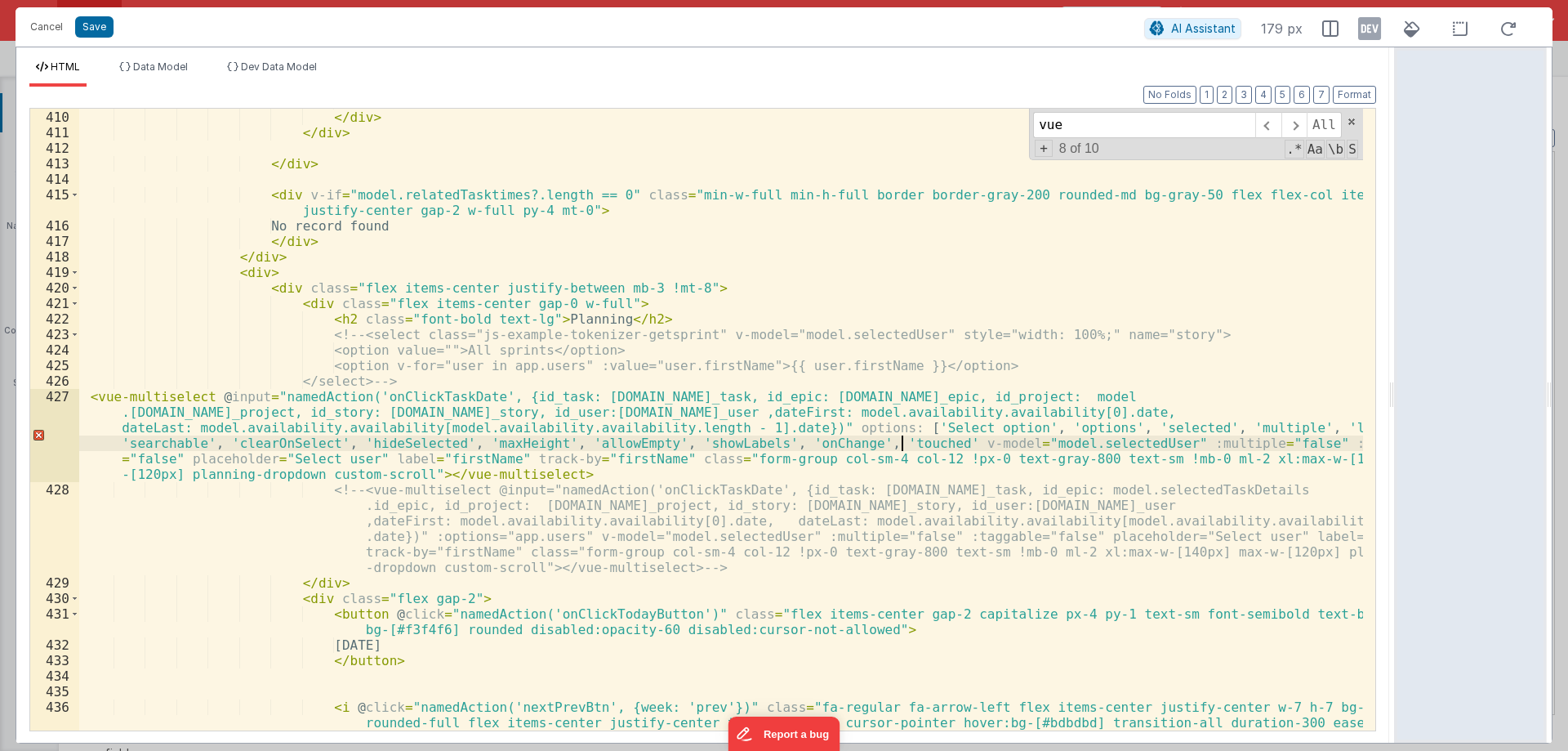
click at [867, 430] on div "</ v-popover > </ div > </ div > </ div > < div v-if = "model.relatedTasktimes?…" at bounding box center [722, 420] width 1284 height 653
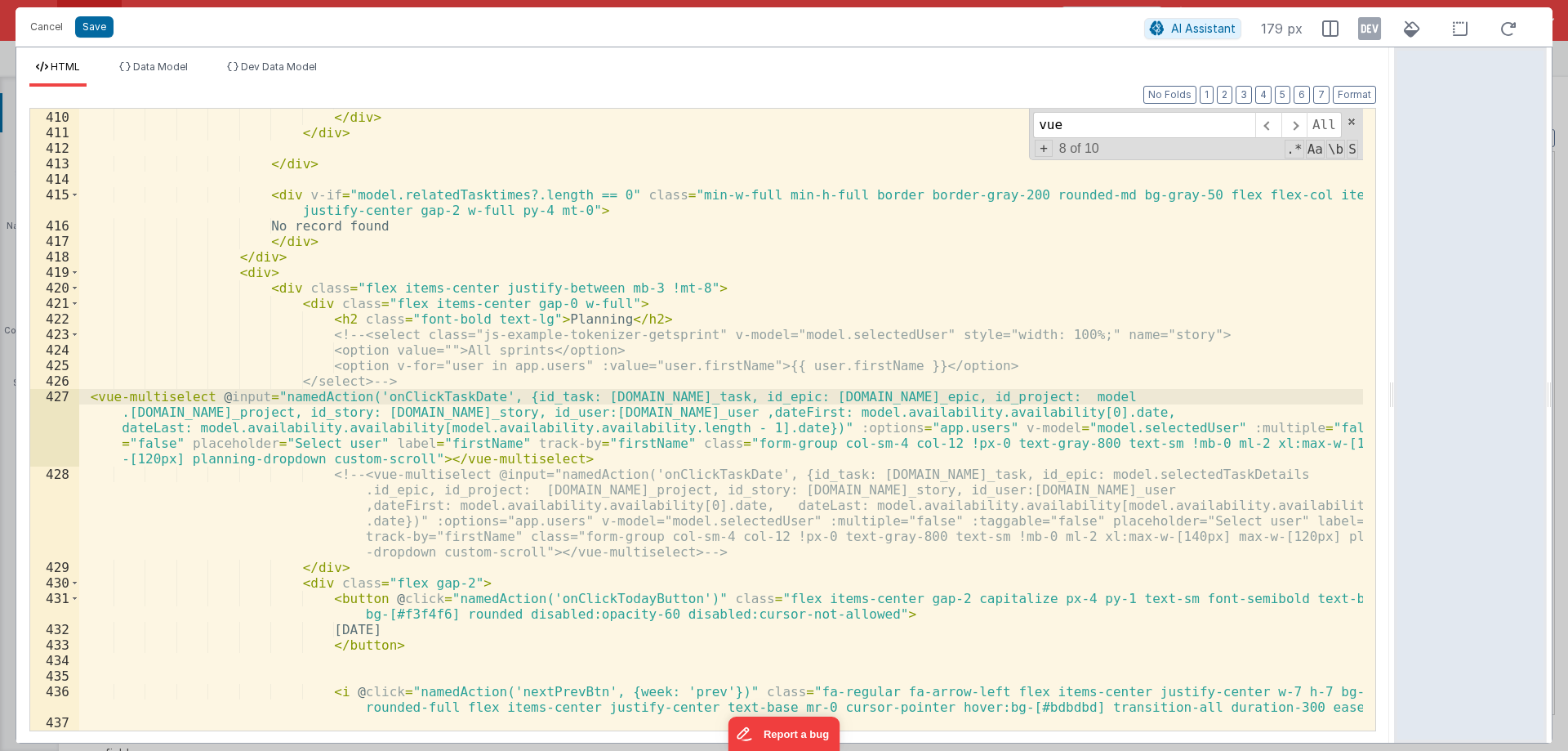
click at [554, 464] on div "</ v-popover > </ div > </ div > </ div > < div v-if = "model.relatedTasktimes?…" at bounding box center [722, 428] width 1284 height 669
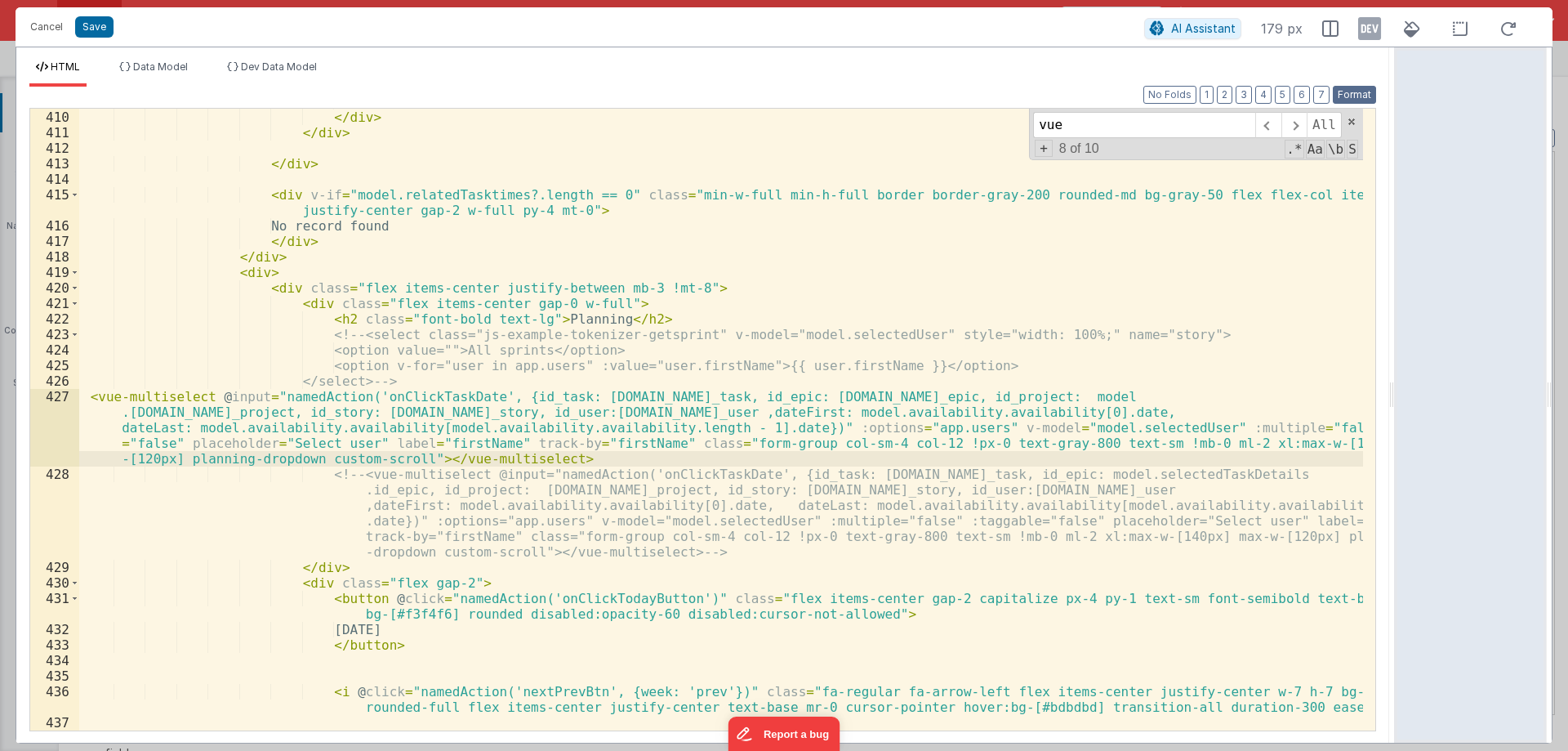
click at [1343, 93] on button "Format" at bounding box center [1355, 95] width 44 height 18
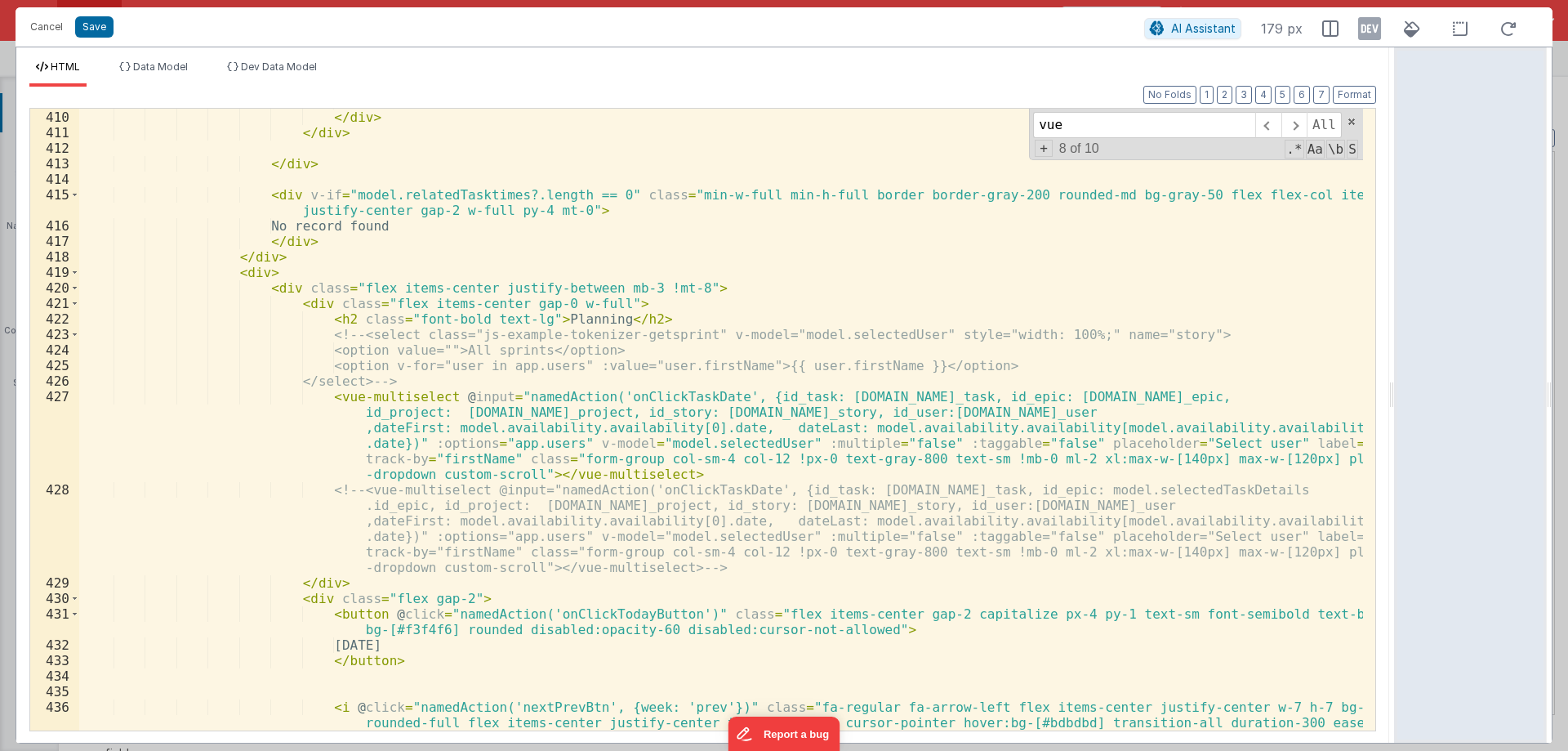
click at [658, 472] on div "</ v-popover > </ div > </ div > </ div > < div v-if = "model.relatedTasktimes?…" at bounding box center [722, 420] width 1284 height 653
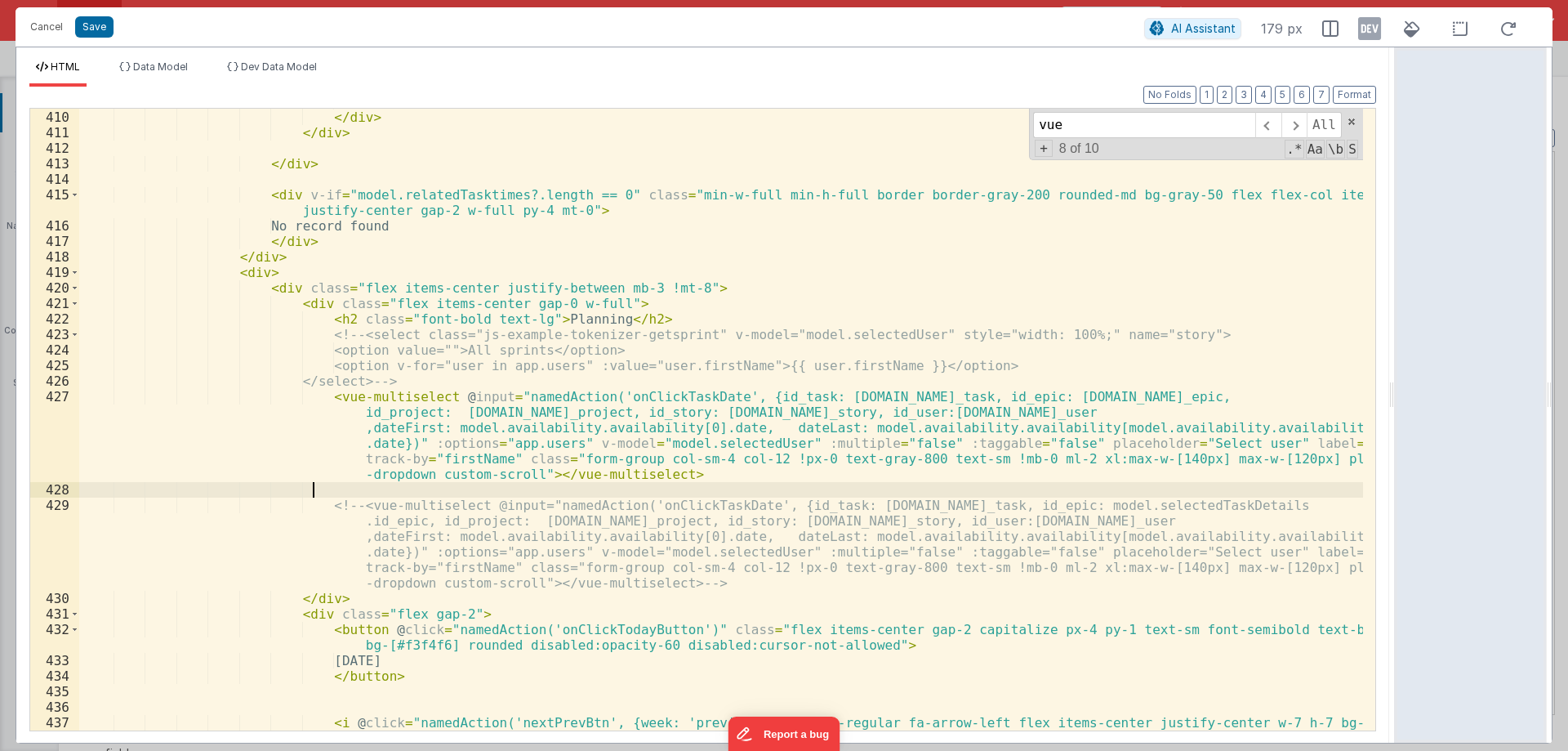
click at [420, 384] on div "</ v-popover > </ div > </ div > </ div > < div v-if = "model.relatedTasktimes?…" at bounding box center [722, 428] width 1284 height 669
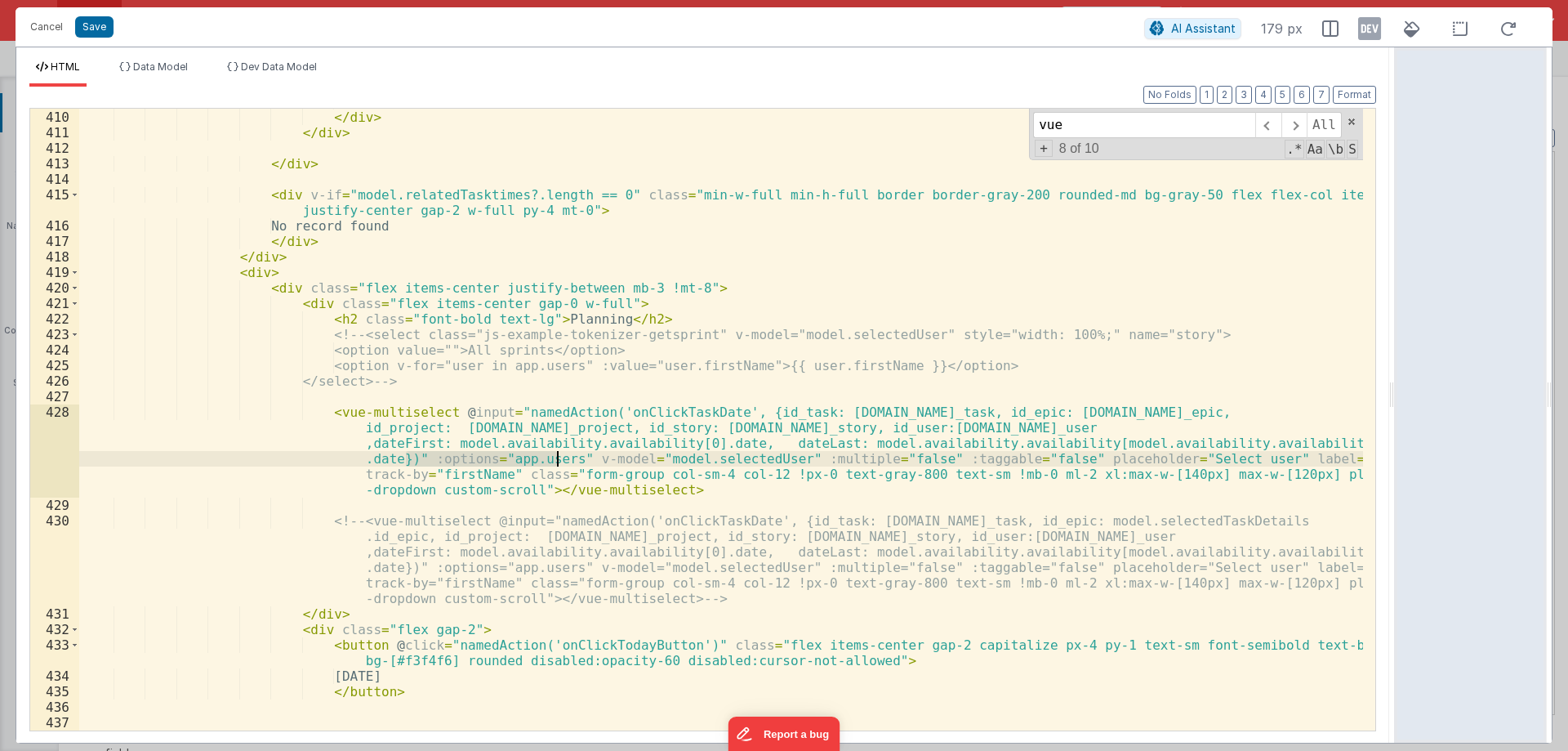
drag, startPoint x: 407, startPoint y: 456, endPoint x: 554, endPoint y: 456, distance: 147.0
click at [554, 456] on div "</ v-popover > </ div > </ div > </ div > < div v-if = "model.relatedTasktimes?…" at bounding box center [722, 428] width 1284 height 669
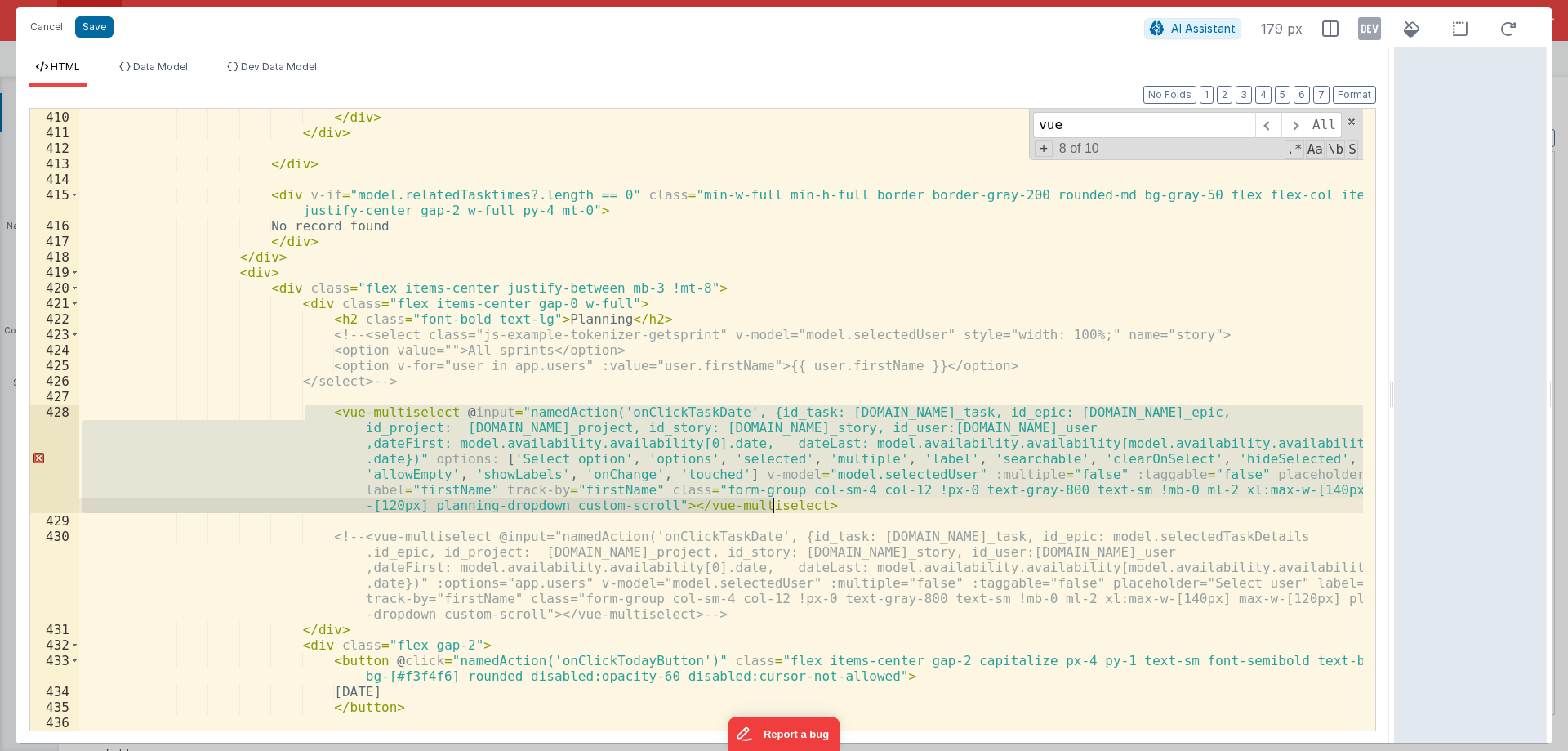
drag, startPoint x: 309, startPoint y: 411, endPoint x: 826, endPoint y: 512, distance: 526.8
click at [826, 512] on div "</ v-popover > </ div > </ div > </ div > < div v-if = "model.relatedTasktimes?…" at bounding box center [722, 420] width 1284 height 653
click at [382, 412] on div "</ v-popover > </ div > </ div > </ div > < div v-if = "model.relatedTasktimes?…" at bounding box center [722, 420] width 1284 height 622
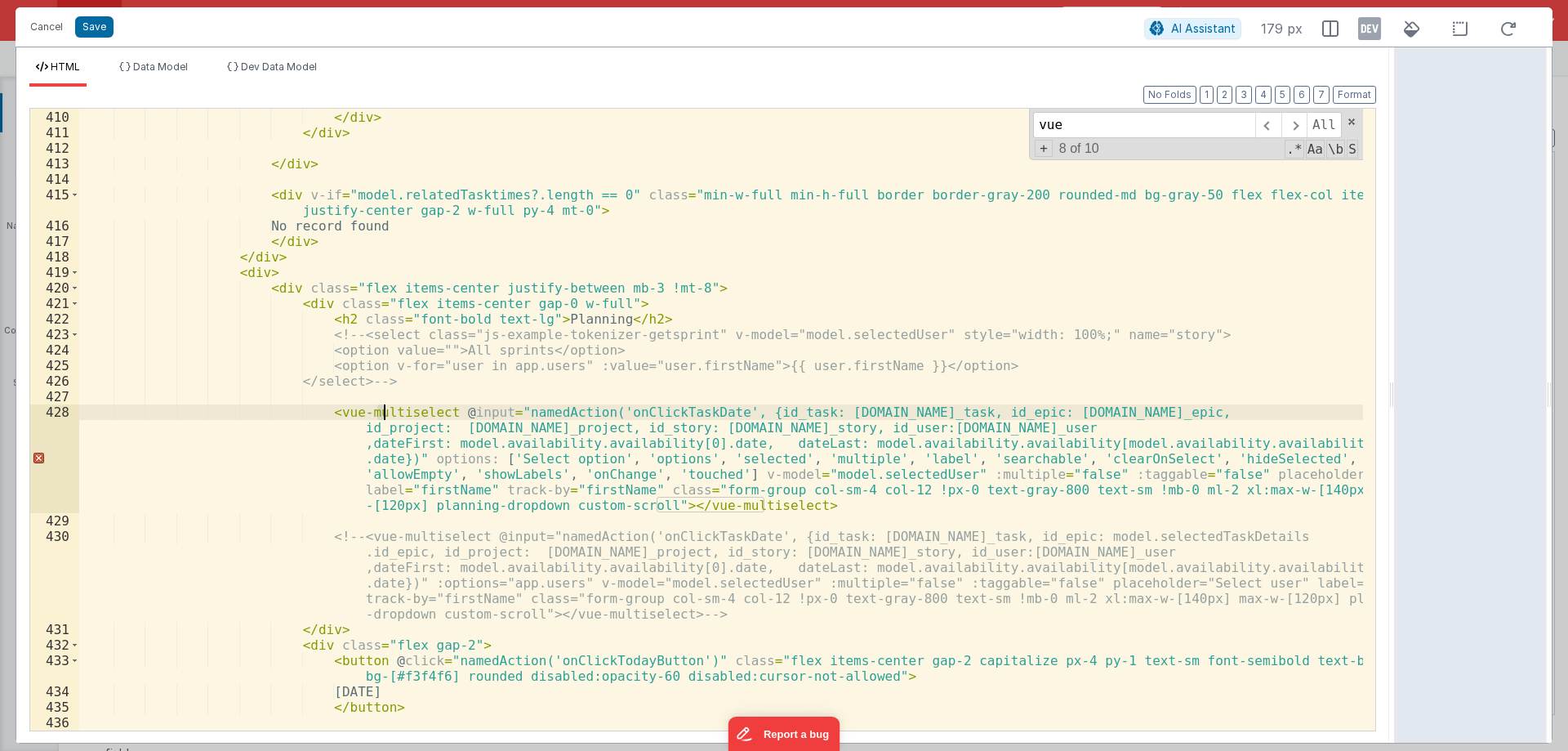
click at [382, 412] on div "</ v-popover > </ div > </ div > </ div > < div v-if = "model.relatedTasktimes?…" at bounding box center [722, 420] width 1284 height 653
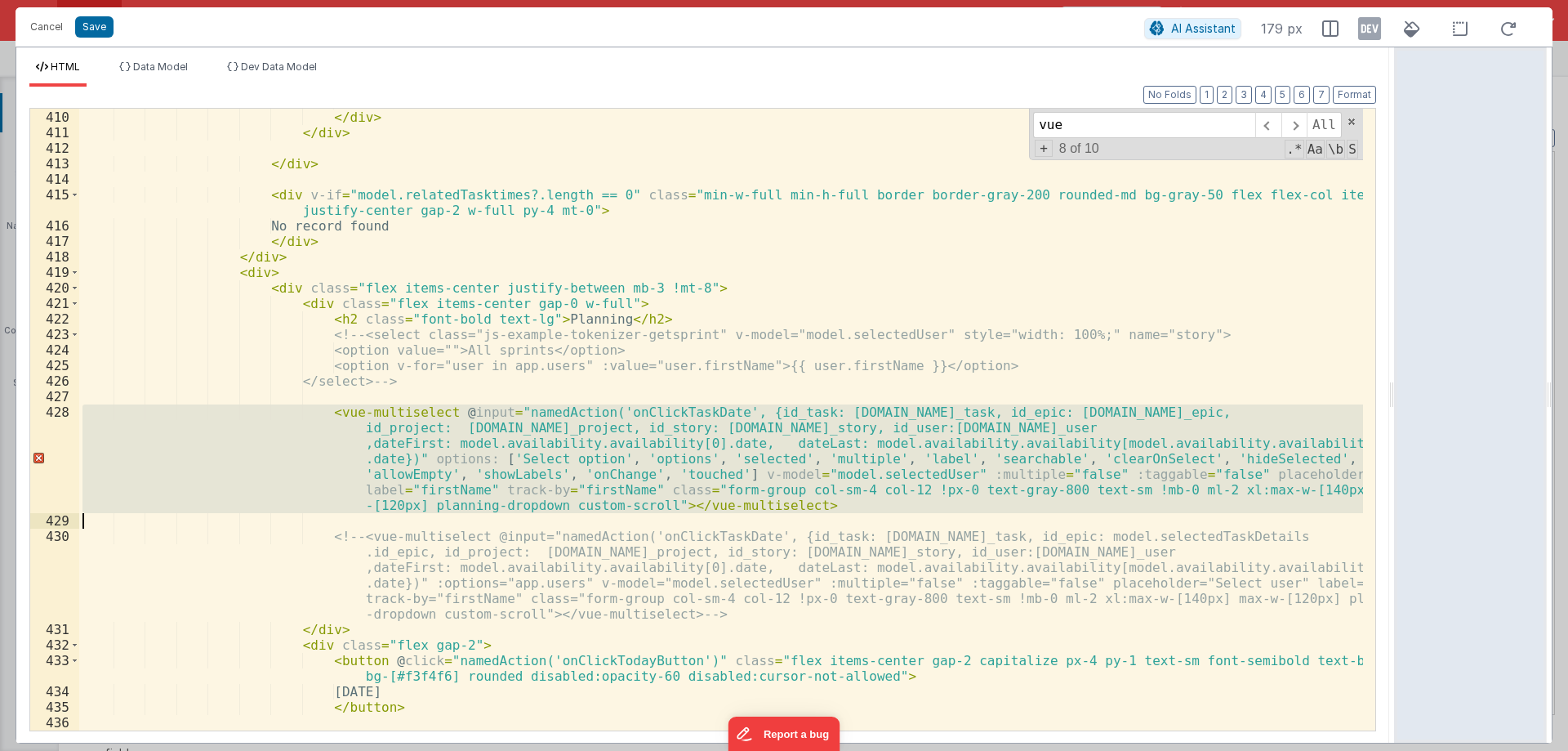
click at [363, 407] on div "</ v-popover > </ div > </ div > </ div > < div v-if = "model.relatedTasktimes?…" at bounding box center [722, 420] width 1284 height 622
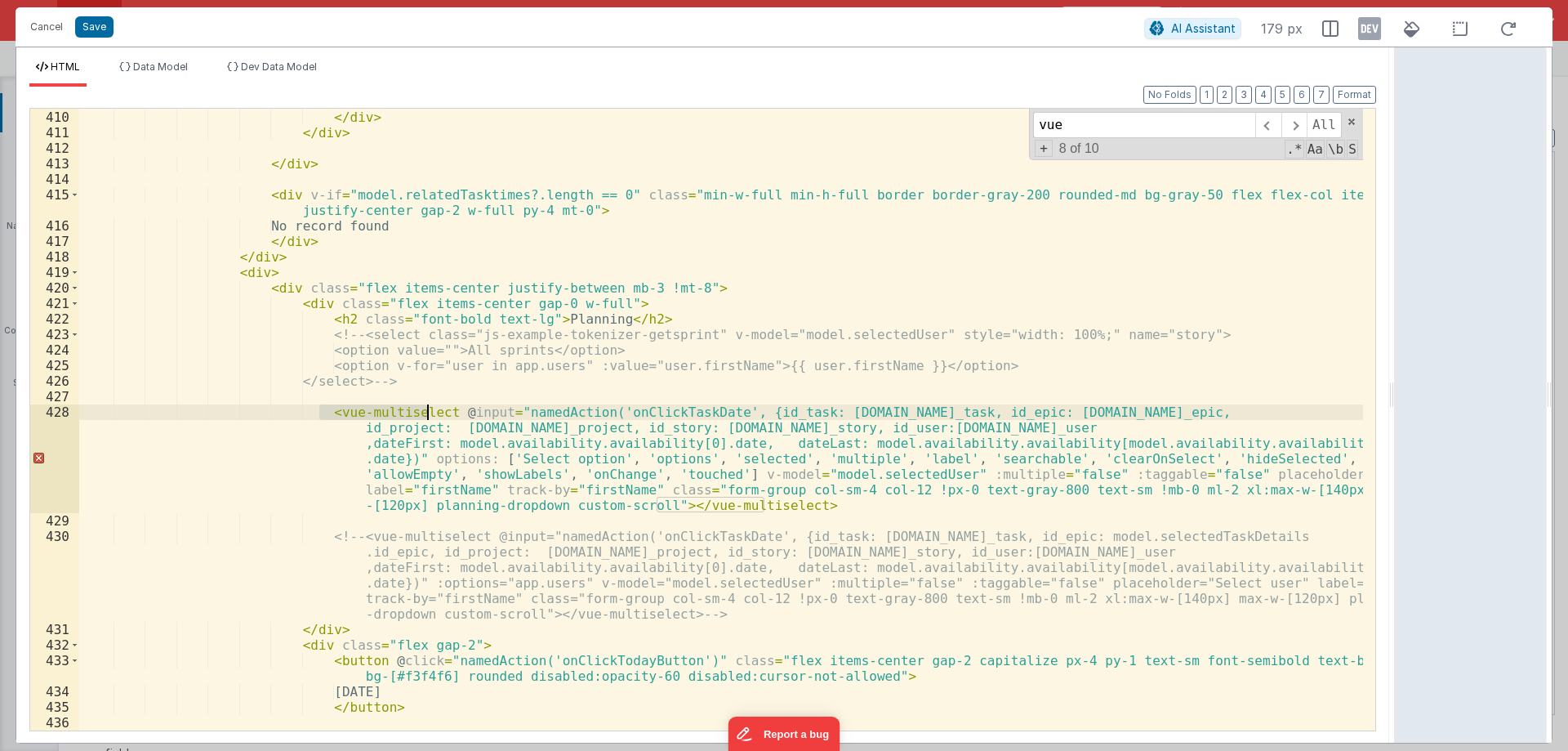
drag, startPoint x: 317, startPoint y: 412, endPoint x: 426, endPoint y: 408, distance: 109.1
click at [426, 408] on div "</ v-popover > </ div > </ div > </ div > < div v-if = "model.relatedTasktimes?…" at bounding box center [722, 420] width 1284 height 653
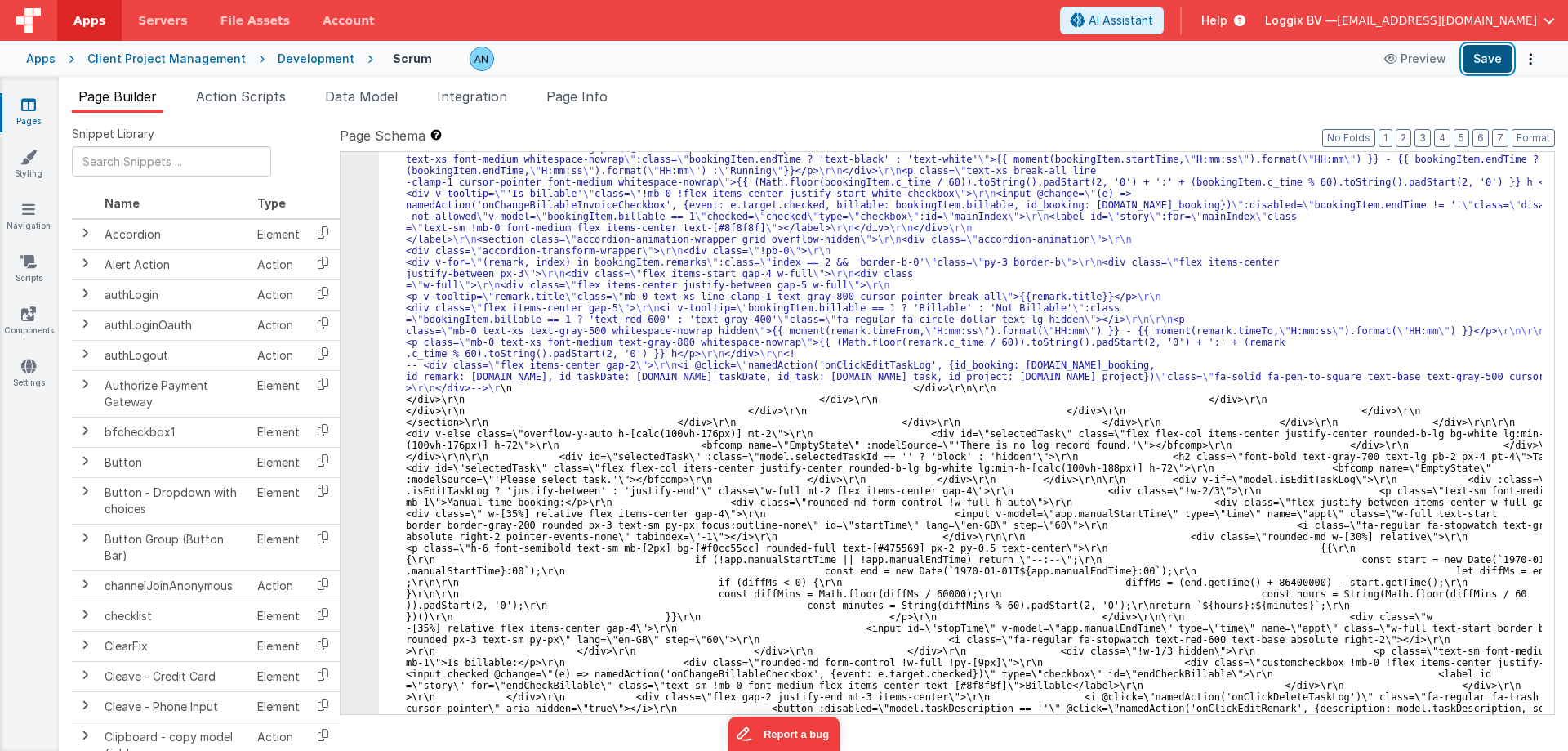
click at [1489, 57] on button "Save" at bounding box center [1488, 58] width 50 height 27
click at [1540, 135] on button "Format" at bounding box center [1534, 137] width 44 height 18
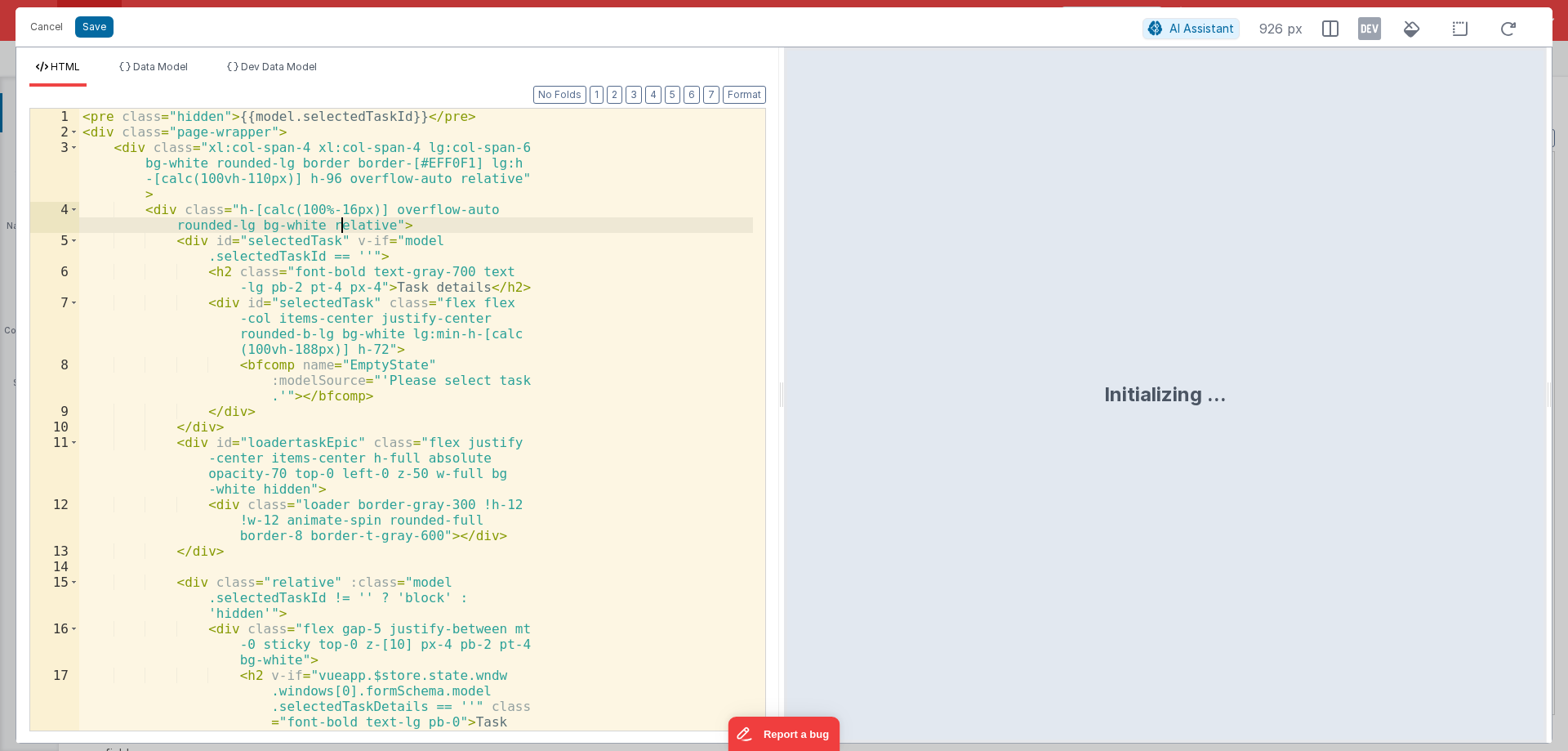
scroll to position [6735, 0]
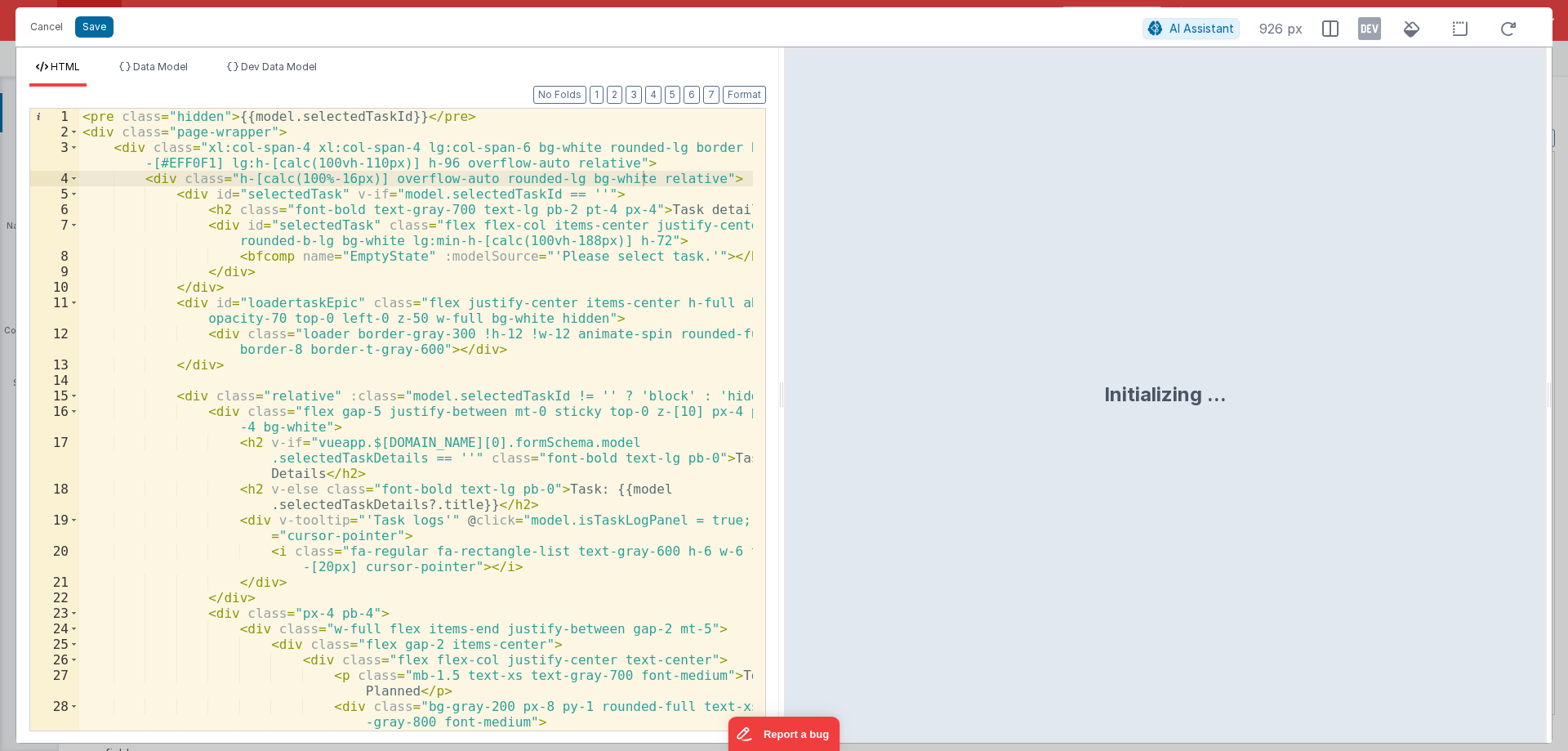
drag, startPoint x: 782, startPoint y: 387, endPoint x: 1032, endPoint y: 435, distance: 254.6
click at [1542, 432] on html "Cancel Save AI Assistant 926 px HTML Data Model Dev Data Model Format 7 6 5 4 3…" at bounding box center [784, 375] width 1568 height 751
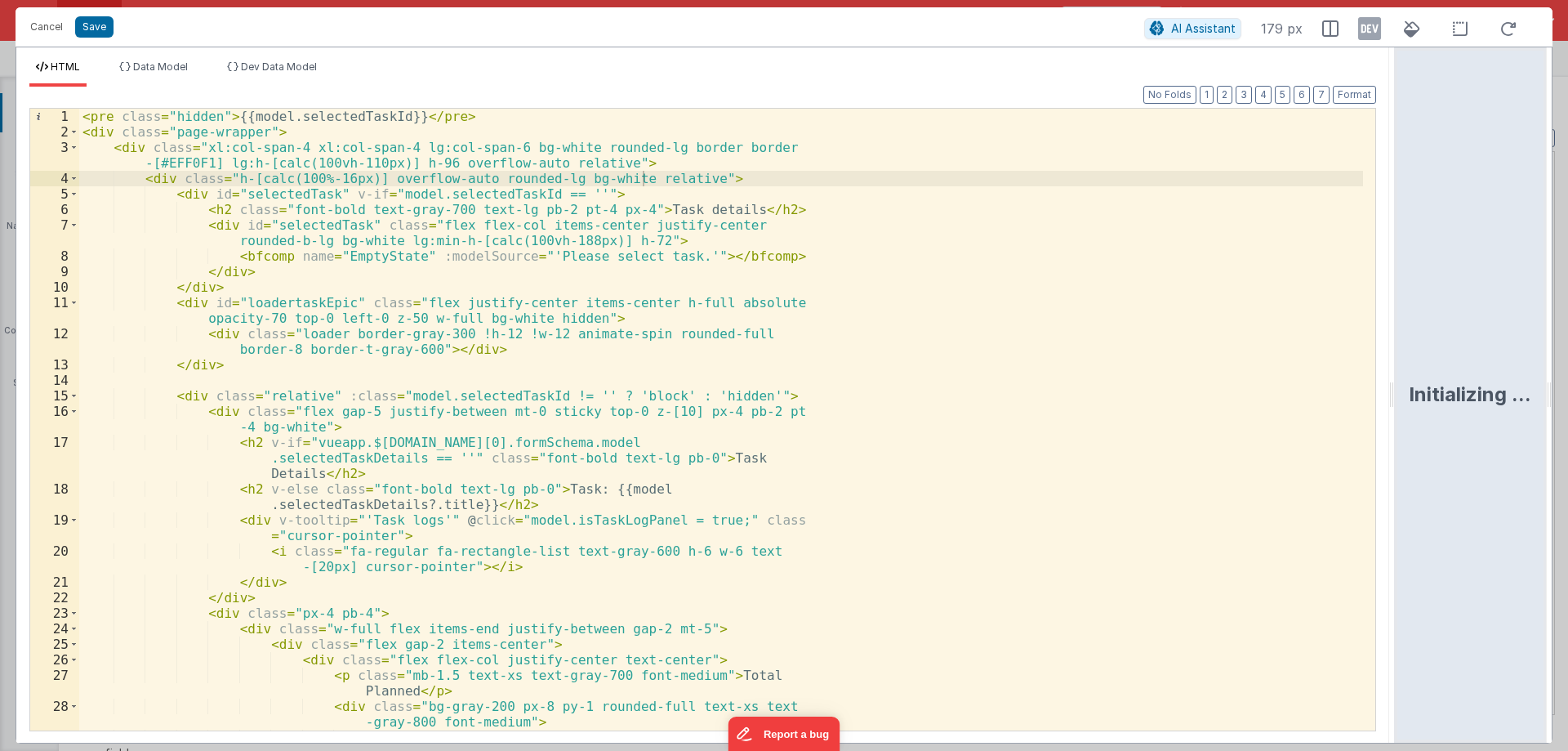
click at [976, 435] on div "< pre class = "hidden" > {{model.selectedTaskId}} </ pre > < div class = "page-…" at bounding box center [722, 458] width 1284 height 699
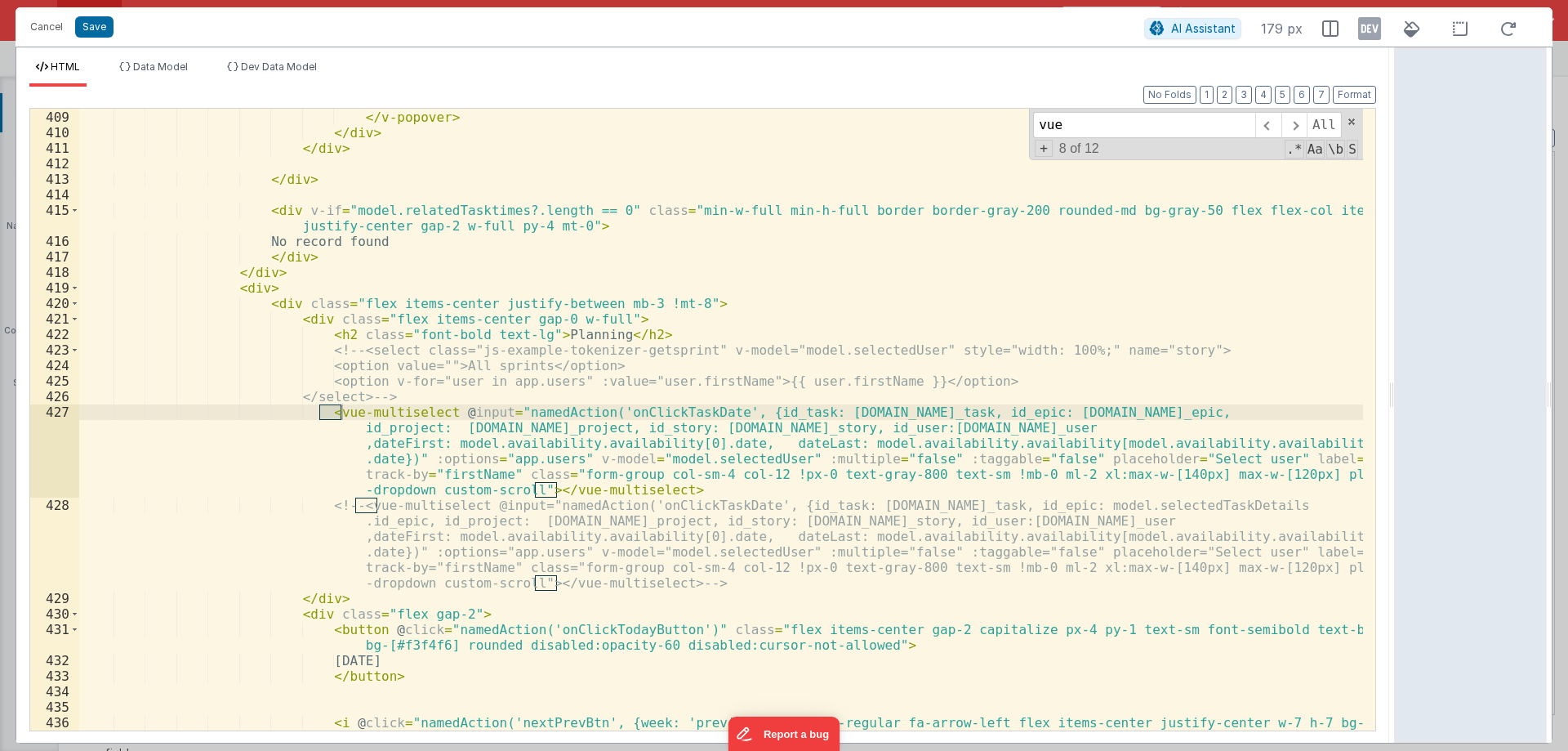
scroll to position [7265, 0]
type input "vue"
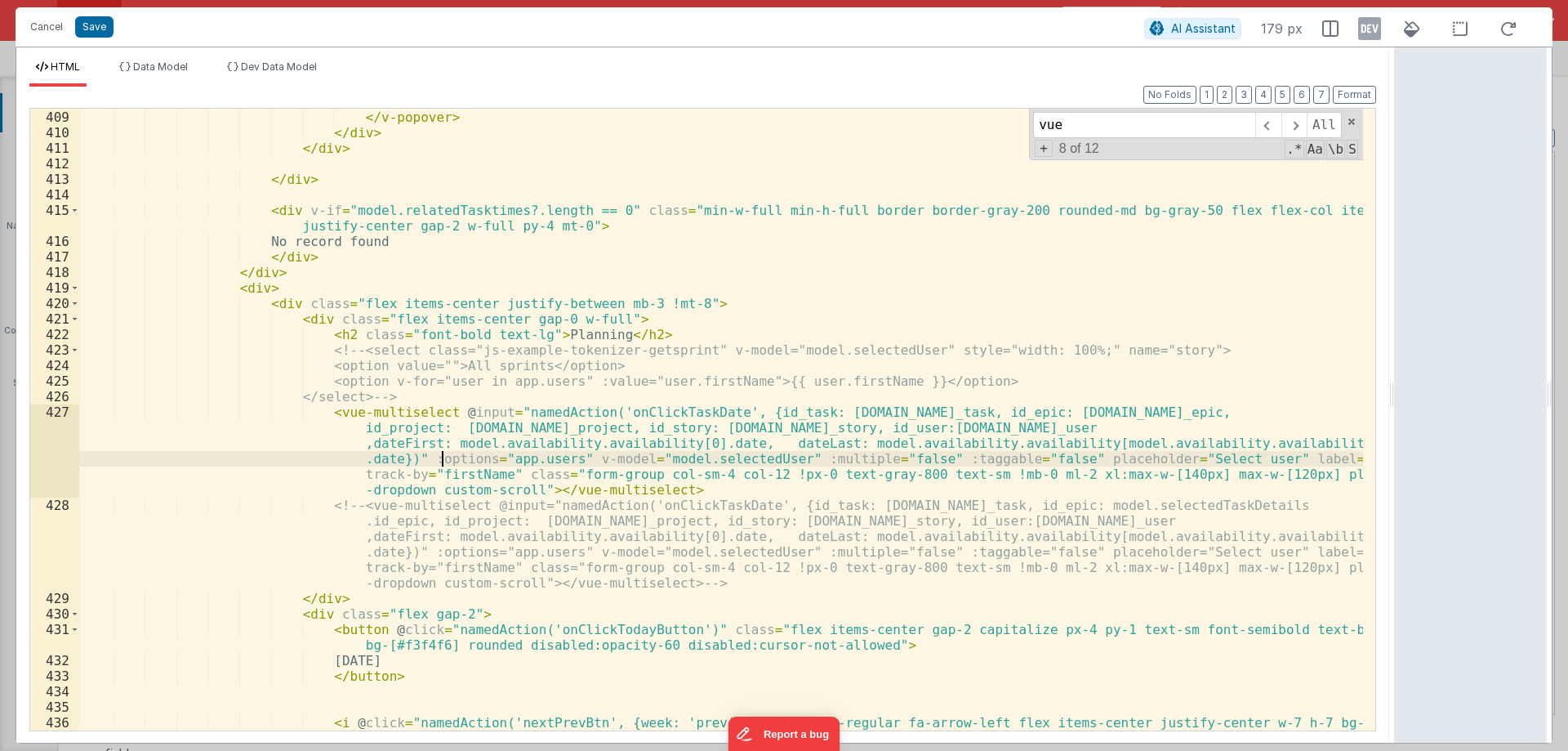
click at [440, 460] on div "</ template > </ v-popover > </ div > </ div > </ div > < div v-if = "model.rel…" at bounding box center [722, 428] width 1284 height 669
click at [484, 456] on div "</ template > </ v-popover > </ div > </ div > </ div > < div v-if = "model.rel…" at bounding box center [722, 428] width 1284 height 669
click at [528, 456] on div "</ template > </ v-popover > </ div > </ div > </ div > < div v-if = "model.rel…" at bounding box center [722, 428] width 1284 height 669
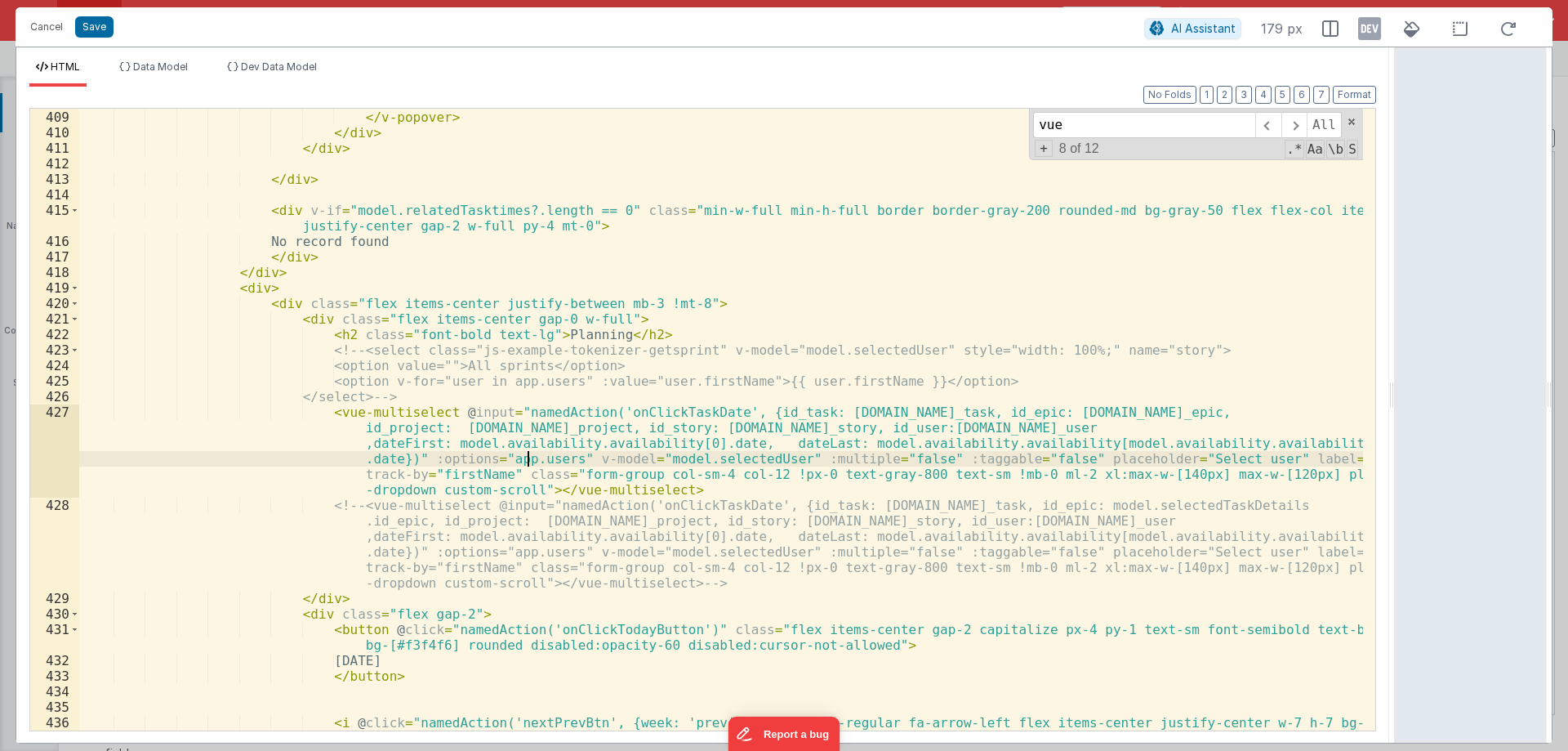
click at [528, 456] on div "</ template > </ v-popover > </ div > </ div > </ div > < div v-if = "model.rel…" at bounding box center [722, 428] width 1284 height 669
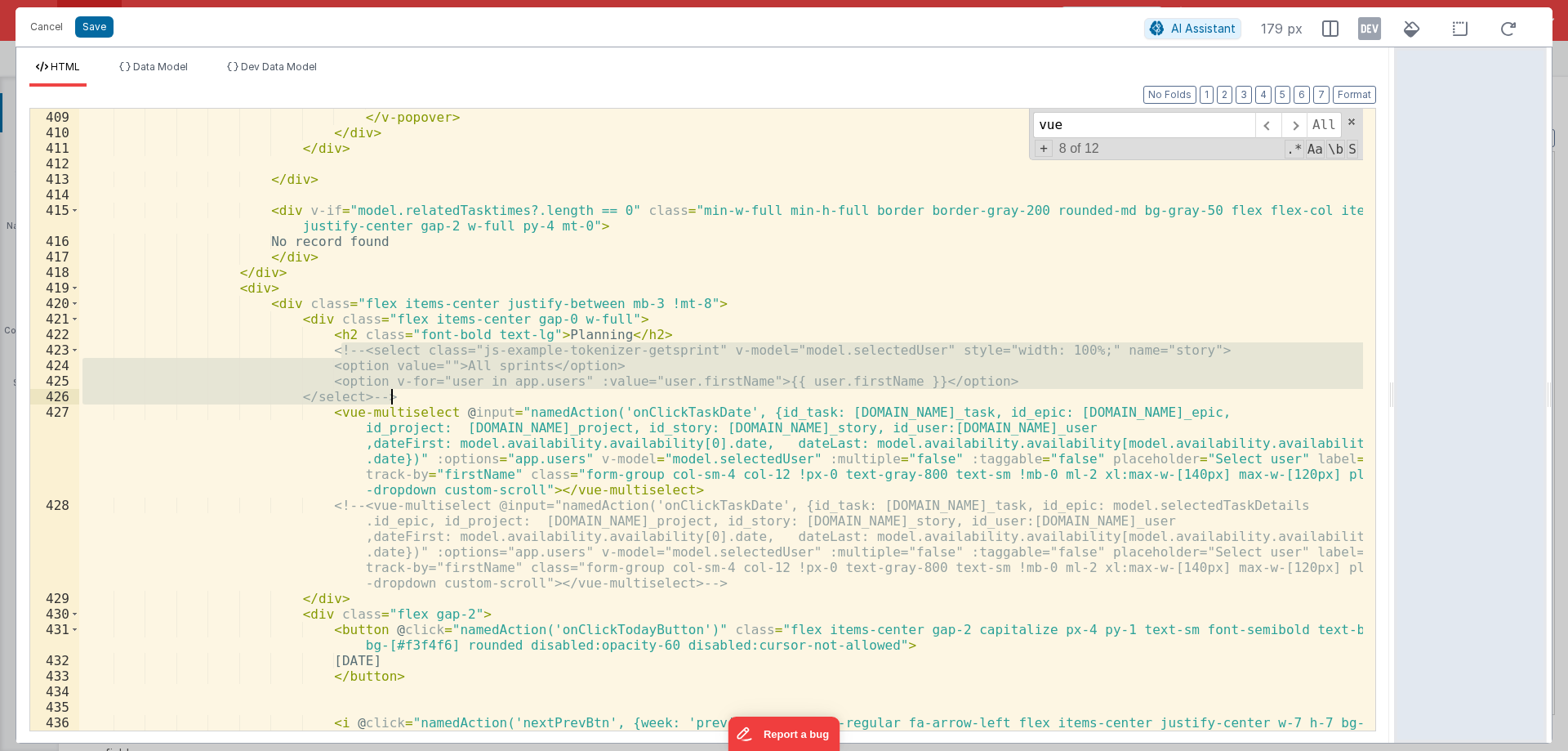
drag, startPoint x: 339, startPoint y: 350, endPoint x: 390, endPoint y: 395, distance: 68.0
click at [390, 395] on div "</ template > </ v-popover > </ div > </ div > </ div > < div v-if = "model.rel…" at bounding box center [722, 428] width 1284 height 669
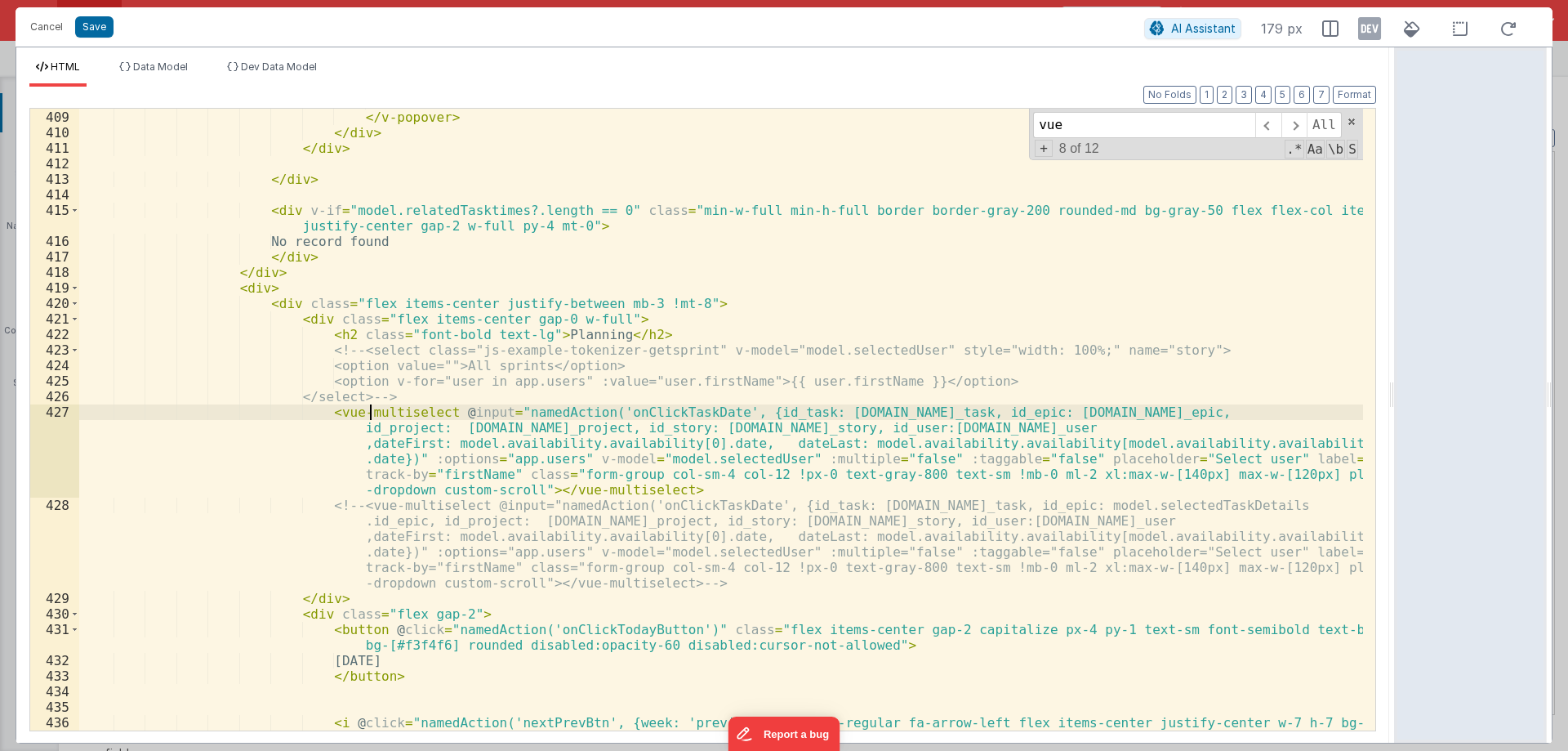
click at [369, 412] on div "</ template > </ v-popover > </ div > </ div > </ div > < div v-if = "model.rel…" at bounding box center [722, 428] width 1284 height 669
click at [359, 349] on div "</ template > </ v-popover > </ div > </ div > </ div > < div v-if = "model.rel…" at bounding box center [722, 428] width 1284 height 669
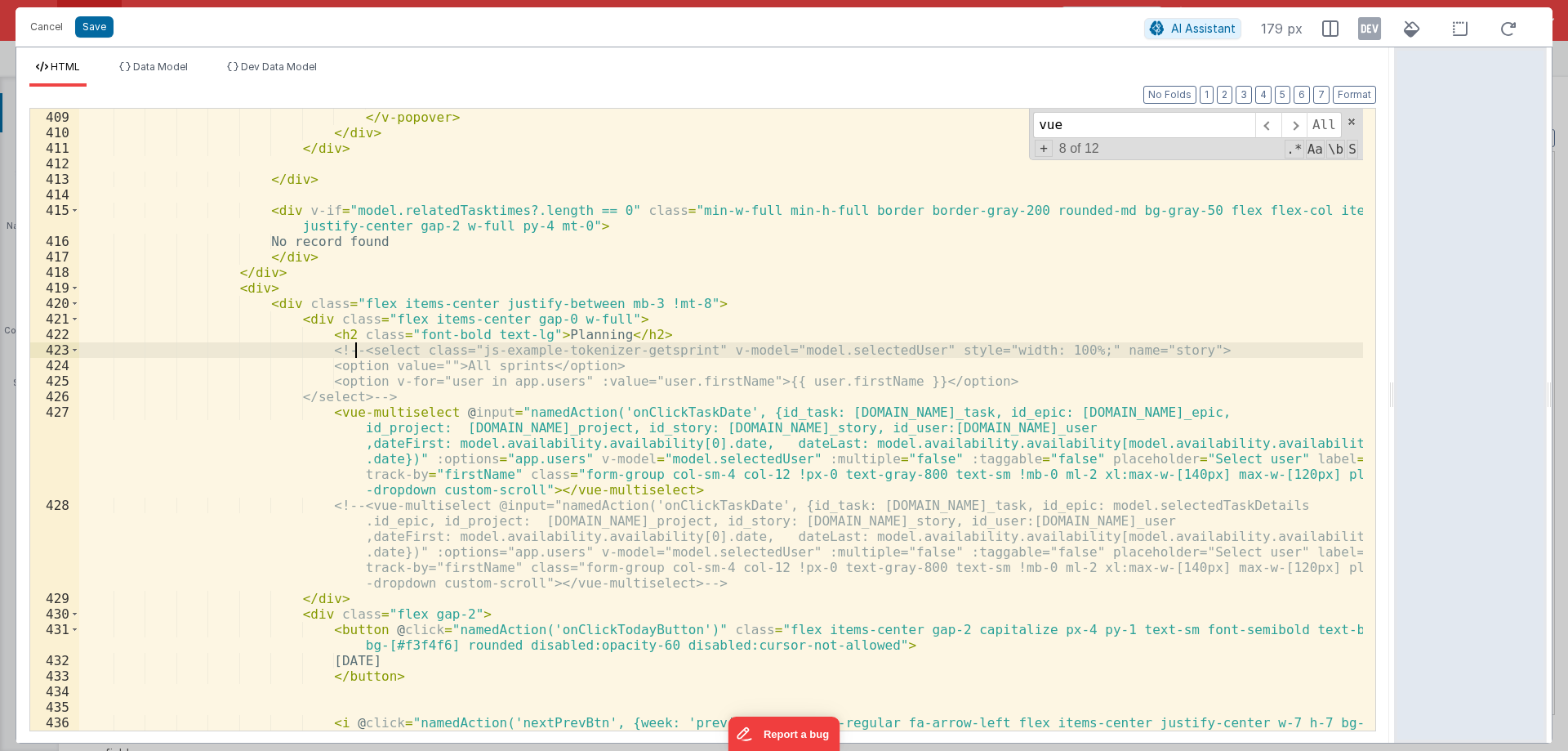
click at [363, 415] on div "</ template > </ v-popover > </ div > </ div > </ div > < div v-if = "model.rel…" at bounding box center [722, 428] width 1284 height 669
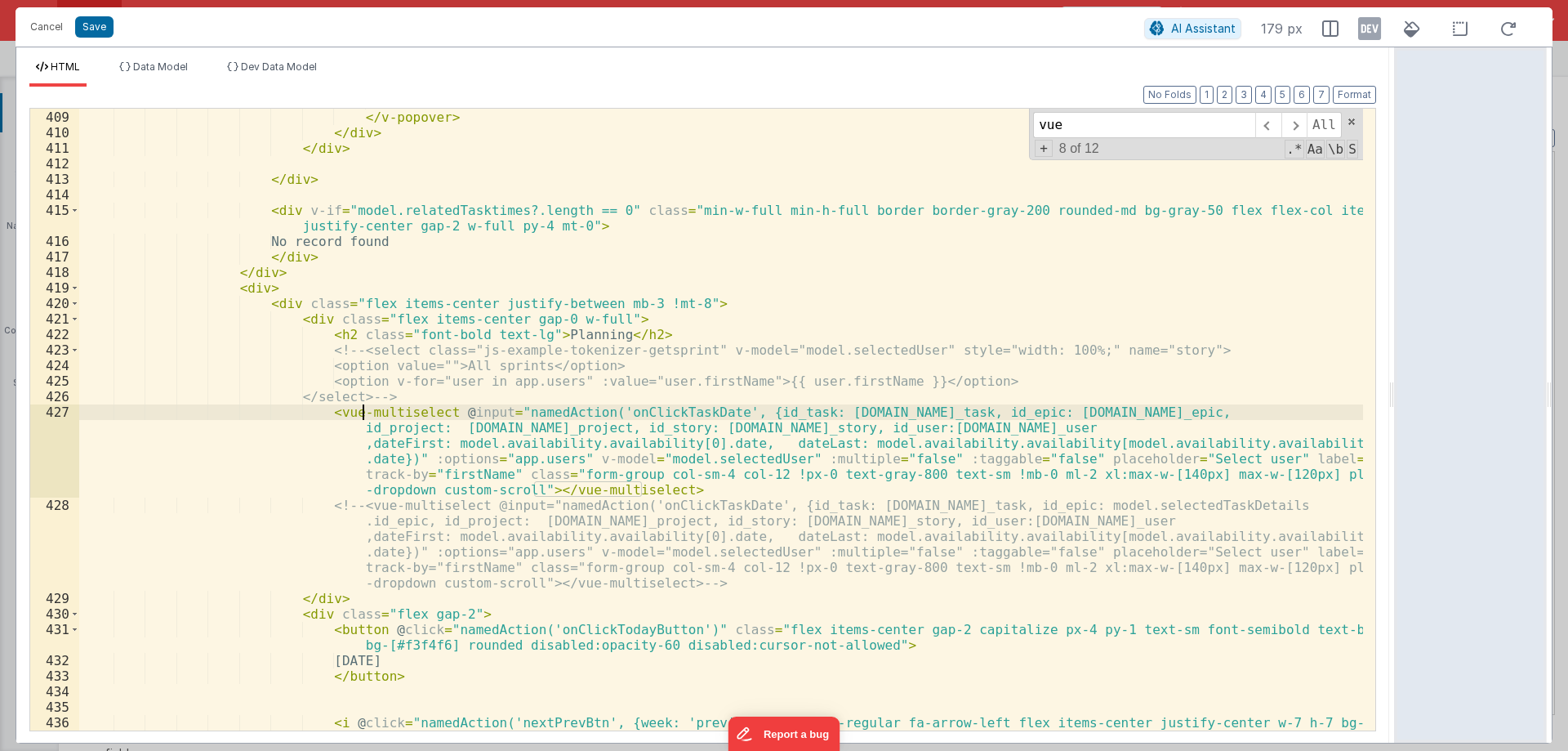
click at [363, 415] on div "</ template > </ v-popover > </ div > </ div > </ div > < div v-if = "model.rel…" at bounding box center [722, 428] width 1284 height 669
click at [336, 412] on div "</ template > </ v-popover > </ div > </ div > </ div > < div v-if = "model.rel…" at bounding box center [722, 428] width 1284 height 669
click at [354, 345] on div "</ template > </ v-popover > </ div > </ div > </ div > < div v-if = "model.rel…" at bounding box center [722, 428] width 1284 height 669
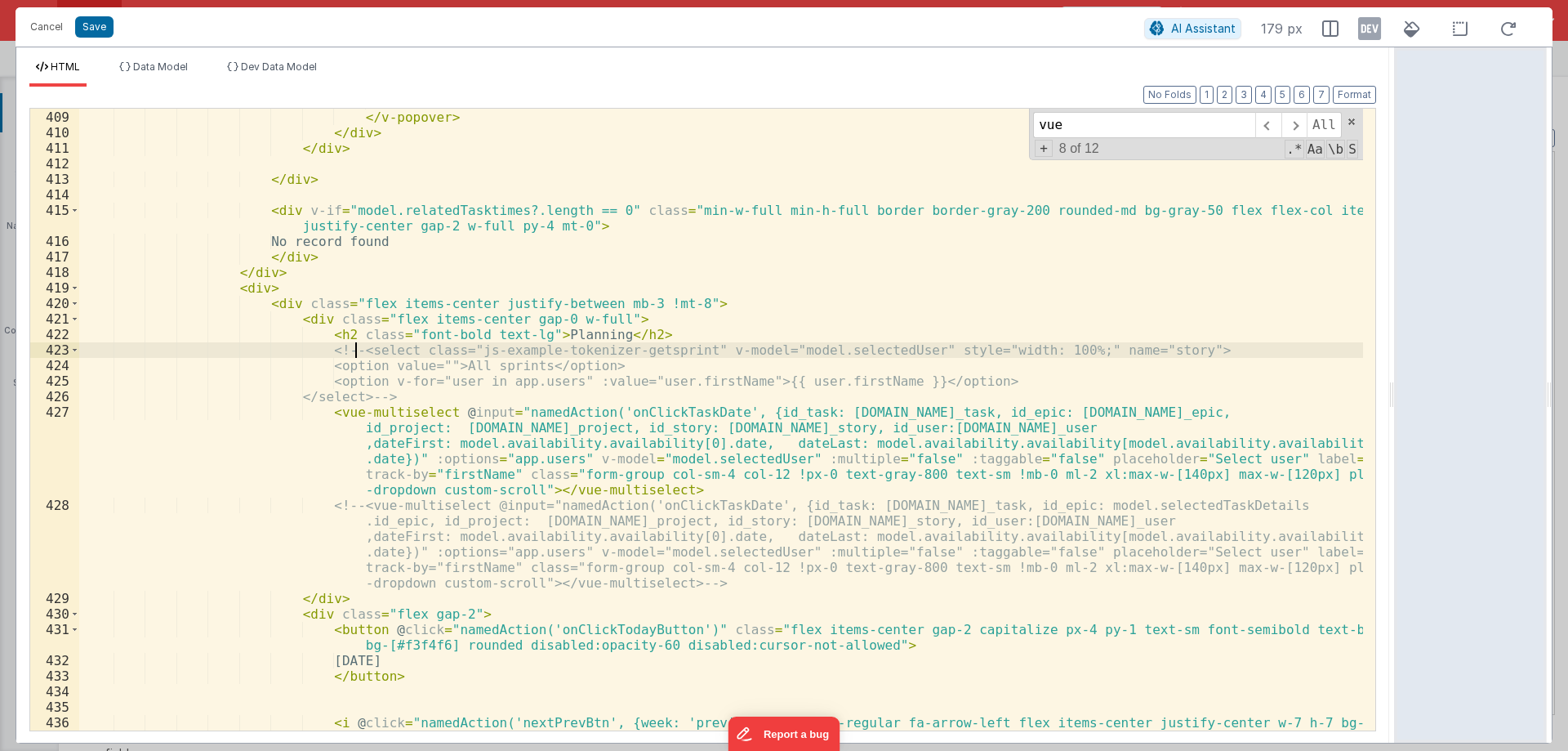
click at [354, 345] on div "</ template > </ v-popover > </ div > </ div > </ div > < div v-if = "model.rel…" at bounding box center [722, 428] width 1284 height 669
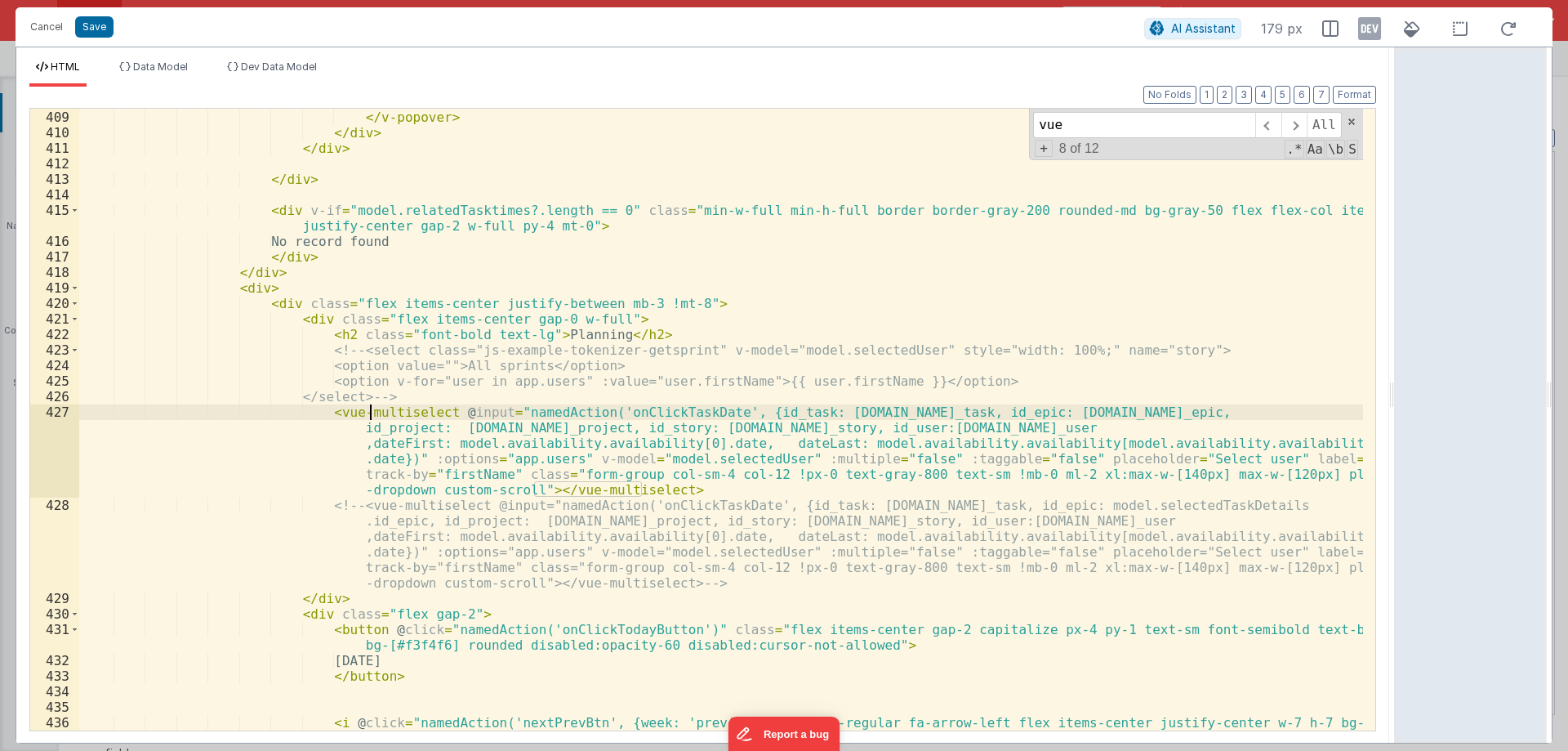
click at [372, 420] on div "</ template > </ v-popover > </ div > </ div > </ div > < div v-if = "model.rel…" at bounding box center [722, 428] width 1284 height 669
click at [452, 464] on div "</ template > </ v-popover > </ div > </ div > </ div > < div v-if = "model.rel…" at bounding box center [722, 428] width 1284 height 669
drag, startPoint x: 322, startPoint y: 411, endPoint x: 424, endPoint y: 407, distance: 102.1
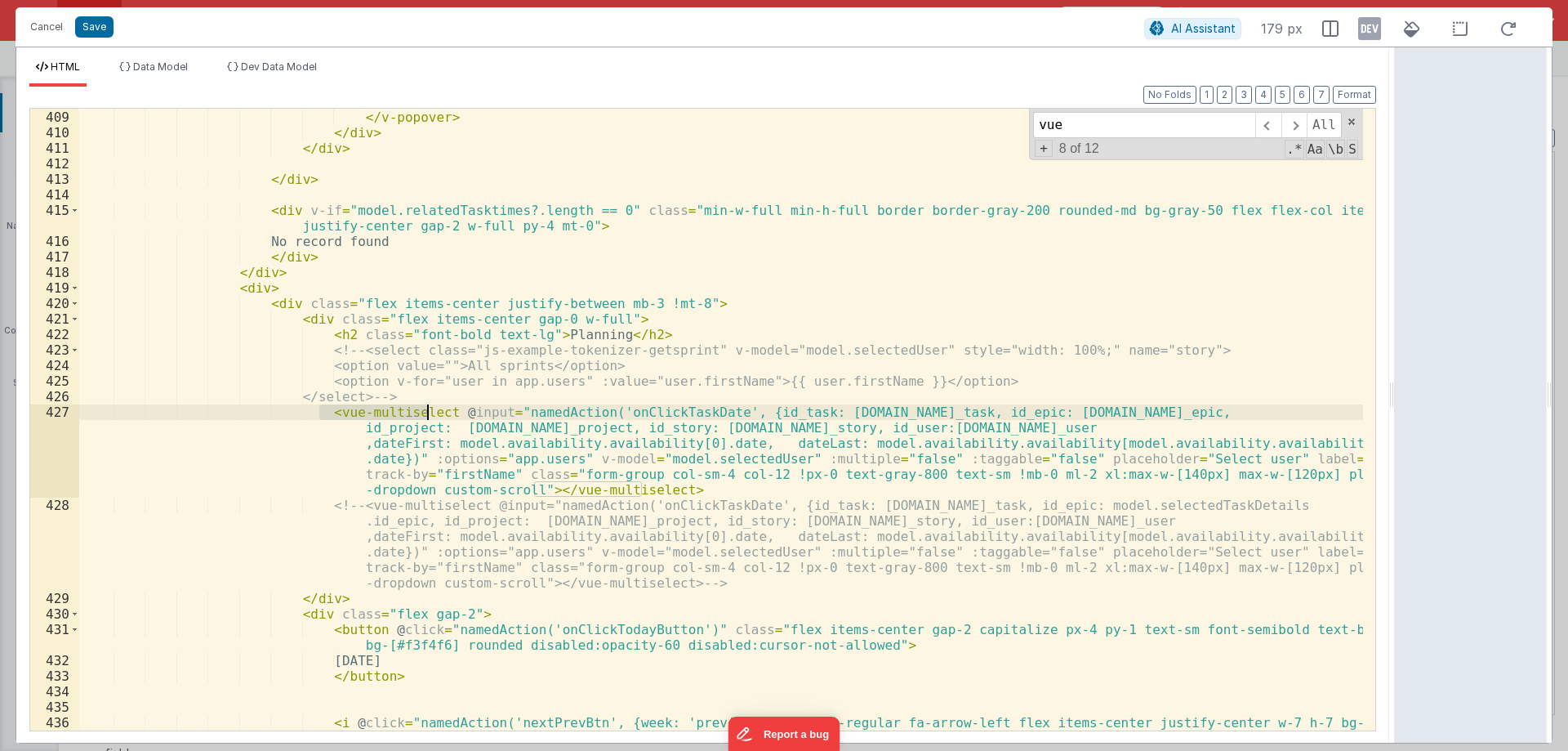
click at [424, 407] on div "</ template > </ v-popover > </ div > </ div > </ div > < div v-if = "model.rel…" at bounding box center [722, 428] width 1284 height 669
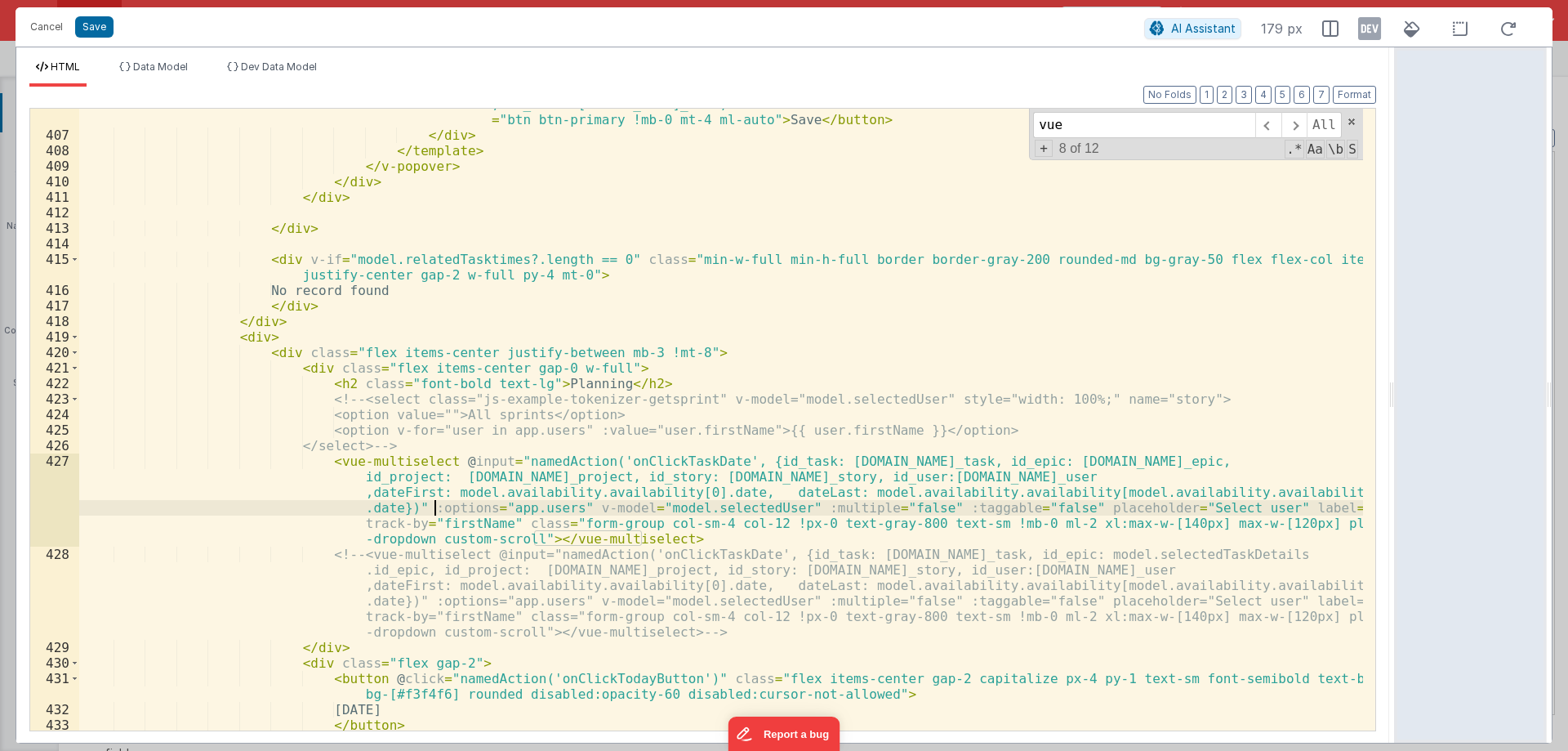
click at [432, 508] on div "< button @ click = "namedAction('onClickEditTime', {id_booking: item.id_booking…" at bounding box center [722, 422] width 1284 height 684
click at [527, 509] on div "< button @ click = "namedAction('onClickEditTime', {id_booking: item.id_booking…" at bounding box center [722, 422] width 1284 height 684
click at [414, 510] on div "< button @ click = "namedAction('onClickEditTime', {id_booking: item.id_booking…" at bounding box center [722, 422] width 1284 height 684
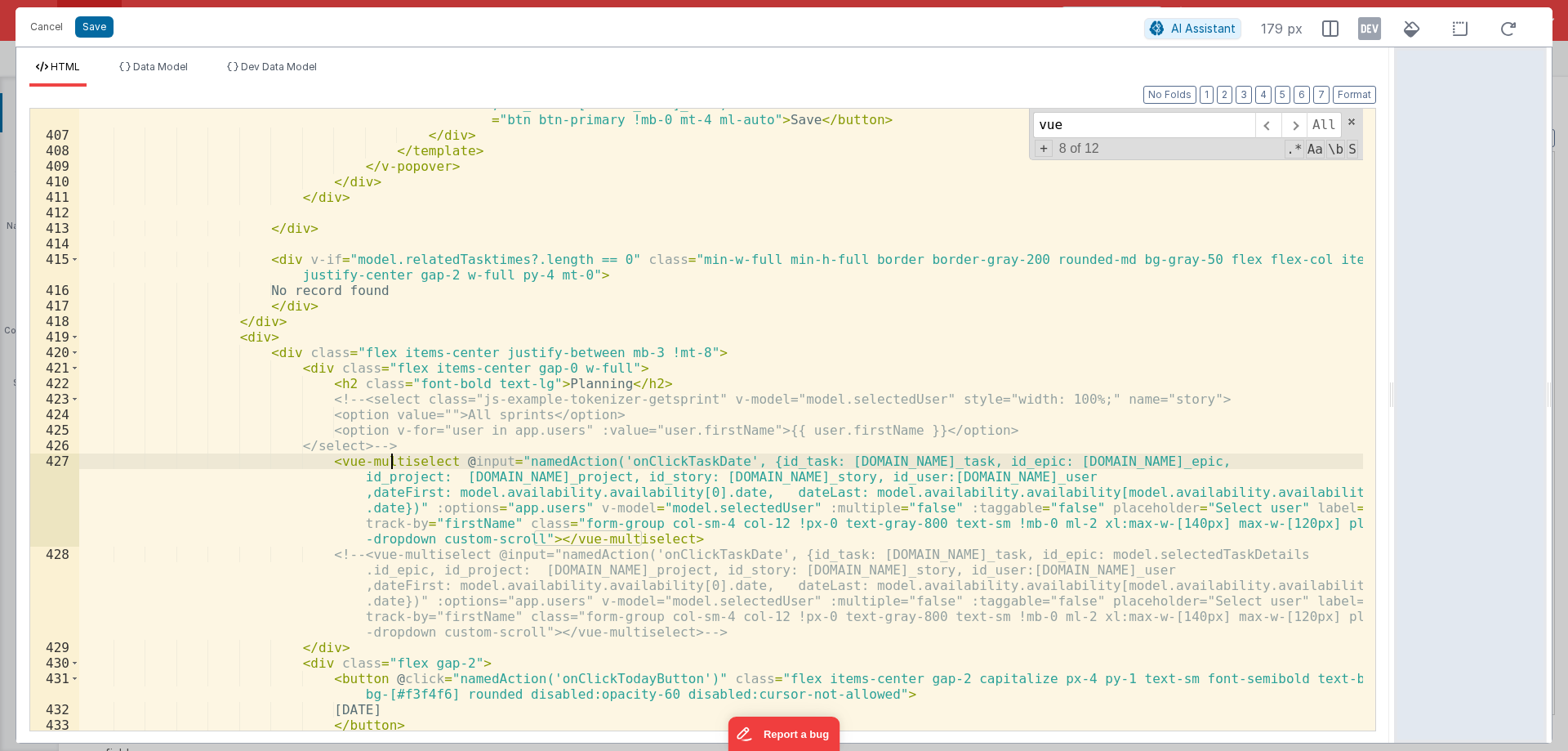
click at [393, 461] on div "< button @ click = "namedAction('onClickEditTime', {id_booking: item.id_booking…" at bounding box center [722, 422] width 1284 height 684
drag, startPoint x: 319, startPoint y: 461, endPoint x: 430, endPoint y: 467, distance: 111.2
click at [430, 467] on div "< button @ click = "namedAction('onClickEditTime', {id_booking: item.id_booking…" at bounding box center [722, 422] width 1284 height 684
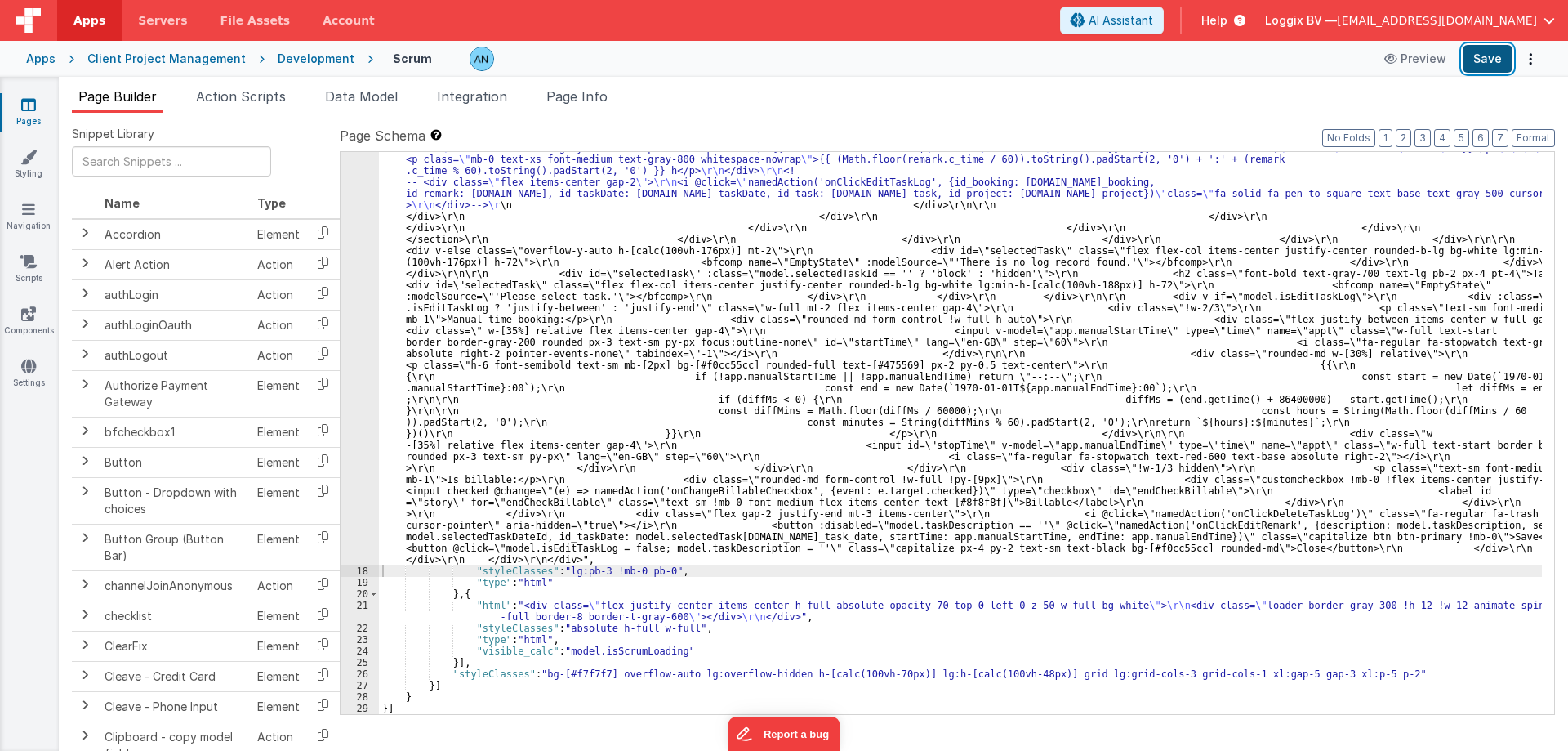
scroll to position [6609, 0]
click at [1482, 55] on button "Save" at bounding box center [1488, 58] width 50 height 27
click at [36, 379] on link "Settings" at bounding box center [28, 374] width 59 height 33
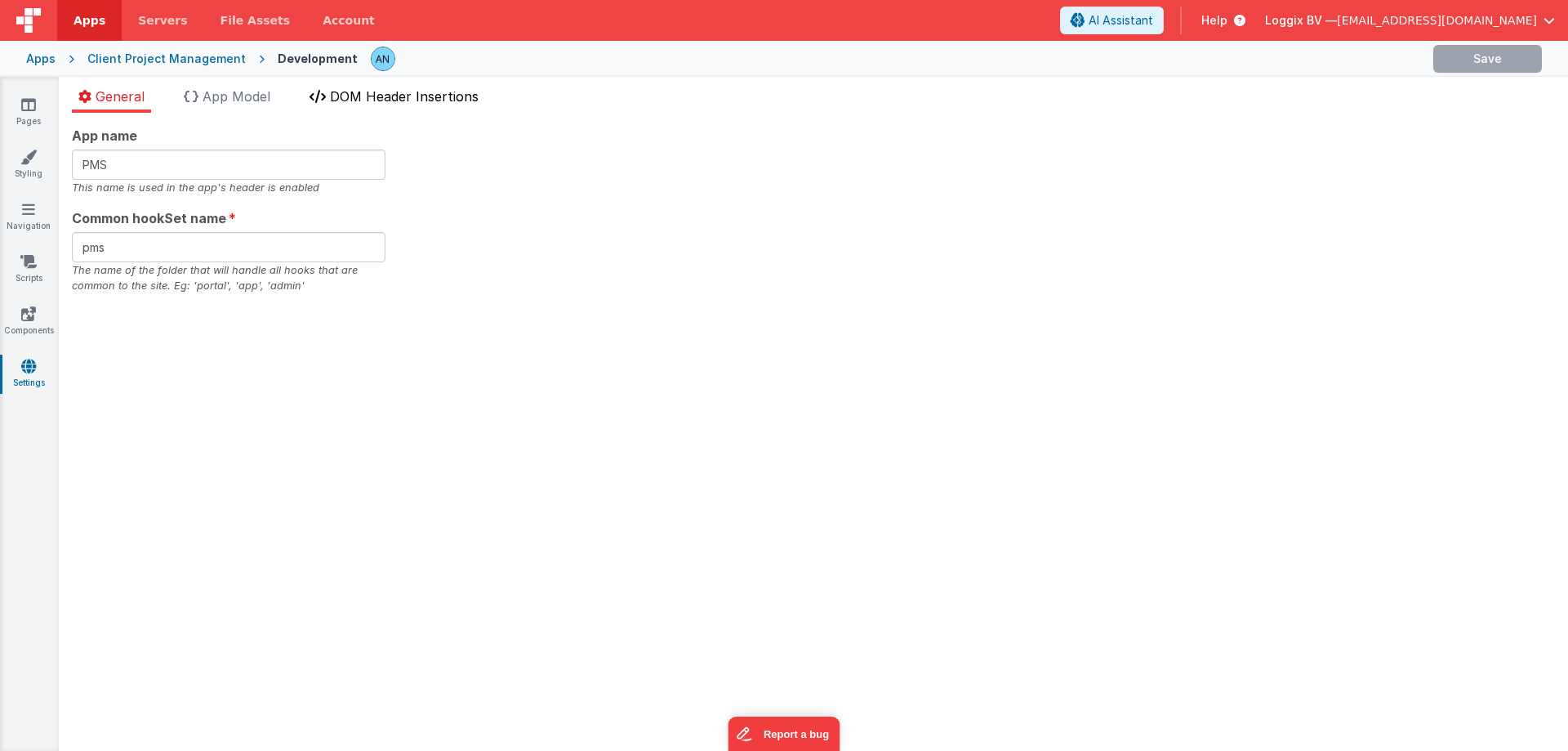
click at [333, 95] on li "DOM Header Insertions" at bounding box center [394, 99] width 182 height 27
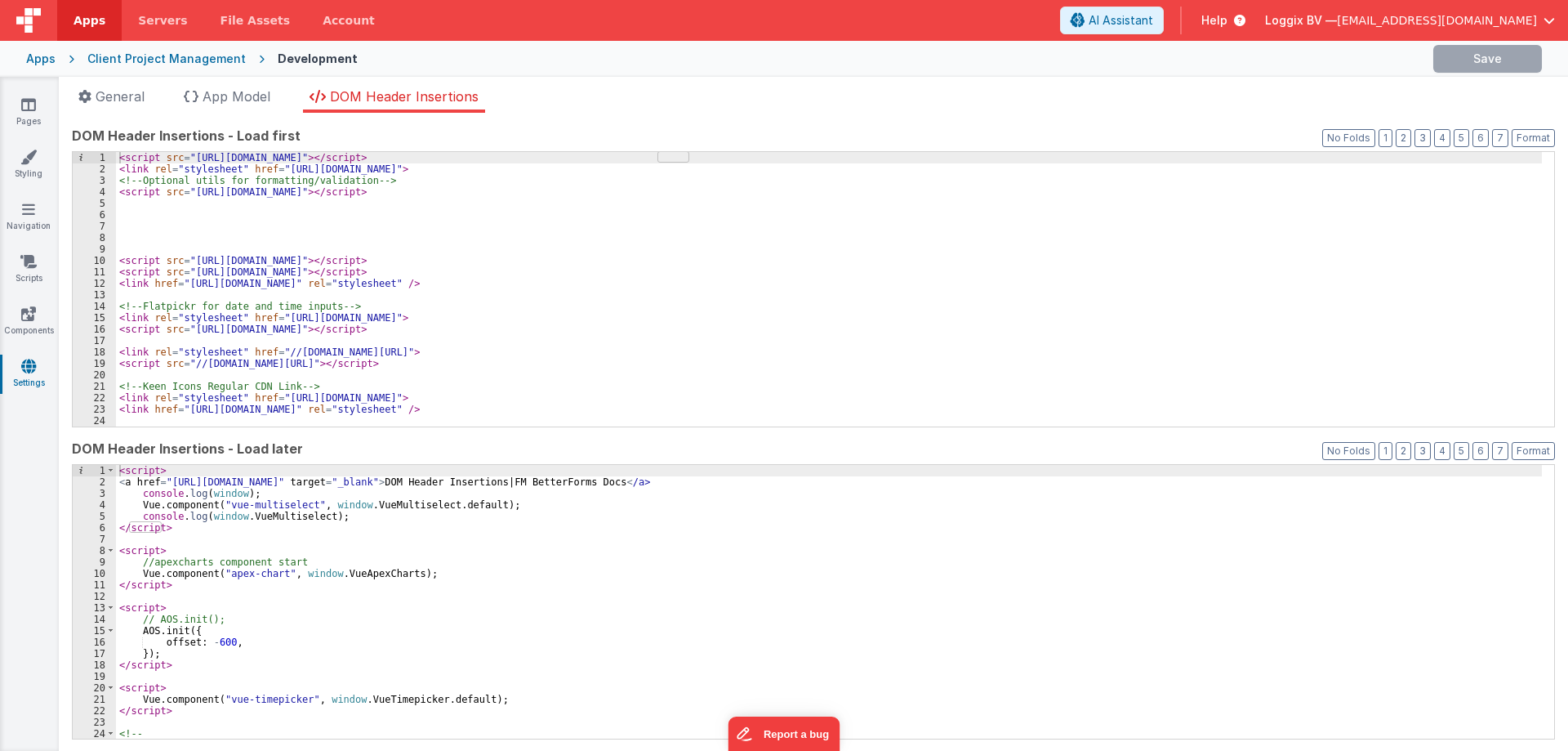
click at [321, 503] on div "< script > < a href = "https://ucarecdn.com/ef6c1746-8992-40ca-90d9-d18e60cfc79…" at bounding box center [829, 614] width 1426 height 297
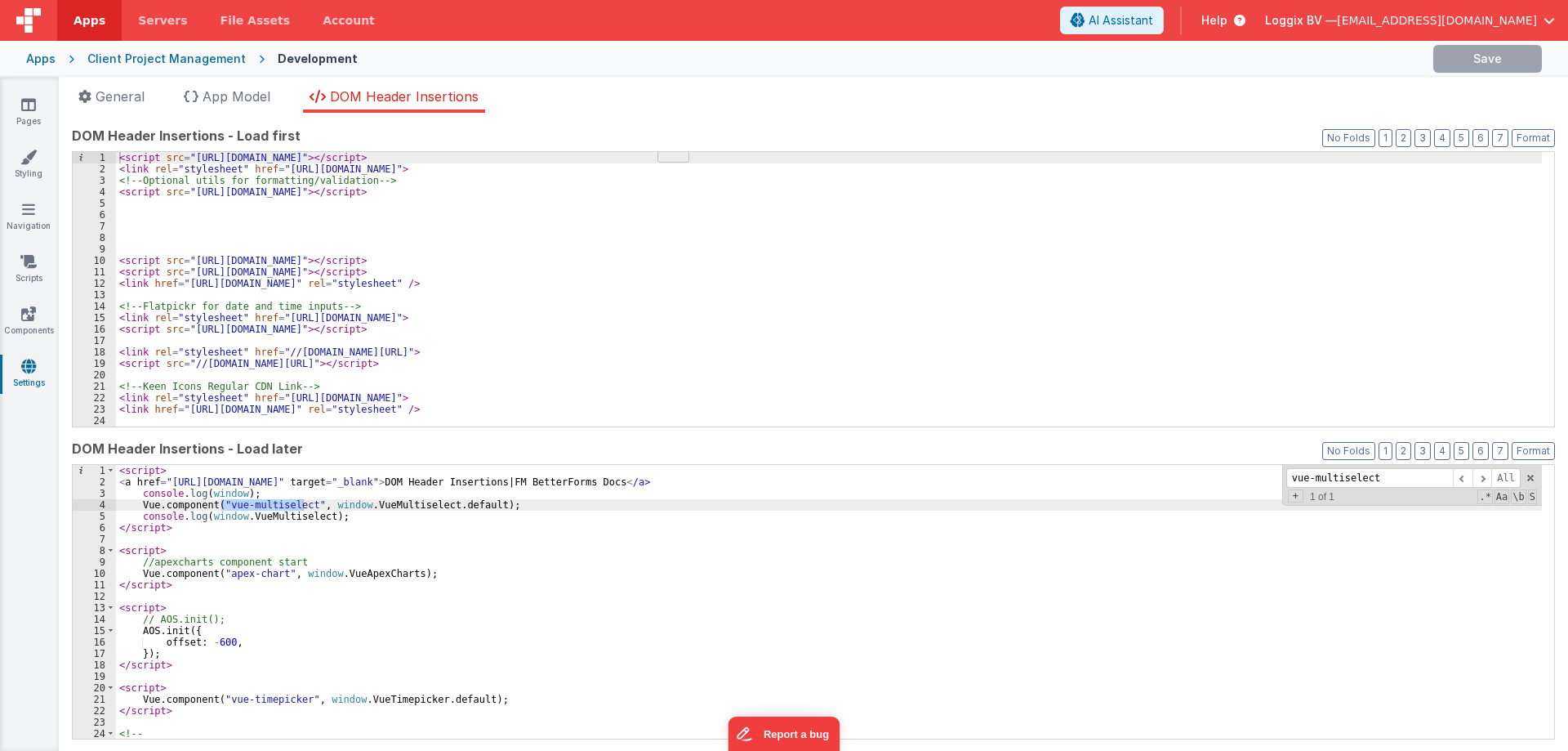
type input "vue-multiselect"
click at [183, 503] on div "< script > < a href = "https://ucarecdn.com/ef6c1746-8992-40ca-90d9-d18e60cfc79…" at bounding box center [829, 614] width 1426 height 297
drag, startPoint x: 221, startPoint y: 501, endPoint x: 300, endPoint y: 500, distance: 79.0
click at [300, 500] on div "< script > < a href = "https://ucarecdn.com/ef6c1746-8992-40ca-90d9-d18e60cfc79…" at bounding box center [829, 614] width 1426 height 297
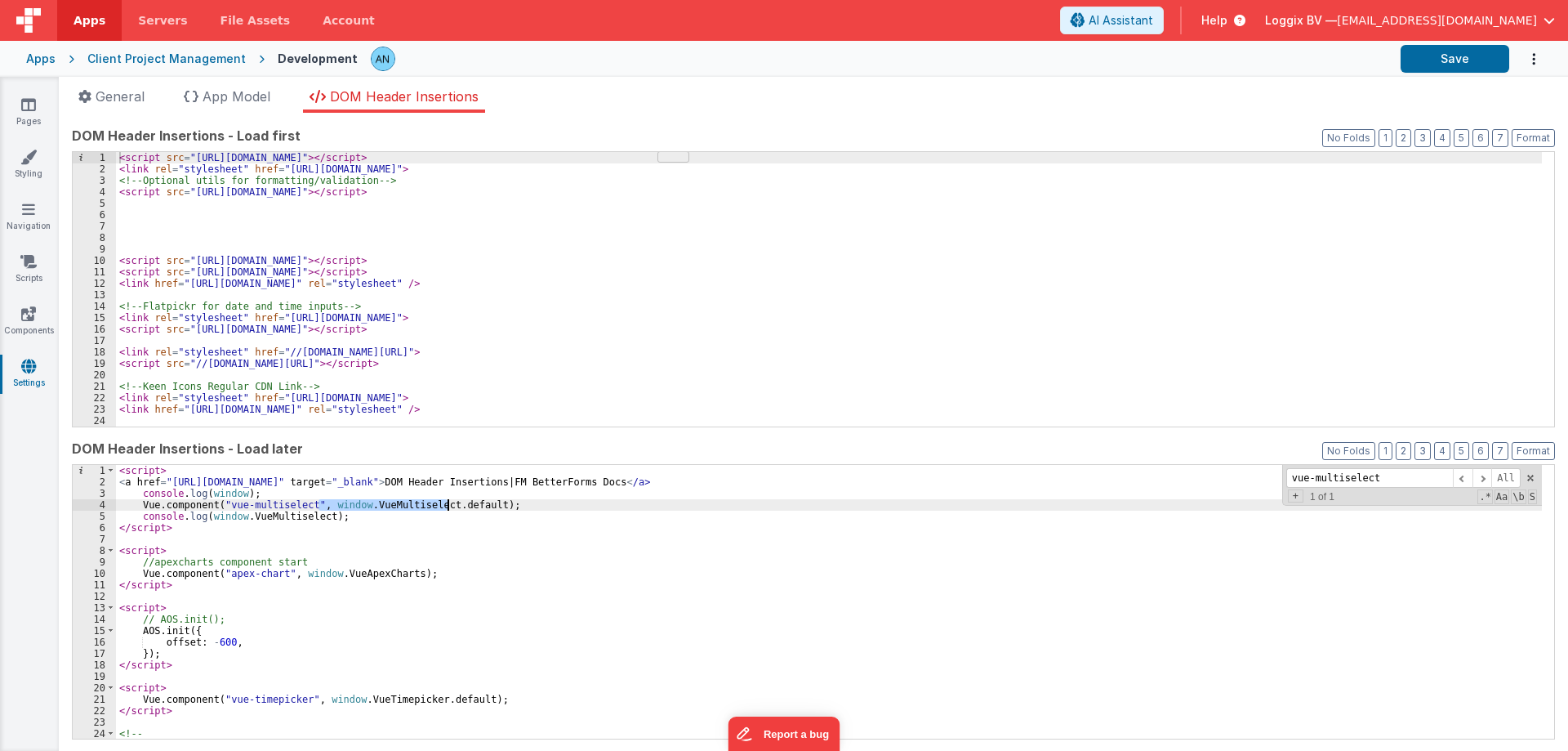
drag, startPoint x: 317, startPoint y: 504, endPoint x: 430, endPoint y: 505, distance: 113.0
click at [467, 502] on div "< script > < a href = "https://ucarecdn.com/ef6c1746-8992-40ca-90d9-d18e60cfc79…" at bounding box center [829, 614] width 1426 height 297
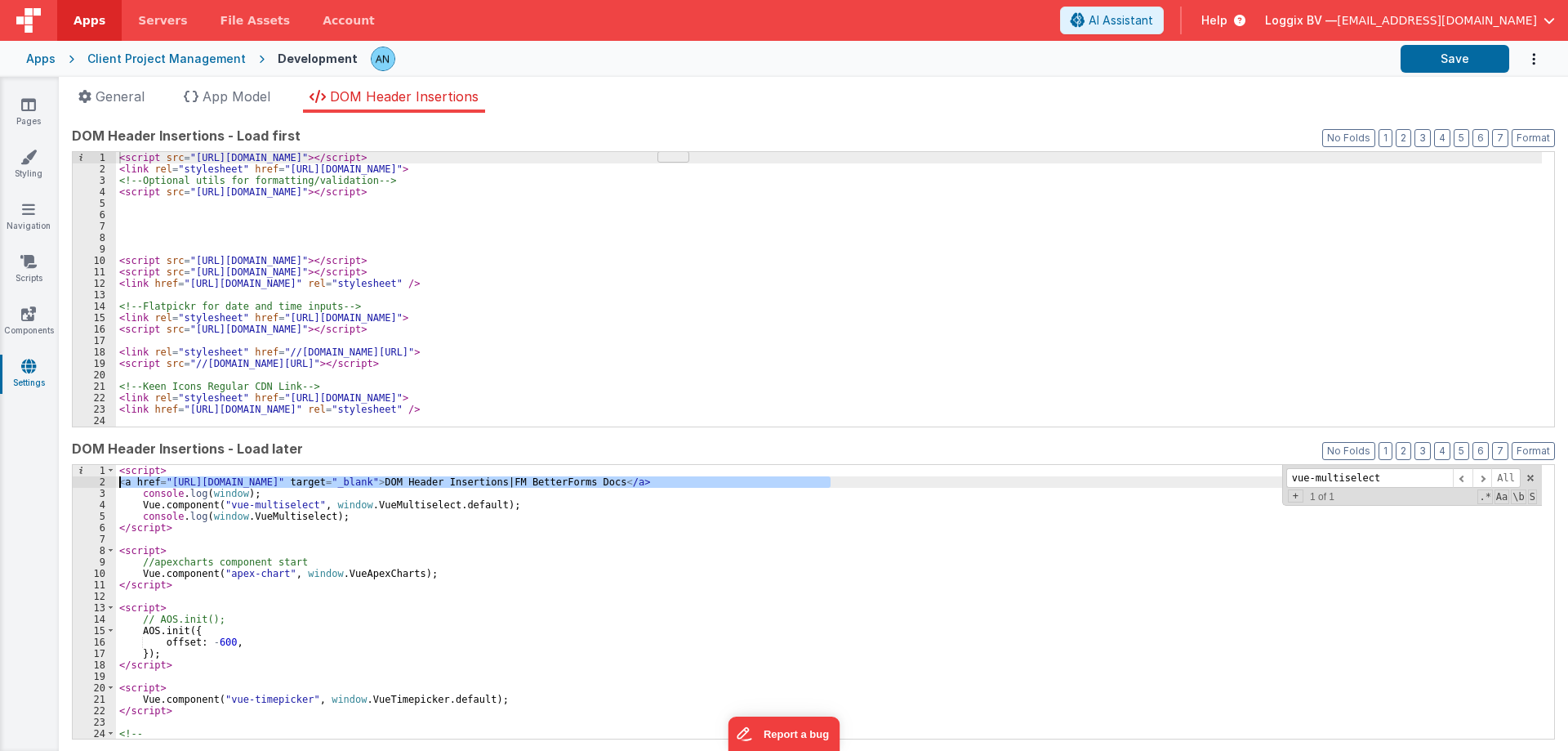
drag, startPoint x: 845, startPoint y: 479, endPoint x: 101, endPoint y: 487, distance: 744.0
click at [101, 487] on div "1 2 3 4 5 6 7 8 9 10 11 12 13 14 15 16 17 18 19 20 21 22 23 24 25 < script > < …" at bounding box center [813, 602] width 1484 height 277
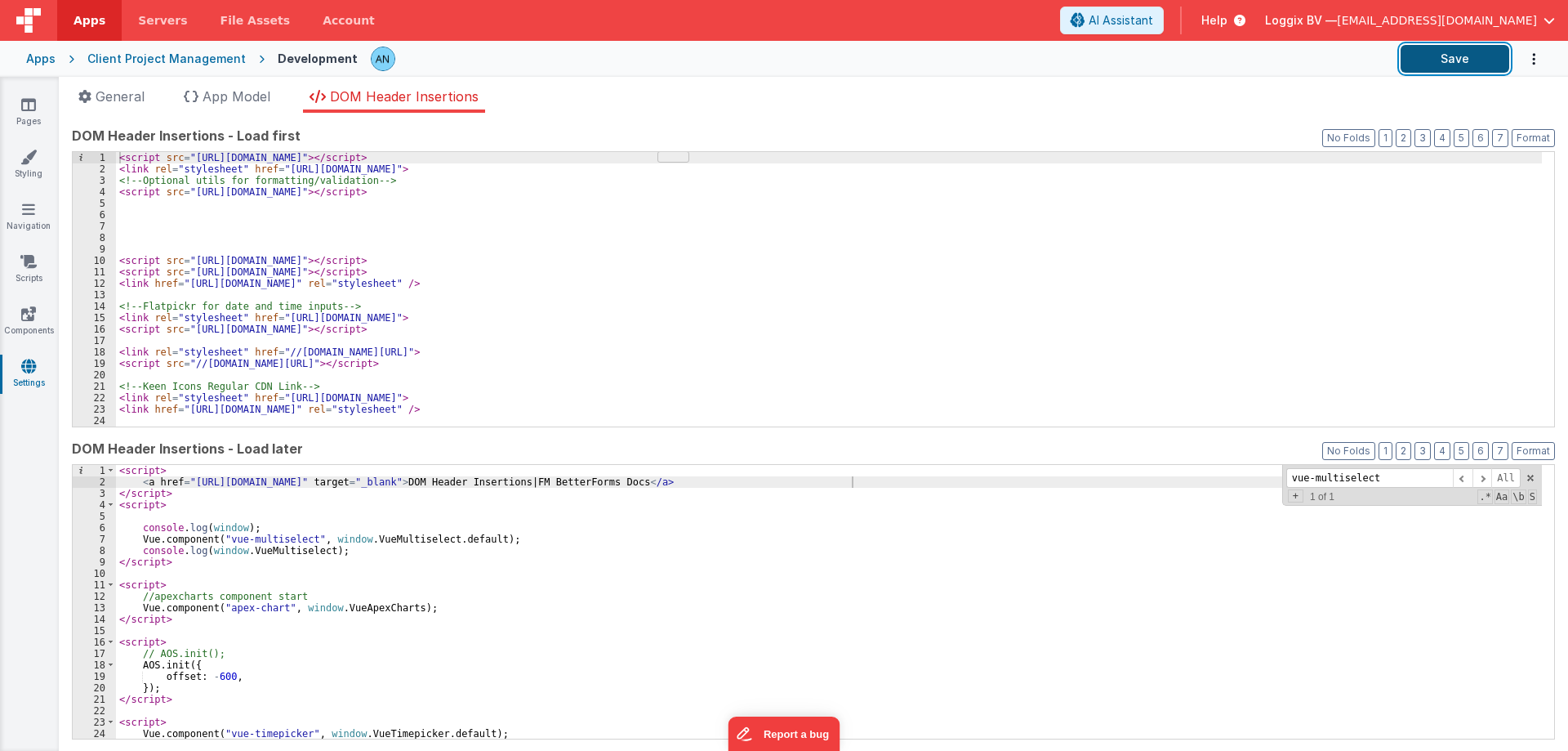
click at [1412, 69] on button "Save" at bounding box center [1455, 58] width 109 height 27
click at [1523, 139] on button "Format" at bounding box center [1534, 137] width 44 height 18
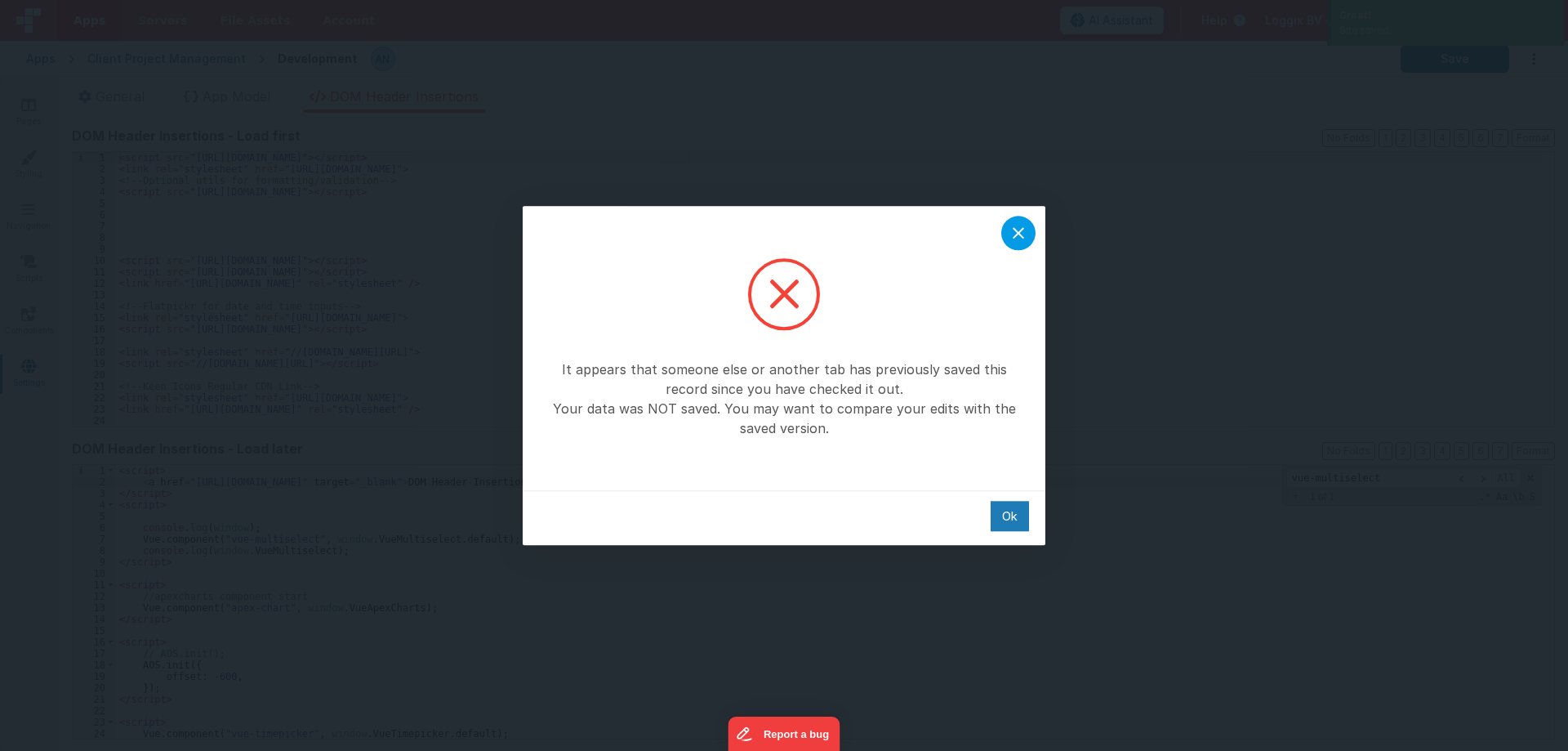
click at [1021, 237] on icon at bounding box center [1018, 233] width 20 height 20
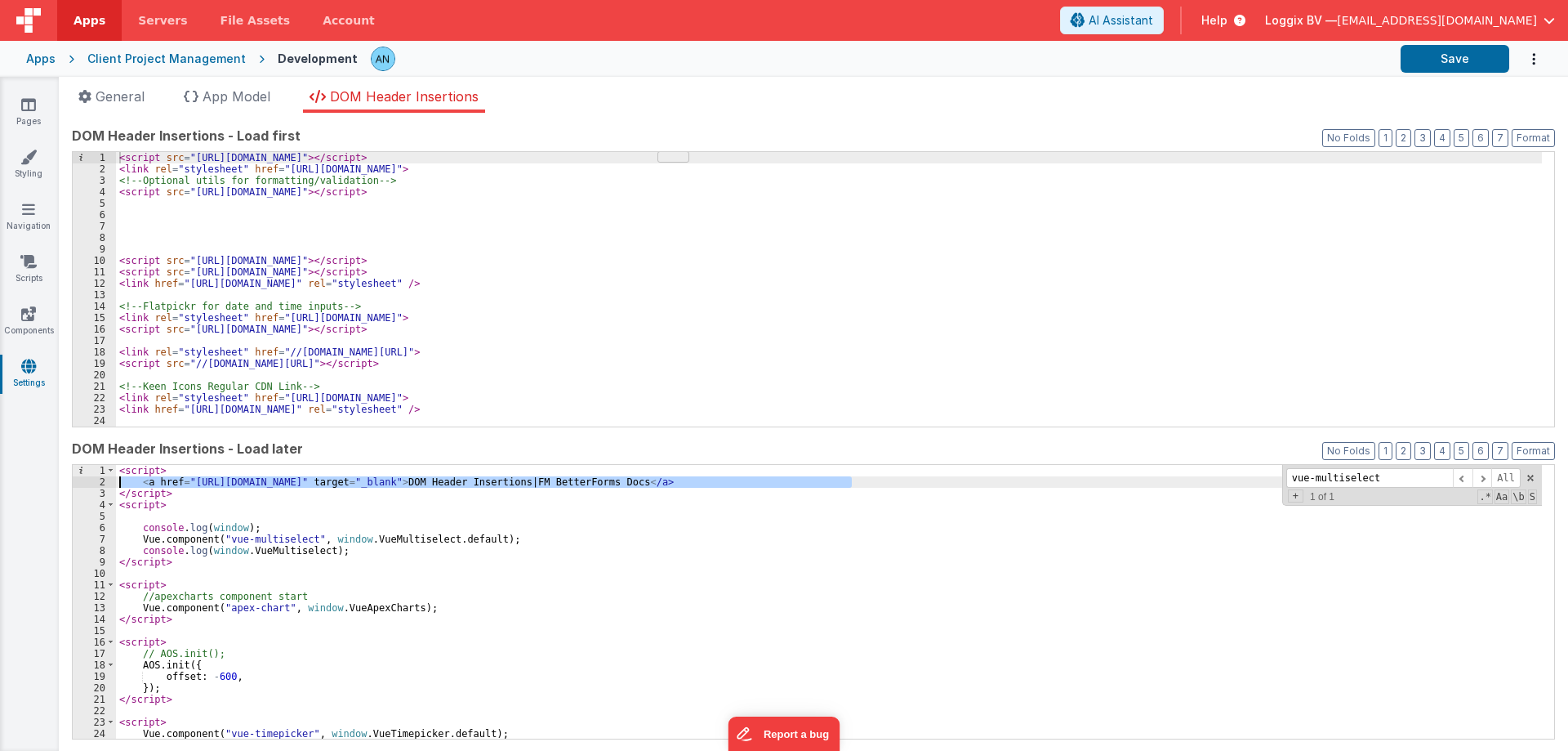
drag, startPoint x: 879, startPoint y: 478, endPoint x: 115, endPoint y: 484, distance: 764.0
click at [115, 484] on div "1 2 3 4 5 6 7 8 9 10 11 12 13 14 15 16 17 18 19 20 21 22 23 24 25 < script > < …" at bounding box center [813, 602] width 1484 height 277
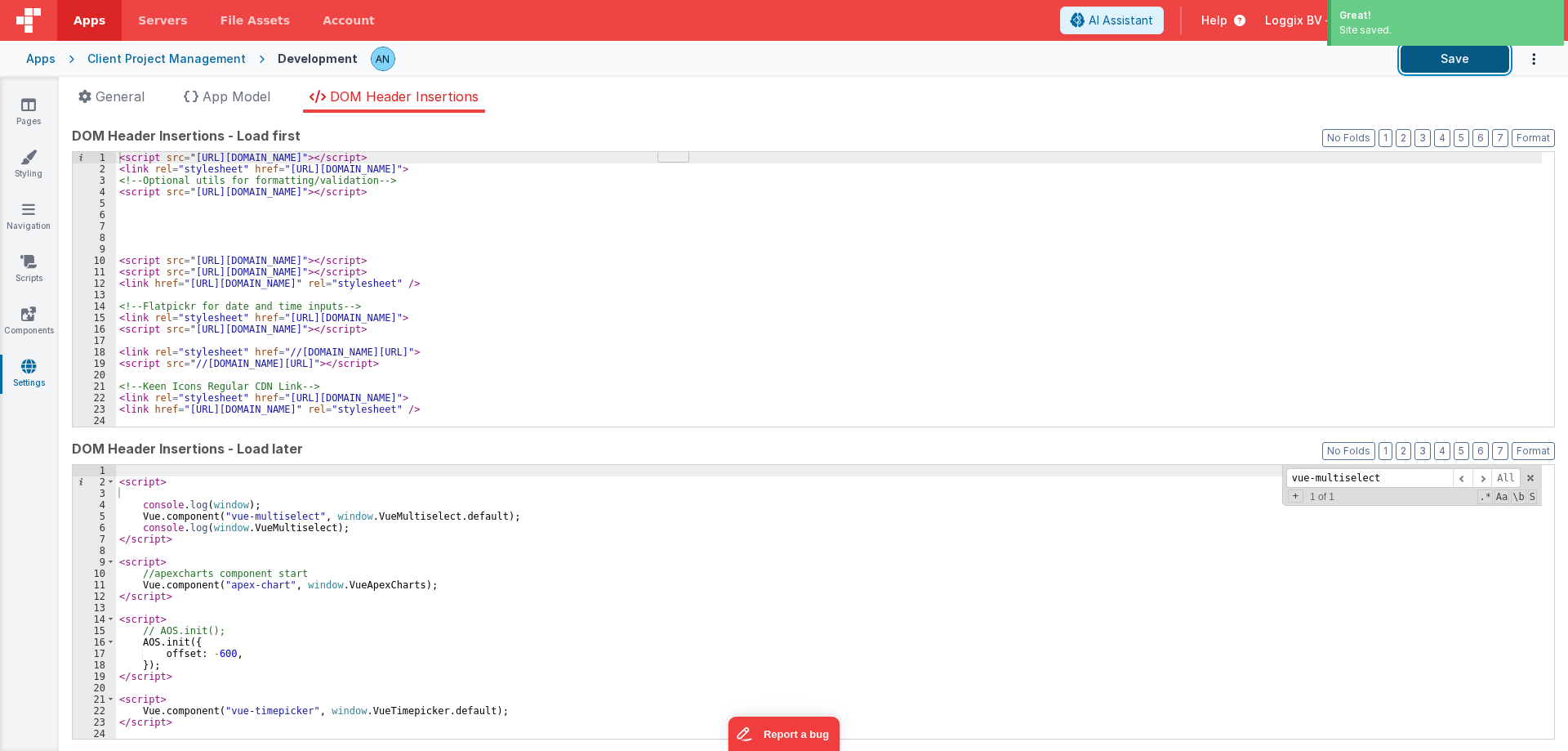
click at [1461, 58] on button "Save" at bounding box center [1455, 58] width 109 height 27
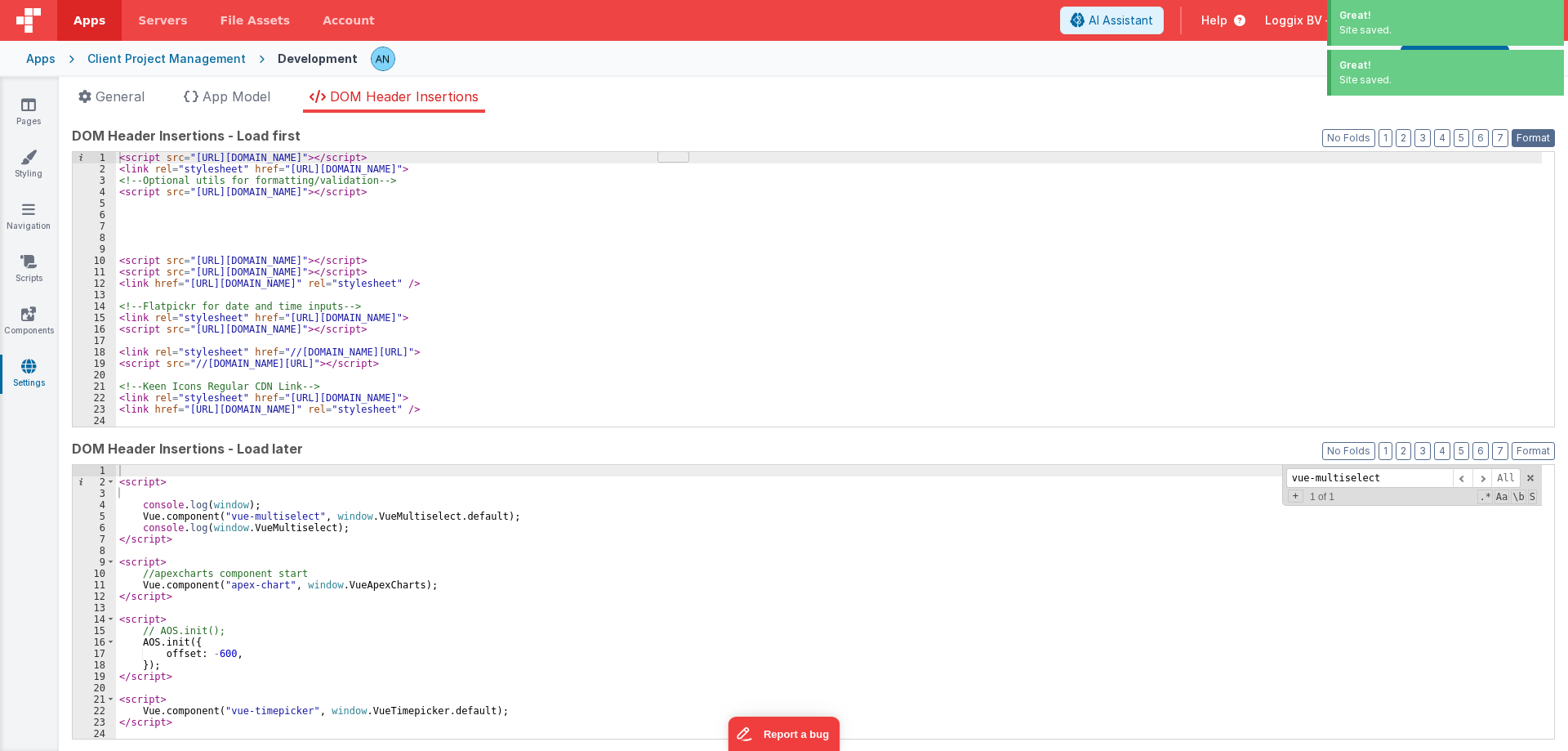
click at [1523, 138] on button "Format" at bounding box center [1534, 137] width 44 height 18
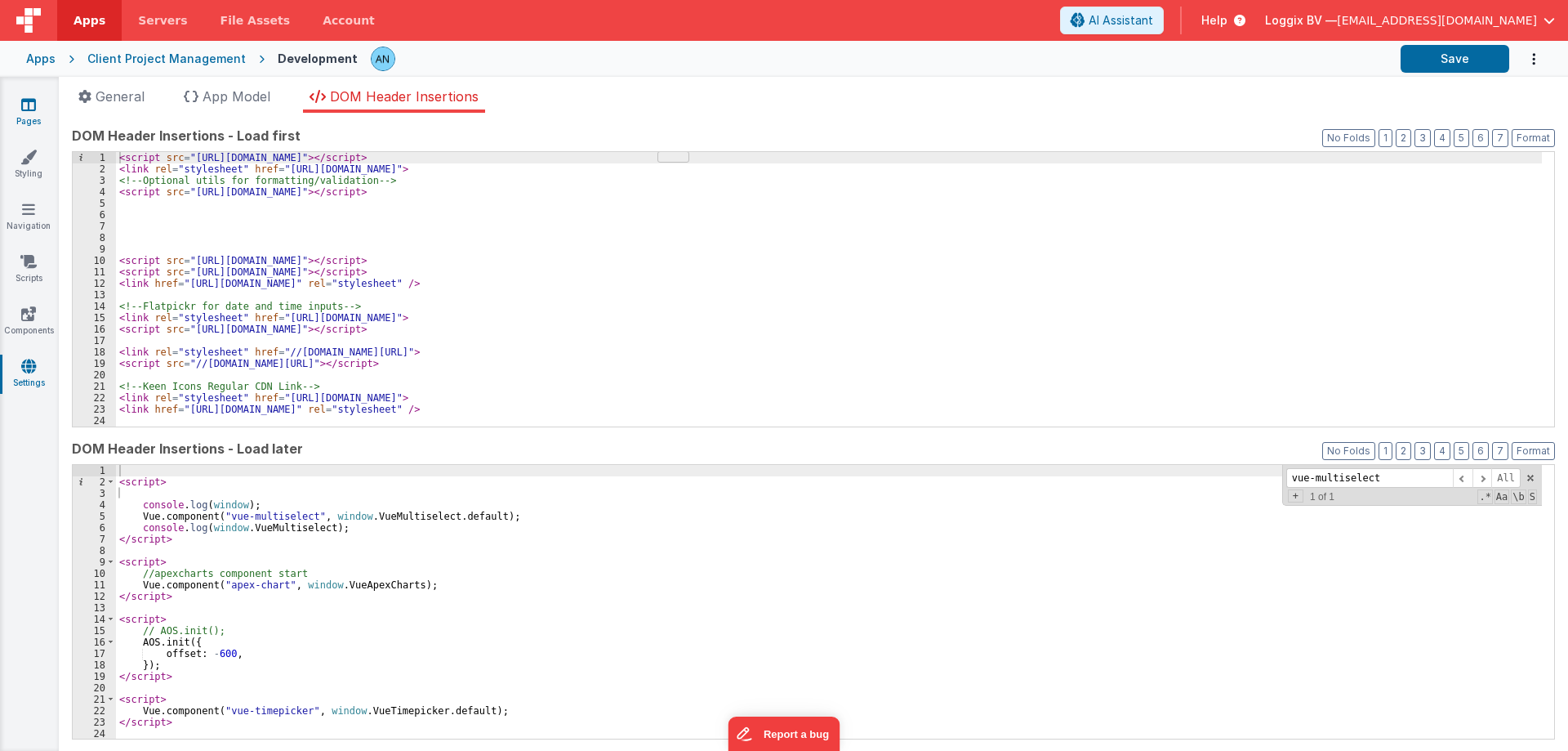
click at [11, 98] on link "Pages" at bounding box center [28, 113] width 59 height 33
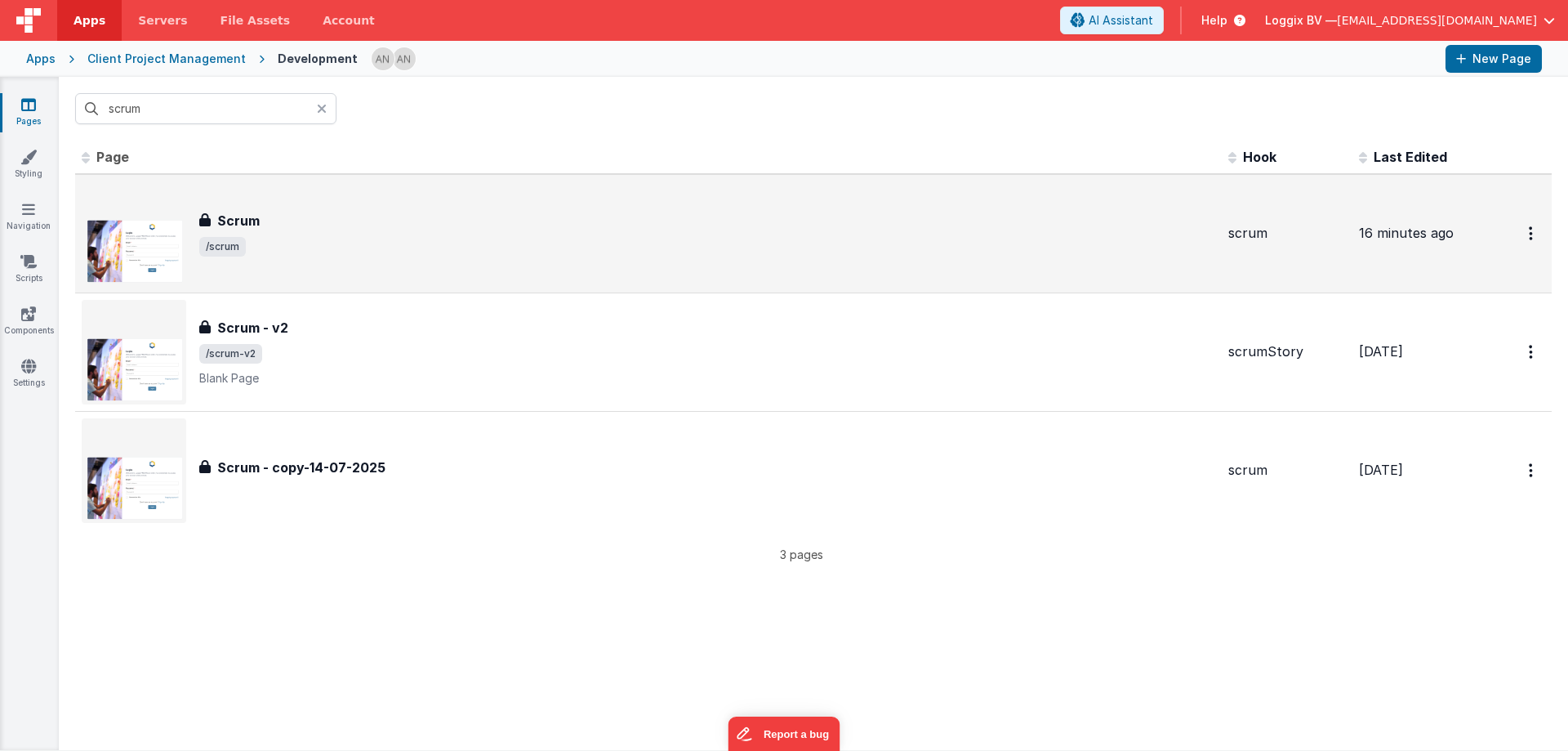
click at [241, 198] on div "Scrum Scrum /scrum" at bounding box center [648, 234] width 1133 height 104
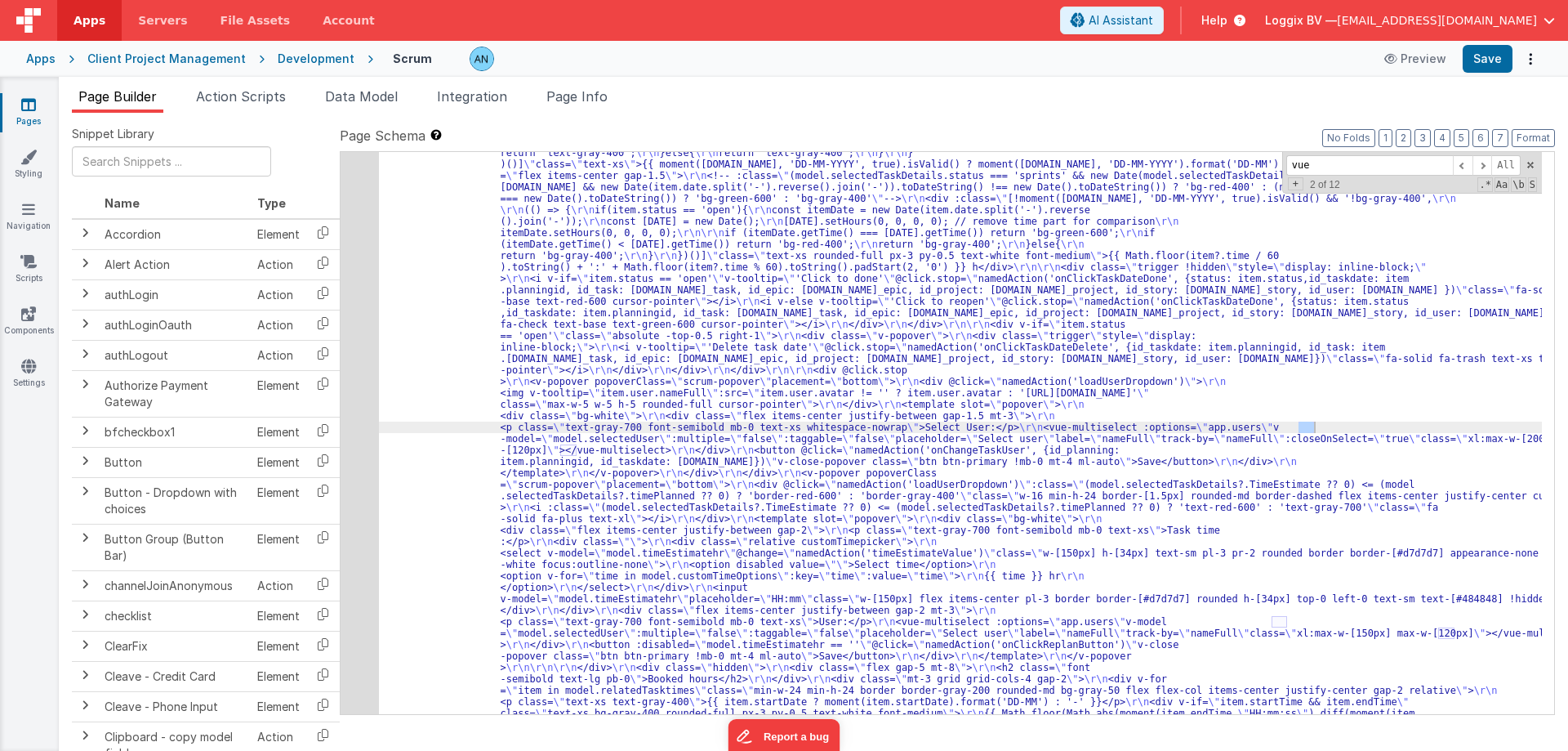
scroll to position [5106, 0]
type input "vue"
click at [354, 345] on div "17" at bounding box center [360, 559] width 39 height 3546
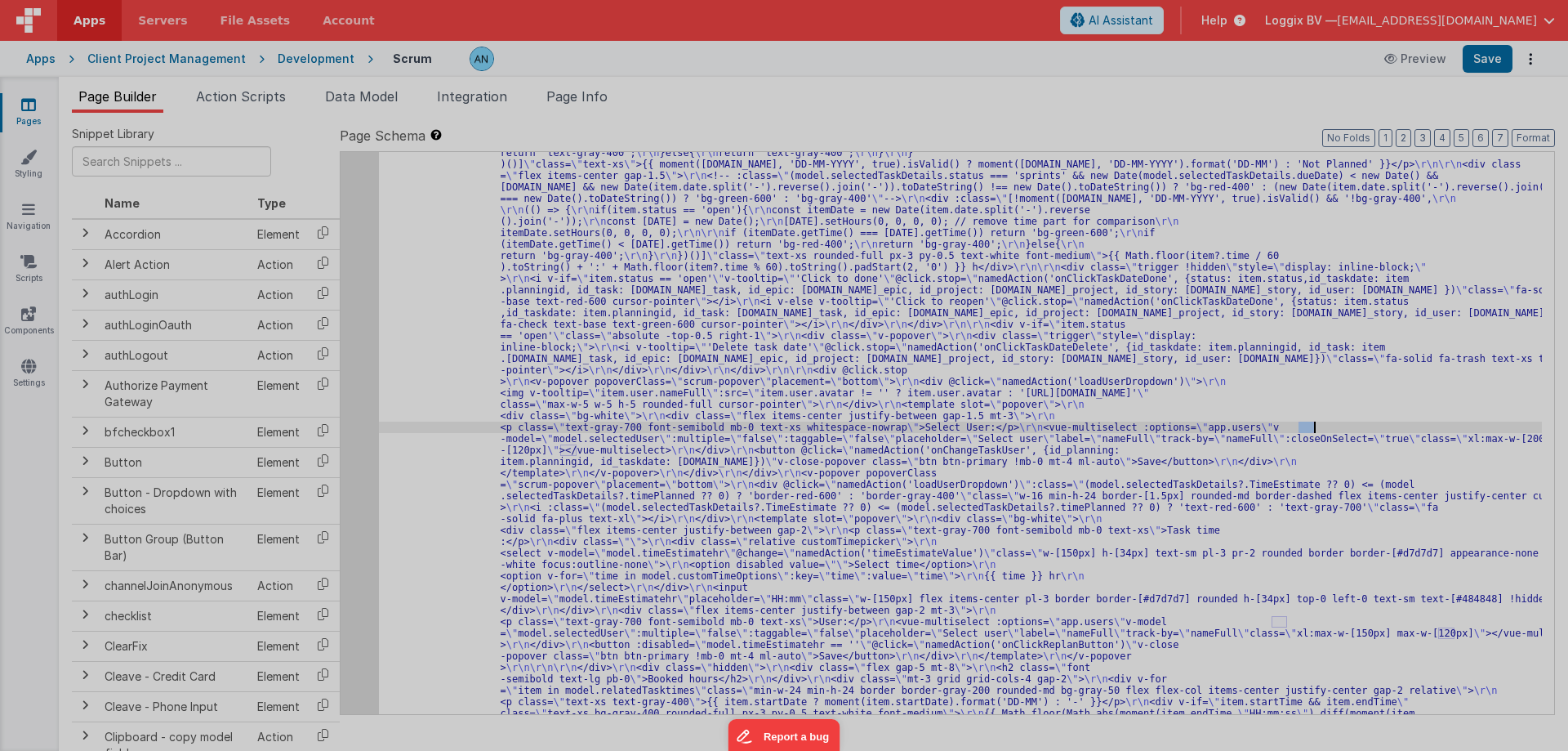
click at [354, 345] on div at bounding box center [784, 375] width 1568 height 751
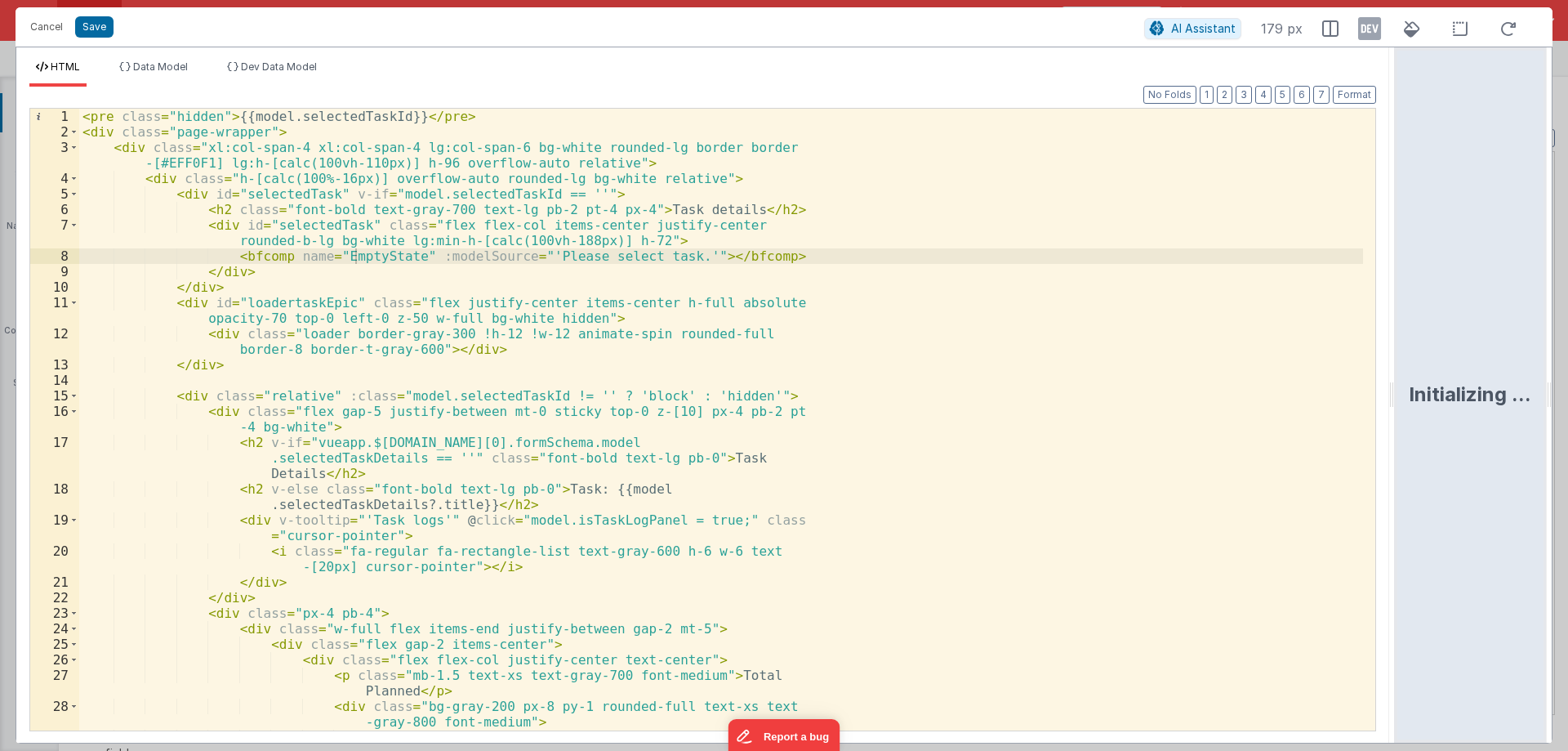
drag, startPoint x: 782, startPoint y: 390, endPoint x: 1564, endPoint y: 476, distance: 786.7
click at [1568, 479] on html "Cancel Save AI Assistant 179 px HTML Data Model Dev Data Model Format 7 6 5 4 3…" at bounding box center [784, 375] width 1568 height 751
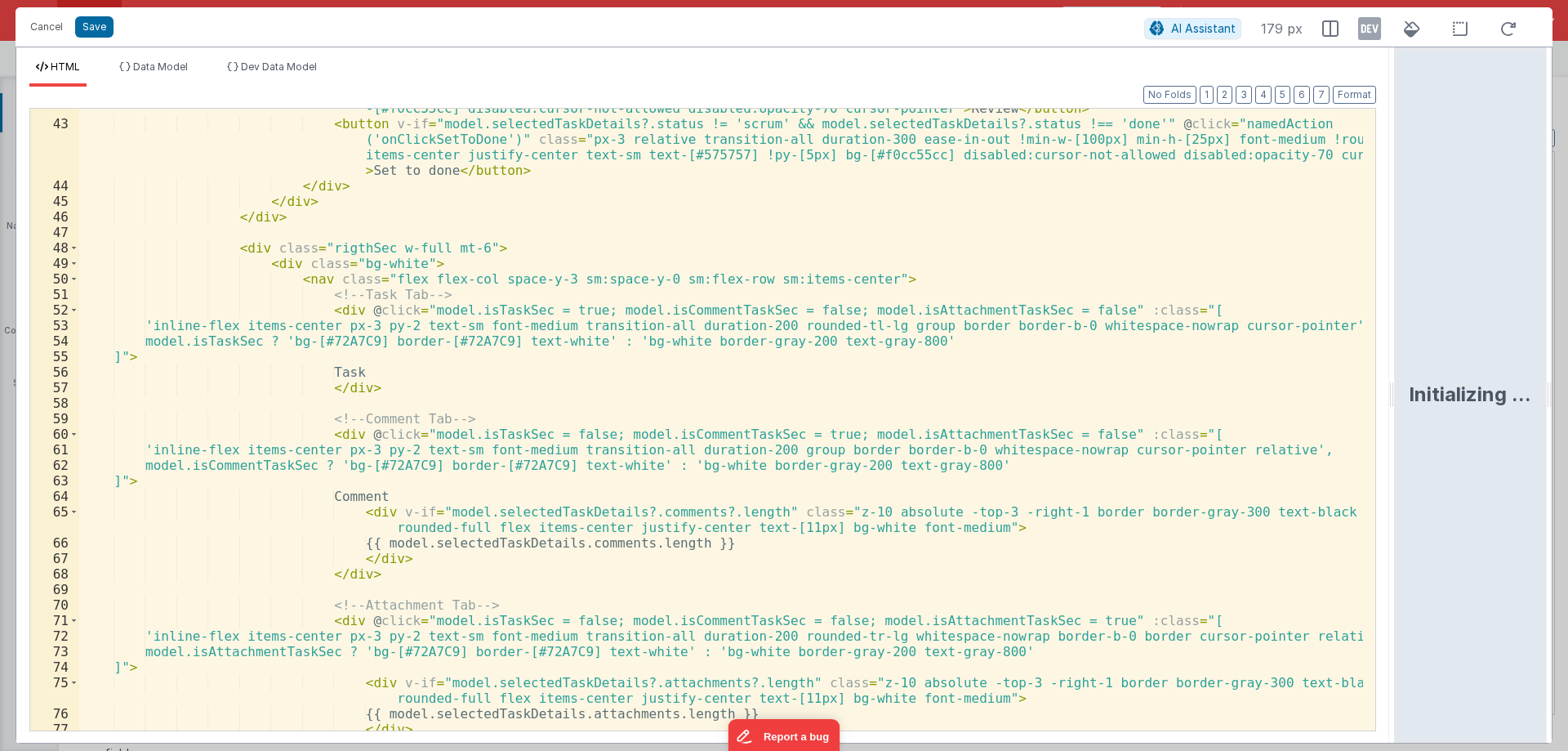
scroll to position [1079, 0]
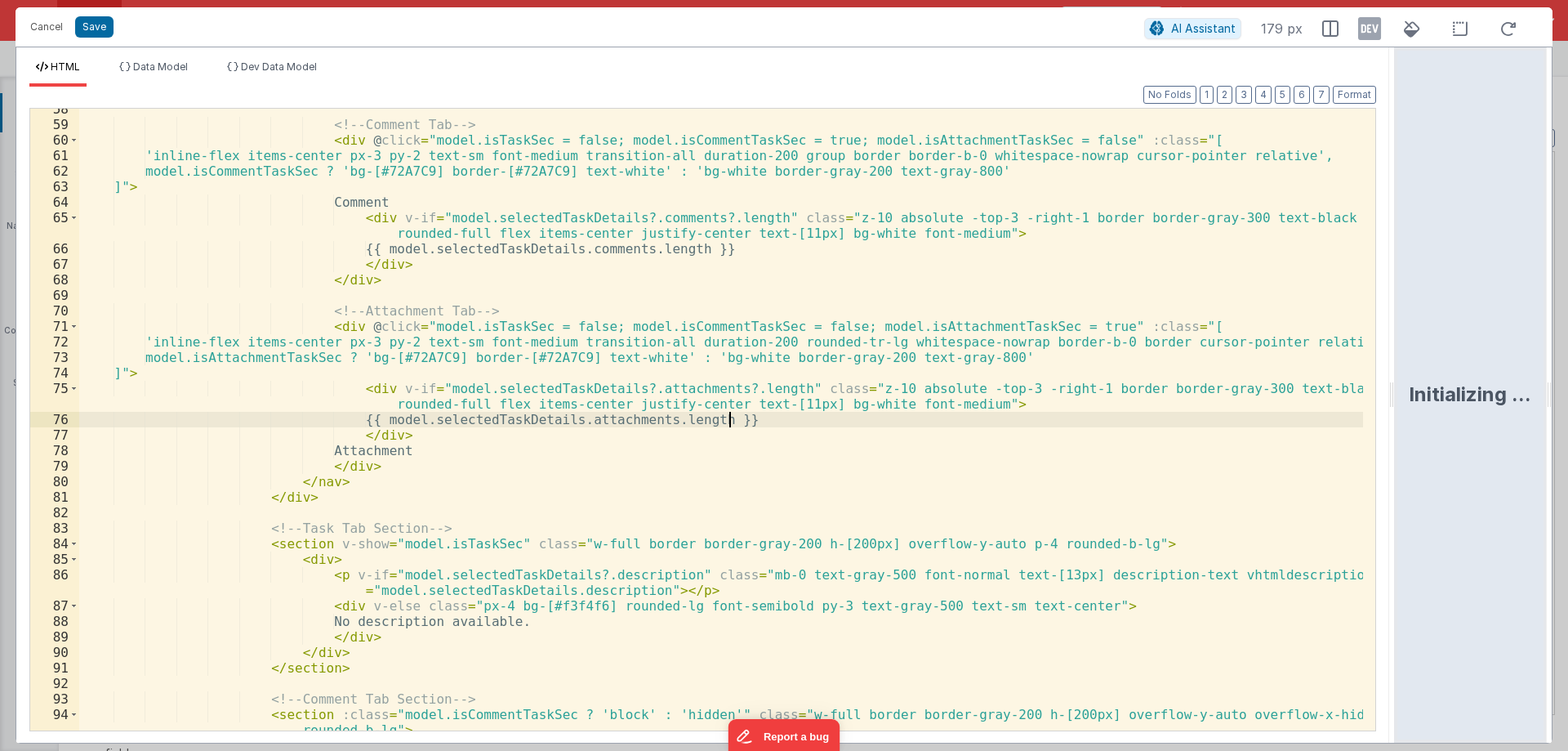
click at [813, 420] on div "<!-- Comment Tab --> < div @ click = "model.isTaskSec = false; model.isCommentT…" at bounding box center [722, 427] width 1284 height 653
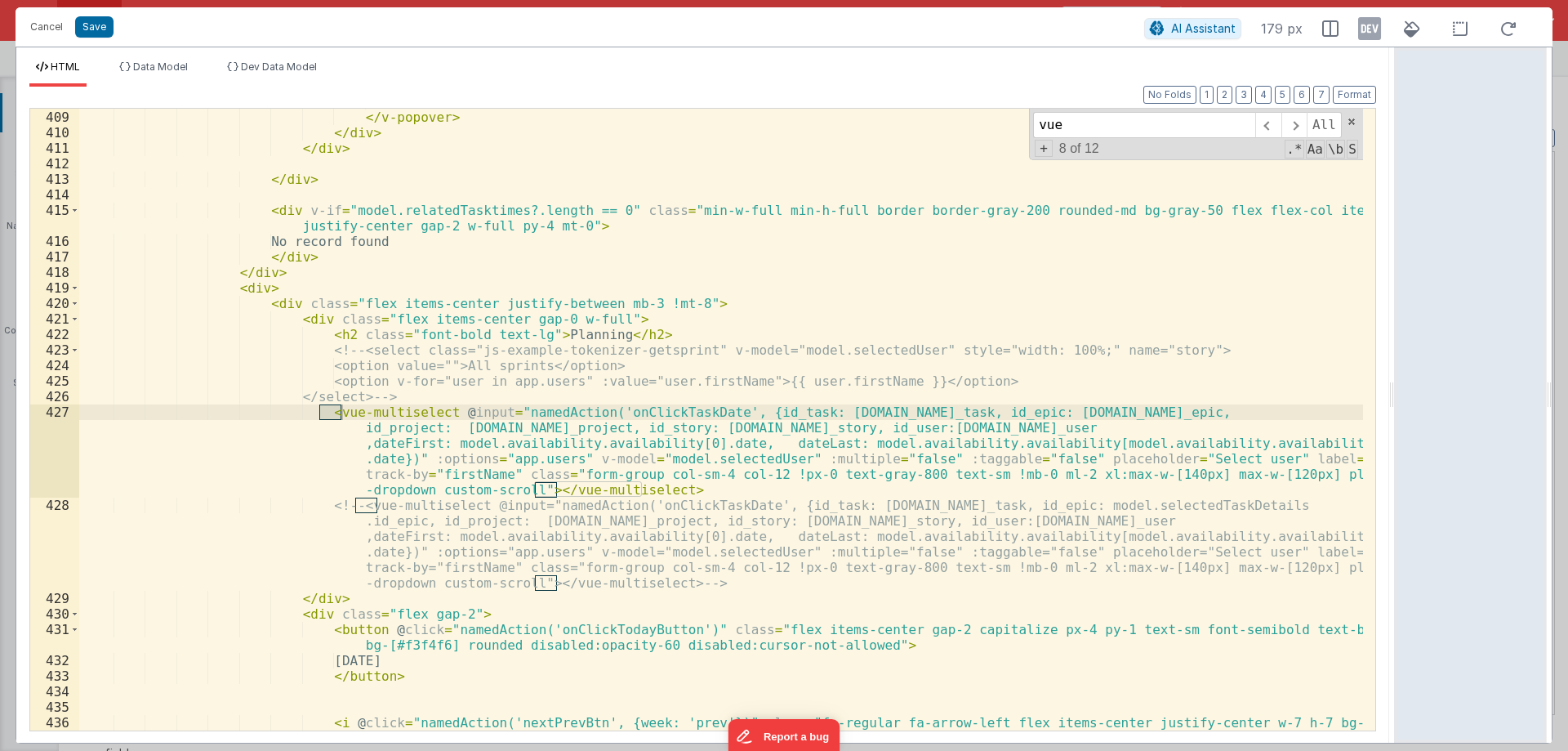
scroll to position [7265, 0]
type input "vue"
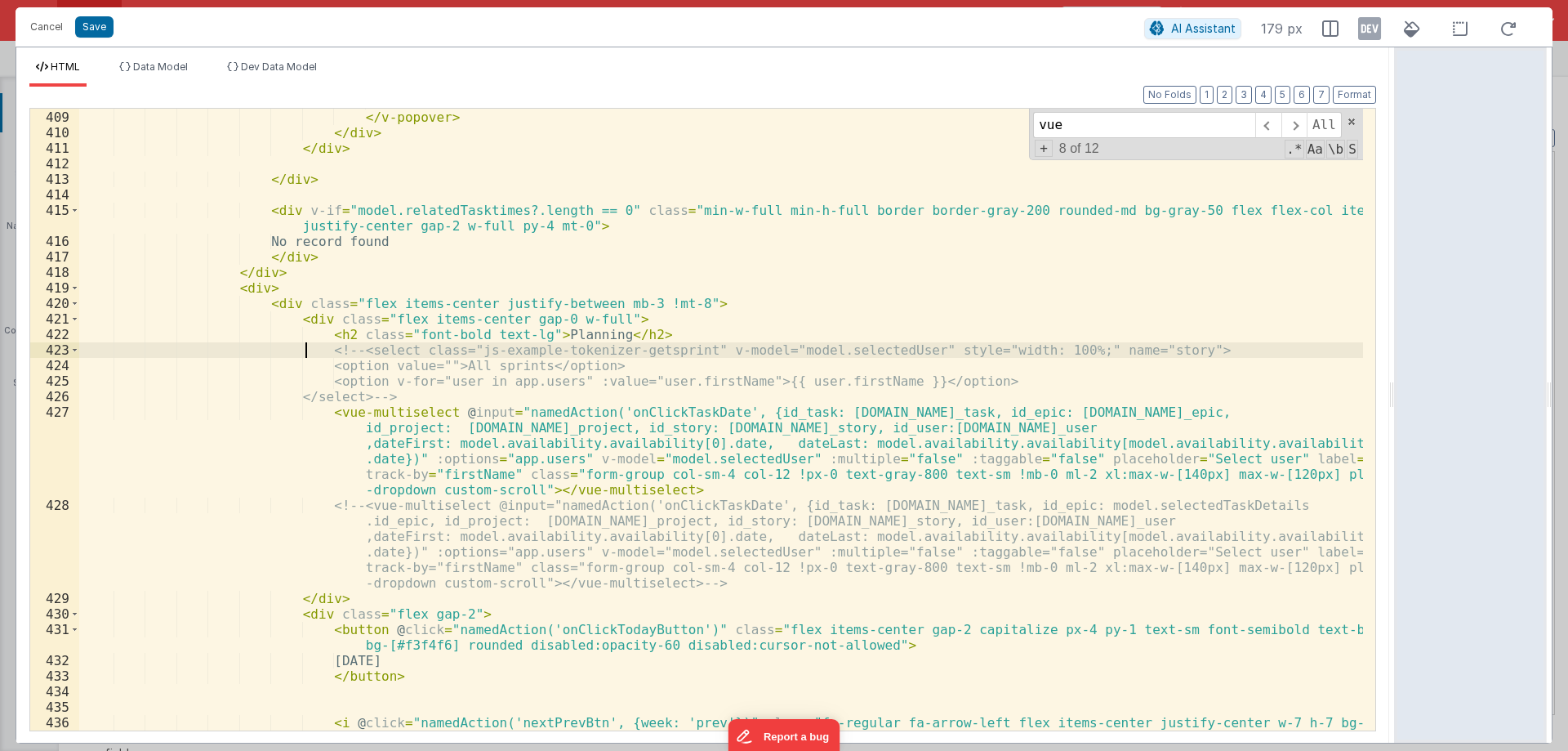
click at [303, 347] on div "</ template > </ v-popover > </ div > </ div > </ div > < div v-if = "model.rel…" at bounding box center [722, 428] width 1284 height 669
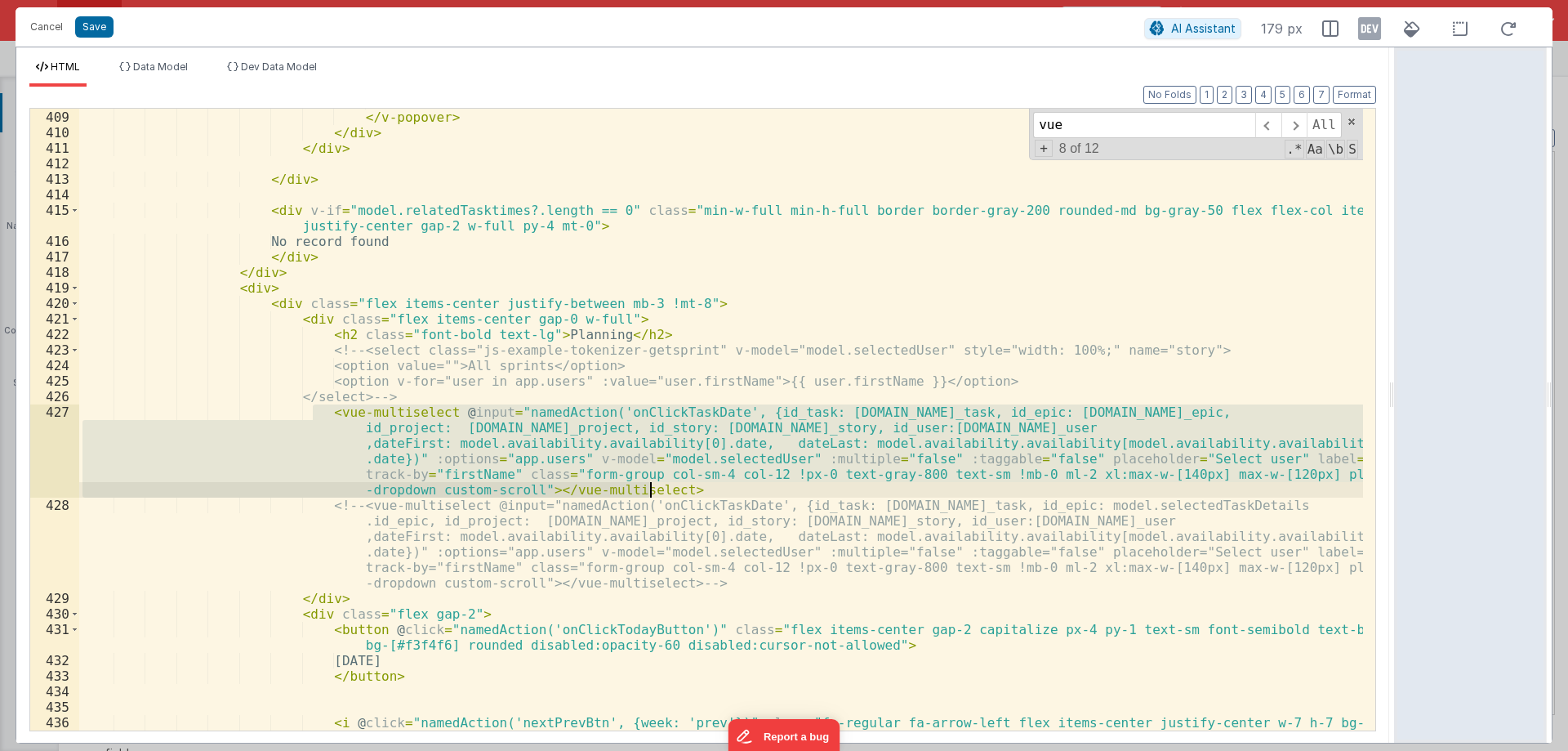
drag, startPoint x: 311, startPoint y: 412, endPoint x: 698, endPoint y: 484, distance: 393.6
click at [698, 484] on div "</ template > </ v-popover > </ div > </ div > </ div > < div v-if = "model.rel…" at bounding box center [722, 428] width 1284 height 669
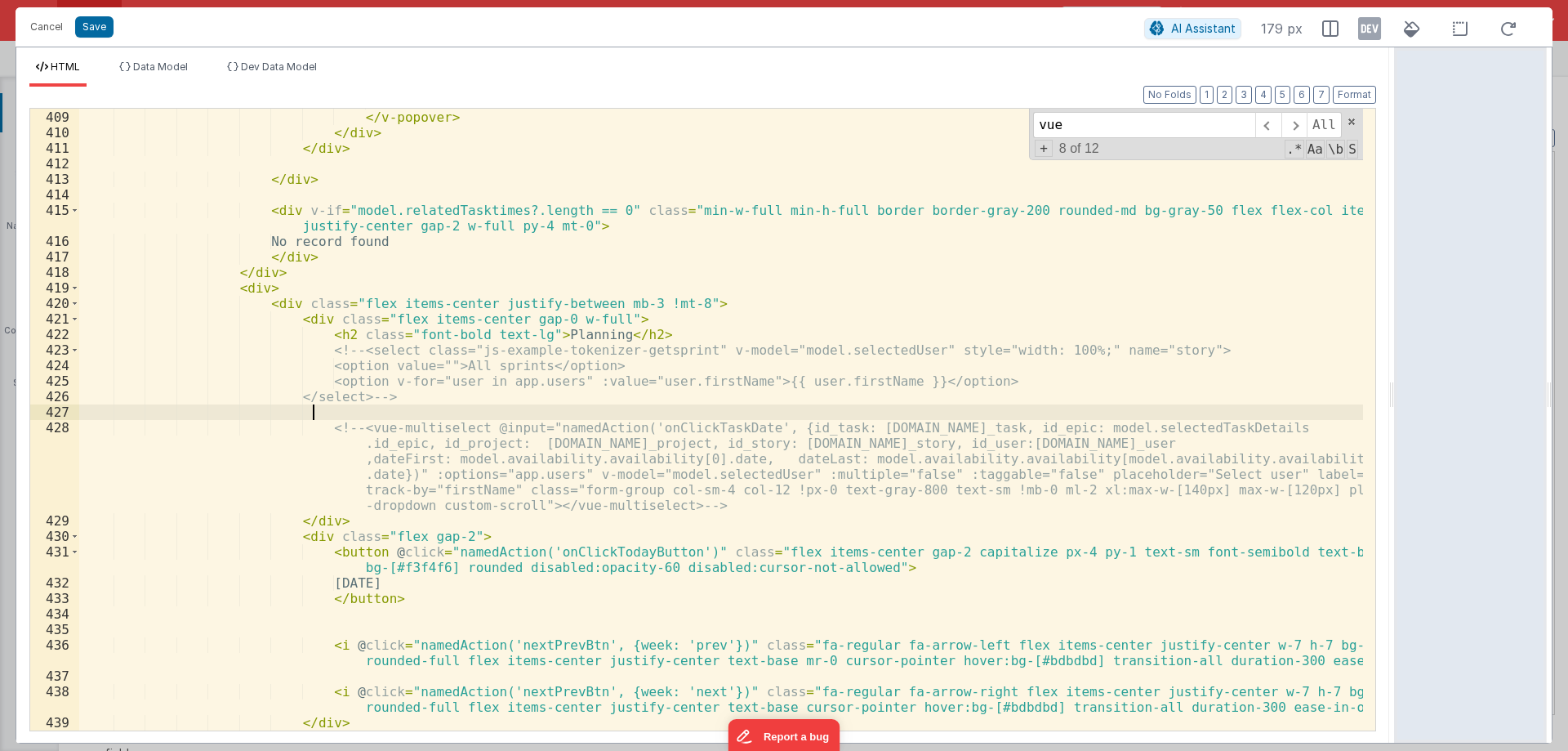
click at [82, 411] on div "</ template > </ v-popover > </ div > </ div > </ div > < div v-if = "model.rel…" at bounding box center [722, 420] width 1284 height 653
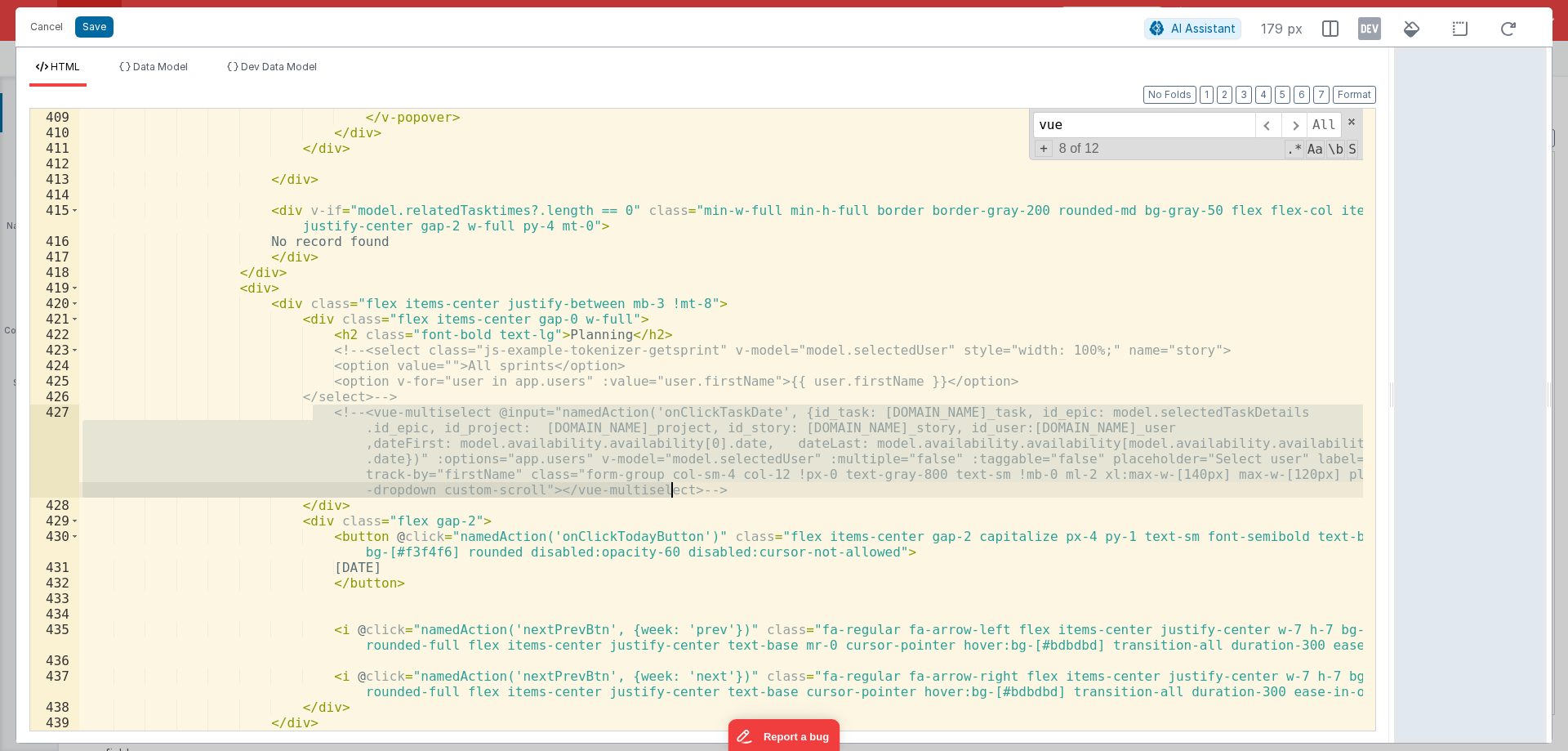
drag, startPoint x: 310, startPoint y: 407, endPoint x: 676, endPoint y: 484, distance: 374.0
click at [676, 484] on div "</ template > </ v-popover > </ div > </ div > </ div > < div v-if = "model.rel…" at bounding box center [722, 420] width 1284 height 653
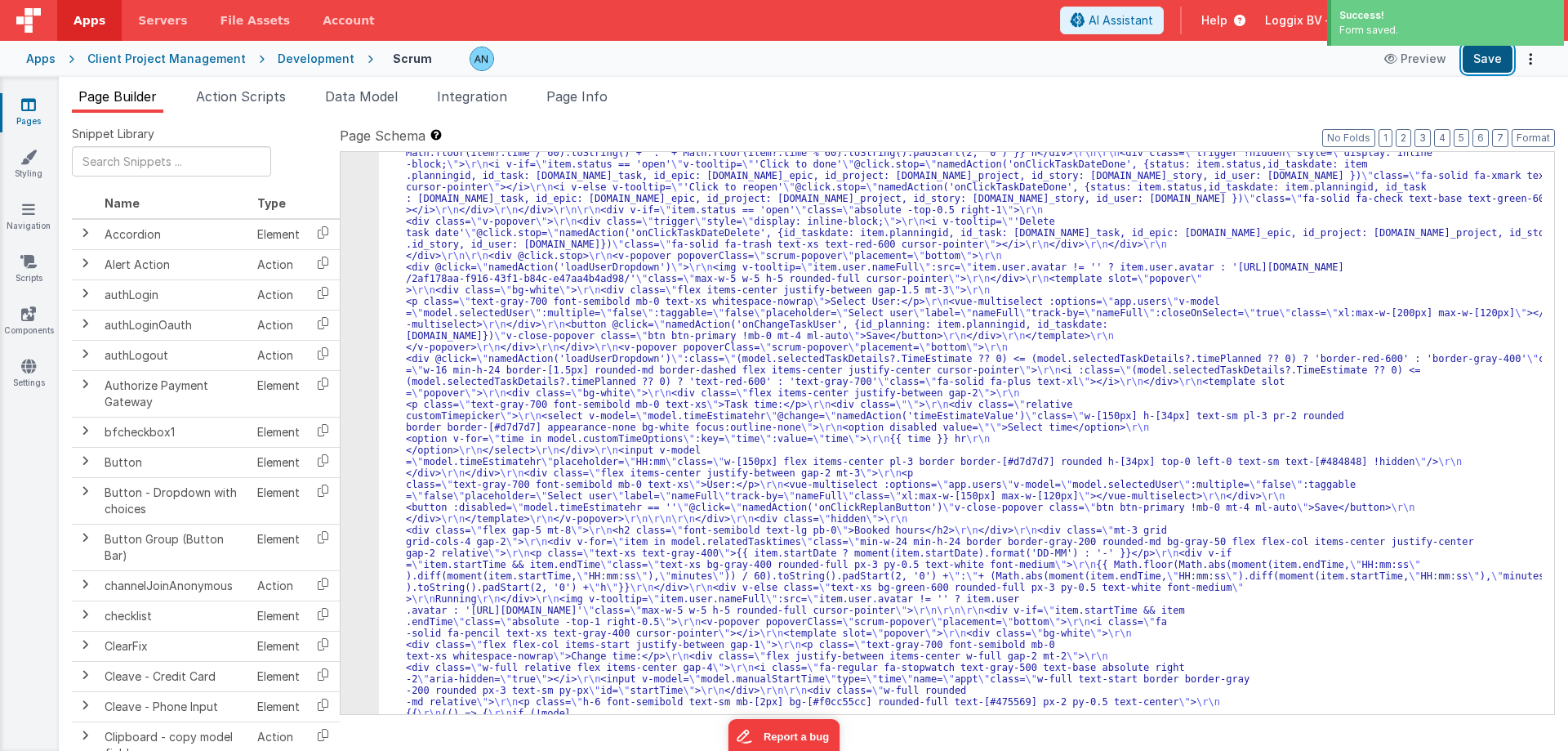
click at [1490, 53] on button "Save" at bounding box center [1488, 58] width 50 height 27
click at [1534, 135] on button "Format" at bounding box center [1534, 137] width 44 height 18
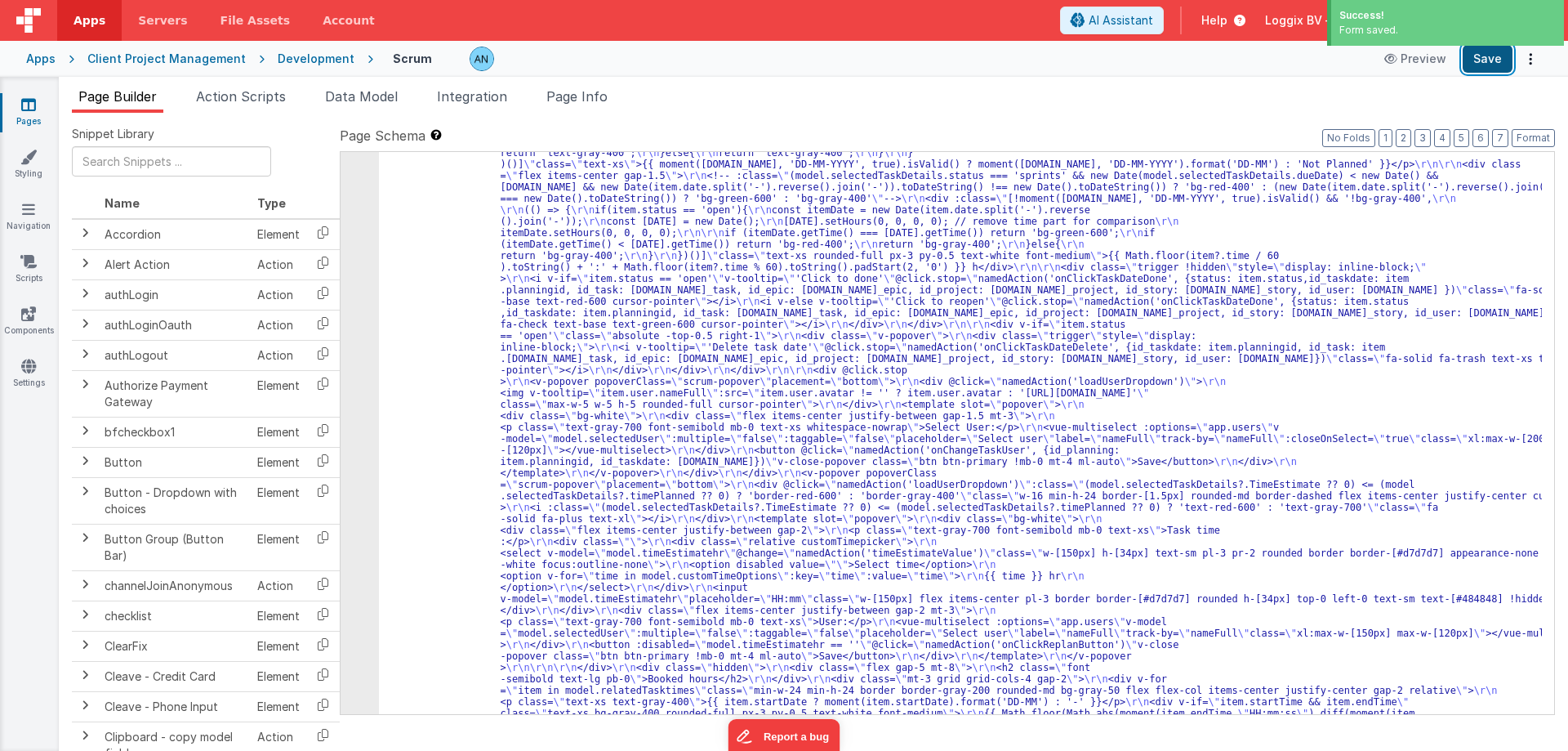
click at [1483, 59] on button "Save" at bounding box center [1488, 58] width 50 height 27
click at [293, 61] on div "Development" at bounding box center [315, 58] width 77 height 16
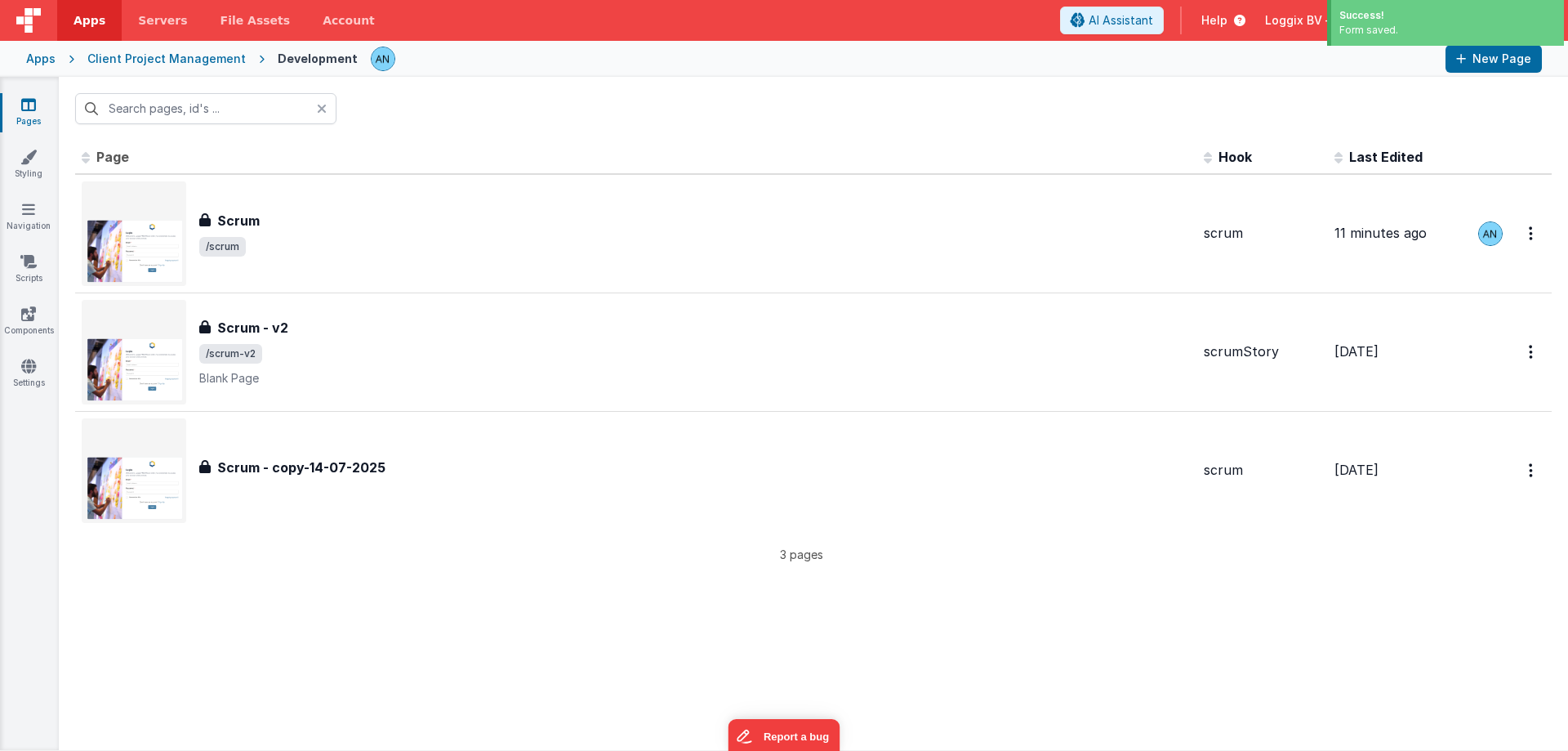
type input "scrum"
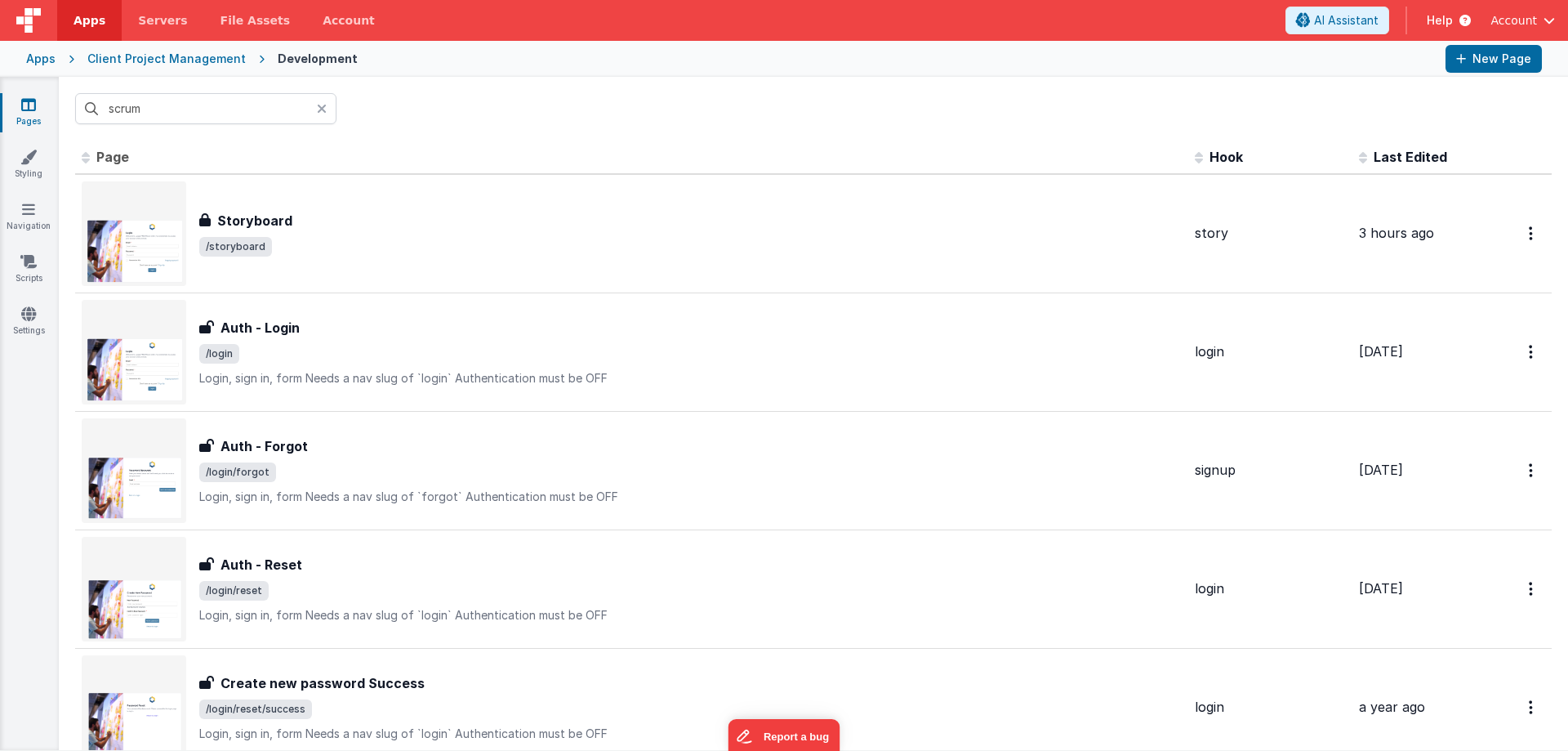
click at [321, 104] on icon at bounding box center [322, 109] width 9 height 13
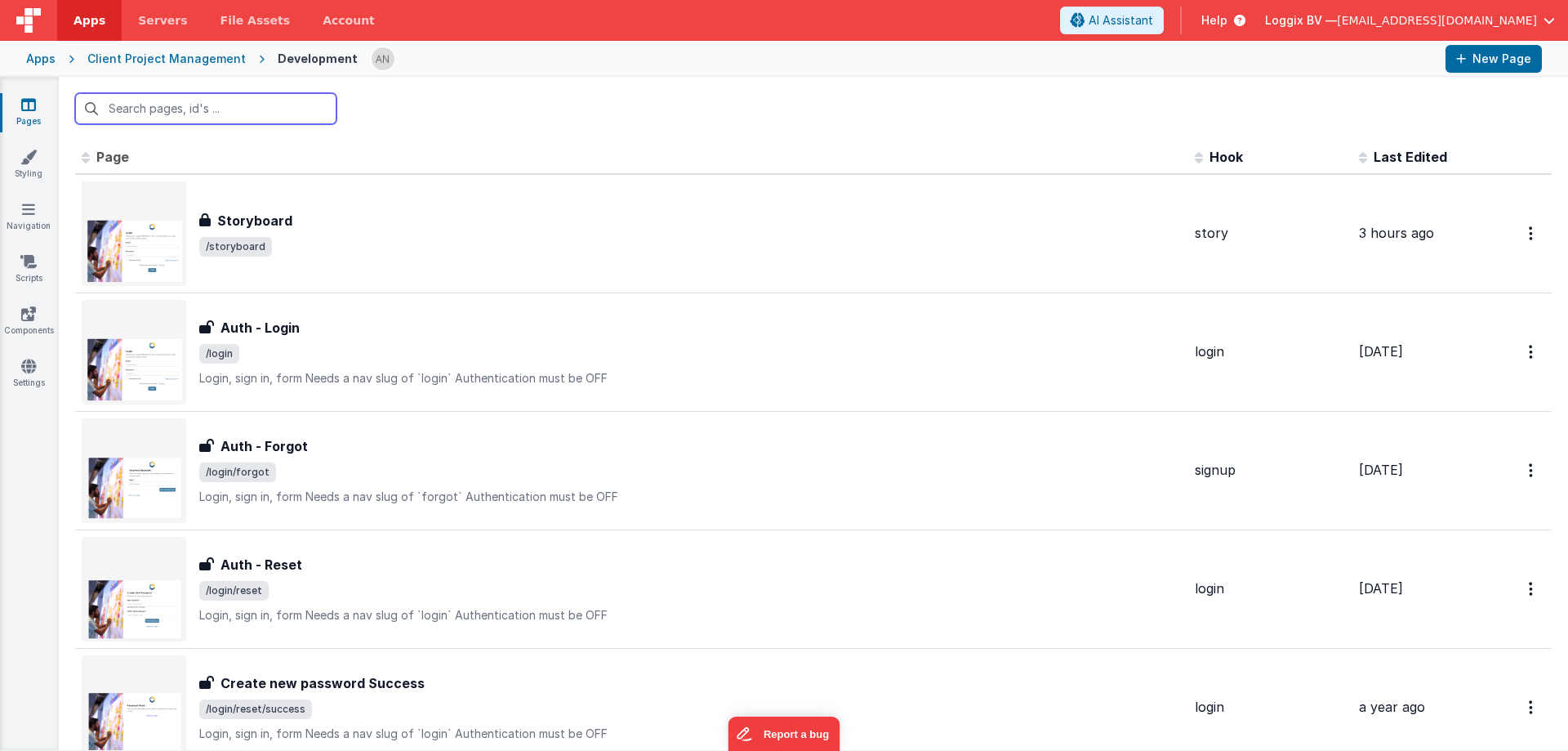
click at [175, 107] on input "text" at bounding box center [205, 108] width 261 height 31
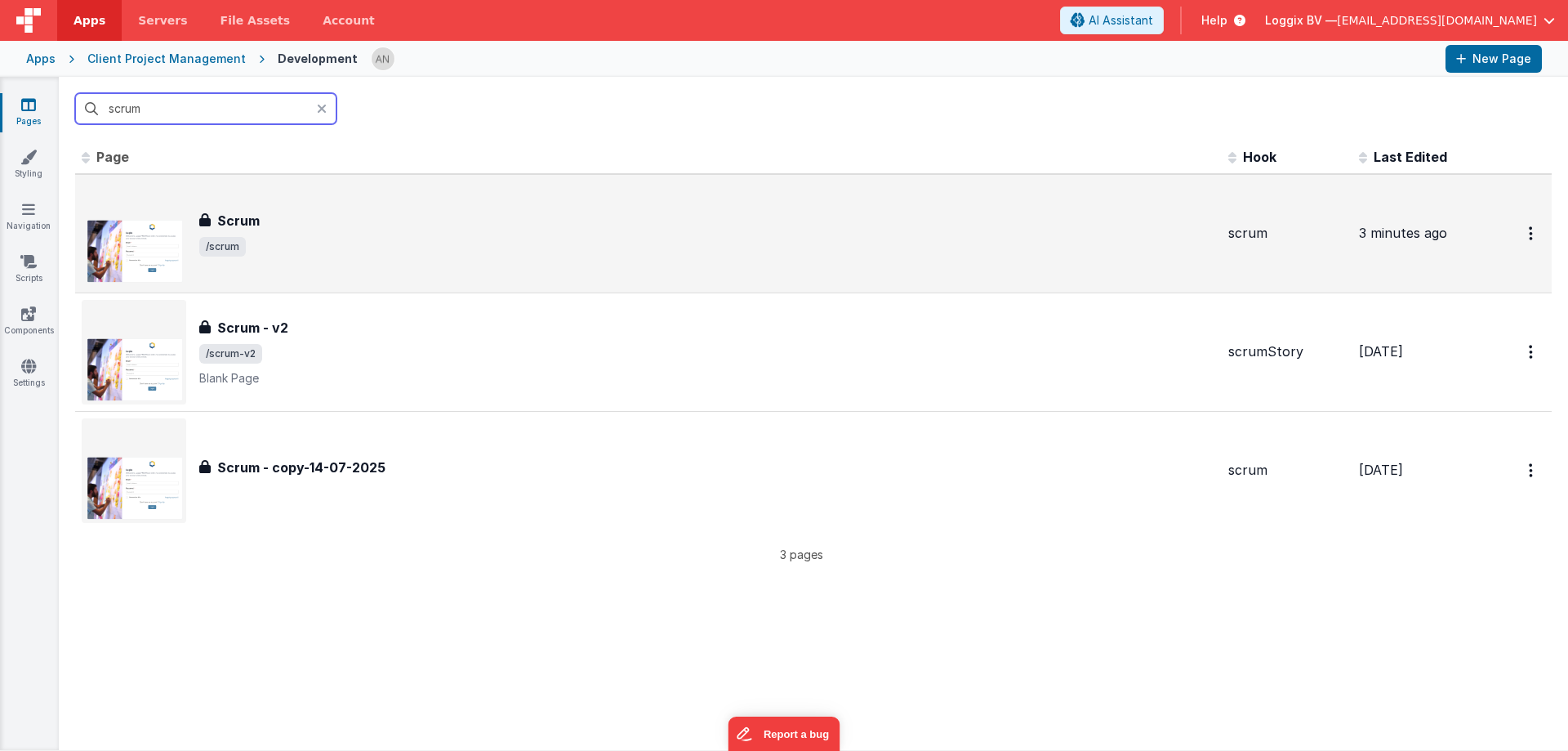
type input "scrum"
click at [274, 260] on div "Scrum Scrum /scrum" at bounding box center [648, 234] width 1133 height 104
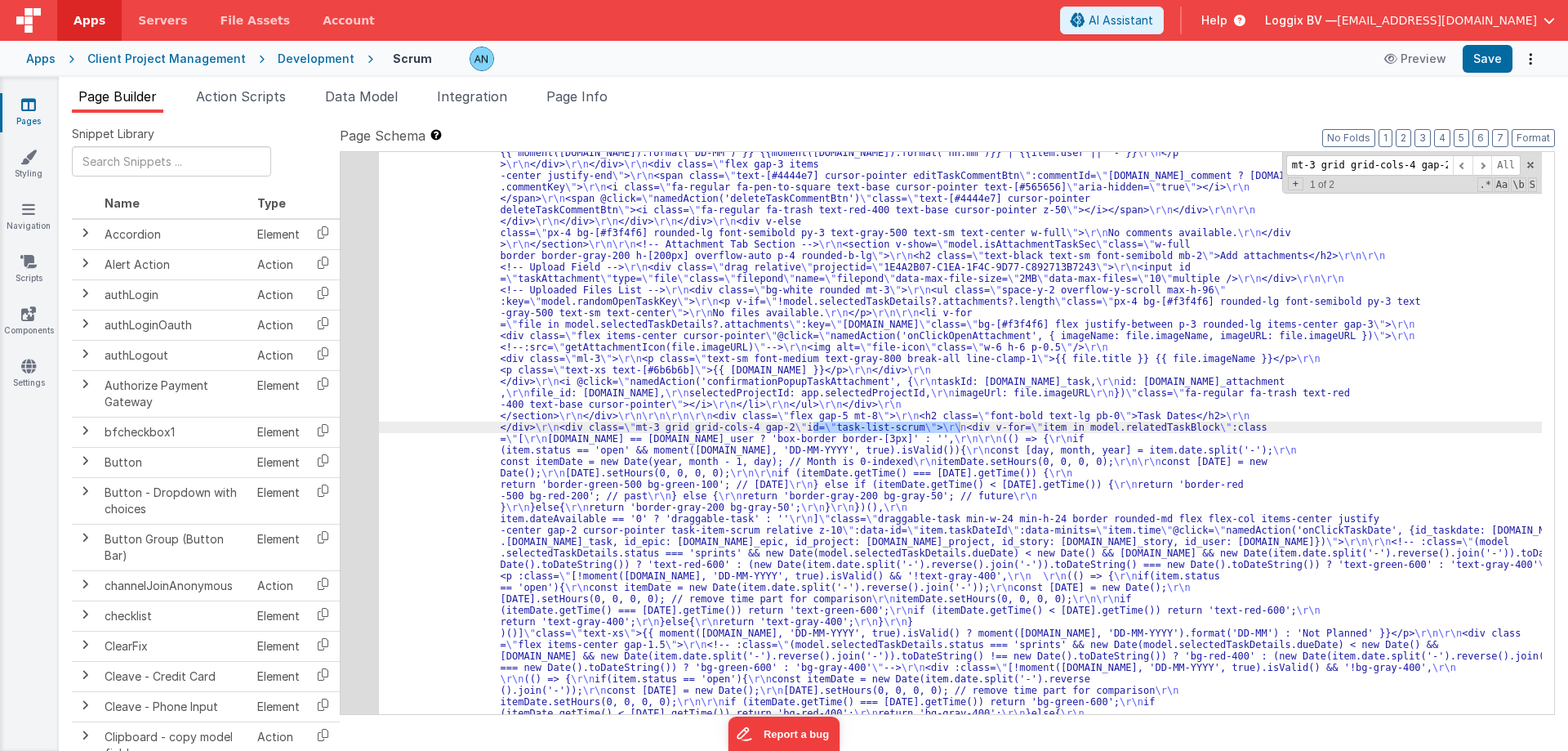
scroll to position [4638, 0]
type input "mt-3 grid grid-cols-4 gap-2"
click at [829, 424] on div ""html" : "<pre class= \" hidden \" >{{model.selectedTaskId}}</pre> \r\n <div cl…" at bounding box center [960, 433] width 1164 height 563
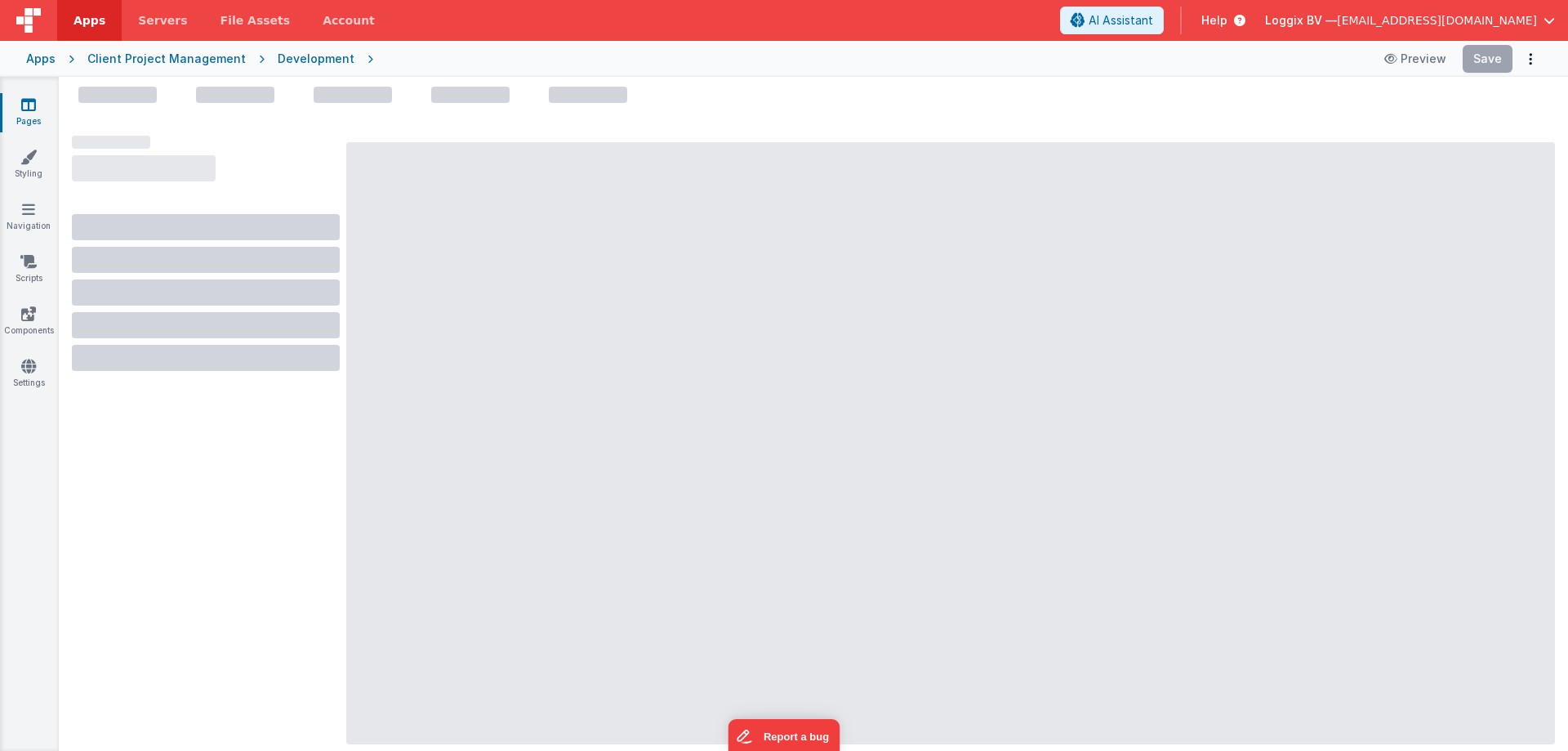
click at [78, 15] on span "Apps" at bounding box center [90, 20] width 32 height 16
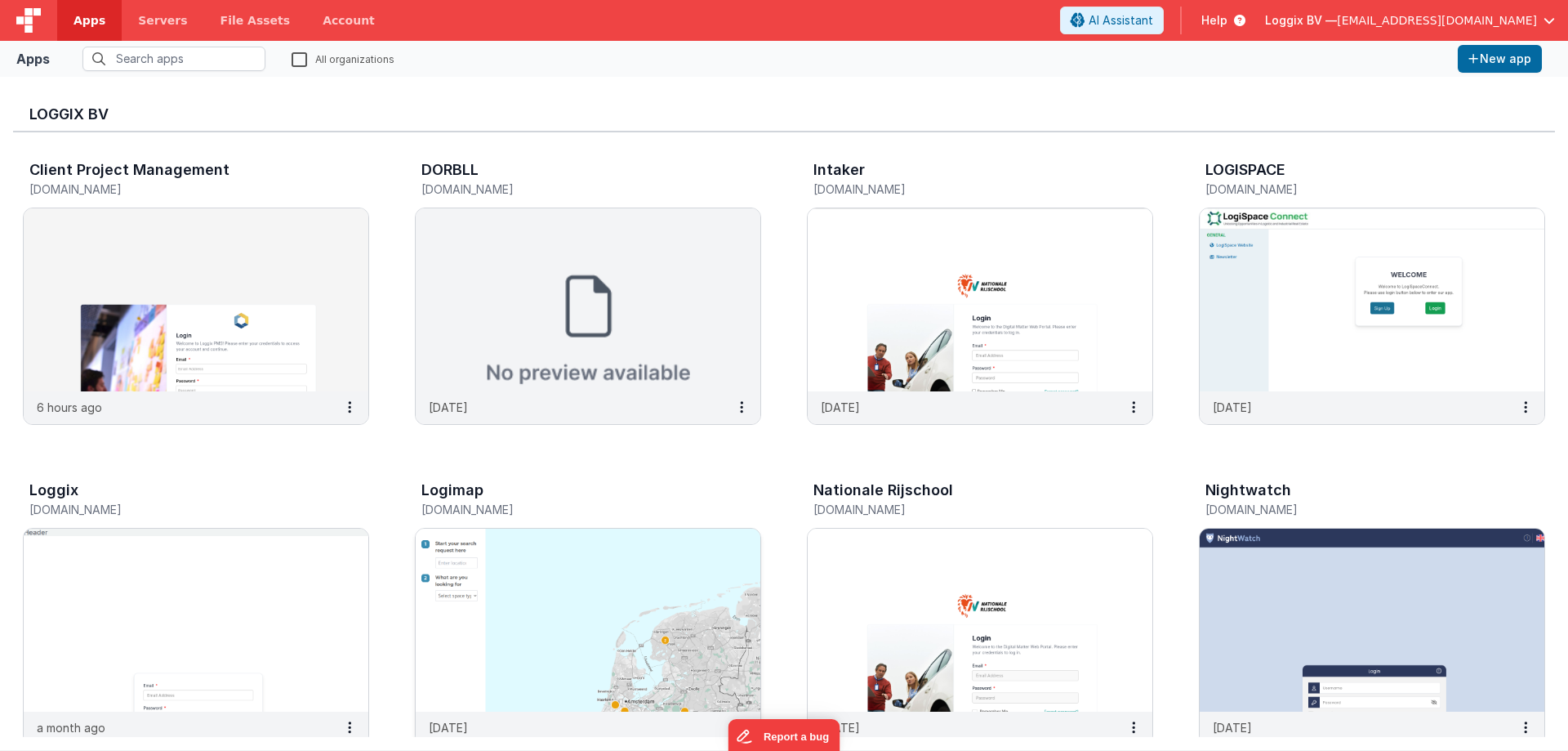
click at [518, 566] on img at bounding box center [588, 619] width 345 height 183
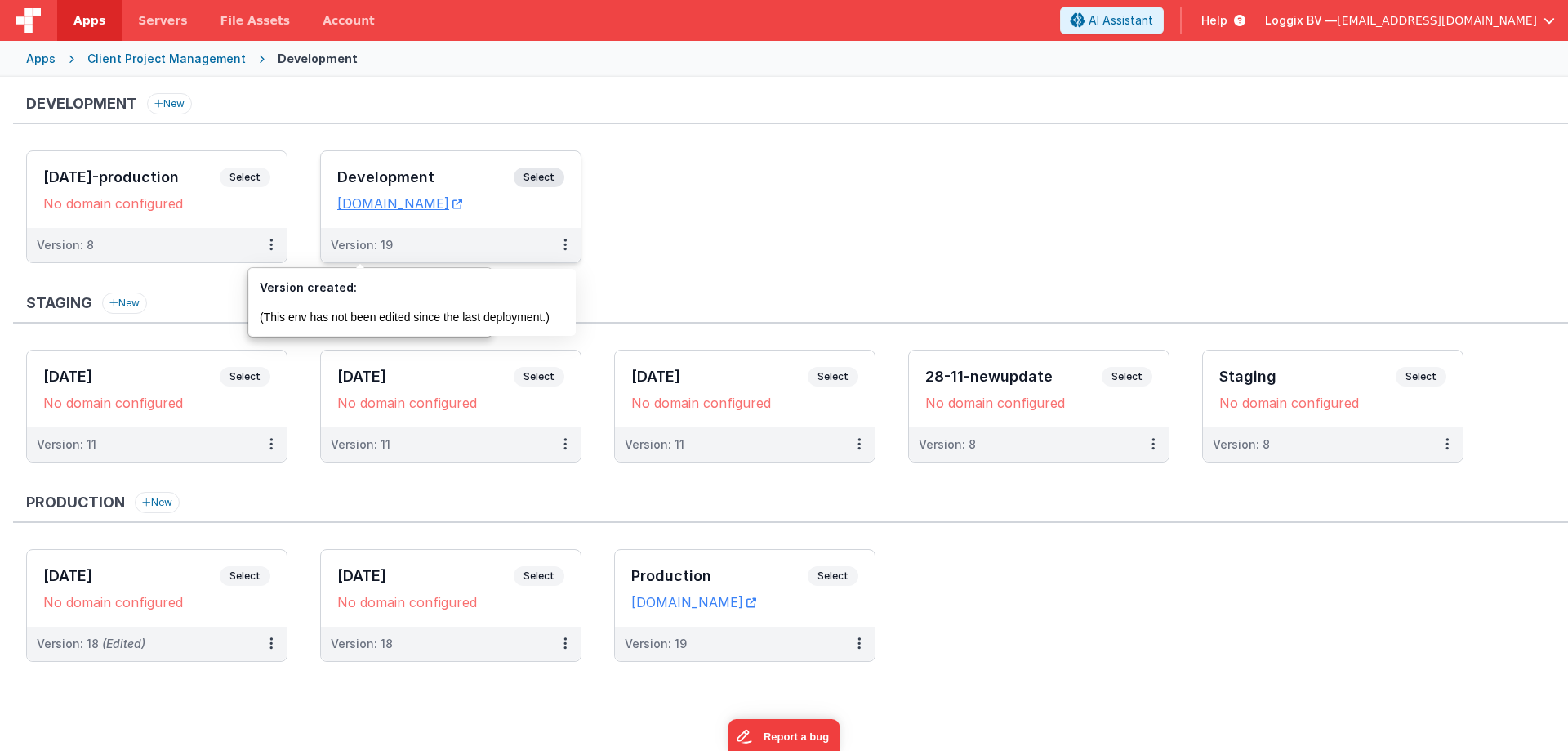
click at [411, 166] on div "Development Select URLs [DOMAIN_NAME]" at bounding box center [451, 189] width 259 height 77
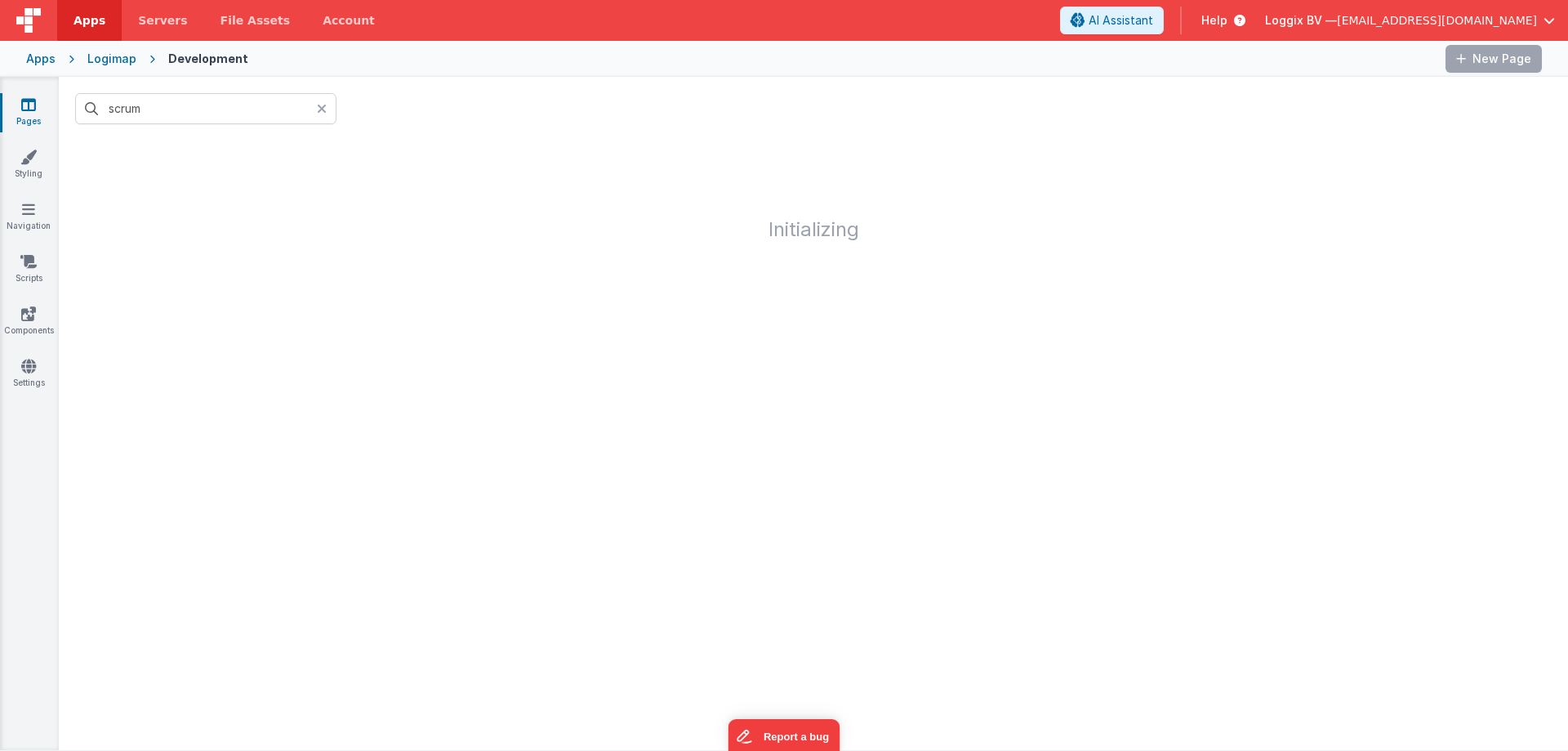
click at [324, 108] on icon at bounding box center [322, 109] width 9 height 13
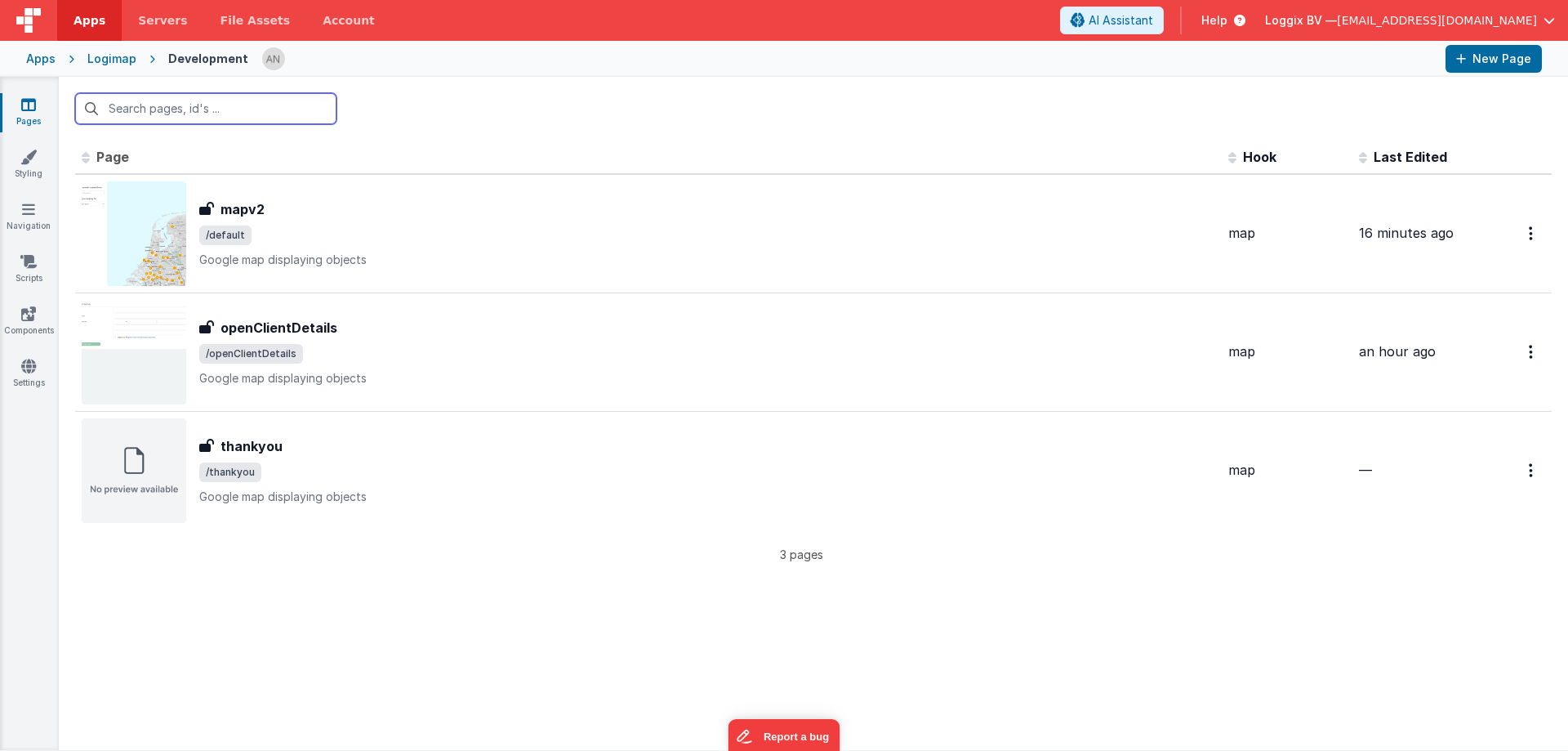
click at [168, 110] on input "text" at bounding box center [205, 108] width 261 height 31
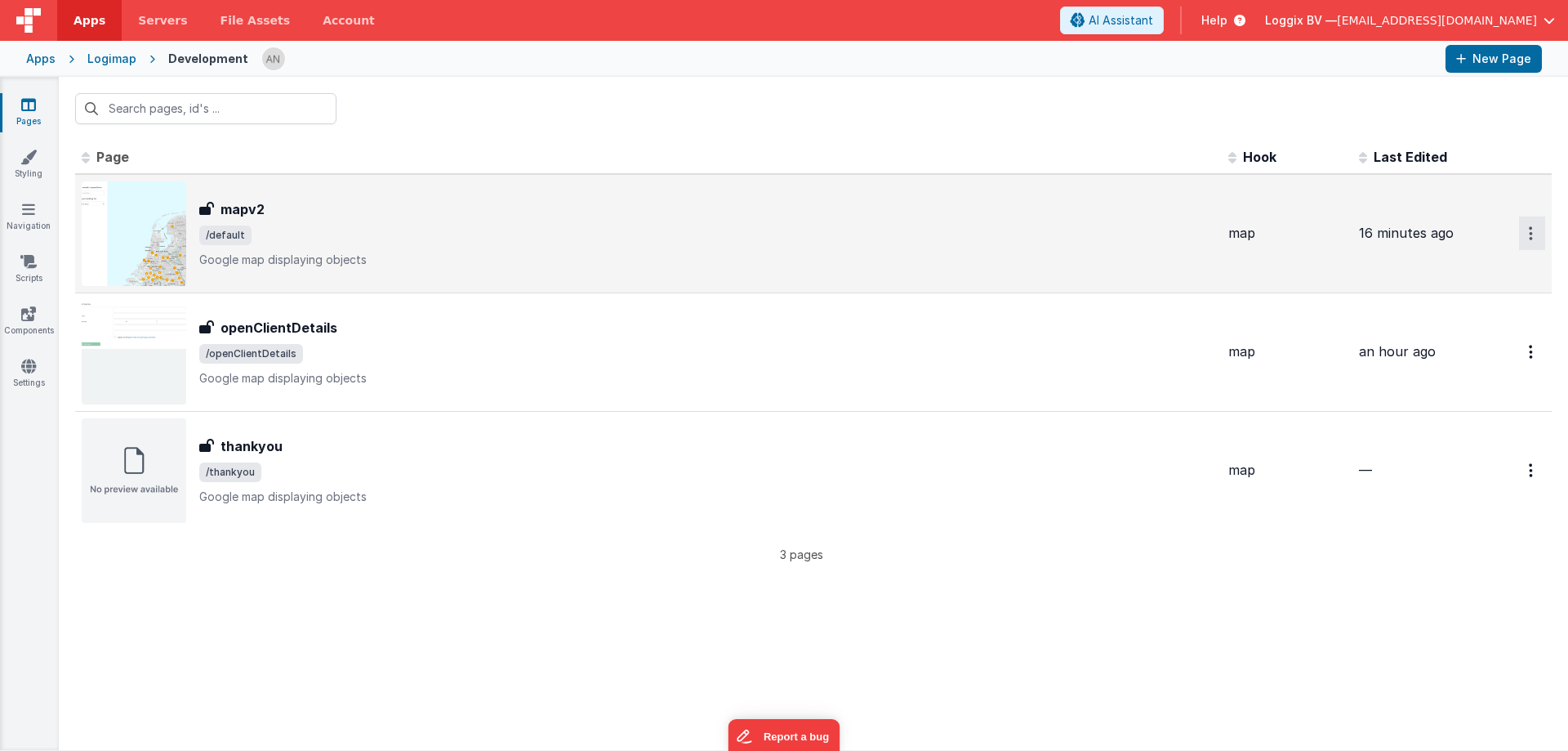
click at [1532, 227] on icon "Options" at bounding box center [1531, 233] width 4 height 14
click at [1464, 267] on link "Preview" at bounding box center [1473, 271] width 144 height 29
click at [253, 206] on h3 "mapv2" at bounding box center [242, 209] width 45 height 20
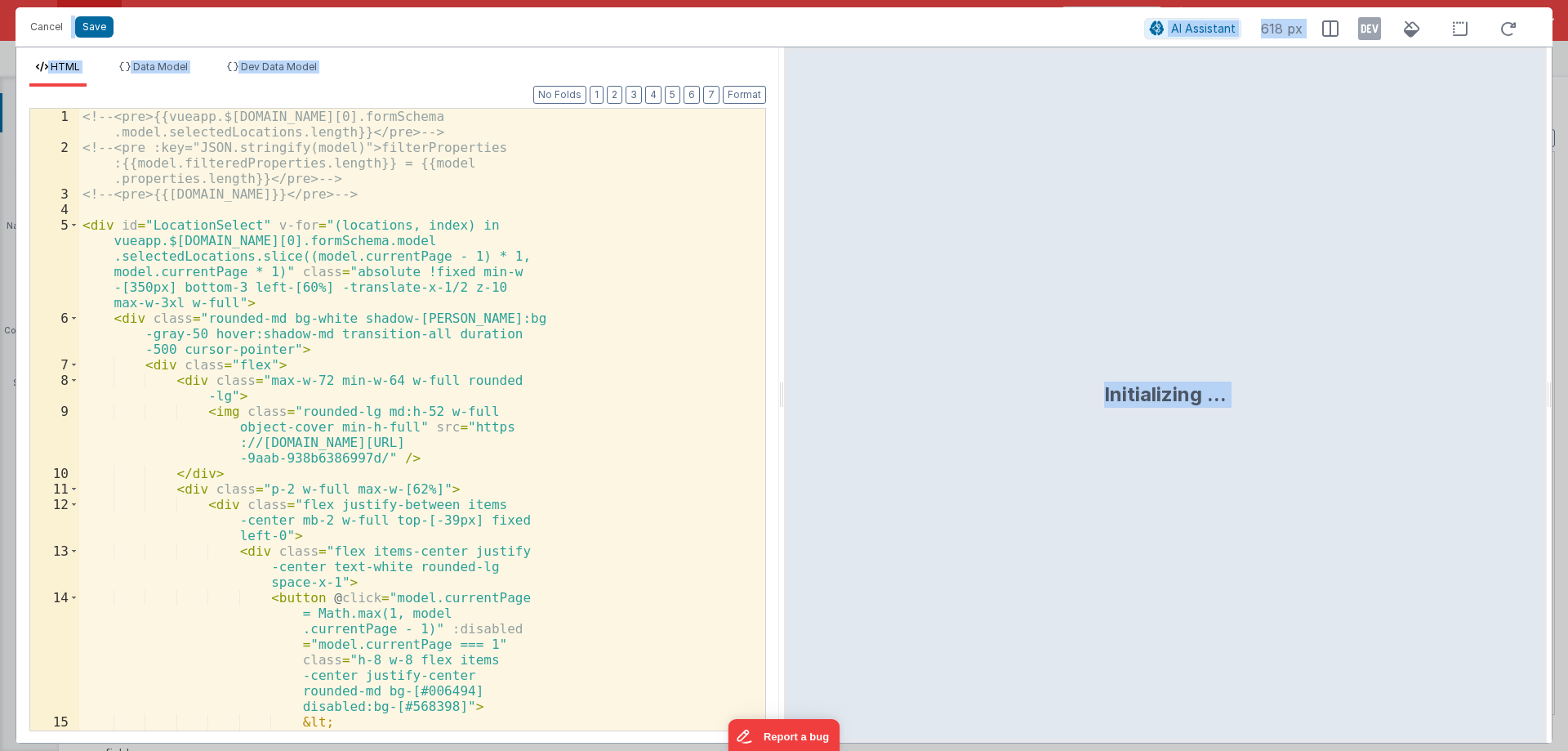
scroll to position [3293, 0]
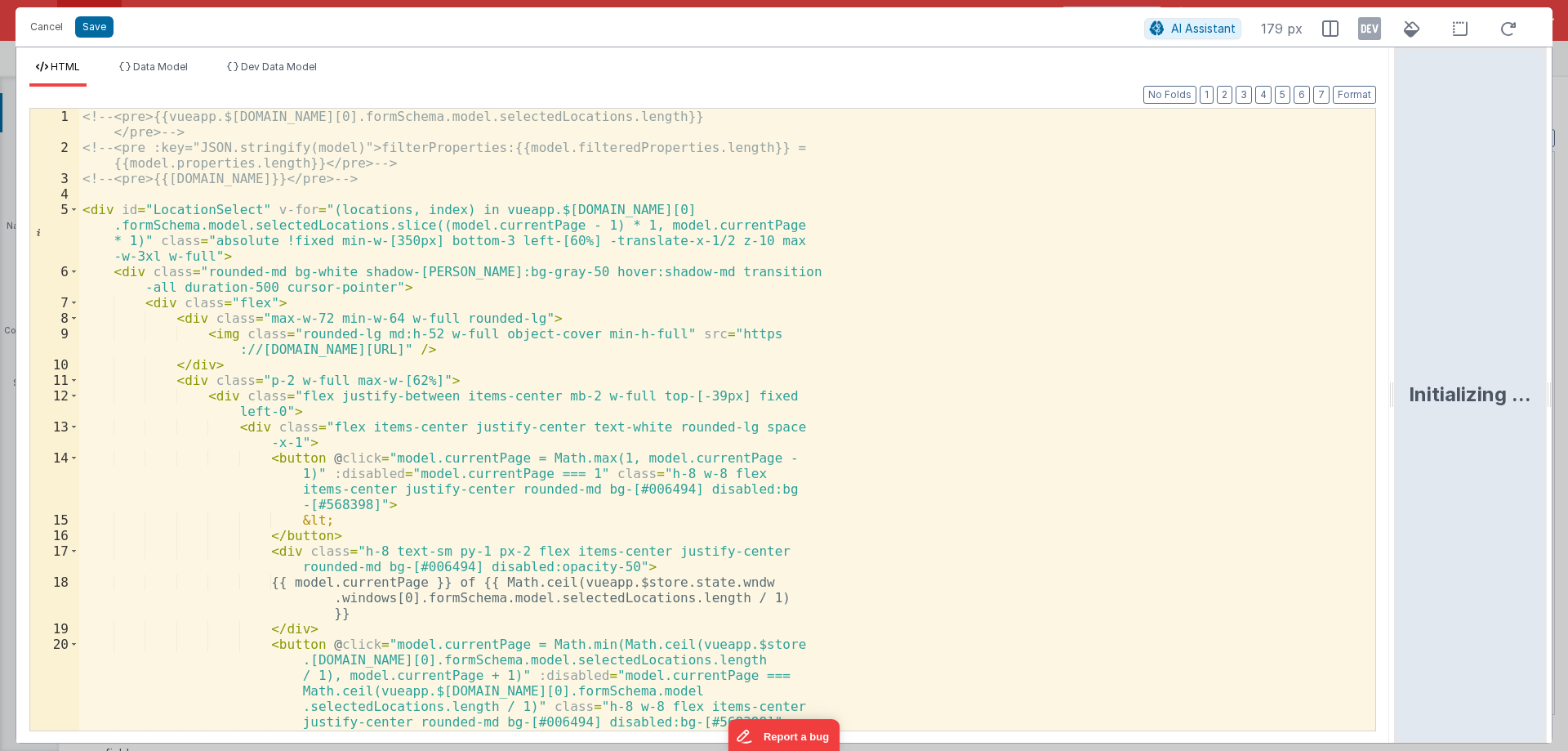
drag, startPoint x: 782, startPoint y: 388, endPoint x: 1550, endPoint y: 378, distance: 768.1
click at [1550, 378] on html "Cancel Save AI Assistant 179 px HTML Data Model Dev Data Model Format 7 6 5 4 3…" at bounding box center [784, 375] width 1568 height 751
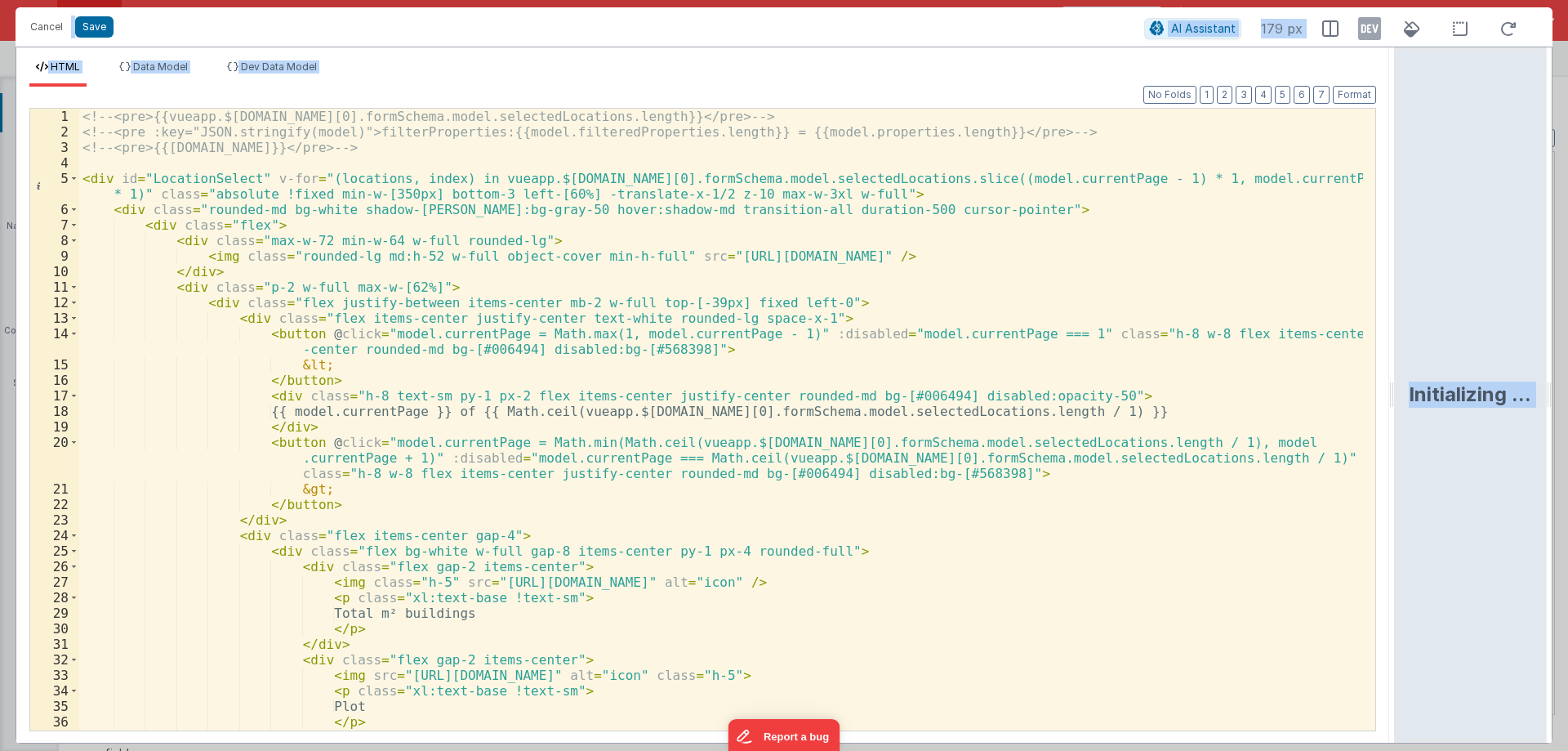
click at [578, 379] on div "<!-- <pre>{{vueapp.$store.state.wndw.windows[0].formSchema.model.selectedLocati…" at bounding box center [722, 435] width 1284 height 653
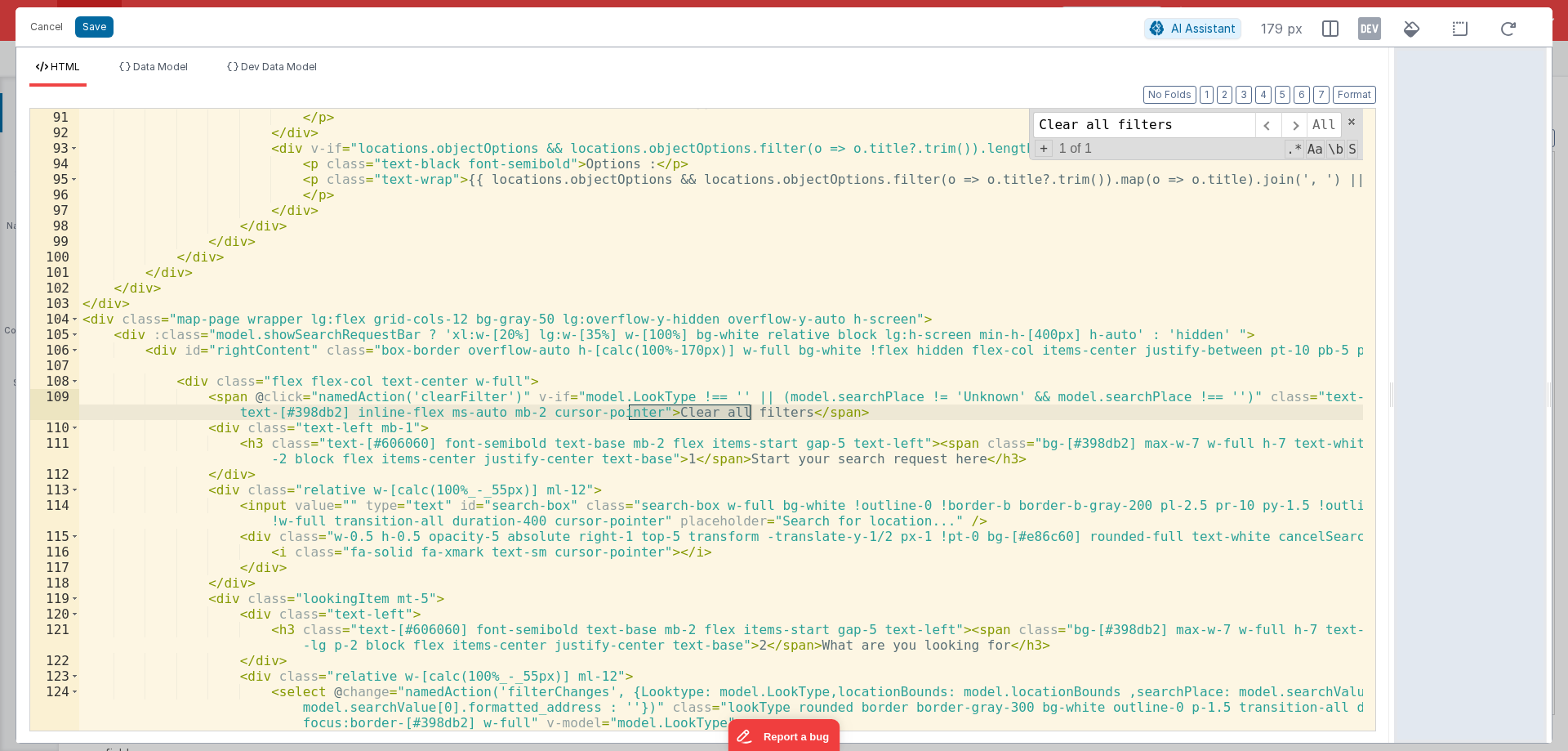
scroll to position [1568, 0]
type input "Clear all filters"
click at [827, 391] on div "< p class = "truncate" > {{ locations.objectGoods && locations.objectGoods.filt…" at bounding box center [722, 413] width 1284 height 669
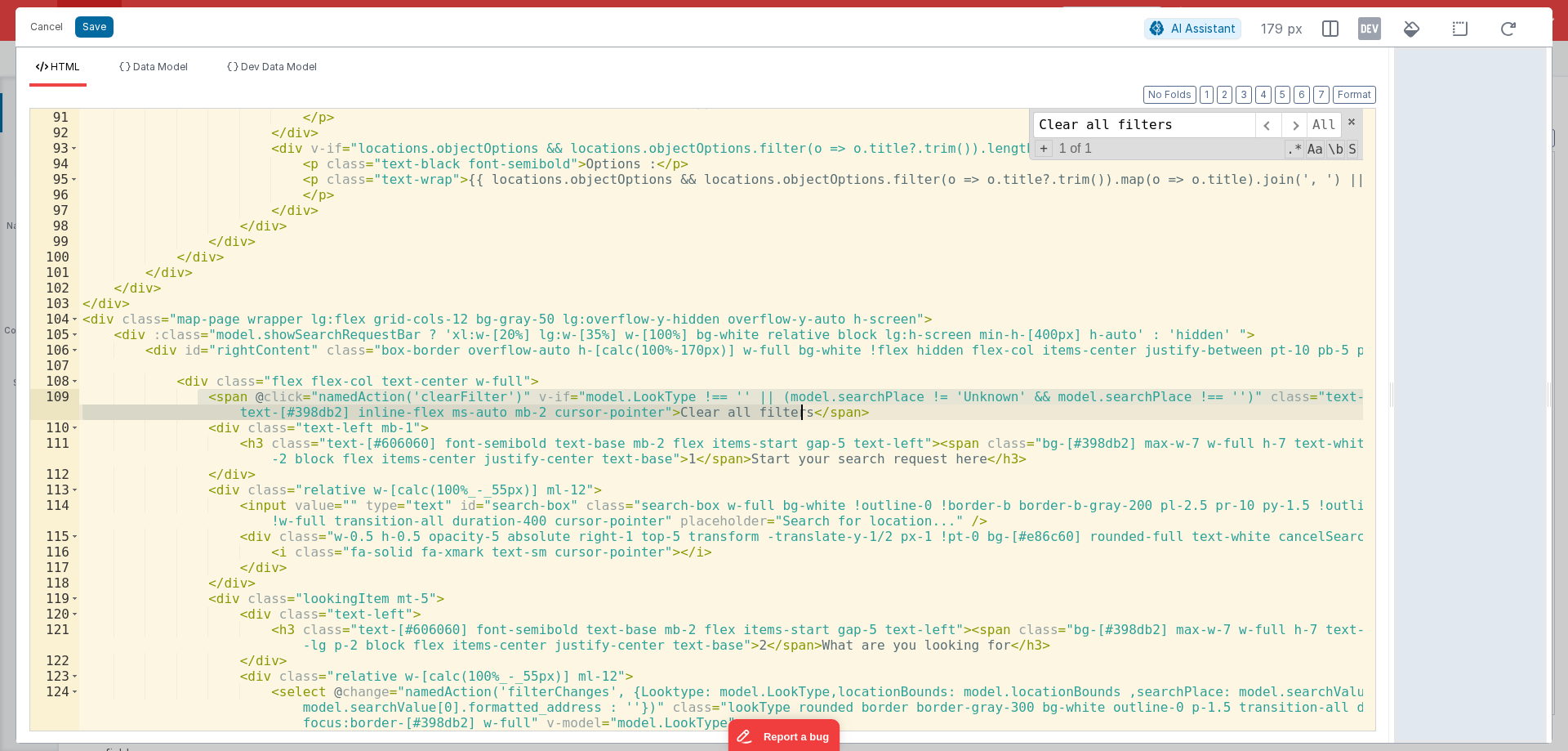
drag, startPoint x: 200, startPoint y: 397, endPoint x: 816, endPoint y: 418, distance: 616.4
click at [816, 418] on div "< p class = "truncate" > {{ locations.objectGoods && locations.objectGoods.filt…" at bounding box center [722, 413] width 1284 height 669
click at [1351, 127] on span at bounding box center [1352, 122] width 11 height 11
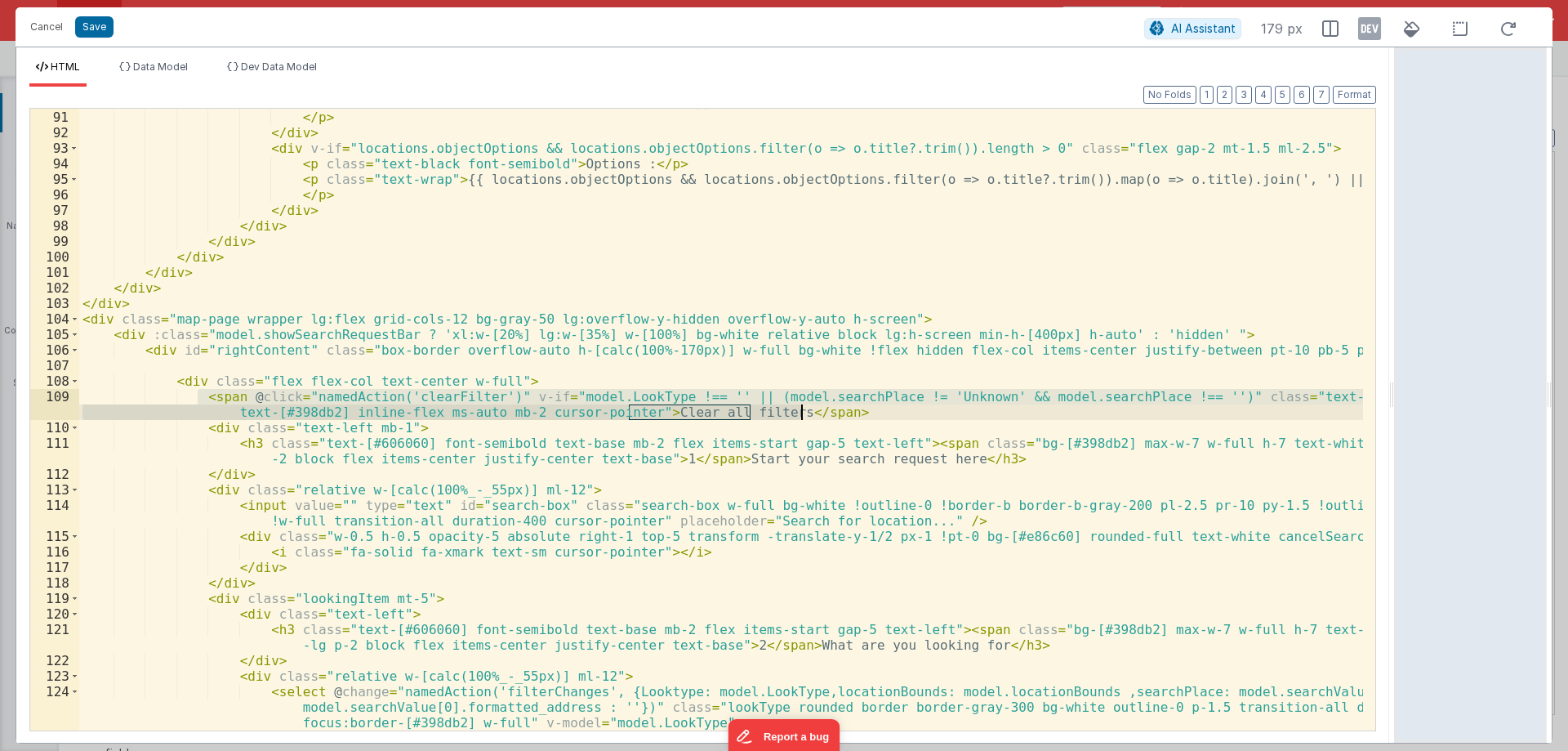
click at [842, 402] on div "< p class = "truncate" > {{ locations.objectGoods && locations.objectGoods.filt…" at bounding box center [722, 420] width 1284 height 622
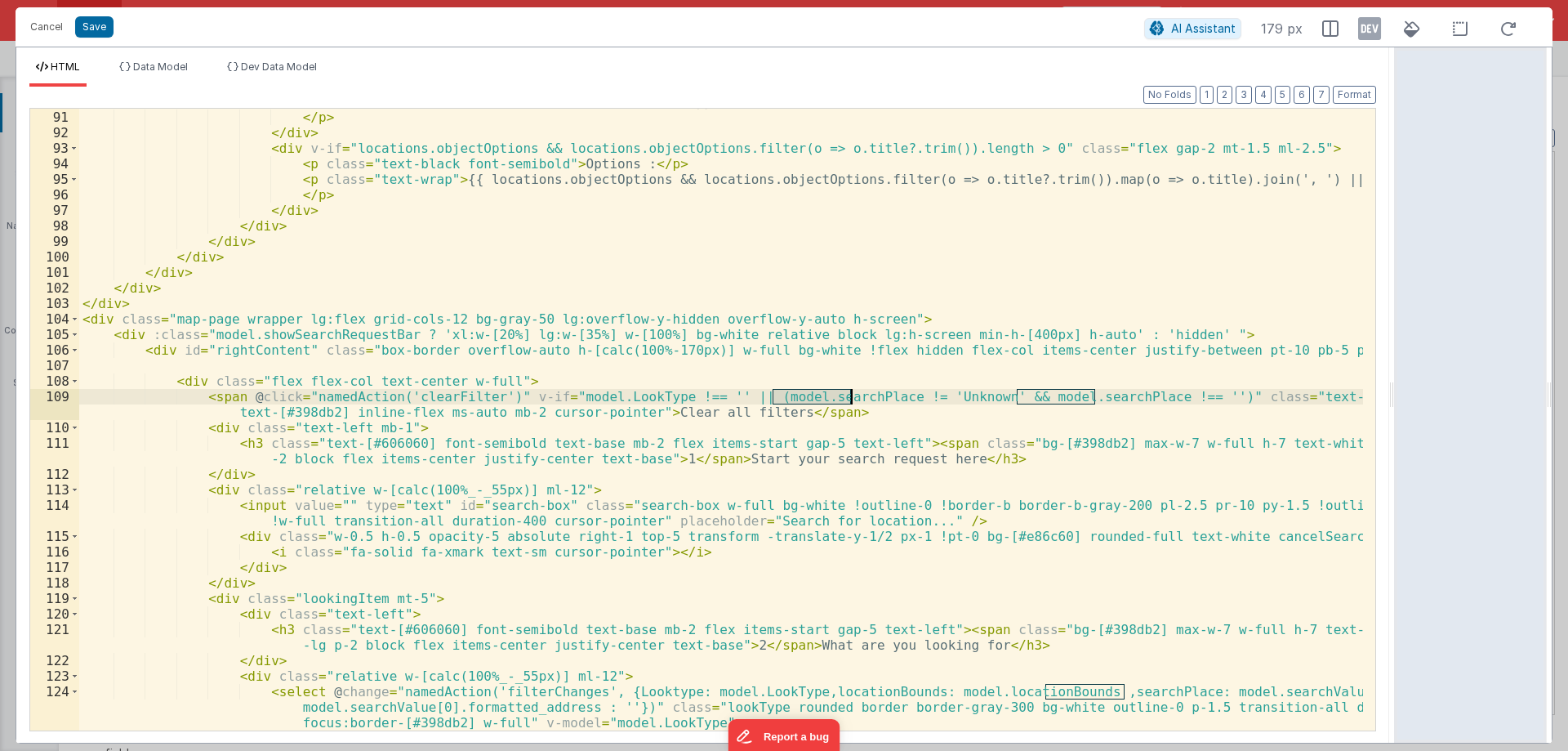
click at [842, 402] on div "< p class = "truncate" > {{ locations.objectGoods && locations.objectGoods.filt…" at bounding box center [722, 413] width 1284 height 669
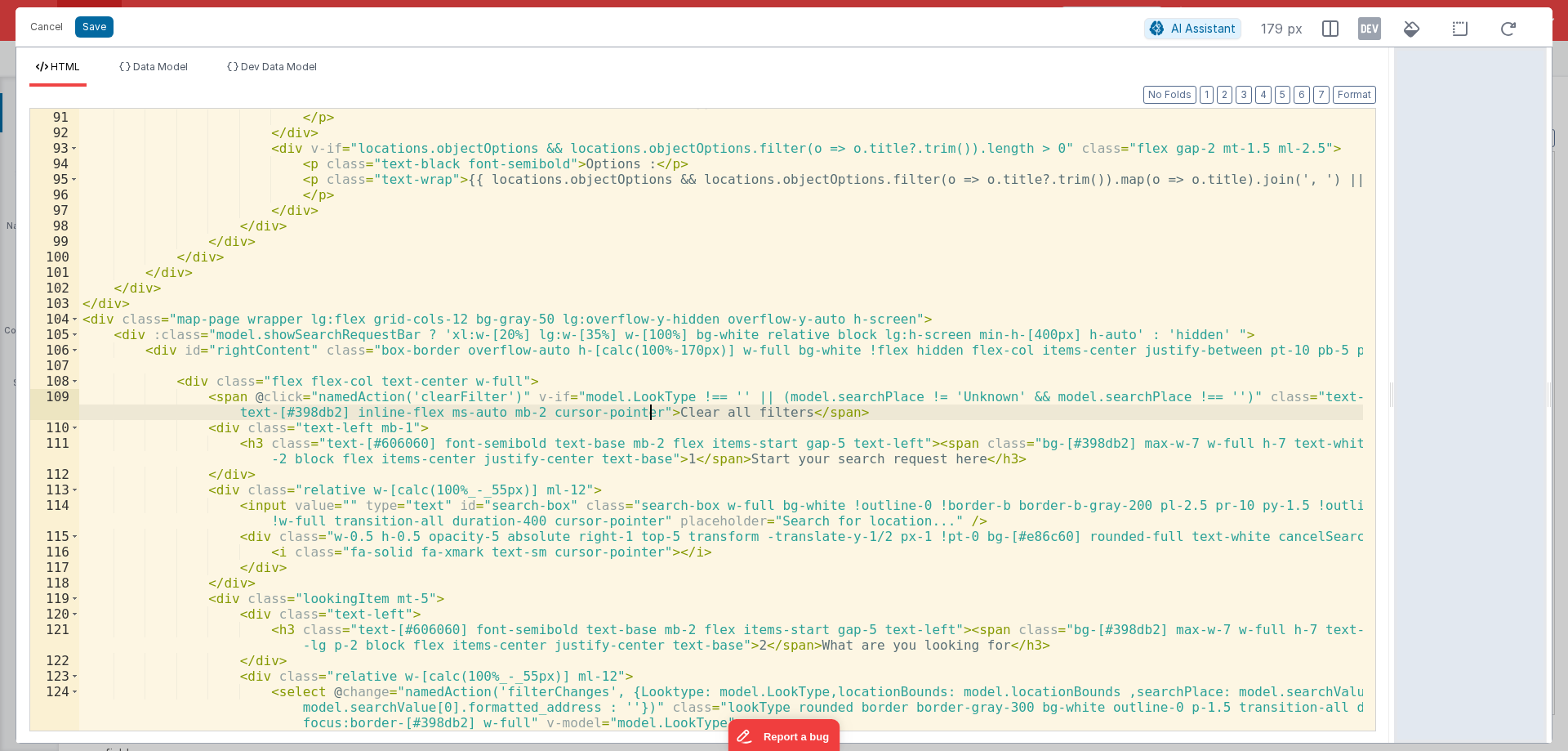
click at [651, 408] on div "< p class = "truncate" > {{ locations.objectGoods && locations.objectGoods.filt…" at bounding box center [722, 413] width 1284 height 669
click at [652, 408] on div "< p class = "truncate" > {{ locations.objectGoods && locations.objectGoods.filt…" at bounding box center [722, 413] width 1284 height 669
drag, startPoint x: 753, startPoint y: 412, endPoint x: 649, endPoint y: 410, distance: 104.0
click at [625, 410] on div "< p class = "truncate" > {{ locations.objectGoods && locations.objectGoods.filt…" at bounding box center [722, 413] width 1284 height 669
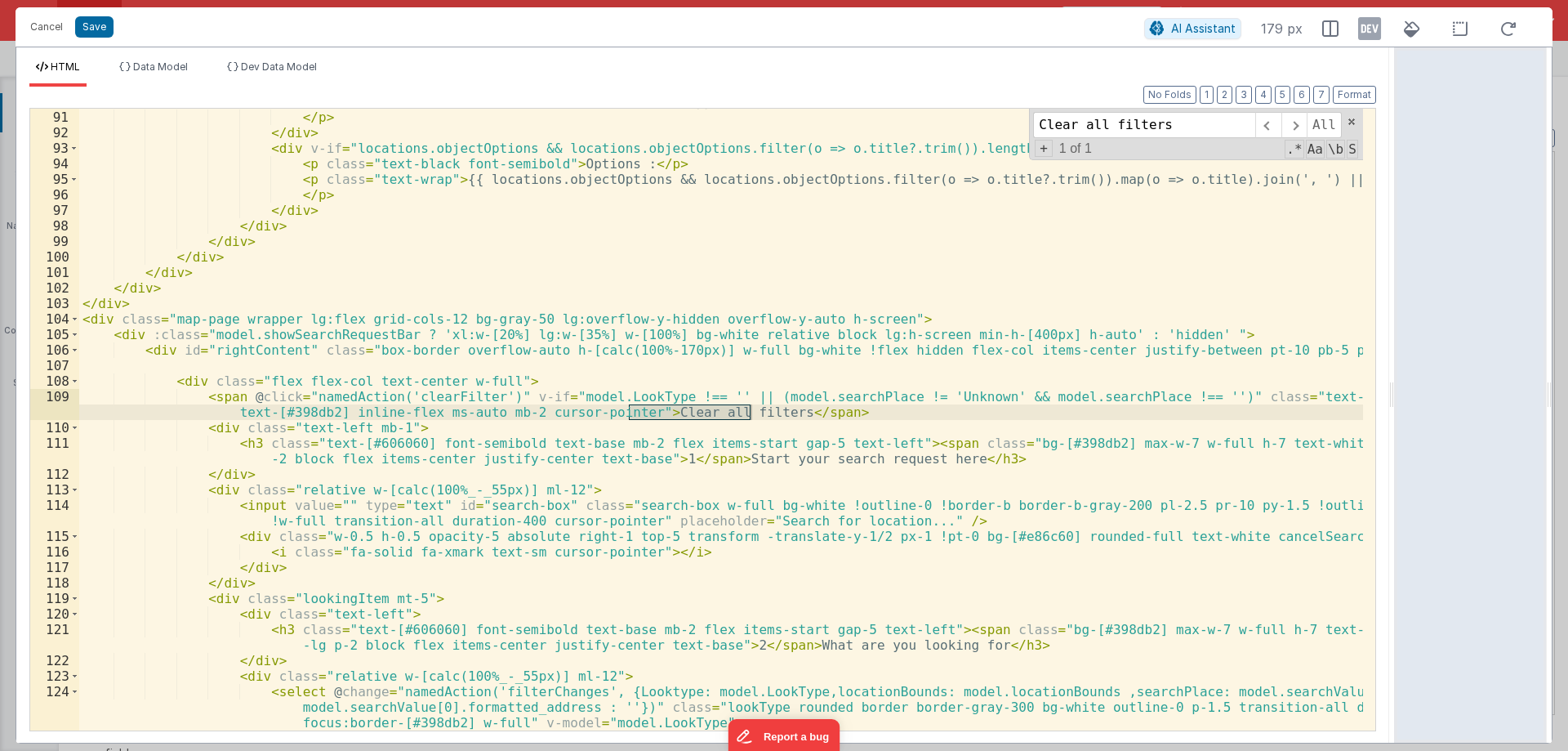
click at [1057, 387] on div "< p class = "truncate" > {{ locations.objectGoods && locations.objectGoods.filt…" at bounding box center [722, 413] width 1284 height 669
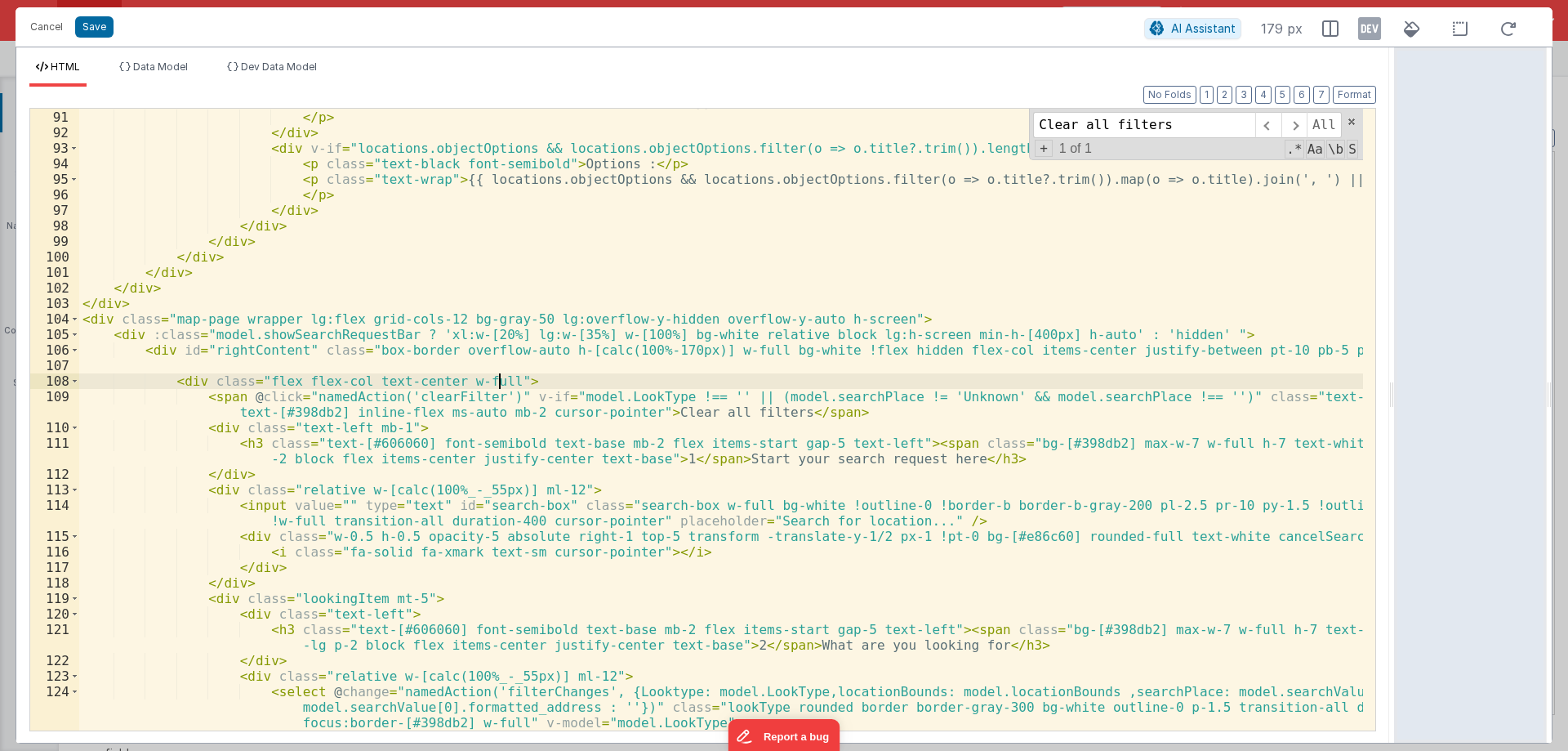
click at [1055, 403] on div "< p class = "truncate" > {{ locations.objectGoods && locations.objectGoods.filt…" at bounding box center [722, 413] width 1284 height 669
click at [1054, 403] on div "< p class = "truncate" > {{ locations.objectGoods && locations.objectGoods.filt…" at bounding box center [722, 413] width 1284 height 669
click at [818, 398] on div "< p class = "truncate" > {{ locations.objectGoods && locations.objectGoods.filt…" at bounding box center [722, 413] width 1284 height 669
click at [50, 33] on button "Cancel" at bounding box center [46, 27] width 49 height 23
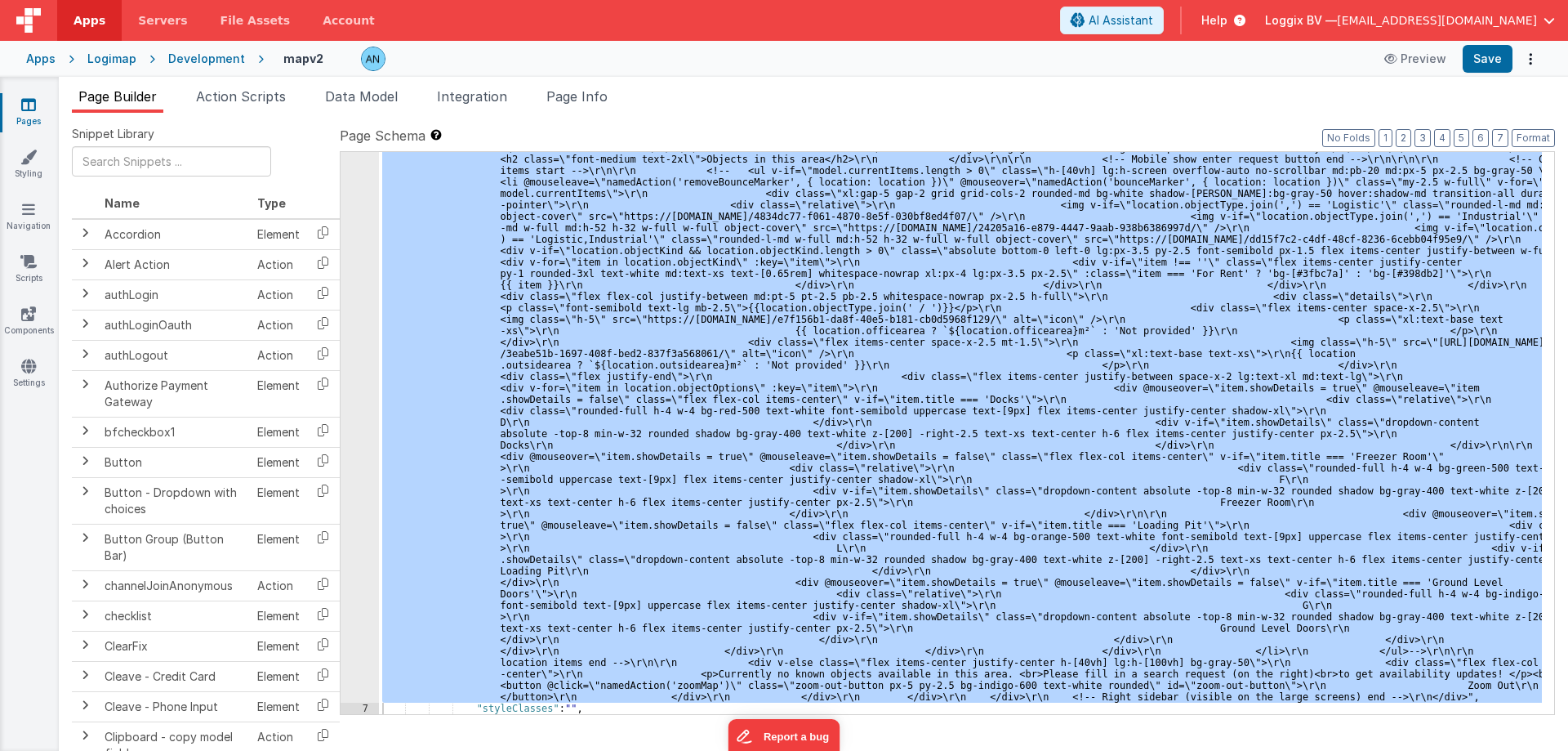
click at [80, 15] on span "Apps" at bounding box center [90, 20] width 32 height 16
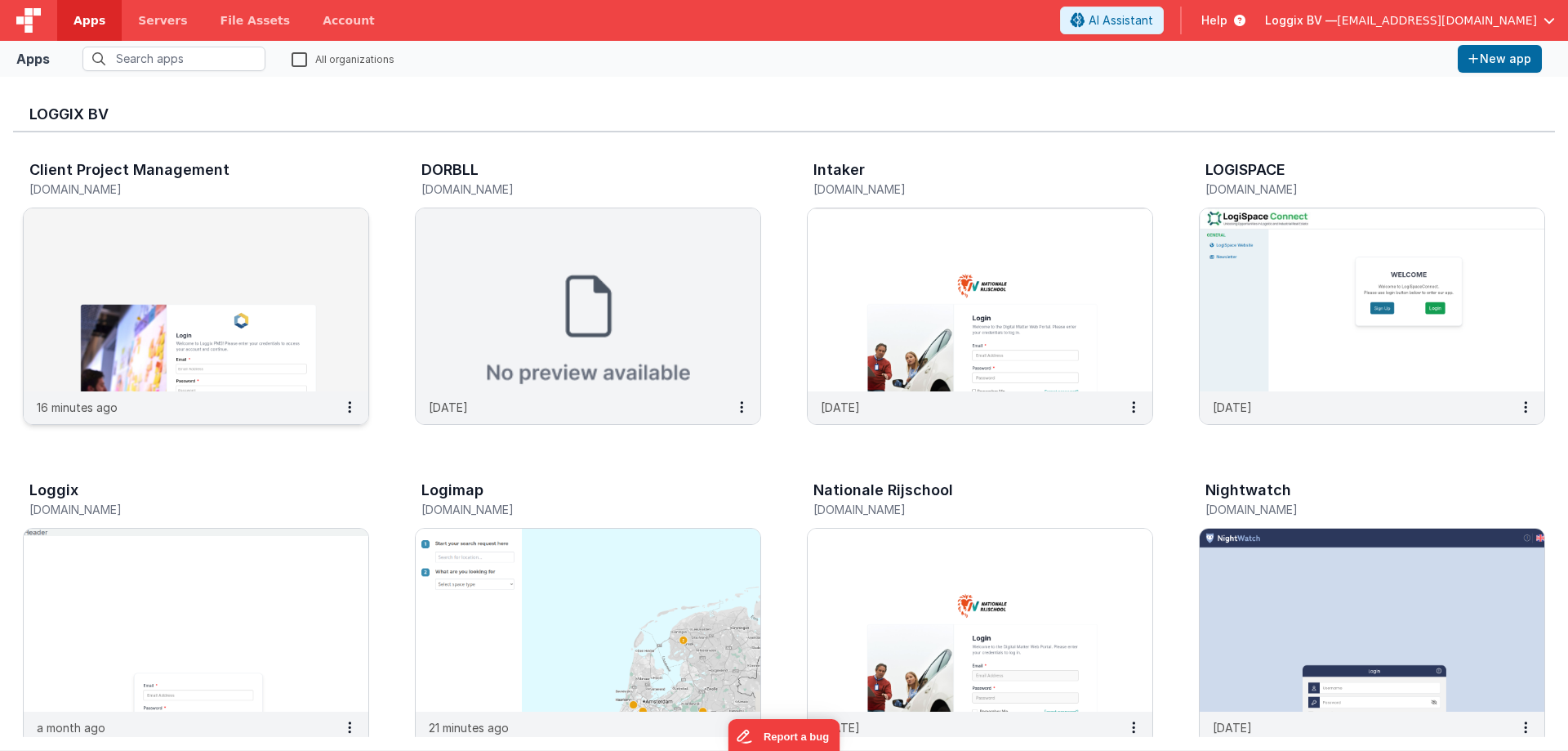
click at [175, 255] on img at bounding box center [196, 299] width 345 height 183
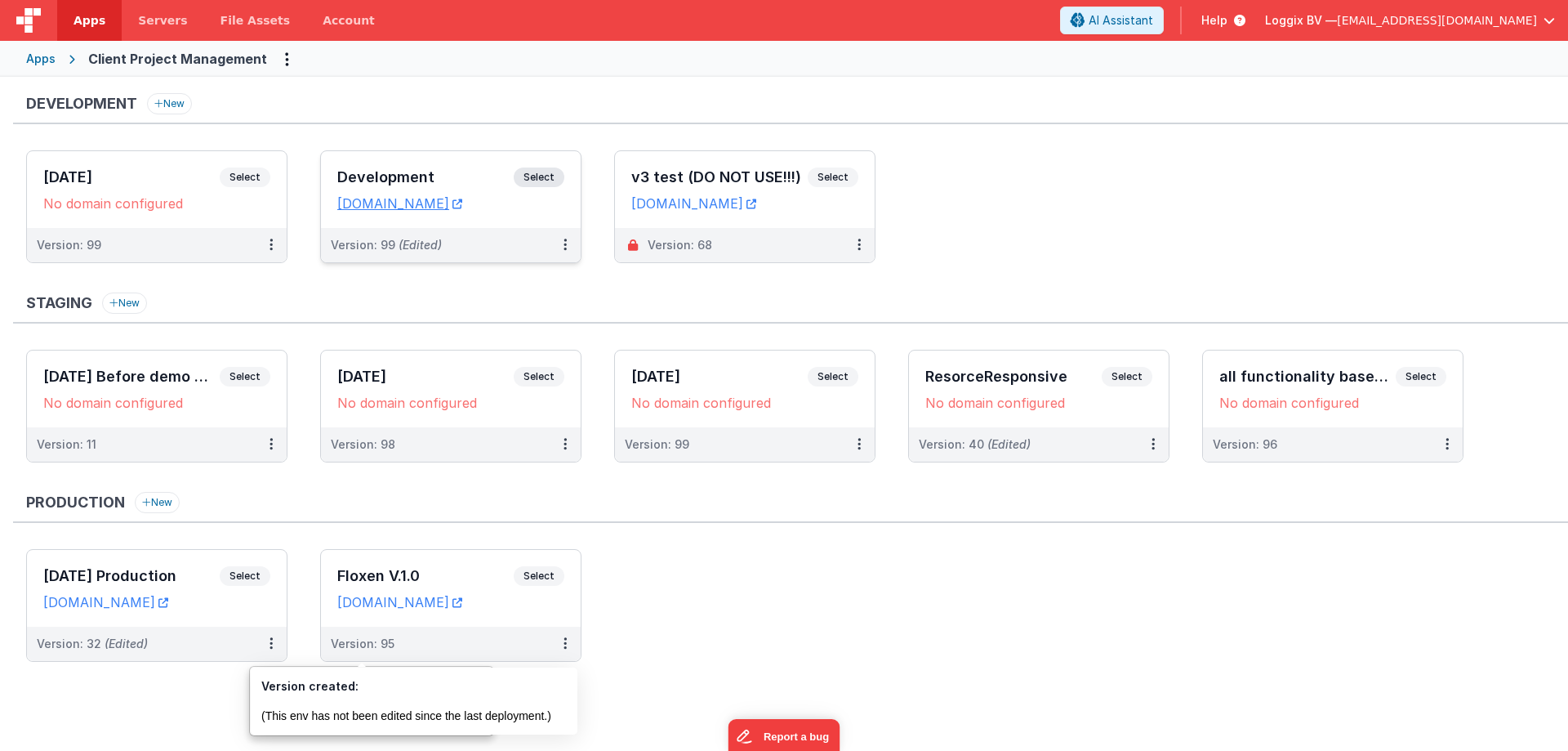
click at [387, 175] on h3 "Development" at bounding box center [425, 177] width 176 height 16
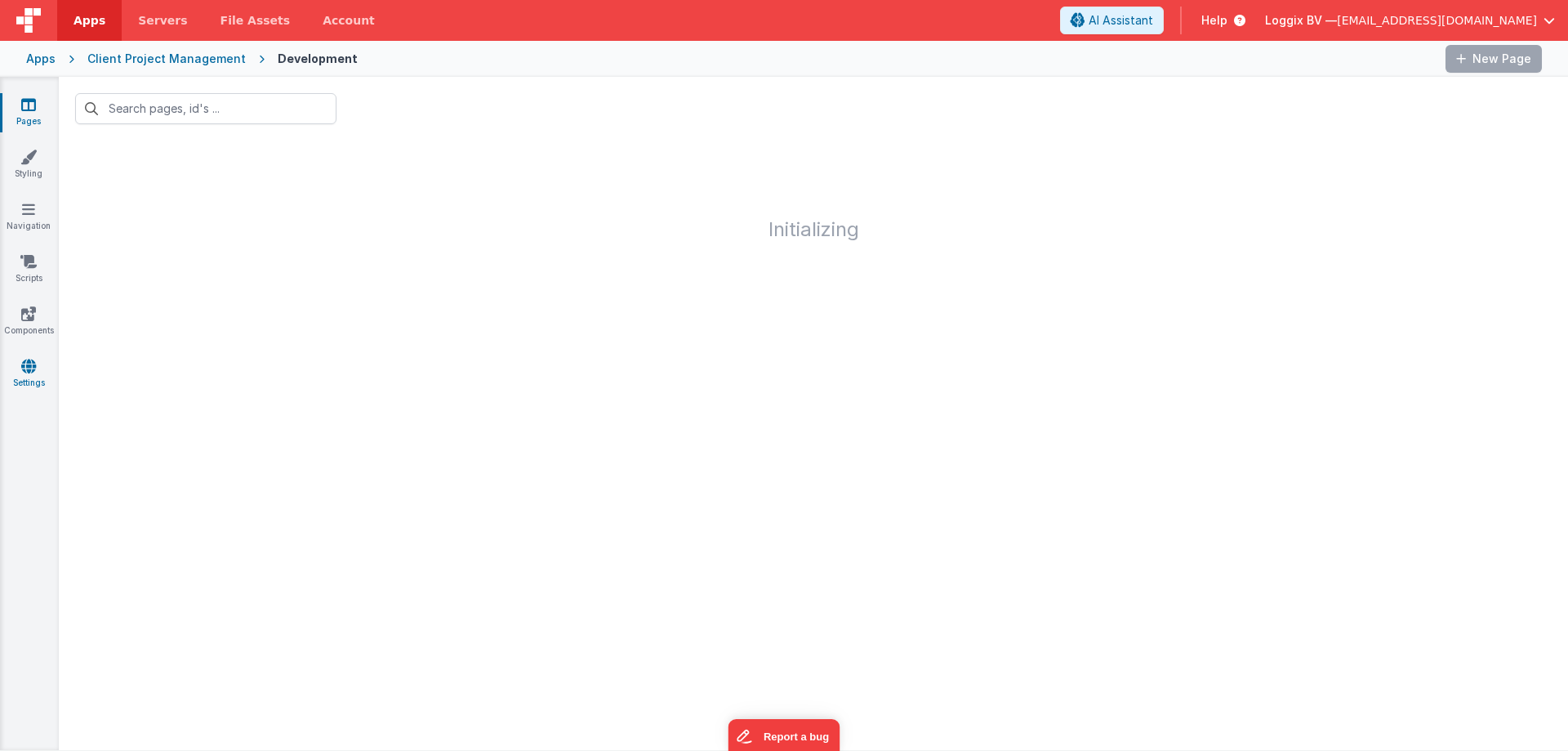
click at [30, 383] on link "Settings" at bounding box center [28, 374] width 59 height 33
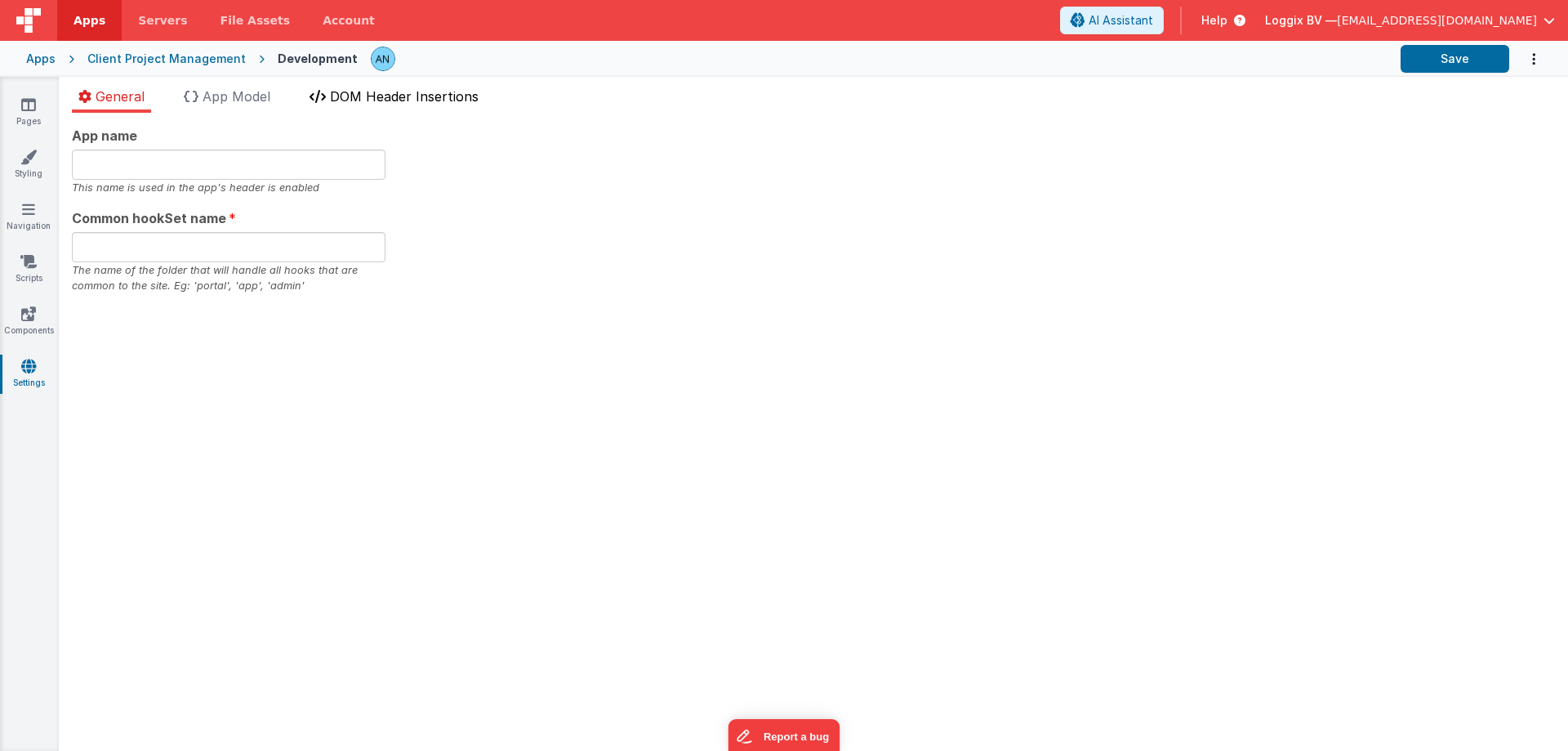
click at [435, 97] on span "DOM Header Insertions" at bounding box center [404, 96] width 149 height 16
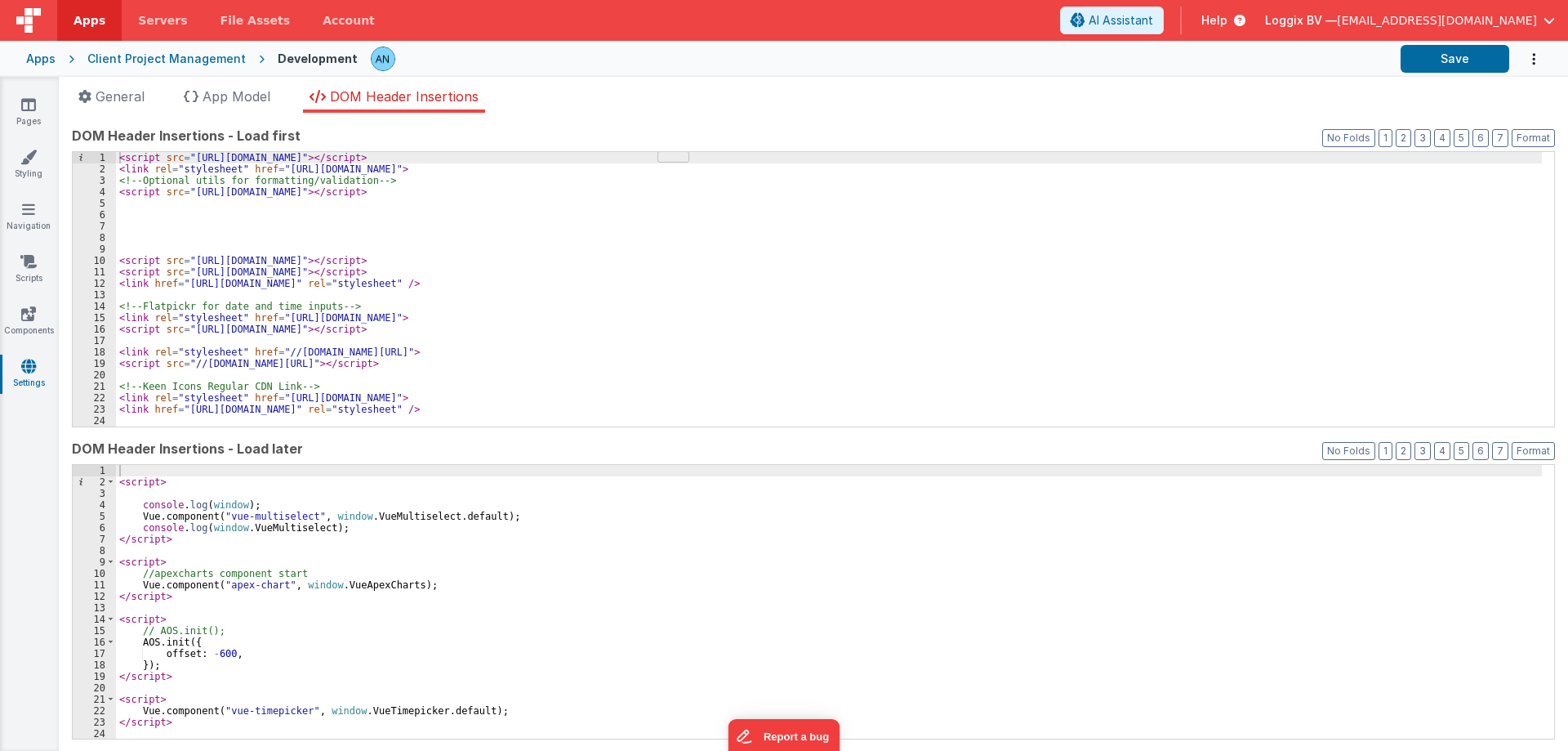
click at [196, 513] on div "< script > console . log ( window ) ; Vue . component ( "vue-multiselect" , win…" at bounding box center [829, 614] width 1426 height 297
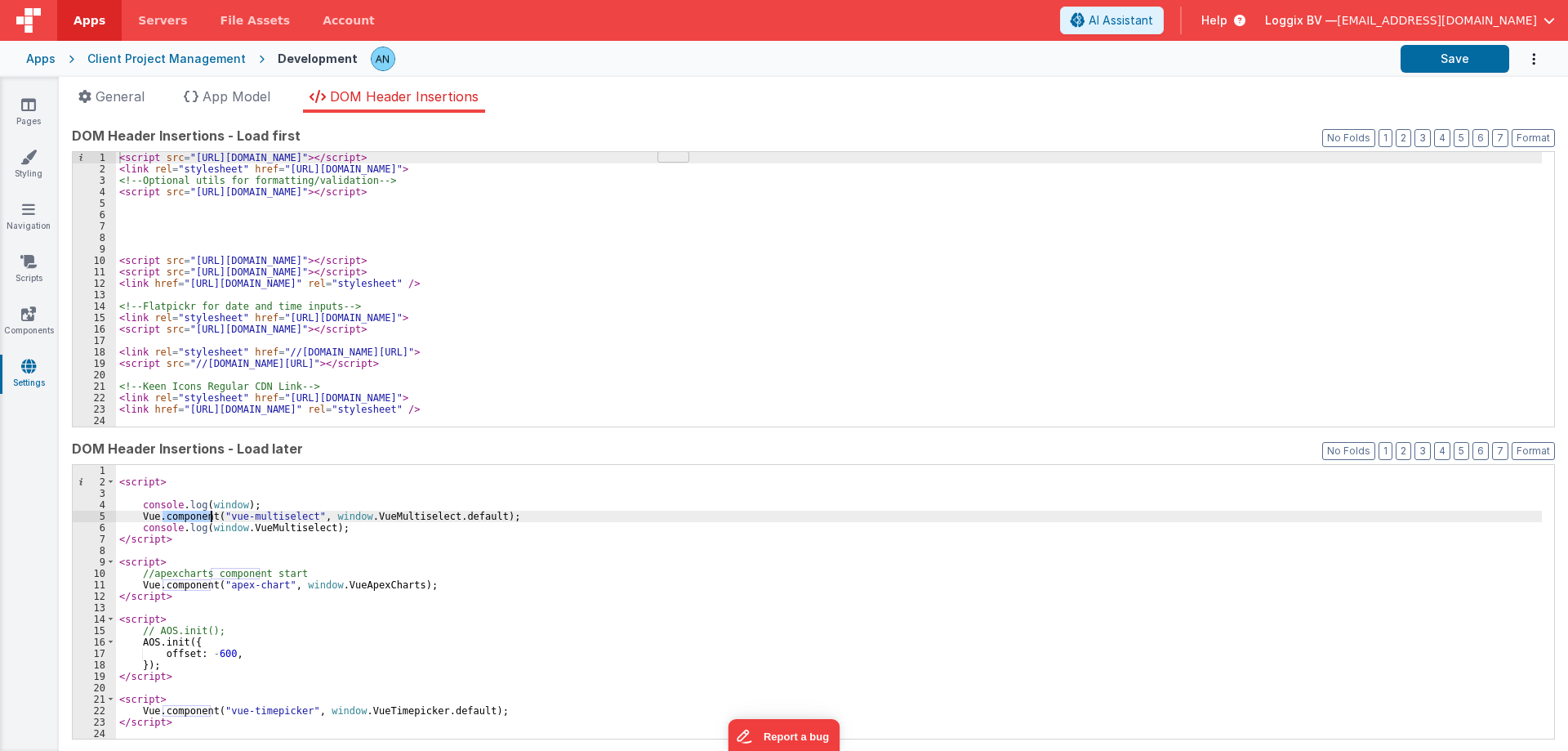
click at [196, 513] on div "< script > console . log ( window ) ; Vue . component ( "vue-multiselect" , win…" at bounding box center [829, 614] width 1426 height 297
drag, startPoint x: 222, startPoint y: 515, endPoint x: 302, endPoint y: 512, distance: 80.1
click at [302, 512] on div "< script > console . log ( window ) ; Vue . component ( "vue-multiselect" , win…" at bounding box center [829, 614] width 1426 height 297
click at [200, 513] on div "< script > console . log ( window ) ; Vue . component ( "vue-multiselect" , win…" at bounding box center [829, 614] width 1426 height 297
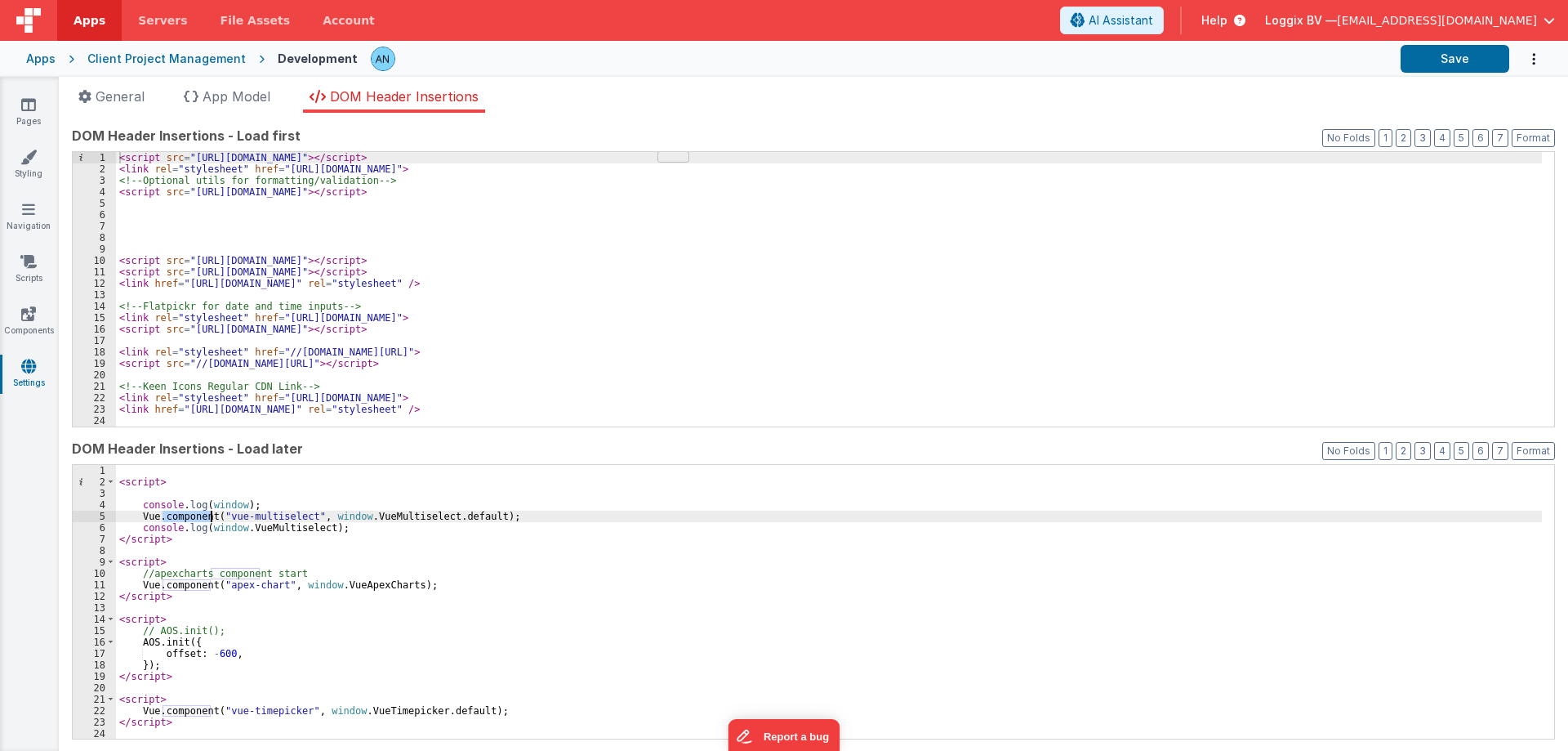
click at [75, 27] on span "Apps" at bounding box center [90, 20] width 32 height 16
